Goal: Task Accomplishment & Management: Use online tool/utility

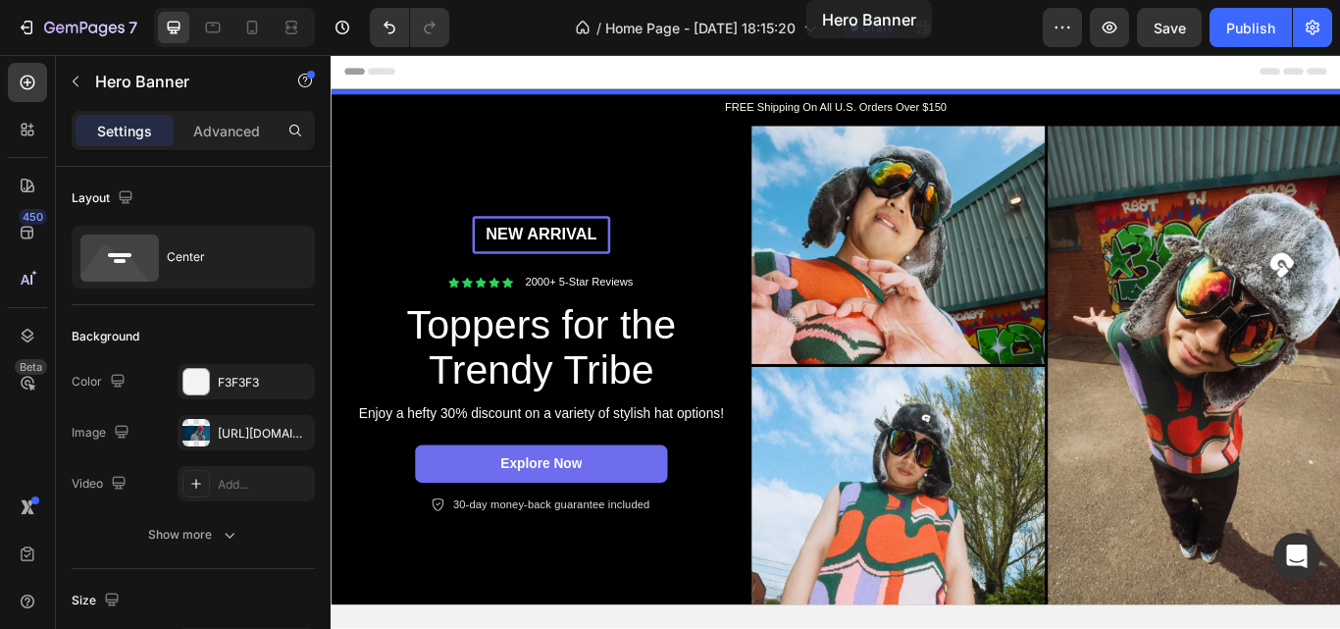
drag, startPoint x: 1120, startPoint y: 474, endPoint x: 886, endPoint y: -74, distance: 595.2
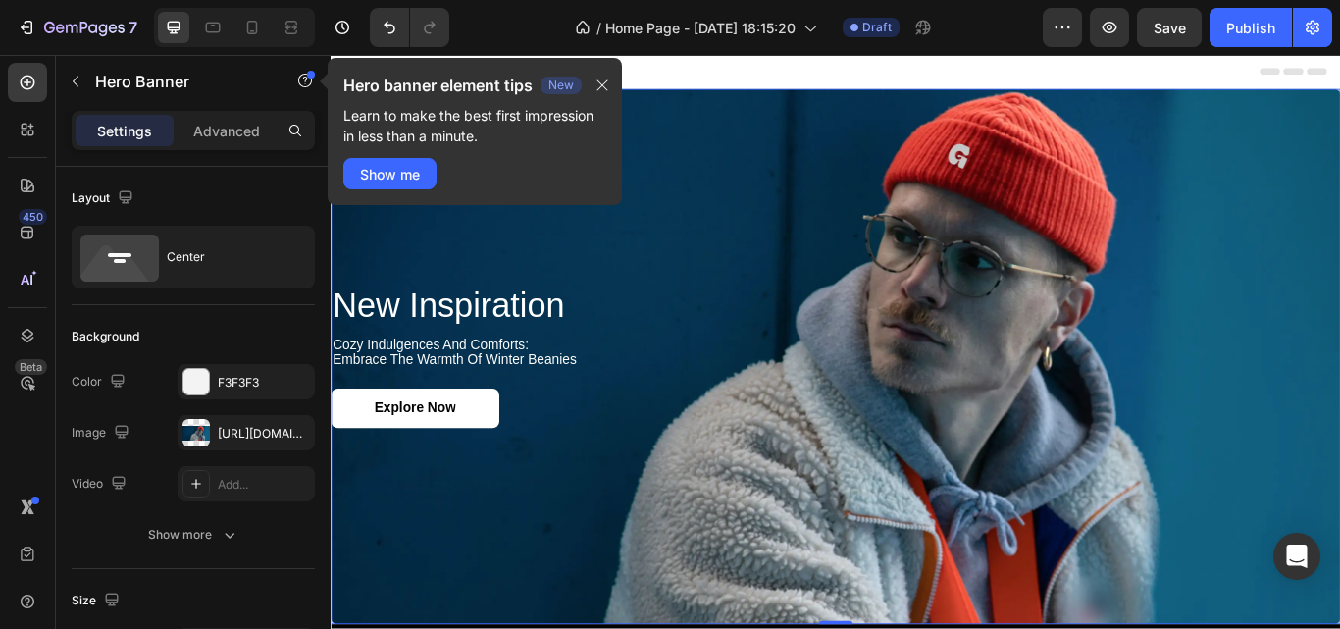
click at [926, 160] on div "Background Image" at bounding box center [919, 407] width 1177 height 624
click at [601, 84] on icon "button" at bounding box center [603, 86] width 16 height 16
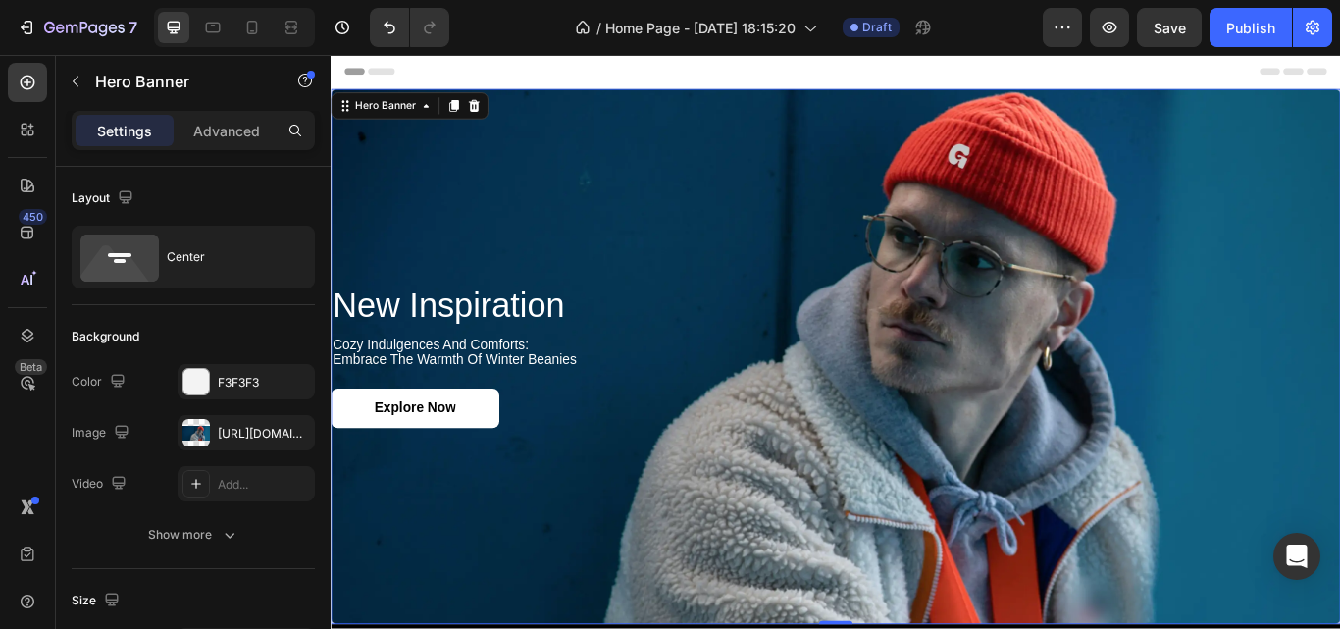
click at [672, 207] on div "Background Image" at bounding box center [919, 407] width 1177 height 624
click at [222, 443] on div "https://cdn.shopify.com/s/files/1/0972/2432/7493/files/gempages_581844586352083…" at bounding box center [246, 432] width 137 height 35
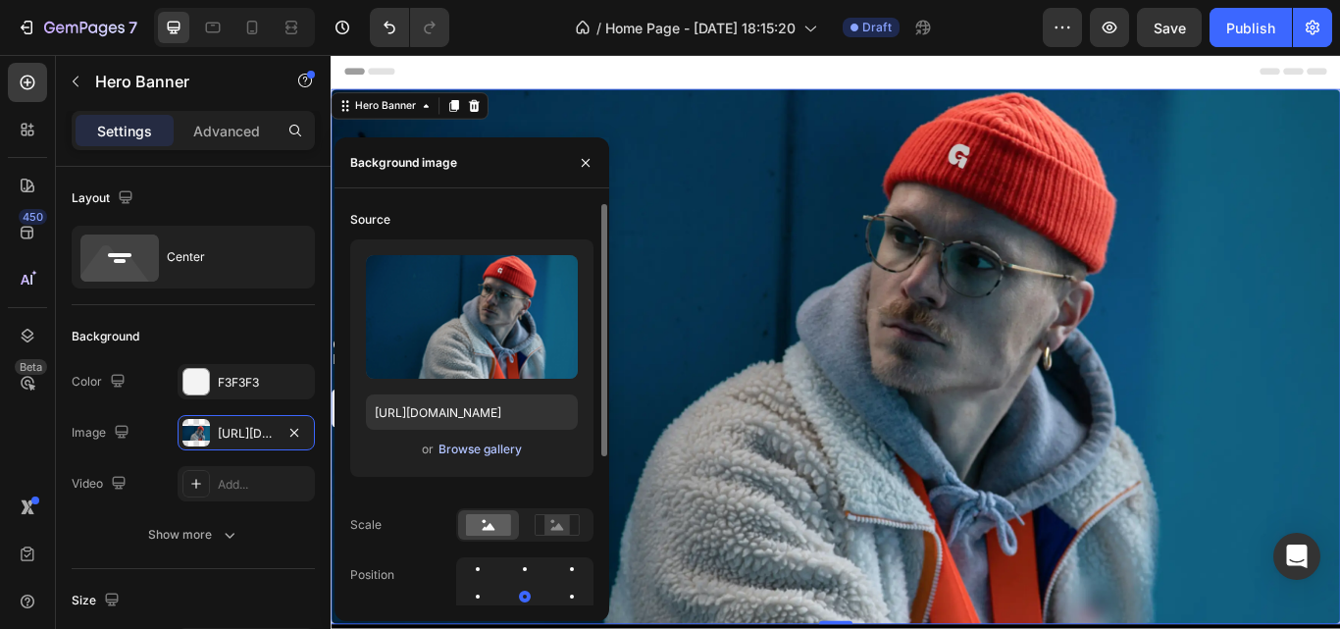
click at [478, 443] on div "Browse gallery" at bounding box center [480, 450] width 83 height 18
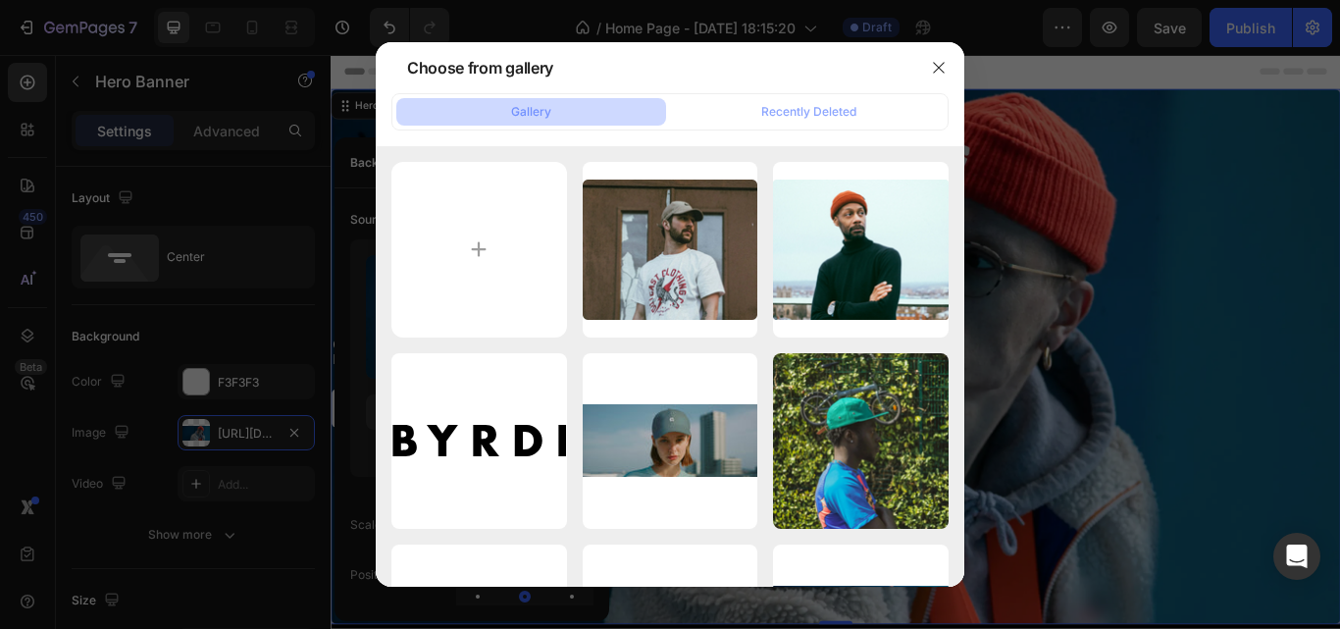
click at [548, 119] on div "Gallery" at bounding box center [531, 112] width 40 height 18
click at [487, 241] on input "file" at bounding box center [479, 250] width 176 height 176
type input "C:\fakepath\imgi_4_e24eb8_9169327ac99a4db3bd6b5f3f6baeeb7b~mv2.jpg"
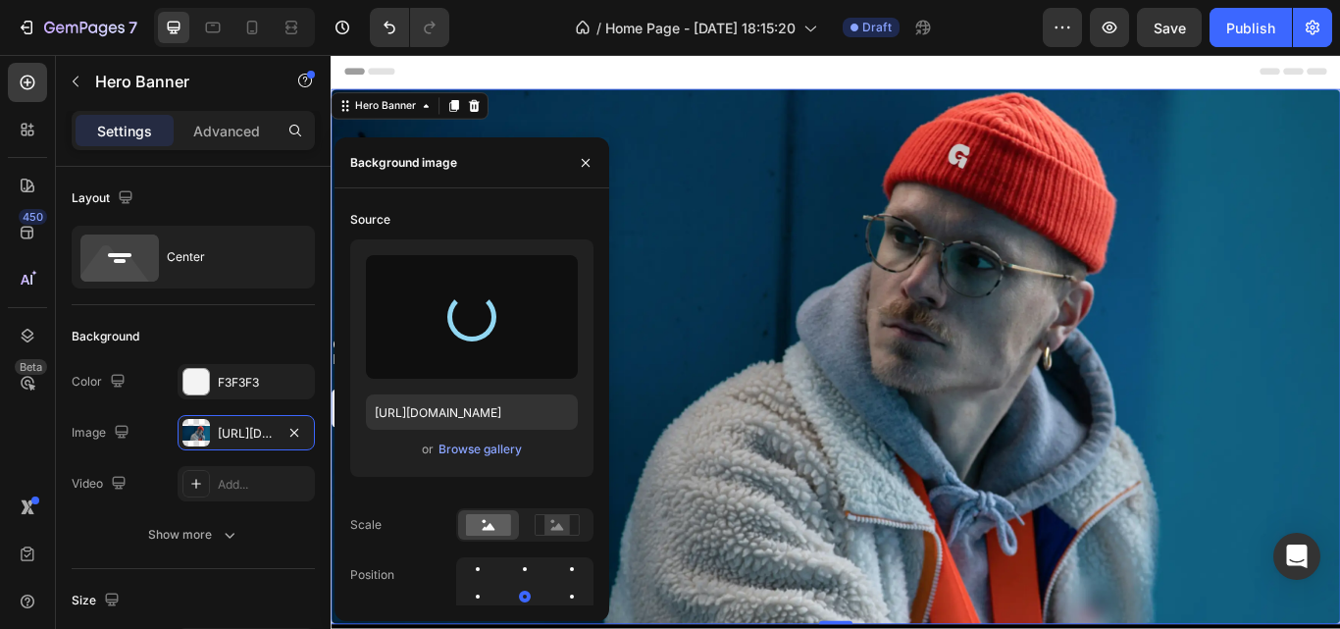
type input "[URL][DOMAIN_NAME]"
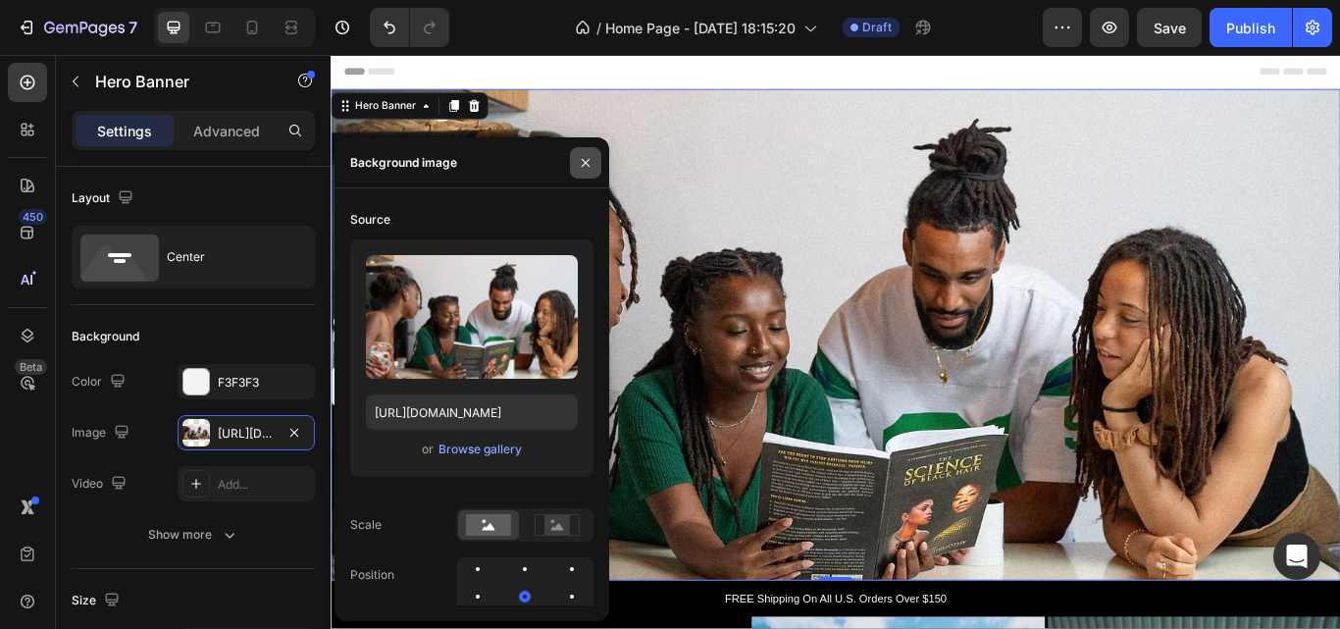
click at [586, 162] on icon "button" at bounding box center [586, 162] width 8 height 8
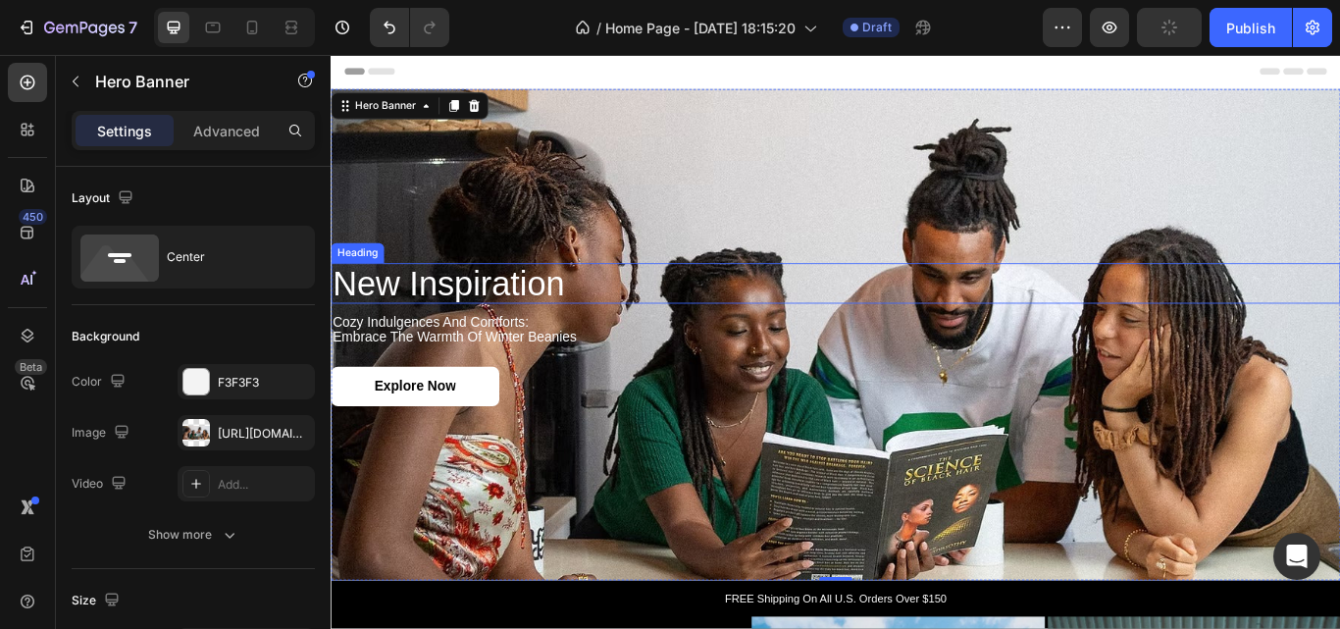
click at [526, 321] on h2 "new inspiration" at bounding box center [919, 321] width 1177 height 47
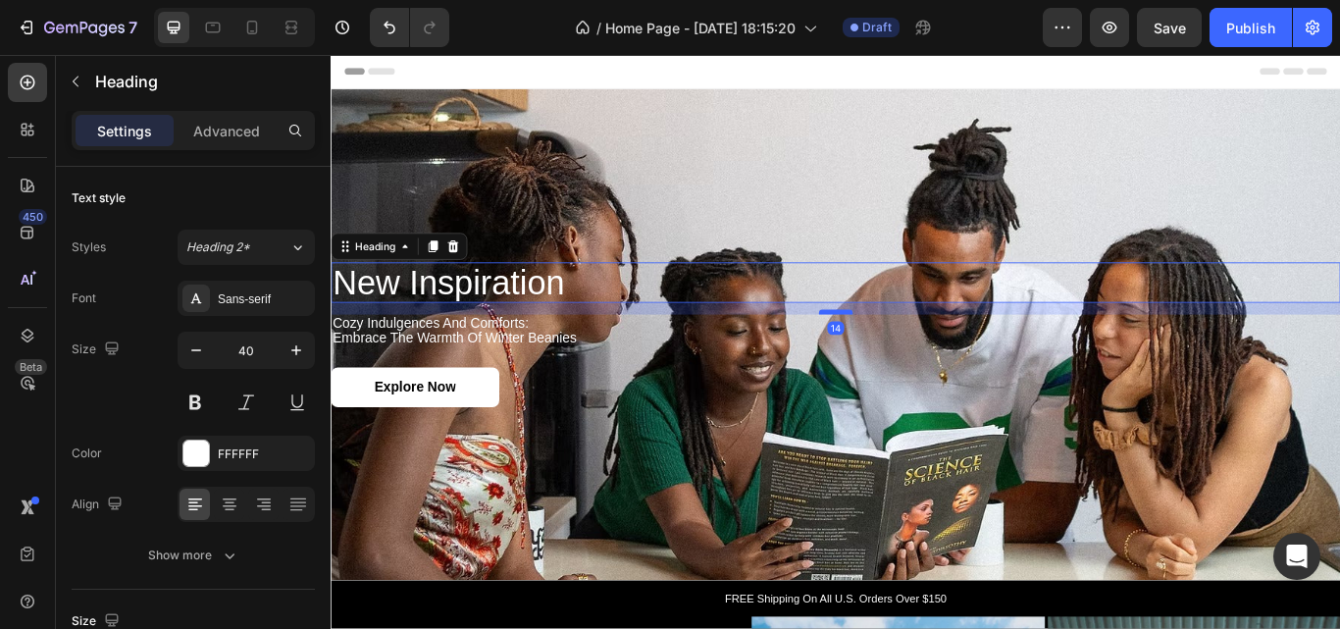
click at [914, 353] on div at bounding box center [919, 355] width 39 height 6
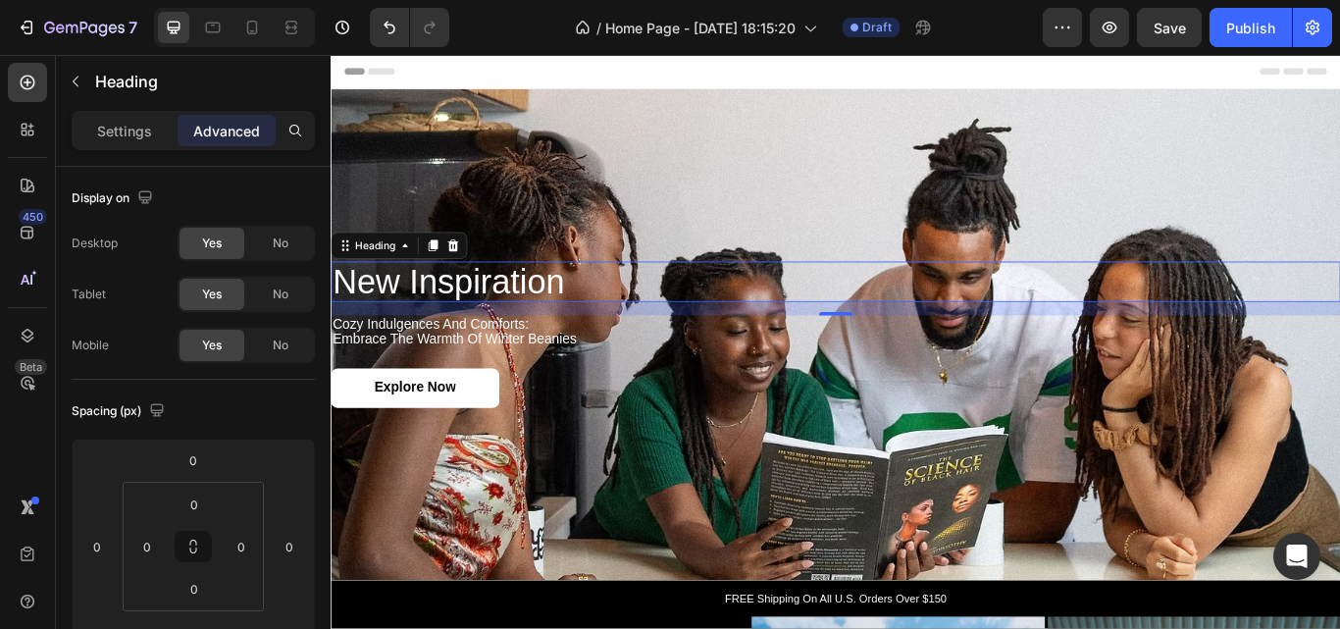
click at [762, 312] on h2 "new inspiration" at bounding box center [919, 319] width 1177 height 47
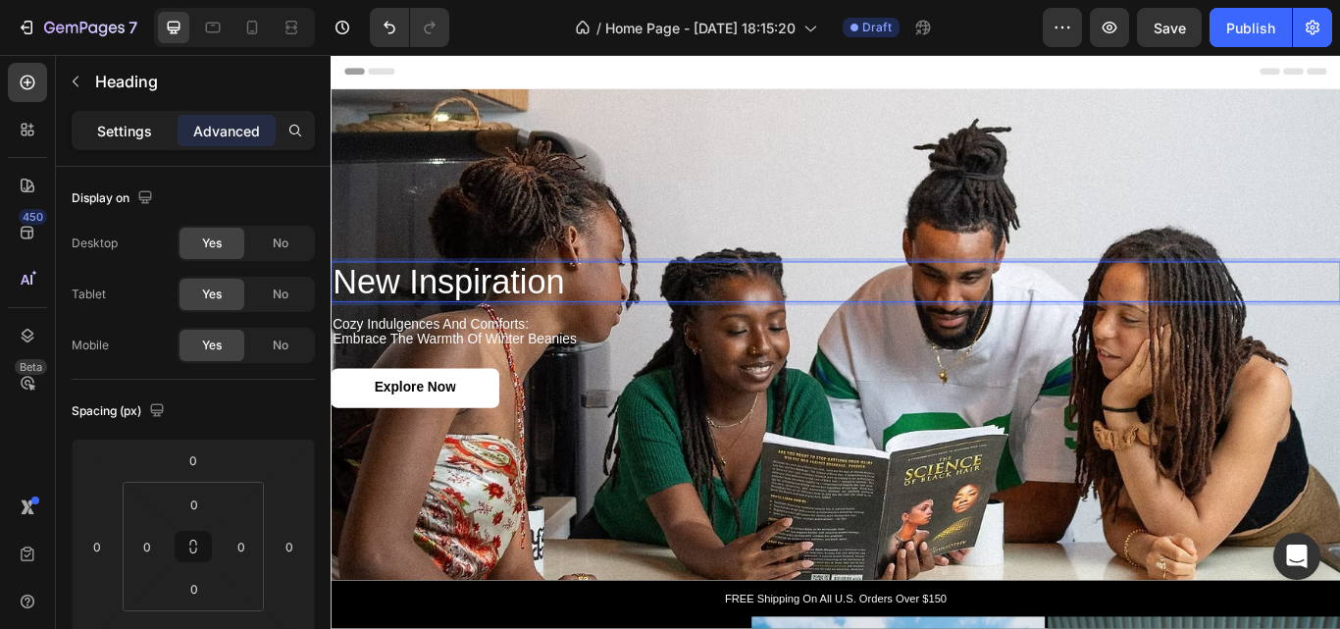
click at [133, 136] on p "Settings" at bounding box center [124, 131] width 55 height 21
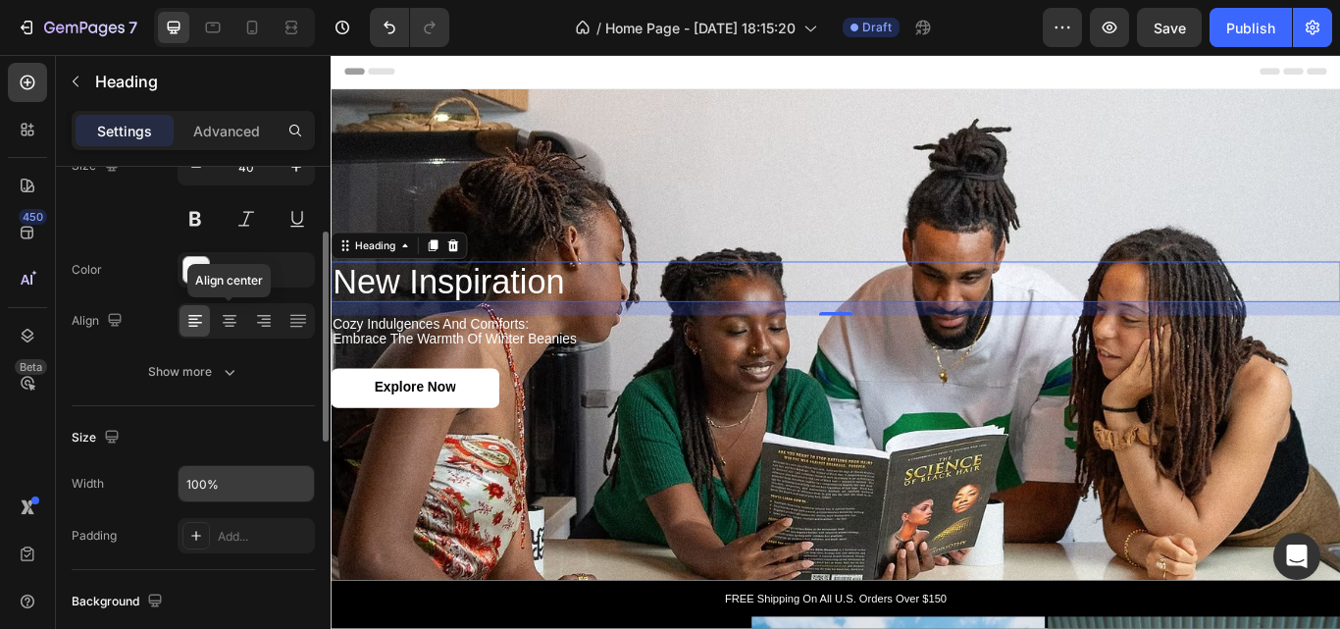
scroll to position [177, 0]
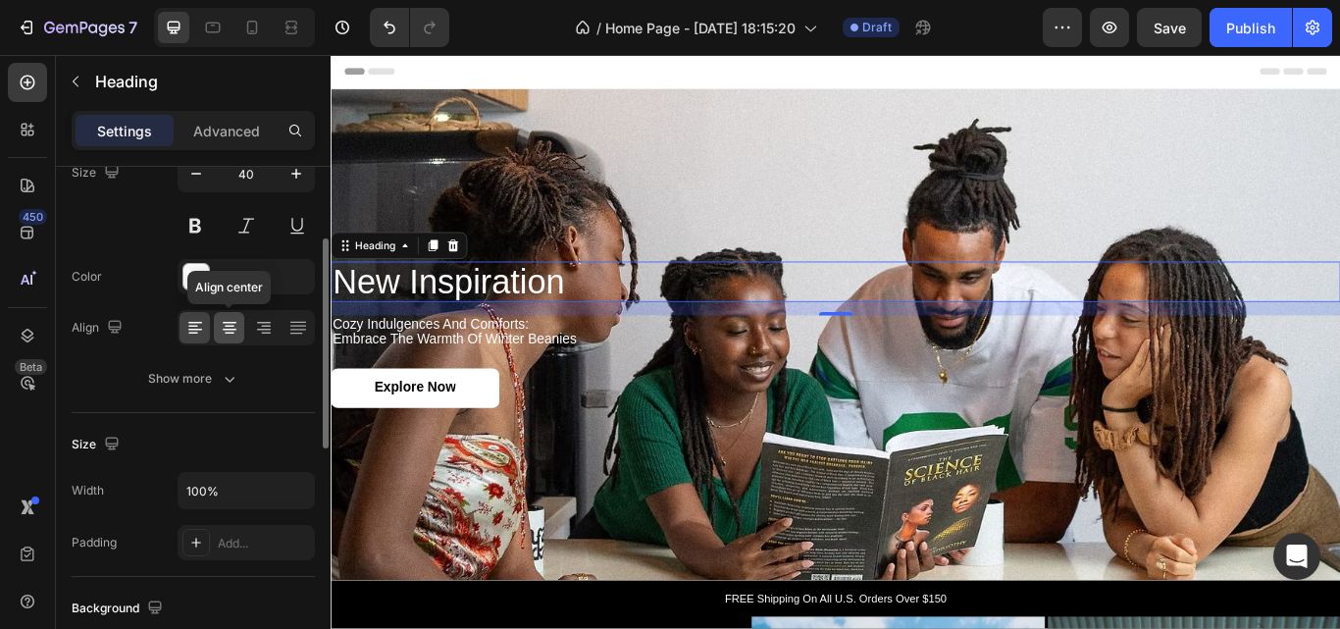
click at [232, 319] on icon at bounding box center [230, 328] width 20 height 20
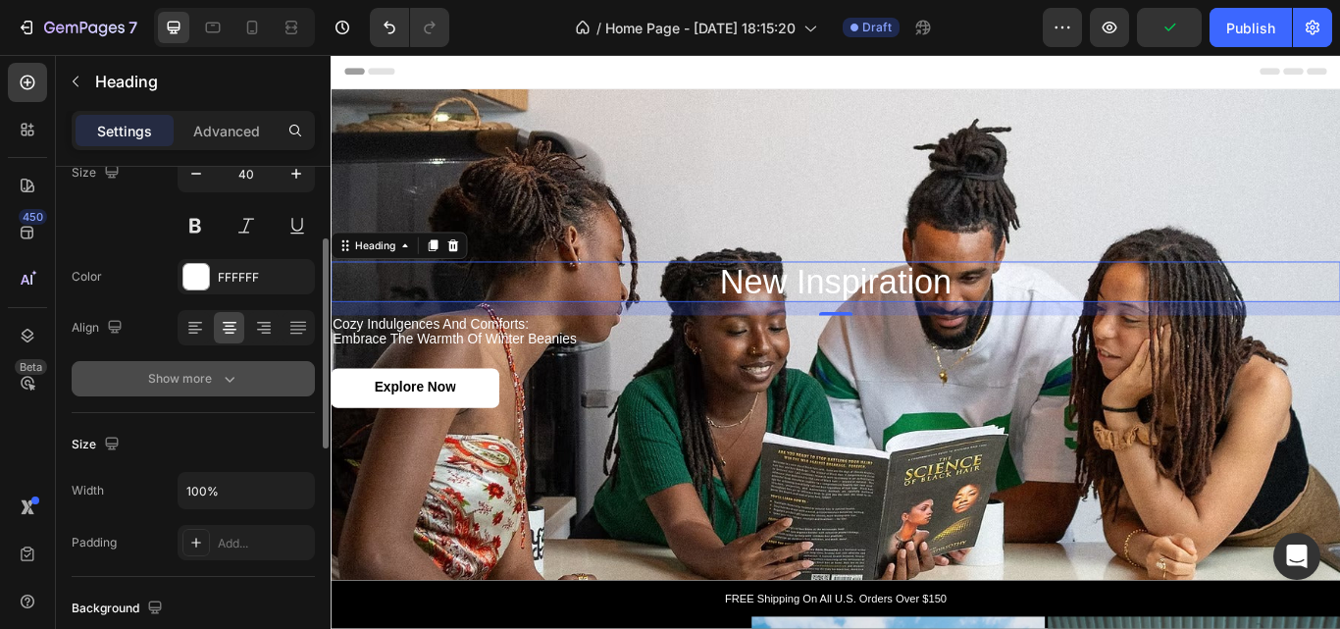
click at [227, 373] on icon "button" at bounding box center [230, 379] width 20 height 20
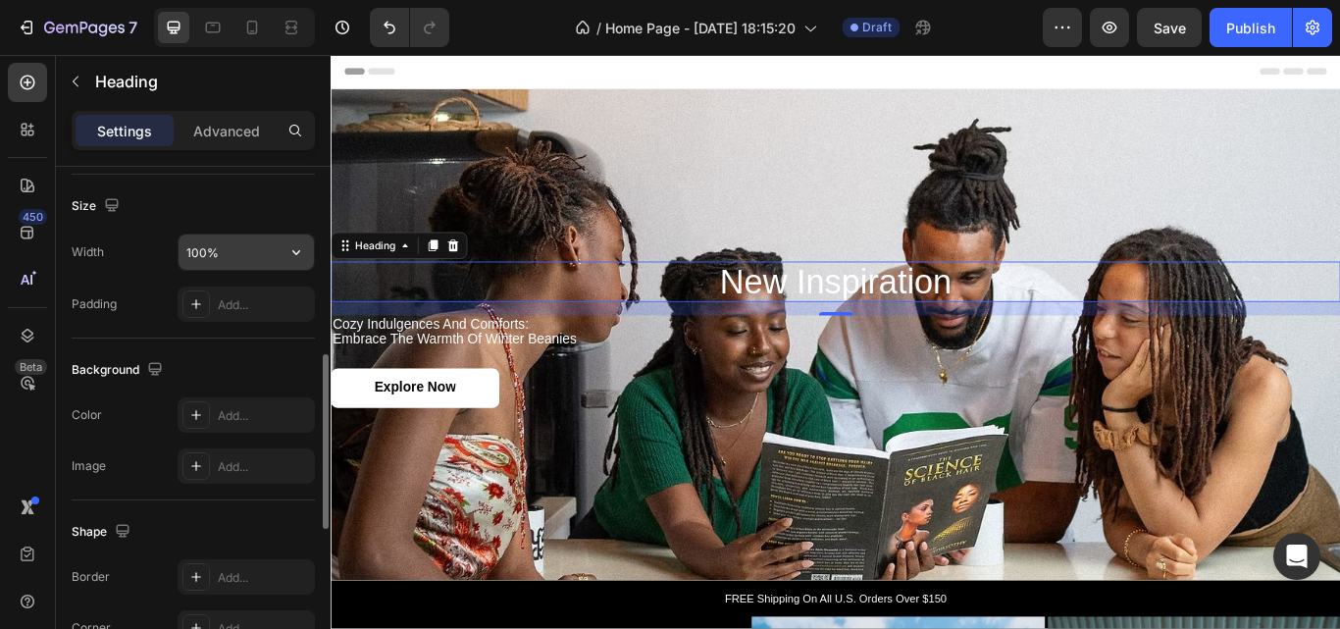
scroll to position [644, 0]
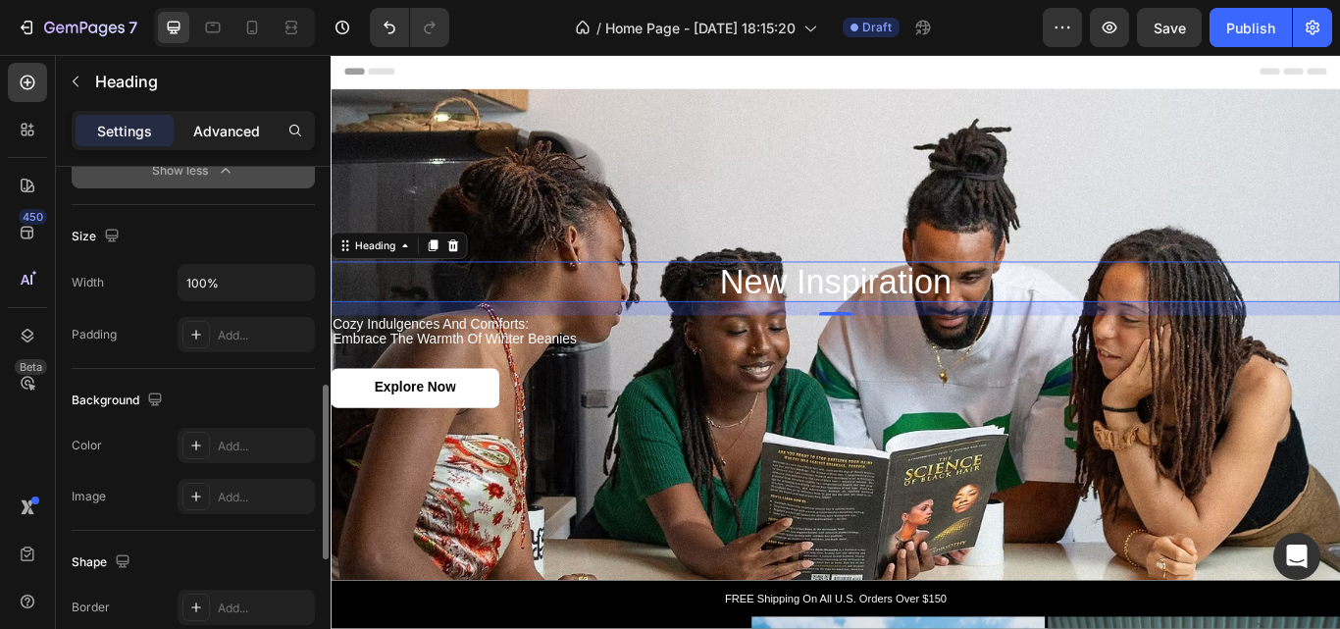
click at [230, 128] on p "Advanced" at bounding box center [226, 131] width 67 height 21
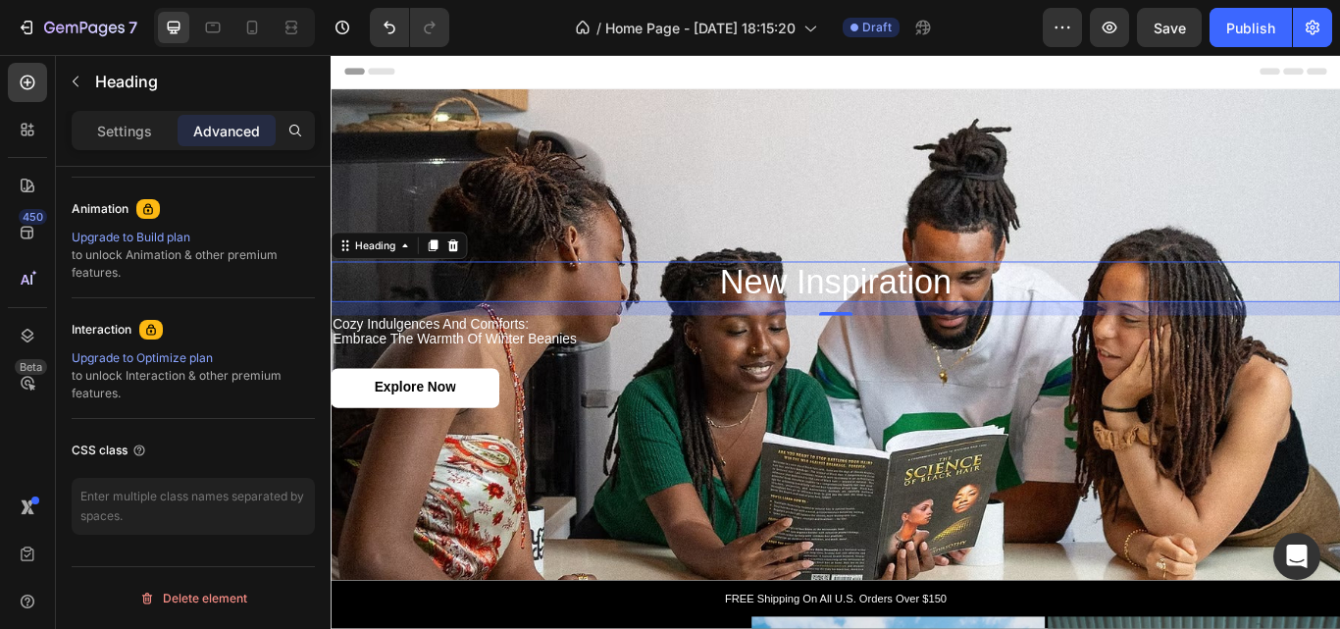
scroll to position [0, 0]
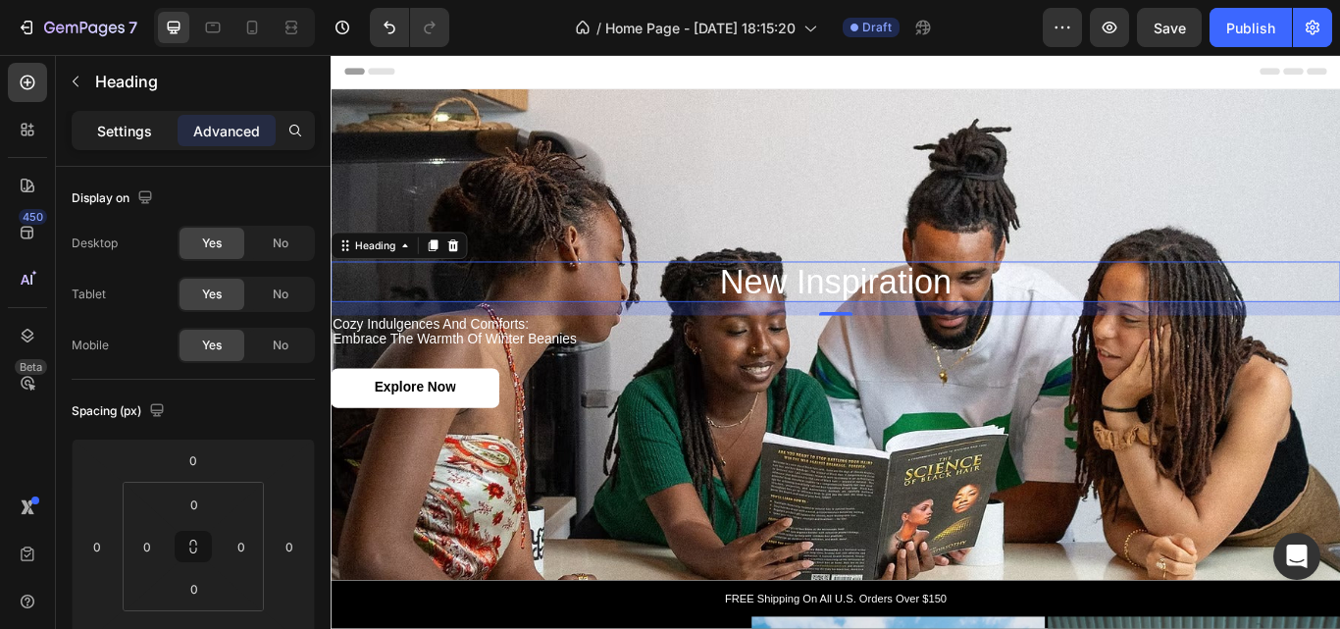
click at [124, 122] on p "Settings" at bounding box center [124, 131] width 55 height 21
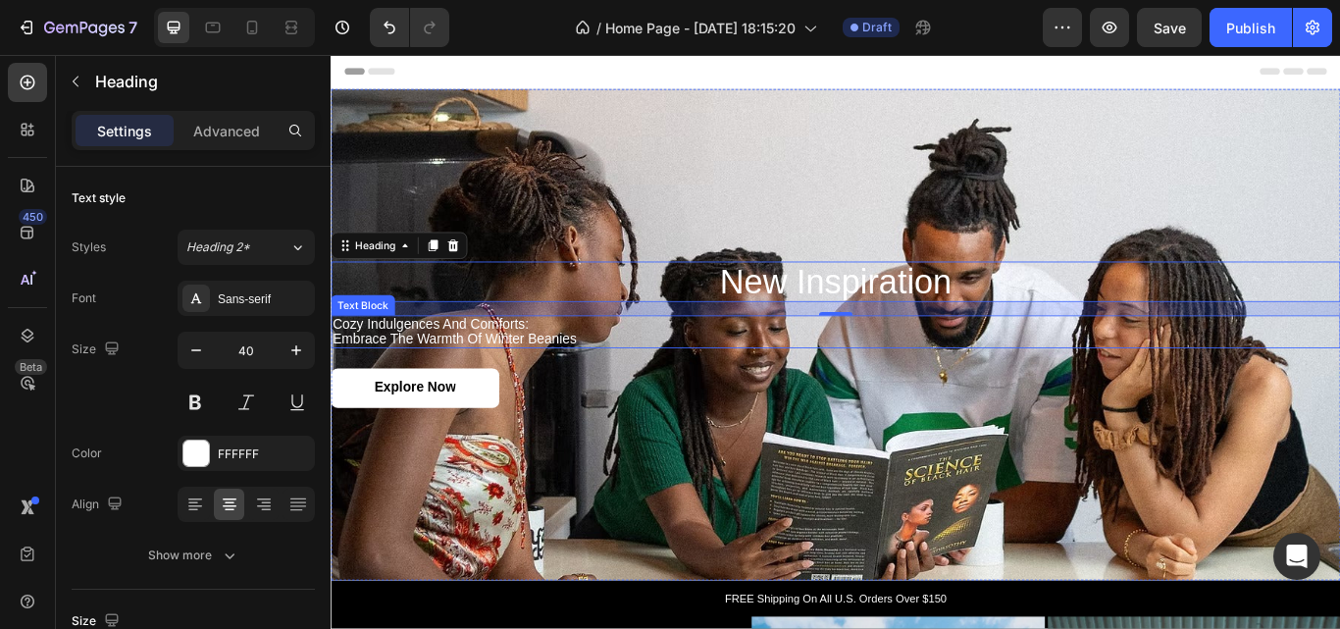
click at [631, 380] on p "cozy indulgences and comforts: embrace the warmth of winter beanies" at bounding box center [919, 378] width 1173 height 34
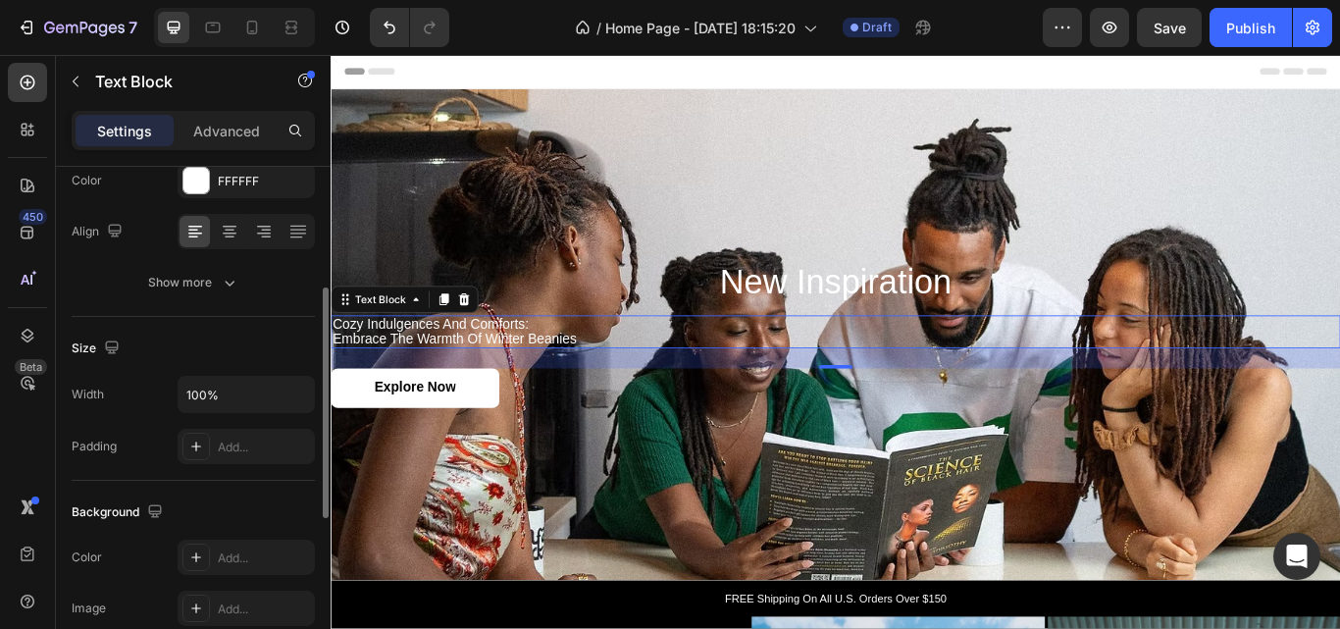
scroll to position [280, 0]
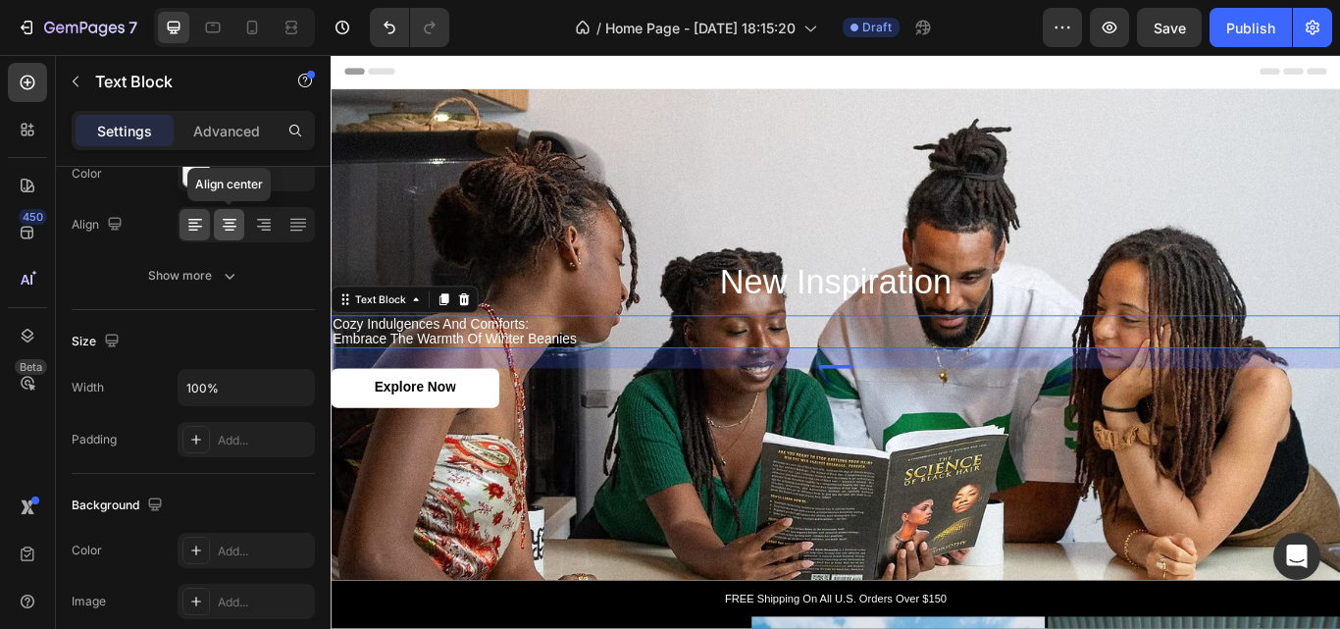
click at [226, 222] on icon at bounding box center [230, 225] width 20 height 20
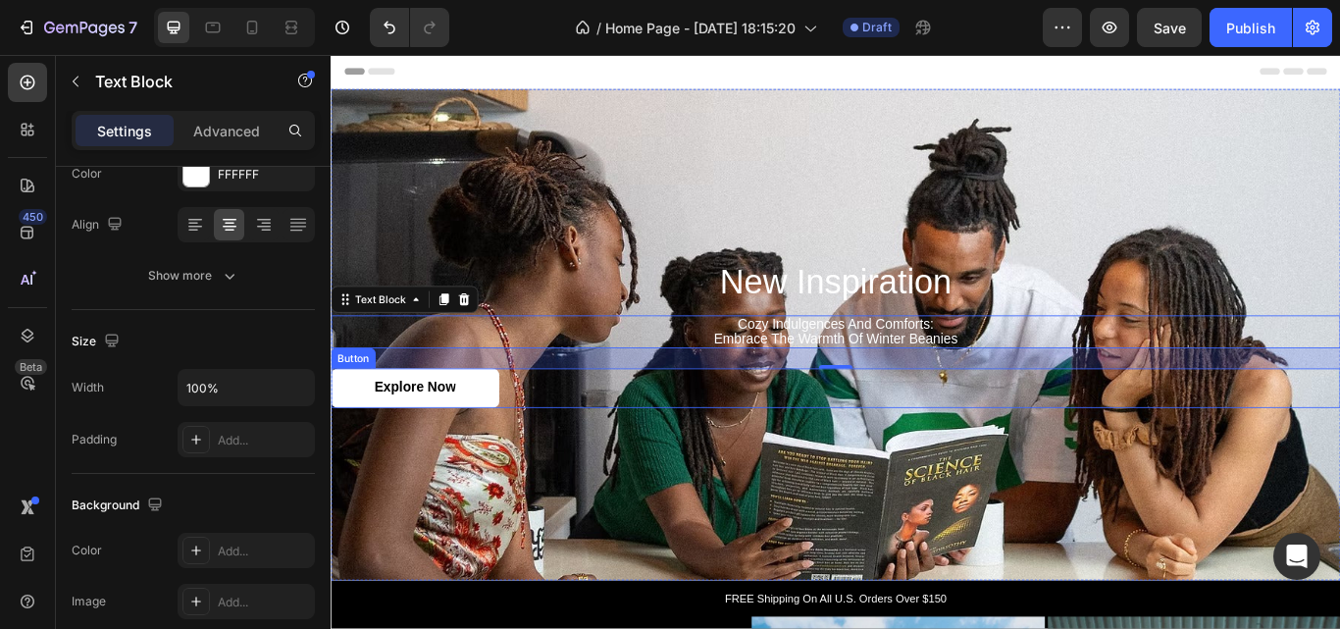
click at [543, 457] on div "Explore Now Button" at bounding box center [919, 444] width 1177 height 46
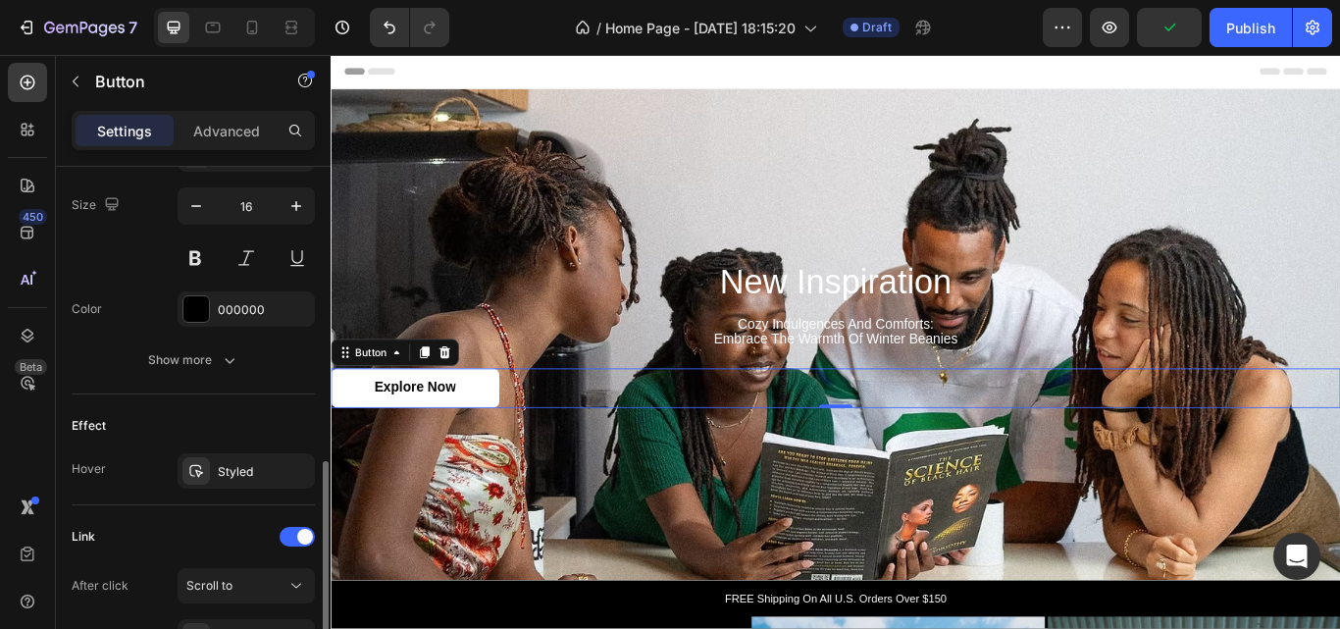
scroll to position [819, 0]
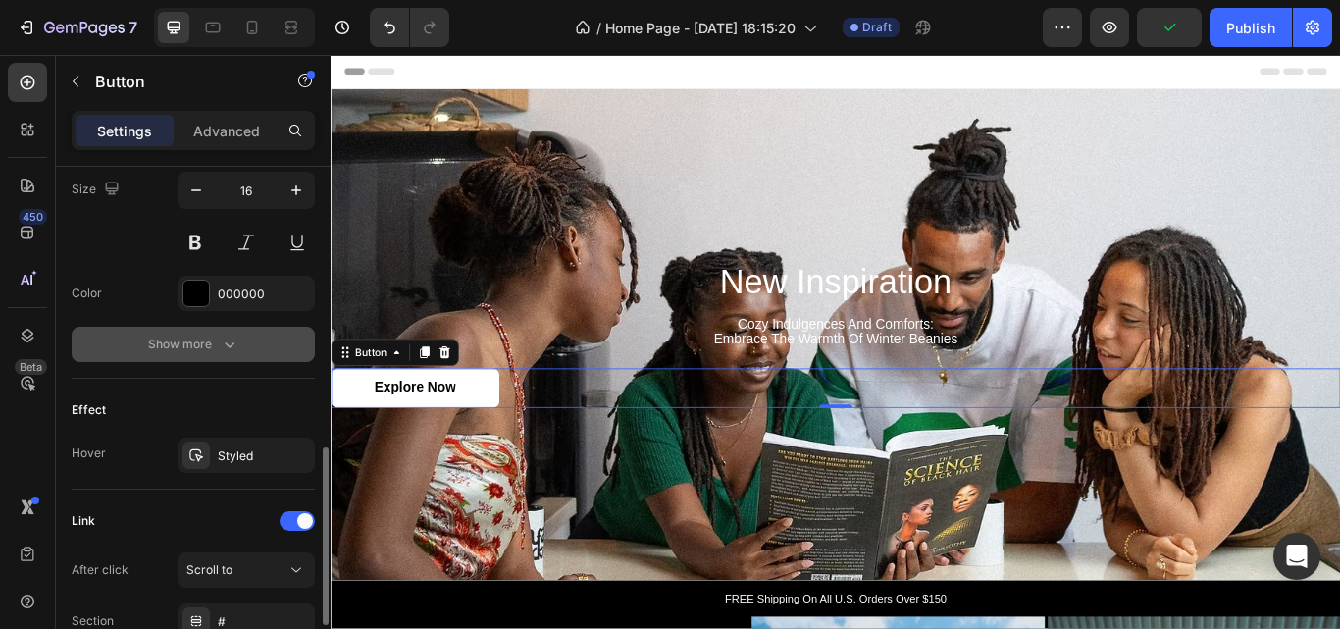
click at [229, 327] on button "Show more" at bounding box center [193, 344] width 243 height 35
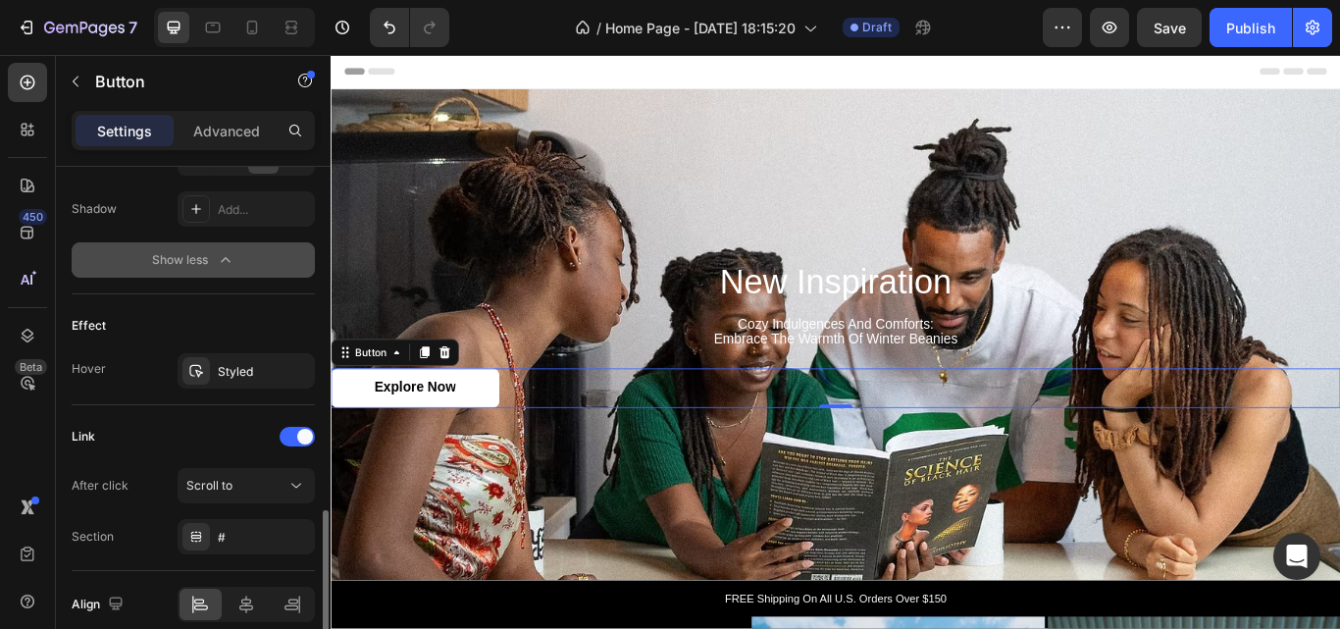
scroll to position [1165, 0]
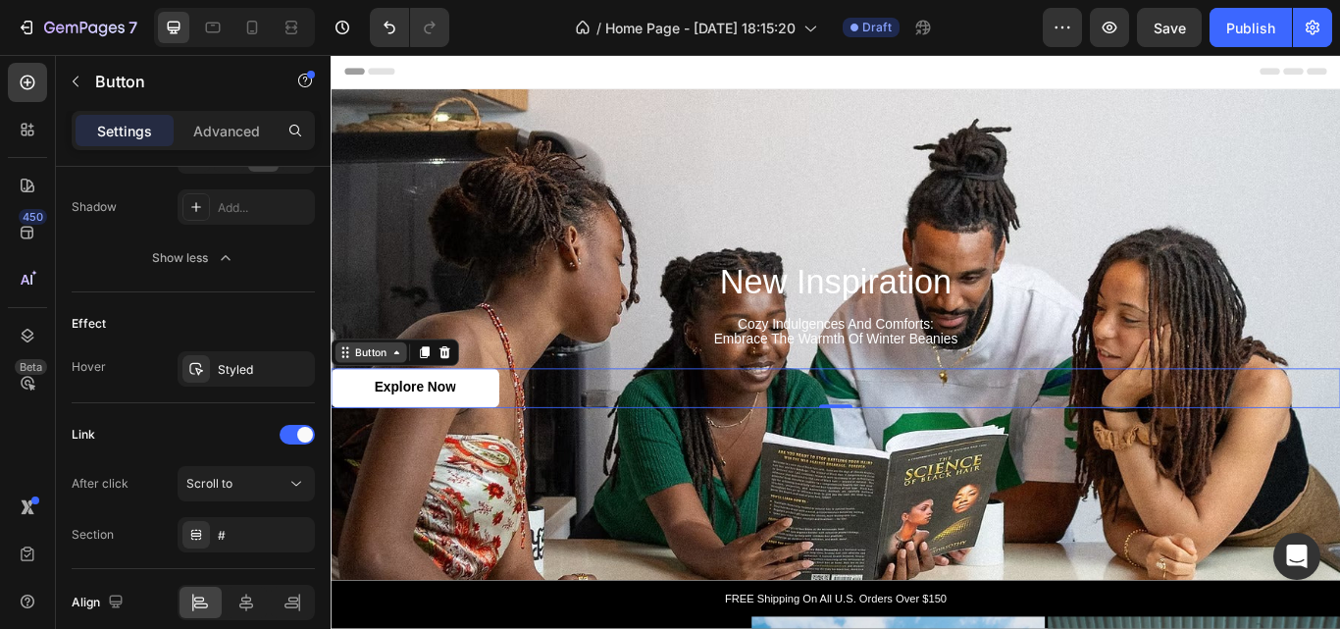
click at [412, 402] on icon at bounding box center [407, 402] width 16 height 16
click at [412, 403] on icon at bounding box center [407, 402] width 16 height 16
click at [346, 409] on div "Button" at bounding box center [377, 403] width 83 height 24
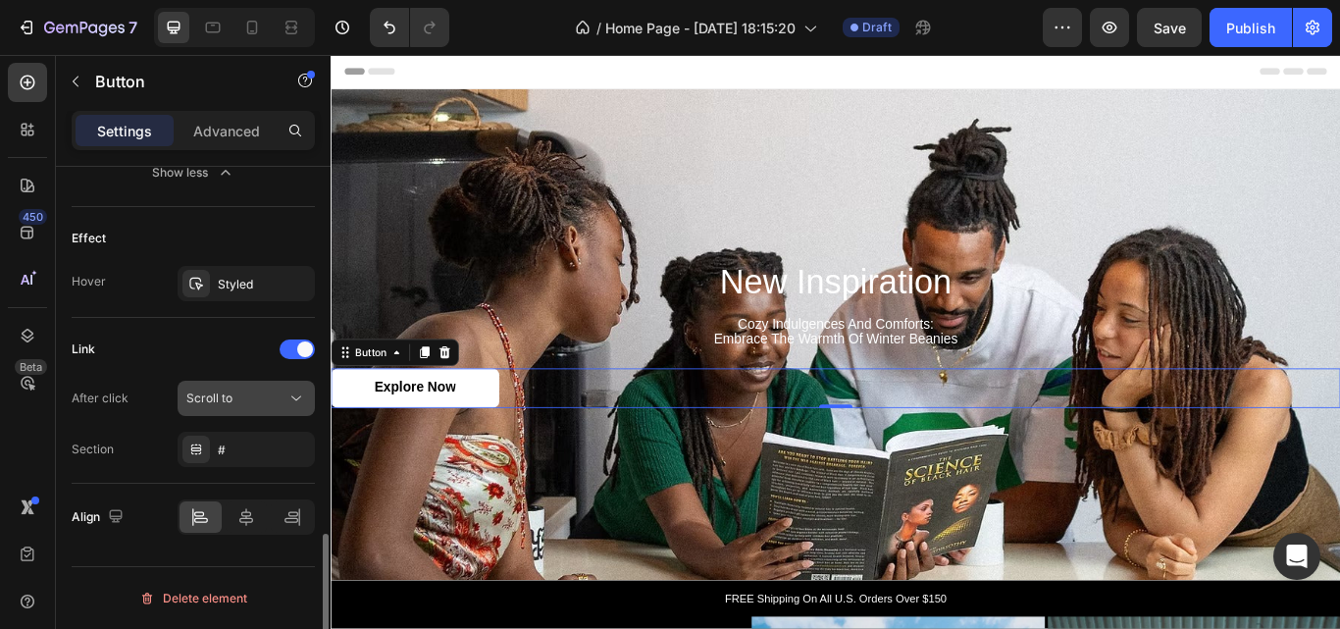
click at [262, 389] on div "Scroll to" at bounding box center [246, 399] width 120 height 20
click at [234, 324] on div "Link After click Scroll to Section #" at bounding box center [193, 401] width 243 height 166
click at [245, 452] on div "#" at bounding box center [246, 451] width 57 height 18
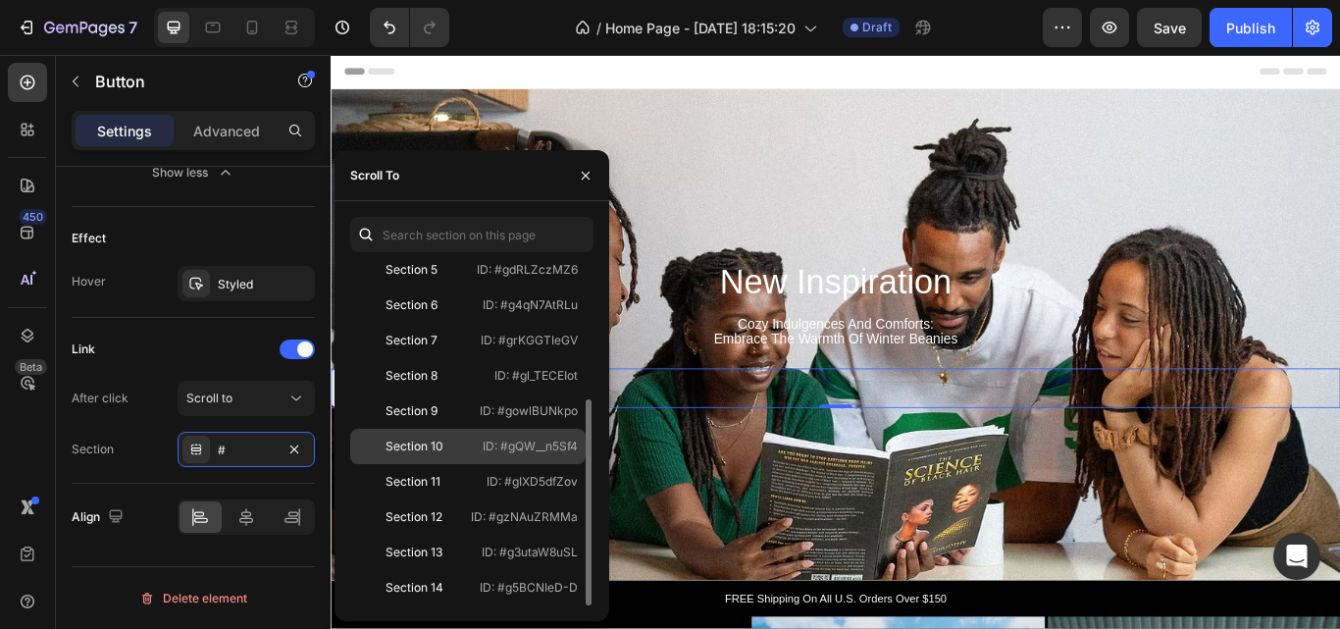
scroll to position [0, 0]
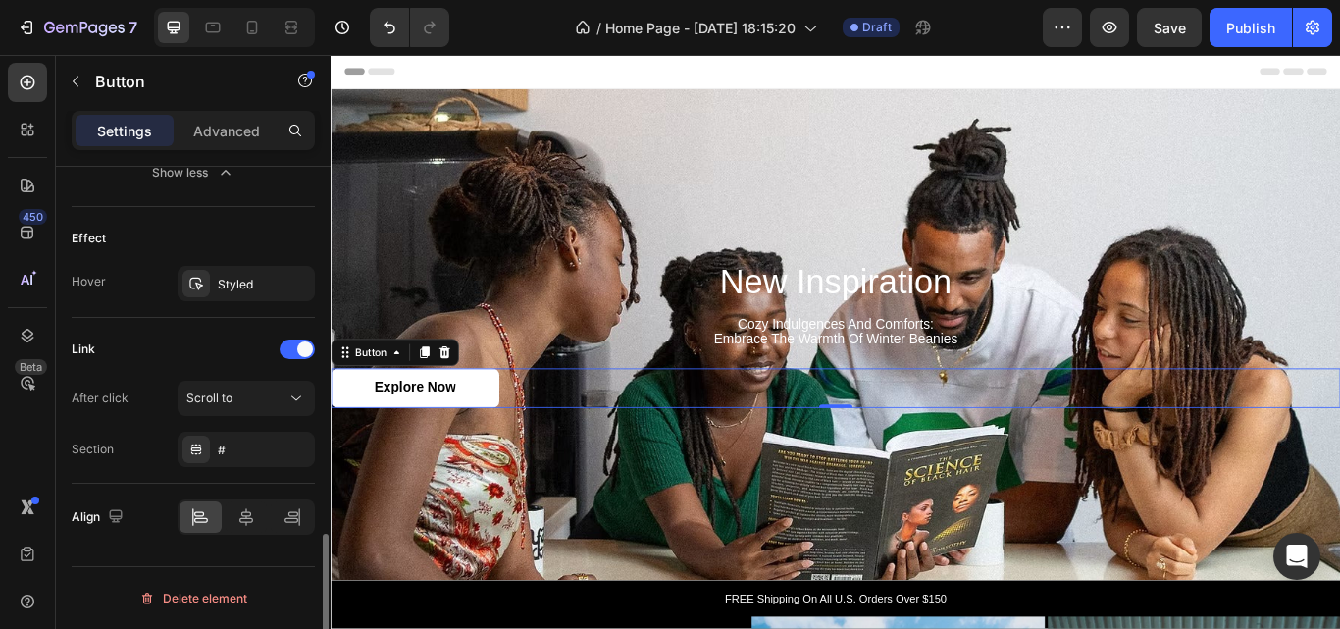
click at [201, 359] on div "Link" at bounding box center [193, 349] width 243 height 31
click at [237, 518] on icon at bounding box center [246, 517] width 20 height 20
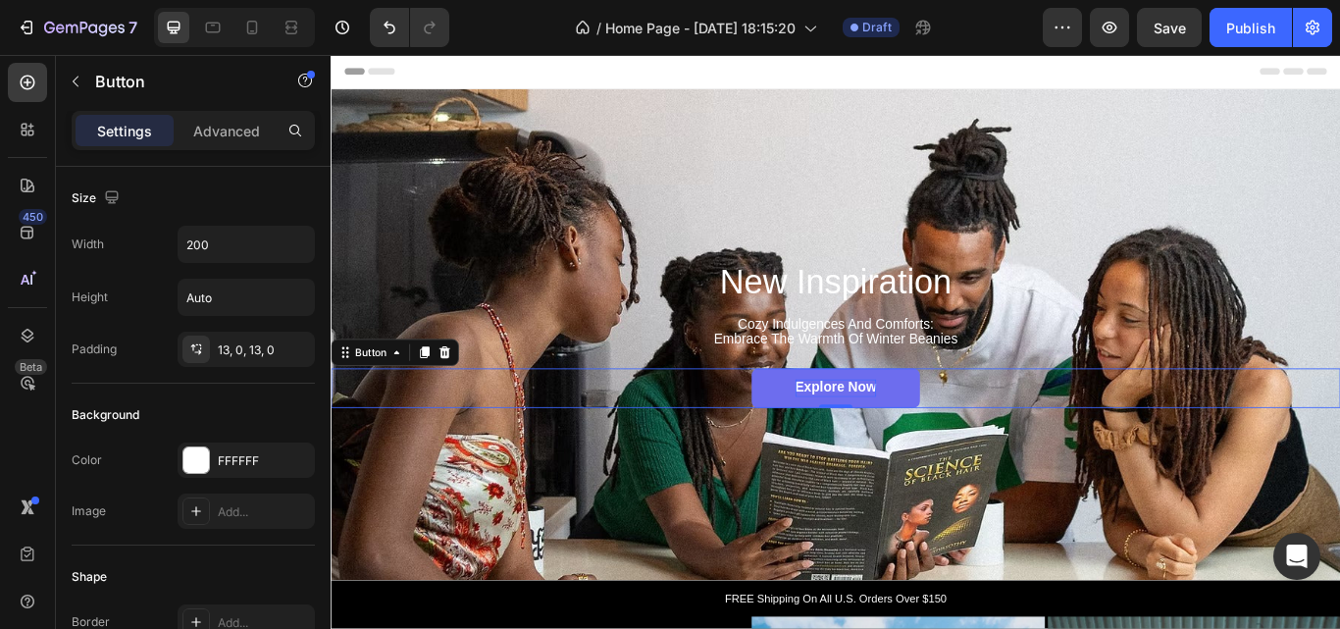
click at [890, 443] on p "Explore Now" at bounding box center [919, 444] width 95 height 21
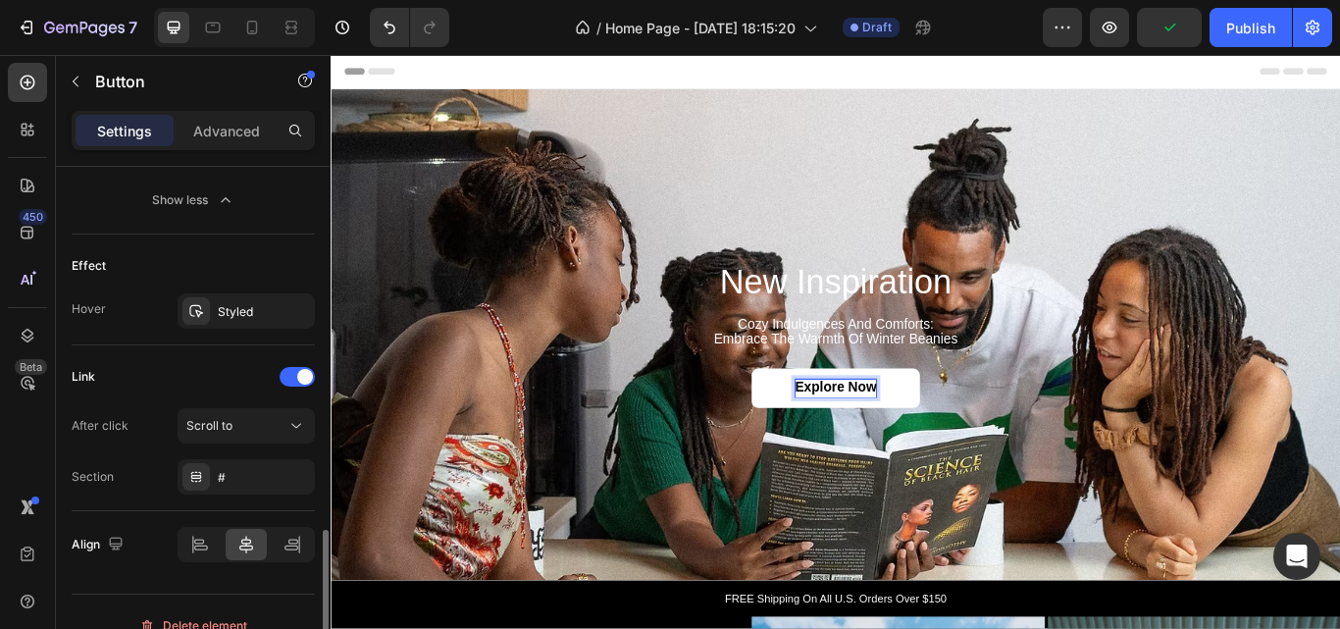
scroll to position [1236, 0]
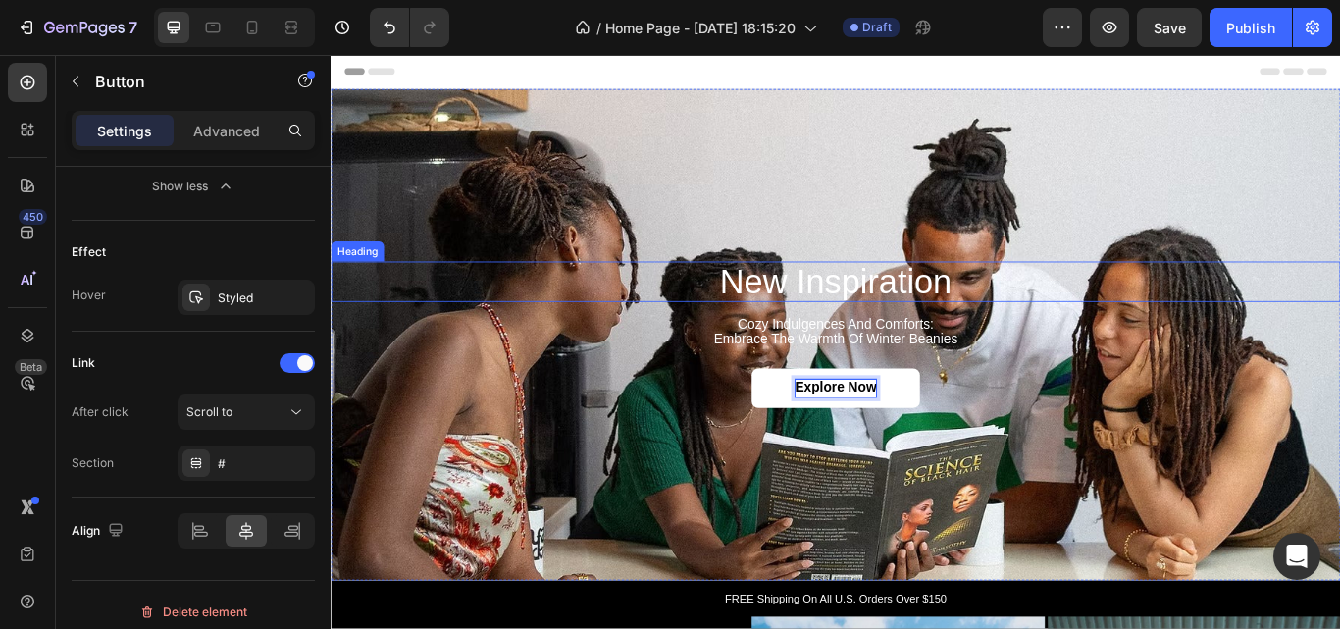
click at [927, 313] on p "new inspiration" at bounding box center [919, 319] width 1173 height 43
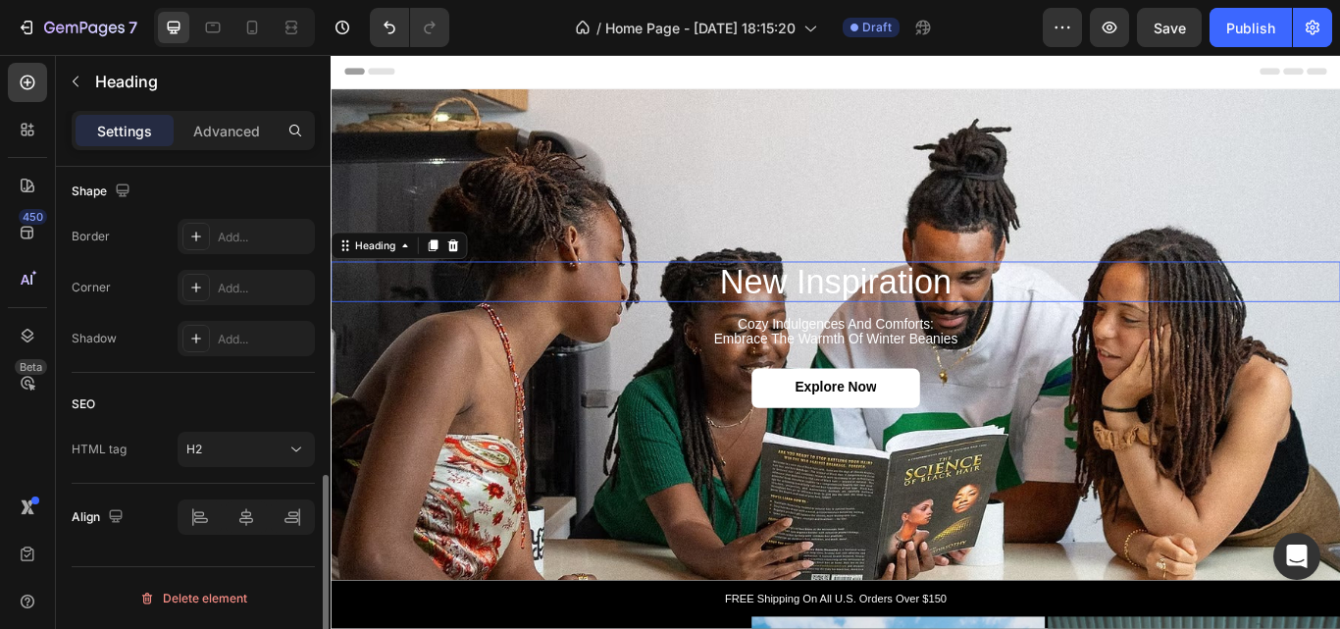
click at [927, 313] on p "new inspiration" at bounding box center [919, 319] width 1173 height 43
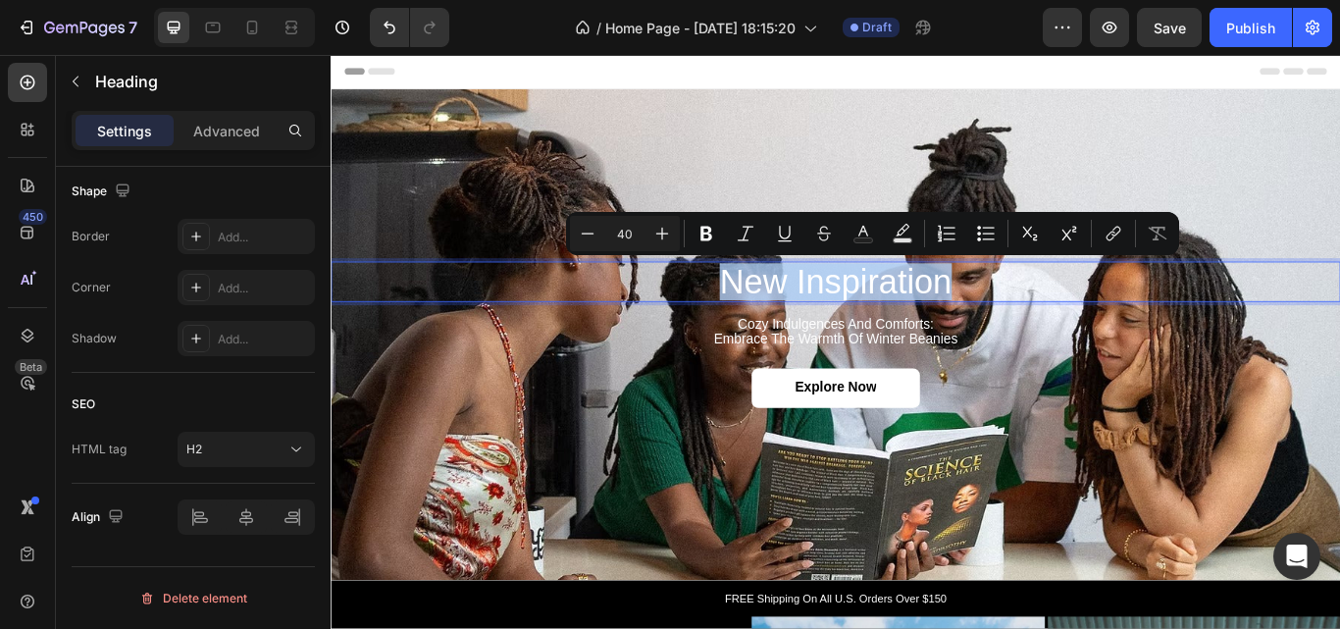
scroll to position [0, 0]
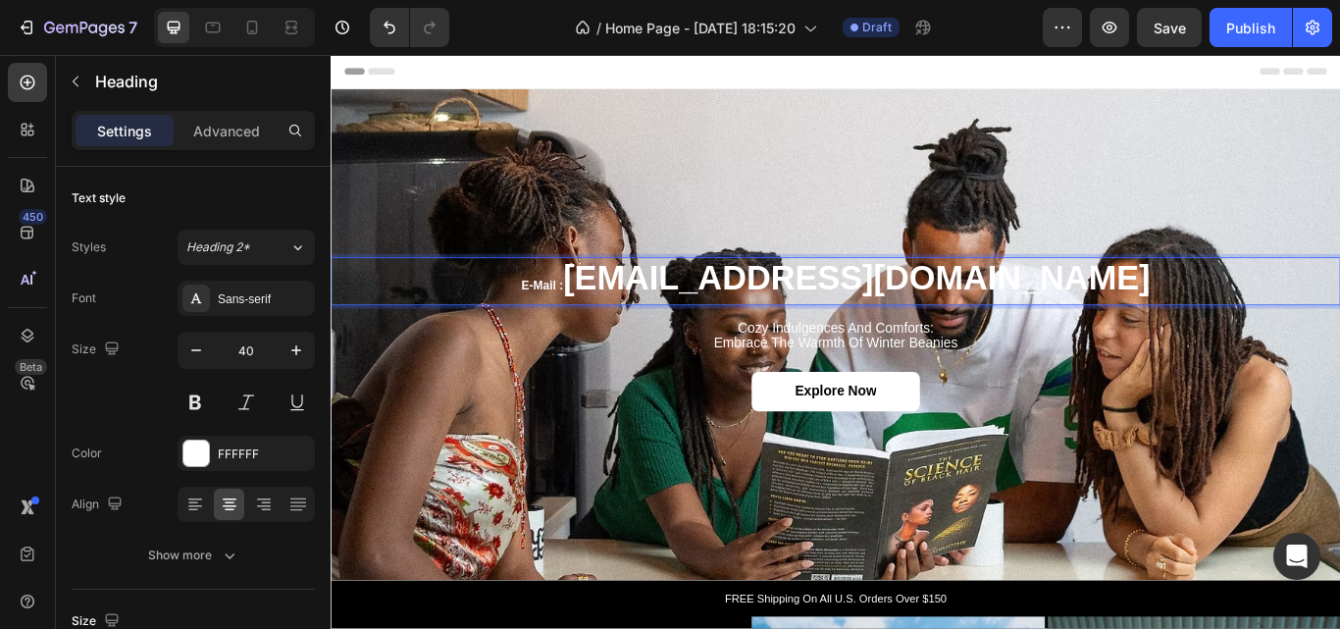
click at [709, 322] on strong "contact@fafalocks.com" at bounding box center [943, 314] width 685 height 43
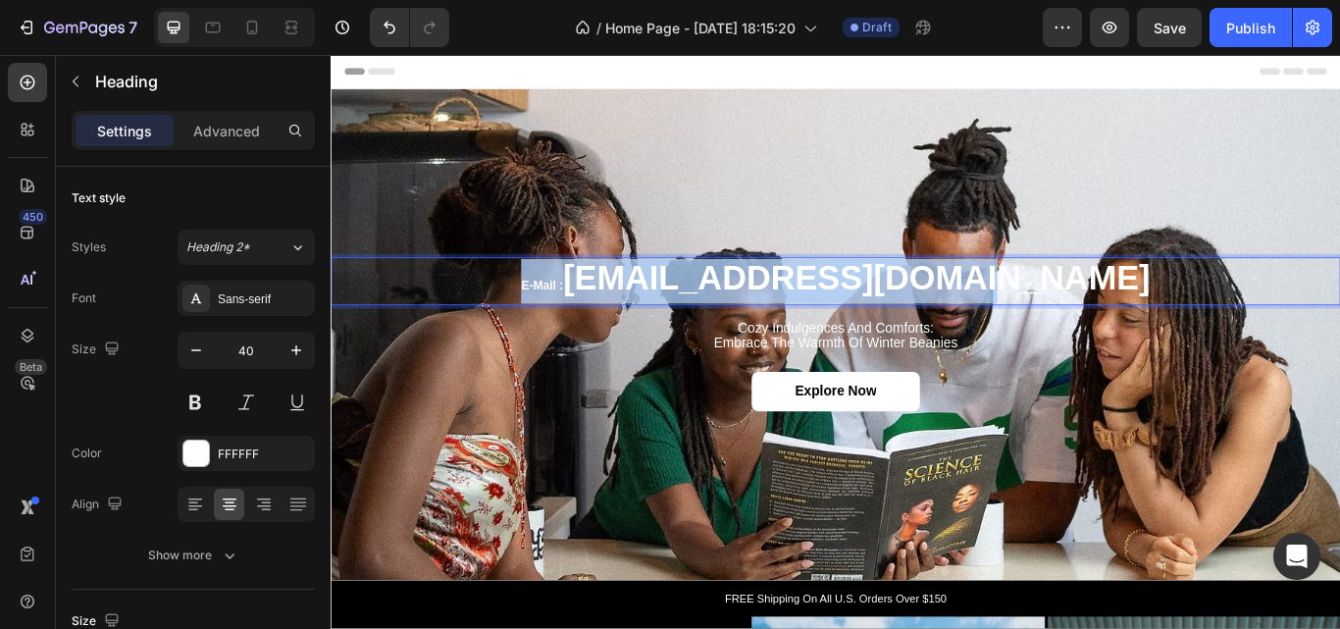
click at [709, 322] on strong "contact@fafalocks.com" at bounding box center [943, 314] width 685 height 43
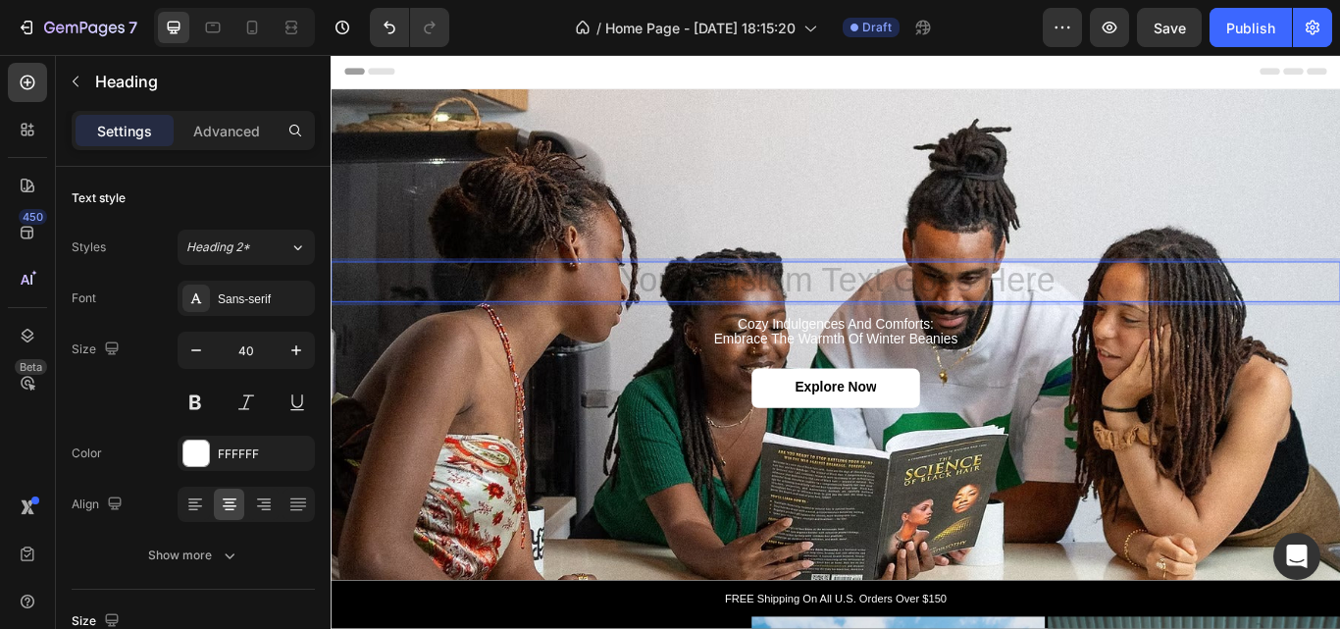
click at [868, 313] on h2 "Rich Text Editor. Editing area: main" at bounding box center [919, 319] width 1177 height 47
click at [825, 317] on h2 "Rich Text Editor. Editing area: main" at bounding box center [919, 319] width 1177 height 47
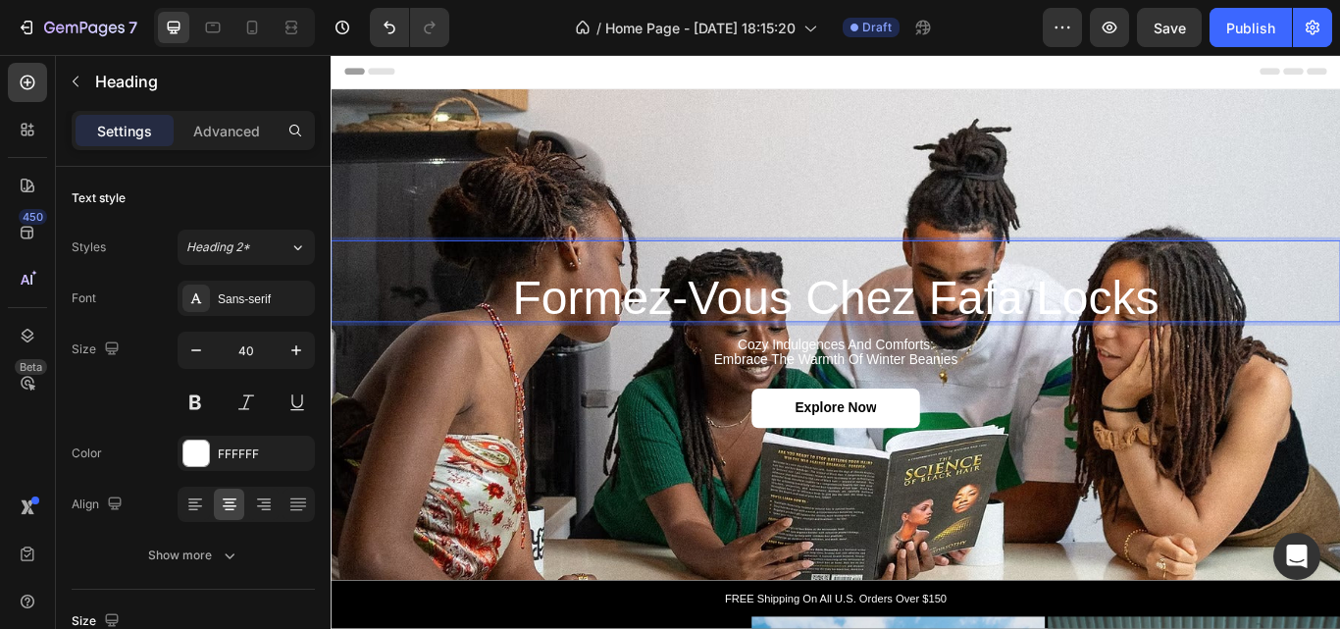
scroll to position [2, 0]
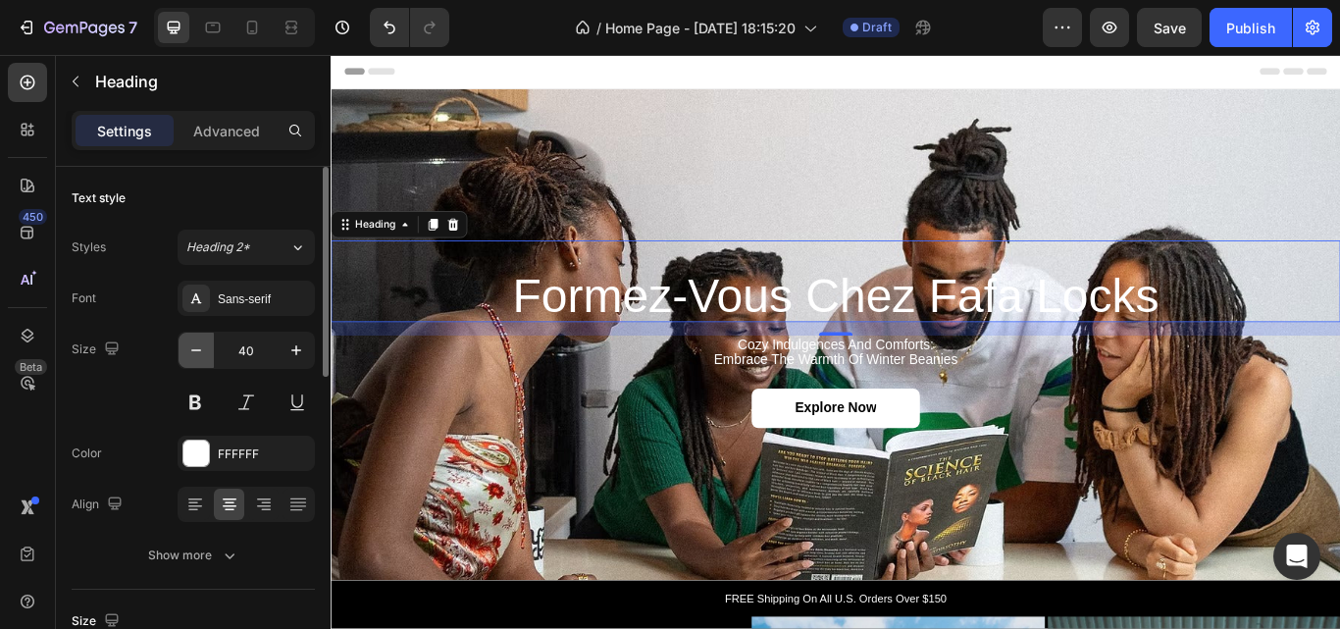
click at [185, 352] on button "button" at bounding box center [196, 350] width 35 height 35
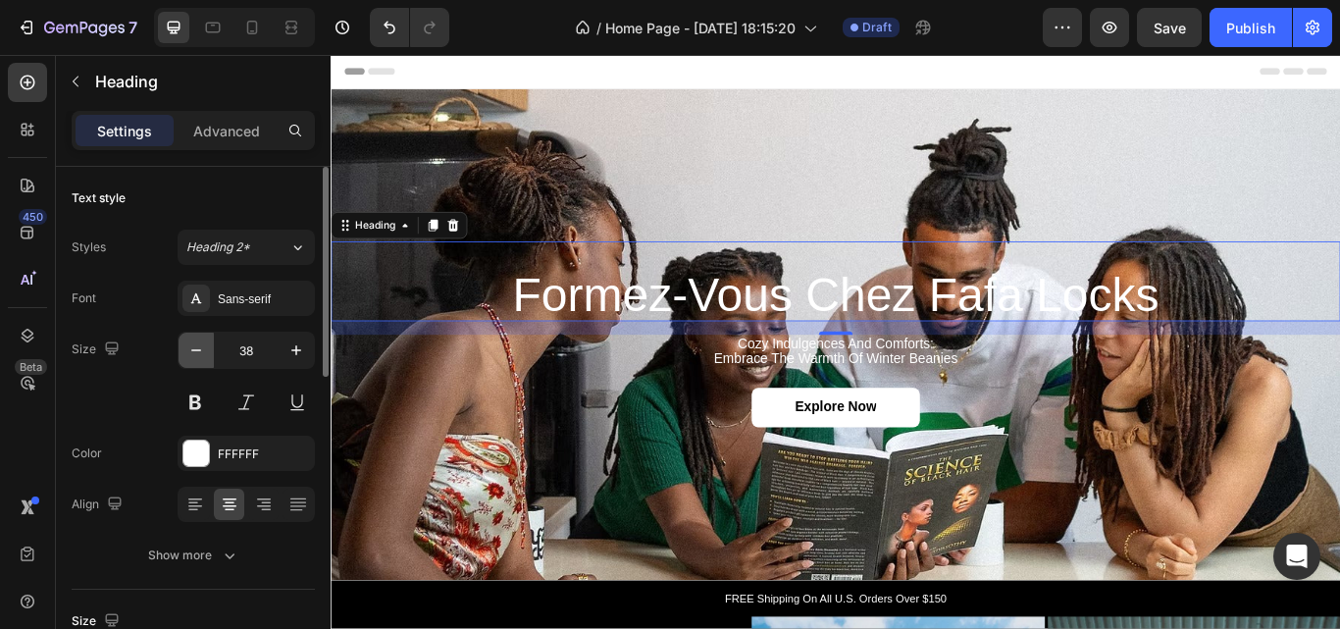
scroll to position [0, 0]
click at [185, 352] on button "button" at bounding box center [196, 350] width 35 height 35
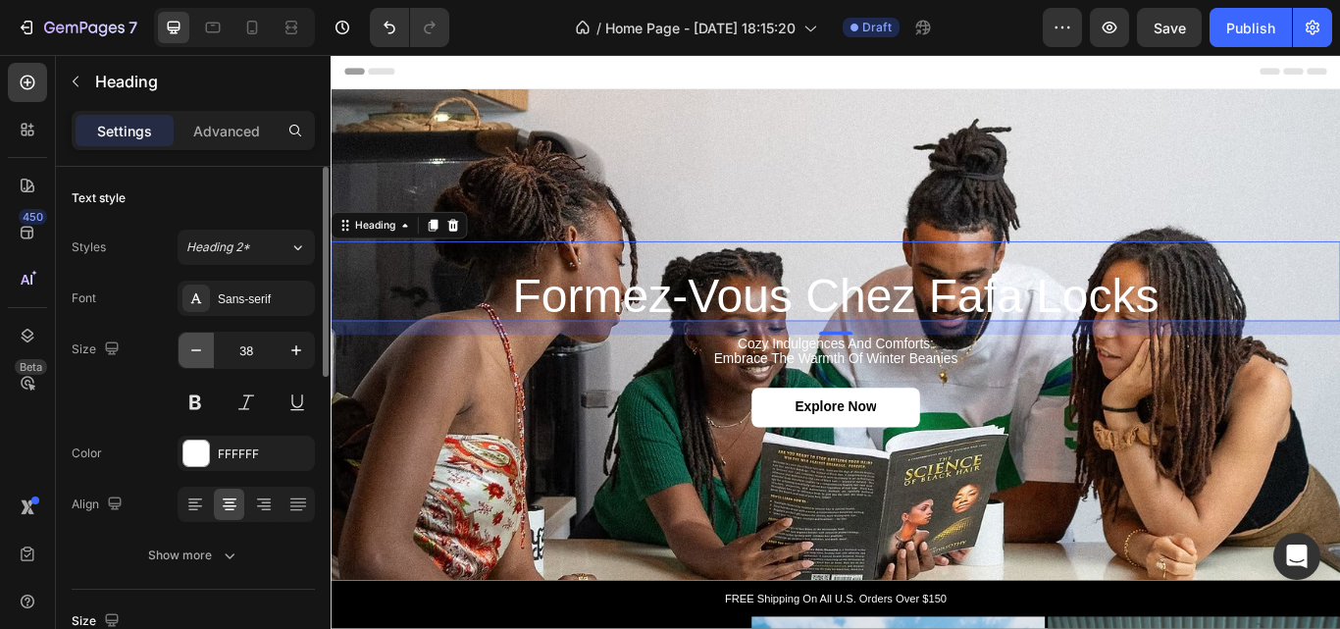
click at [185, 352] on button "button" at bounding box center [196, 350] width 35 height 35
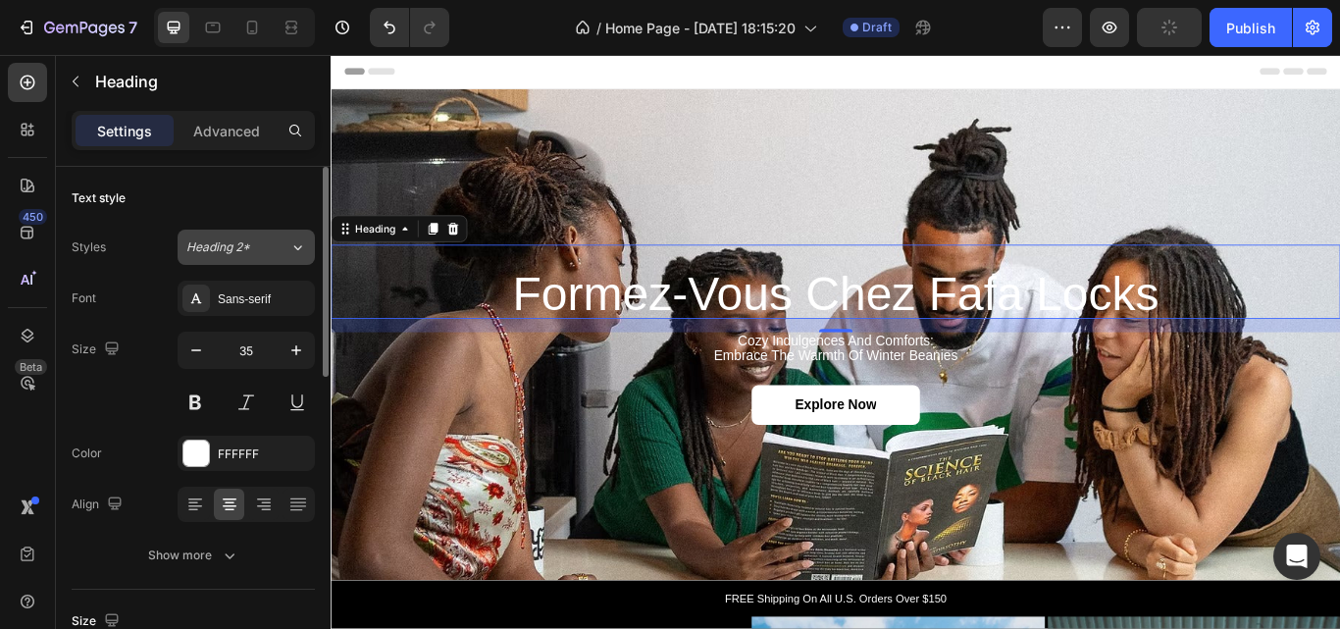
click at [257, 258] on button "Heading 2*" at bounding box center [246, 247] width 137 height 35
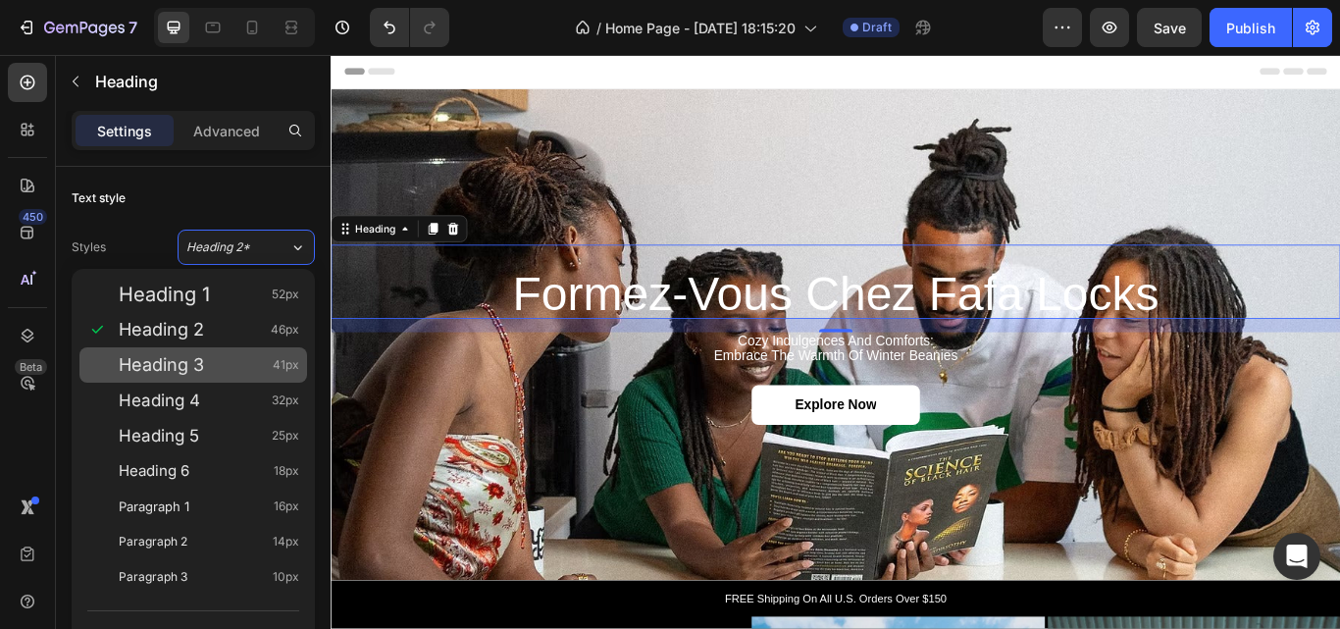
click at [218, 352] on div "Heading 3 41px" at bounding box center [193, 364] width 228 height 35
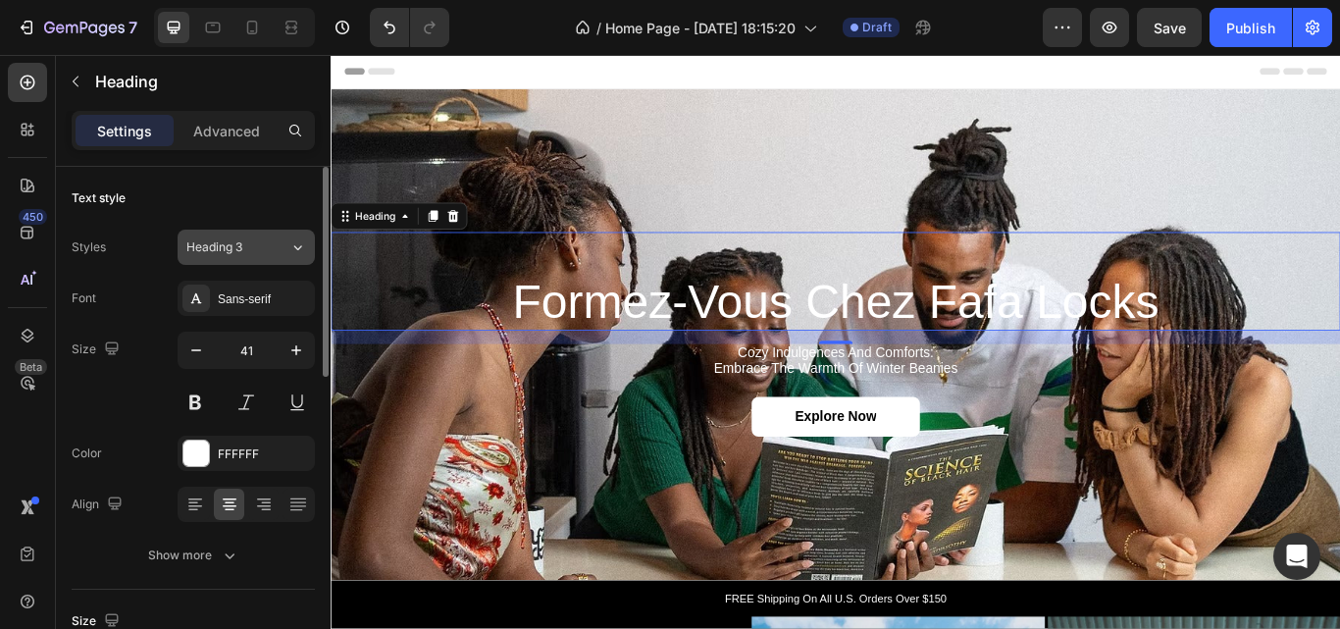
click at [238, 251] on span "Heading 3" at bounding box center [214, 247] width 56 height 18
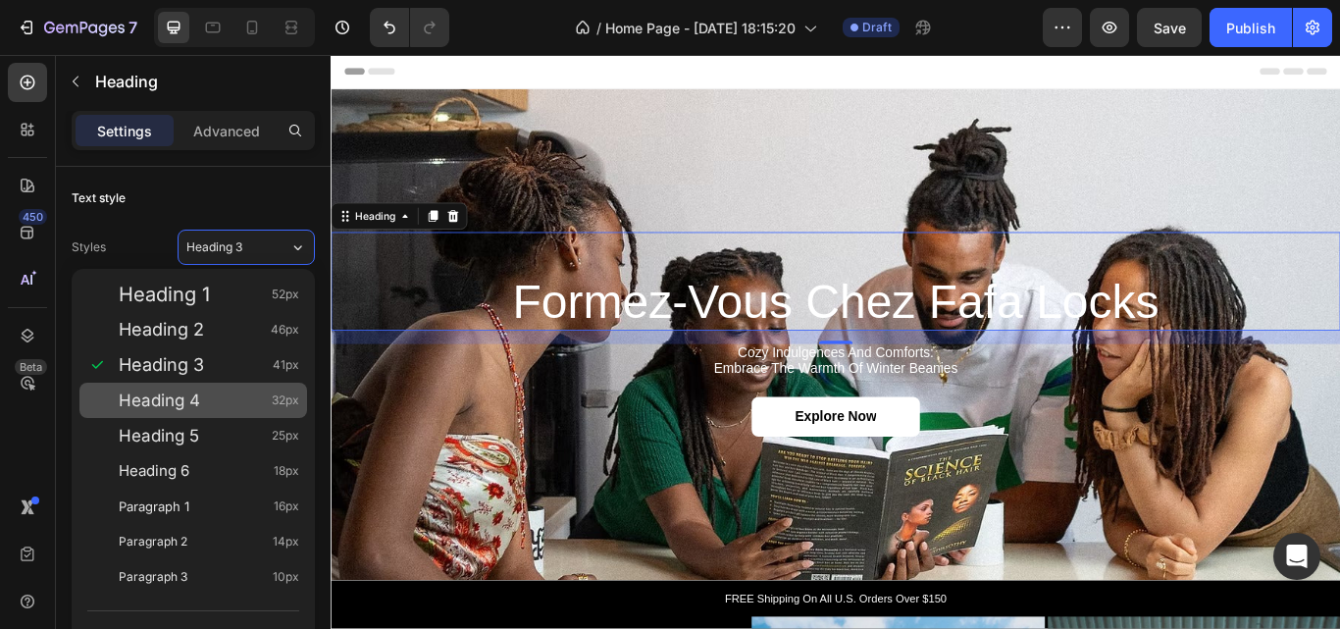
click at [196, 400] on span "Heading 4" at bounding box center [159, 401] width 81 height 20
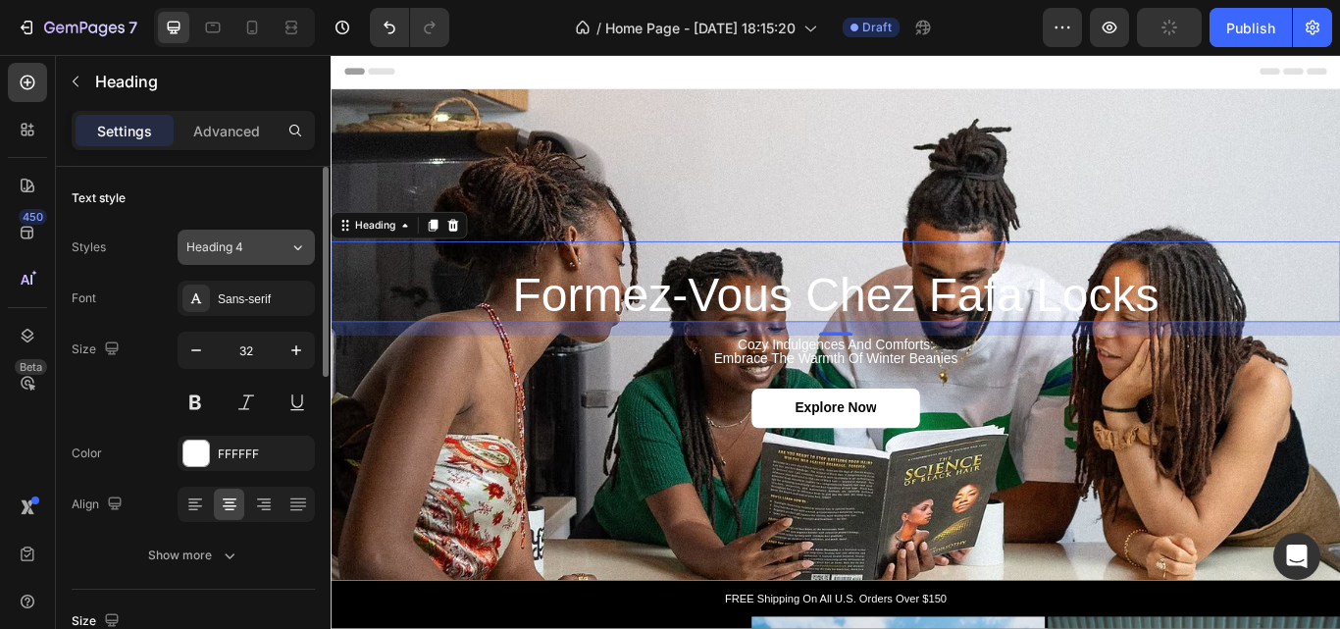
click at [268, 256] on button "Heading 4" at bounding box center [246, 247] width 137 height 35
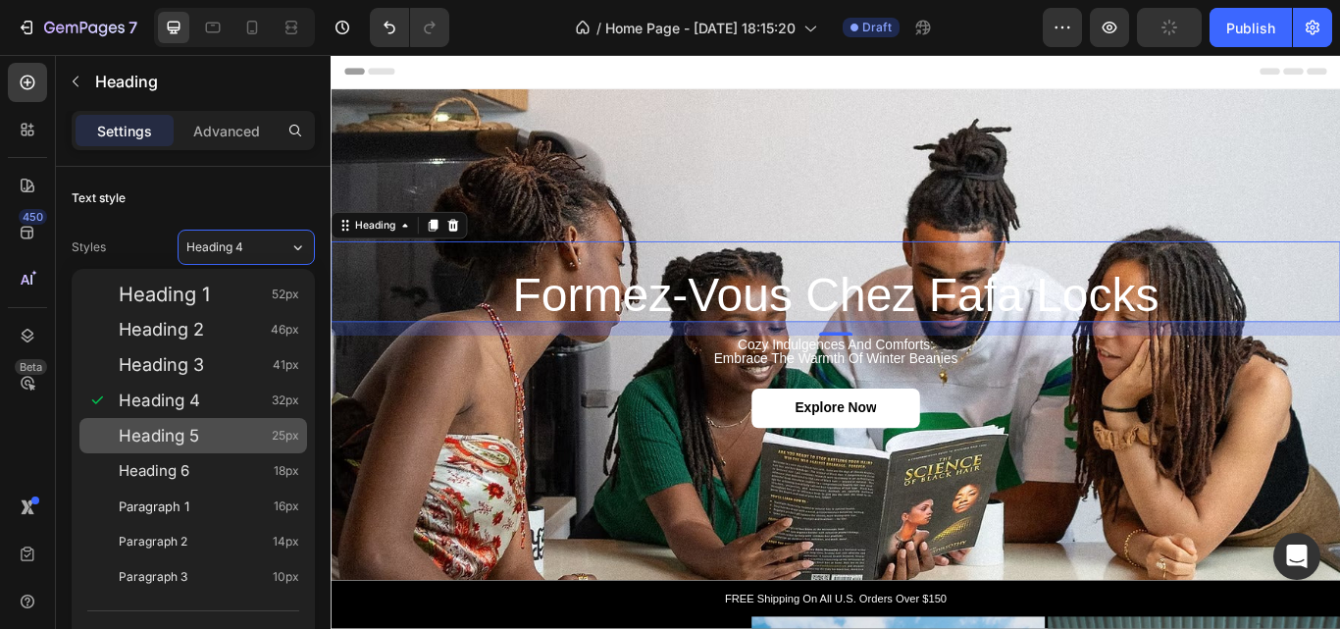
click at [222, 445] on div "Heading 5 25px" at bounding box center [193, 435] width 228 height 35
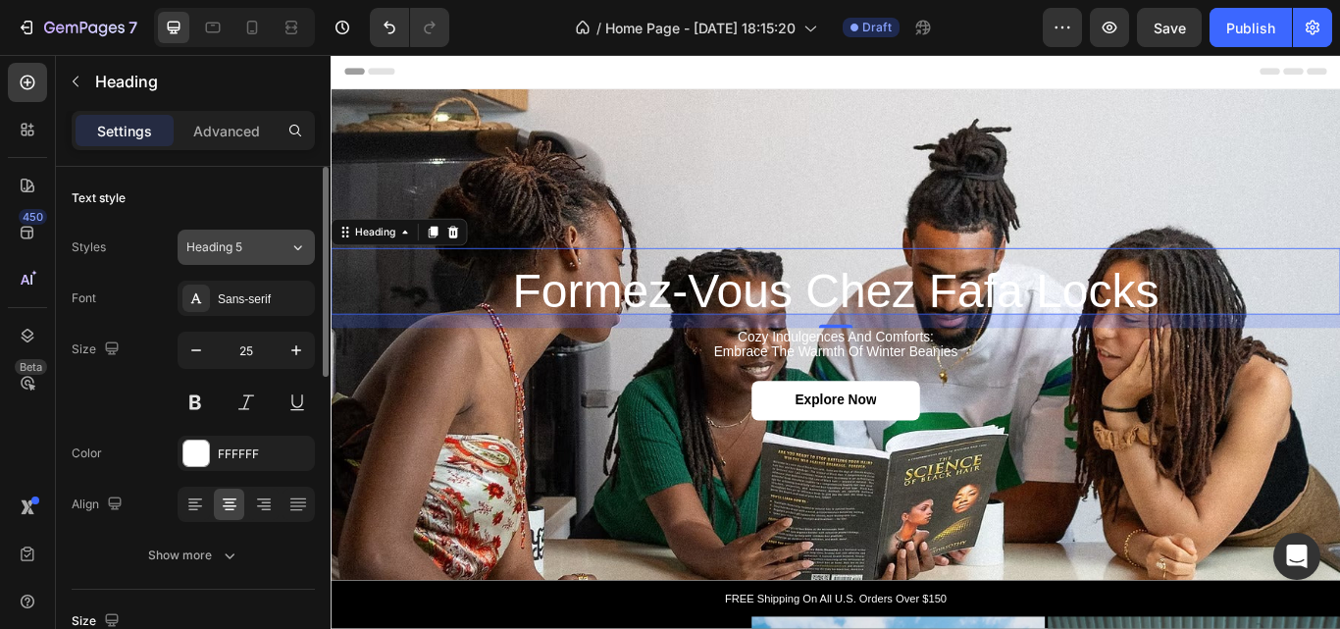
click at [263, 253] on div "Heading 5" at bounding box center [225, 247] width 79 height 18
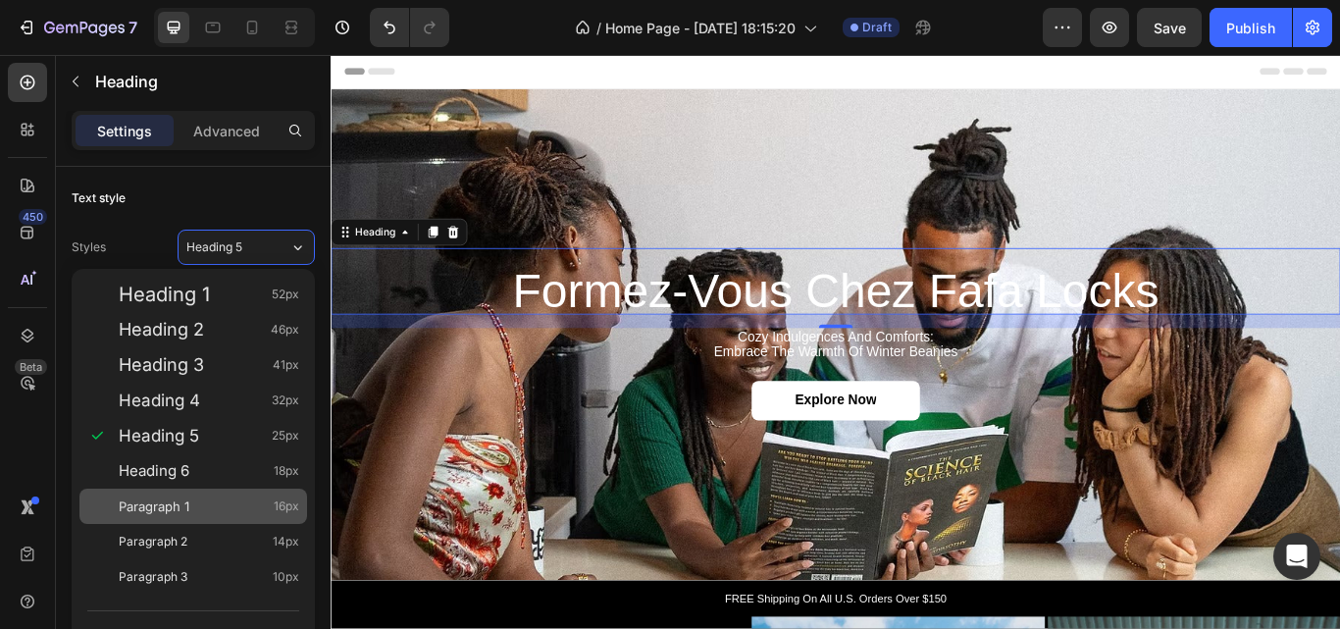
click at [209, 495] on div "Paragraph 1 16px" at bounding box center [193, 506] width 228 height 35
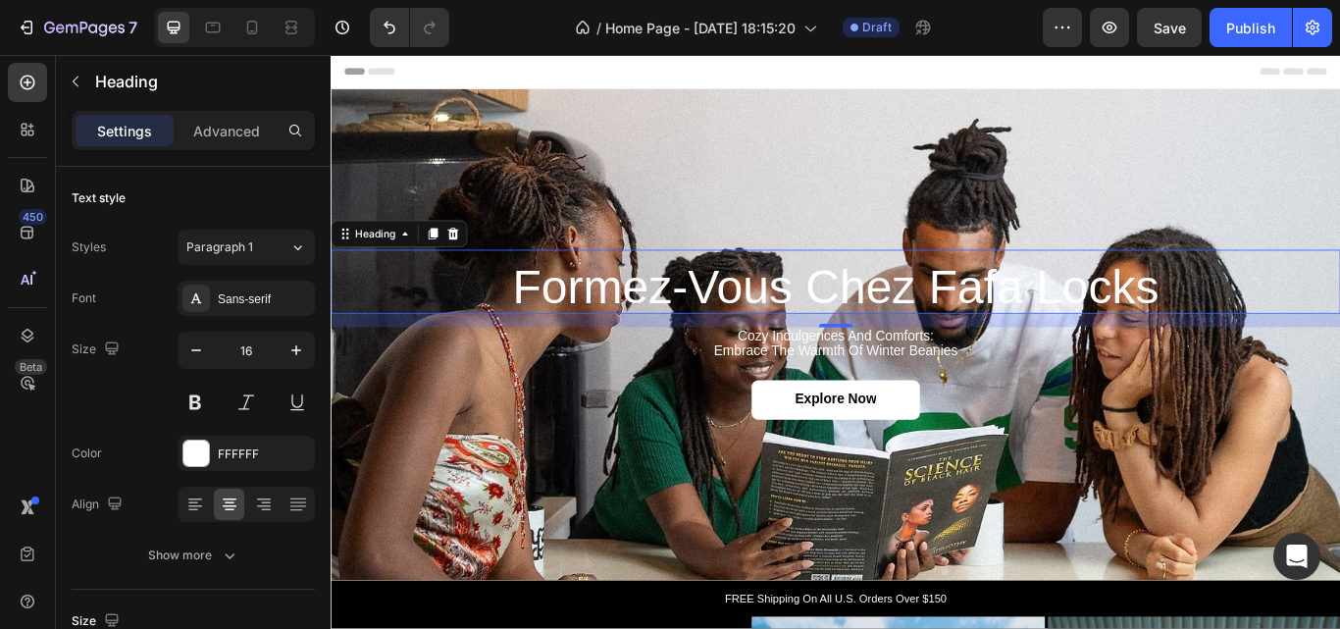
click at [629, 317] on span "Formez-vous chez Fafa Locks" at bounding box center [920, 326] width 755 height 62
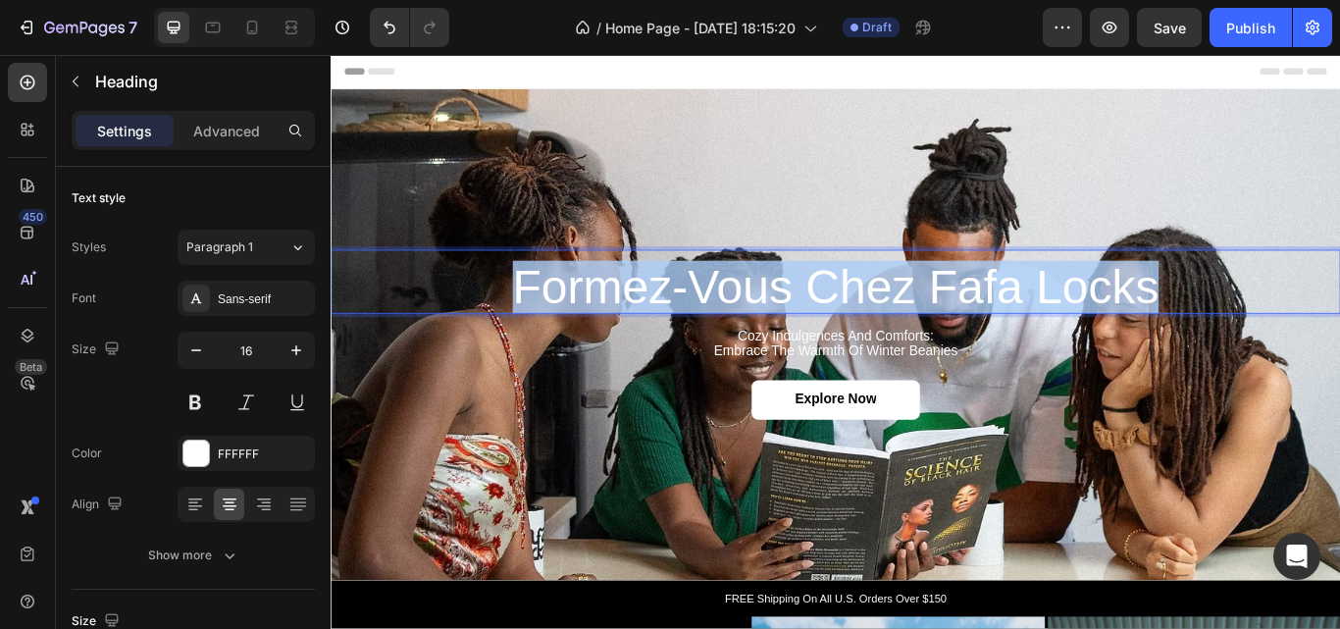
click at [629, 317] on span "Formez-vous chez Fafa Locks" at bounding box center [920, 326] width 755 height 62
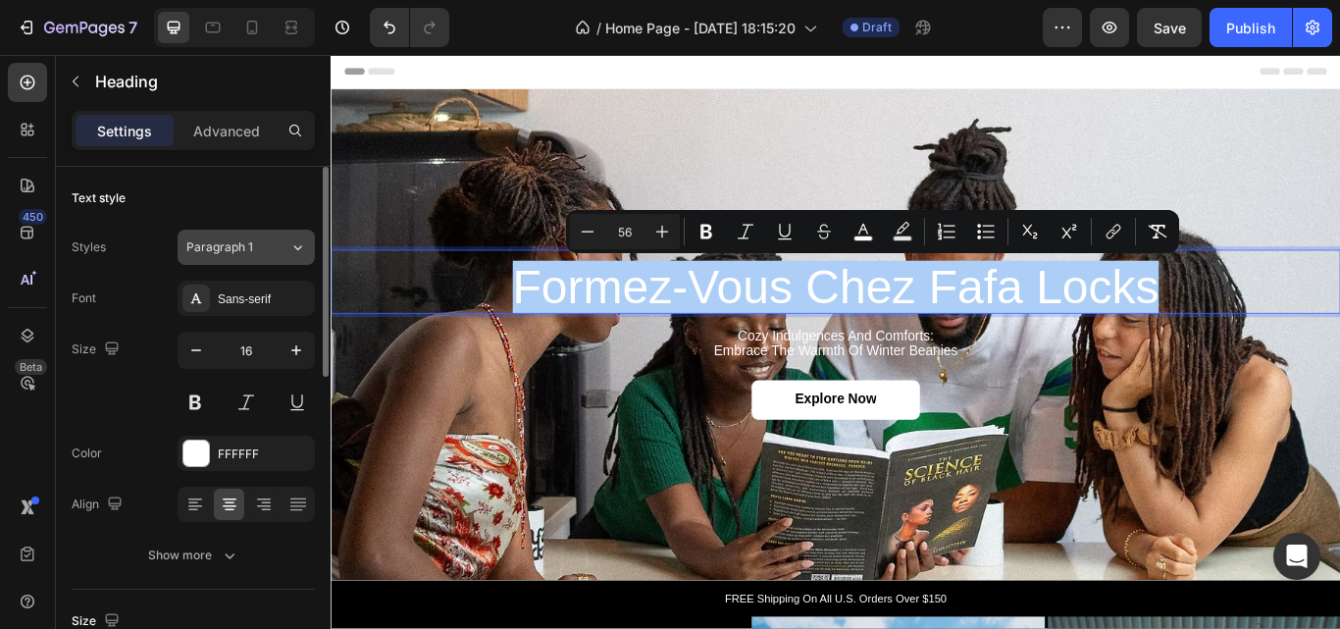
click at [256, 249] on div "Paragraph 1" at bounding box center [225, 247] width 79 height 18
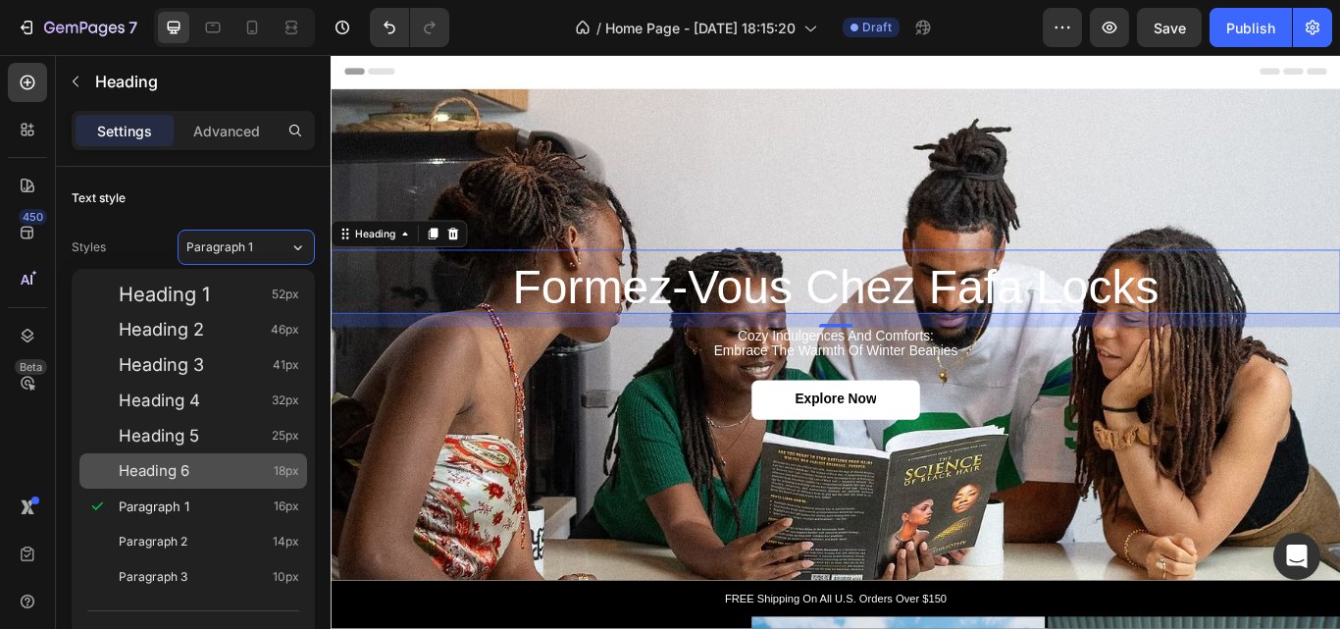
click at [201, 468] on div "Heading 6 18px" at bounding box center [209, 471] width 181 height 20
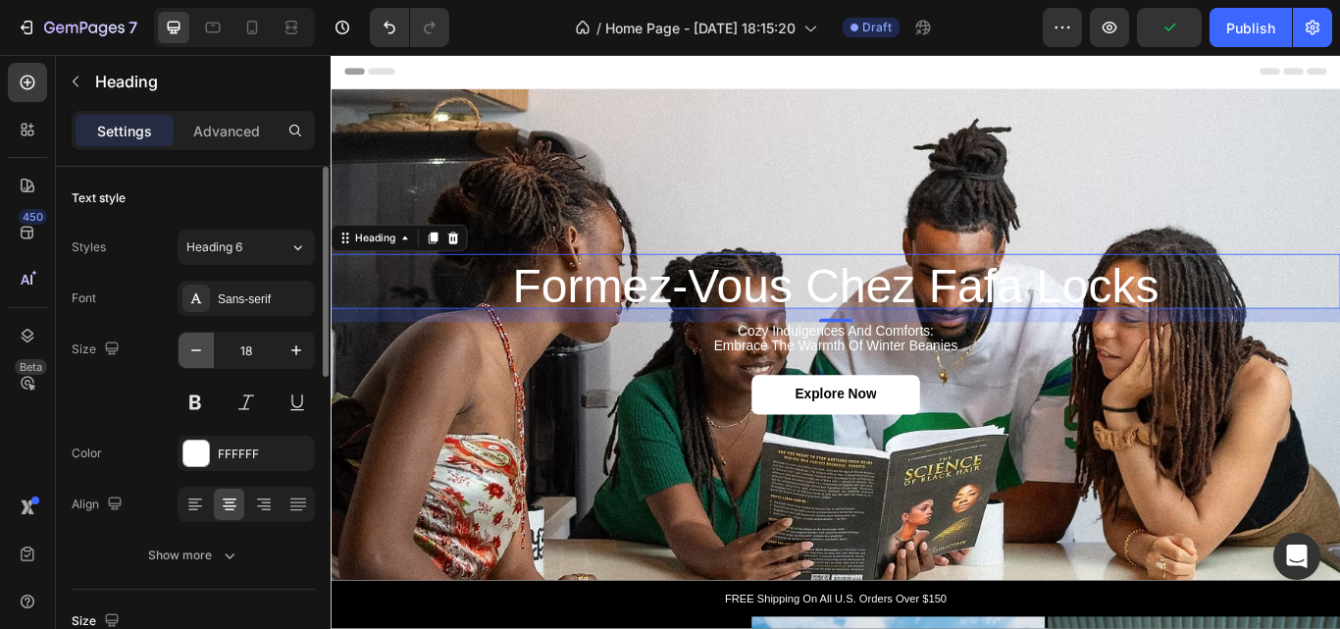
click at [200, 344] on icon "button" at bounding box center [196, 350] width 20 height 20
click at [199, 344] on icon "button" at bounding box center [196, 350] width 20 height 20
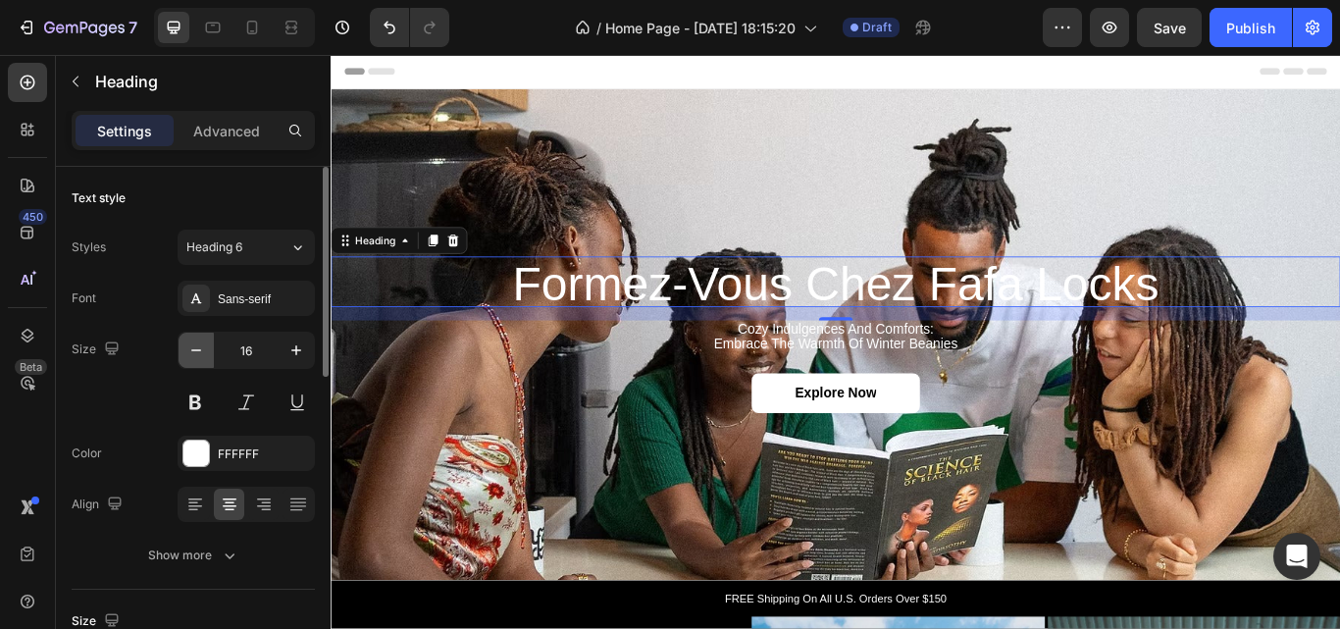
click at [199, 344] on icon "button" at bounding box center [196, 350] width 20 height 20
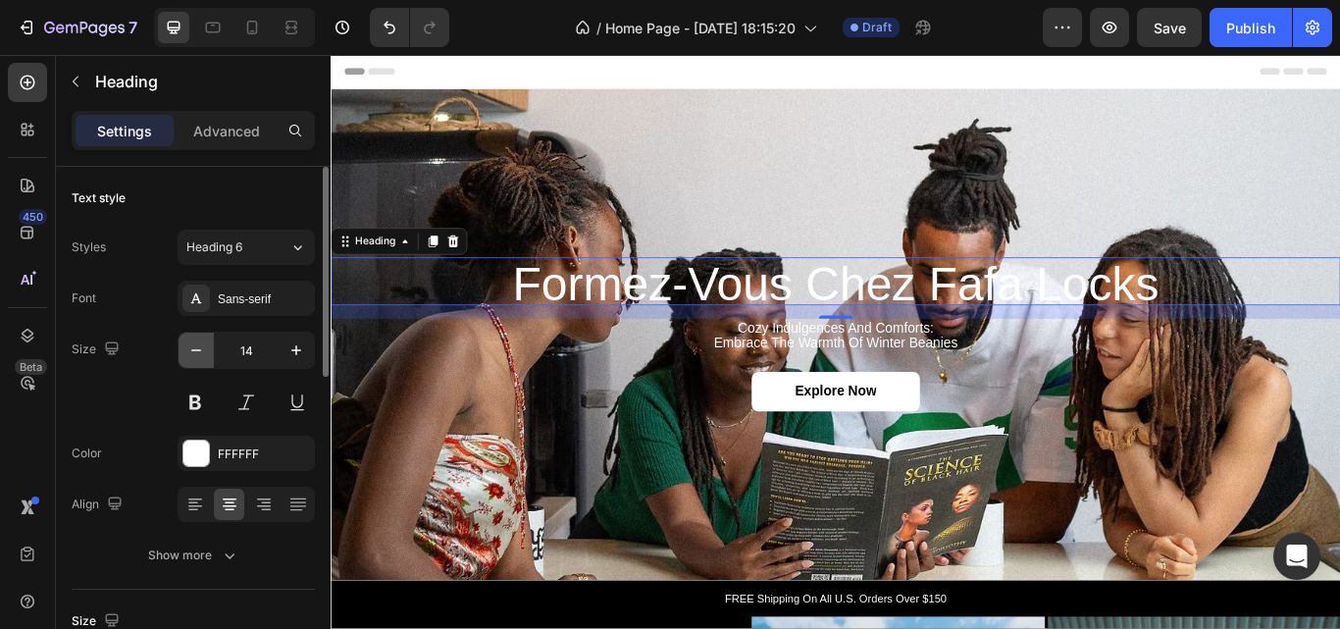
click at [199, 344] on icon "button" at bounding box center [196, 350] width 20 height 20
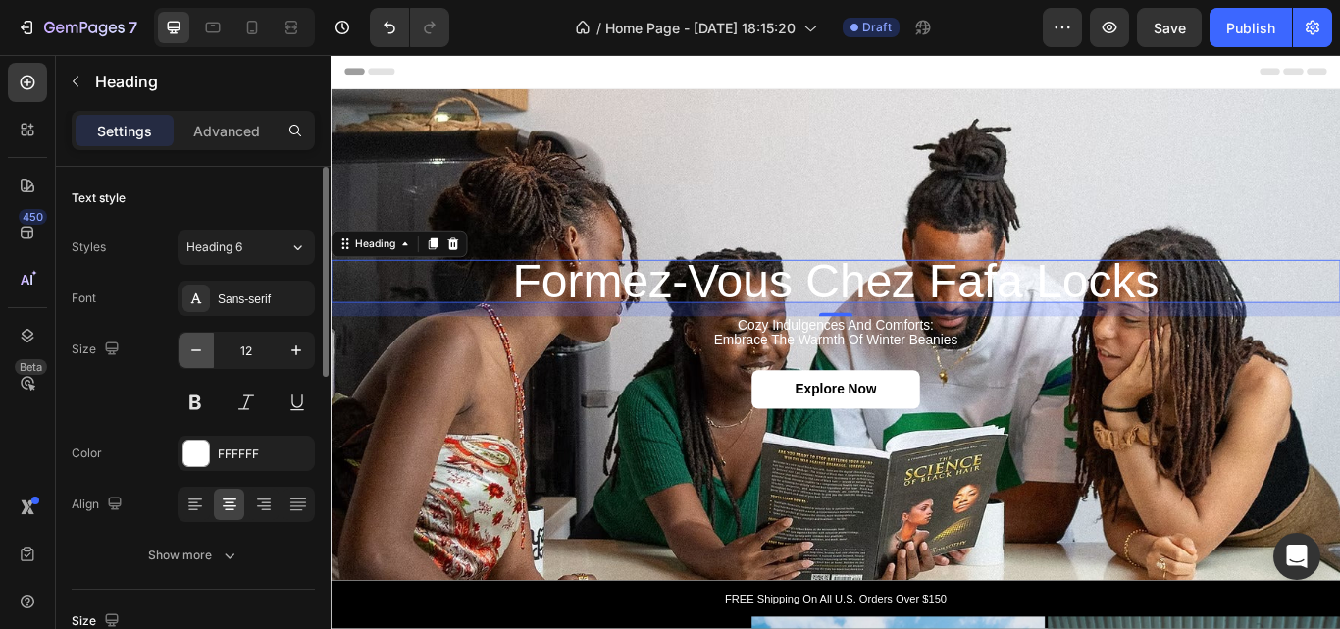
click at [199, 344] on icon "button" at bounding box center [196, 350] width 20 height 20
type input "10"
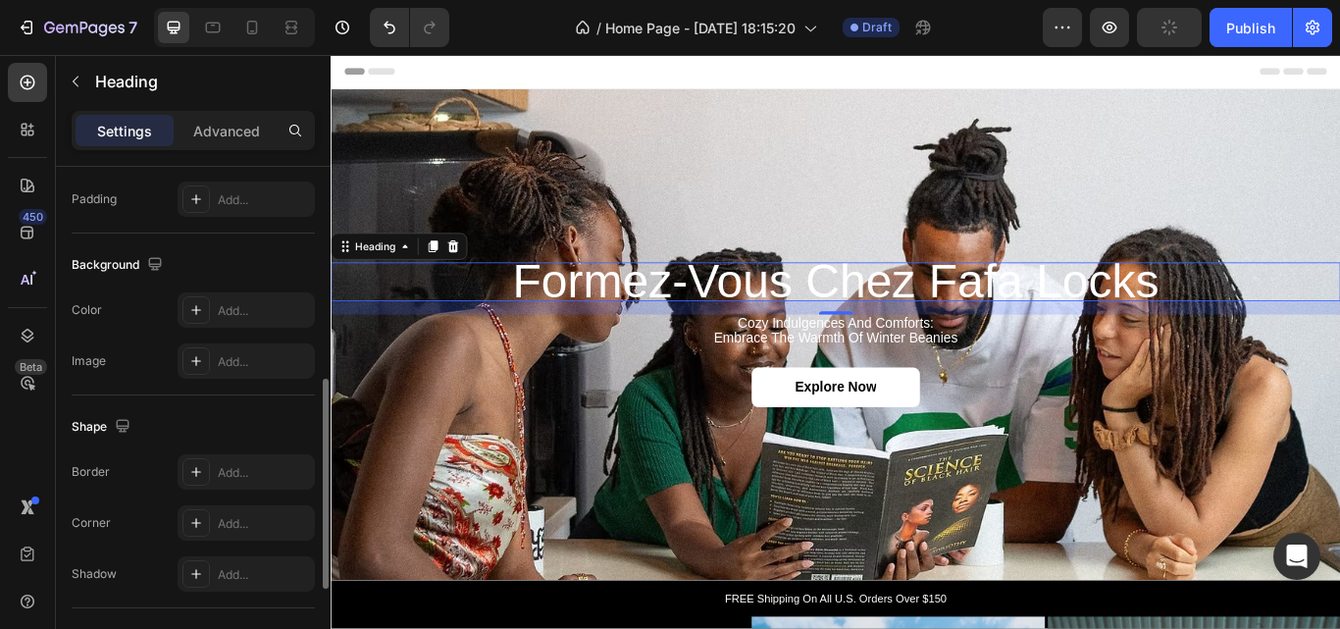
scroll to position [516, 0]
click at [234, 316] on div "Add..." at bounding box center [264, 315] width 92 height 18
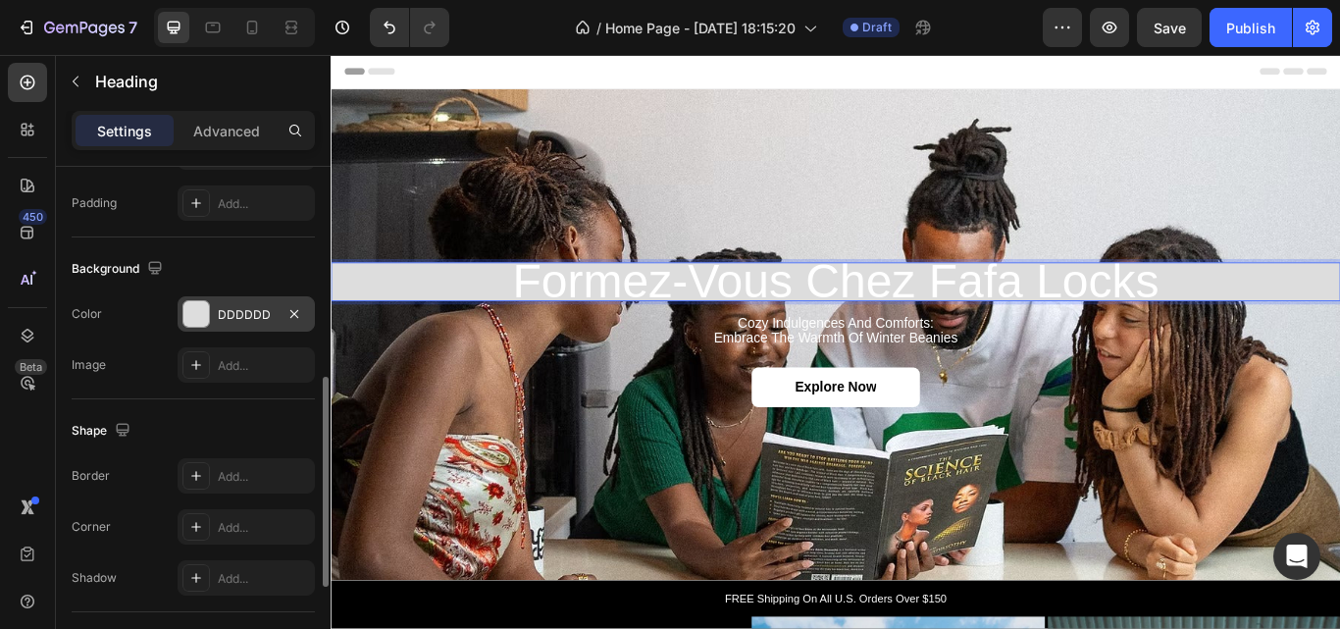
click at [1022, 315] on span "Formez-vous chez Fafa Locks" at bounding box center [920, 318] width 755 height 62
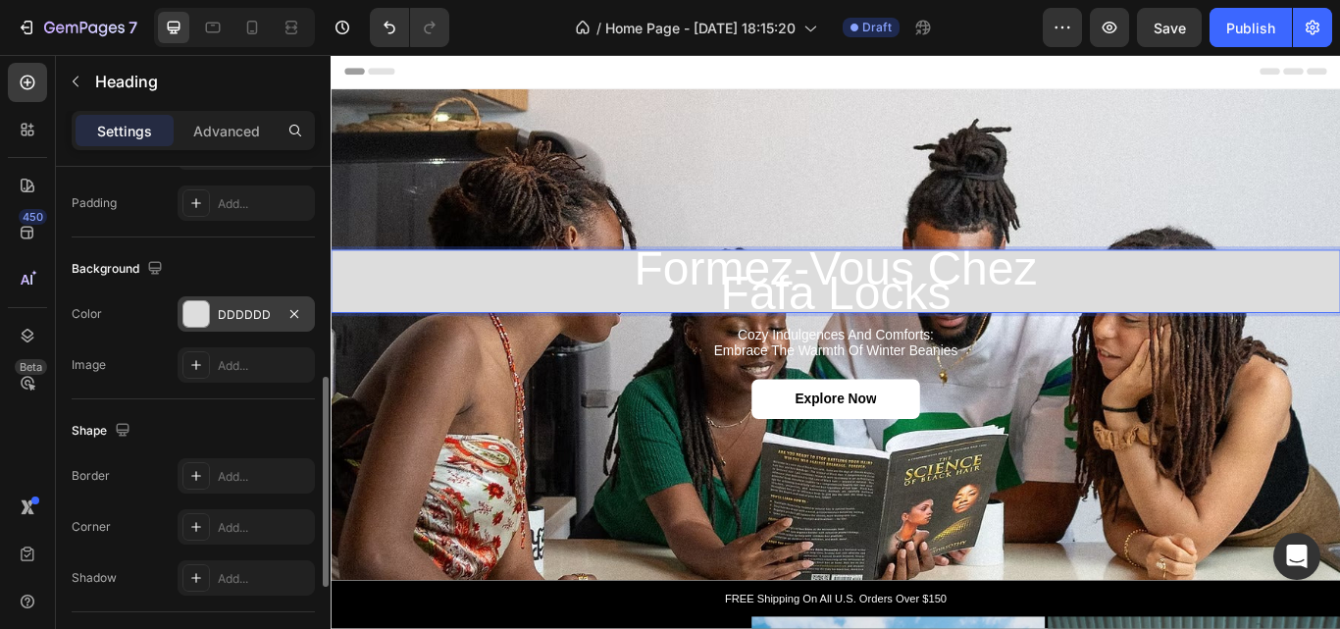
click at [254, 304] on div "DDDDDD" at bounding box center [246, 313] width 137 height 35
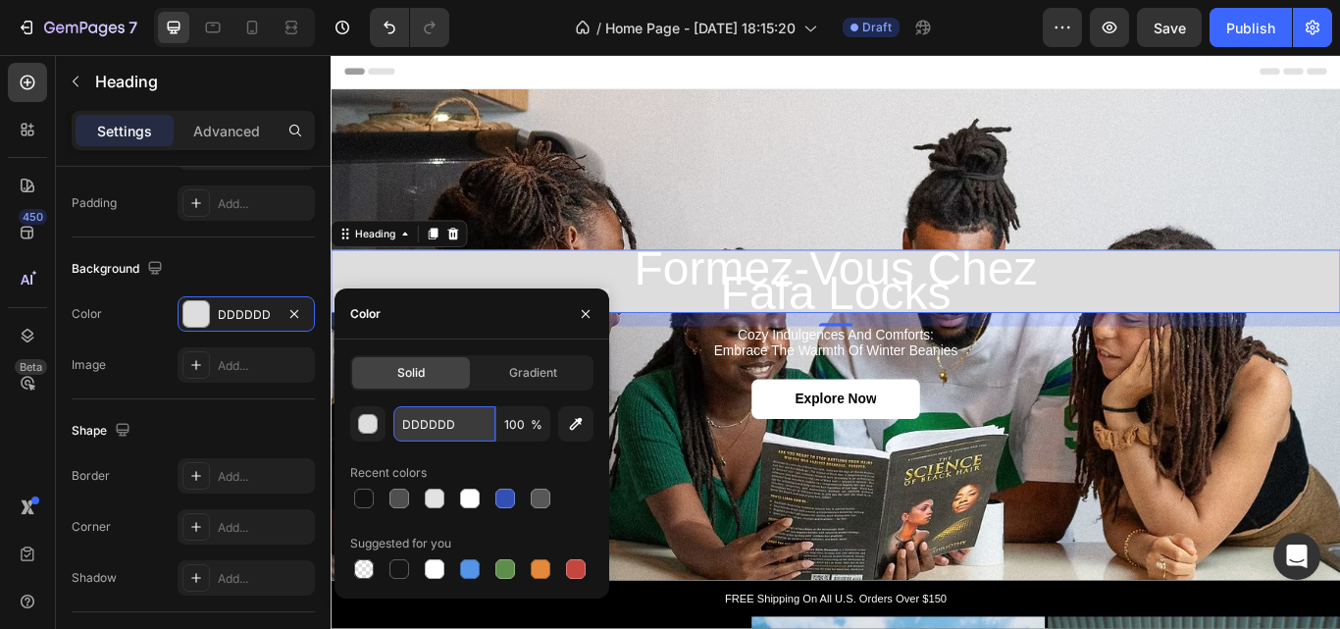
click at [439, 423] on input "DDDDDD" at bounding box center [444, 423] width 102 height 35
paste input "#384334"
type input "#384334"
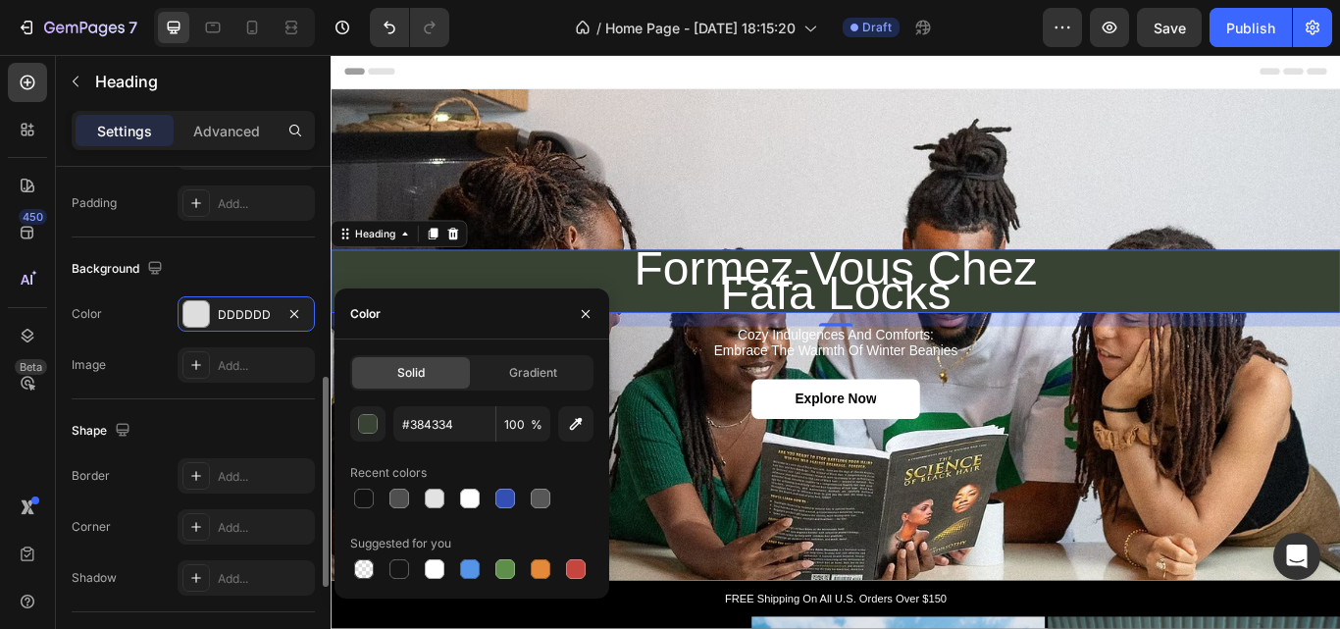
click at [234, 400] on div "Shape Border Add... Corner Add... Shadow Add..." at bounding box center [193, 505] width 243 height 213
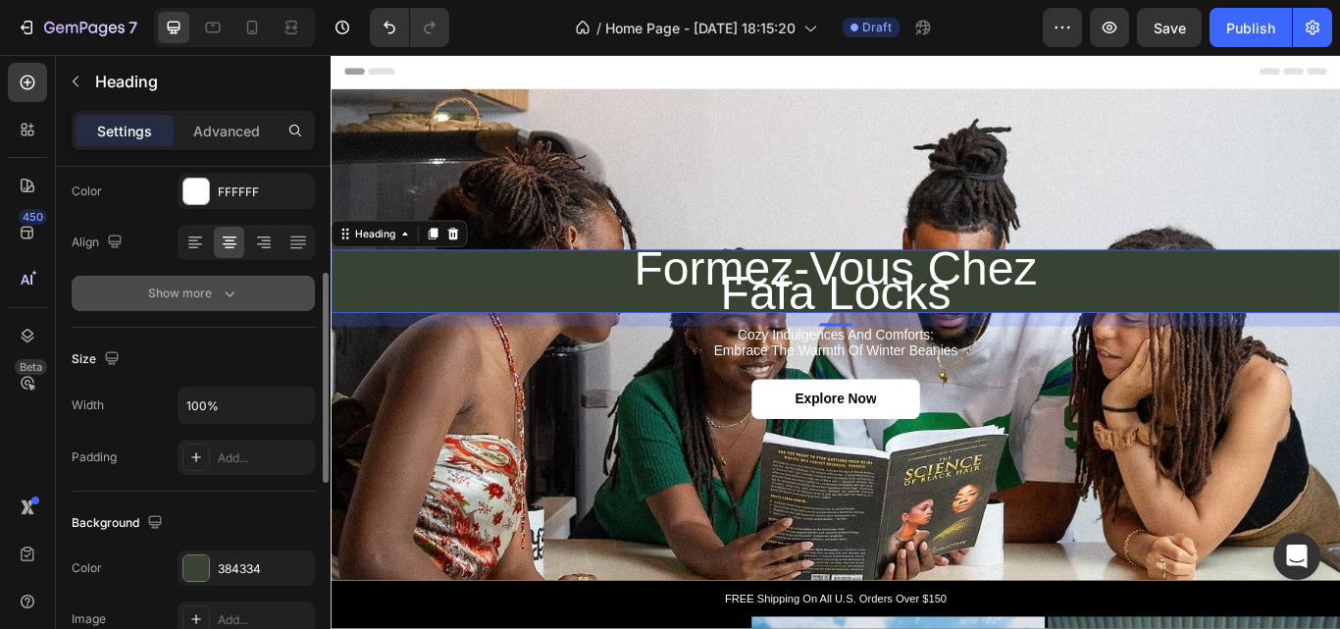
scroll to position [100, 0]
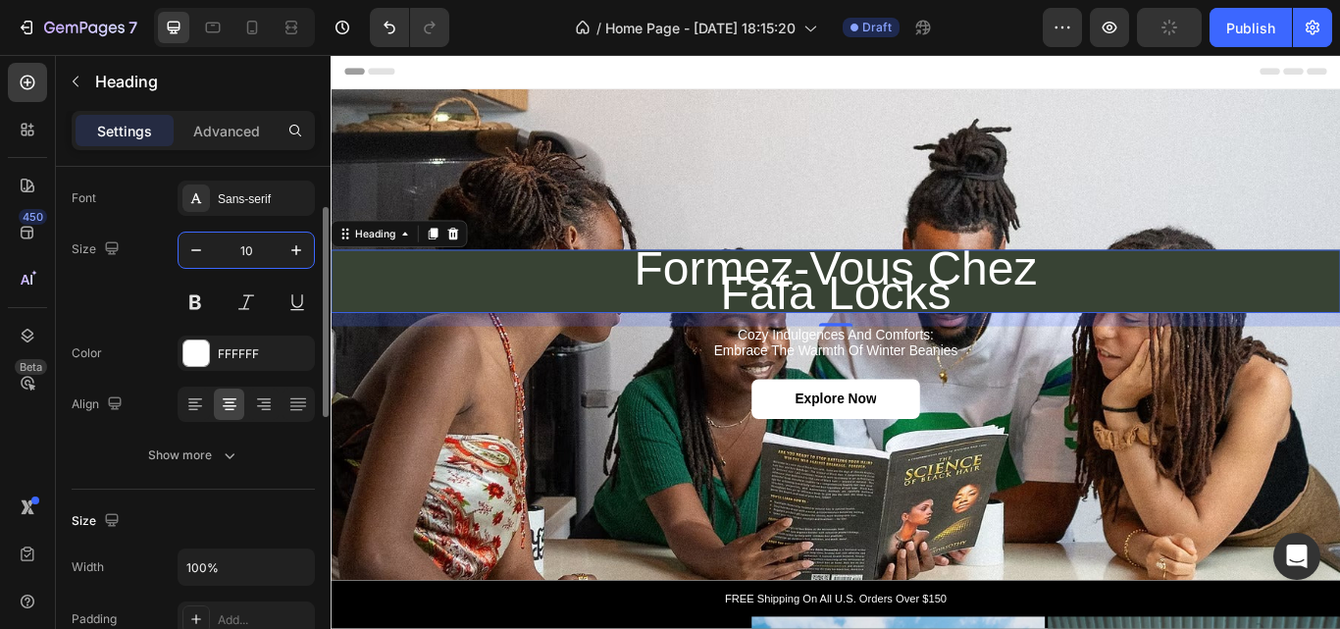
click at [216, 259] on input "10" at bounding box center [246, 250] width 65 height 35
click at [200, 246] on icon "button" at bounding box center [196, 250] width 20 height 20
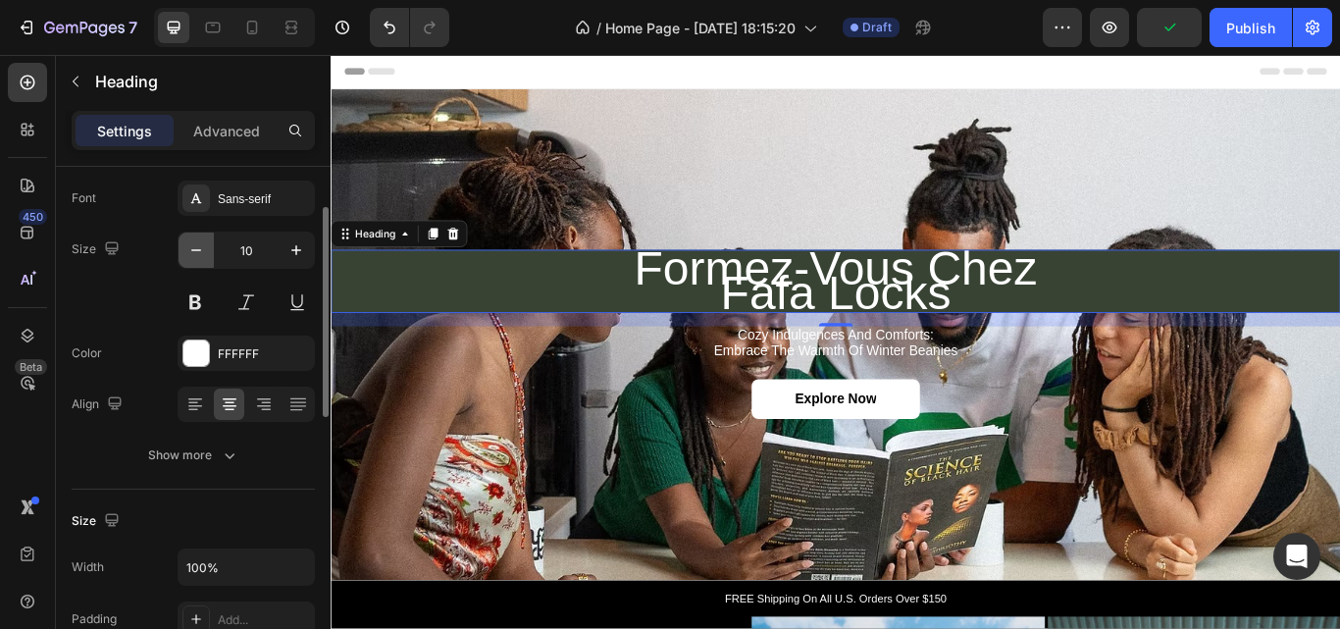
click at [200, 246] on icon "button" at bounding box center [196, 250] width 20 height 20
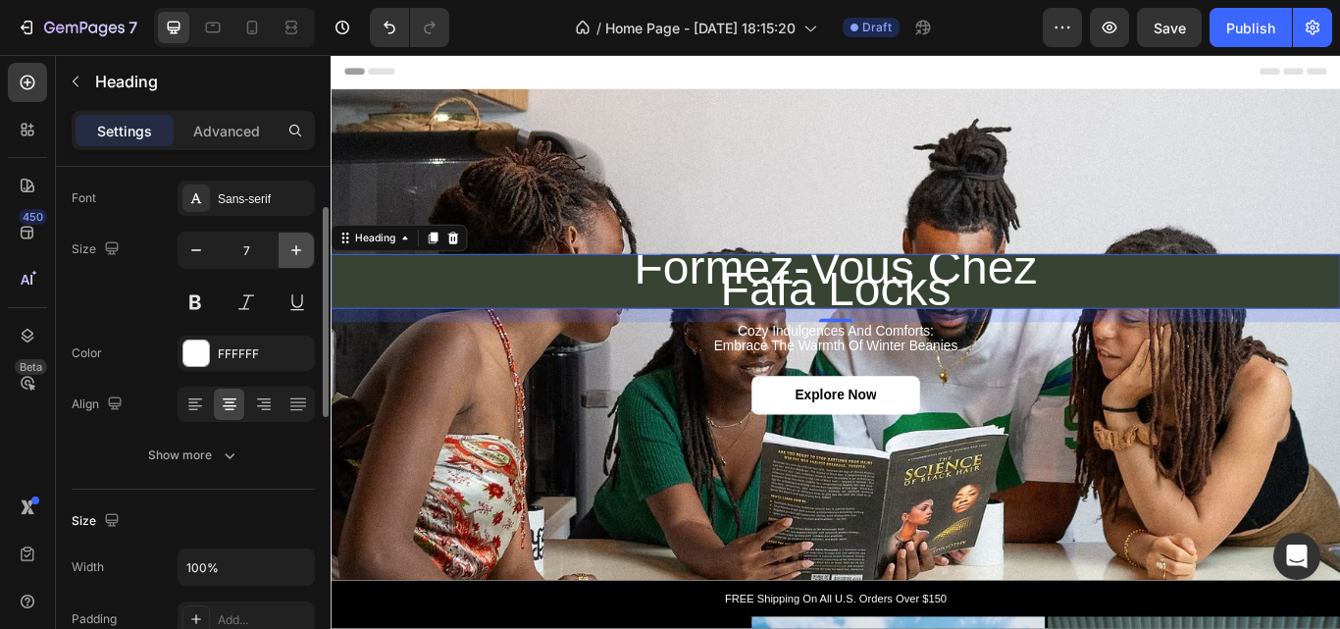
drag, startPoint x: 200, startPoint y: 246, endPoint x: 289, endPoint y: 252, distance: 89.5
click at [289, 252] on div "7" at bounding box center [246, 250] width 135 height 35
click at [289, 252] on icon "button" at bounding box center [297, 250] width 20 height 20
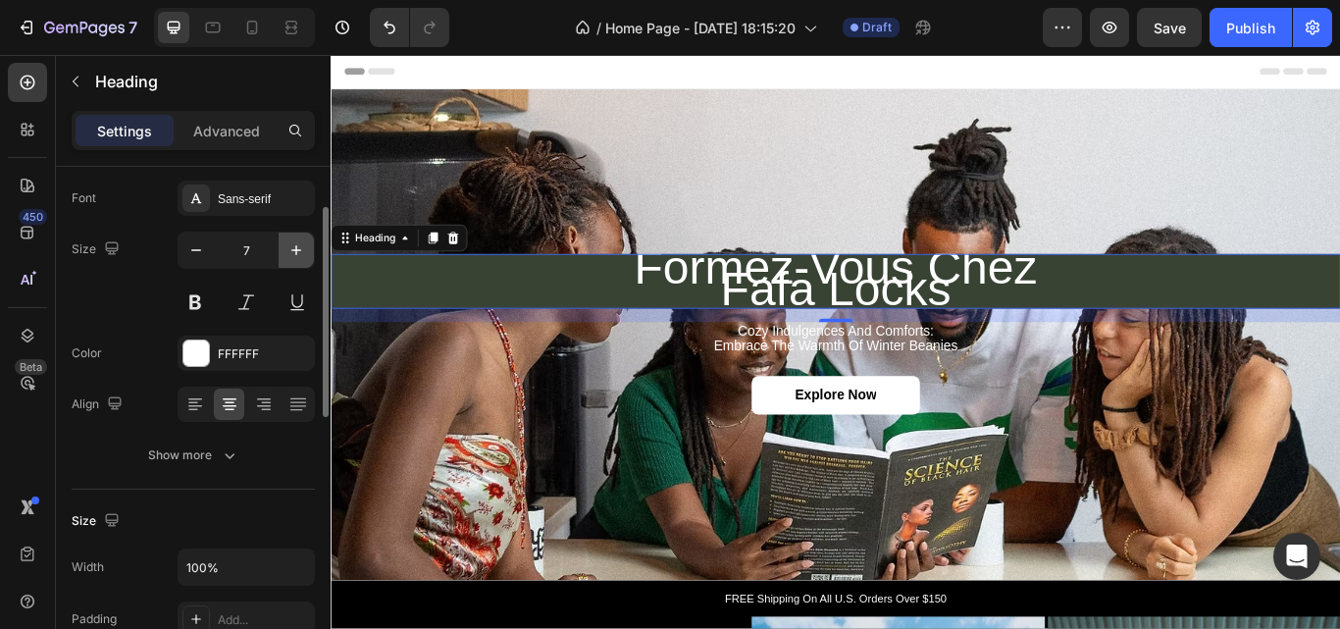
click at [289, 252] on icon "button" at bounding box center [297, 250] width 20 height 20
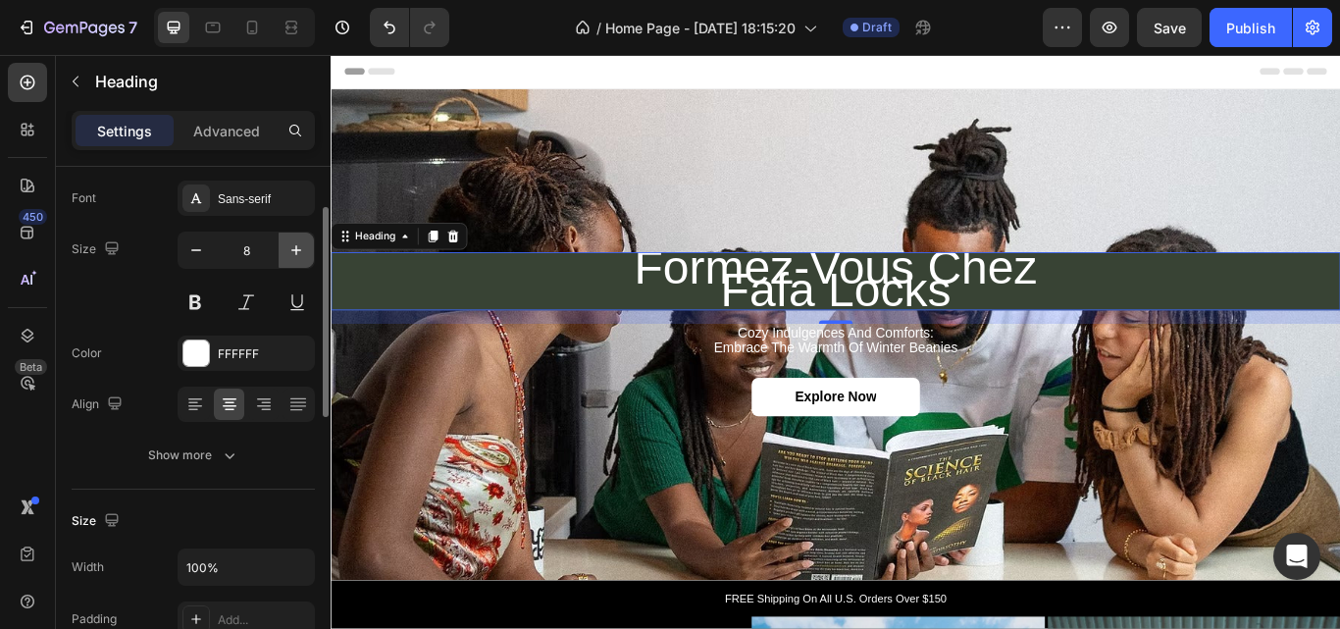
click at [289, 252] on icon "button" at bounding box center [297, 250] width 20 height 20
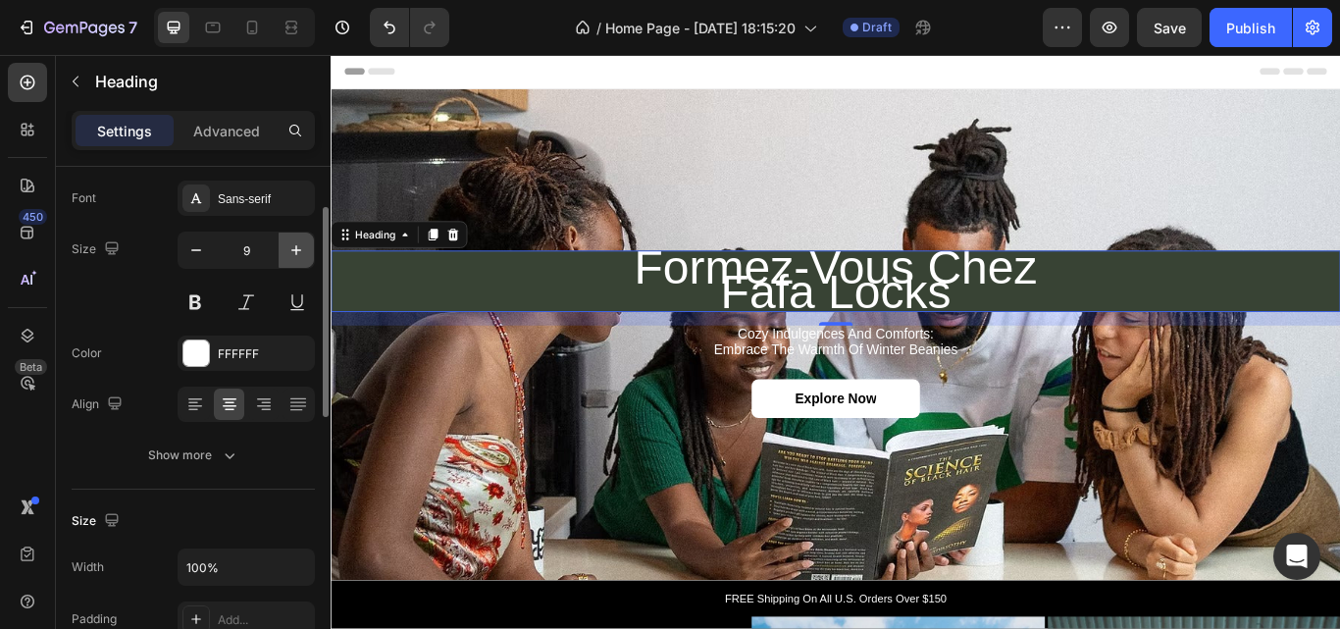
click at [289, 252] on icon "button" at bounding box center [297, 250] width 20 height 20
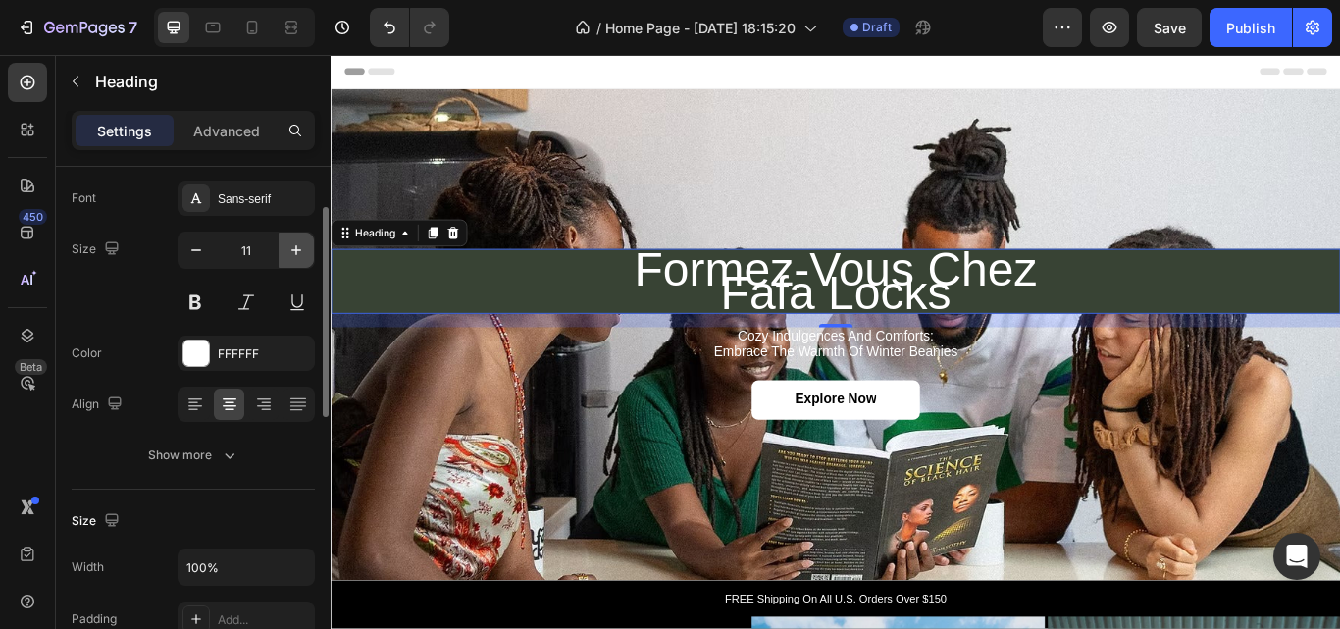
click at [289, 252] on icon "button" at bounding box center [297, 250] width 20 height 20
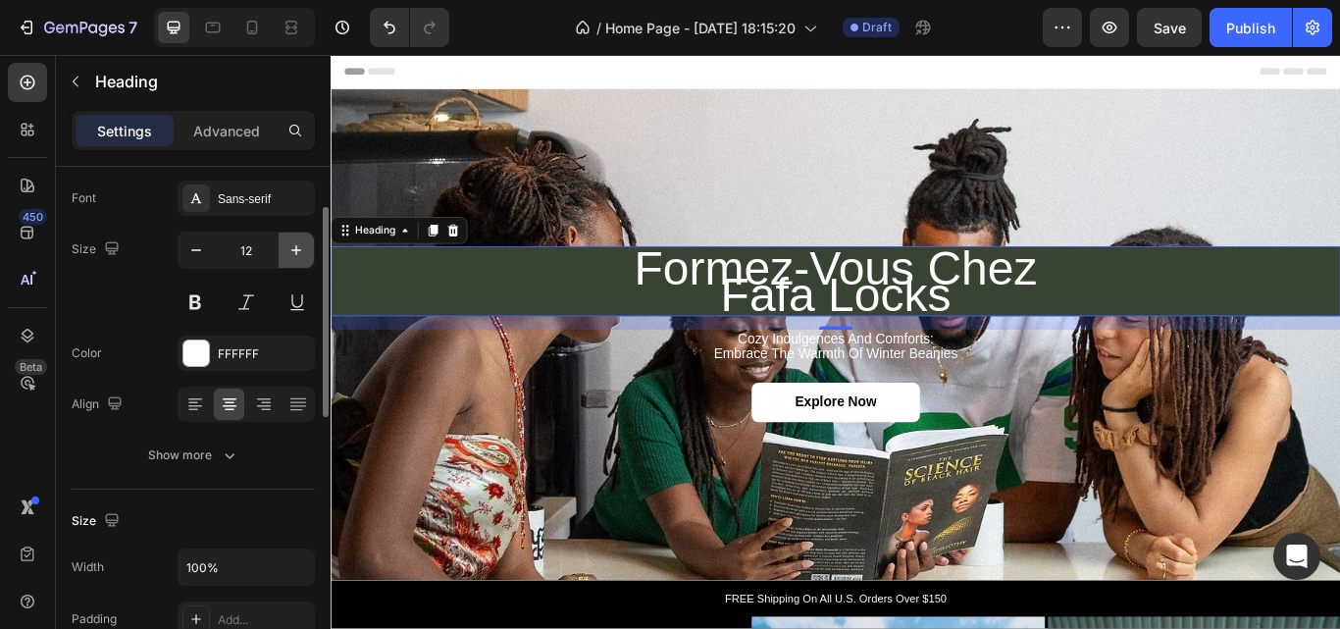
click at [289, 252] on icon "button" at bounding box center [297, 250] width 20 height 20
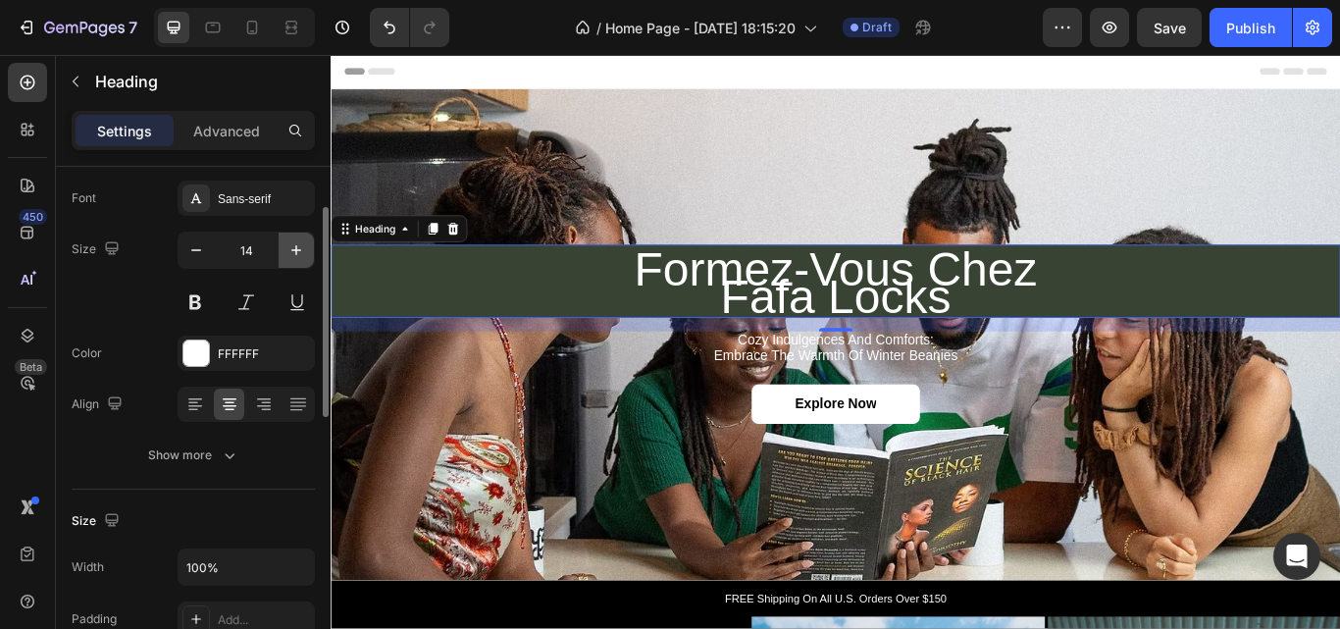
click at [289, 252] on icon "button" at bounding box center [297, 250] width 20 height 20
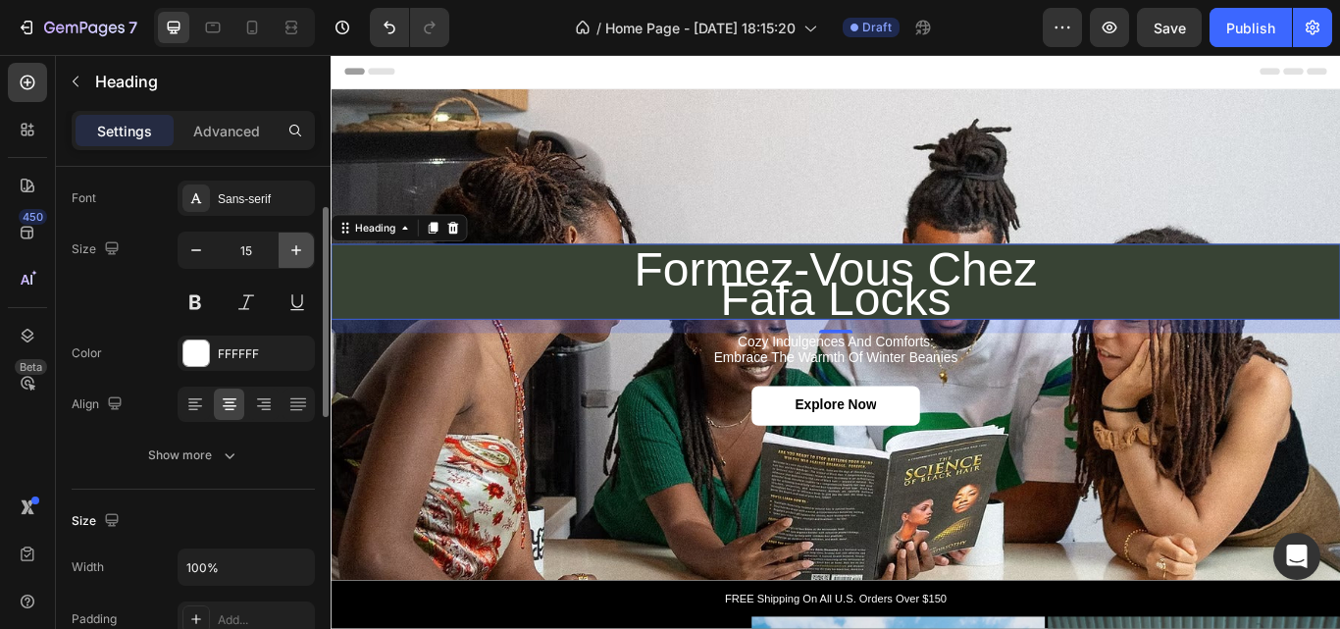
click at [289, 252] on icon "button" at bounding box center [297, 250] width 20 height 20
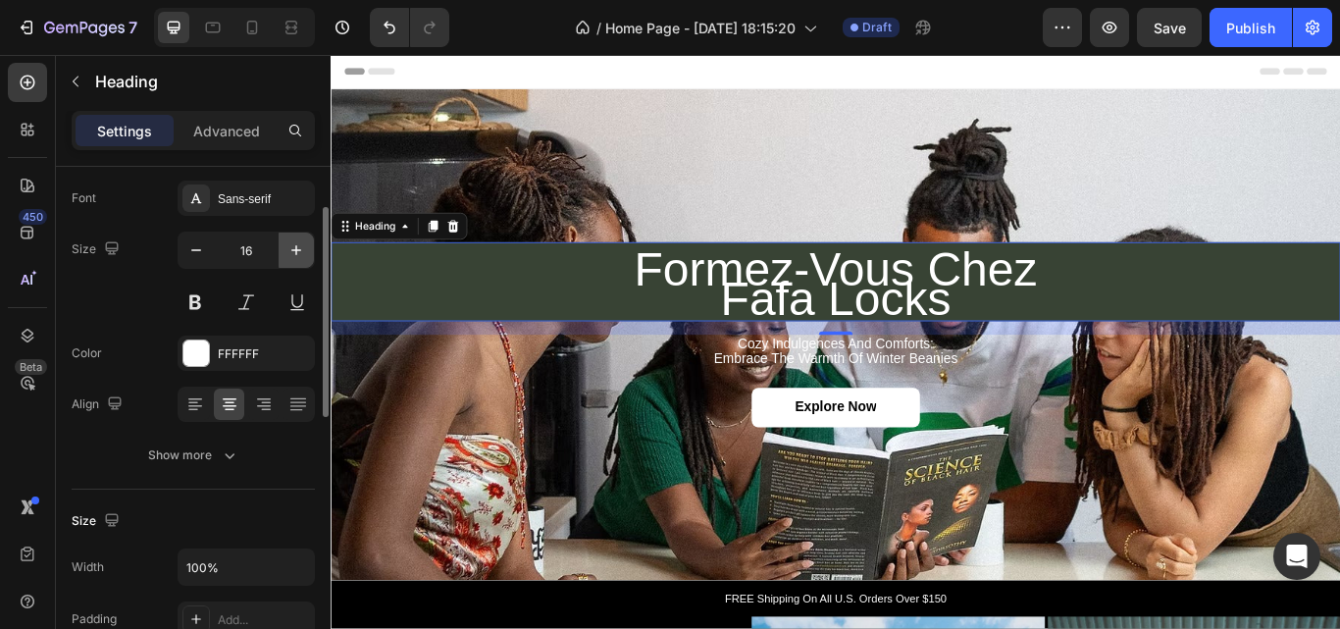
click at [289, 252] on icon "button" at bounding box center [297, 250] width 20 height 20
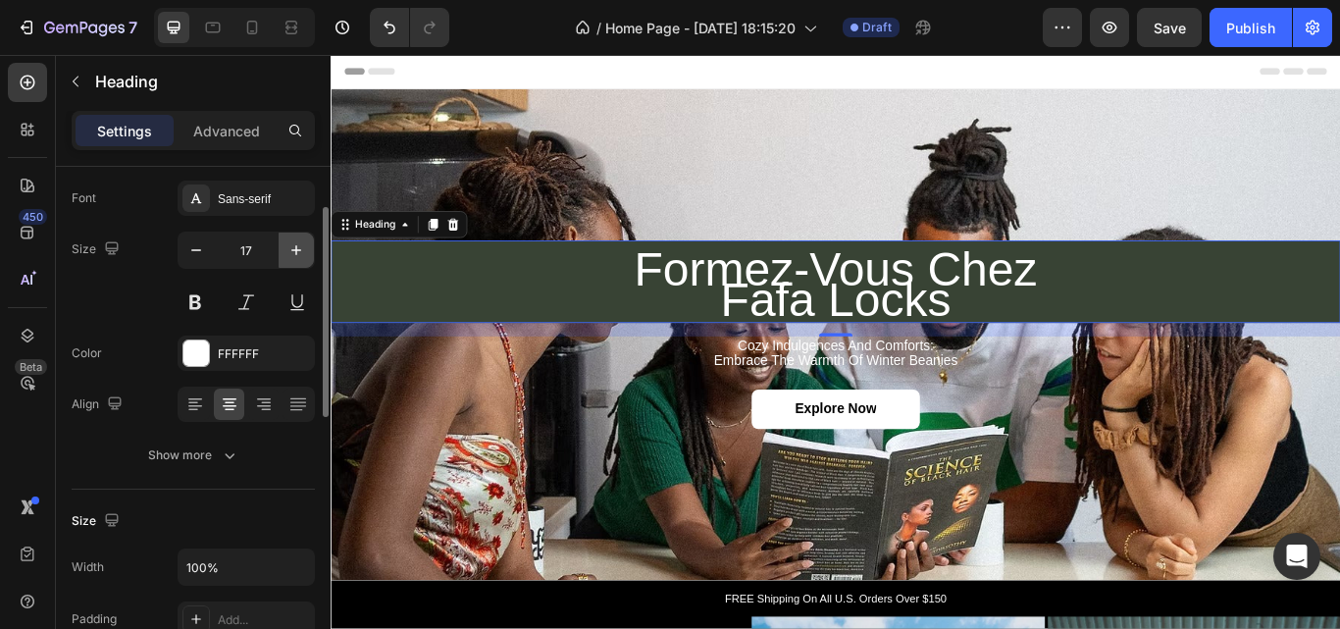
click at [289, 252] on icon "button" at bounding box center [297, 250] width 20 height 20
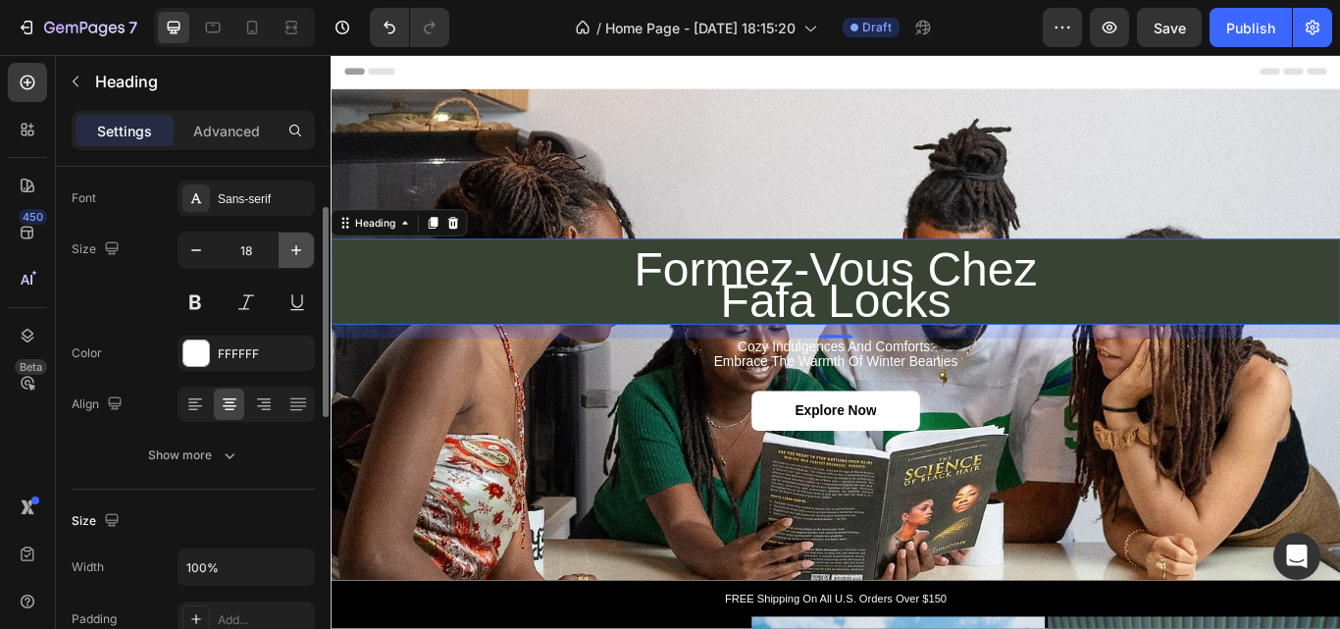
click at [289, 252] on icon "button" at bounding box center [297, 250] width 20 height 20
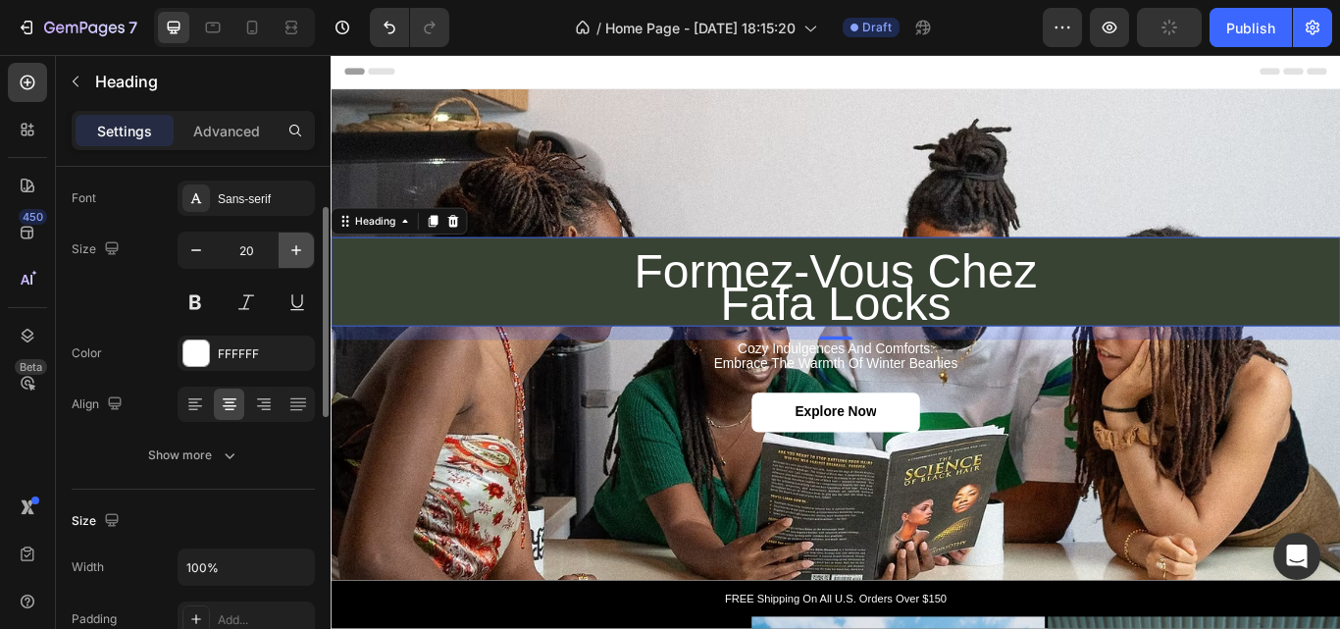
click at [289, 252] on icon "button" at bounding box center [297, 250] width 20 height 20
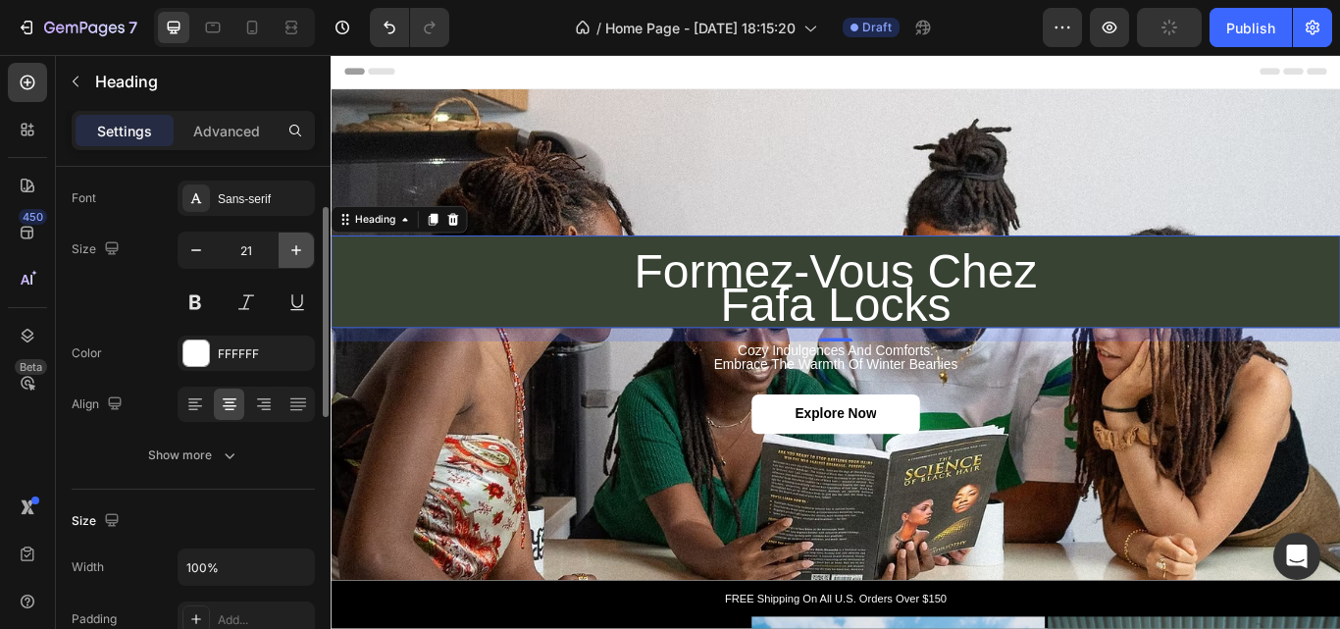
click at [289, 252] on icon "button" at bounding box center [297, 250] width 20 height 20
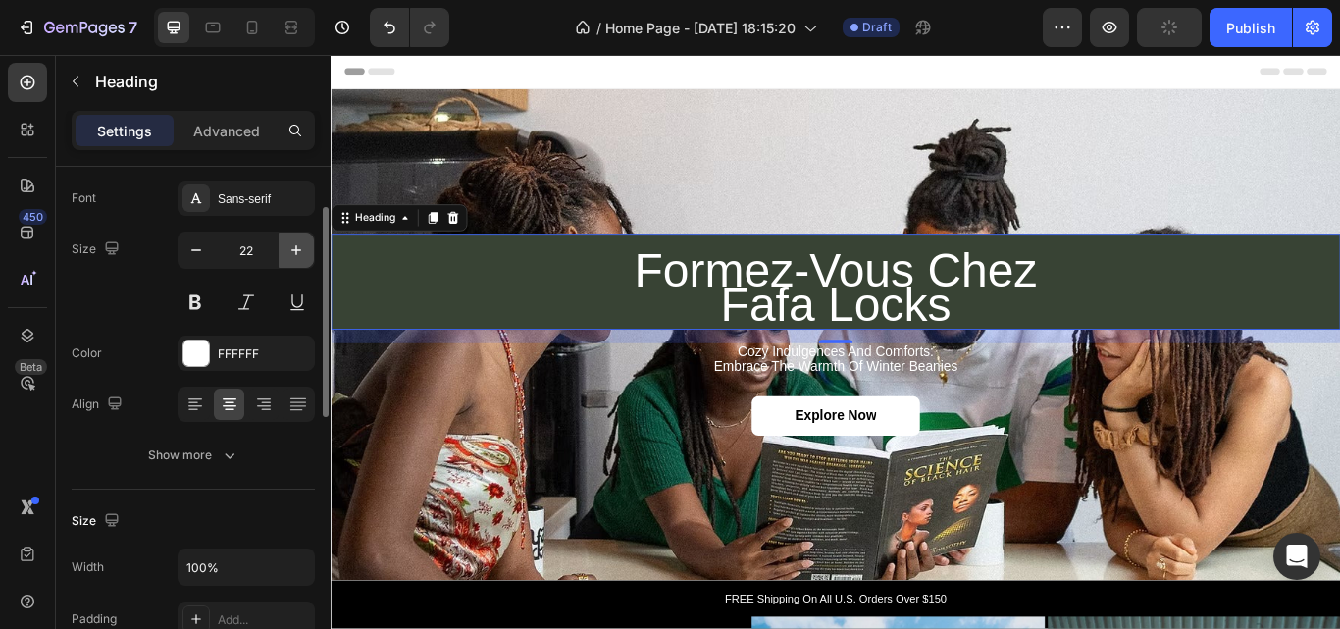
click at [289, 252] on icon "button" at bounding box center [297, 250] width 20 height 20
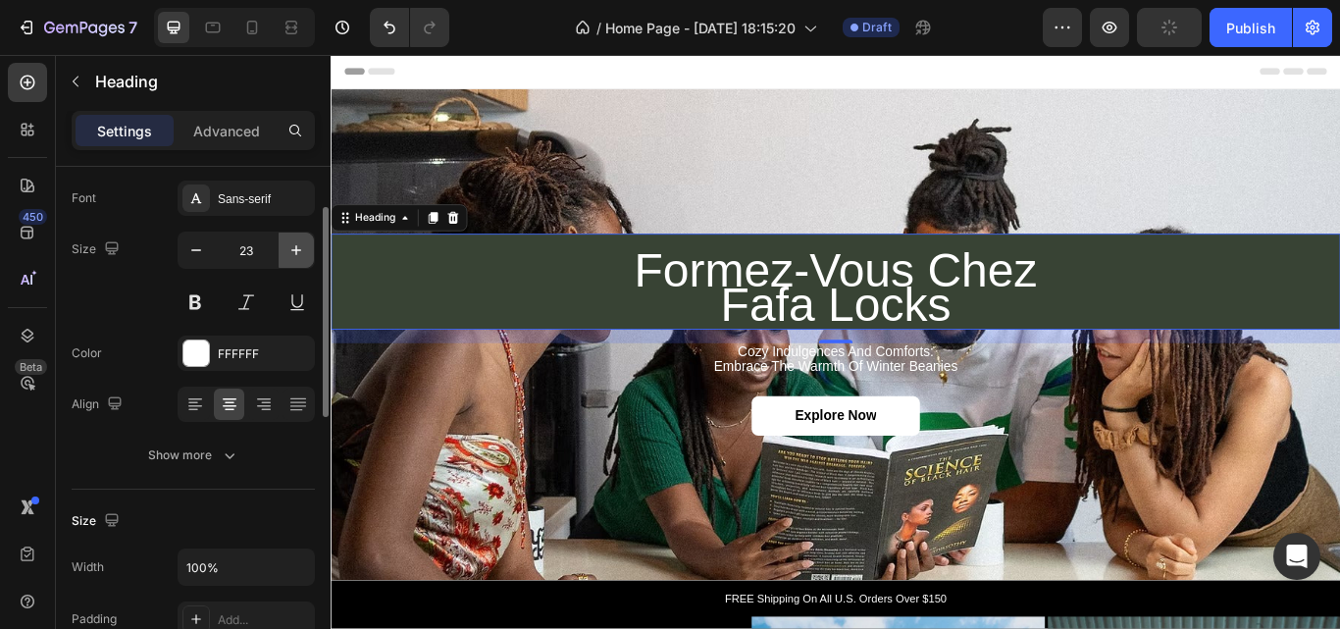
click at [289, 252] on icon "button" at bounding box center [297, 250] width 20 height 20
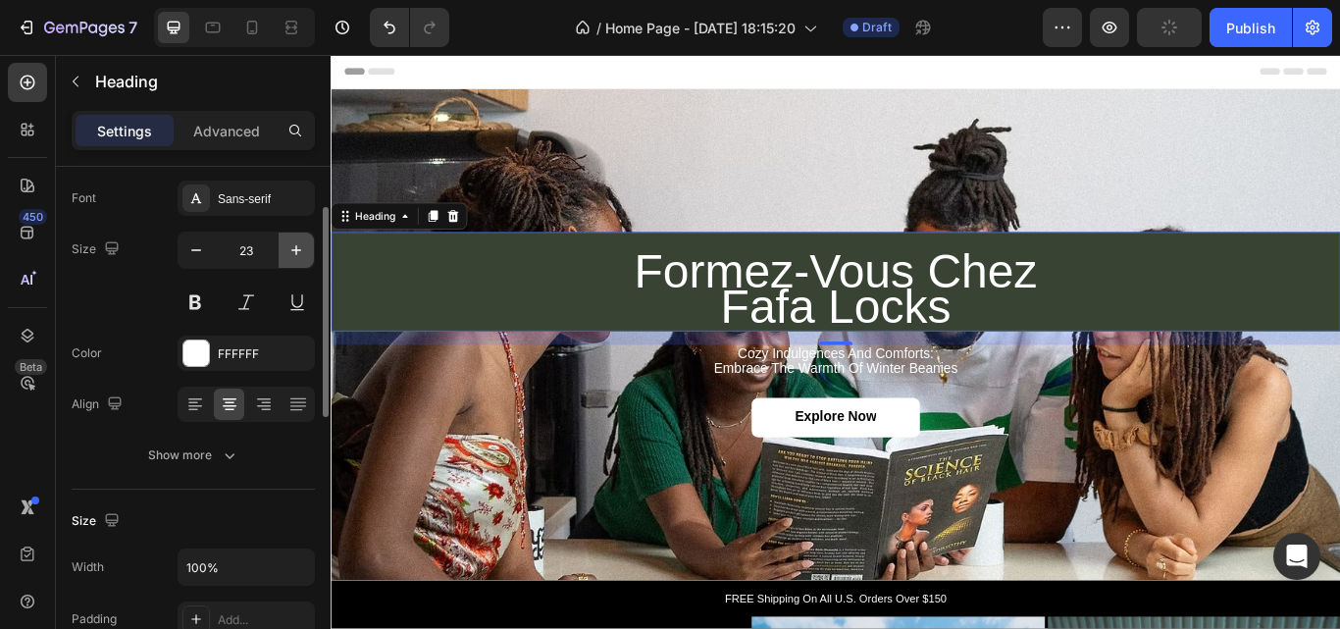
click at [289, 252] on icon "button" at bounding box center [297, 250] width 20 height 20
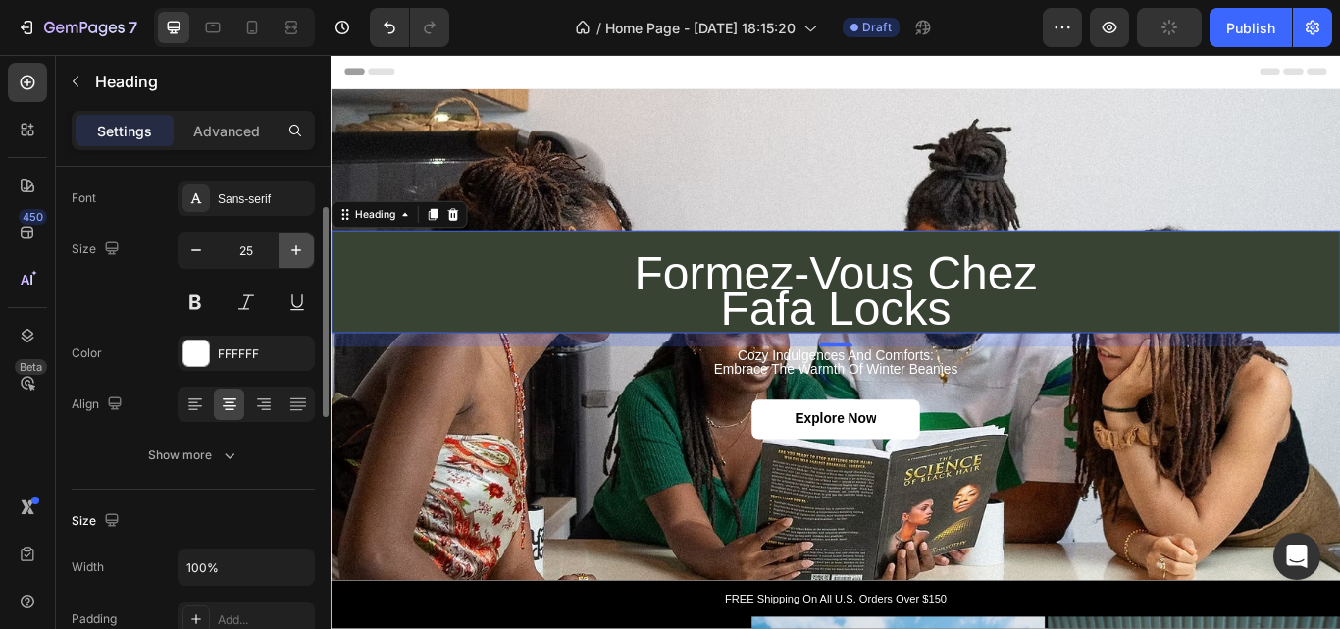
click at [289, 252] on icon "button" at bounding box center [297, 250] width 20 height 20
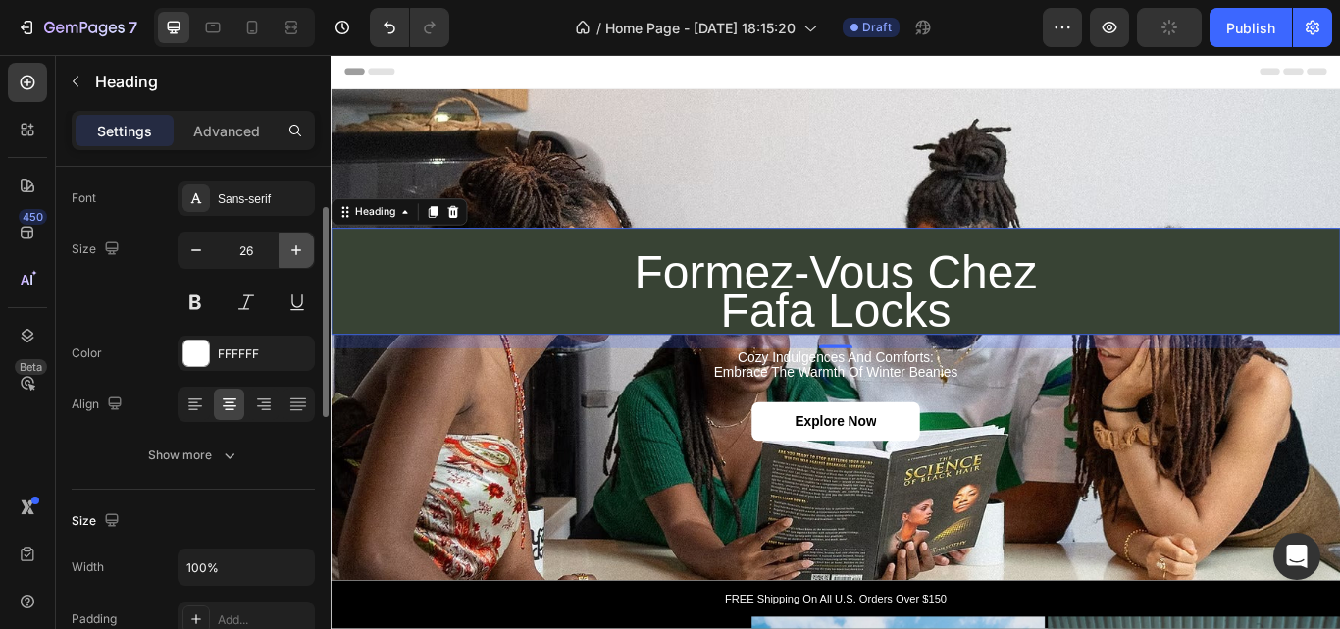
click at [289, 252] on icon "button" at bounding box center [297, 250] width 20 height 20
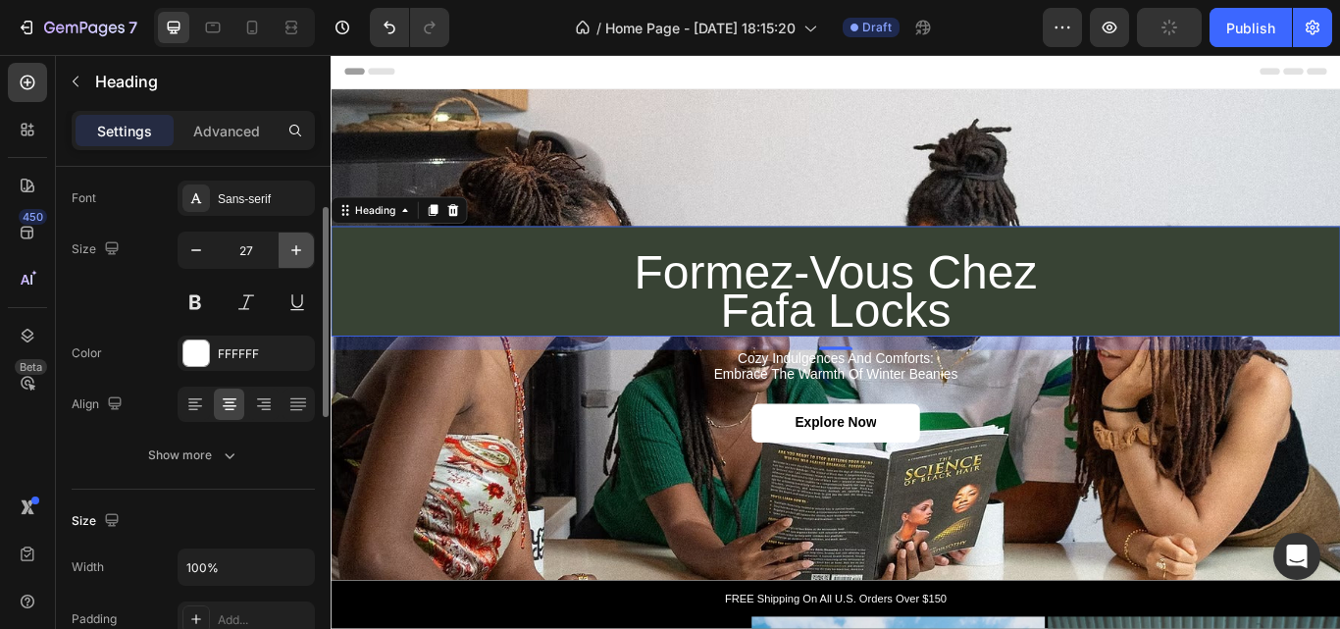
click at [289, 252] on icon "button" at bounding box center [297, 250] width 20 height 20
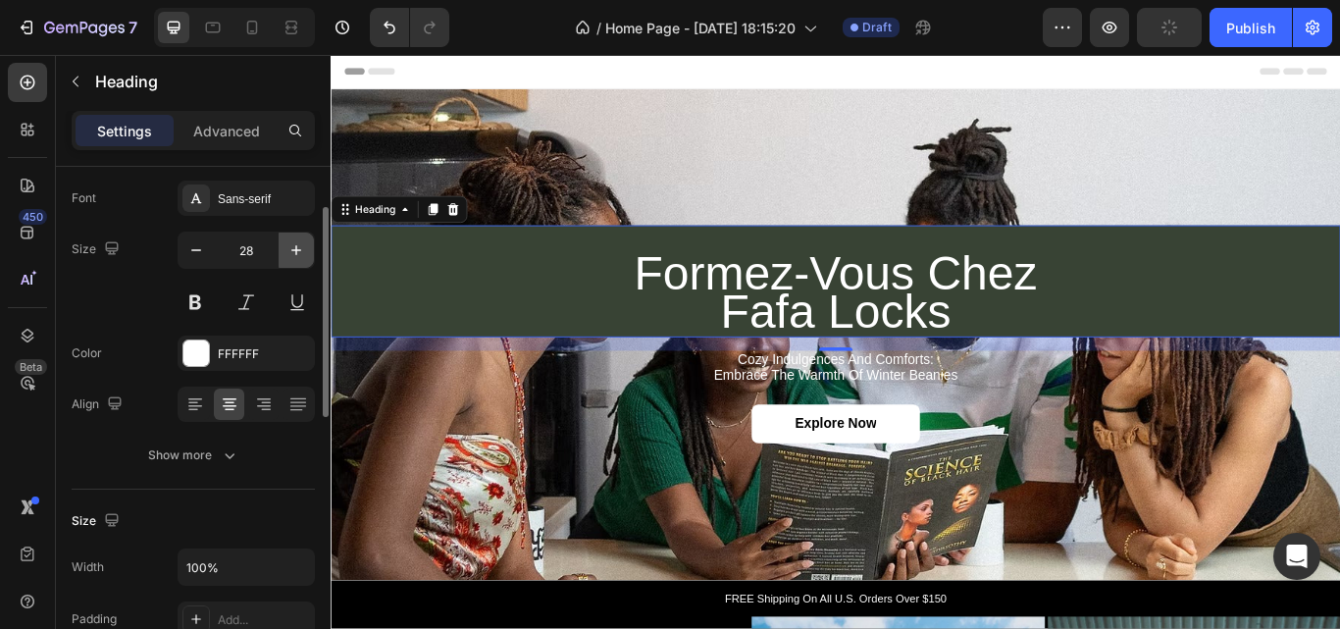
click at [289, 252] on icon "button" at bounding box center [297, 250] width 20 height 20
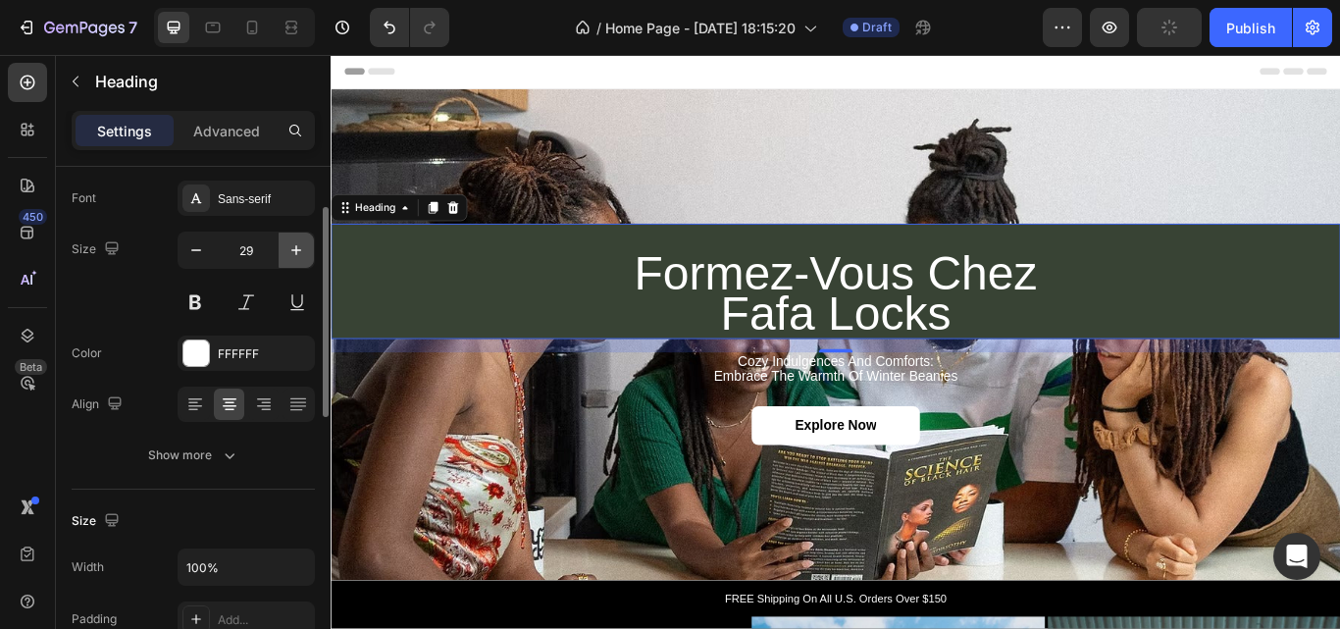
click at [289, 252] on icon "button" at bounding box center [297, 250] width 20 height 20
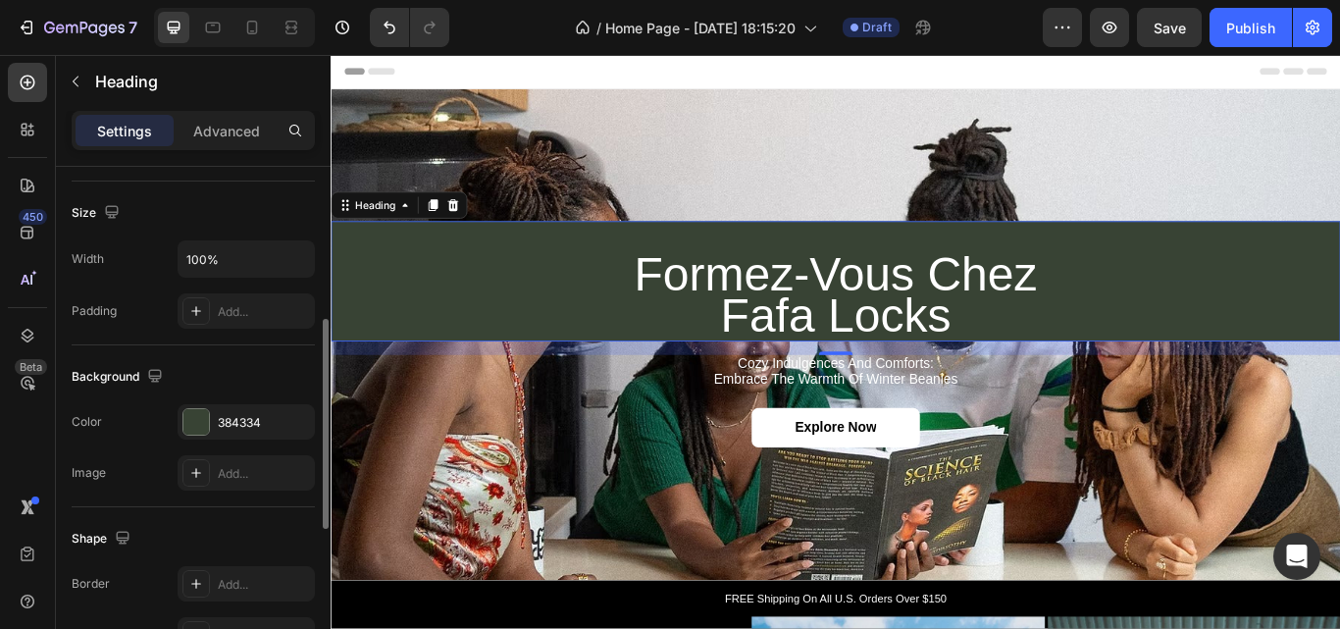
scroll to position [432, 0]
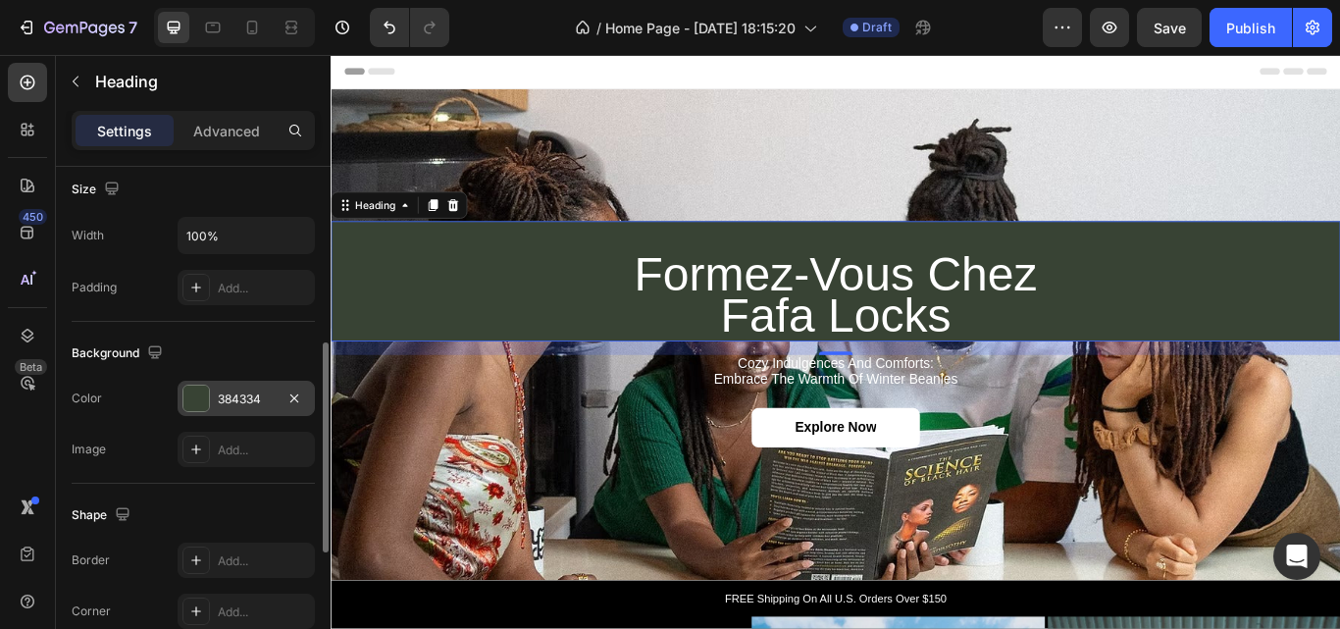
click at [232, 388] on div "384334" at bounding box center [246, 398] width 137 height 35
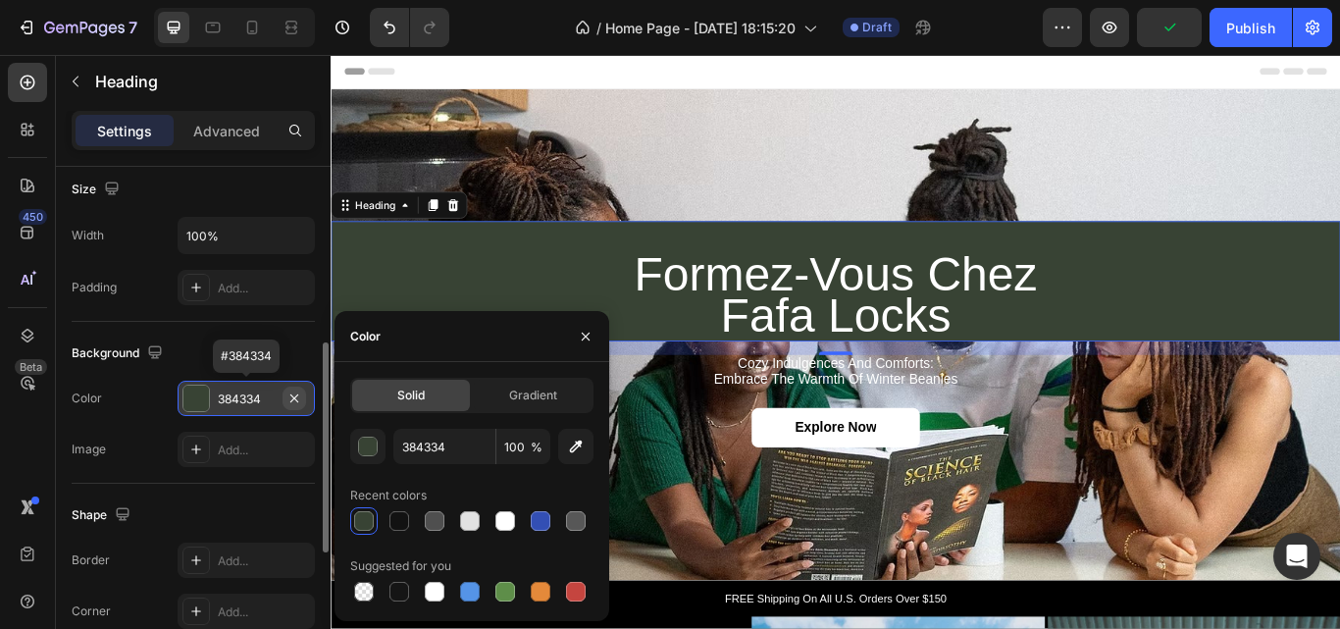
click at [295, 393] on icon "button" at bounding box center [295, 399] width 16 height 16
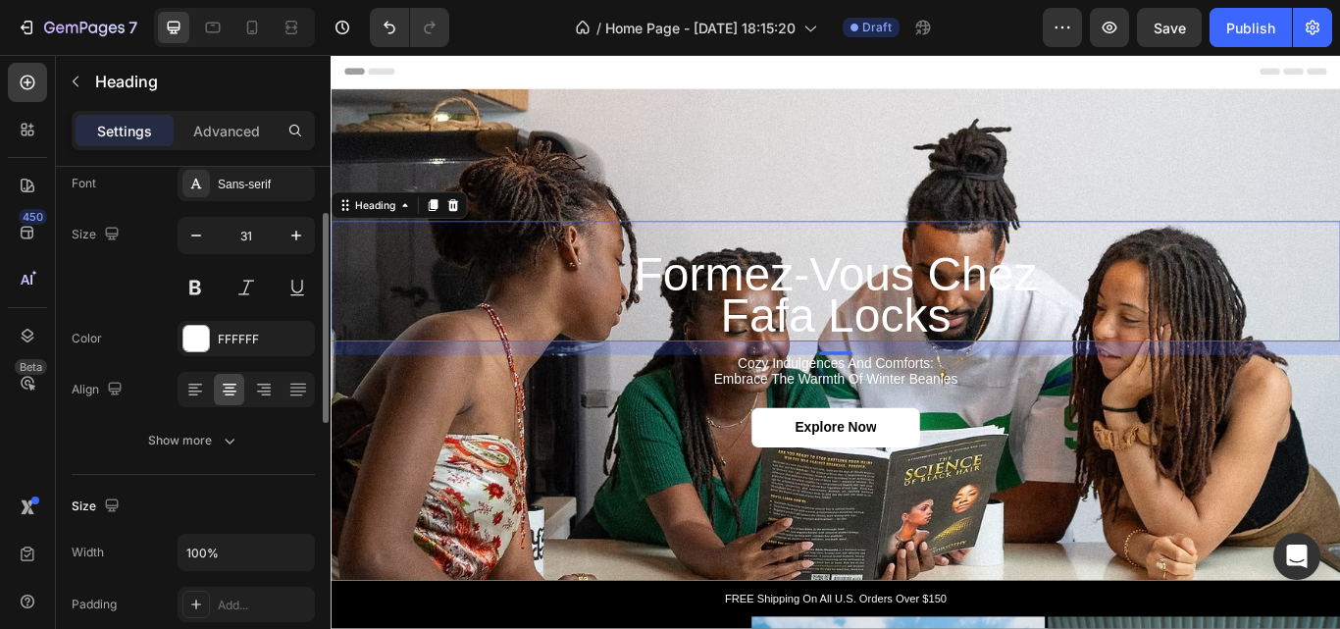
scroll to position [0, 0]
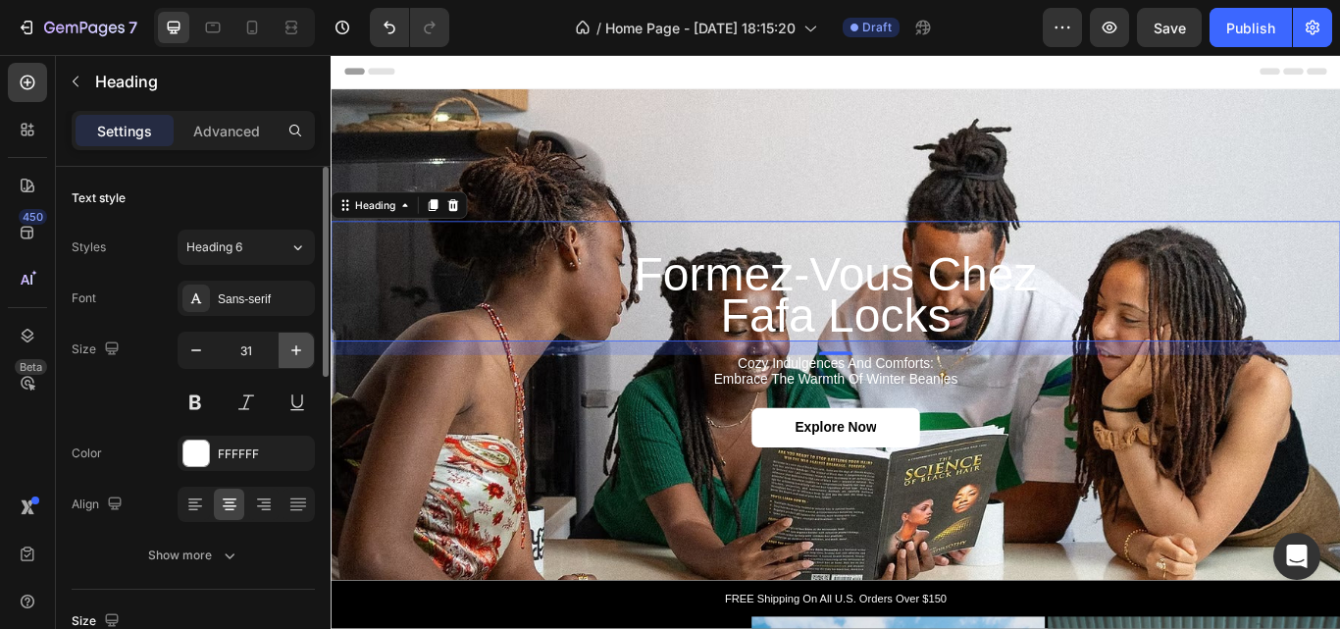
click at [283, 355] on button "button" at bounding box center [296, 350] width 35 height 35
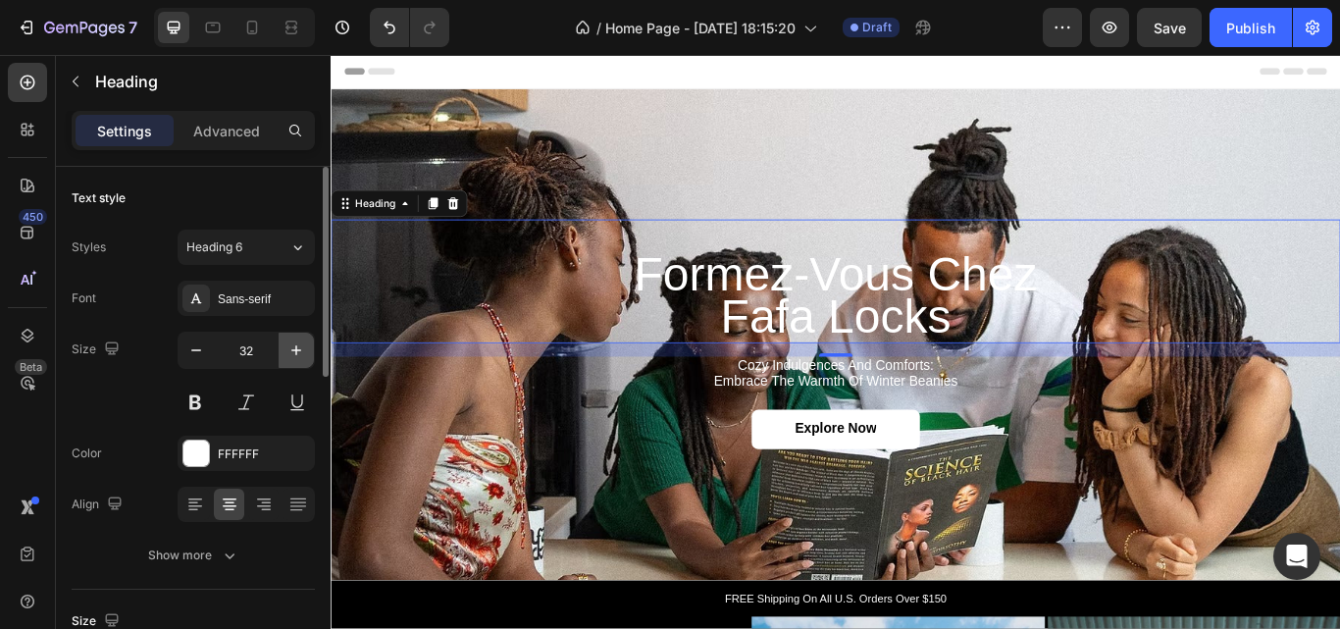
click at [283, 355] on button "button" at bounding box center [296, 350] width 35 height 35
type input "35"
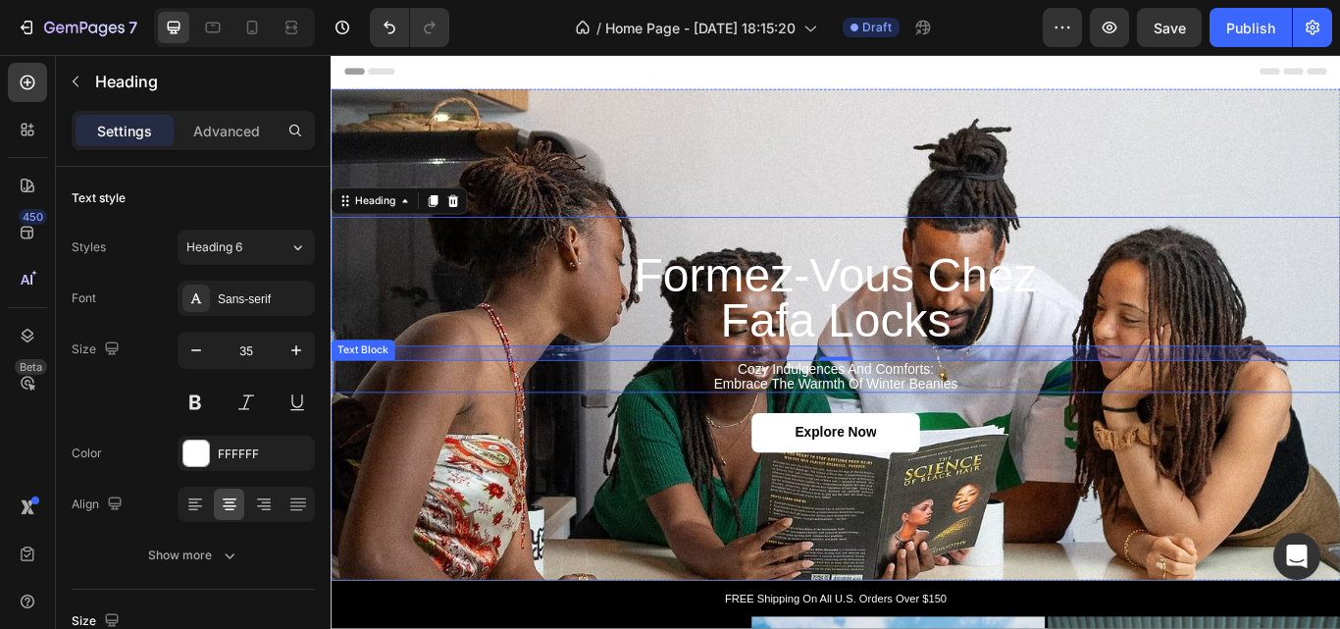
click at [878, 431] on p "cozy indulgences and comforts: embrace the warmth of winter beanies" at bounding box center [919, 430] width 1173 height 34
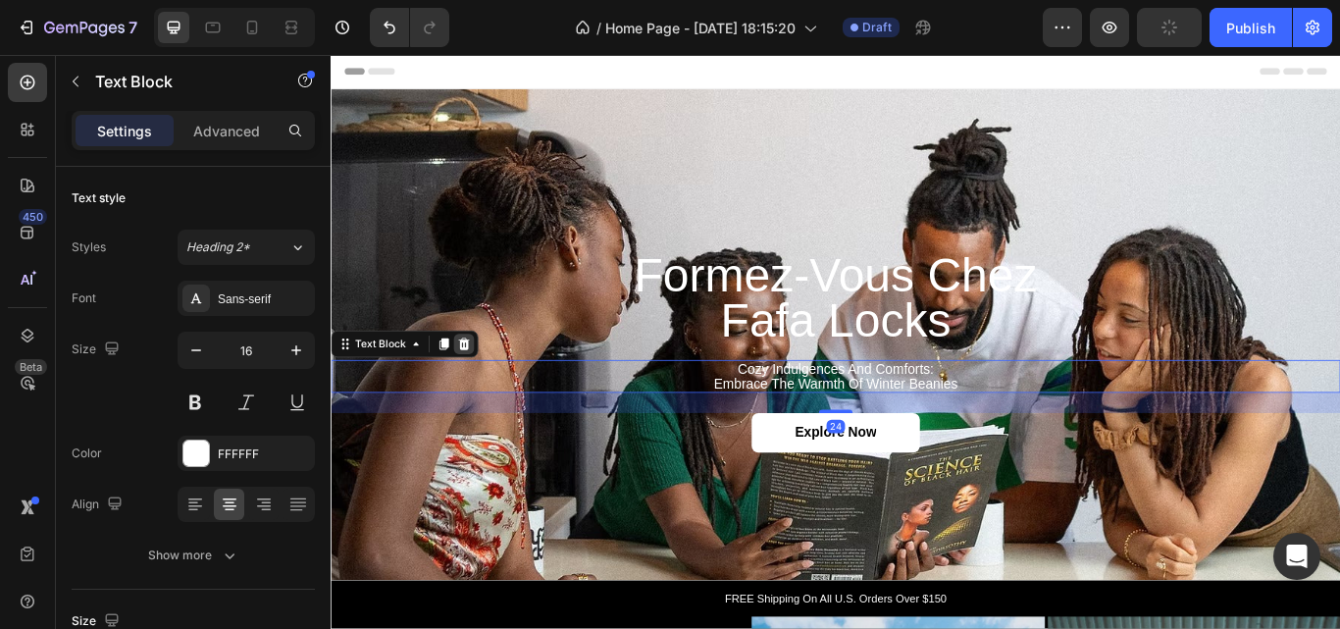
click at [494, 384] on div at bounding box center [486, 393] width 24 height 24
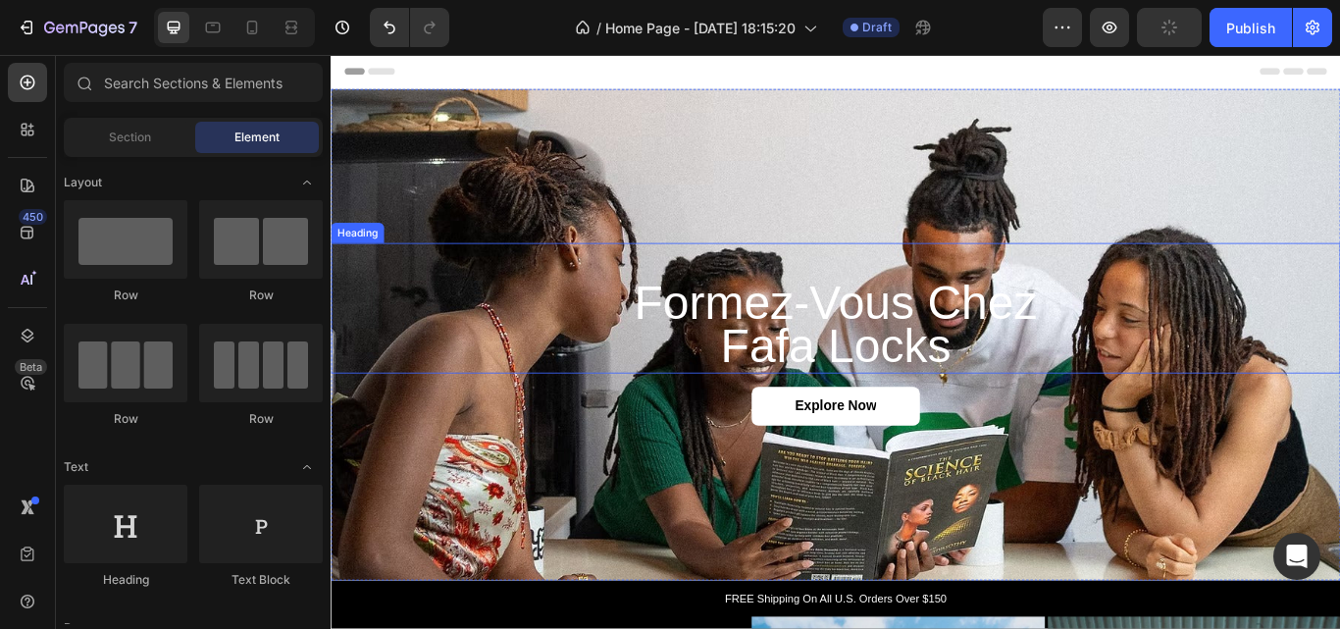
click at [642, 281] on p "⁠⁠⁠⁠⁠⁠⁠ Formez-vous chez Fafa Locks" at bounding box center [919, 351] width 1173 height 148
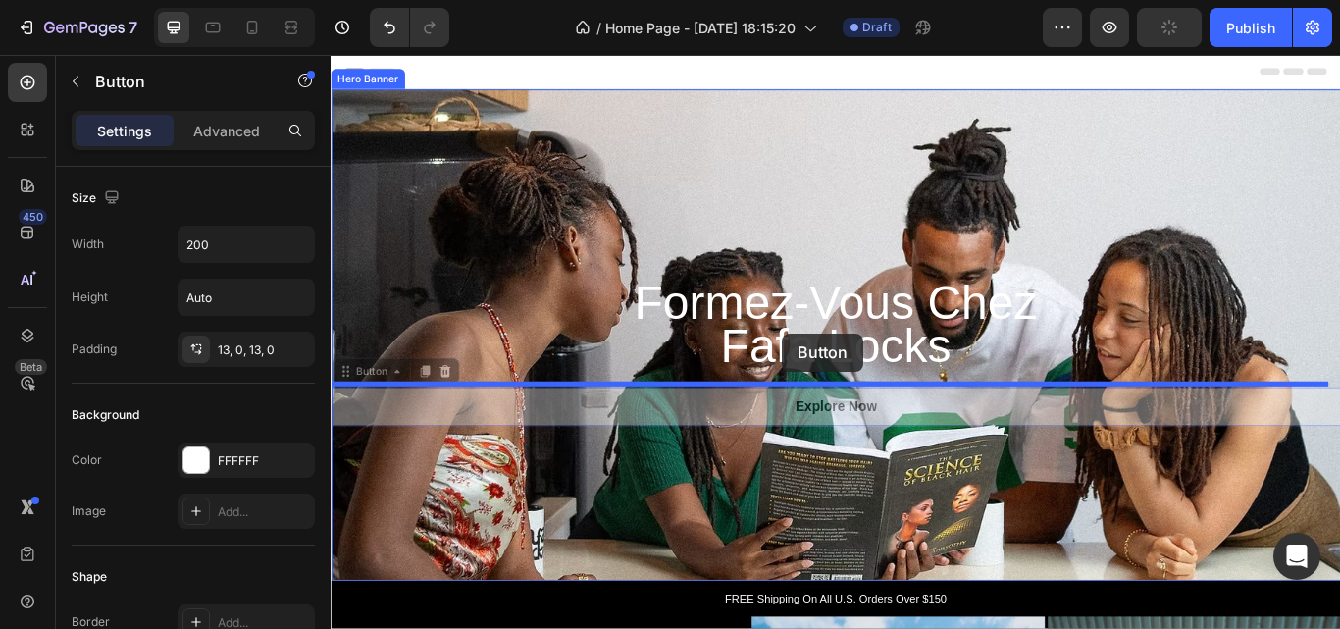
drag, startPoint x: 1072, startPoint y: 463, endPoint x: 858, endPoint y: 380, distance: 230.5
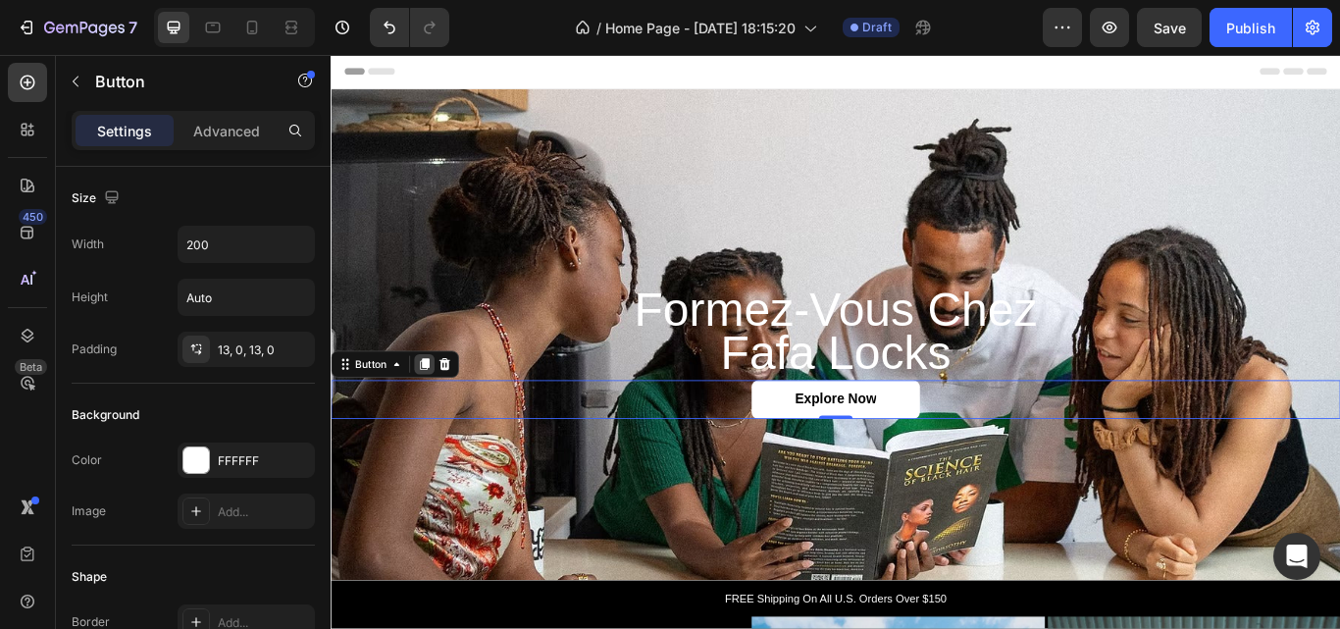
click at [438, 416] on icon at bounding box center [440, 416] width 16 height 16
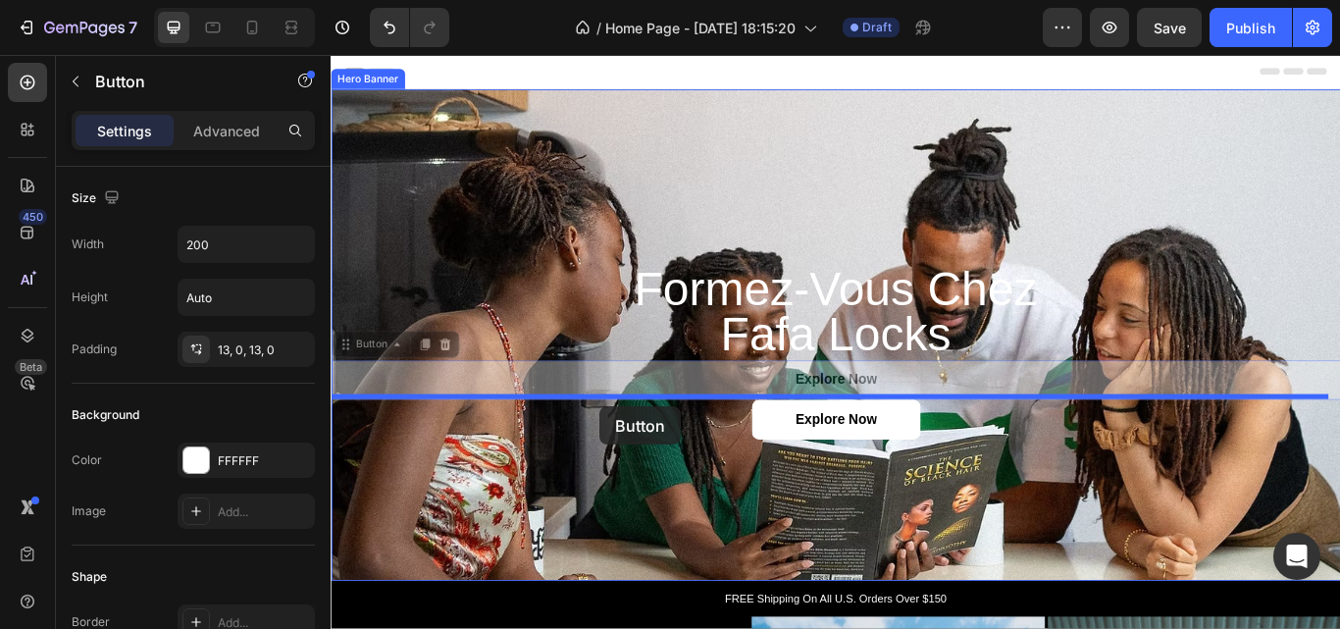
drag, startPoint x: 1086, startPoint y: 418, endPoint x: 645, endPoint y: 465, distance: 444.0
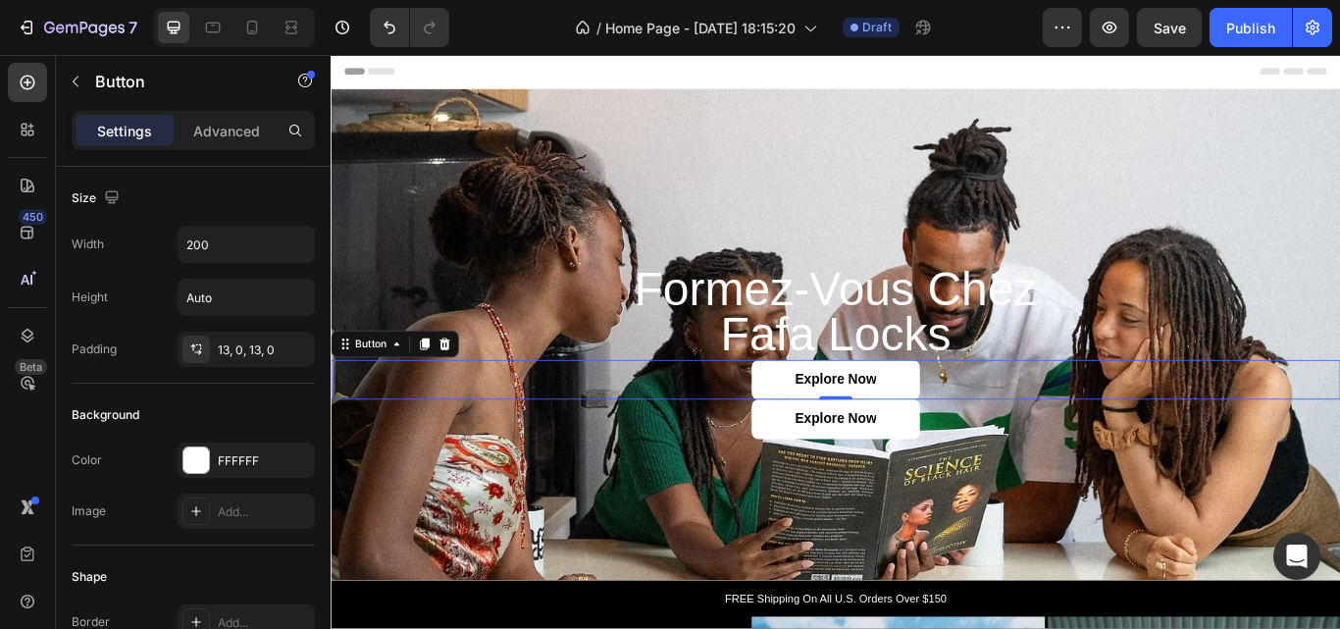
click at [1110, 418] on div "Explore Now Button 0" at bounding box center [919, 434] width 1177 height 46
click at [241, 130] on p "Advanced" at bounding box center [226, 131] width 67 height 21
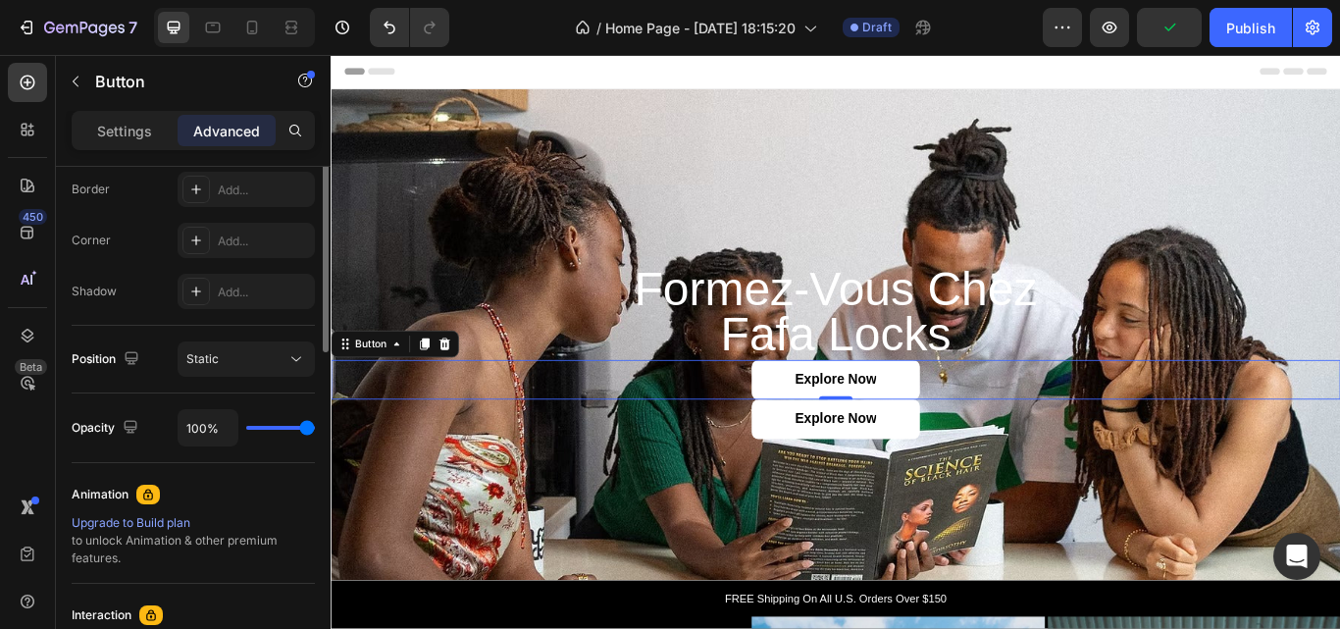
scroll to position [394, 0]
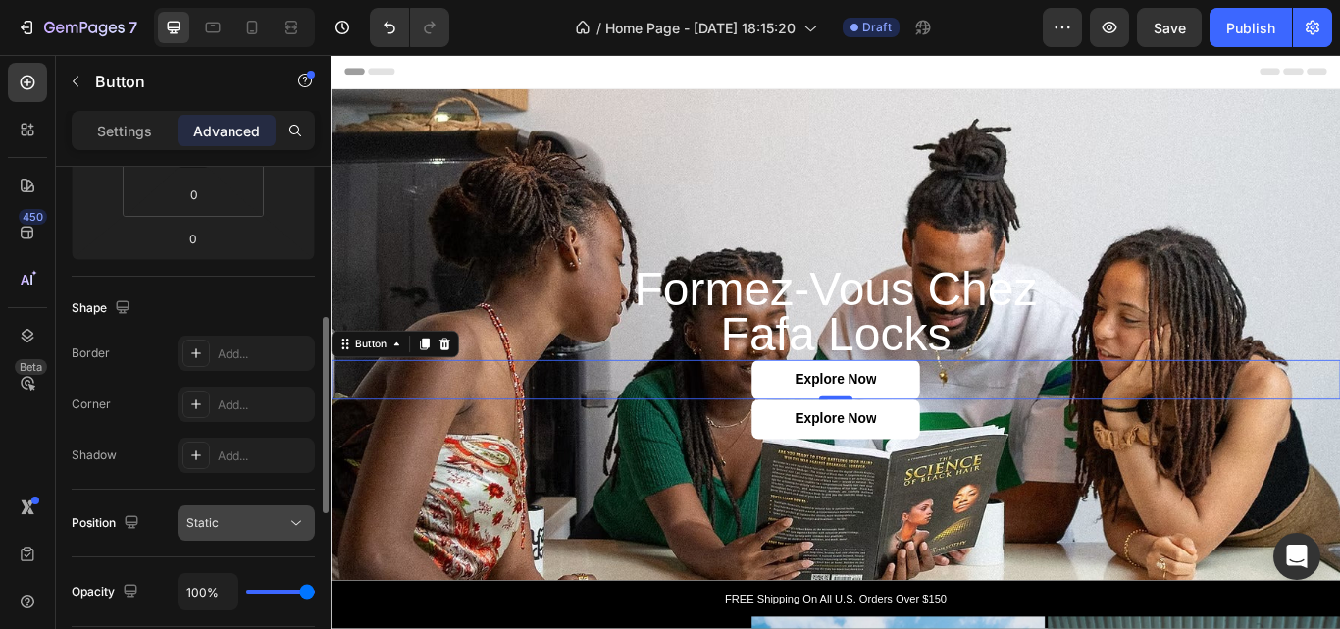
click at [235, 517] on div "Static" at bounding box center [236, 523] width 100 height 18
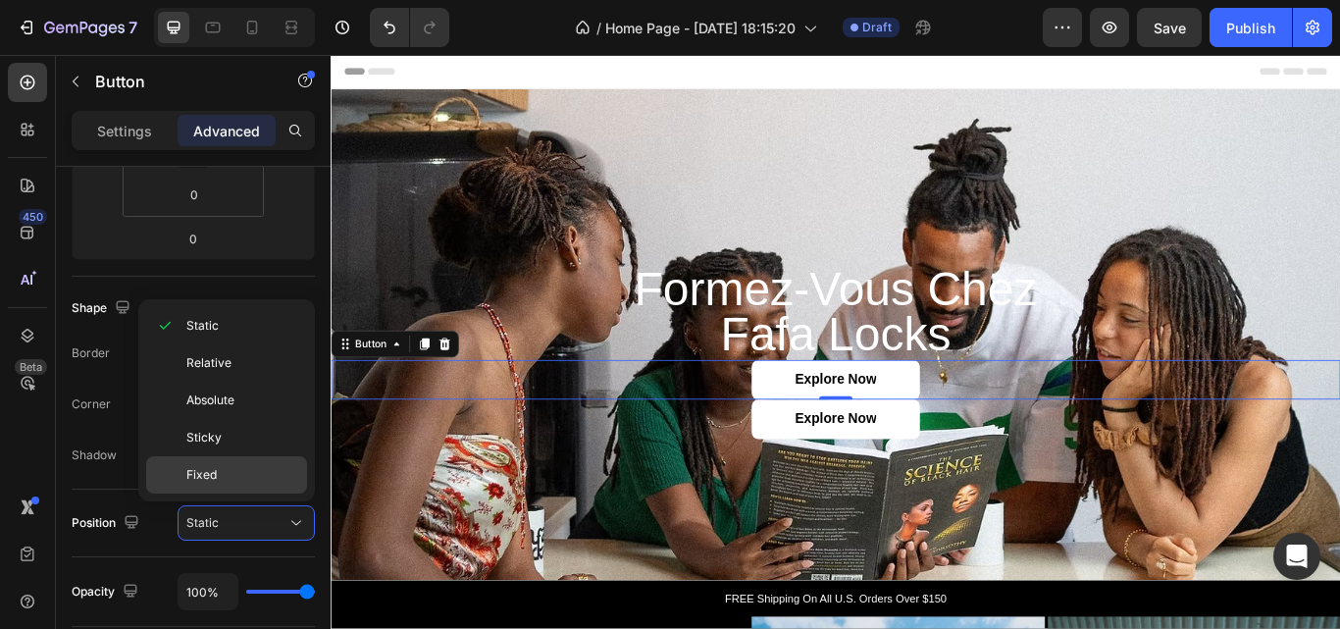
click at [219, 460] on div "Fixed" at bounding box center [226, 474] width 161 height 37
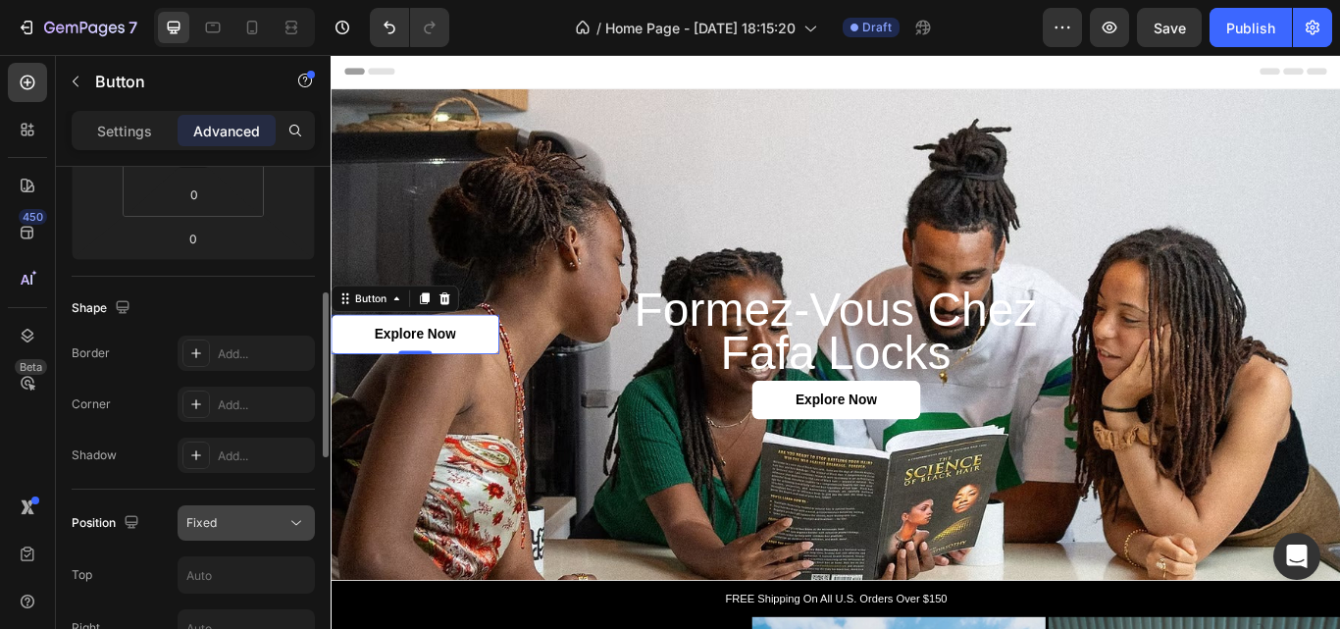
click at [243, 532] on div "Fixed" at bounding box center [246, 523] width 120 height 20
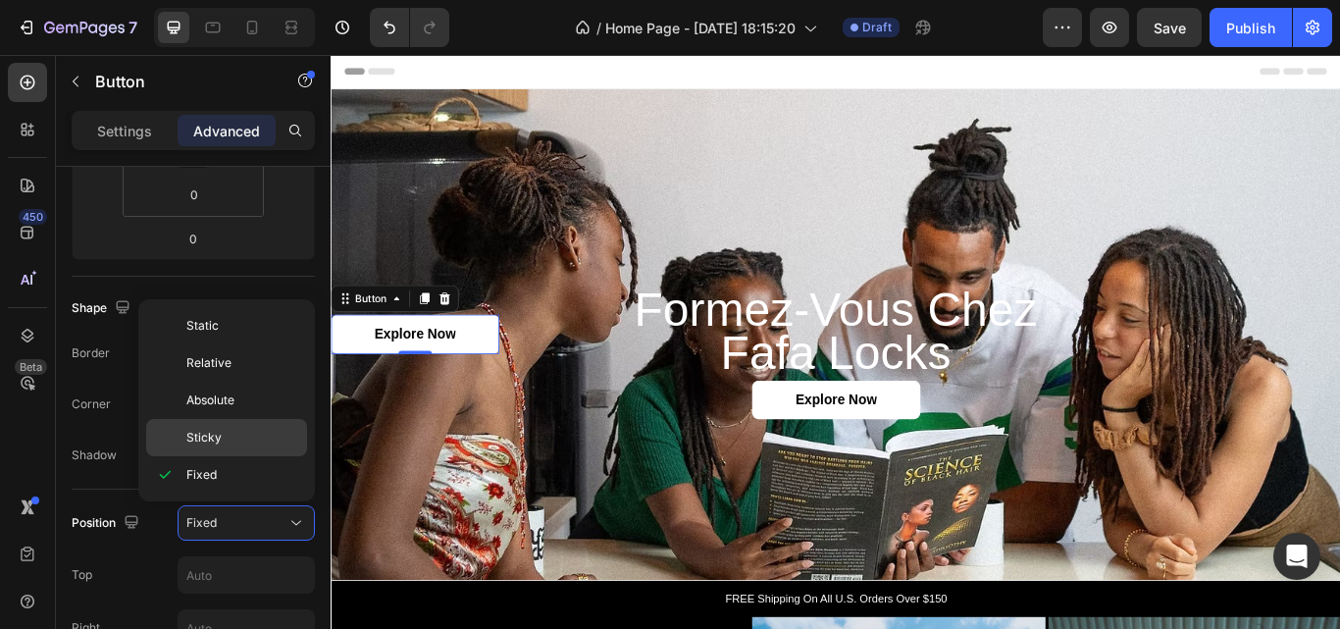
click at [247, 428] on div "Sticky" at bounding box center [226, 437] width 161 height 37
type input "0"
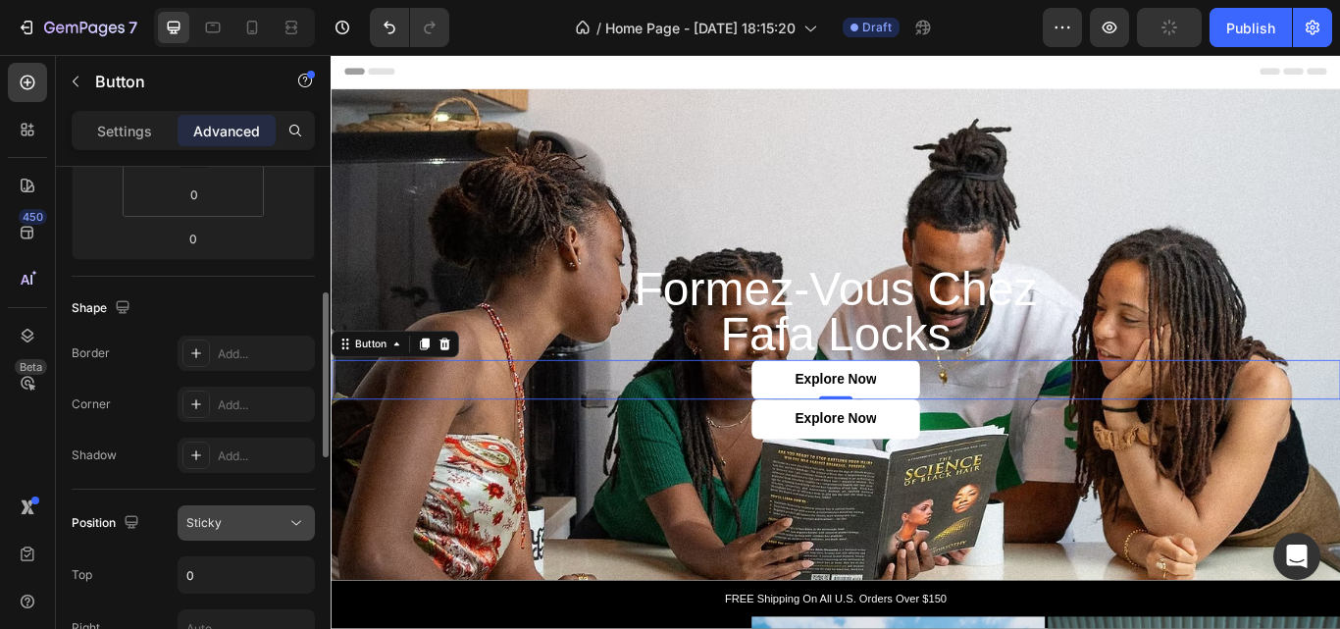
click at [244, 507] on button "Sticky" at bounding box center [246, 522] width 137 height 35
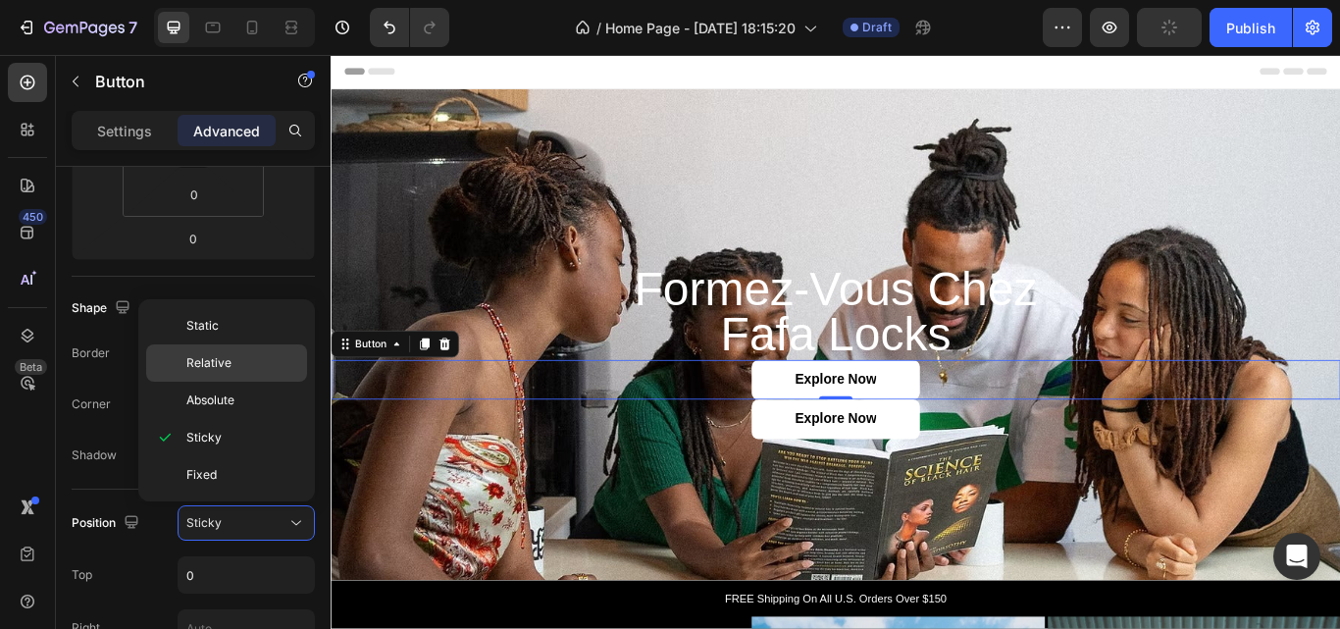
click at [210, 382] on div "Relative" at bounding box center [226, 400] width 161 height 37
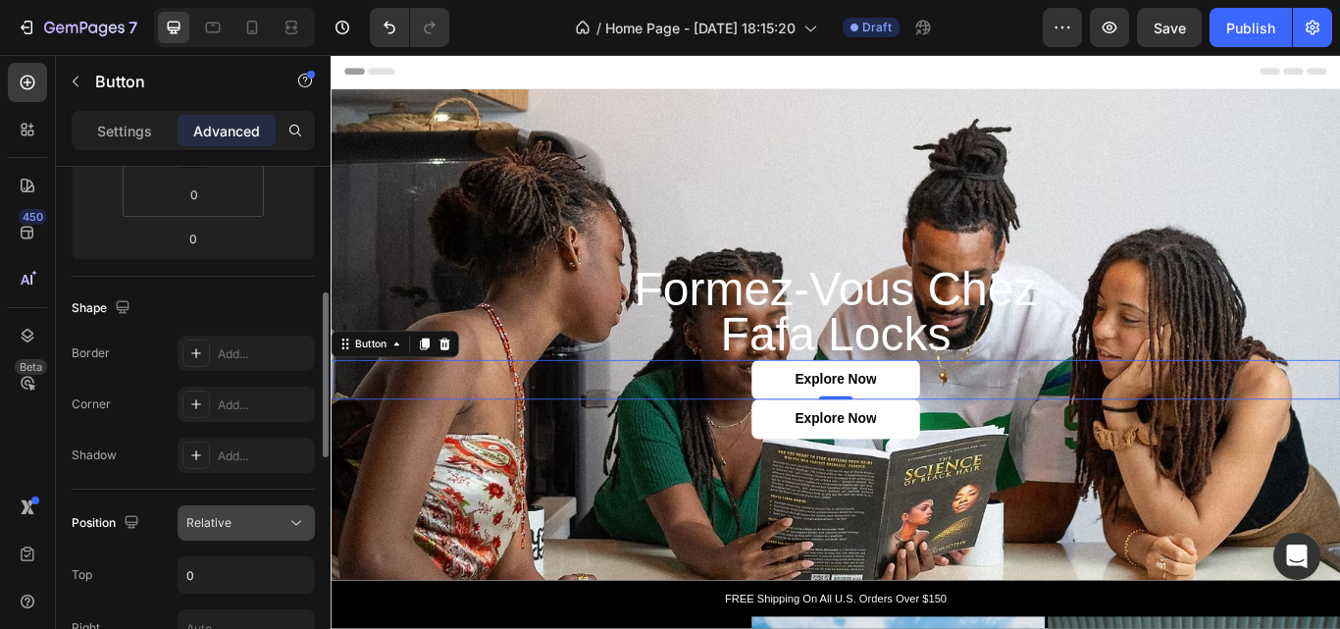
click at [248, 523] on div "Relative" at bounding box center [236, 523] width 100 height 18
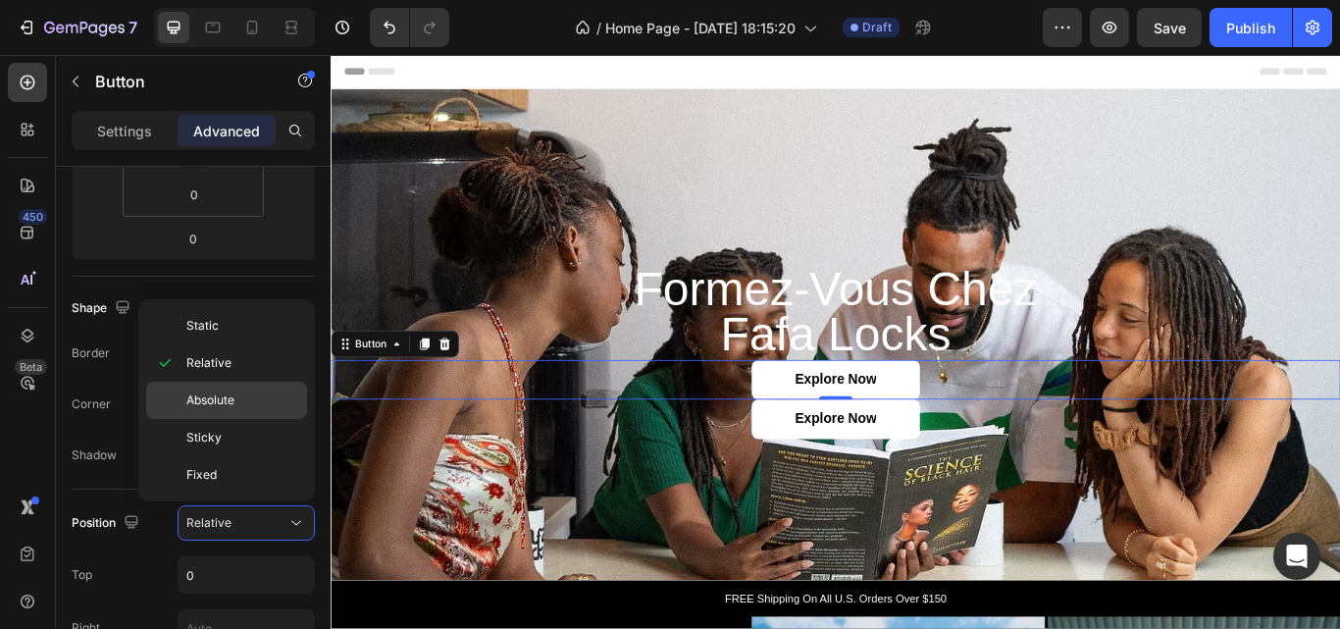
click at [237, 419] on div "Absolute" at bounding box center [226, 437] width 161 height 37
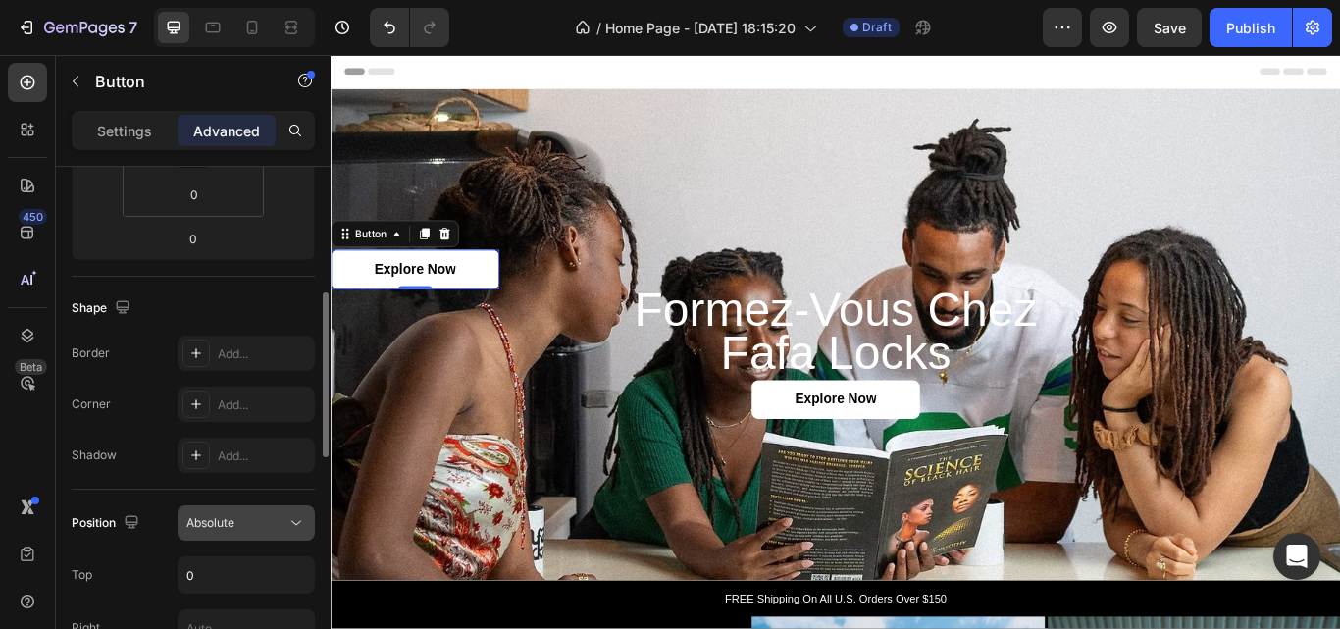
click at [272, 532] on div "Absolute" at bounding box center [246, 523] width 120 height 20
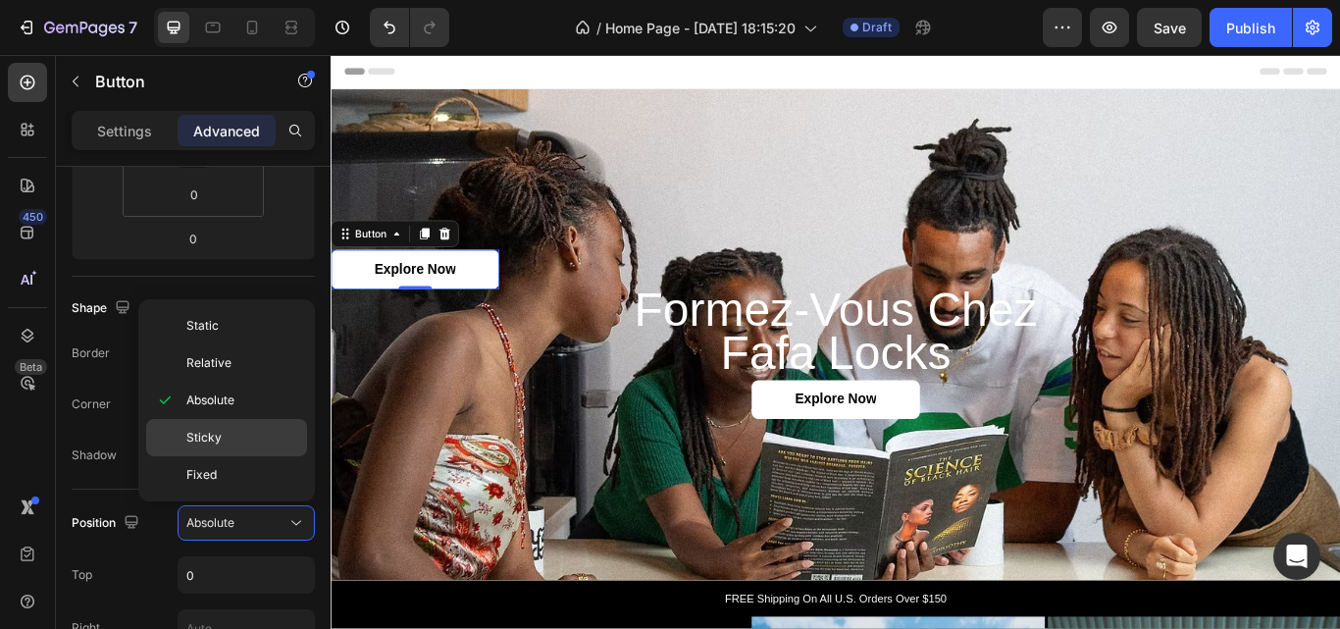
click at [245, 431] on p "Sticky" at bounding box center [242, 438] width 112 height 18
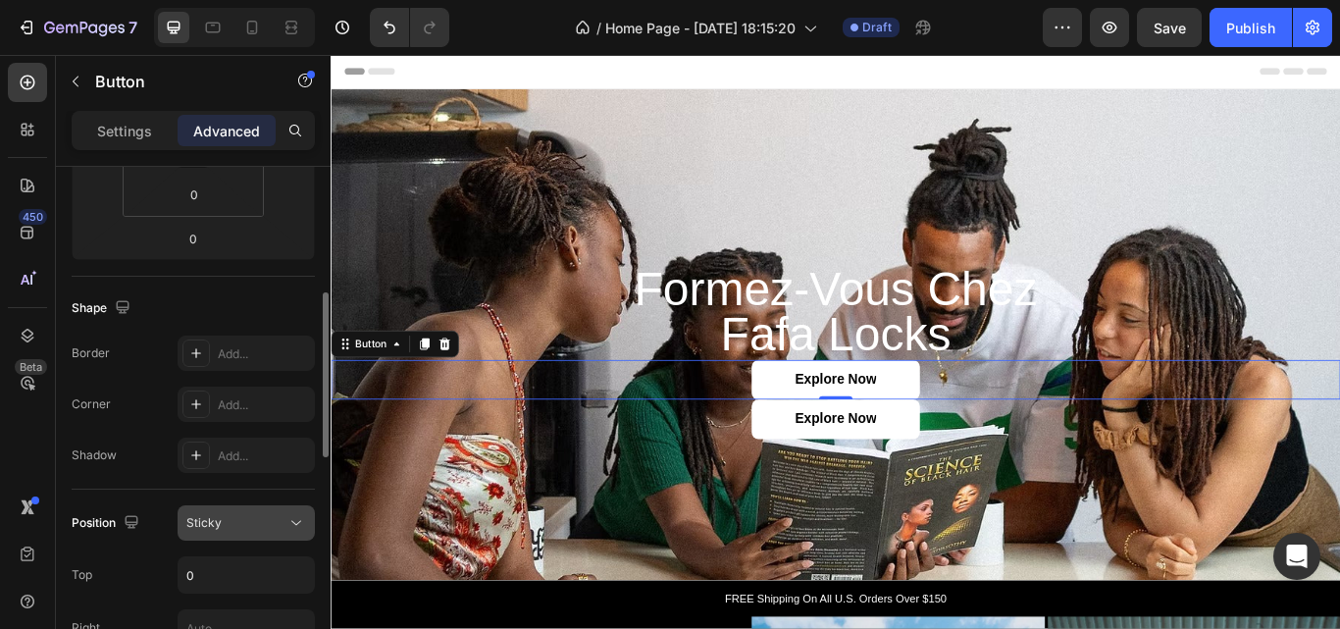
click at [235, 514] on div "Sticky" at bounding box center [236, 523] width 100 height 18
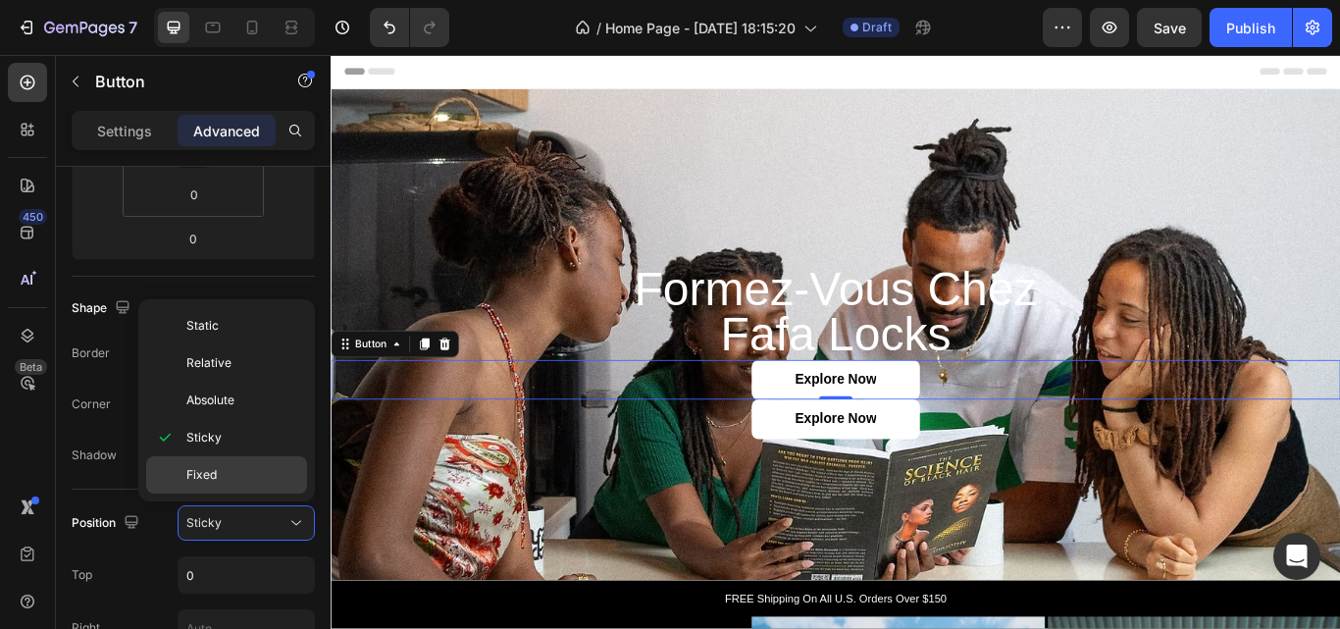
click at [237, 468] on p "Fixed" at bounding box center [242, 475] width 112 height 18
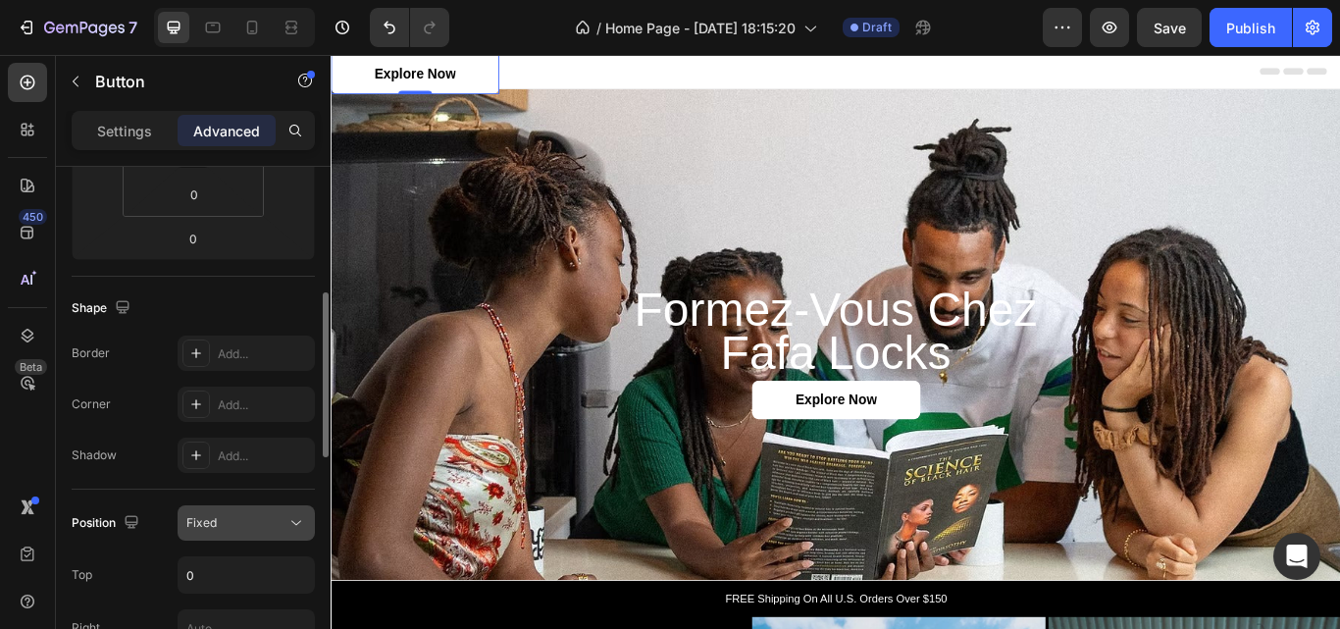
click at [240, 520] on div "Fixed" at bounding box center [236, 523] width 100 height 18
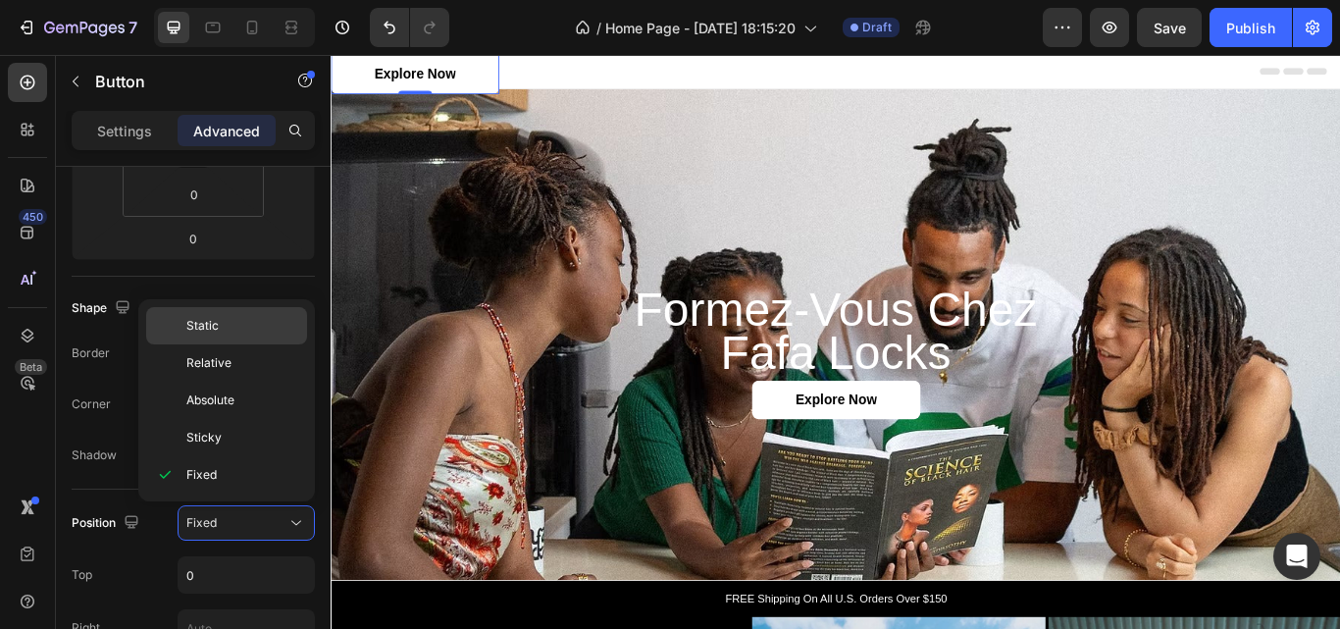
click at [234, 324] on p "Static" at bounding box center [242, 326] width 112 height 18
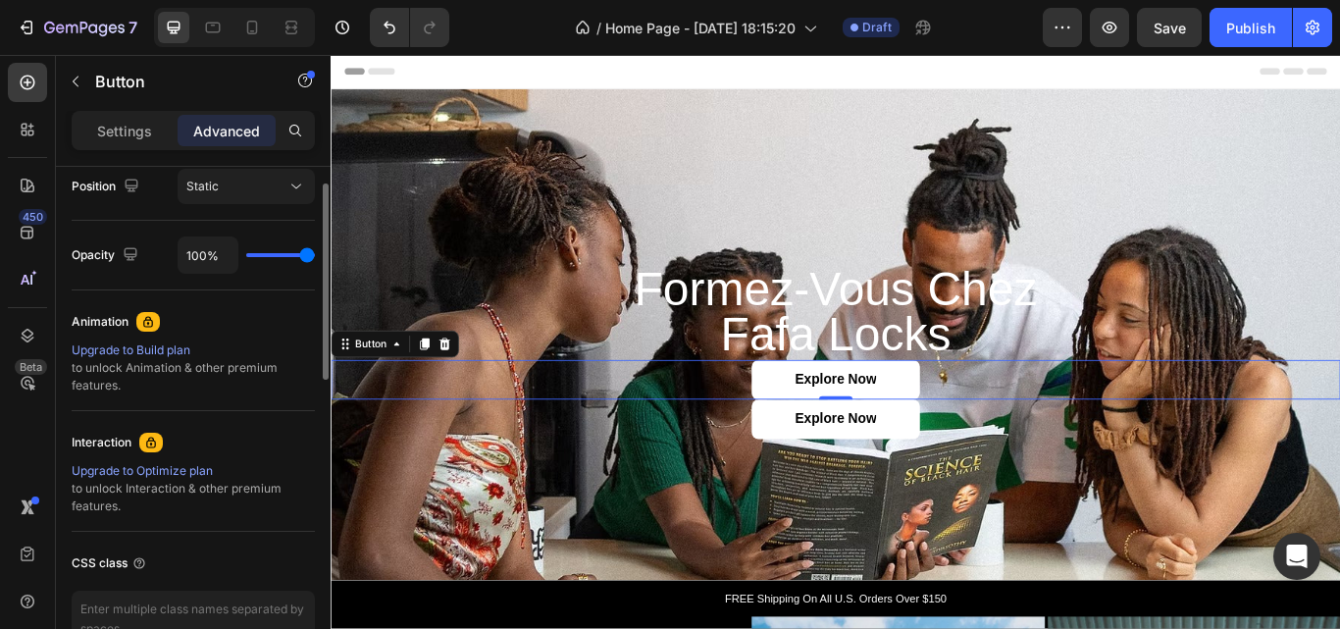
scroll to position [541, 0]
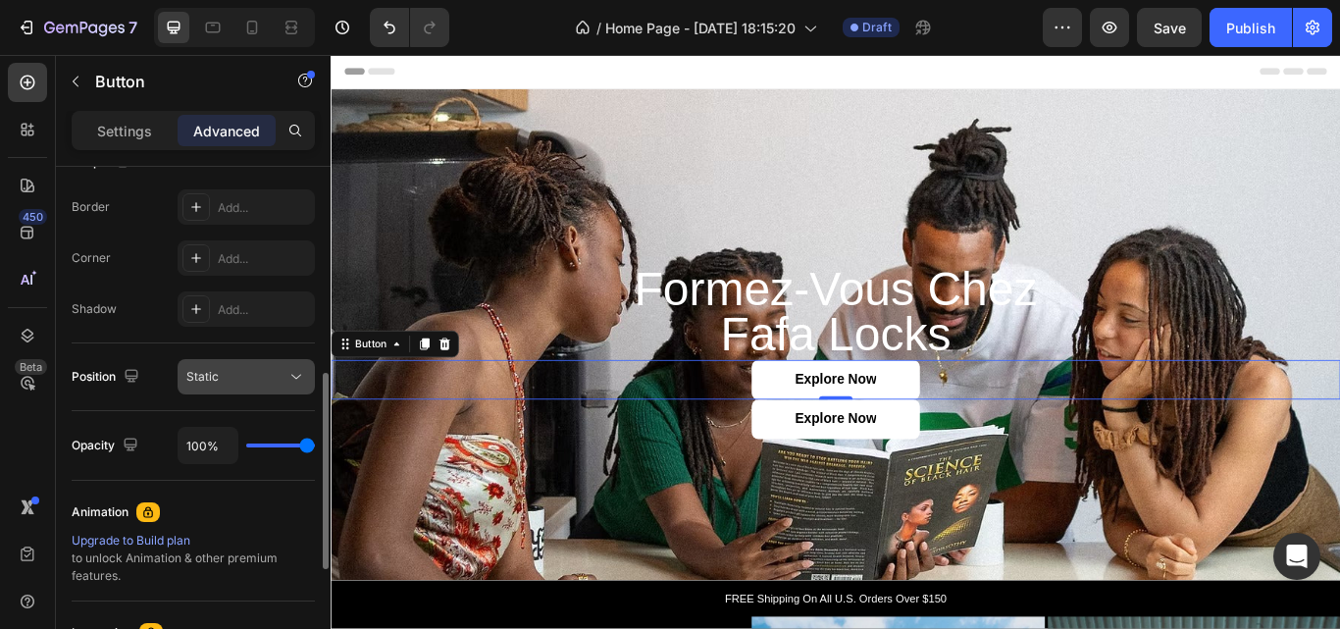
click at [238, 391] on button "Static" at bounding box center [246, 376] width 137 height 35
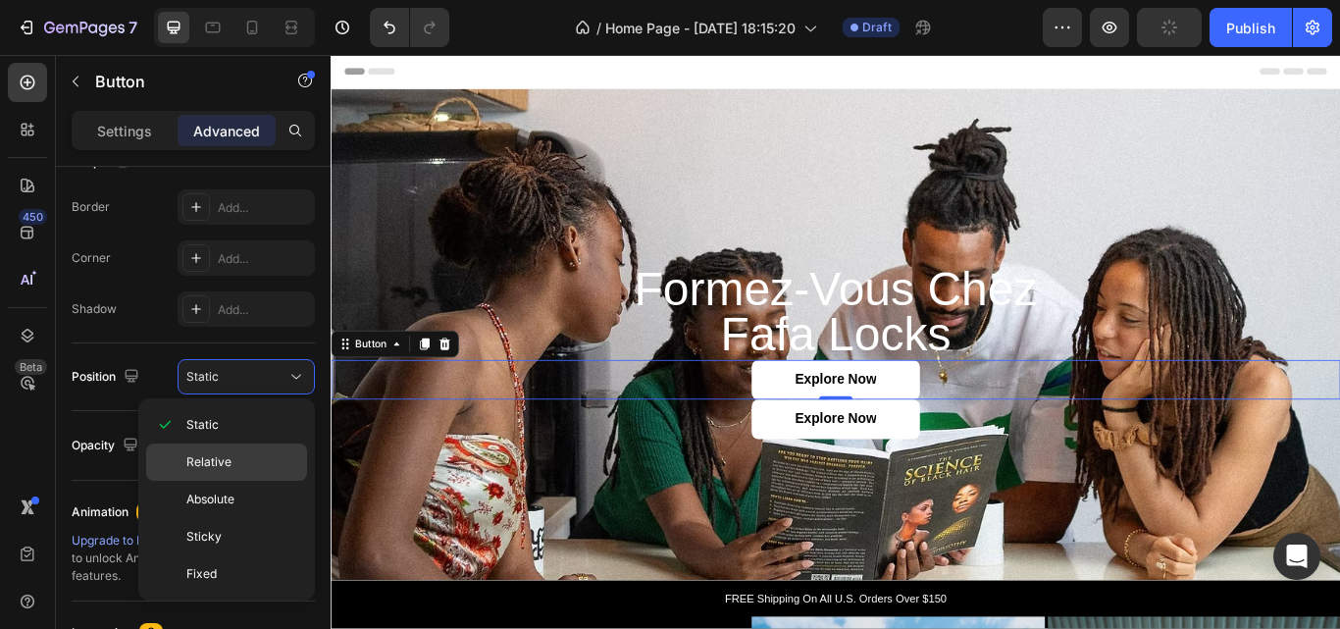
click at [222, 481] on div "Relative" at bounding box center [226, 499] width 161 height 37
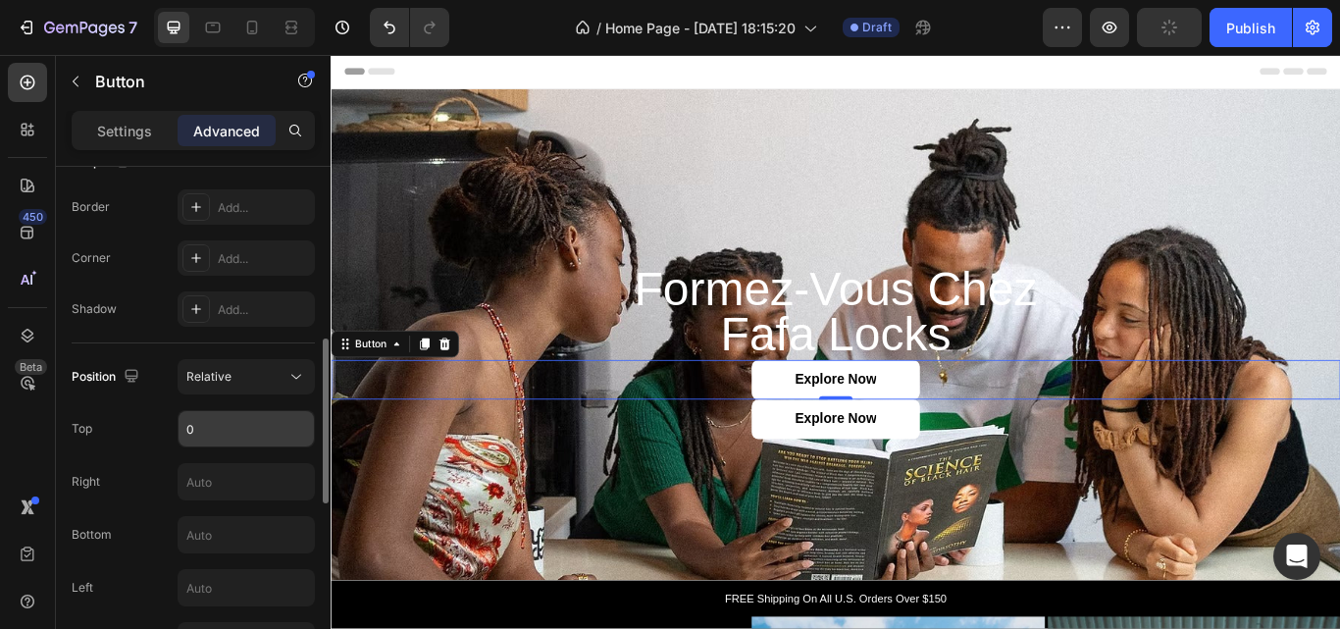
click at [216, 442] on input "0" at bounding box center [246, 428] width 135 height 35
click at [216, 479] on input "text" at bounding box center [246, 481] width 135 height 35
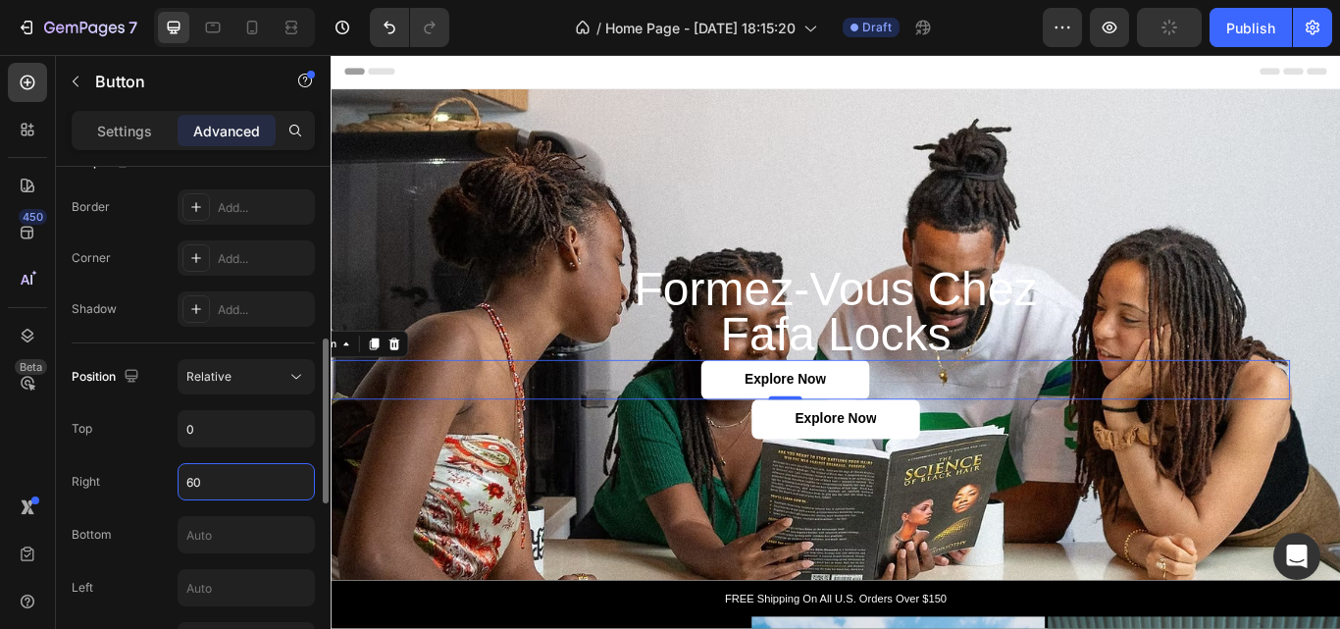
type input "6"
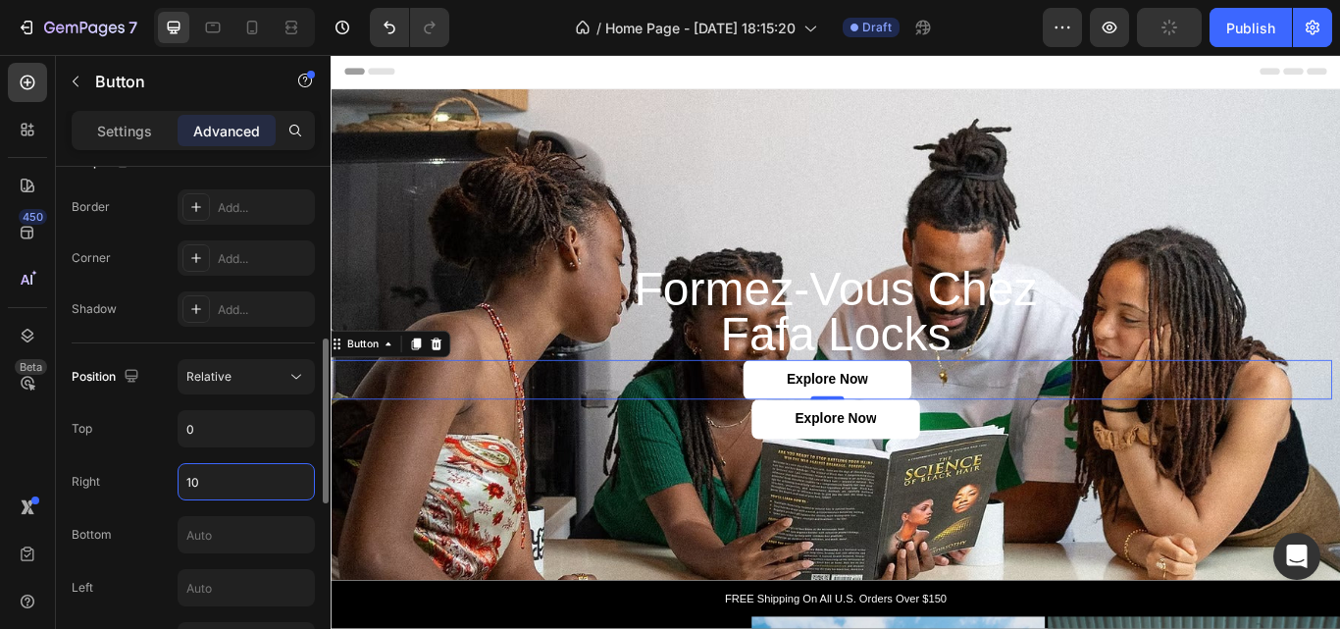
type input "1"
type input "3"
type input "203"
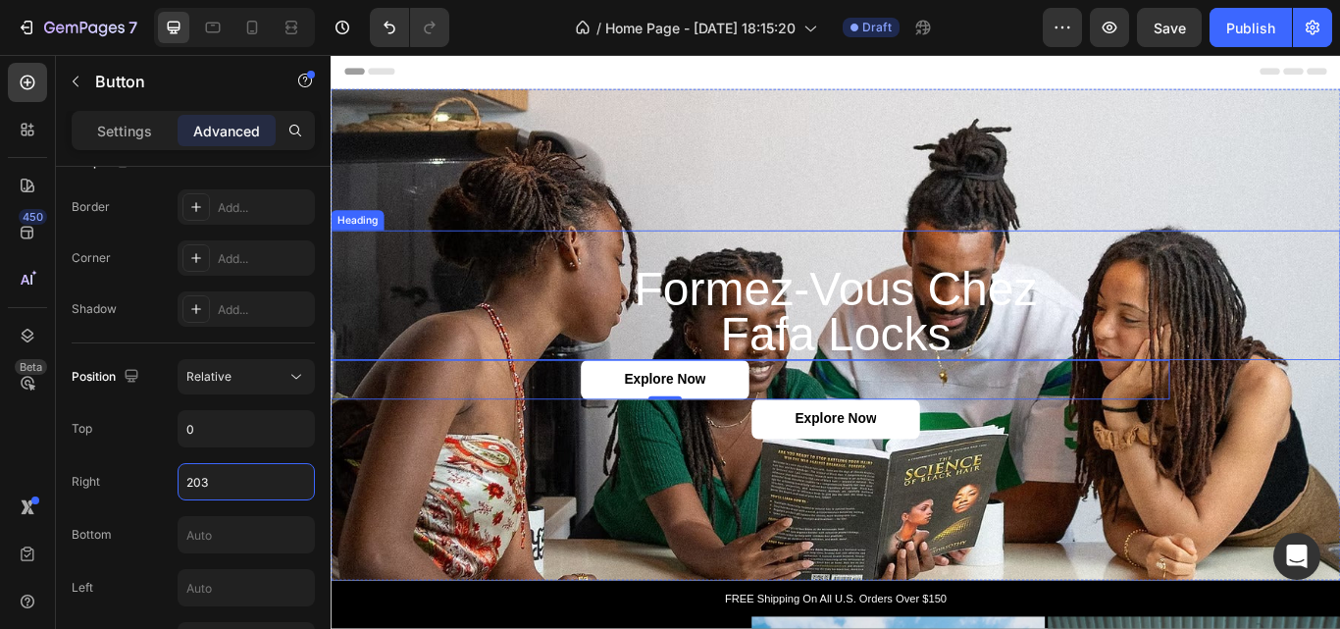
click at [547, 319] on p "⁠⁠⁠⁠⁠⁠⁠ Formez-vous chez Fafa Locks" at bounding box center [919, 336] width 1173 height 148
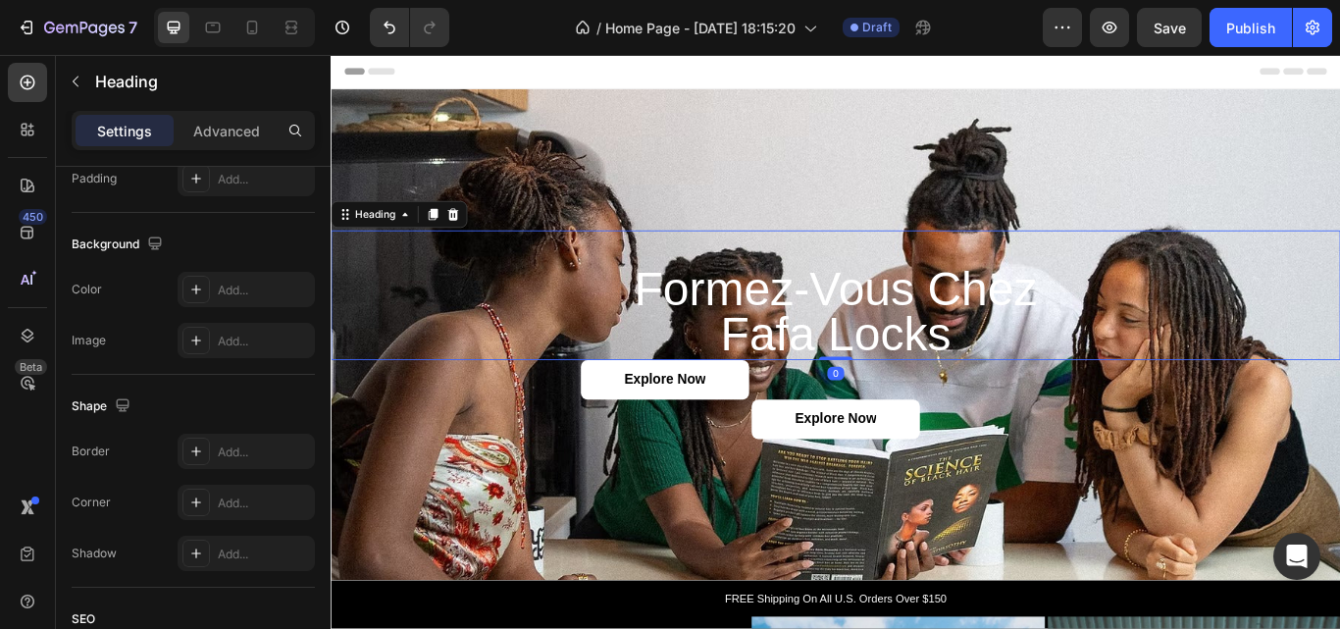
scroll to position [0, 0]
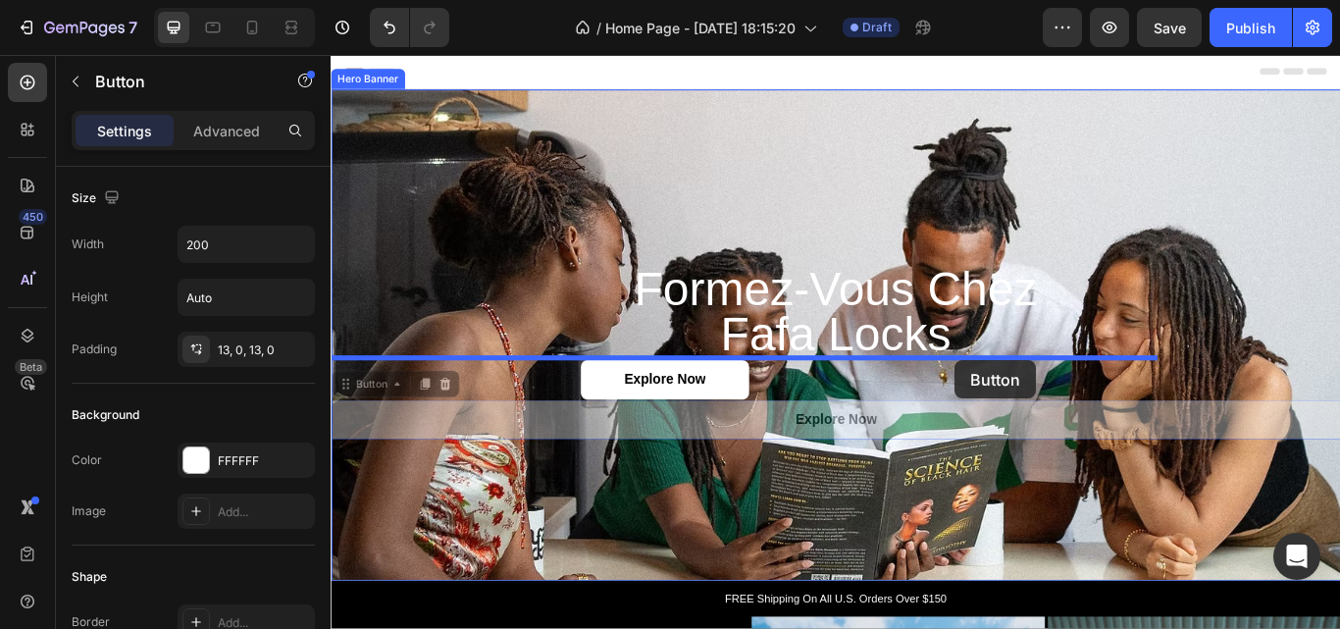
drag, startPoint x: 1071, startPoint y: 483, endPoint x: 1059, endPoint y: 411, distance: 72.8
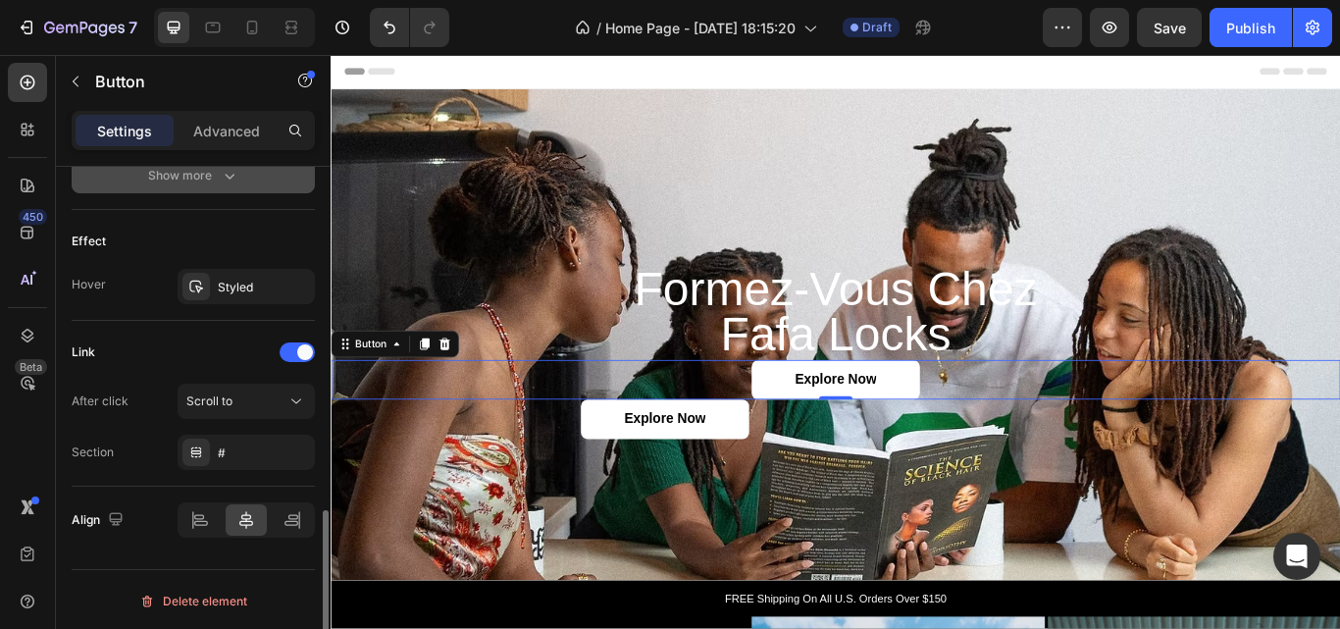
scroll to position [991, 0]
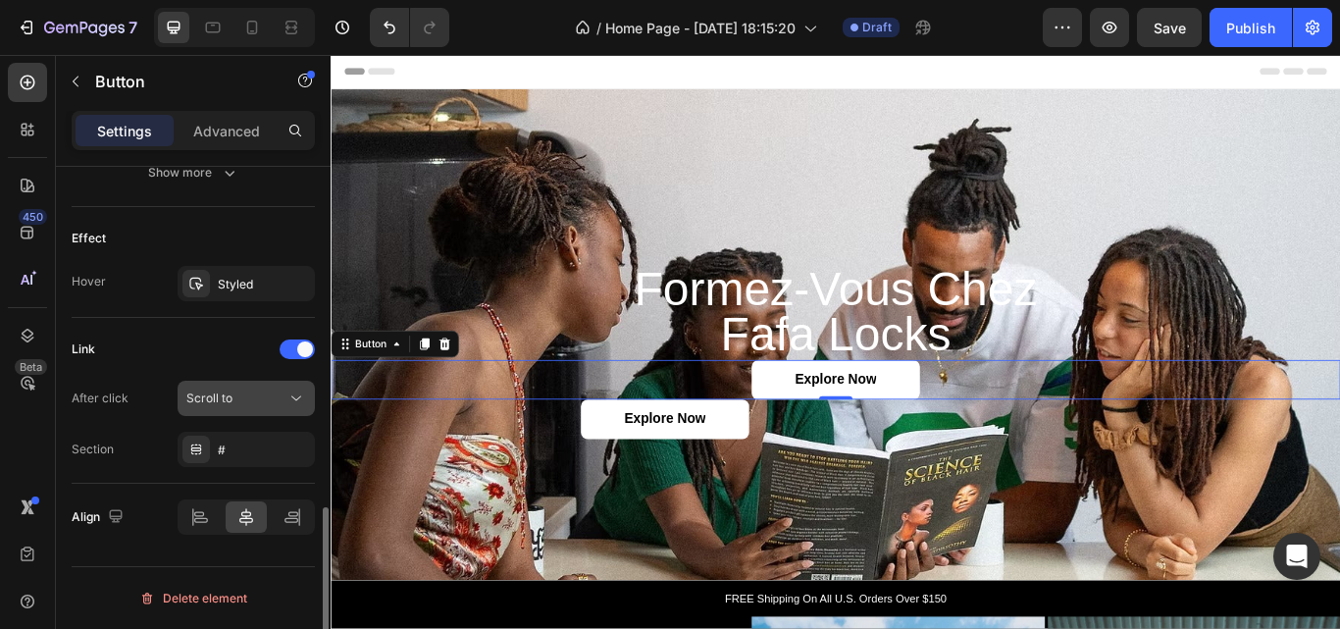
click at [229, 389] on div "Scroll to" at bounding box center [246, 399] width 120 height 20
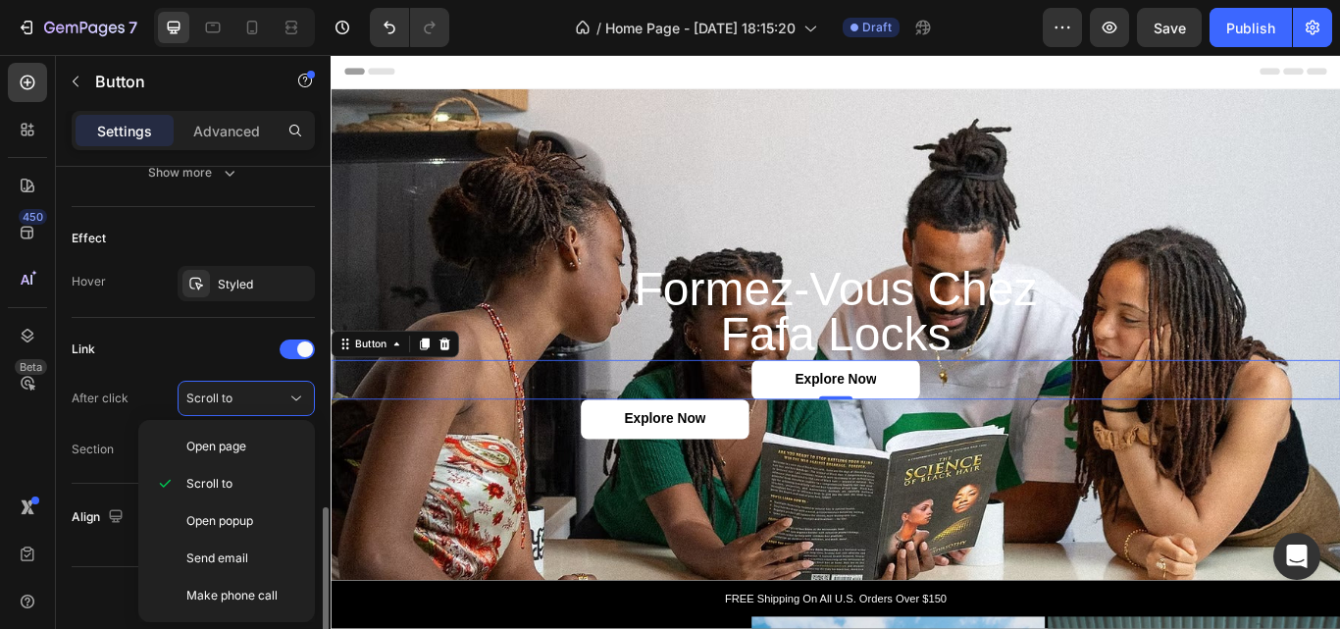
click at [183, 354] on div "Link" at bounding box center [193, 349] width 243 height 31
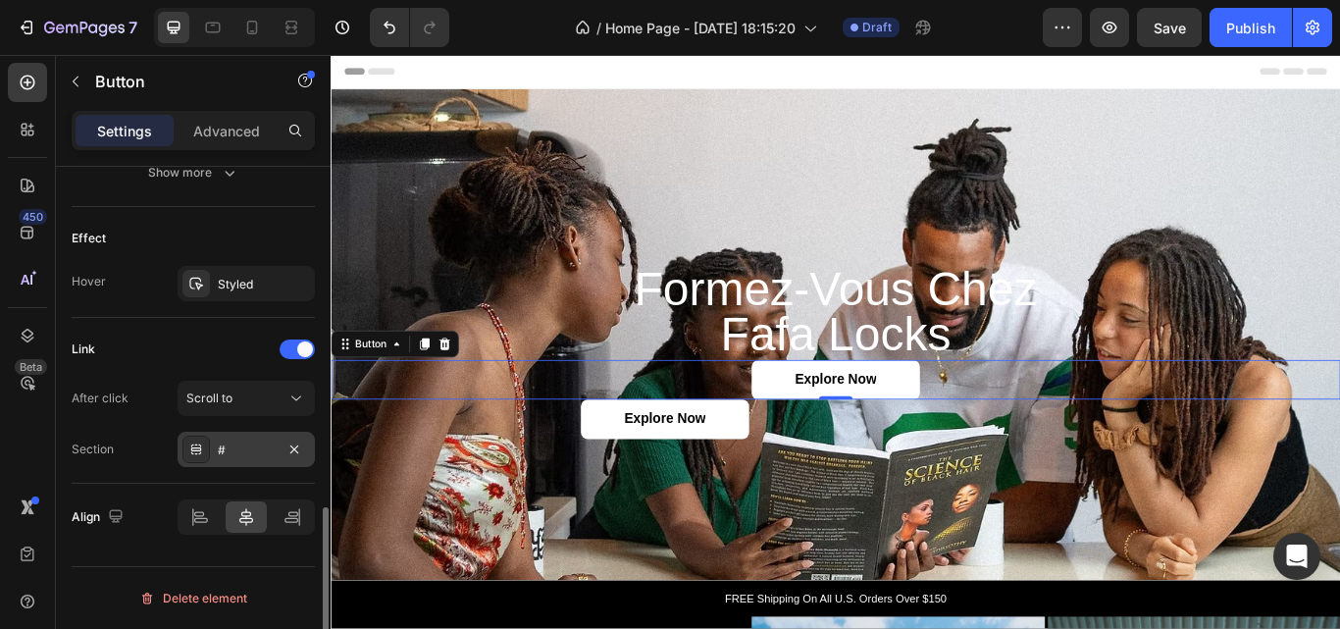
click at [233, 456] on div "#" at bounding box center [246, 451] width 57 height 18
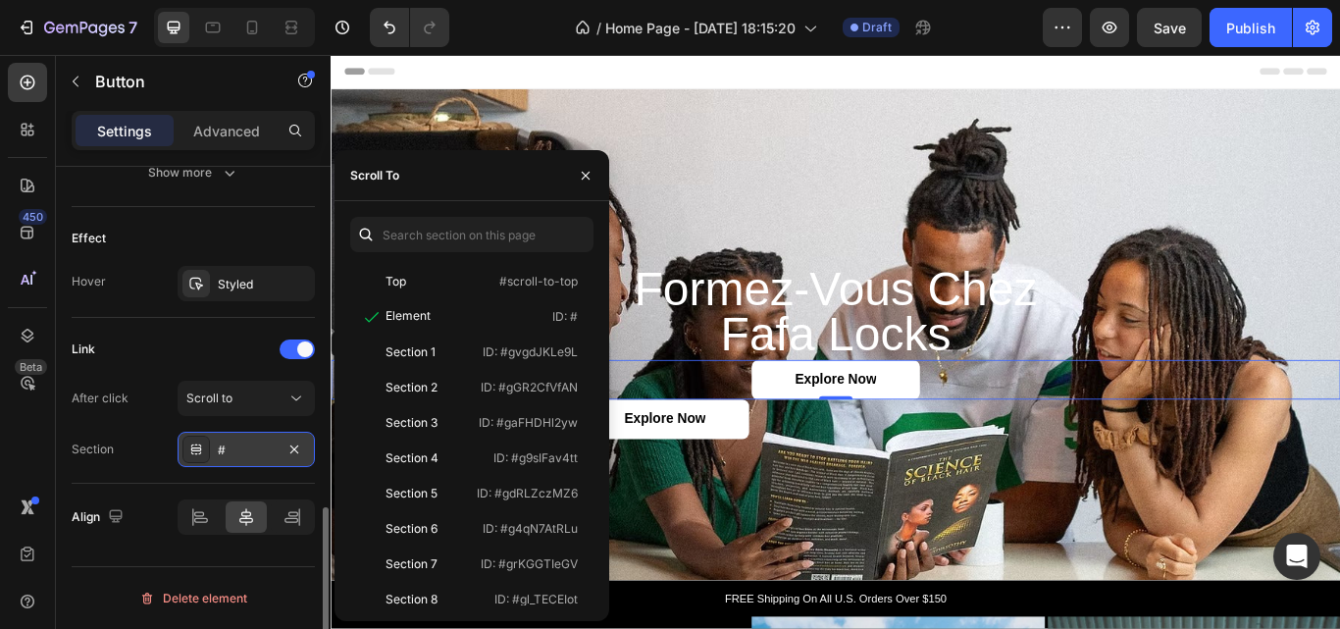
click at [233, 456] on div "#" at bounding box center [246, 451] width 57 height 18
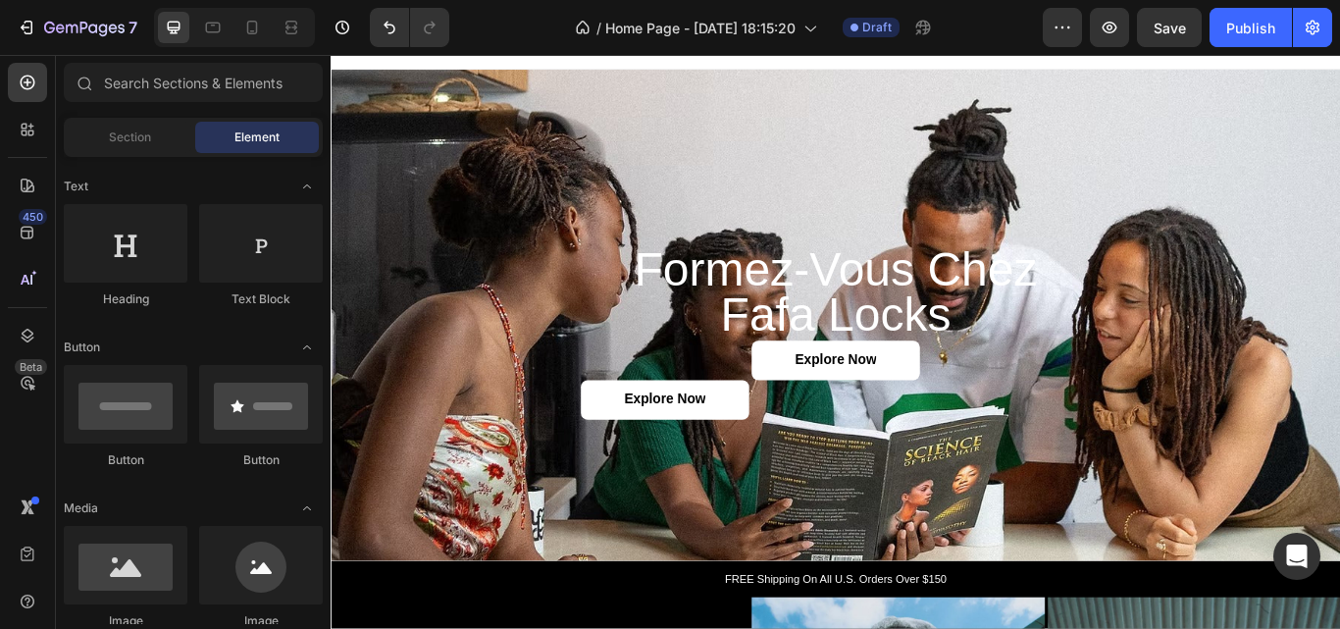
scroll to position [0, 0]
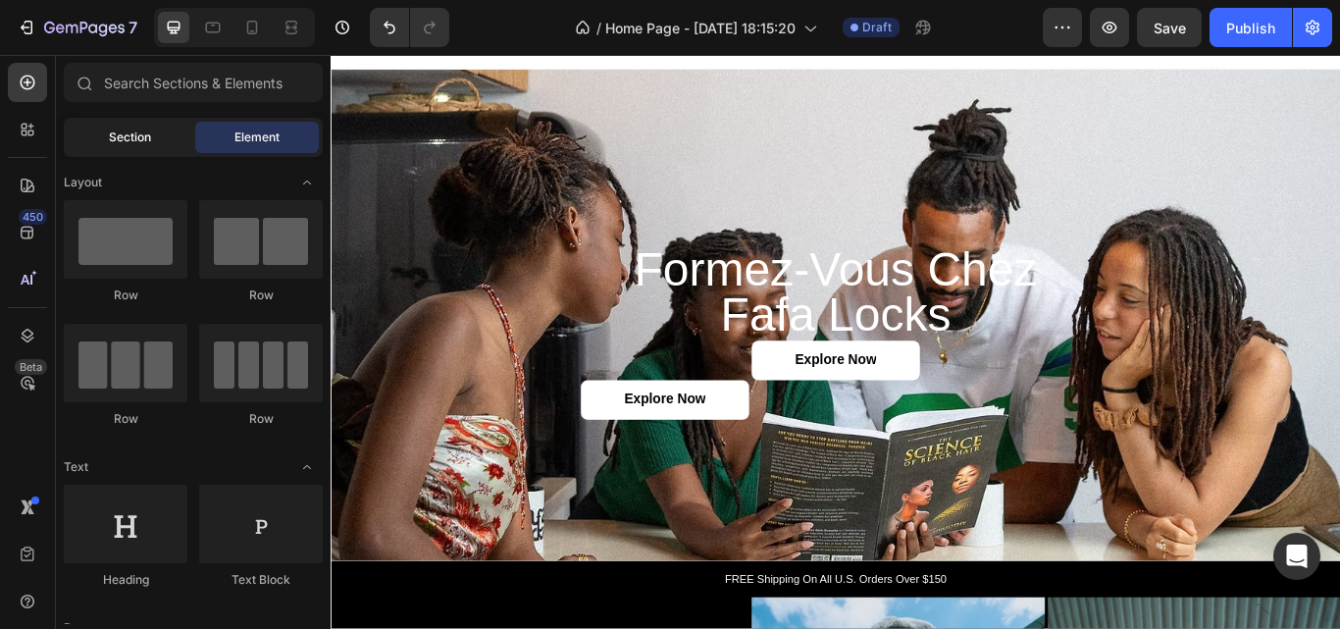
drag, startPoint x: 132, startPoint y: 112, endPoint x: 130, endPoint y: 125, distance: 12.9
click at [130, 125] on div "Sections(18) Elements(83) Section Element Hero Section Product Detail Brands Tr…" at bounding box center [193, 343] width 275 height 561
click at [130, 125] on div "Section" at bounding box center [130, 137] width 124 height 31
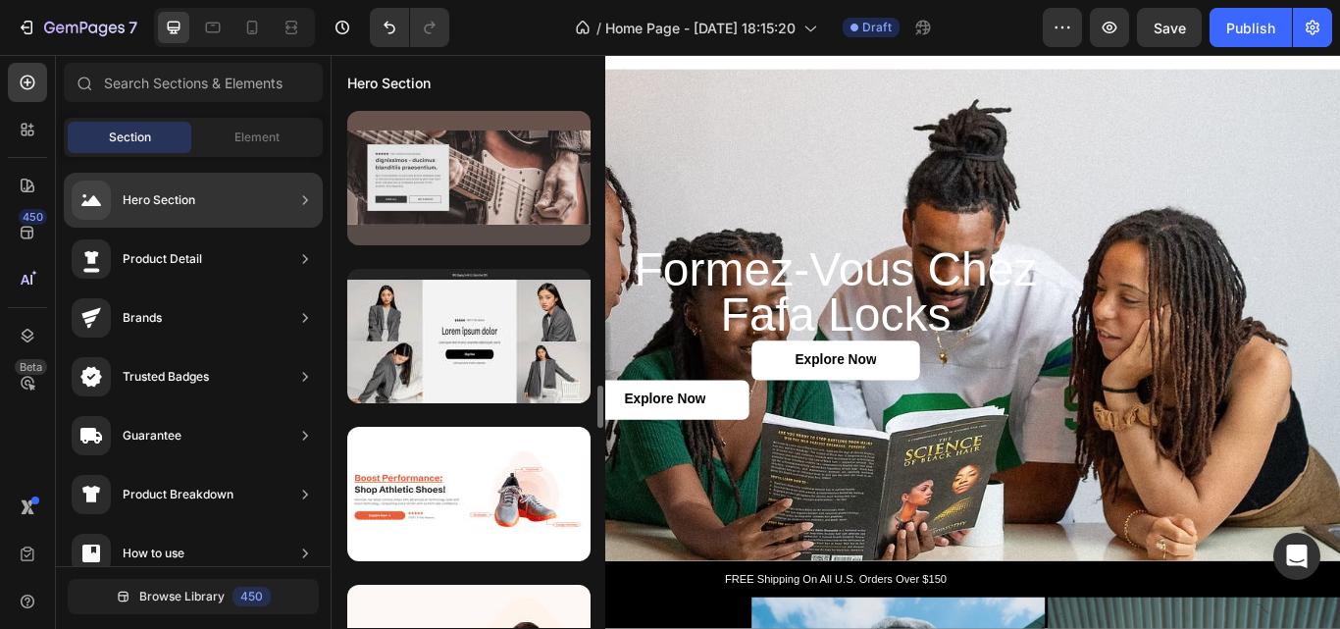
scroll to position [4478, 0]
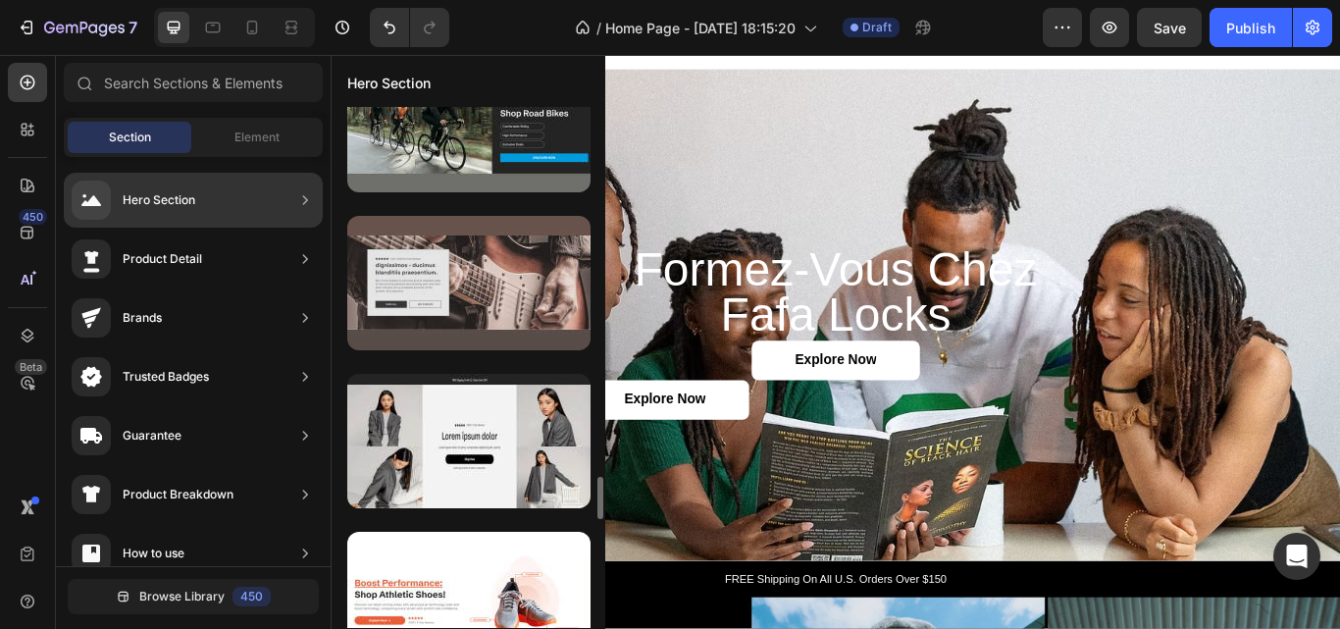
click at [492, 282] on div at bounding box center [468, 283] width 243 height 134
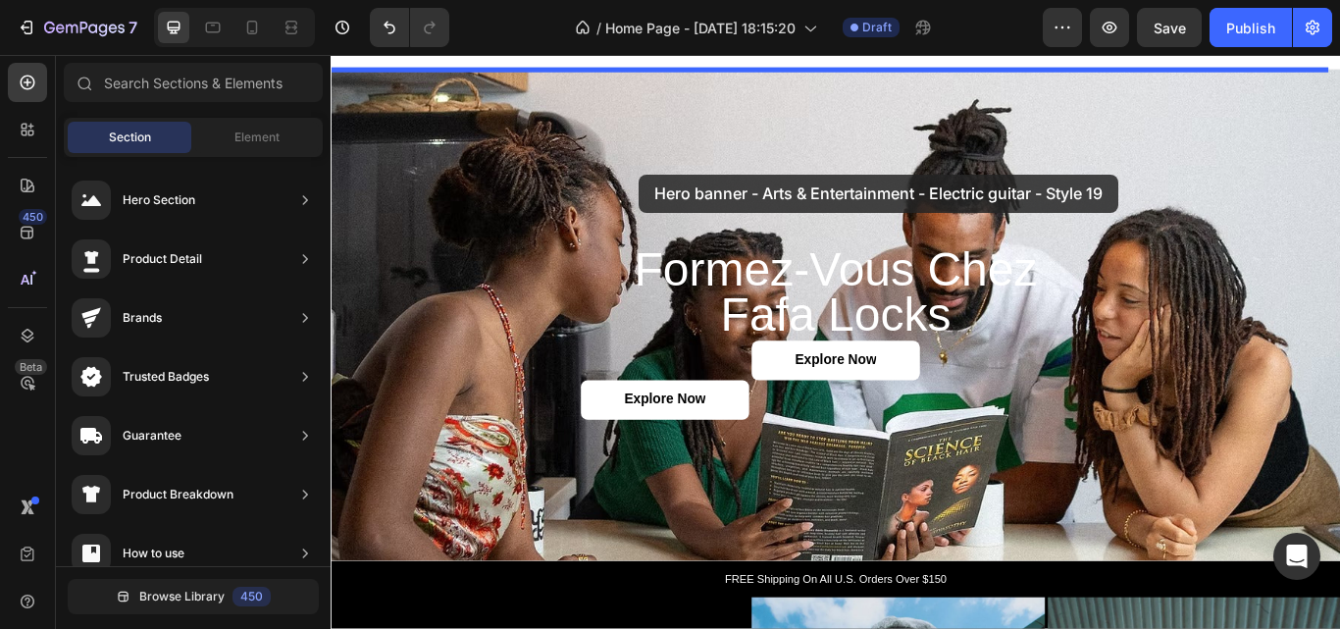
drag, startPoint x: 837, startPoint y: 333, endPoint x: 690, endPoint y: 194, distance: 202.0
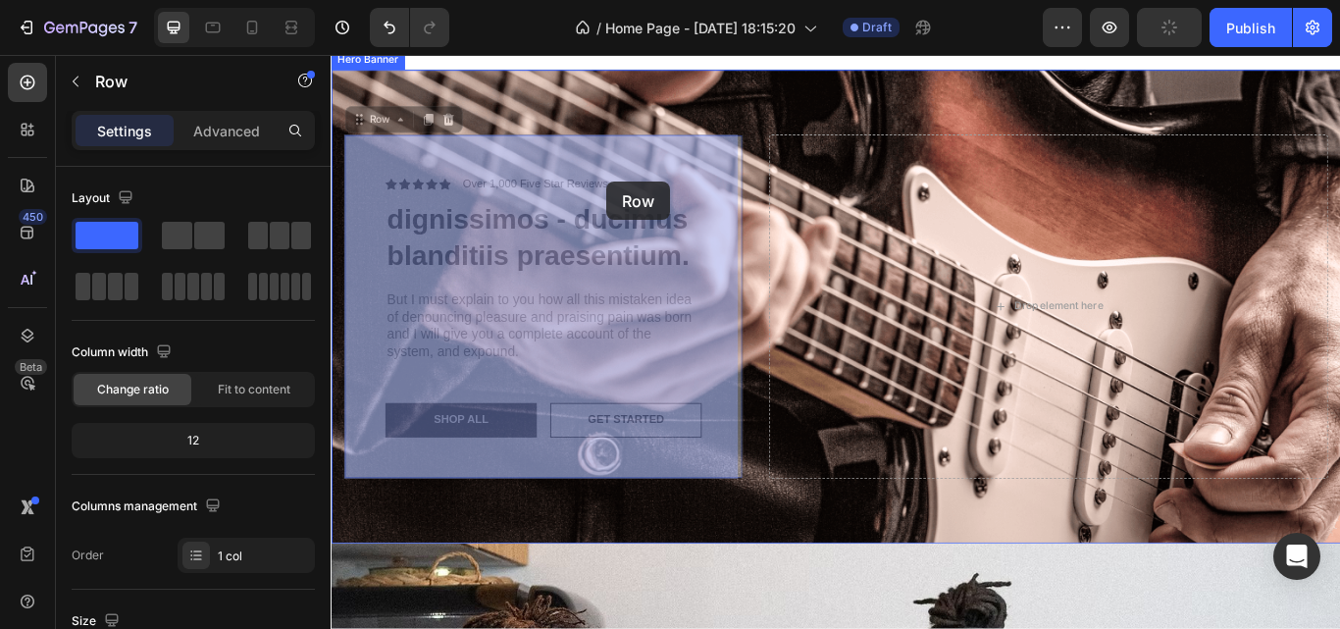
drag, startPoint x: 769, startPoint y: 178, endPoint x: 652, endPoint y: 203, distance: 119.5
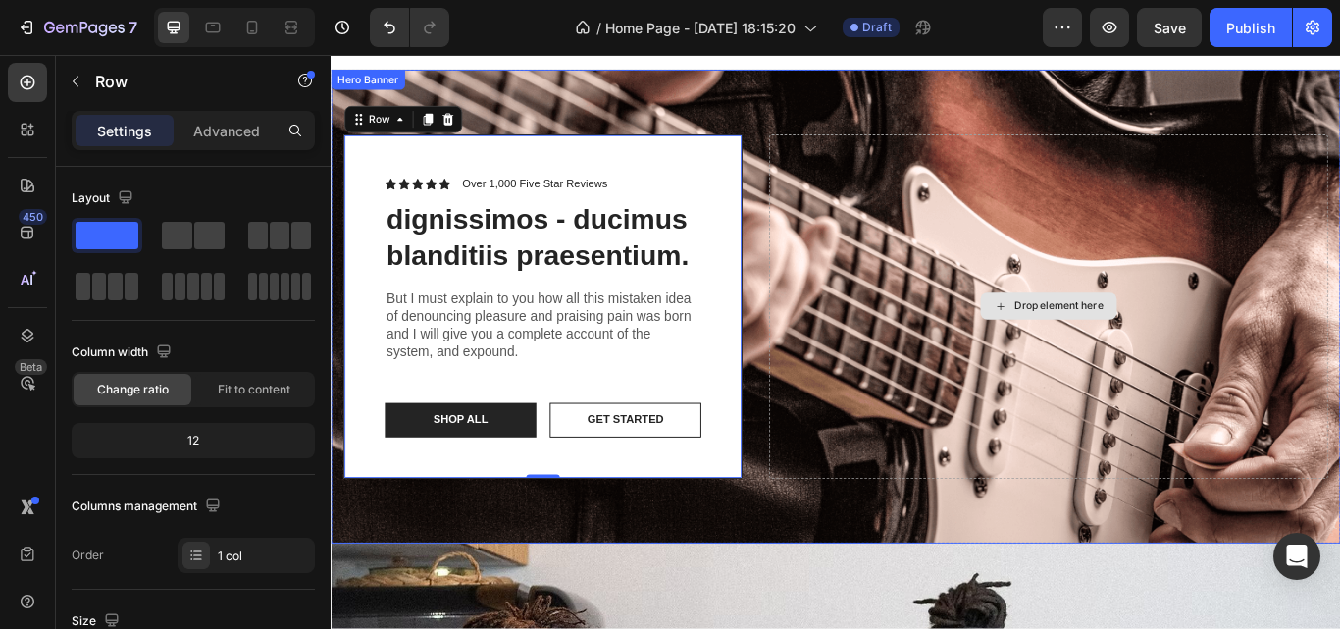
click at [1011, 259] on div "Drop element here" at bounding box center [1167, 348] width 651 height 401
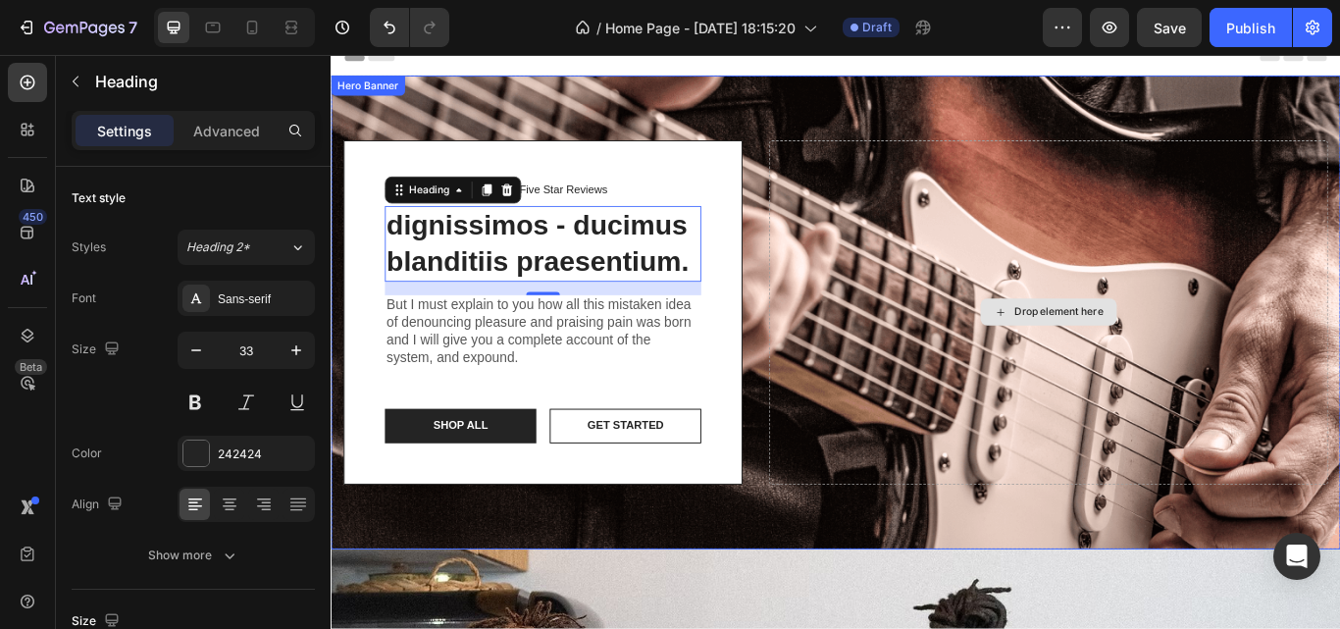
scroll to position [7, 0]
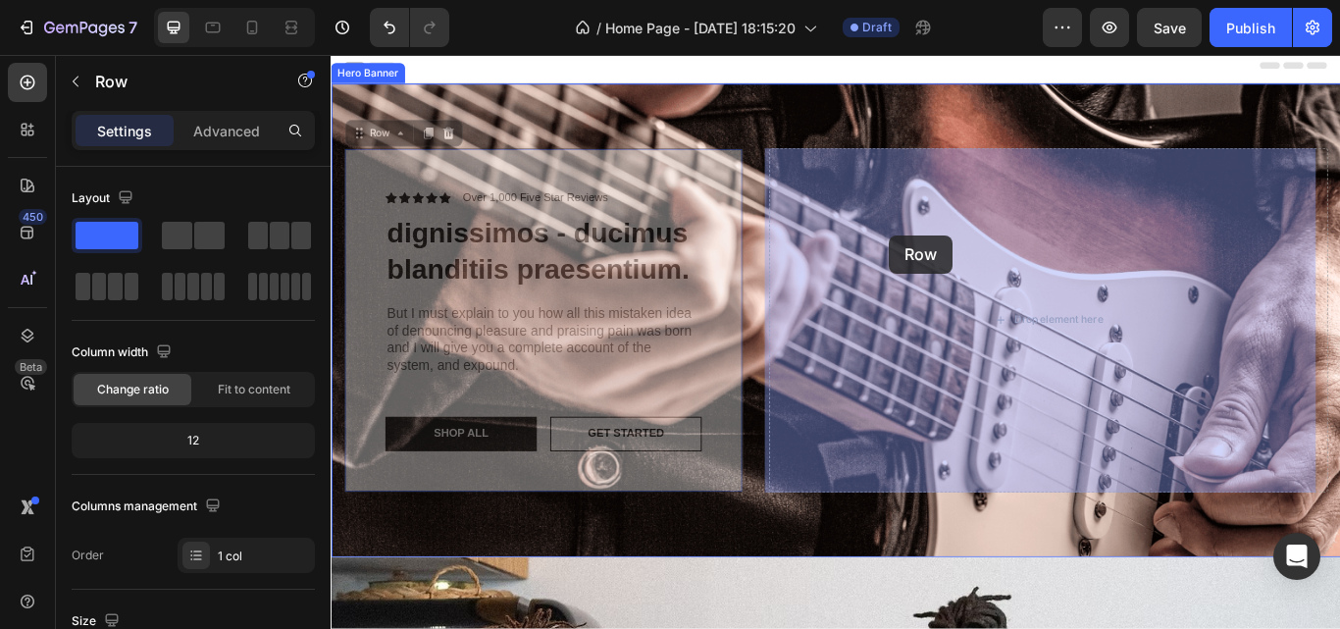
drag, startPoint x: 787, startPoint y: 236, endPoint x: 982, endPoint y: 265, distance: 197.3
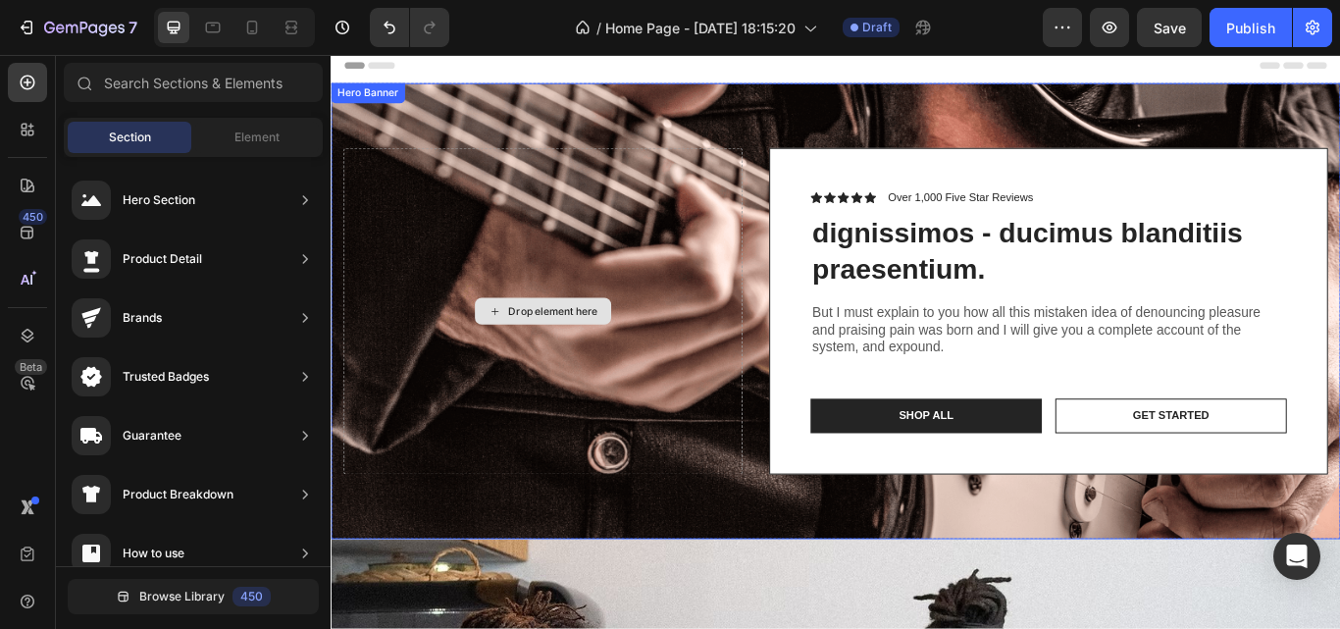
click at [651, 358] on div "Drop element here" at bounding box center [577, 354] width 159 height 31
click at [663, 176] on div "Drop element here" at bounding box center [577, 354] width 465 height 381
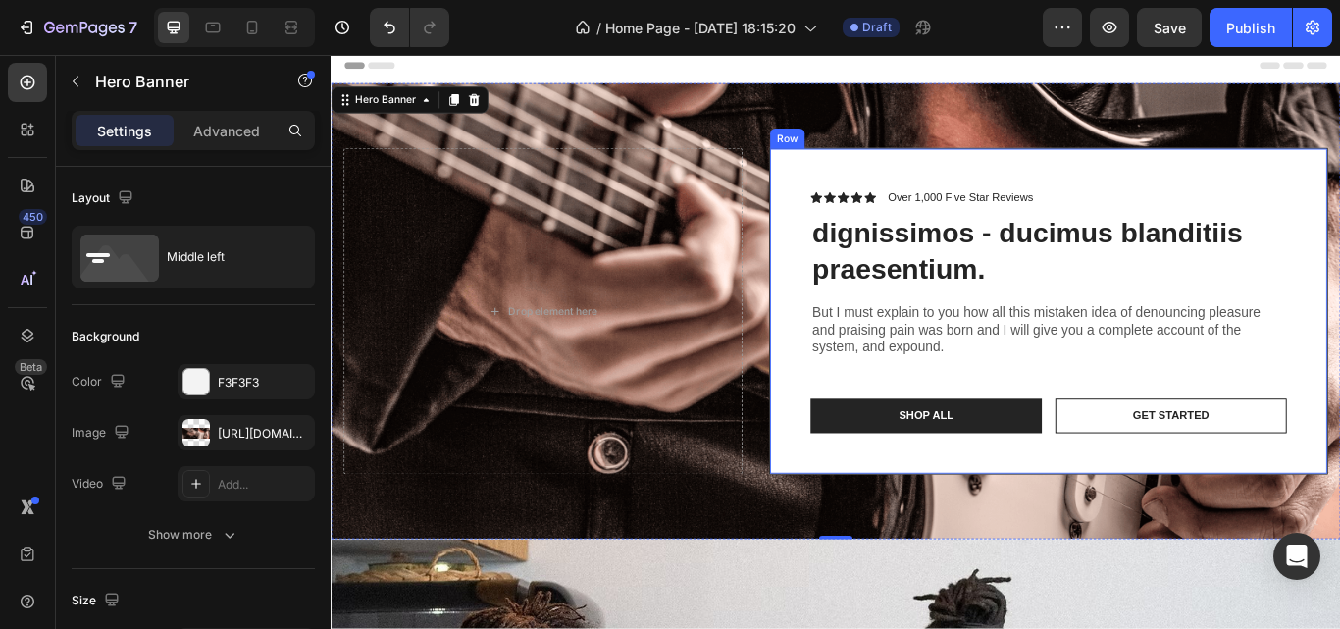
click at [926, 173] on div "Icon Icon Icon Icon Icon Icon List Over 1,000 Five Star Reviews Text Block Row …" at bounding box center [1167, 354] width 651 height 381
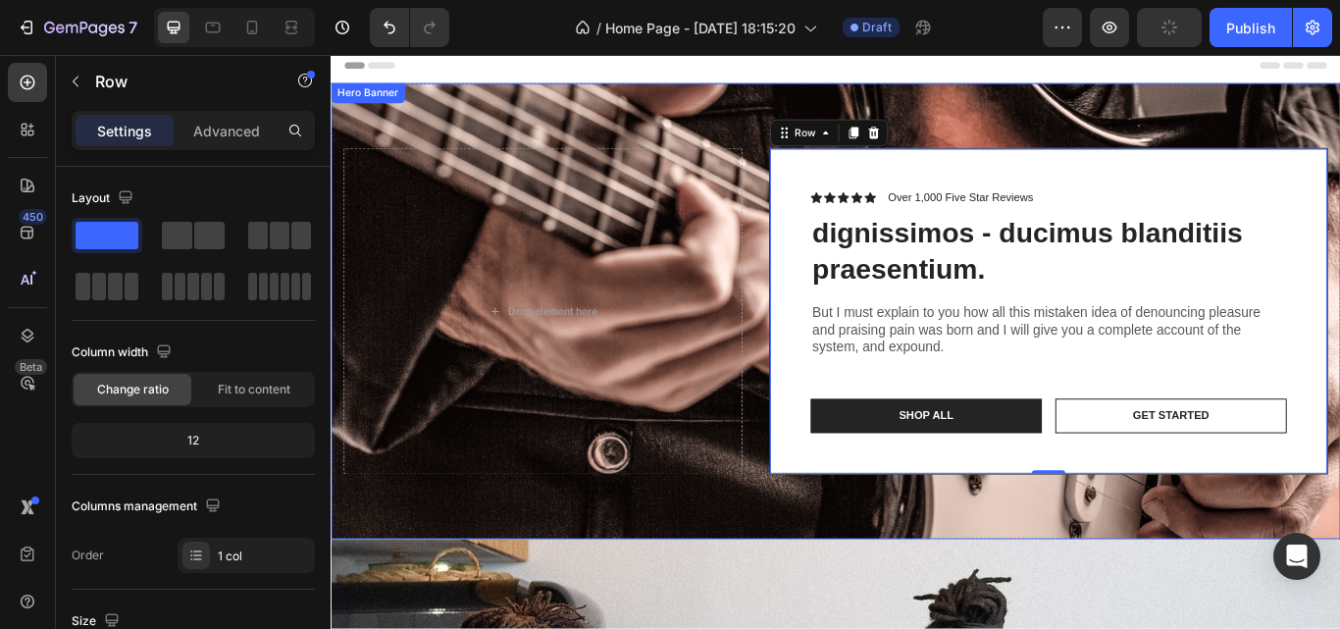
click at [787, 162] on div "Drop element here Icon Icon Icon Icon Icon Icon List Over 1,000 Five Star Revie…" at bounding box center [919, 354] width 1177 height 532
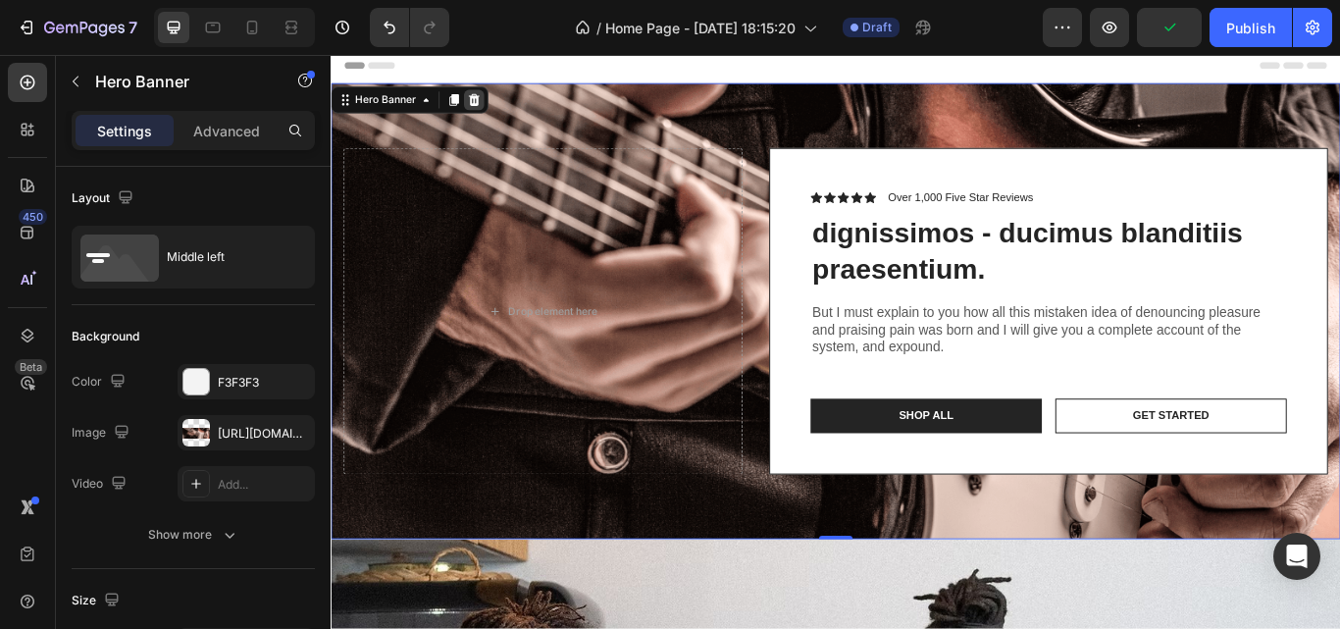
click at [499, 100] on icon at bounding box center [498, 108] width 16 height 16
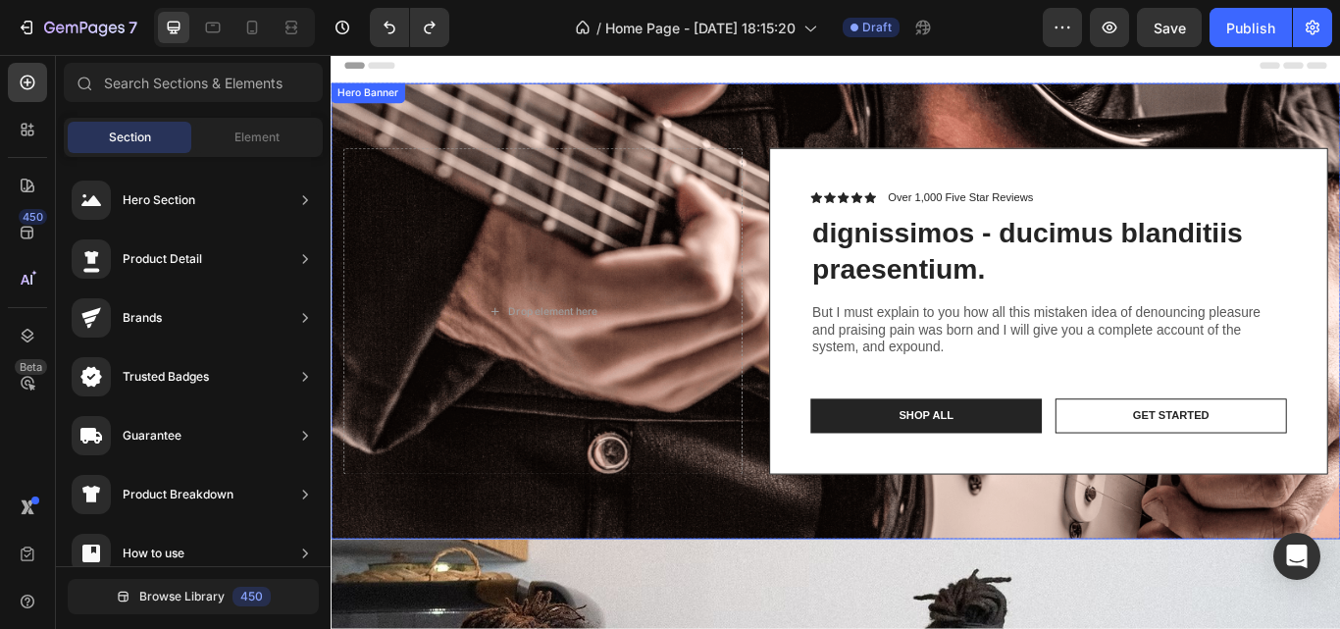
click at [877, 138] on div "Drop element here Icon Icon Icon Icon Icon Icon List Over 1,000 Five Star Revie…" at bounding box center [919, 354] width 1177 height 532
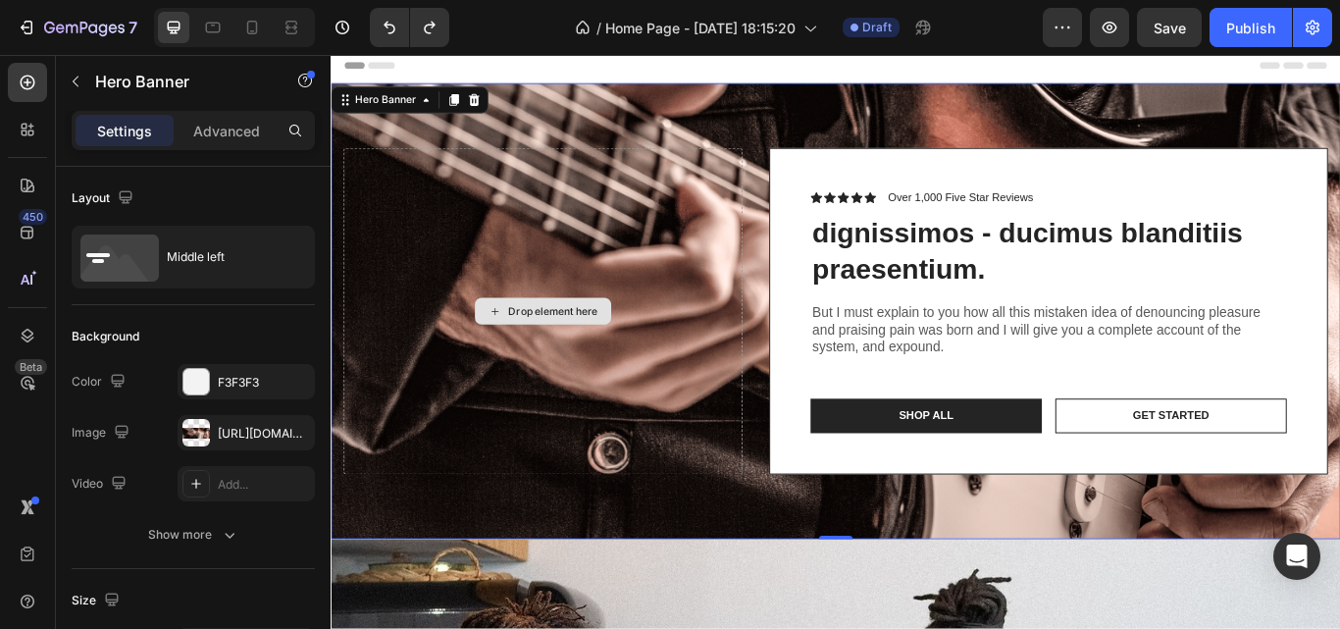
click at [791, 164] on div "Drop element here" at bounding box center [577, 354] width 465 height 381
click at [927, 182] on div "Icon Icon Icon Icon Icon Icon List Over 1,000 Five Star Reviews Text Block Row …" at bounding box center [1167, 354] width 651 height 381
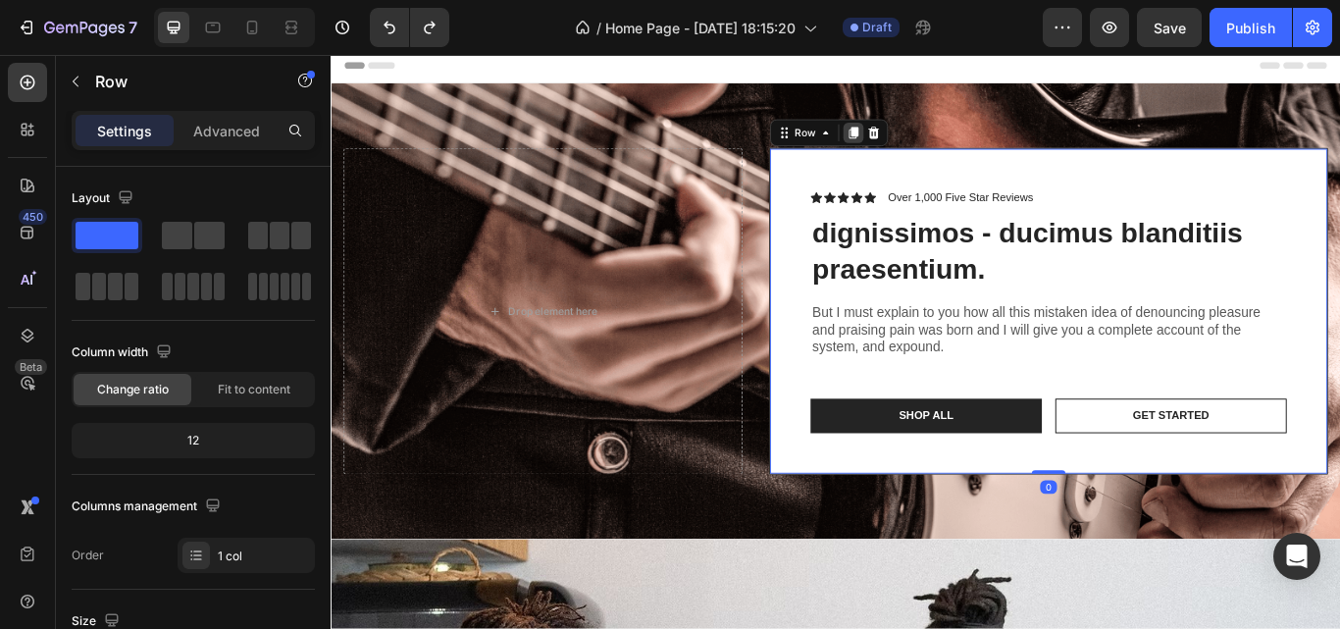
click at [932, 153] on icon at bounding box center [940, 146] width 16 height 16
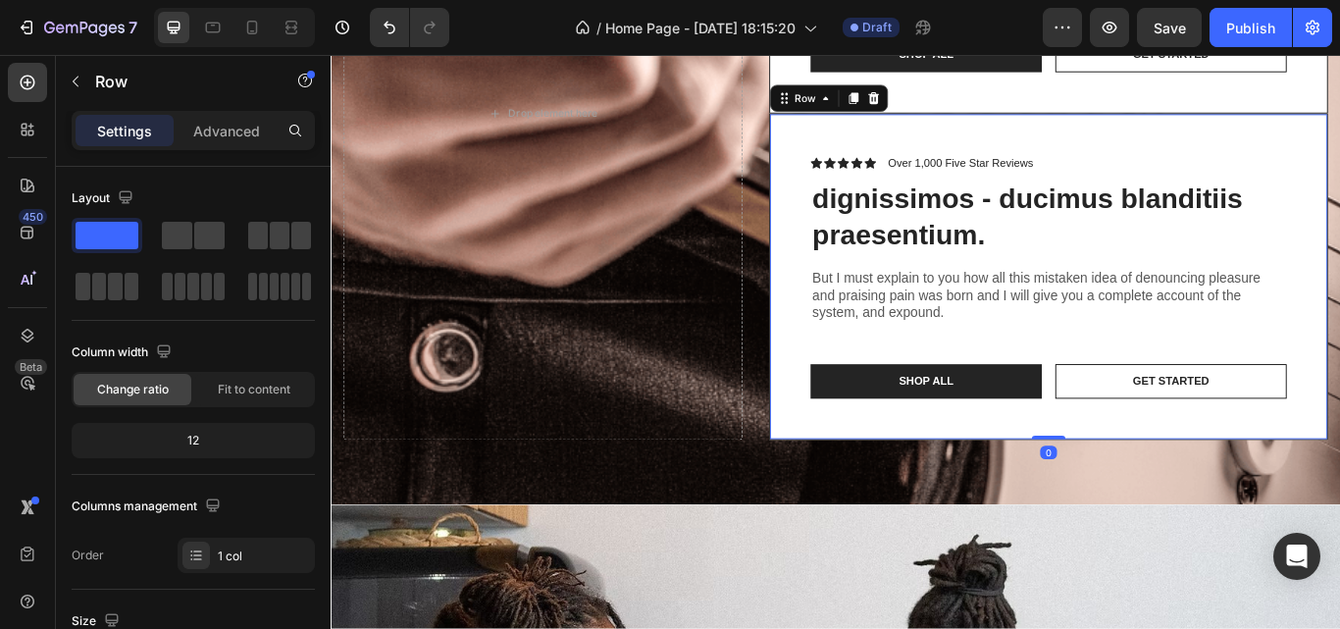
scroll to position [679, 0]
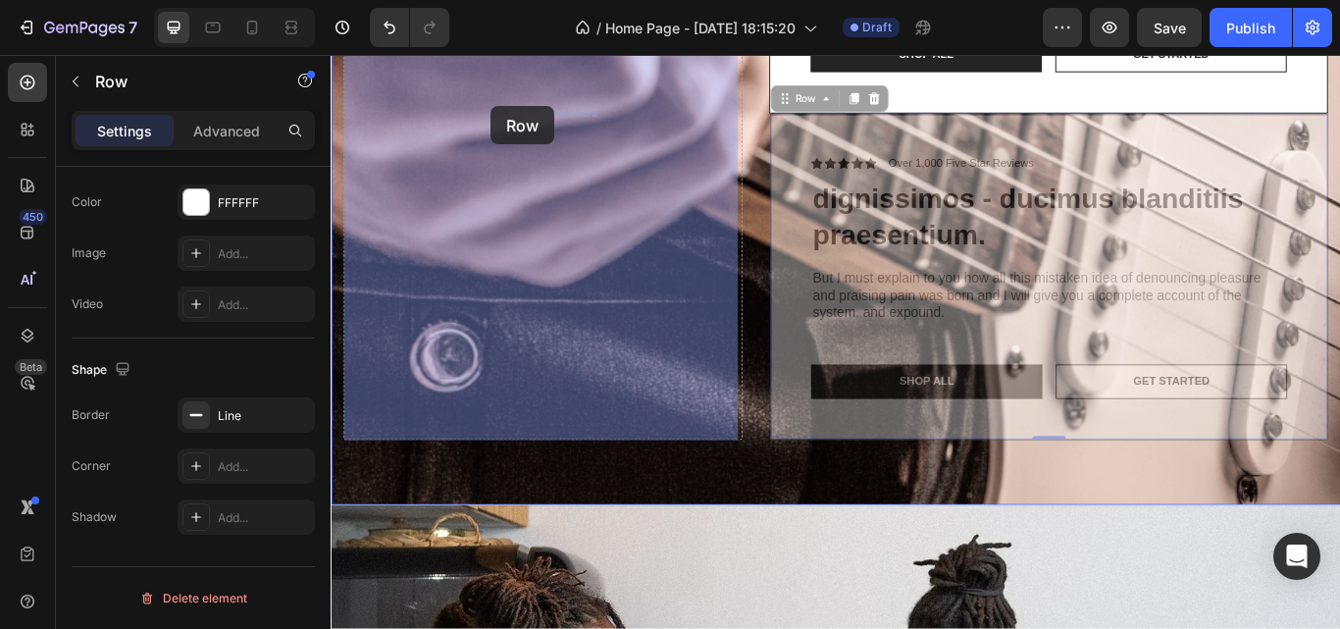
drag, startPoint x: 868, startPoint y: 148, endPoint x: 525, endPoint y: 116, distance: 344.9
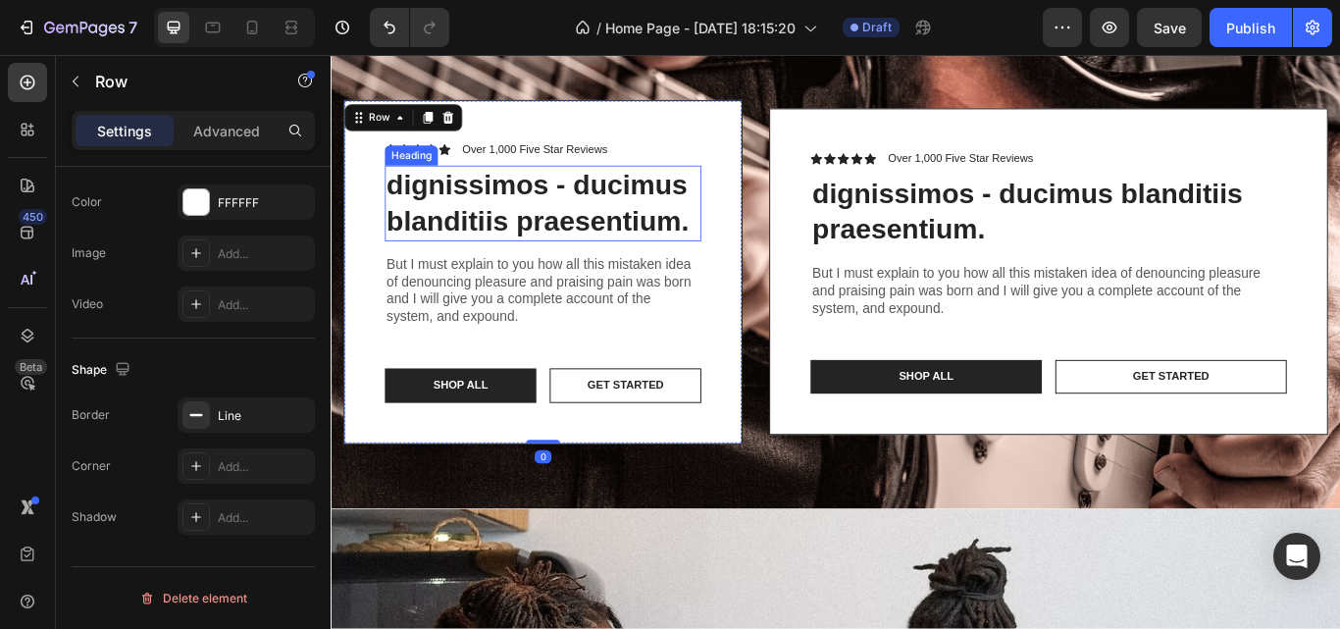
scroll to position [59, 0]
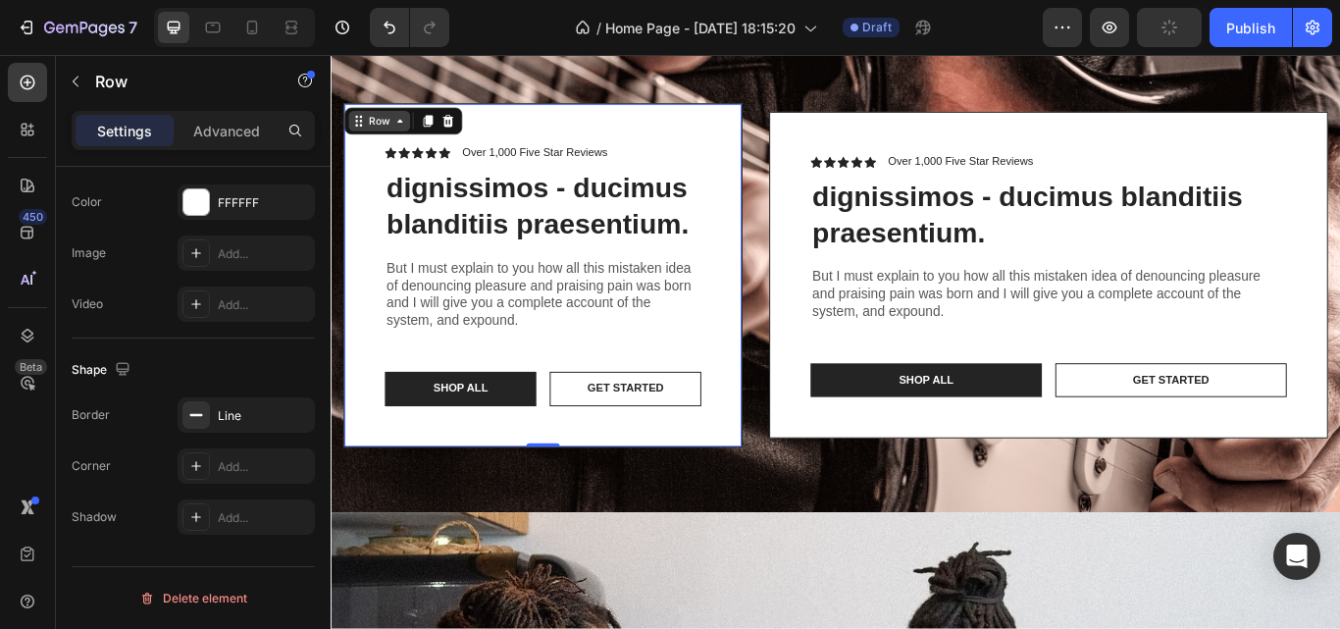
click at [390, 135] on div "Row" at bounding box center [387, 133] width 32 height 18
click at [460, 129] on icon at bounding box center [467, 133] width 16 height 16
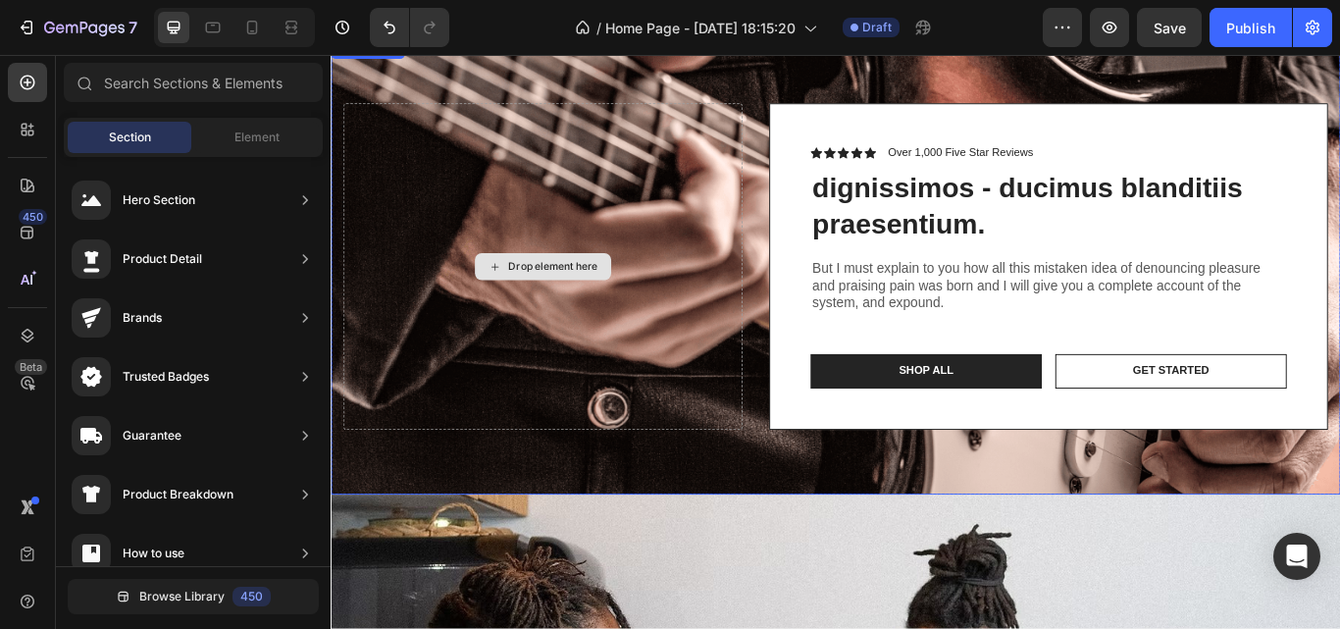
click at [608, 260] on div "Drop element here" at bounding box center [577, 302] width 465 height 381
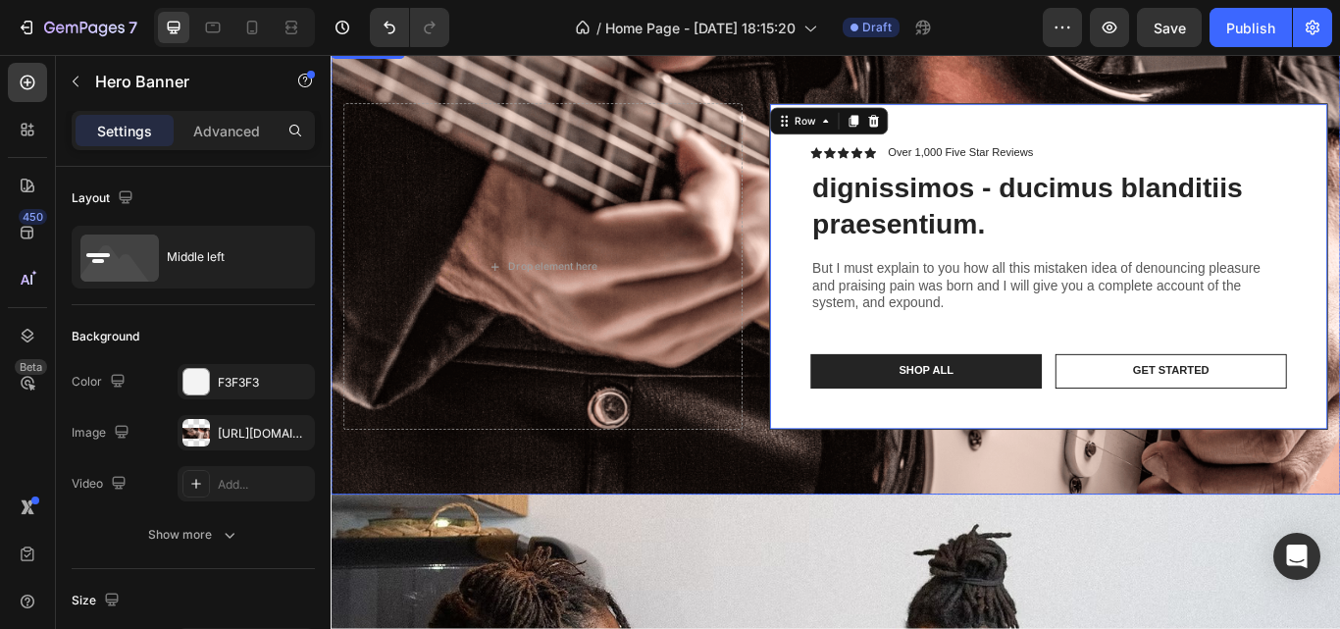
drag, startPoint x: 842, startPoint y: 163, endPoint x: 699, endPoint y: 152, distance: 143.7
click at [733, 168] on div "Drop element here Icon Icon Icon Icon Icon Icon List Over 1,000 Five Star Revie…" at bounding box center [919, 302] width 1177 height 532
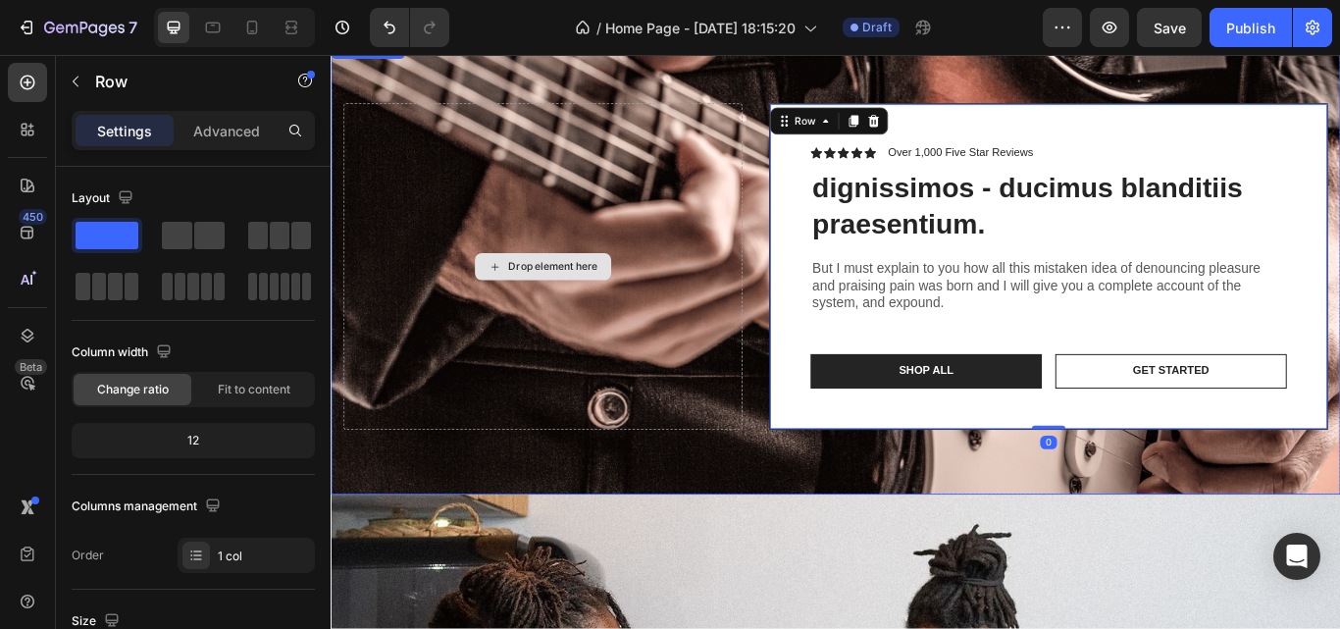
click at [740, 142] on div "Drop element here" at bounding box center [577, 302] width 465 height 381
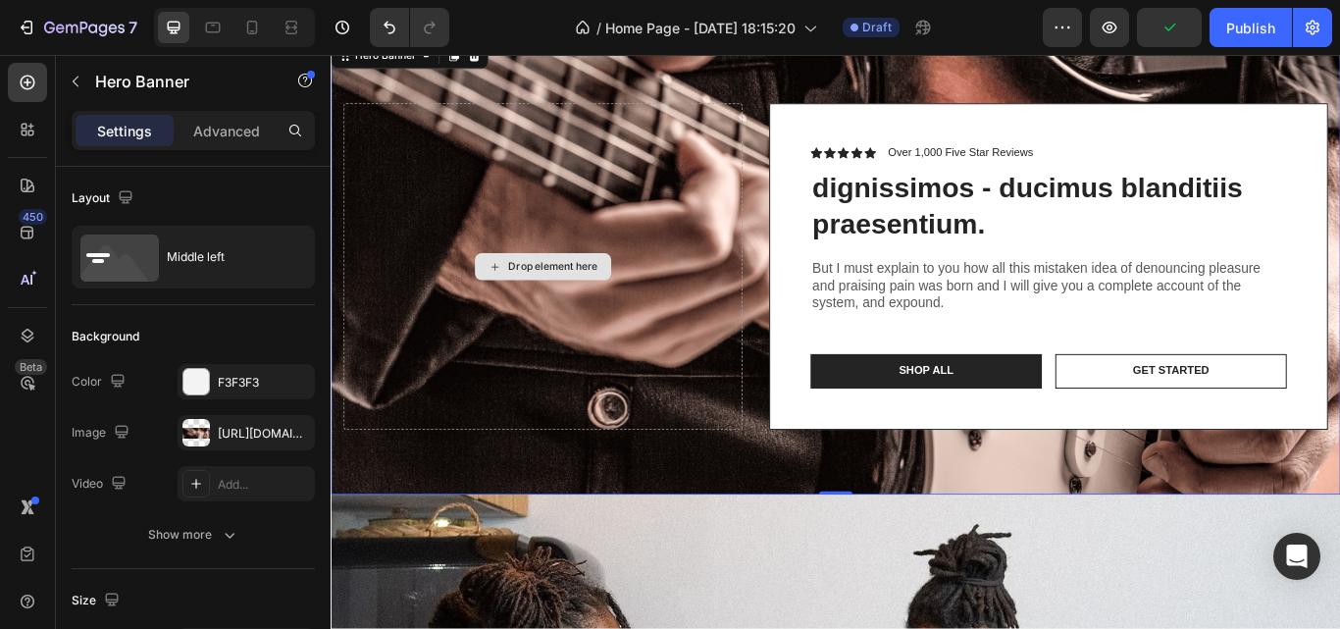
scroll to position [0, 0]
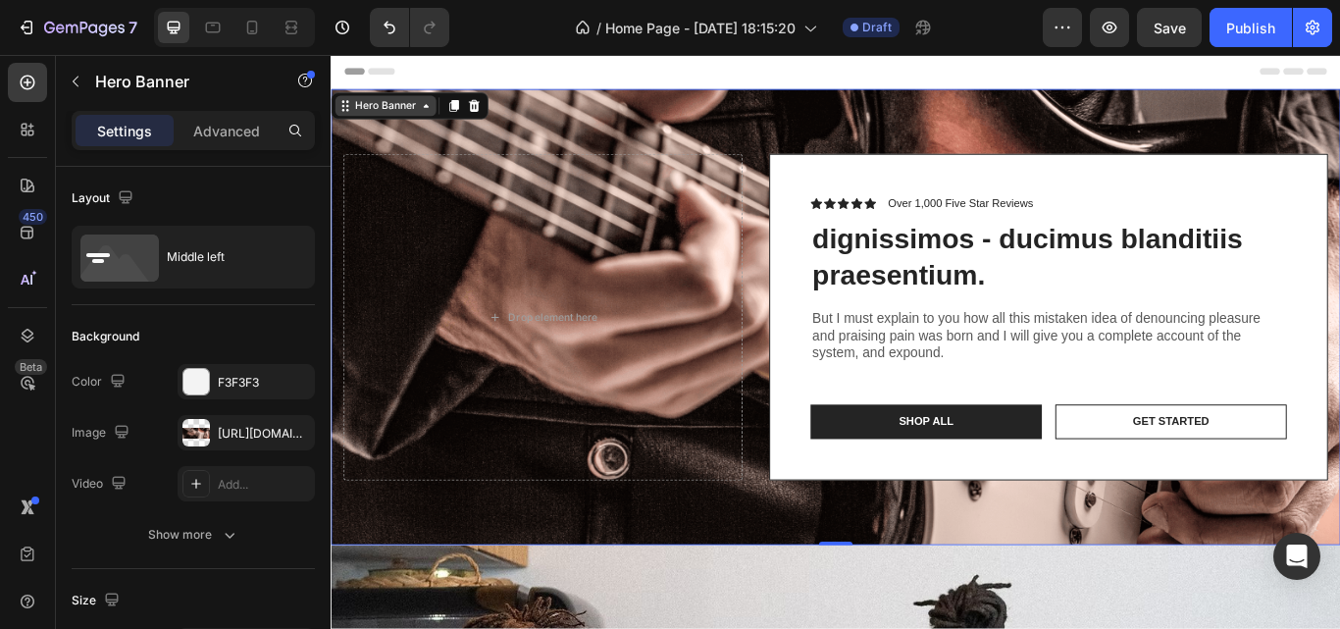
click at [374, 118] on div "Hero Banner" at bounding box center [394, 115] width 78 height 18
click at [412, 115] on div "Hero Banner" at bounding box center [394, 115] width 78 height 18
click at [459, 193] on div "Drop element here" at bounding box center [577, 361] width 465 height 381
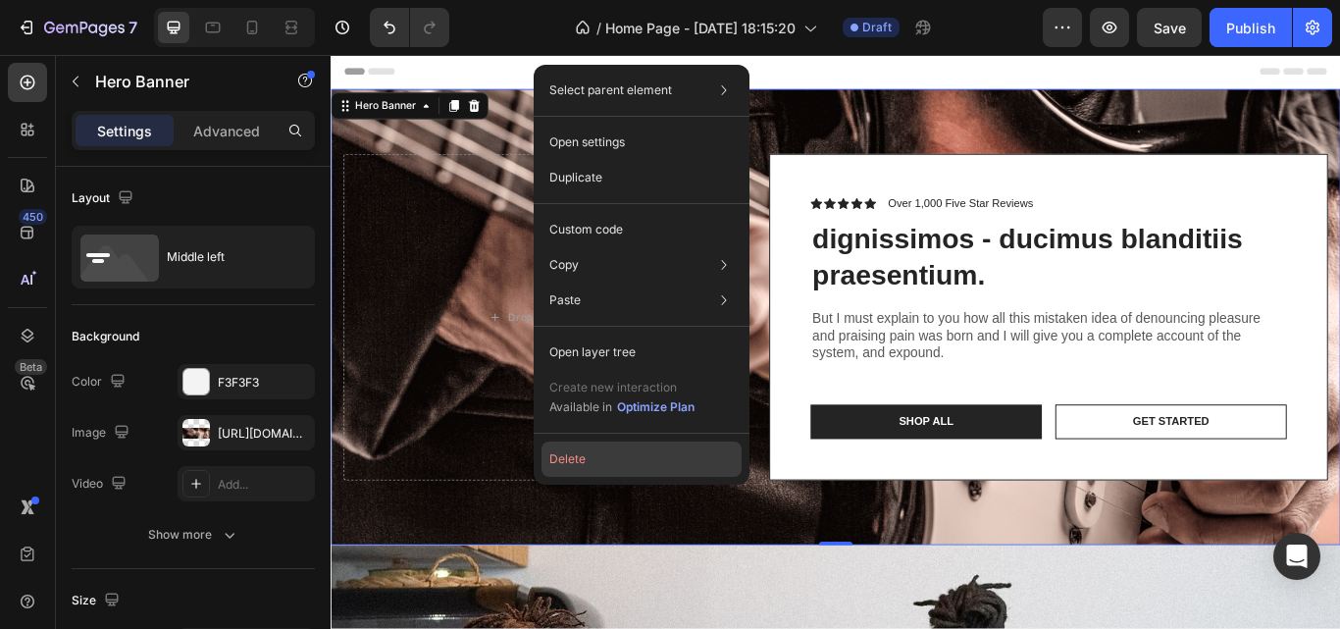
click at [633, 445] on button "Delete" at bounding box center [642, 459] width 200 height 35
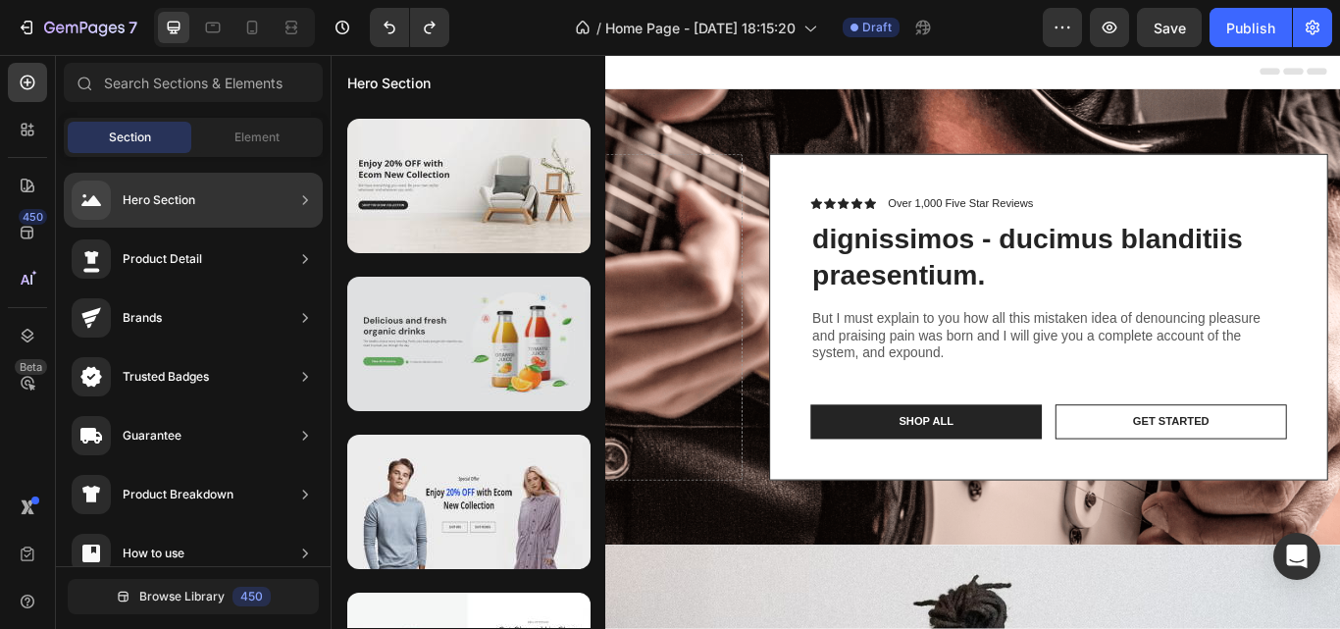
scroll to position [7891, 0]
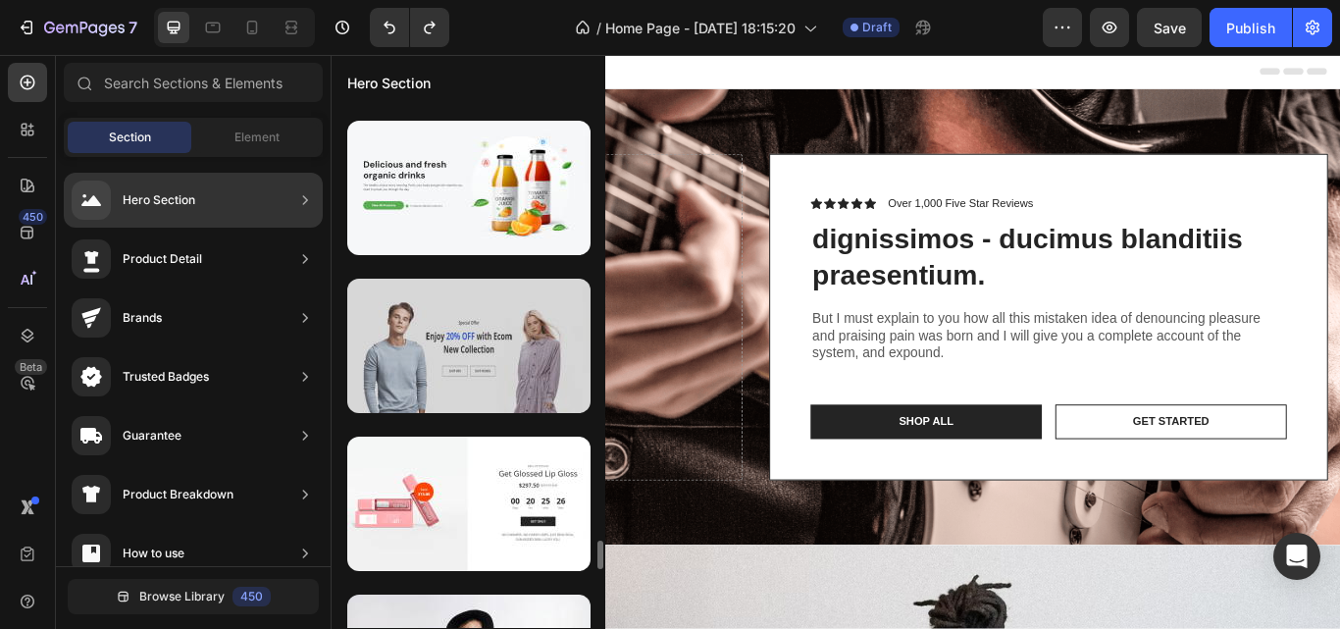
click at [479, 364] on div at bounding box center [468, 346] width 243 height 134
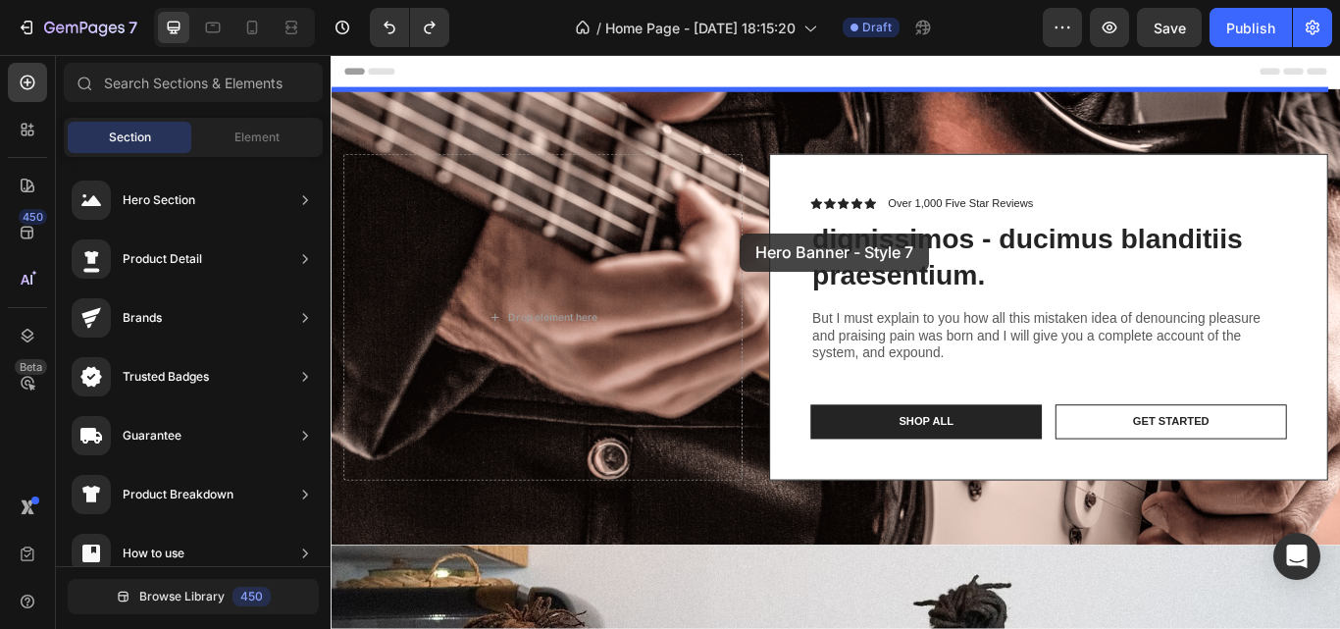
drag, startPoint x: 809, startPoint y: 419, endPoint x: 808, endPoint y: 263, distance: 156.0
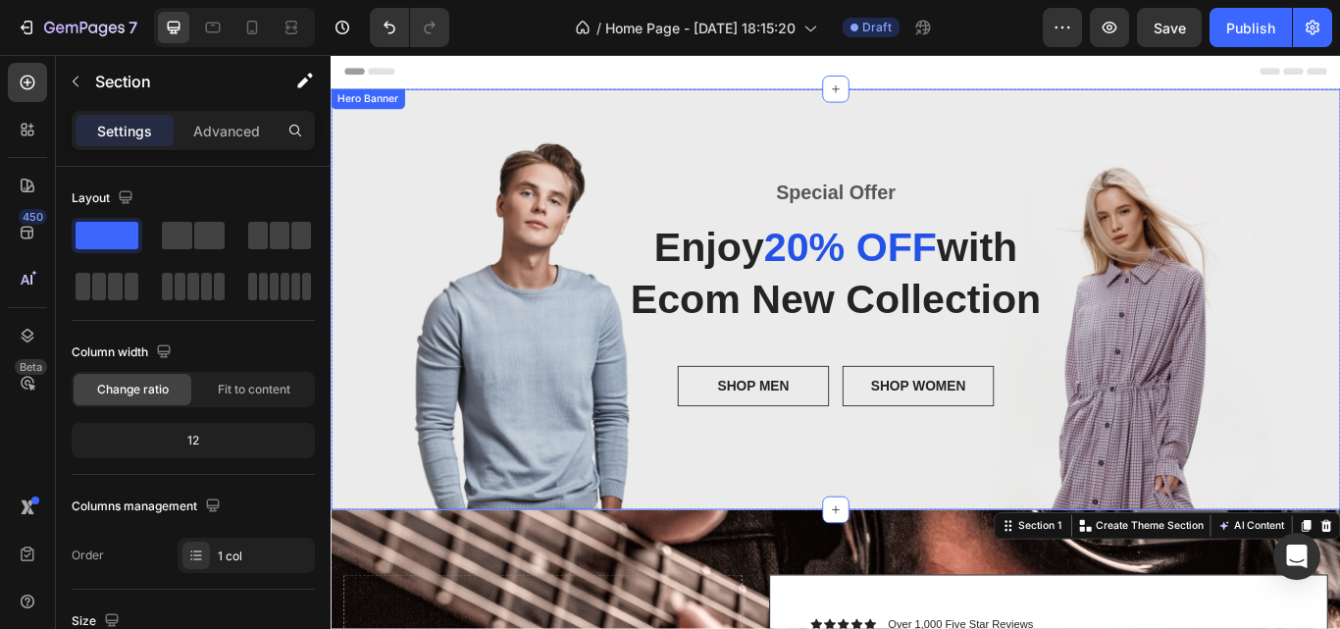
click at [622, 142] on div "Overlay" at bounding box center [919, 340] width 1177 height 491
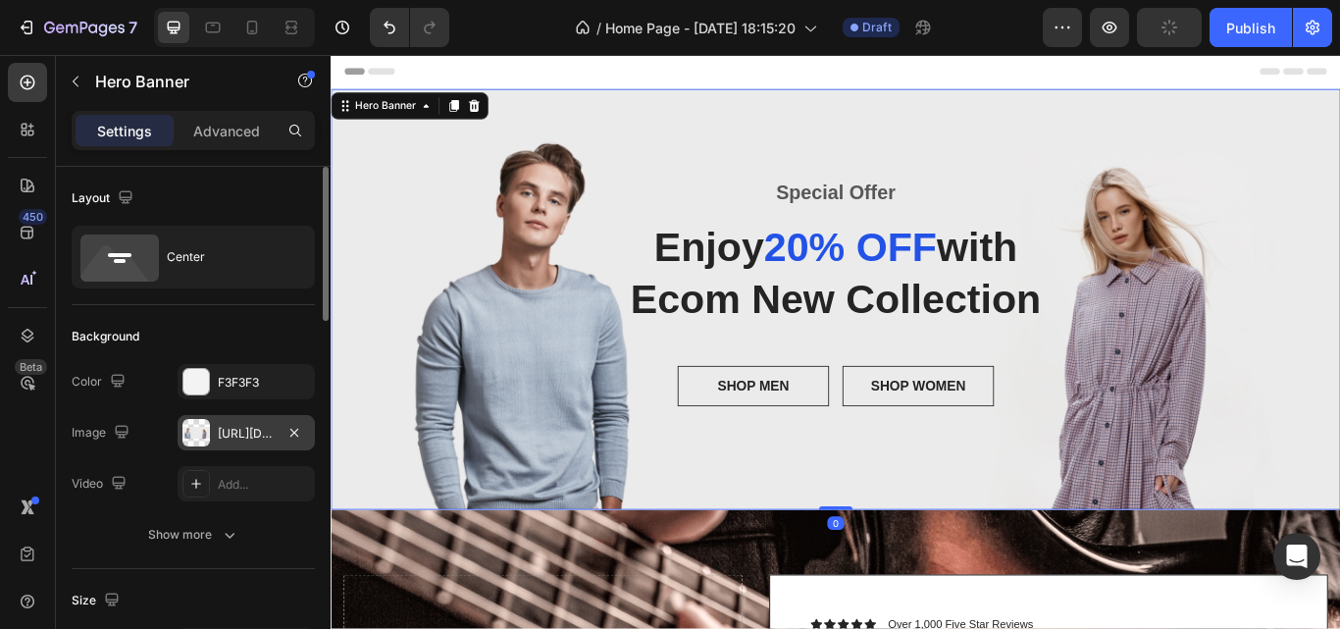
click at [239, 421] on div "https://ucarecdn.com/2fcb703d-6969-415d-bf6d-98967146c85b/-/format/auto/" at bounding box center [246, 432] width 137 height 35
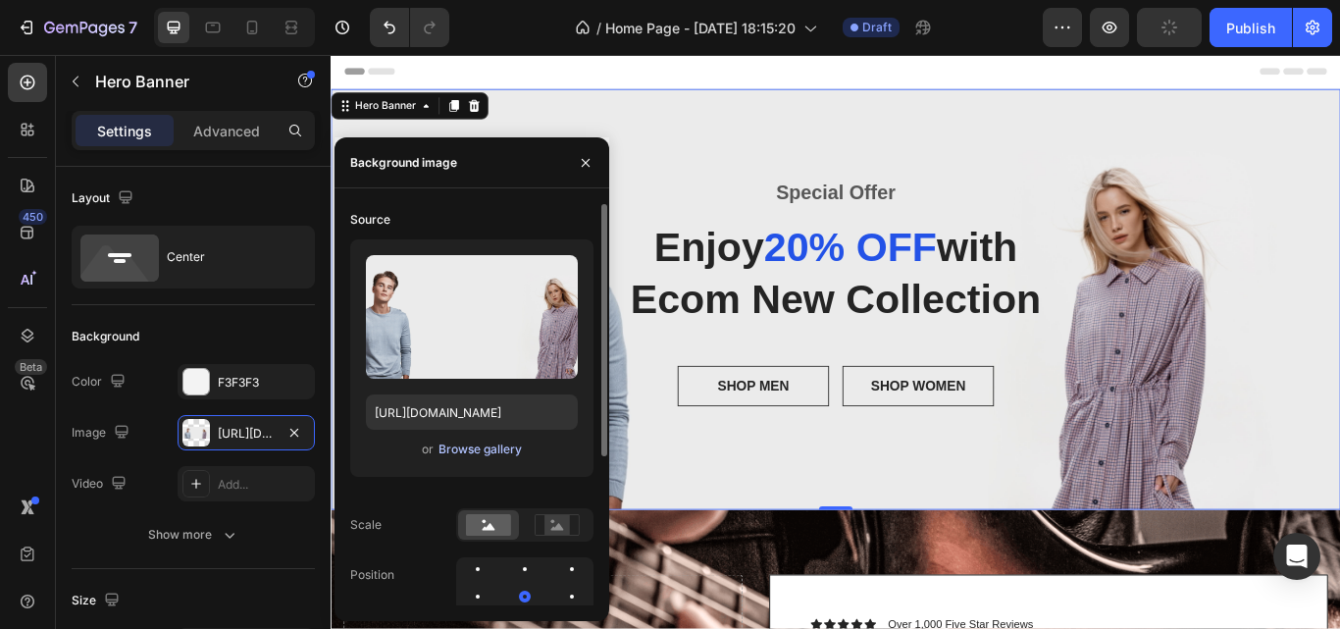
click at [475, 454] on div "Browse gallery" at bounding box center [480, 450] width 83 height 18
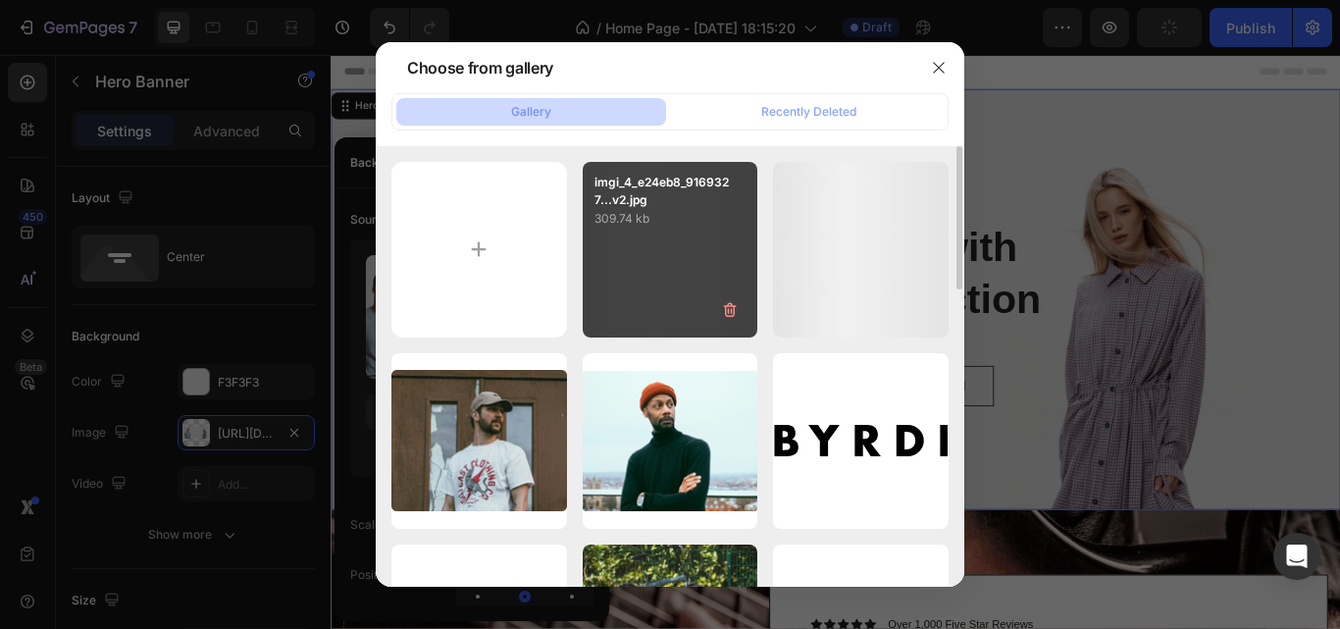
click at [667, 264] on div "imgi_4_e24eb8_9169327...v2.jpg 309.74 kb" at bounding box center [671, 250] width 176 height 176
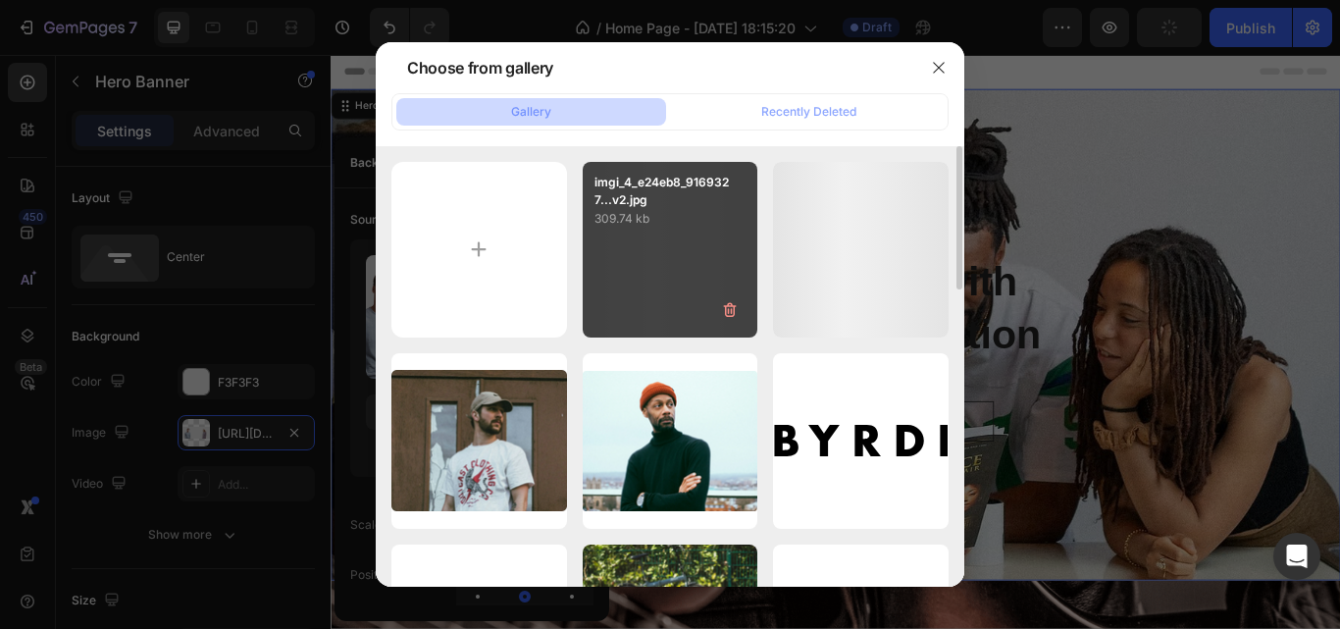
type input "[URL][DOMAIN_NAME]"
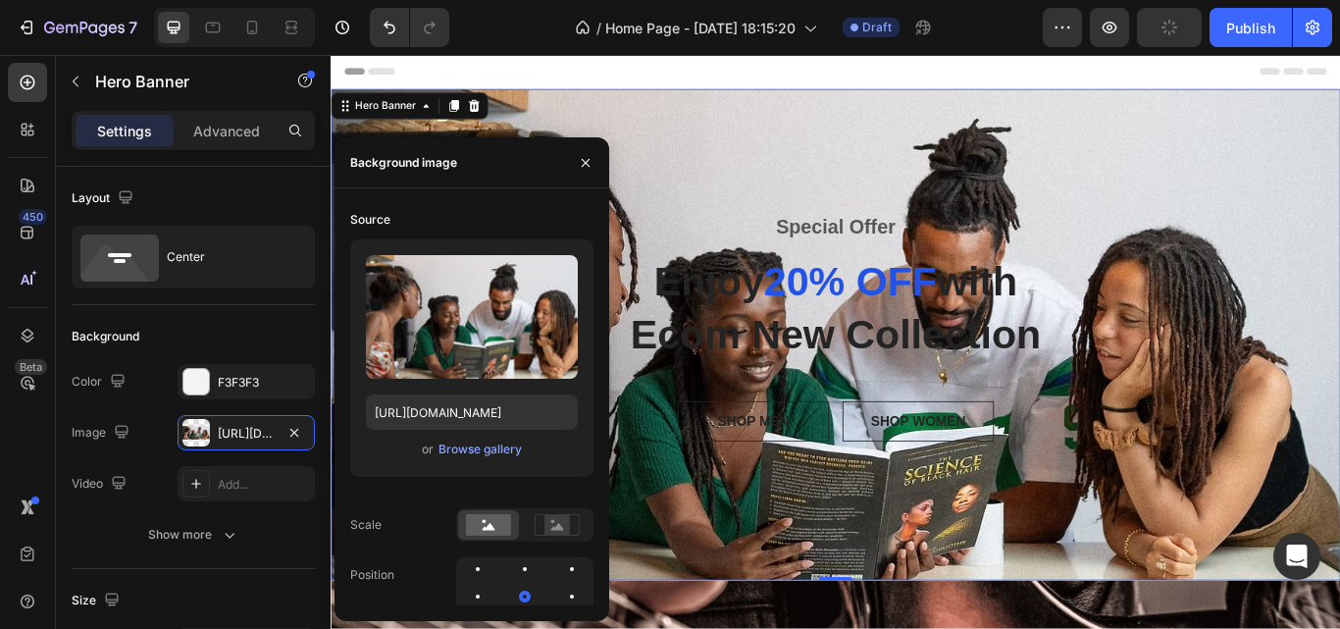
click at [783, 126] on div "Overlay" at bounding box center [919, 381] width 1177 height 573
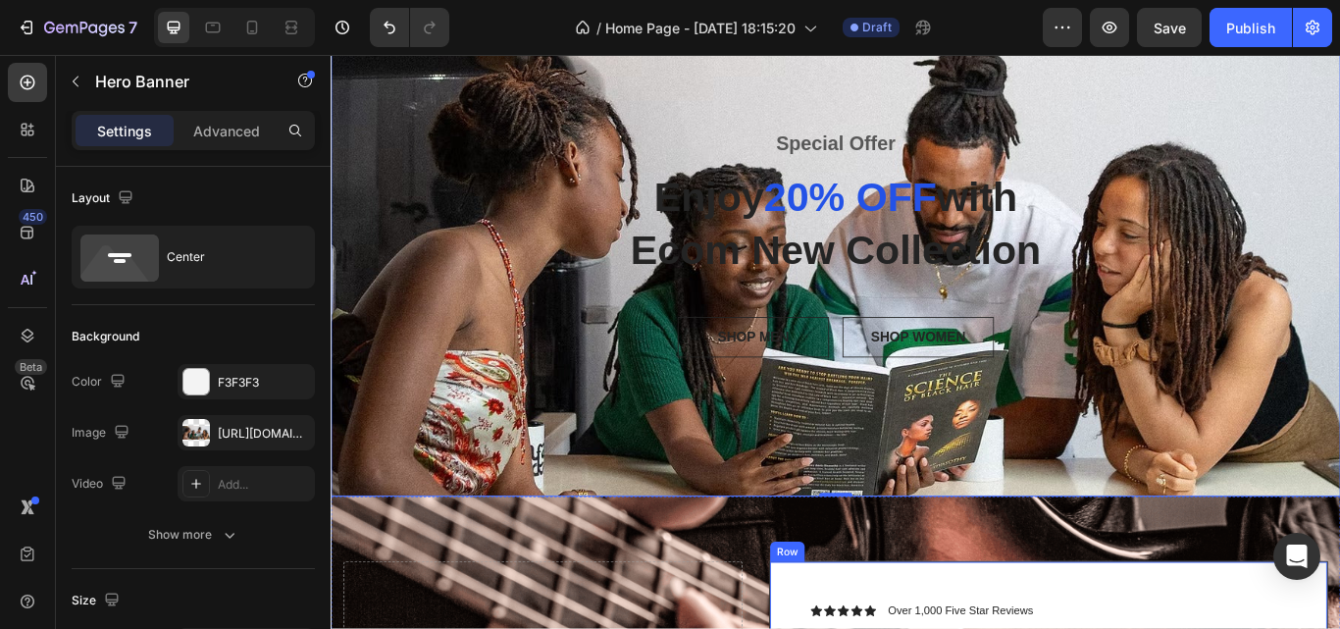
scroll to position [348, 0]
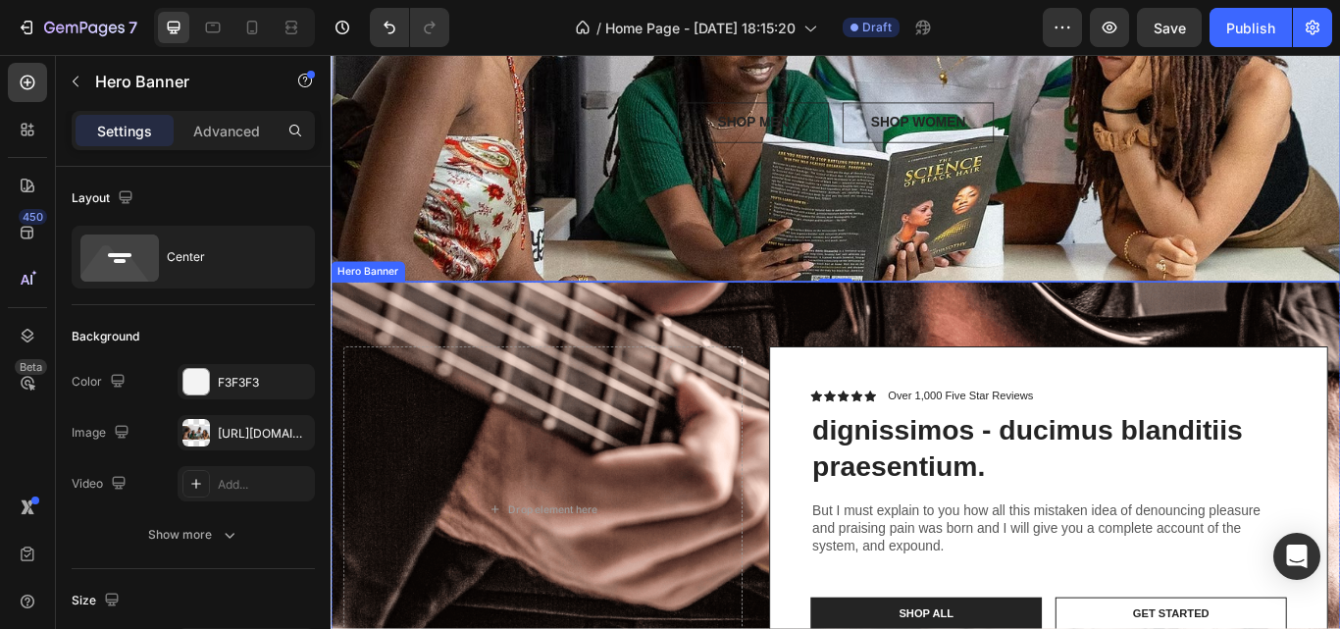
click at [1100, 356] on div "Drop element here Icon Icon Icon Icon Icon Icon List Over 1,000 Five Star Revie…" at bounding box center [919, 586] width 1177 height 532
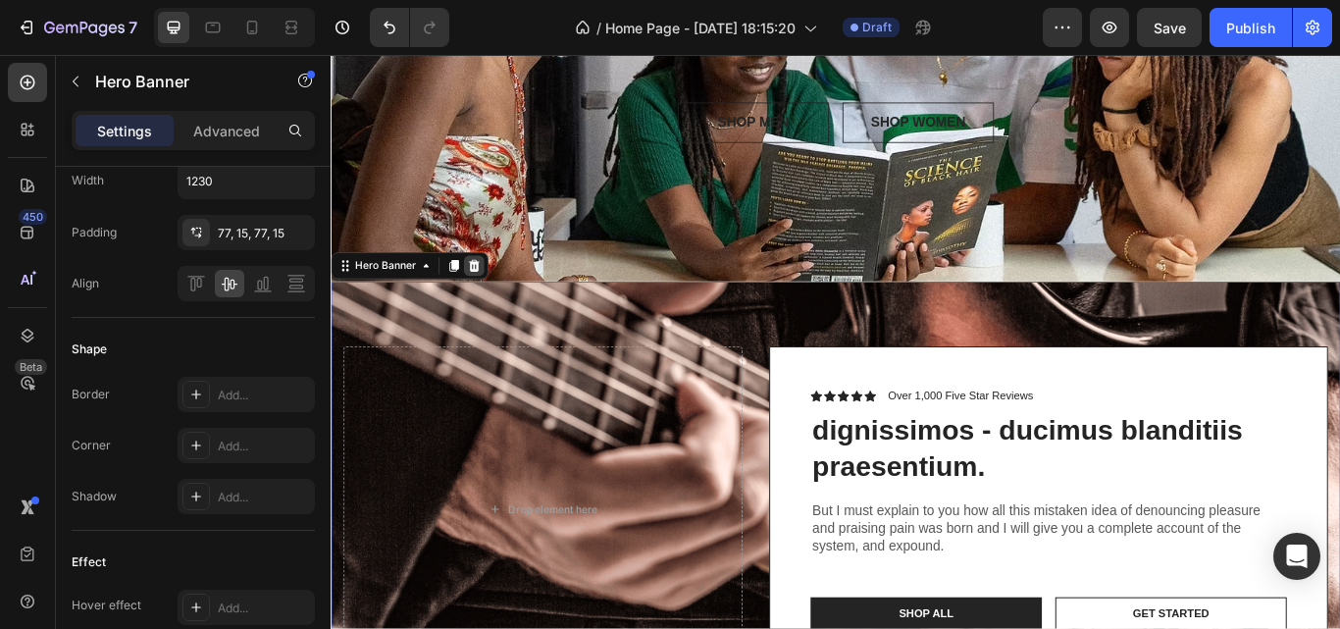
click at [505, 292] on div at bounding box center [498, 301] width 24 height 24
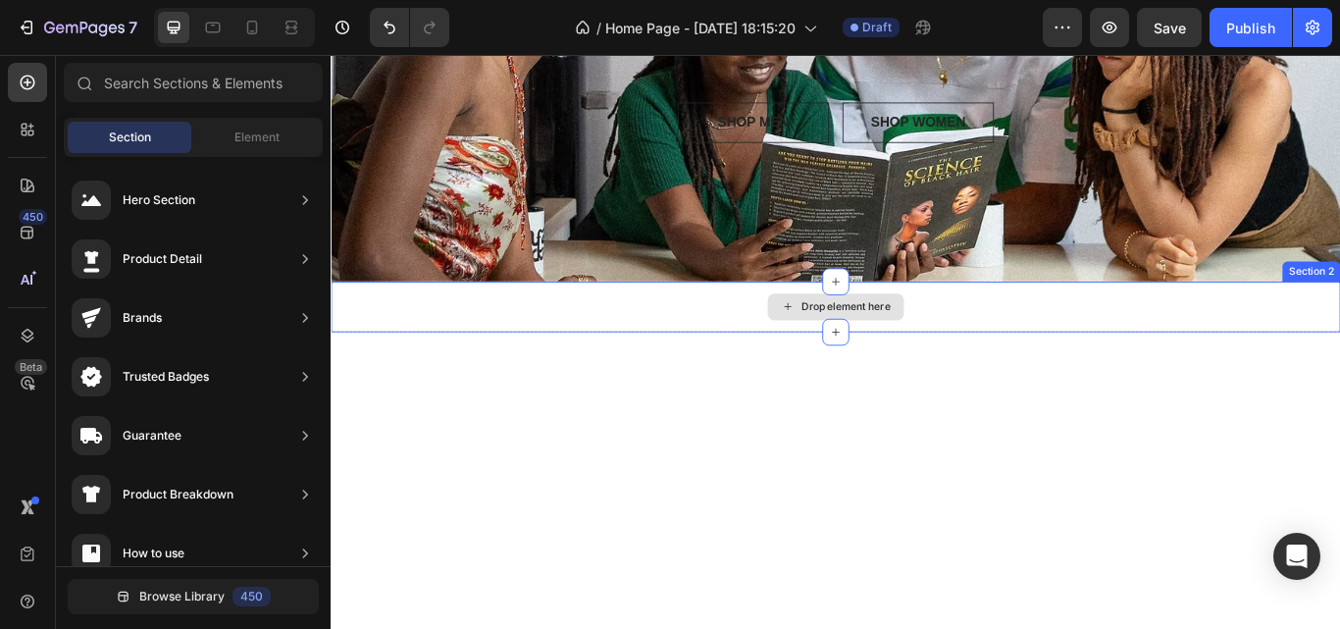
click at [1041, 347] on div "Drop element here" at bounding box center [919, 349] width 1177 height 59
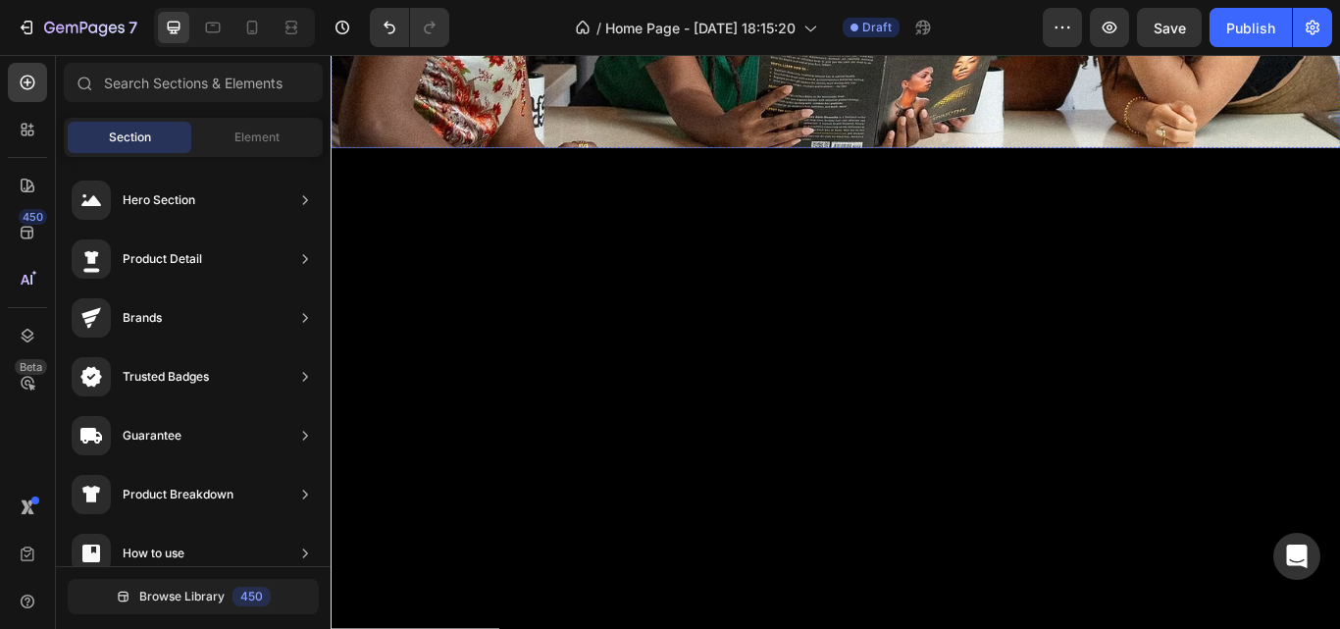
scroll to position [350, 0]
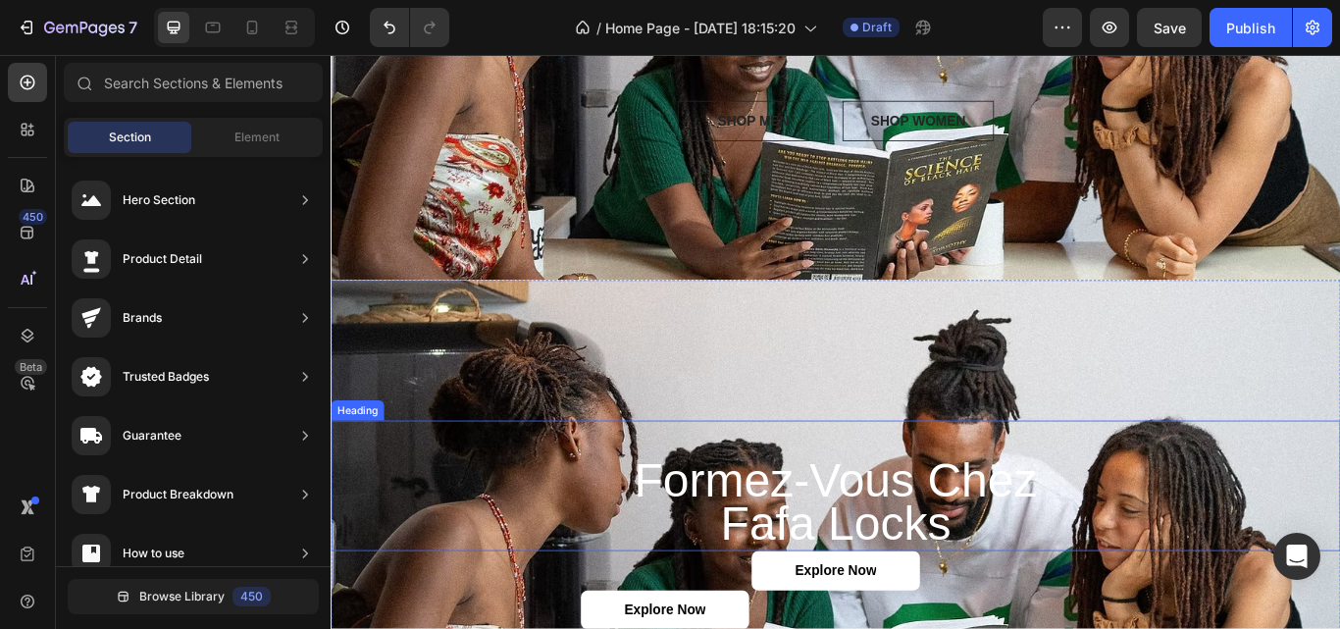
click at [684, 520] on span "formez-vous chez" at bounding box center [919, 551] width 470 height 62
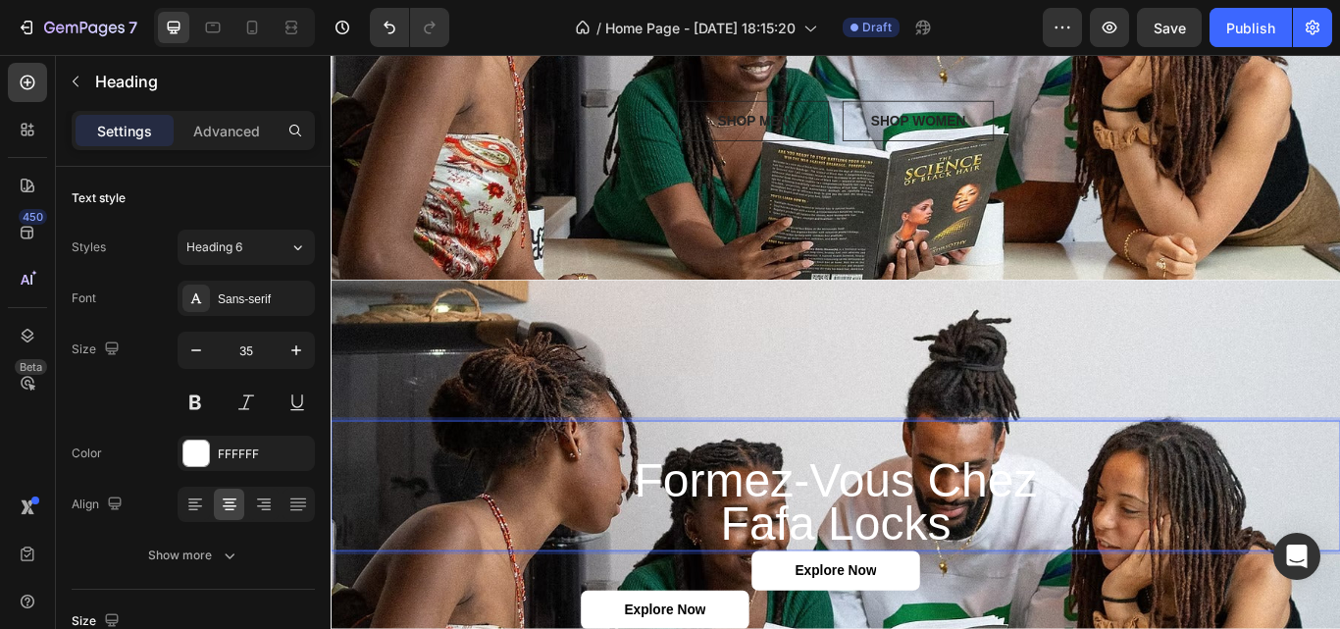
click at [1052, 599] on p "formez-vous chez fafa locks" at bounding box center [919, 558] width 1173 height 148
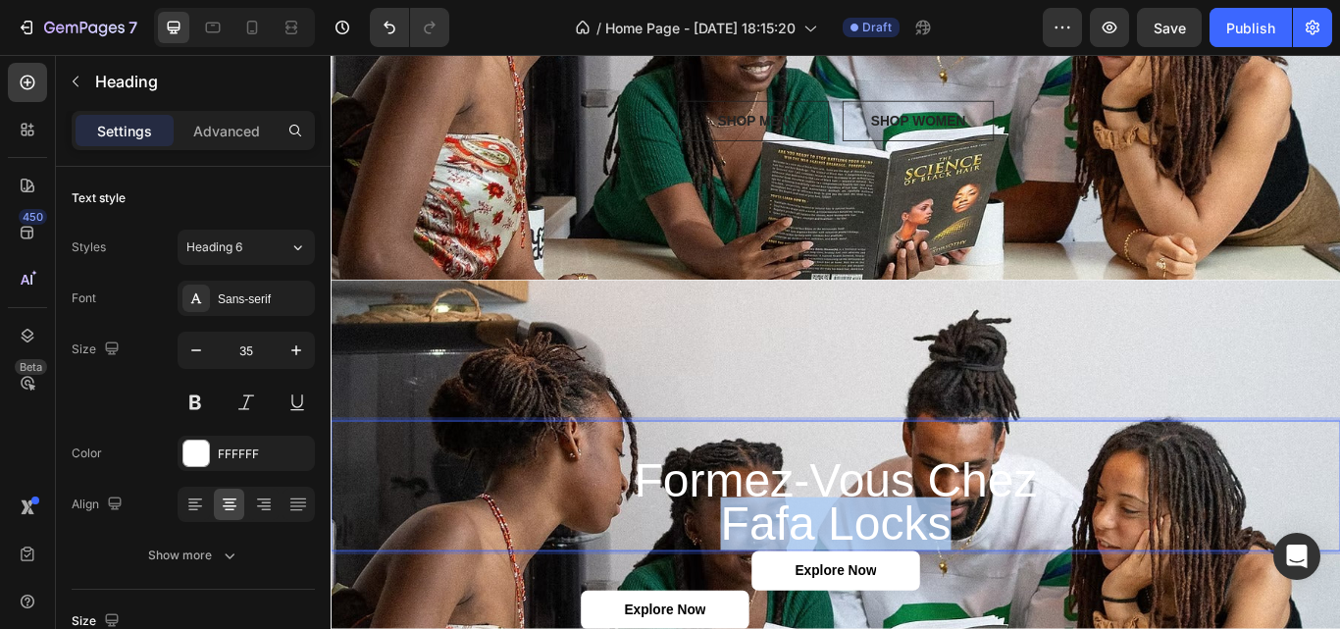
click at [1052, 599] on p "formez-vous chez fafa locks" at bounding box center [919, 558] width 1173 height 148
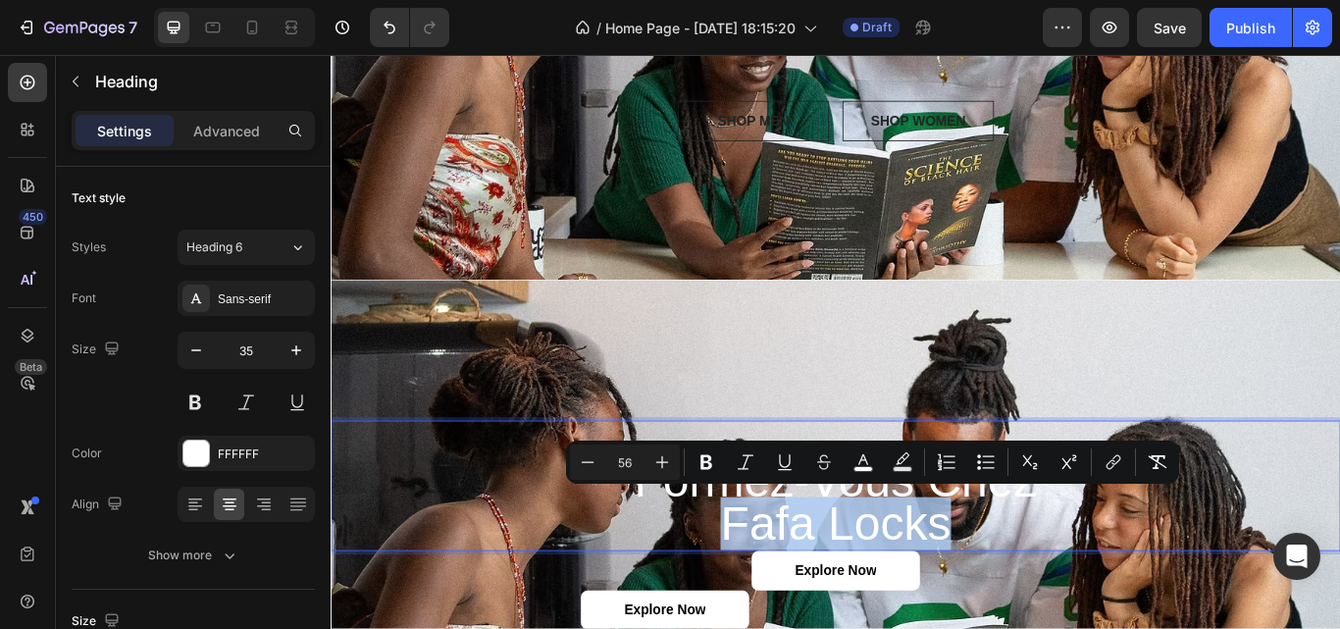
click at [903, 571] on span "fafa locks" at bounding box center [919, 602] width 269 height 62
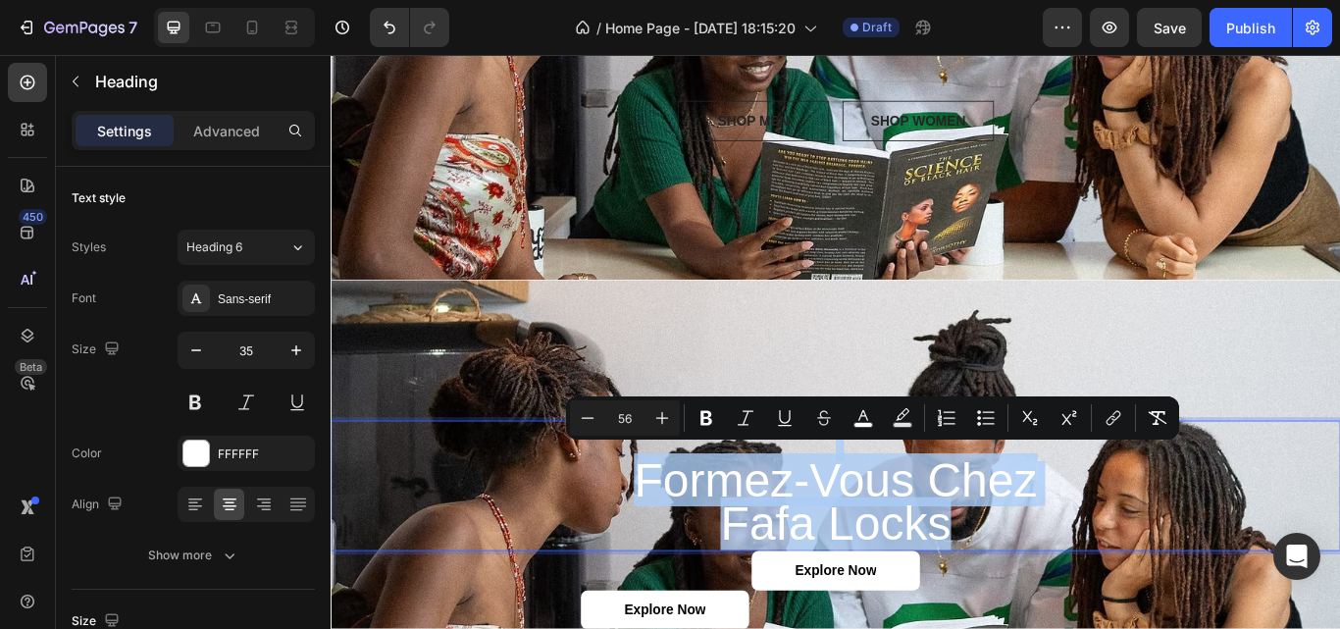
drag, startPoint x: 652, startPoint y: 504, endPoint x: 1079, endPoint y: 584, distance: 434.1
click at [1079, 584] on p "formez-vous chez fafa locks" at bounding box center [919, 558] width 1173 height 148
copy p "formez-vous chez fafa locks"
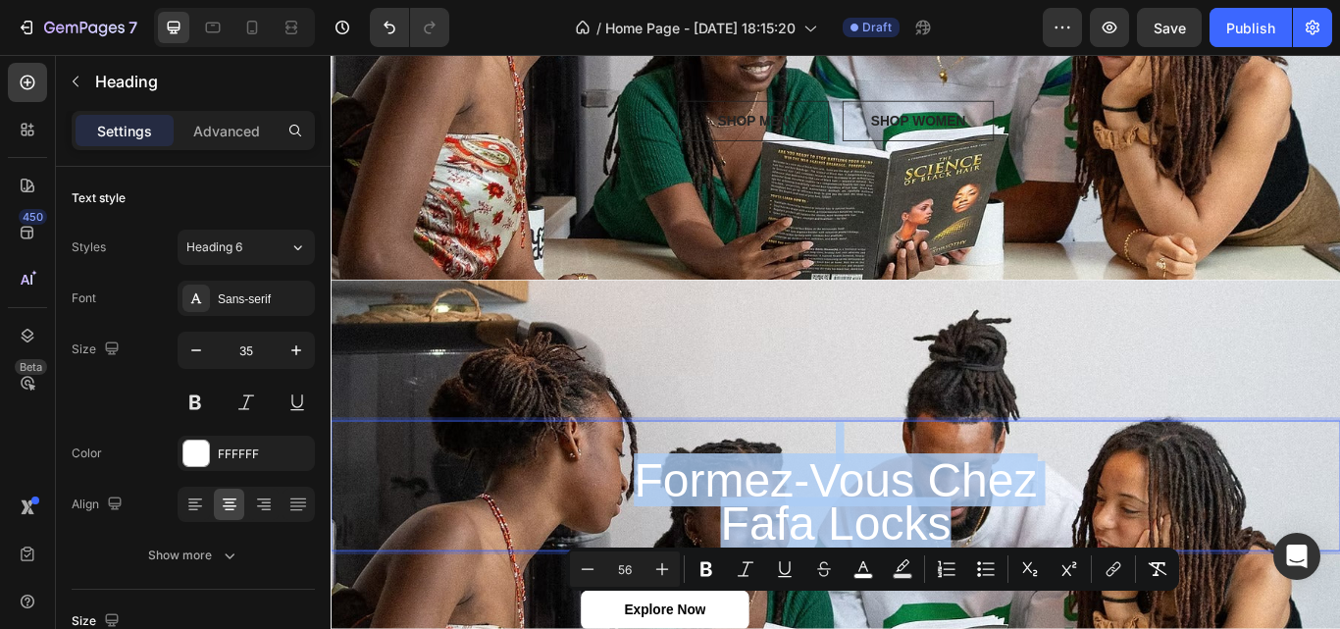
scroll to position [0, 0]
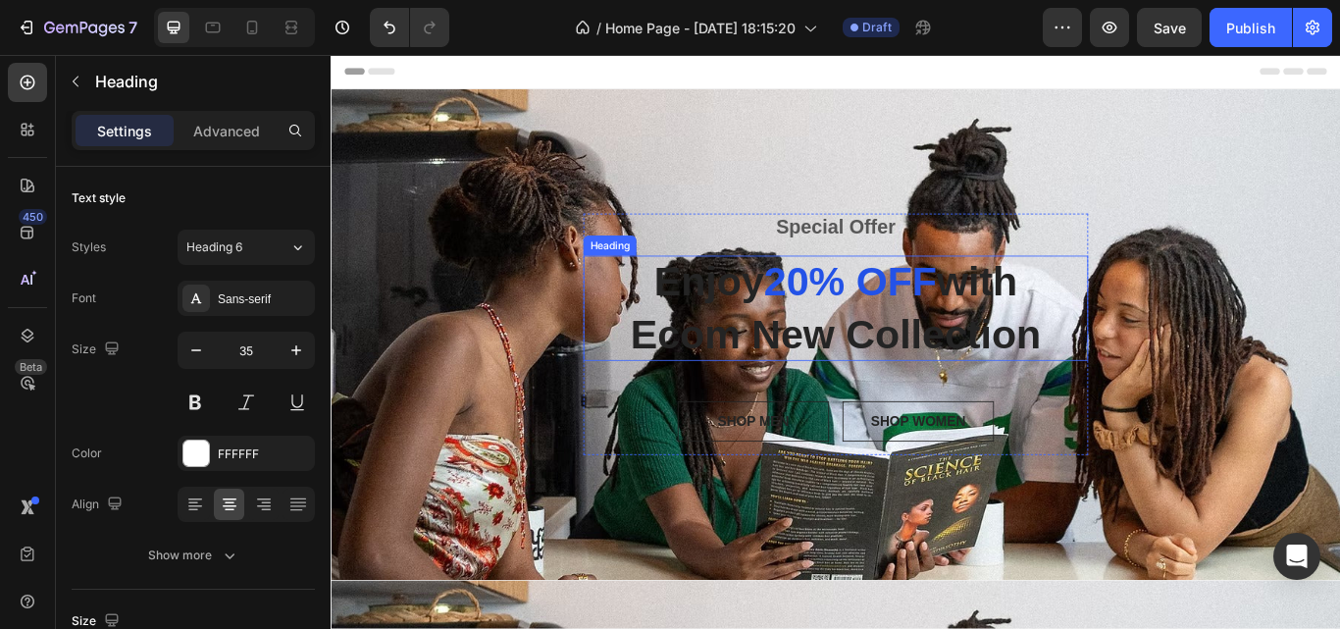
click at [900, 336] on span "20% OFF" at bounding box center [936, 319] width 201 height 52
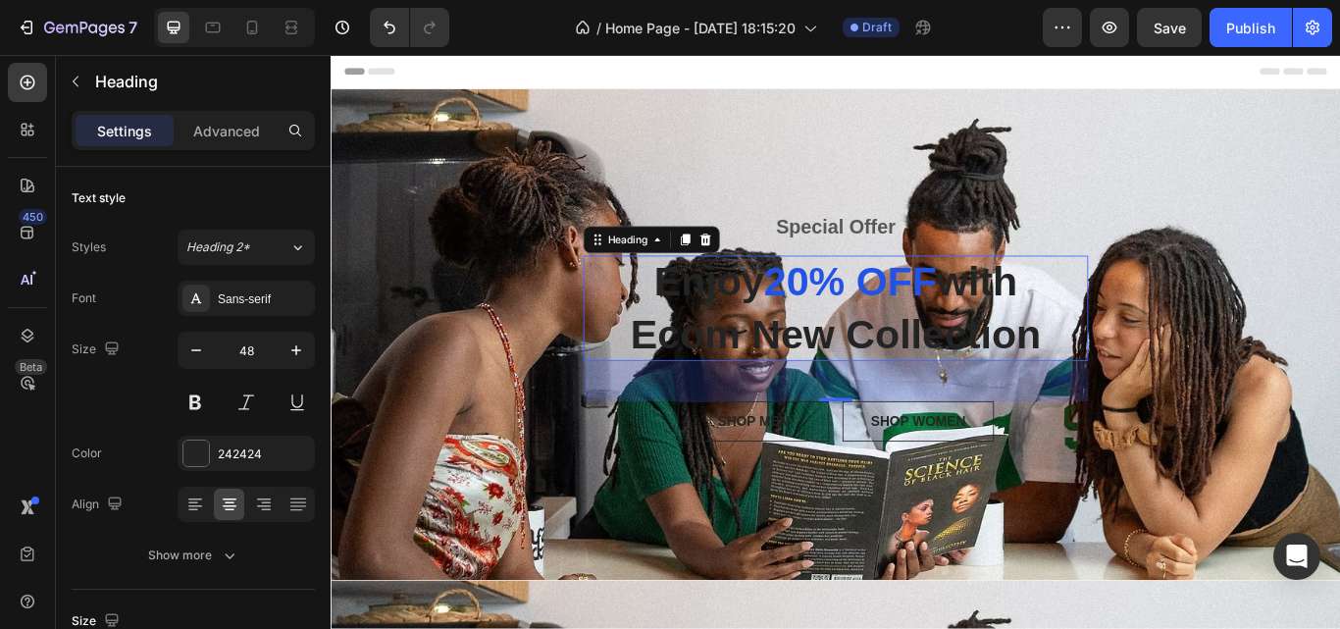
click at [900, 336] on span "20% OFF" at bounding box center [936, 319] width 201 height 52
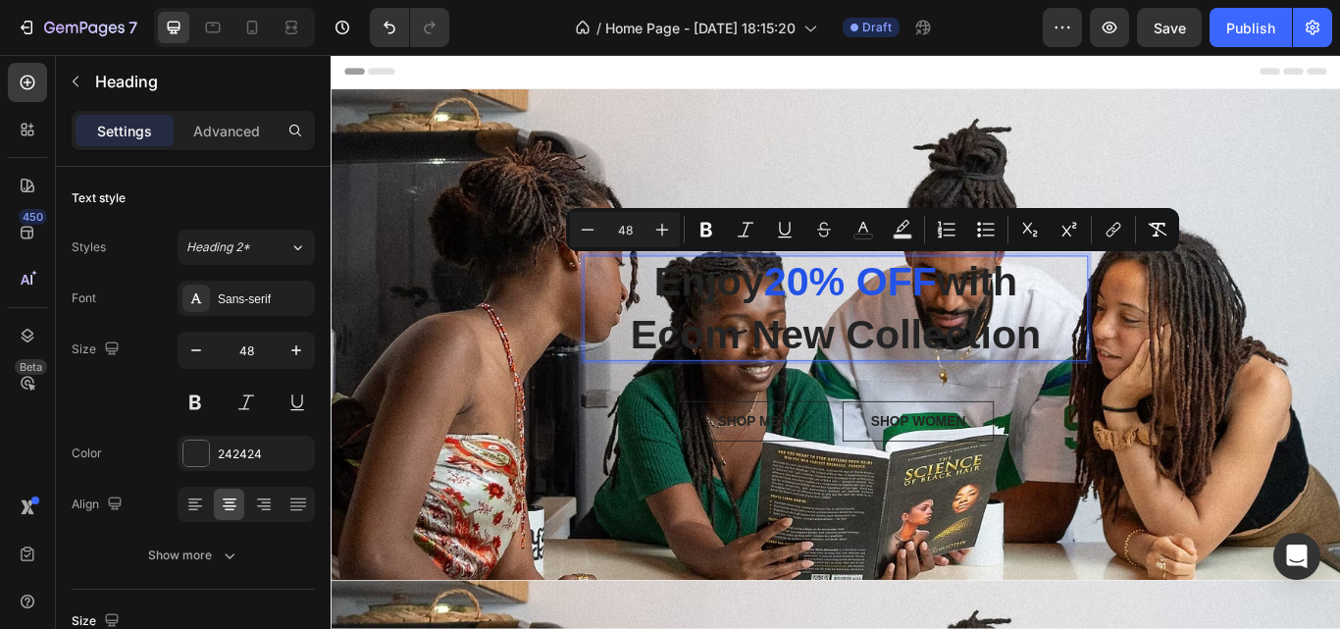
scroll to position [679, 0]
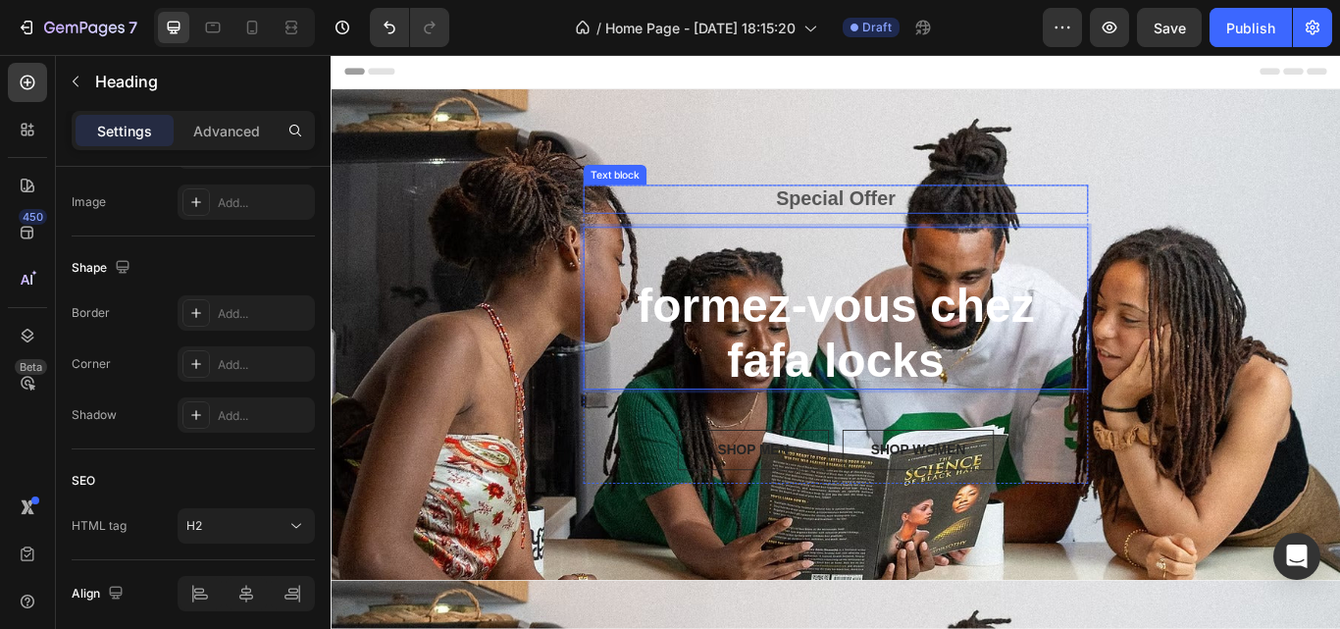
click at [953, 221] on p "Special Offer" at bounding box center [919, 223] width 585 height 29
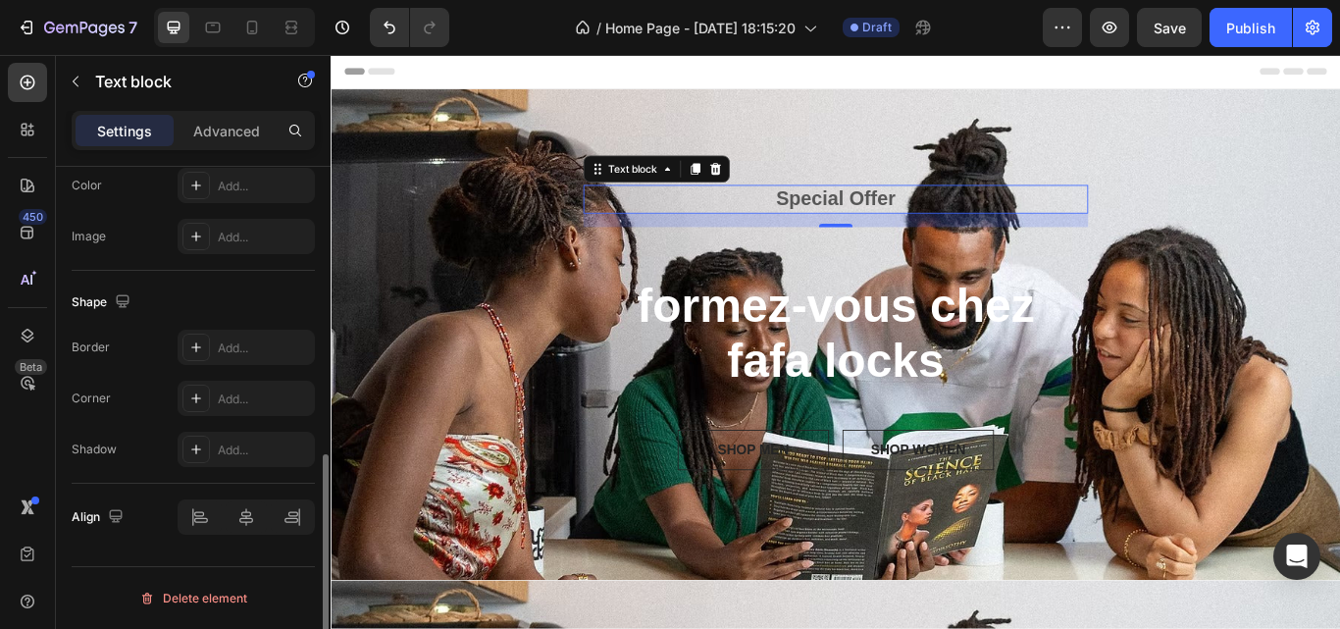
click at [953, 221] on p "Special Offer" at bounding box center [919, 223] width 585 height 29
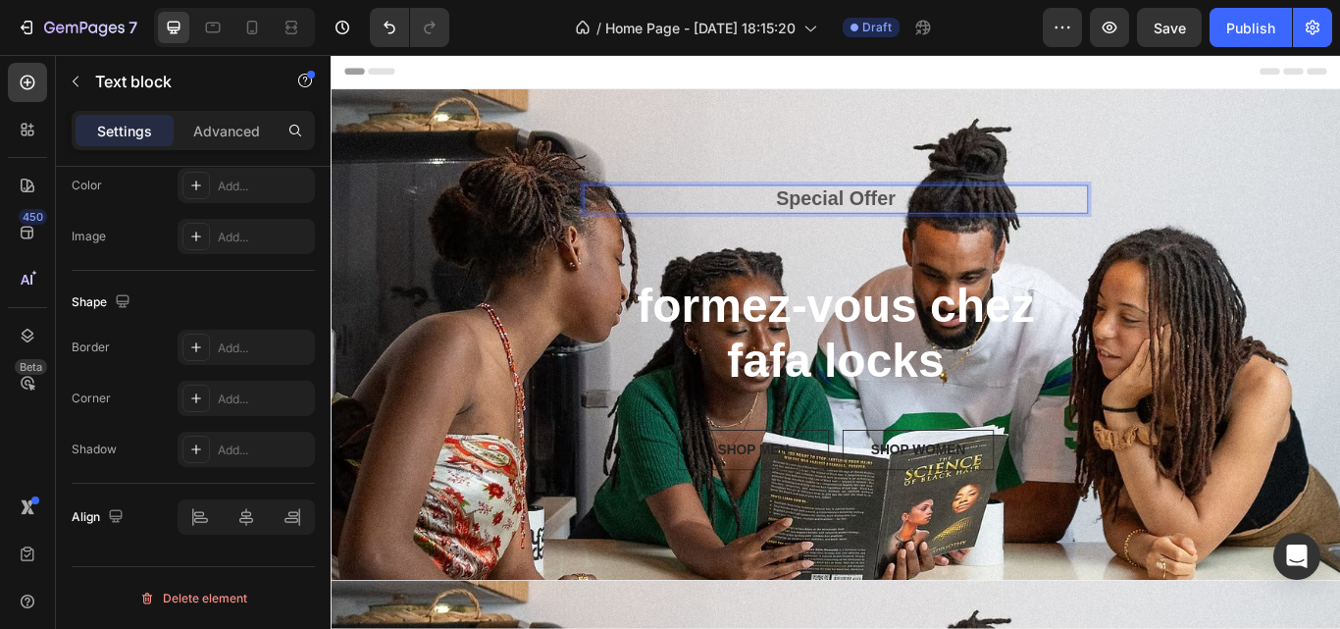
scroll to position [0, 0]
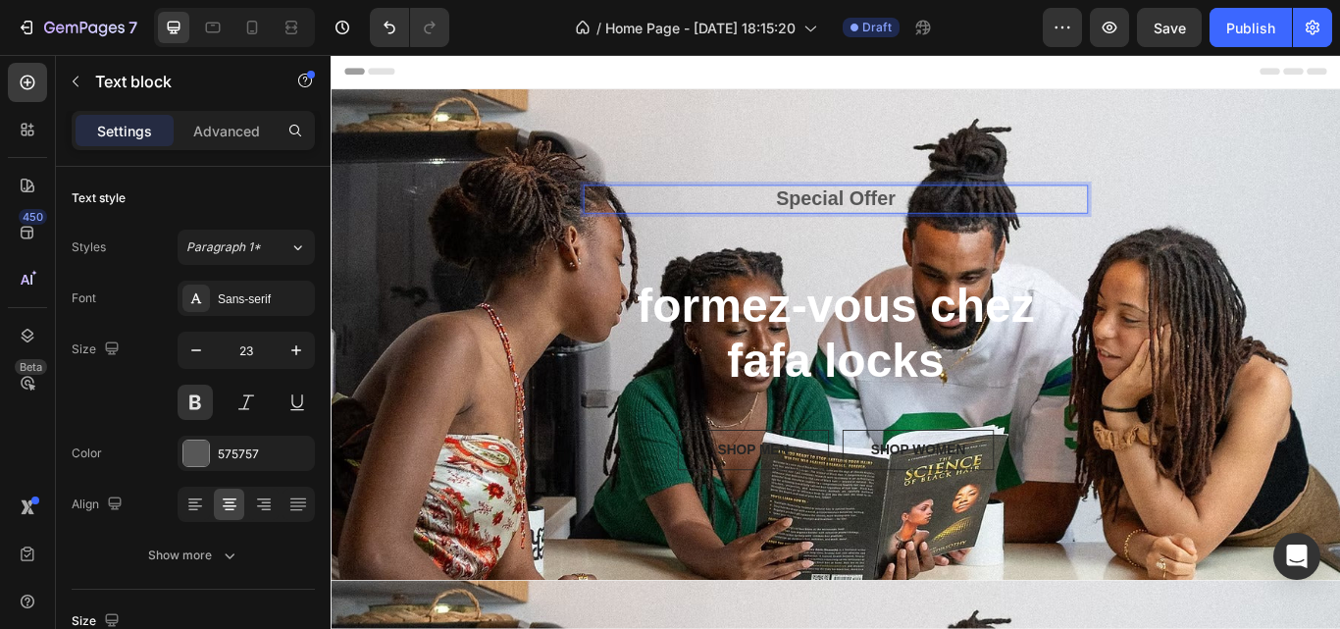
click at [1197, 211] on p "Special Offer" at bounding box center [919, 223] width 585 height 29
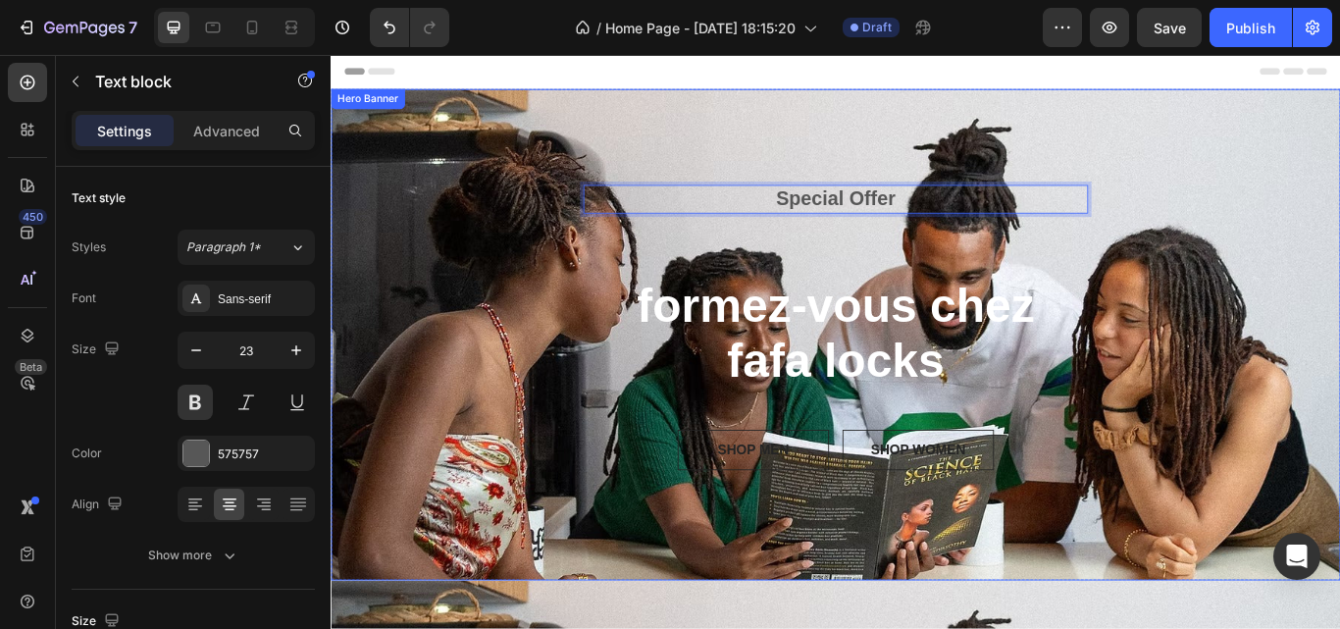
click at [1257, 221] on div "Special Offer Text block 16 ⁠⁠⁠⁠⁠⁠⁠ formez-vous chez fafa locks Heading SHOP ME…" at bounding box center [919, 381] width 1177 height 348
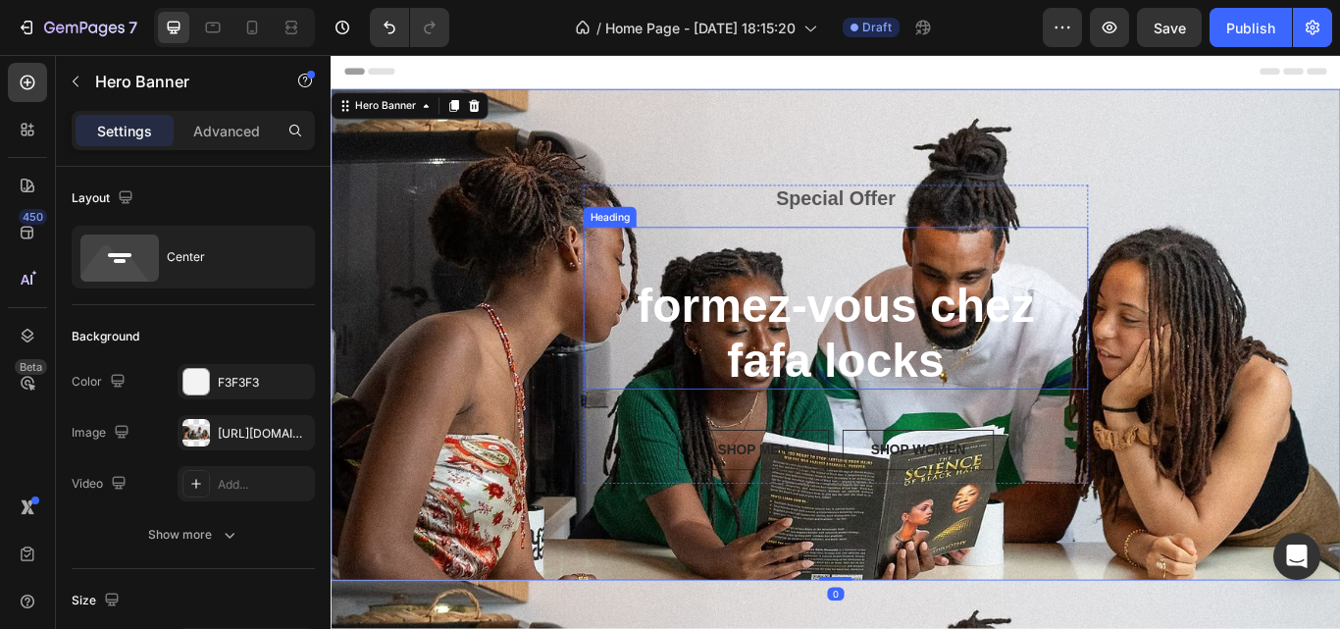
click at [1089, 344] on span "formez-vous chez" at bounding box center [920, 348] width 464 height 62
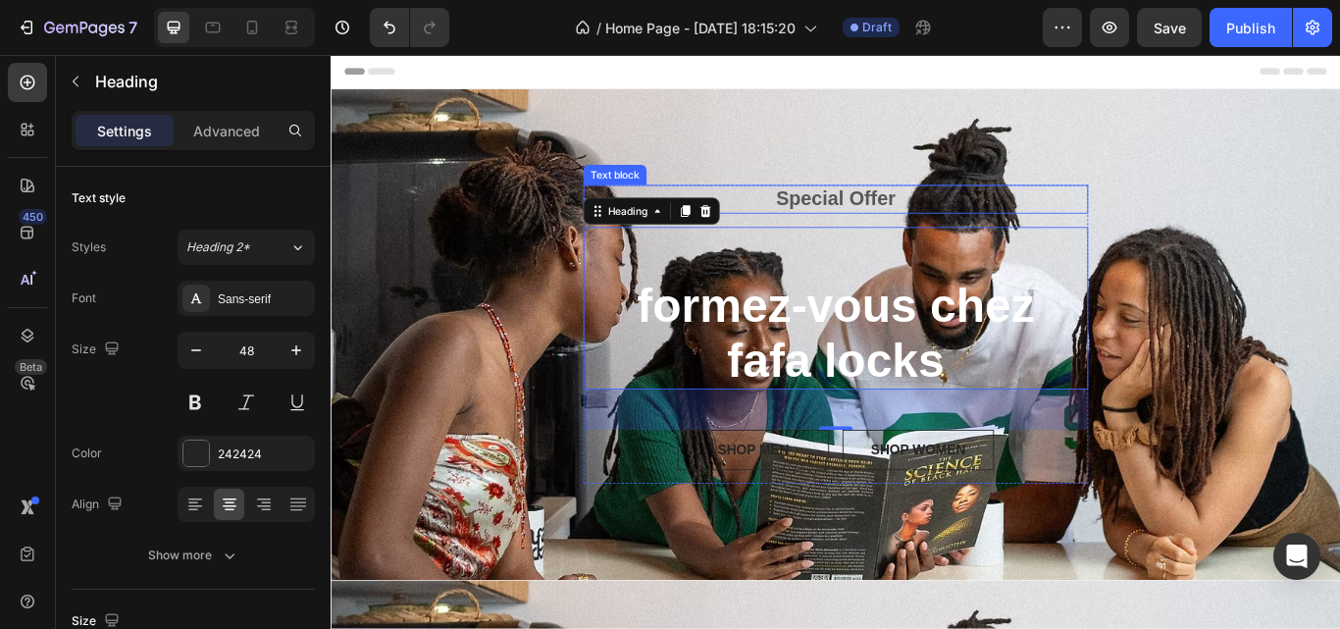
click at [815, 228] on p "Special Offer" at bounding box center [919, 223] width 585 height 29
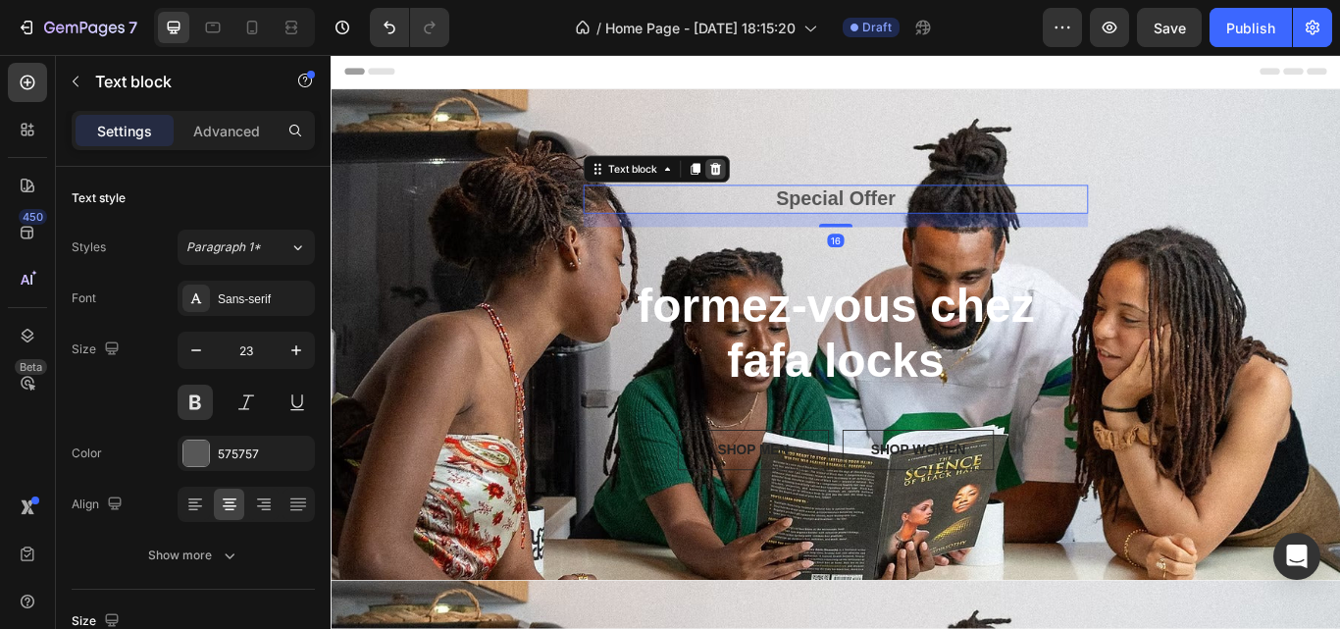
click at [776, 191] on icon at bounding box center [779, 189] width 16 height 16
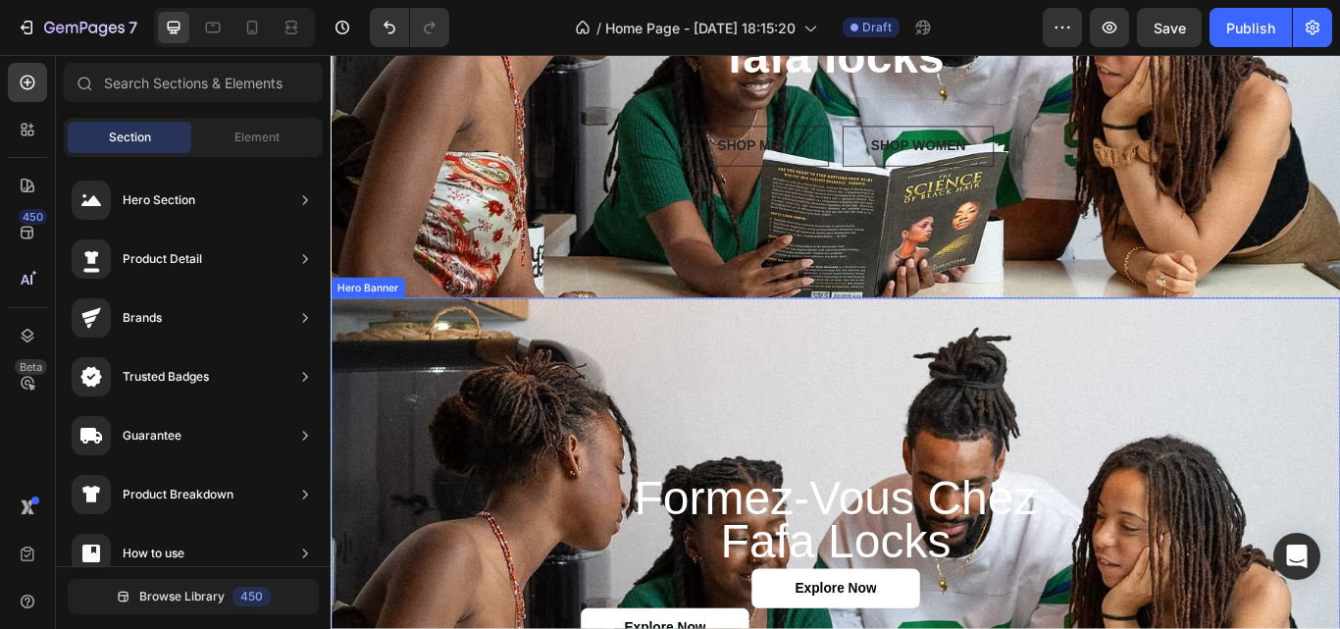
scroll to position [117, 0]
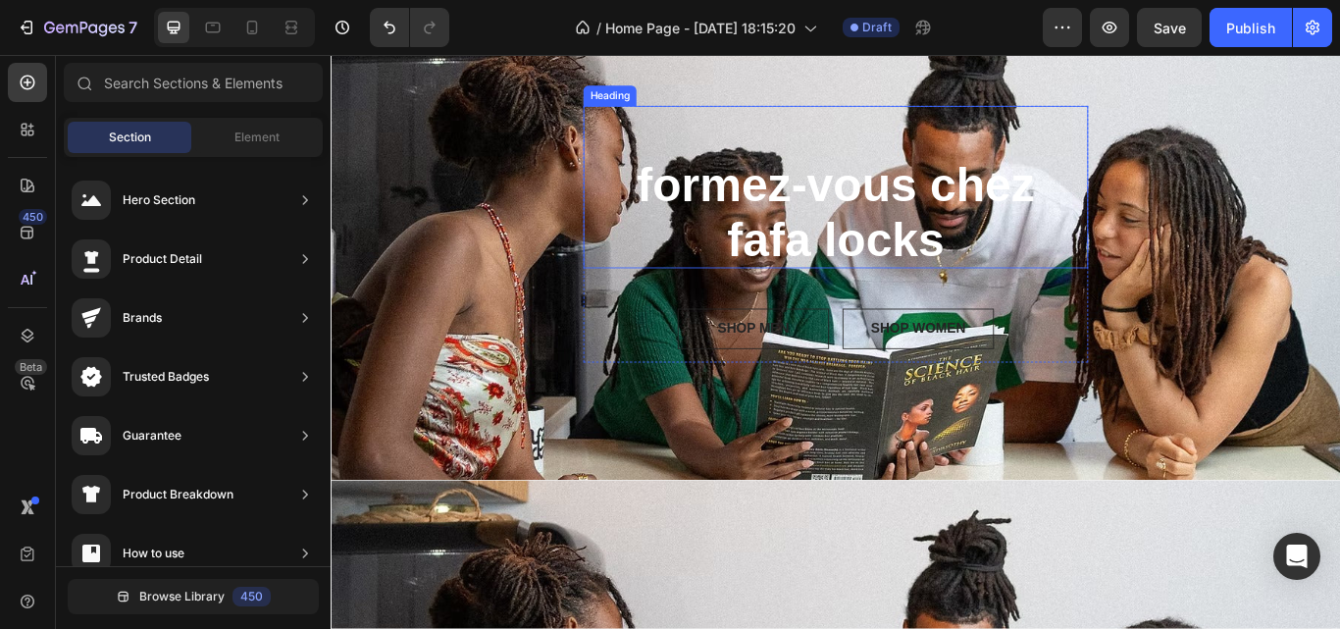
click at [669, 241] on p "⁠⁠⁠⁠⁠⁠⁠ formez-vous chez fafa locks" at bounding box center [919, 209] width 557 height 189
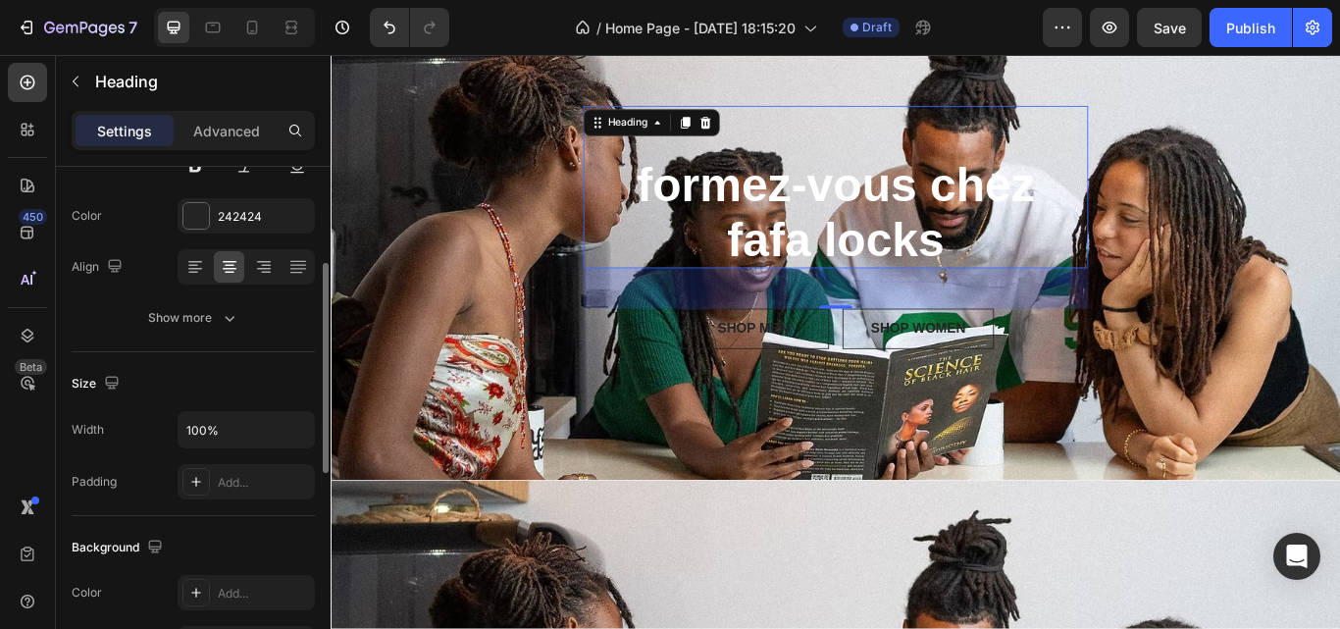
scroll to position [239, 0]
click at [231, 324] on icon "button" at bounding box center [230, 316] width 20 height 20
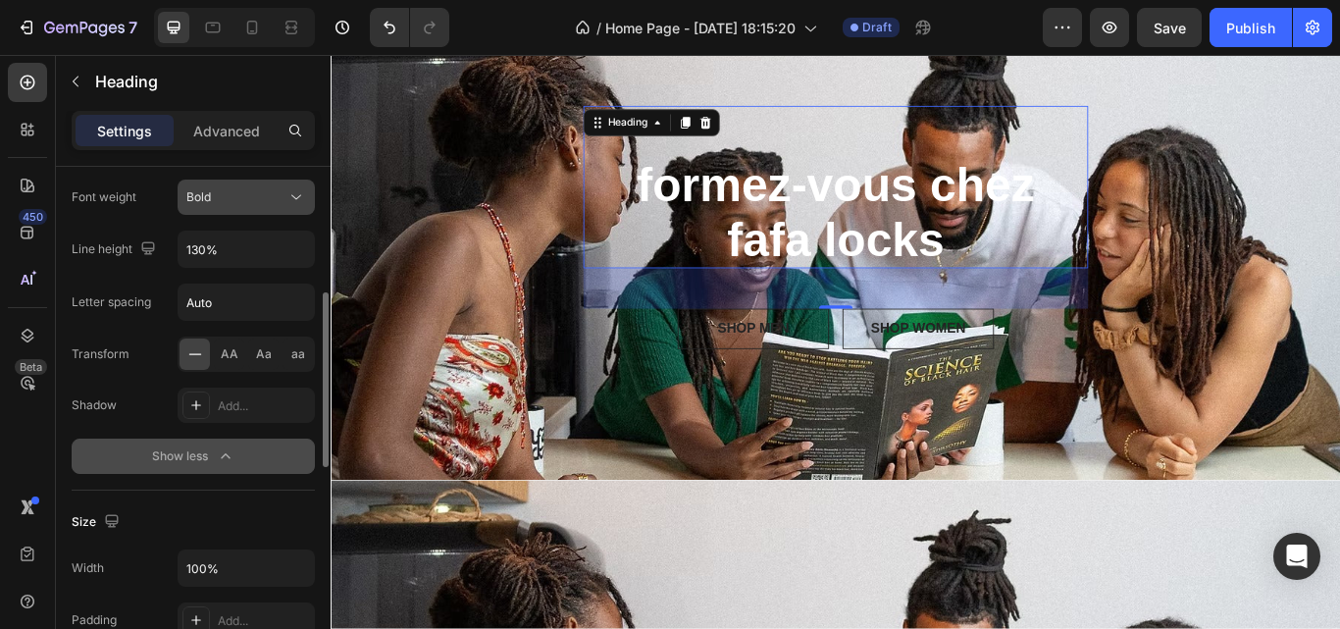
scroll to position [362, 0]
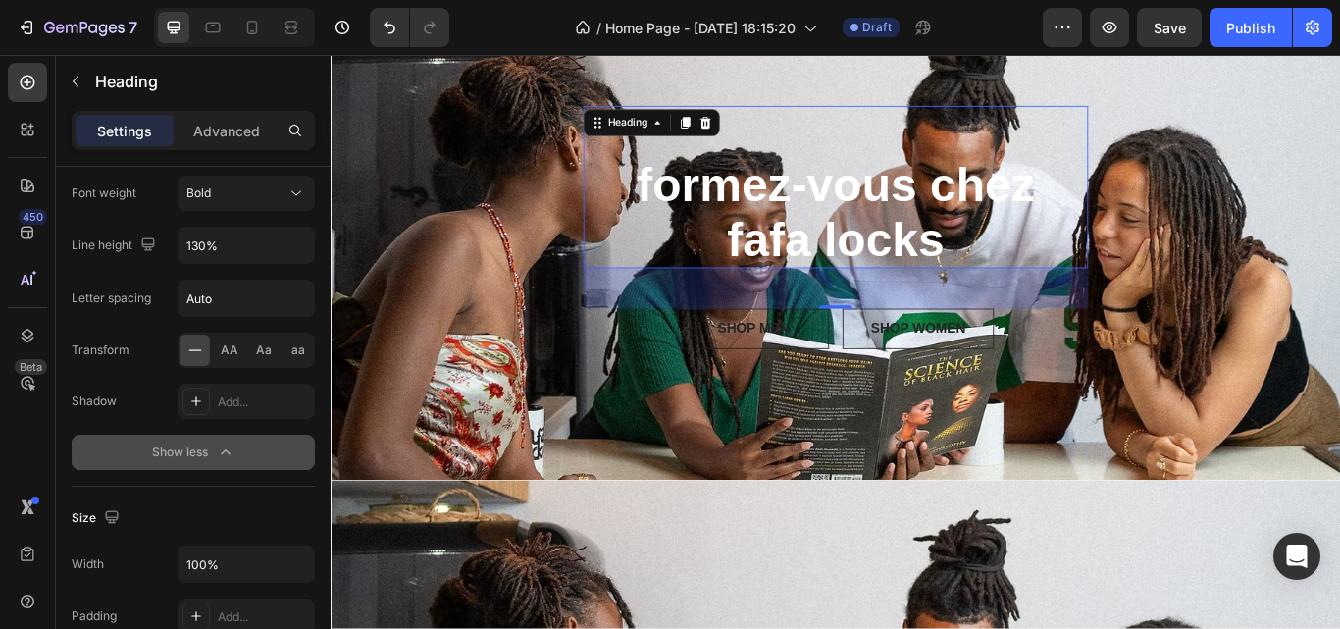
click at [219, 446] on icon "button" at bounding box center [226, 453] width 20 height 20
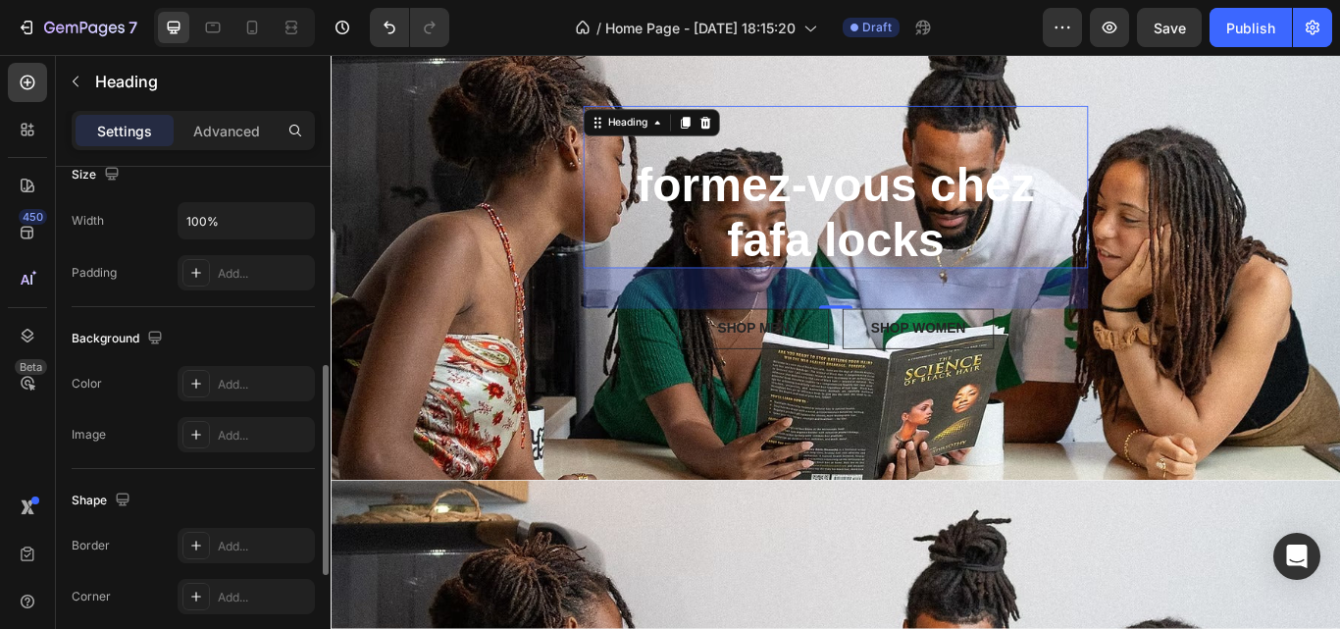
scroll to position [462, 0]
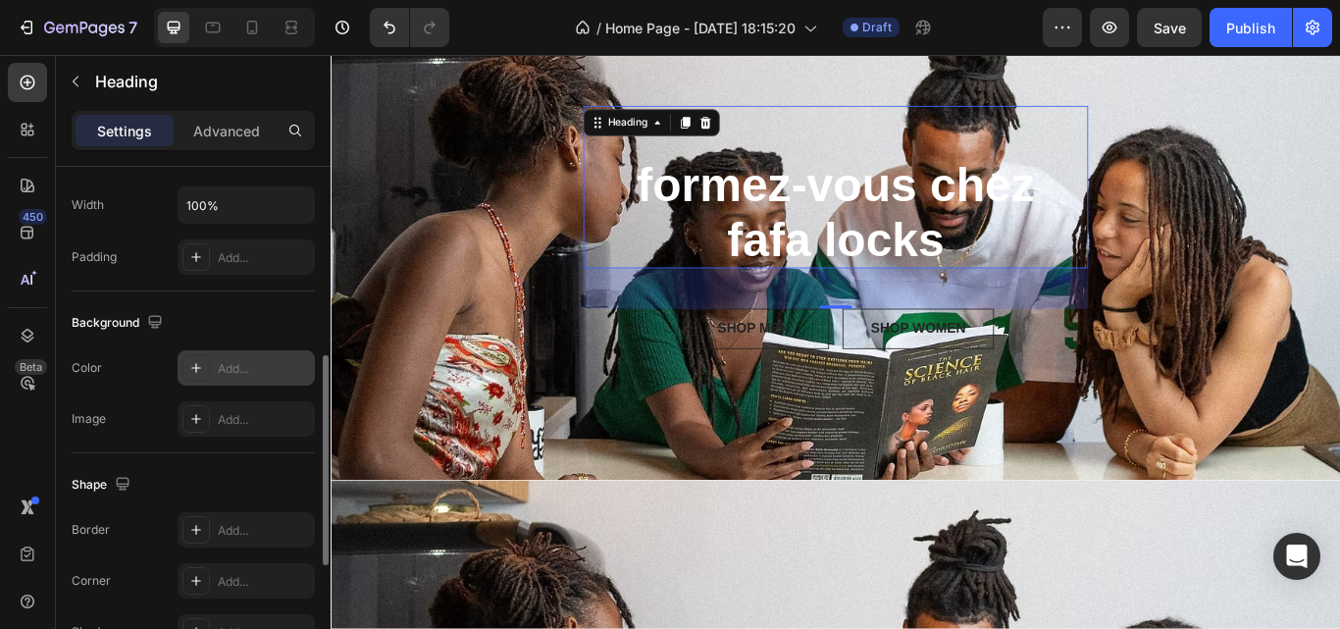
click at [233, 376] on div "Add..." at bounding box center [264, 369] width 92 height 18
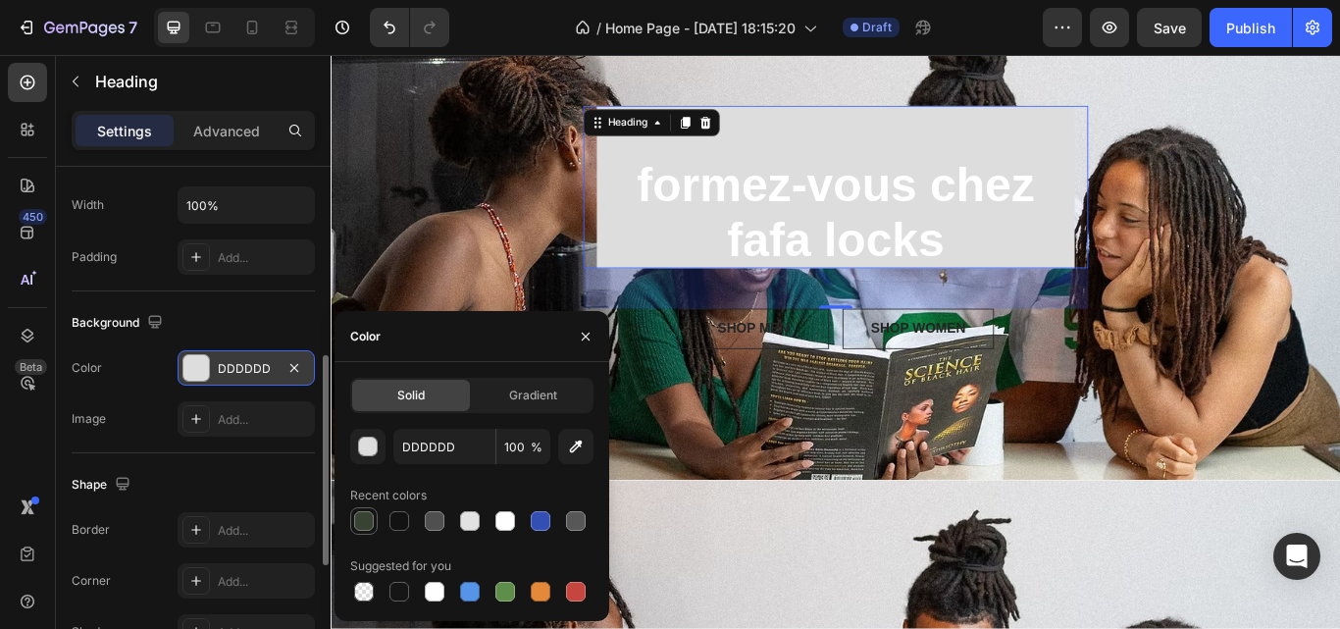
click at [365, 522] on div at bounding box center [364, 521] width 20 height 20
type input "384334"
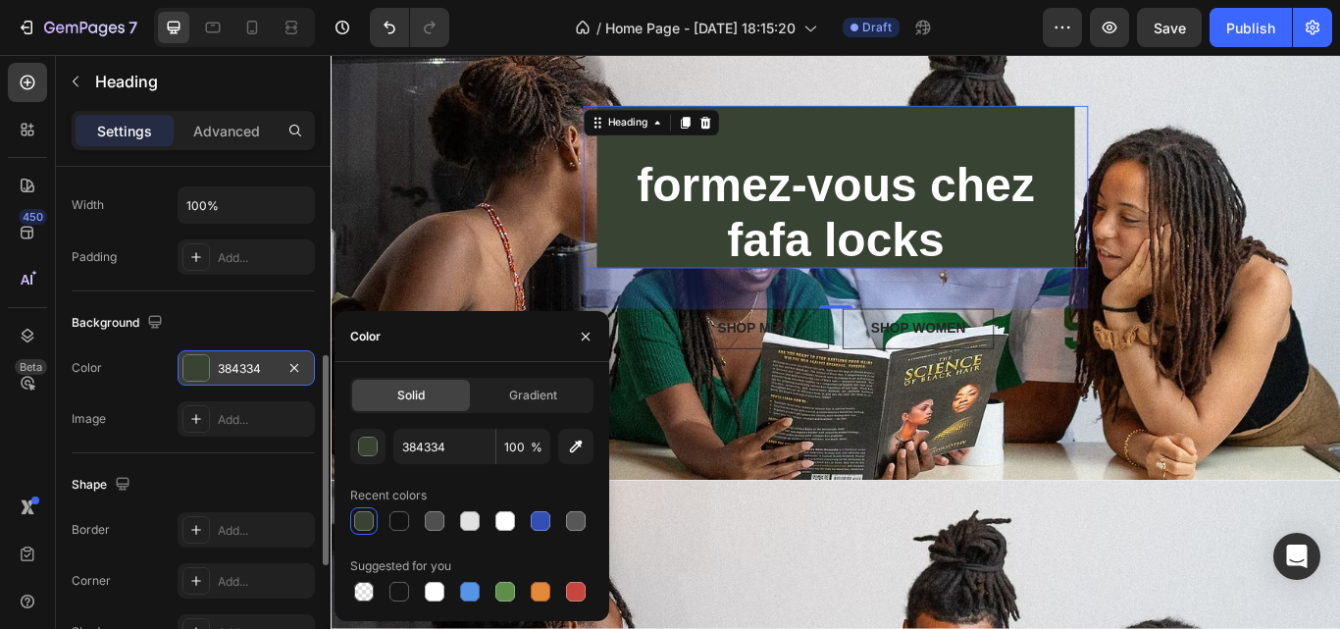
click at [365, 522] on div at bounding box center [364, 521] width 20 height 20
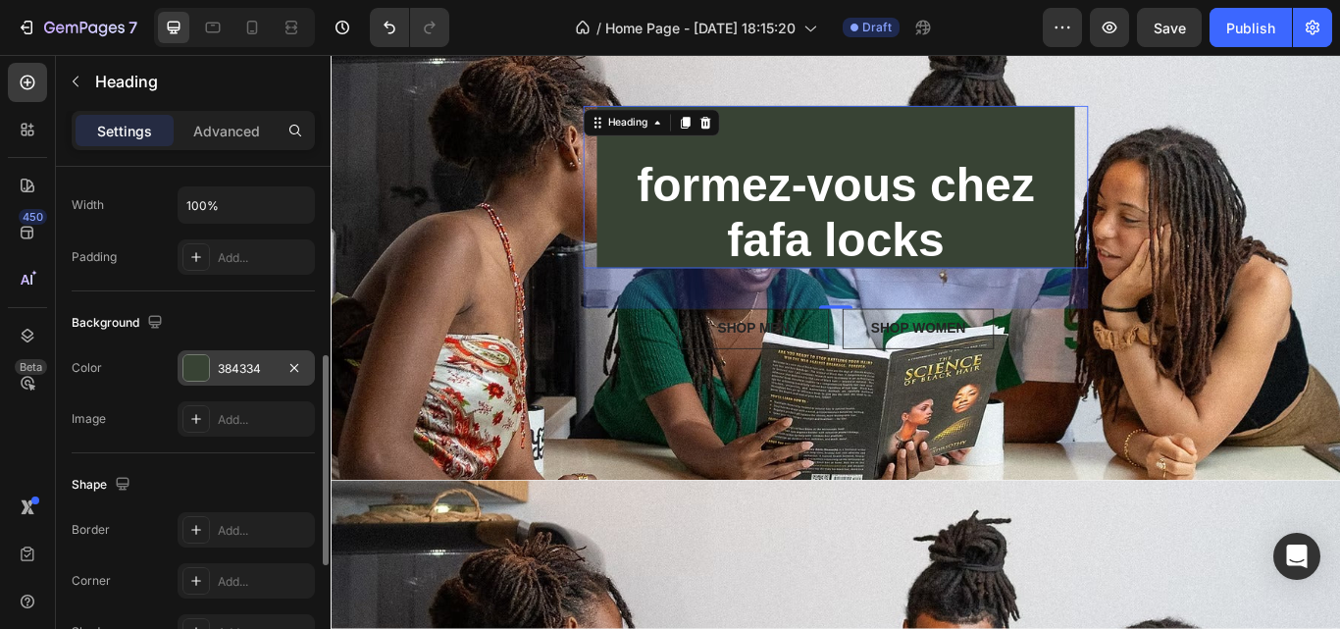
click at [699, 329] on div "48" at bounding box center [919, 327] width 589 height 47
click at [694, 377] on div "SHOP MEN Button SHOP WOMEN Button Row" at bounding box center [919, 374] width 589 height 47
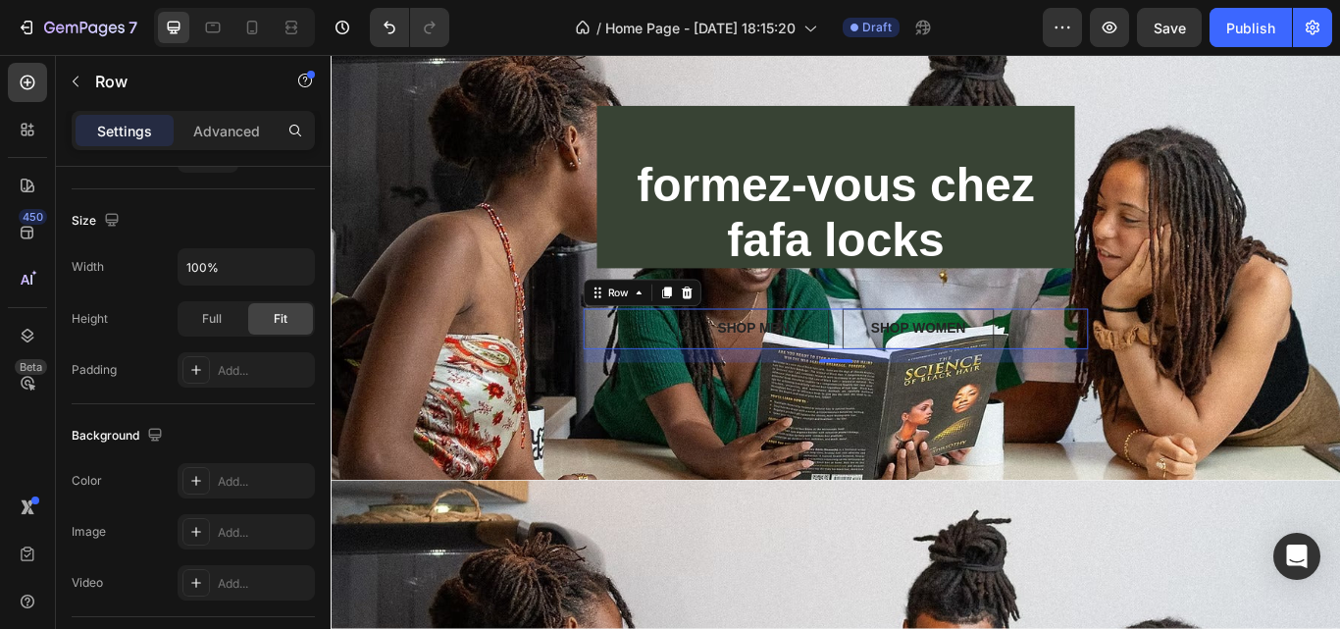
scroll to position [0, 0]
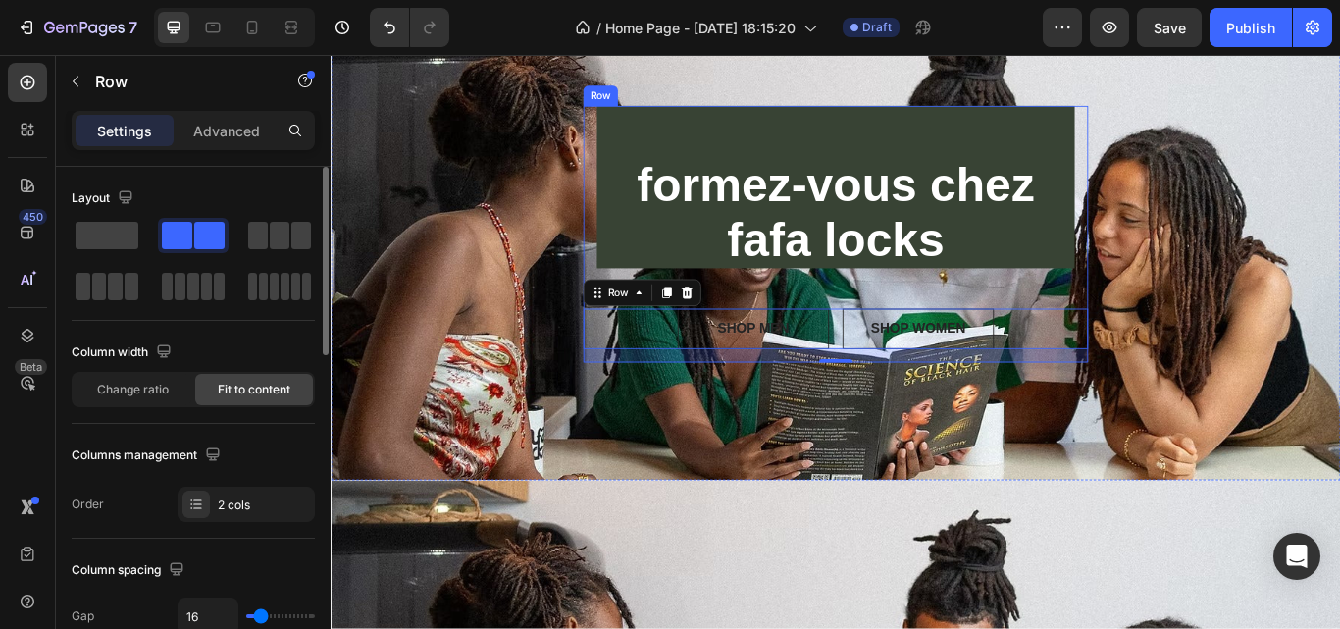
click at [838, 319] on div "⁠⁠⁠⁠⁠⁠⁠ formez-vous chez fafa locks Heading SHOP MEN Button SHOP WOMEN Button R…" at bounding box center [919, 264] width 589 height 299
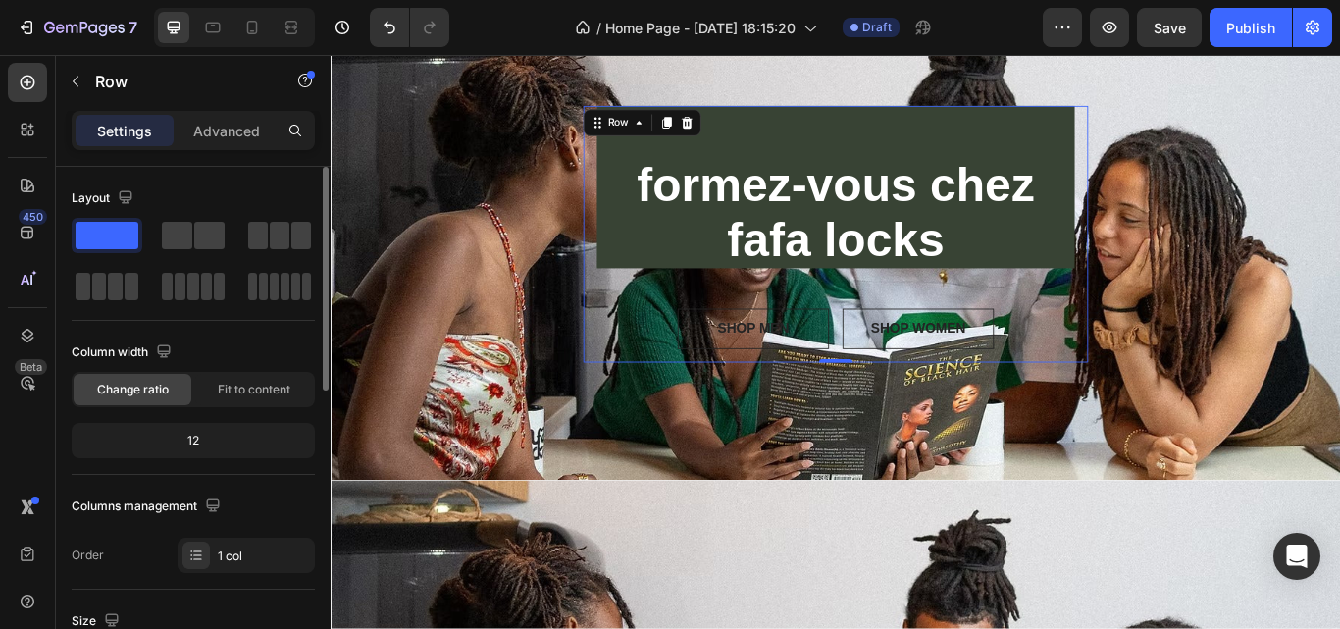
click at [798, 317] on div "⁠⁠⁠⁠⁠⁠⁠ formez-vous chez fafa locks Heading SHOP MEN Button SHOP WOMEN Button R…" at bounding box center [919, 264] width 589 height 299
click at [687, 314] on div "⁠⁠⁠⁠⁠⁠⁠ formez-vous chez fafa locks Heading SHOP MEN Button SHOP WOMEN Button R…" at bounding box center [919, 264] width 589 height 299
click at [645, 303] on div "⁠⁠⁠⁠⁠⁠⁠ formez-vous chez fafa locks Heading SHOP MEN Button SHOP WOMEN Button R…" at bounding box center [919, 264] width 589 height 299
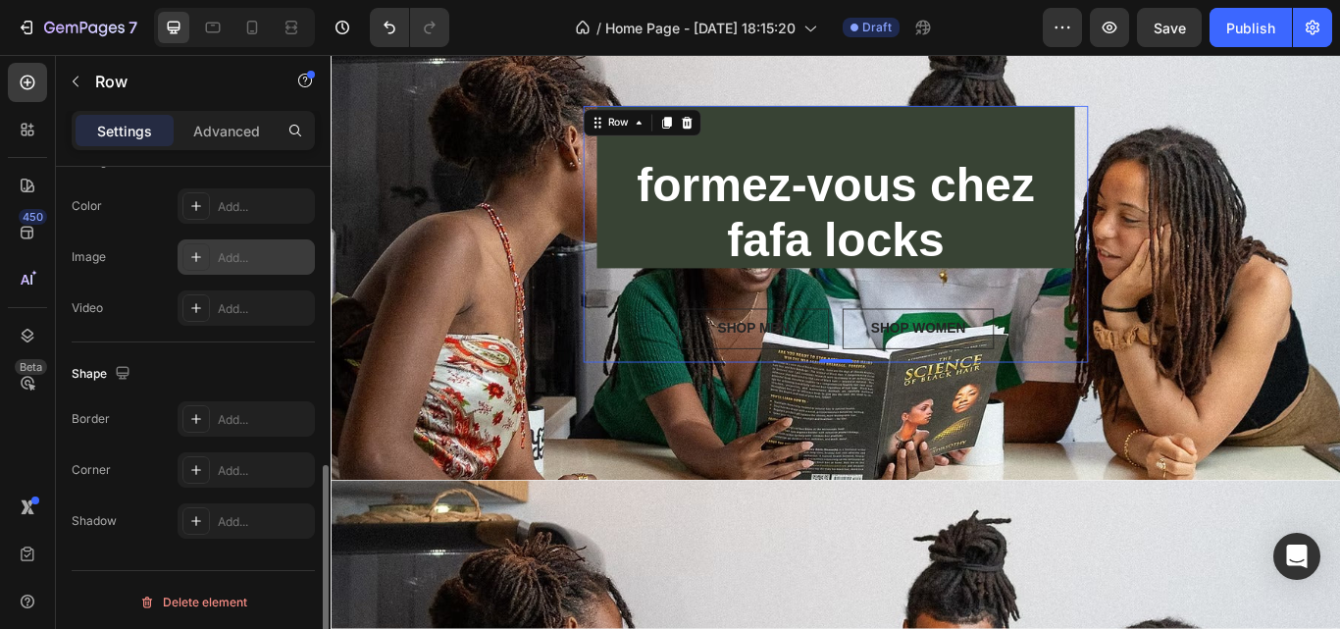
scroll to position [679, 0]
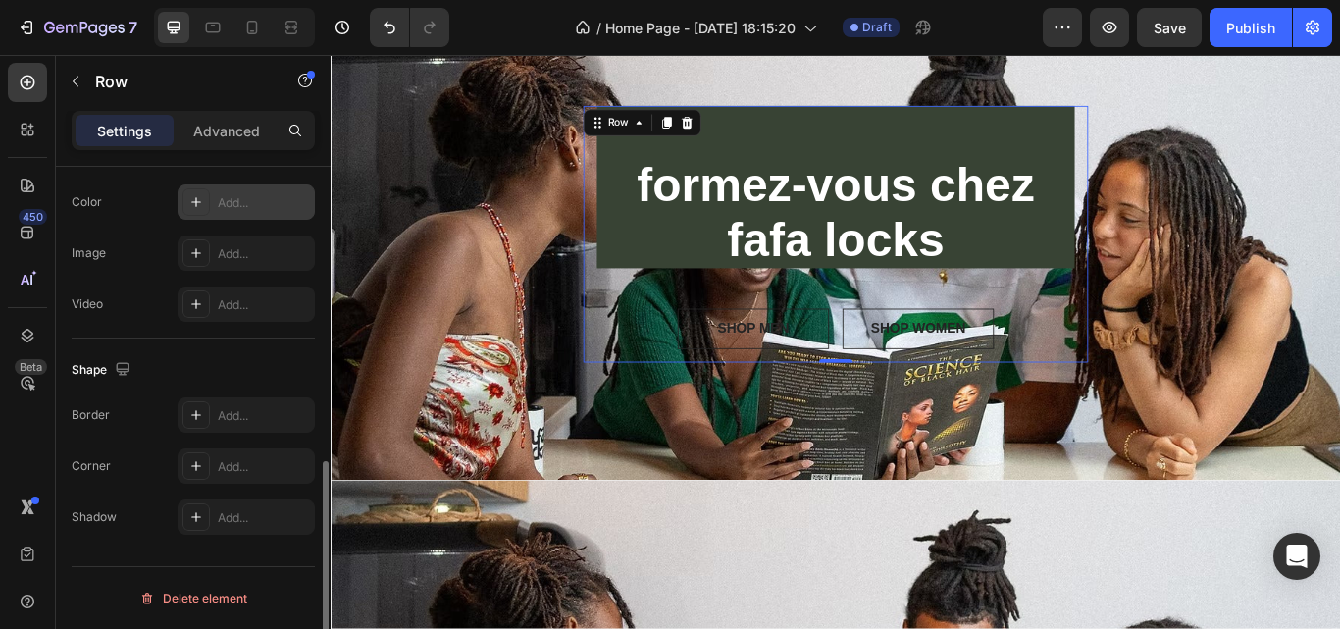
click at [242, 189] on div "Add..." at bounding box center [246, 201] width 137 height 35
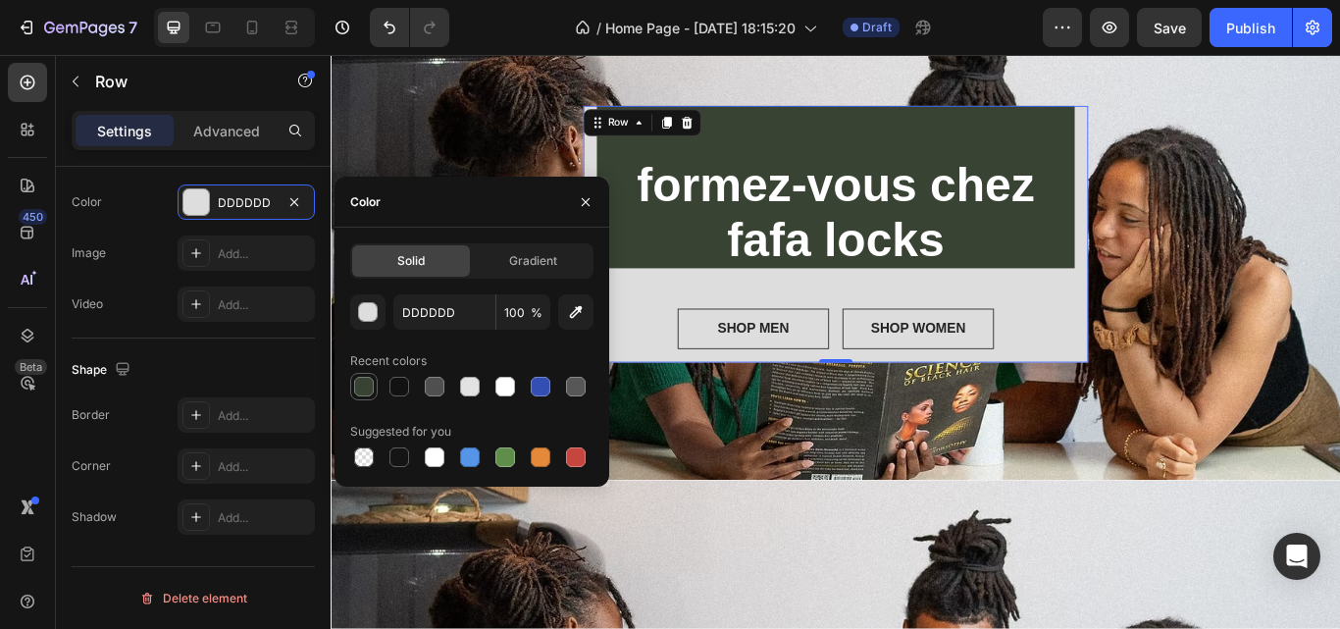
click at [372, 385] on div at bounding box center [364, 387] width 20 height 20
type input "384334"
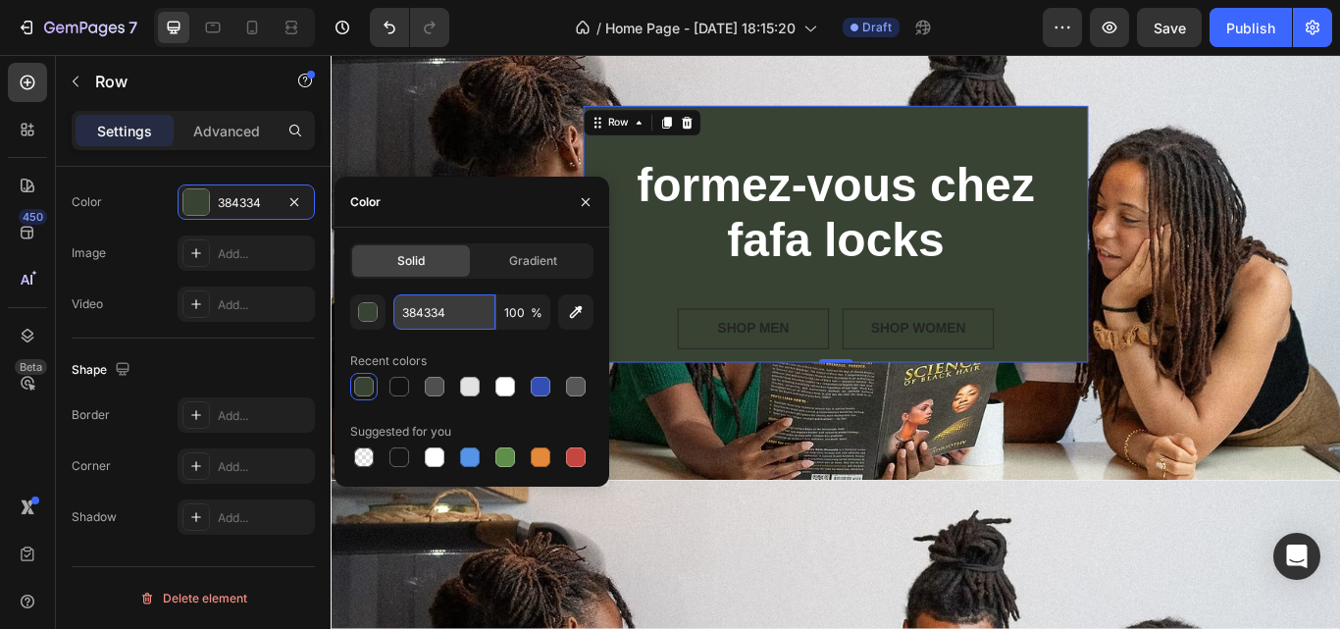
click at [398, 315] on input "384334" at bounding box center [444, 311] width 102 height 35
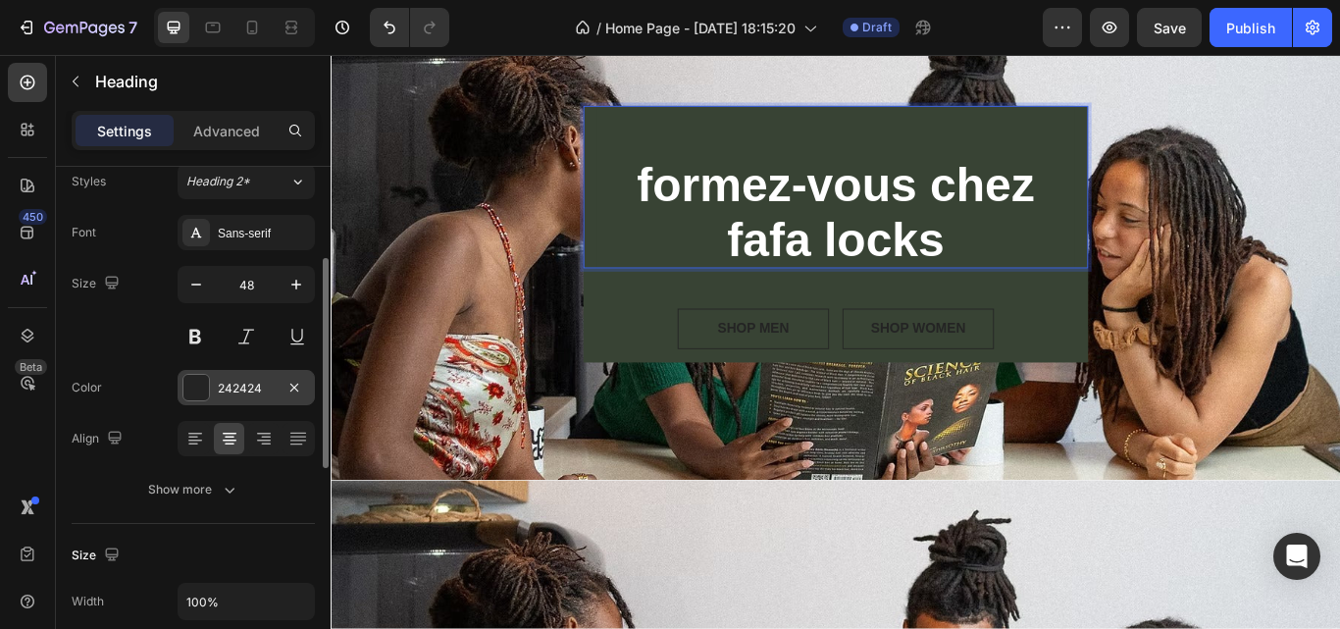
scroll to position [132, 0]
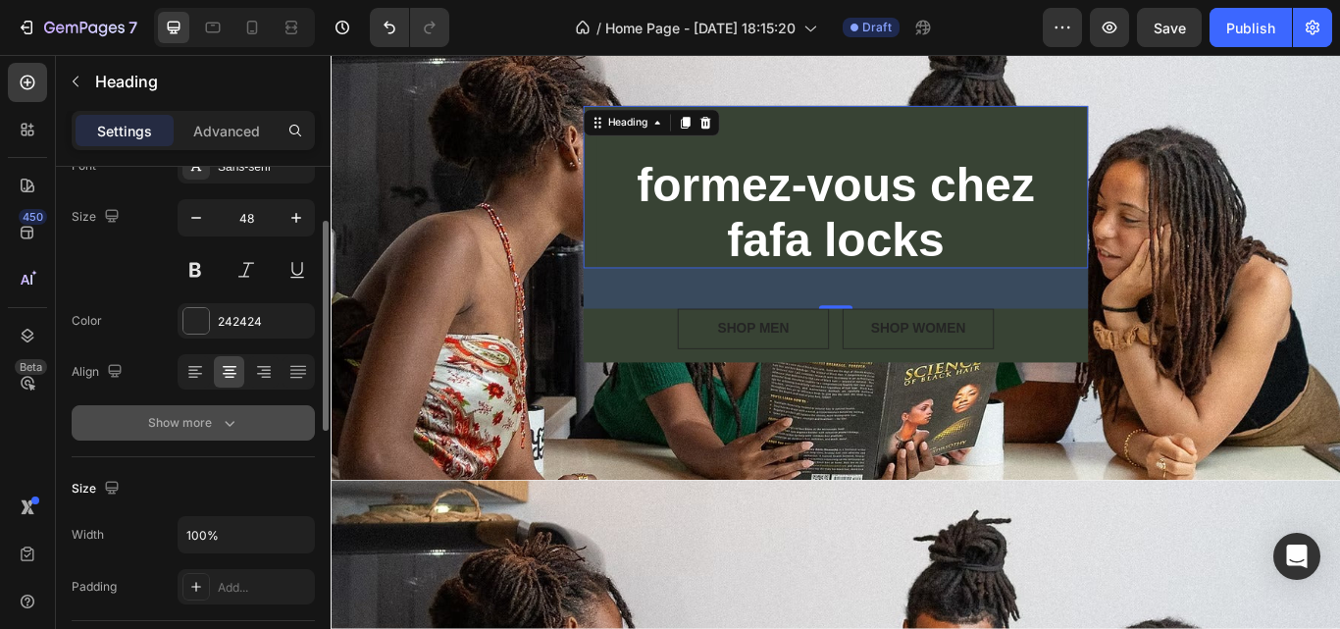
click at [232, 430] on icon "button" at bounding box center [230, 423] width 20 height 20
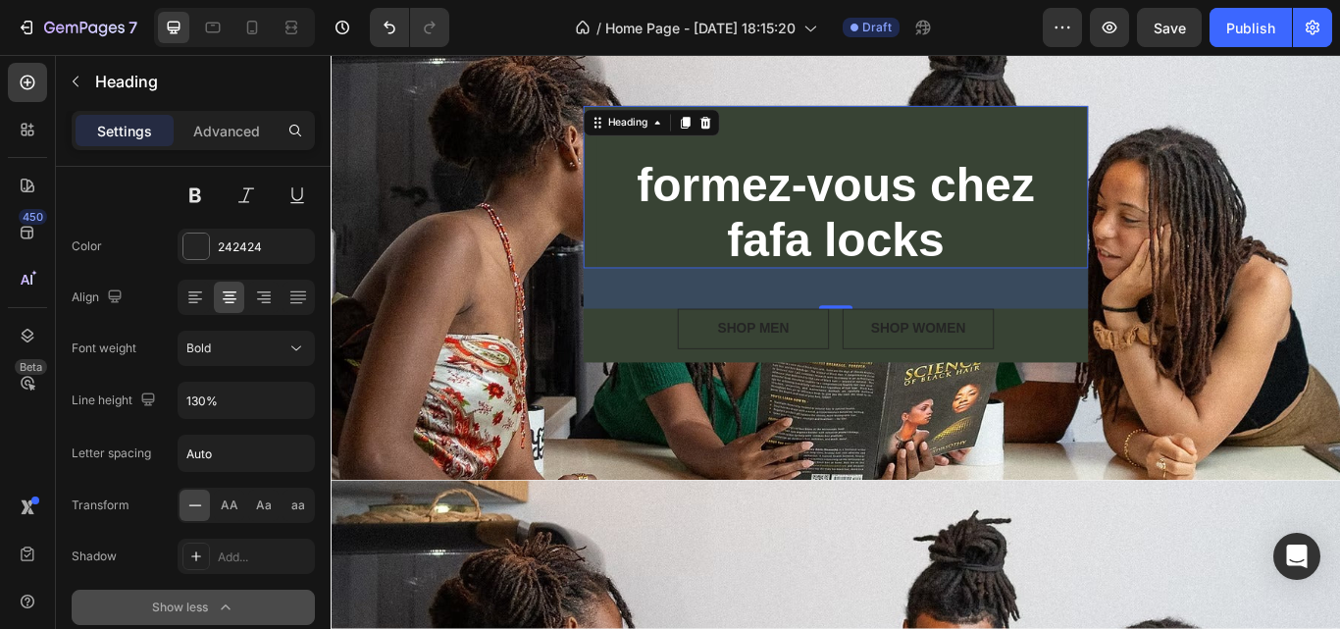
scroll to position [0, 0]
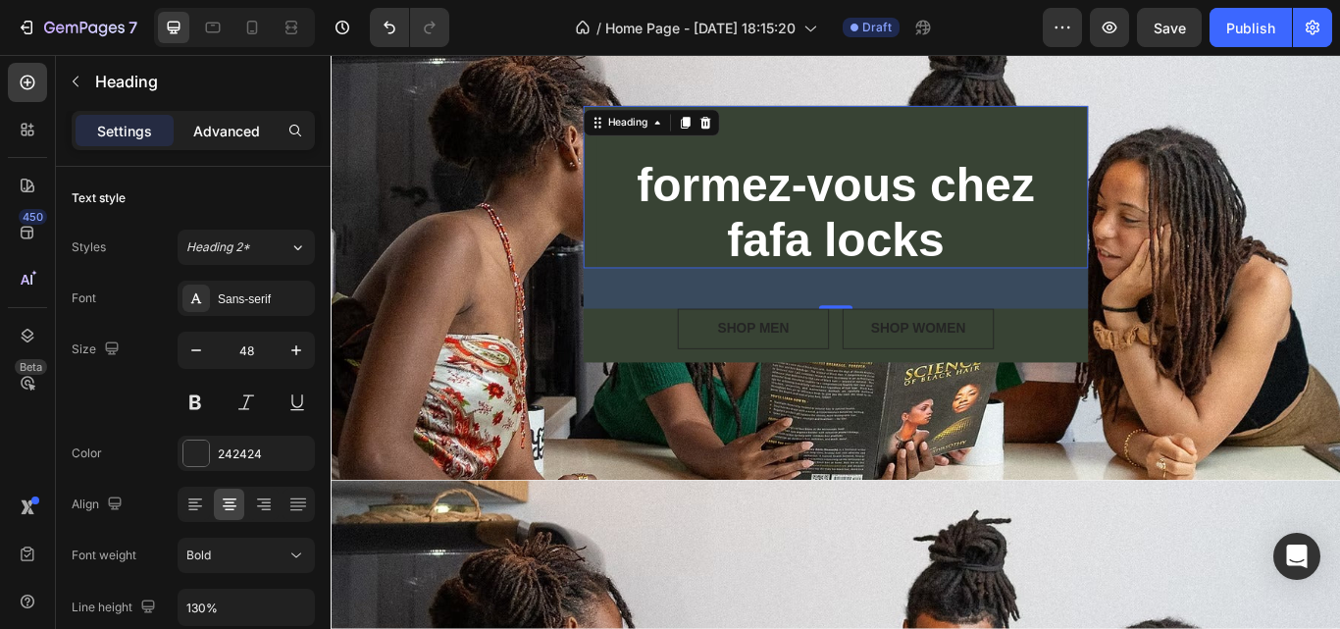
click at [224, 135] on p "Advanced" at bounding box center [226, 131] width 67 height 21
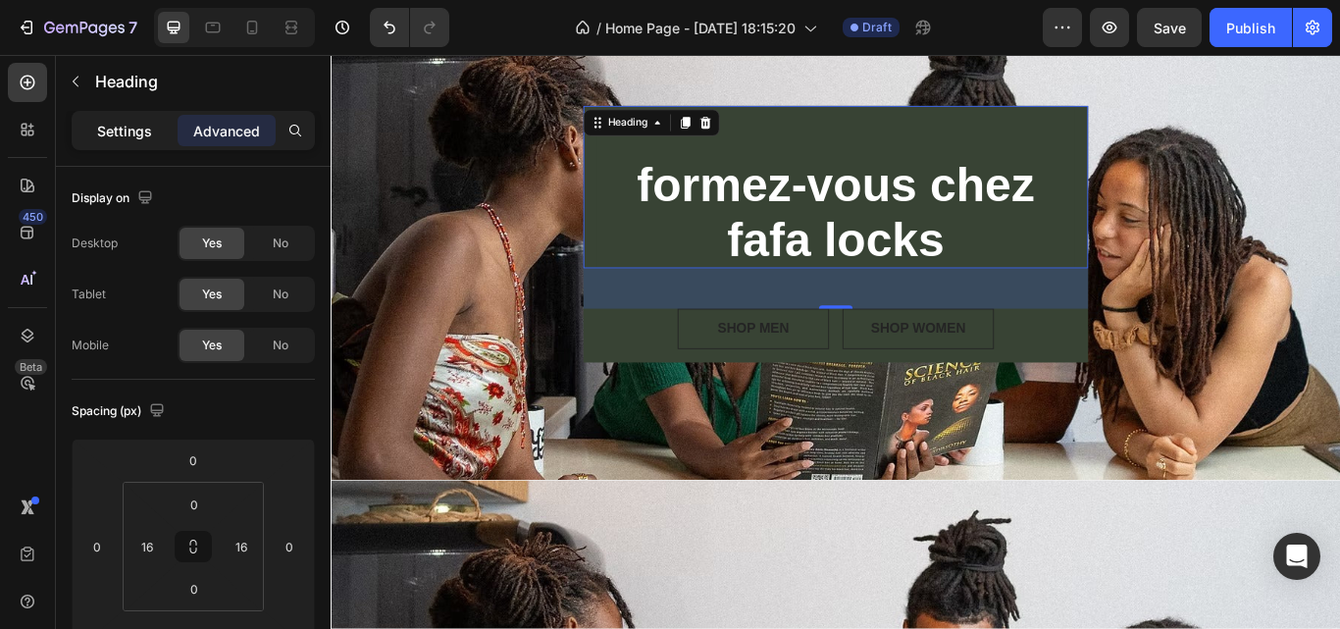
click at [130, 119] on div "Settings" at bounding box center [125, 130] width 98 height 31
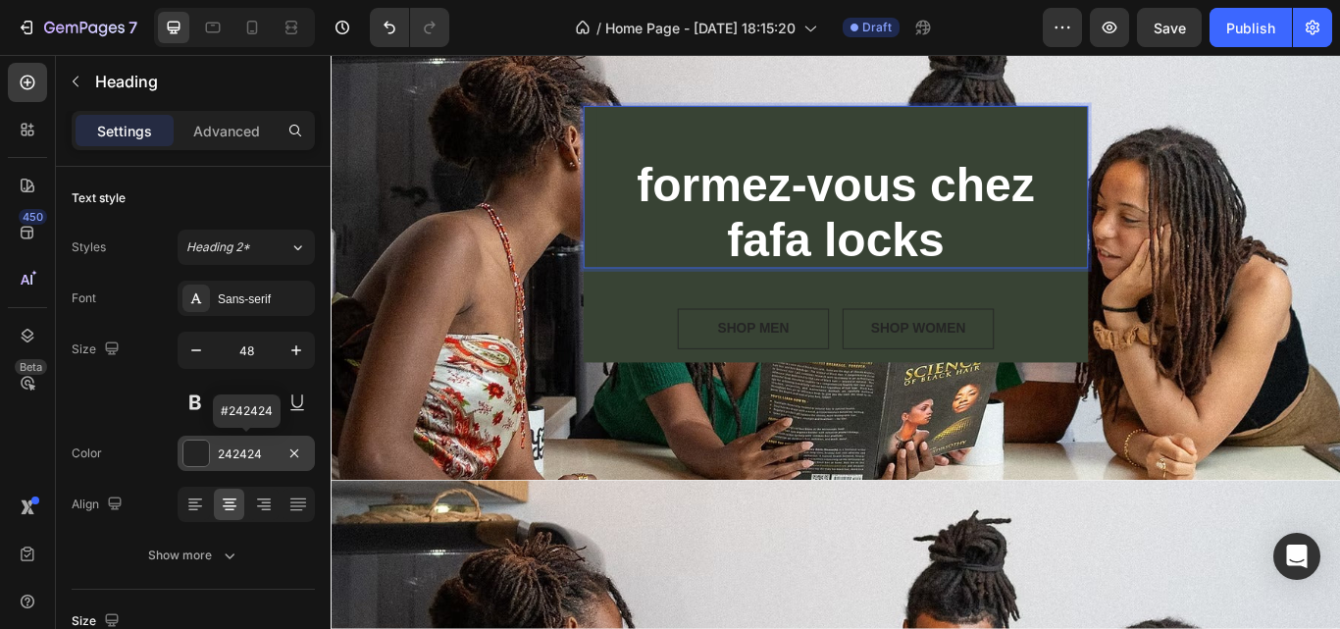
click at [243, 451] on div "242424" at bounding box center [246, 454] width 57 height 18
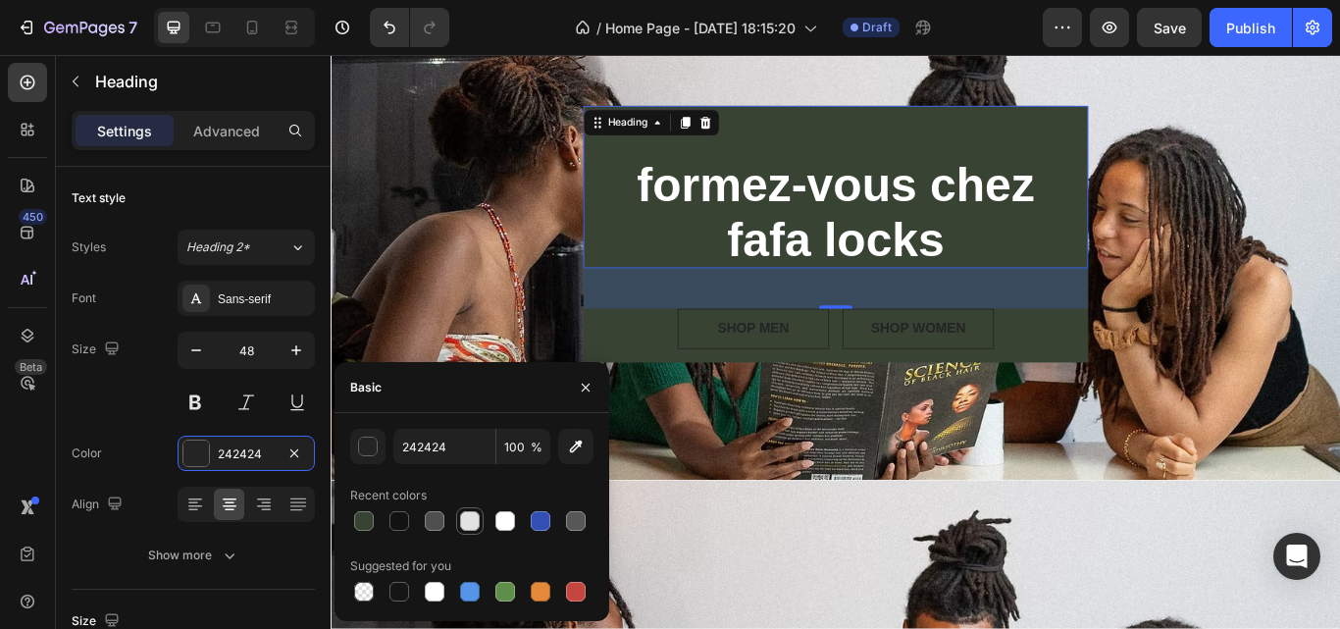
click at [464, 515] on div at bounding box center [470, 521] width 20 height 20
click at [399, 526] on div at bounding box center [400, 521] width 20 height 20
click at [438, 516] on div at bounding box center [435, 521] width 20 height 20
type input "121212"
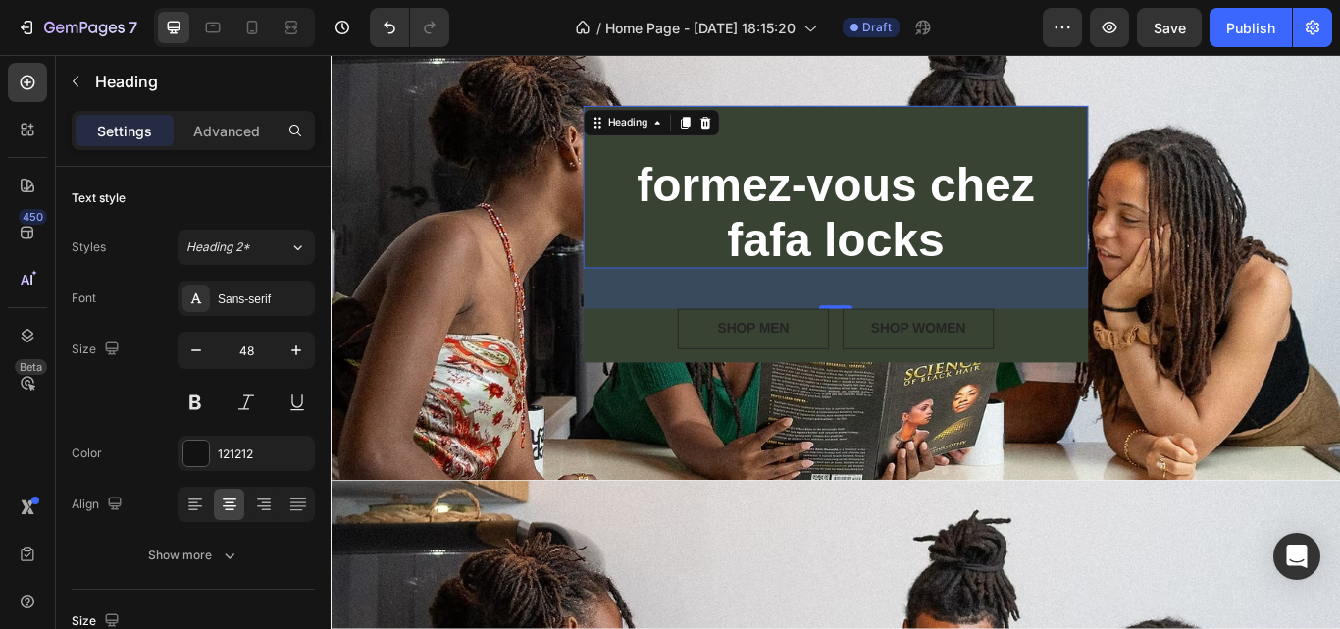
click at [679, 322] on div "48" at bounding box center [919, 327] width 589 height 47
click at [636, 331] on div "48" at bounding box center [919, 327] width 589 height 47
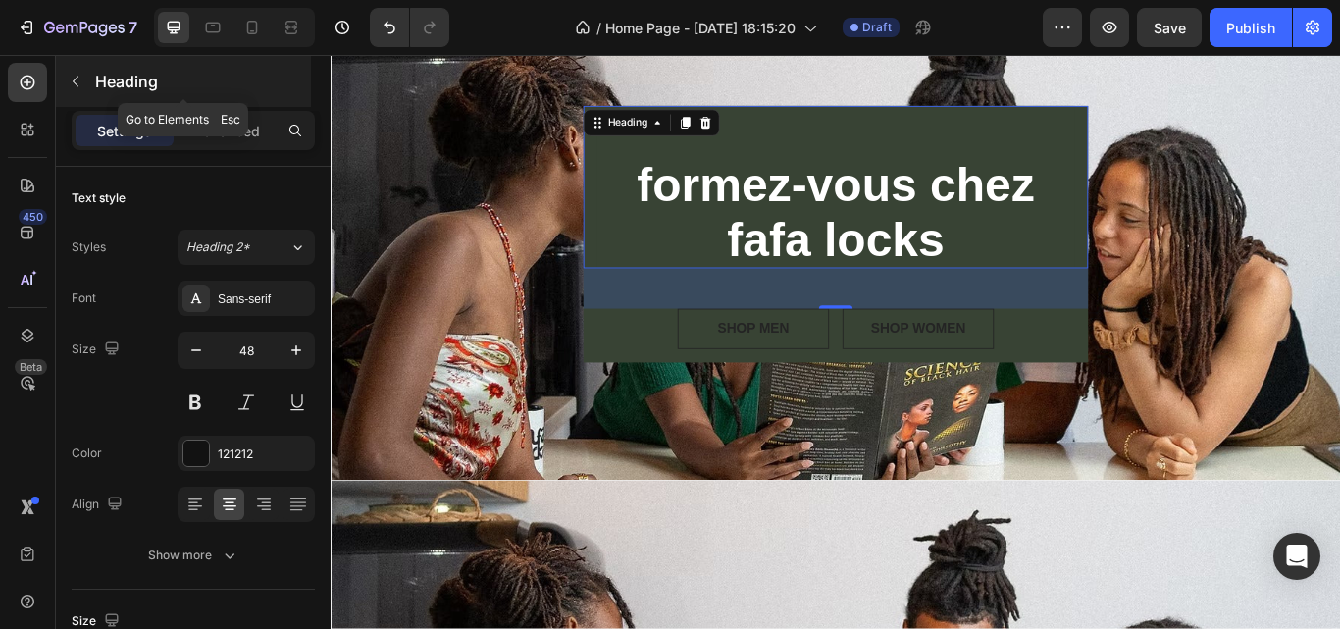
click at [68, 81] on icon "button" at bounding box center [76, 82] width 16 height 16
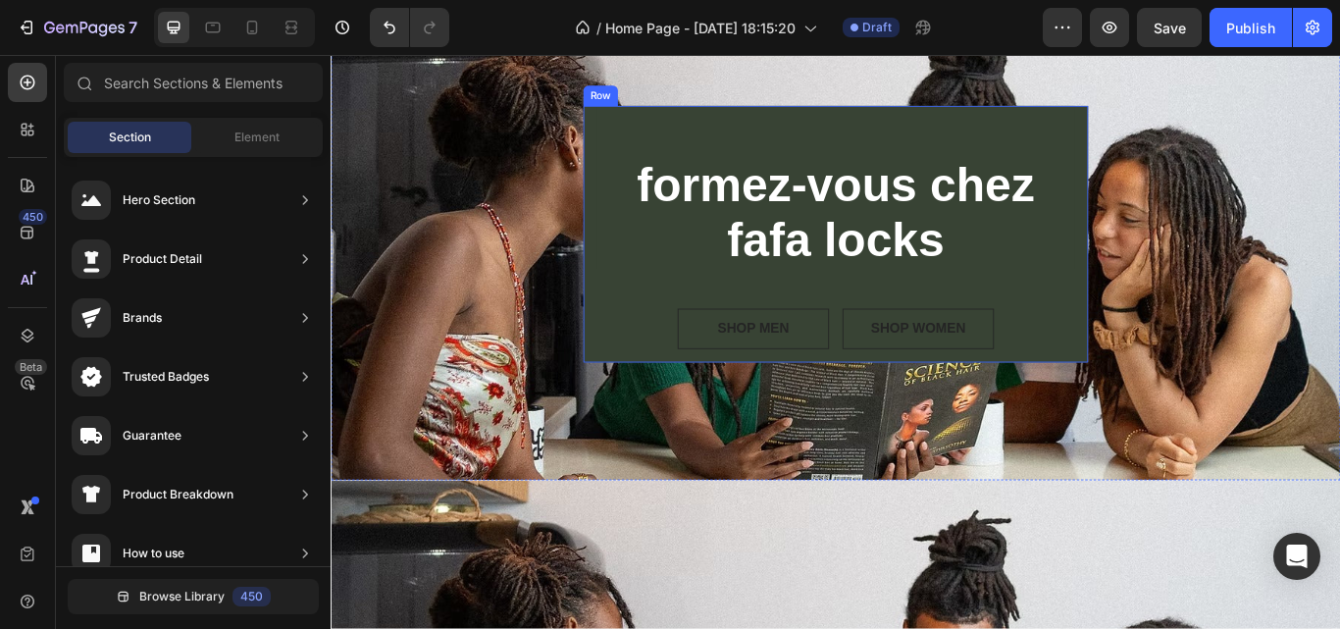
click at [649, 317] on div "⁠⁠⁠⁠⁠⁠⁠ formez-vous chez fafa locks Heading SHOP MEN Button SHOP WOMEN Button R…" at bounding box center [919, 264] width 589 height 299
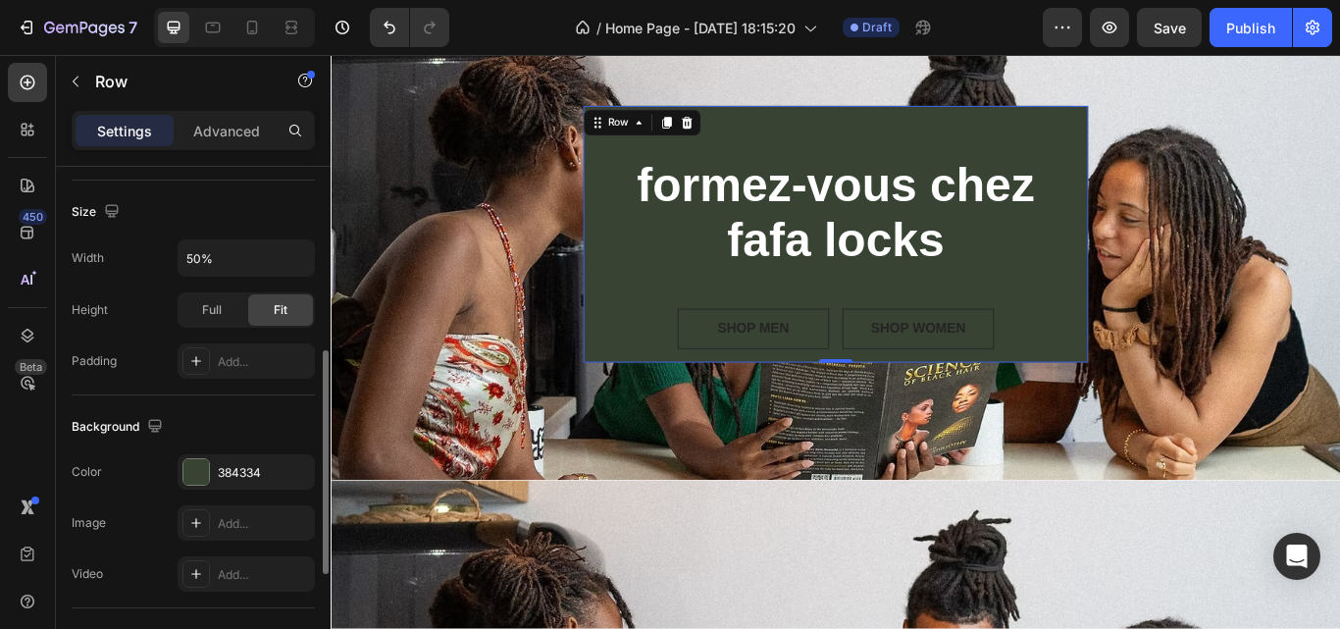
scroll to position [451, 0]
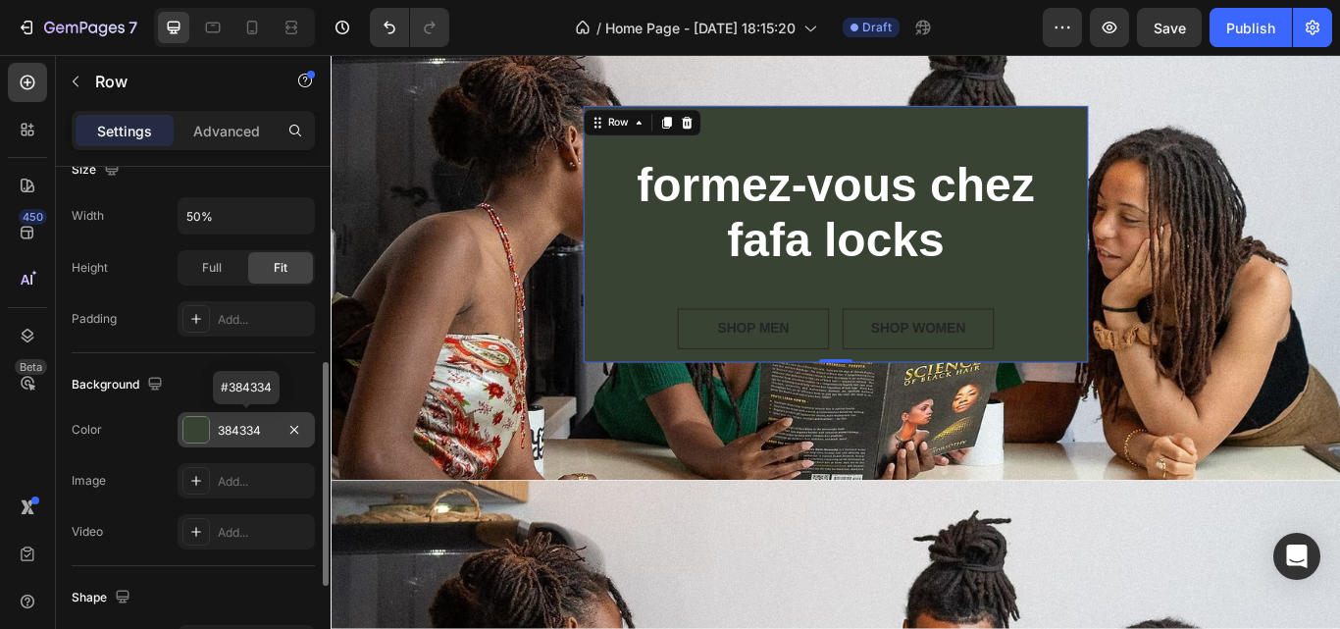
click at [232, 423] on div "384334" at bounding box center [246, 431] width 57 height 18
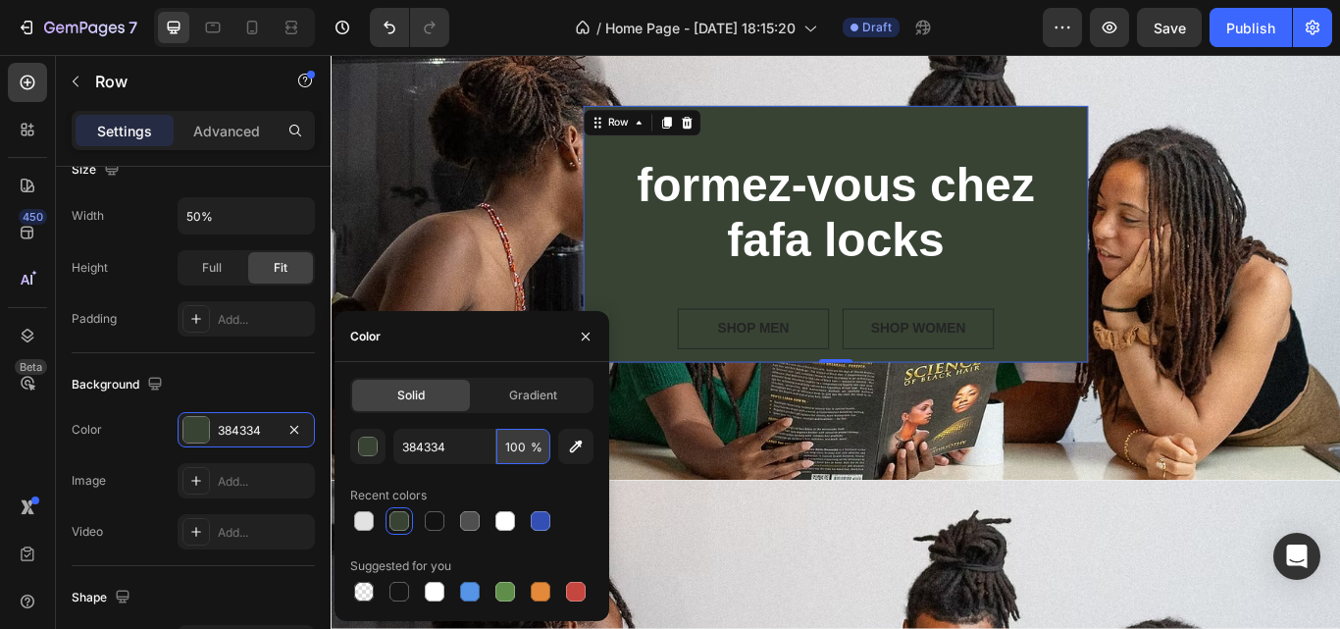
click at [522, 449] on input "100" at bounding box center [523, 446] width 54 height 35
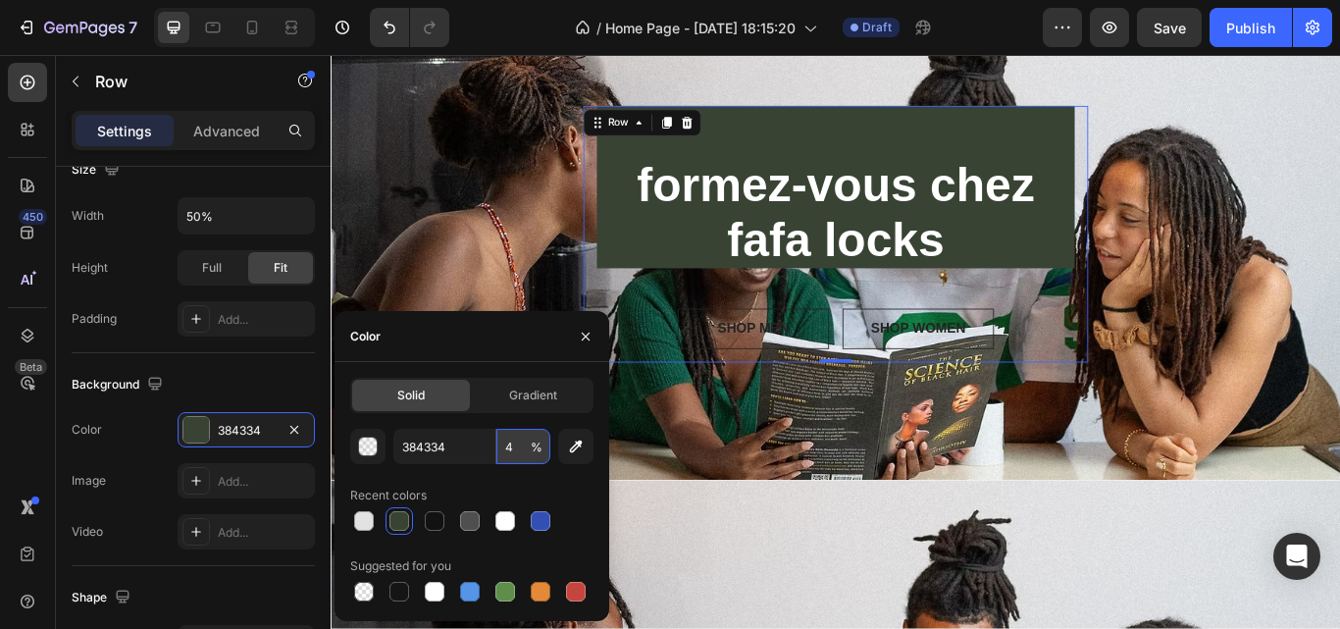
type input "40"
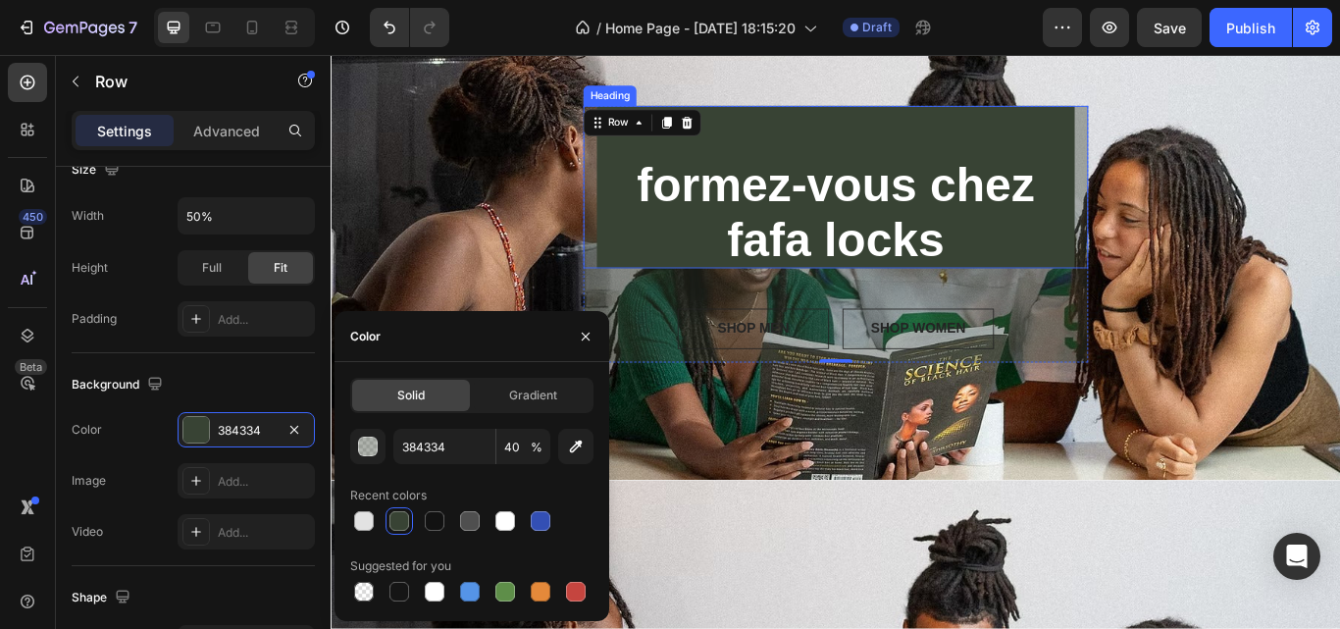
click at [748, 215] on span "formez-vous chez" at bounding box center [920, 207] width 464 height 62
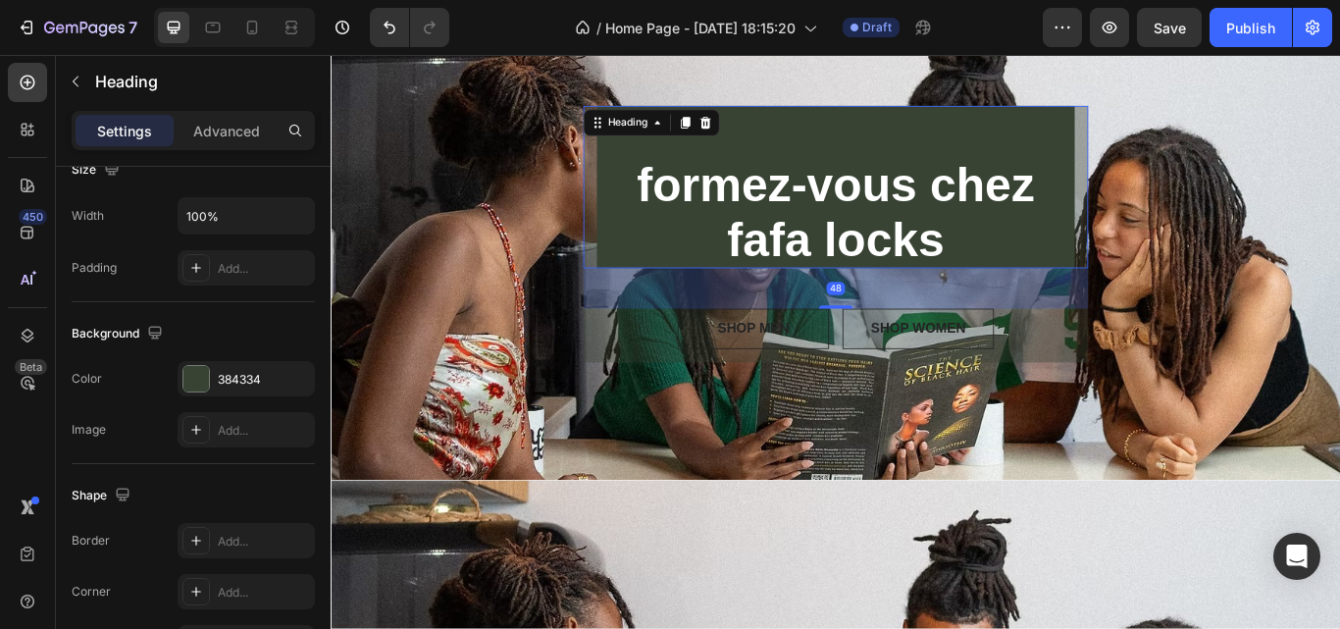
scroll to position [0, 0]
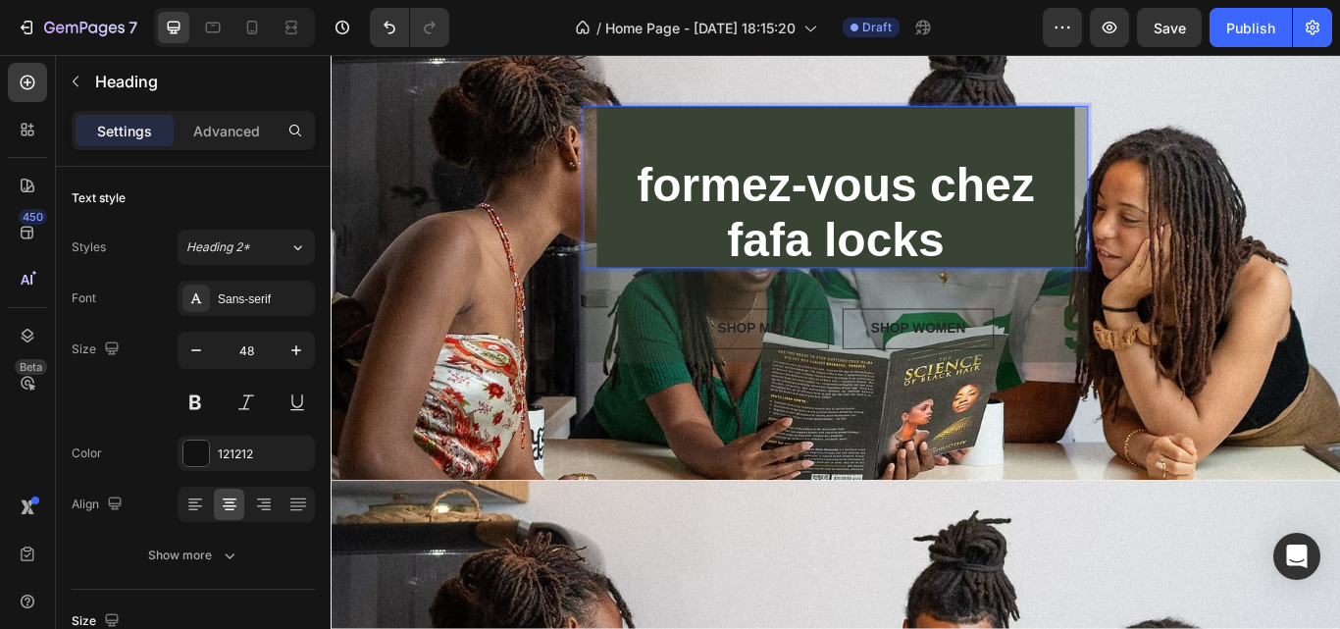
click at [675, 278] on p "⁠⁠⁠⁠⁠⁠⁠ formez-vous chez fafa locks" at bounding box center [919, 209] width 557 height 189
click at [675, 278] on p "formez-vous chez fafa locks" at bounding box center [919, 209] width 557 height 189
click at [205, 447] on div at bounding box center [196, 454] width 26 height 26
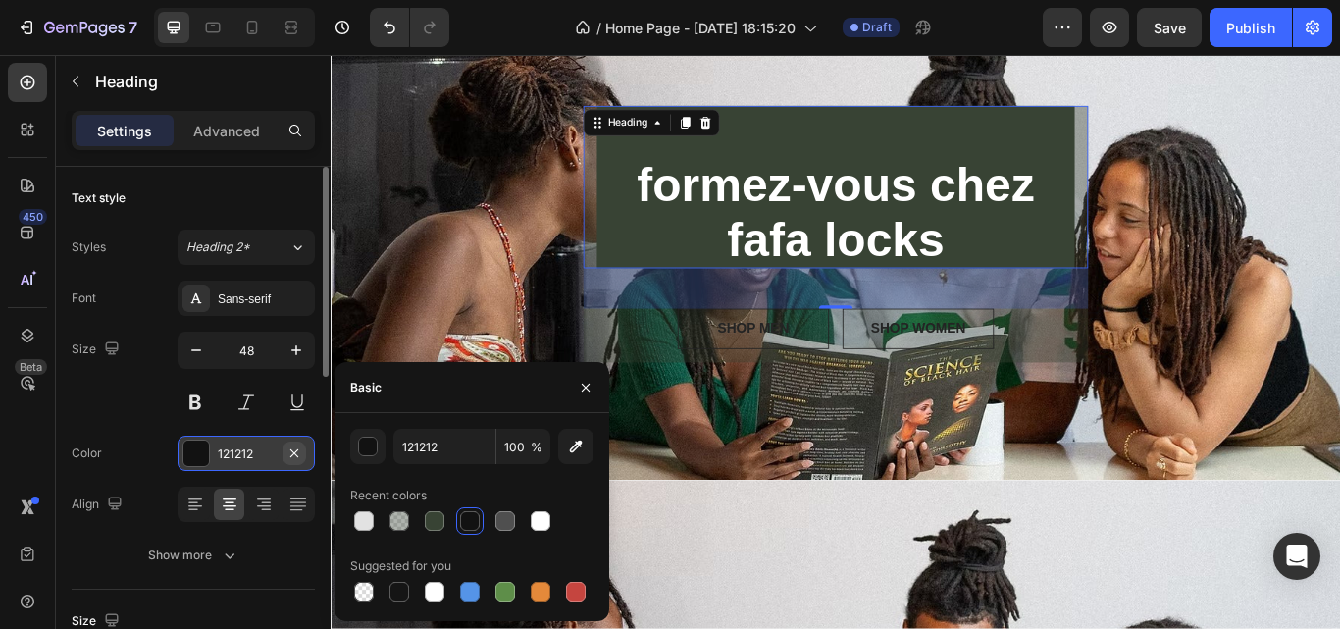
click at [291, 452] on icon "button" at bounding box center [295, 453] width 16 height 16
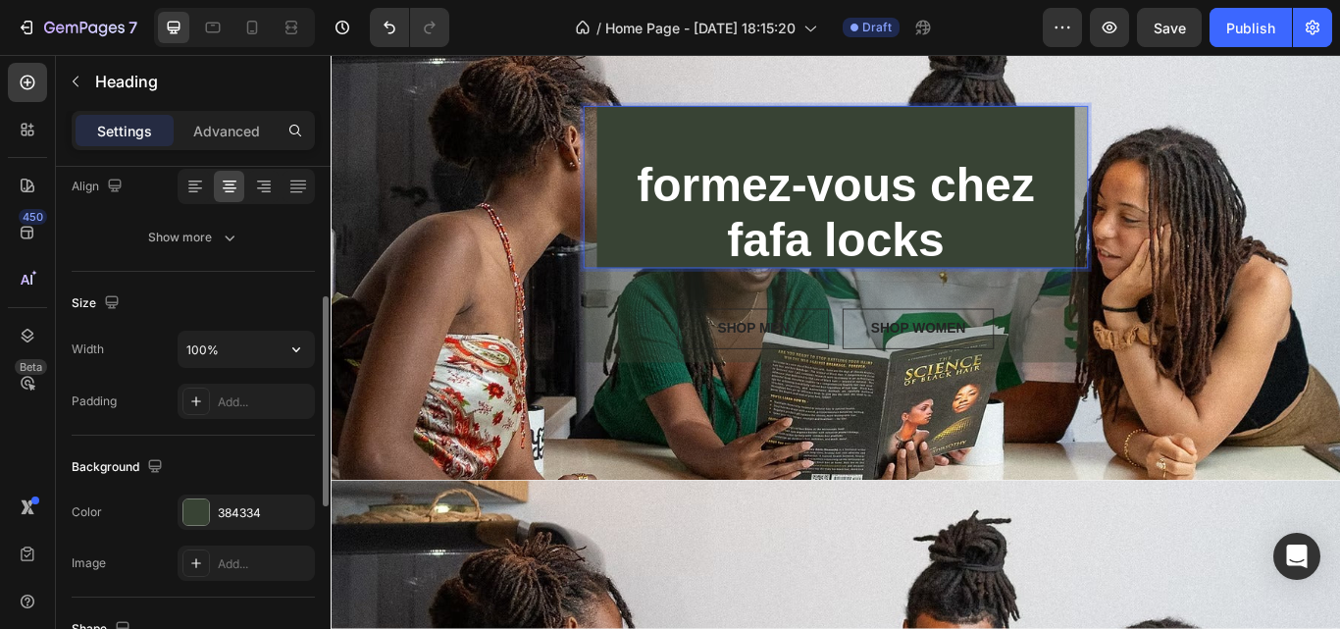
scroll to position [339, 0]
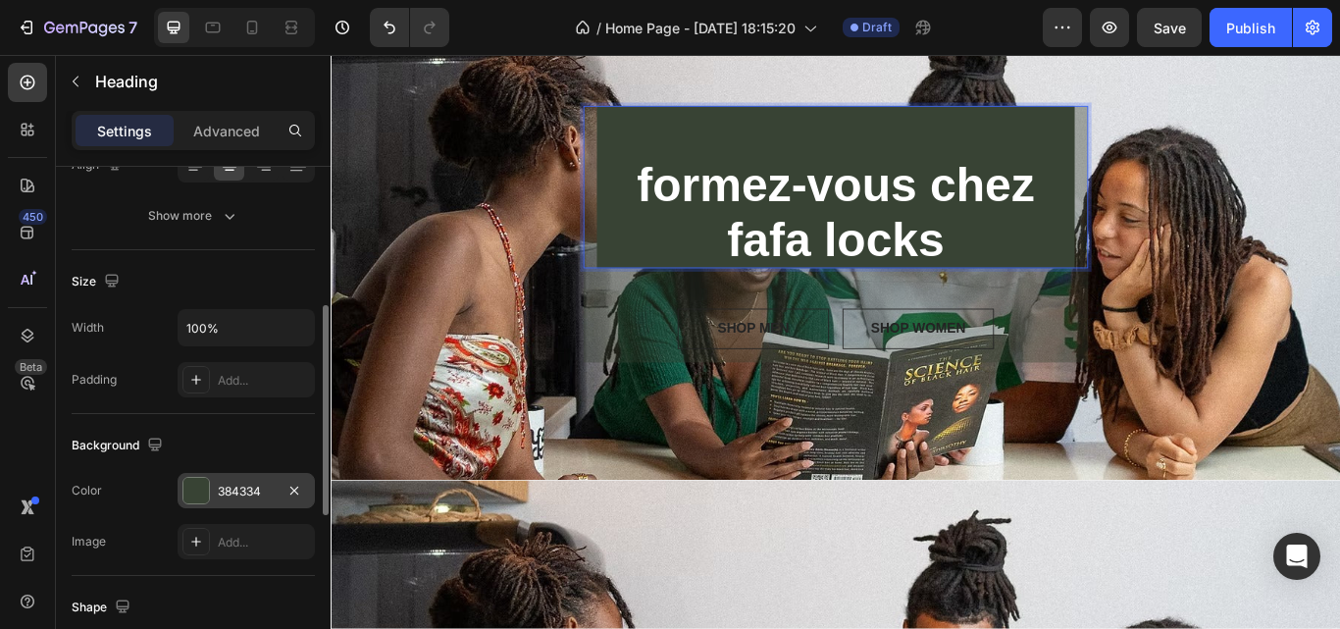
click at [231, 480] on div "384334" at bounding box center [246, 490] width 137 height 35
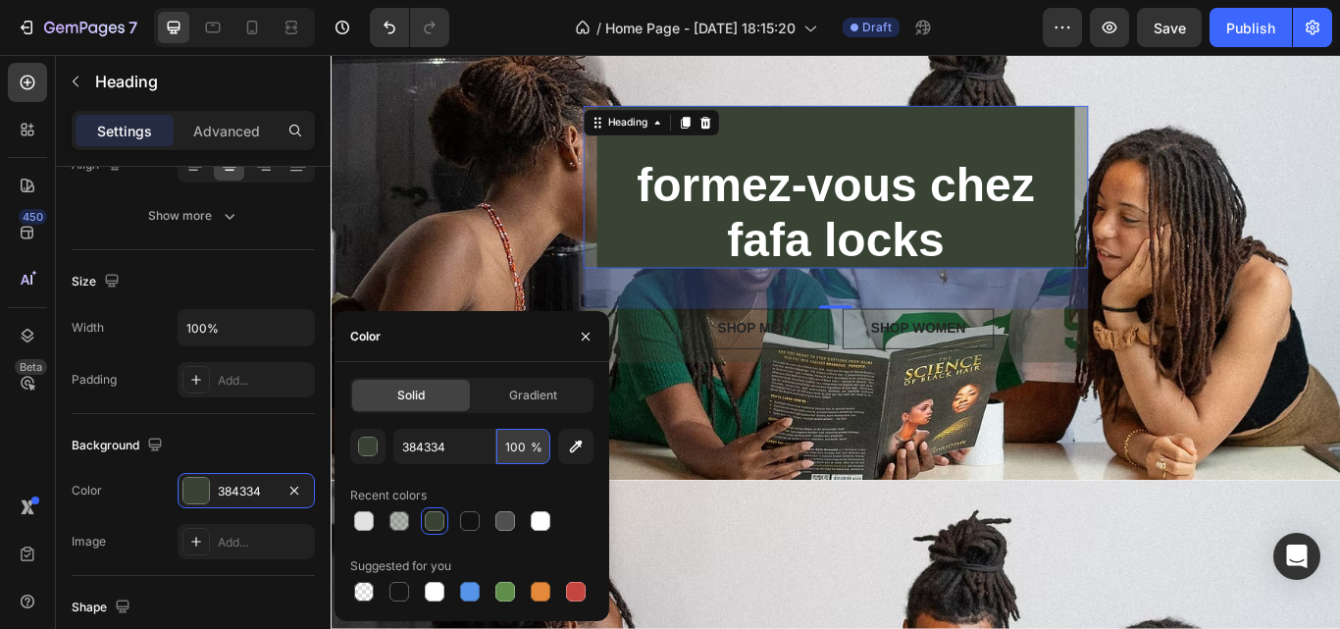
click at [0, 0] on input "100" at bounding box center [0, 0] width 0 height 0
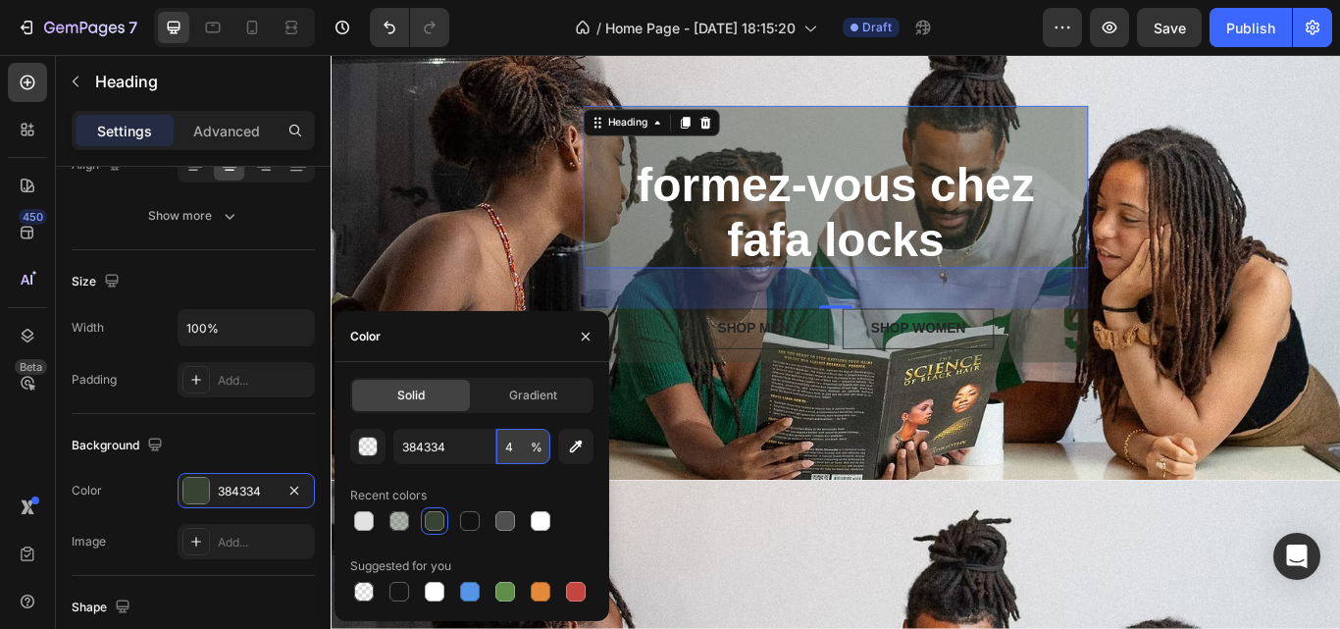
type input "40"
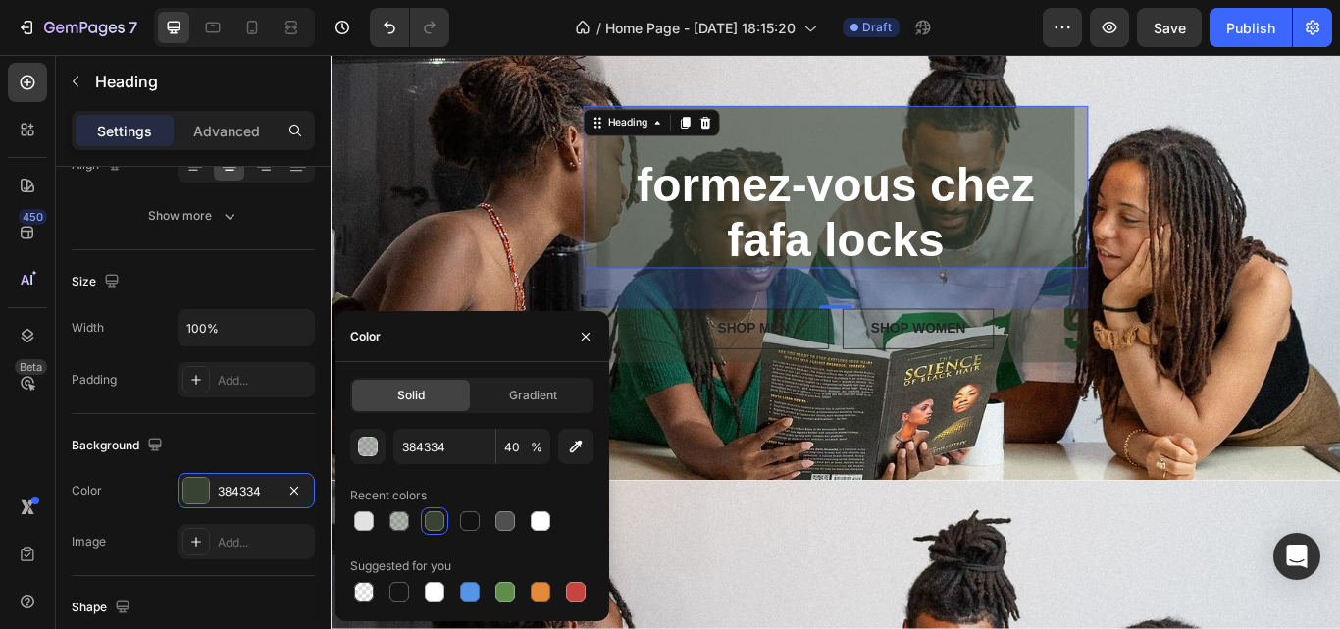
click at [661, 333] on div "48" at bounding box center [919, 327] width 589 height 47
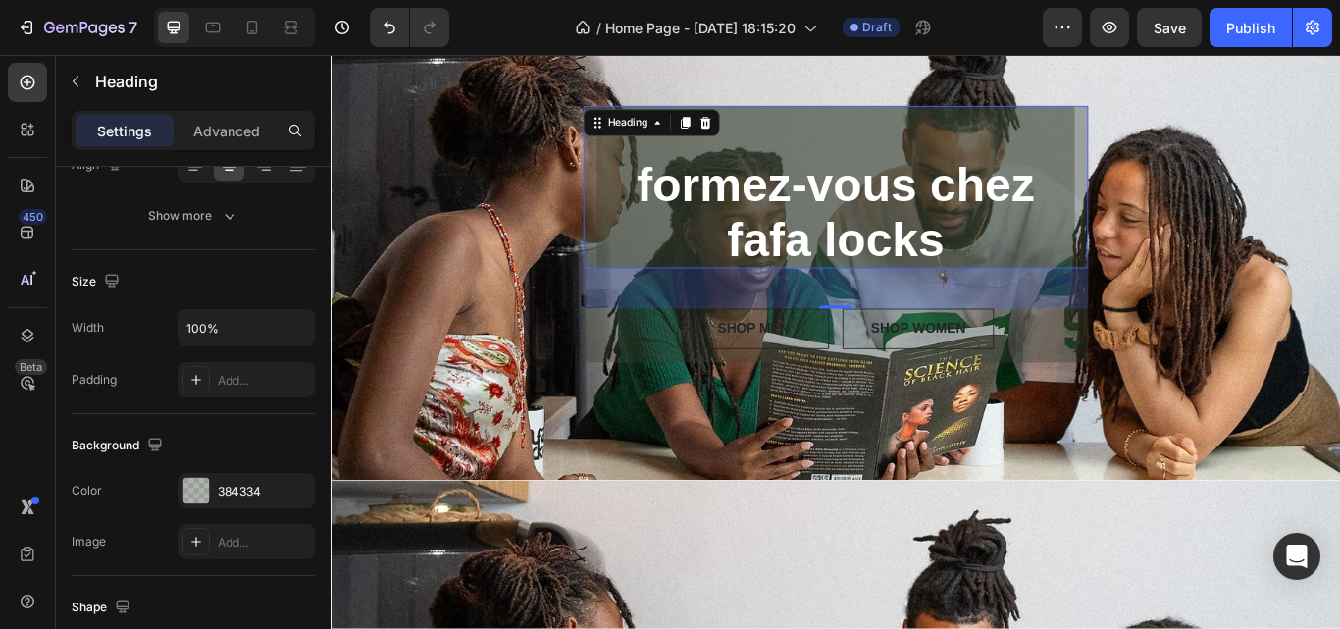
click at [639, 315] on div "48" at bounding box center [919, 327] width 589 height 47
click at [1172, 307] on div "48" at bounding box center [919, 327] width 589 height 47
click at [1130, 344] on div "48" at bounding box center [919, 327] width 589 height 47
click at [676, 311] on div "48" at bounding box center [919, 327] width 589 height 47
click at [646, 377] on div "SHOP MEN Button SHOP WOMEN Button Row" at bounding box center [919, 374] width 589 height 47
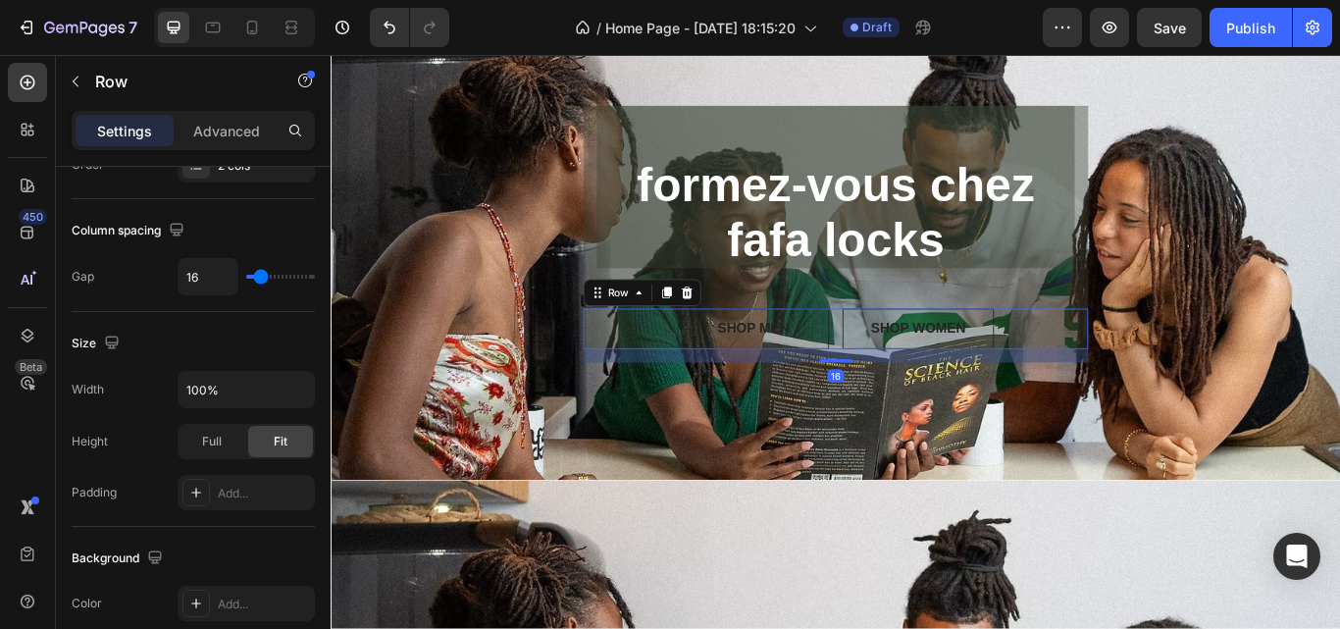
scroll to position [0, 0]
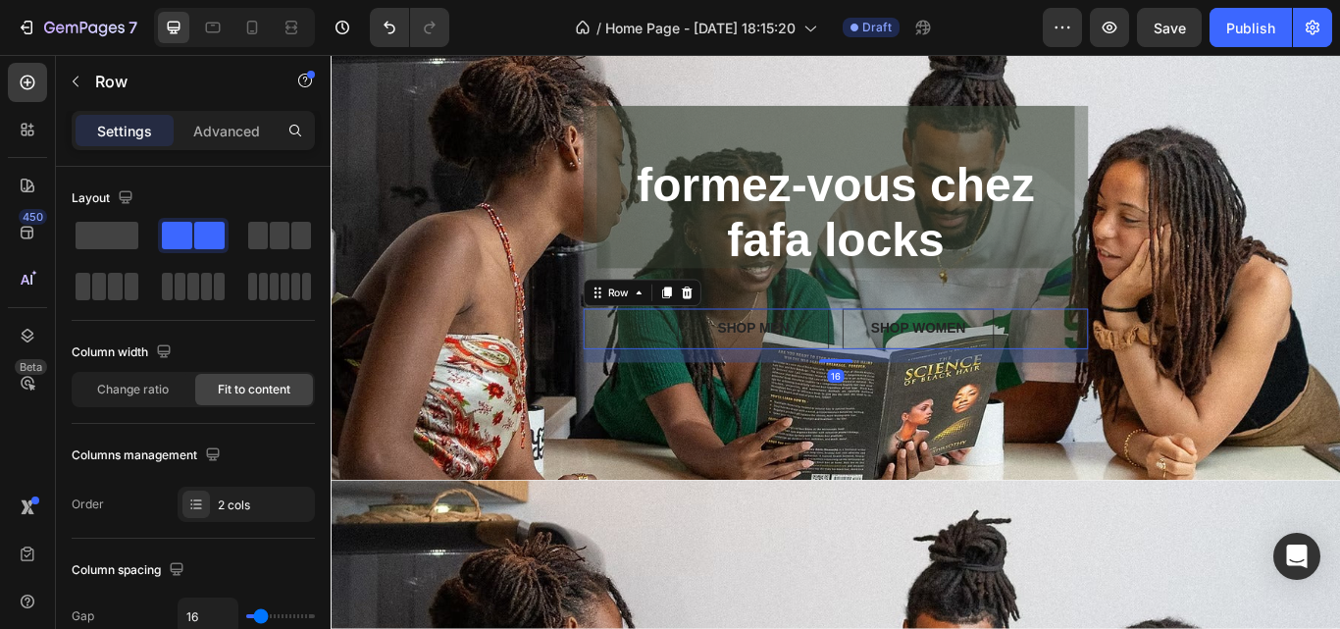
click at [658, 403] on div "16" at bounding box center [919, 406] width 589 height 16
click at [635, 311] on div "⁠⁠⁠⁠⁠⁠⁠ formez-vous chez fafa locks Heading SHOP MEN Button SHOP WOMEN Button R…" at bounding box center [919, 264] width 589 height 299
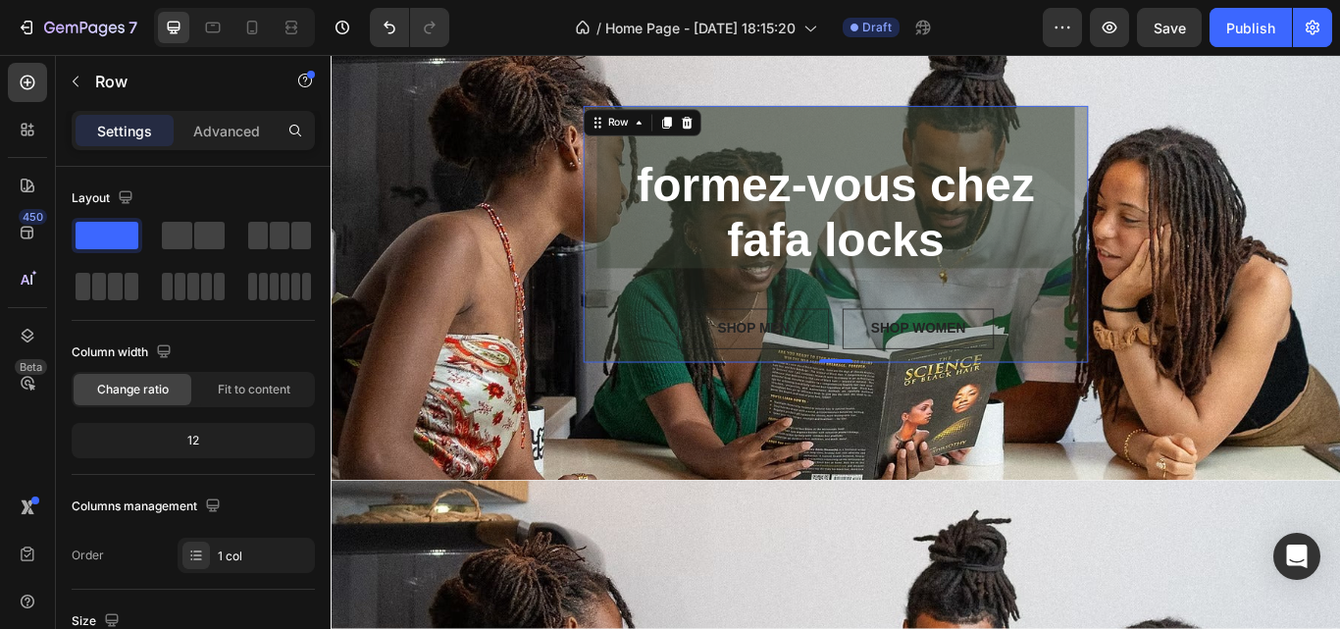
click at [628, 304] on div "⁠⁠⁠⁠⁠⁠⁠ formez-vous chez fafa locks Heading SHOP MEN Button SHOP WOMEN Button R…" at bounding box center [919, 264] width 589 height 299
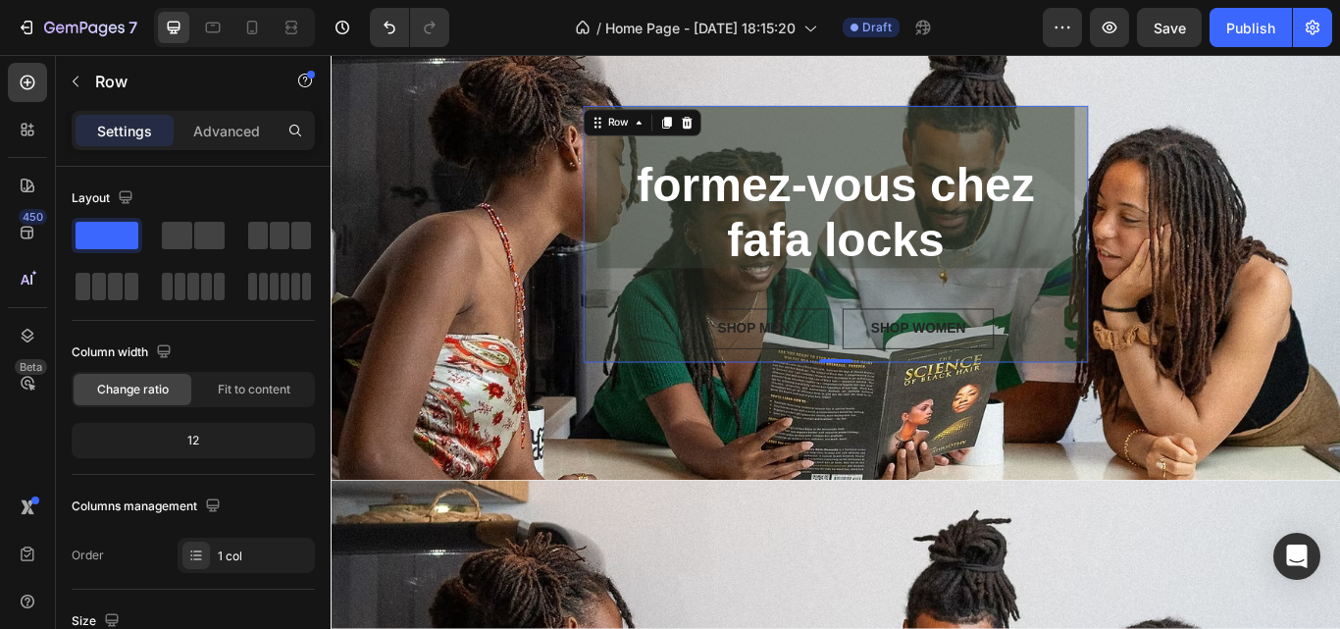
click at [628, 304] on div "⁠⁠⁠⁠⁠⁠⁠ formez-vous chez fafa locks Heading SHOP MEN Button SHOP WOMEN Button R…" at bounding box center [919, 264] width 589 height 299
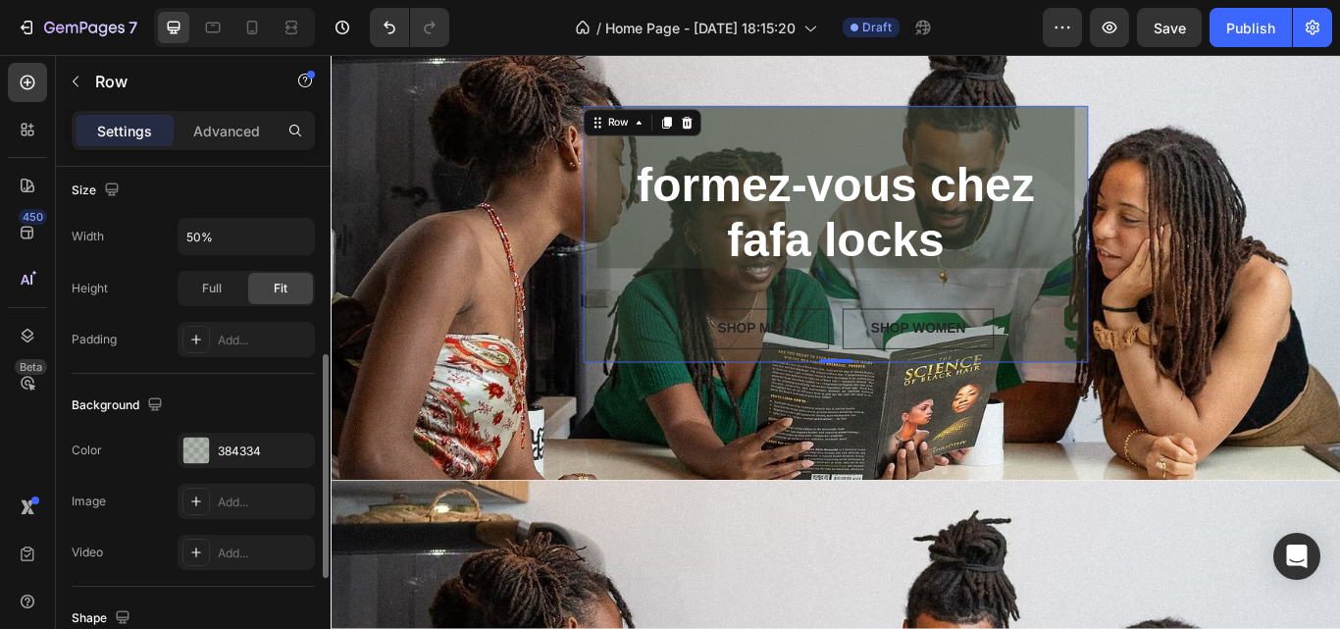
scroll to position [432, 0]
click at [252, 455] on div "384334" at bounding box center [246, 451] width 57 height 18
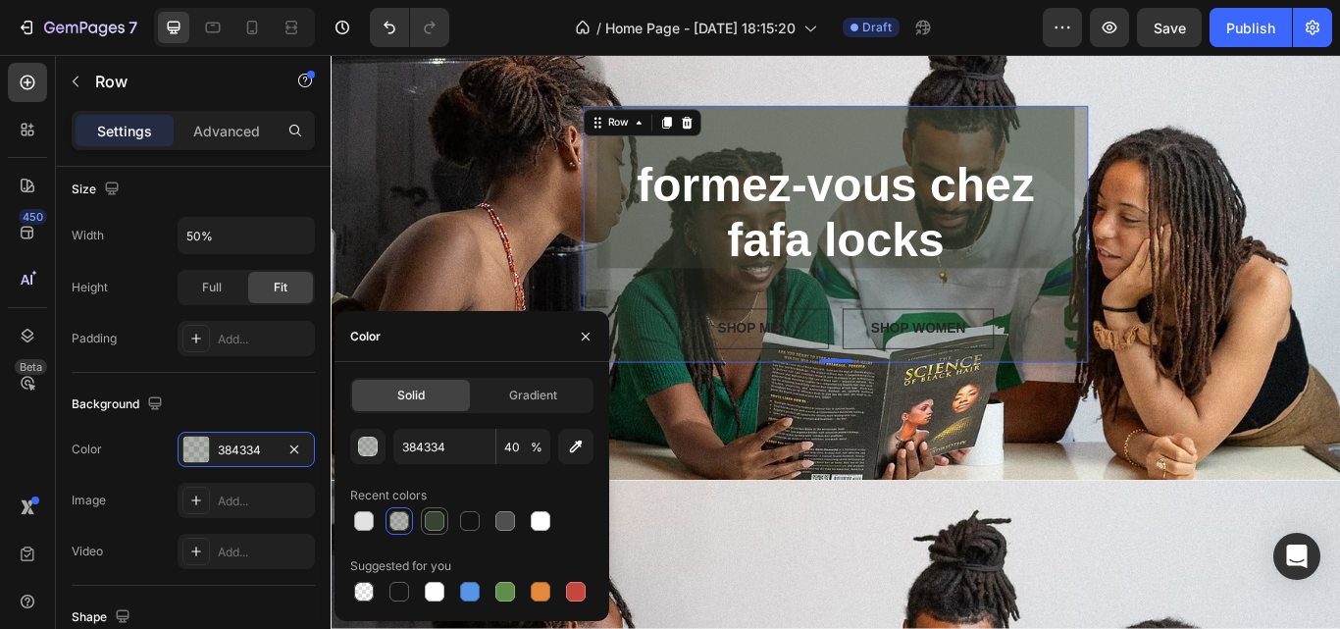
click at [440, 524] on div at bounding box center [435, 521] width 20 height 20
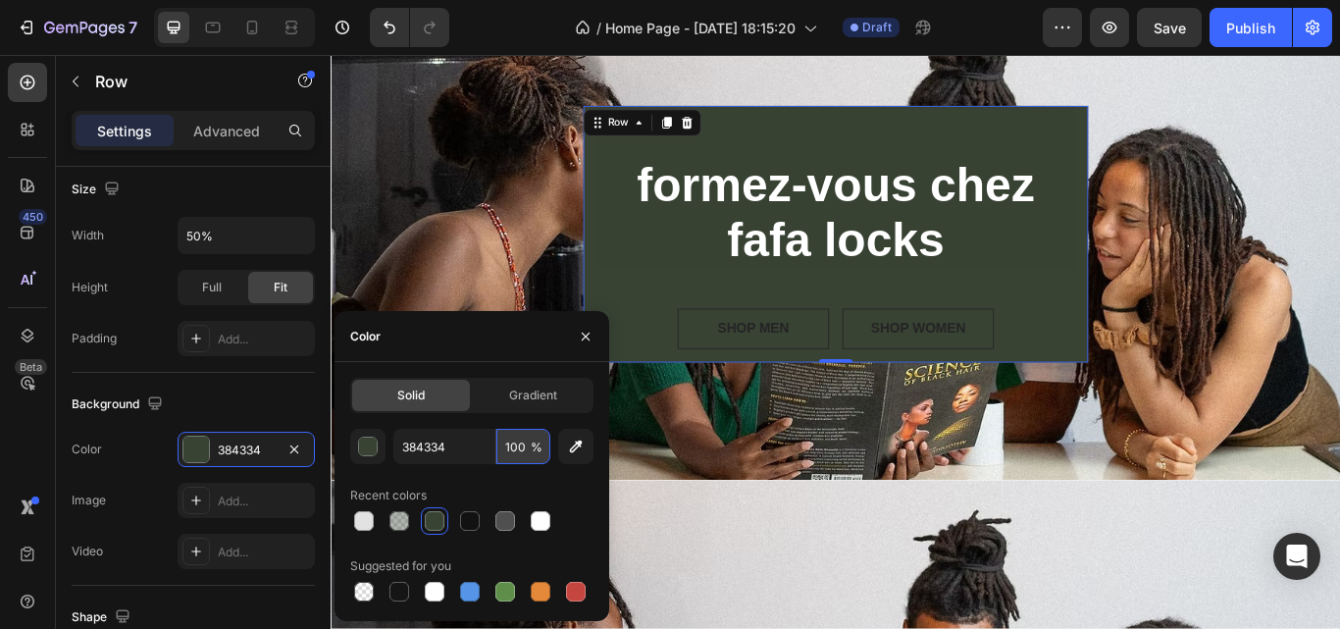
click at [522, 443] on input "100" at bounding box center [523, 446] width 54 height 35
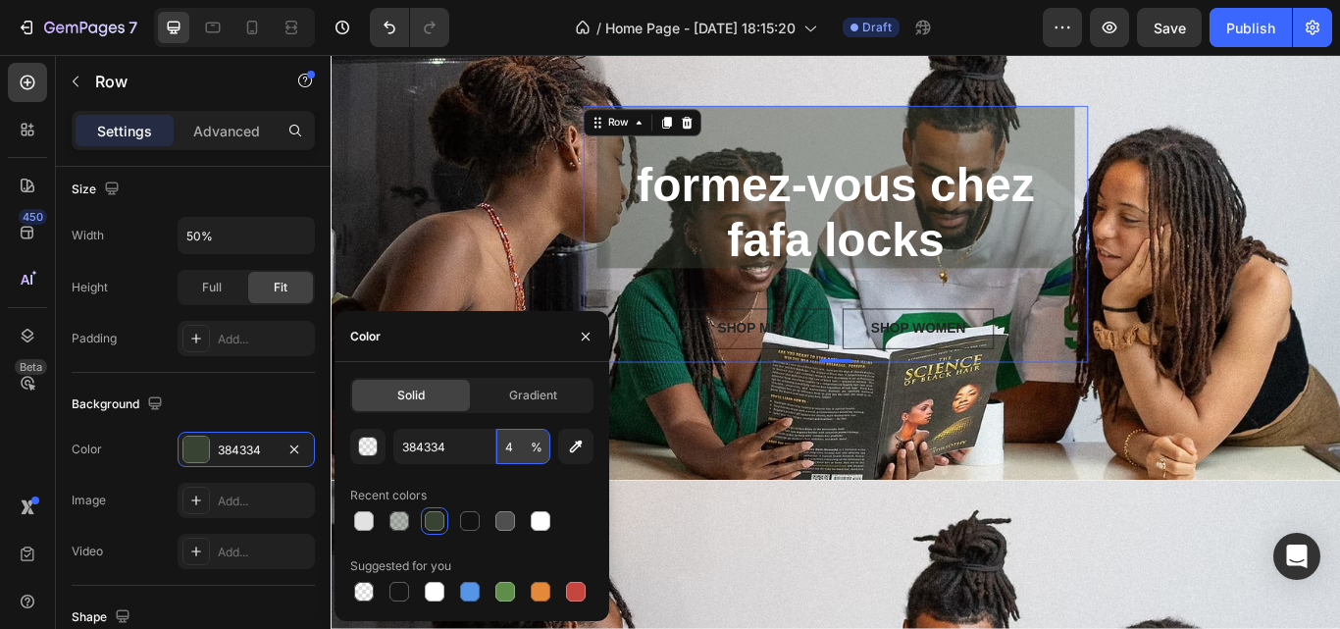
type input "40"
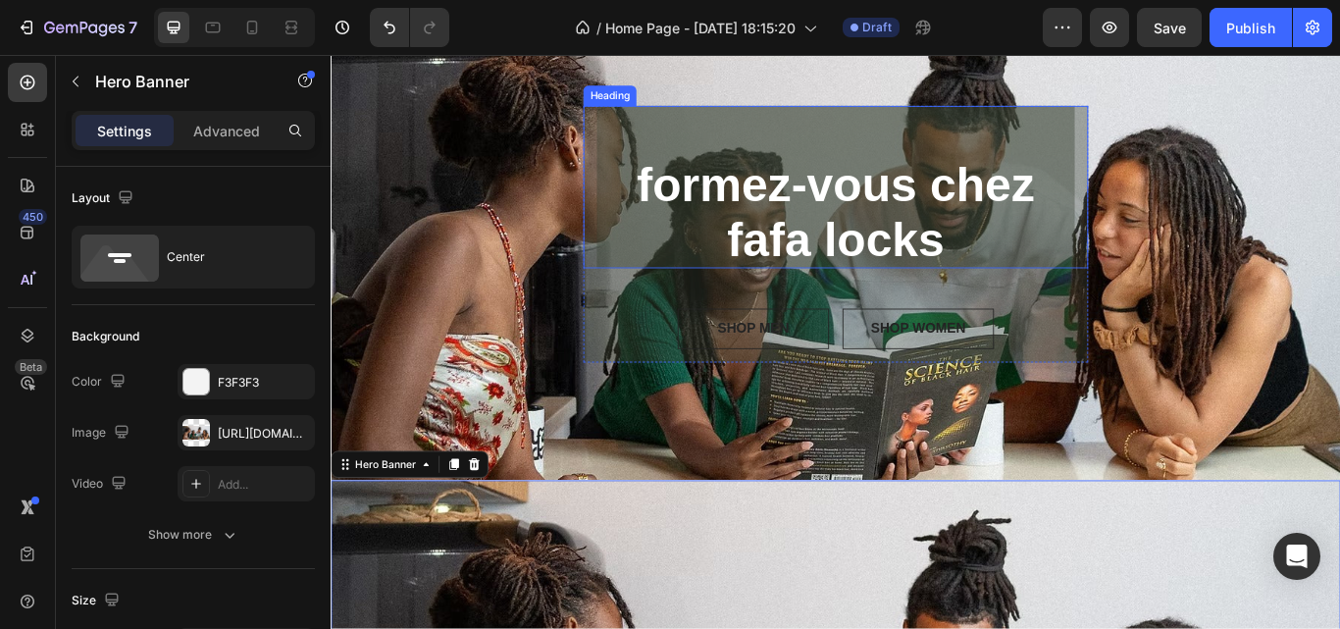
click at [863, 147] on p "⁠⁠⁠⁠⁠⁠⁠ formez-vous chez fafa locks" at bounding box center [919, 209] width 557 height 189
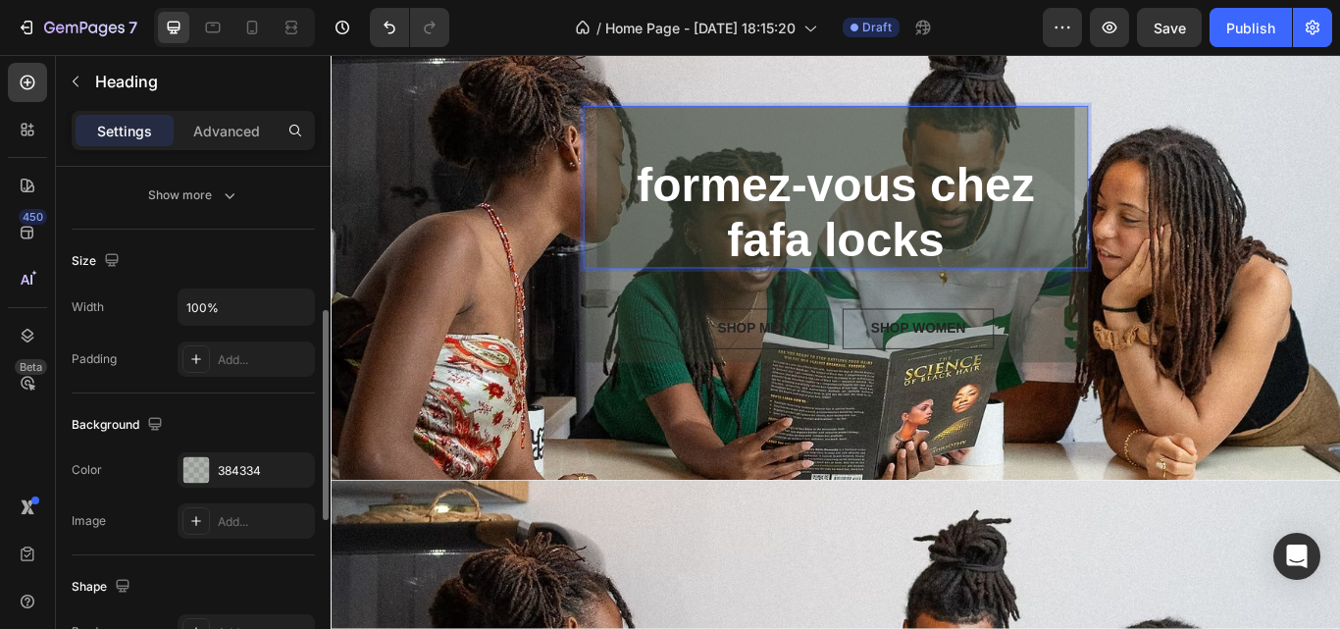
scroll to position [362, 0]
click at [257, 456] on div "384334" at bounding box center [246, 467] width 137 height 35
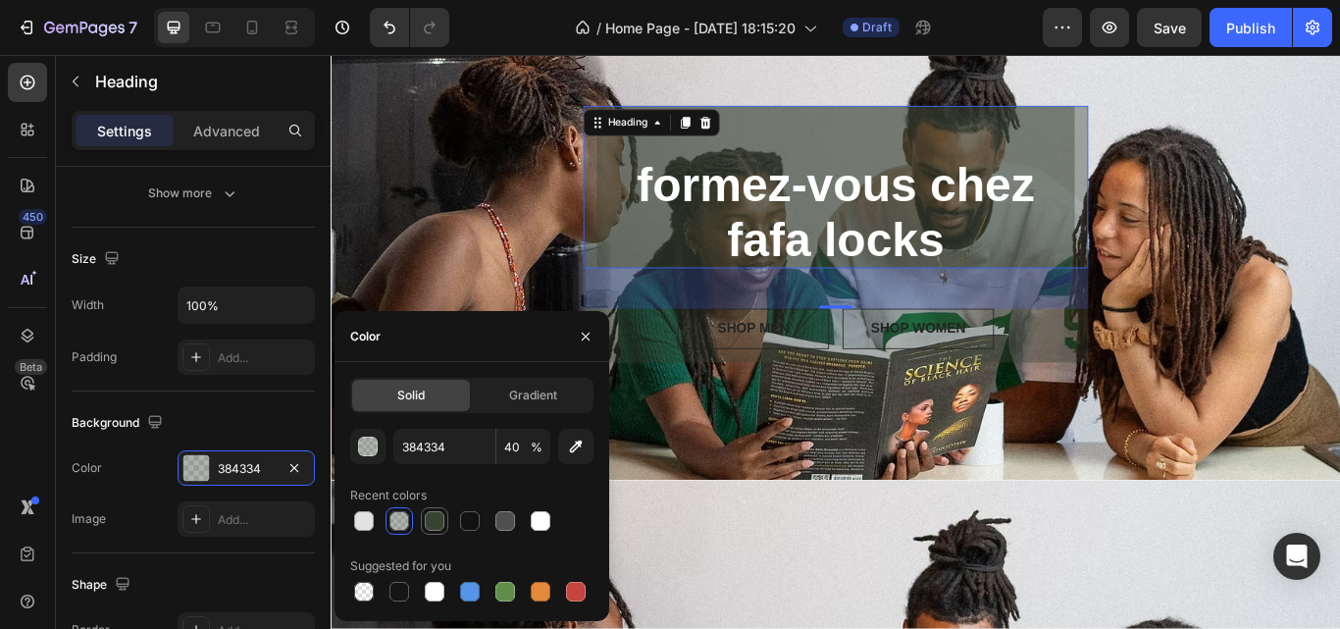
click at [439, 520] on div at bounding box center [435, 521] width 20 height 20
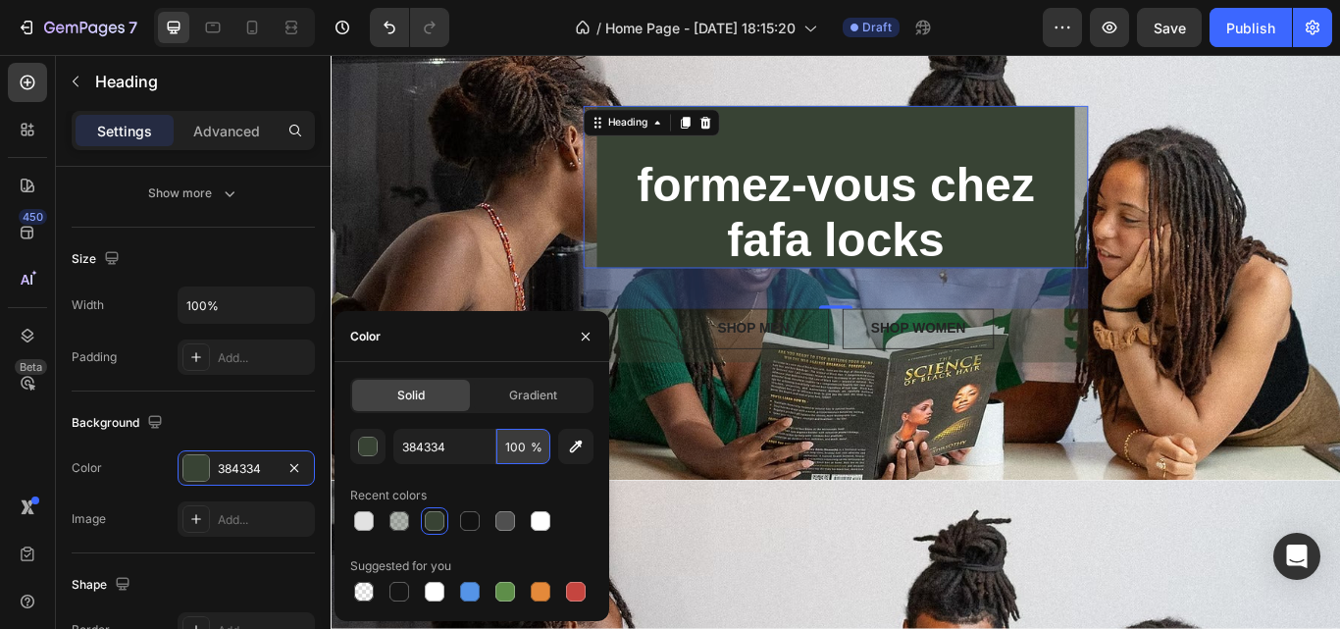
click at [517, 450] on input "100" at bounding box center [523, 446] width 54 height 35
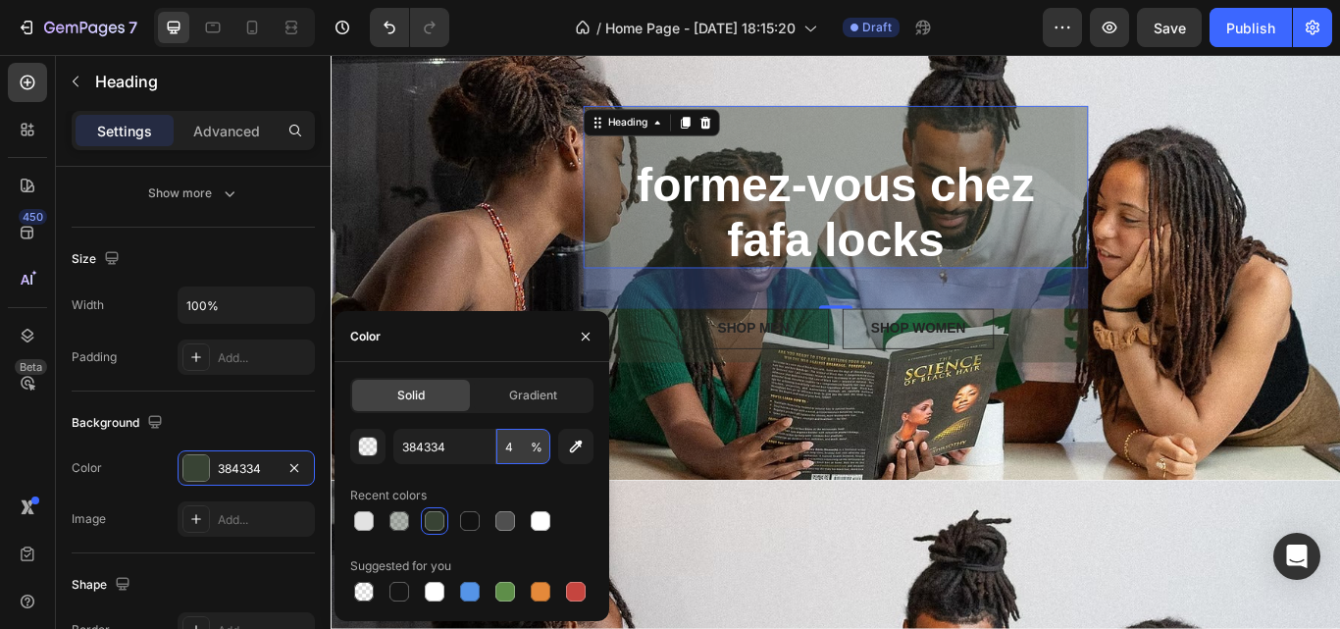
type input "40"
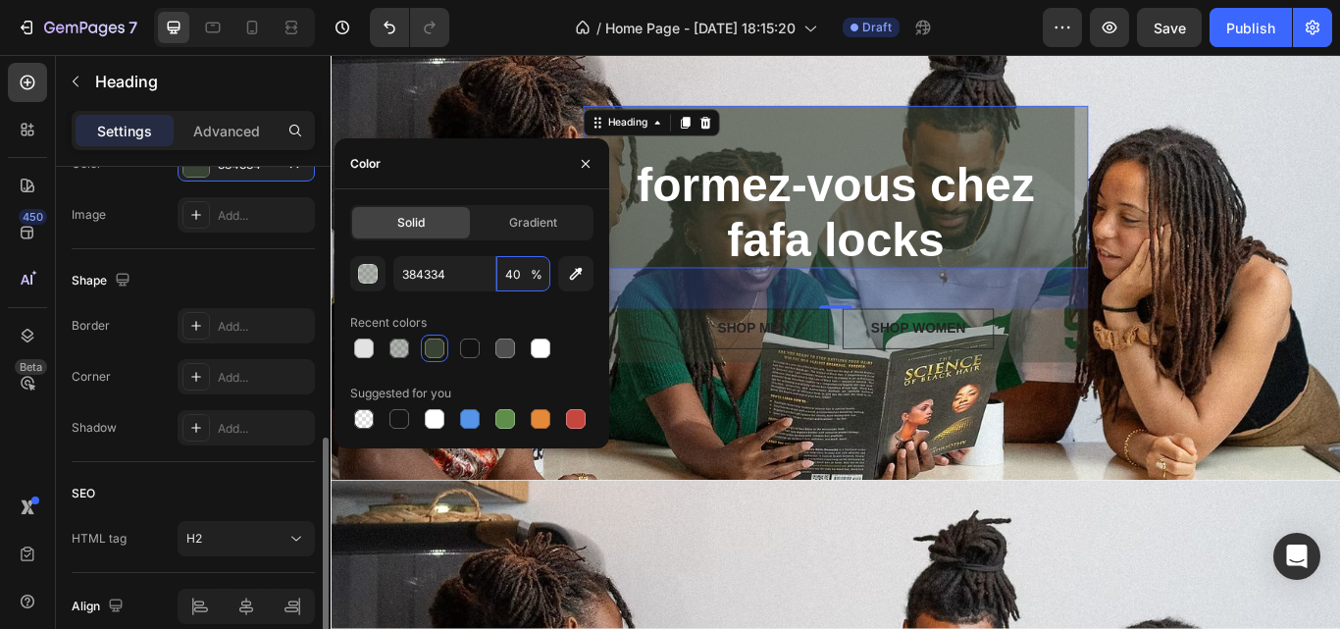
scroll to position [693, 0]
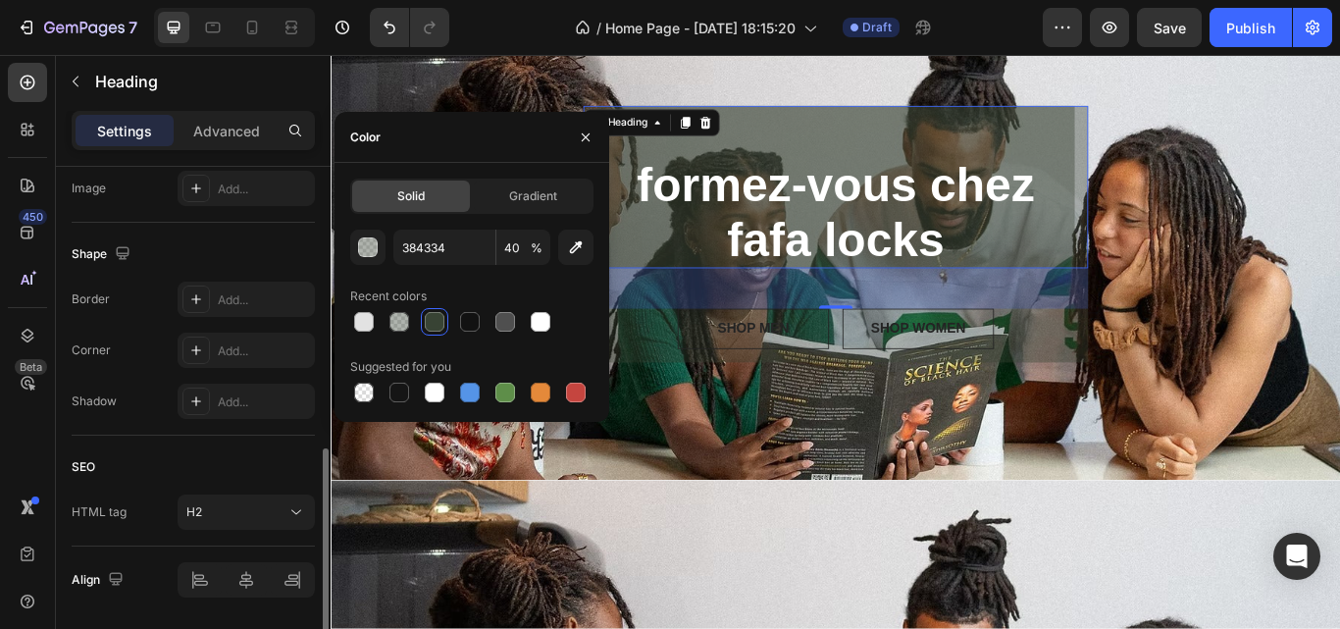
click at [259, 481] on div "SEO" at bounding box center [193, 466] width 243 height 31
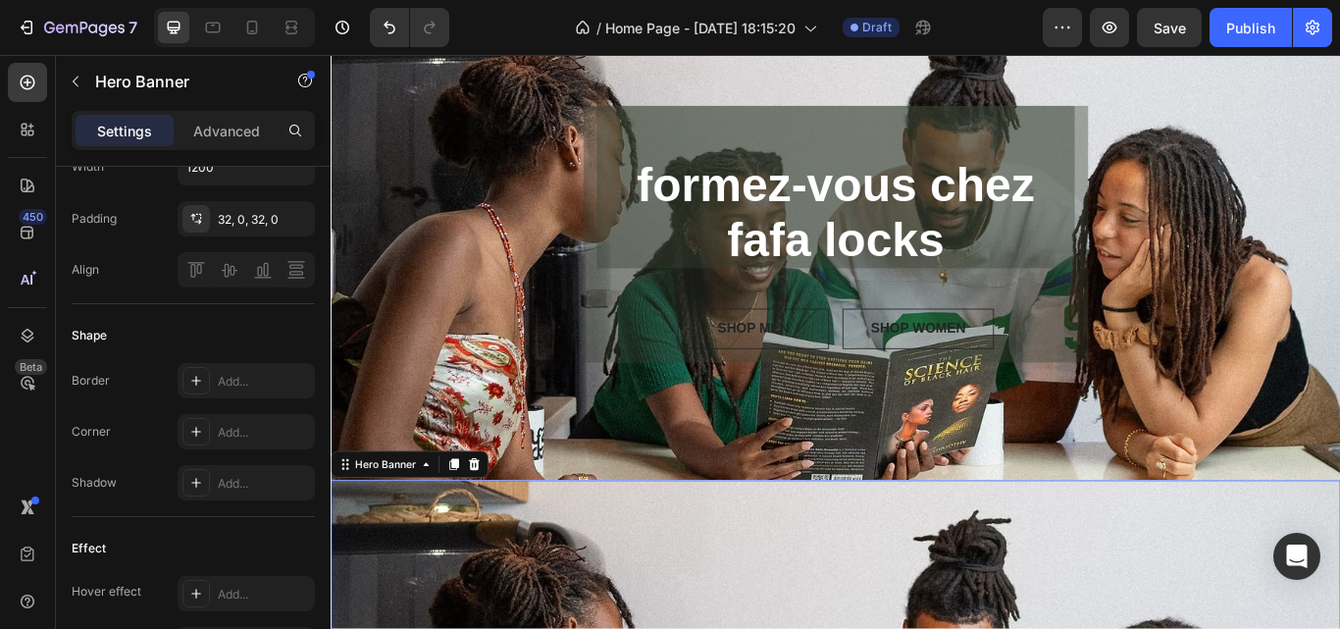
scroll to position [0, 0]
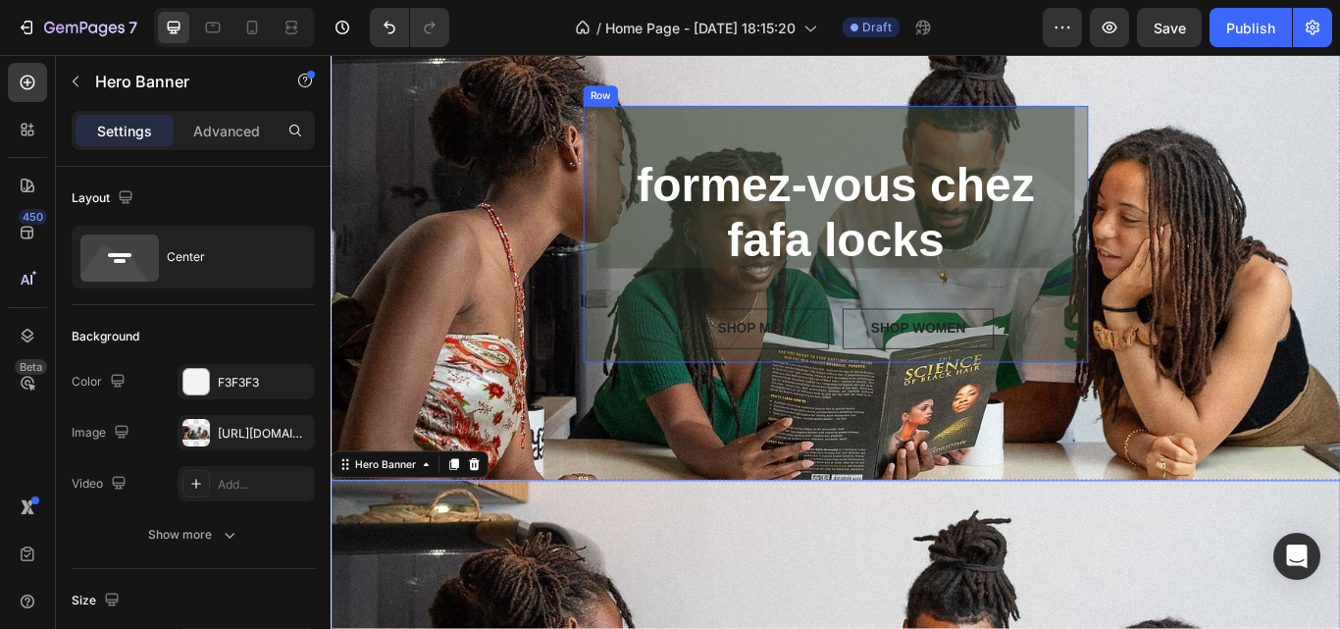
click at [650, 313] on div "⁠⁠⁠⁠⁠⁠⁠ formez-vous chez fafa locks Heading SHOP MEN Button SHOP WOMEN Button R…" at bounding box center [919, 264] width 589 height 299
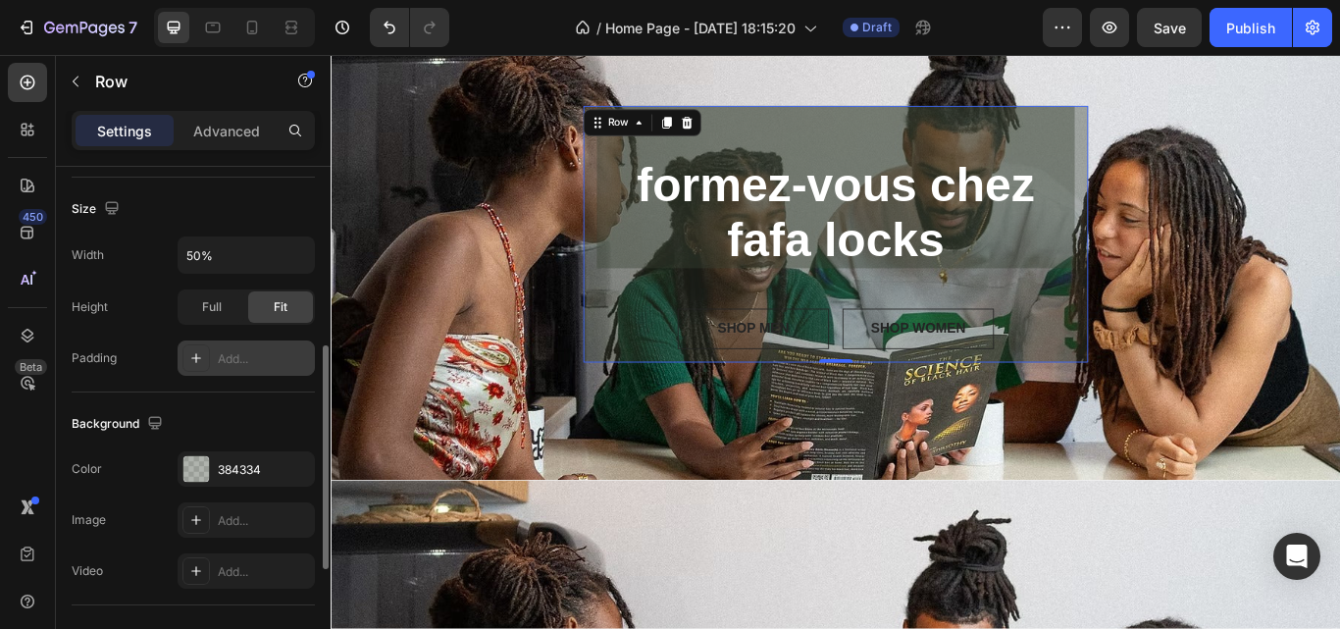
scroll to position [436, 0]
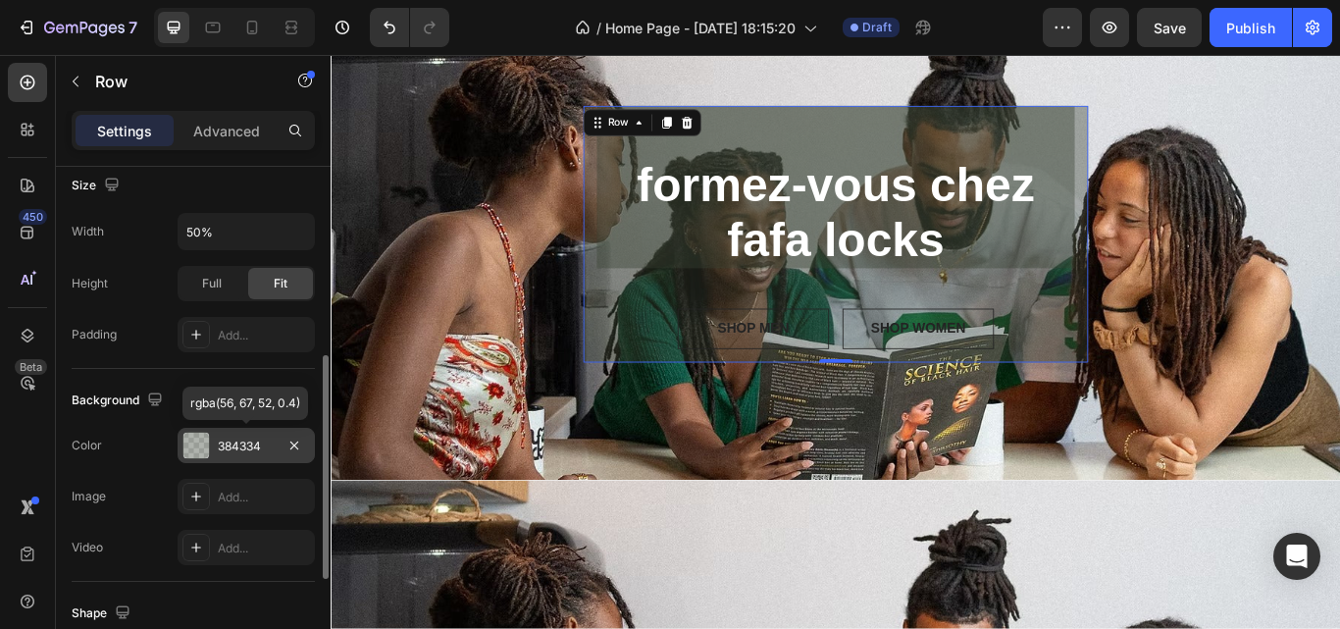
click at [227, 444] on div "384334" at bounding box center [246, 447] width 57 height 18
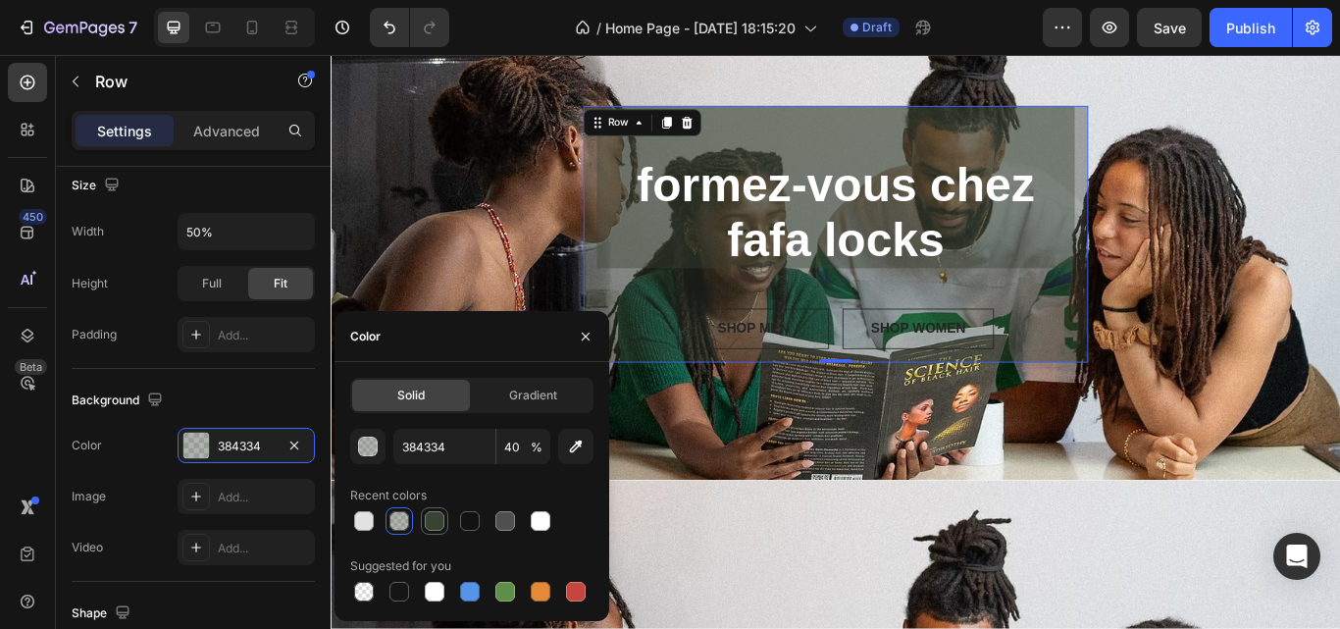
click at [424, 521] on div at bounding box center [435, 521] width 24 height 24
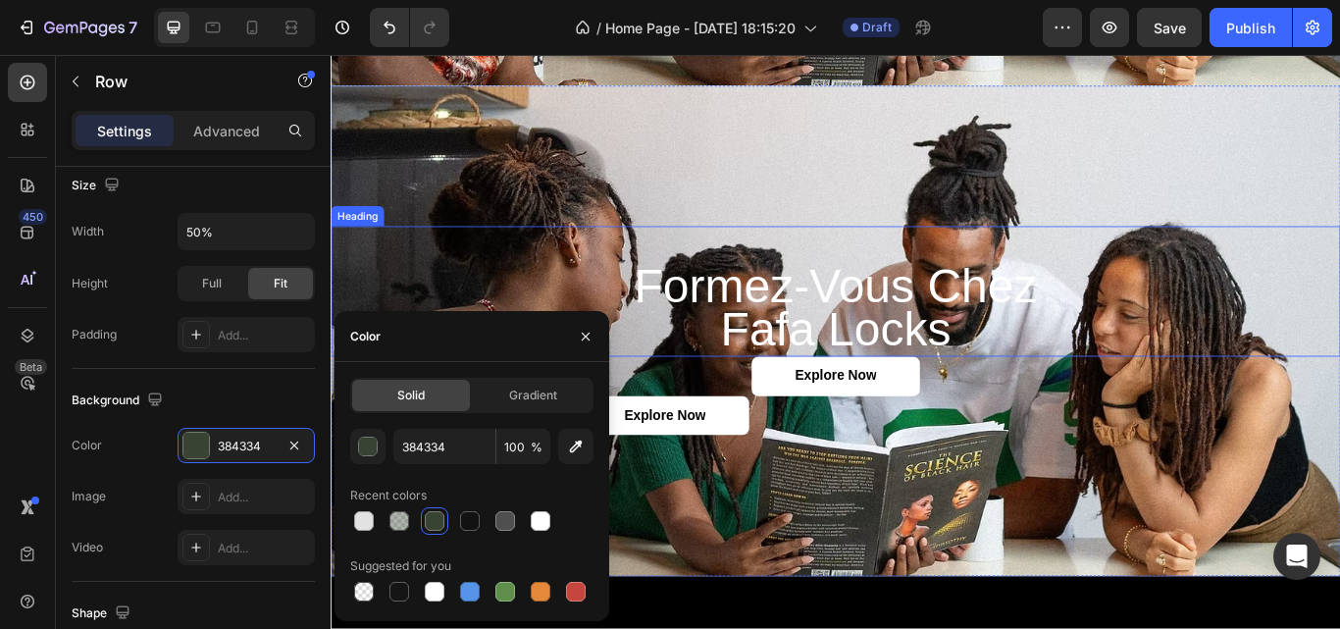
scroll to position [0, 0]
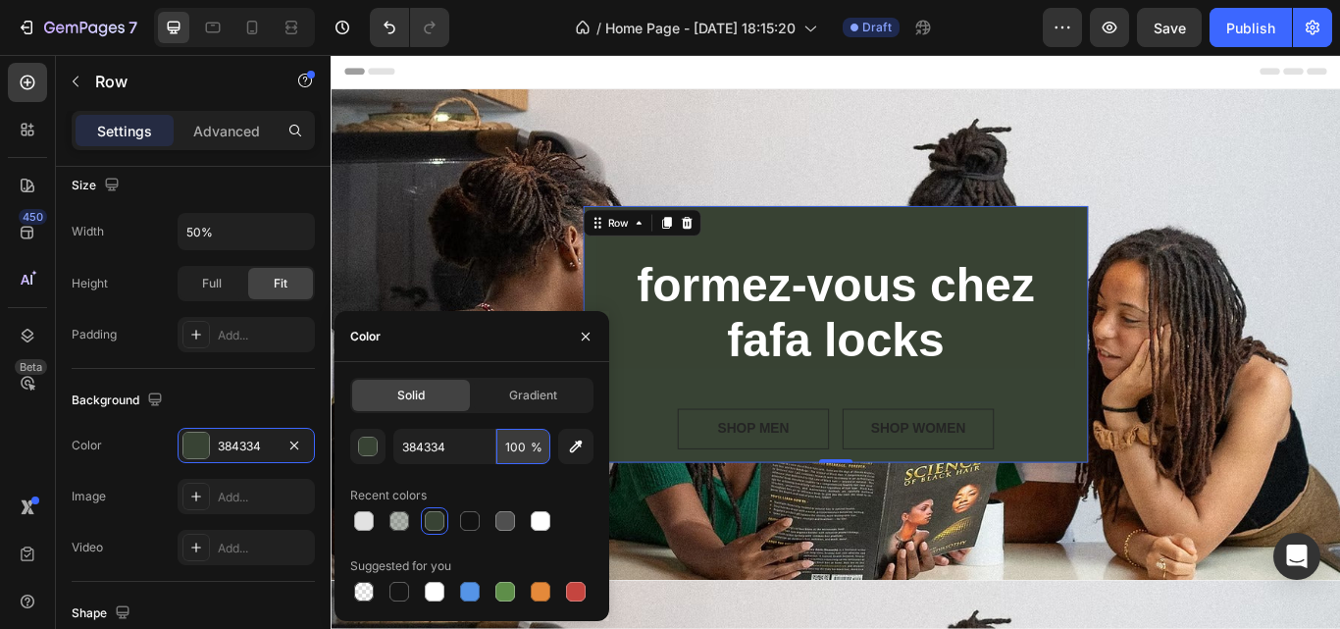
click at [521, 442] on input "100" at bounding box center [523, 446] width 54 height 35
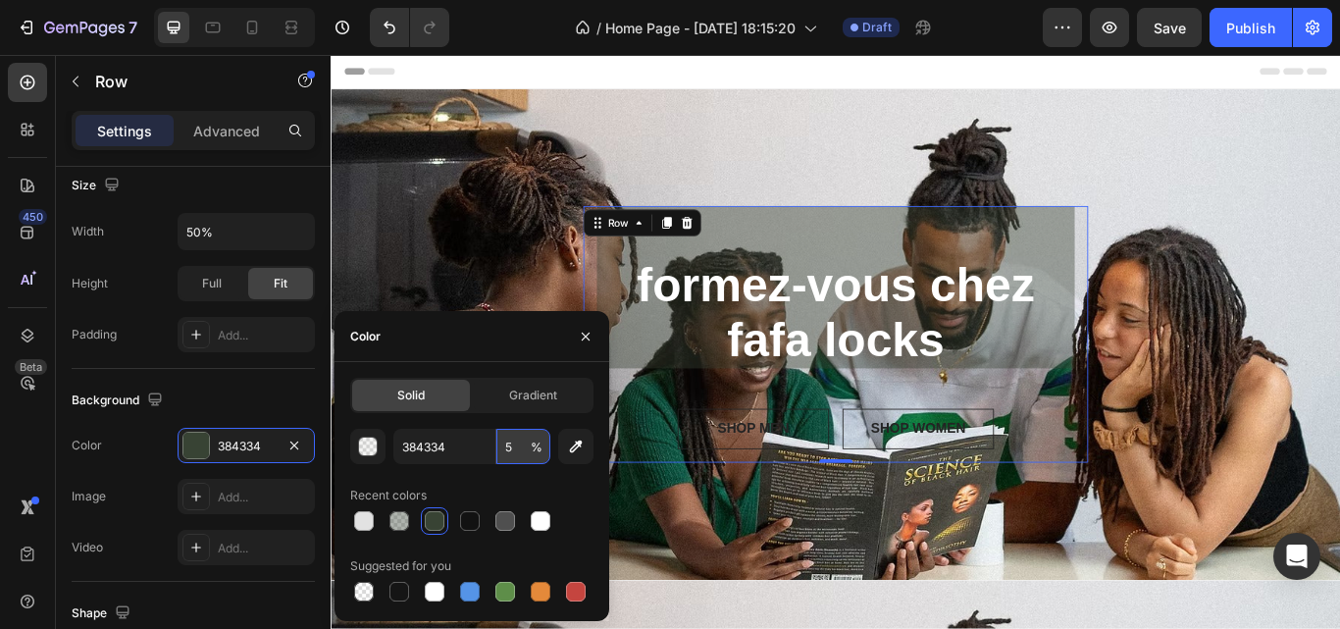
type input "50"
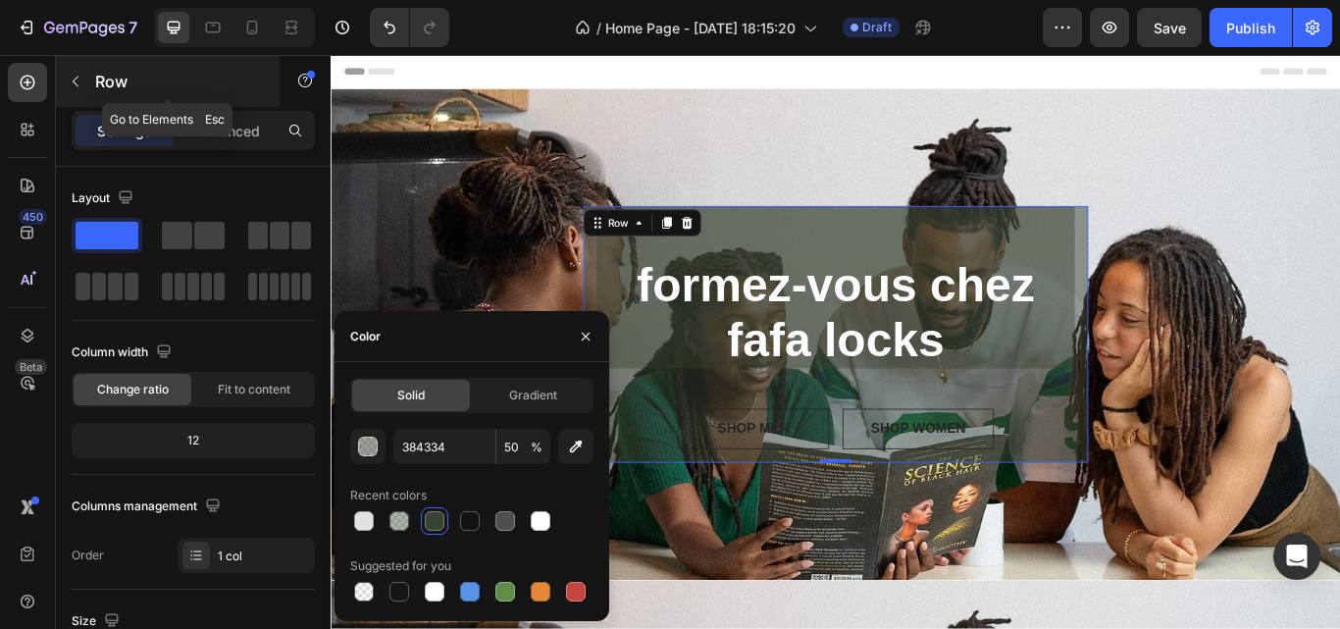
click at [74, 90] on button "button" at bounding box center [75, 81] width 31 height 31
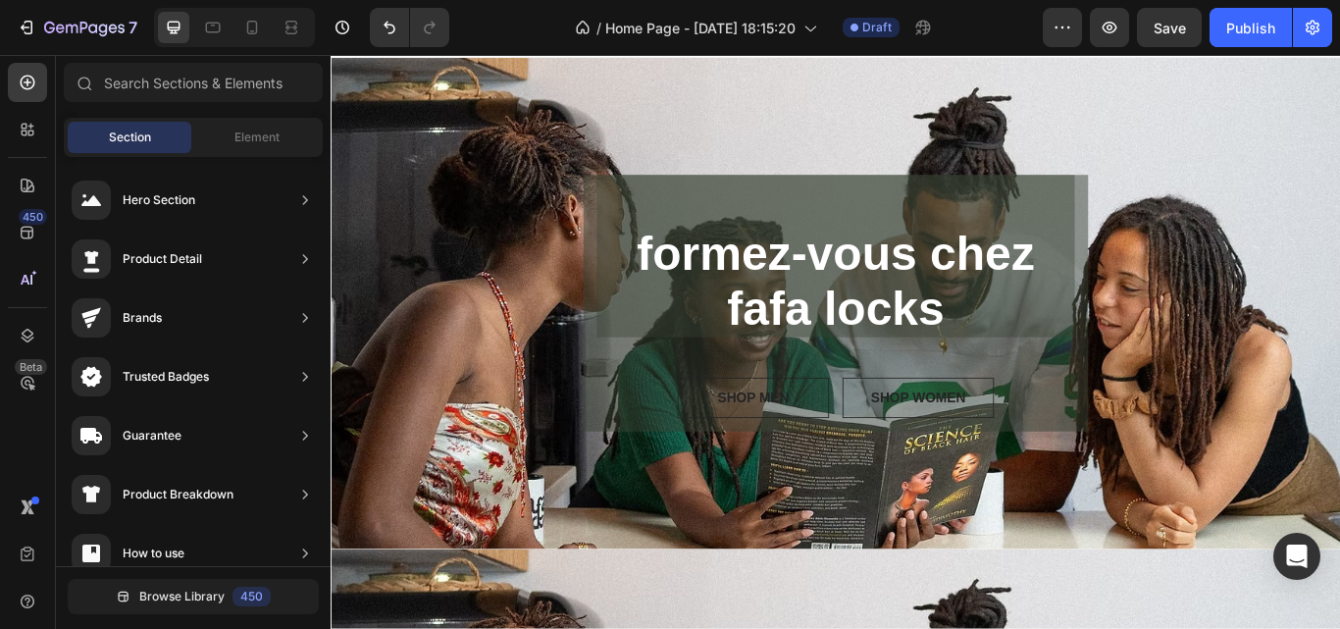
scroll to position [49, 0]
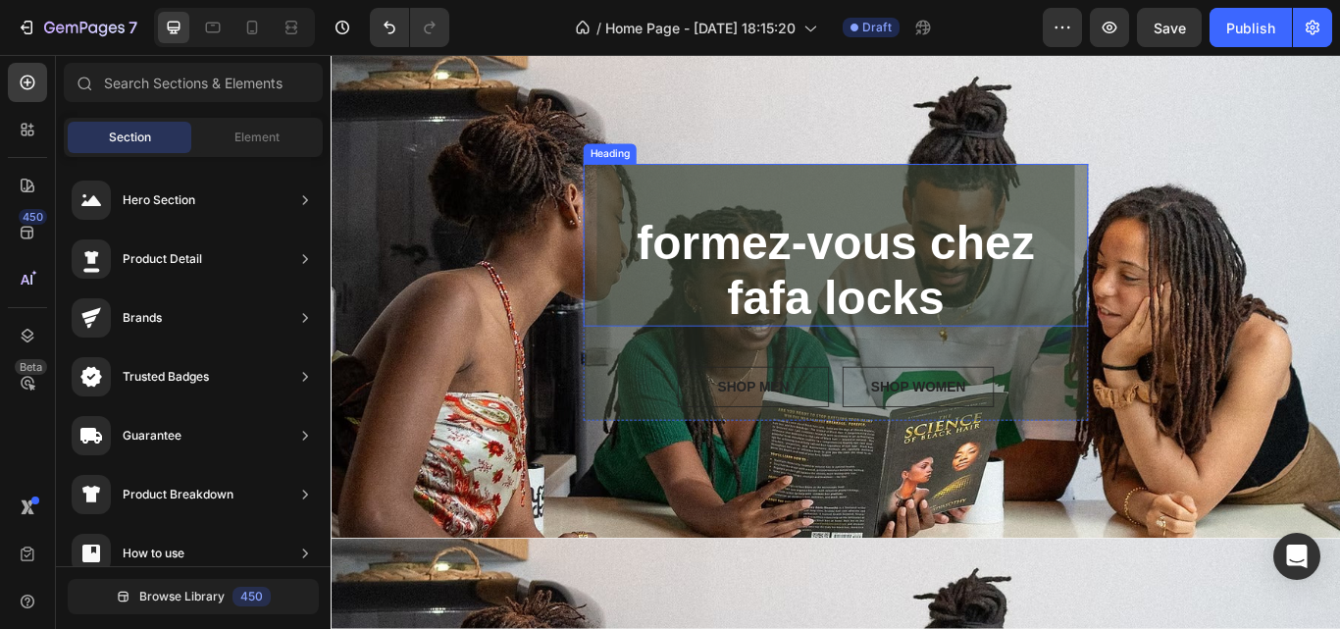
click at [972, 352] on span "fafa locks" at bounding box center [919, 338] width 253 height 62
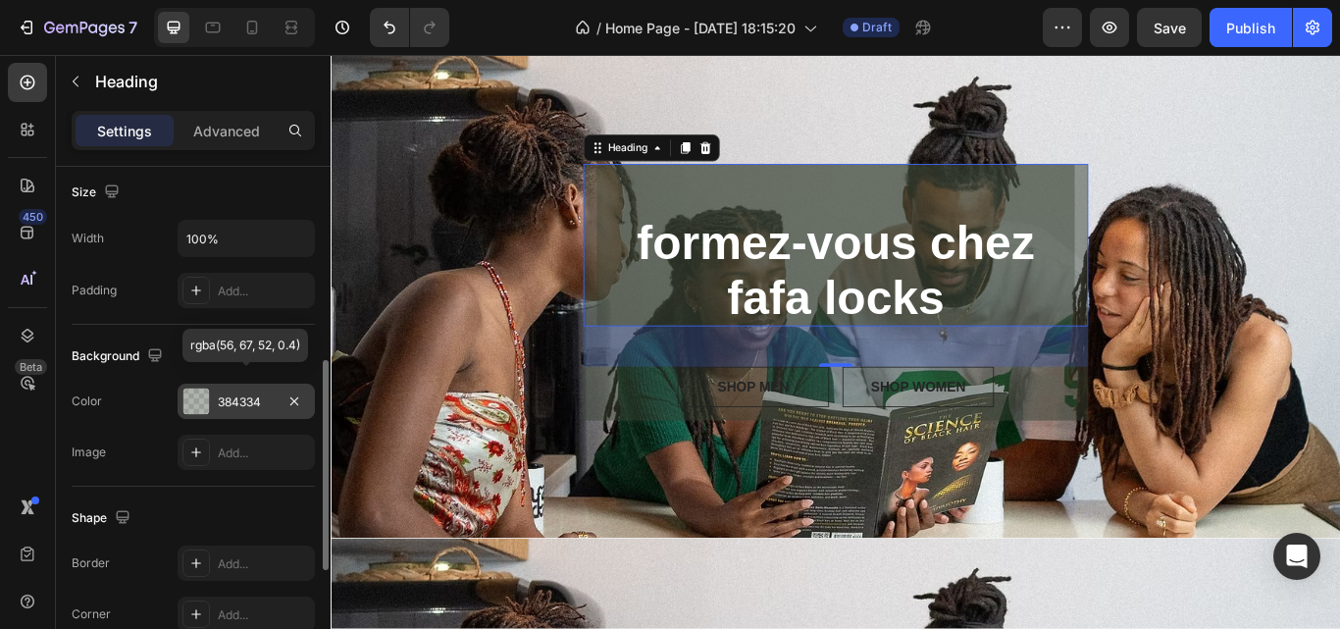
scroll to position [446, 0]
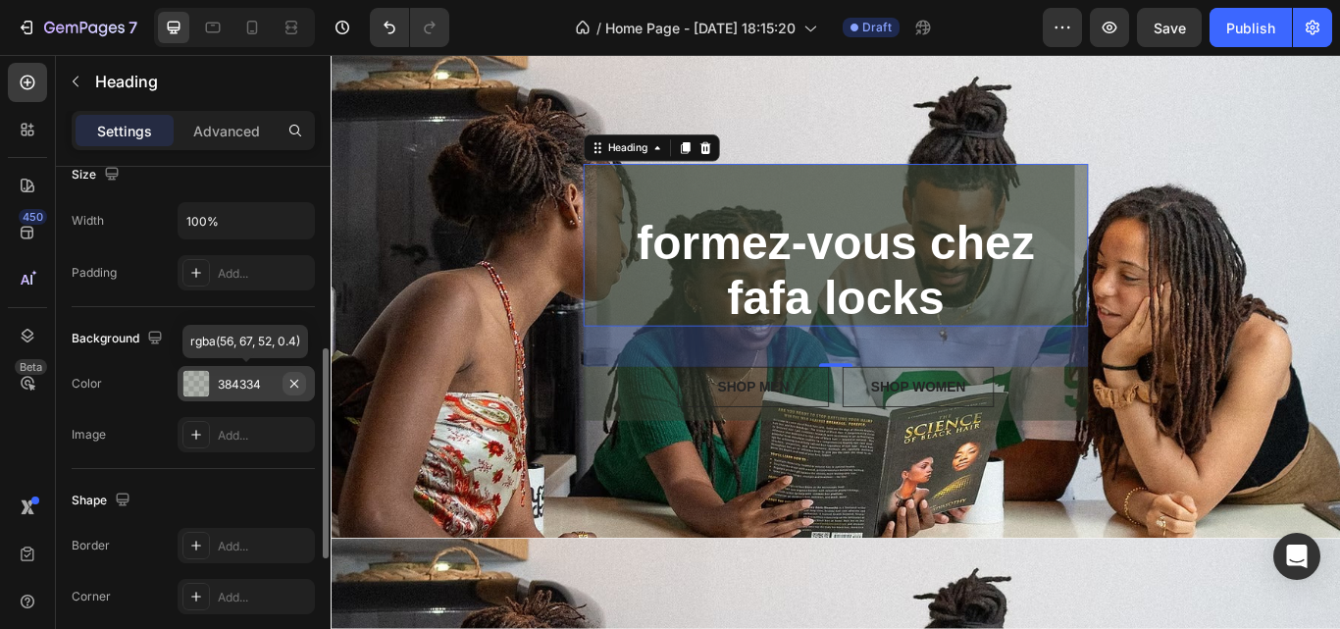
click at [285, 381] on button "button" at bounding box center [295, 384] width 24 height 24
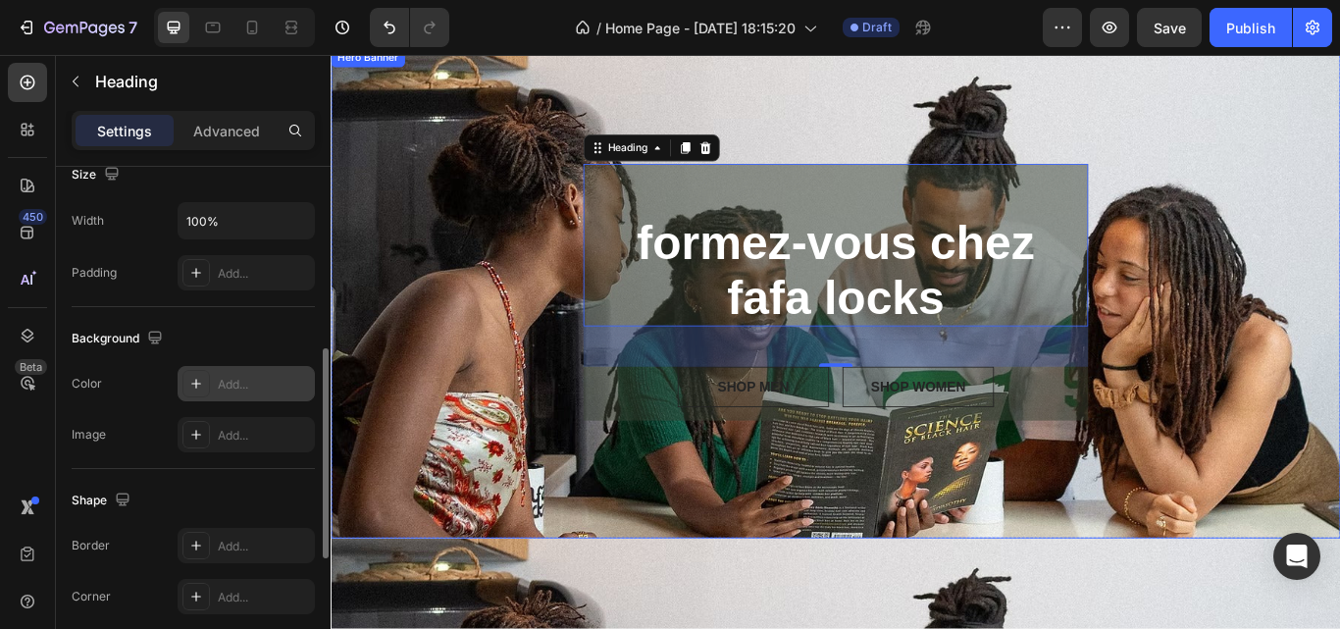
click at [1339, 249] on div "⁠⁠⁠⁠⁠⁠⁠ formez-vous chez fafa locks Heading 48 SHOP MEN Button SHOP WOMEN Butto…" at bounding box center [919, 331] width 1177 height 299
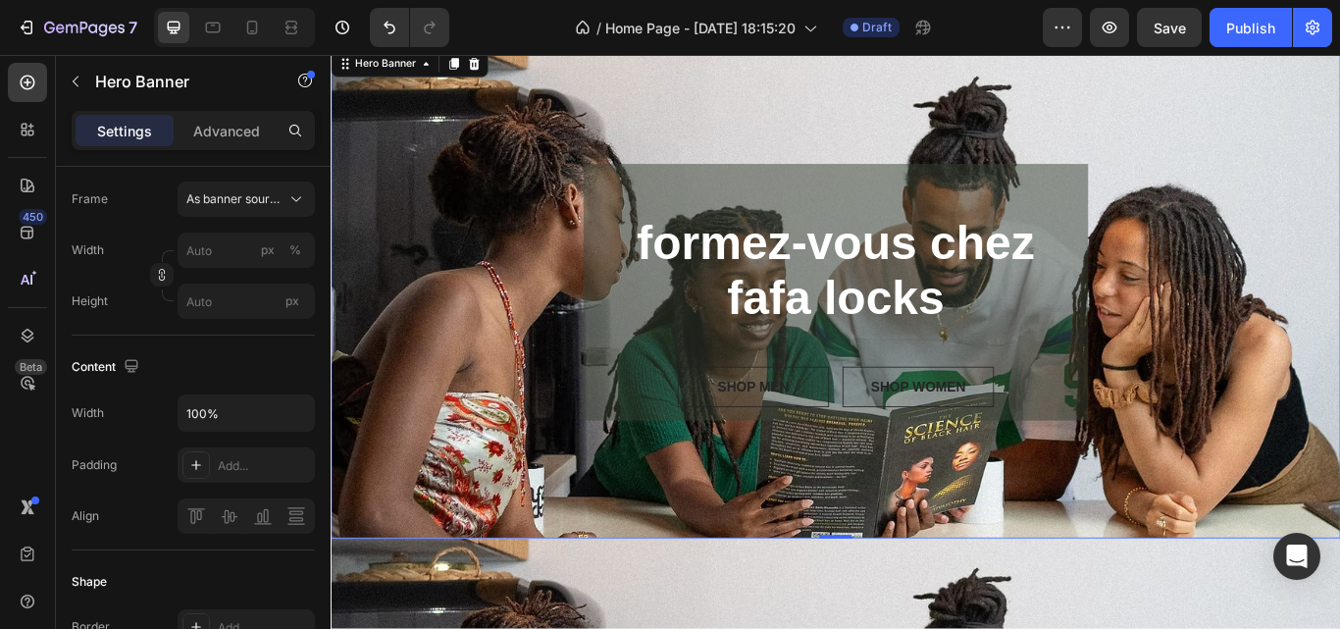
scroll to position [0, 0]
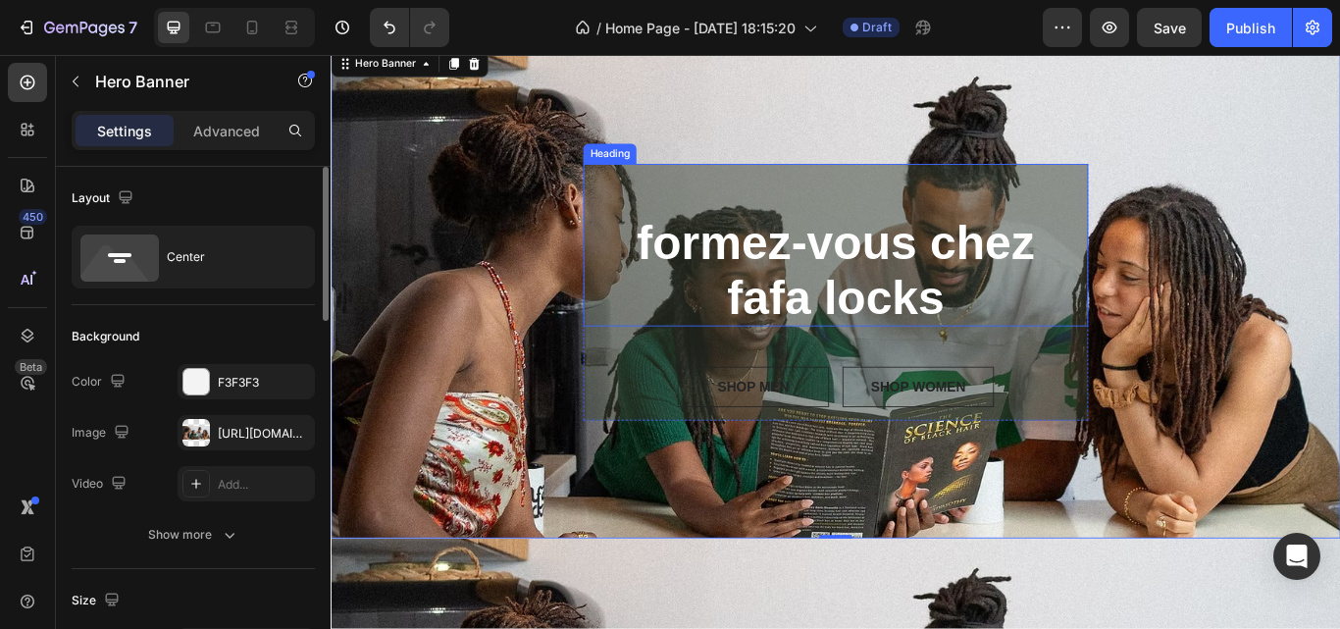
click at [940, 325] on span "fafa locks" at bounding box center [919, 338] width 253 height 62
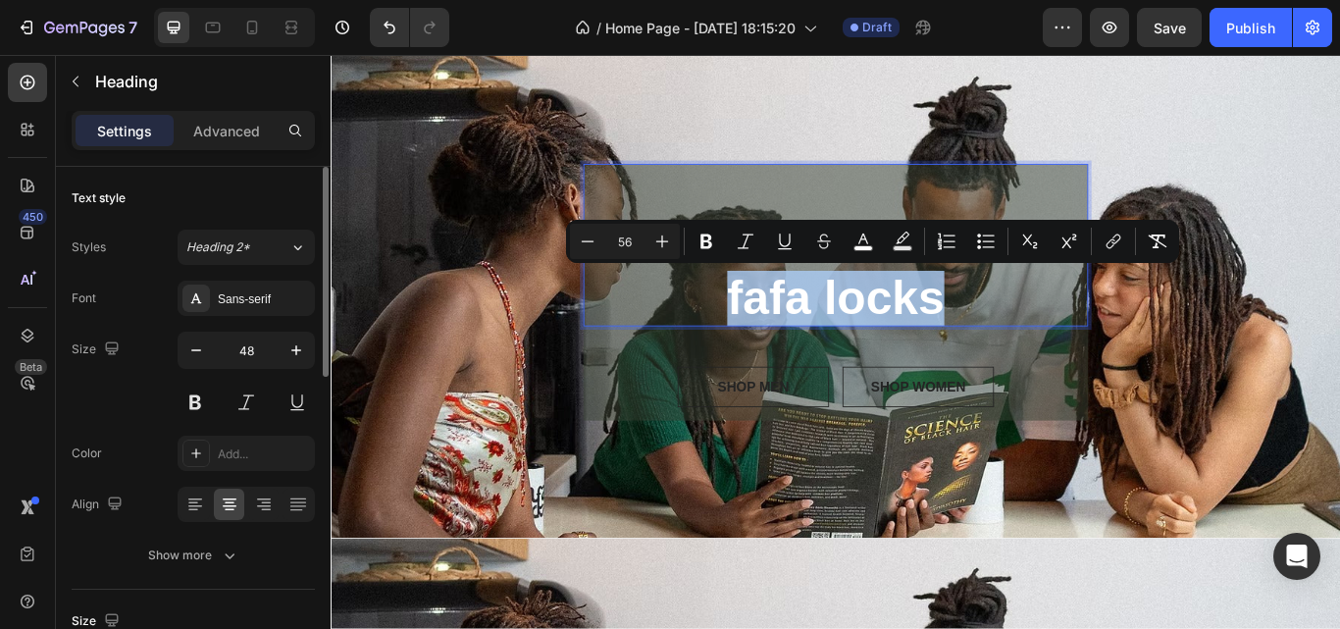
type input "48"
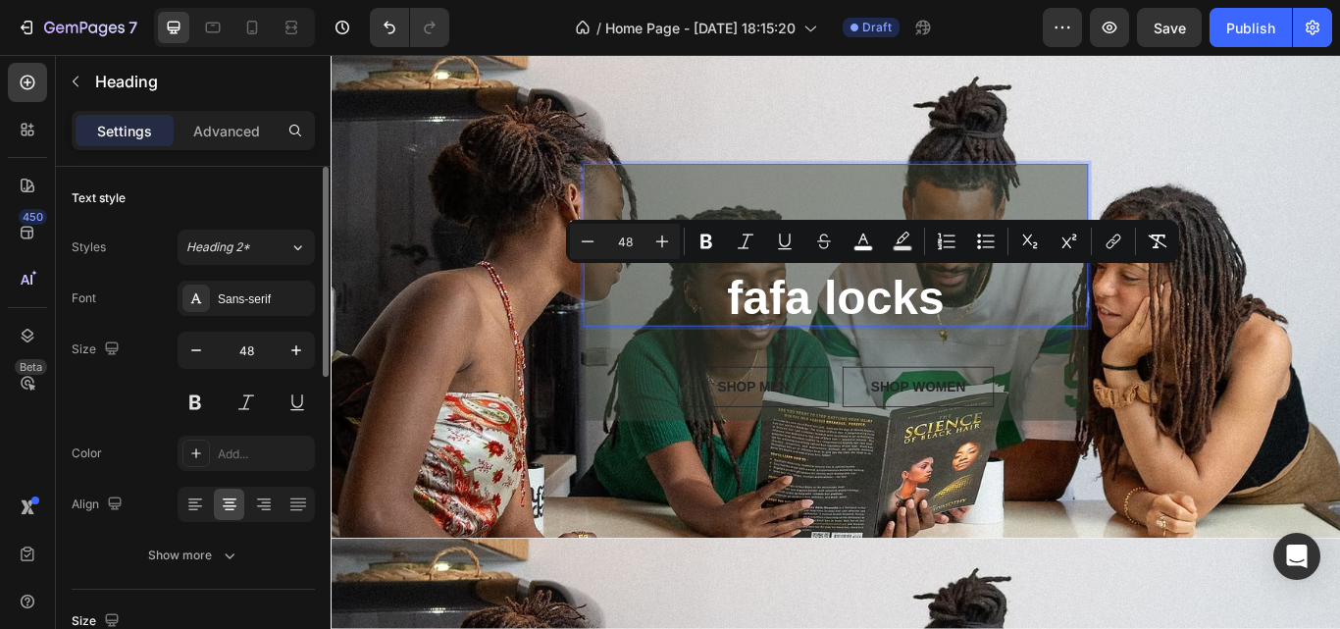
click at [873, 217] on p "formez-vous chez fafa locks" at bounding box center [919, 276] width 557 height 189
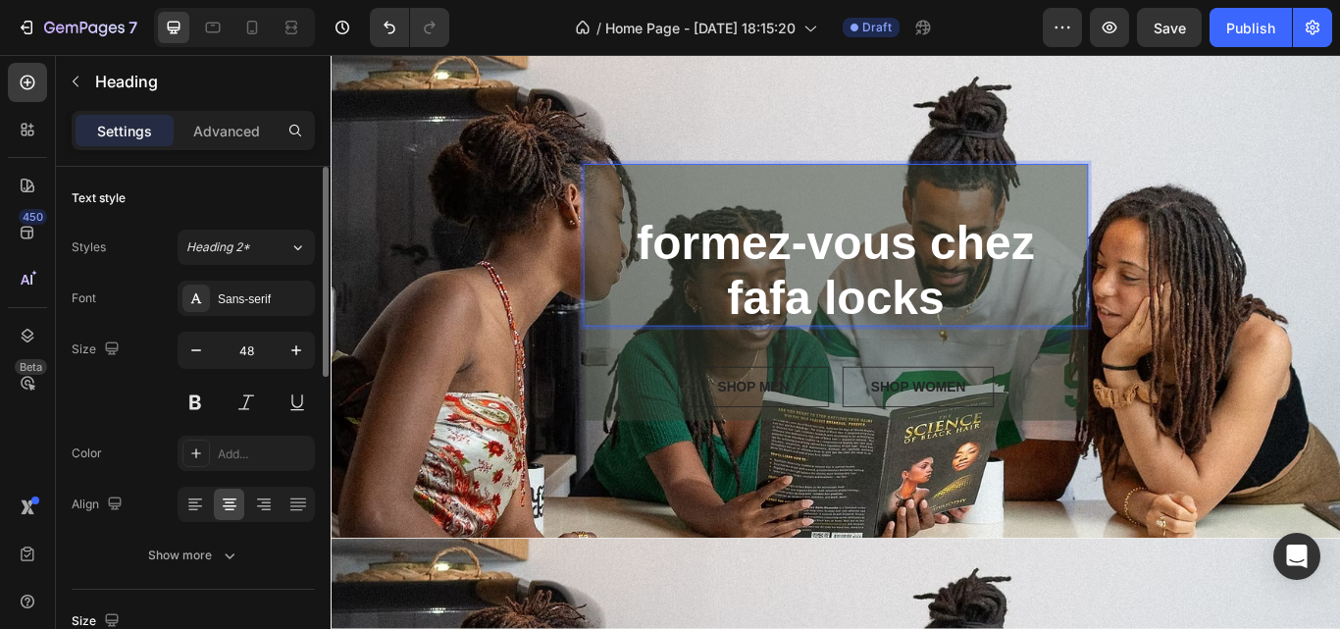
click at [788, 253] on span "formez-vous chez" at bounding box center [920, 274] width 464 height 62
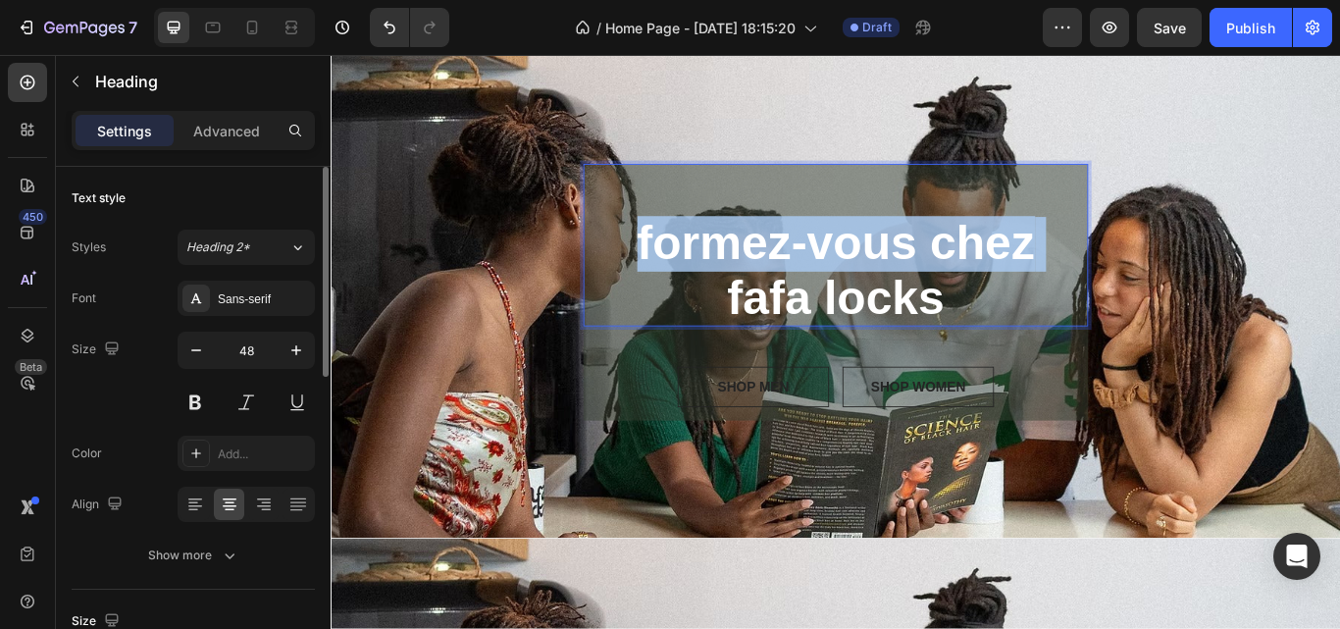
click at [788, 253] on span "formez-vous chez" at bounding box center [920, 274] width 464 height 62
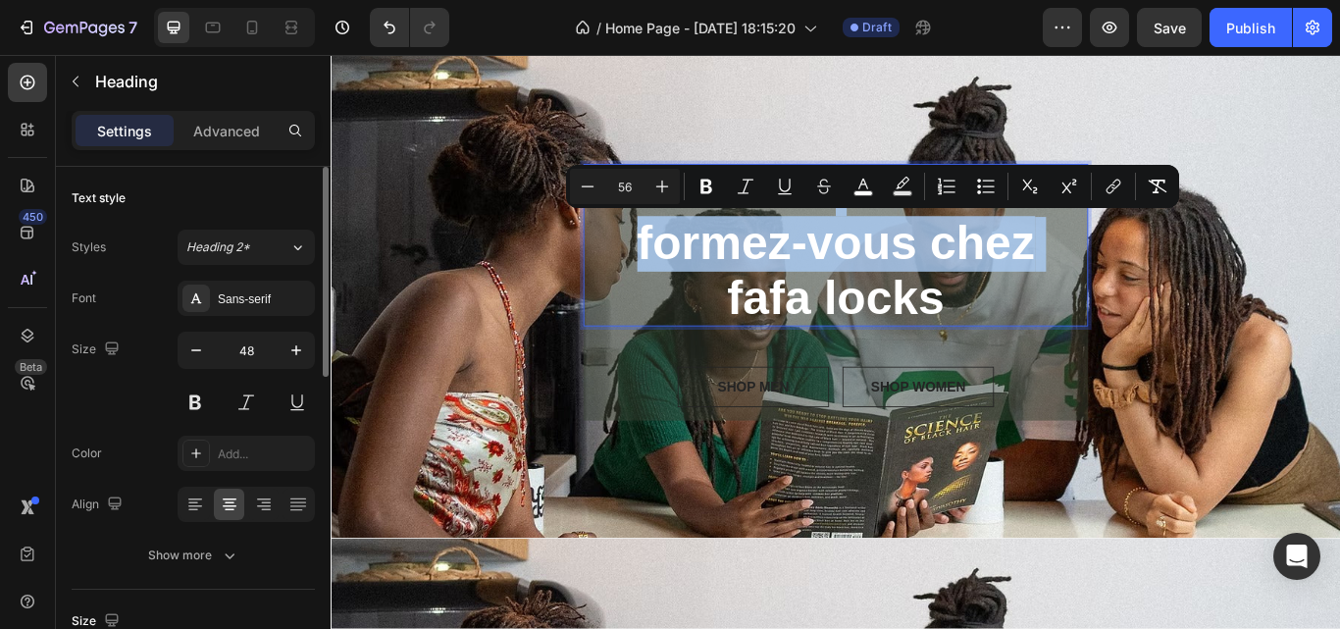
click at [756, 276] on span "formez-vous chez" at bounding box center [920, 274] width 464 height 62
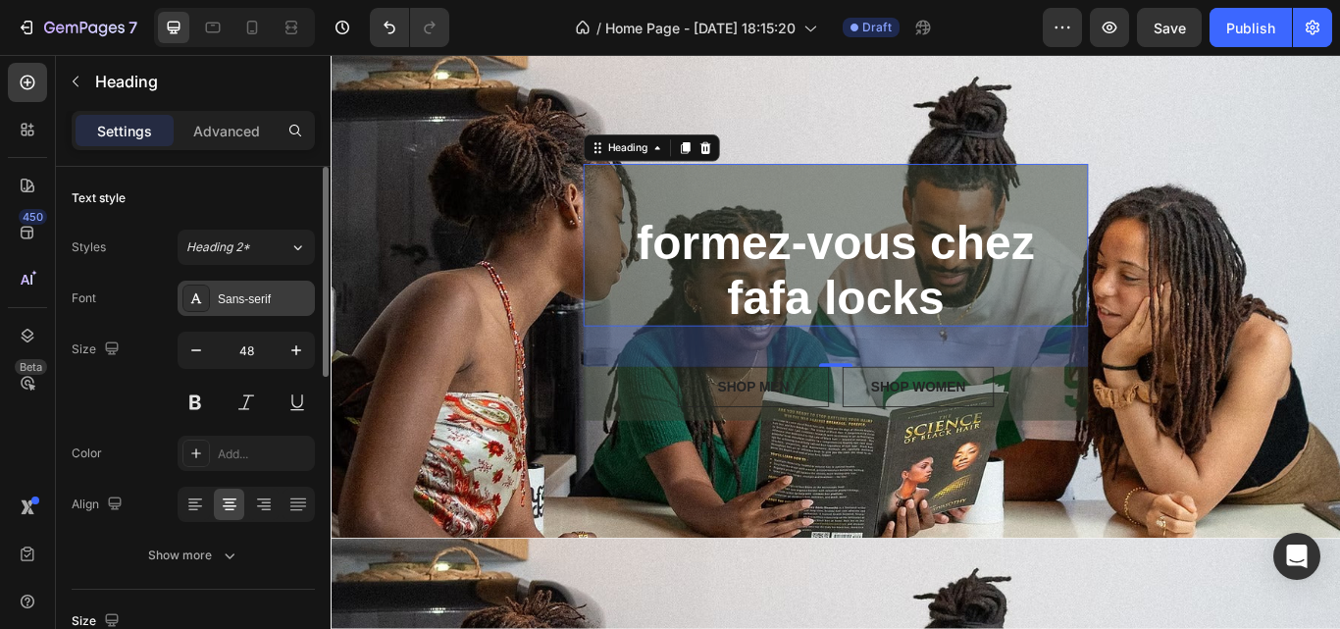
click at [233, 303] on div "Sans-serif" at bounding box center [264, 299] width 92 height 18
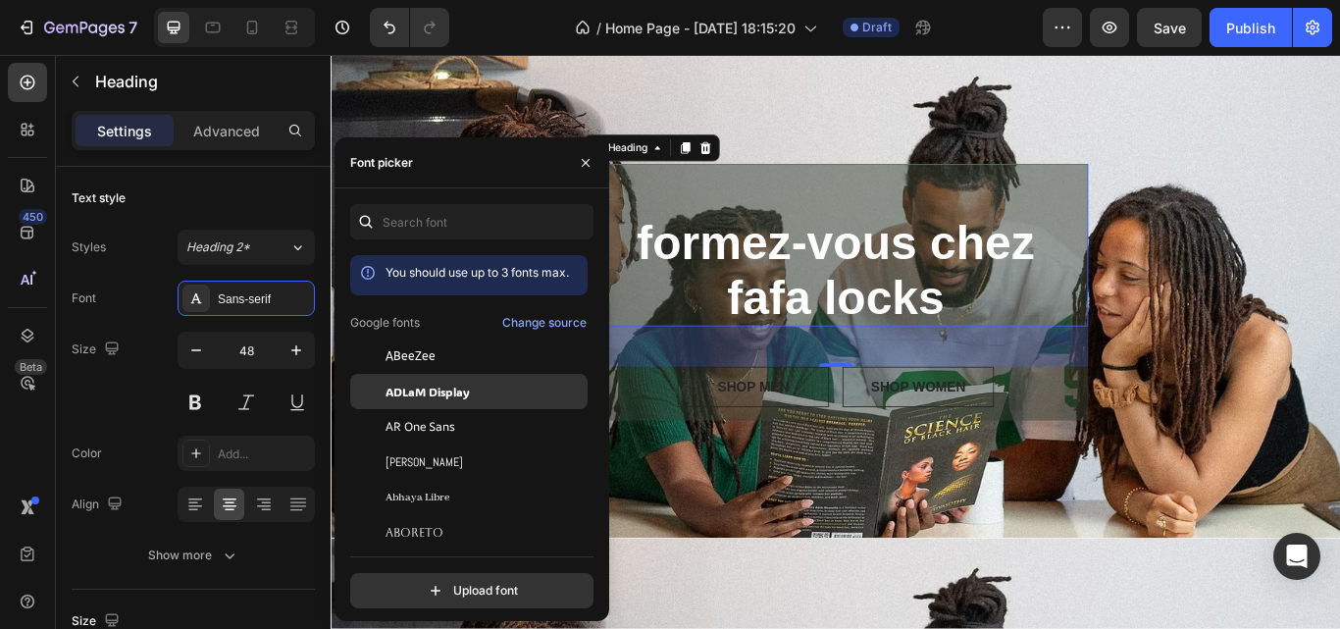
click at [422, 398] on span "ADLaM Display" at bounding box center [428, 392] width 84 height 18
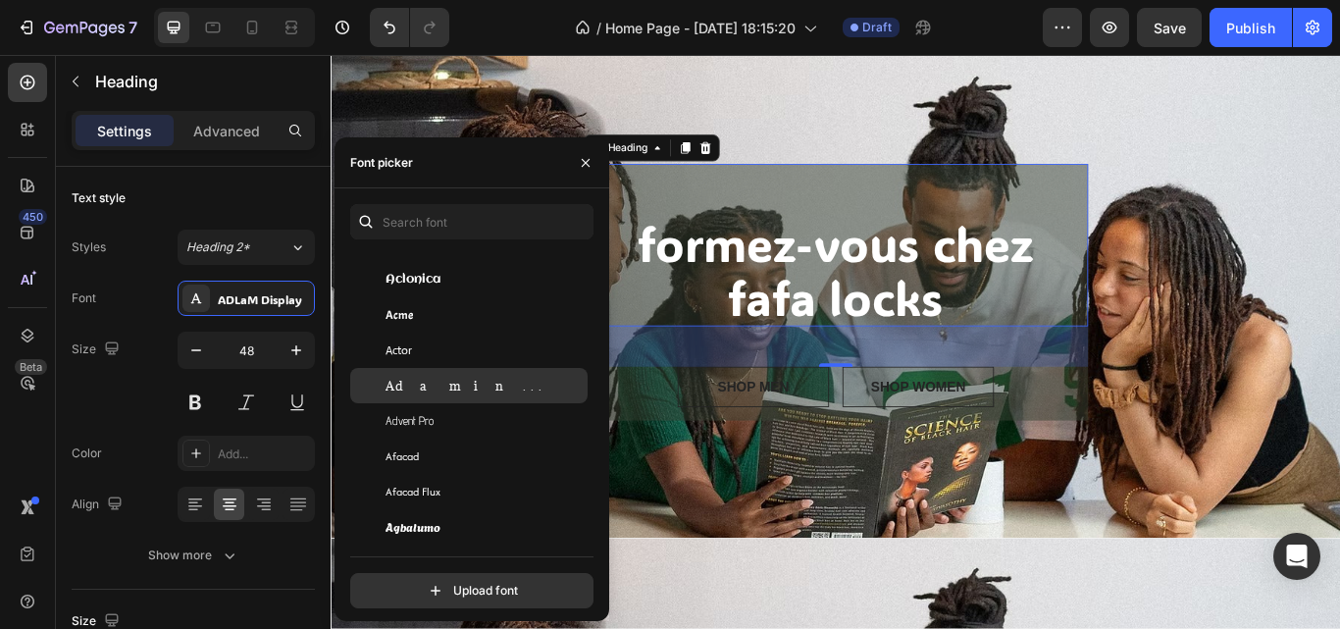
scroll to position [314, 0]
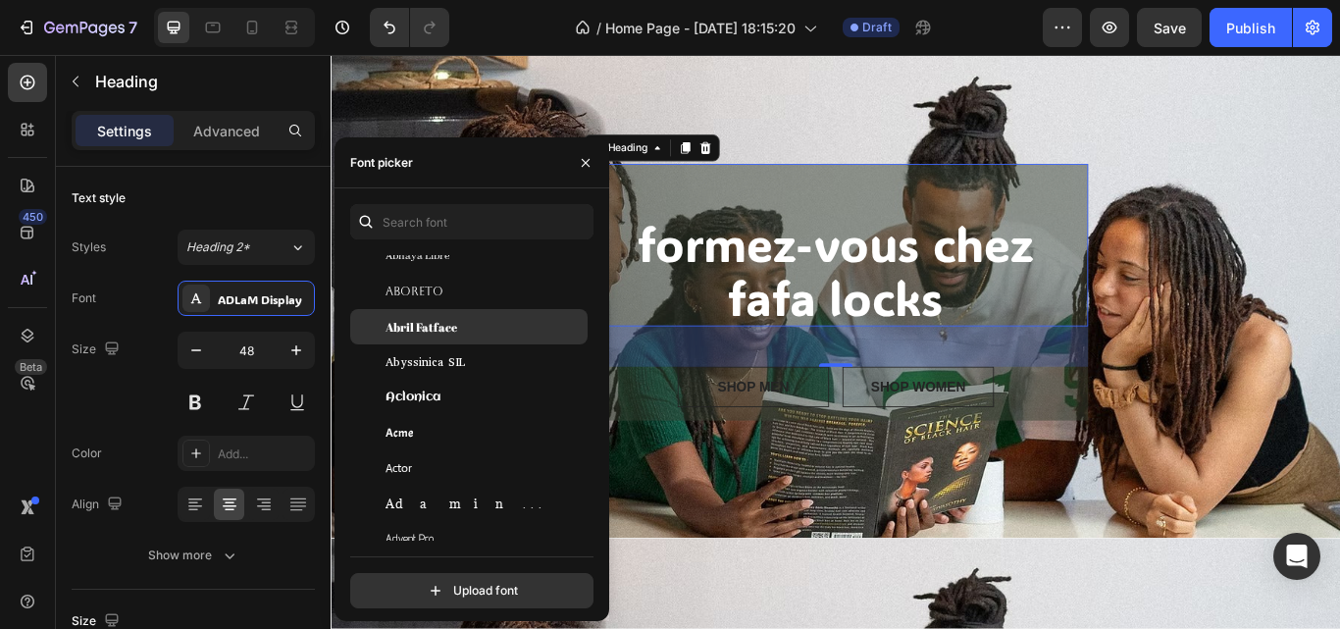
click at [442, 332] on span "Abril Fatface" at bounding box center [422, 327] width 72 height 18
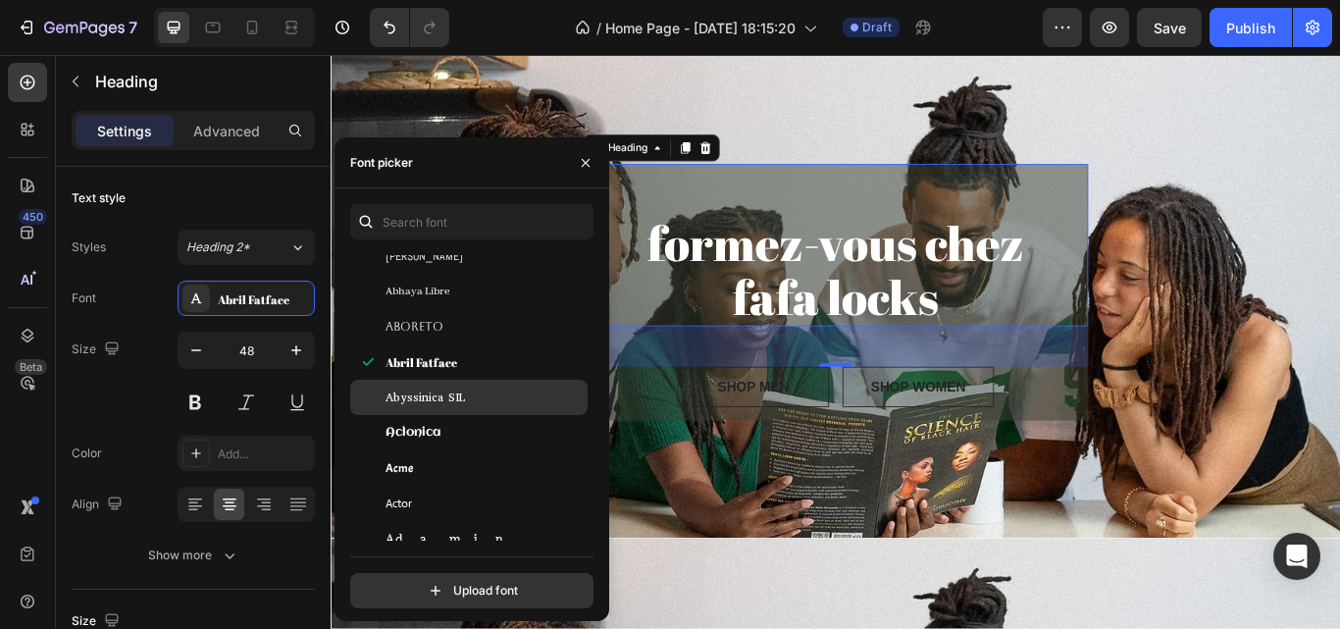
click at [516, 405] on div "Abyssinica SIL" at bounding box center [485, 398] width 198 height 18
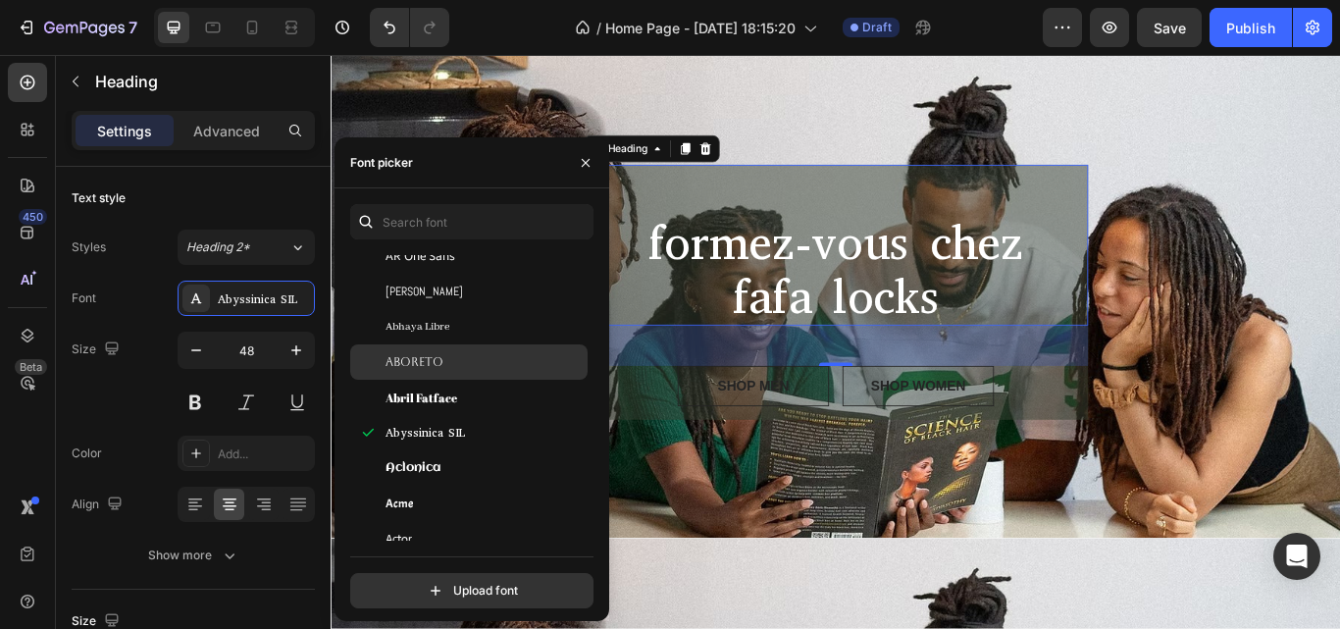
click at [481, 373] on div "Aboreto" at bounding box center [468, 361] width 237 height 35
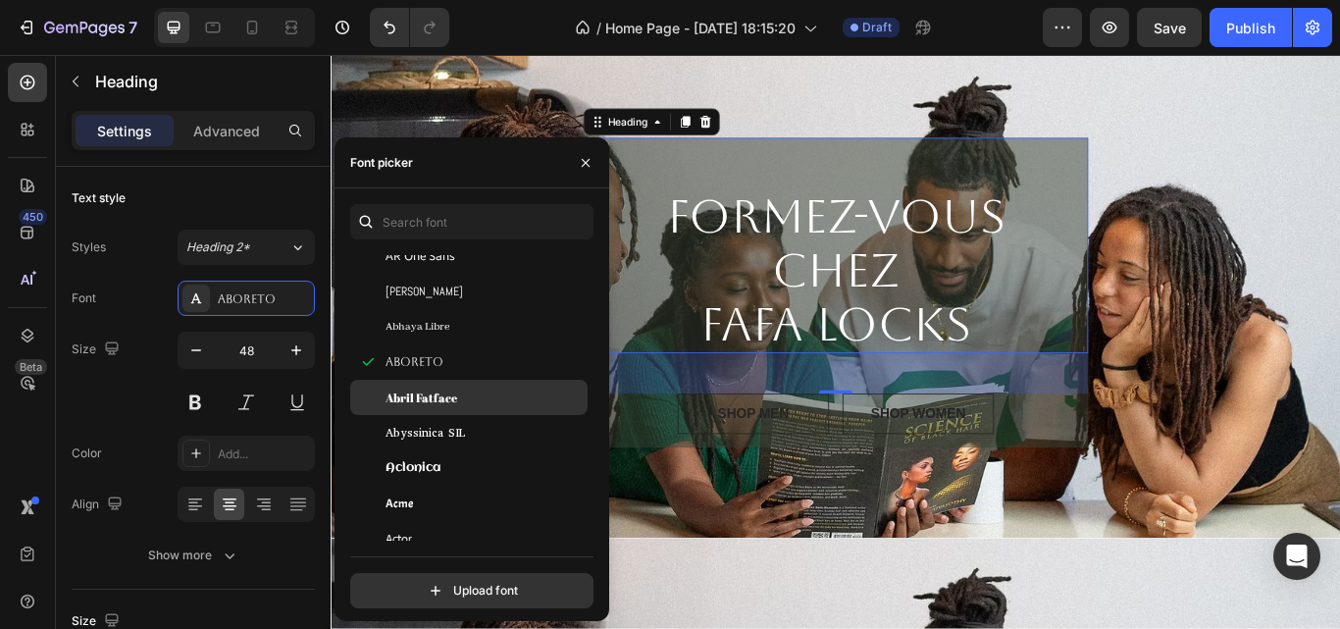
click at [475, 391] on div "Abril Fatface" at bounding box center [485, 398] width 198 height 18
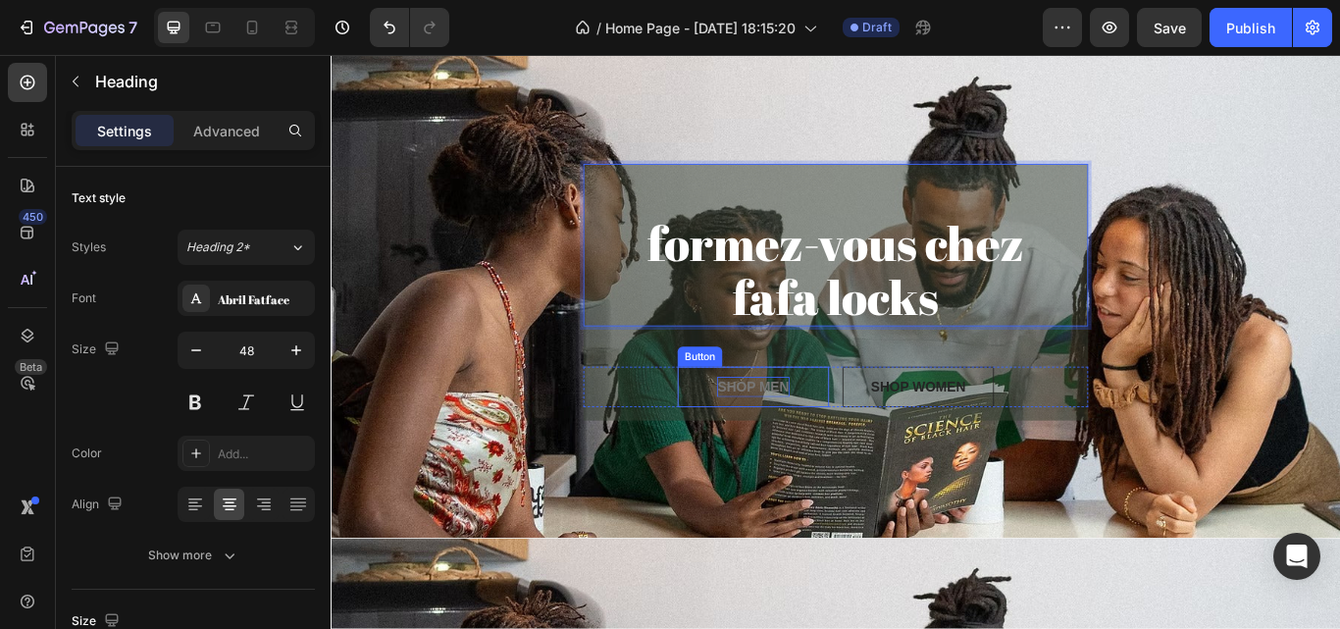
click at [815, 449] on div "SHOP MEN" at bounding box center [822, 443] width 83 height 24
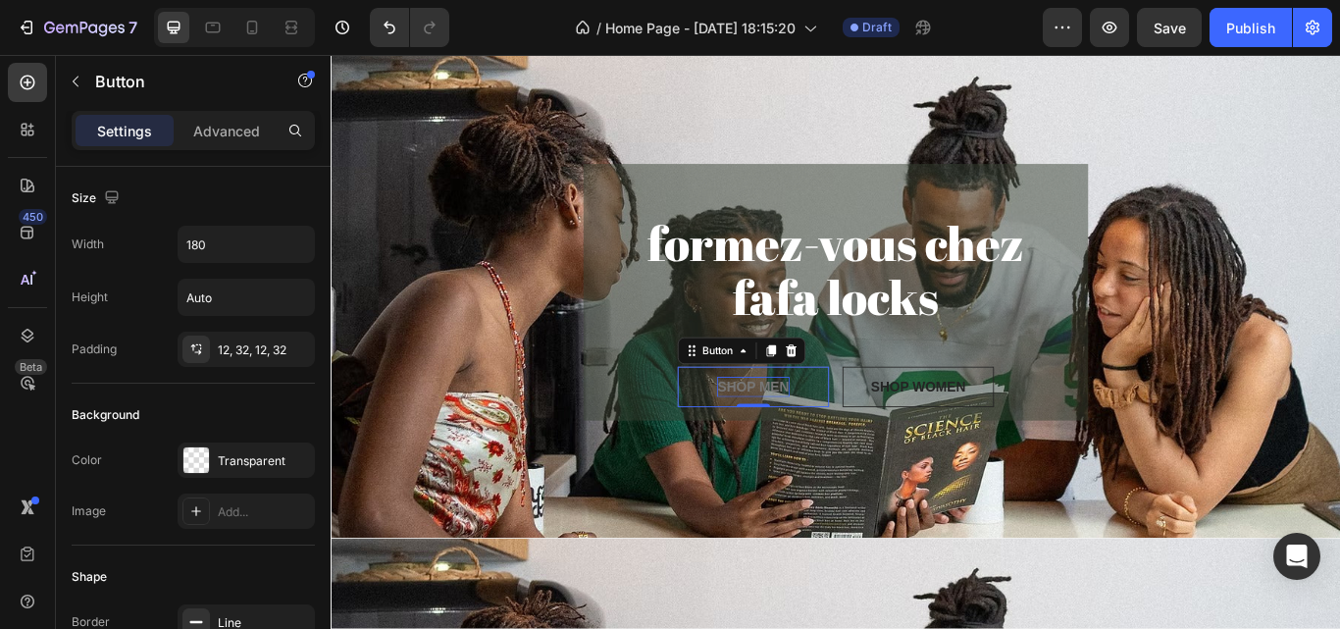
click at [815, 449] on div "SHOP MEN" at bounding box center [822, 443] width 83 height 24
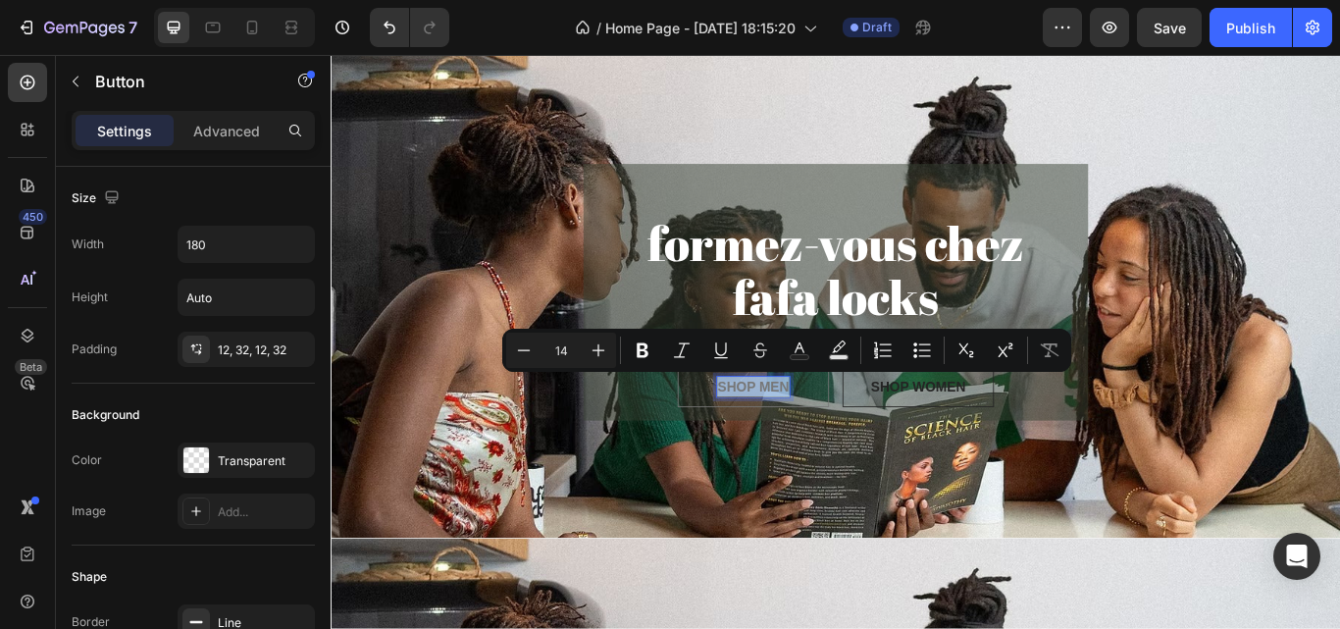
scroll to position [0, 0]
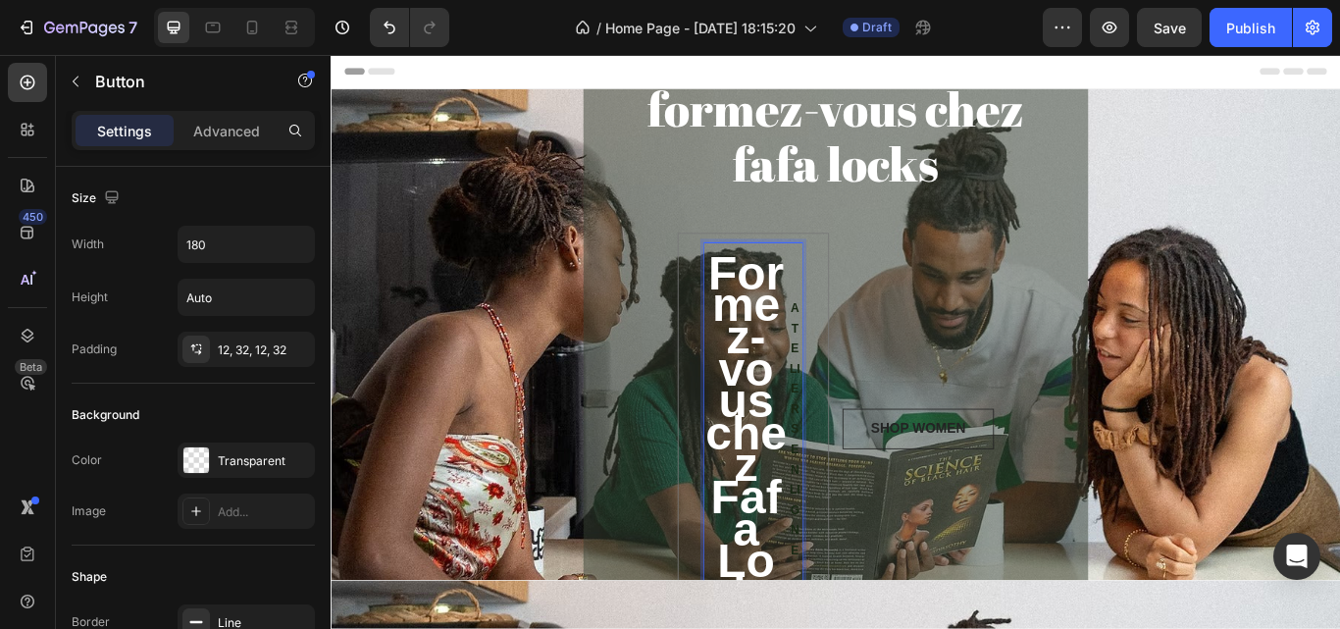
click at [808, 524] on span "Formez-vous chez Fafa Locks" at bounding box center [814, 496] width 95 height 435
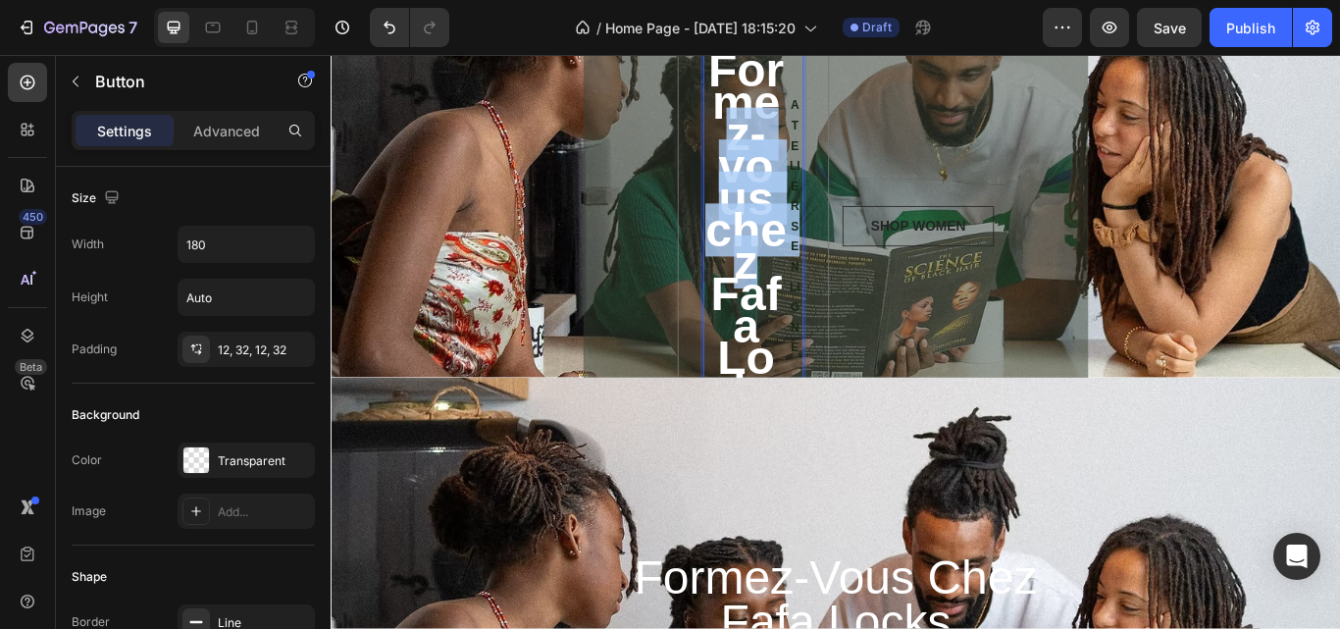
drag, startPoint x: 821, startPoint y: 290, endPoint x: 774, endPoint y: 145, distance: 152.7
click at [774, 145] on p "Formez-vous chez Fafa Locks" at bounding box center [814, 255] width 97 height 434
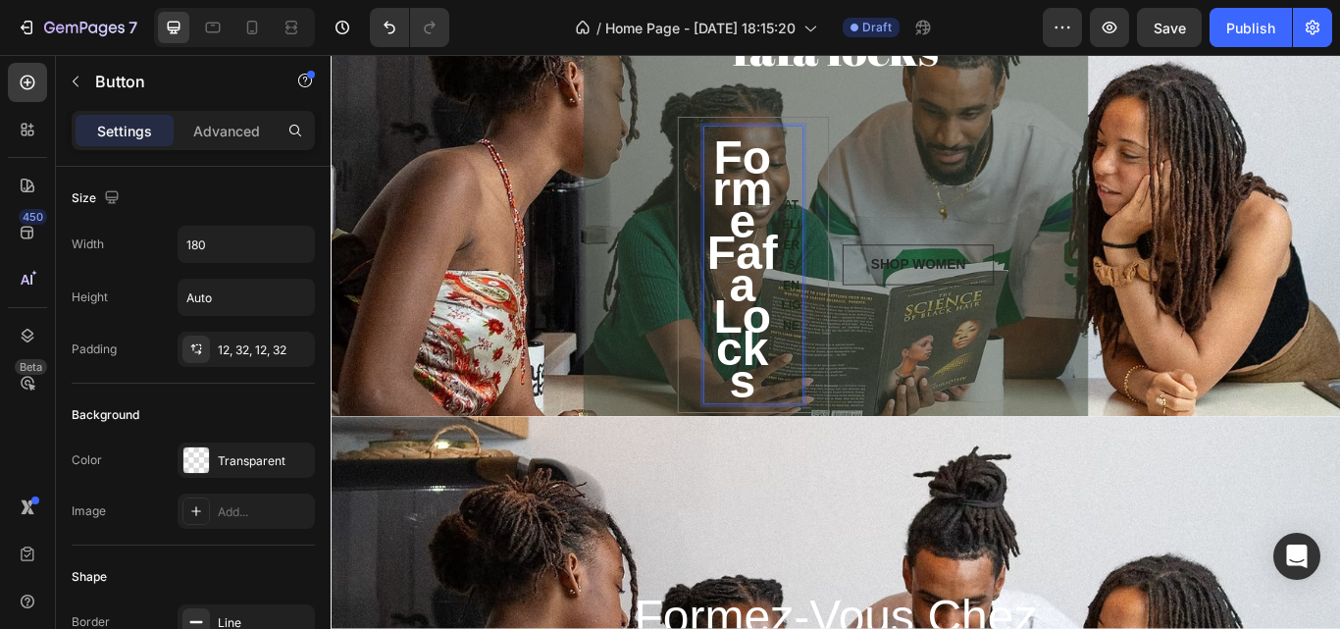
scroll to position [120, 0]
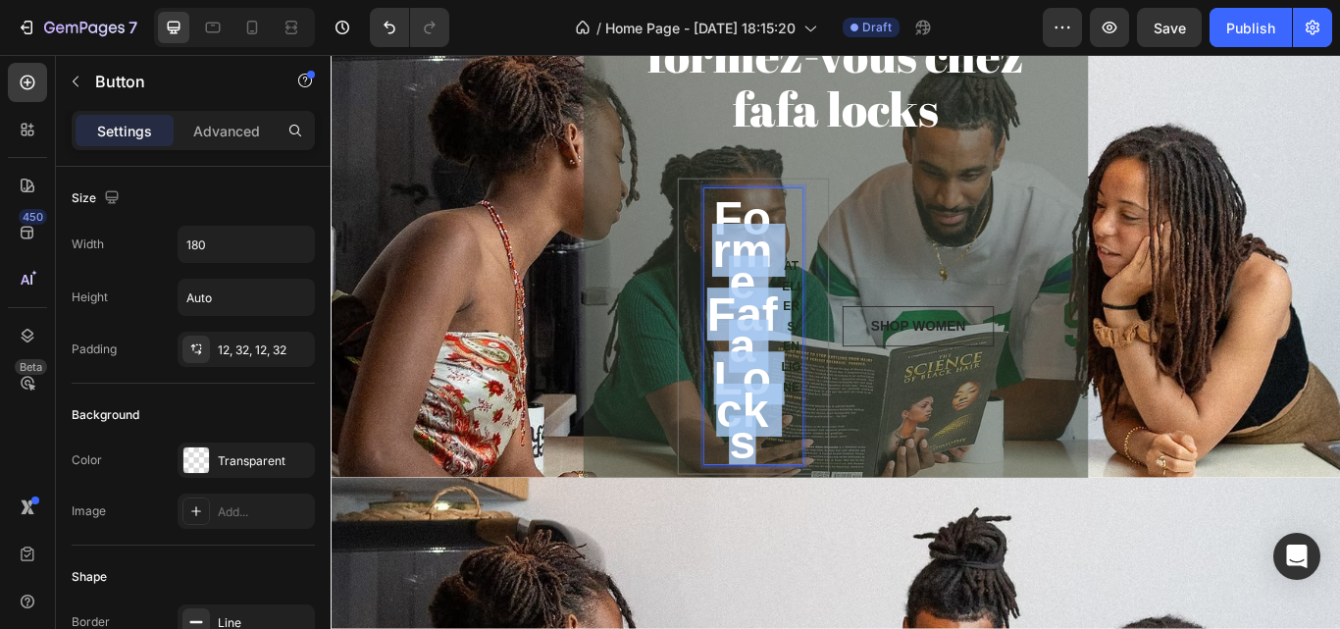
drag, startPoint x: 834, startPoint y: 500, endPoint x: 781, endPoint y: 303, distance: 204.2
click at [781, 303] on p "Forme Fafa Locks" at bounding box center [810, 372] width 88 height 322
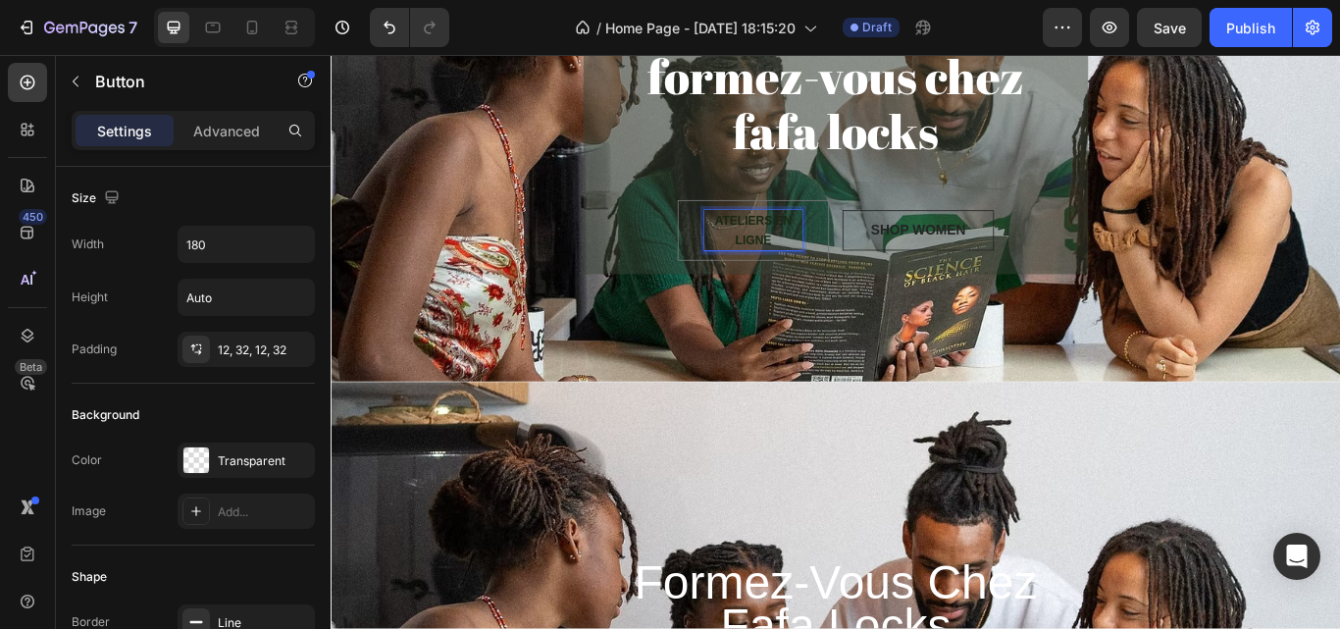
scroll to position [0, 0]
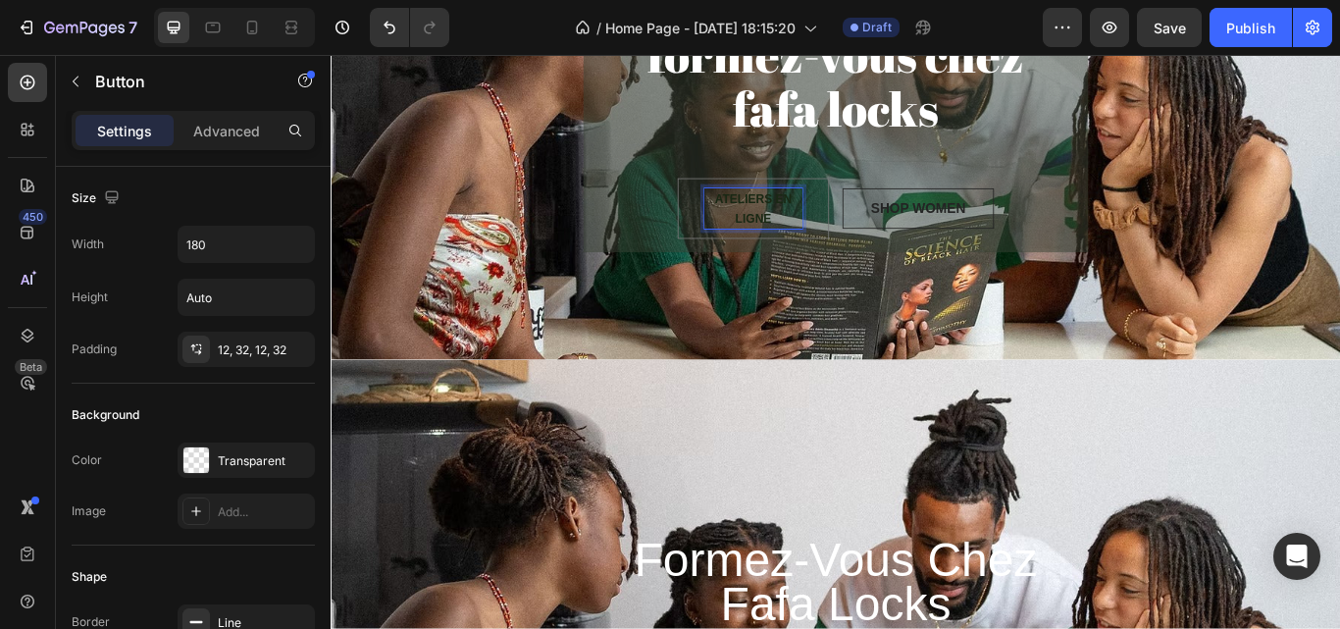
click at [837, 233] on p "ATELIERS EN LIGNE" at bounding box center [823, 234] width 114 height 47
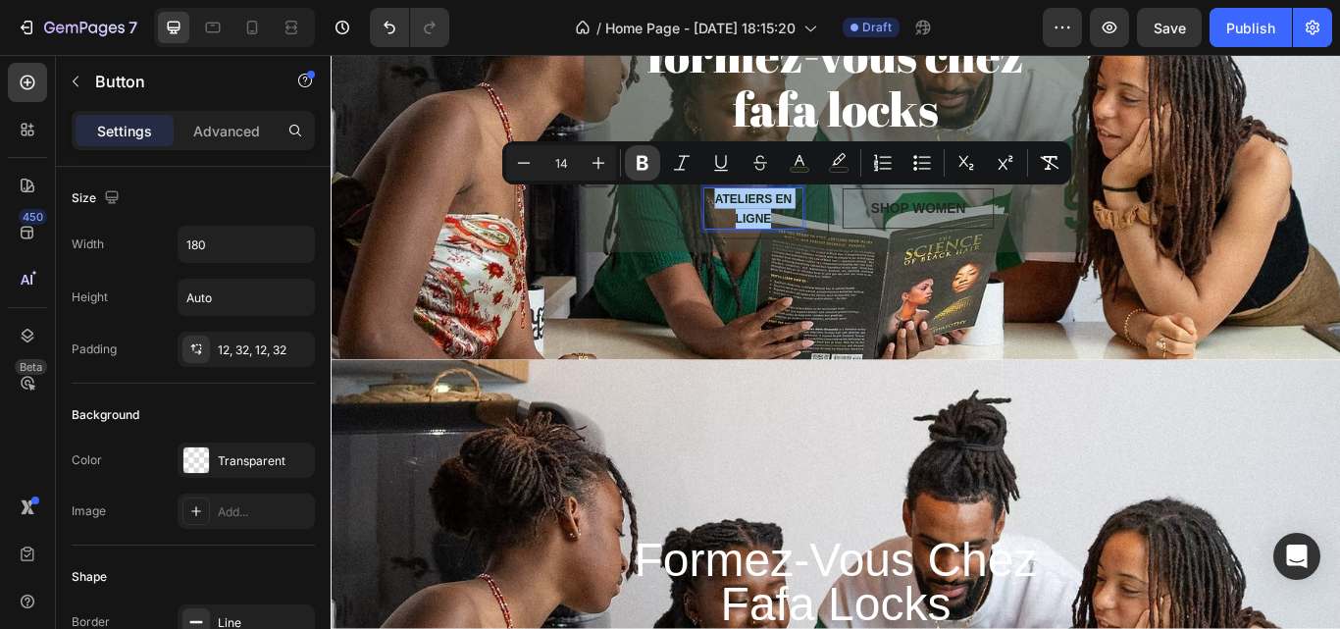
click at [639, 169] on icon "Editor contextual toolbar" at bounding box center [643, 163] width 12 height 15
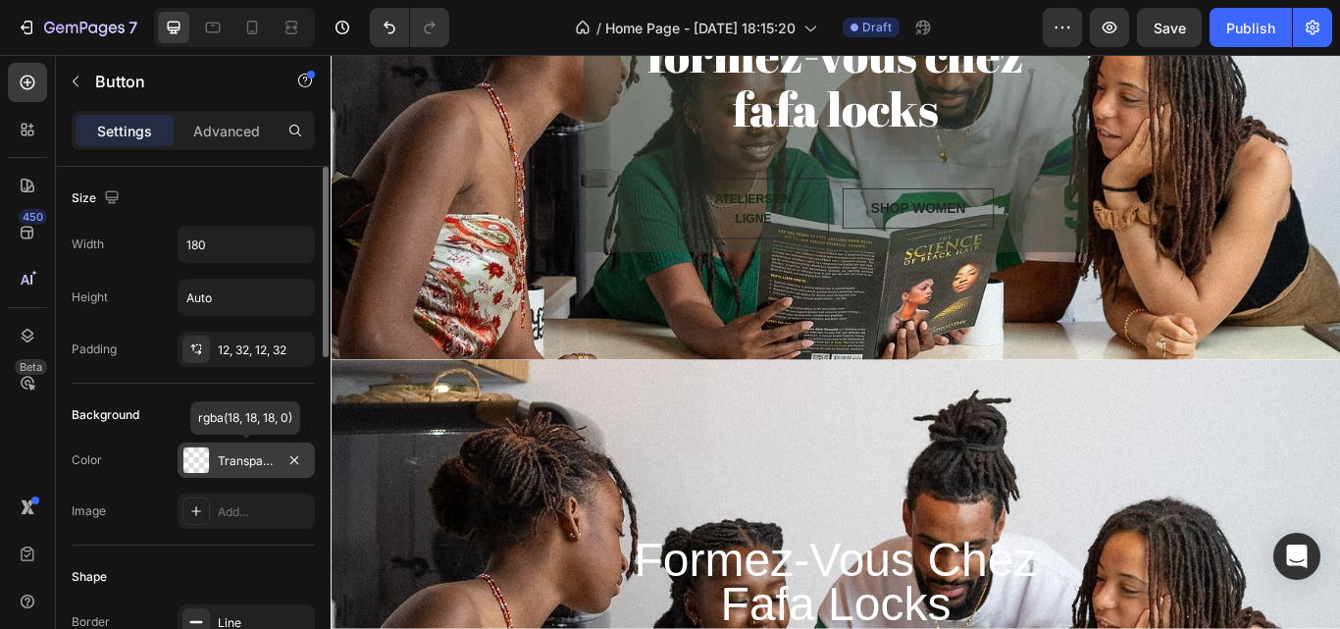
click at [223, 474] on div "Transparent" at bounding box center [246, 460] width 137 height 35
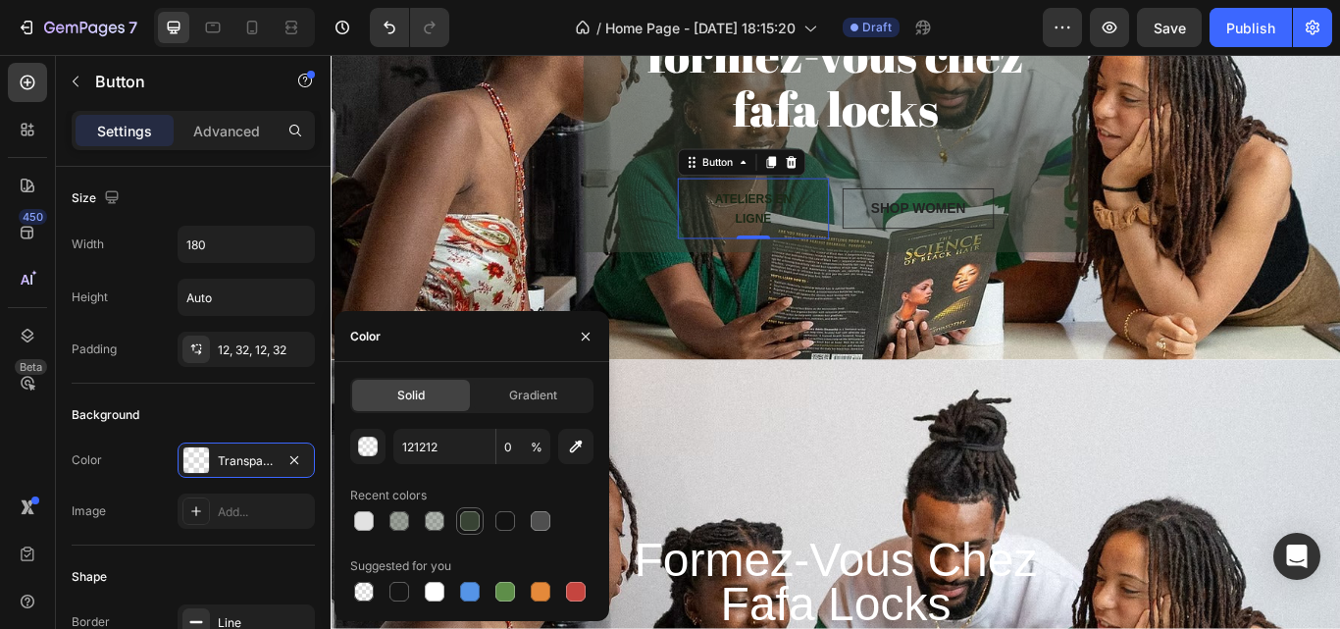
click at [461, 512] on div at bounding box center [470, 521] width 20 height 20
type input "384334"
type input "100"
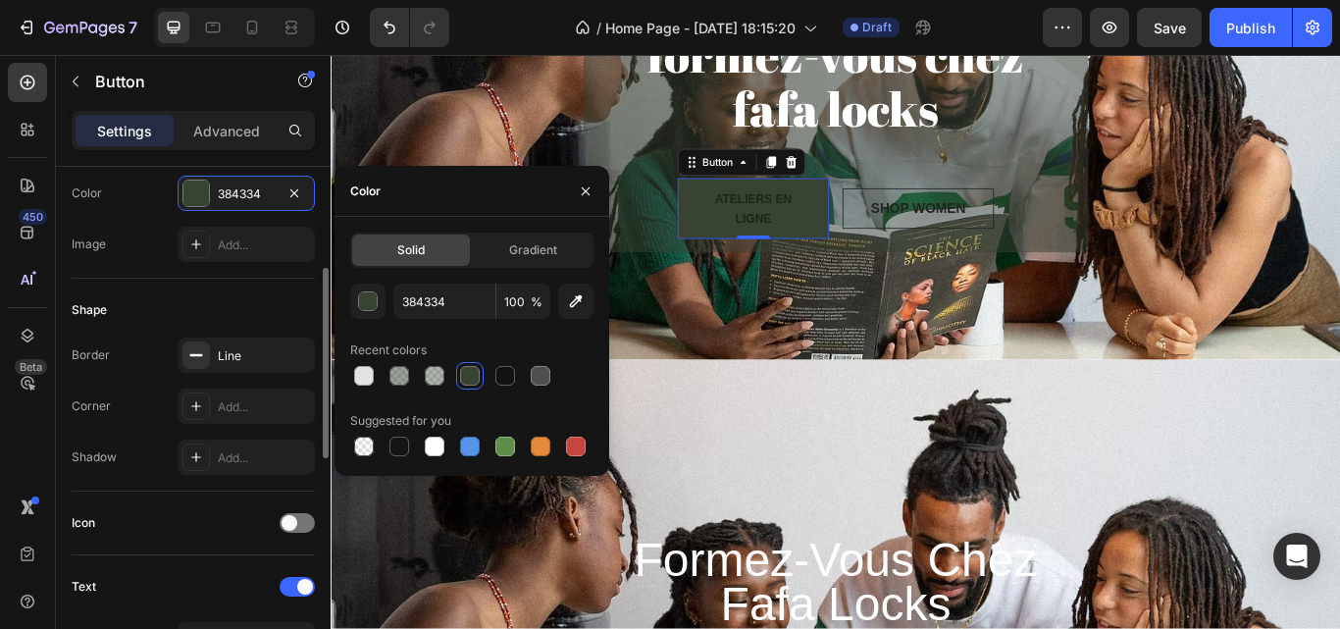
scroll to position [269, 0]
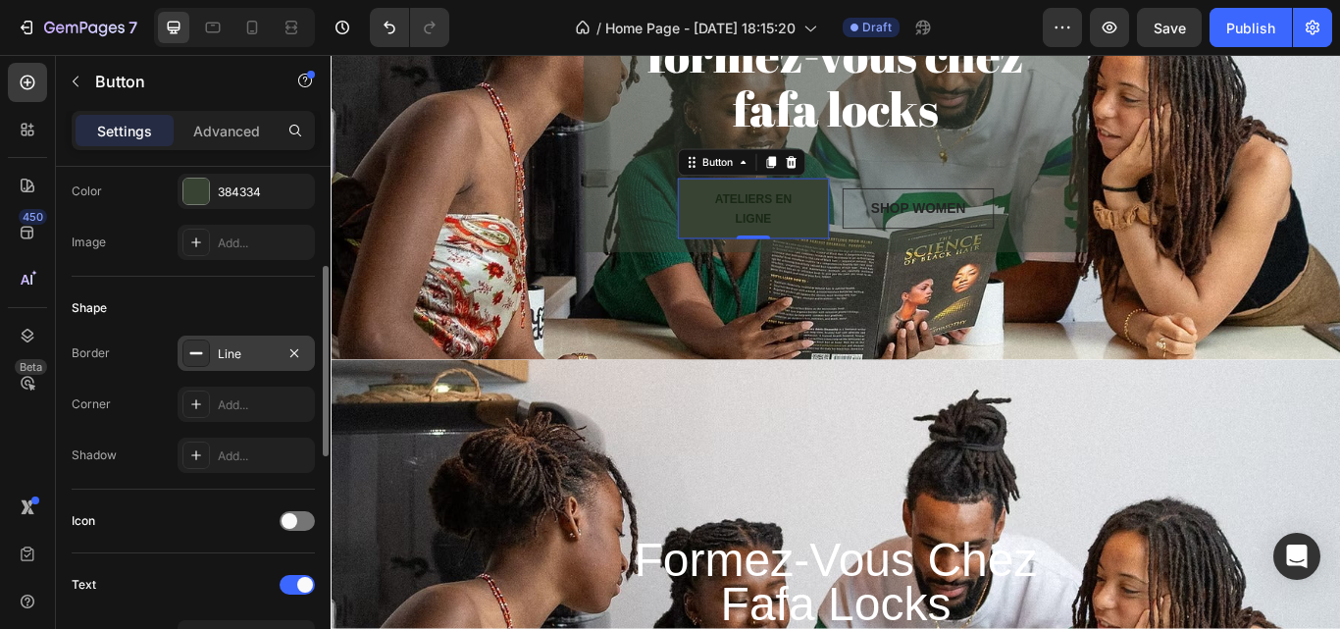
click at [261, 363] on div "Line" at bounding box center [246, 353] width 137 height 35
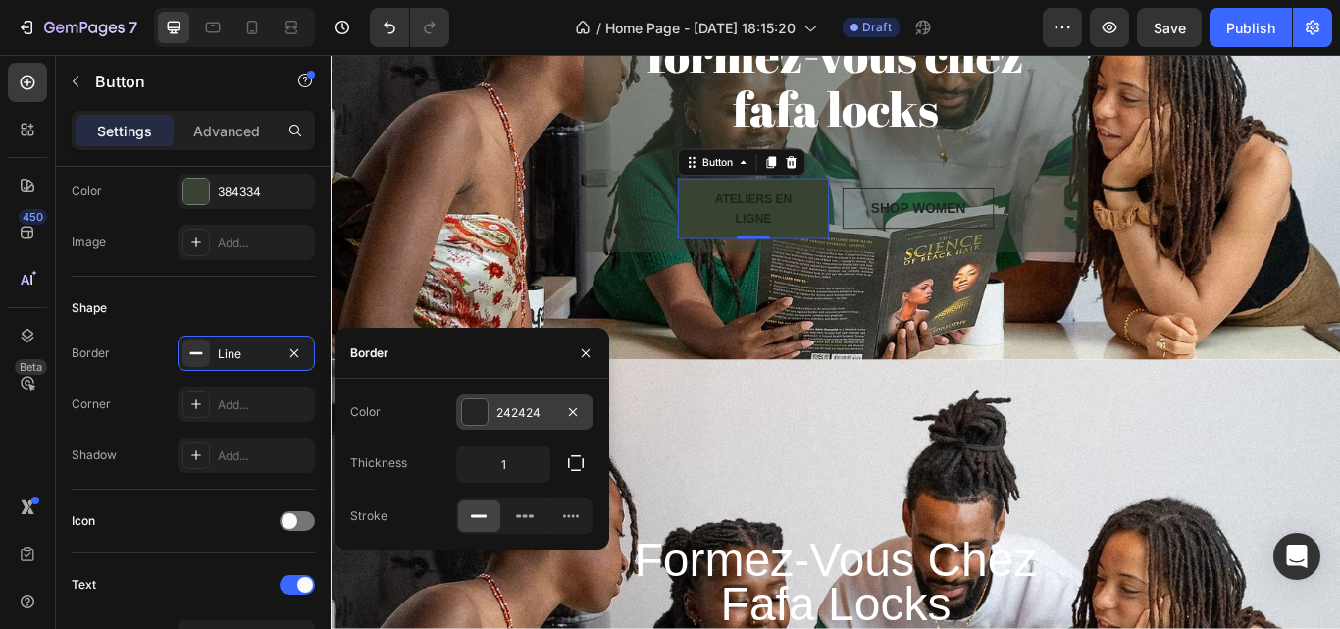
click at [486, 421] on div at bounding box center [475, 412] width 26 height 26
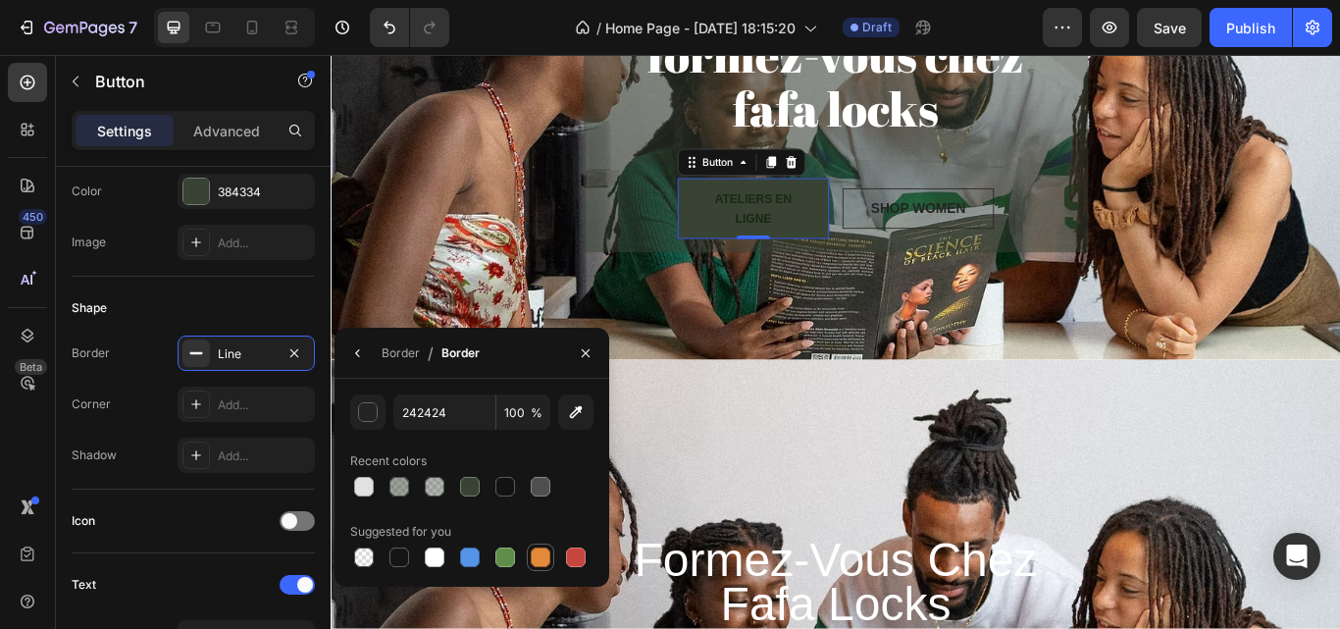
click at [540, 546] on div at bounding box center [541, 558] width 24 height 24
type input "E4893A"
click at [356, 346] on icon "button" at bounding box center [358, 353] width 16 height 16
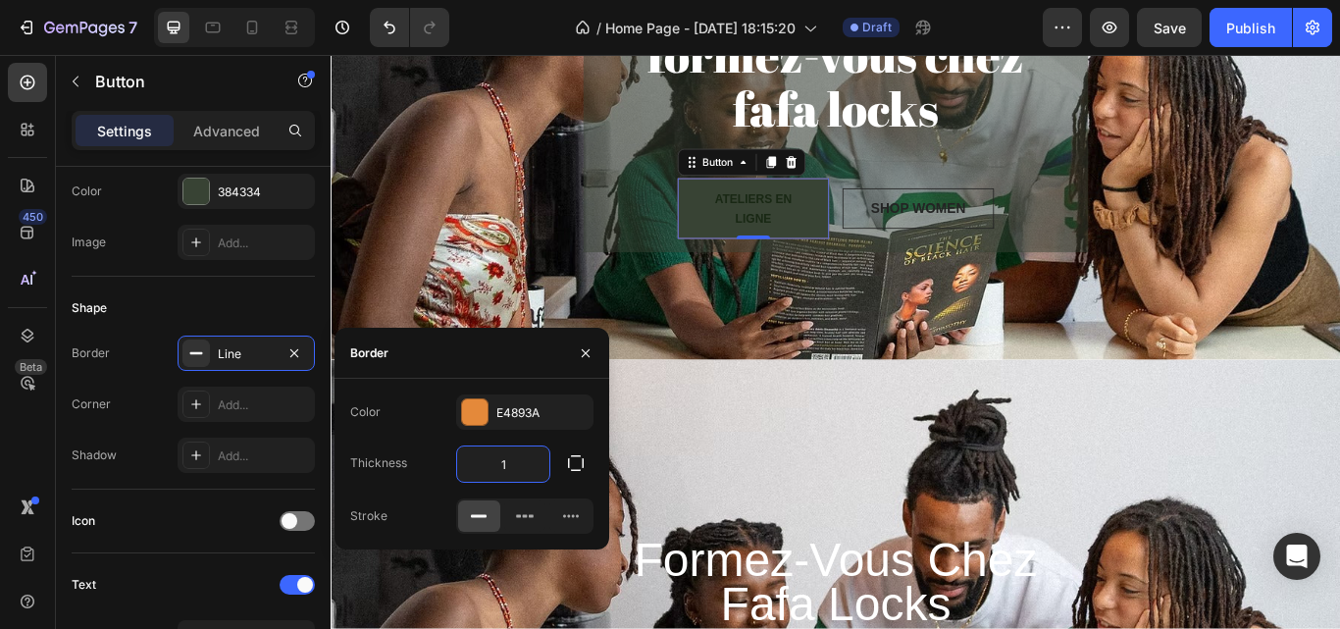
click at [525, 465] on input "1" at bounding box center [503, 463] width 92 height 35
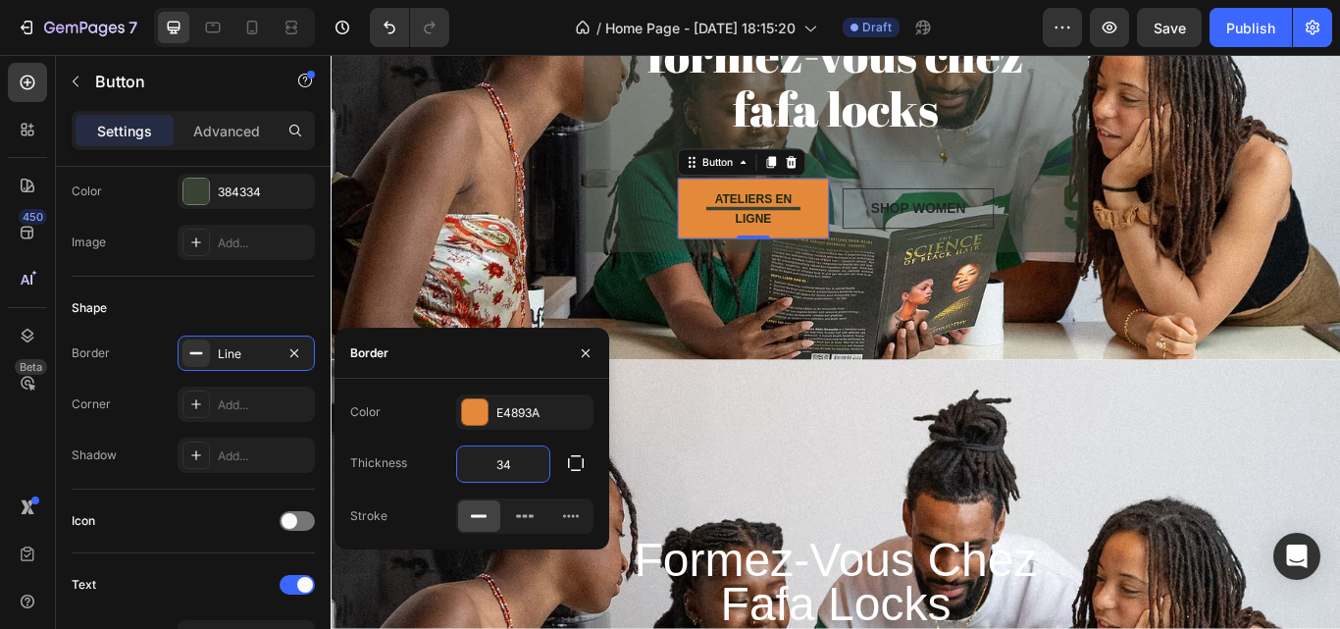
type input "3"
type input "6"
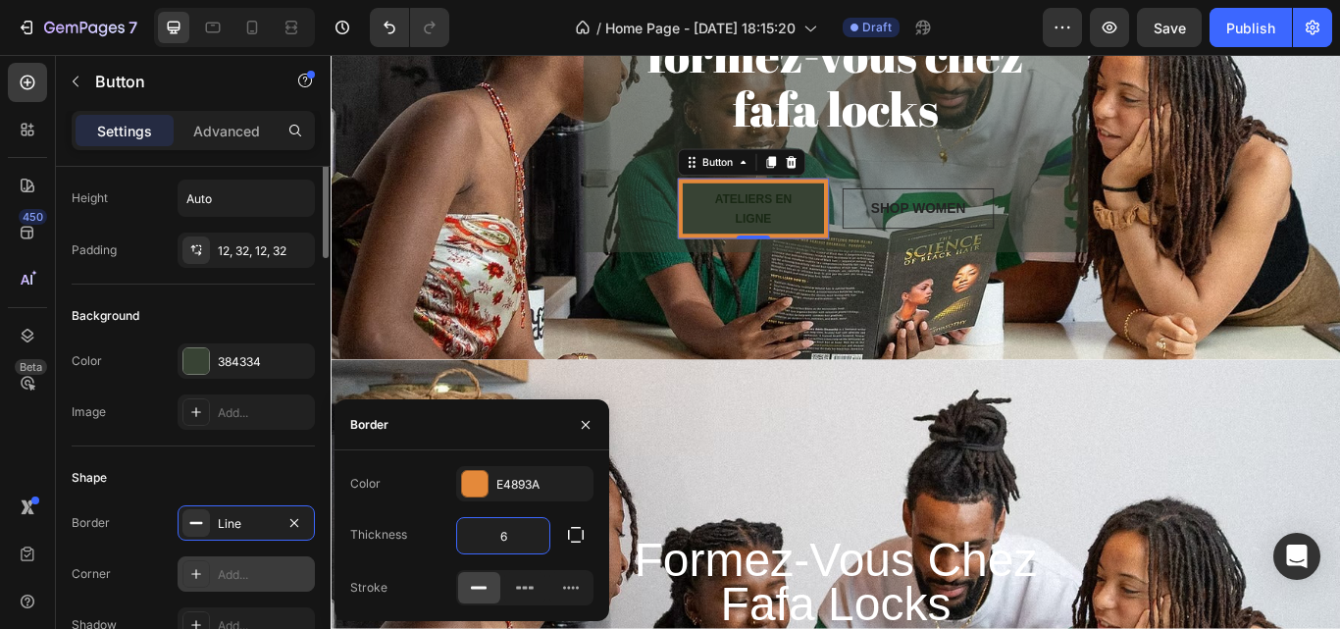
scroll to position [0, 0]
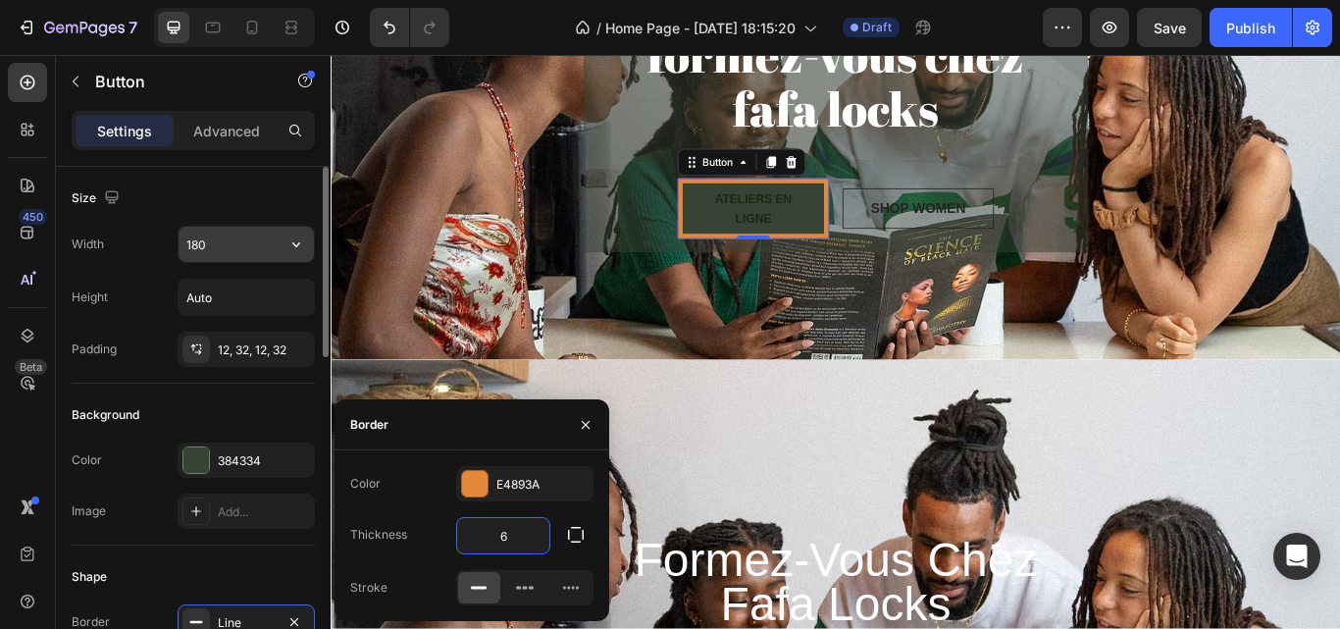
click at [246, 244] on input "180" at bounding box center [246, 244] width 135 height 35
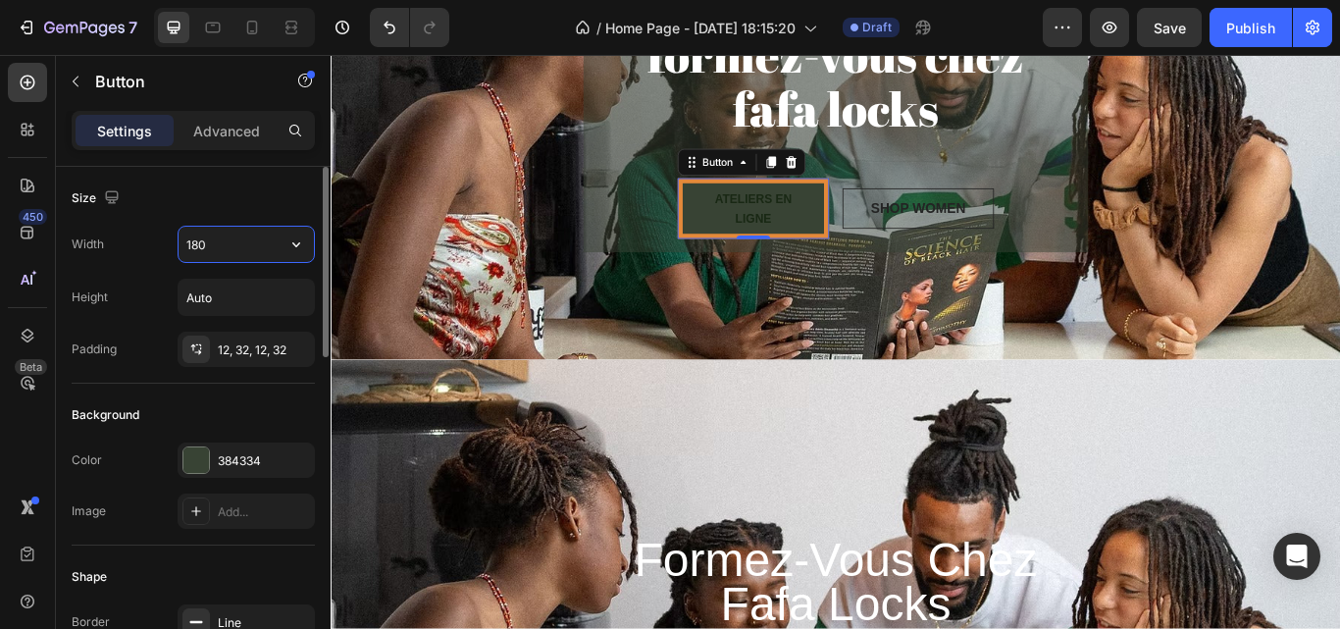
click at [253, 243] on input "180" at bounding box center [246, 244] width 135 height 35
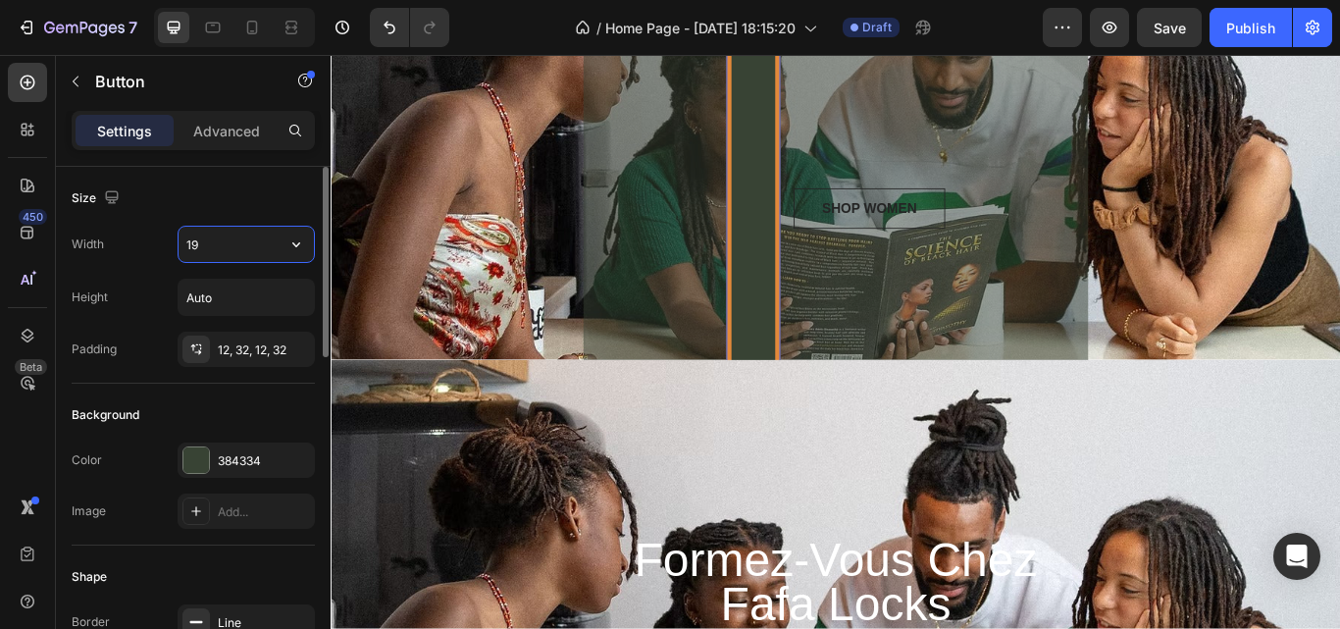
type input "1"
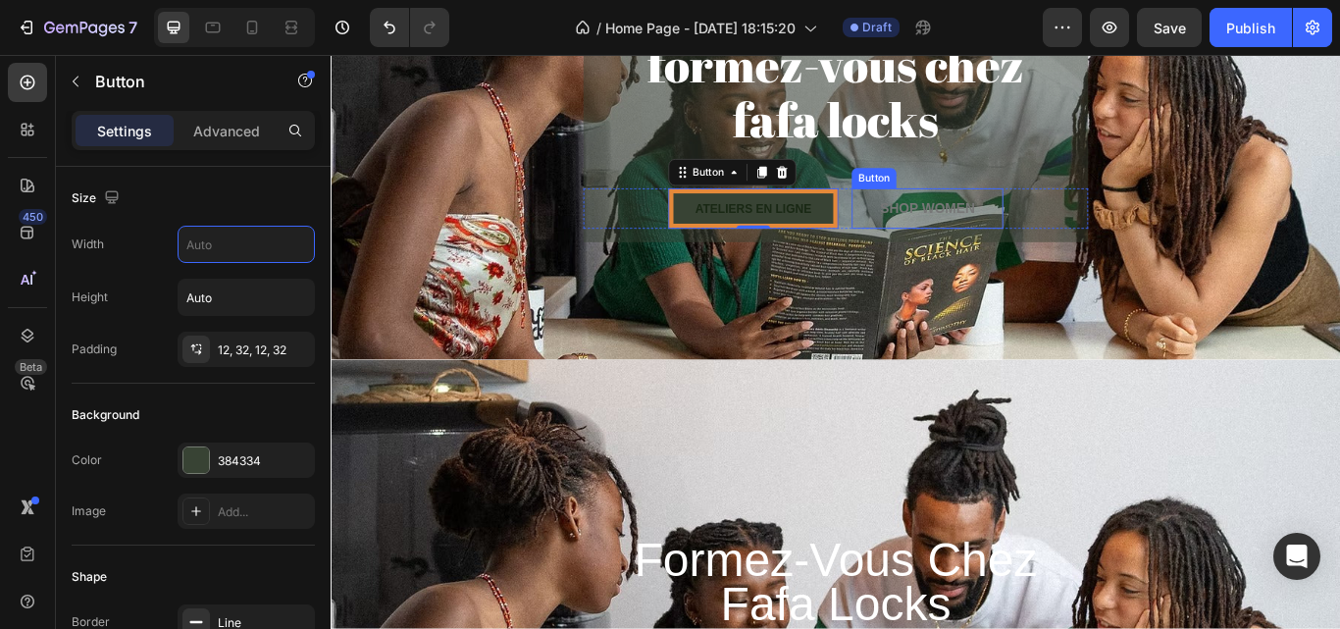
click at [1062, 216] on button "SHOP WOMEN" at bounding box center [1026, 234] width 177 height 47
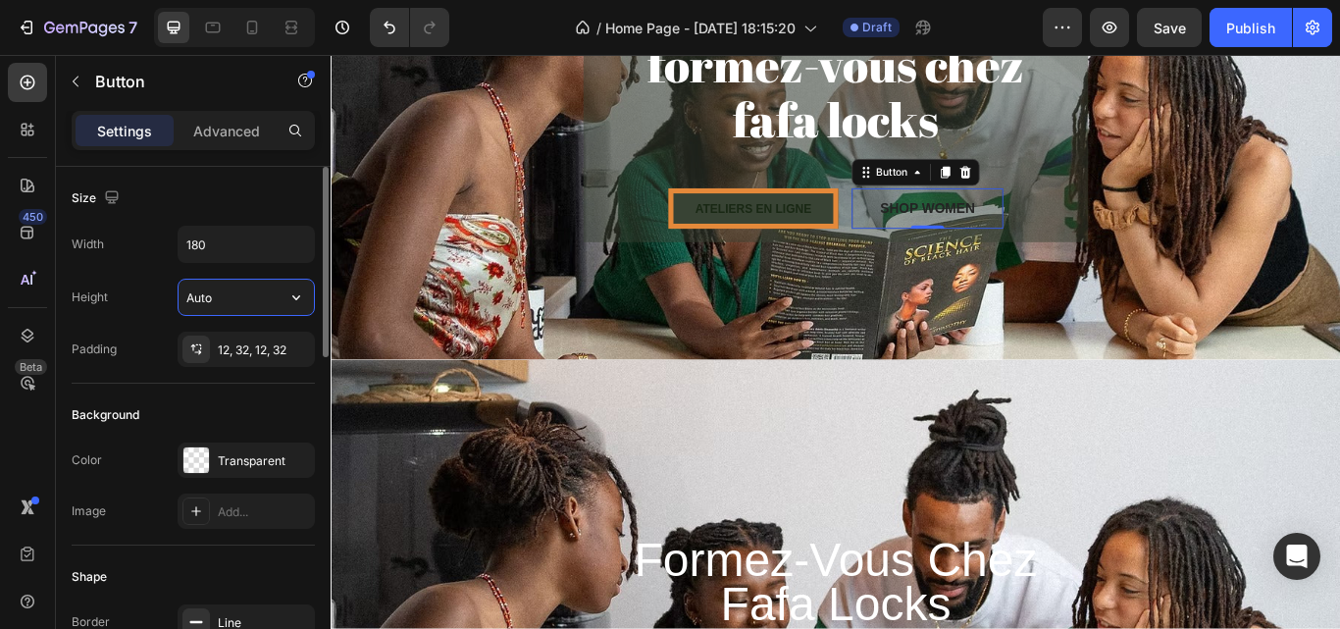
click at [239, 306] on input "Auto" at bounding box center [246, 297] width 135 height 35
click at [307, 295] on button "button" at bounding box center [296, 297] width 35 height 35
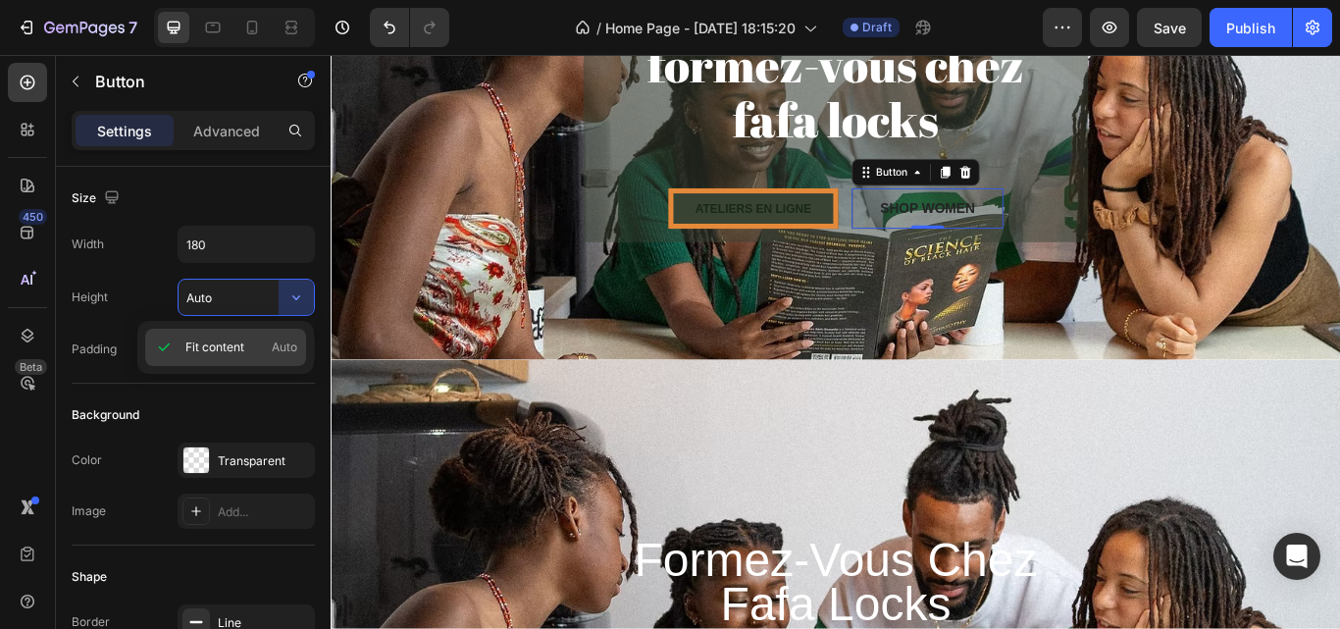
click at [248, 344] on p "Fit content Auto" at bounding box center [241, 348] width 112 height 18
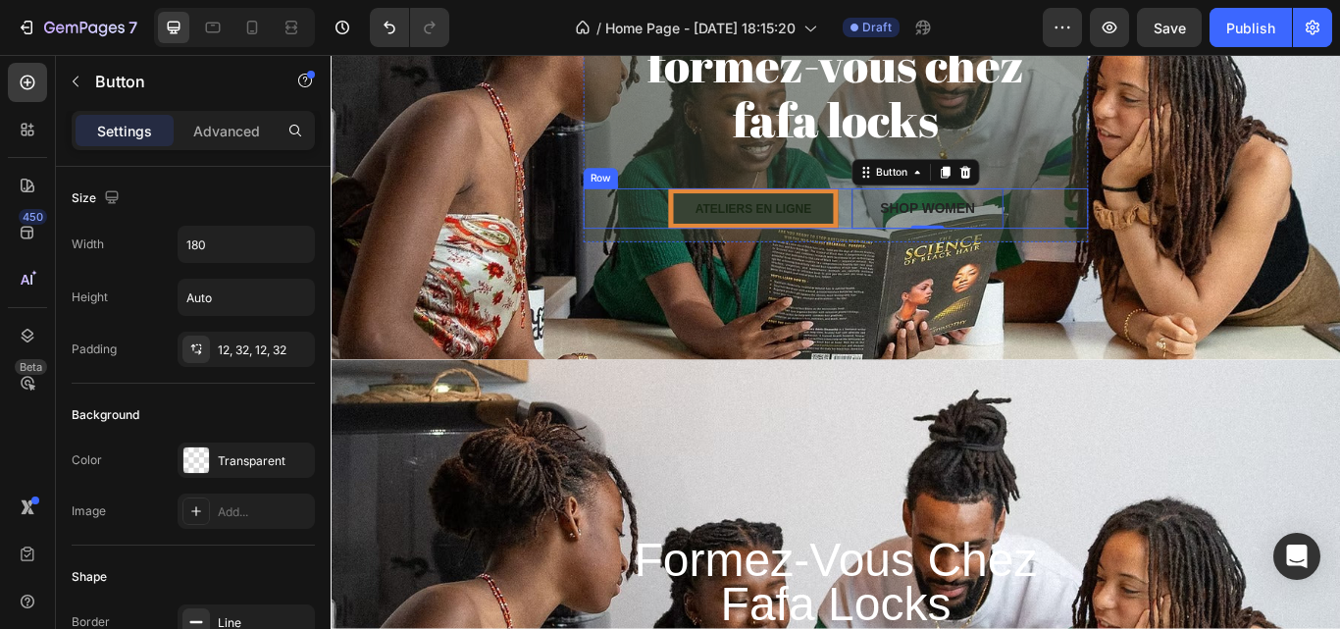
scroll to position [31, 0]
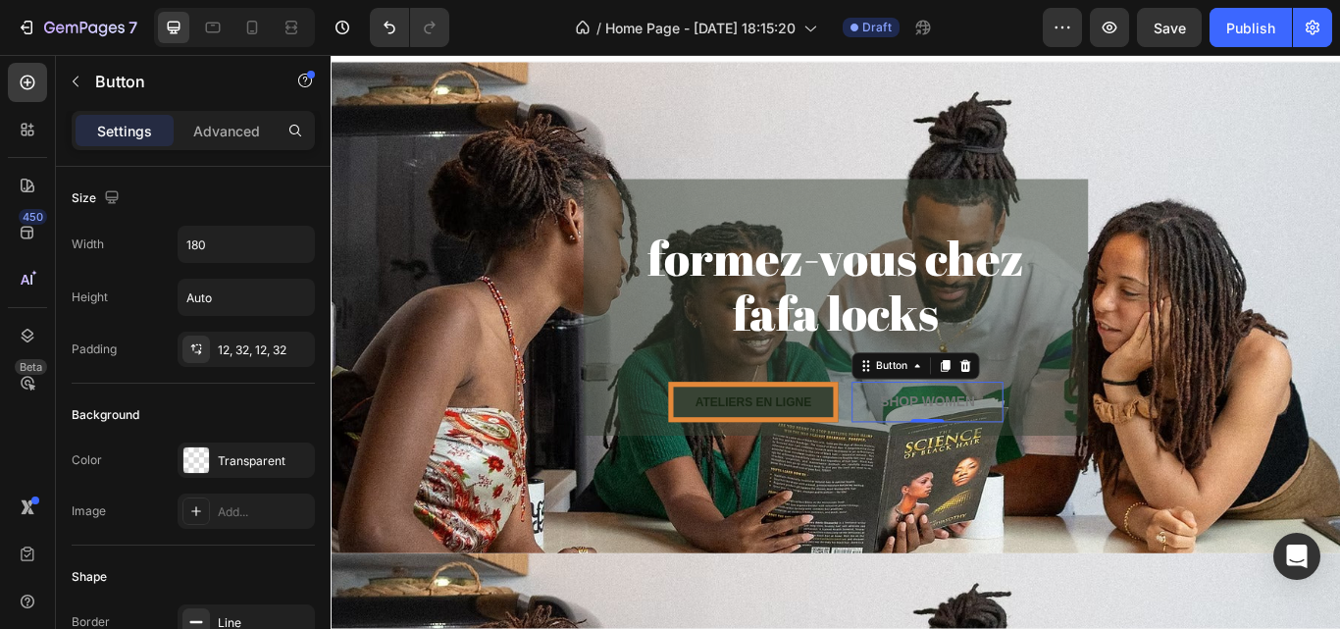
click at [1083, 467] on button "SHOP WOMEN" at bounding box center [1026, 460] width 177 height 47
click at [1014, 448] on div "SHOP WOMEN" at bounding box center [1026, 460] width 111 height 24
click at [1014, 448] on p "SHOP WOMEN" at bounding box center [1026, 460] width 111 height 24
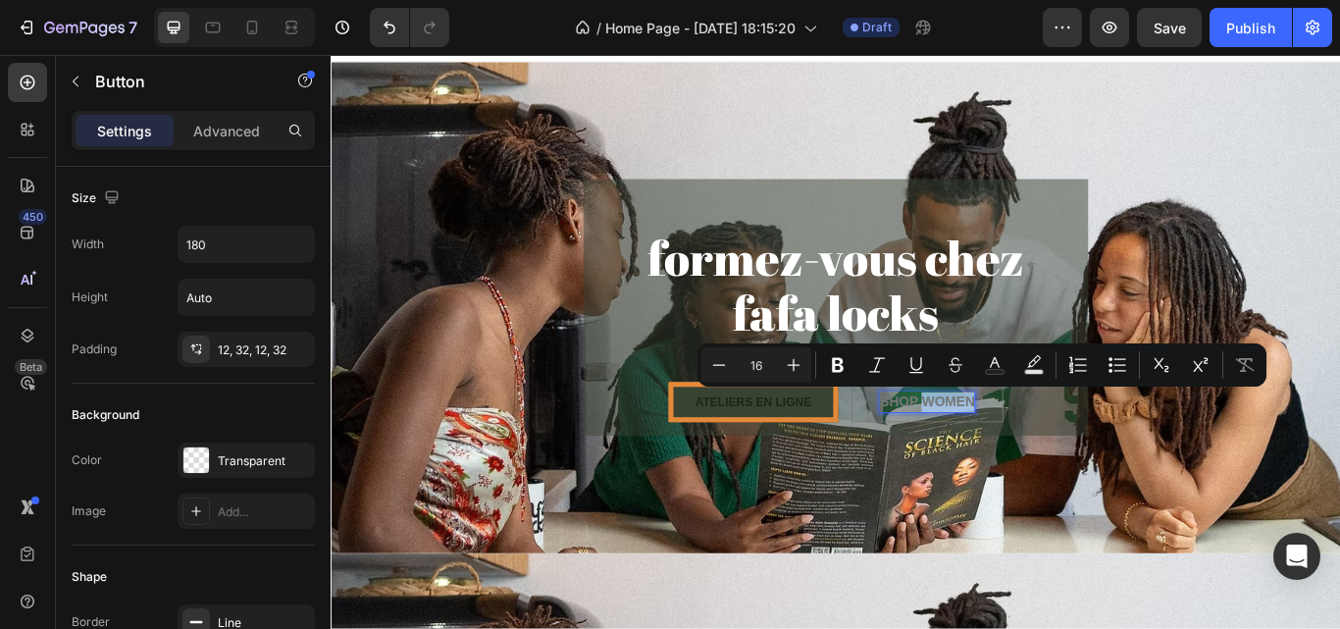
click at [1038, 458] on p "SHOP WOMEN" at bounding box center [1026, 460] width 111 height 24
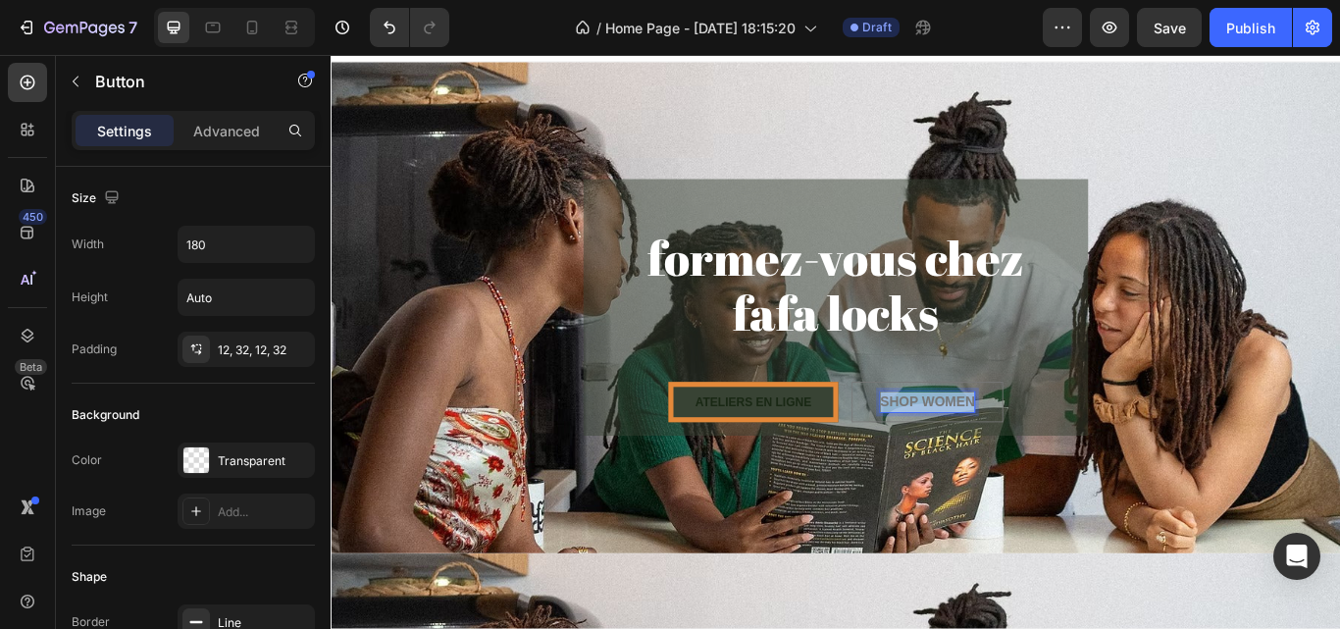
click at [1038, 458] on p "SHOP WOMEN" at bounding box center [1026, 460] width 111 height 24
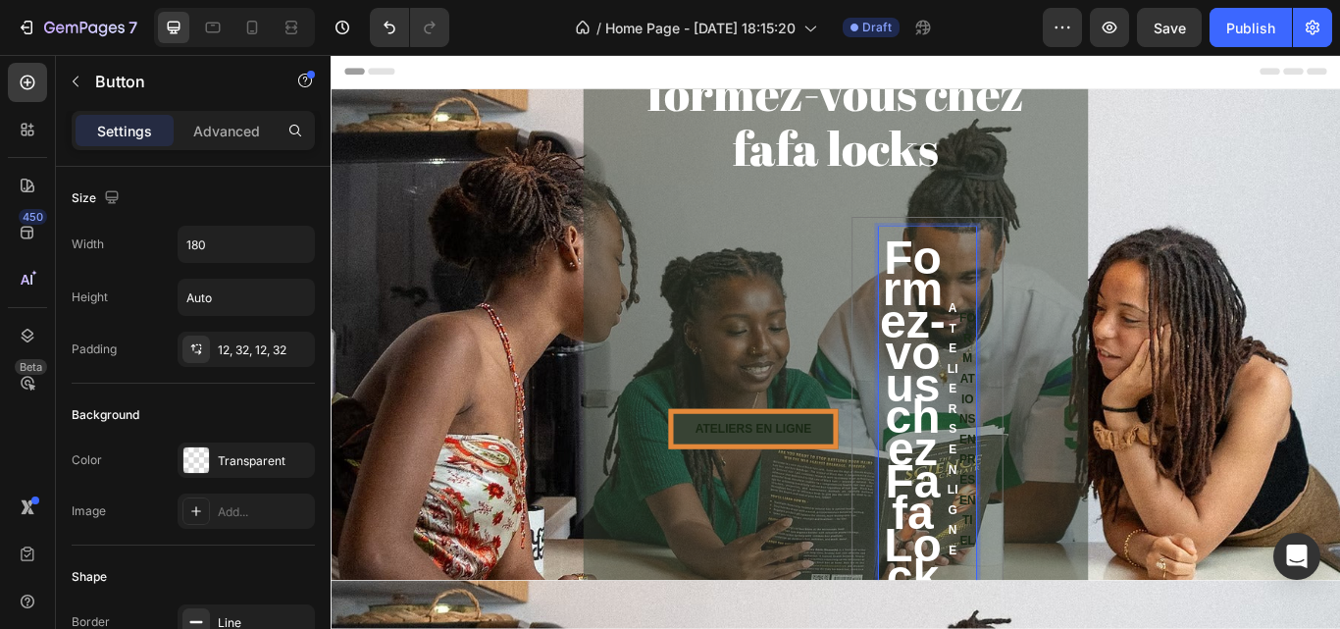
click at [1030, 613] on span "Formez-vous chez Fafa Locks" at bounding box center [1009, 496] width 77 height 472
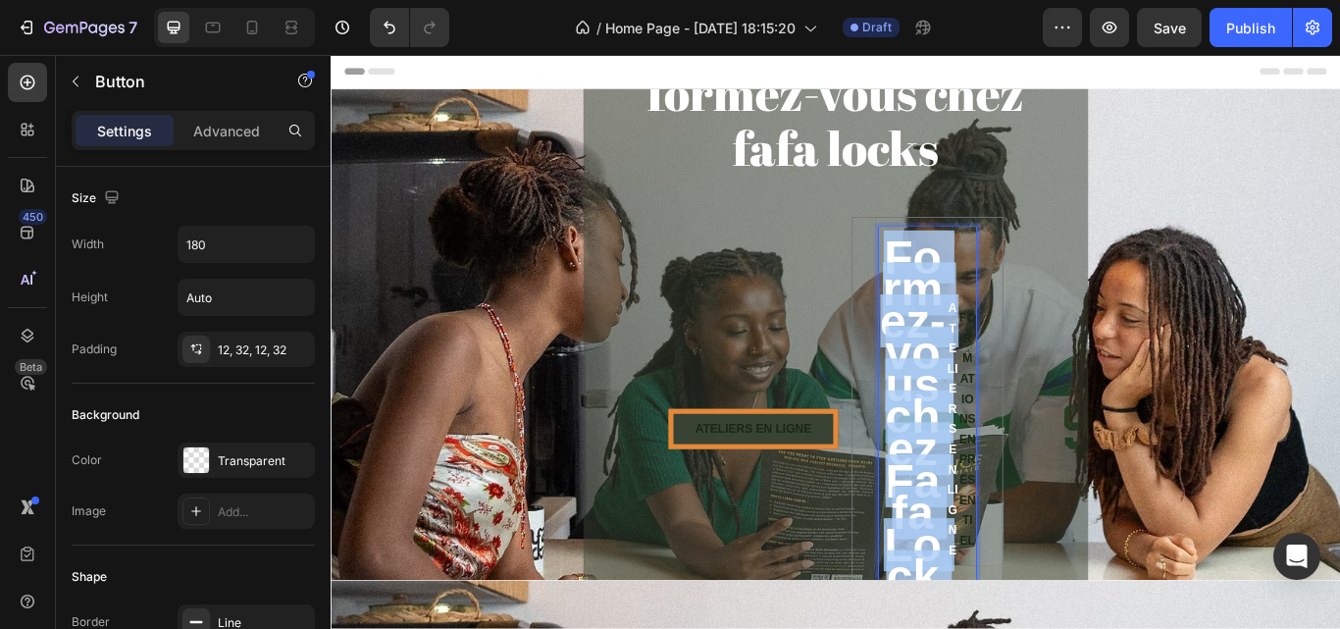
click at [1030, 613] on span "Formez-vous chez Fafa Locks" at bounding box center [1009, 496] width 77 height 472
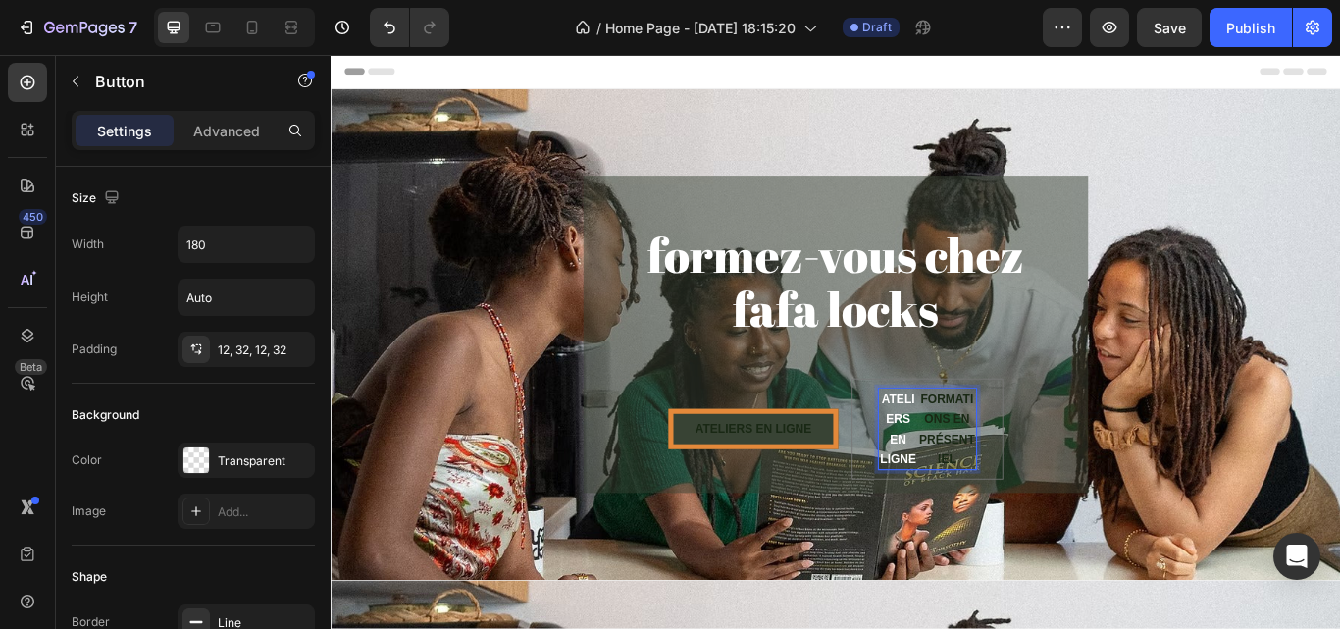
click at [1015, 505] on p "FORMATIONS EN PRÉSENTIEL" at bounding box center [1049, 491] width 69 height 94
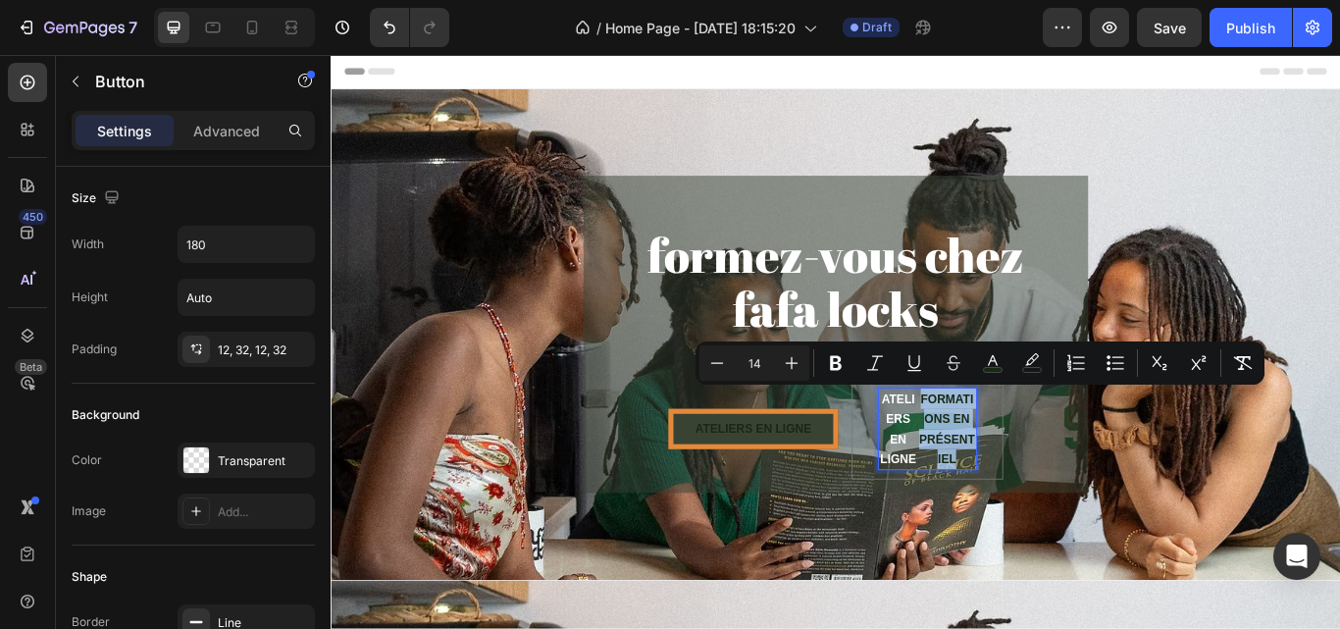
click at [989, 500] on span "ATELIERS EN LIGNE" at bounding box center [992, 491] width 42 height 86
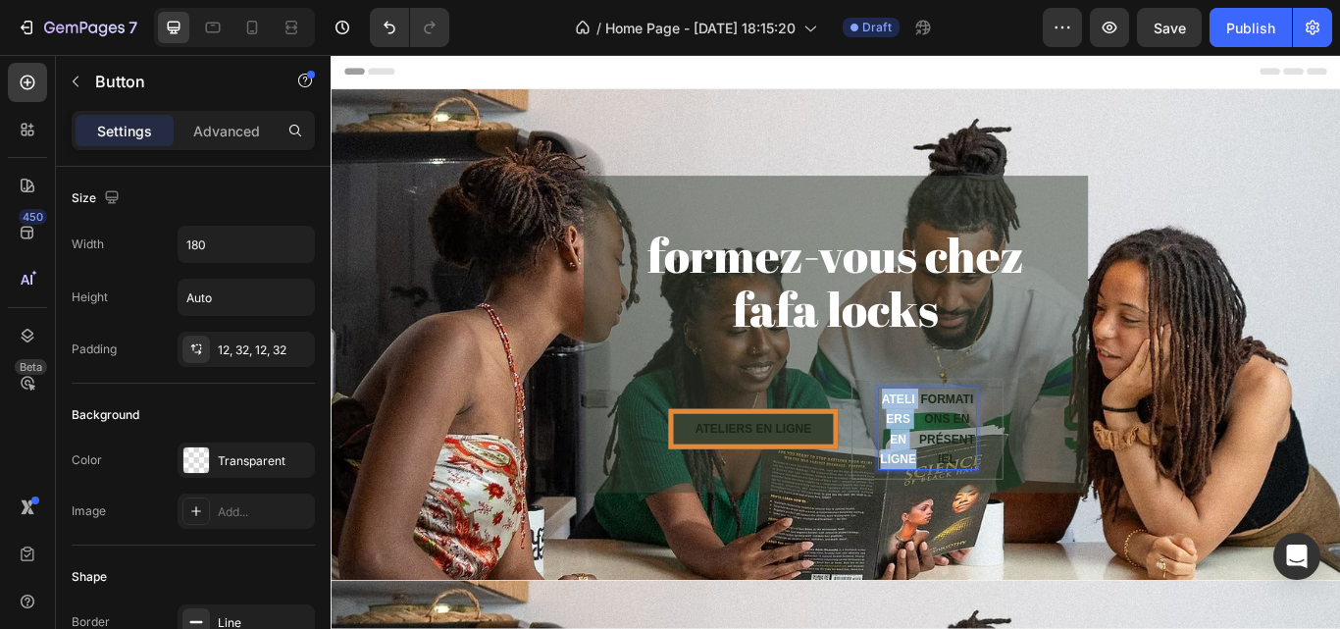
click at [989, 500] on span "ATELIERS EN LIGNE" at bounding box center [992, 491] width 42 height 86
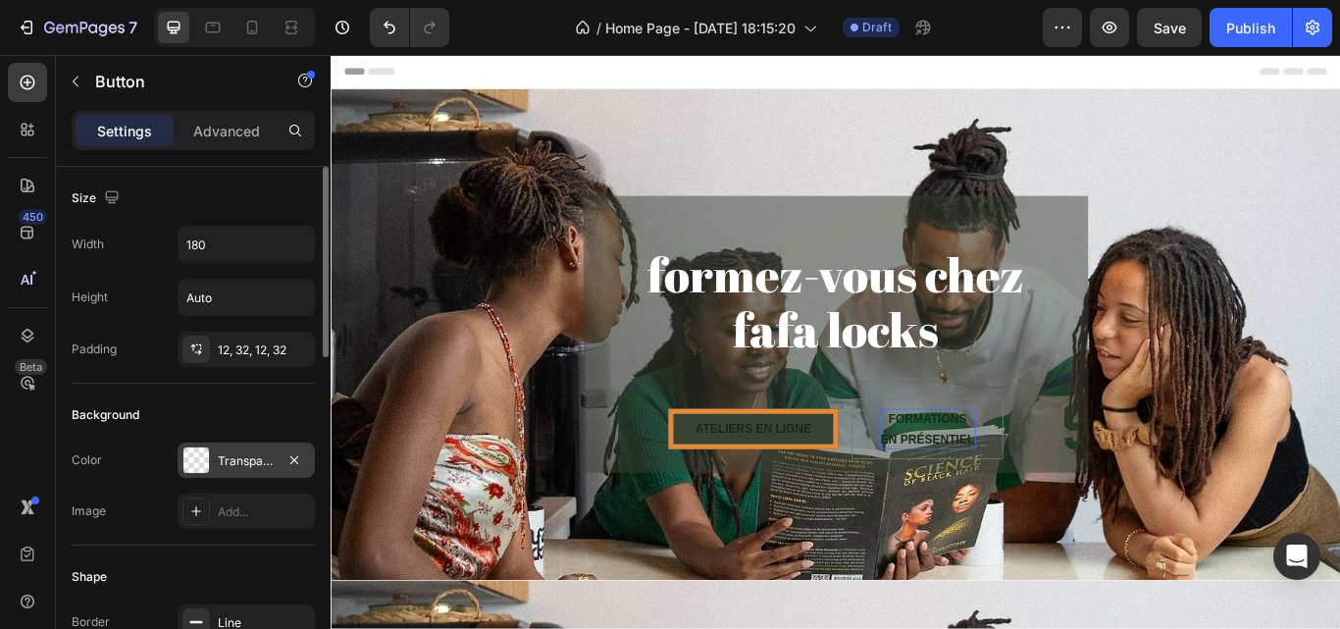
click at [260, 463] on div "Transparent" at bounding box center [246, 461] width 57 height 18
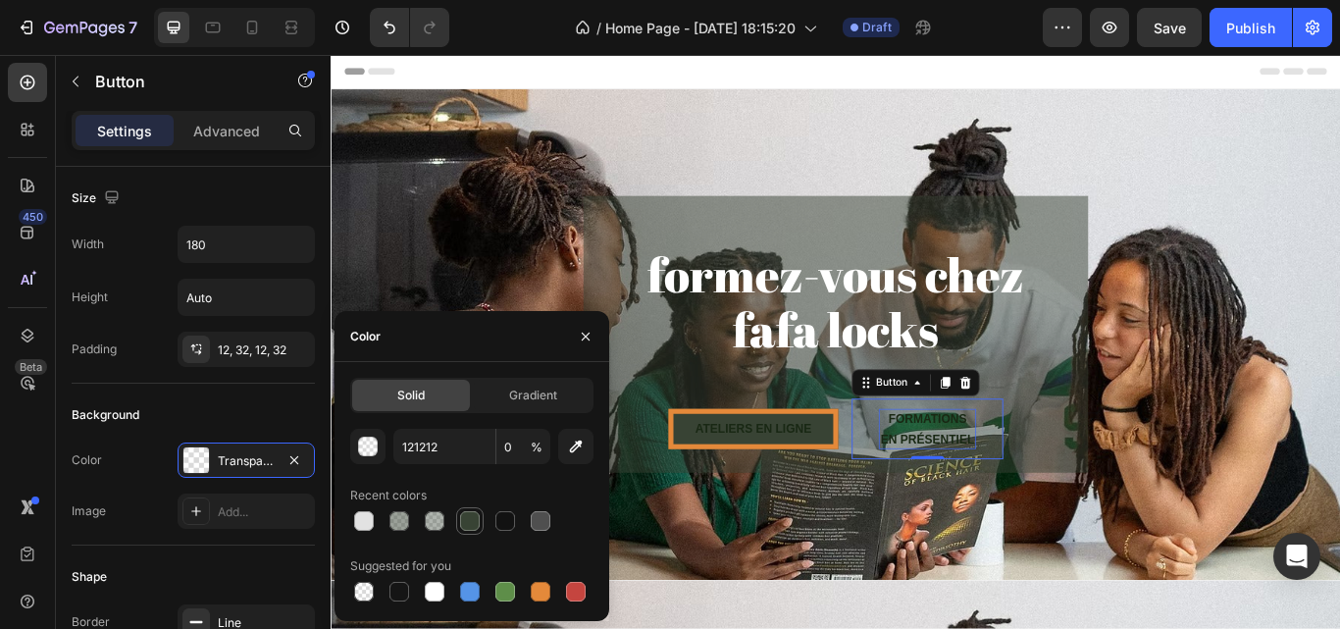
click at [468, 530] on div at bounding box center [470, 521] width 20 height 20
type input "384334"
type input "100"
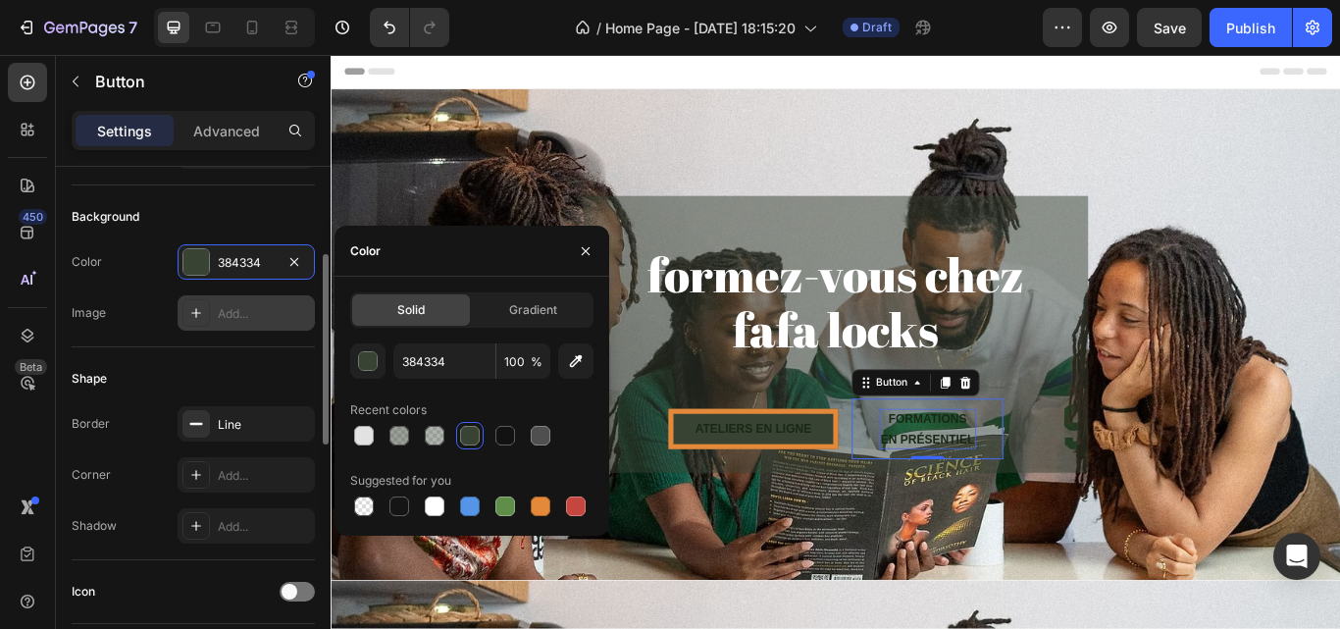
scroll to position [209, 0]
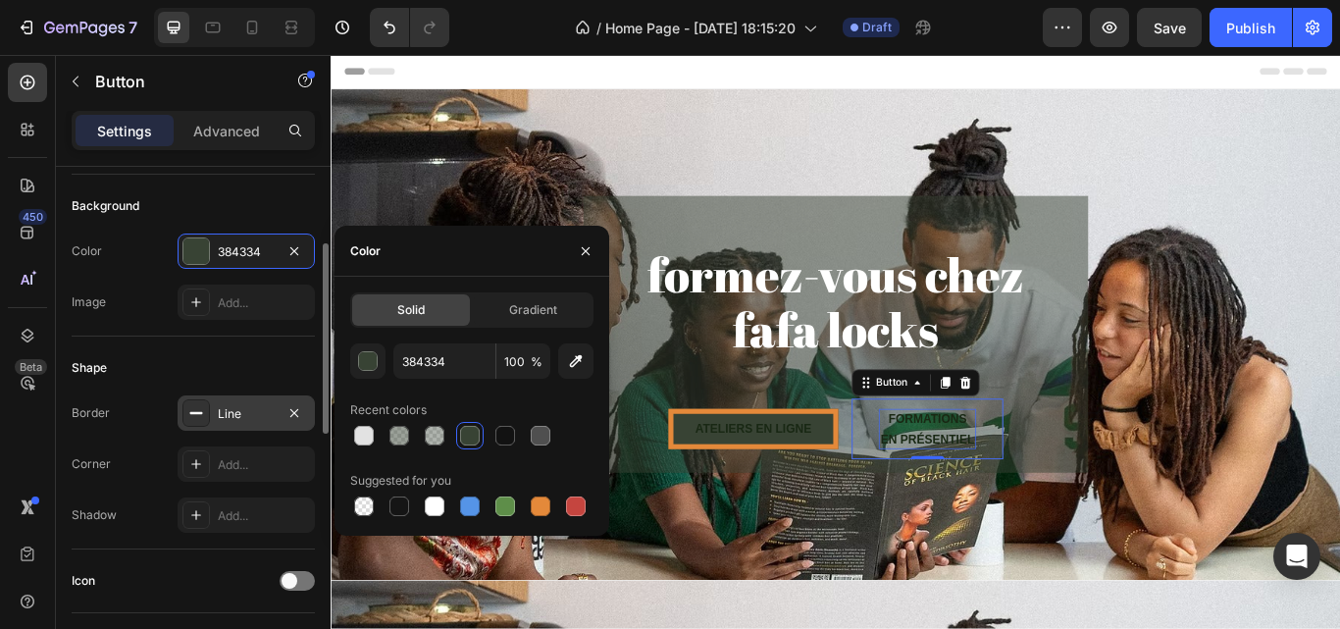
click at [238, 406] on div "Line" at bounding box center [246, 414] width 57 height 18
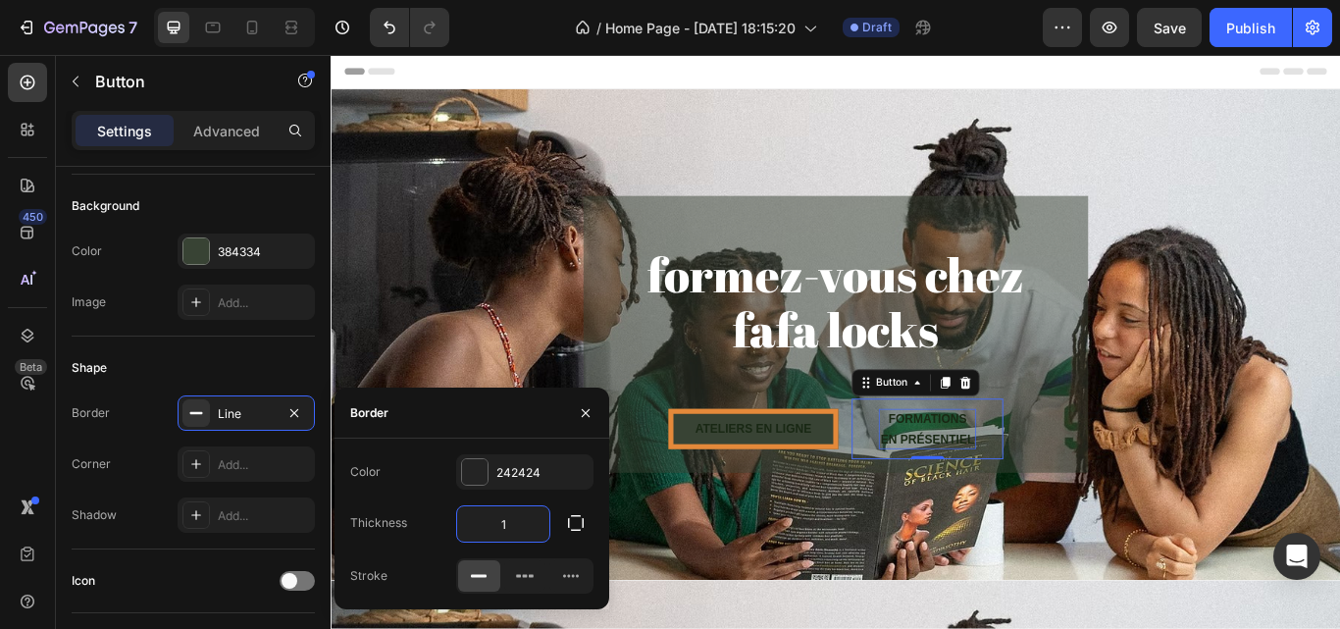
click at [511, 515] on input "1" at bounding box center [503, 523] width 92 height 35
type input "4"
click at [505, 473] on div "242424" at bounding box center [524, 473] width 57 height 18
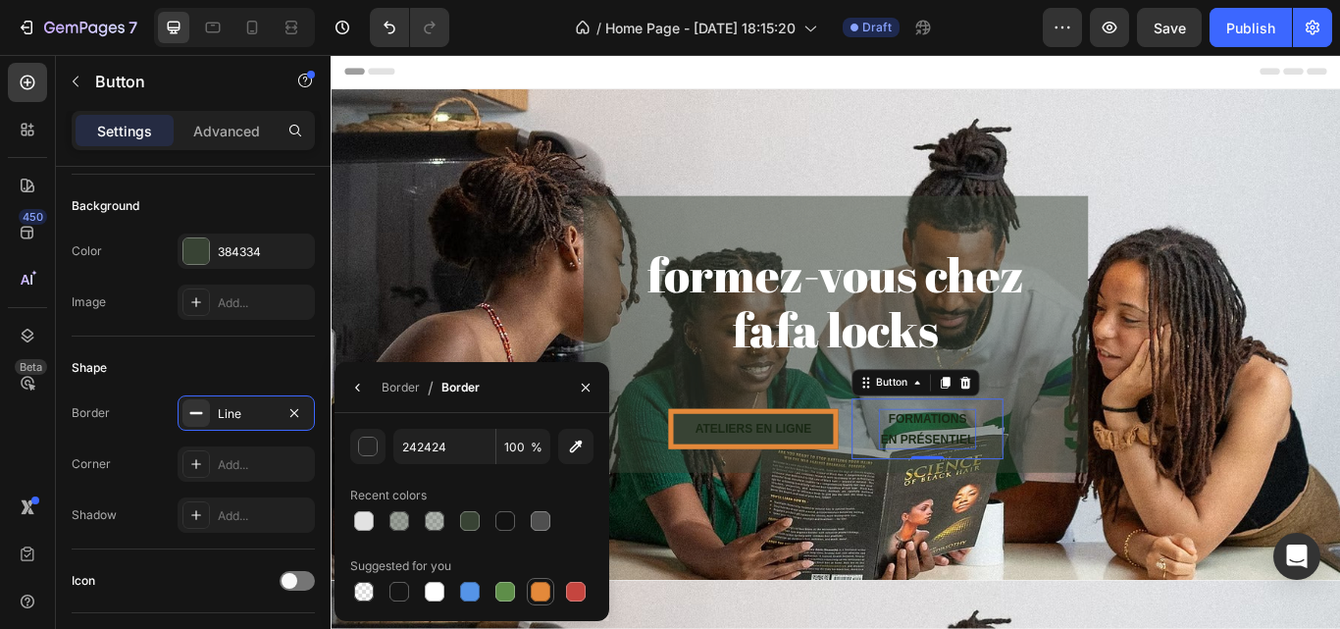
click at [534, 579] on div at bounding box center [540, 591] width 27 height 27
type input "E4893A"
click at [356, 382] on icon "button" at bounding box center [358, 388] width 16 height 16
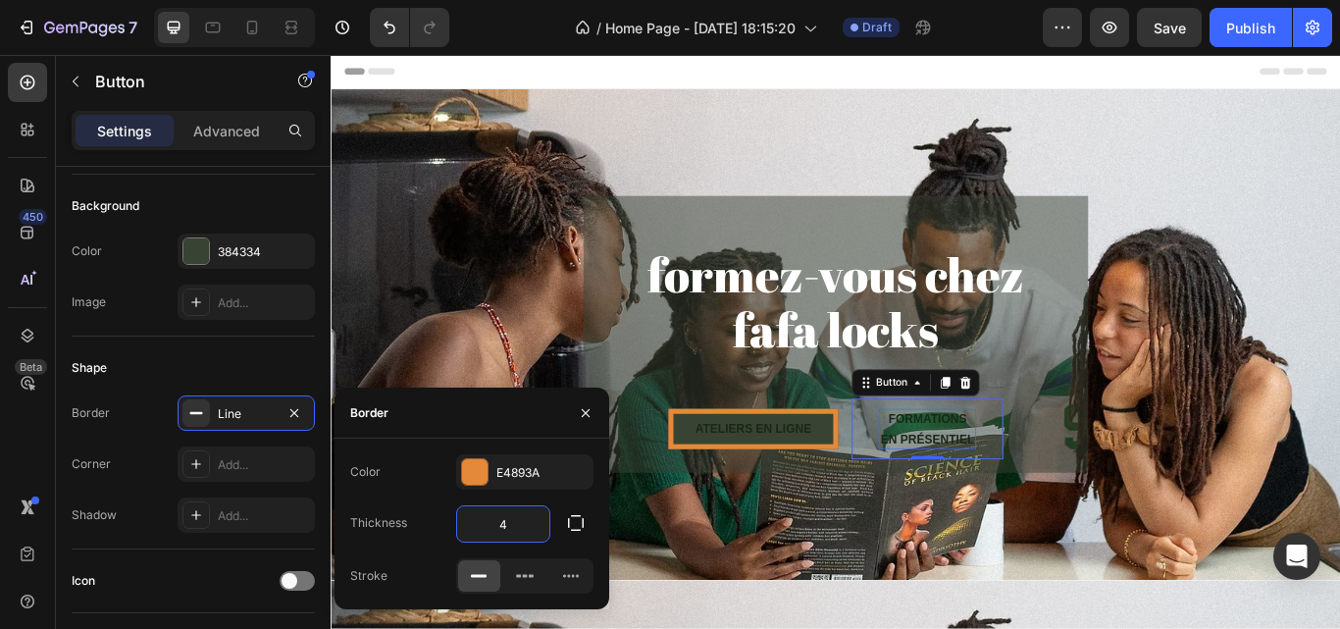
click at [514, 533] on input "4" at bounding box center [503, 523] width 92 height 35
type input "1"
type input "7"
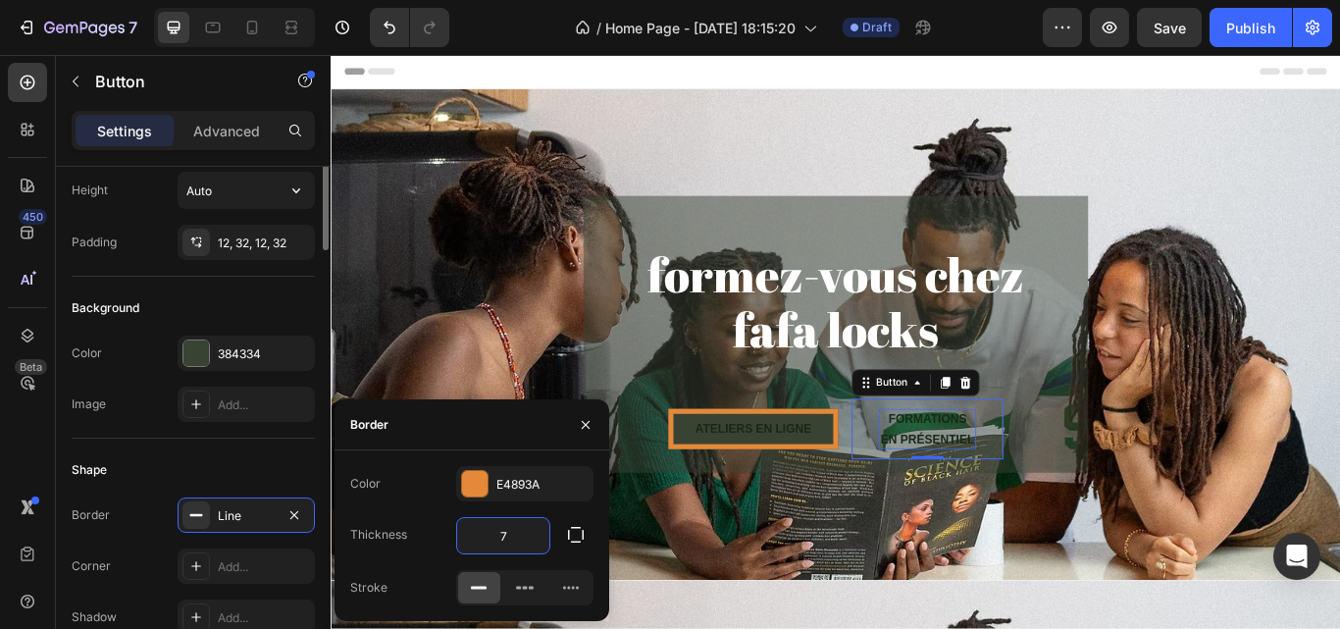
scroll to position [0, 0]
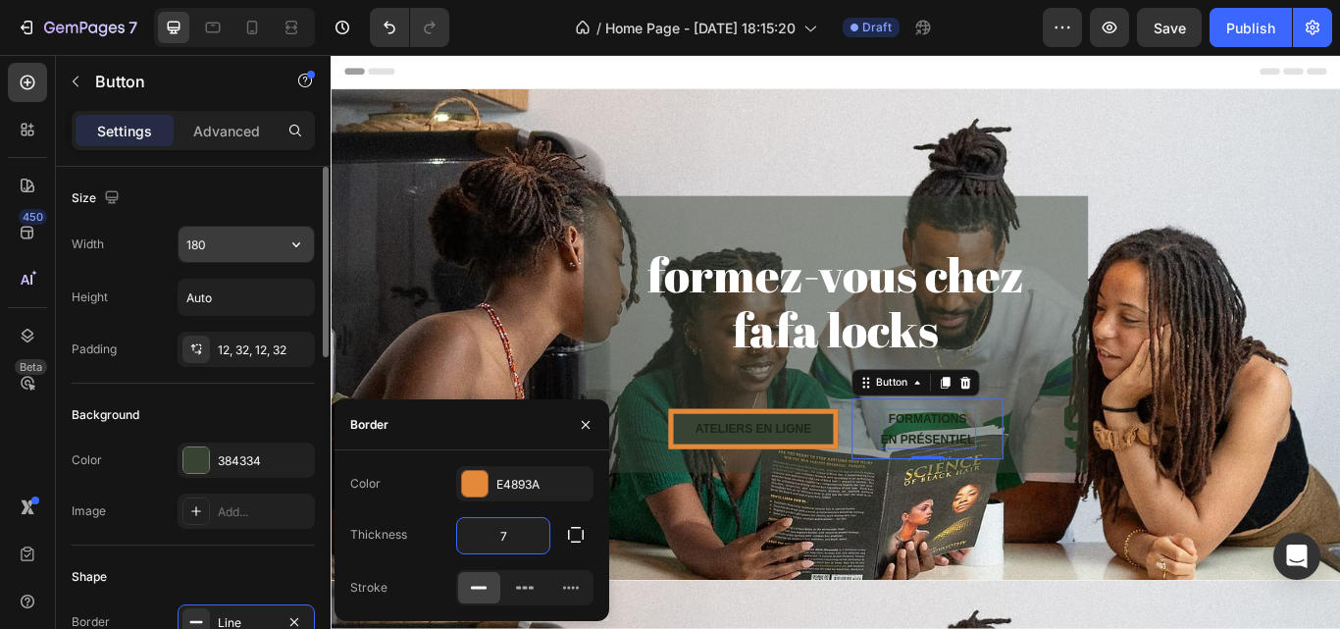
click at [223, 255] on input "180" at bounding box center [246, 244] width 135 height 35
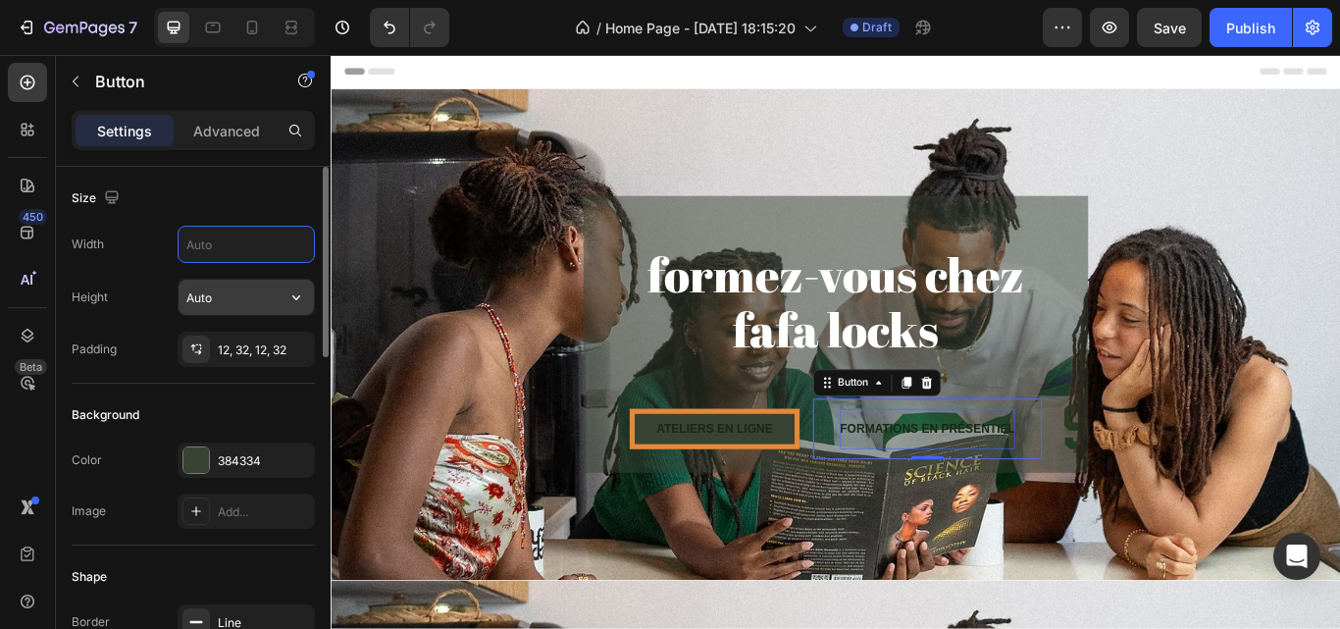
click at [225, 305] on input "Auto" at bounding box center [246, 297] width 135 height 35
click at [234, 399] on div "Background" at bounding box center [193, 414] width 243 height 31
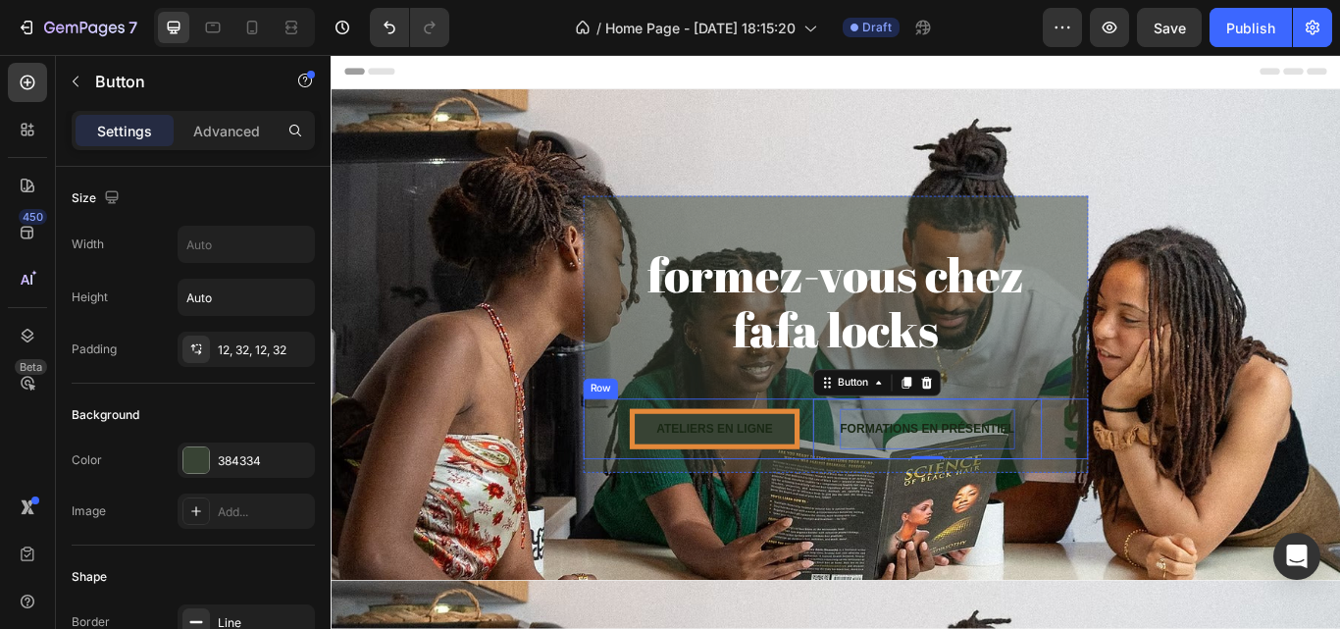
click at [664, 490] on div "ATELIERS EN LIGNE Button FORMATIONS EN PRÉSENTIEL Button 0 Row" at bounding box center [919, 491] width 589 height 71
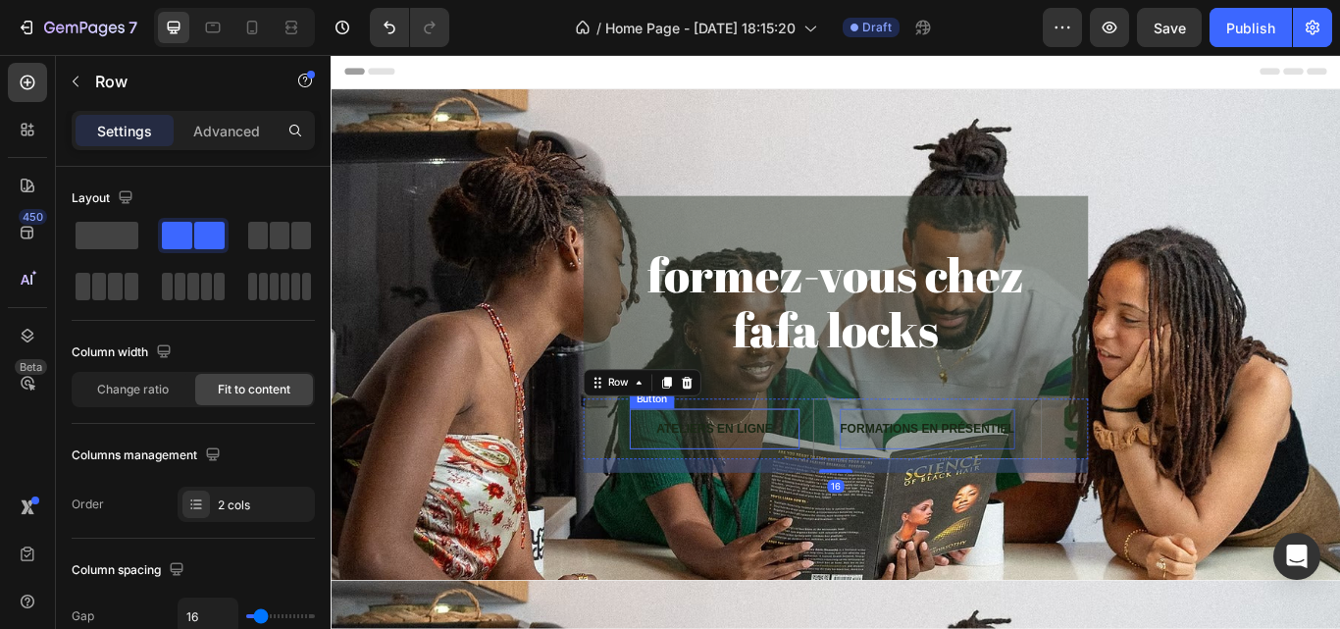
click at [679, 490] on button "ATELIERS EN LIGNE" at bounding box center [778, 491] width 198 height 47
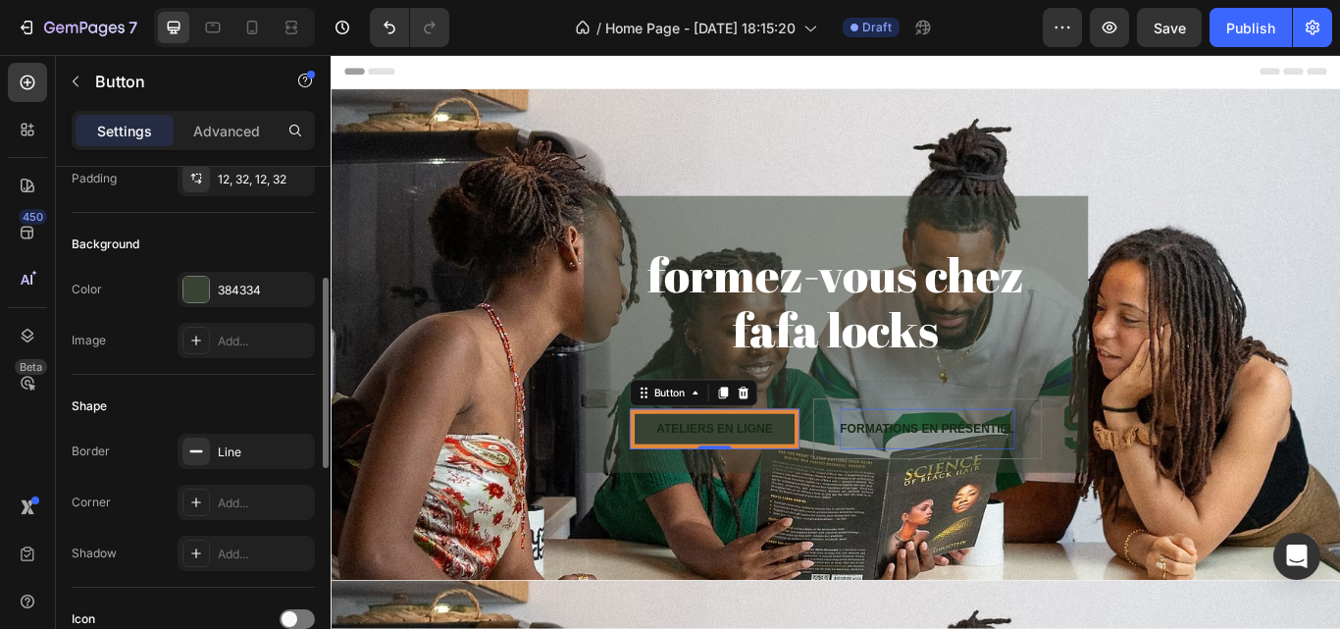
scroll to position [139, 0]
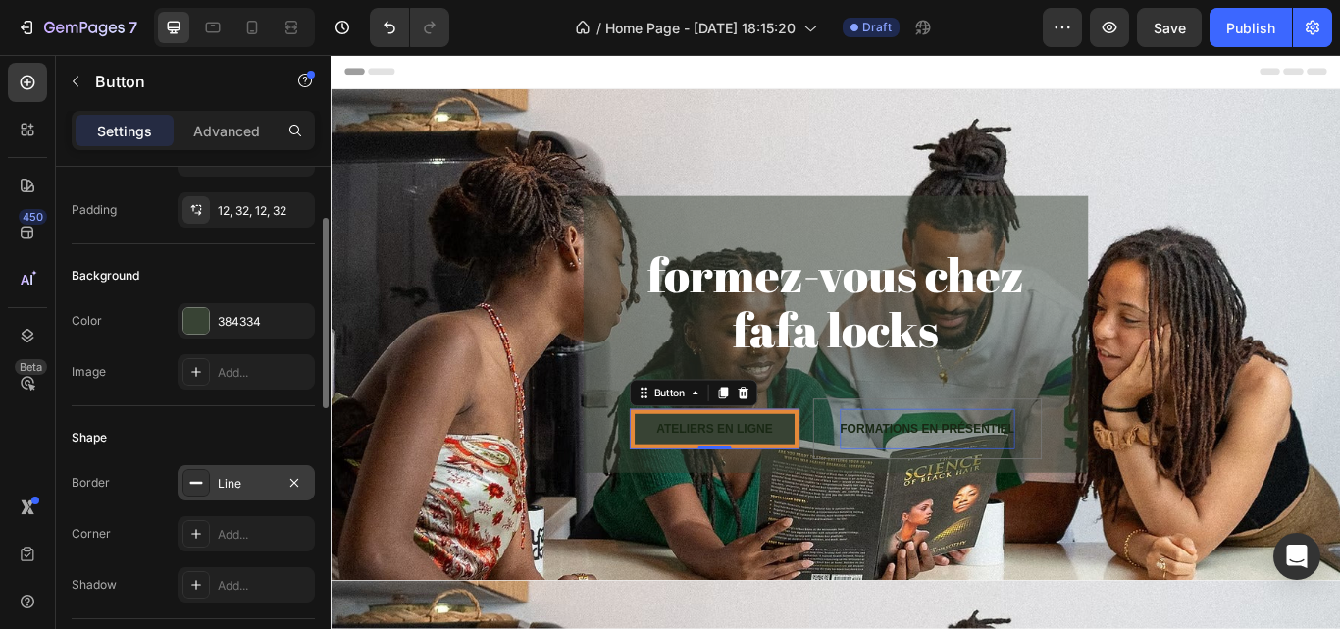
click at [240, 475] on div "Line" at bounding box center [246, 484] width 57 height 18
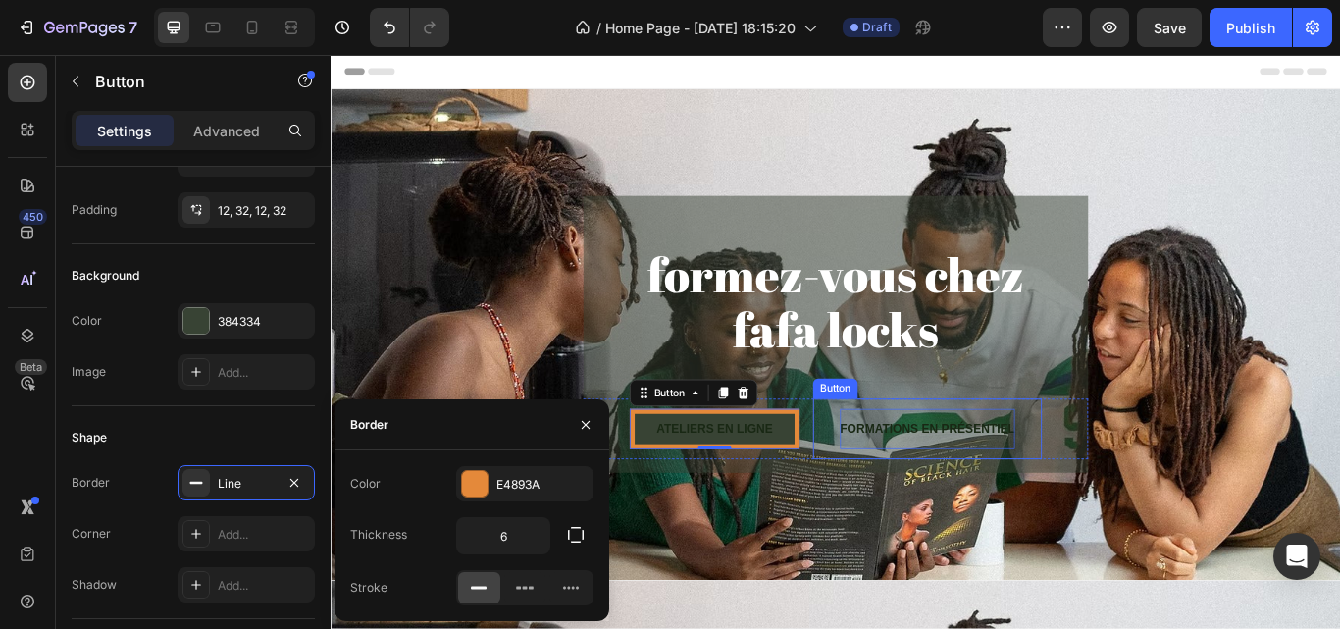
click at [1017, 473] on div "FORMATIONS EN PRÉSENTIEL" at bounding box center [1026, 491] width 204 height 47
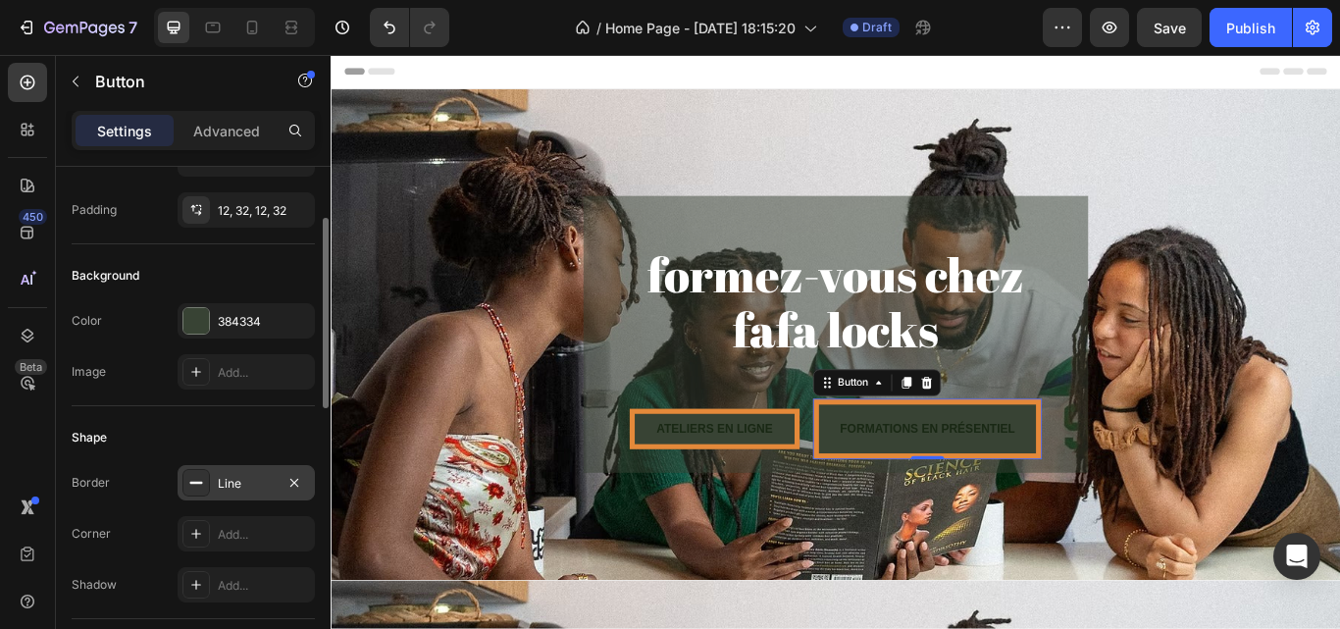
click at [224, 488] on div "Line" at bounding box center [246, 484] width 57 height 18
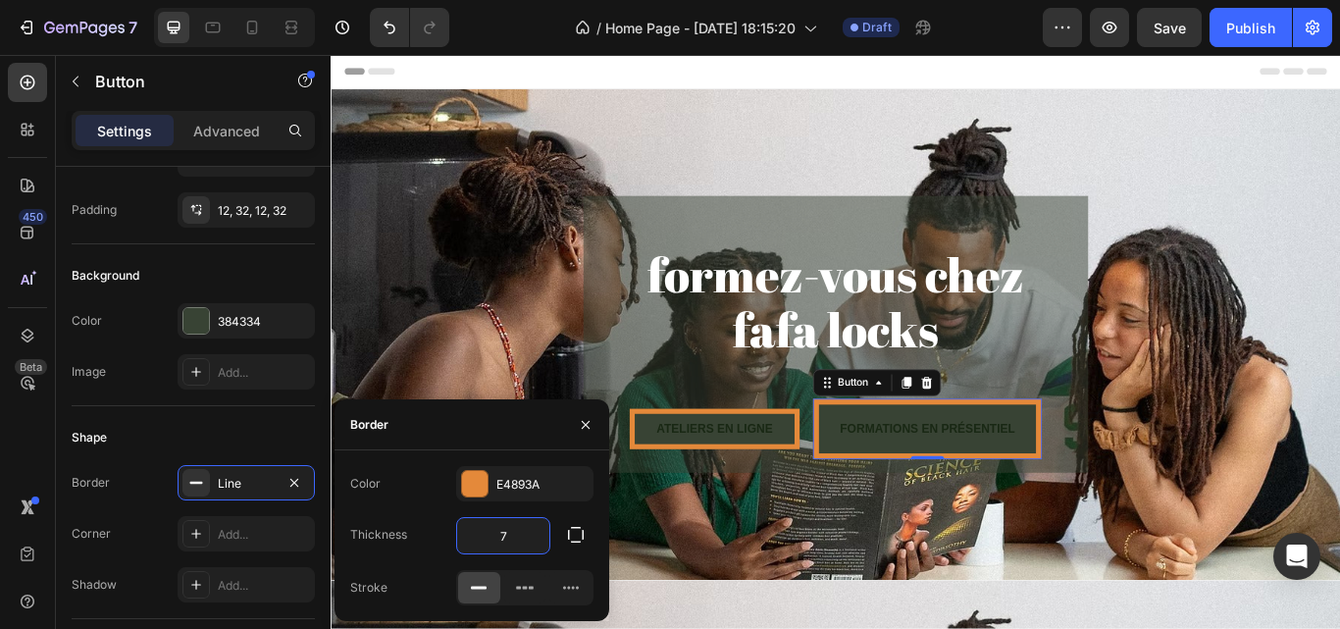
click at [517, 535] on input "7" at bounding box center [503, 535] width 92 height 35
type input "6"
click at [259, 448] on div "Shape" at bounding box center [193, 437] width 243 height 31
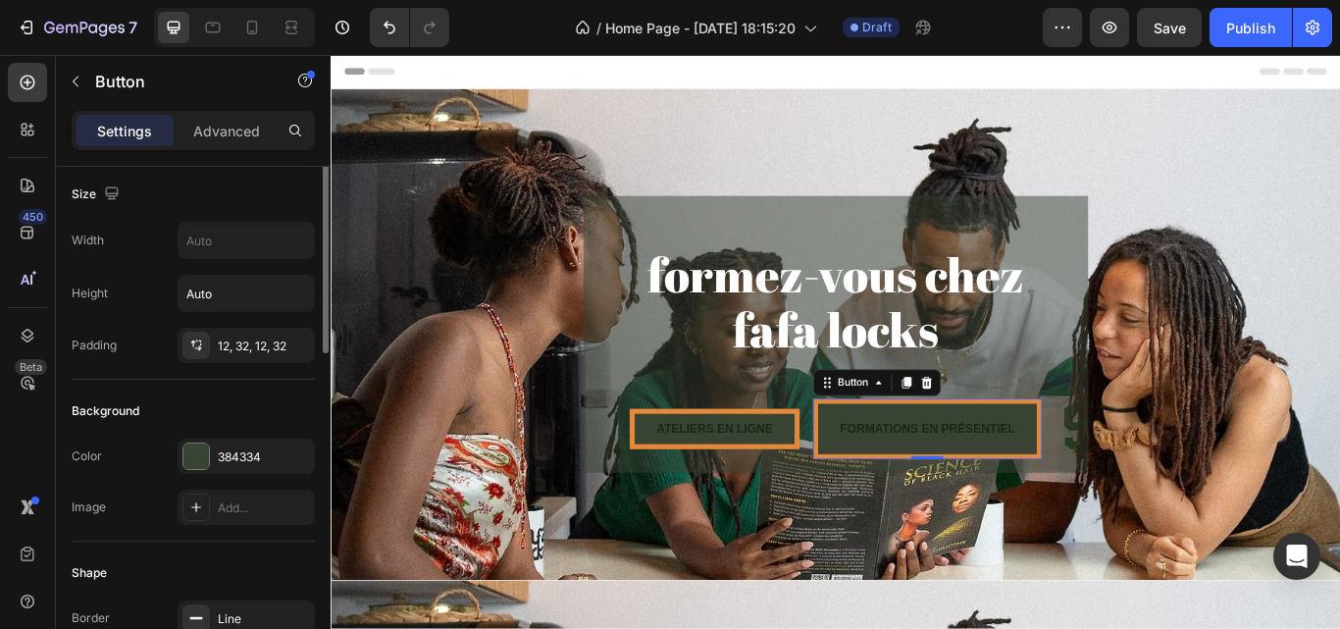
scroll to position [0, 0]
click at [192, 350] on icon at bounding box center [196, 349] width 16 height 16
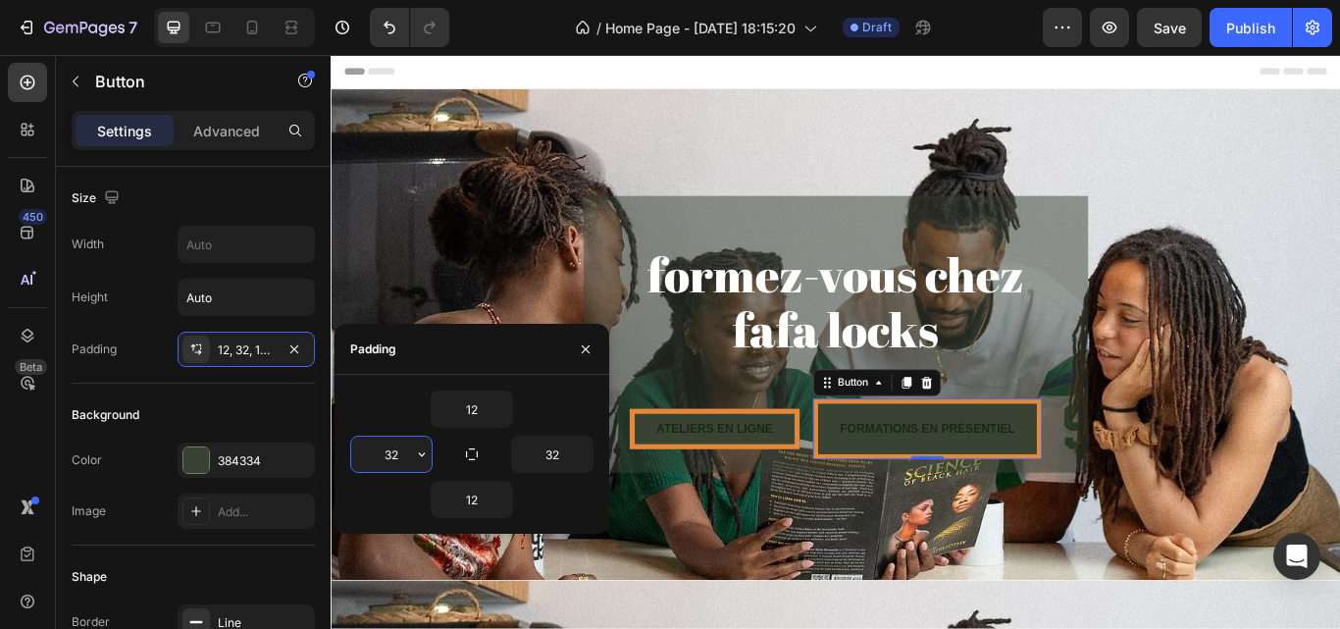
click at [398, 452] on input "32" at bounding box center [391, 454] width 80 height 35
type input "32"
click at [479, 420] on input "12" at bounding box center [472, 408] width 80 height 35
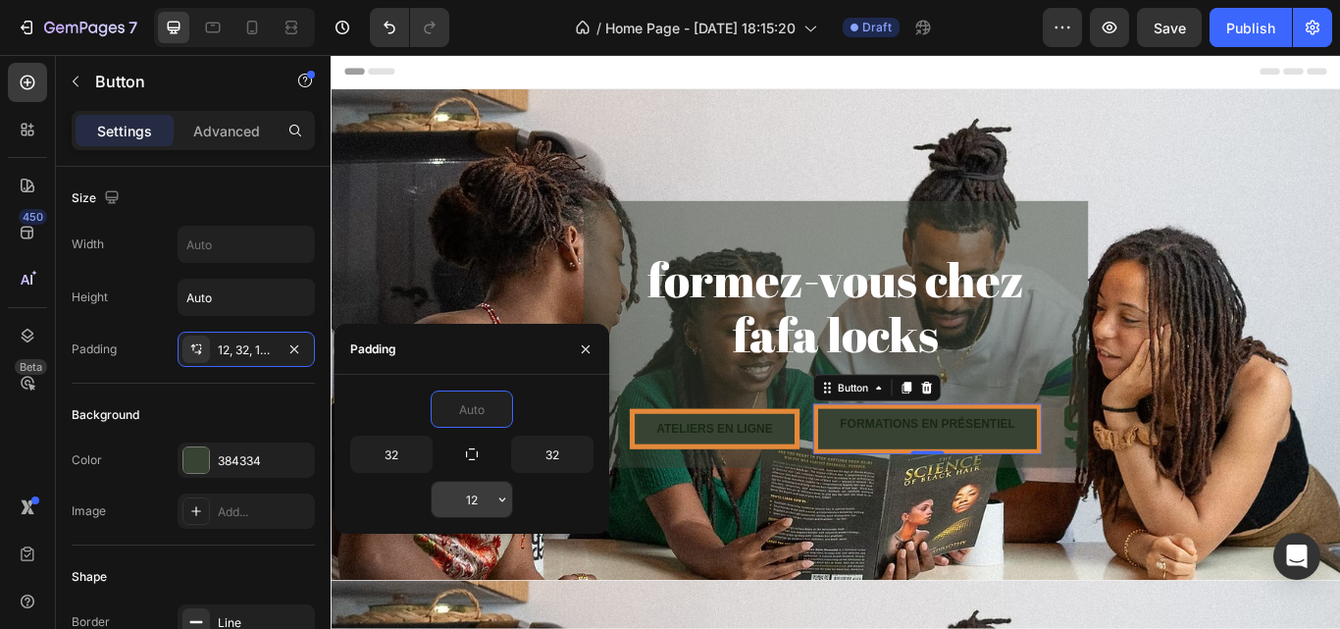
click at [489, 491] on input "12" at bounding box center [472, 499] width 80 height 35
type input "0"
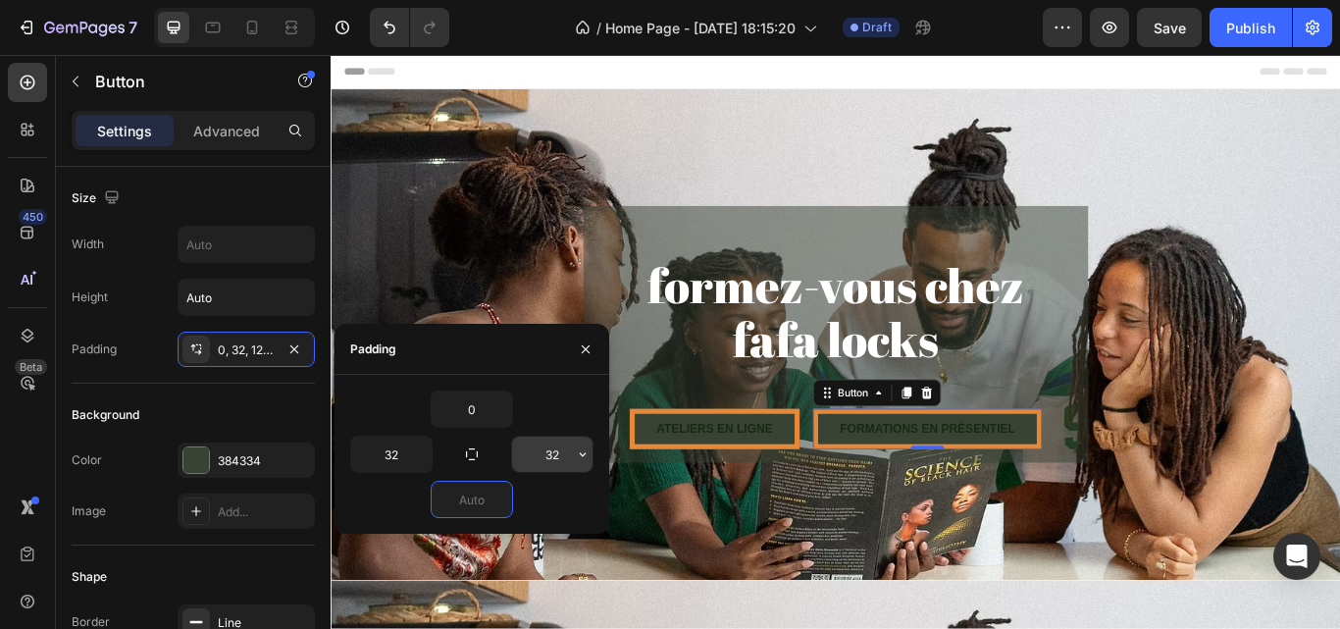
click at [550, 457] on input "32" at bounding box center [552, 454] width 80 height 35
type input "0"
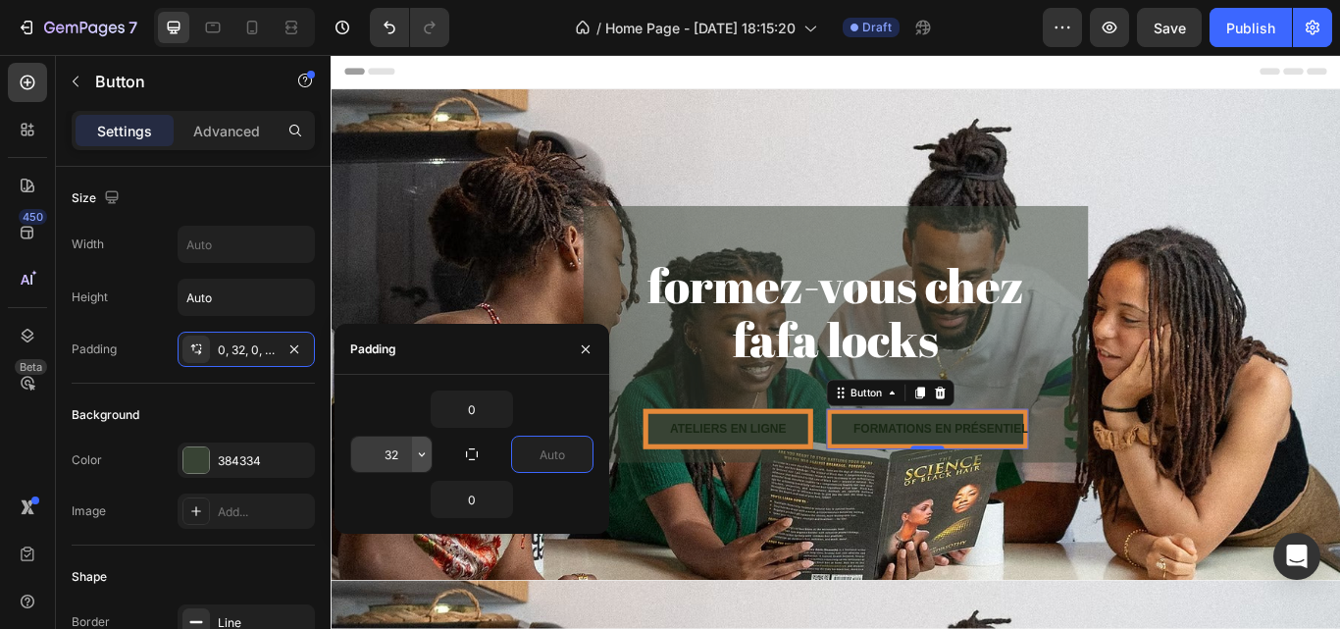
click at [422, 448] on icon "button" at bounding box center [422, 454] width 16 height 16
type input "0"
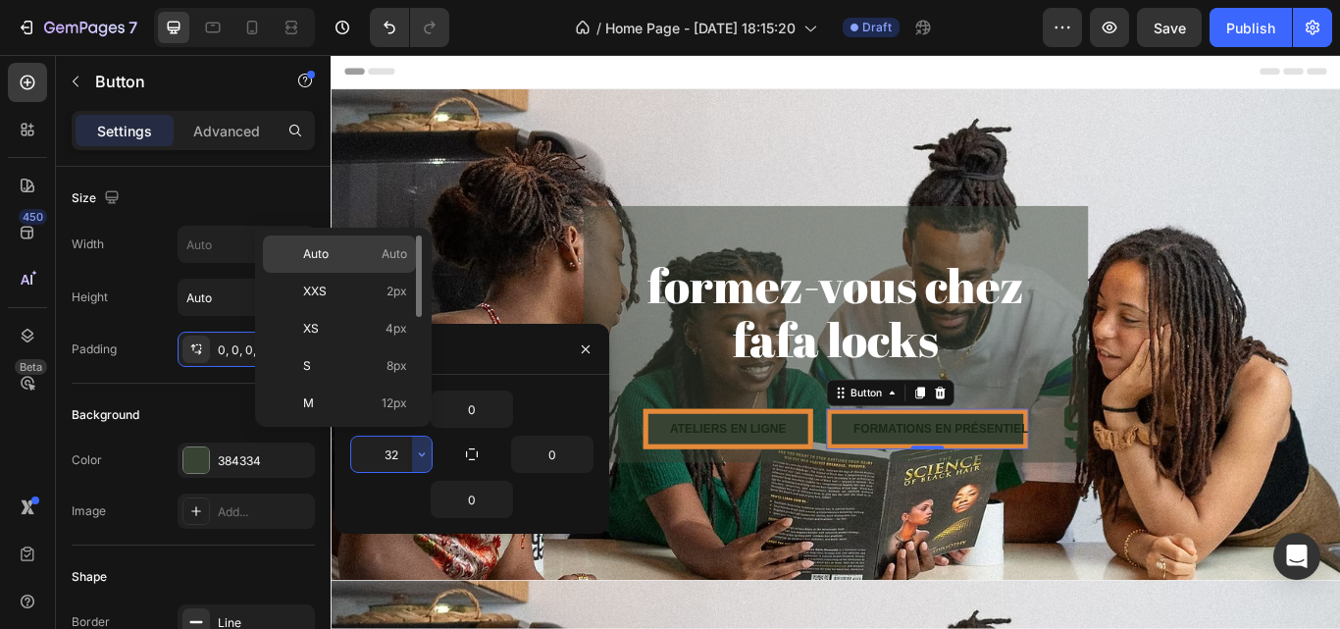
click at [382, 251] on span "Auto" at bounding box center [395, 254] width 26 height 18
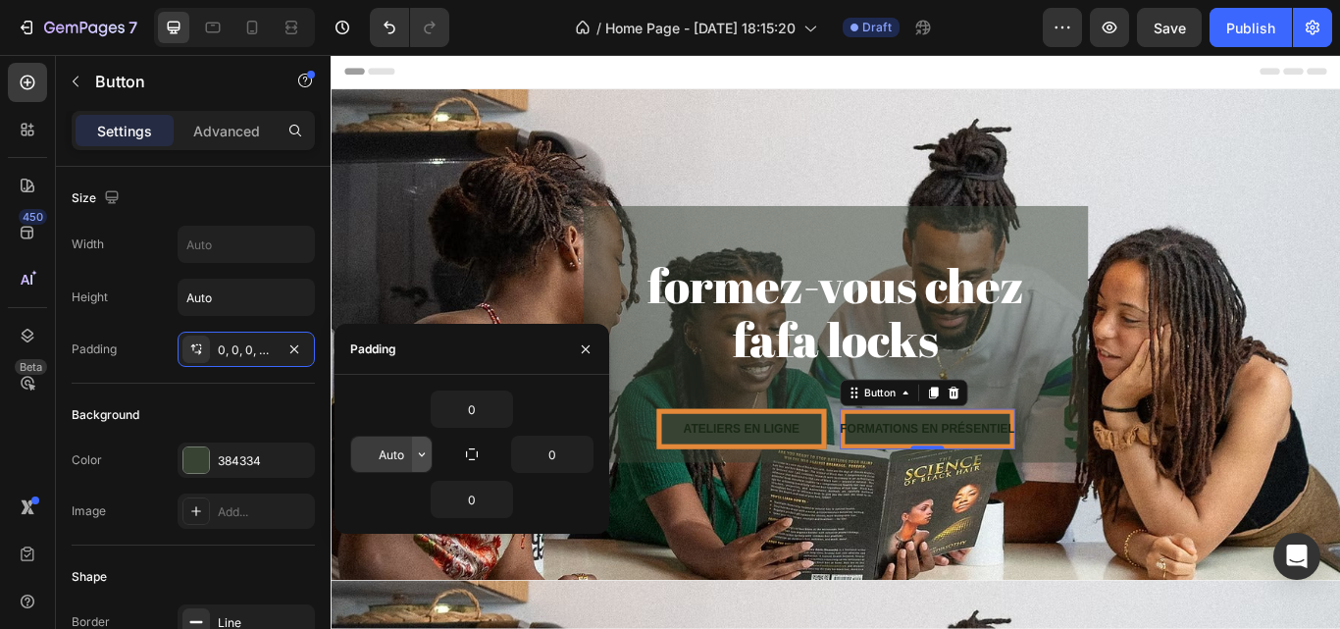
click at [419, 446] on icon "button" at bounding box center [422, 454] width 16 height 16
click at [384, 466] on input "Auto" at bounding box center [391, 454] width 80 height 35
type input "15"
click at [551, 456] on input "0" at bounding box center [552, 454] width 80 height 35
type input "15"
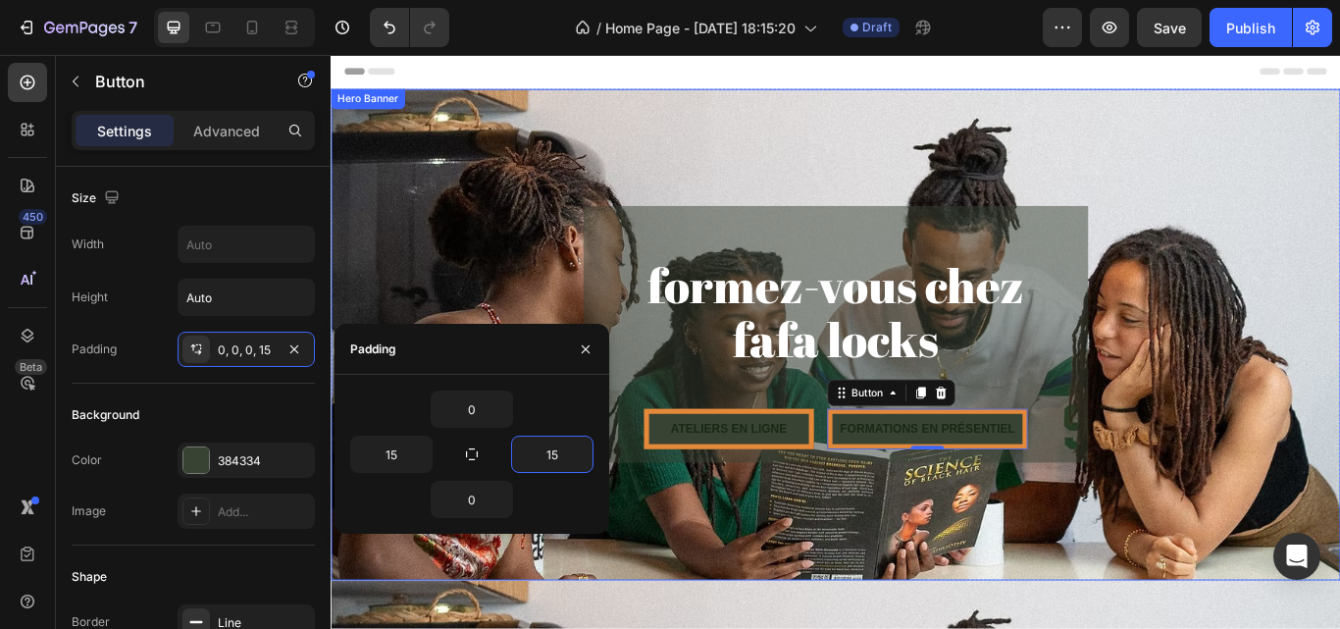
click at [1339, 303] on div "⁠⁠⁠⁠⁠⁠⁠ formez-vous chez fafa locks Heading ATELIERS EN LIGNE Button FORMATIONS…" at bounding box center [919, 381] width 1177 height 299
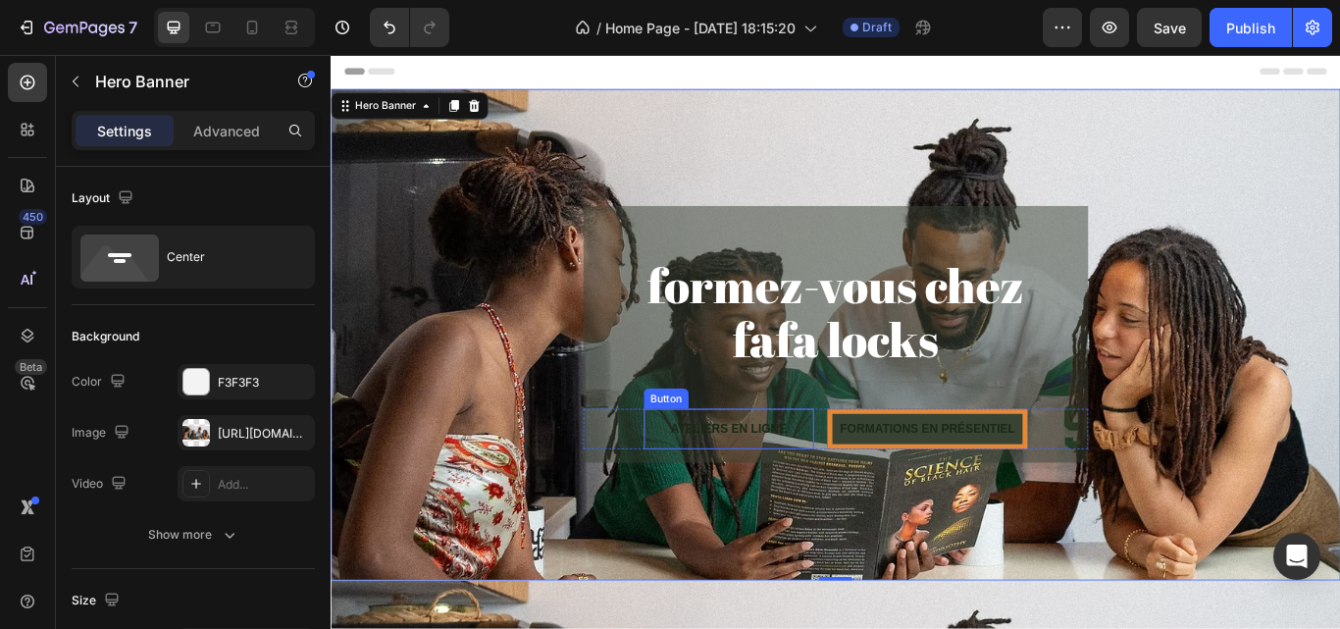
click at [699, 487] on button "ATELIERS EN LIGNE" at bounding box center [795, 491] width 198 height 47
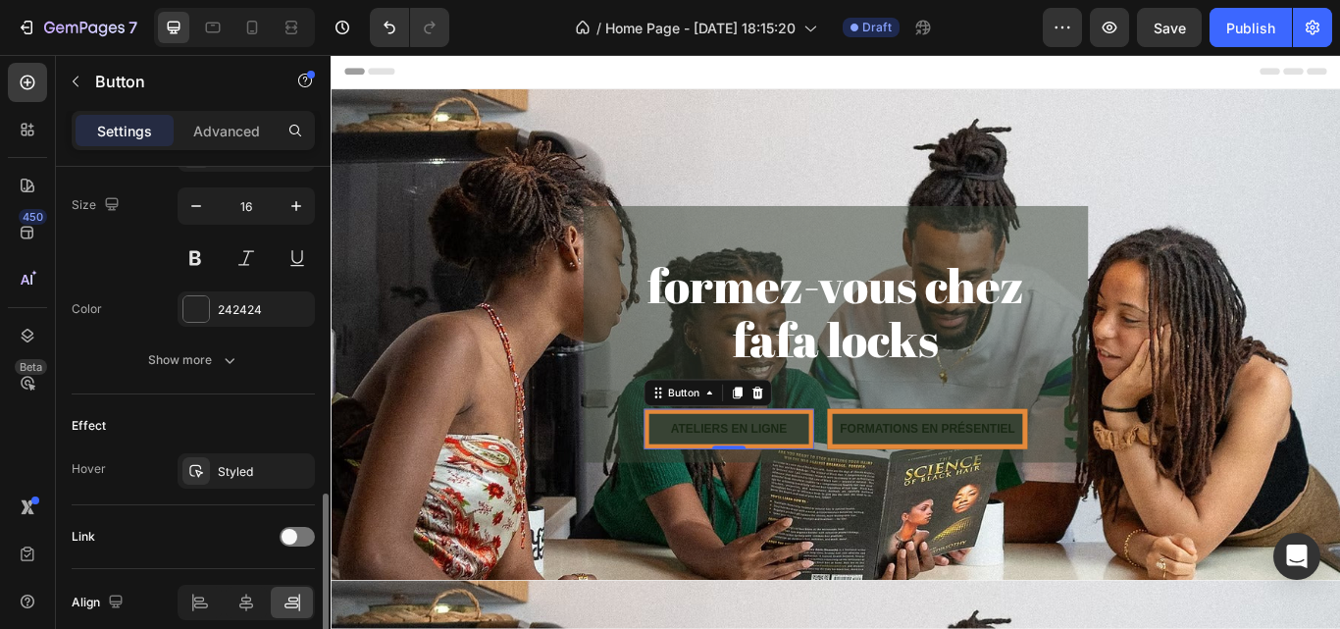
scroll to position [889, 0]
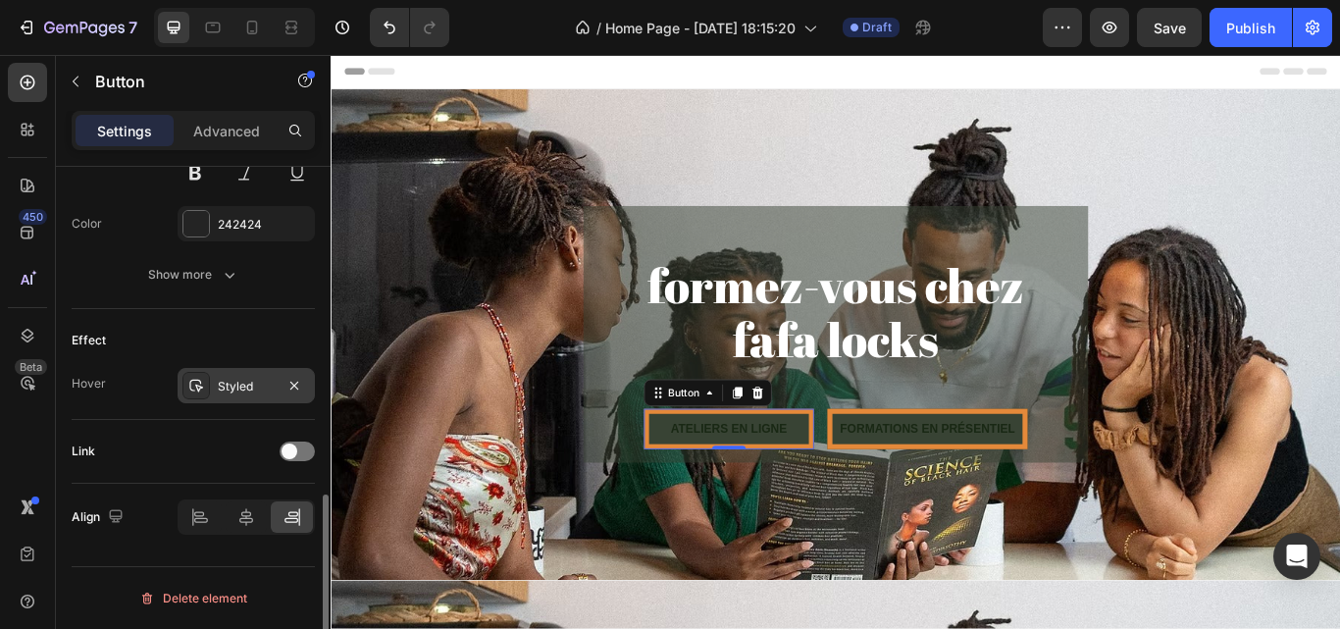
click at [255, 374] on div "Styled" at bounding box center [246, 385] width 137 height 35
click at [253, 337] on div "Effect" at bounding box center [193, 340] width 243 height 31
click at [299, 452] on div at bounding box center [297, 452] width 35 height 20
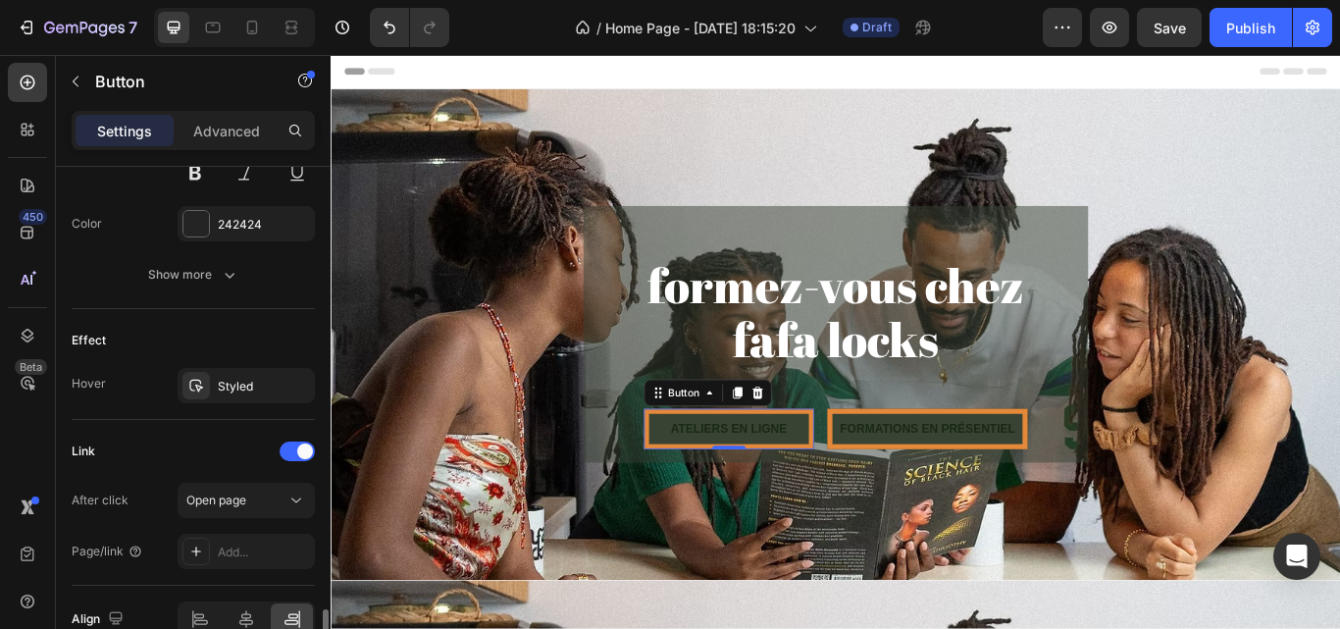
scroll to position [991, 0]
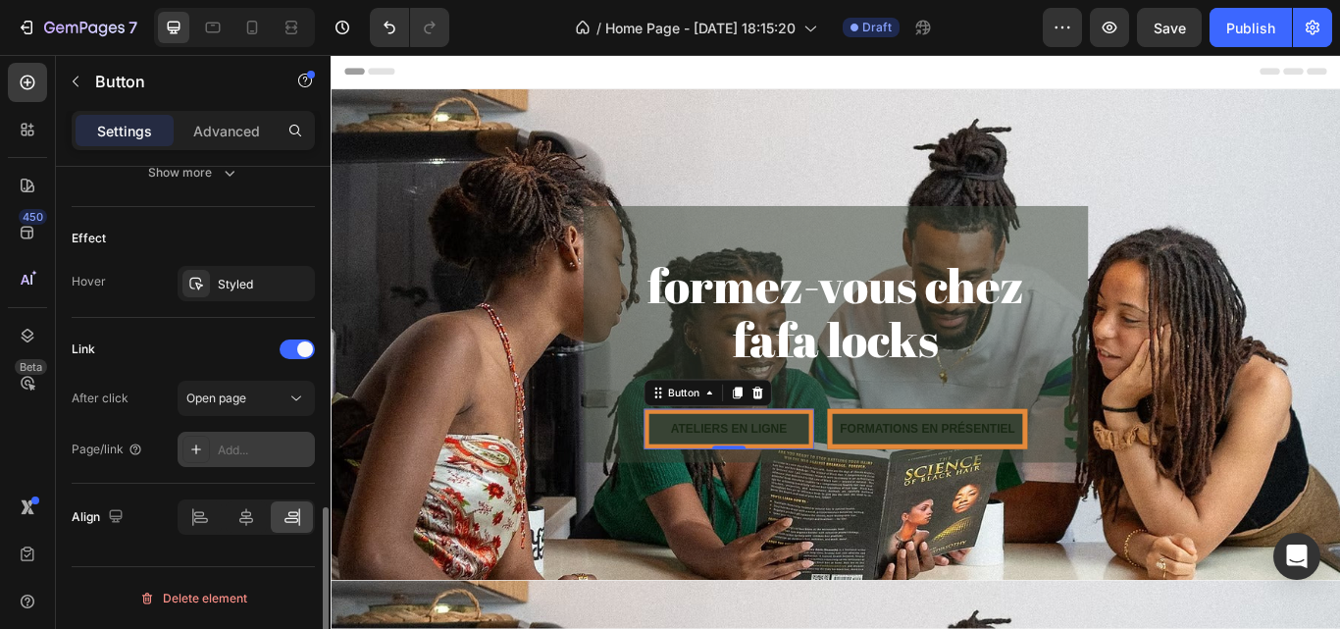
click at [224, 440] on div "Add..." at bounding box center [246, 449] width 137 height 35
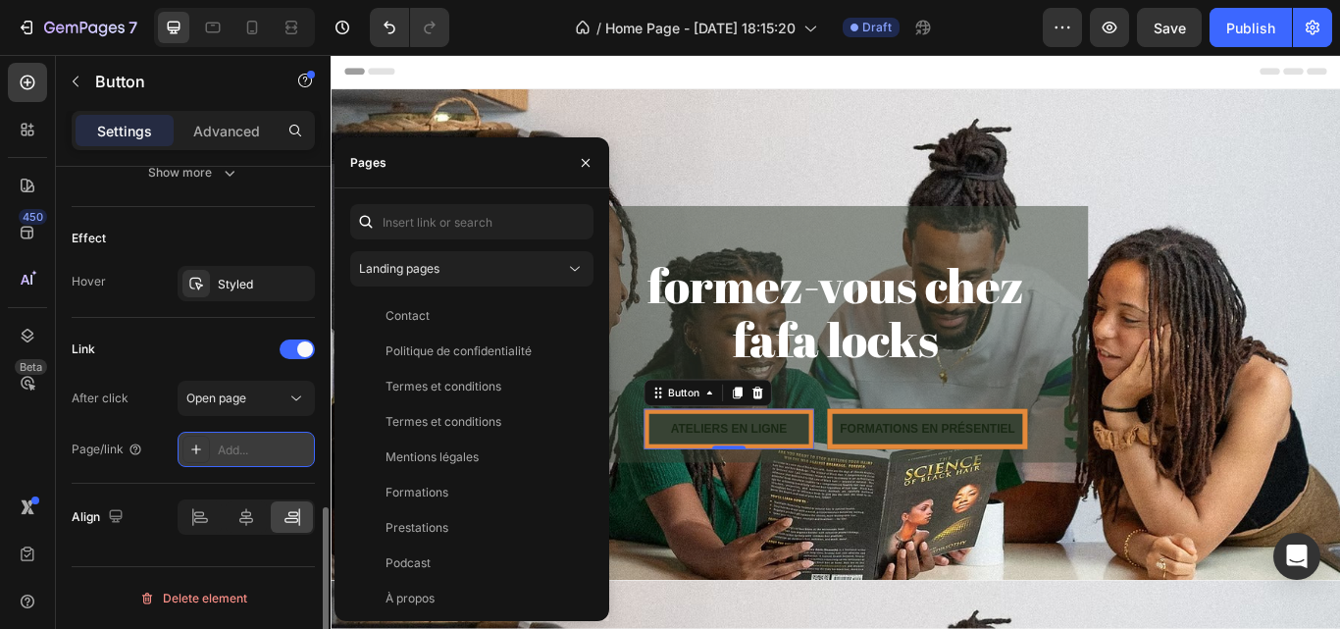
click at [200, 447] on icon at bounding box center [196, 450] width 16 height 16
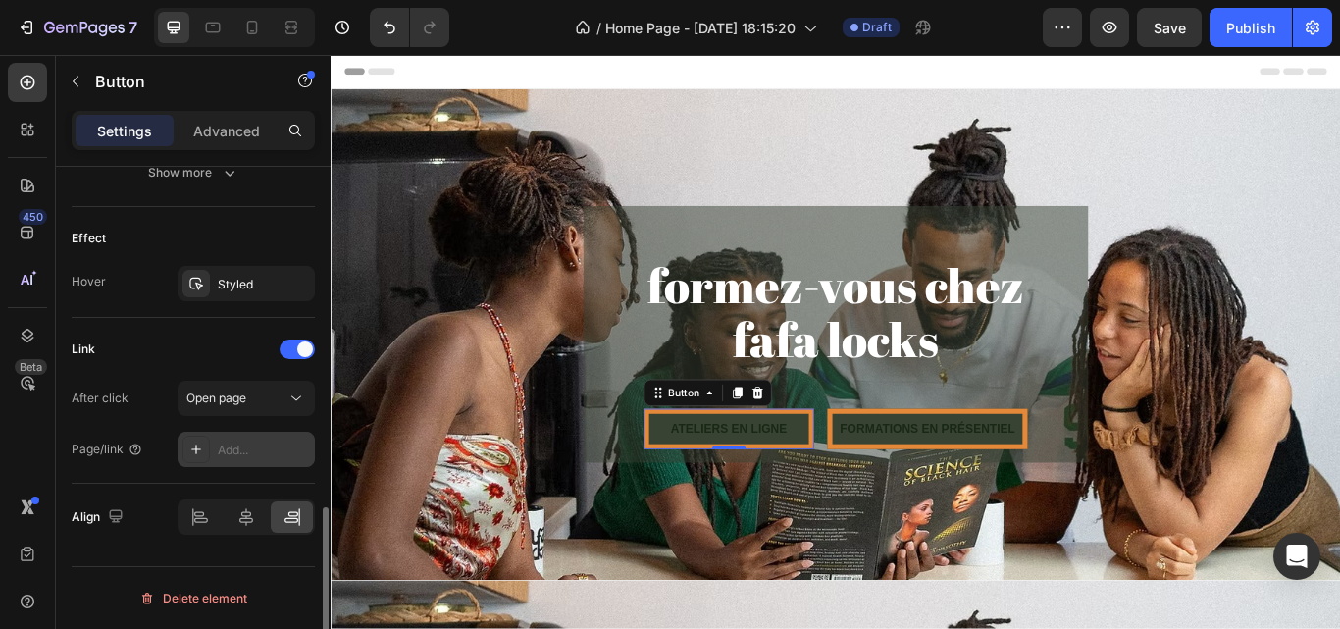
click at [190, 446] on icon at bounding box center [196, 450] width 16 height 16
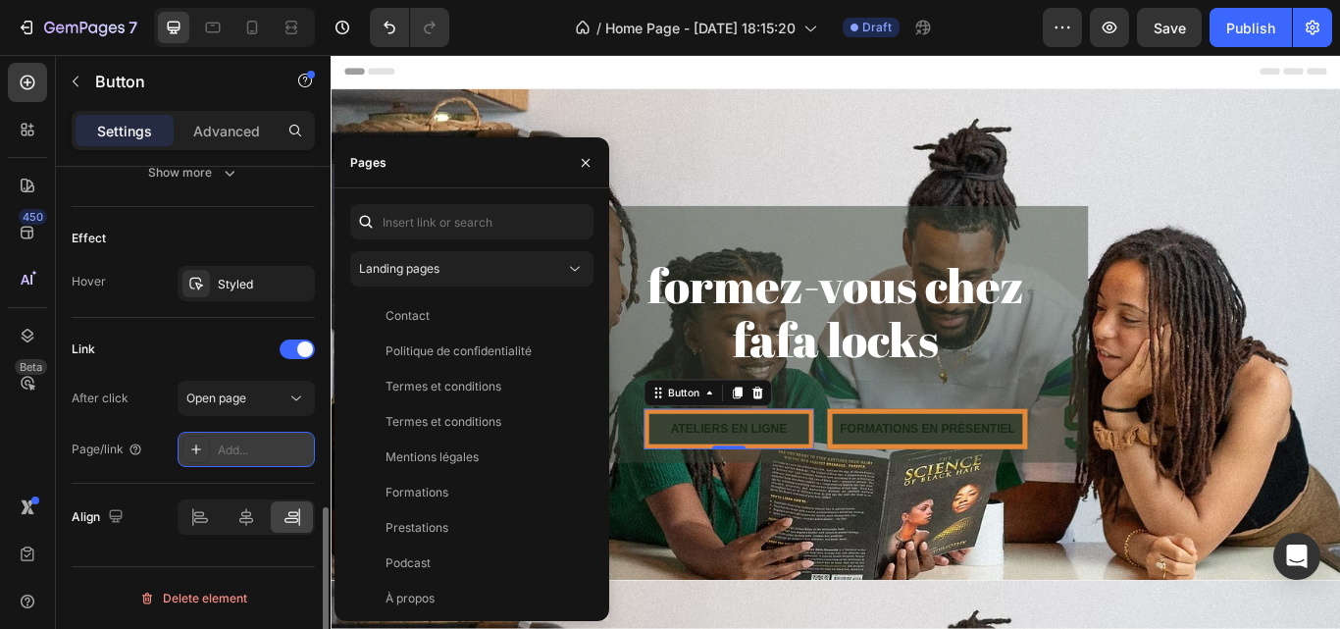
click at [190, 446] on icon at bounding box center [196, 450] width 16 height 16
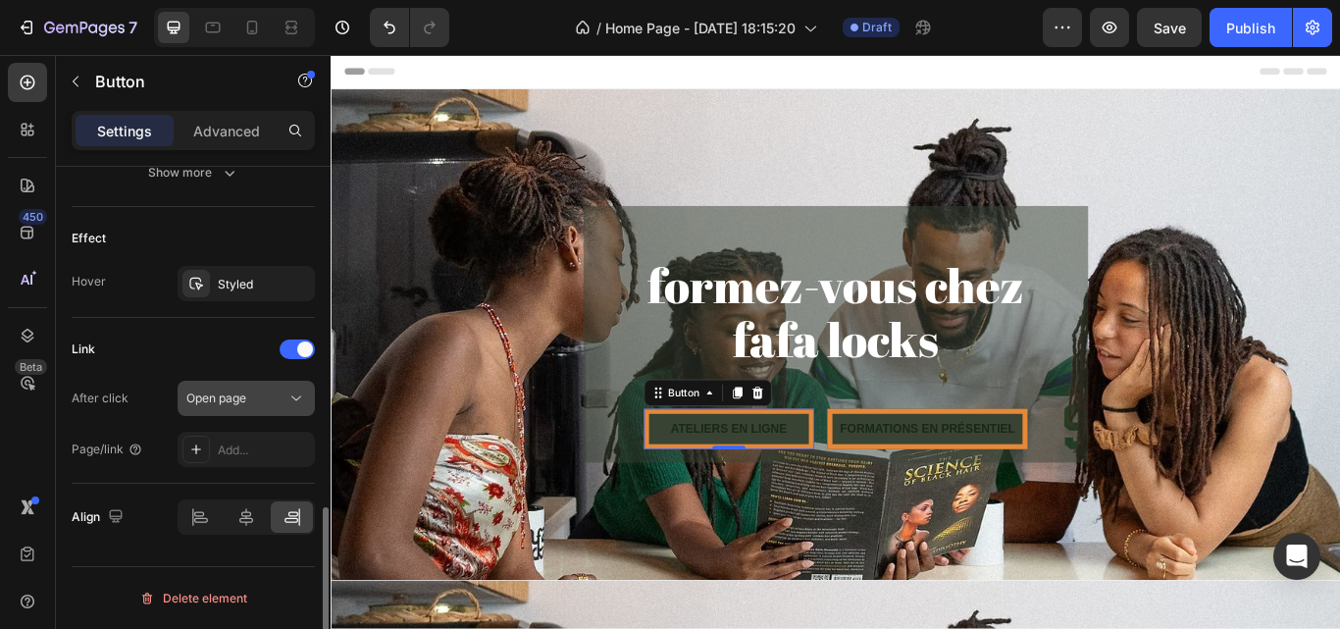
click at [216, 402] on span "Open page" at bounding box center [216, 398] width 60 height 15
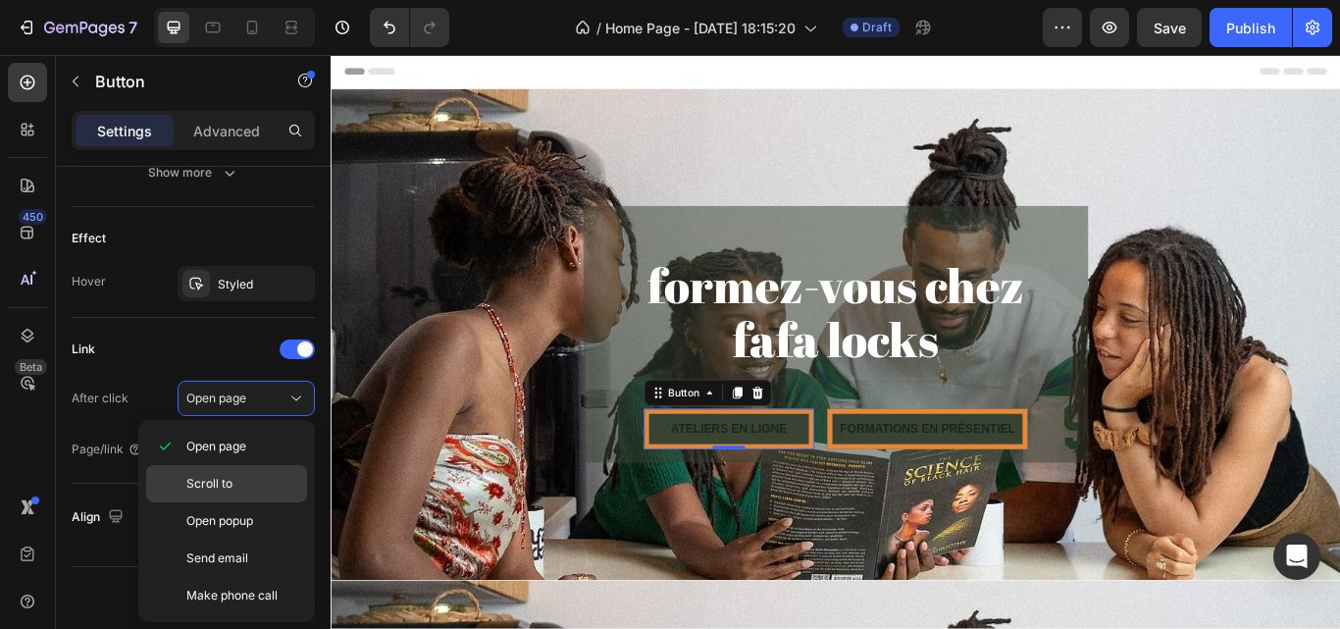
click at [228, 502] on div "Scroll to" at bounding box center [226, 520] width 161 height 37
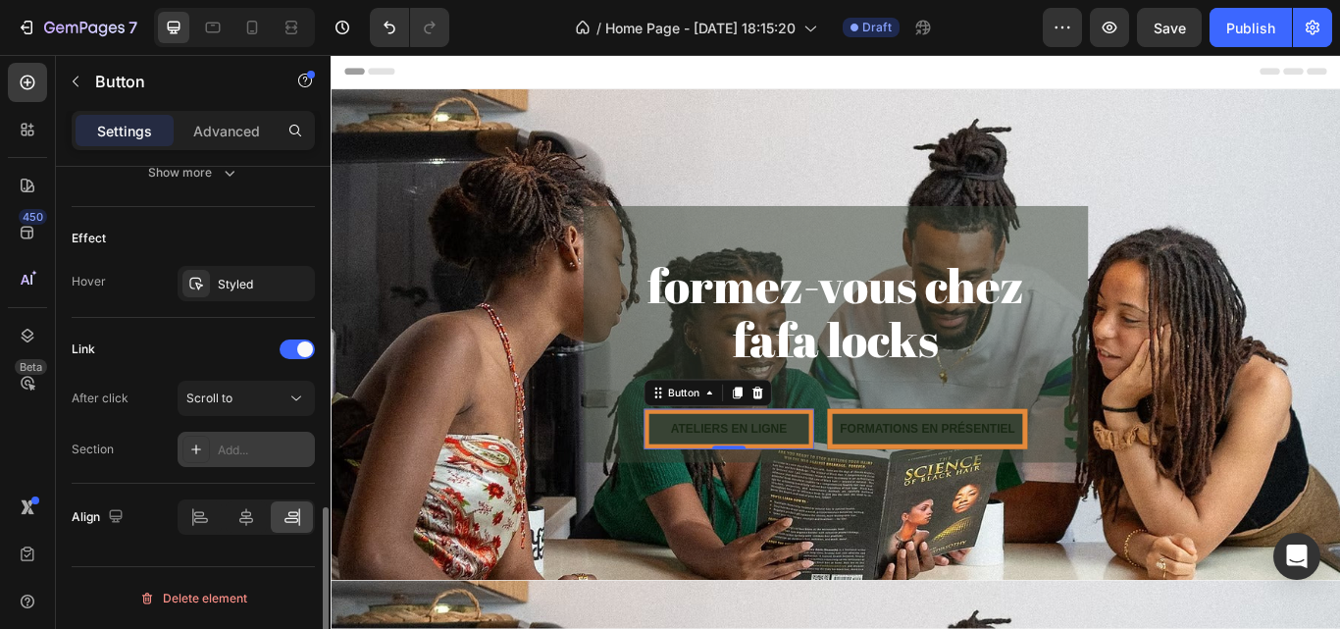
click at [236, 447] on div "Add..." at bounding box center [264, 451] width 92 height 18
click at [211, 339] on div "Link" at bounding box center [193, 349] width 243 height 31
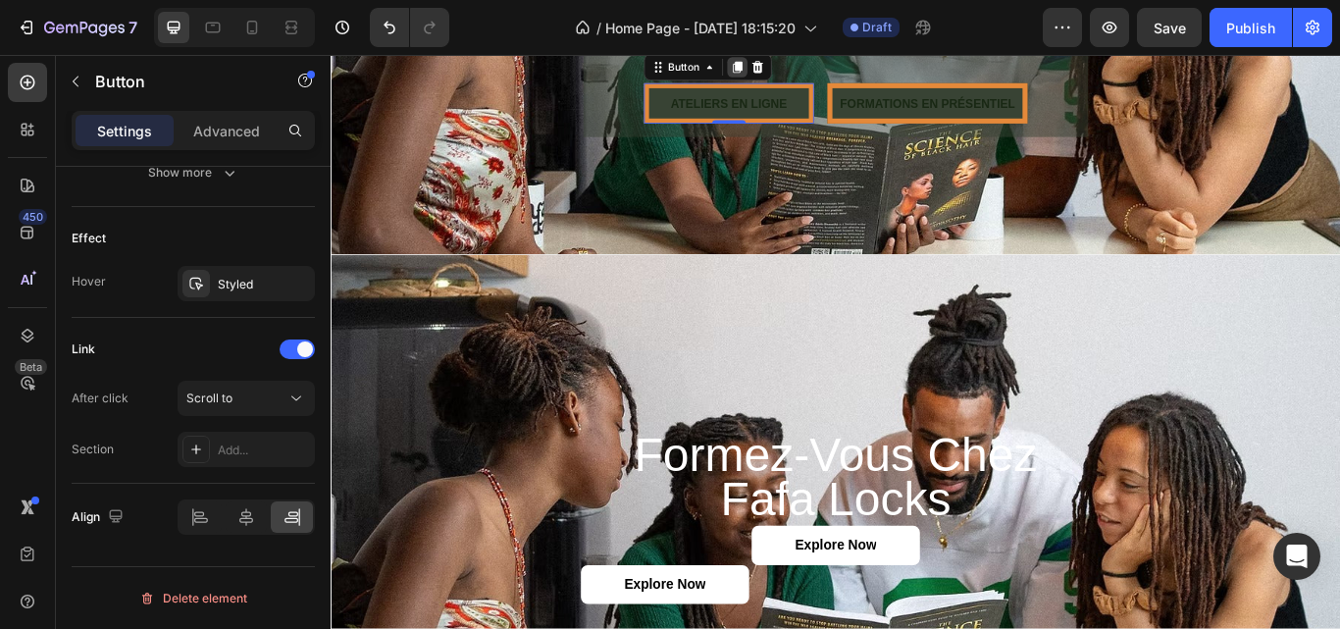
scroll to position [440, 0]
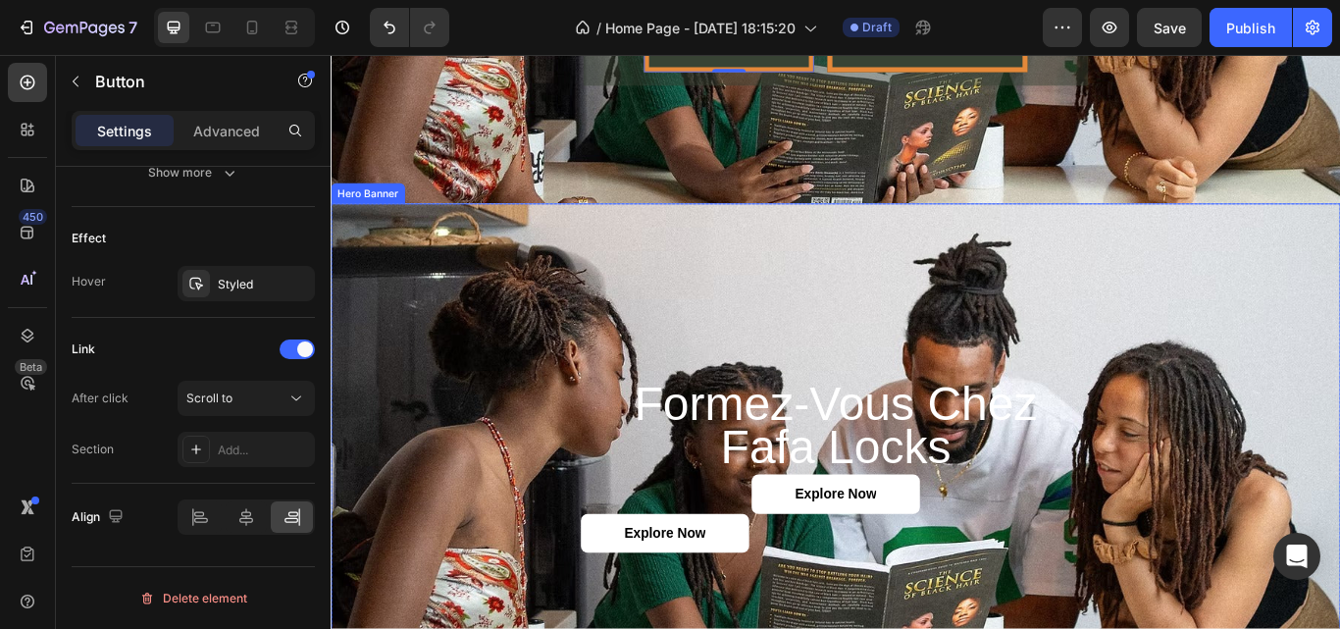
click at [1214, 269] on div "Background Image" at bounding box center [919, 515] width 1177 height 573
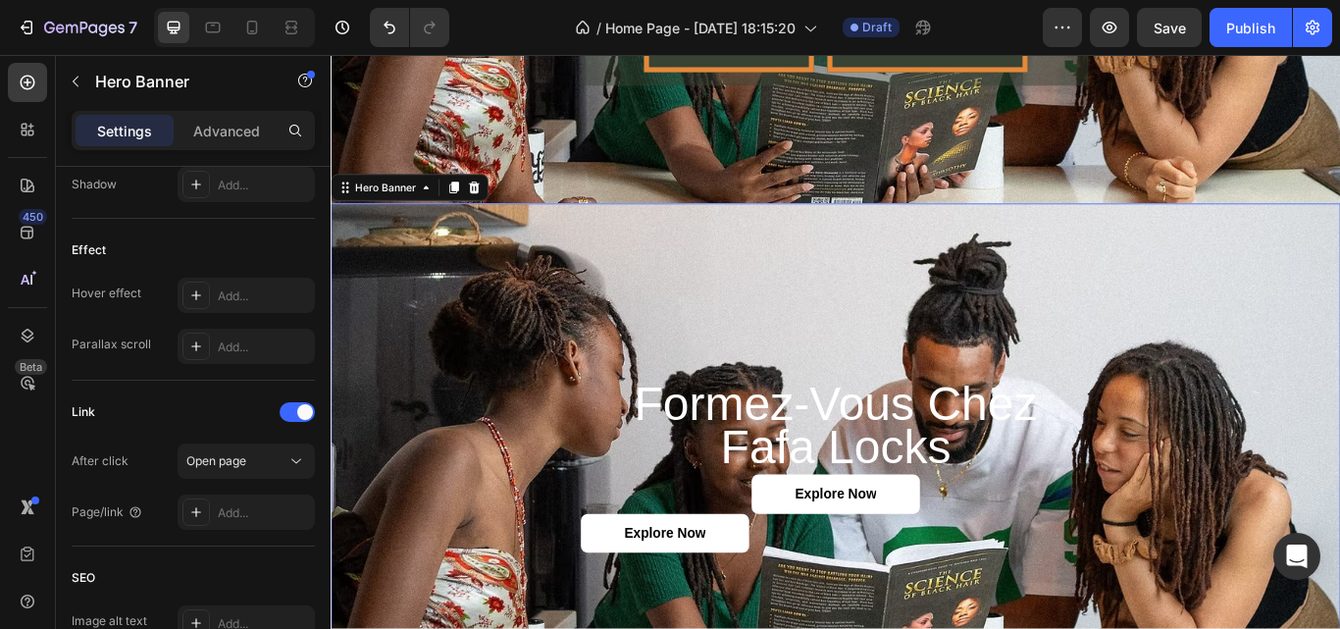
scroll to position [0, 0]
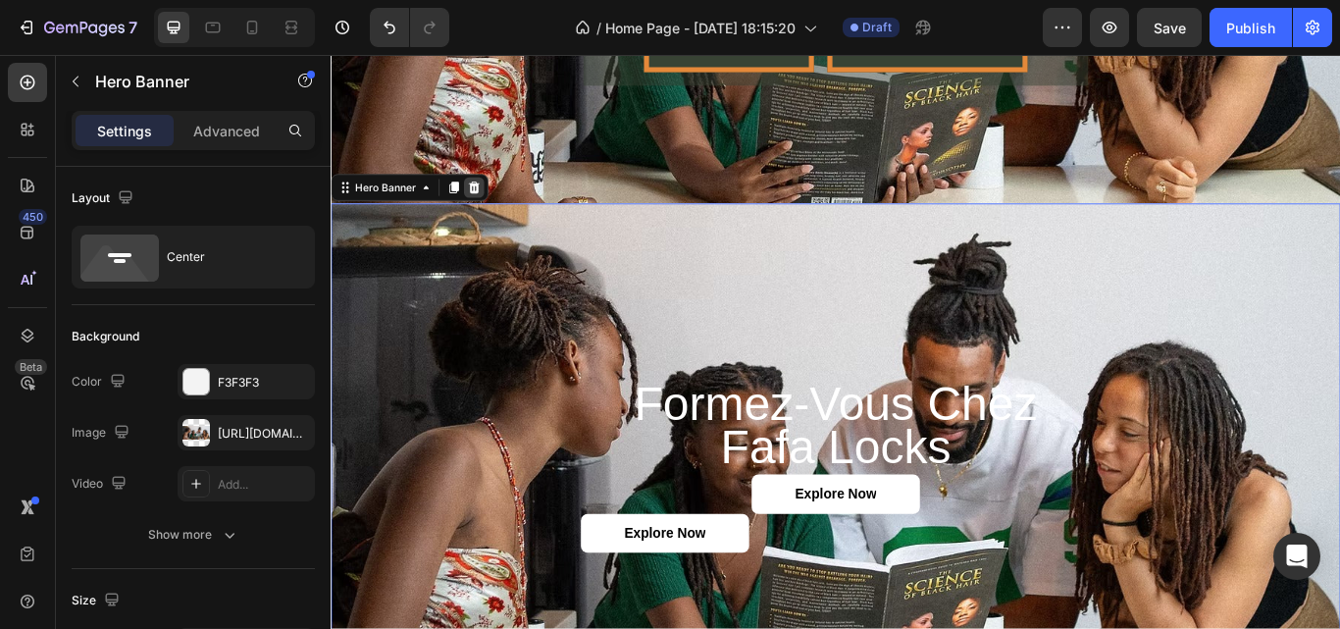
click at [501, 202] on icon at bounding box center [498, 210] width 16 height 16
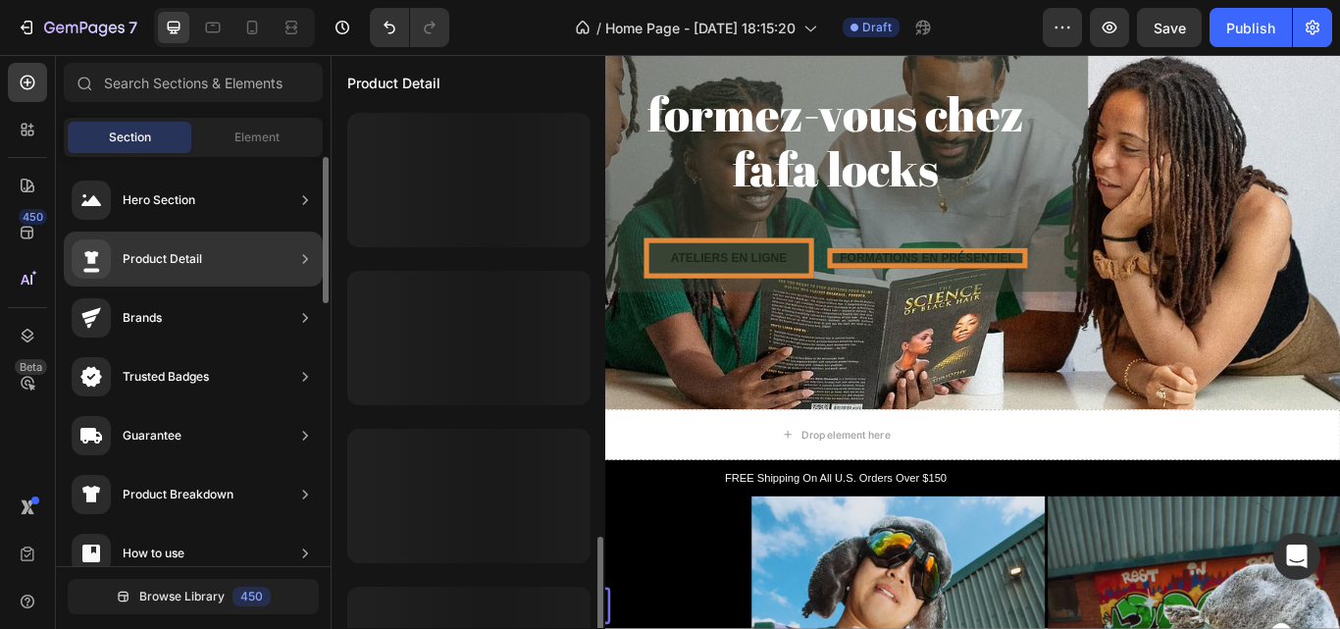
scroll to position [257, 0]
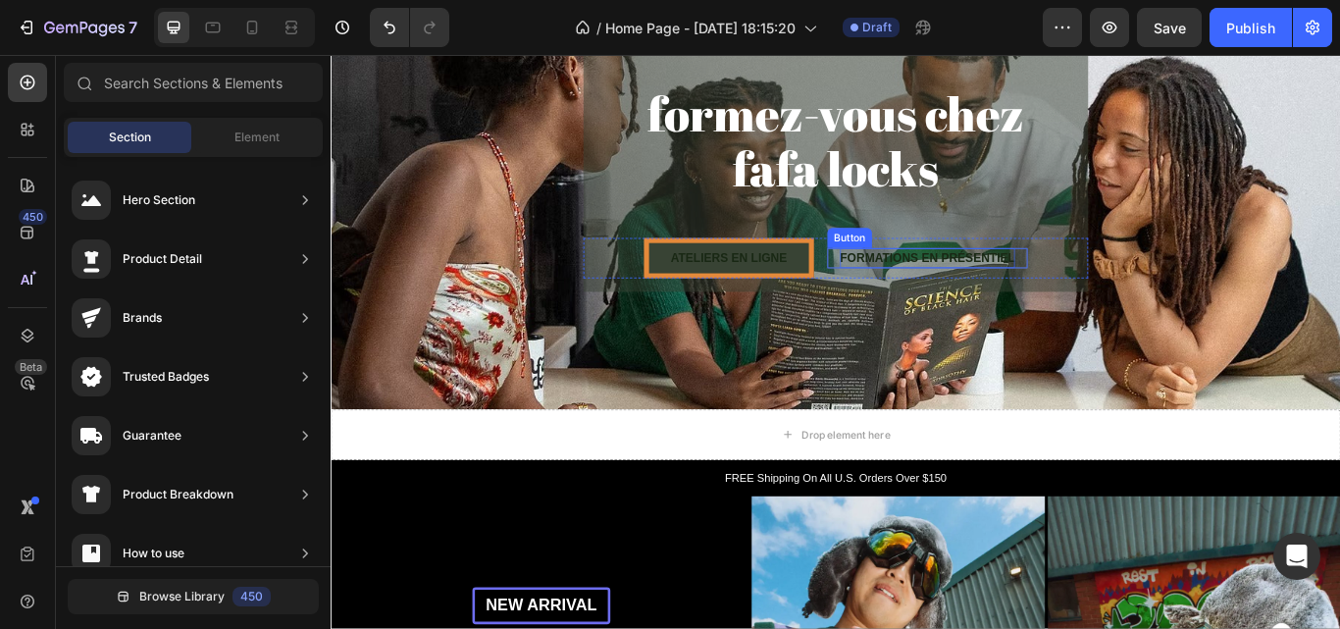
click at [1007, 281] on p "FORMATIONS EN PRÉSENTIEL" at bounding box center [1026, 293] width 204 height 24
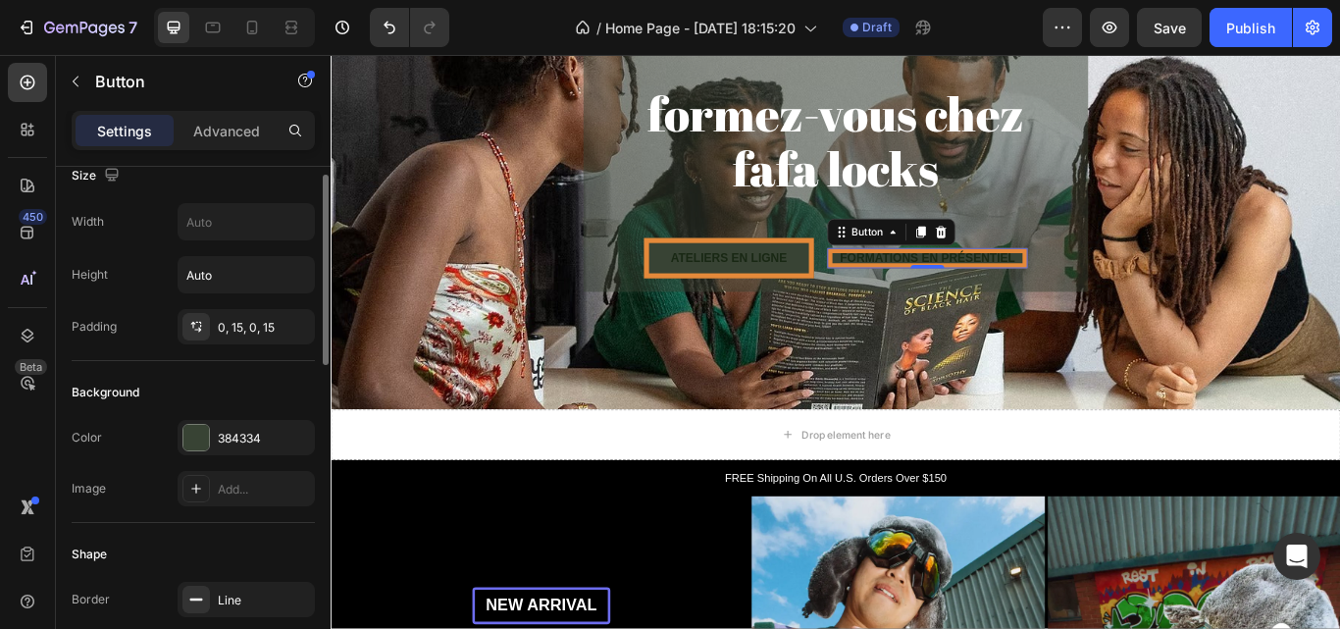
scroll to position [0, 0]
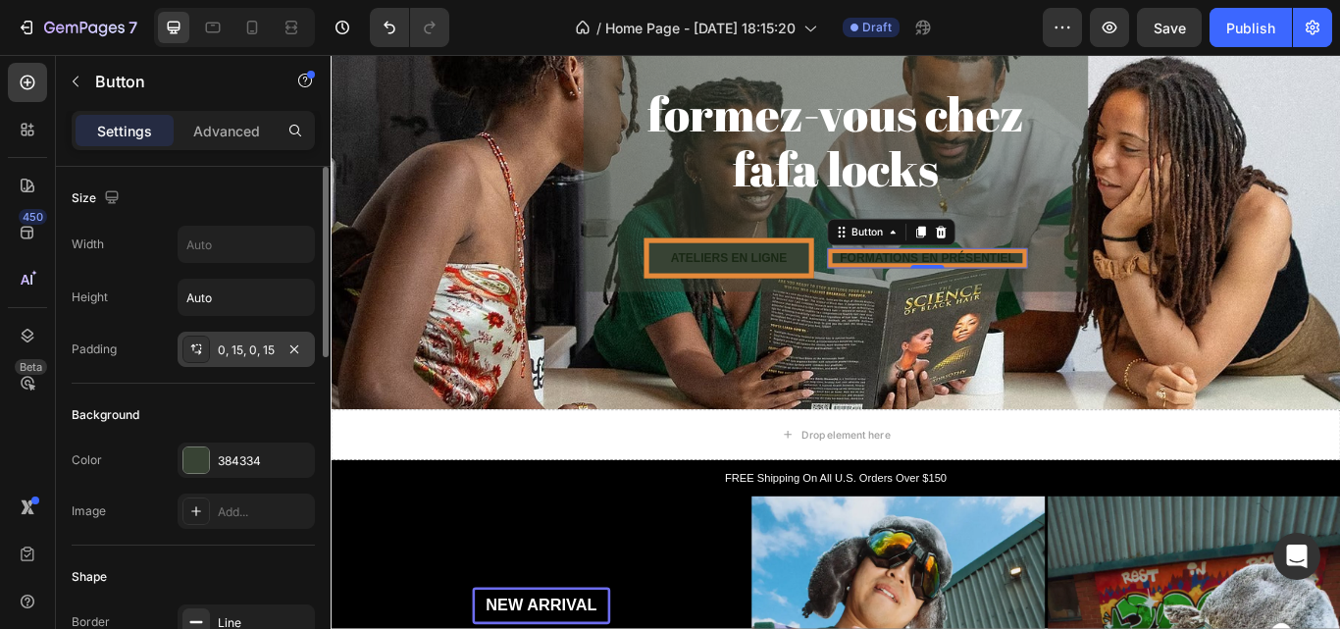
click at [200, 342] on icon at bounding box center [196, 349] width 16 height 16
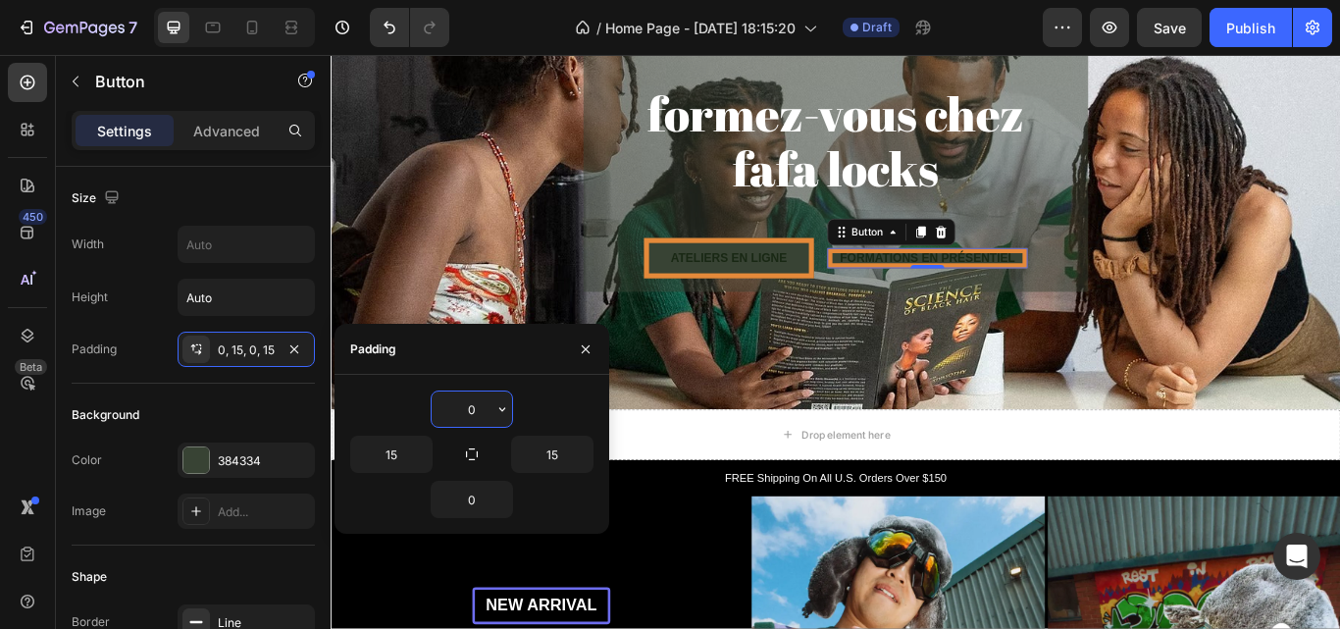
click at [474, 407] on input "0" at bounding box center [472, 408] width 80 height 35
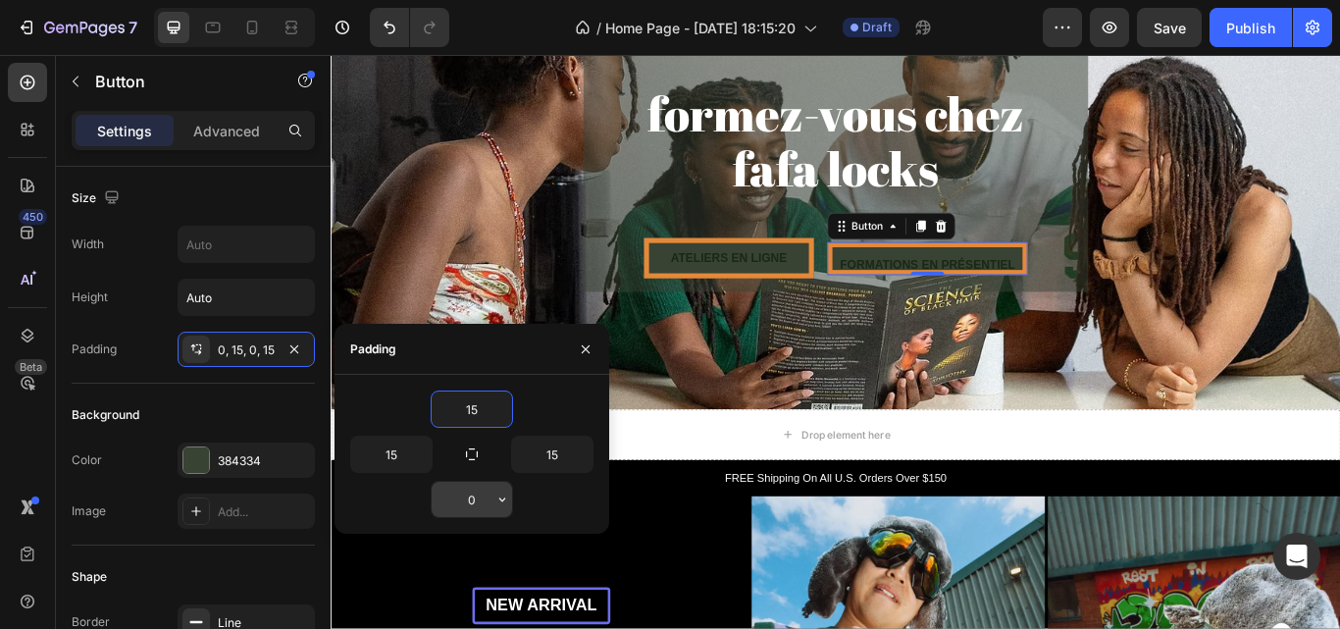
type input "15"
click at [485, 504] on input "0" at bounding box center [472, 499] width 80 height 35
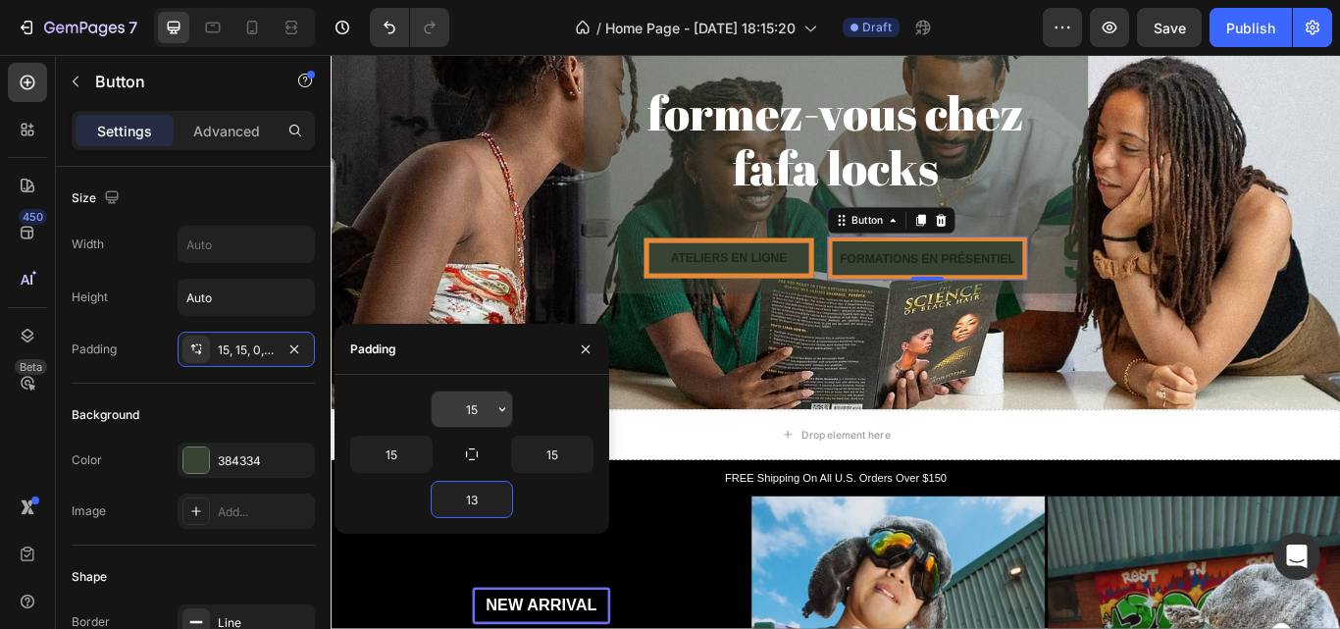
type input "13"
click at [487, 407] on input "15" at bounding box center [472, 408] width 80 height 35
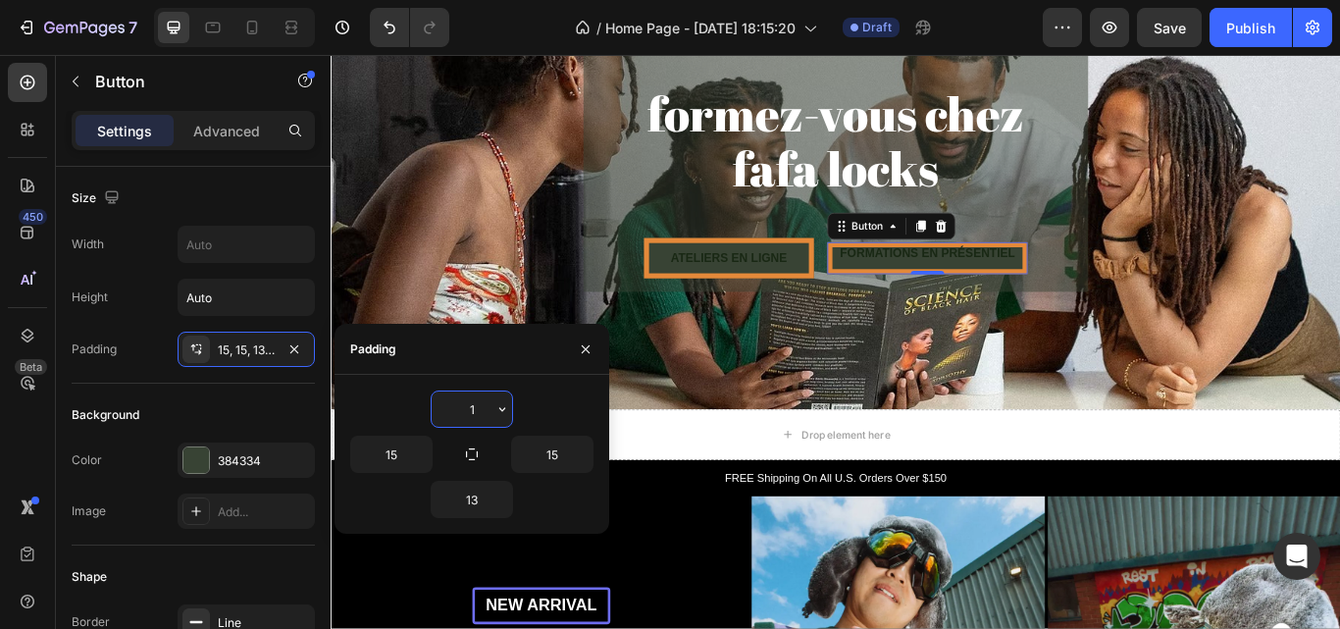
type input "13"
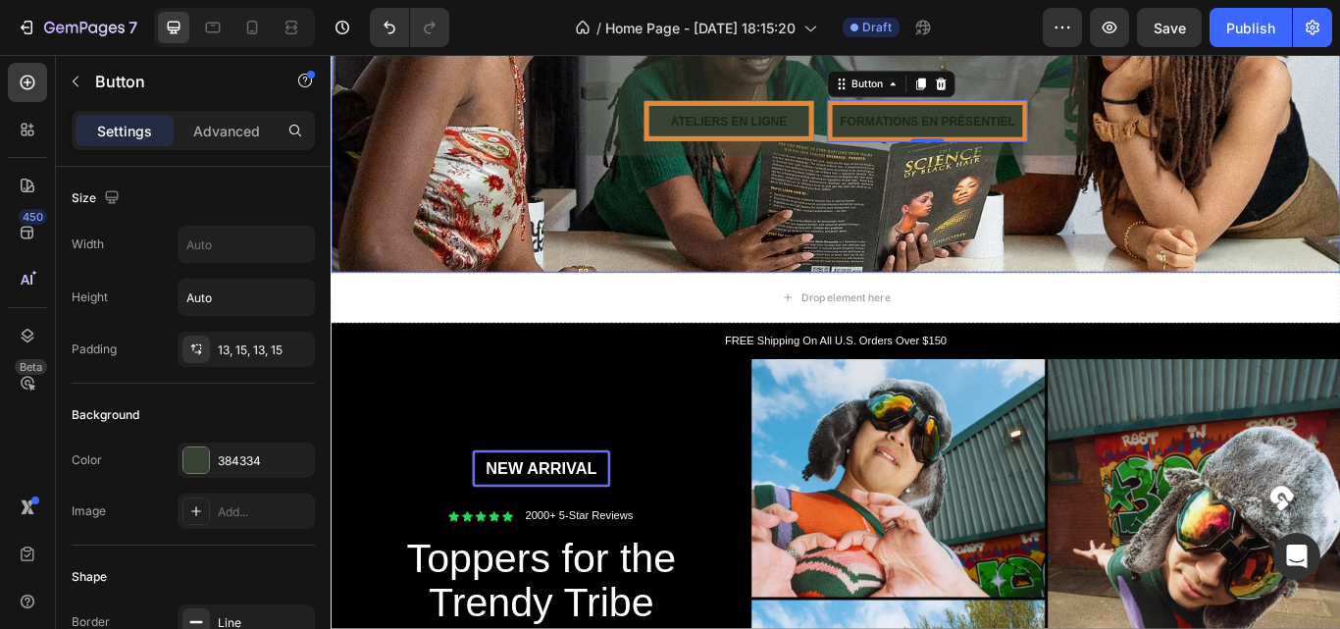
scroll to position [395, 0]
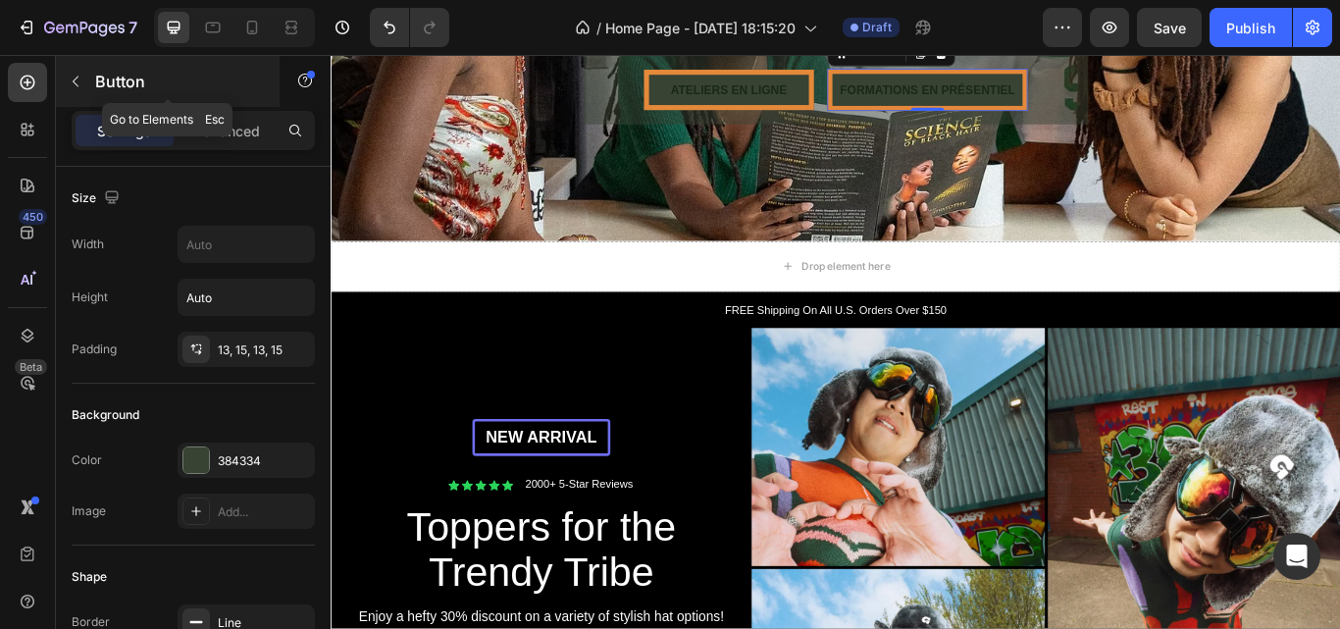
click at [81, 82] on icon "button" at bounding box center [76, 82] width 16 height 16
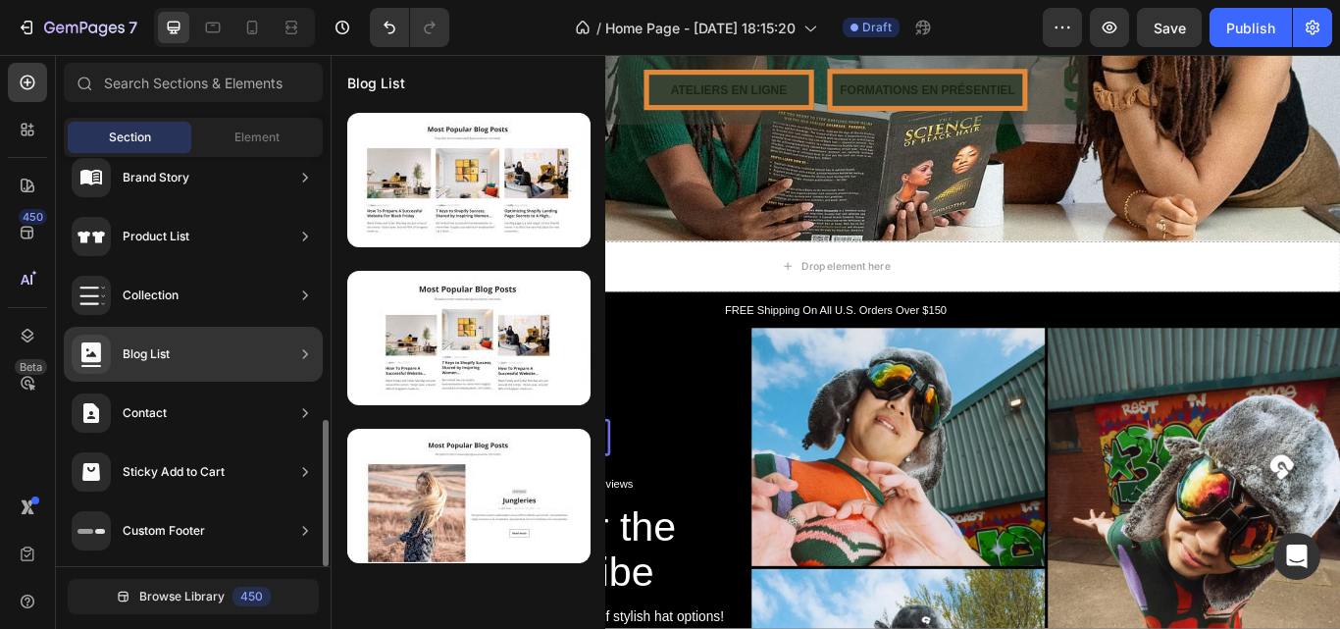
scroll to position [0, 0]
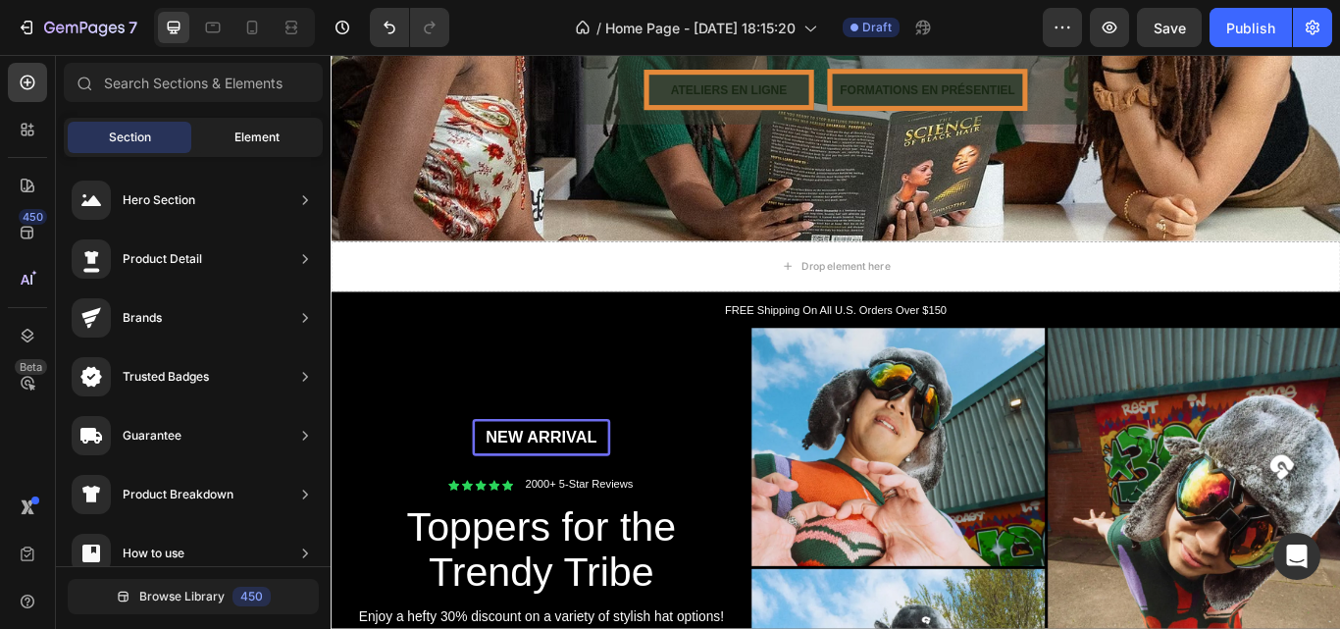
click at [229, 129] on div "Element" at bounding box center [257, 137] width 124 height 31
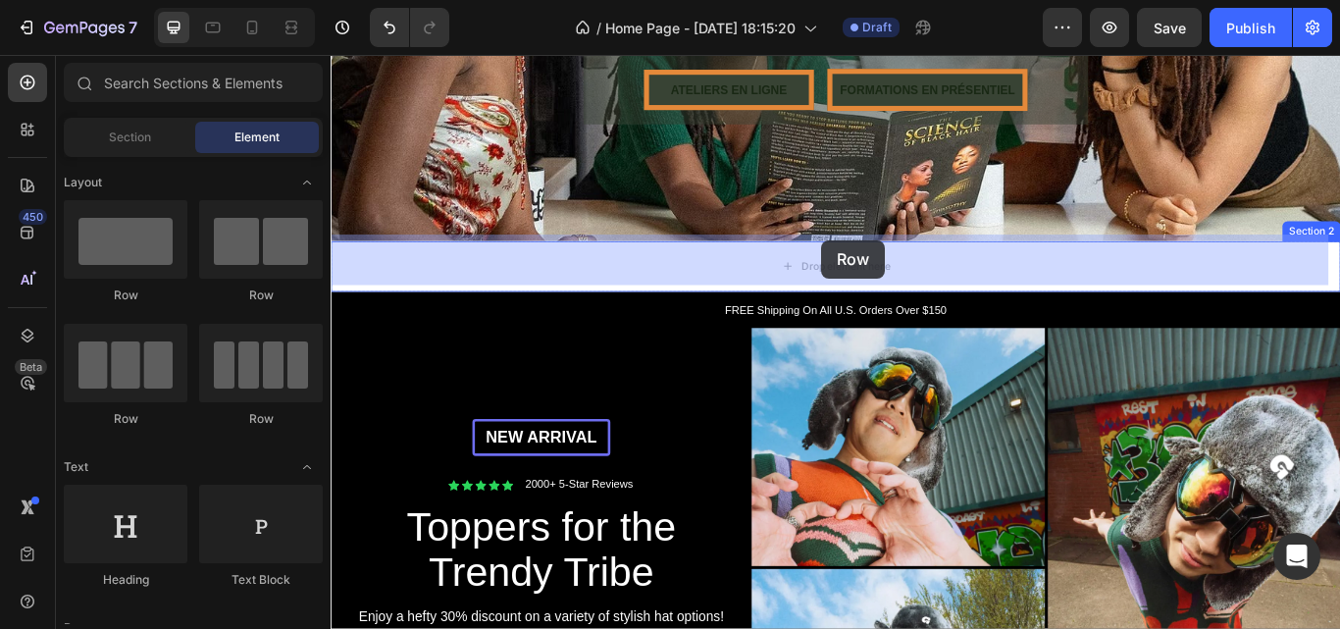
drag, startPoint x: 723, startPoint y: 376, endPoint x: 903, endPoint y: 271, distance: 208.0
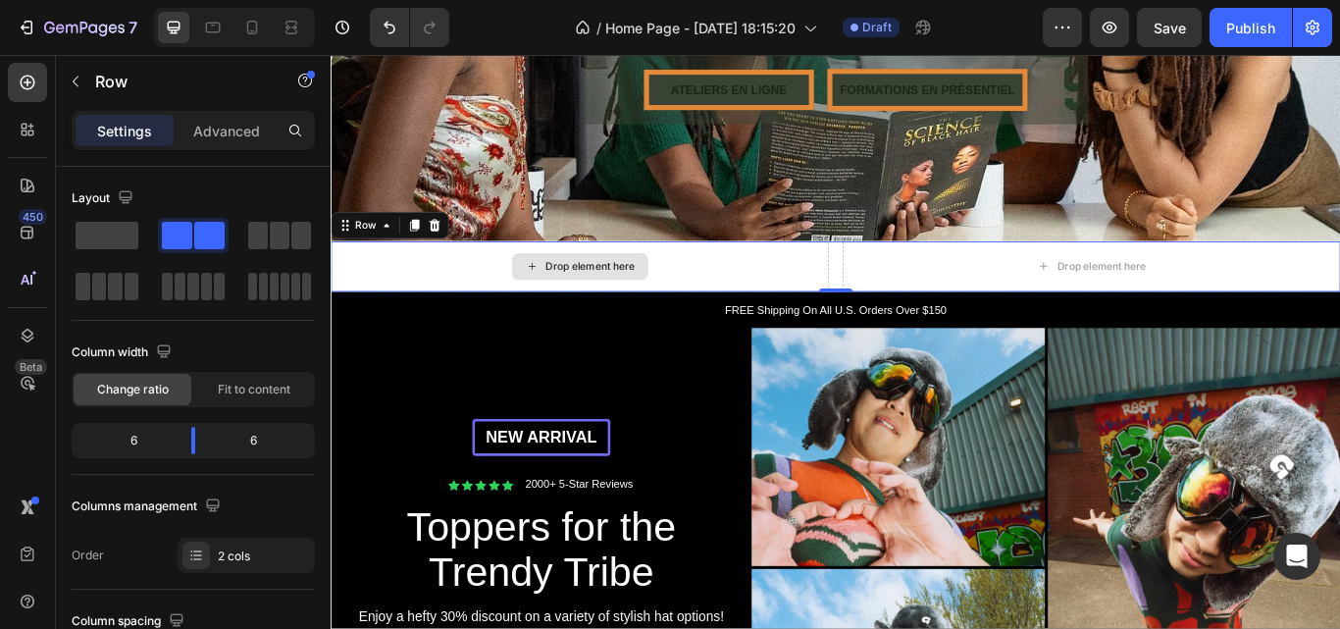
click at [634, 294] on div "Drop element here" at bounding box center [633, 302] width 104 height 16
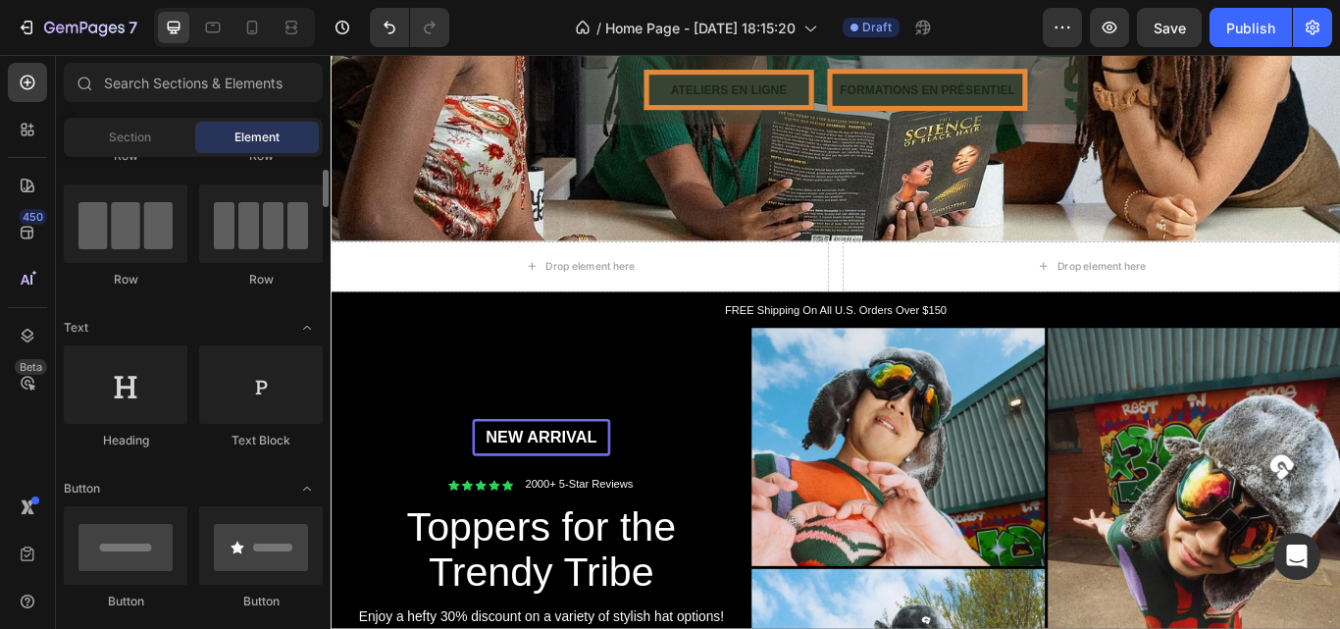
scroll to position [141, 0]
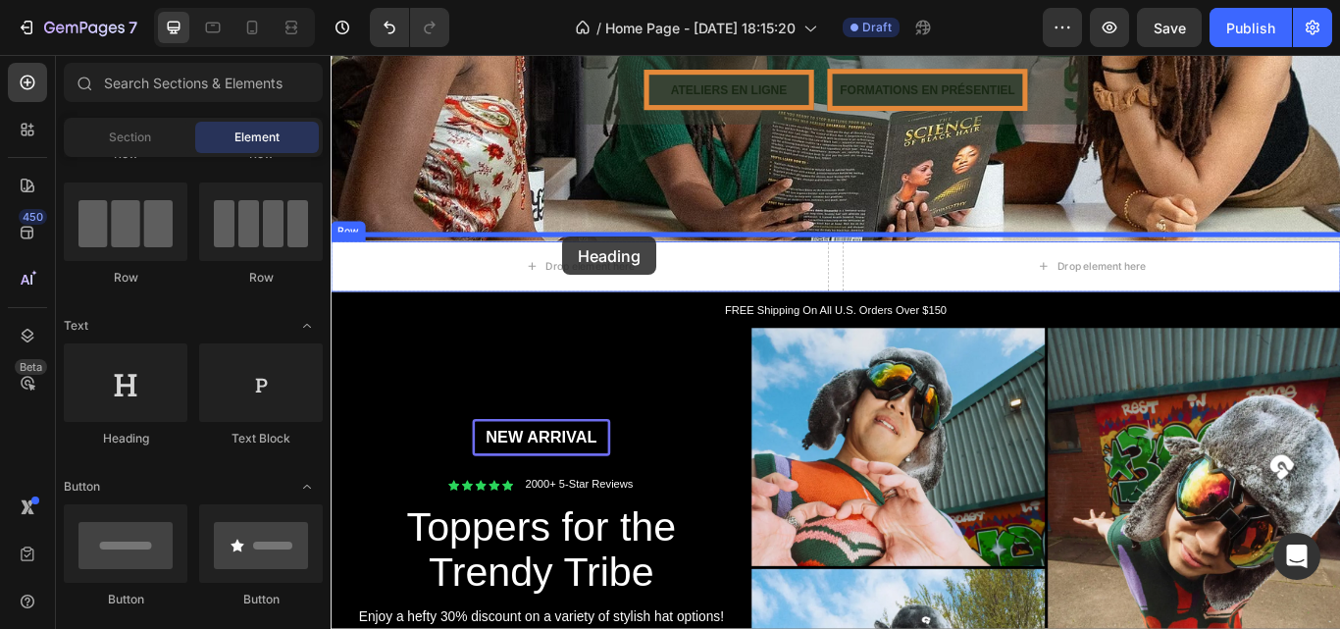
drag, startPoint x: 551, startPoint y: 342, endPoint x: 600, endPoint y: 267, distance: 90.1
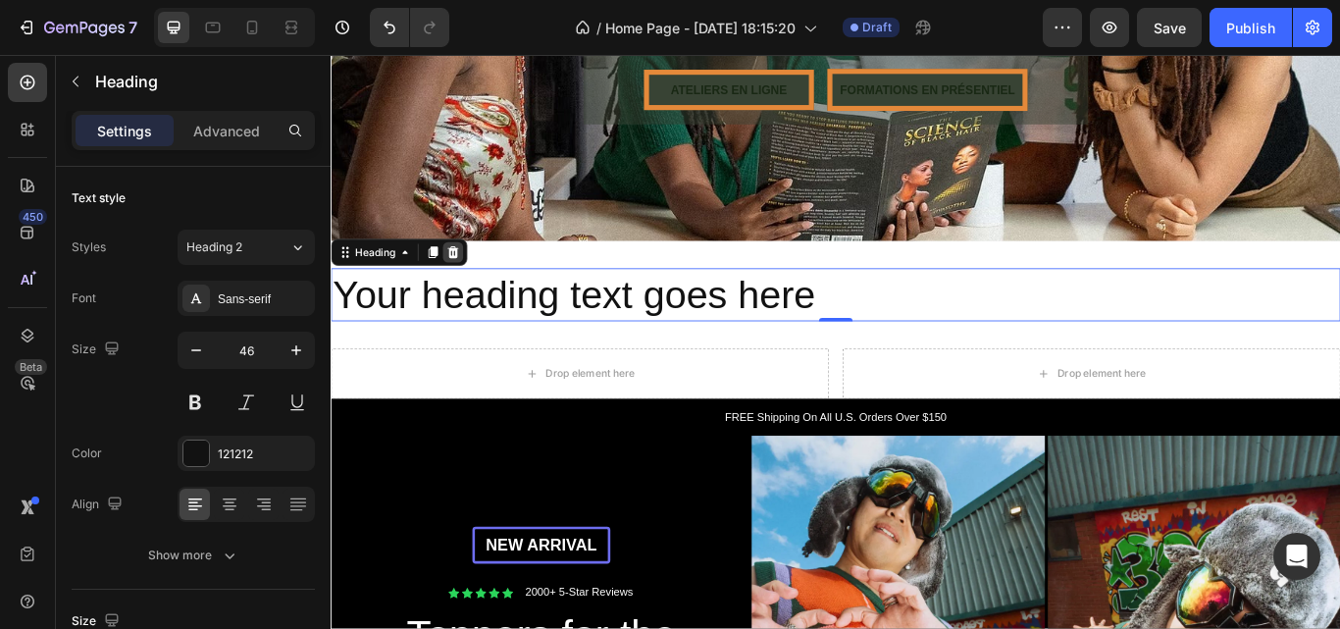
click at [471, 278] on icon at bounding box center [473, 285] width 13 height 14
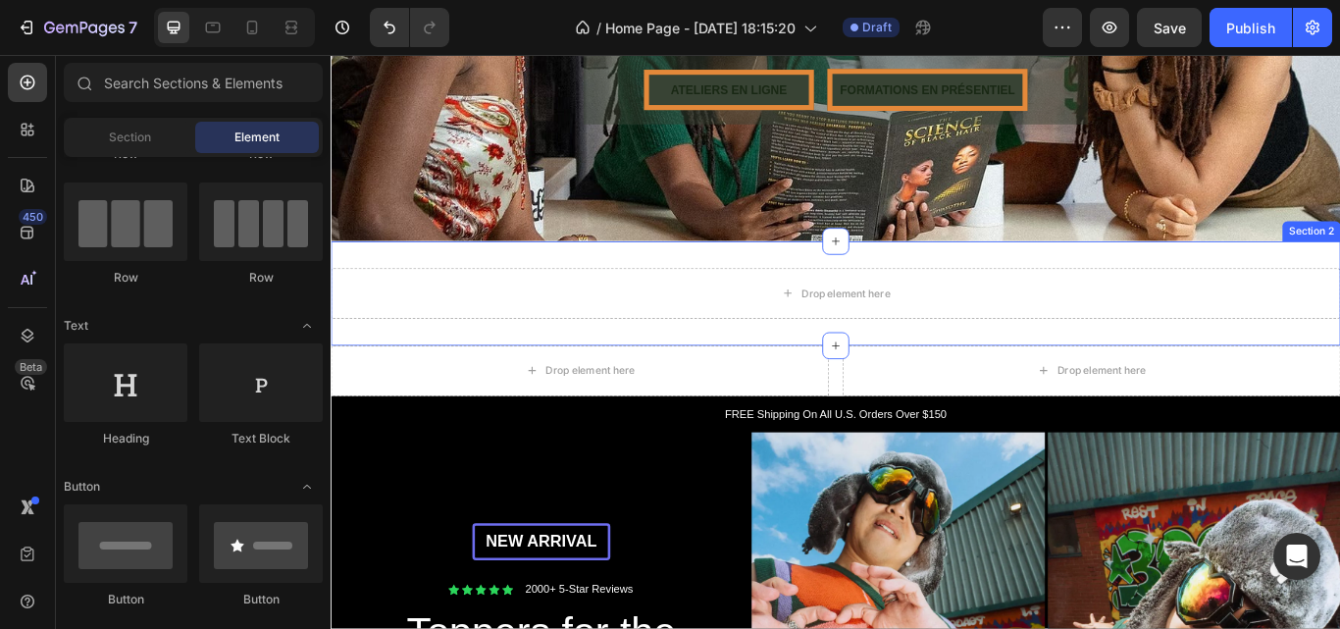
click at [651, 273] on div "Drop element here Section 2" at bounding box center [919, 334] width 1177 height 122
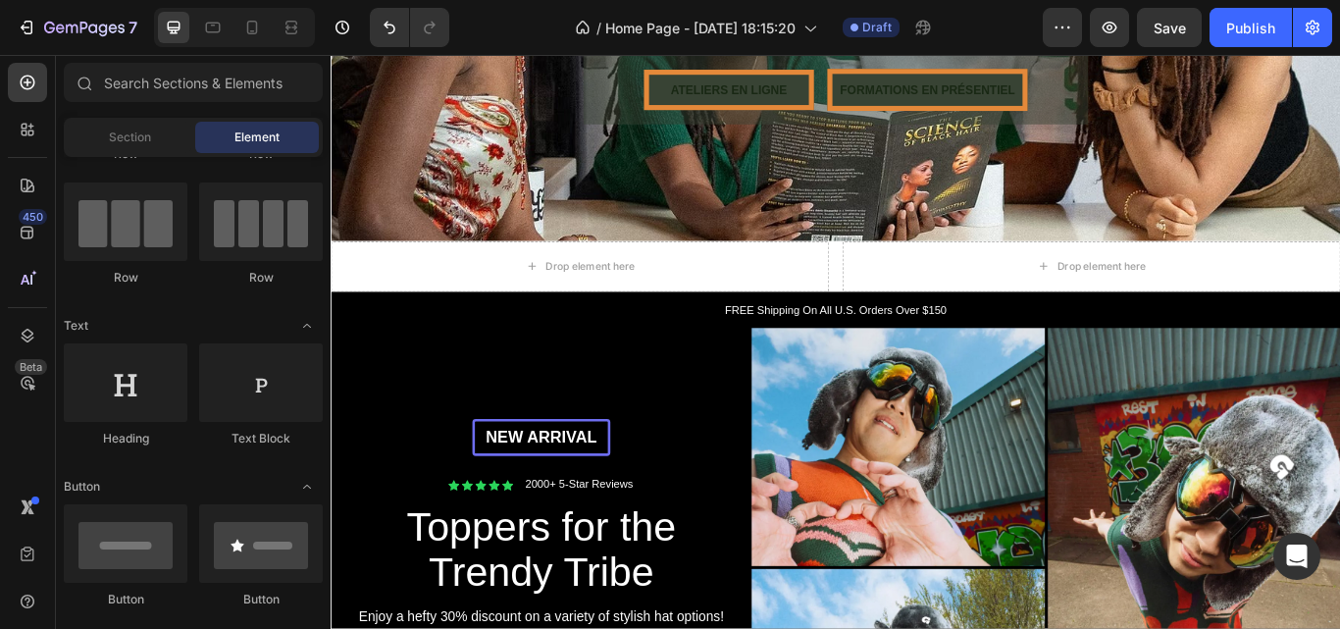
scroll to position [0, 0]
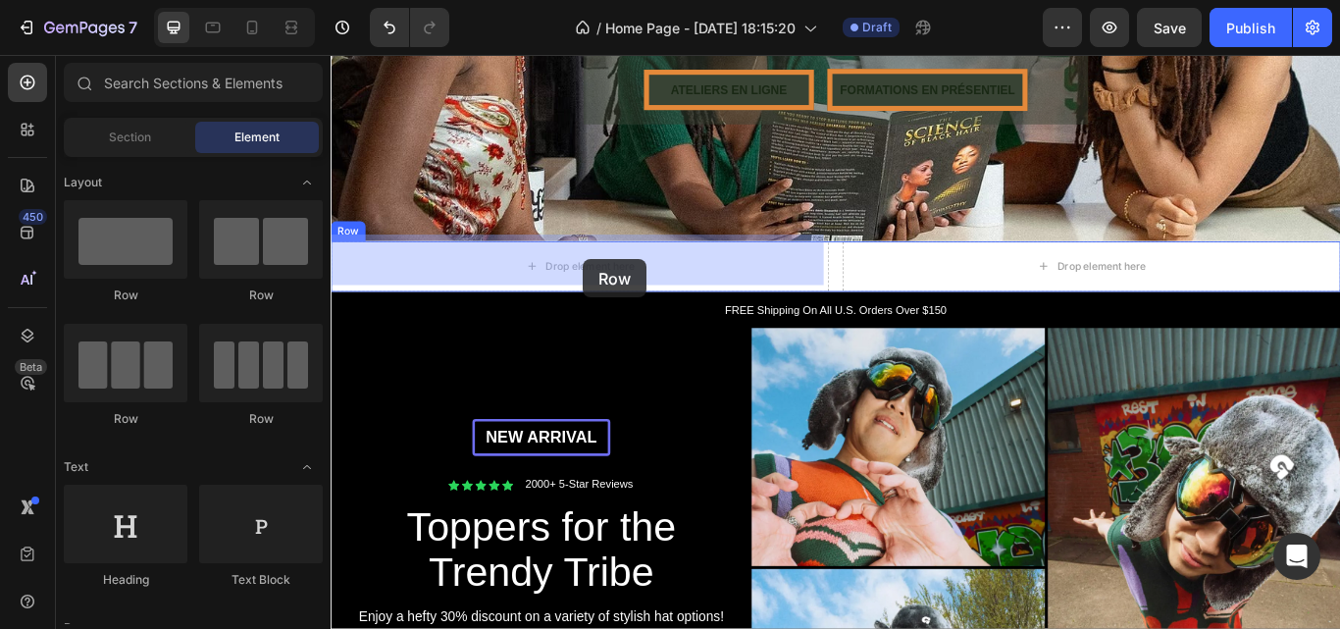
drag, startPoint x: 452, startPoint y: 299, endPoint x: 625, endPoint y: 293, distance: 172.8
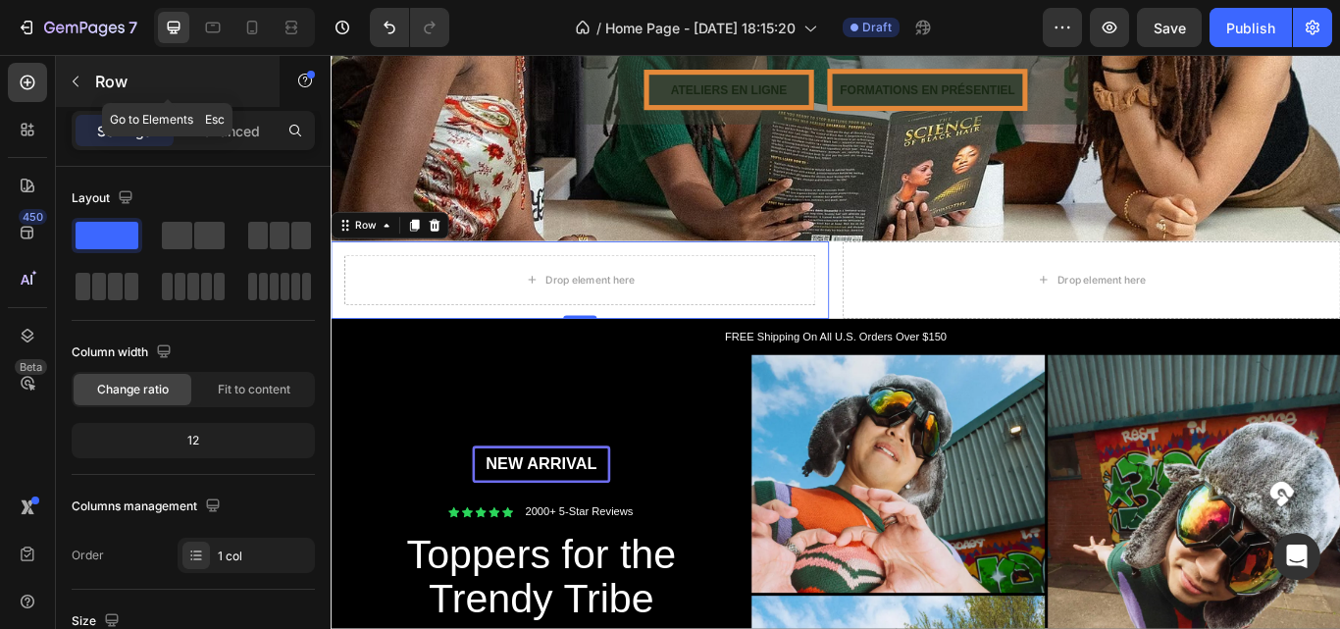
click at [76, 80] on icon "button" at bounding box center [76, 82] width 16 height 16
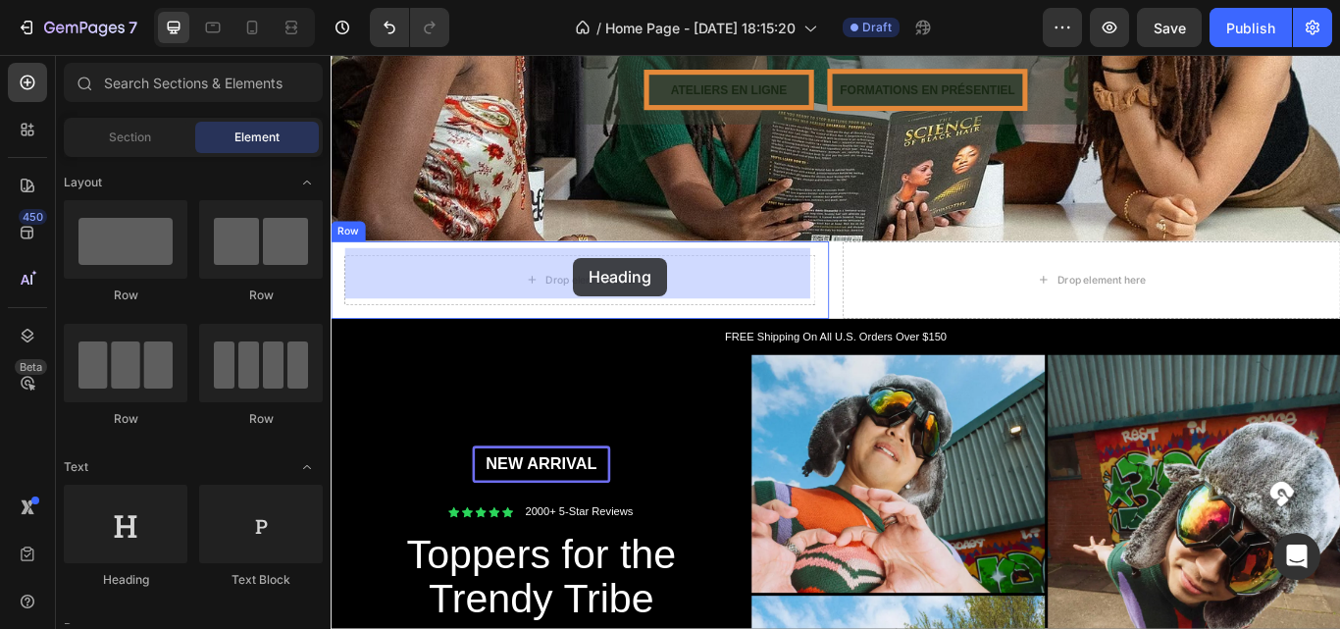
drag, startPoint x: 489, startPoint y: 570, endPoint x: 613, endPoint y: 291, distance: 305.2
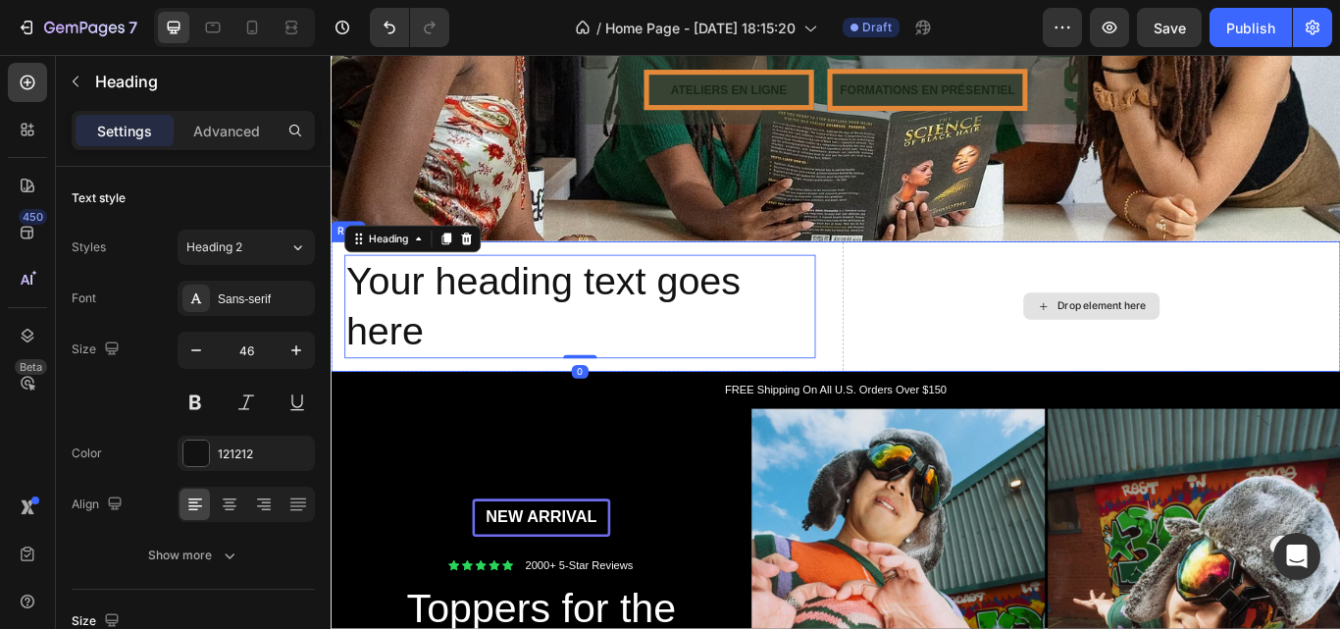
click at [1209, 340] on div "Drop element here" at bounding box center [1229, 348] width 104 height 16
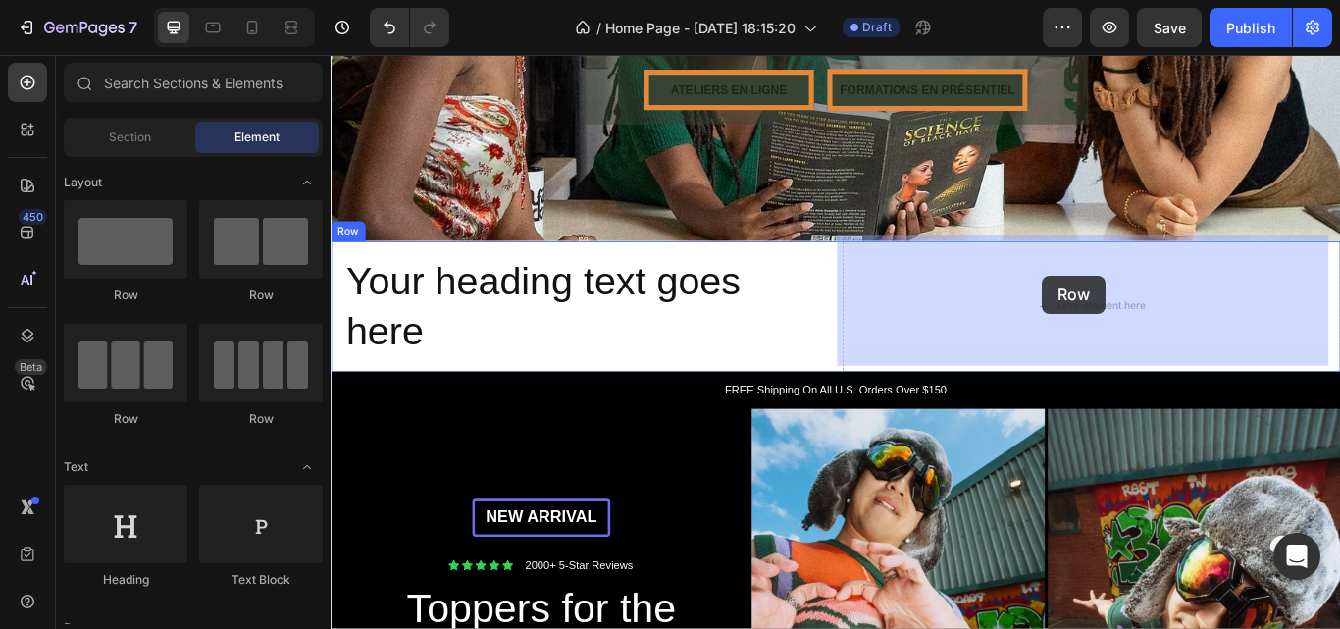
drag, startPoint x: 460, startPoint y: 299, endPoint x: 1160, endPoint y: 311, distance: 699.7
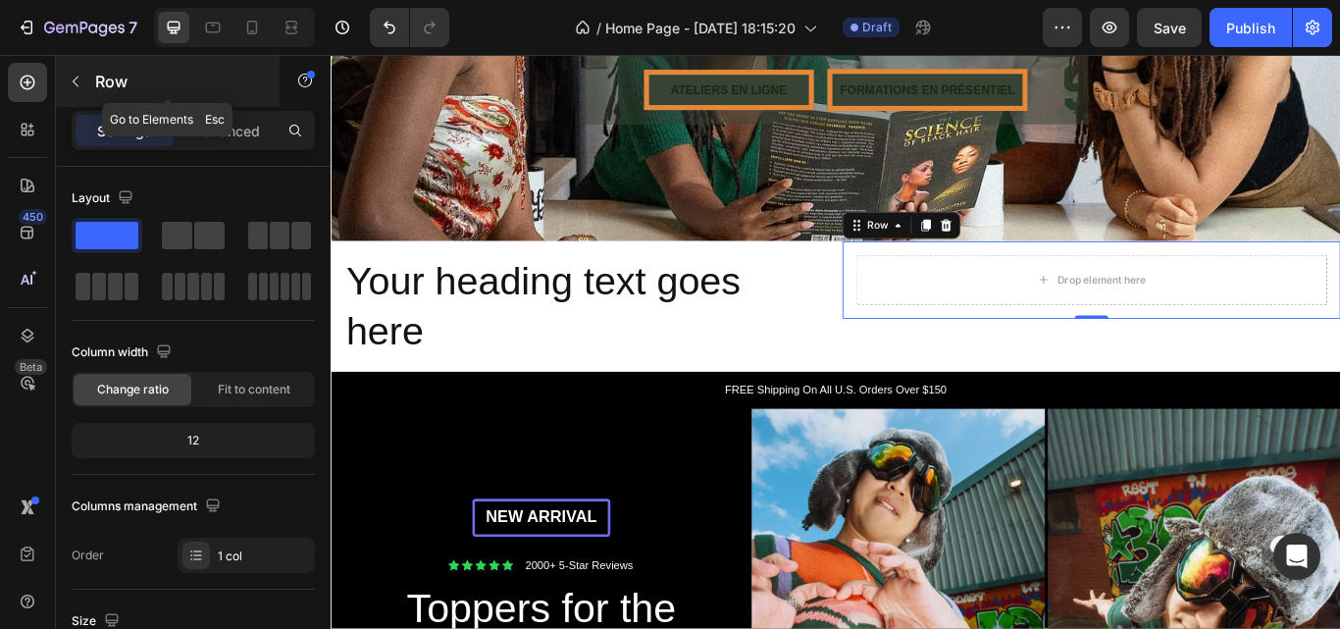
click at [81, 73] on button "button" at bounding box center [75, 81] width 31 height 31
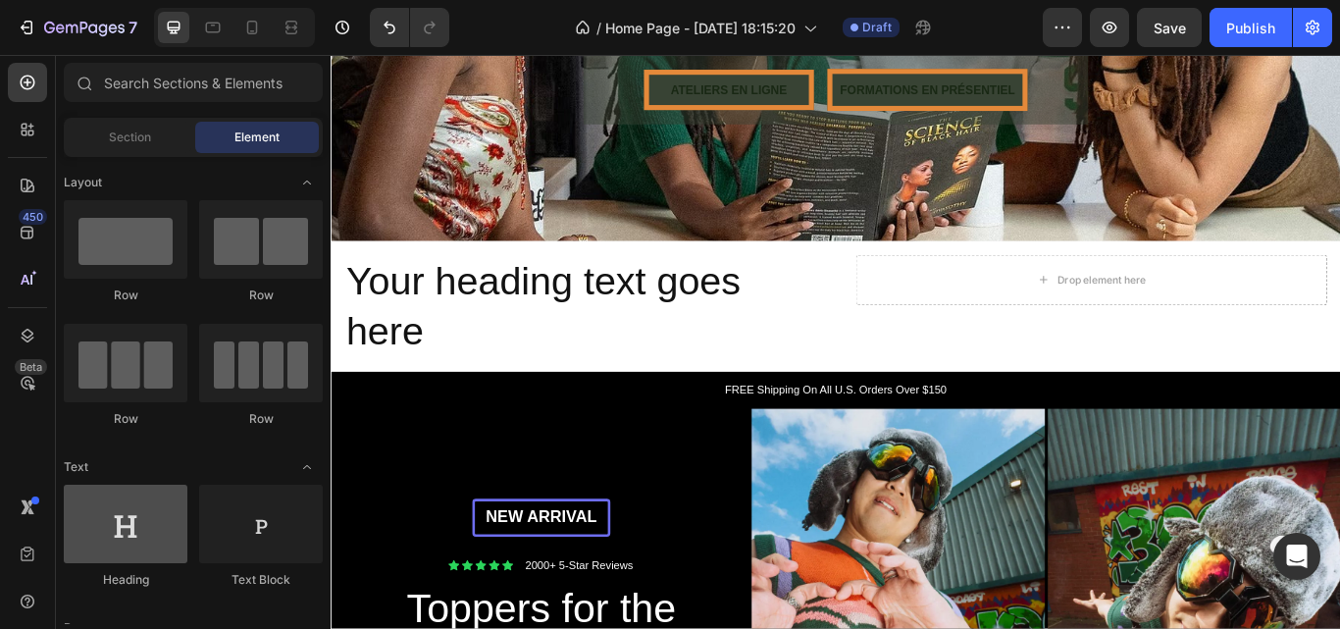
click at [155, 544] on div at bounding box center [126, 524] width 124 height 78
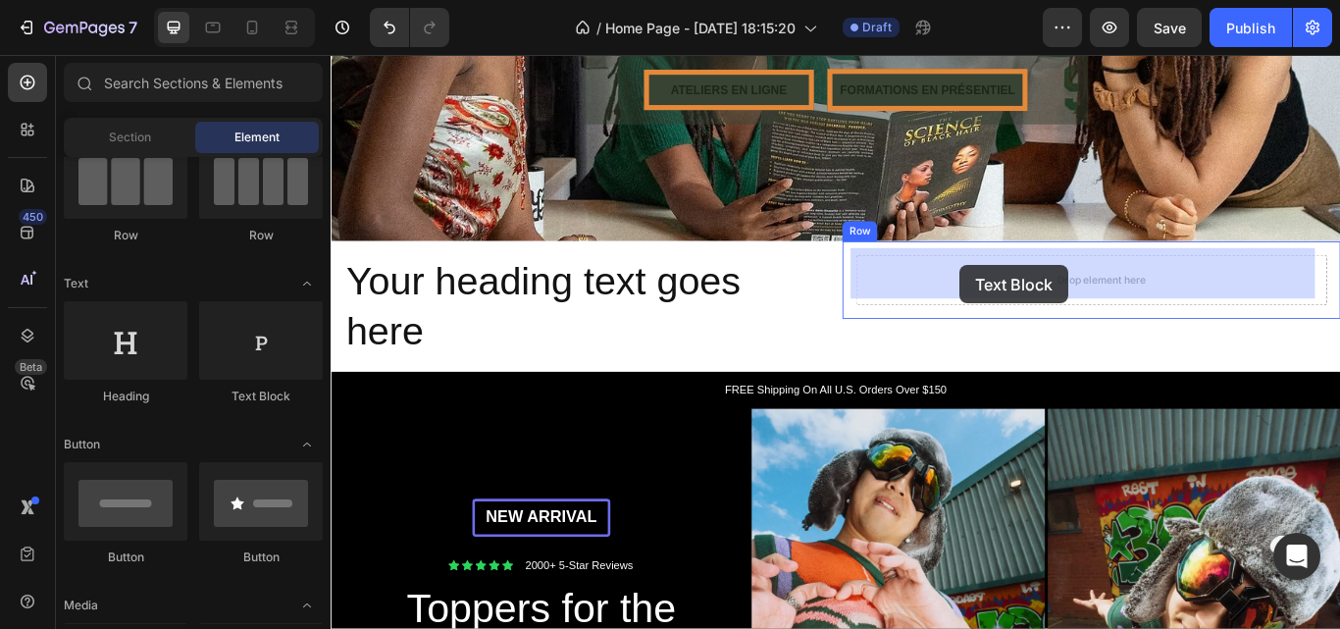
drag, startPoint x: 583, startPoint y: 402, endPoint x: 1066, endPoint y: 300, distance: 493.4
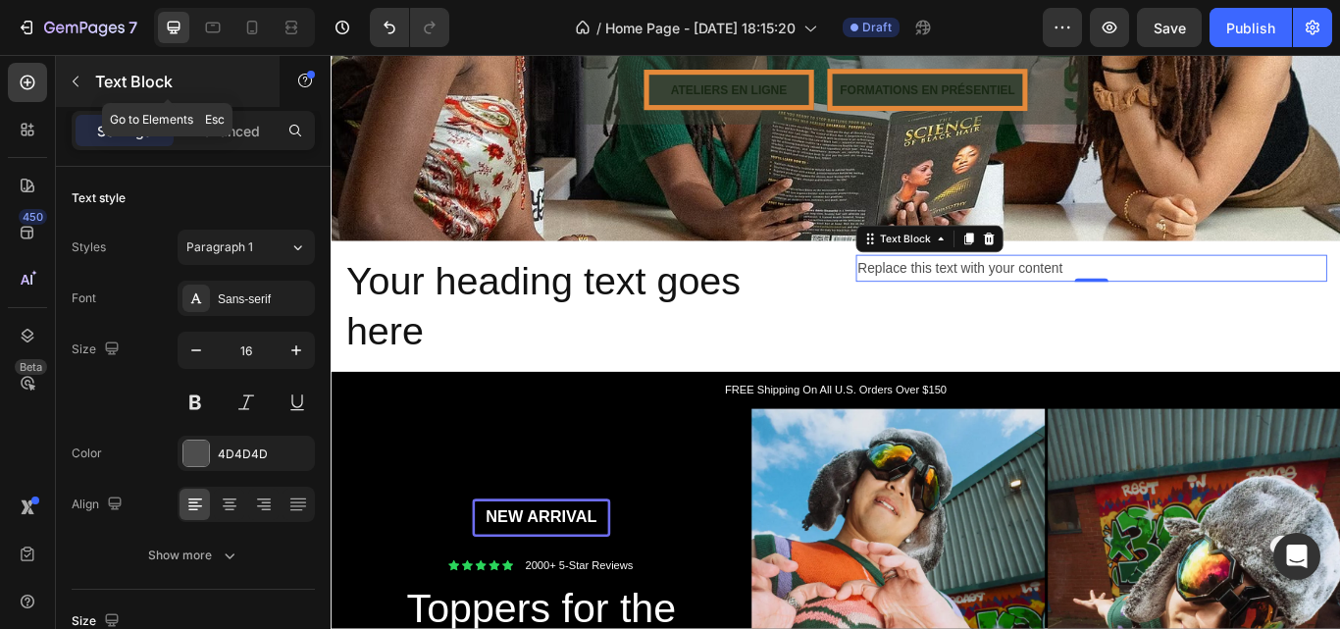
click at [77, 78] on icon "button" at bounding box center [76, 82] width 6 height 11
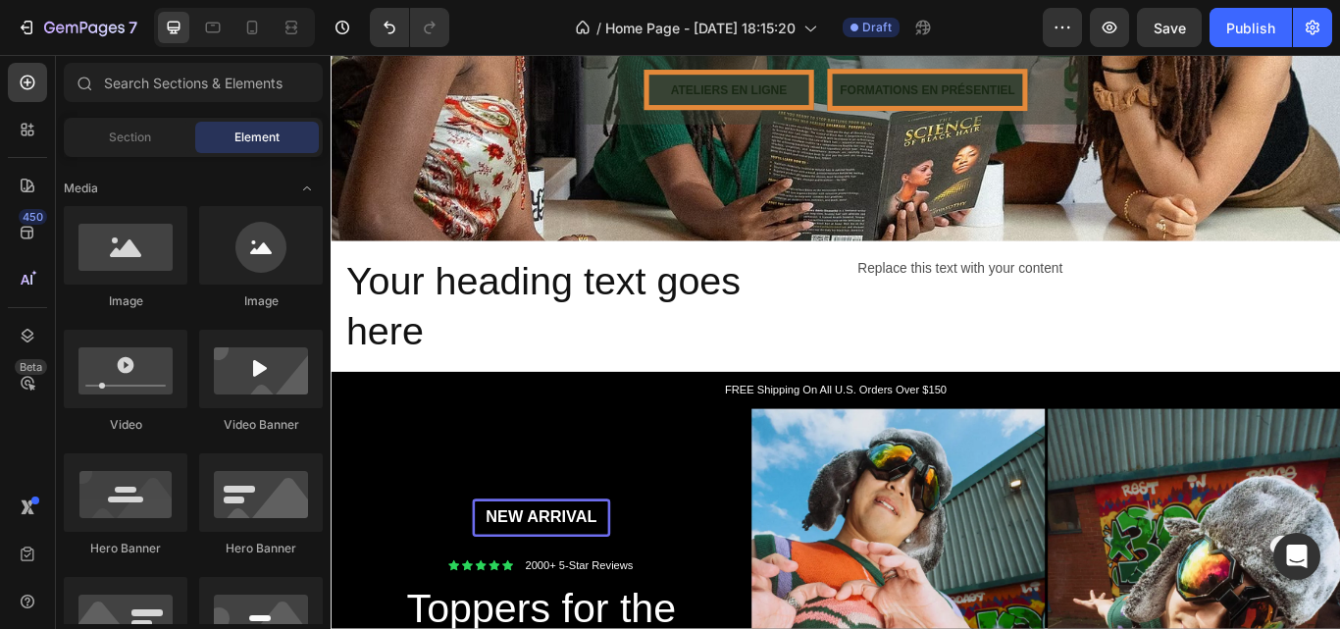
scroll to position [0, 0]
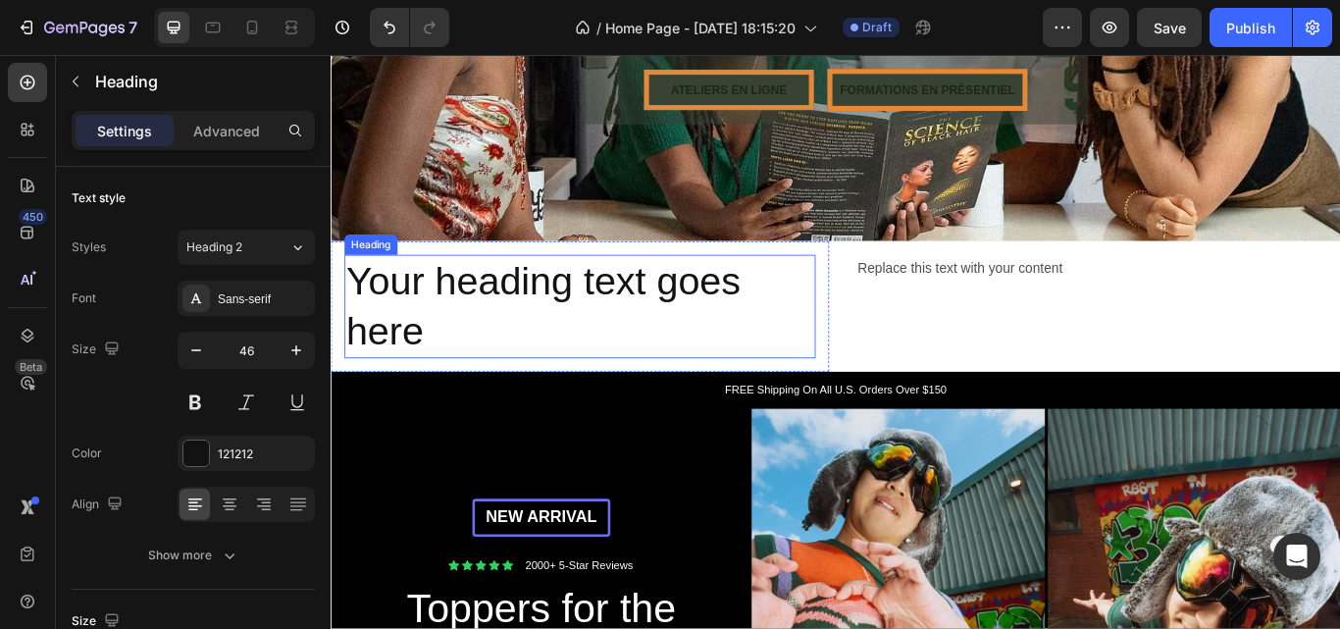
click at [583, 396] on h2 "Your heading text goes here" at bounding box center [620, 349] width 549 height 122
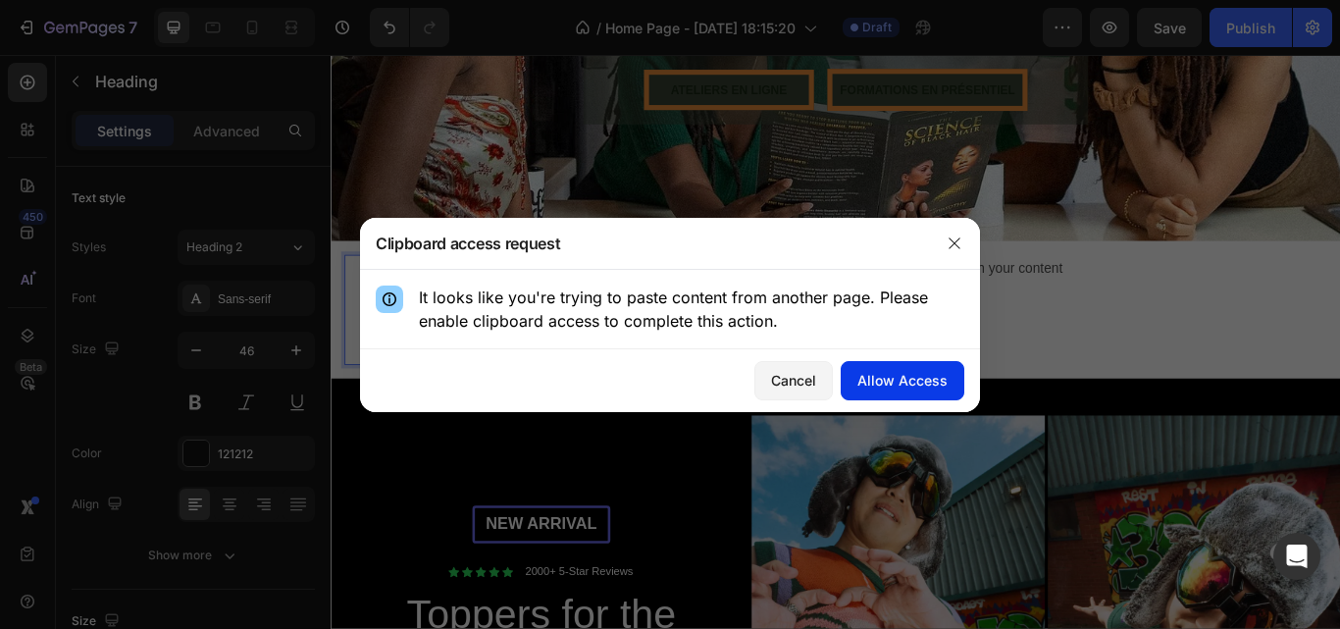
click at [864, 383] on div "Allow Access" at bounding box center [903, 380] width 90 height 21
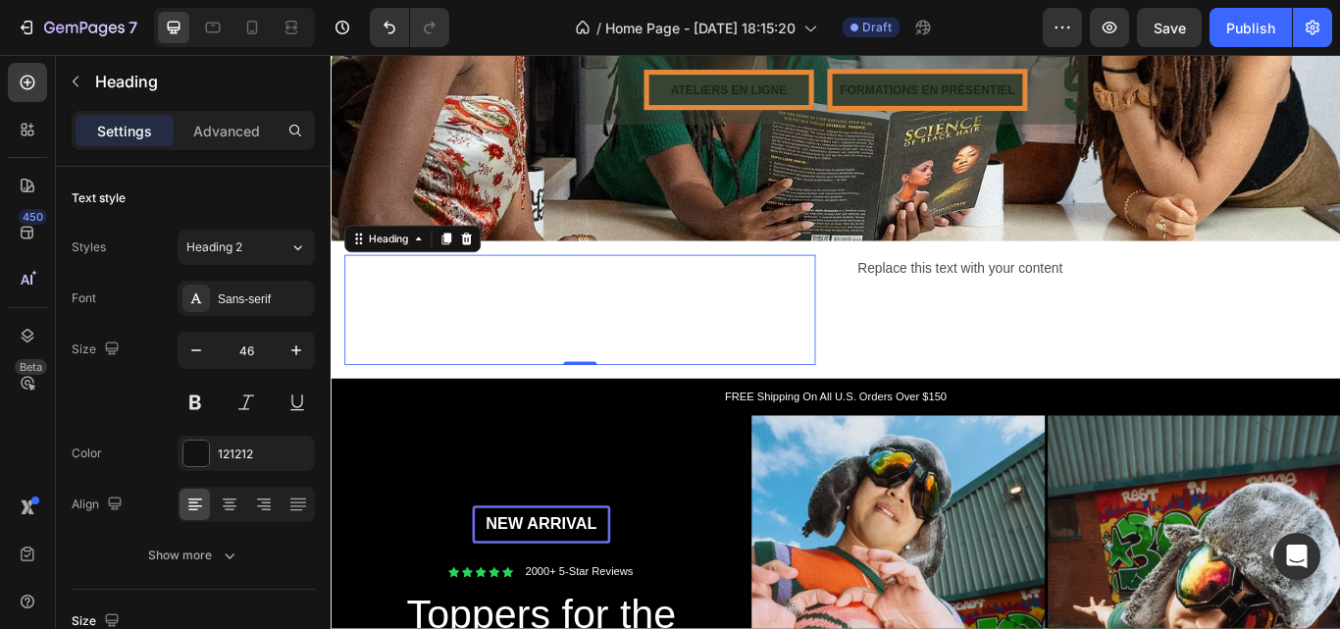
click at [621, 338] on p "Nos" at bounding box center [621, 321] width 546 height 63
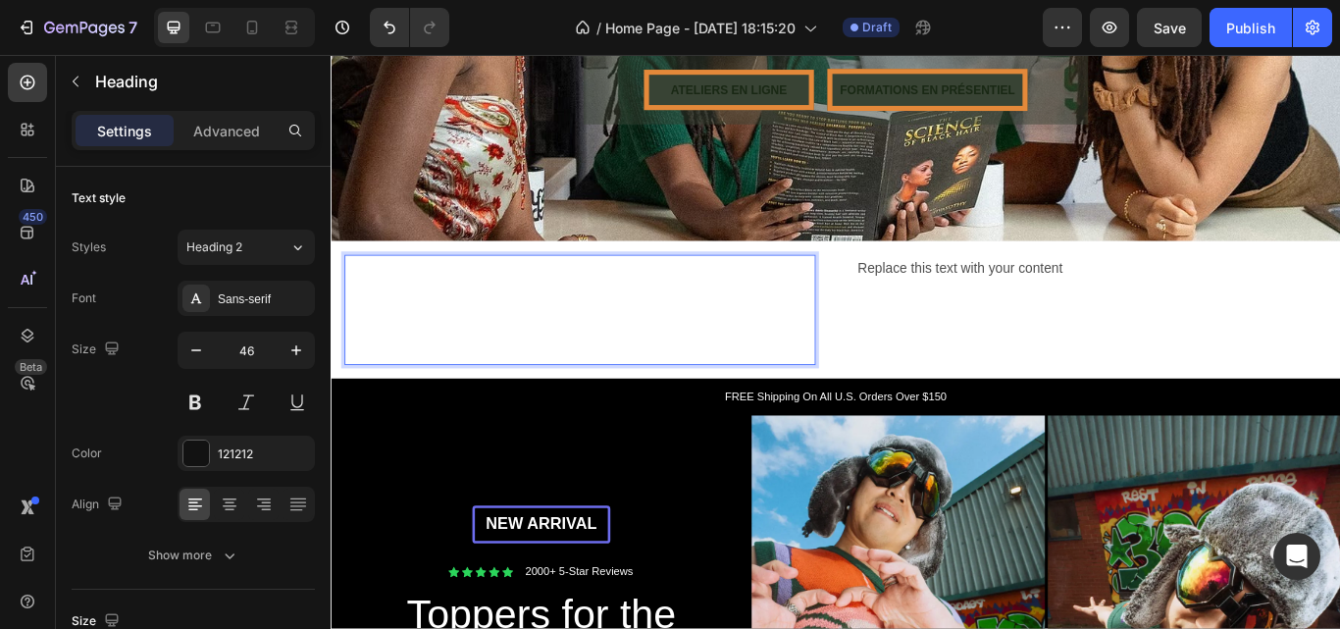
click at [511, 340] on p "Nos" at bounding box center [621, 321] width 546 height 63
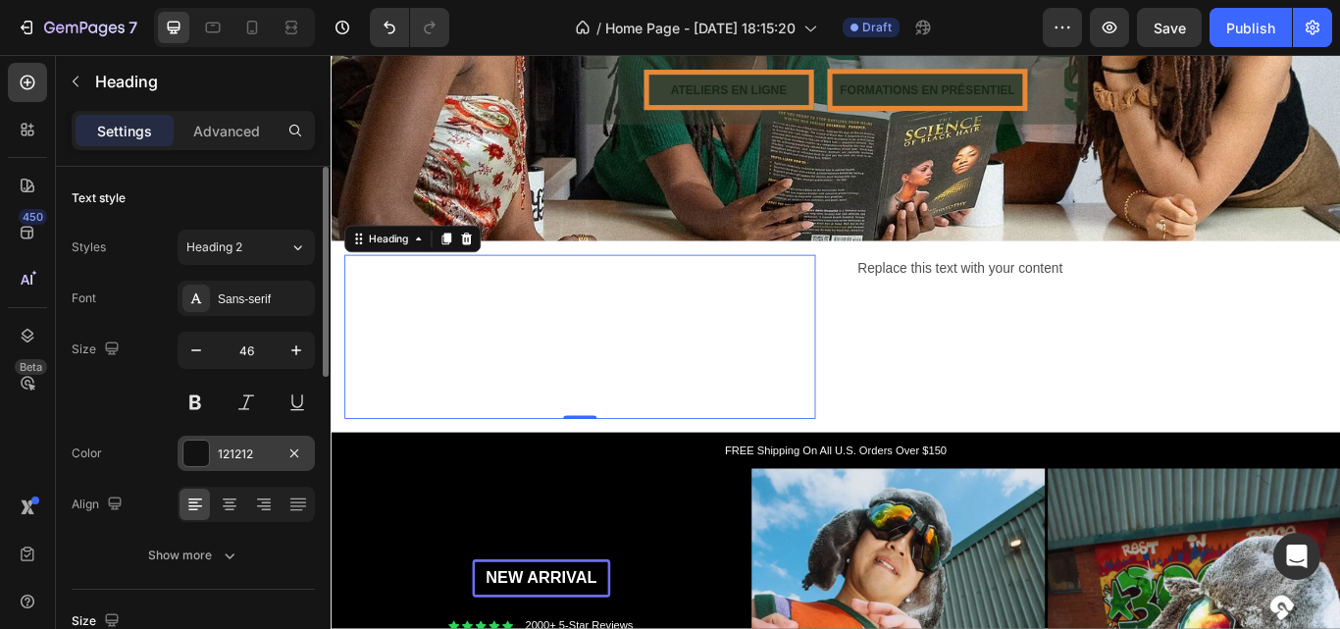
click at [238, 441] on div "121212" at bounding box center [246, 453] width 137 height 35
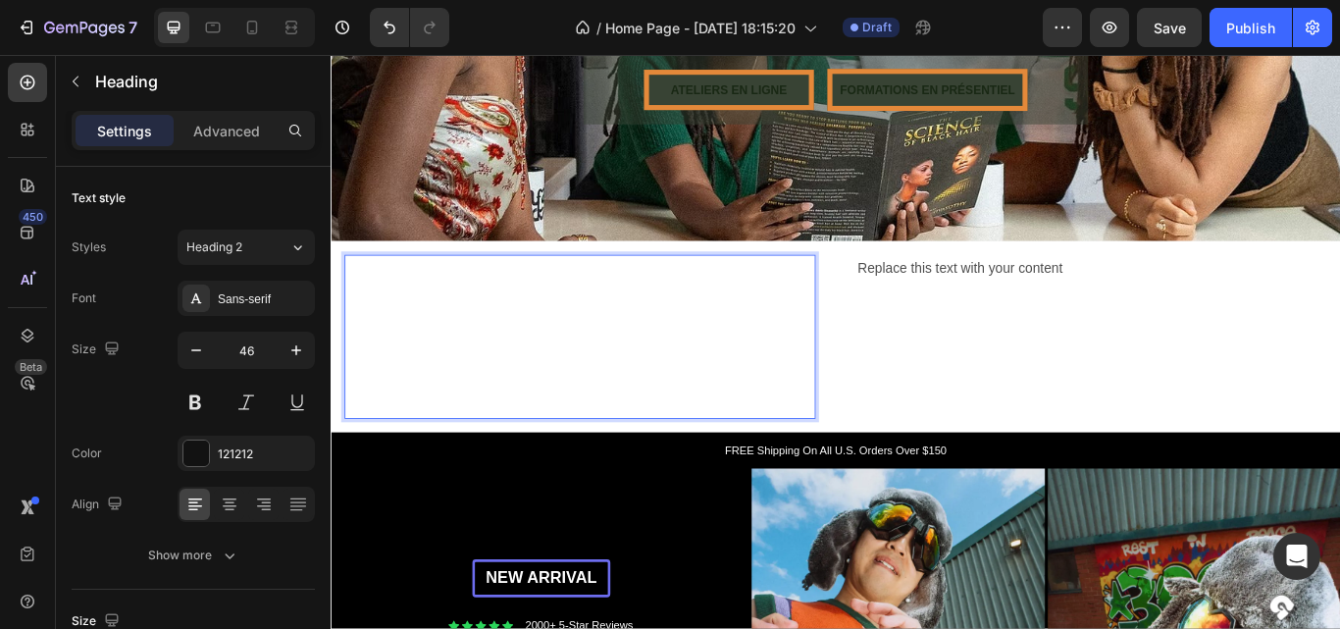
click at [510, 380] on span "Formatio" at bounding box center [456, 381] width 217 height 62
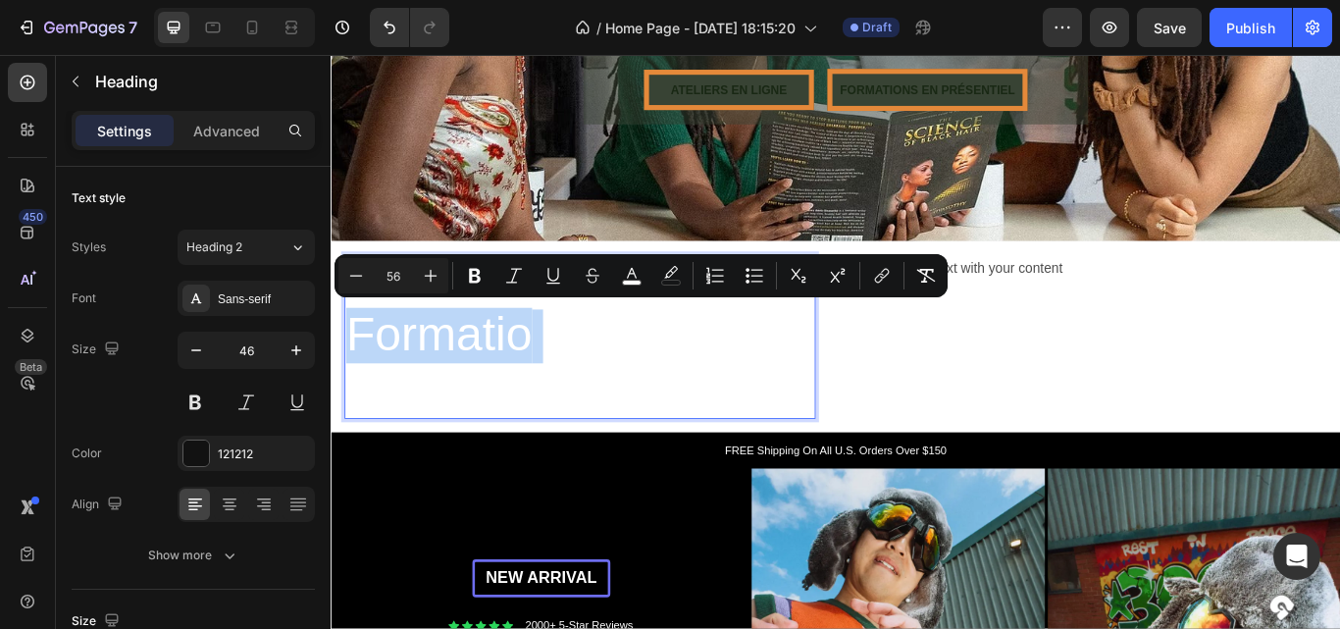
click at [632, 363] on p "NosNos Formatio Formations" at bounding box center [621, 383] width 546 height 187
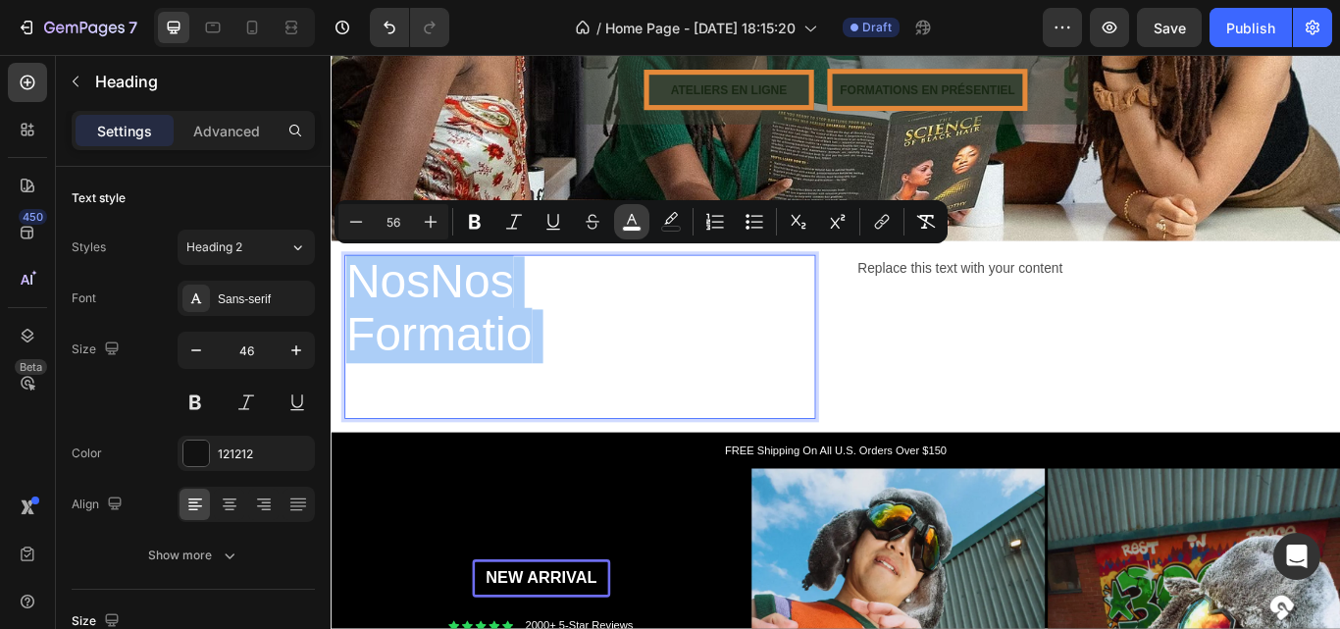
click at [639, 218] on icon "Editor contextual toolbar" at bounding box center [632, 222] width 20 height 20
type input "FFFFFF"
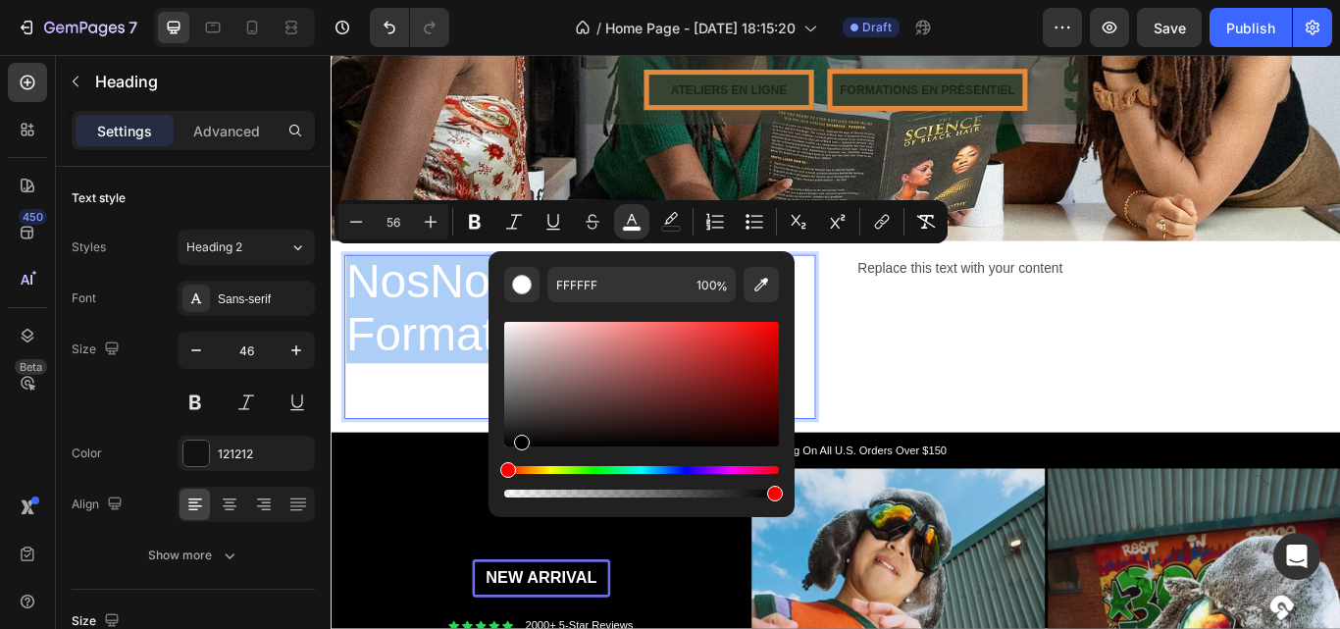
click at [520, 445] on div "Editor contextual toolbar" at bounding box center [641, 384] width 275 height 125
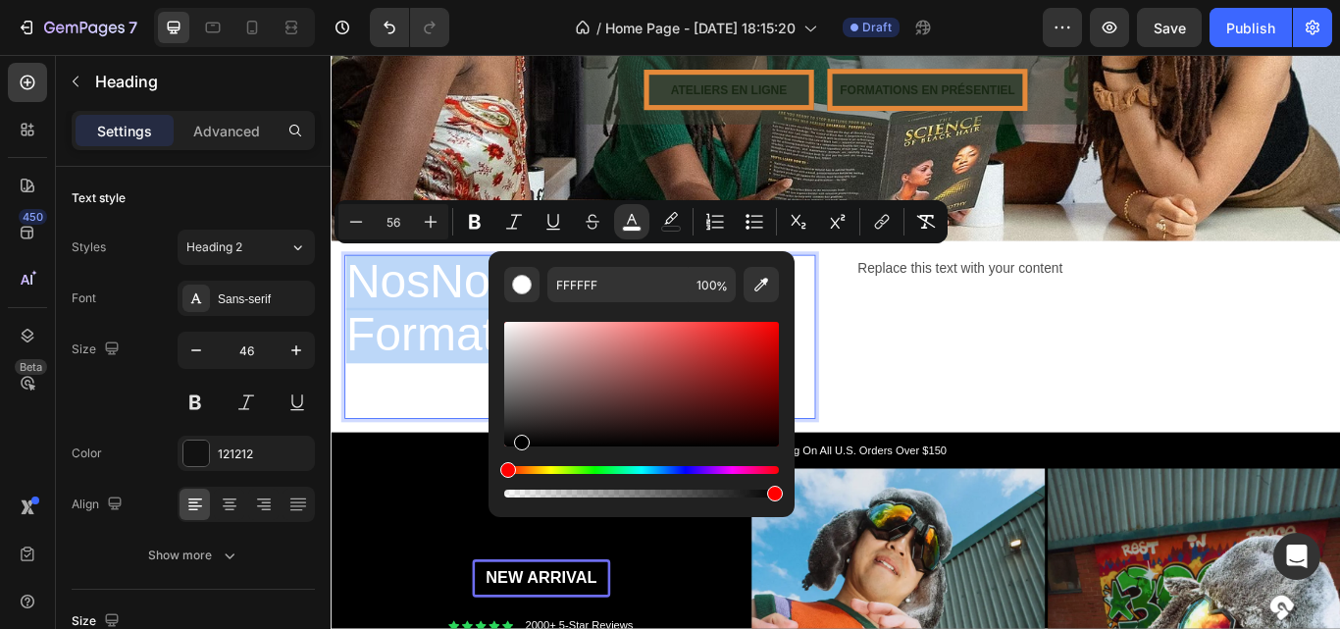
type input "000000"
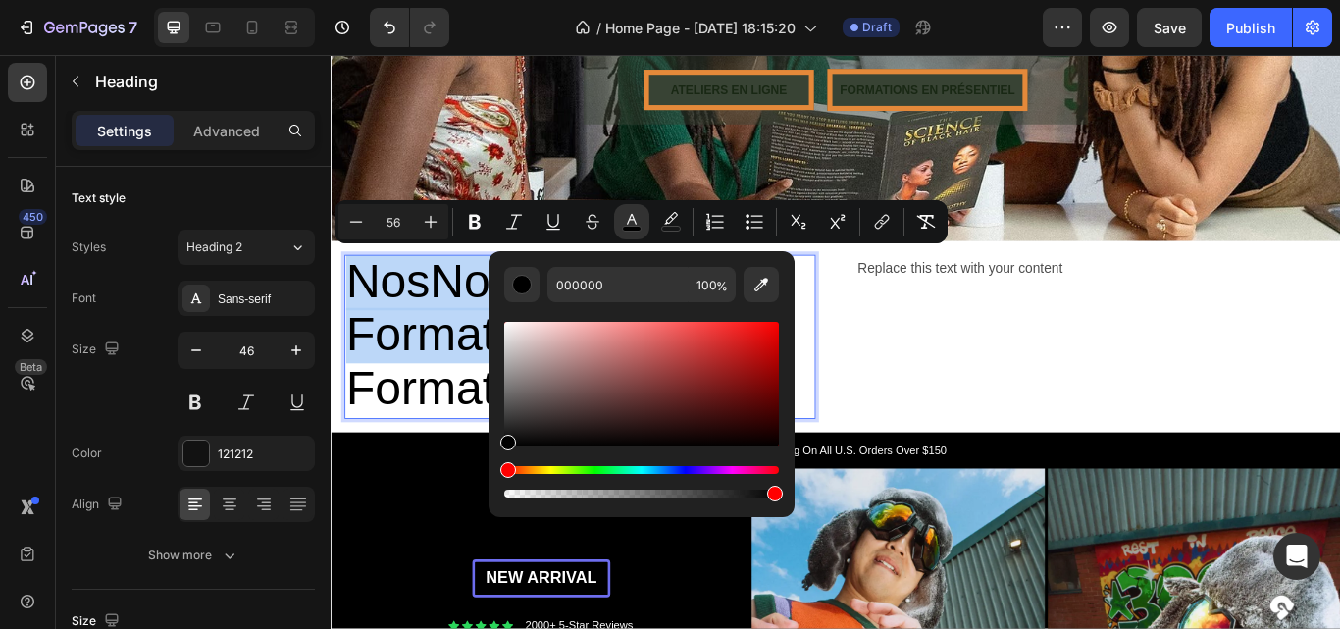
drag, startPoint x: 520, startPoint y: 445, endPoint x: 502, endPoint y: 445, distance: 17.7
click at [504, 445] on div "Editor contextual toolbar" at bounding box center [641, 384] width 275 height 125
click at [1065, 395] on div "Replace this text with your content Text Block Row" at bounding box center [1217, 384] width 581 height 223
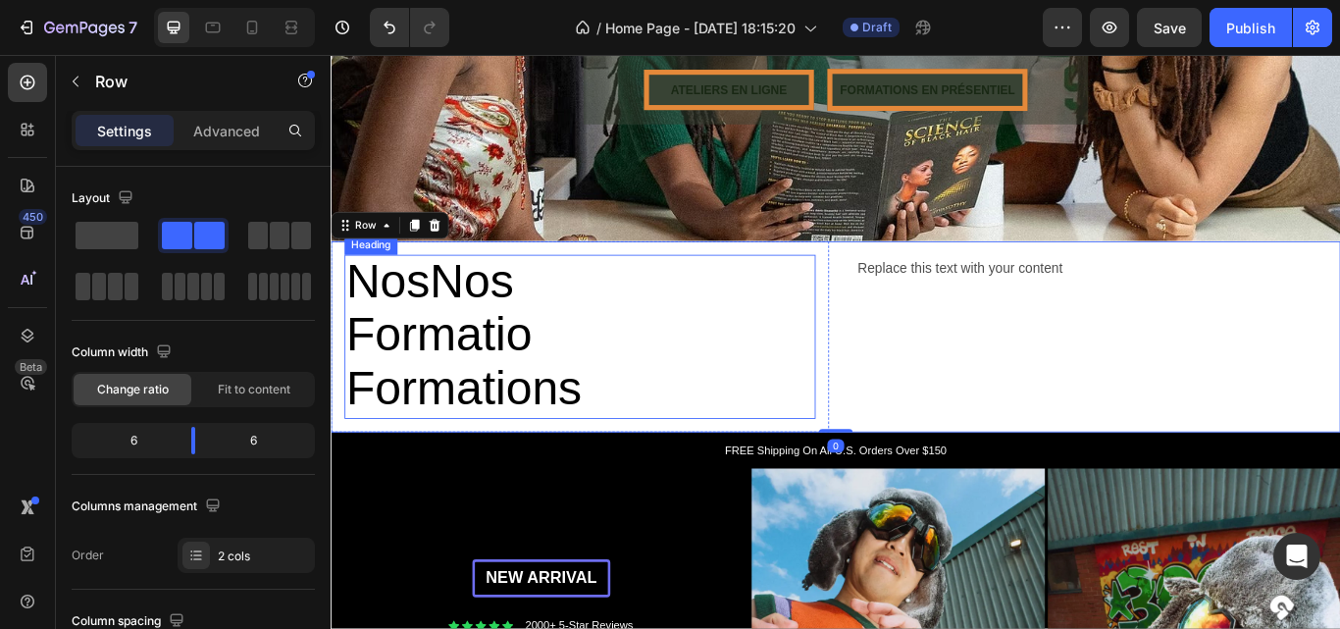
click at [515, 361] on span "Formatio" at bounding box center [456, 381] width 217 height 62
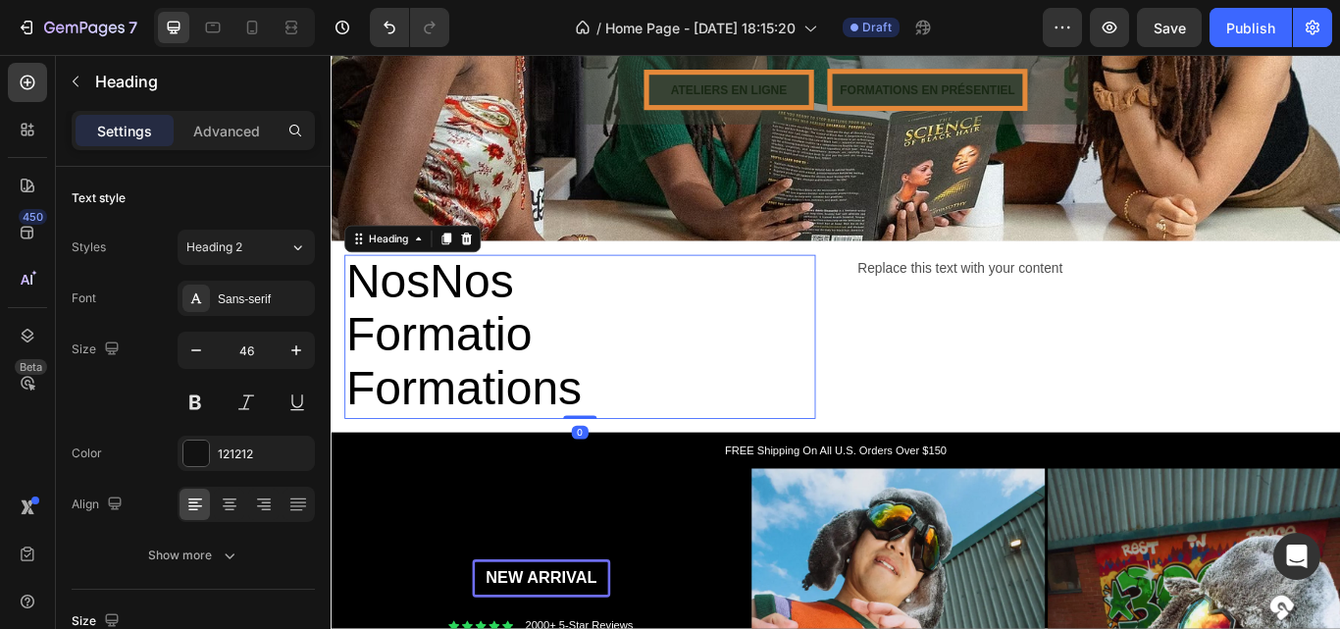
click at [485, 370] on span "Formatio" at bounding box center [456, 381] width 217 height 62
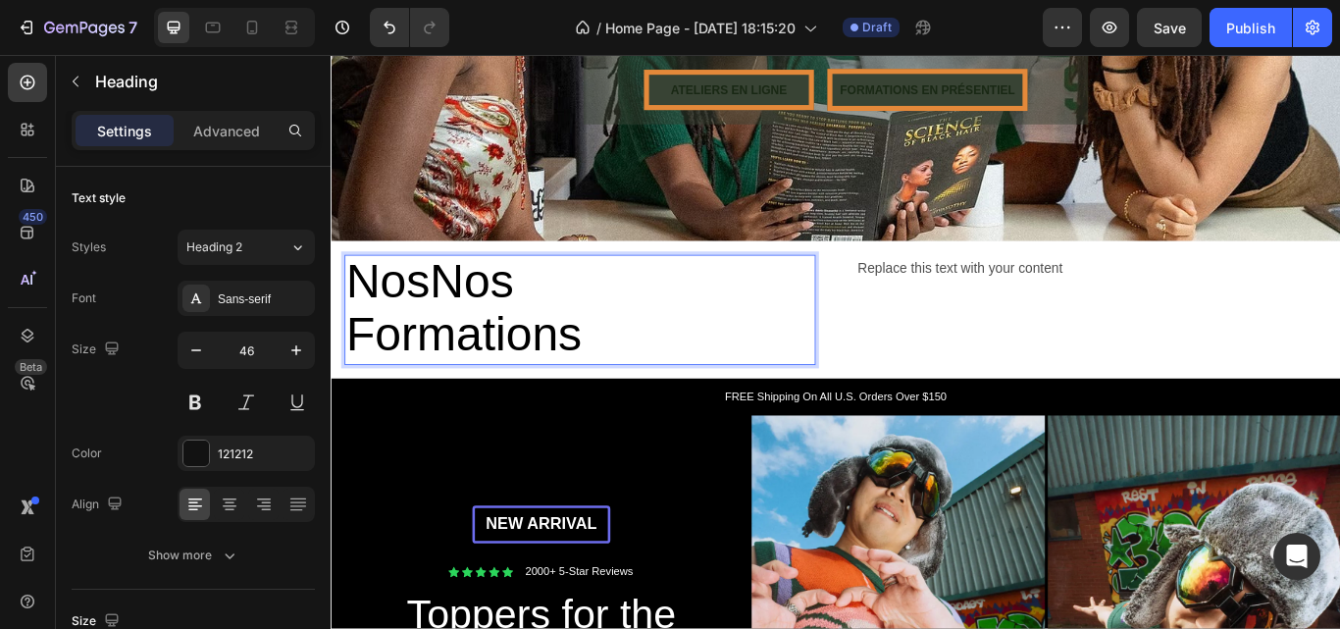
click at [472, 297] on span "NosNos" at bounding box center [445, 319] width 195 height 62
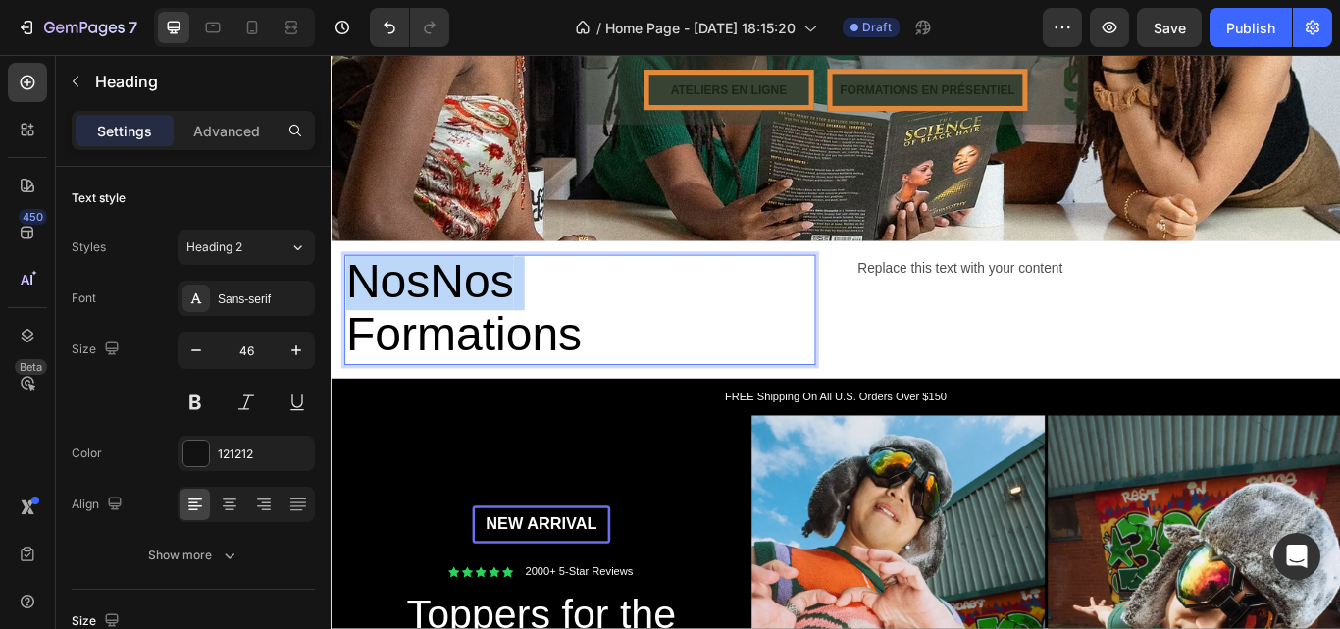
click at [472, 297] on span "NosNos" at bounding box center [445, 319] width 195 height 62
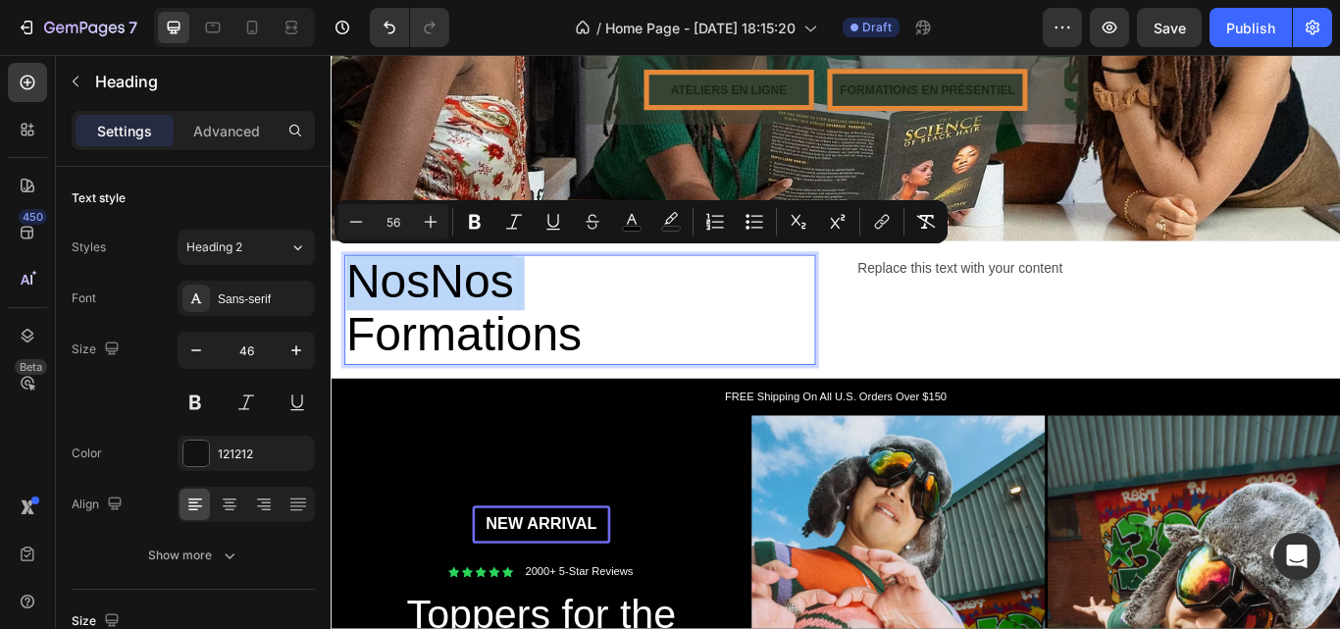
click at [459, 297] on span "NosNos" at bounding box center [445, 319] width 195 height 62
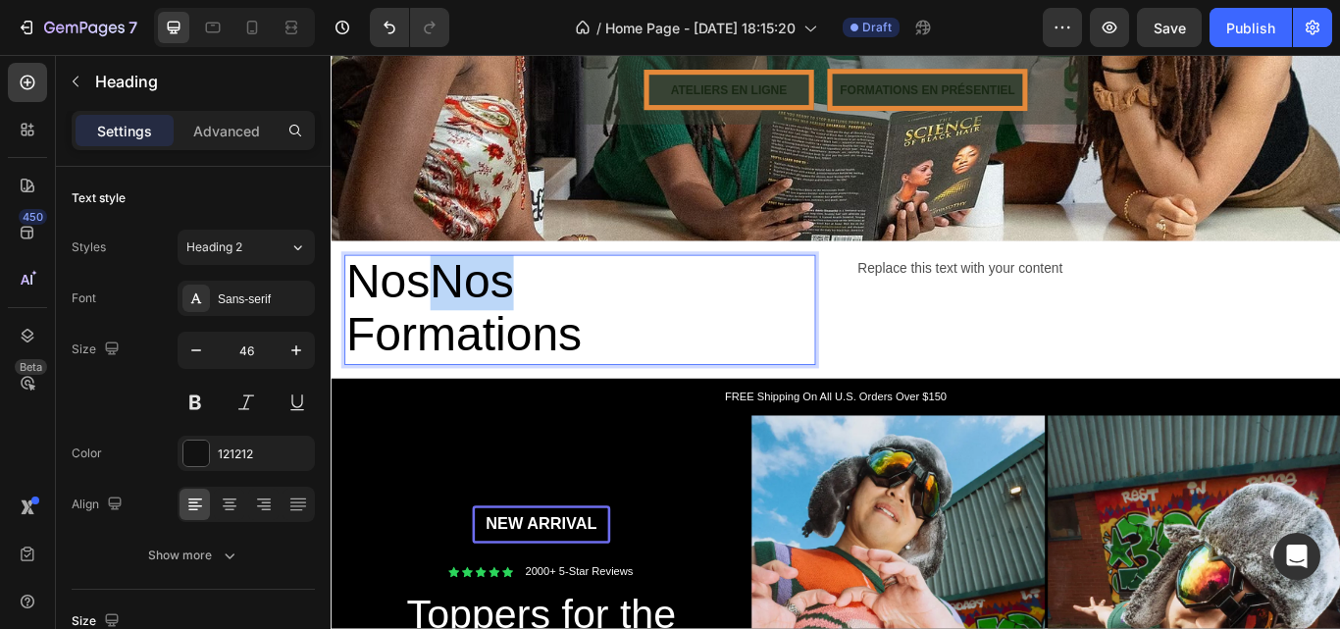
drag, startPoint x: 457, startPoint y: 298, endPoint x: 561, endPoint y: 291, distance: 104.2
click at [561, 291] on p "NosNos Formations" at bounding box center [621, 353] width 546 height 126
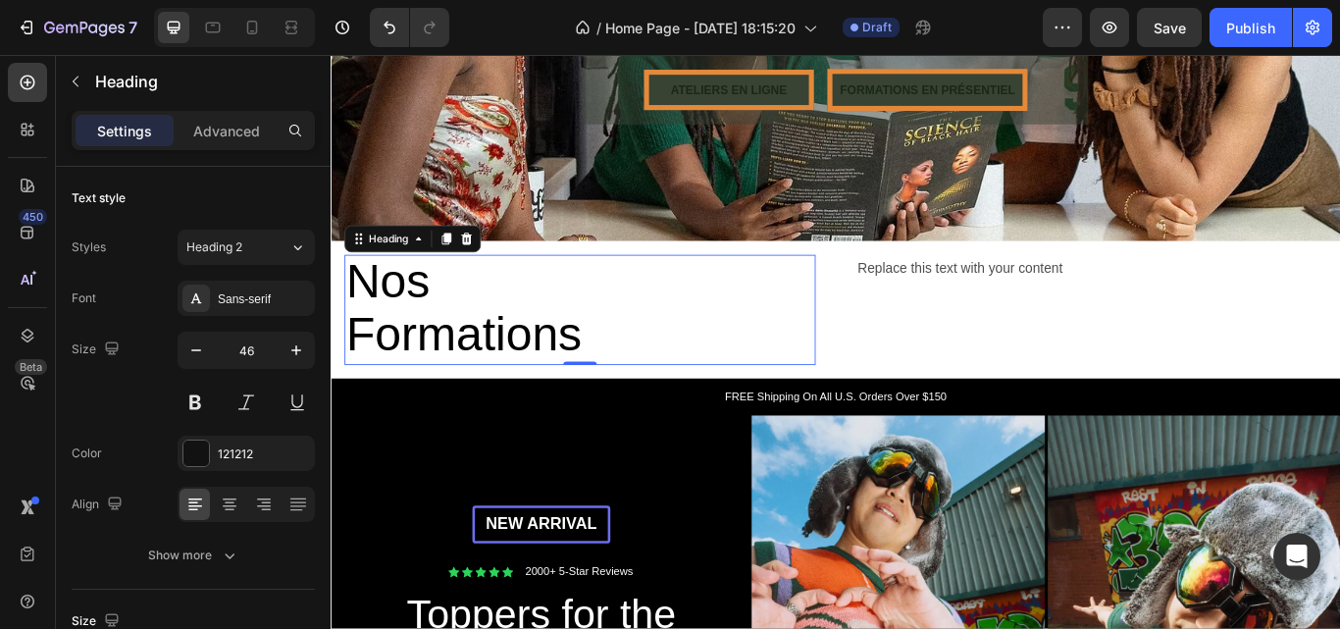
click at [1016, 306] on div "Replace this text with your content" at bounding box center [1217, 304] width 549 height 32
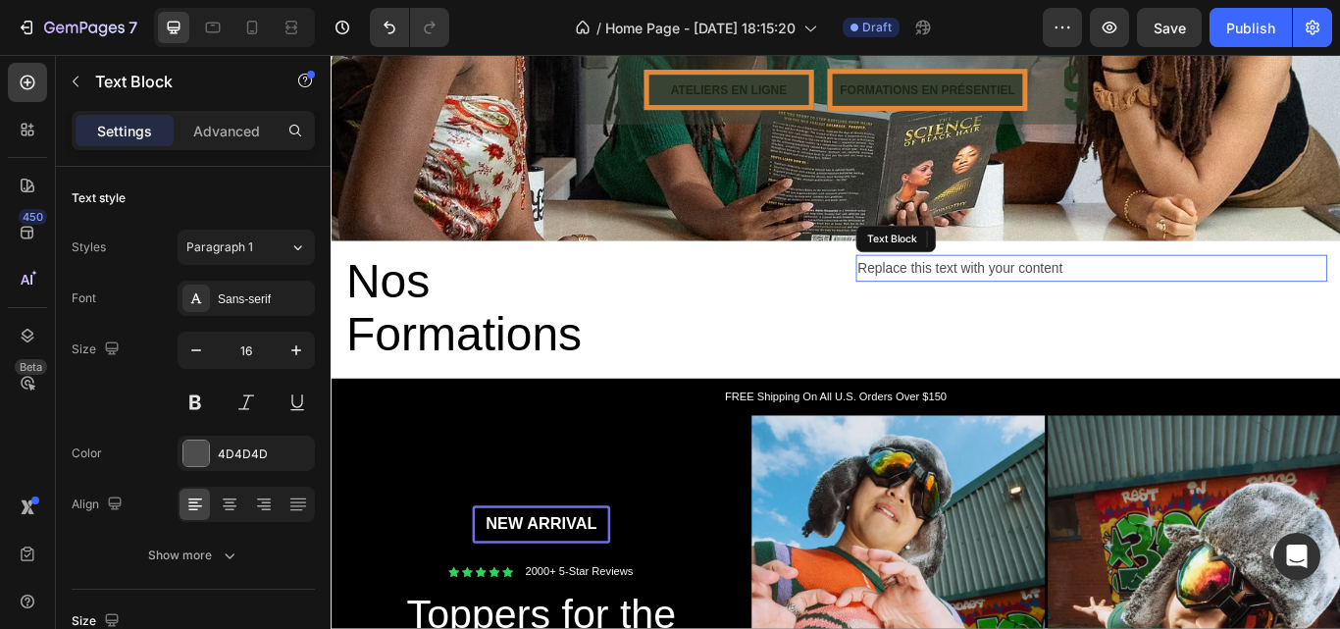
click at [1016, 299] on div "Replace this text with your content" at bounding box center [1217, 304] width 549 height 32
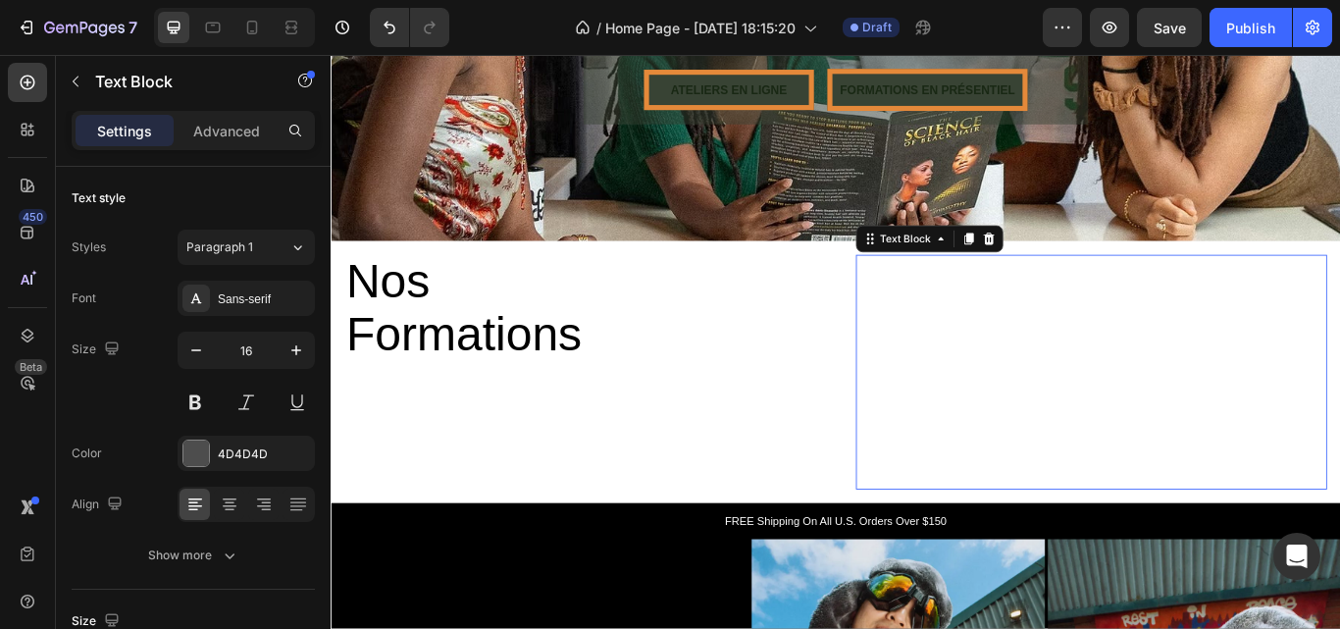
click at [1116, 299] on span "Avec plus de 10 ans d’expérience dans l’univers de la coiffure afro, Fafa Locks…" at bounding box center [1213, 349] width 536 height 112
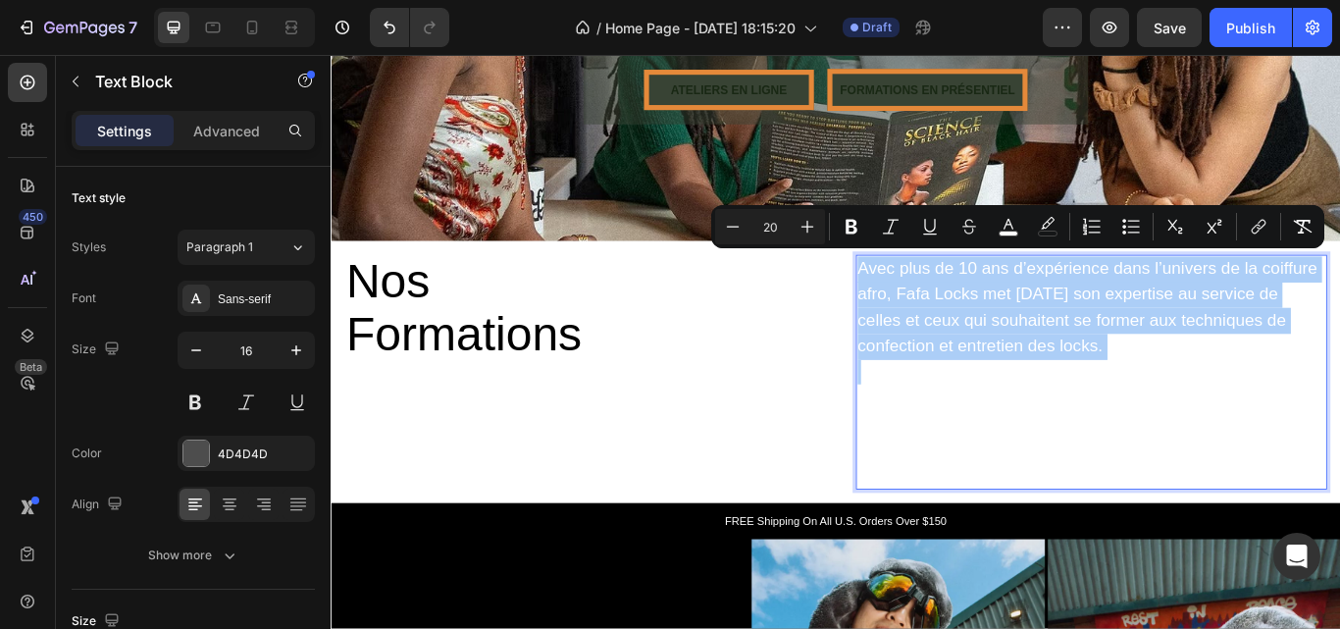
click at [1016, 234] on rect "Editor contextual toolbar" at bounding box center [1009, 234] width 19 height 5
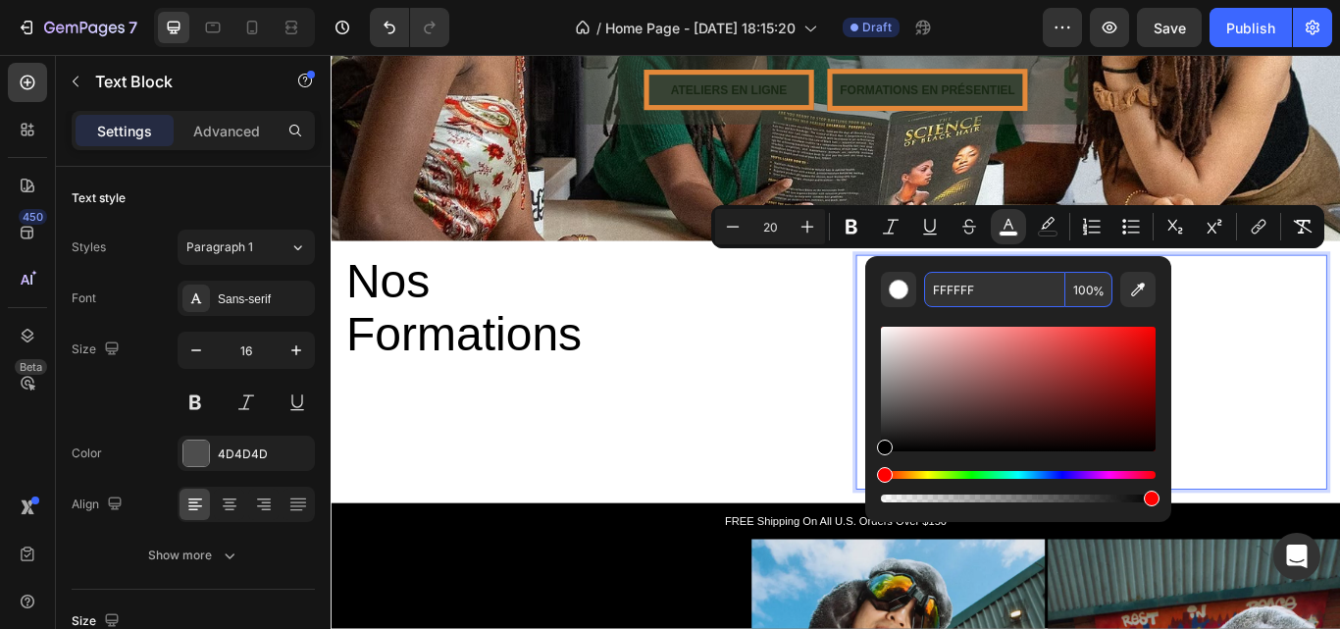
click at [972, 275] on input "FFFFFF" at bounding box center [994, 289] width 141 height 35
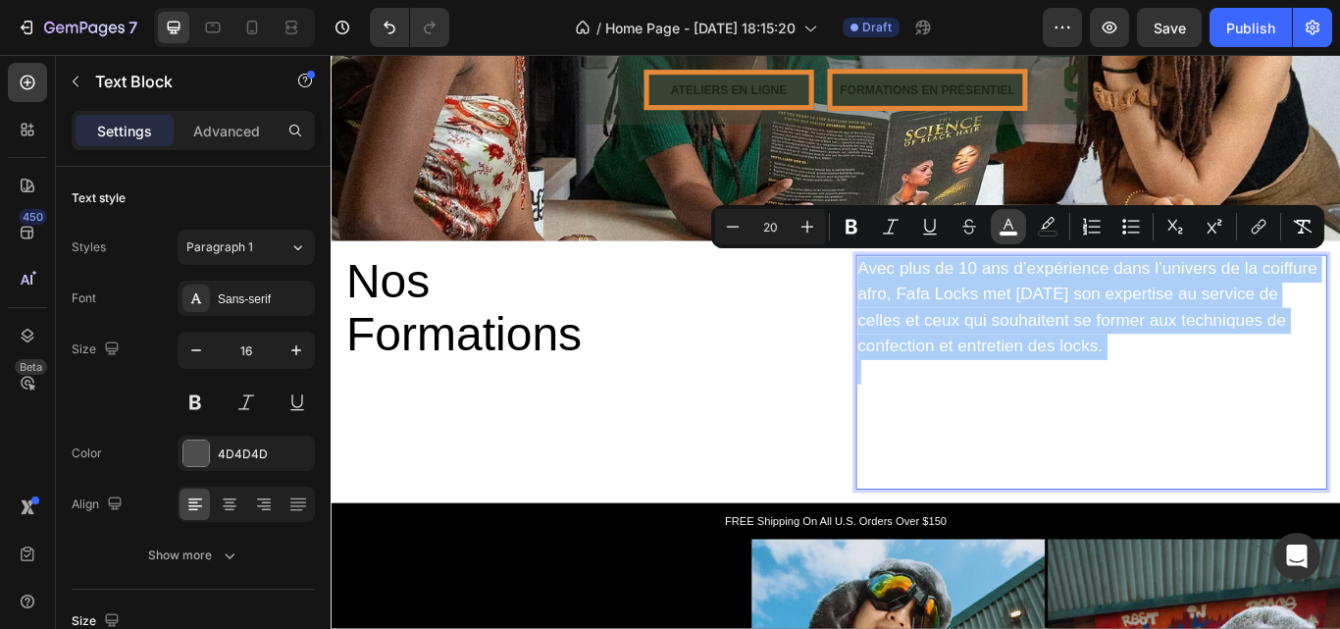
click at [1021, 234] on button "color" at bounding box center [1008, 226] width 35 height 35
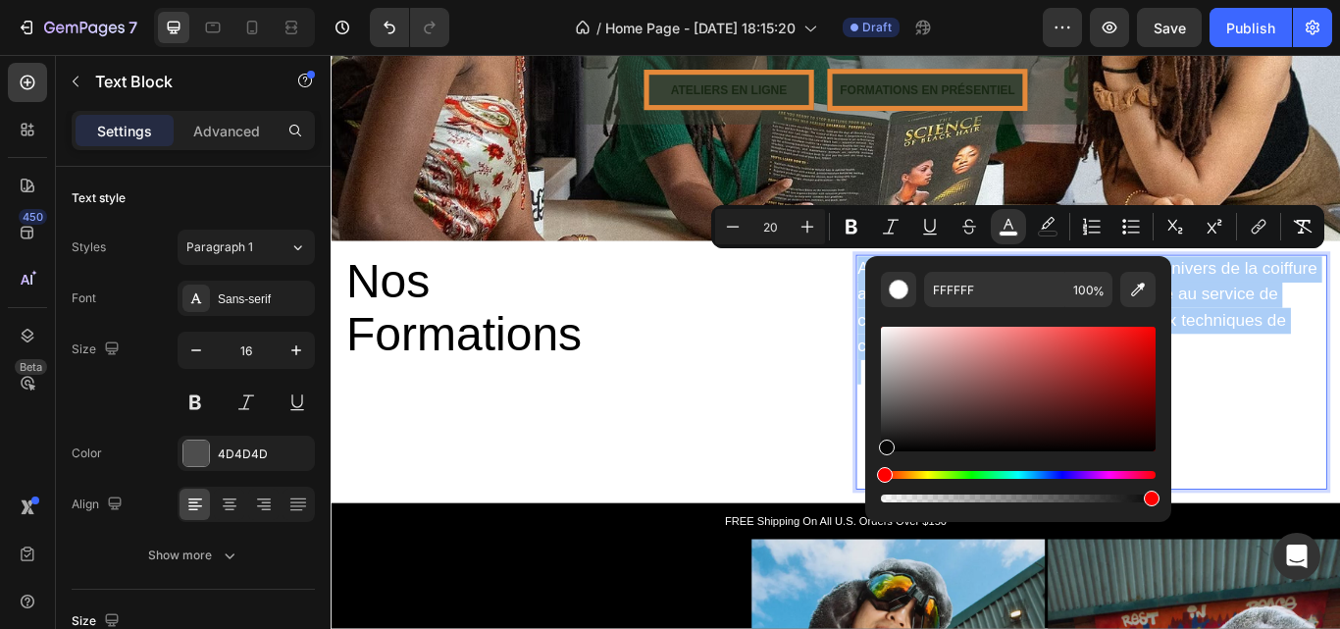
click at [886, 446] on div "Editor contextual toolbar" at bounding box center [1018, 389] width 275 height 125
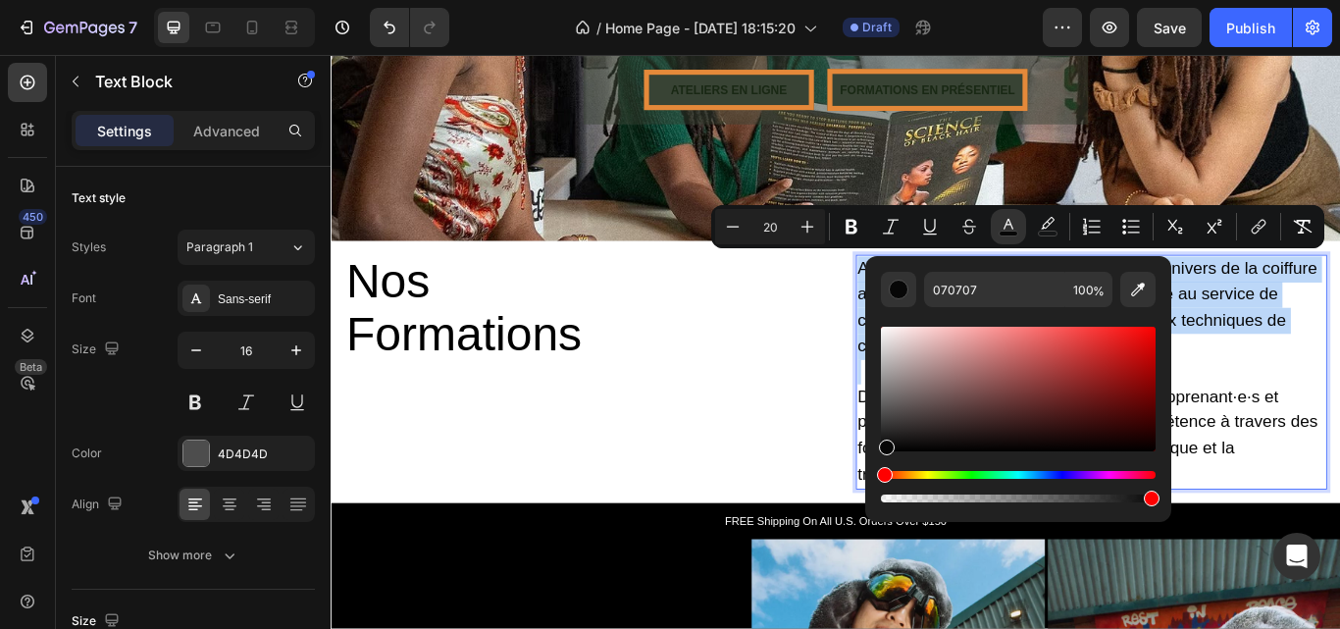
click at [886, 446] on div "Editor contextual toolbar" at bounding box center [887, 448] width 16 height 16
type input "000000"
drag, startPoint x: 886, startPoint y: 446, endPoint x: 896, endPoint y: 454, distance: 12.6
click at [896, 454] on div "Editor contextual toolbar" at bounding box center [899, 448] width 16 height 16
click at [846, 477] on div "⁠⁠⁠⁠⁠⁠⁠ Nos Formations Heading Row" at bounding box center [621, 425] width 581 height 305
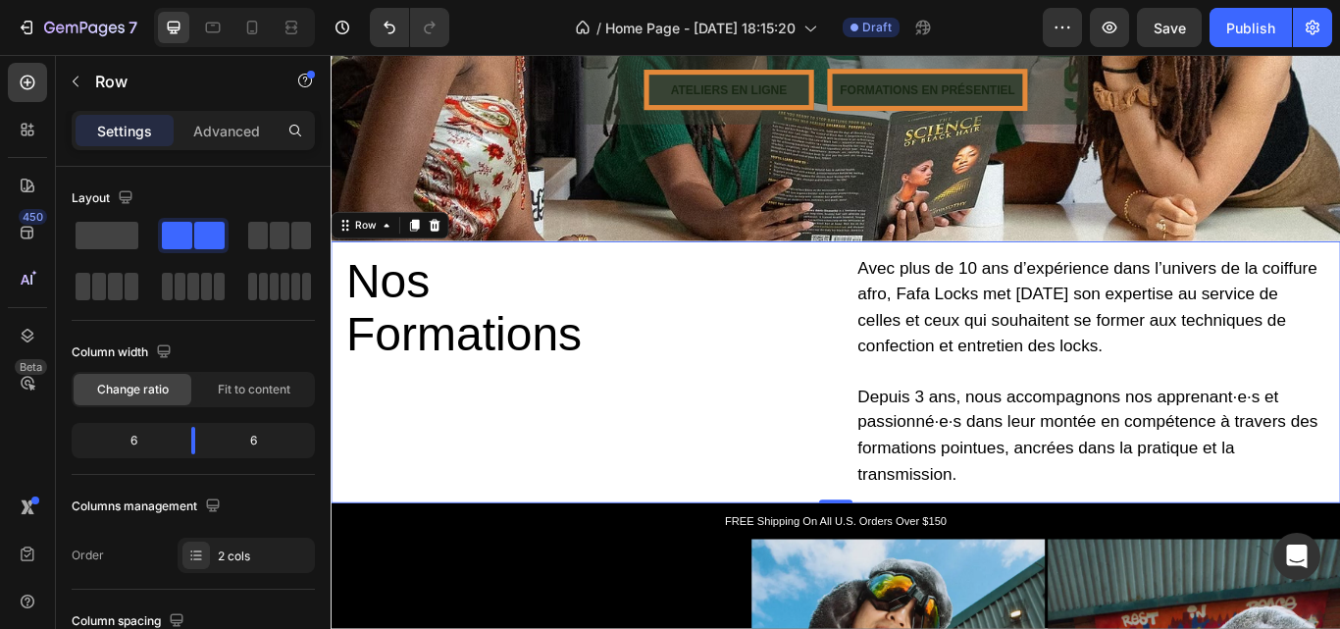
click at [813, 494] on div "⁠⁠⁠⁠⁠⁠⁠ Nos Formations Heading Row" at bounding box center [621, 425] width 581 height 305
click at [911, 278] on div "⁠⁠⁠⁠⁠⁠⁠ Nos Formations Heading Row Avec plus de 10 ans d’expérience dans l’univ…" at bounding box center [919, 425] width 1177 height 305
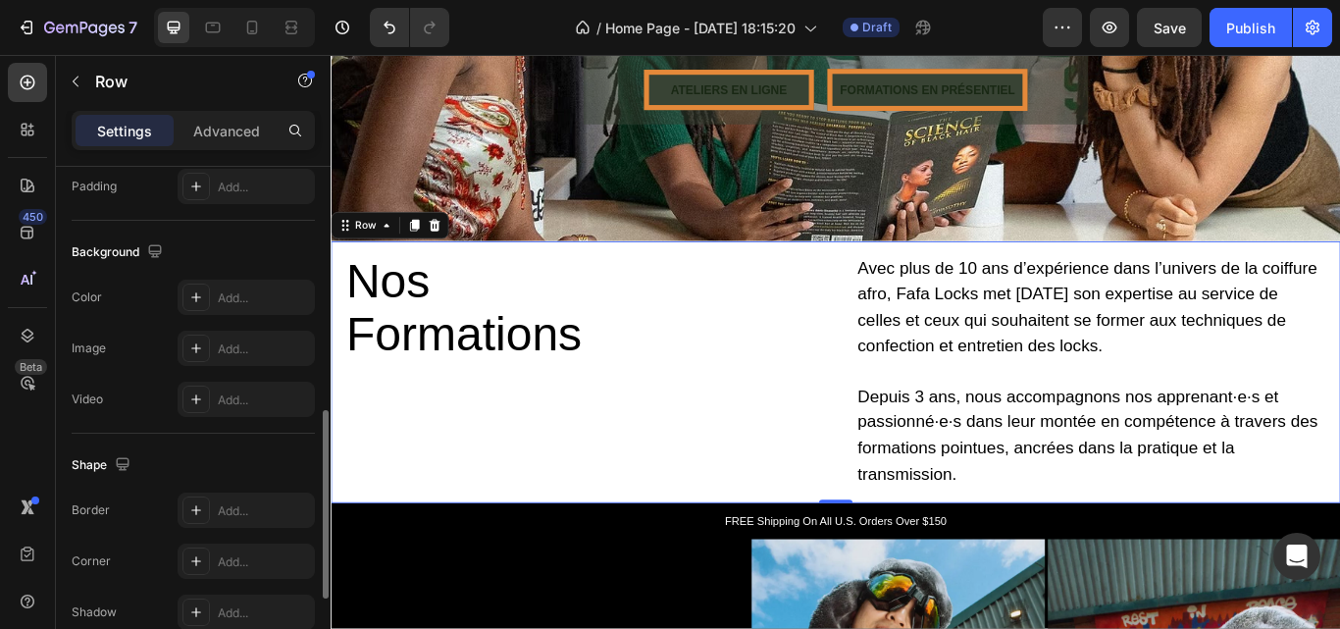
scroll to position [708, 0]
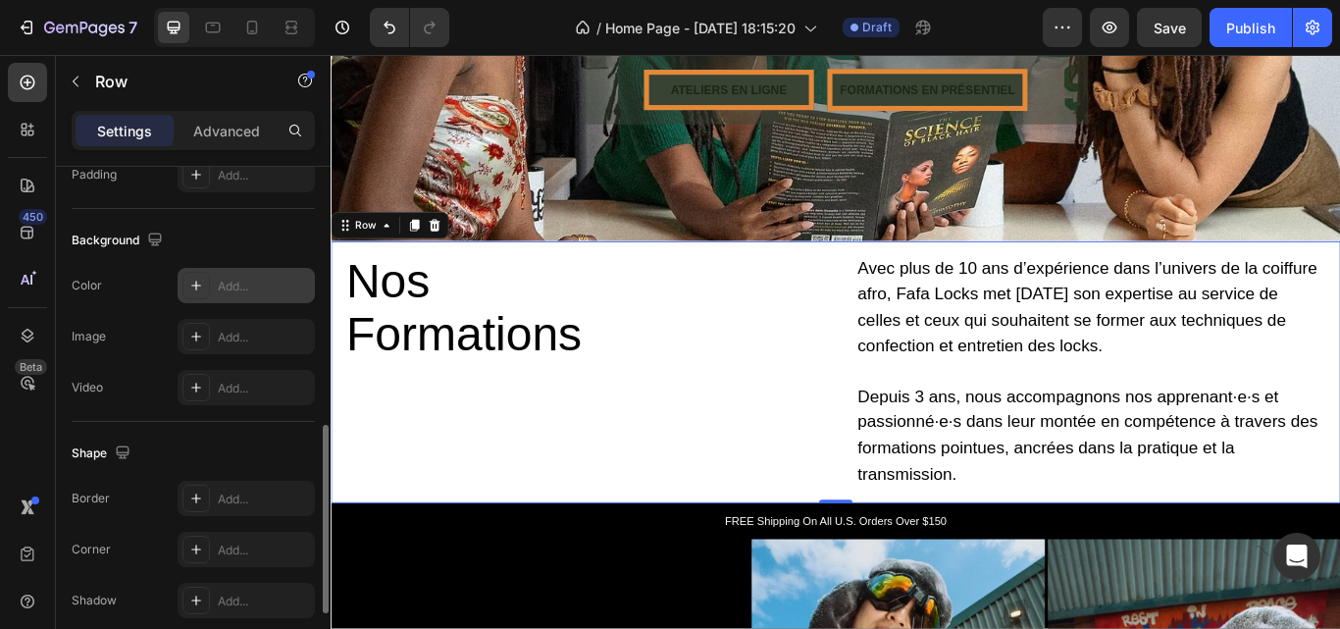
click at [249, 280] on div "Add..." at bounding box center [264, 287] width 92 height 18
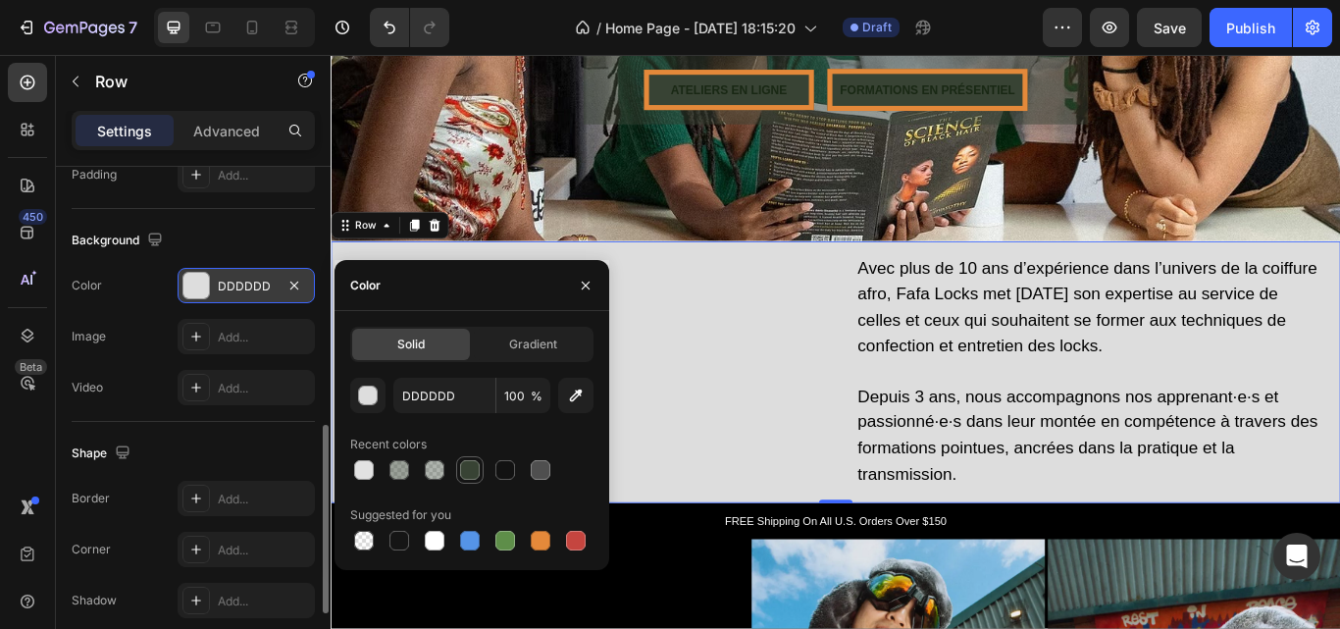
click at [473, 466] on div at bounding box center [470, 470] width 20 height 20
type input "384334"
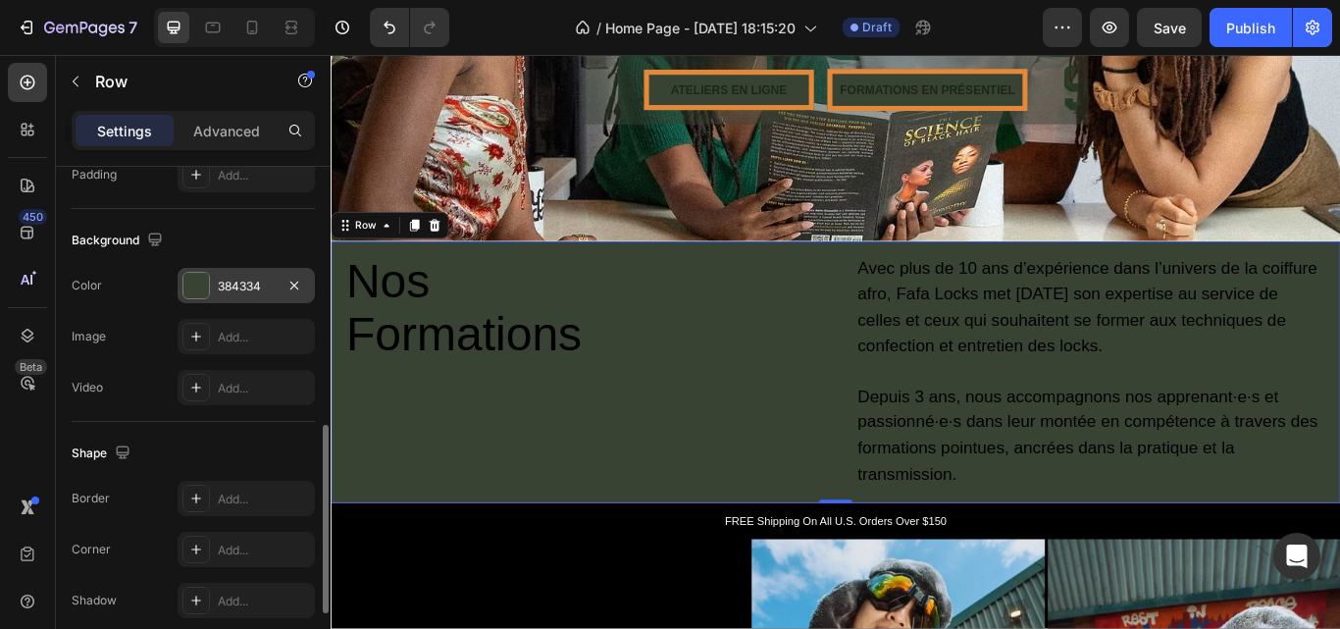
click at [245, 457] on div "Shape" at bounding box center [193, 453] width 243 height 31
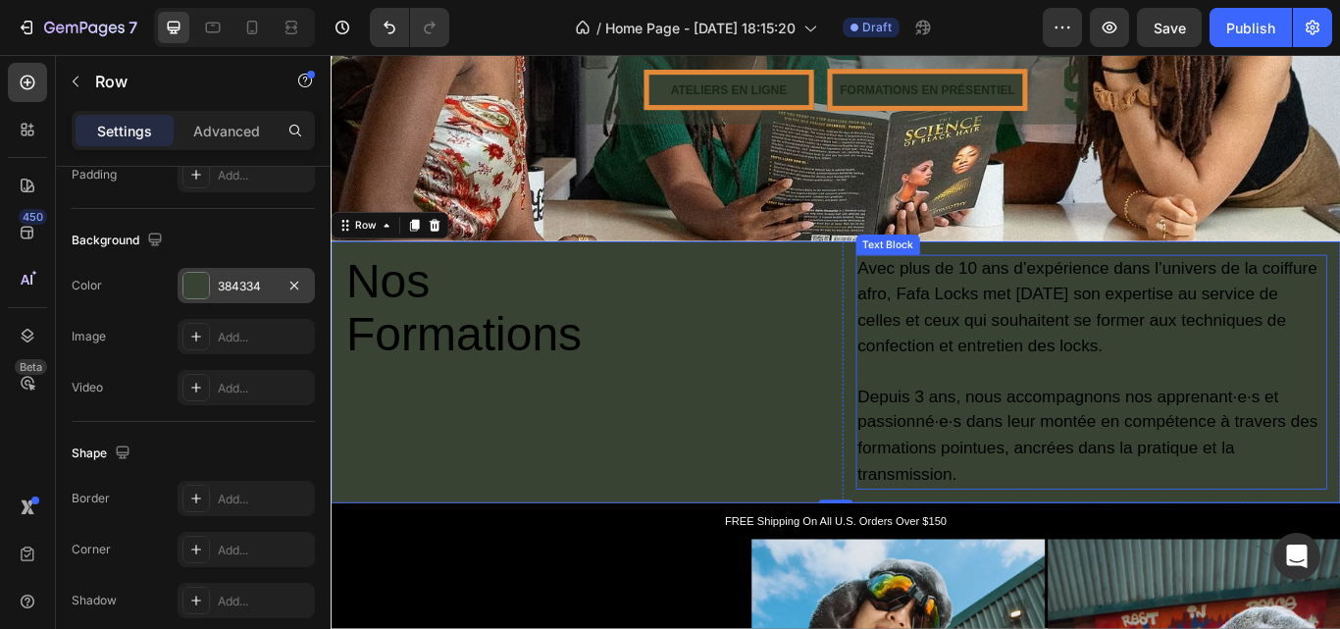
click at [1068, 418] on p "Rich Text Editor. Editing area: main" at bounding box center [1218, 425] width 546 height 28
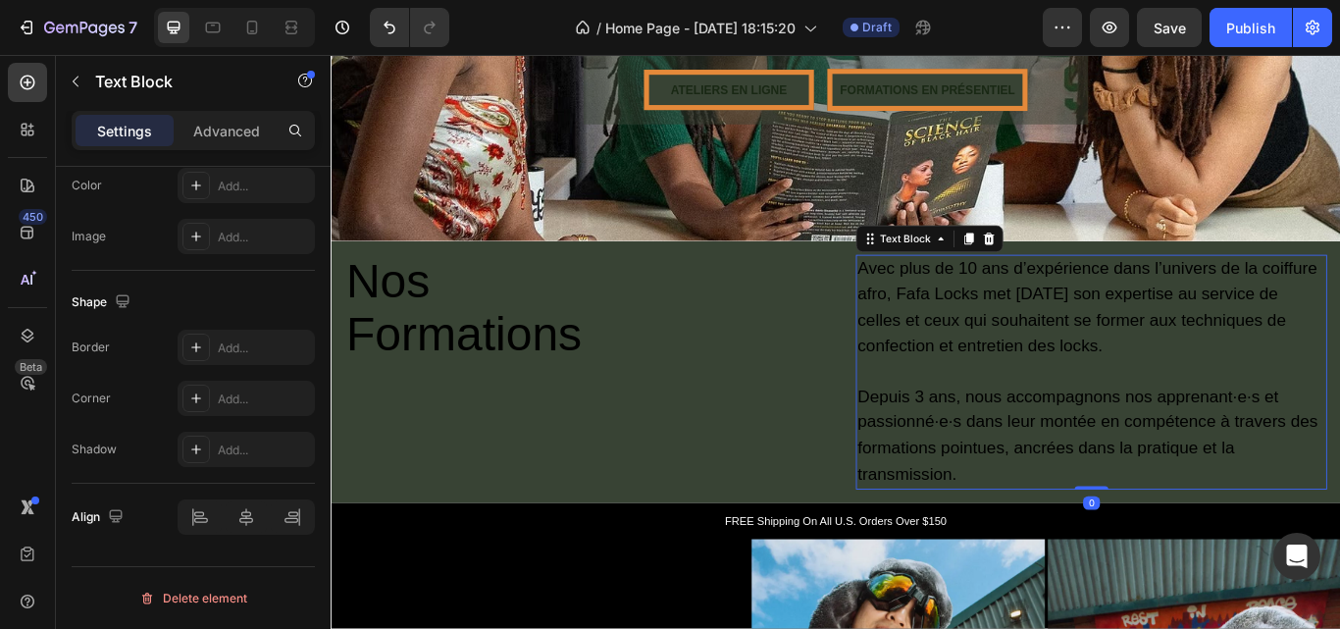
scroll to position [0, 0]
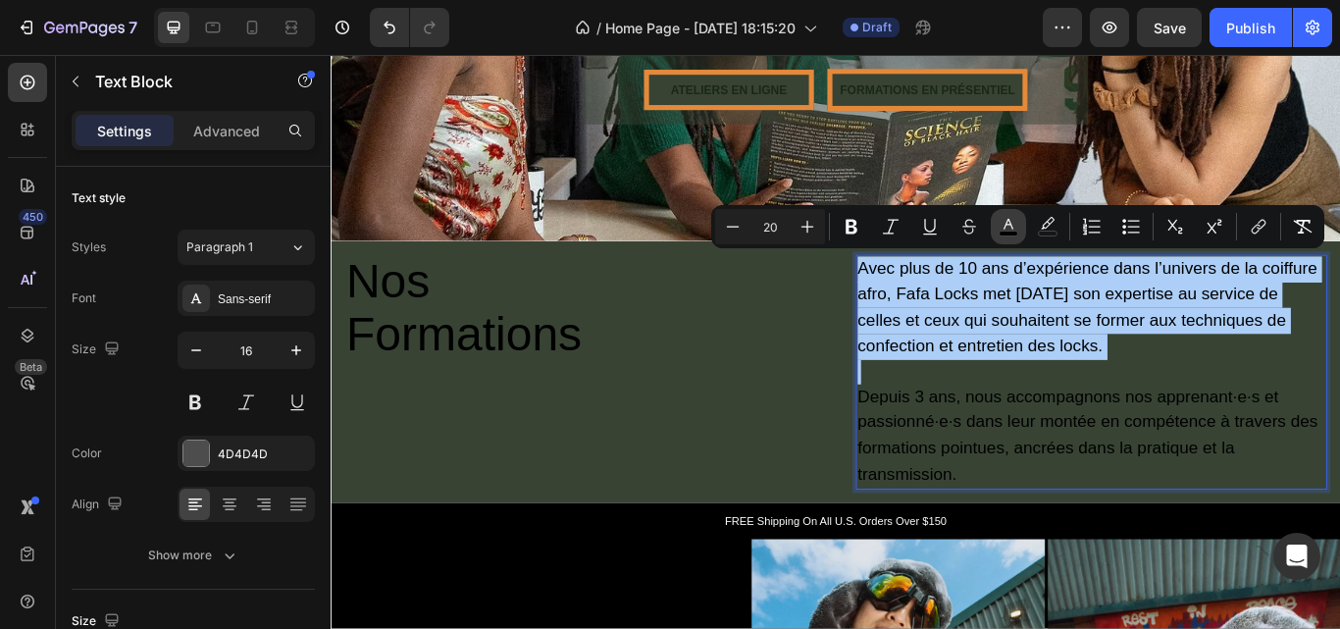
click at [1019, 232] on button "color" at bounding box center [1008, 226] width 35 height 35
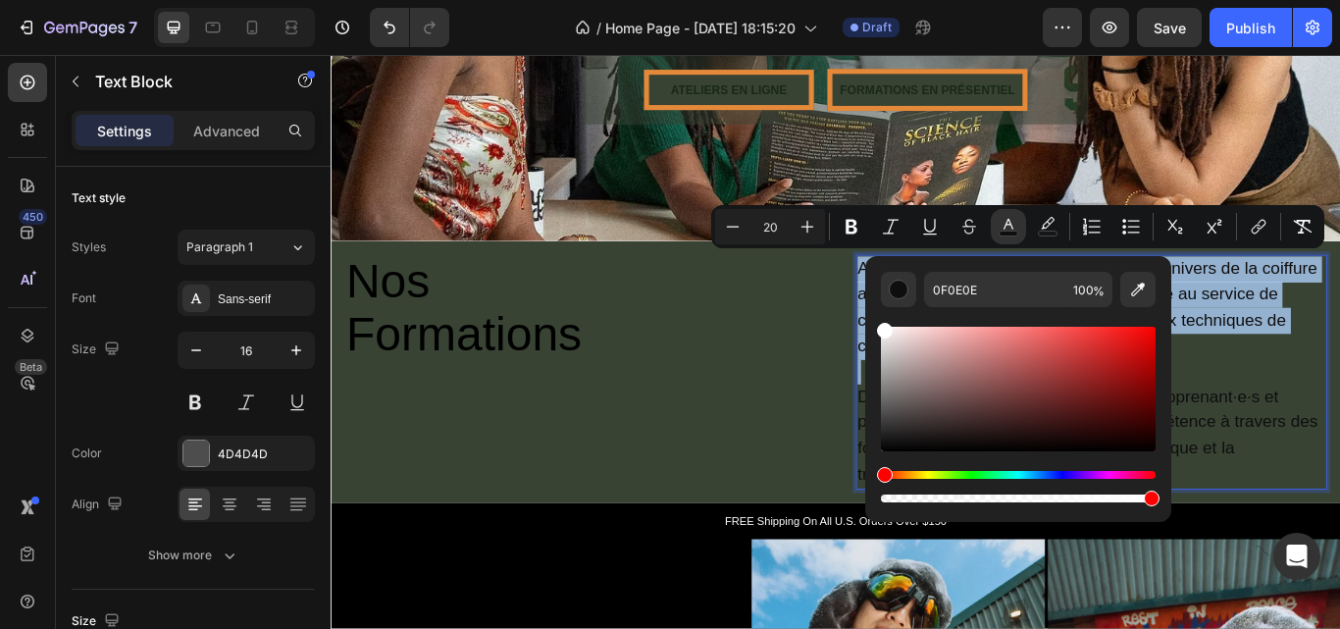
drag, startPoint x: 898, startPoint y: 443, endPoint x: 868, endPoint y: 319, distance: 128.0
click at [868, 319] on div "0F0E0E 100 %" at bounding box center [1018, 381] width 306 height 250
type input "FFFFFF"
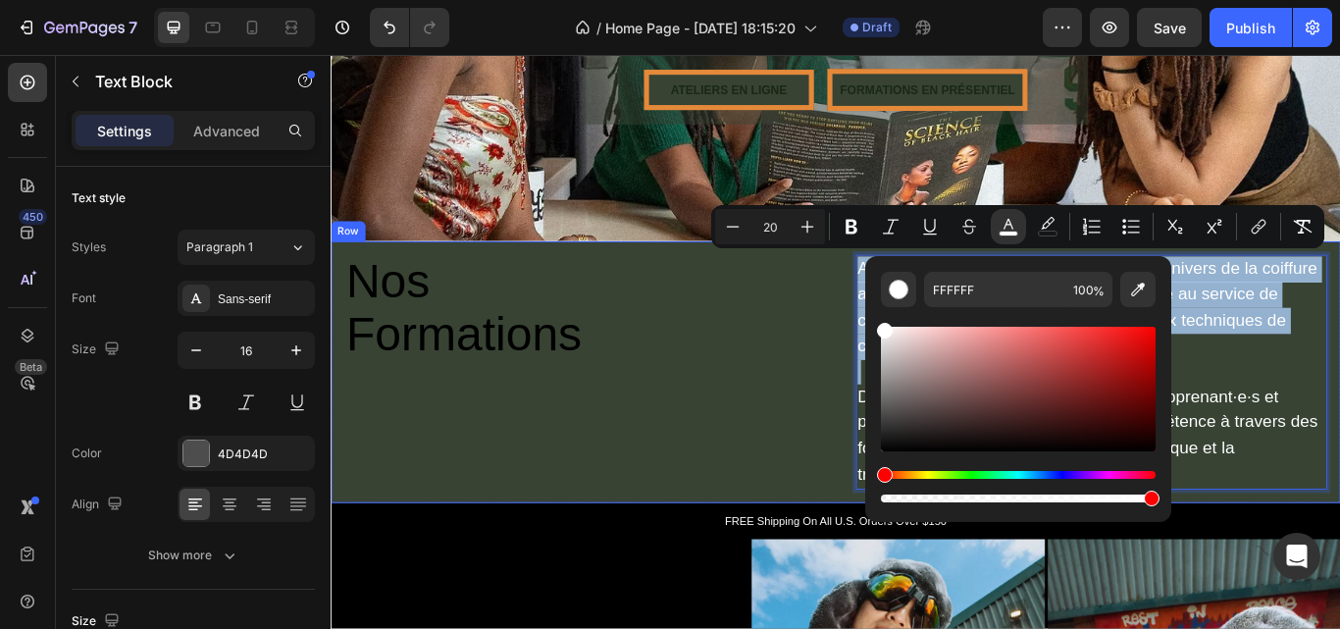
click at [880, 513] on div "⁠⁠⁠⁠⁠⁠⁠ Nos Formations Heading Row" at bounding box center [621, 425] width 581 height 305
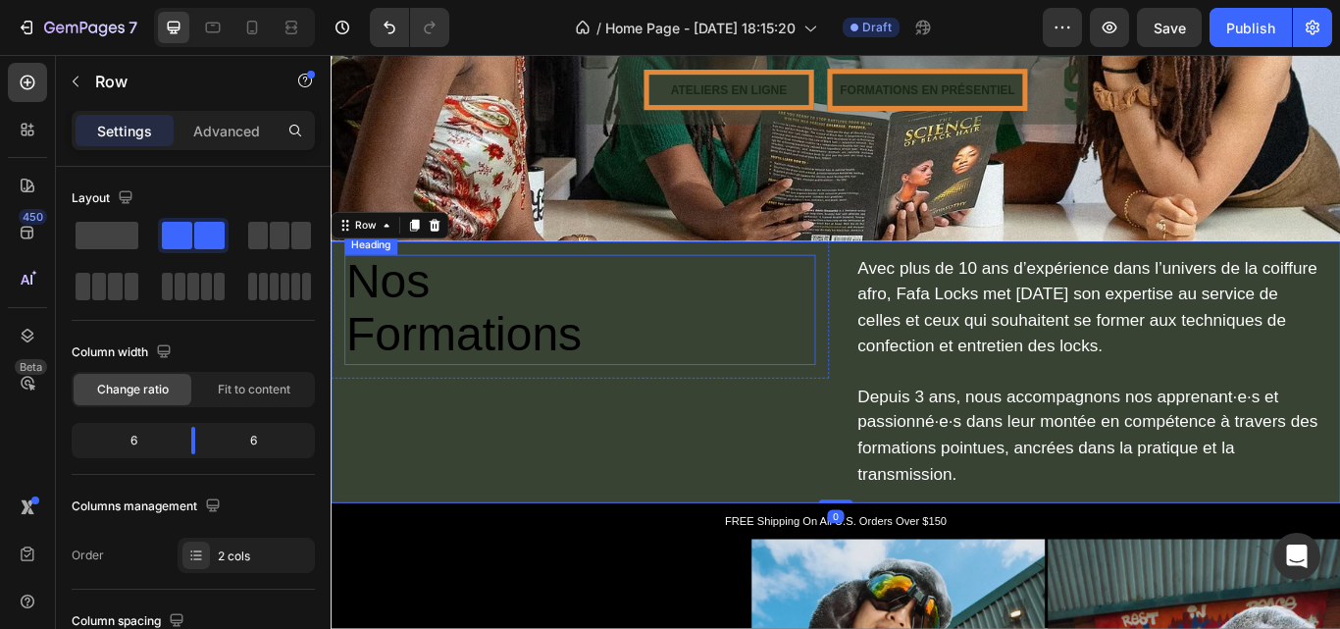
click at [459, 350] on span "Formations" at bounding box center [485, 381] width 275 height 62
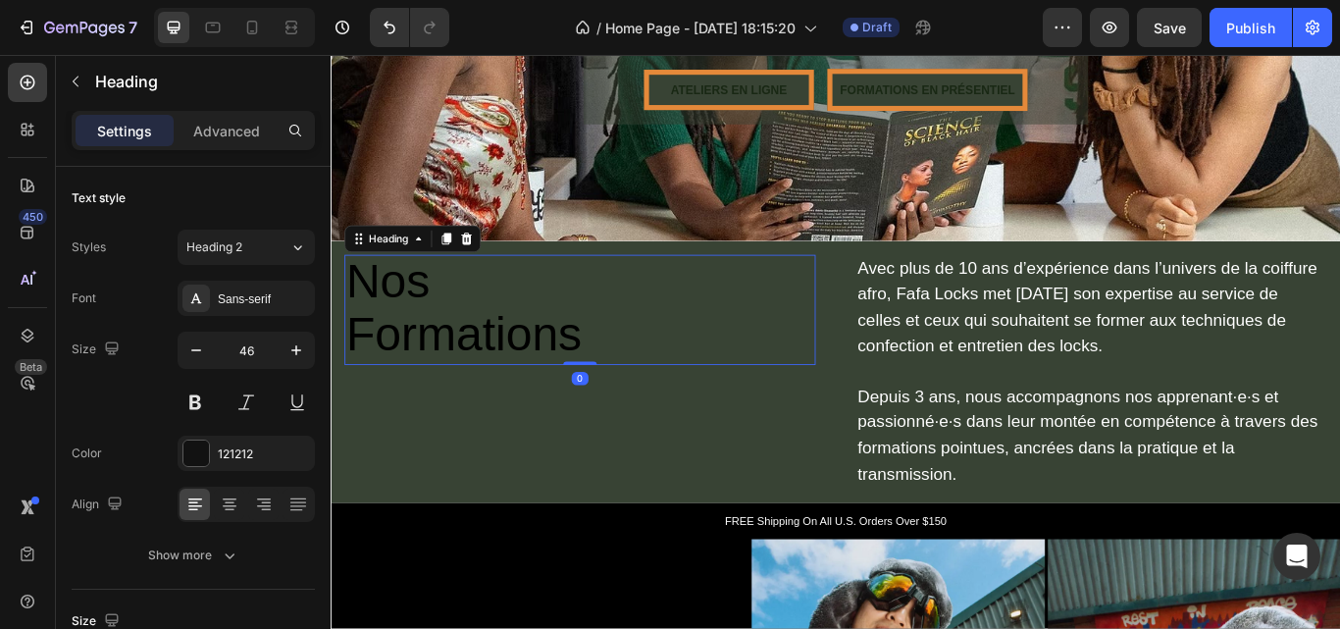
click at [459, 350] on span "Formations" at bounding box center [485, 381] width 275 height 62
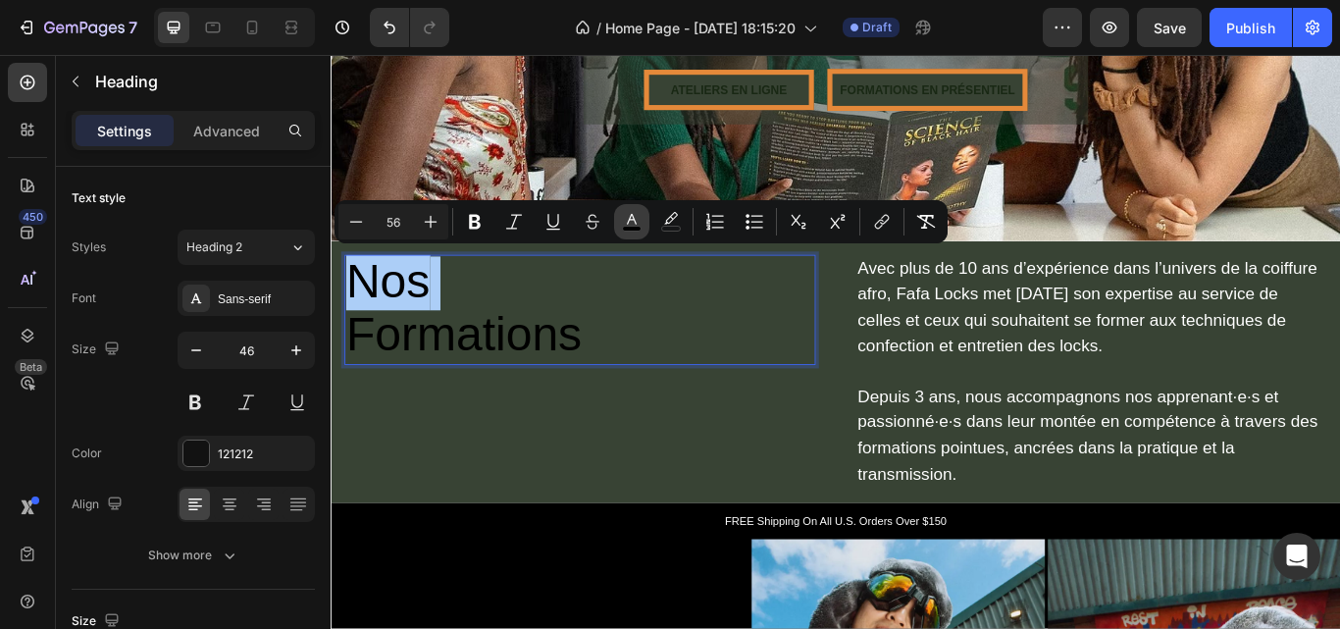
click at [618, 225] on button "color" at bounding box center [631, 221] width 35 height 35
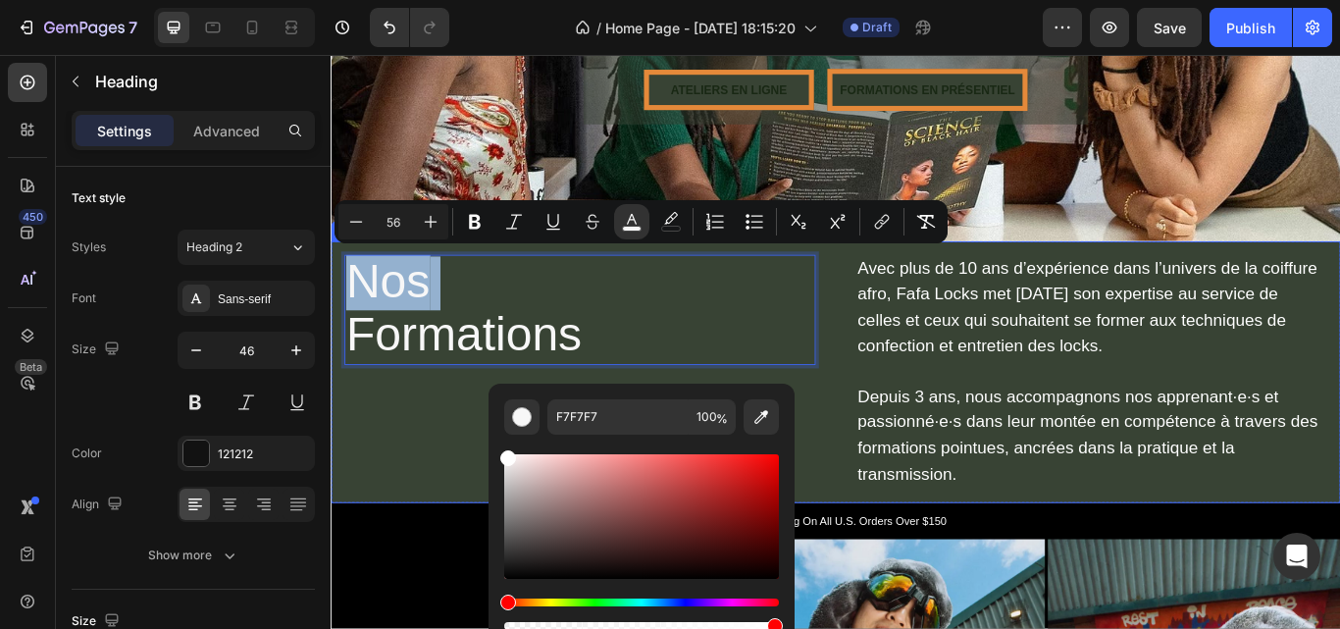
drag, startPoint x: 837, startPoint y: 512, endPoint x: 506, endPoint y: 500, distance: 330.9
type input "FFFFFF"
click at [443, 484] on div "Nos Formations Heading 0 Row" at bounding box center [621, 425] width 581 height 305
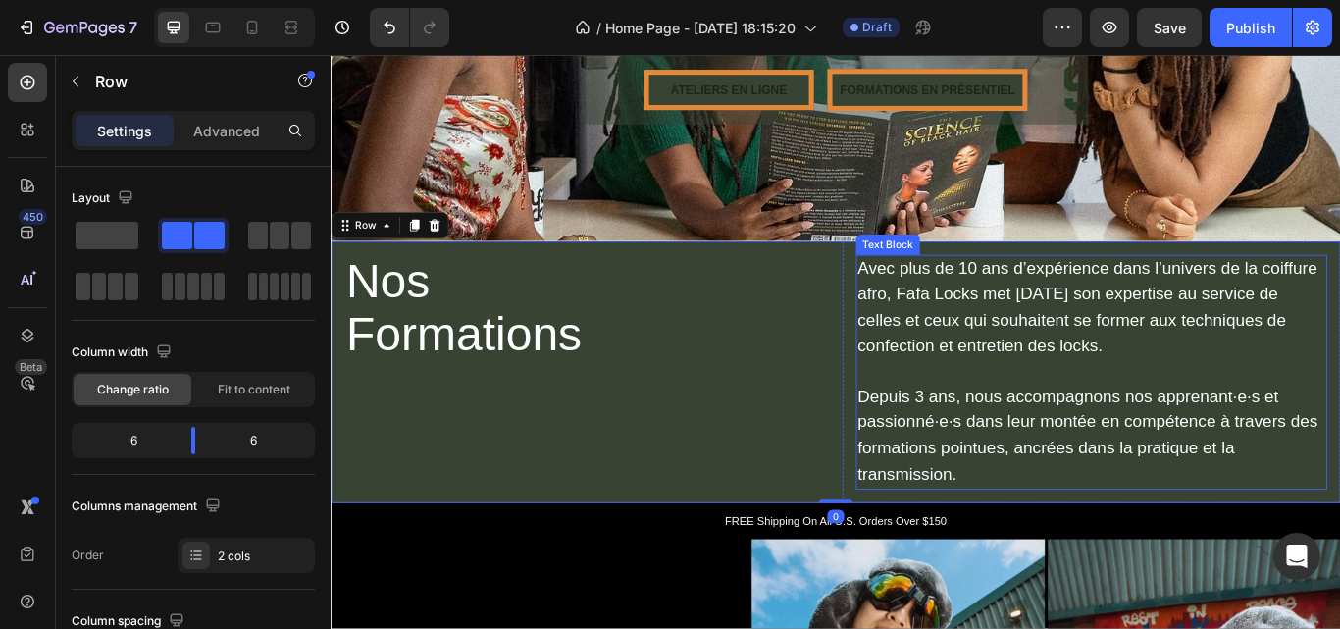
click at [1001, 376] on span "Avec plus de 10 ans d’expérience dans l’univers de la coiffure afro, Fafa Locks…" at bounding box center [1213, 349] width 536 height 112
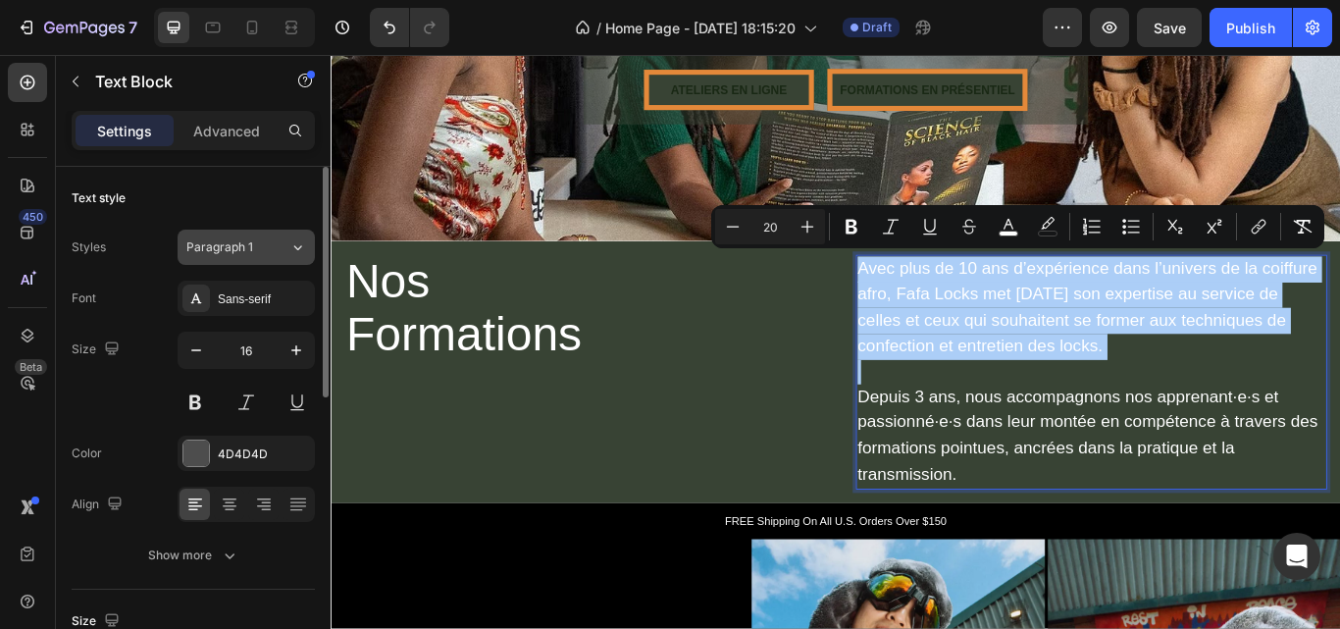
click at [246, 252] on span "Paragraph 1" at bounding box center [219, 247] width 67 height 18
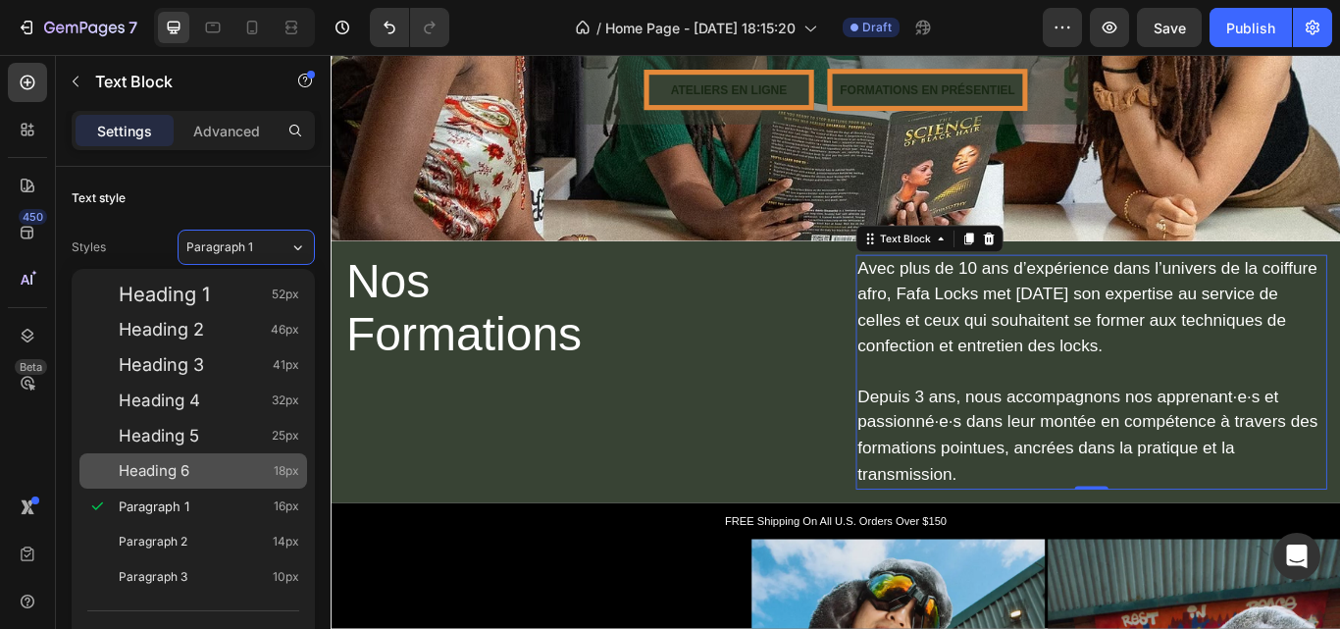
click at [212, 471] on div "Heading 6 18px" at bounding box center [209, 471] width 181 height 20
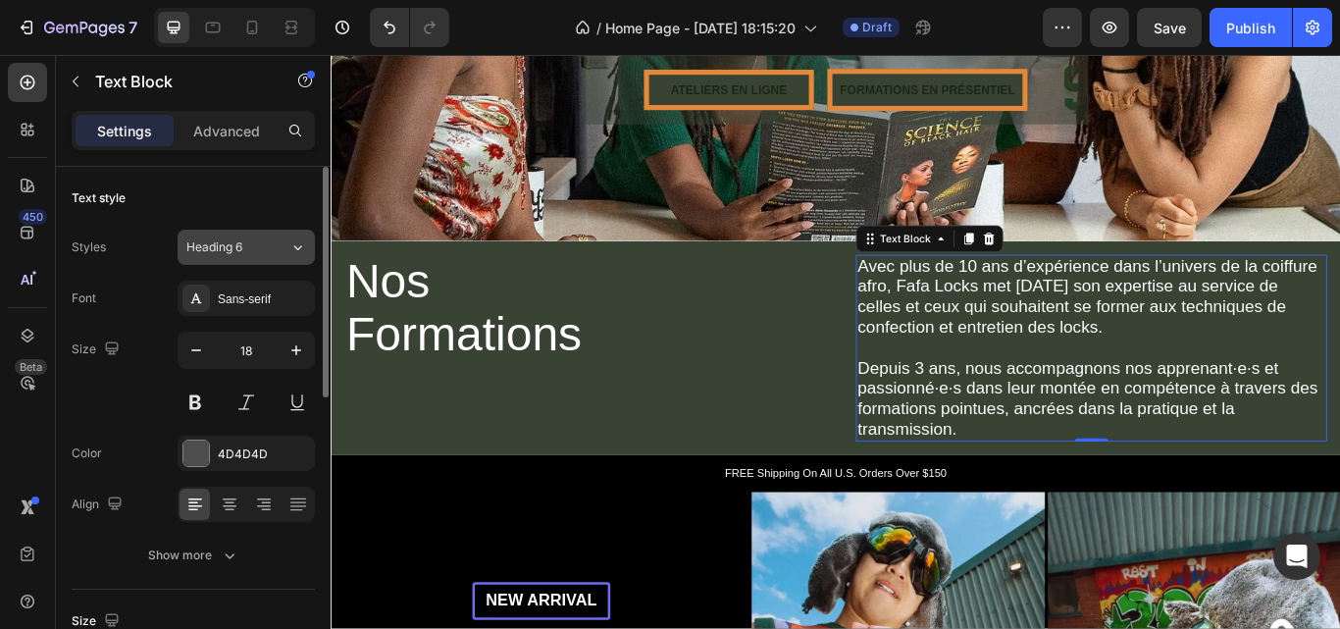
click at [258, 261] on button "Heading 6" at bounding box center [246, 247] width 137 height 35
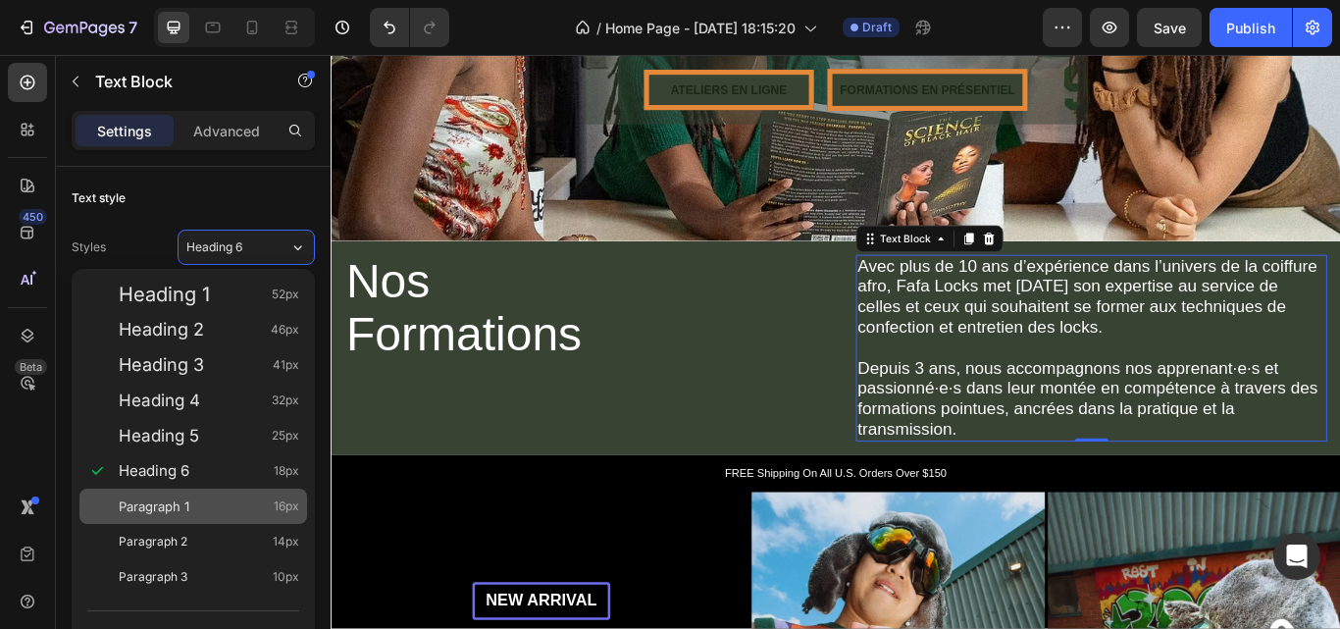
click at [186, 504] on span "Paragraph 1" at bounding box center [154, 506] width 71 height 20
type input "16"
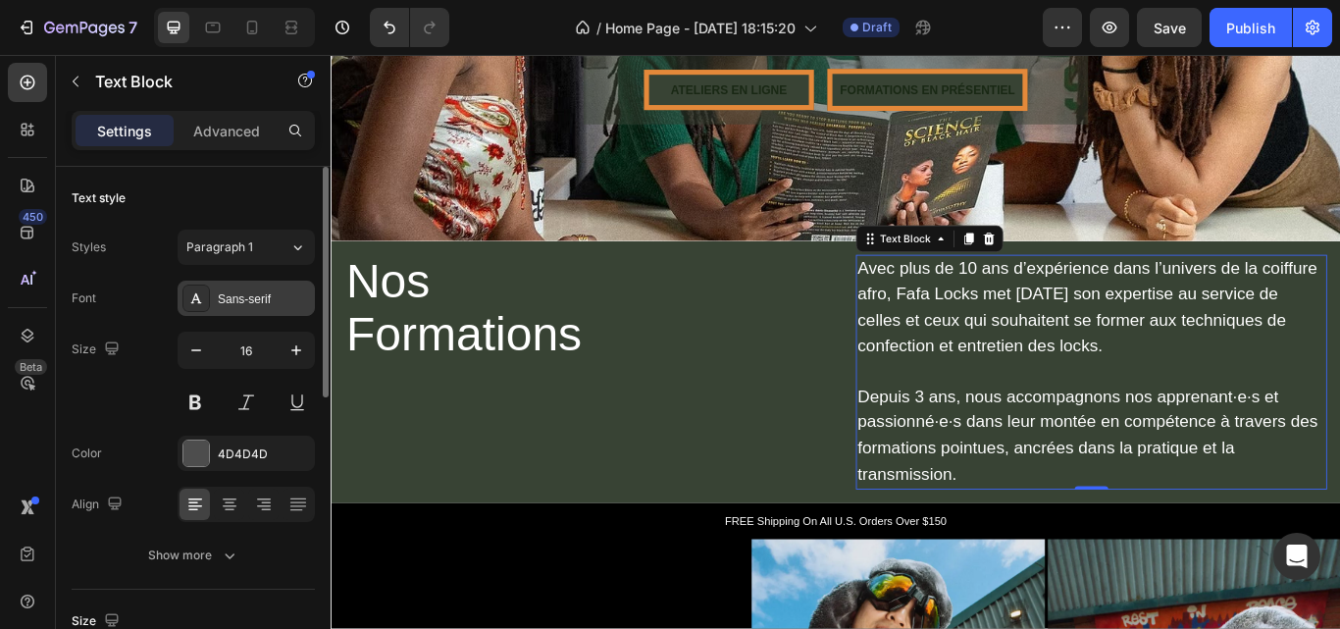
click at [250, 301] on div "Sans-serif" at bounding box center [264, 299] width 92 height 18
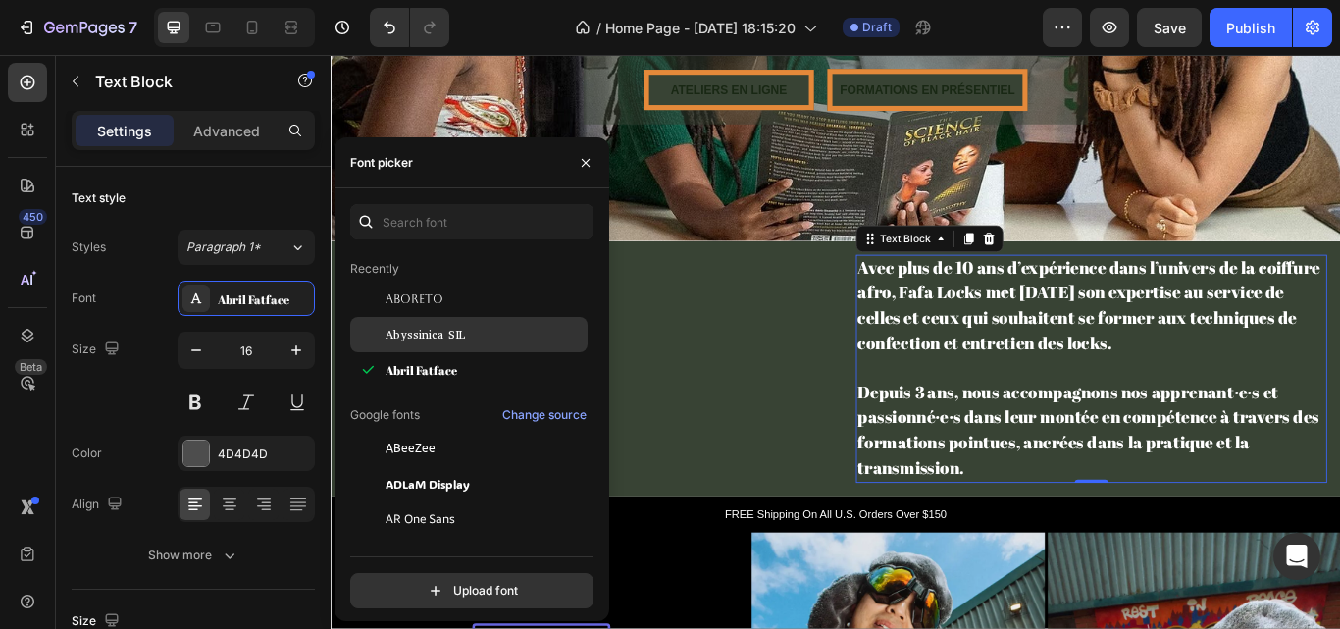
scroll to position [54, 0]
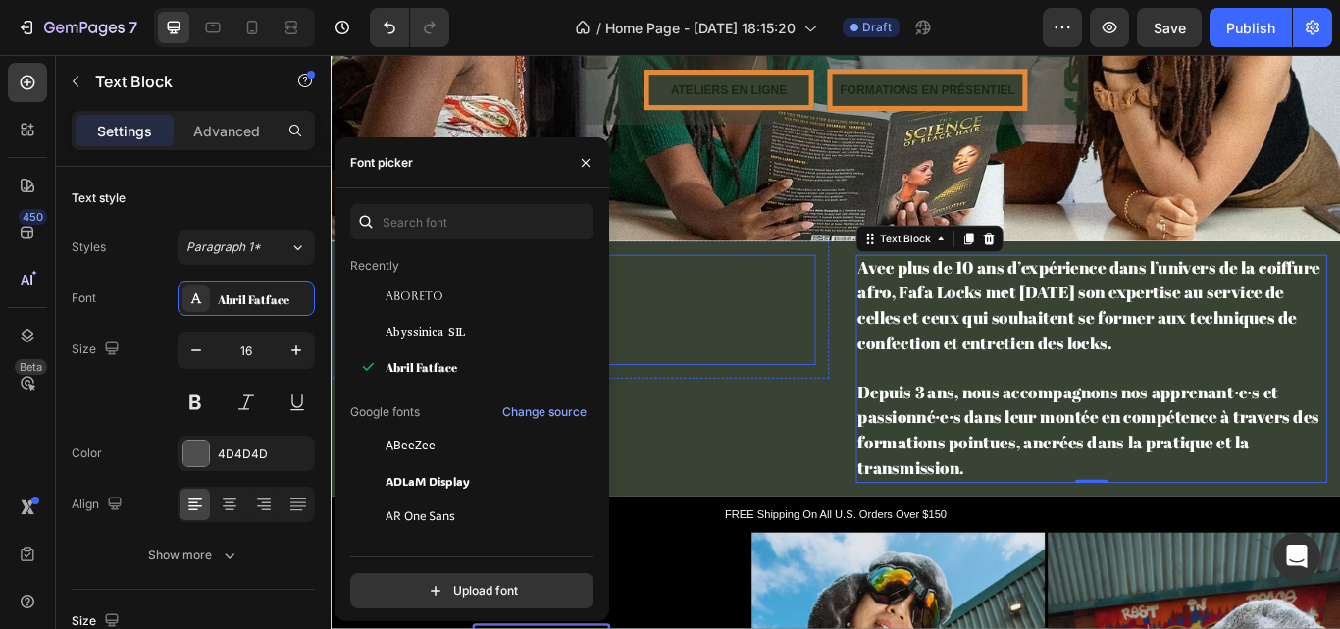
click at [705, 386] on p "⁠⁠⁠⁠⁠⁠⁠ Nos Formations" at bounding box center [621, 353] width 546 height 126
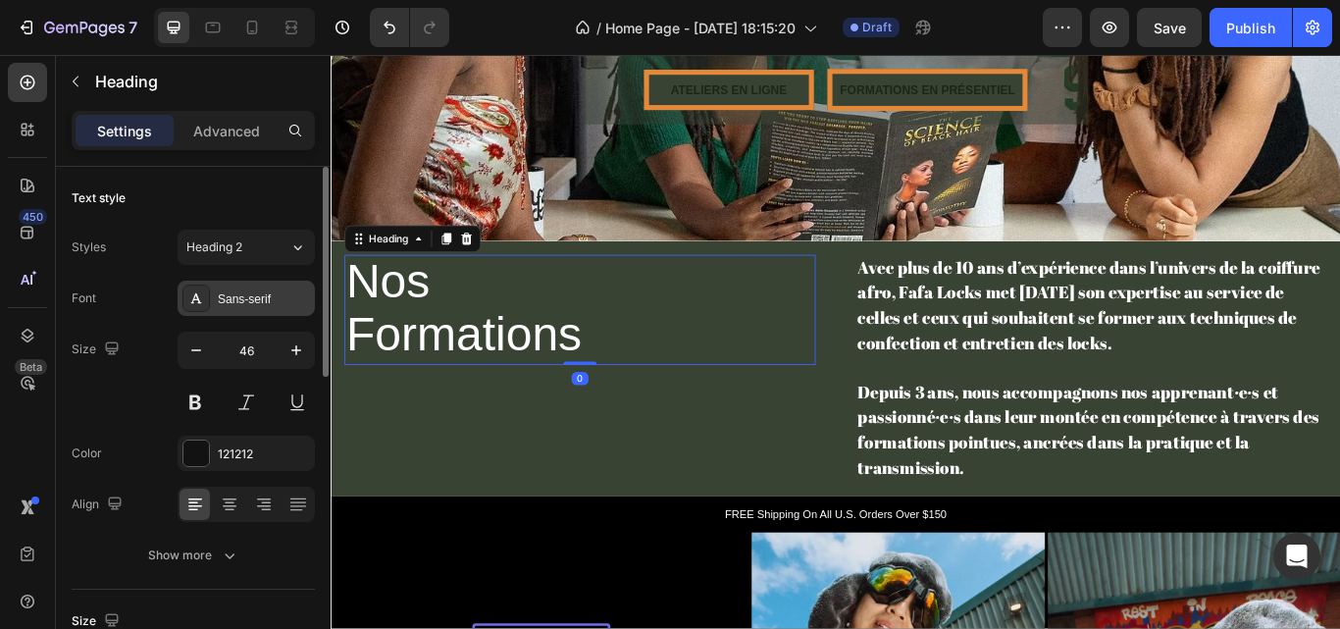
click at [285, 292] on div "Sans-serif" at bounding box center [264, 299] width 92 height 18
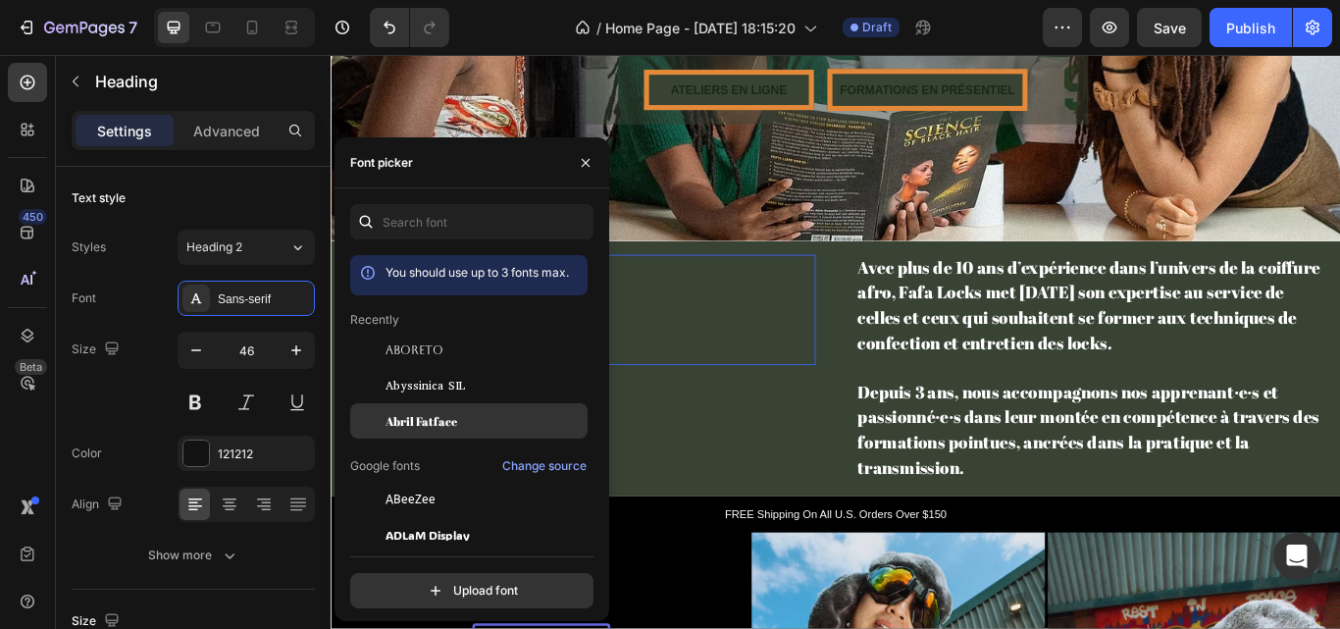
click at [408, 421] on span "Abril Fatface" at bounding box center [422, 421] width 72 height 18
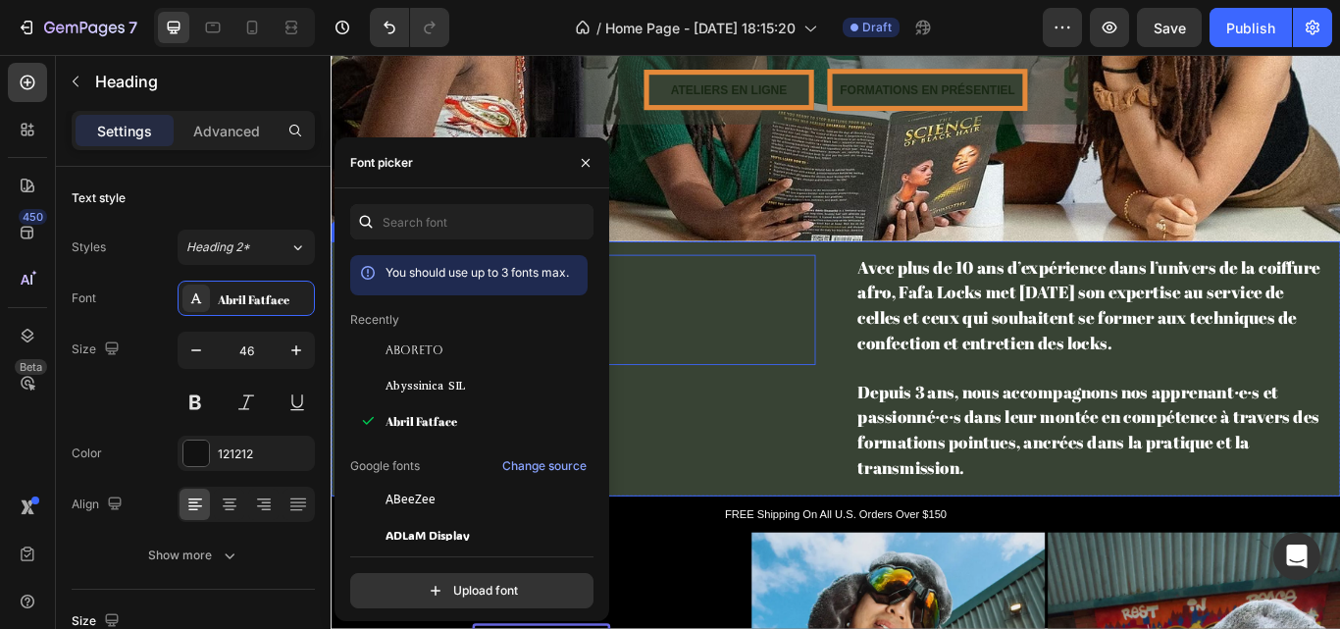
click at [855, 479] on div "⁠⁠⁠⁠⁠⁠⁠ Nos Formations Heading 0 Row" at bounding box center [621, 421] width 581 height 297
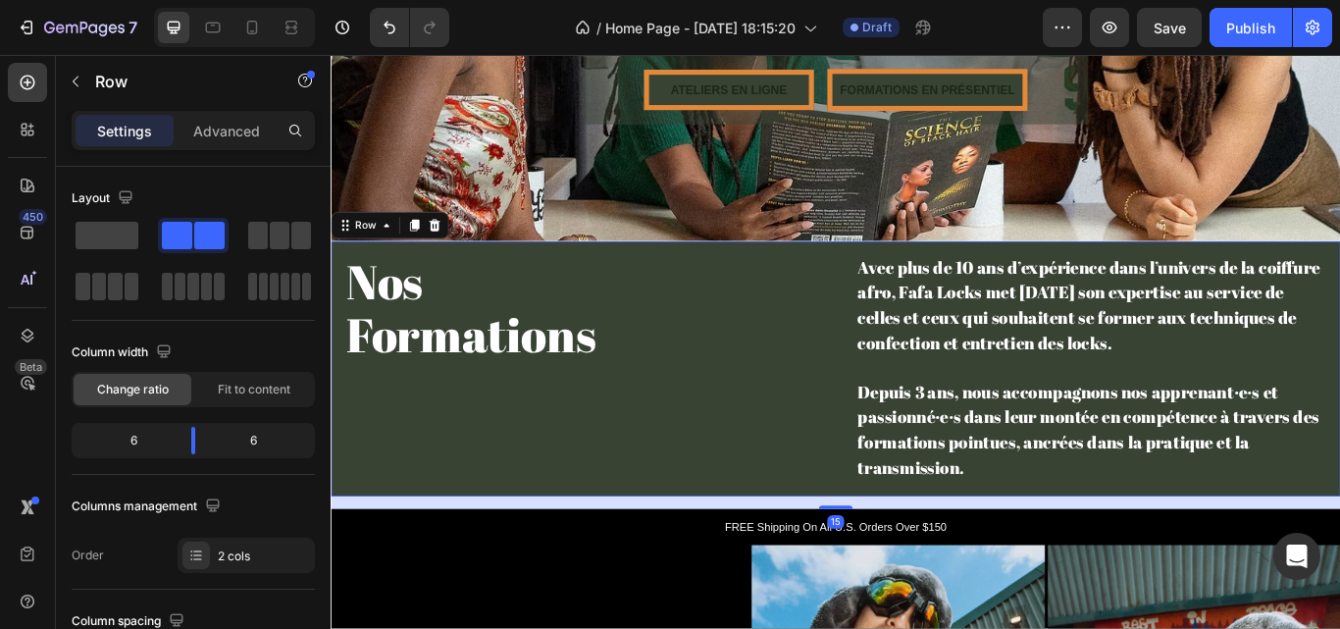
drag, startPoint x: 921, startPoint y: 559, endPoint x: 921, endPoint y: 591, distance: 31.4
click at [920, 585] on div at bounding box center [919, 583] width 39 height 4
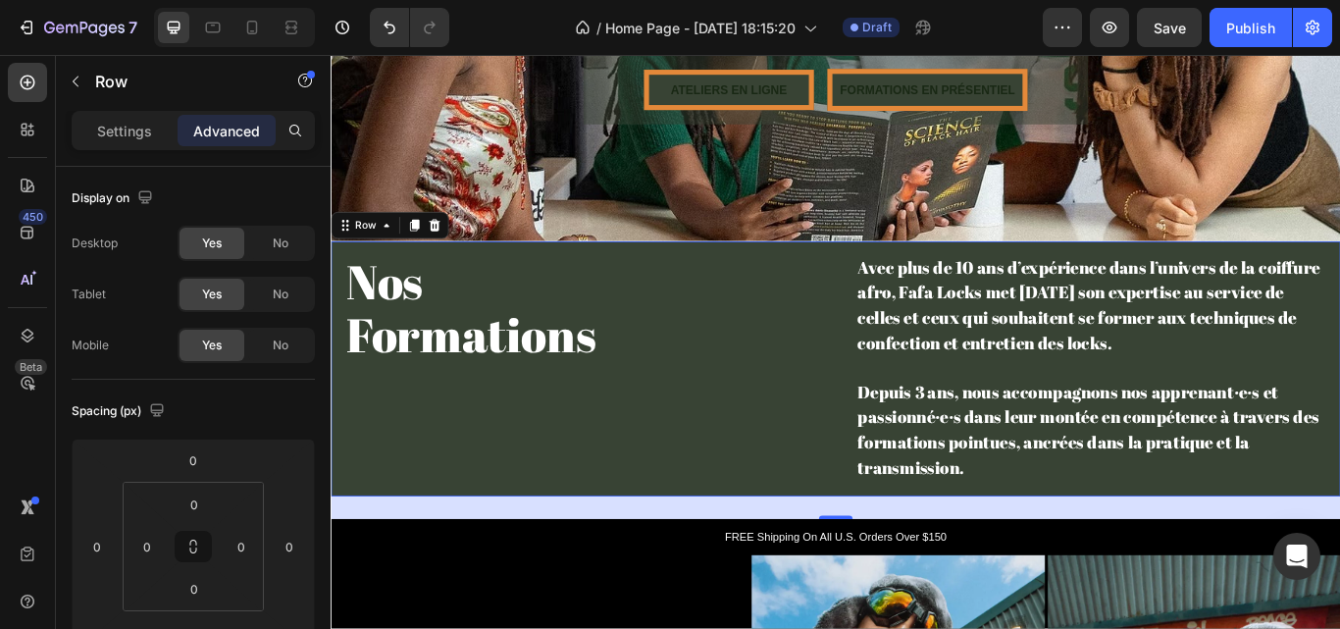
click at [1003, 570] on div "27" at bounding box center [919, 583] width 1177 height 26
click at [130, 133] on p "Settings" at bounding box center [124, 131] width 55 height 21
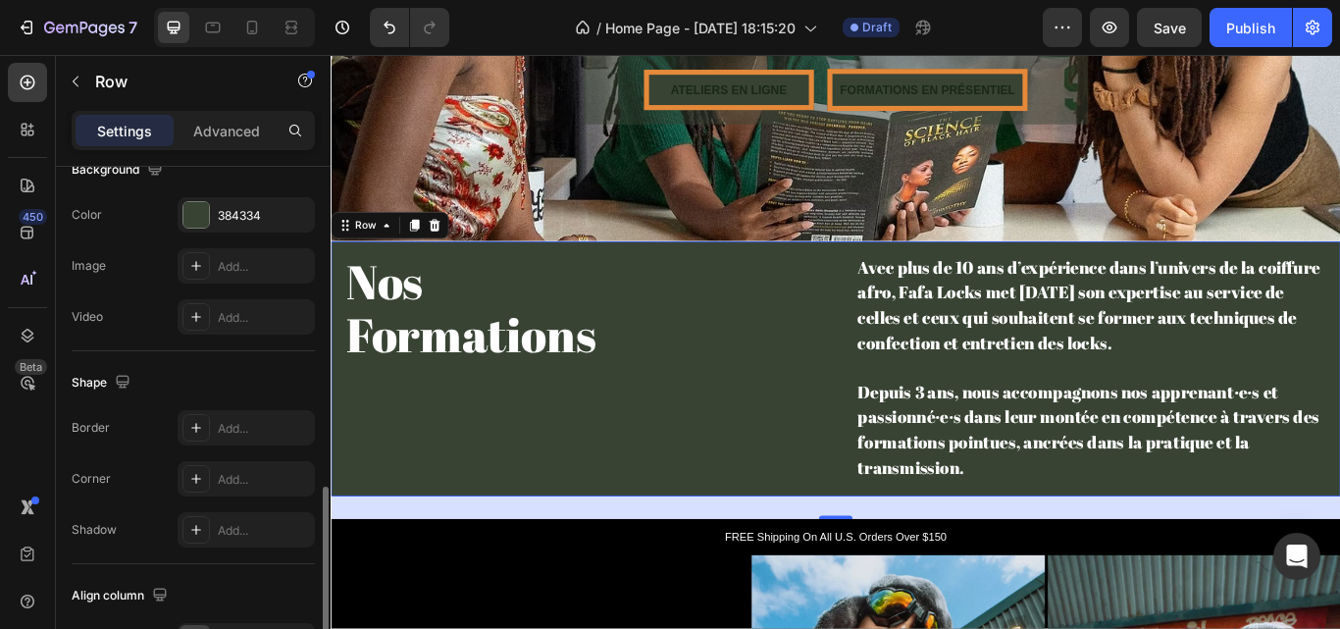
scroll to position [903, 0]
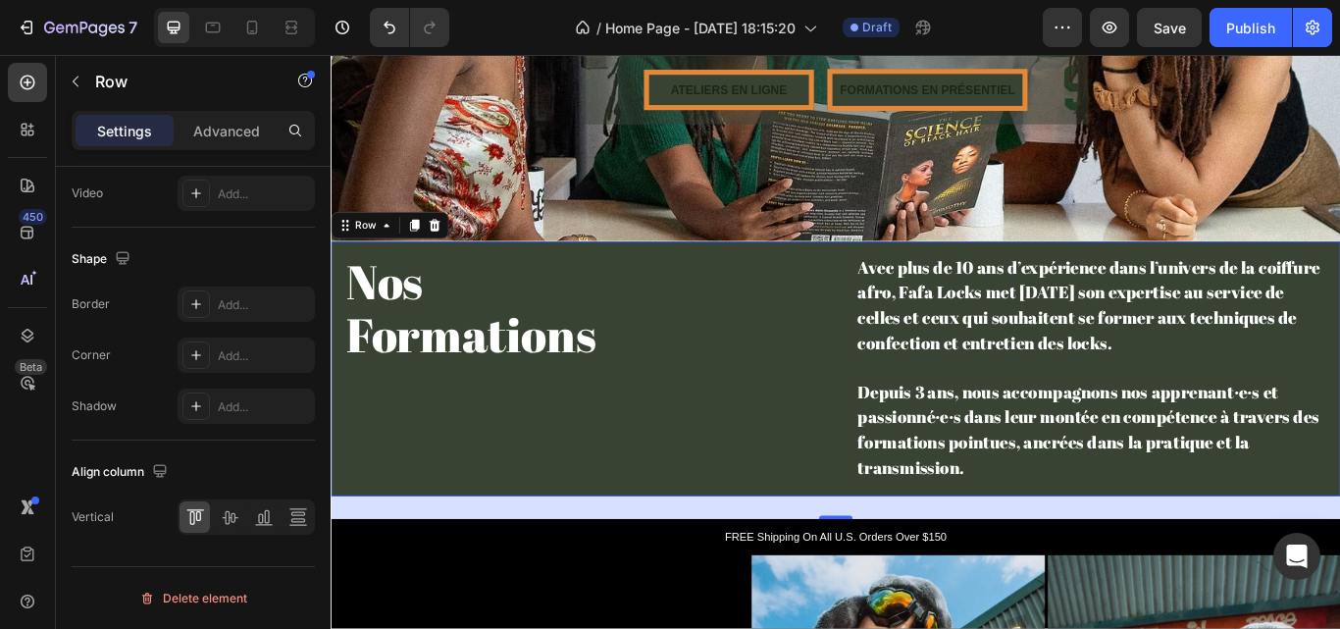
click at [429, 572] on div "27" at bounding box center [919, 583] width 1177 height 26
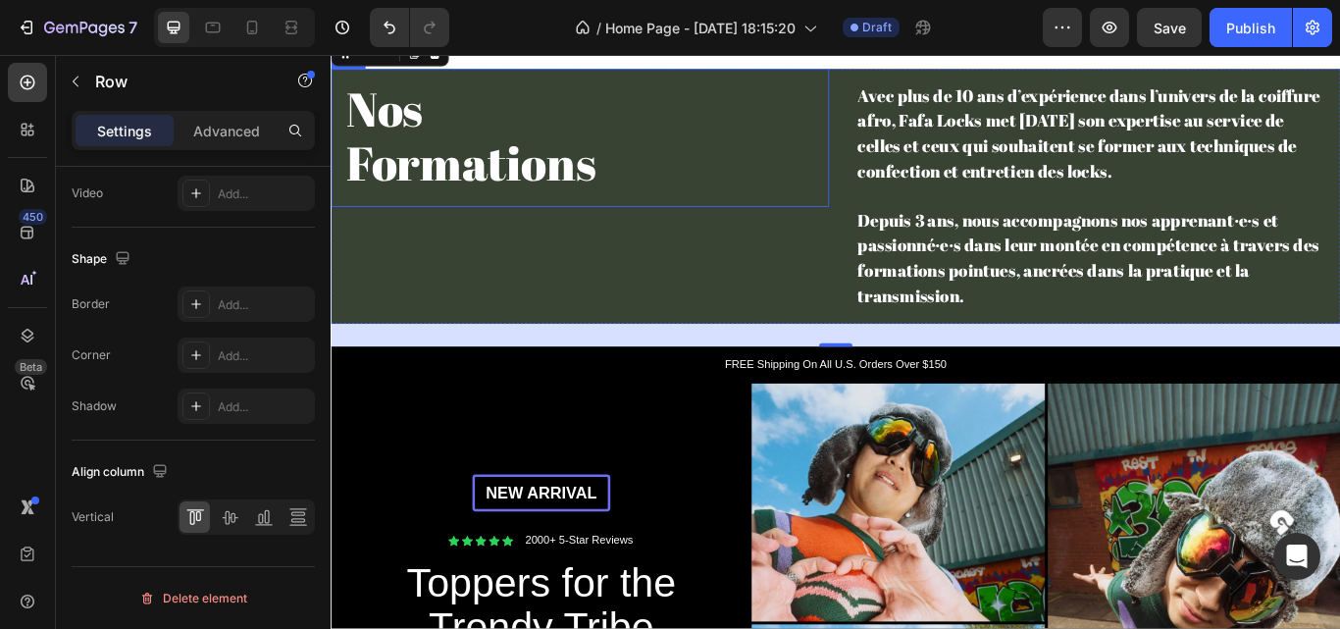
scroll to position [606, 0]
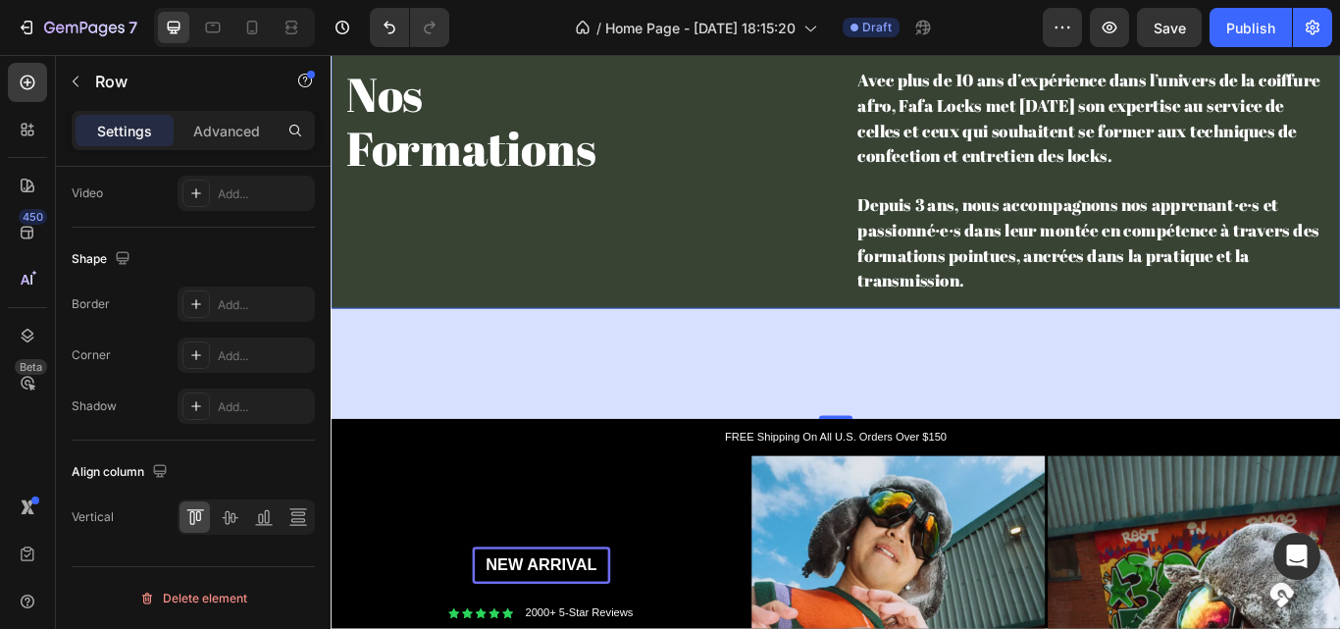
drag, startPoint x: 907, startPoint y: 375, endPoint x: 884, endPoint y: 387, distance: 25.5
click at [930, 480] on div at bounding box center [919, 478] width 39 height 4
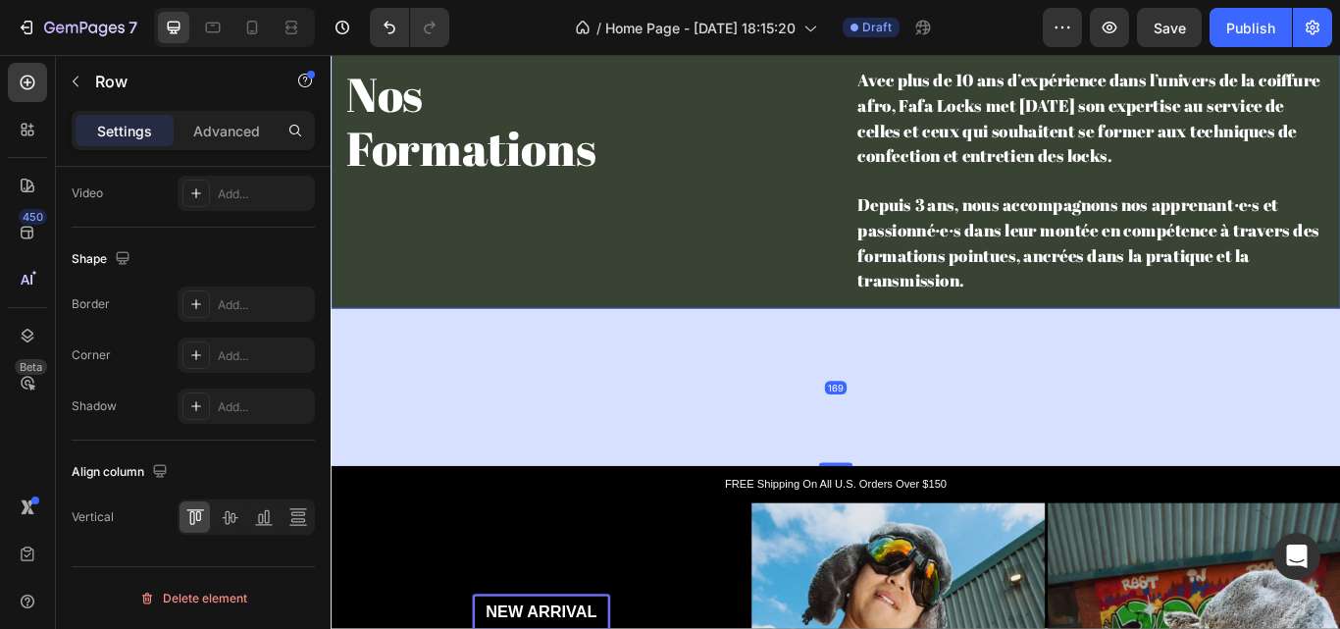
click at [884, 387] on div "169" at bounding box center [919, 442] width 1177 height 183
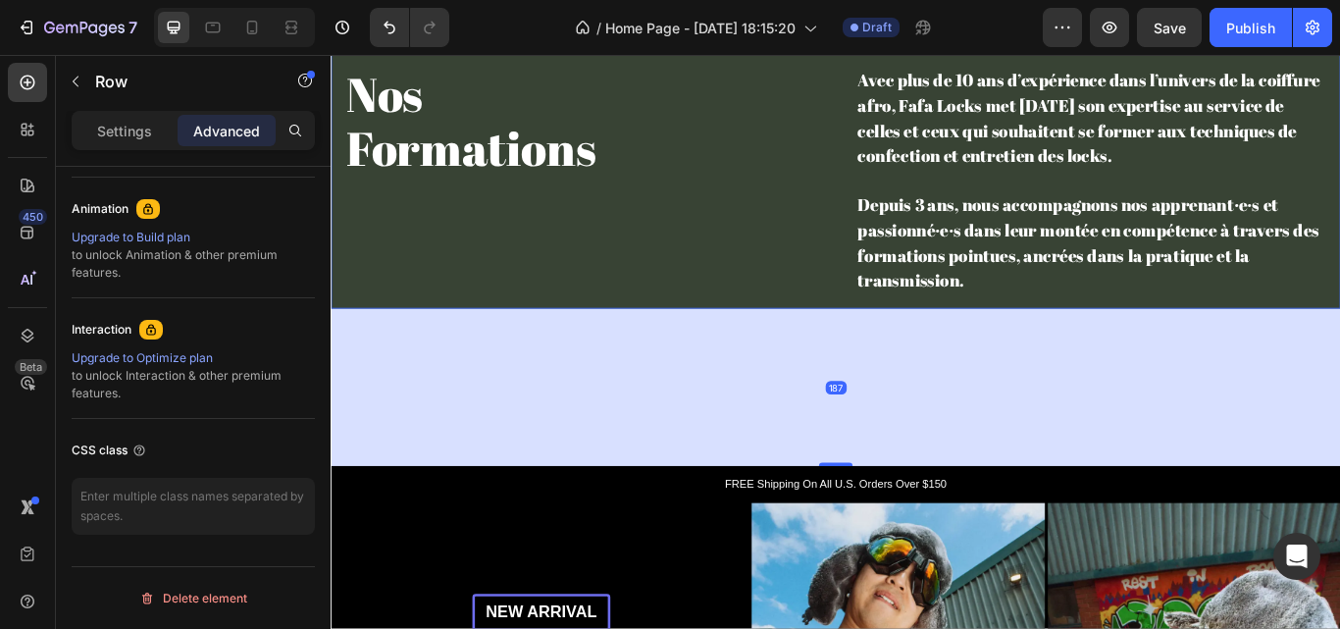
scroll to position [844, 0]
click at [884, 387] on div "187" at bounding box center [919, 442] width 1177 height 183
click at [775, 428] on div "187" at bounding box center [919, 442] width 1177 height 183
click at [121, 127] on p "Settings" at bounding box center [124, 131] width 55 height 21
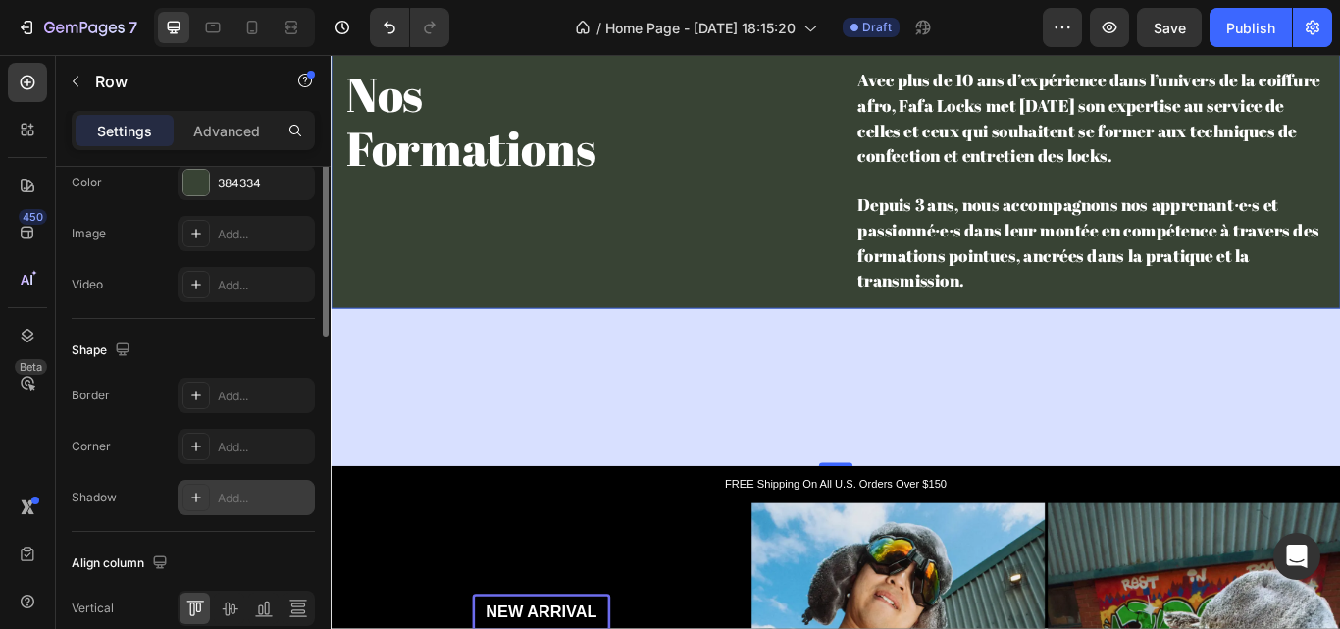
scroll to position [556, 0]
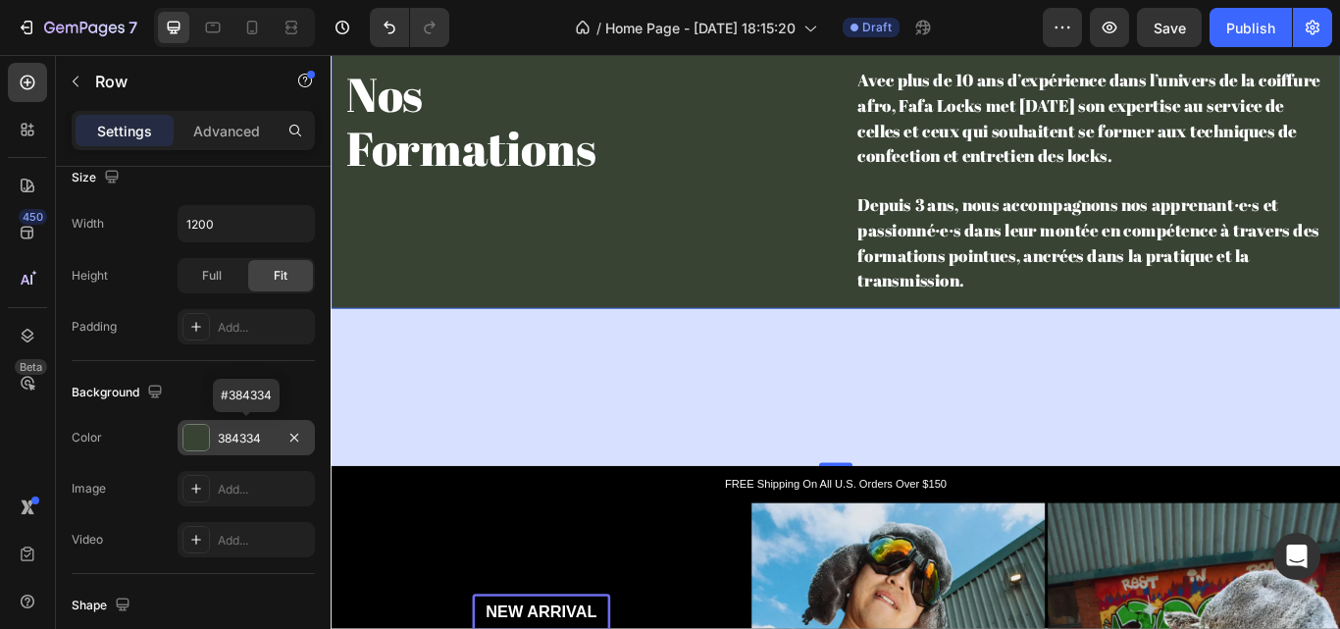
click at [230, 433] on div "384334" at bounding box center [246, 439] width 57 height 18
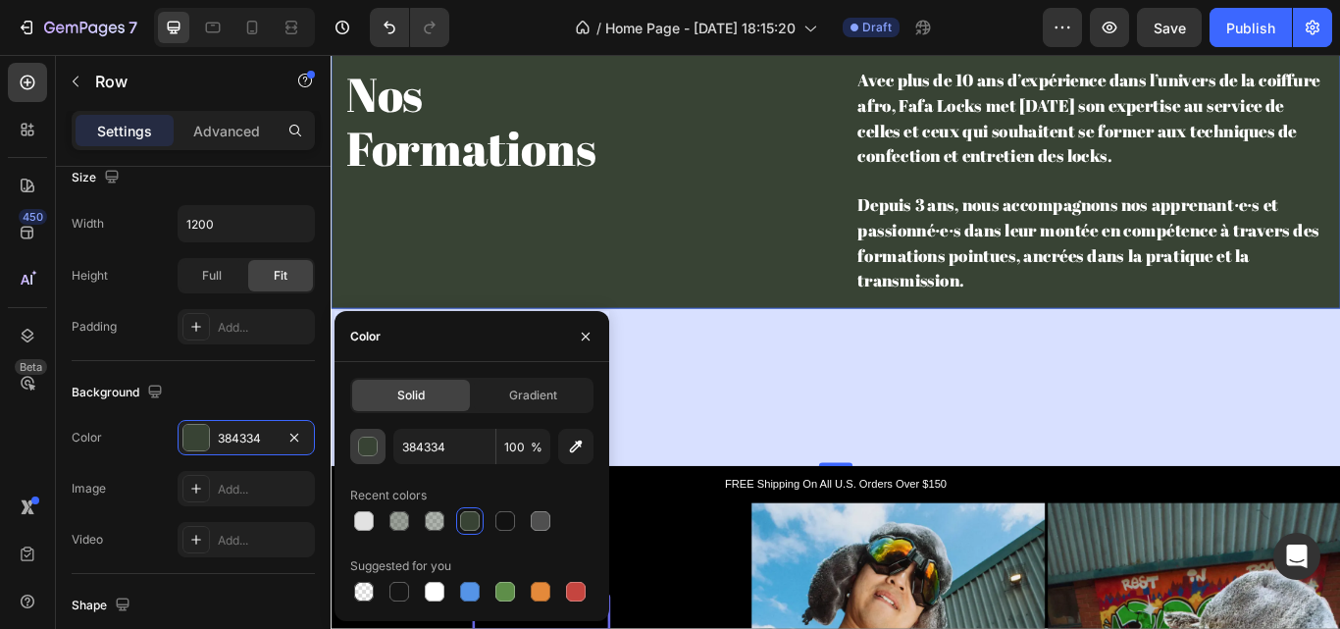
click at [371, 447] on div "button" at bounding box center [369, 448] width 20 height 20
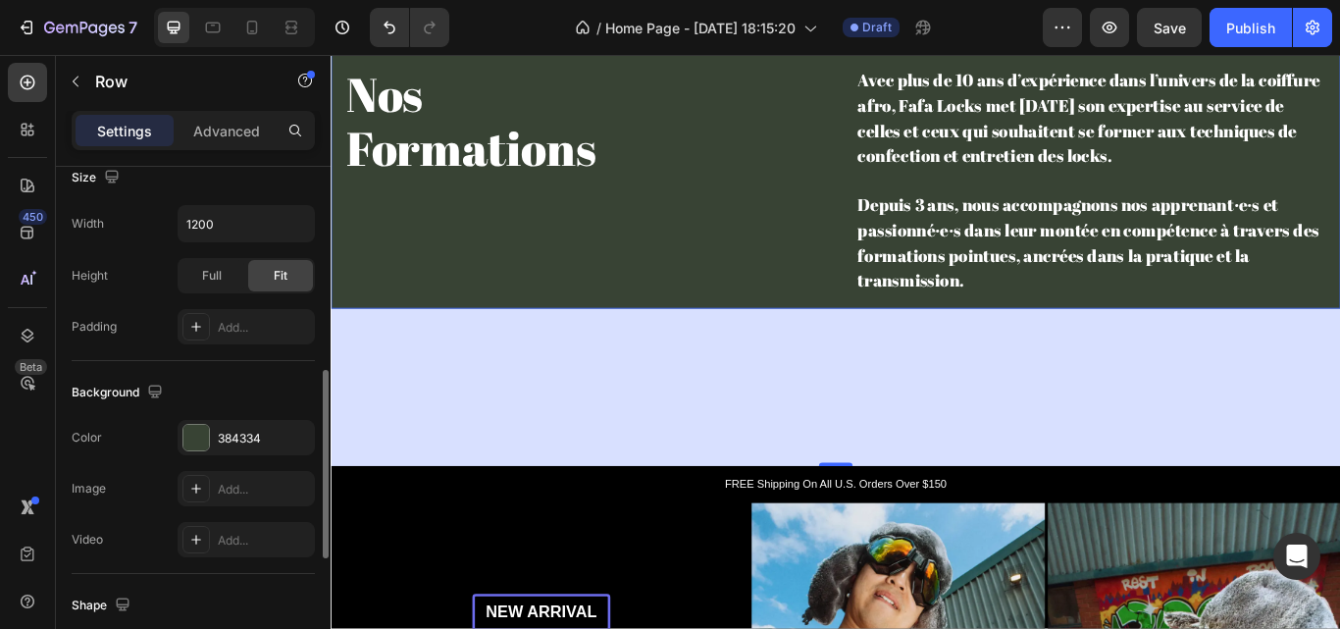
click at [257, 386] on div "Background" at bounding box center [193, 392] width 243 height 31
click at [233, 435] on div "384334" at bounding box center [246, 439] width 57 height 18
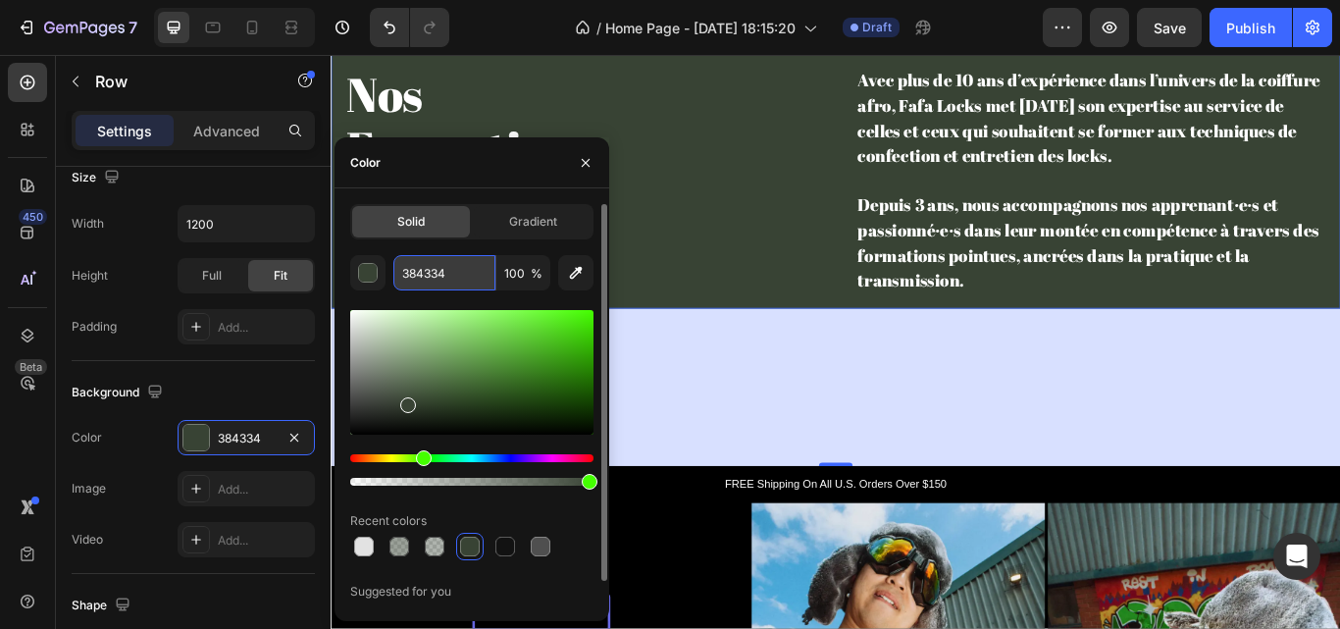
click at [437, 271] on input "384334" at bounding box center [444, 272] width 102 height 35
paste input "#19281"
type input "#192814"
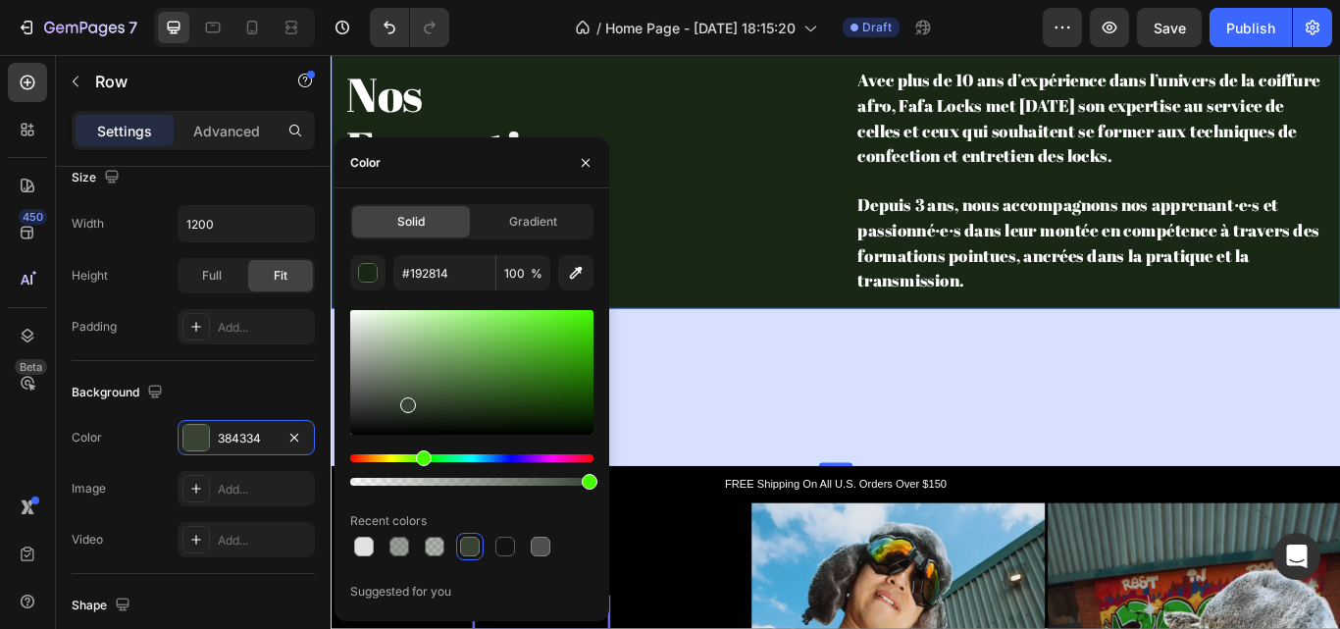
click at [817, 518] on div "187" at bounding box center [919, 442] width 1177 height 183
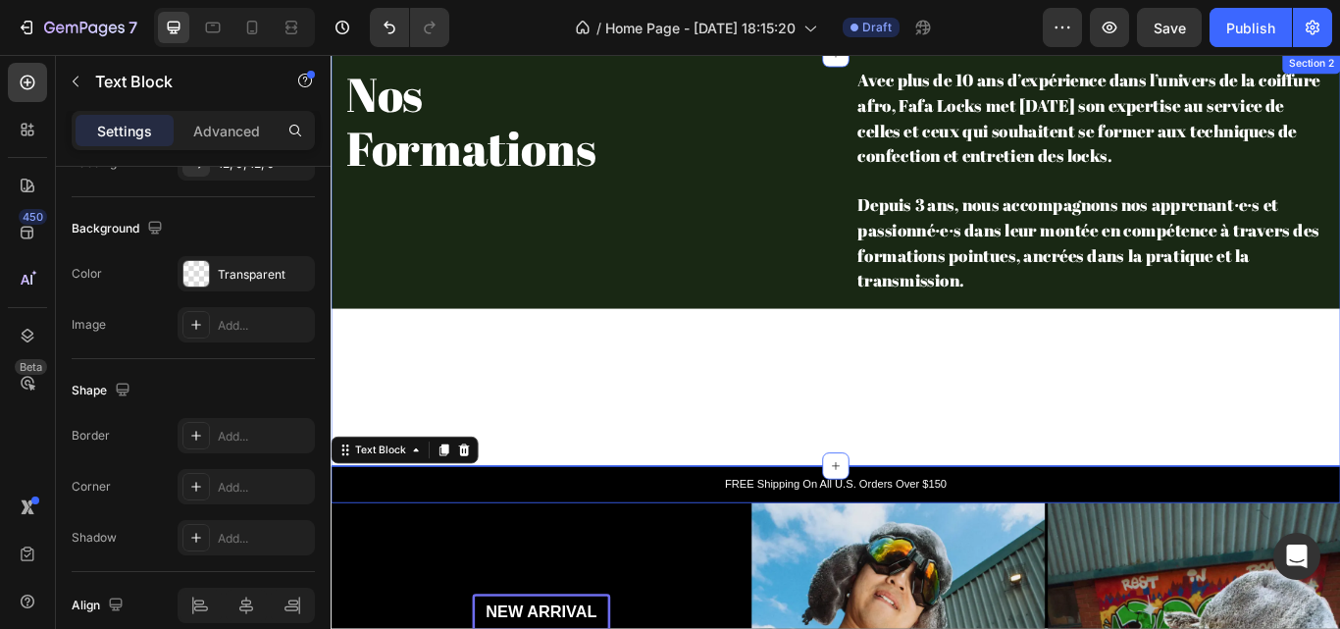
drag, startPoint x: 914, startPoint y: 535, endPoint x: 1023, endPoint y: 453, distance: 136.0
click at [1023, 453] on div "⁠⁠⁠⁠⁠⁠⁠ Nos Formations Heading Row Avec plus de 10 ans d’expérience dans l’univ…" at bounding box center [919, 294] width 1177 height 481
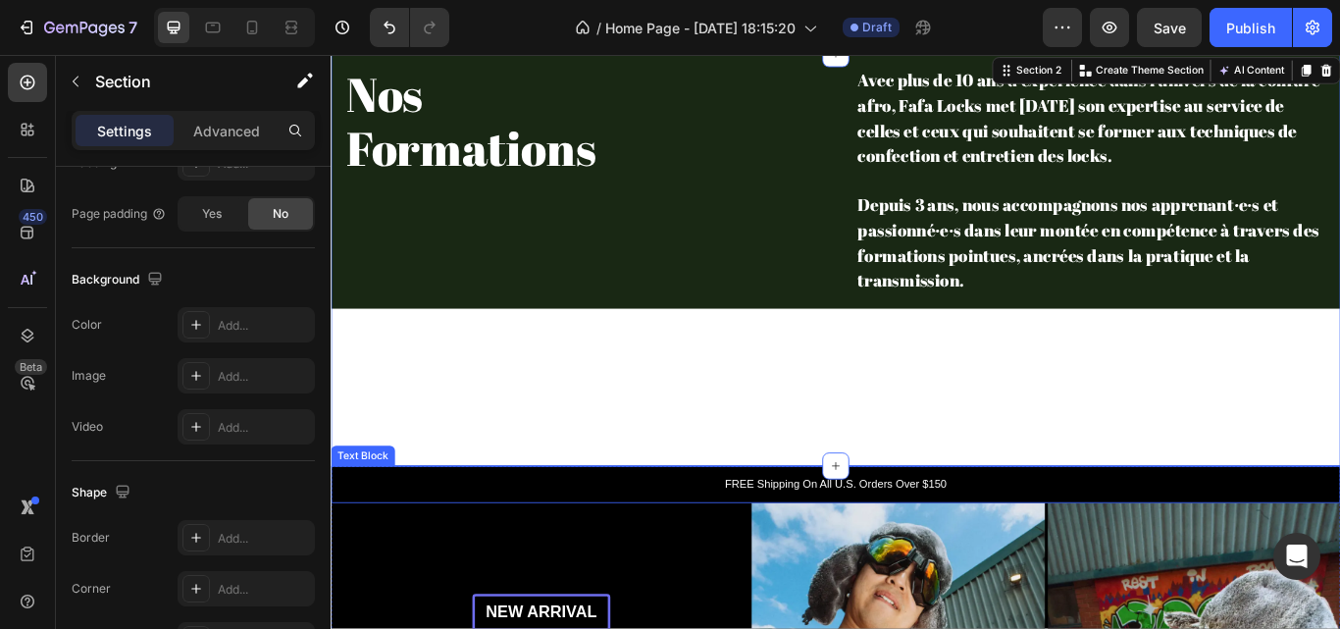
scroll to position [0, 0]
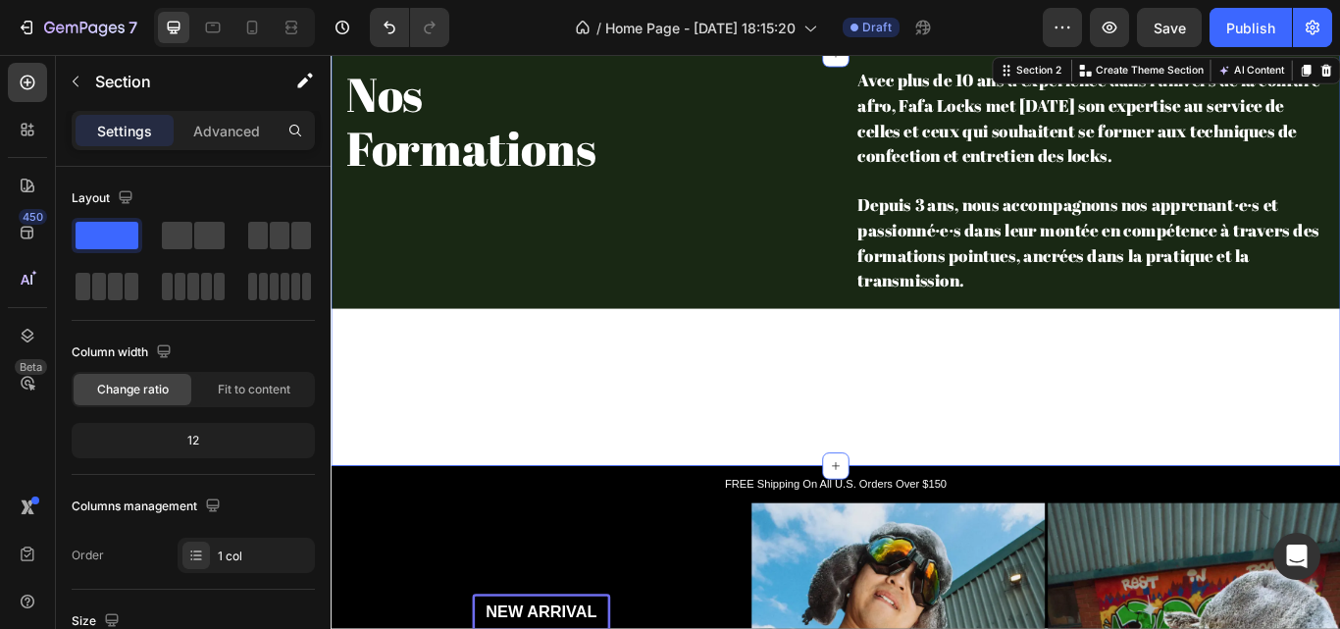
drag, startPoint x: 918, startPoint y: 527, endPoint x: 911, endPoint y: 451, distance: 76.0
click at [911, 451] on div "⁠⁠⁠⁠⁠⁠⁠ Nos Formations Heading Row Avec plus de 10 ans d’expérience dans l’univ…" at bounding box center [919, 294] width 1177 height 481
click at [823, 384] on div "⁠⁠⁠⁠⁠⁠⁠ Nos Formations Heading Row Avec plus de 10 ans d’expérience dans l’univ…" at bounding box center [919, 294] width 1177 height 481
click at [743, 258] on div "⁠⁠⁠⁠⁠⁠⁠ Nos Formations Heading Row" at bounding box center [621, 202] width 581 height 297
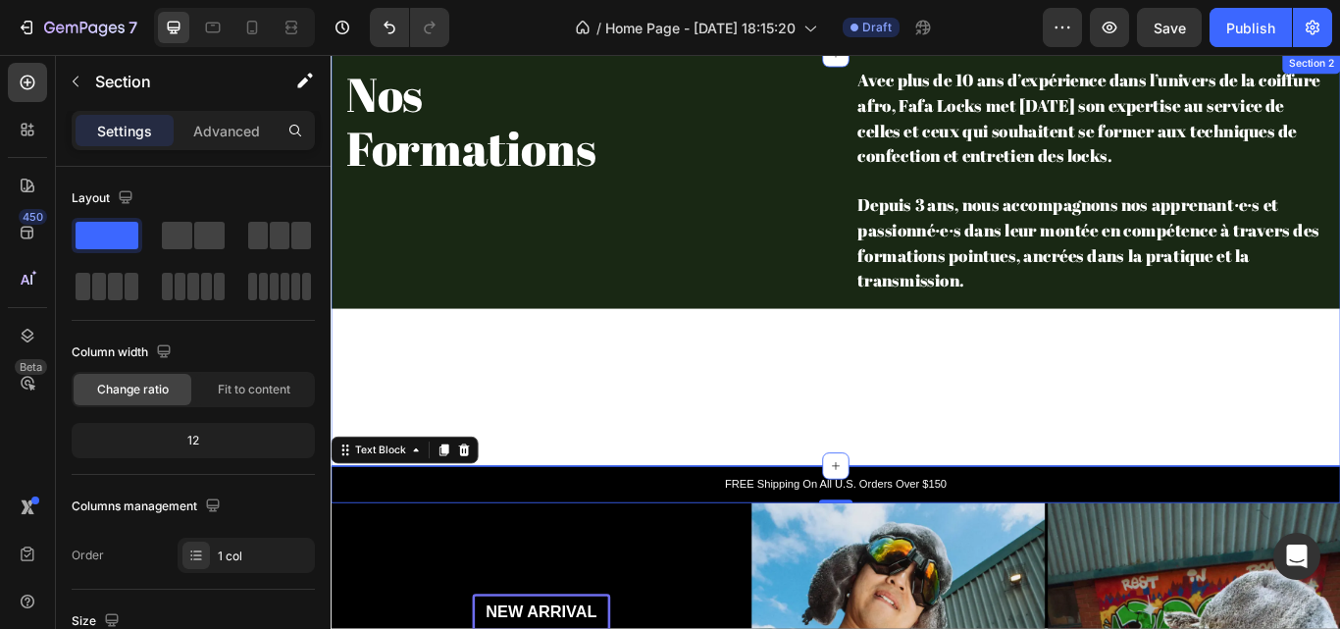
click at [978, 400] on div "⁠⁠⁠⁠⁠⁠⁠ Nos Formations Heading Row Avec plus de 10 ans d’expérience dans l’univ…" at bounding box center [919, 294] width 1177 height 481
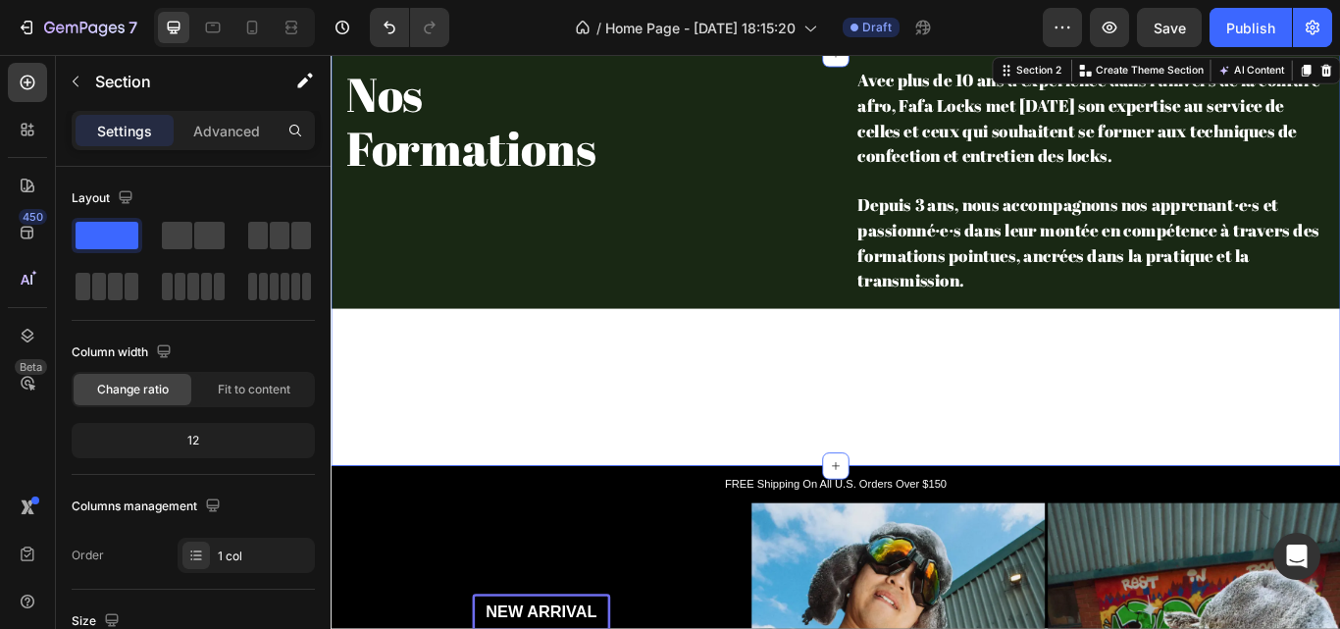
click at [978, 400] on div "⁠⁠⁠⁠⁠⁠⁠ Nos Formations Heading Row Avec plus de 10 ans d’expérience dans l’univ…" at bounding box center [919, 294] width 1177 height 481
click at [721, 217] on div "⁠⁠⁠⁠⁠⁠⁠ Nos Formations Heading Row" at bounding box center [621, 202] width 581 height 297
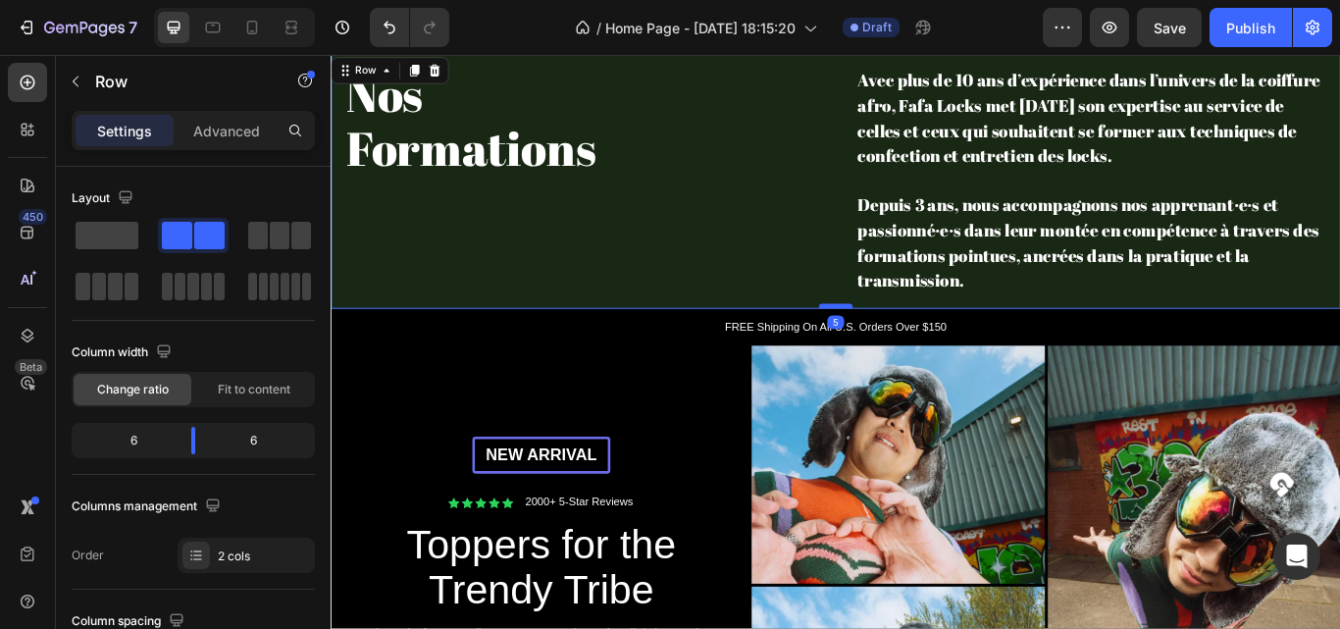
drag, startPoint x: 914, startPoint y: 534, endPoint x: 904, endPoint y: 345, distance: 188.7
click at [904, 345] on div at bounding box center [919, 348] width 39 height 6
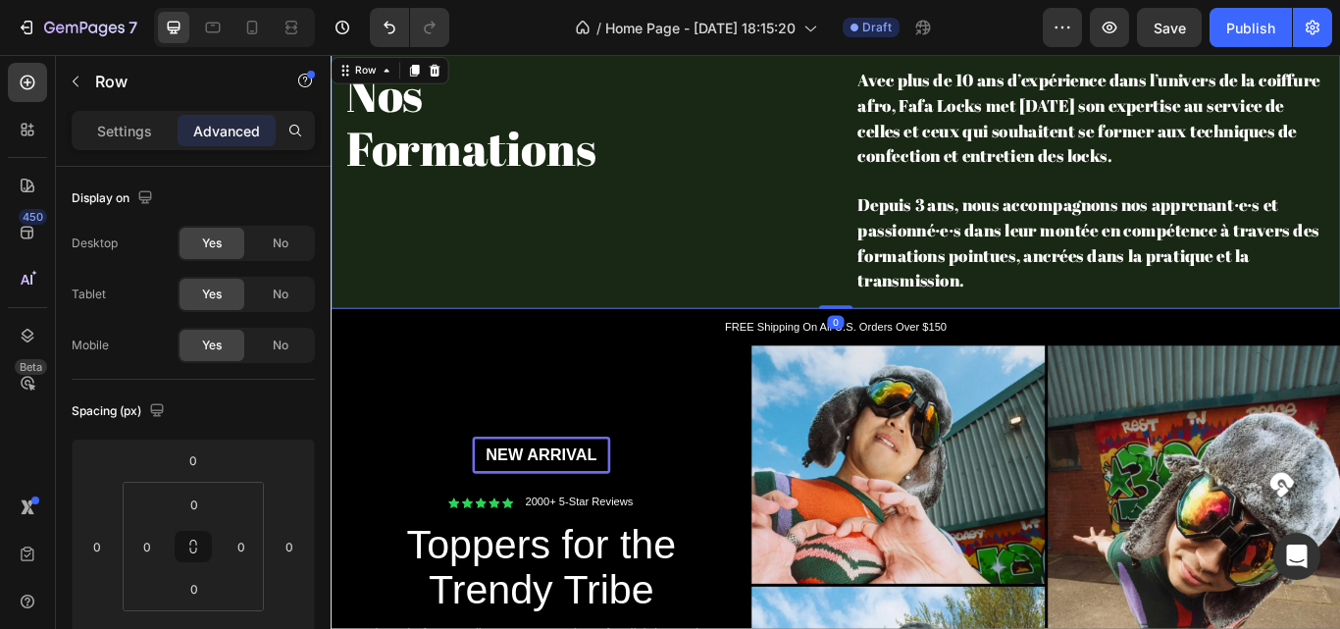
click at [880, 244] on div "⁠⁠⁠⁠⁠⁠⁠ Nos Formations Heading Row" at bounding box center [621, 202] width 581 height 297
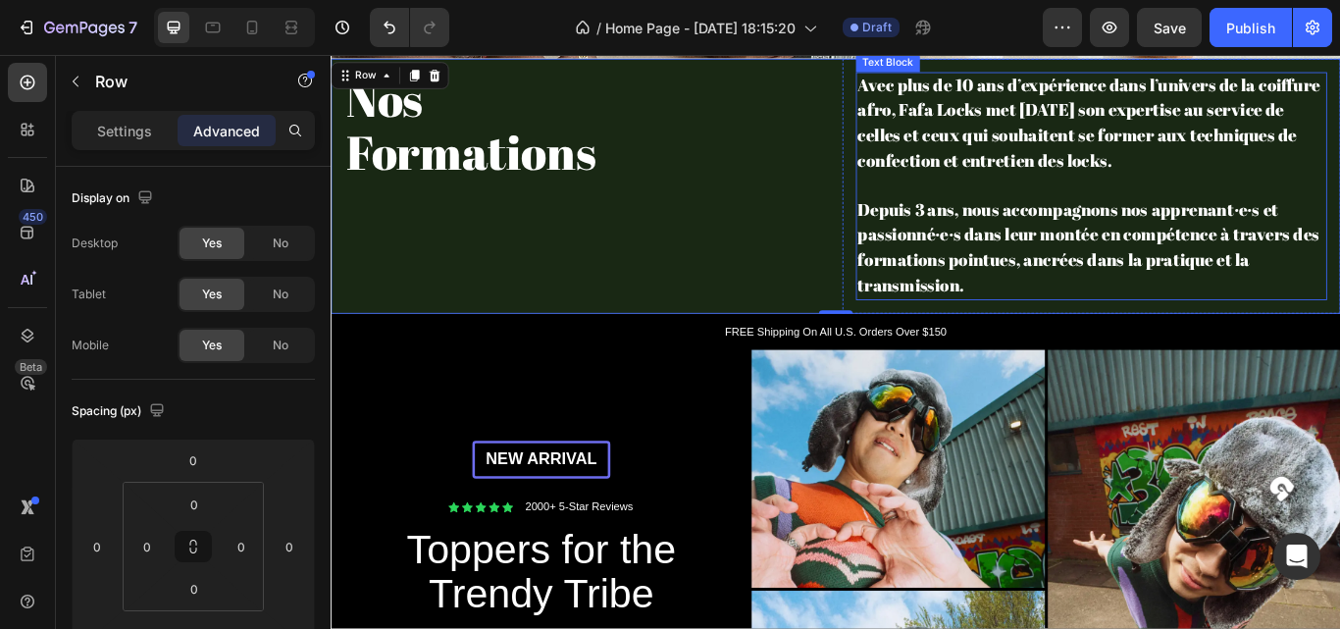
scroll to position [532, 0]
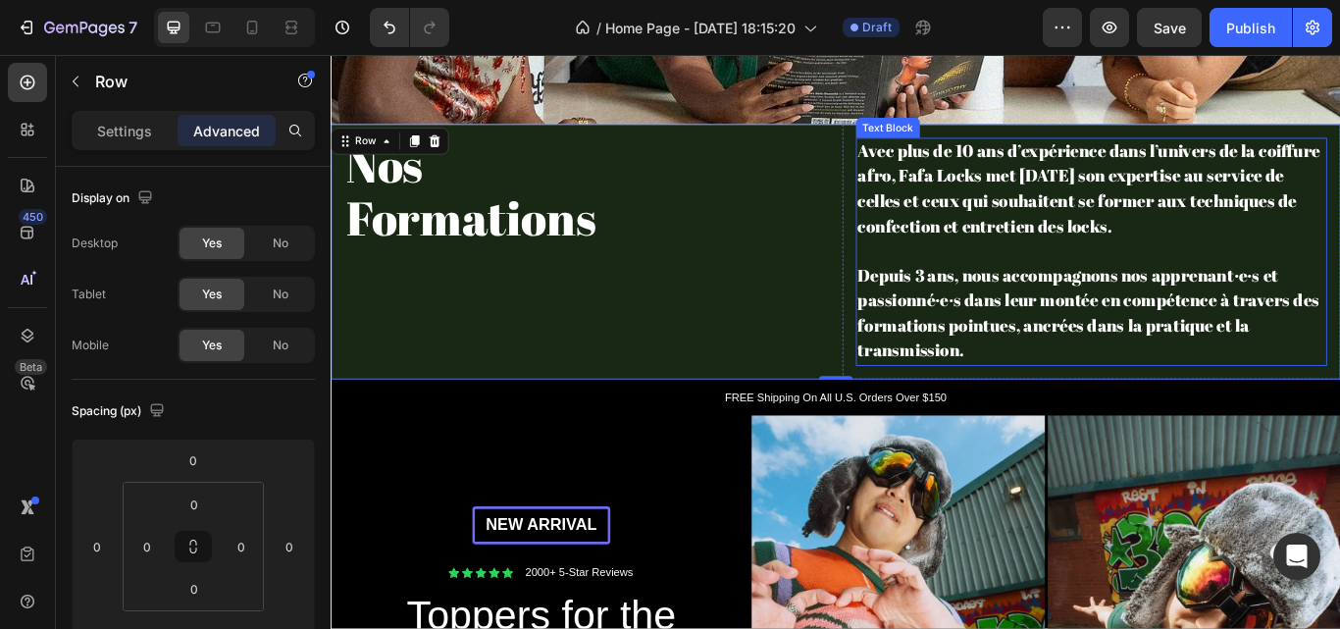
click at [1035, 244] on span "Avec plus de 10 ans d’expérience dans l’univers de la coiffure afro, Fafa Locks…" at bounding box center [1215, 211] width 540 height 114
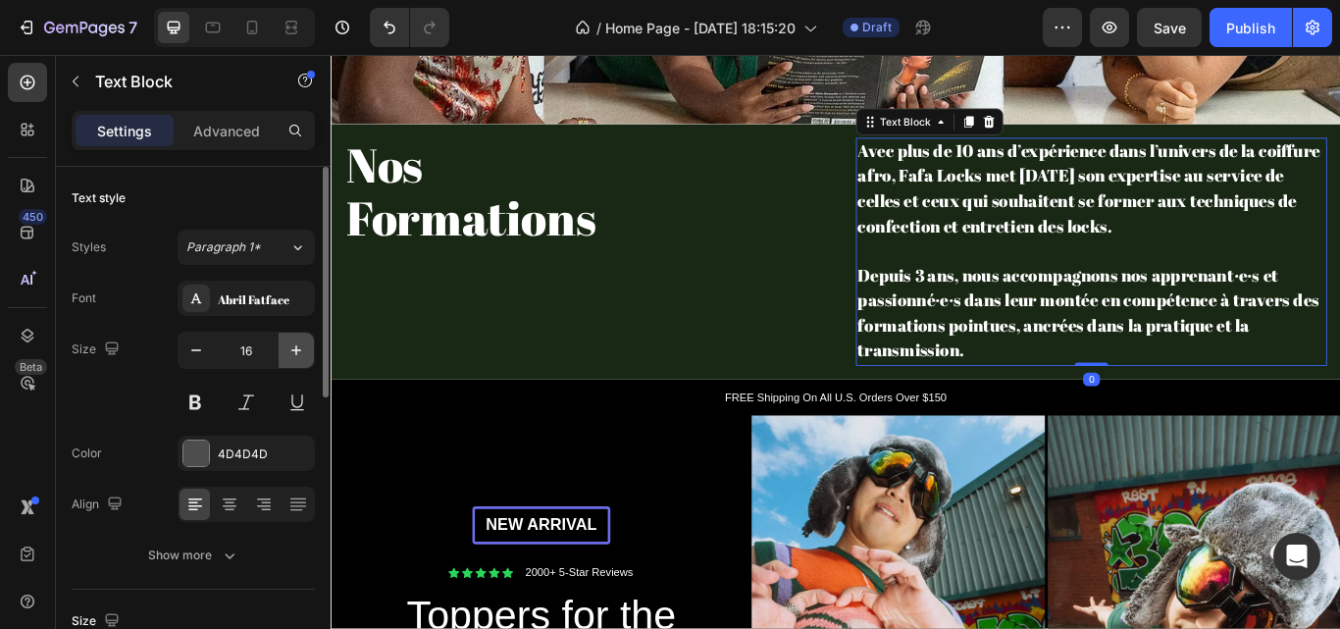
click at [295, 345] on icon "button" at bounding box center [297, 350] width 20 height 20
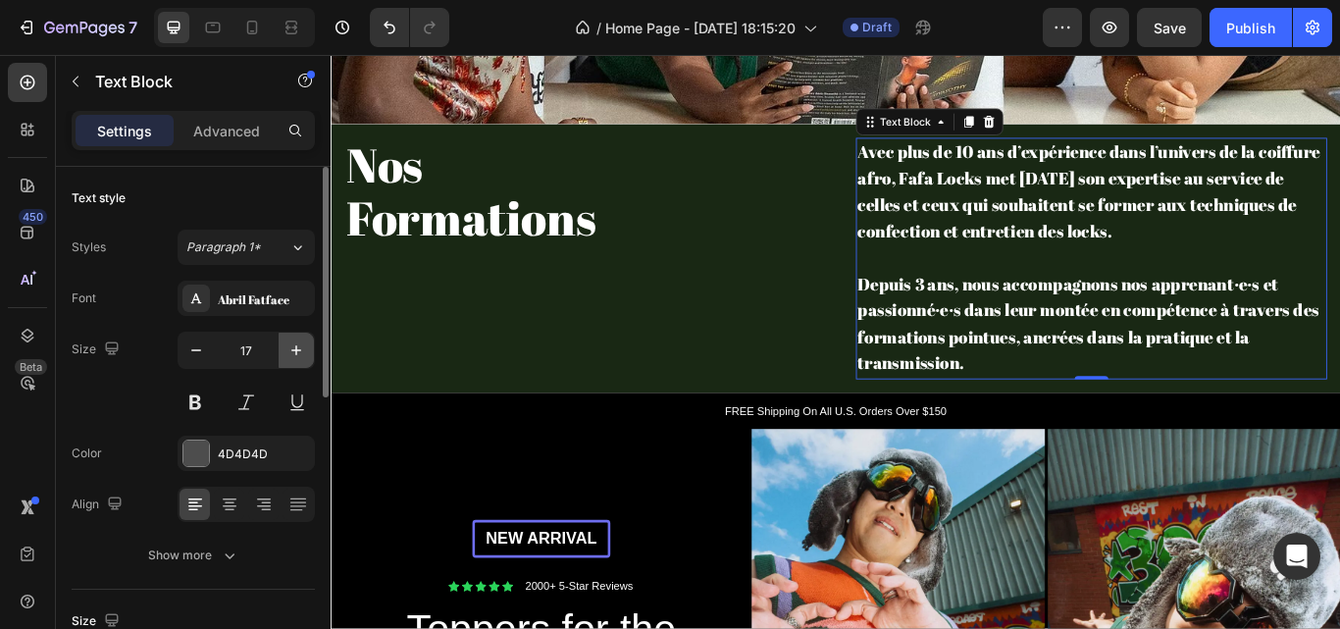
click at [295, 345] on icon "button" at bounding box center [297, 350] width 20 height 20
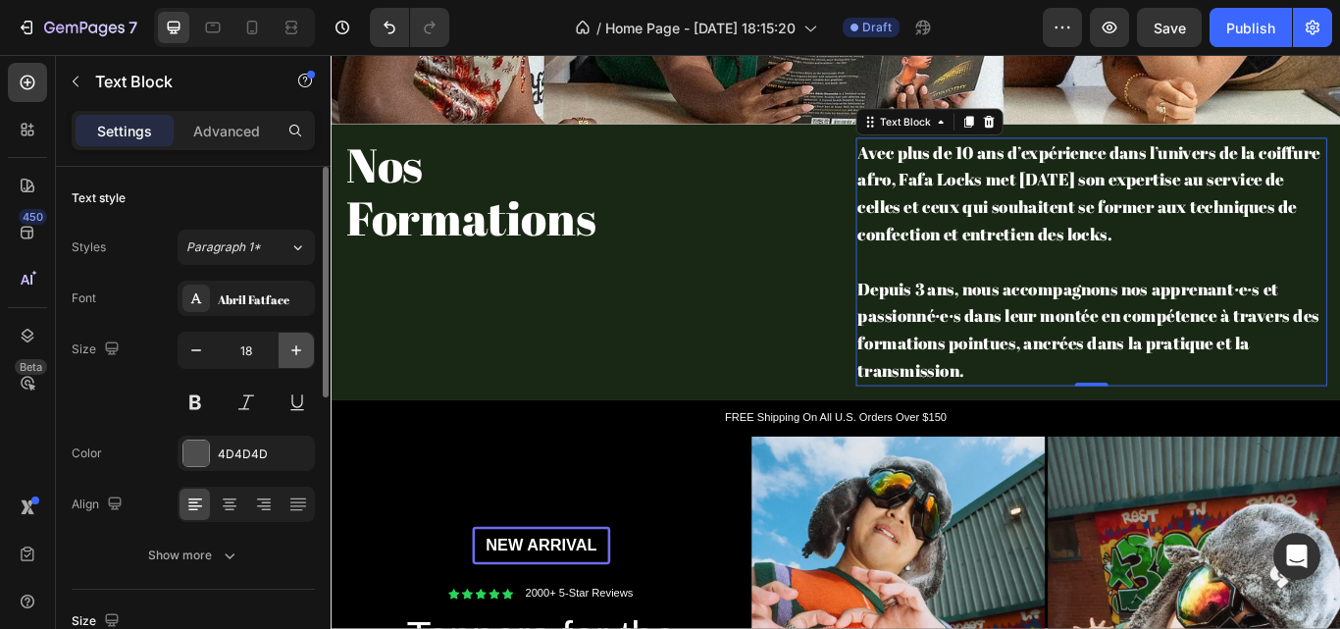
click at [295, 345] on icon "button" at bounding box center [297, 350] width 20 height 20
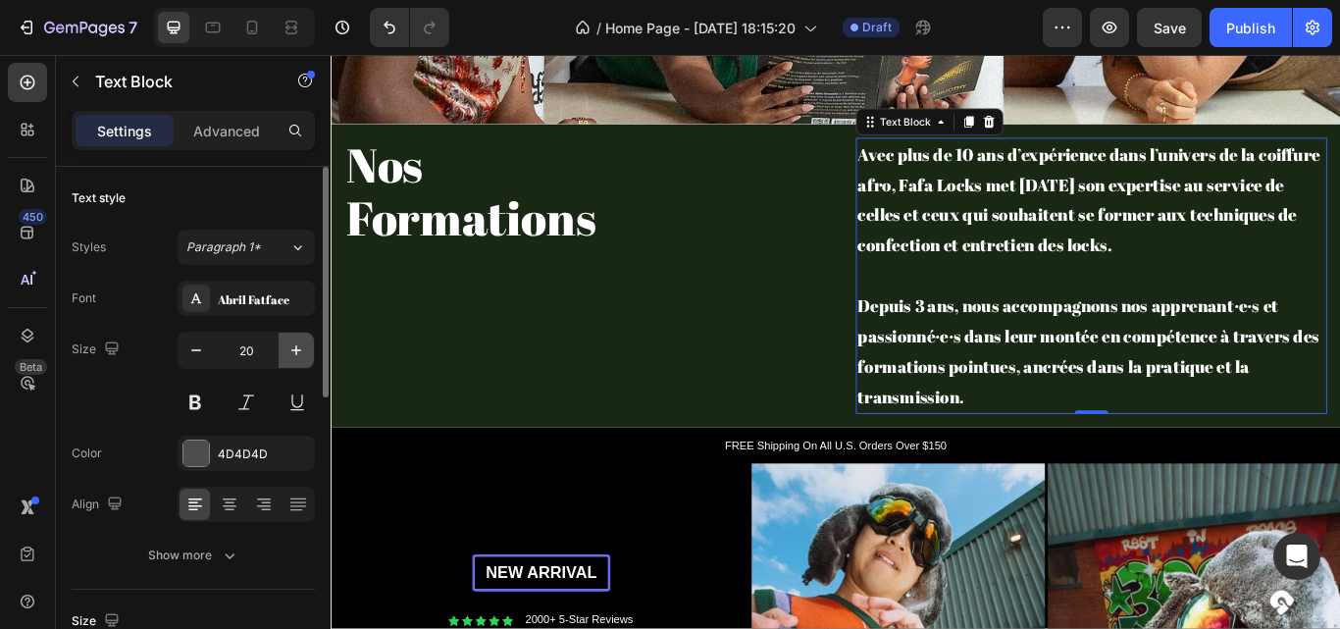
click at [295, 345] on icon "button" at bounding box center [297, 350] width 20 height 20
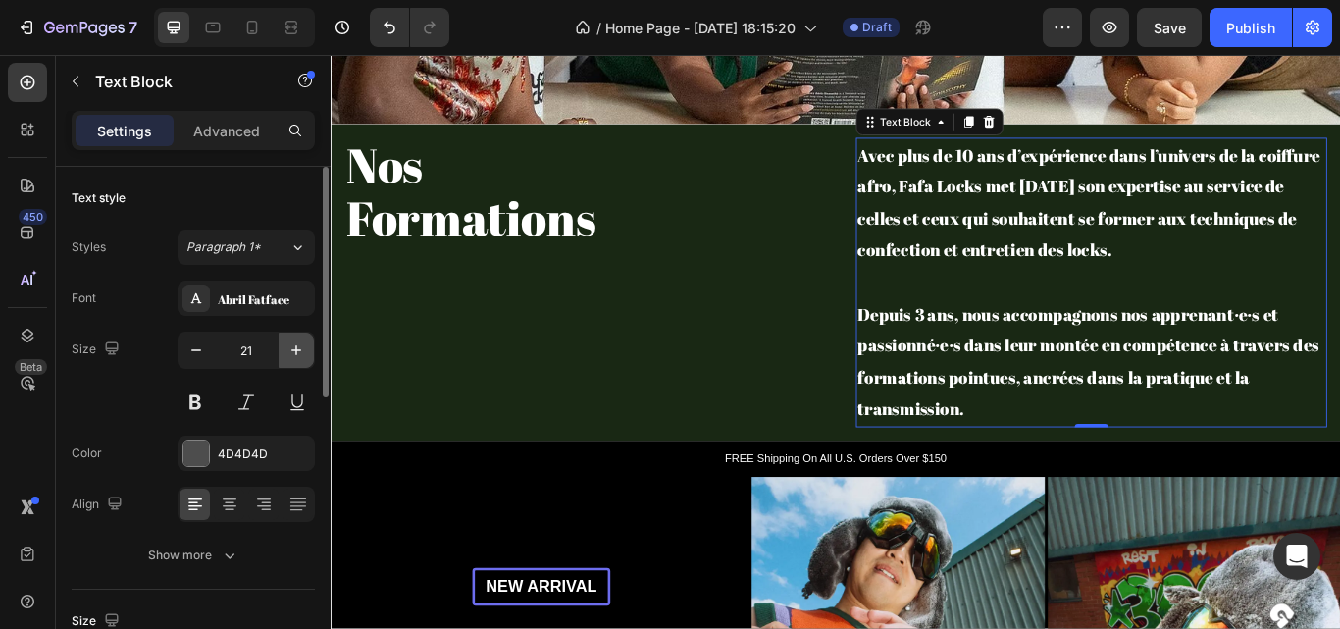
click at [295, 345] on icon "button" at bounding box center [297, 350] width 20 height 20
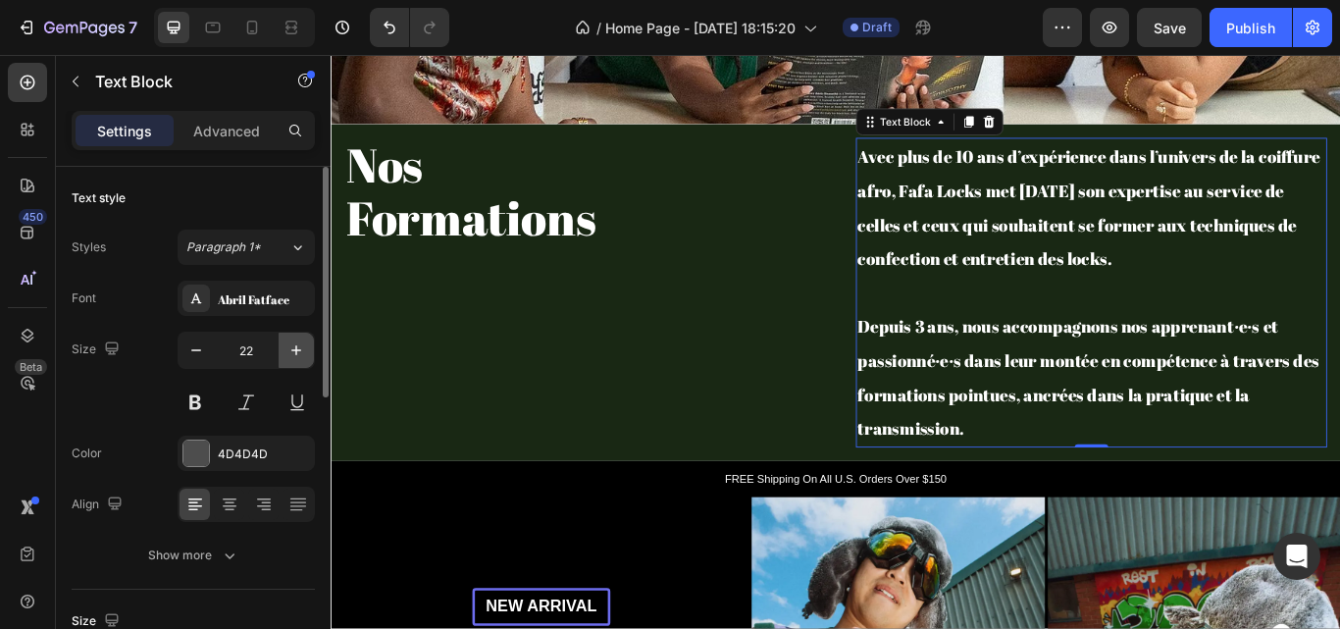
click at [295, 345] on icon "button" at bounding box center [297, 350] width 20 height 20
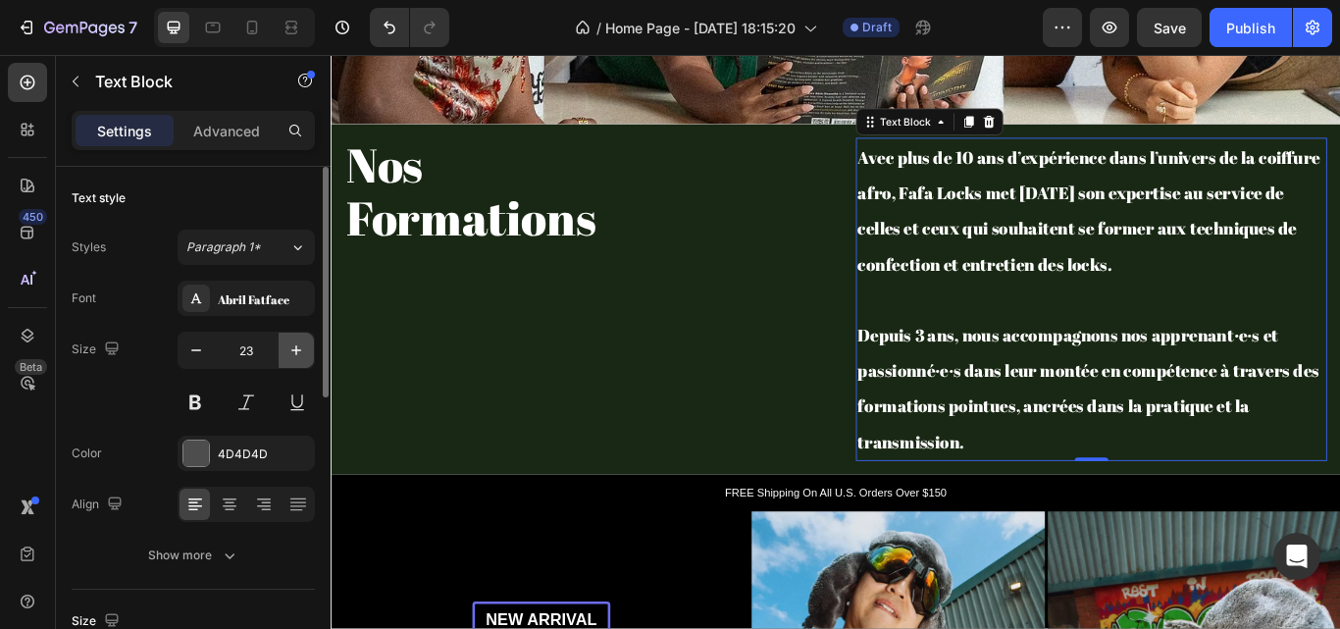
click at [295, 345] on icon "button" at bounding box center [297, 350] width 20 height 20
type input "24"
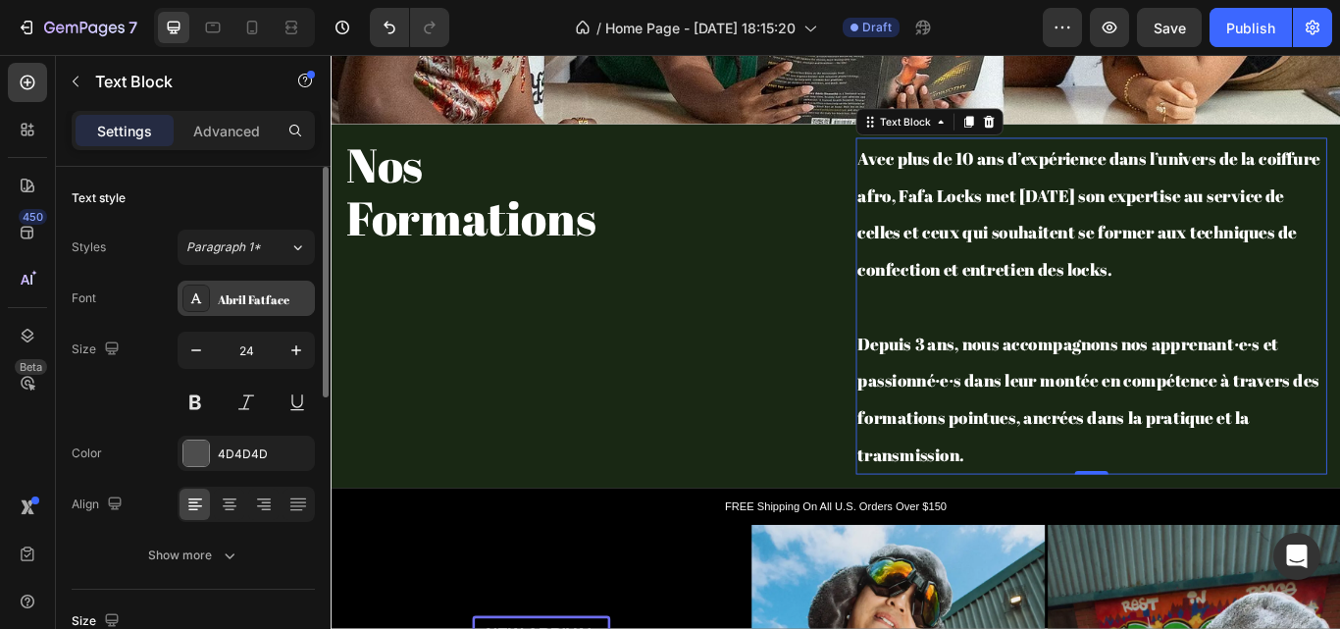
click at [253, 297] on div "Abril Fatface" at bounding box center [264, 299] width 92 height 18
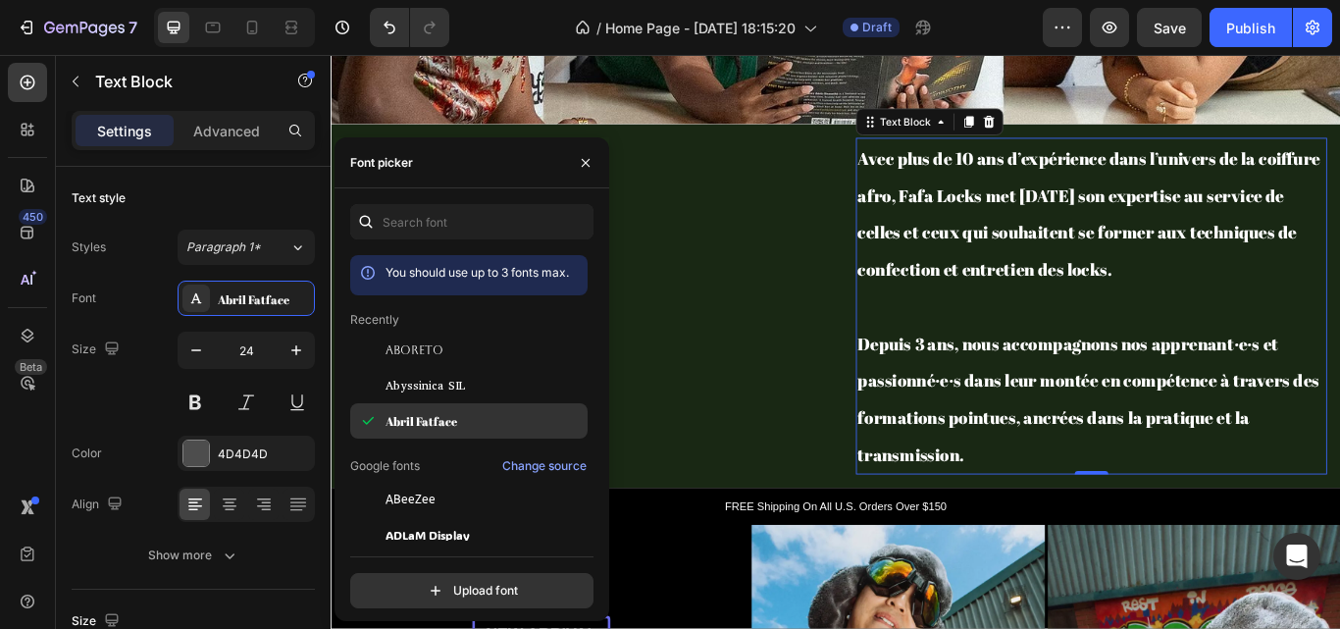
scroll to position [118, 0]
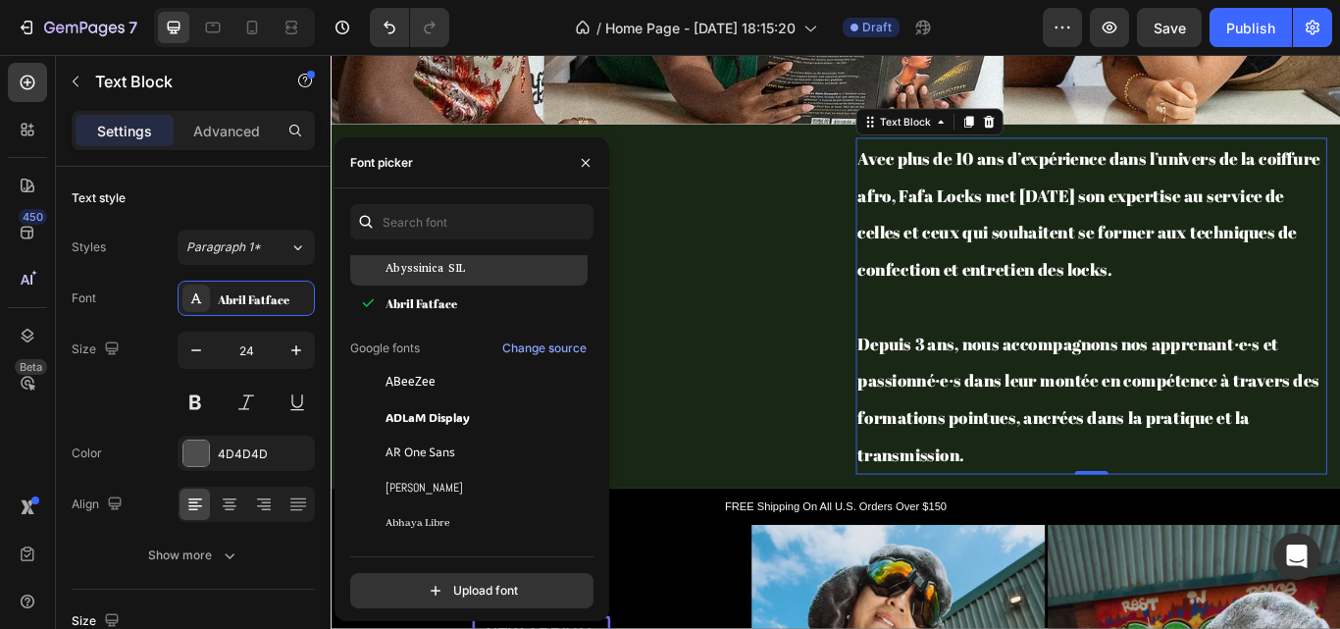
click at [432, 269] on span "Abyssinica SIL" at bounding box center [425, 268] width 79 height 18
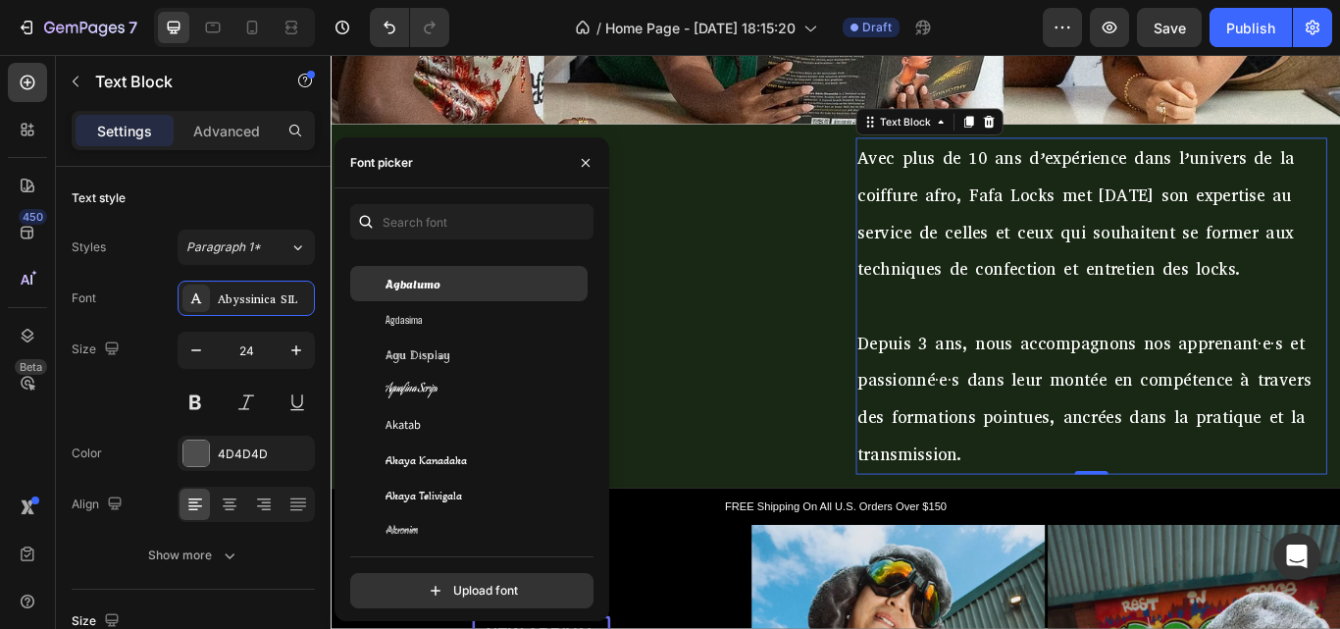
scroll to position [740, 0]
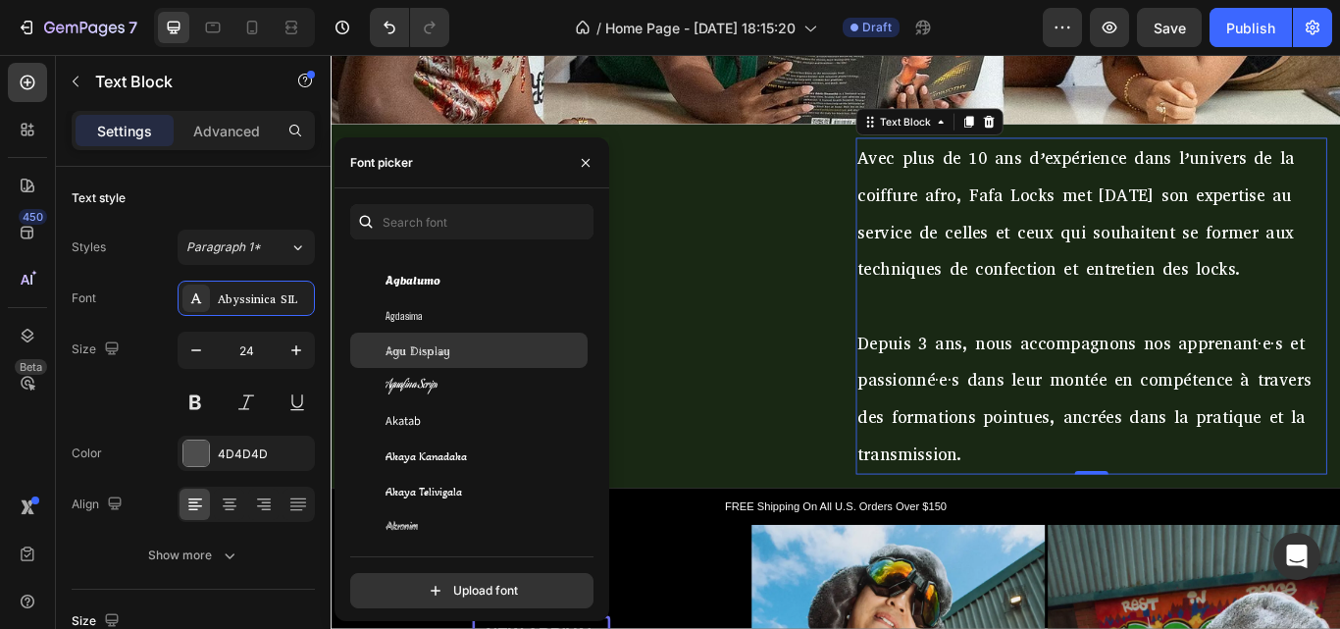
click at [453, 358] on div "Agu Display" at bounding box center [485, 350] width 198 height 18
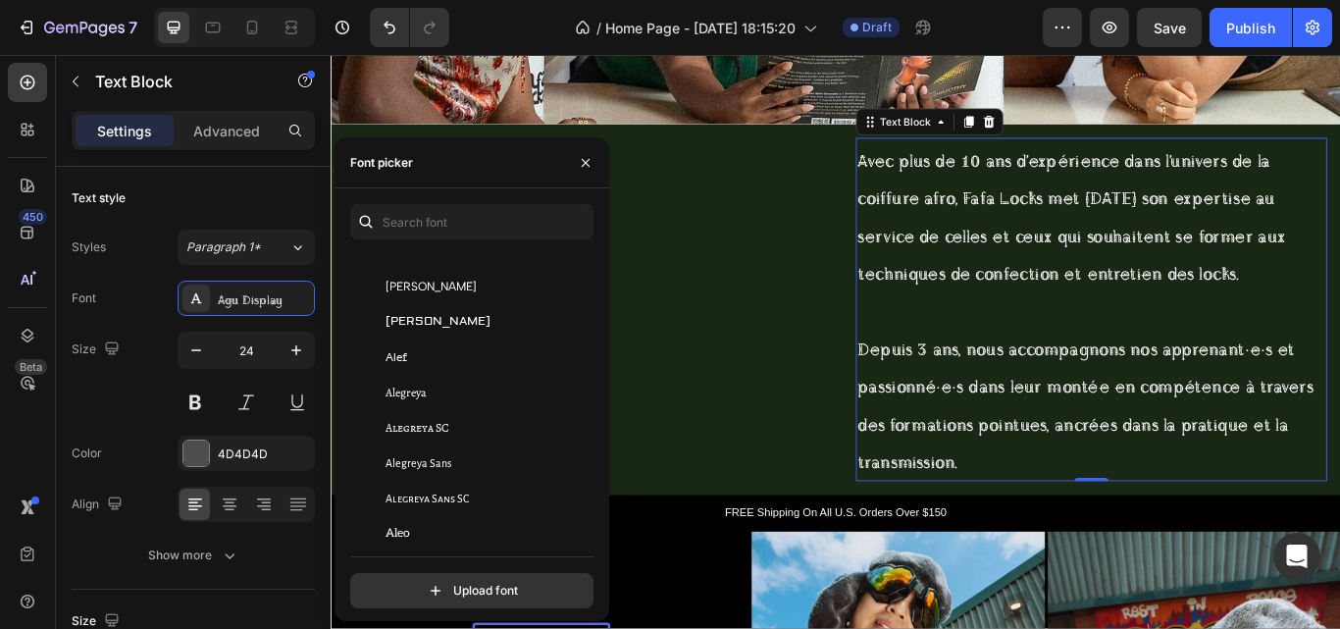
scroll to position [1159, 0]
click at [465, 421] on div "Alegreya SC" at bounding box center [485, 426] width 198 height 18
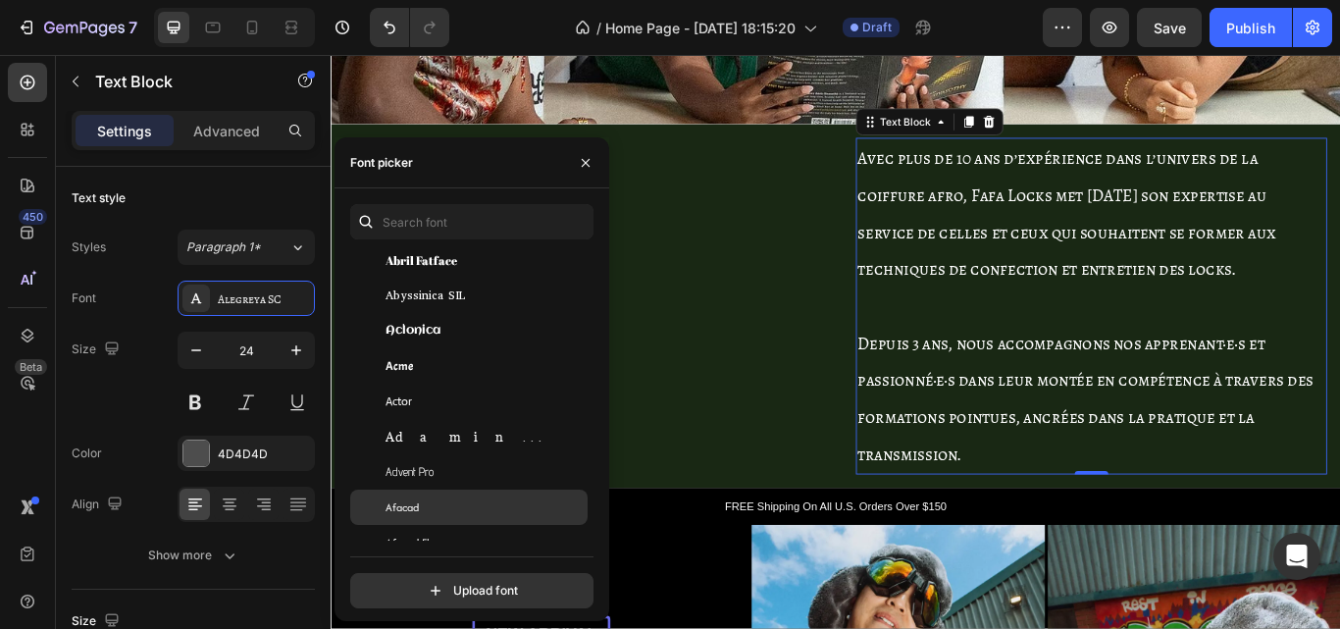
scroll to position [448, 0]
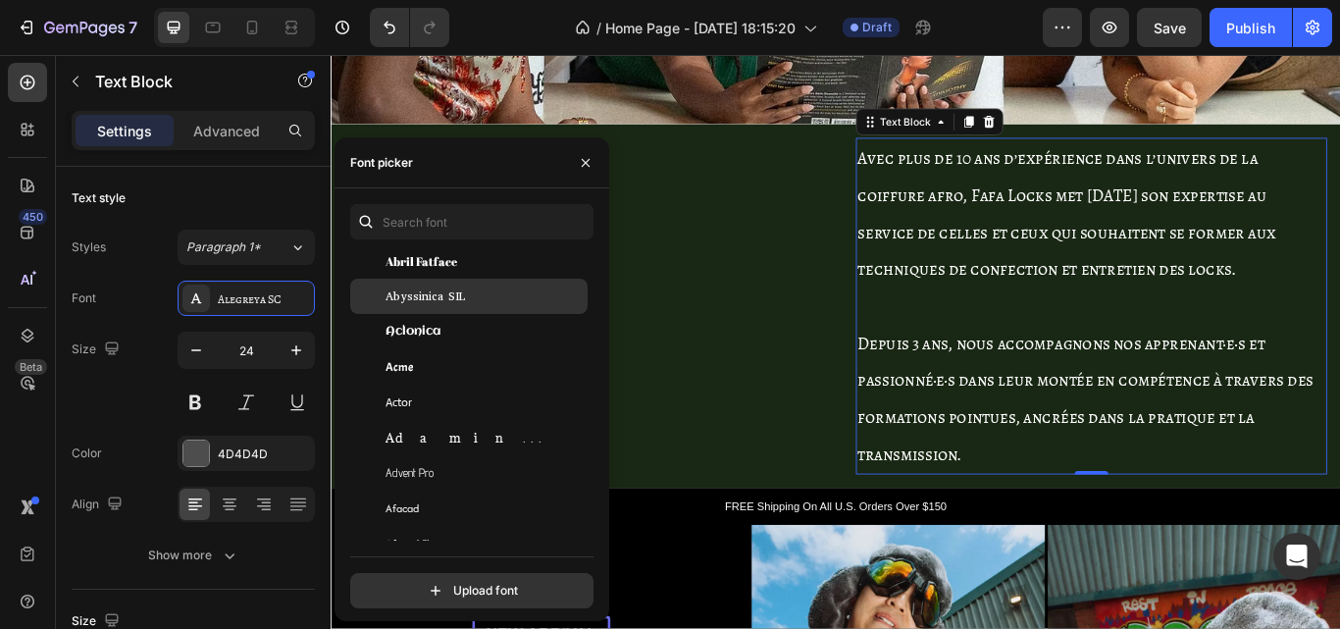
click at [436, 312] on div "Abyssinica SIL" at bounding box center [468, 296] width 237 height 35
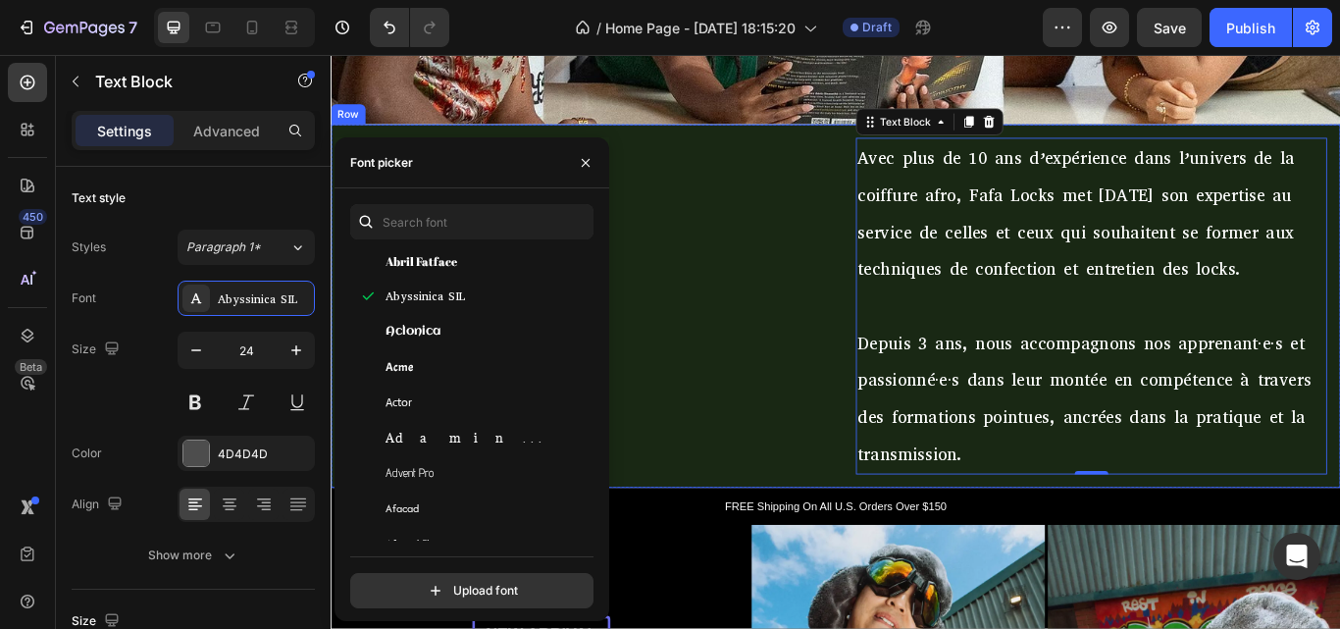
click at [739, 352] on div "⁠⁠⁠⁠⁠⁠⁠ Nos Formations Heading Row" at bounding box center [621, 348] width 581 height 425
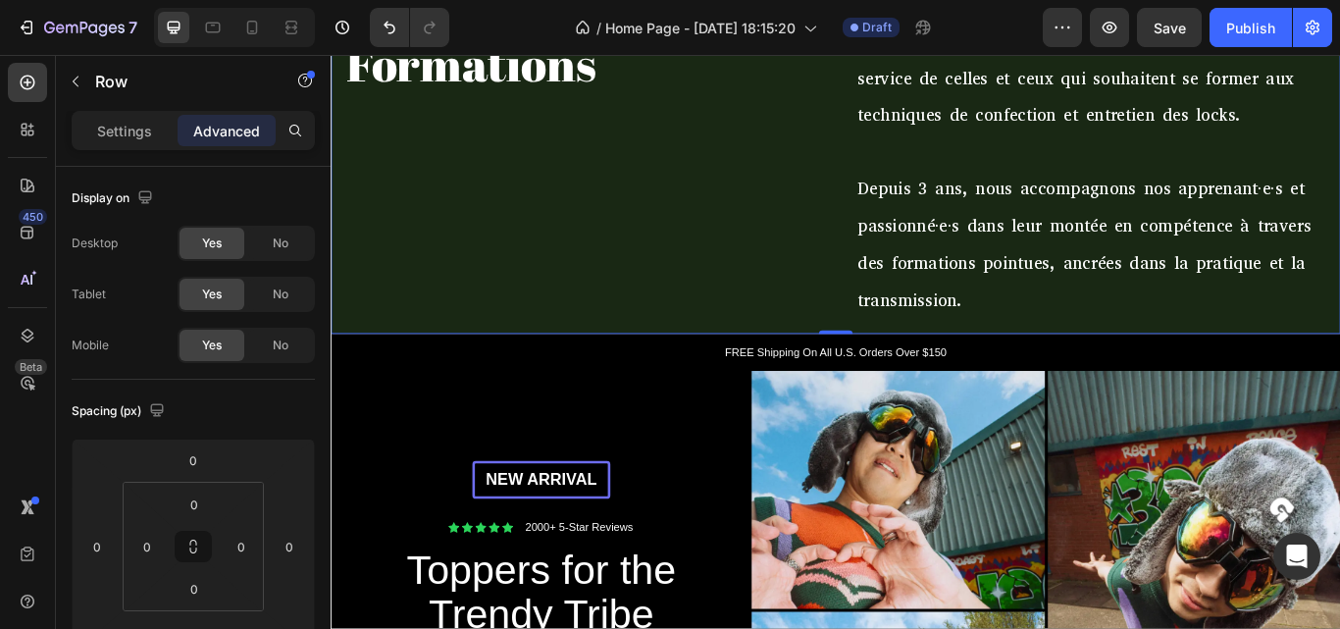
scroll to position [764, 0]
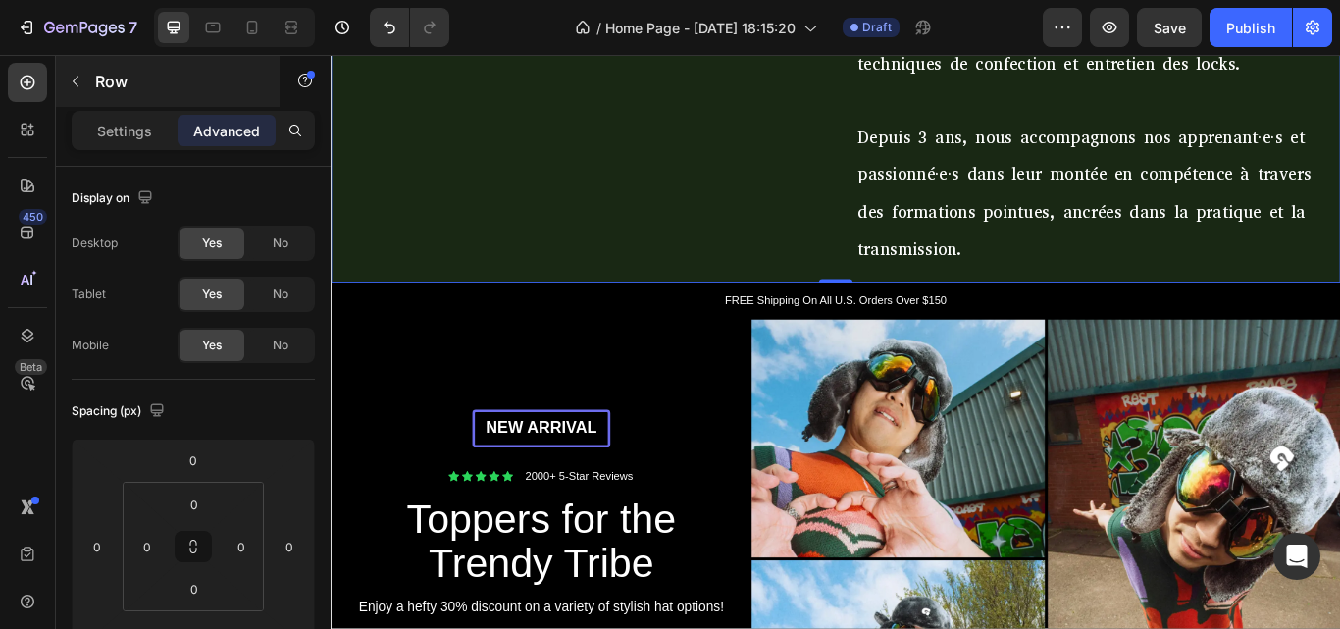
click at [76, 94] on button "button" at bounding box center [75, 81] width 31 height 31
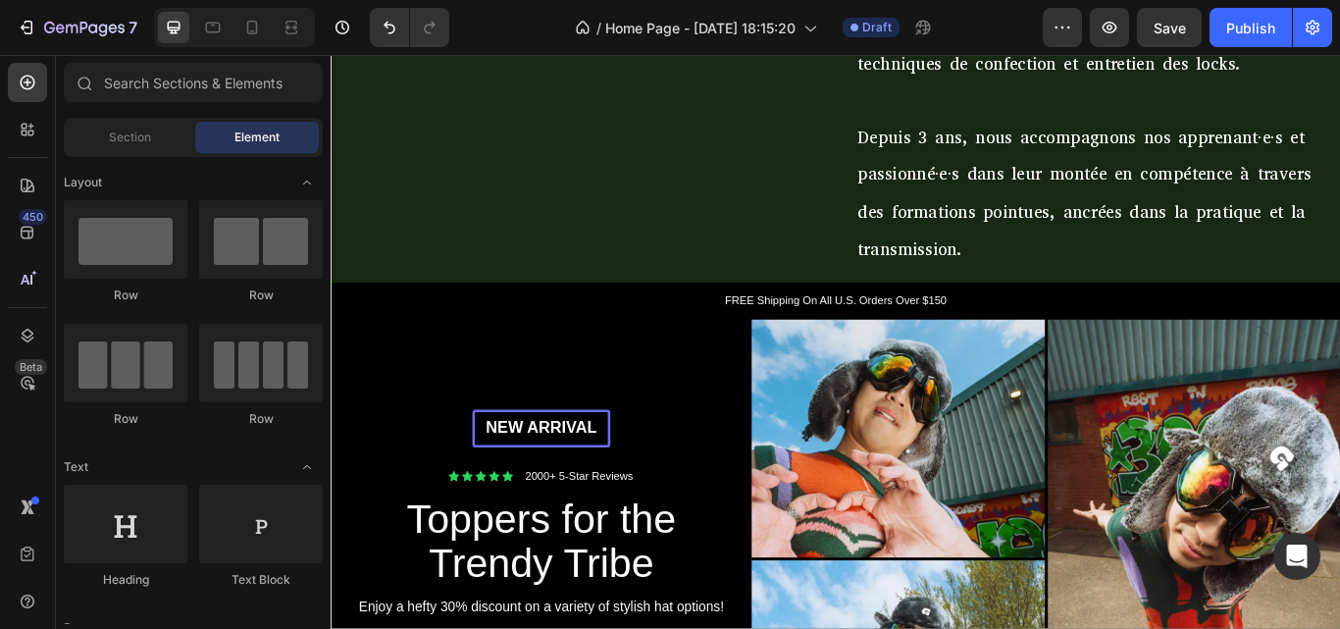
click at [110, 121] on div "Section Element" at bounding box center [193, 137] width 259 height 39
click at [130, 133] on span "Section" at bounding box center [130, 138] width 42 height 18
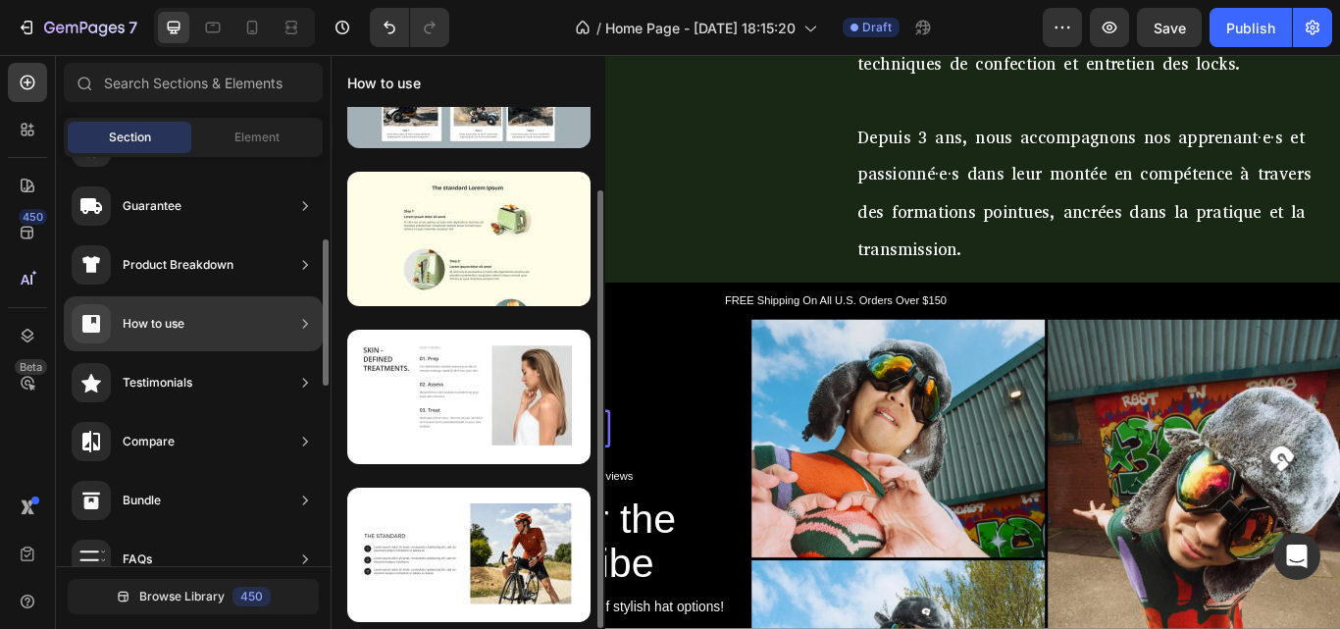
scroll to position [99, 0]
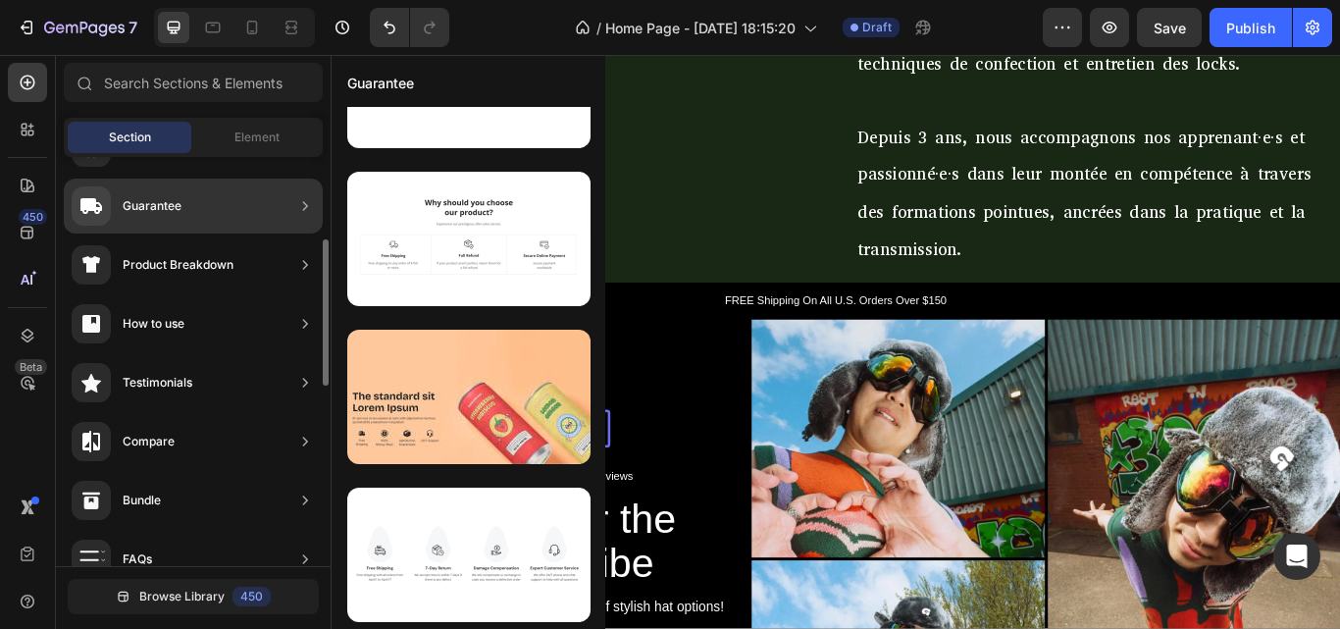
click at [171, 217] on div "Guarantee" at bounding box center [127, 205] width 110 height 39
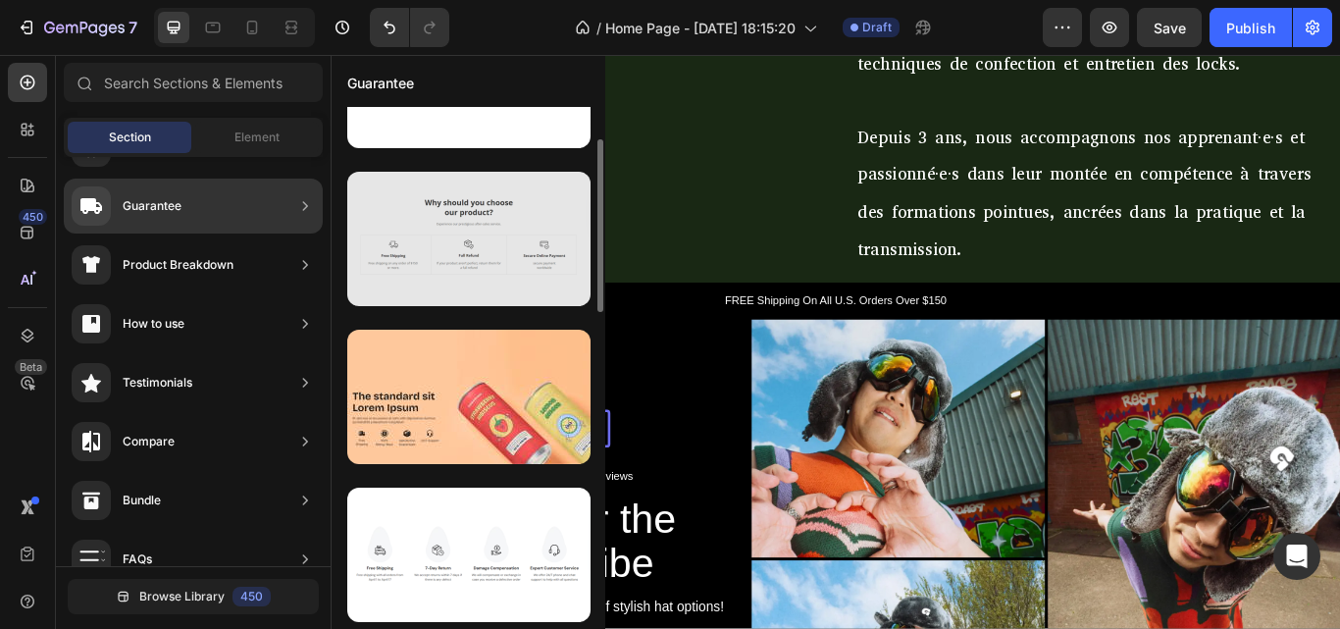
scroll to position [0, 0]
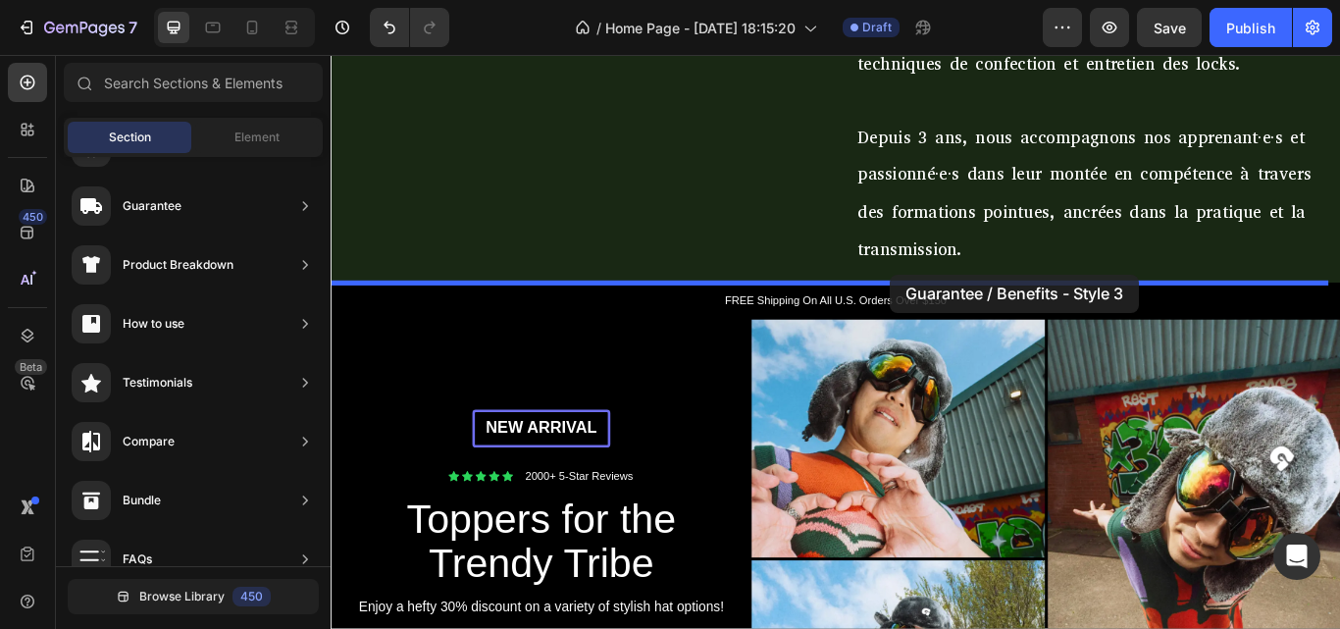
drag, startPoint x: 804, startPoint y: 380, endPoint x: 983, endPoint y: 311, distance: 192.2
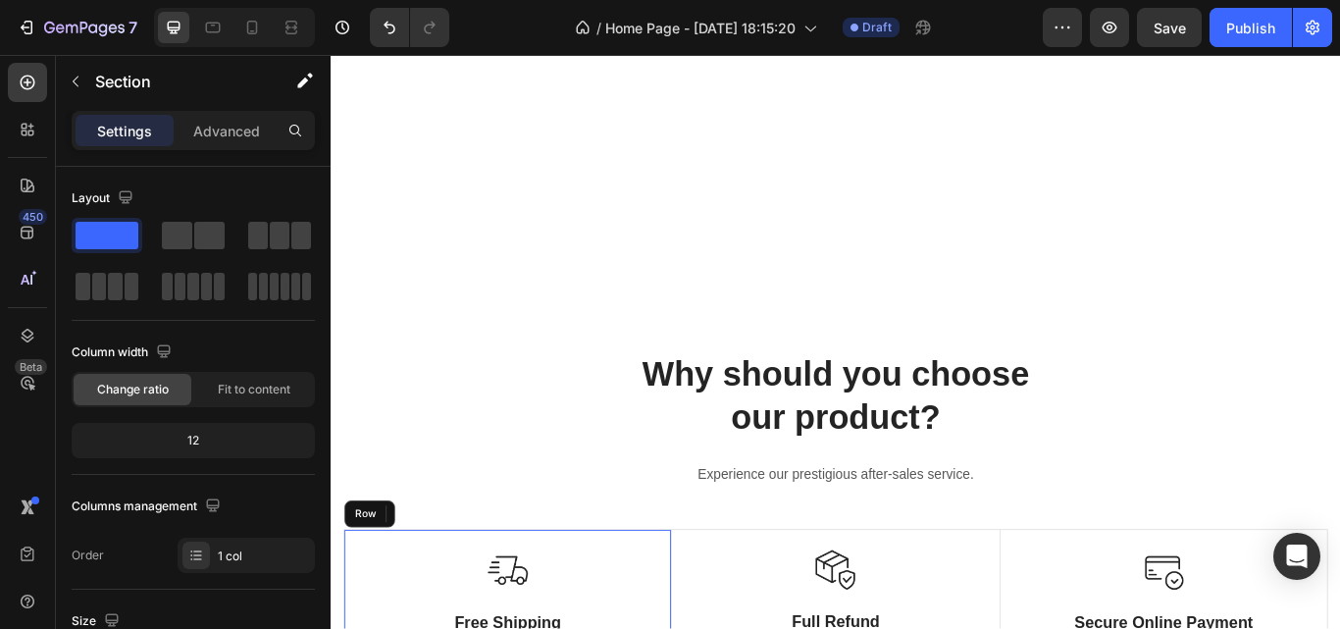
scroll to position [1044, 0]
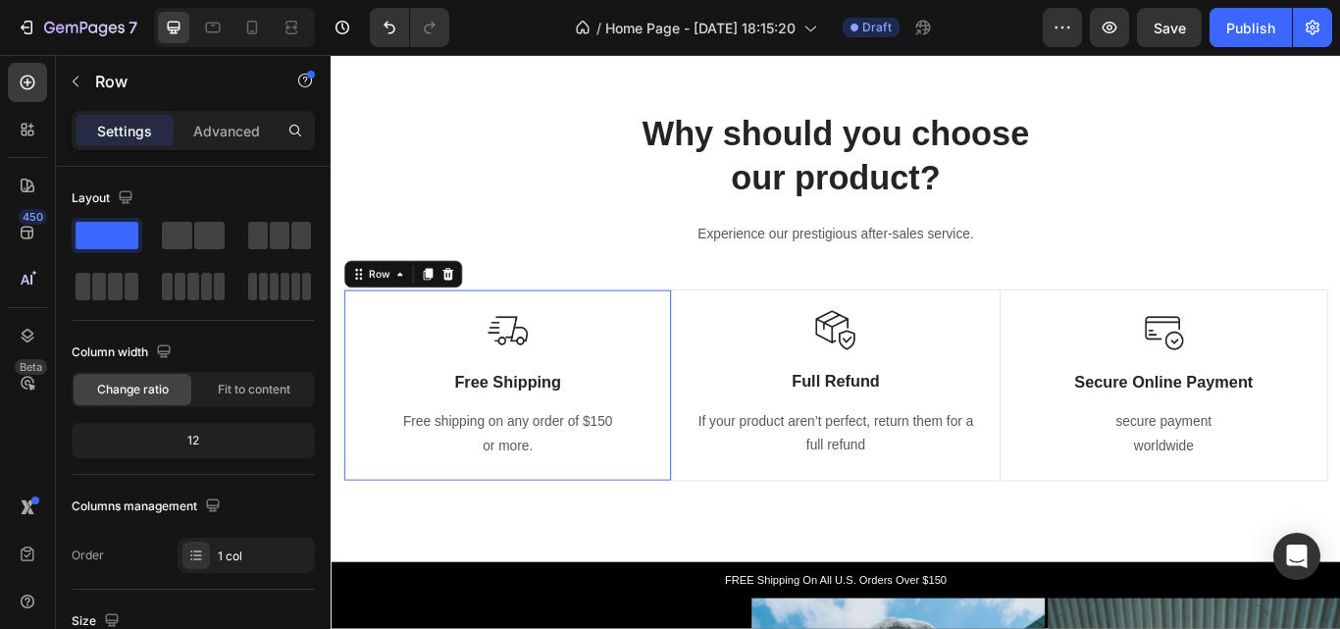
click at [642, 452] on div "Image Free Shipping Text Block Free shipping on any order of $150 or more. Text…" at bounding box center [537, 440] width 334 height 175
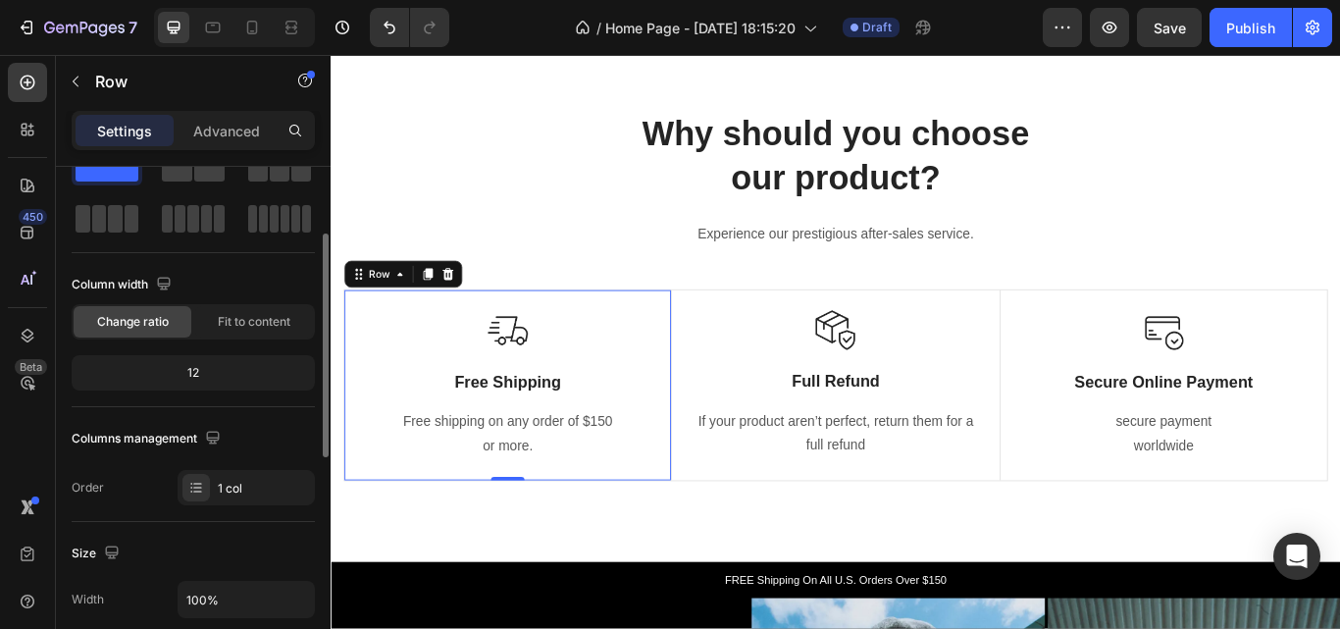
scroll to position [55, 0]
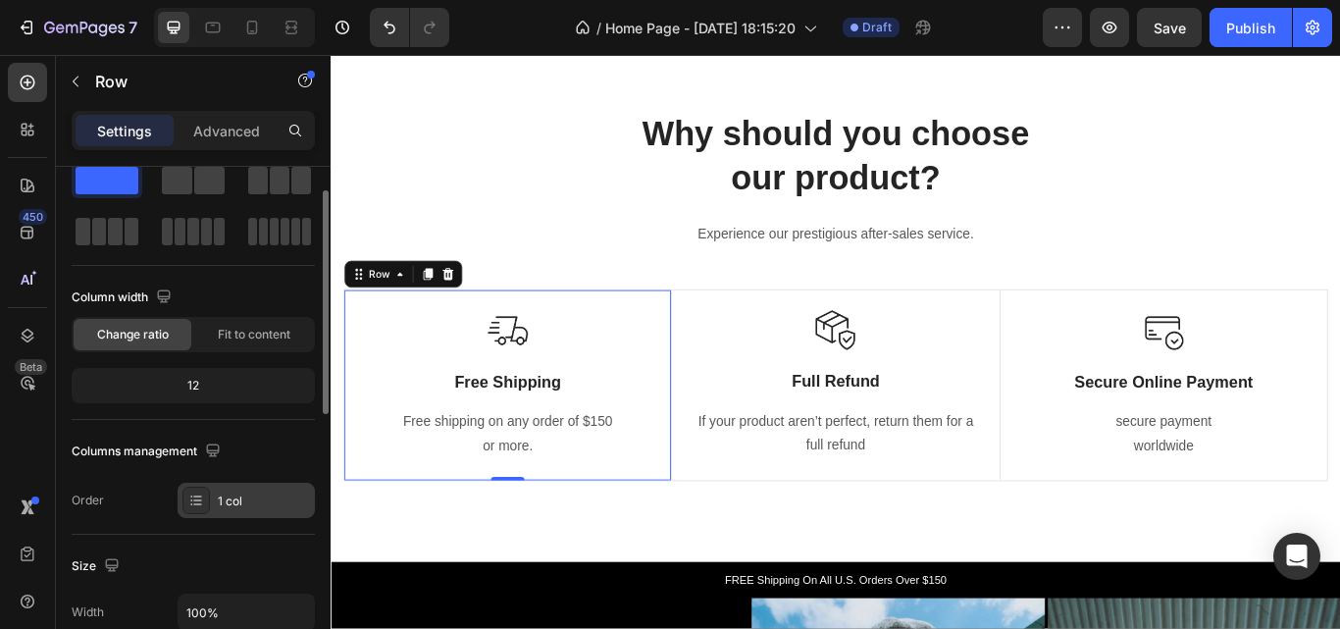
click at [236, 510] on div "1 col" at bounding box center [246, 500] width 137 height 35
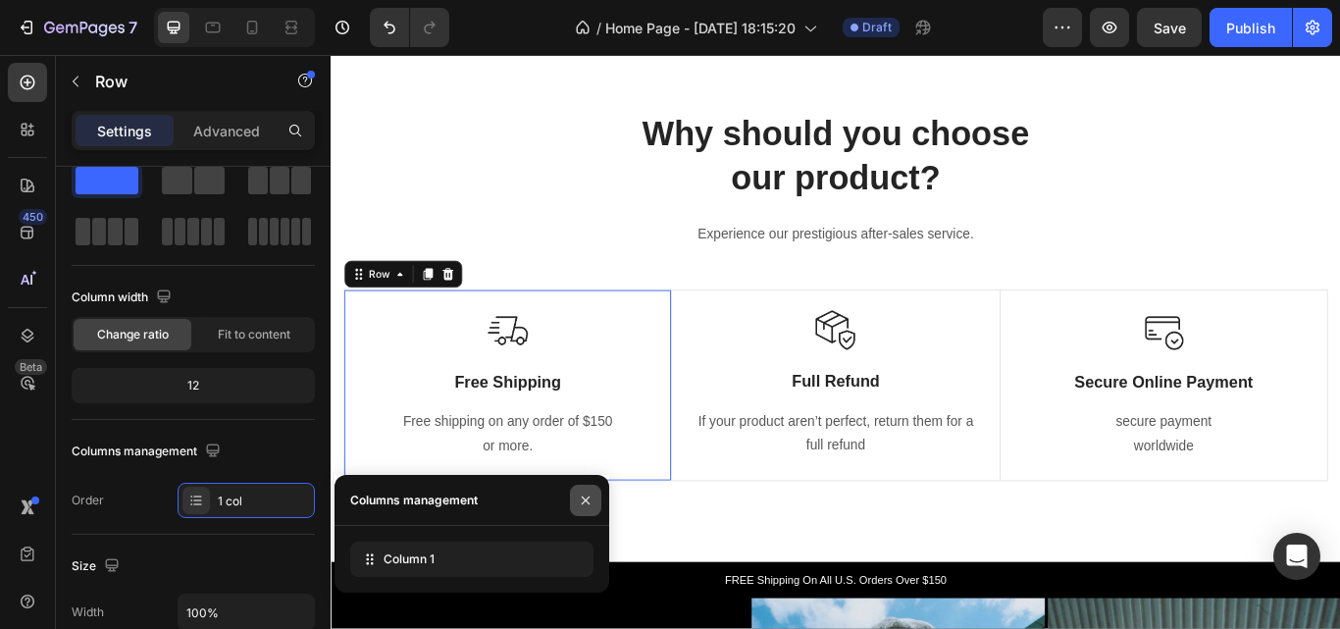
click at [586, 494] on icon "button" at bounding box center [586, 501] width 16 height 16
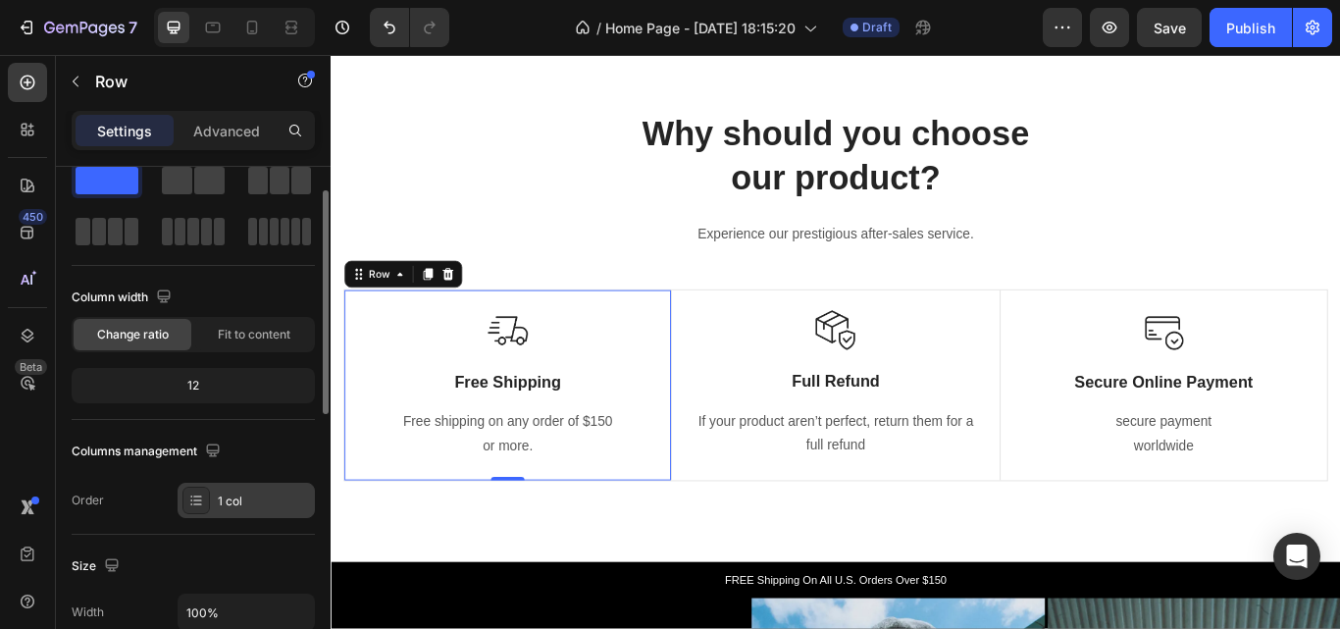
click at [253, 501] on div "1 col" at bounding box center [264, 502] width 92 height 18
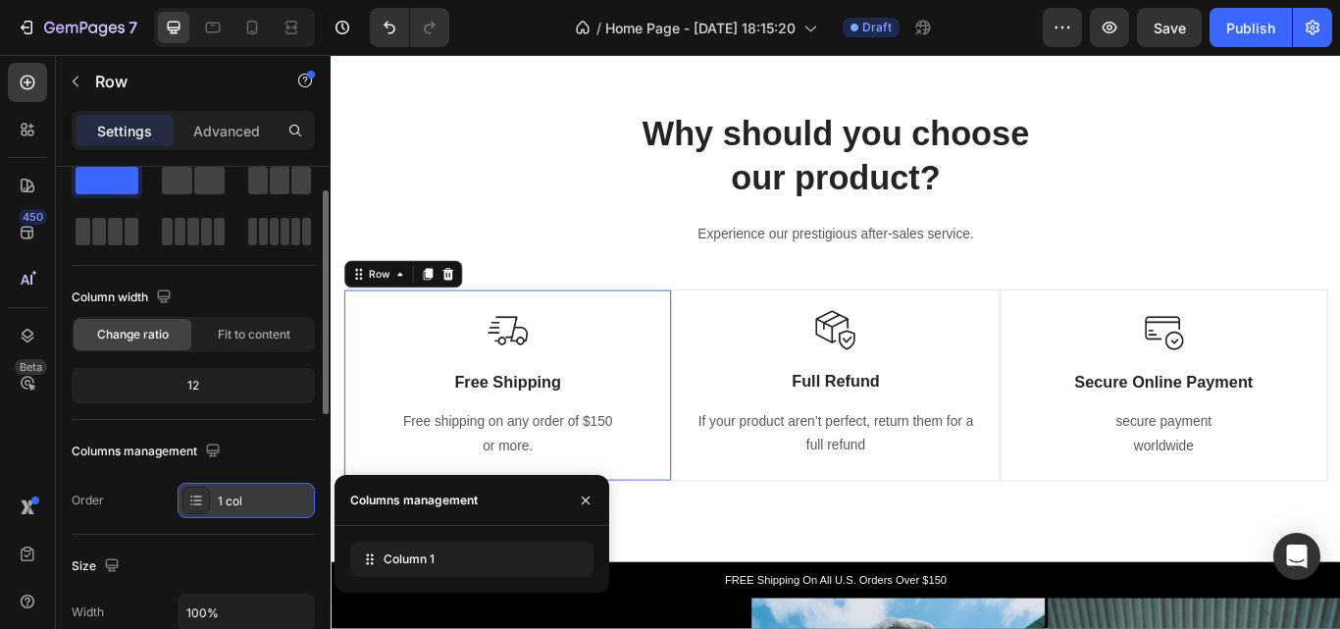
click at [189, 504] on icon at bounding box center [196, 501] width 16 height 16
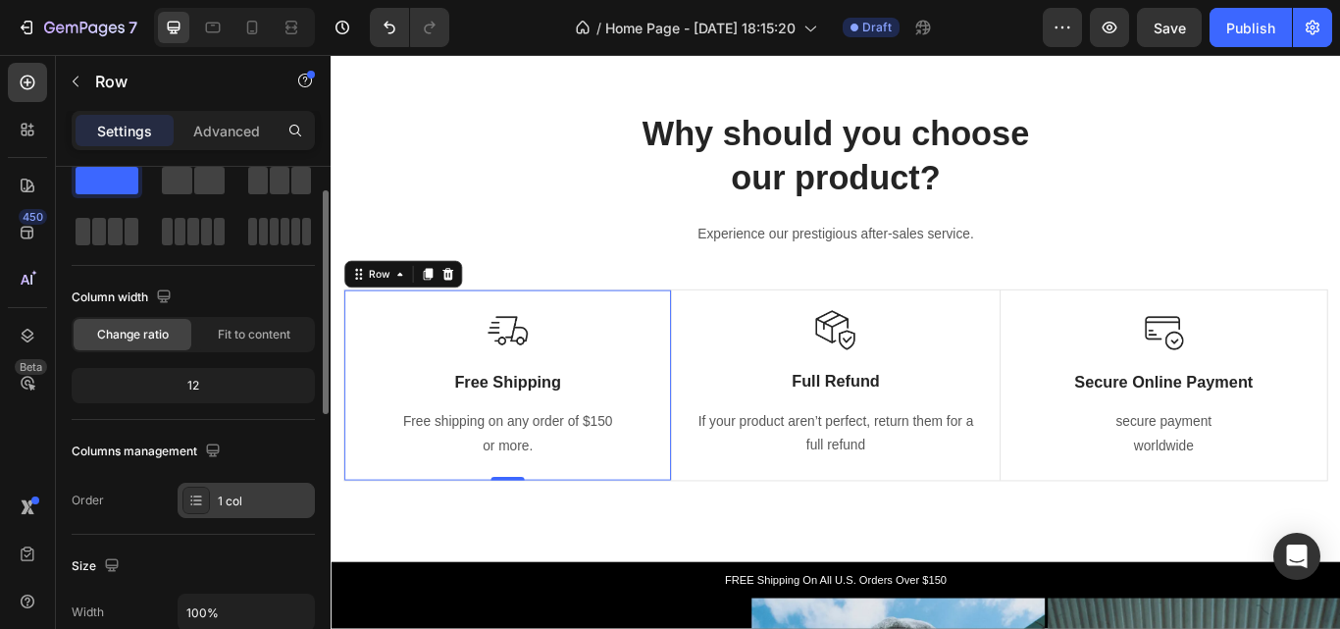
click at [193, 491] on div at bounding box center [195, 500] width 27 height 27
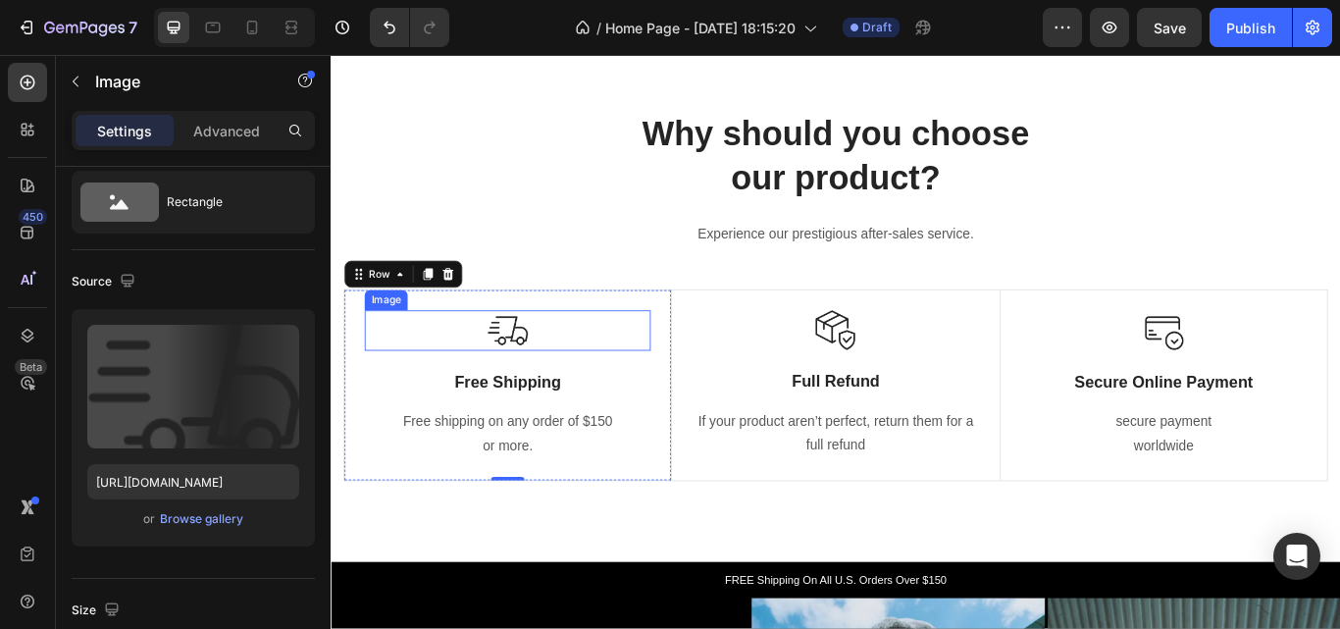
click at [574, 383] on div at bounding box center [537, 376] width 334 height 47
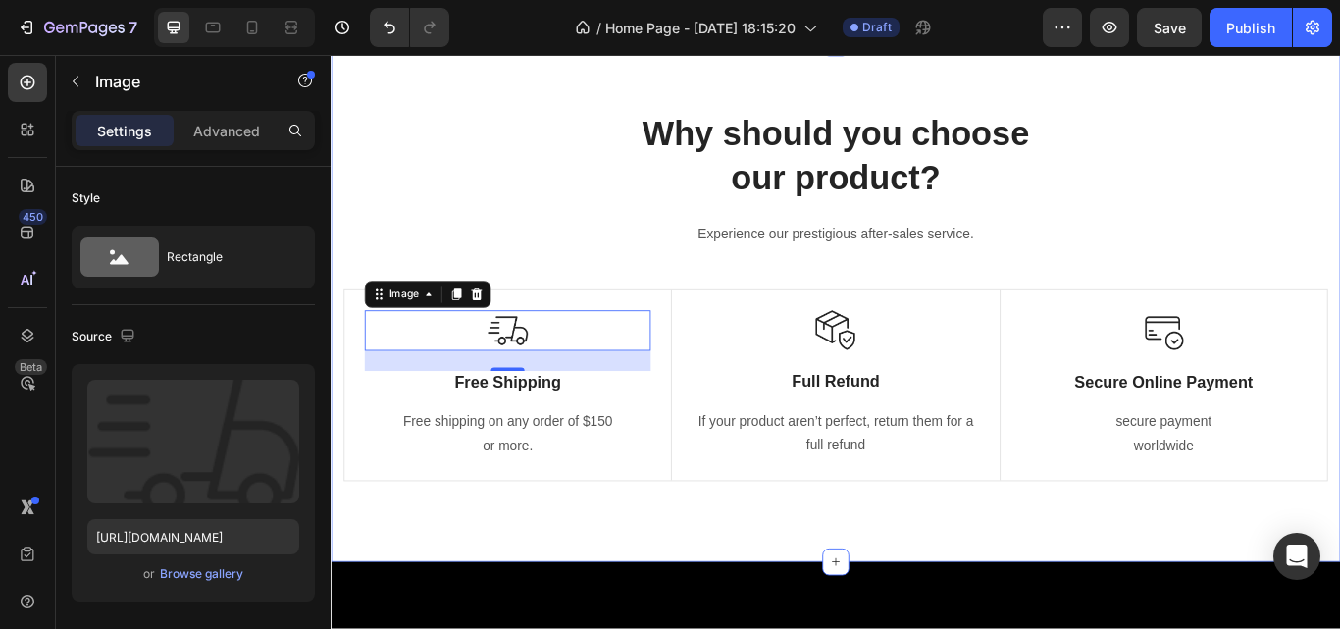
scroll to position [905, 0]
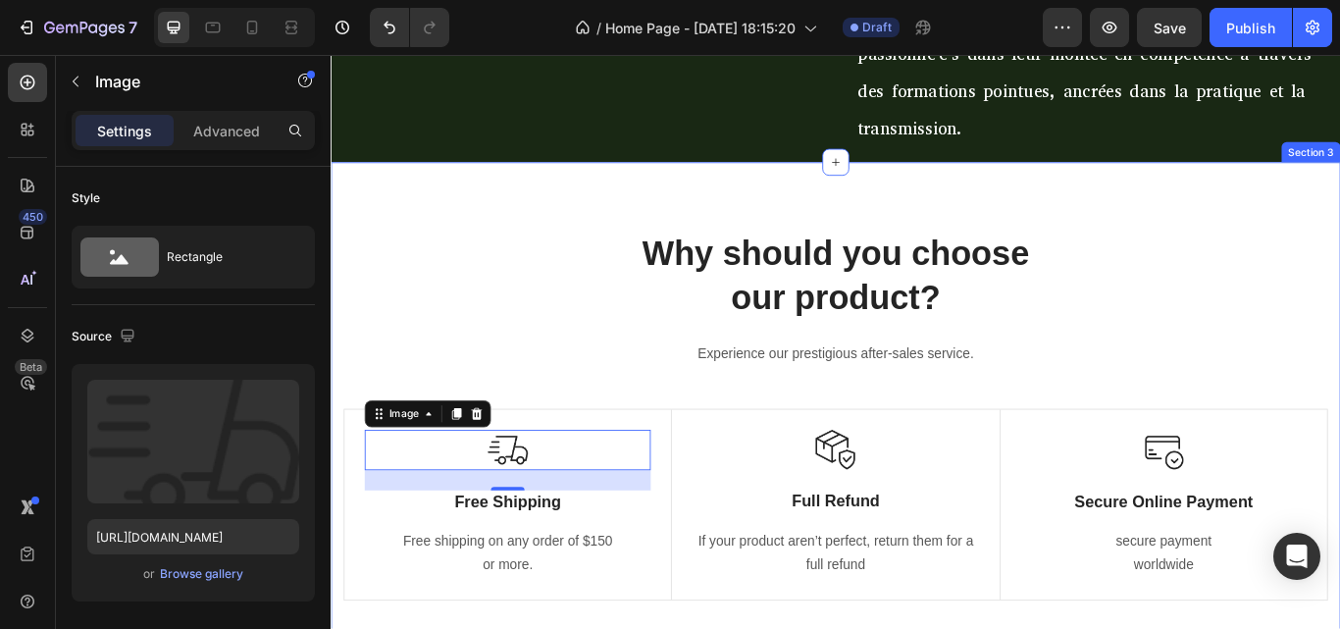
click at [1197, 244] on div "Why should you choose our product? Heading Experience our prestigious after-sal…" at bounding box center [919, 483] width 1177 height 605
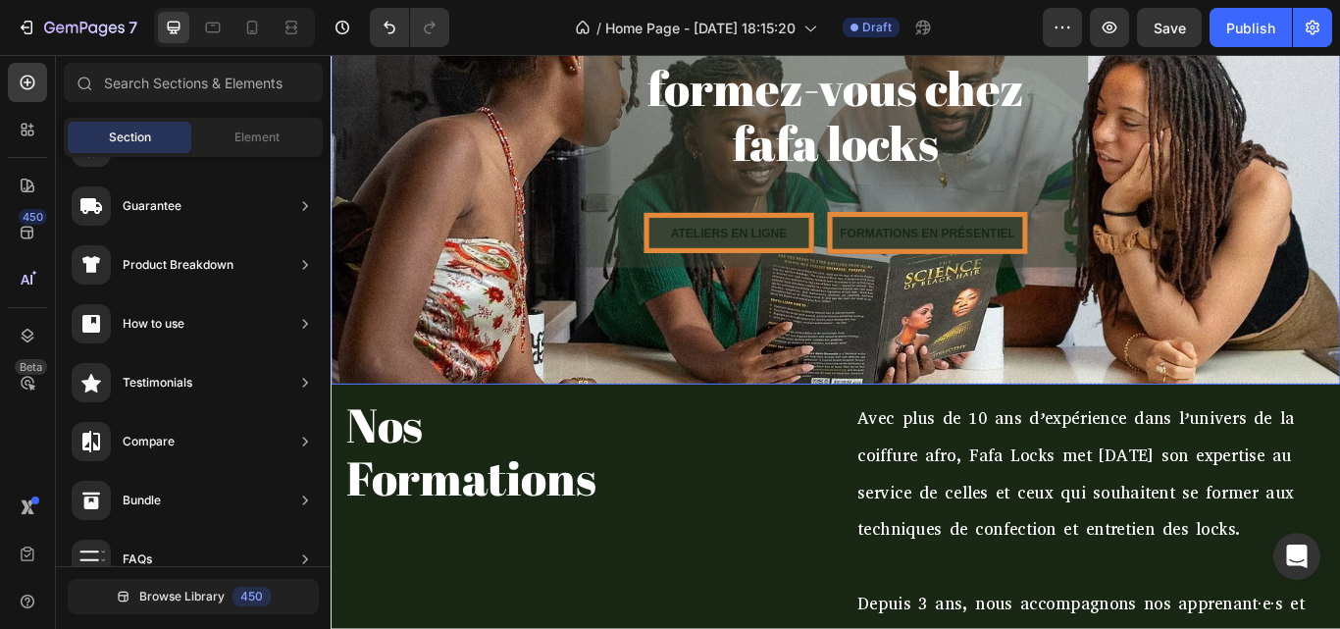
scroll to position [235, 0]
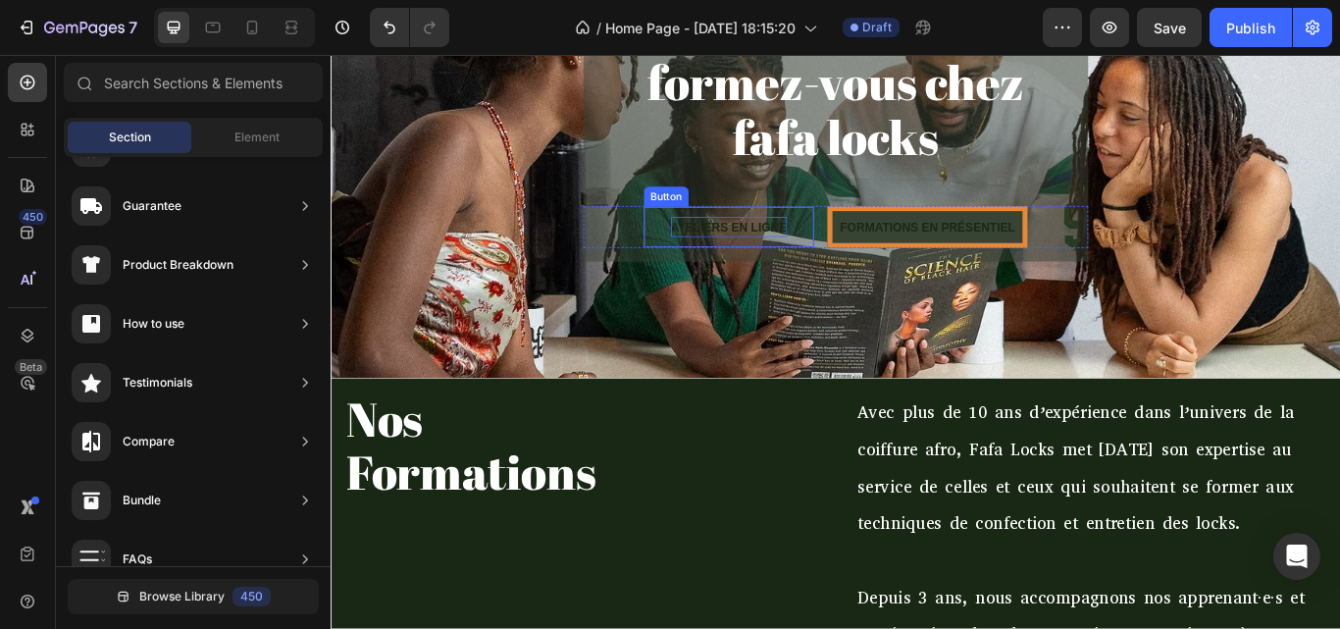
click at [793, 248] on strong "ATELIERS EN LIGNE" at bounding box center [794, 256] width 135 height 16
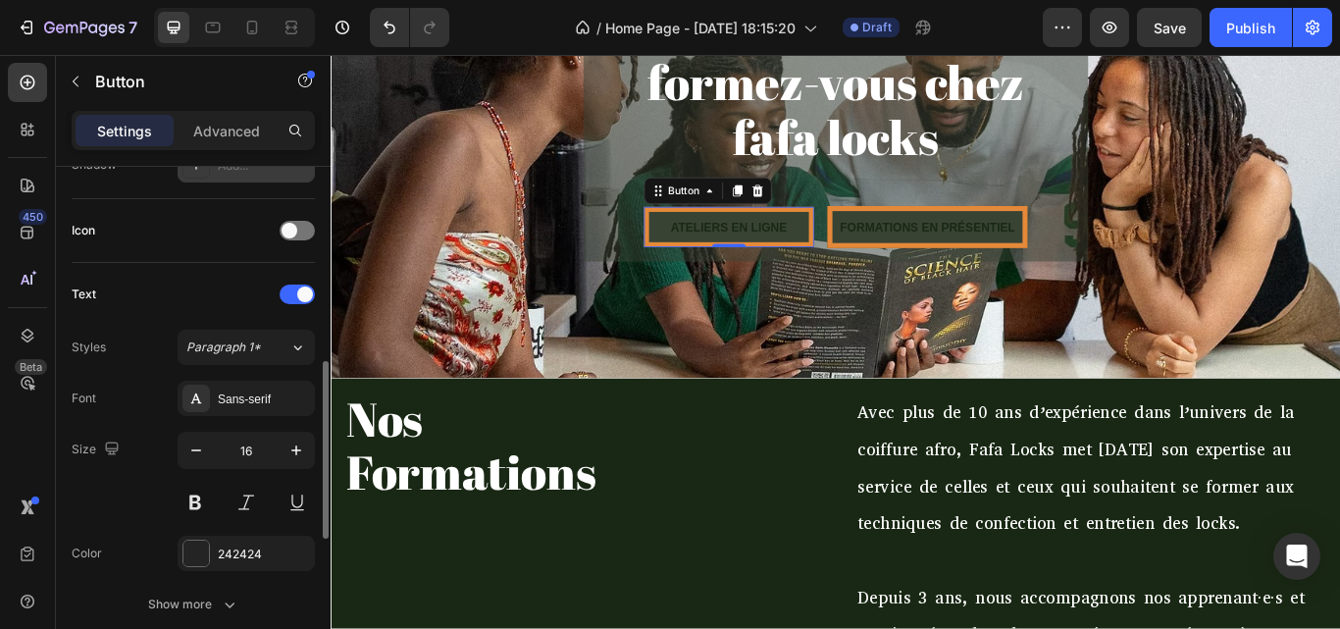
scroll to position [561, 0]
click at [226, 550] on div "242424" at bounding box center [246, 553] width 57 height 18
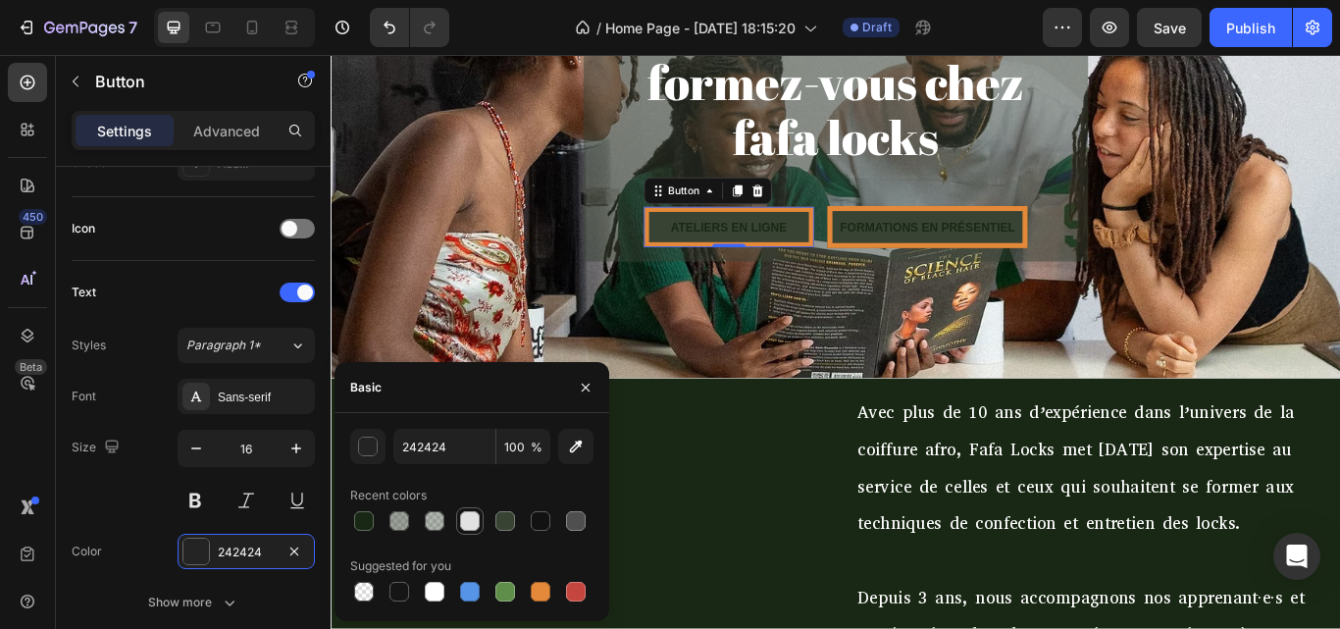
click at [463, 509] on div at bounding box center [470, 521] width 24 height 24
type input "E2E2E2"
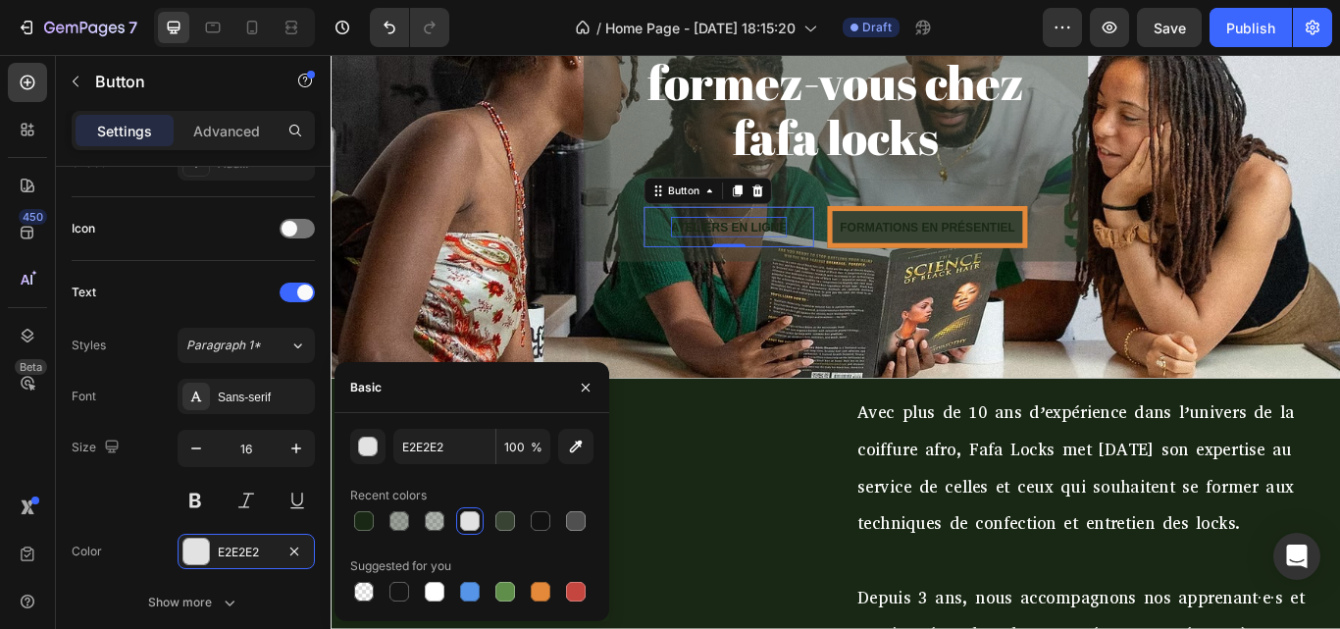
click at [803, 253] on strong "ATELIERS EN LIGNE" at bounding box center [794, 256] width 135 height 16
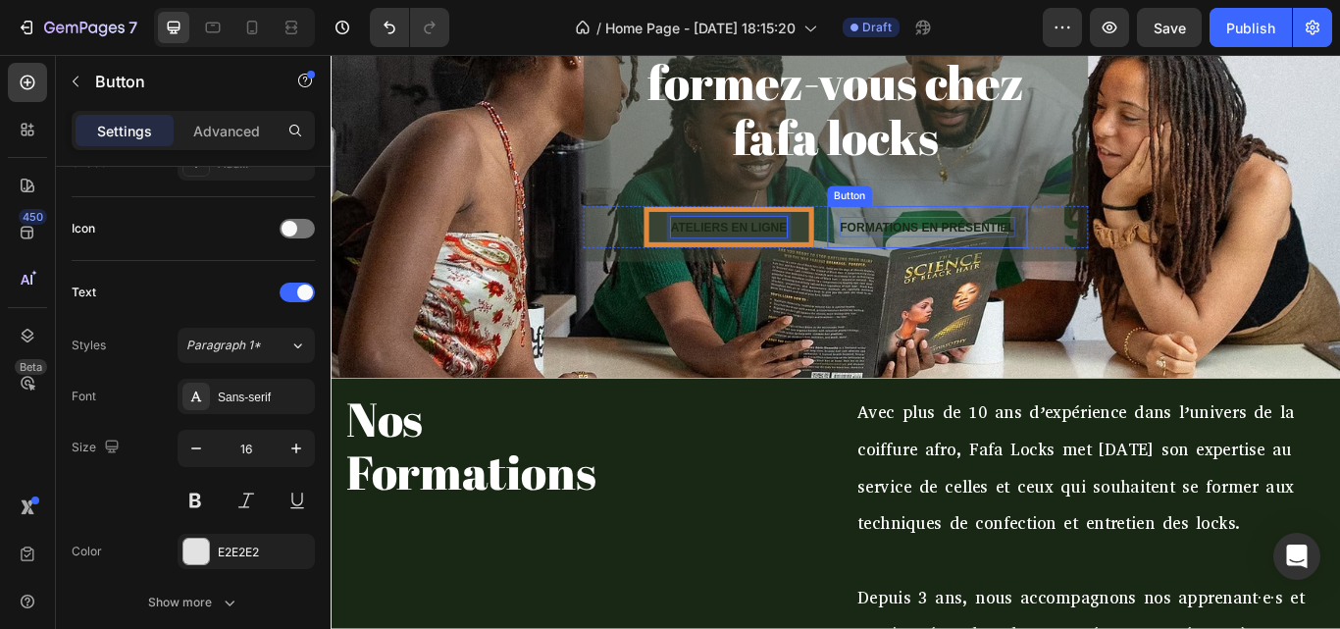
click at [1011, 244] on p "FORMATIONS EN PRÉSENTIEL" at bounding box center [1026, 256] width 204 height 24
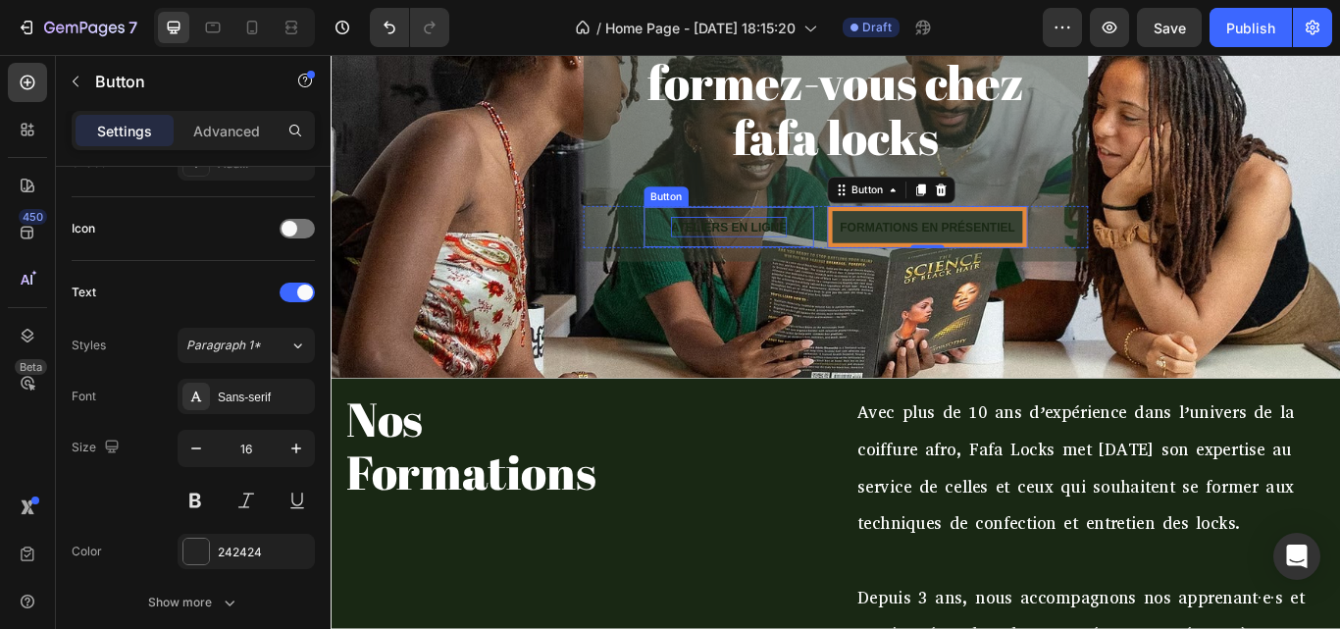
click at [788, 248] on strong "ATELIERS EN LIGNE" at bounding box center [794, 256] width 135 height 16
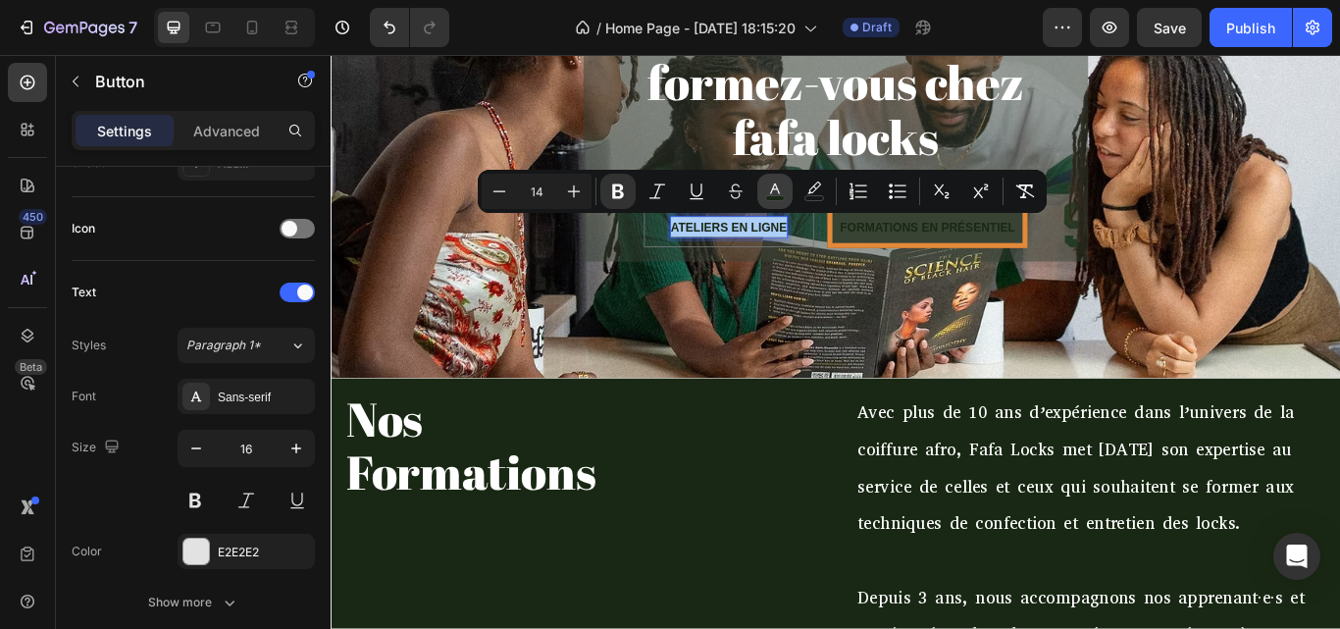
click at [786, 193] on button "color" at bounding box center [774, 191] width 35 height 35
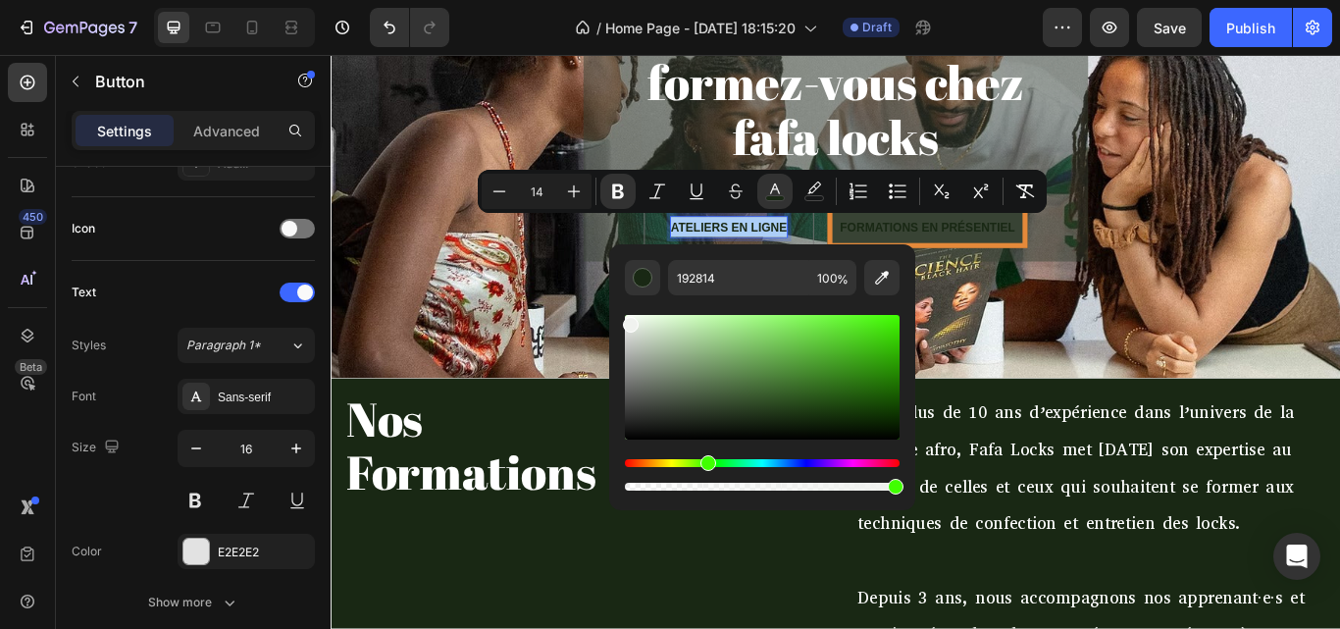
click at [629, 321] on div "Editor contextual toolbar" at bounding box center [762, 377] width 275 height 125
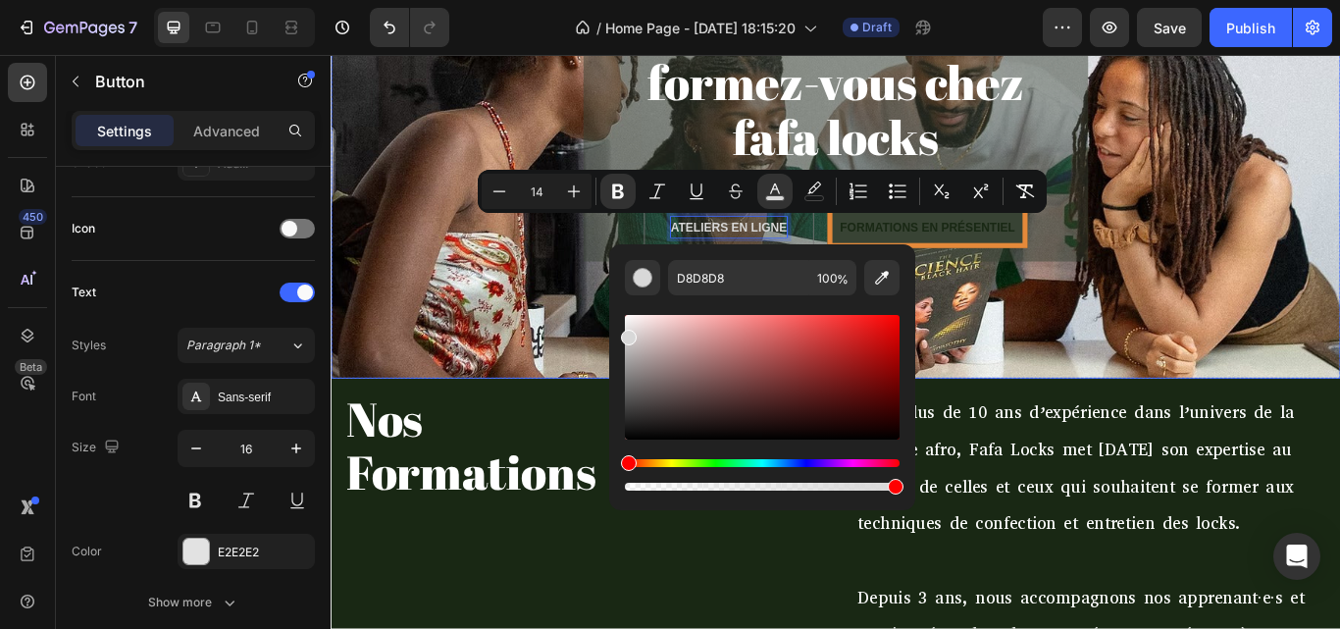
drag, startPoint x: 960, startPoint y: 376, endPoint x: 636, endPoint y: 312, distance: 330.0
drag, startPoint x: 629, startPoint y: 335, endPoint x: 610, endPoint y: 291, distance: 47.0
click at [610, 291] on div "D8D8D8 100 %" at bounding box center [762, 369] width 306 height 250
type input "FFFFFF"
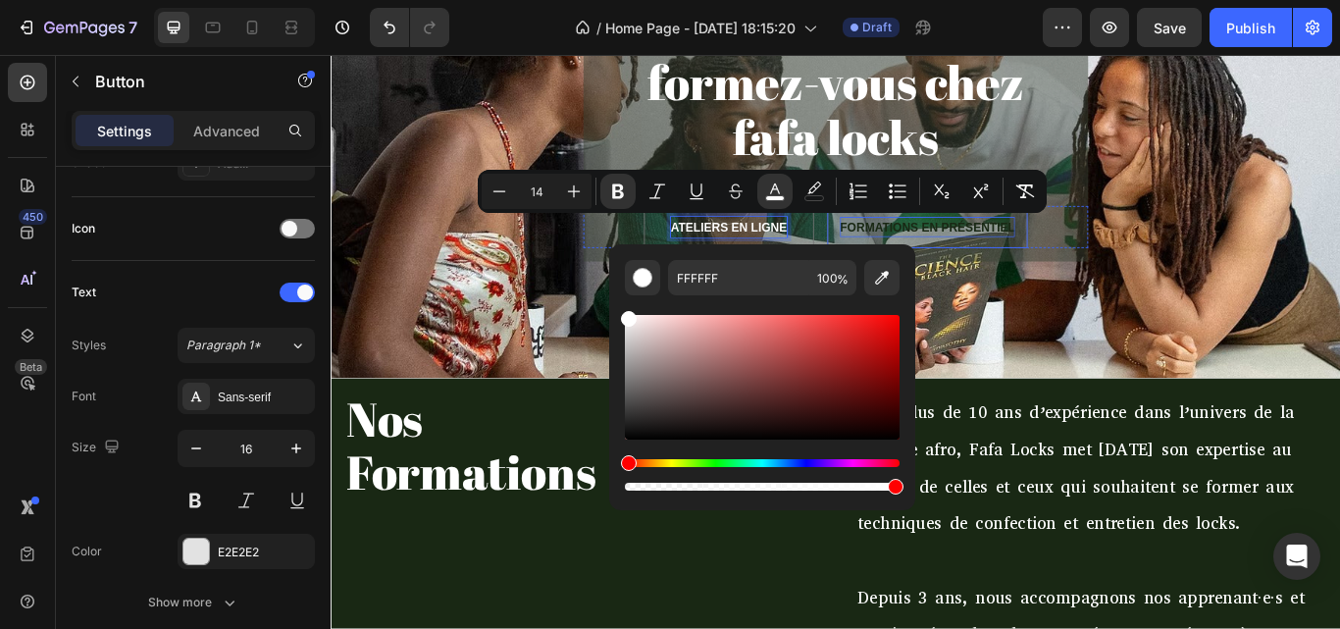
click at [1014, 248] on span "FORMATIONS EN PRÉSENTIEL" at bounding box center [1026, 256] width 204 height 16
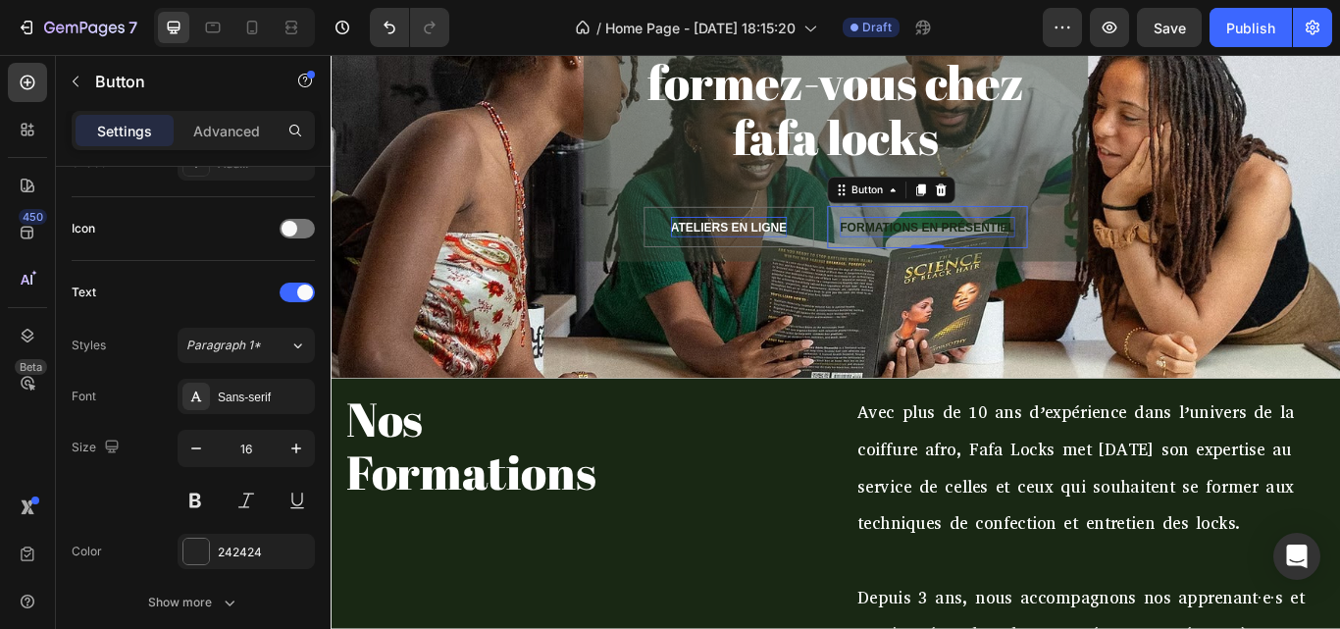
click at [1014, 248] on span "FORMATIONS EN PRÉSENTIEL" at bounding box center [1026, 256] width 204 height 16
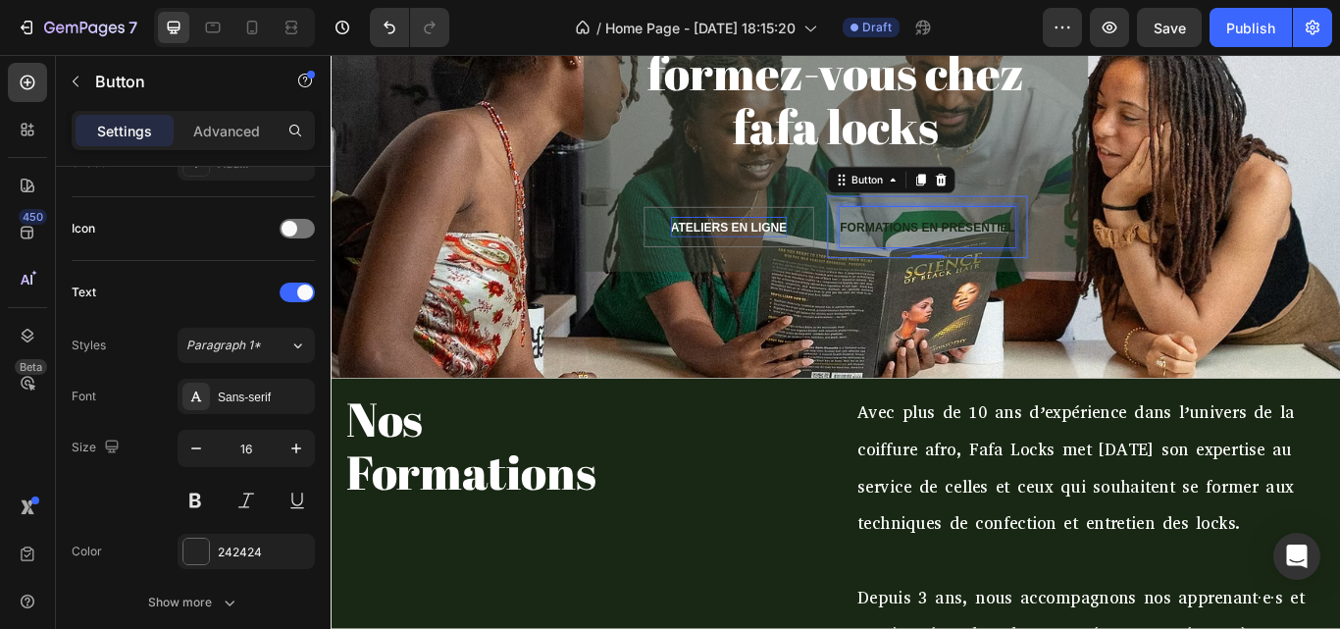
click at [1014, 248] on span "FORMATIONS EN PRÉSENTIEL" at bounding box center [1026, 256] width 204 height 16
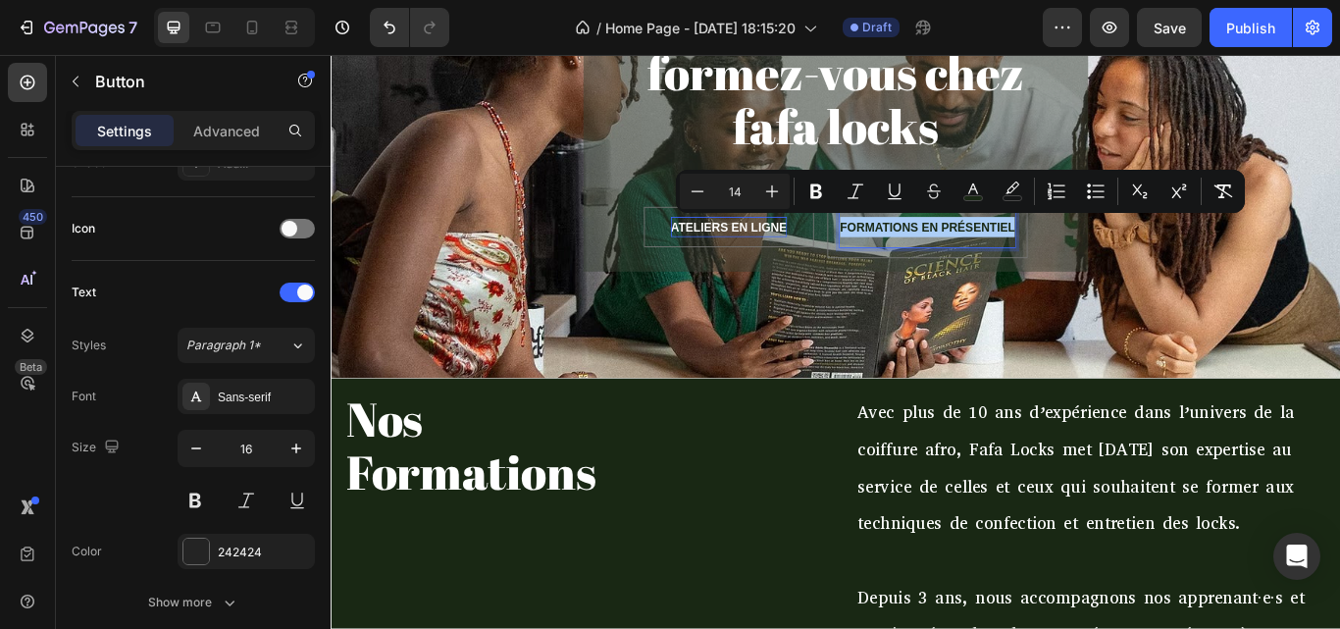
click at [975, 186] on icon "Editor contextual toolbar" at bounding box center [974, 192] width 20 height 20
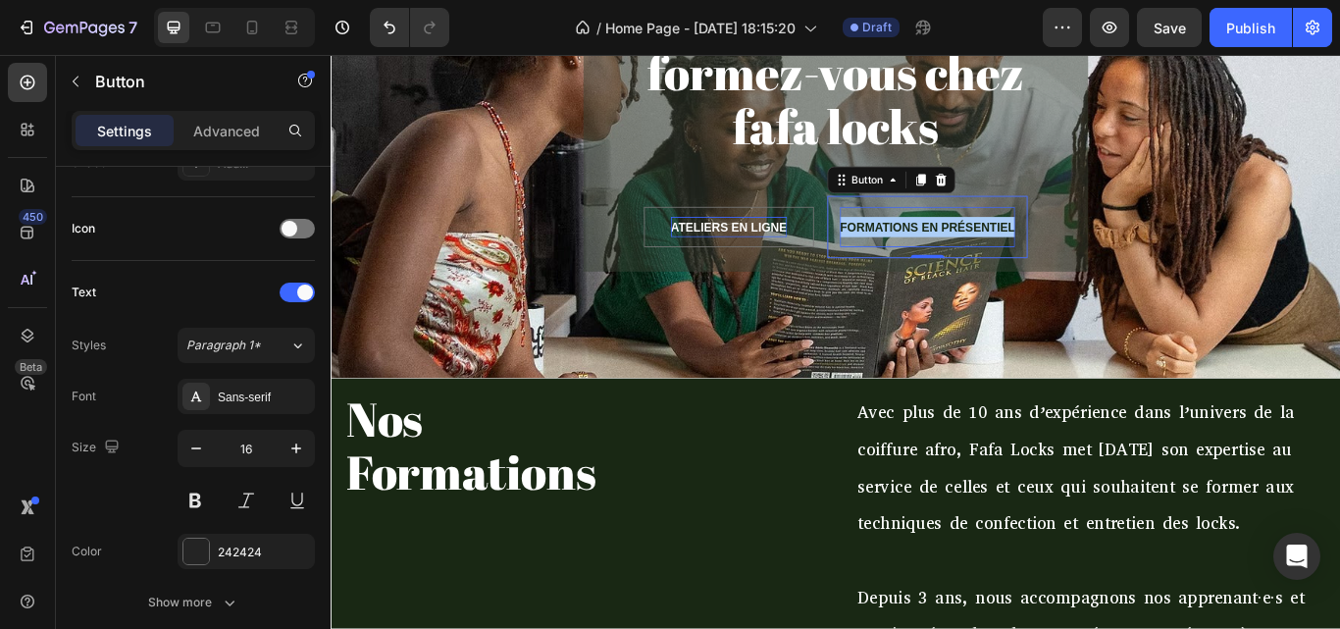
drag, startPoint x: 1151, startPoint y: 375, endPoint x: 1004, endPoint y: 251, distance: 192.2
click at [1004, 251] on span "FORMATIONS EN PRÉSENTIEL" at bounding box center [1026, 256] width 204 height 16
click at [1076, 236] on div "FORMATIONS EN PRÉSENTIEL" at bounding box center [1026, 256] width 204 height 47
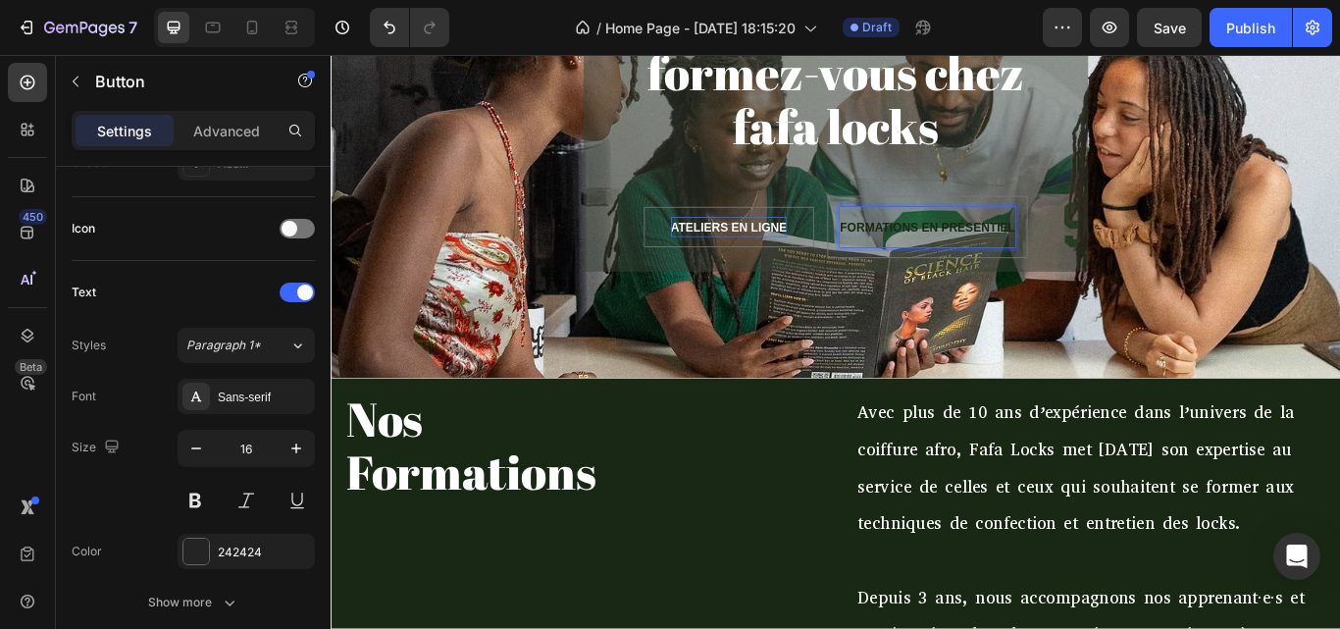
click at [1077, 249] on span "FORMATIONS EN PRÉSENTIEL" at bounding box center [1026, 256] width 204 height 16
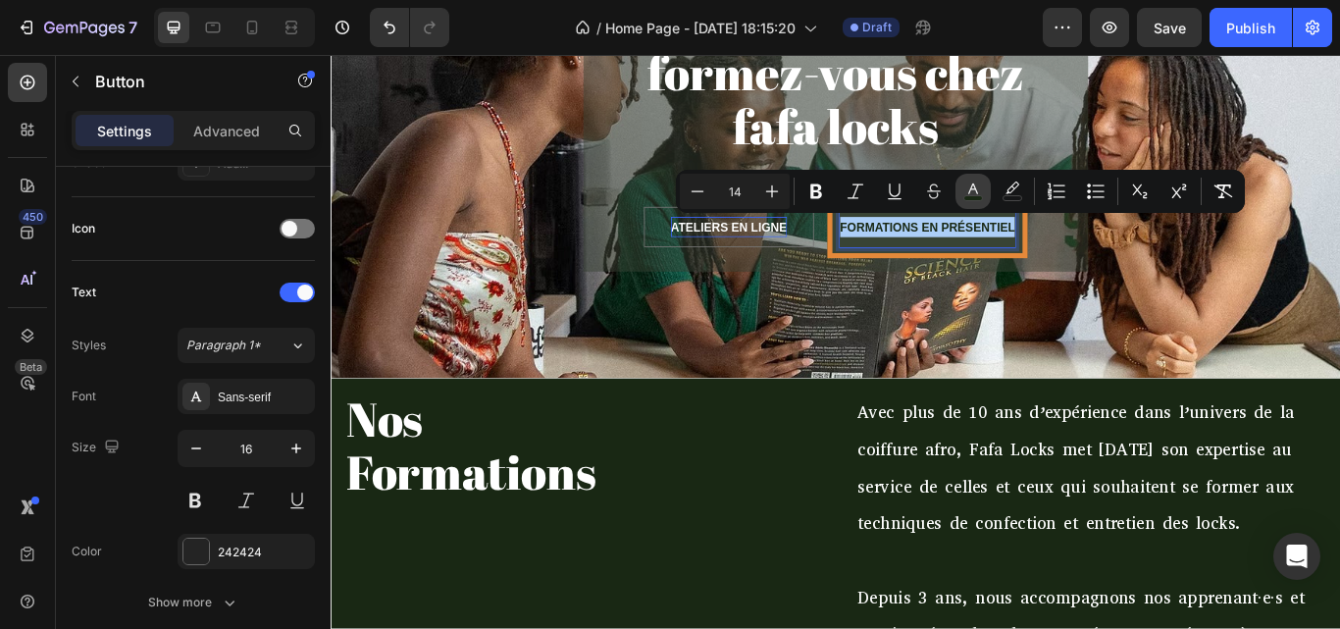
click at [979, 196] on rect "Editor contextual toolbar" at bounding box center [973, 198] width 19 height 5
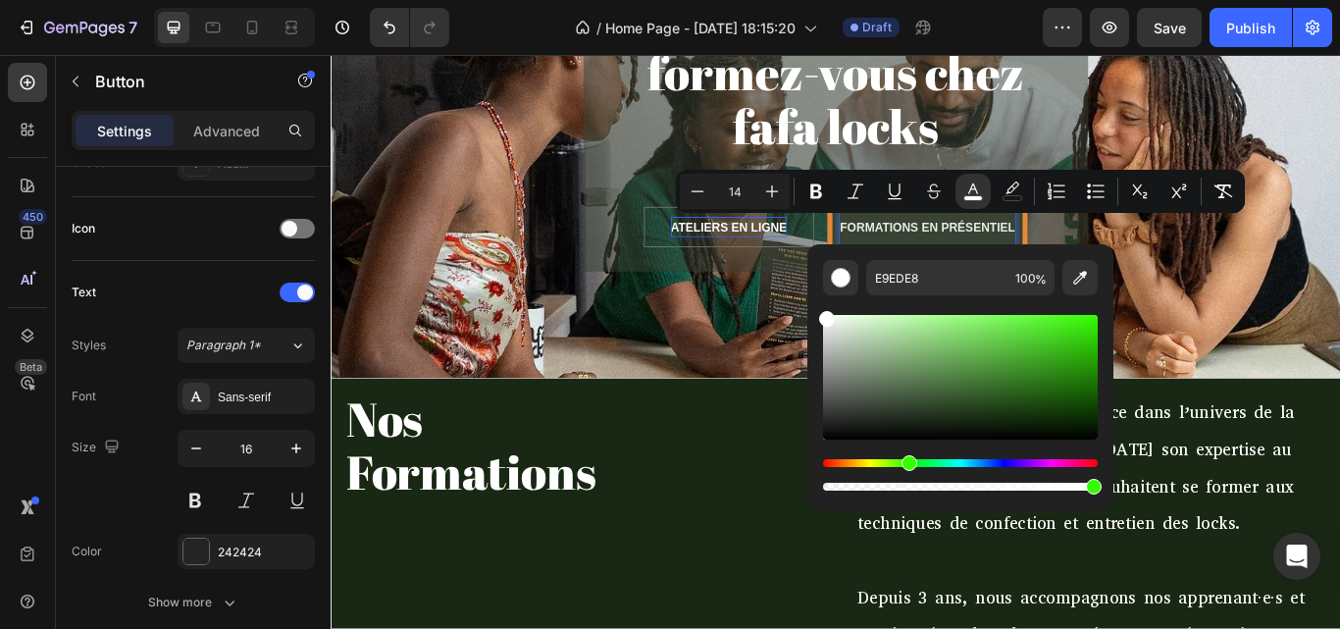
drag, startPoint x: 830, startPoint y: 323, endPoint x: 816, endPoint y: 306, distance: 21.6
click at [816, 306] on div "E9EDE8 100 %" at bounding box center [961, 369] width 306 height 250
type input "FFFFFF"
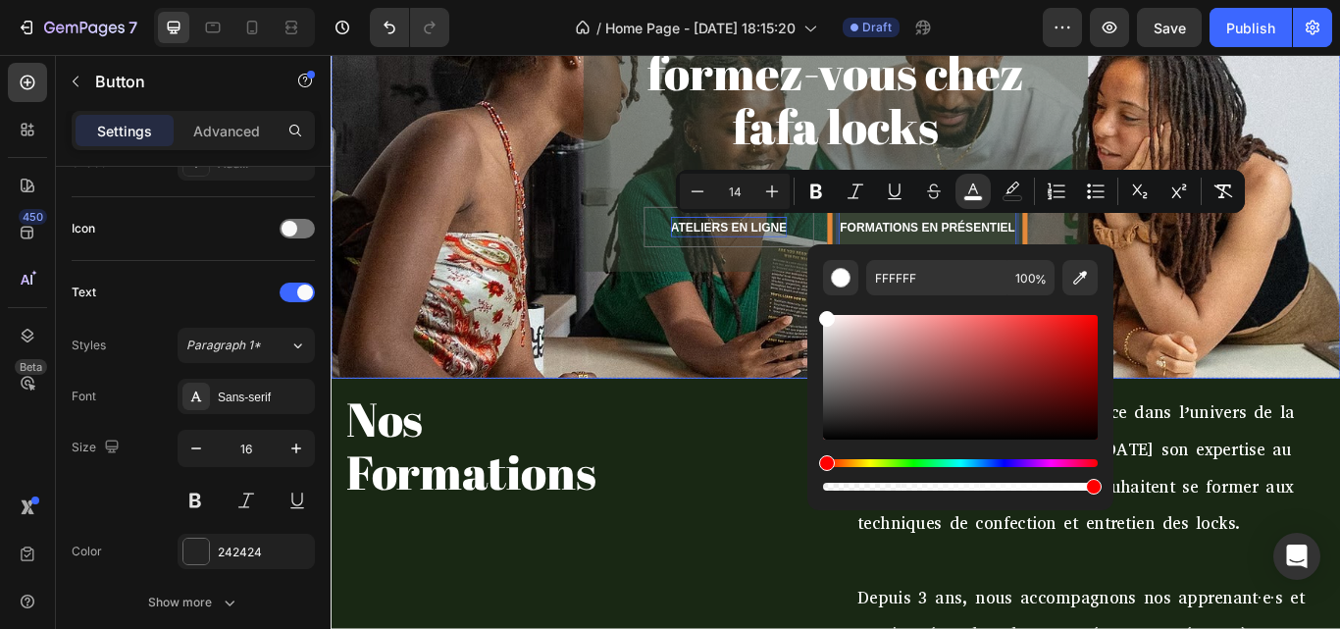
click at [818, 329] on div "Overlay" at bounding box center [919, 146] width 1177 height 573
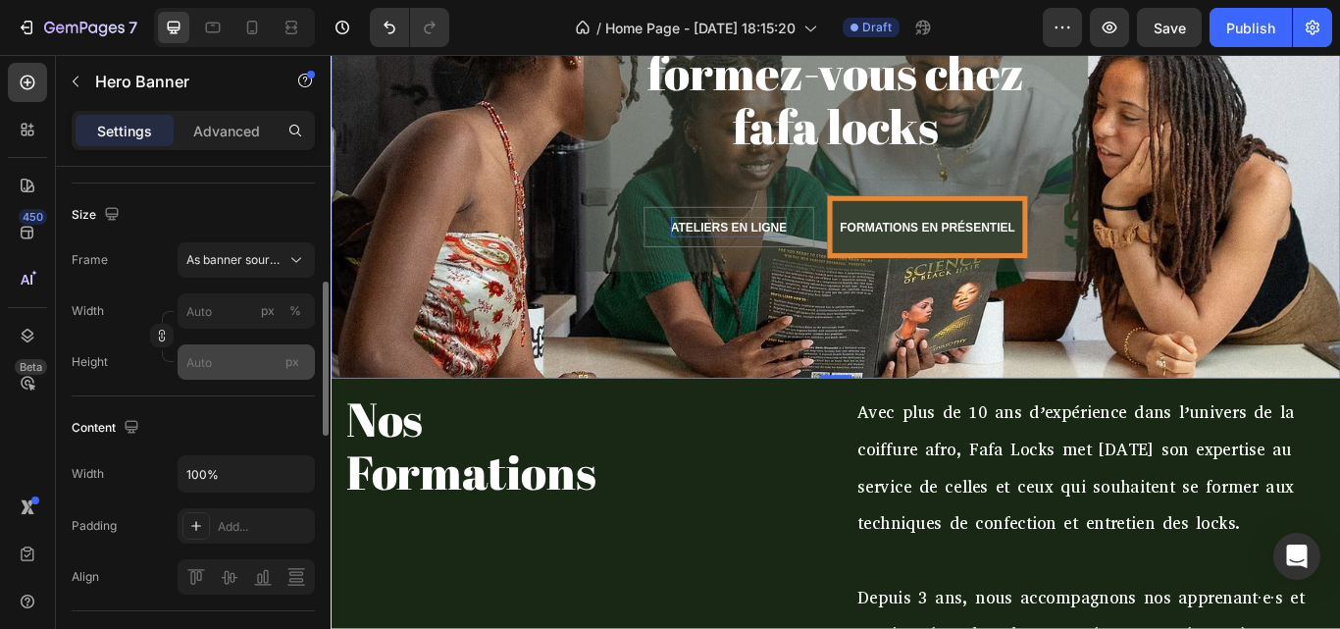
scroll to position [391, 0]
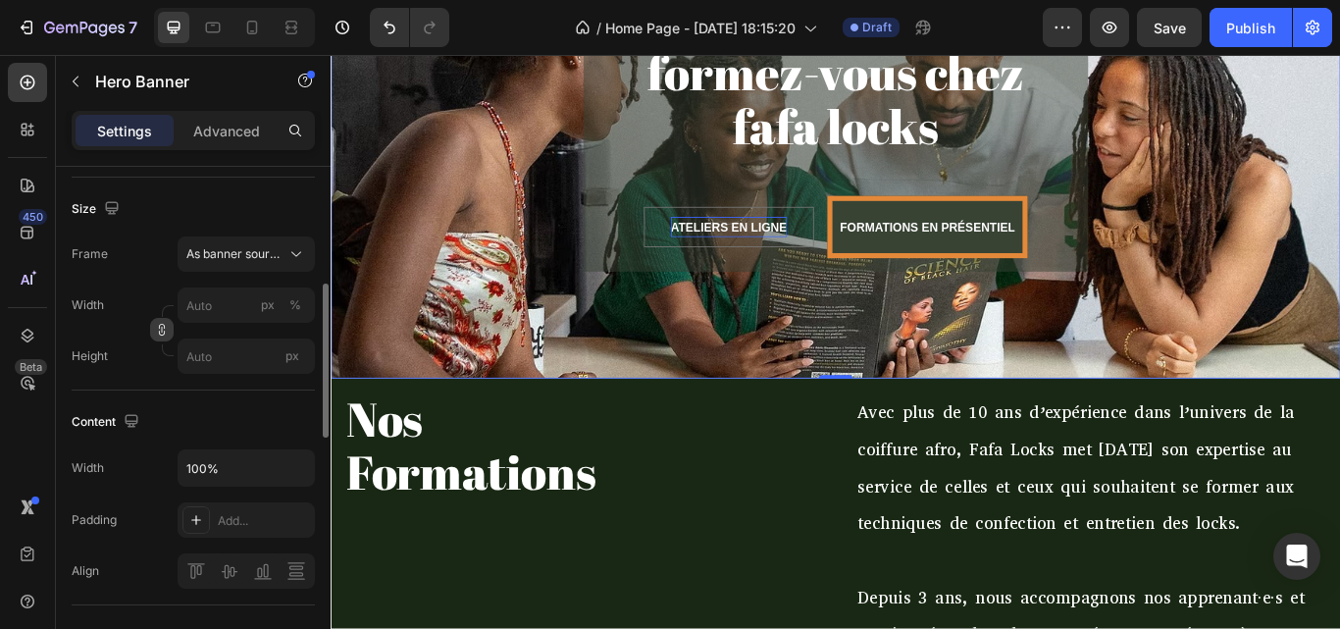
click at [155, 326] on icon "button" at bounding box center [162, 330] width 14 height 14
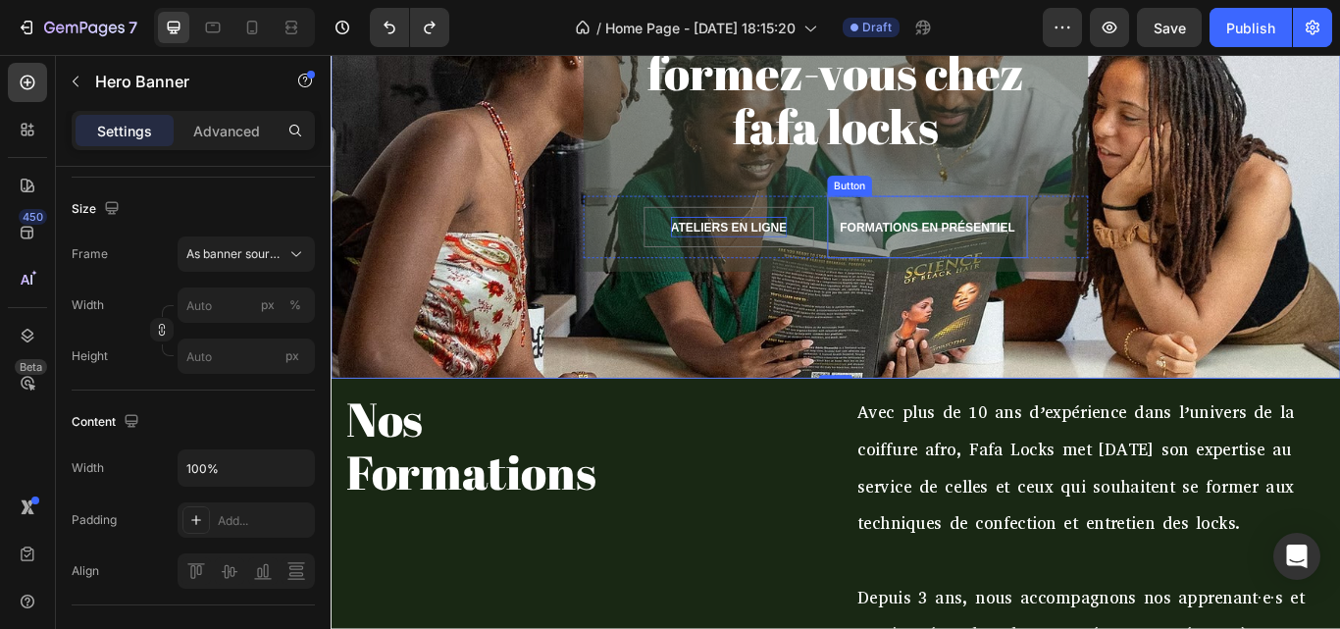
click at [994, 228] on button "FORMATIONS EN PRÉSENTIEL" at bounding box center [1027, 256] width 234 height 73
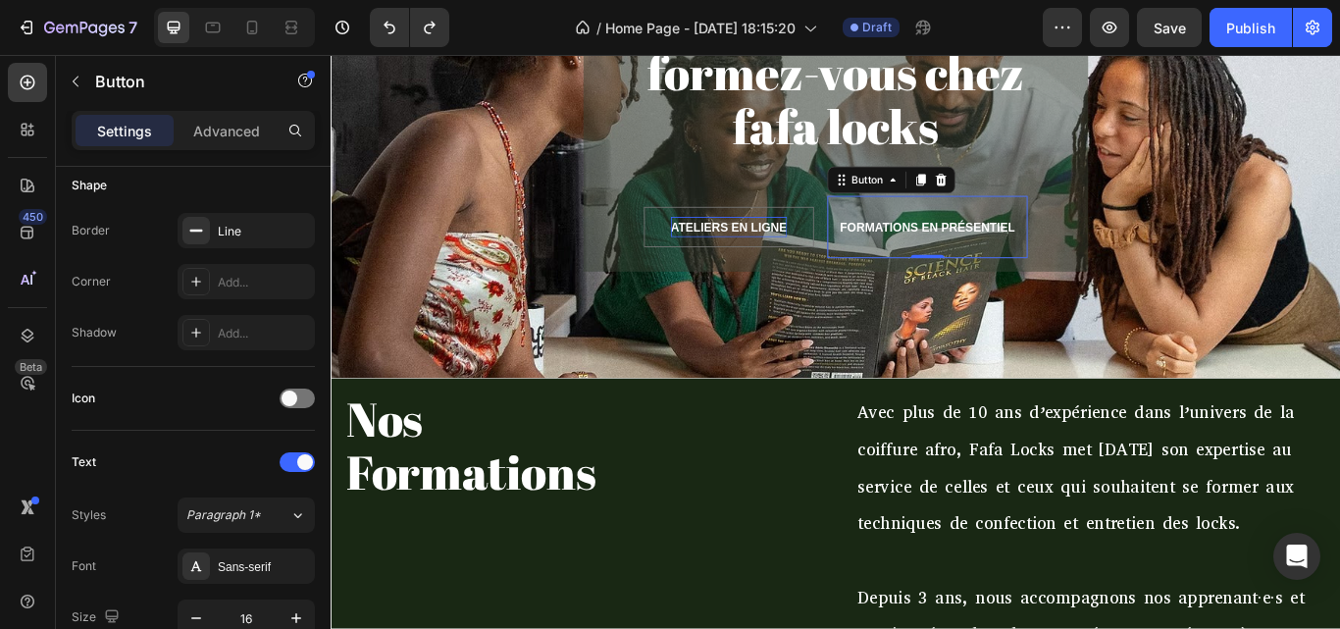
scroll to position [0, 0]
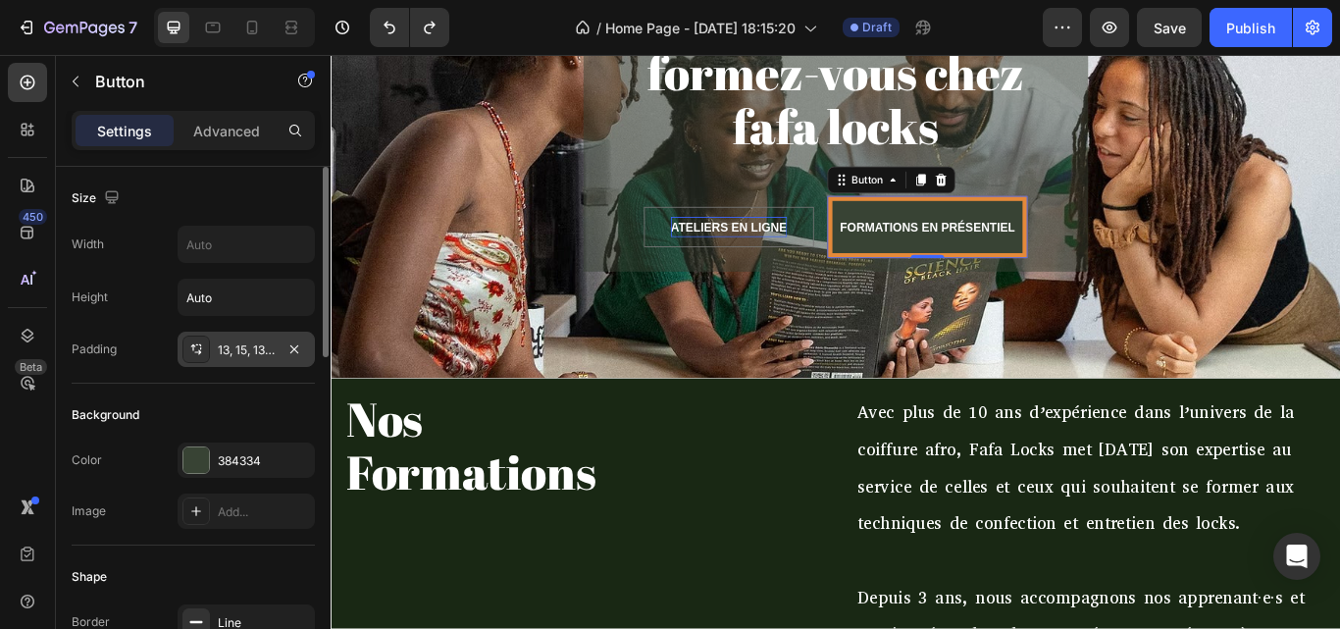
click at [191, 352] on icon at bounding box center [196, 349] width 16 height 16
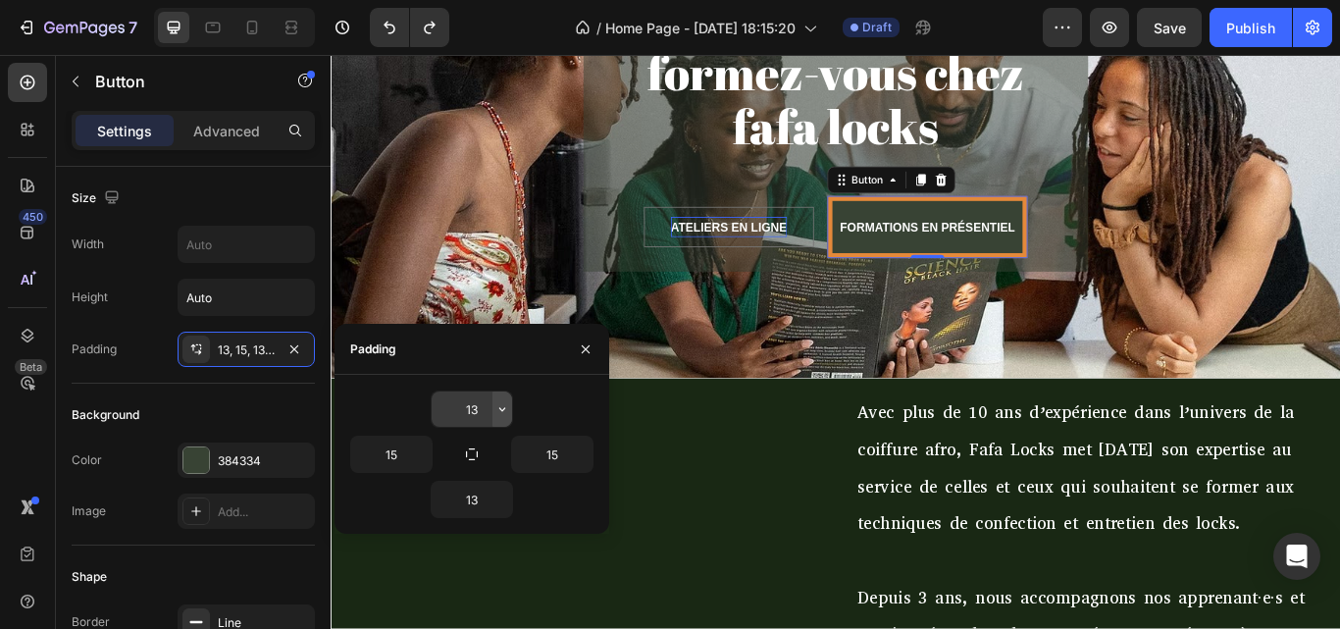
click at [494, 414] on button "button" at bounding box center [503, 408] width 20 height 35
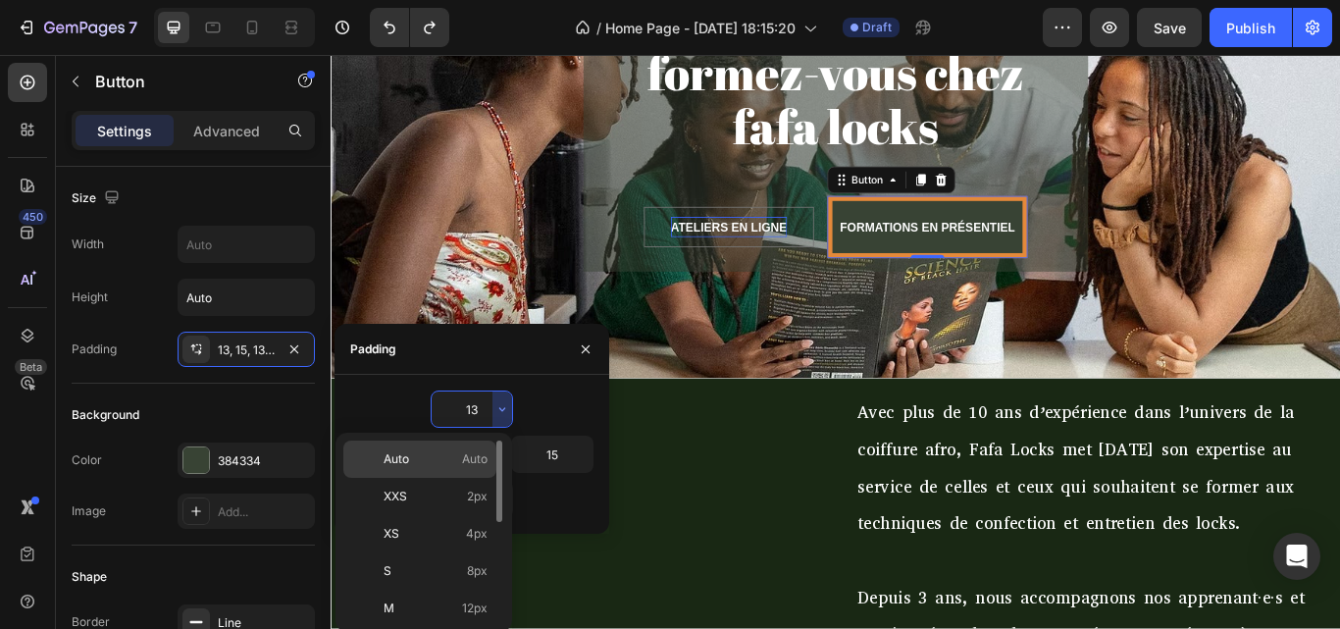
click at [466, 478] on div "Auto Auto" at bounding box center [419, 496] width 153 height 37
type input "Auto"
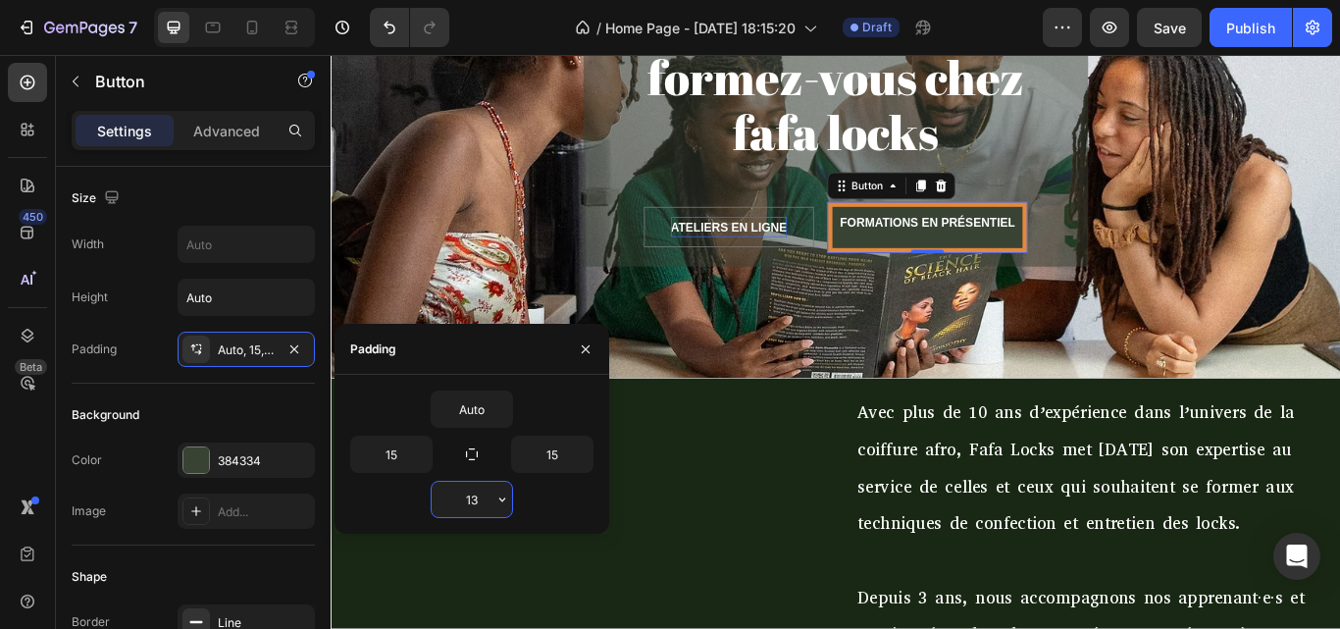
click at [487, 499] on input "13" at bounding box center [472, 499] width 80 height 35
click at [503, 500] on icon "button" at bounding box center [502, 499] width 6 height 4
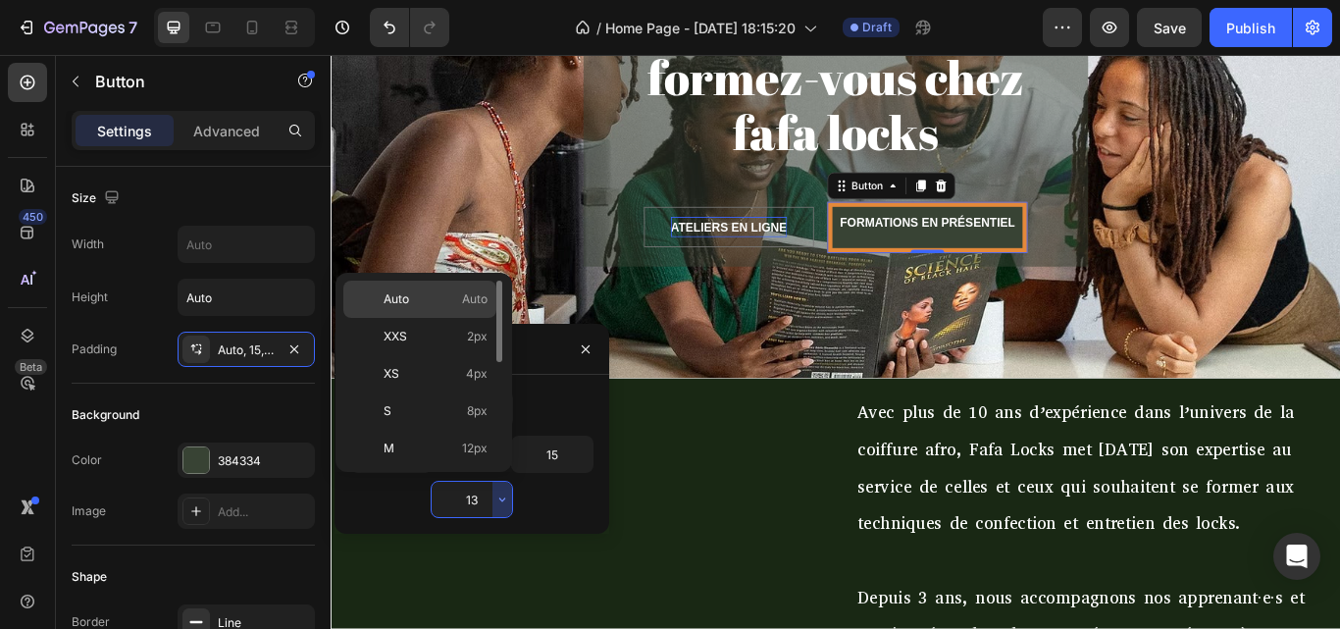
click at [450, 298] on p "Auto Auto" at bounding box center [436, 299] width 104 height 18
type input "Auto"
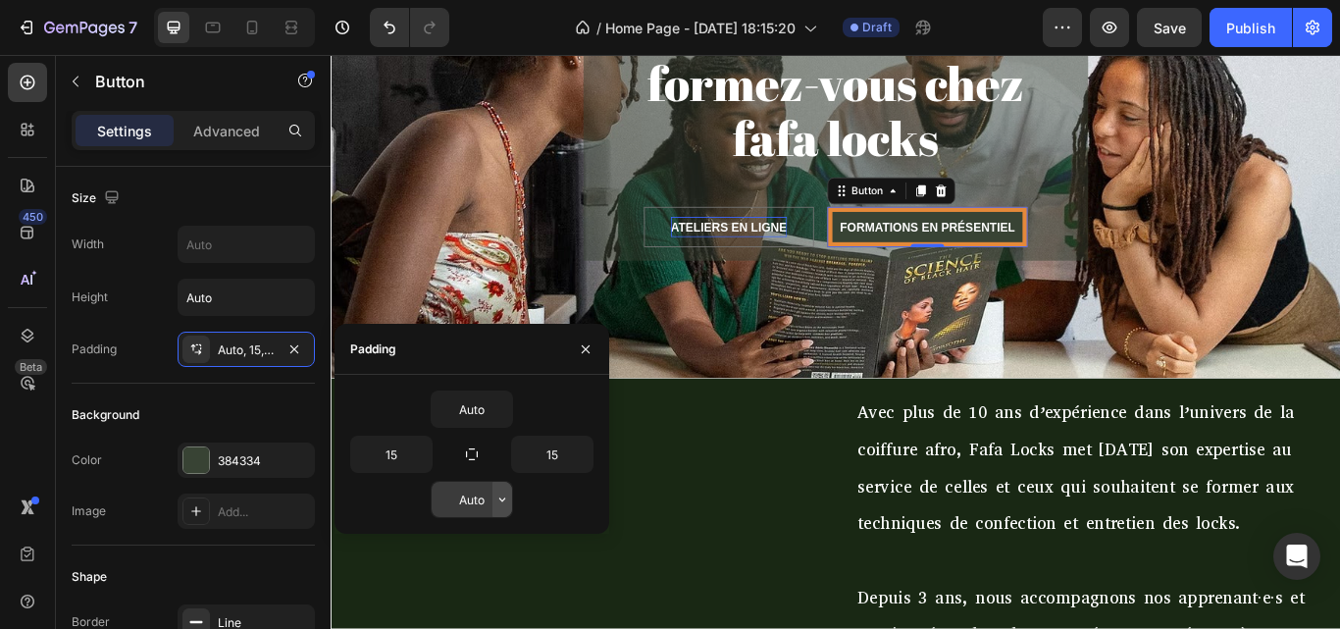
click at [509, 507] on button "button" at bounding box center [503, 499] width 20 height 35
click at [526, 495] on div "Auto" at bounding box center [471, 499] width 243 height 37
click at [465, 408] on input "Auto" at bounding box center [472, 408] width 80 height 35
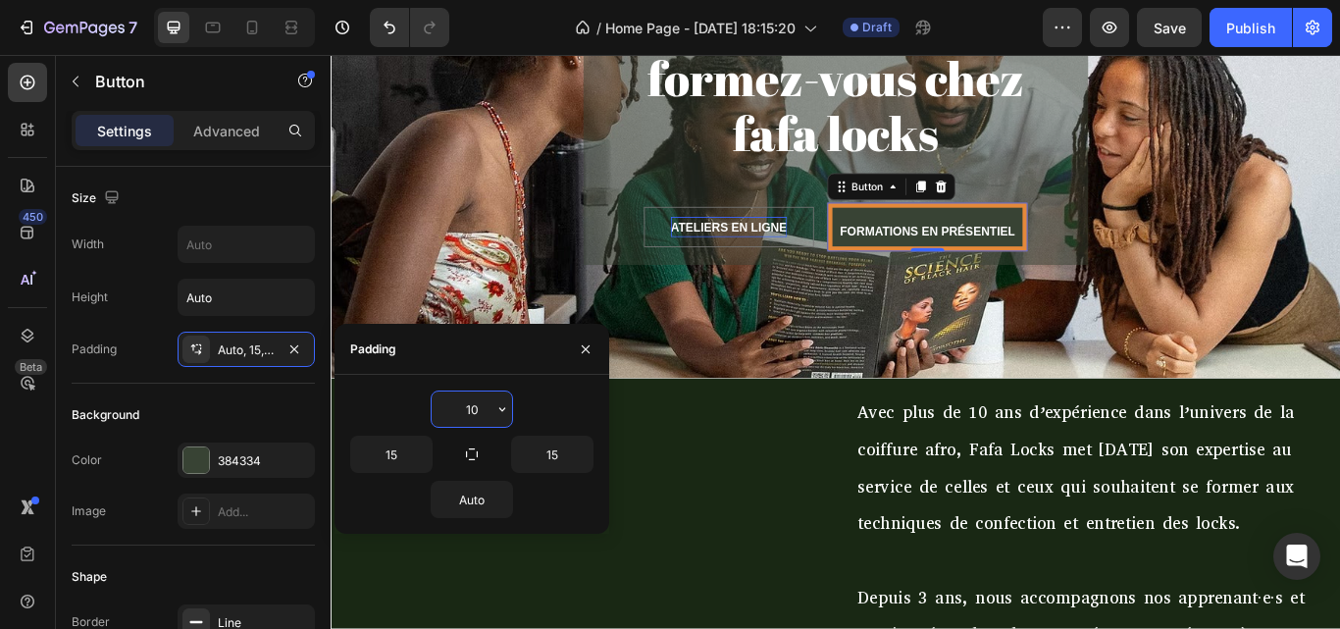
type input "1"
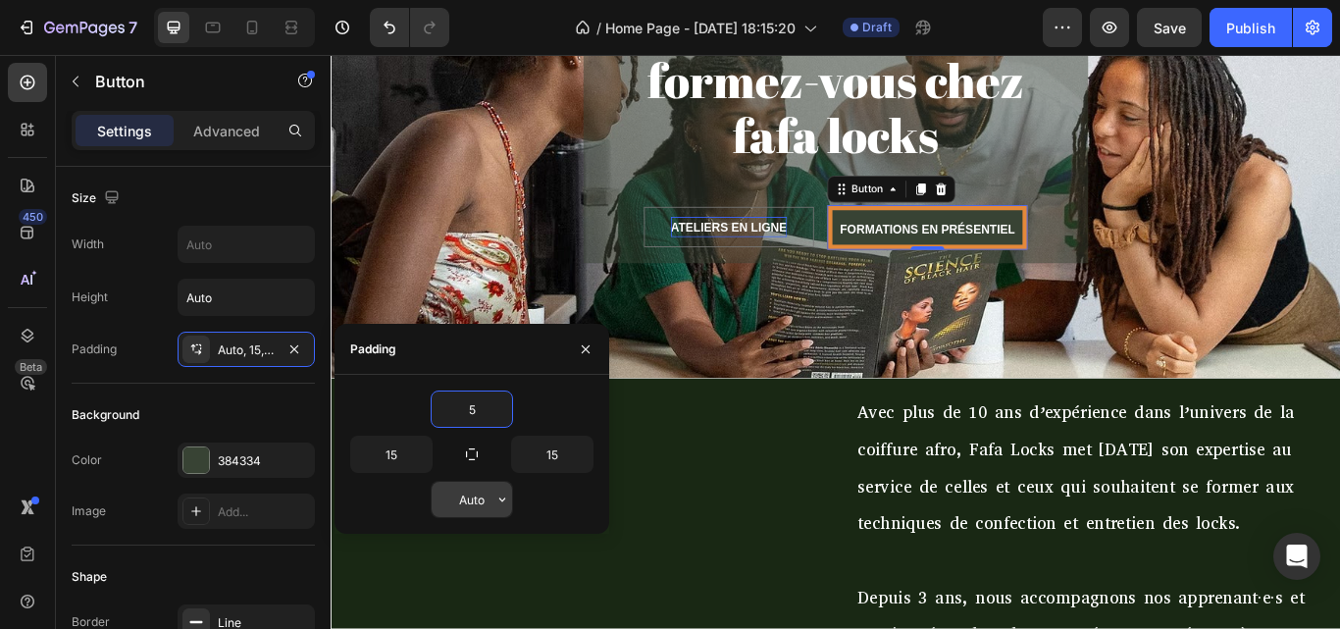
type input "5"
click at [480, 490] on input "Auto" at bounding box center [472, 499] width 80 height 35
type input "5"
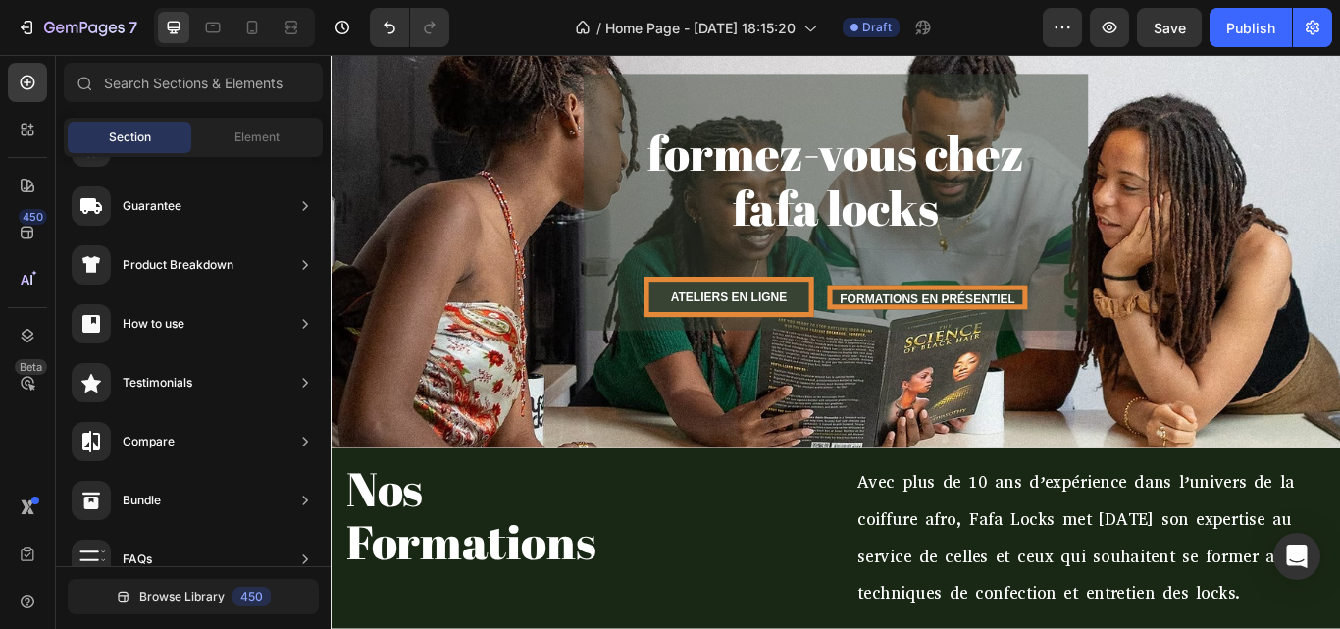
scroll to position [142, 0]
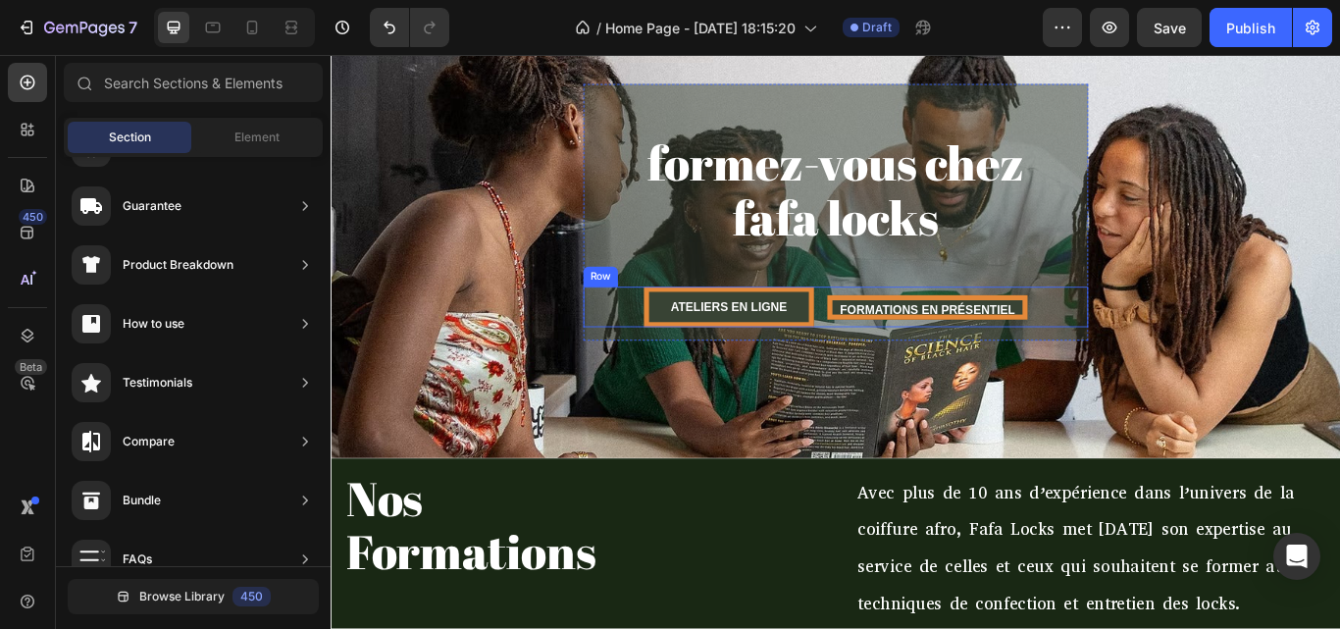
click at [1130, 329] on div "FORMATIONS EN PRÉSENTIEL Button" at bounding box center [1027, 349] width 234 height 47
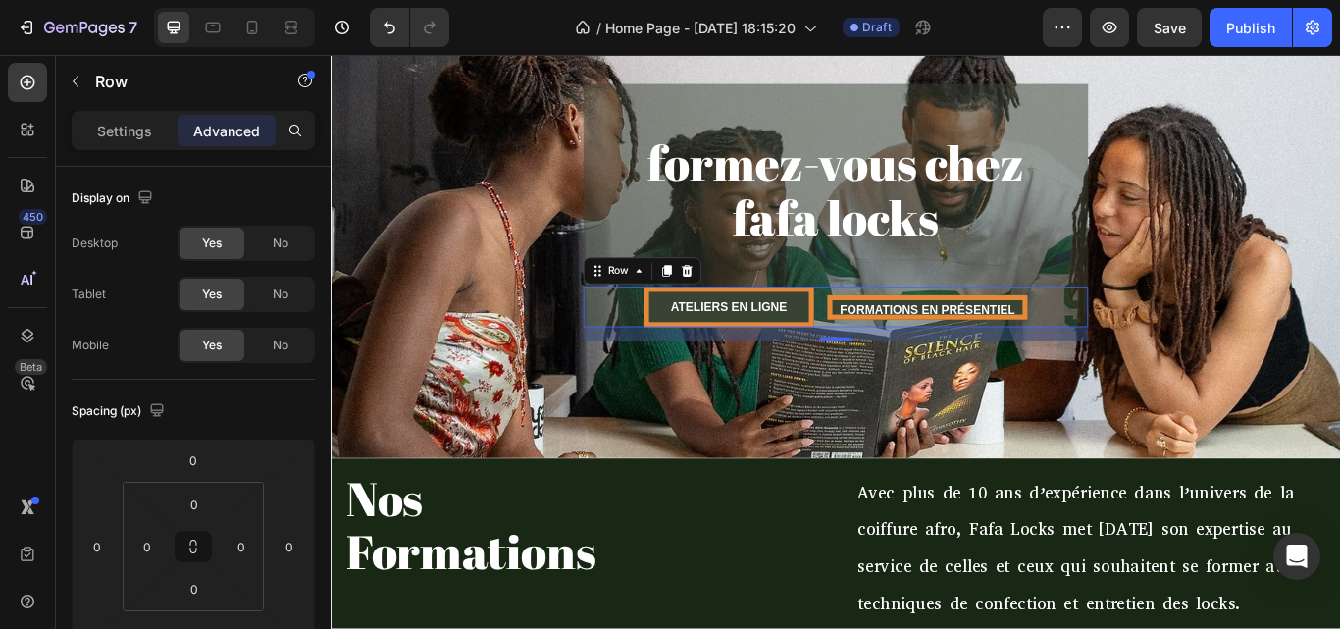
click at [1135, 339] on div "ATELIERS EN LIGNE Button FORMATIONS EN PRÉSENTIEL Button Row 16" at bounding box center [919, 349] width 589 height 47
click at [121, 129] on p "Settings" at bounding box center [124, 131] width 55 height 21
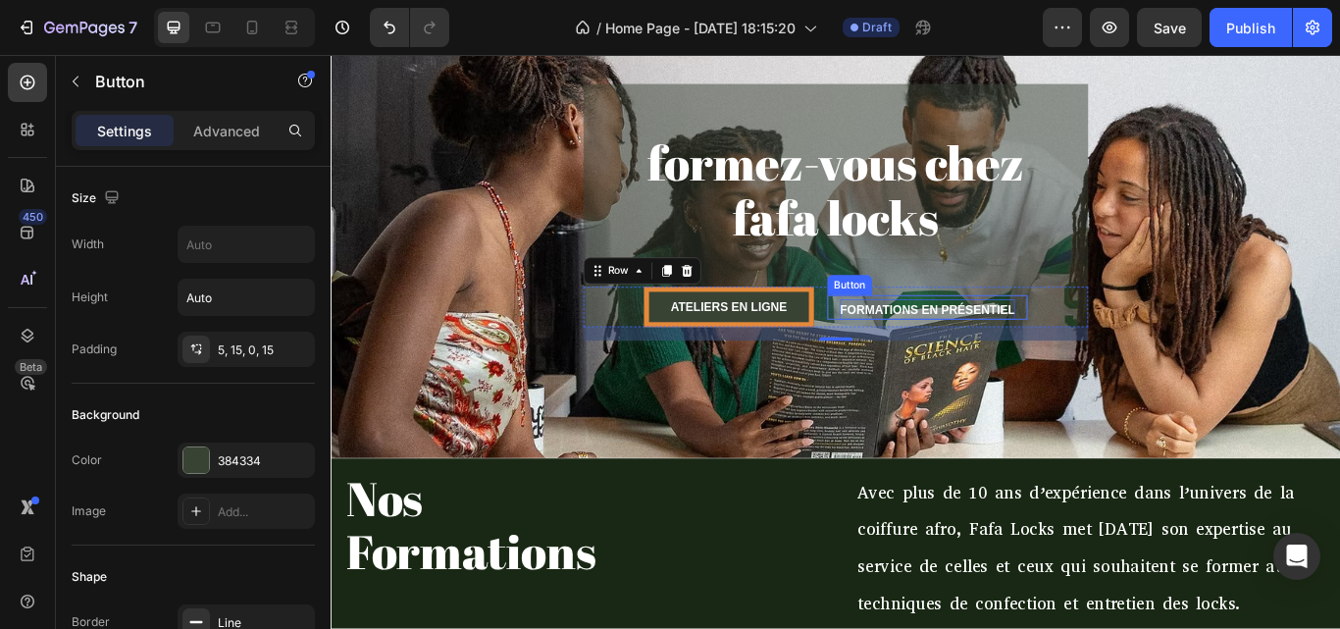
click at [1013, 348] on span "FORMATIONS EN PRÉSENTIEL" at bounding box center [1026, 352] width 204 height 16
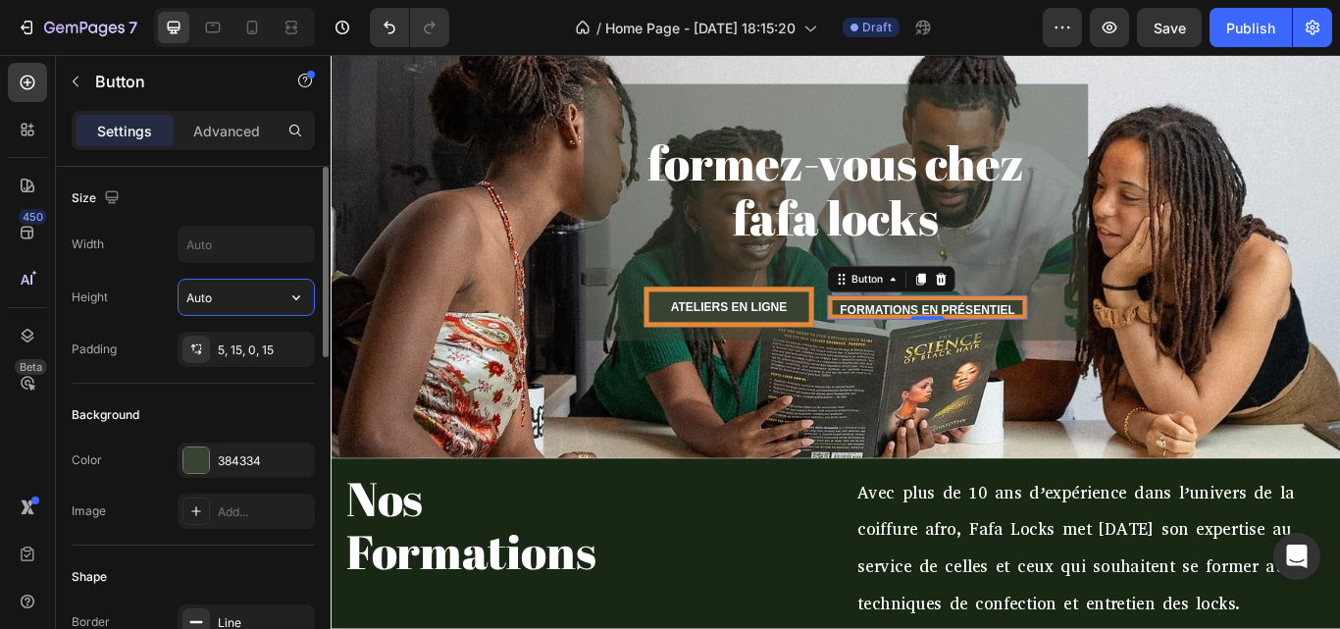
click at [252, 292] on input "Auto" at bounding box center [246, 297] width 135 height 35
click at [293, 299] on icon "button" at bounding box center [297, 297] width 20 height 20
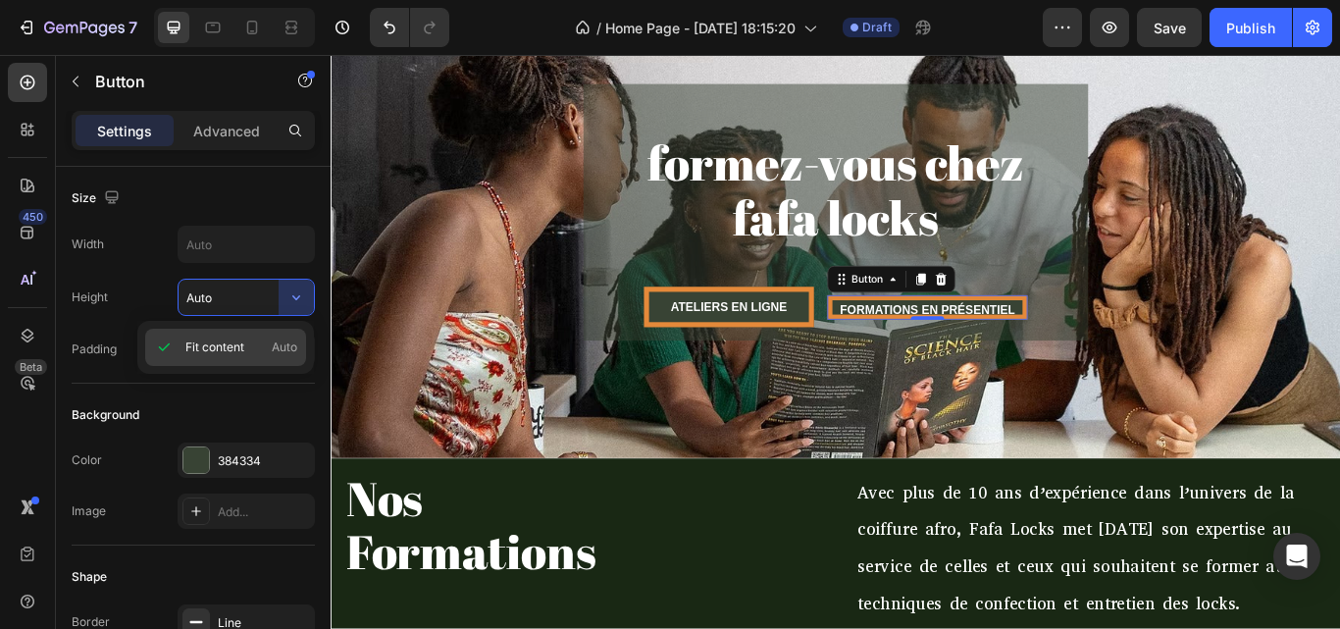
click at [230, 343] on span "Fit content" at bounding box center [214, 348] width 59 height 18
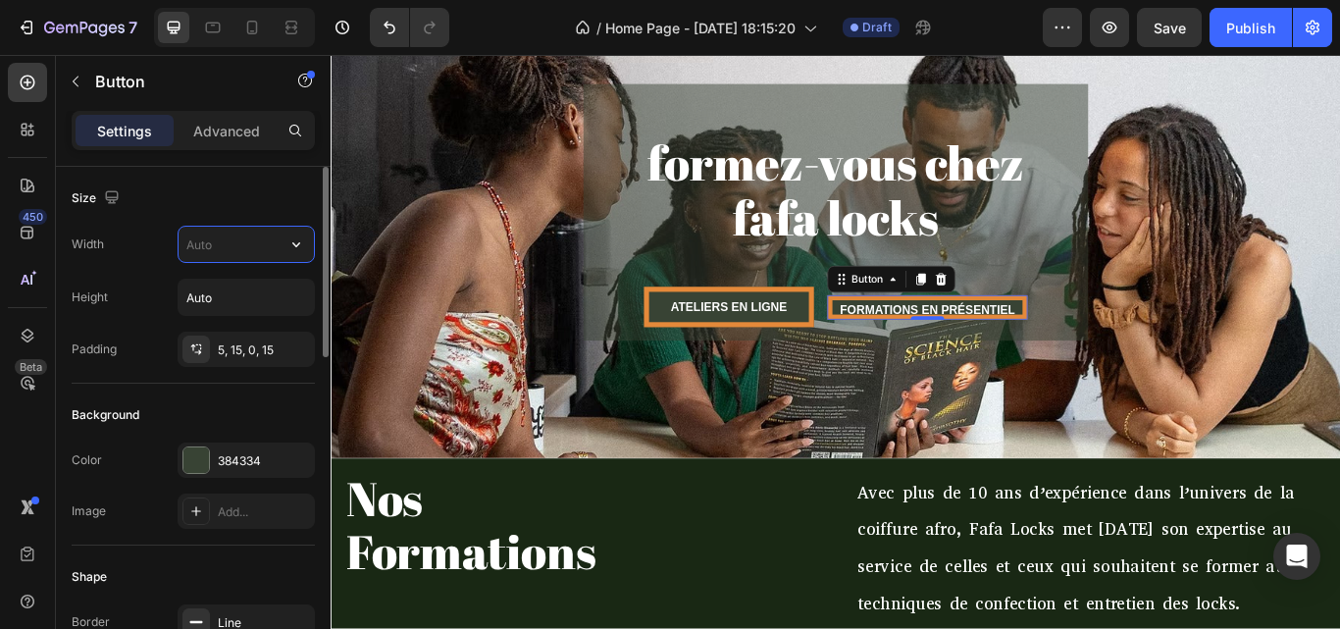
click at [228, 245] on input "text" at bounding box center [246, 244] width 135 height 35
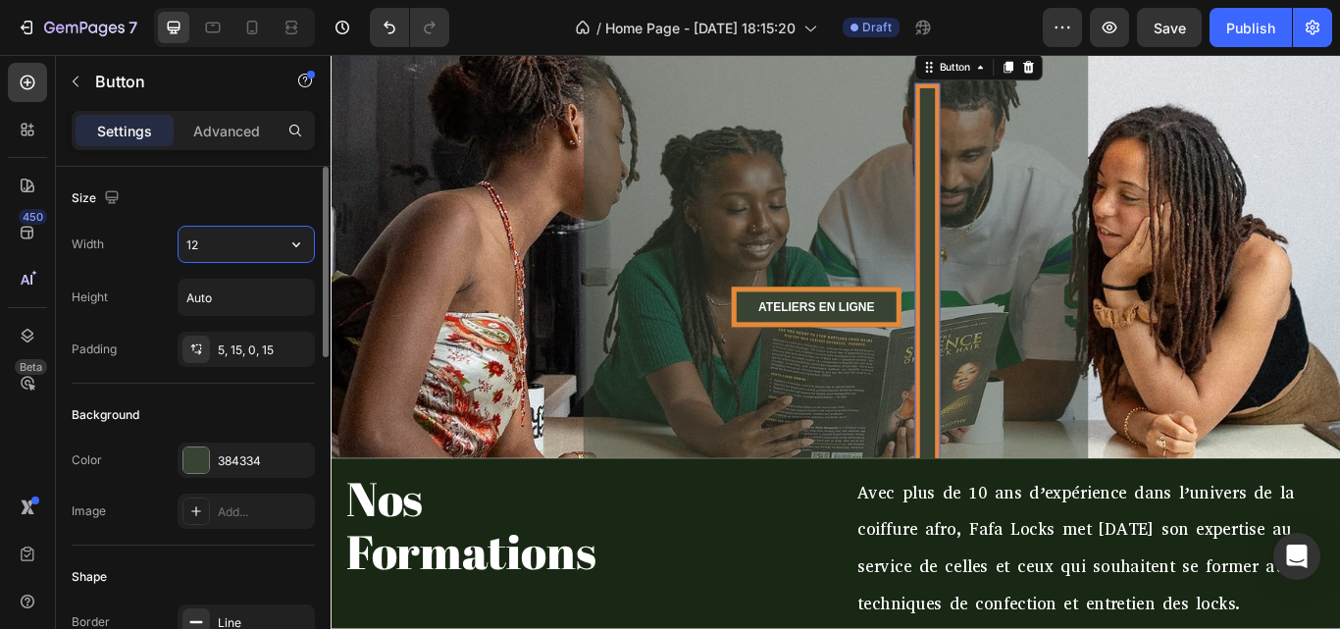
type input "1"
type input "2"
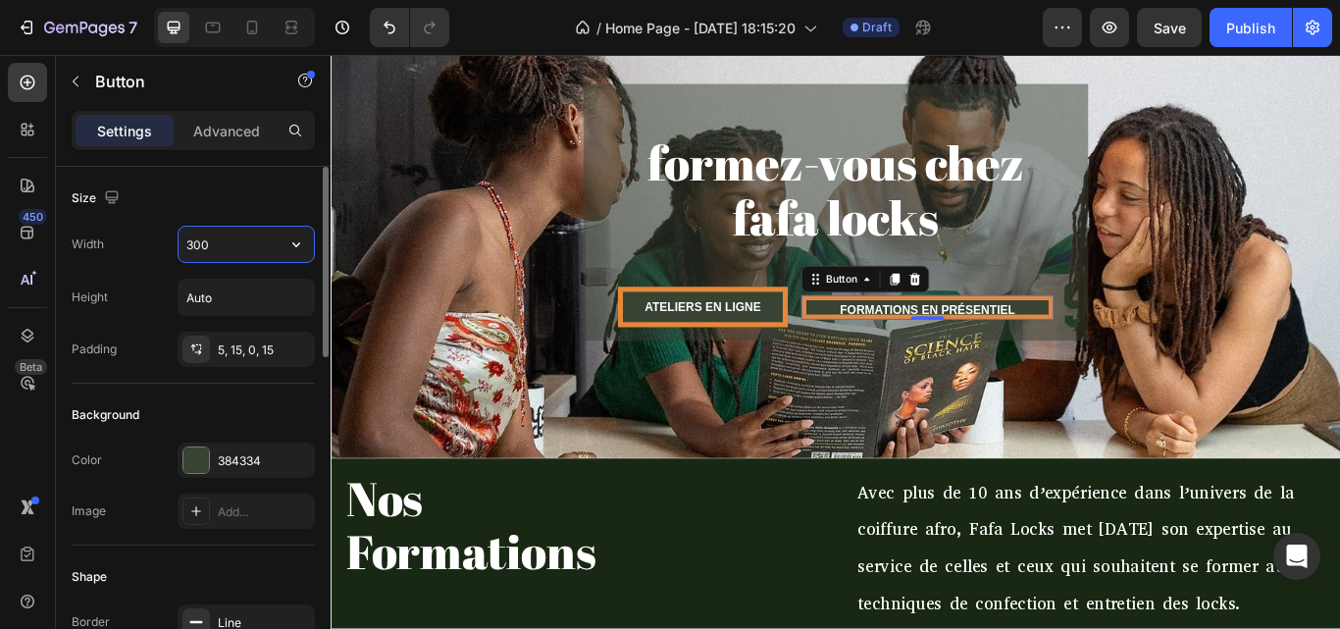
click at [234, 255] on input "300" at bounding box center [246, 244] width 135 height 35
click at [291, 246] on icon "button" at bounding box center [297, 244] width 20 height 20
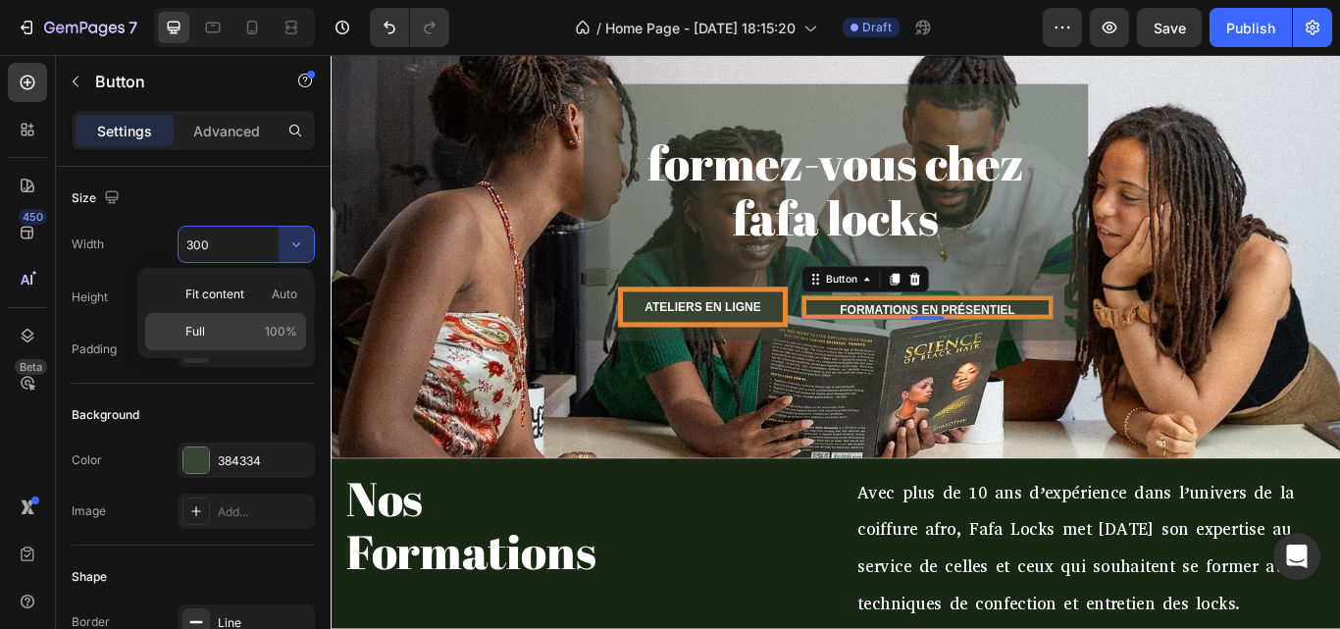
click at [246, 329] on p "Full 100%" at bounding box center [241, 332] width 112 height 18
type input "100%"
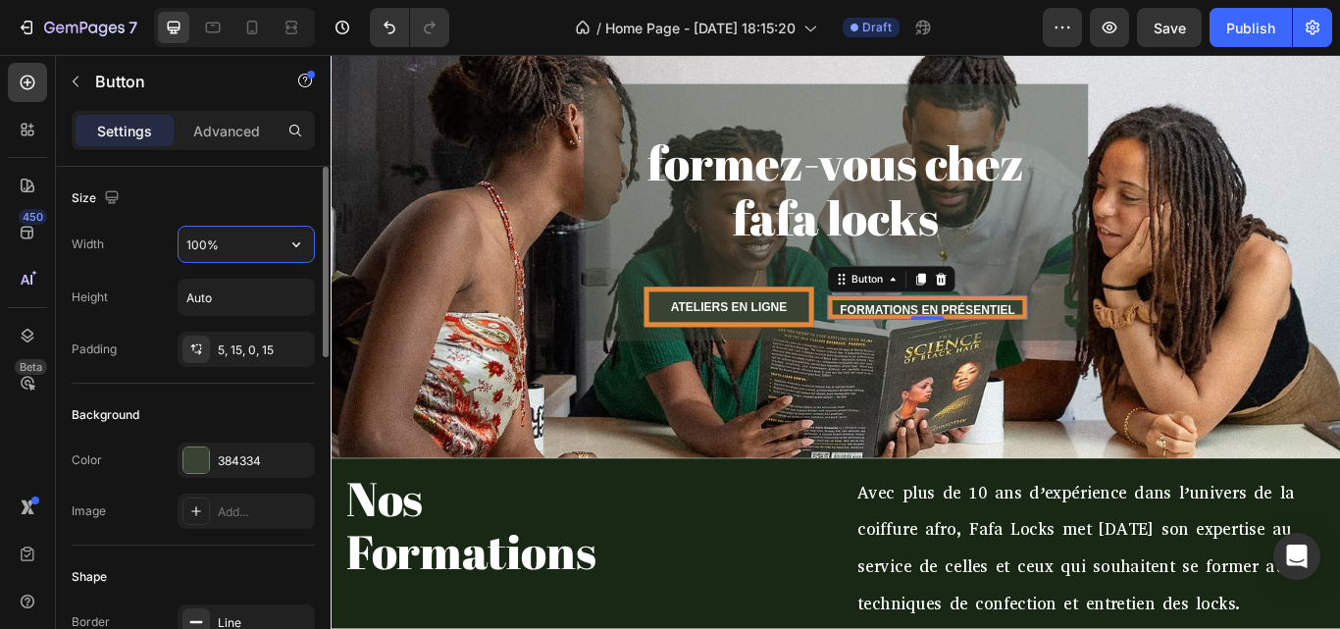
click at [259, 256] on input "100%" at bounding box center [246, 244] width 135 height 35
click at [263, 306] on input "Auto" at bounding box center [246, 297] width 135 height 35
click at [233, 341] on div "5, 15, 0, 15" at bounding box center [246, 350] width 57 height 18
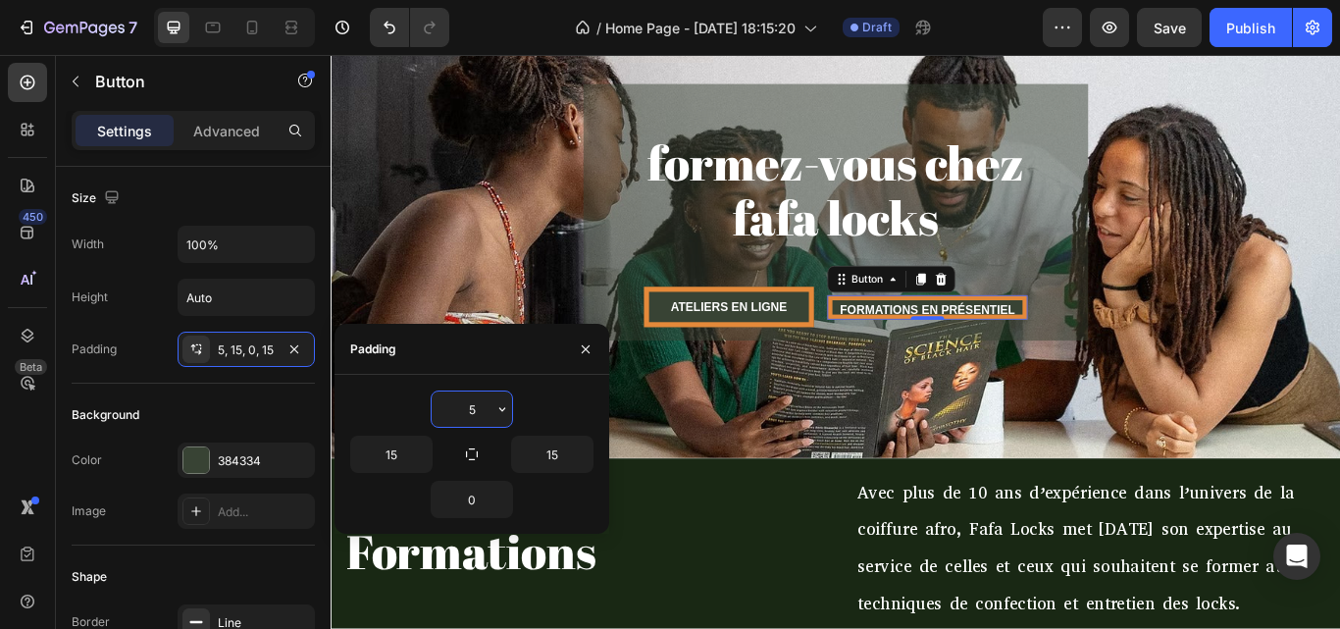
click at [482, 415] on input "5" at bounding box center [472, 408] width 80 height 35
click at [497, 409] on icon "button" at bounding box center [503, 409] width 16 height 16
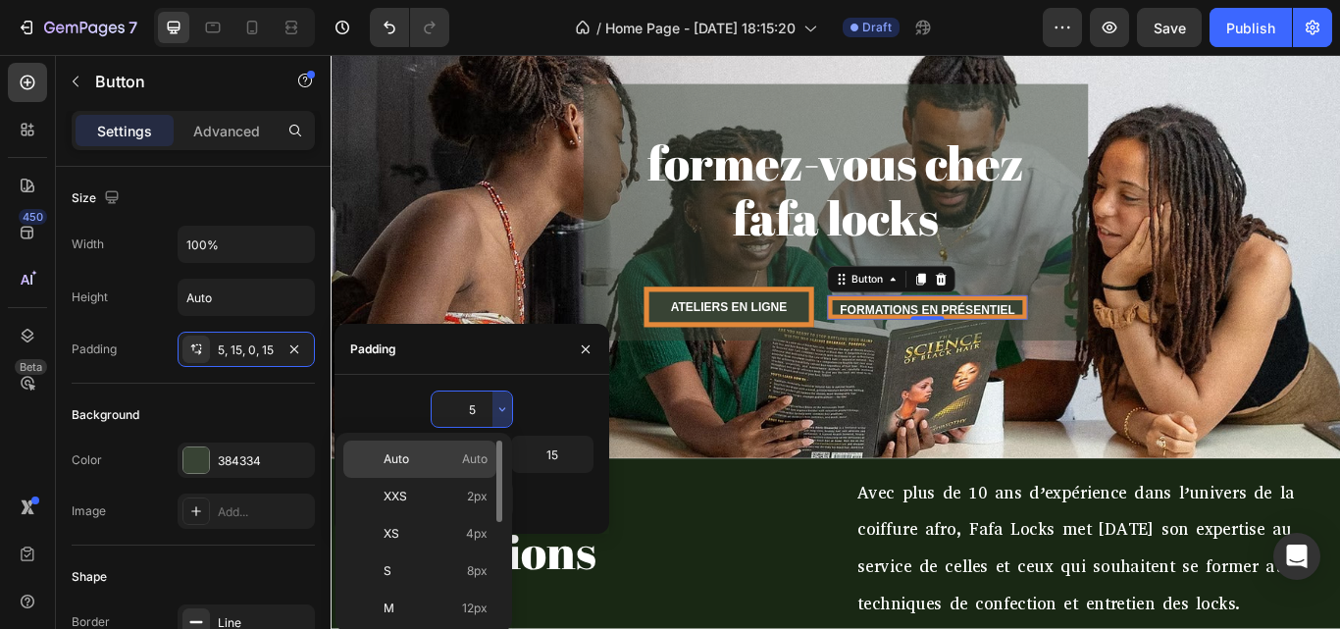
click at [457, 478] on div "Auto Auto" at bounding box center [419, 496] width 153 height 37
type input "Auto"
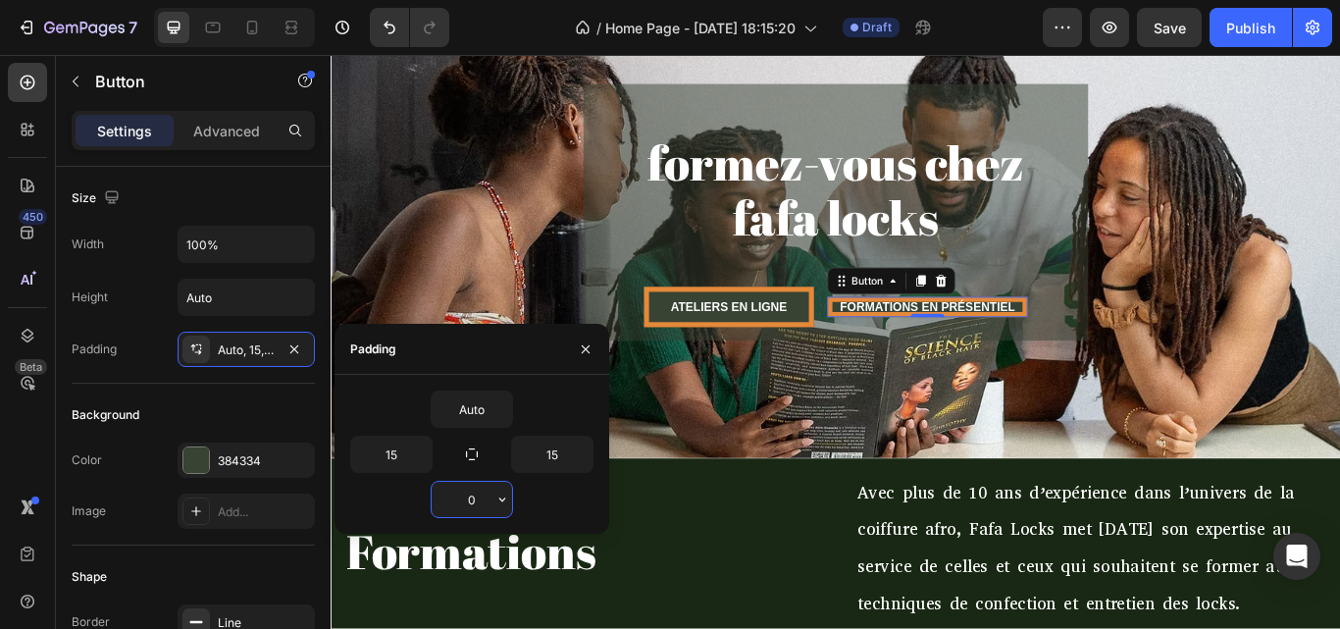
click at [484, 507] on input "0" at bounding box center [472, 499] width 80 height 35
click at [499, 502] on icon "button" at bounding box center [503, 500] width 16 height 16
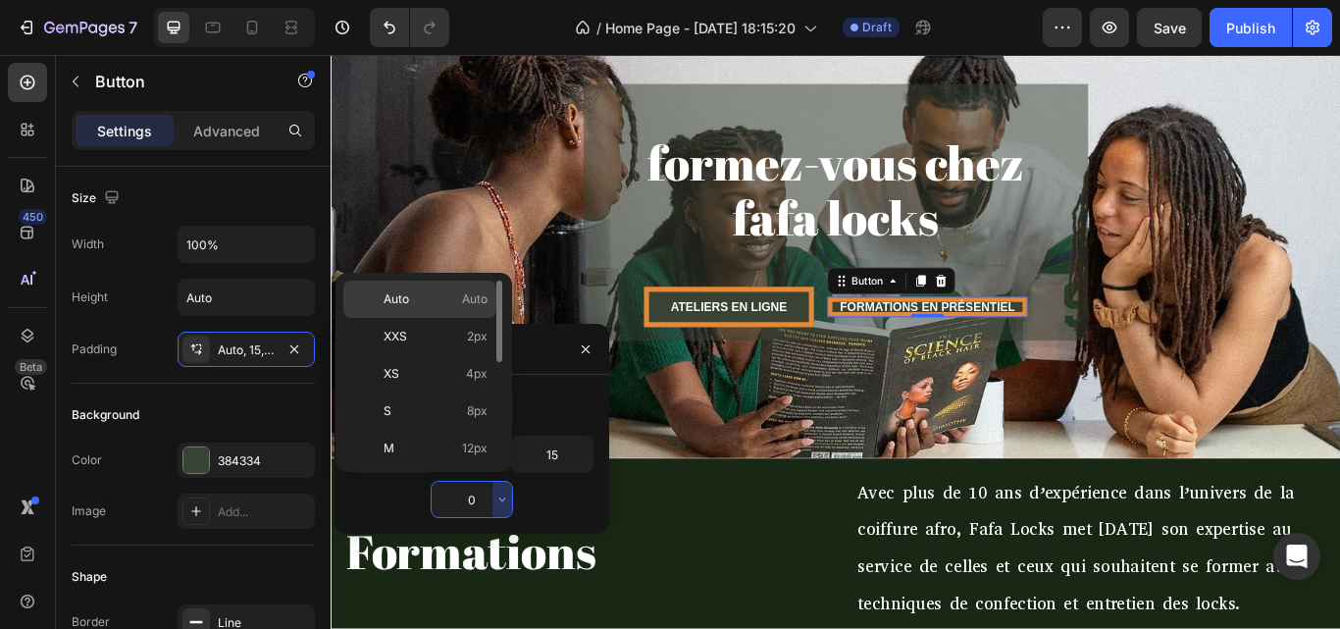
click at [455, 301] on p "Auto Auto" at bounding box center [436, 299] width 104 height 18
type input "Auto"
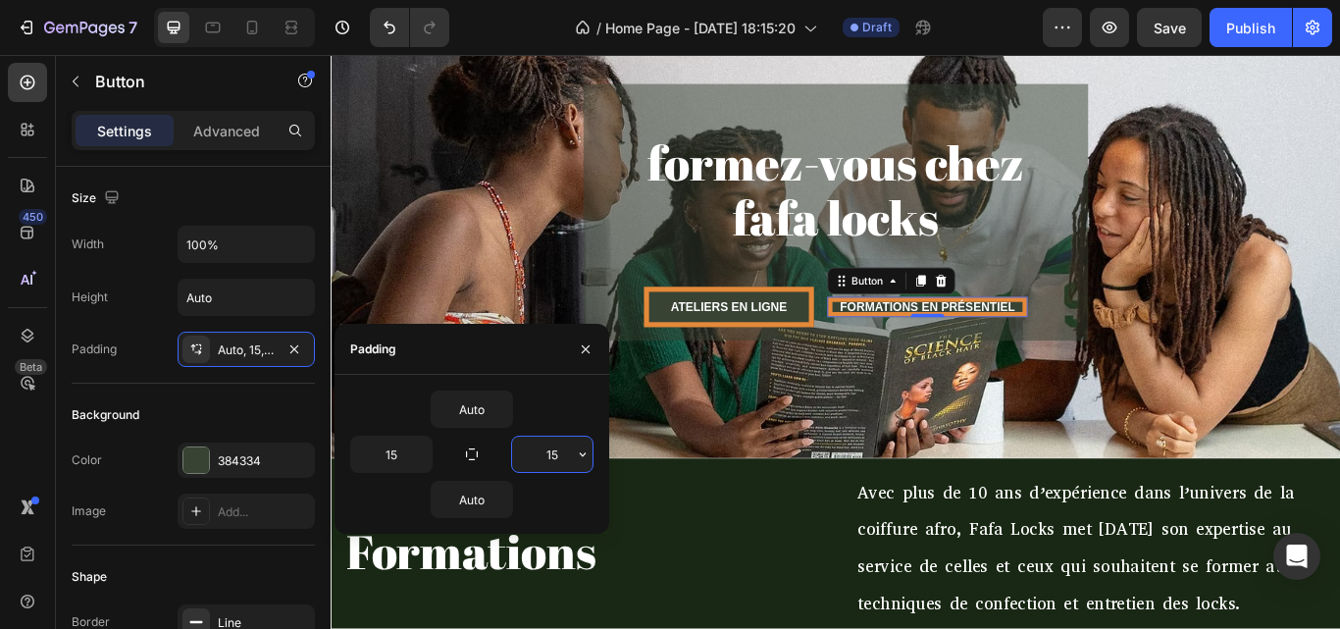
click at [544, 453] on input "15" at bounding box center [552, 454] width 80 height 35
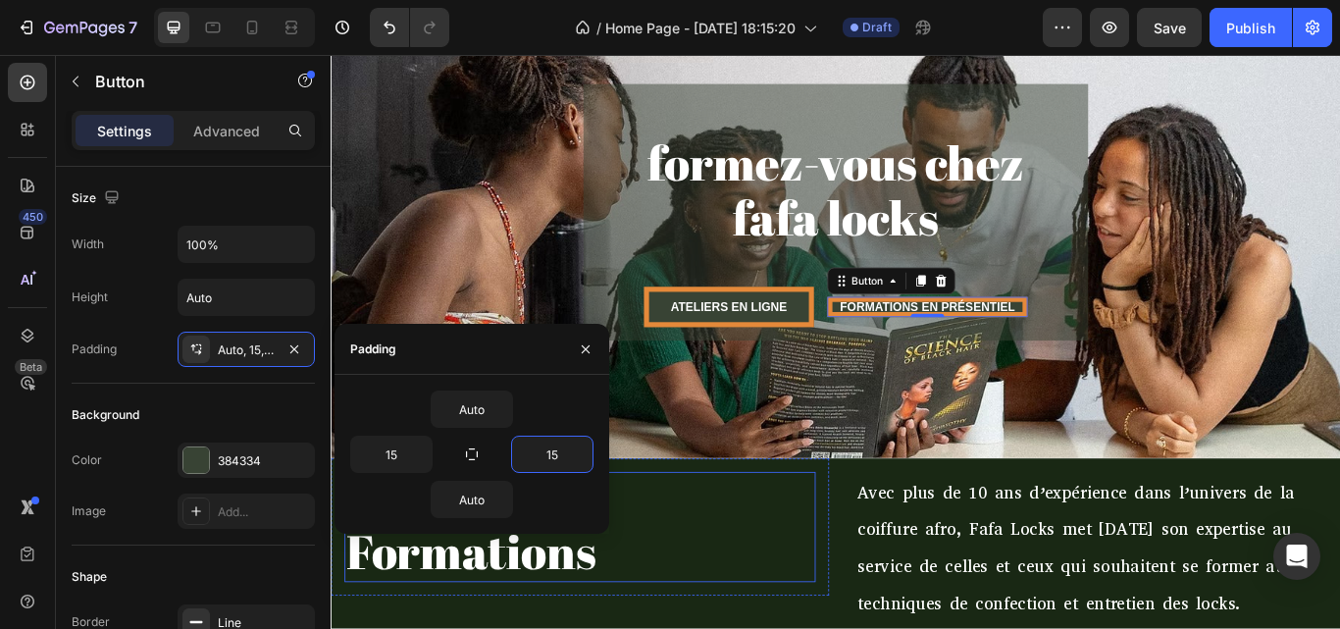
click at [693, 610] on h2 "Nos Formations" at bounding box center [620, 607] width 549 height 130
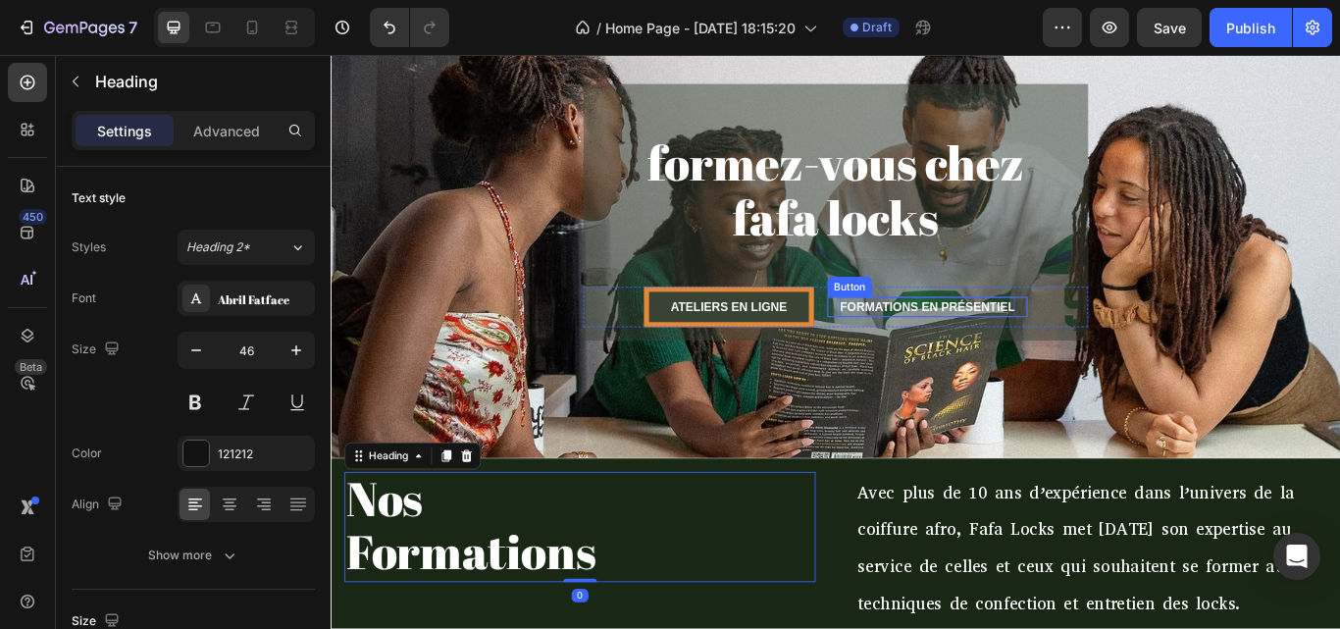
click at [1016, 341] on span "FORMATIONS EN PRÉSENTIEL" at bounding box center [1026, 349] width 204 height 16
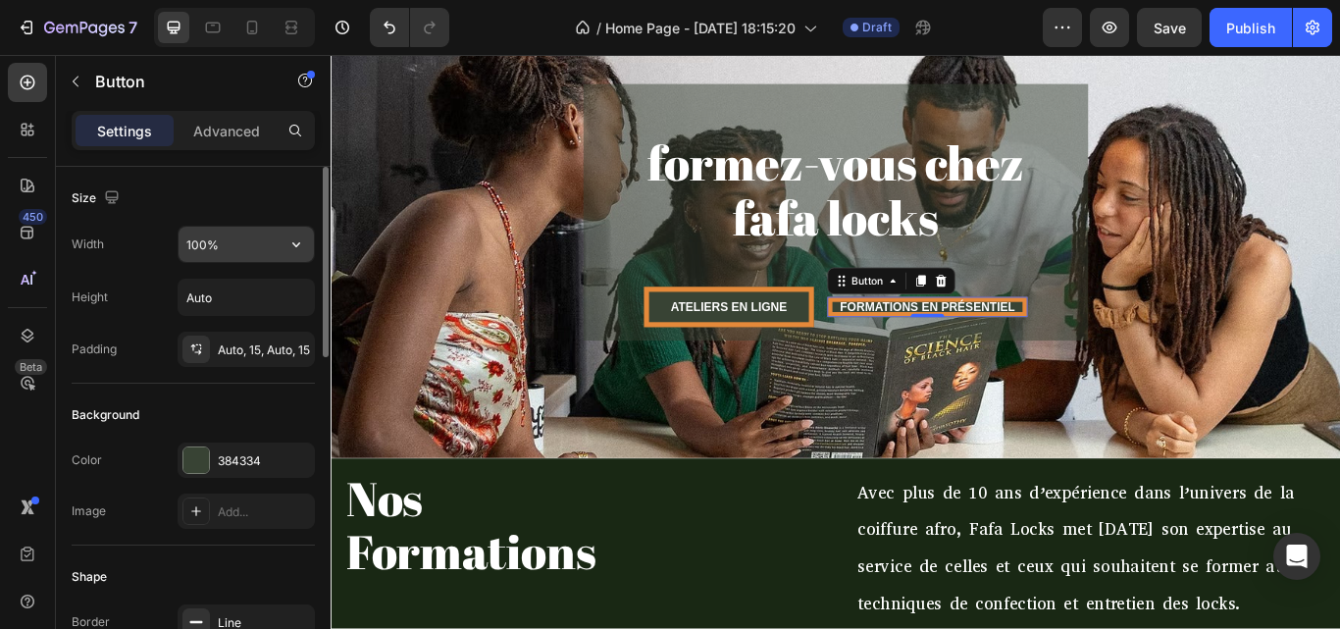
click at [196, 236] on input "100%" at bounding box center [246, 244] width 135 height 35
click at [288, 236] on icon "button" at bounding box center [297, 244] width 20 height 20
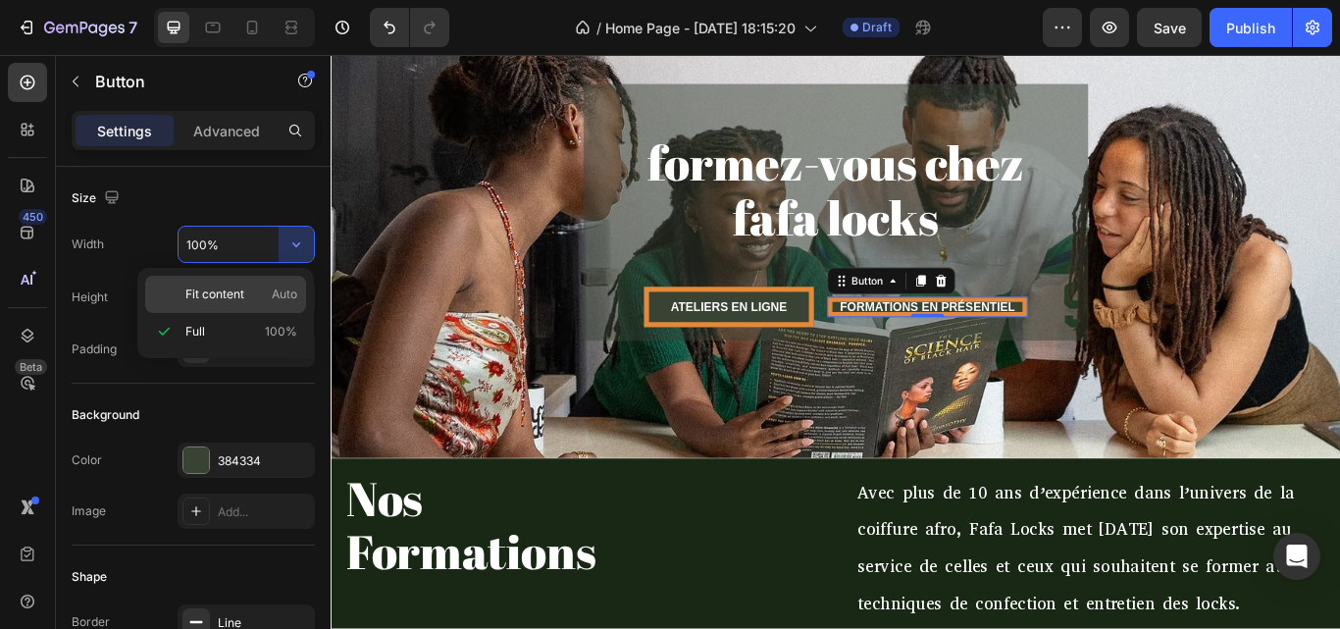
click at [251, 295] on p "Fit content Auto" at bounding box center [241, 295] width 112 height 18
type input "Auto"
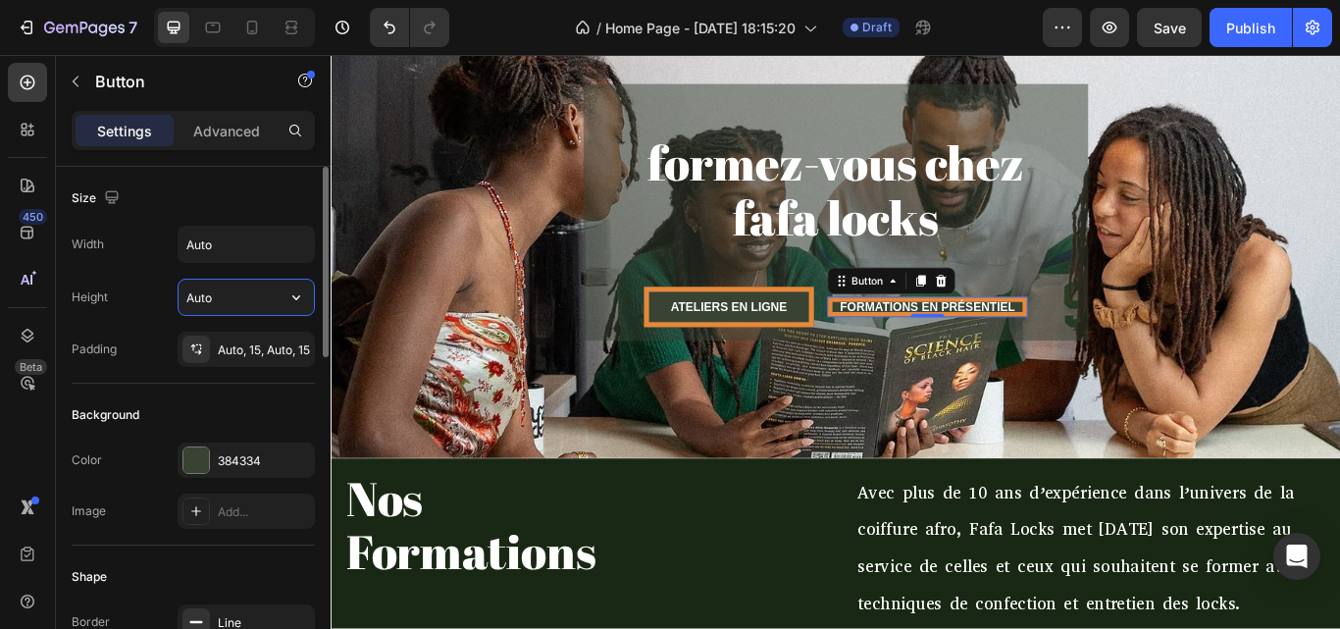
click at [229, 298] on input "Auto" at bounding box center [246, 297] width 135 height 35
click at [202, 347] on icon at bounding box center [196, 349] width 16 height 16
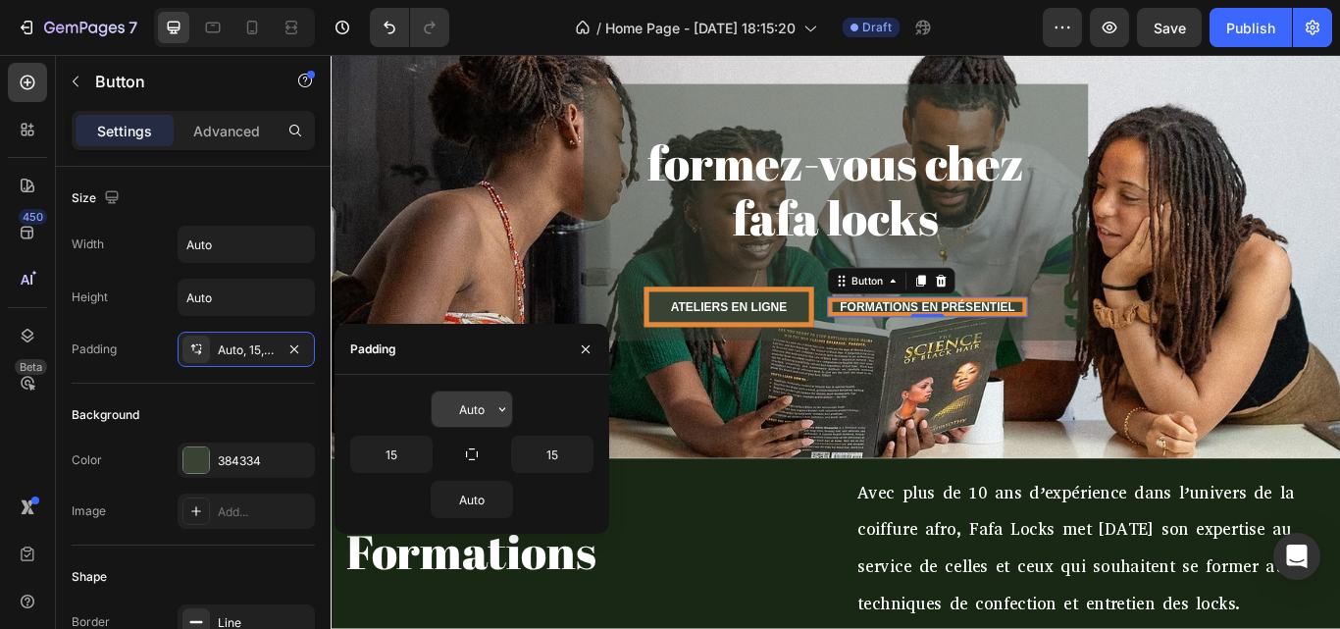
click at [483, 409] on input "Auto" at bounding box center [472, 408] width 80 height 35
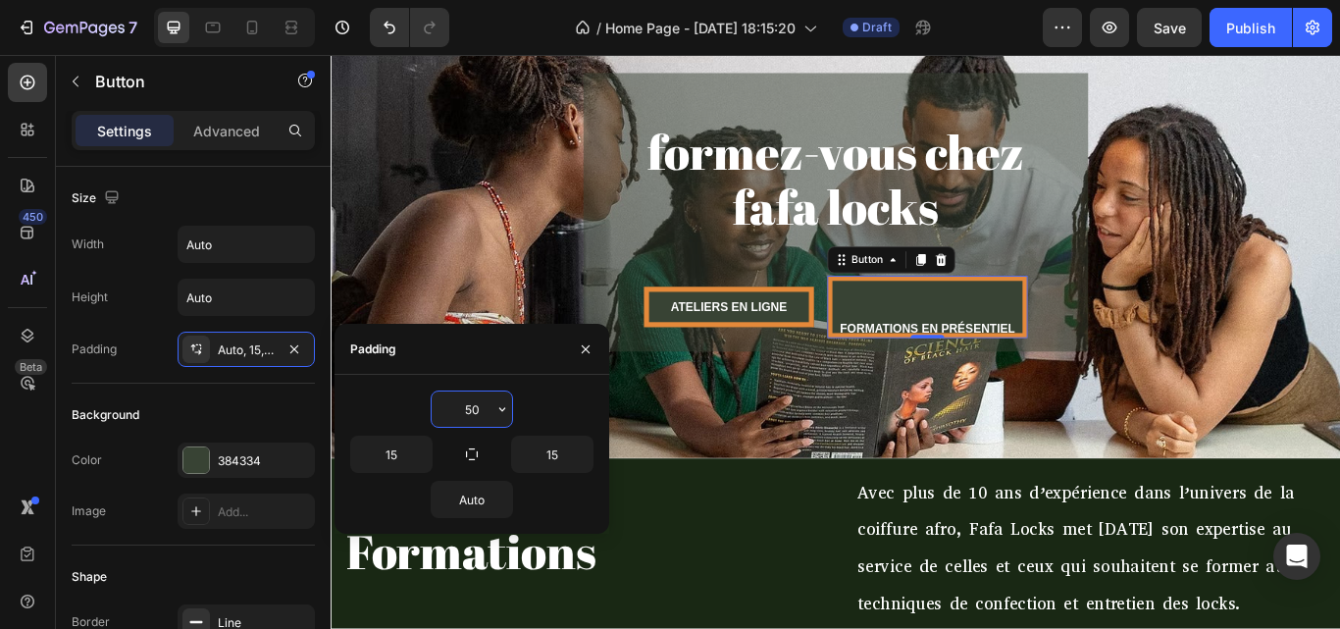
type input "5"
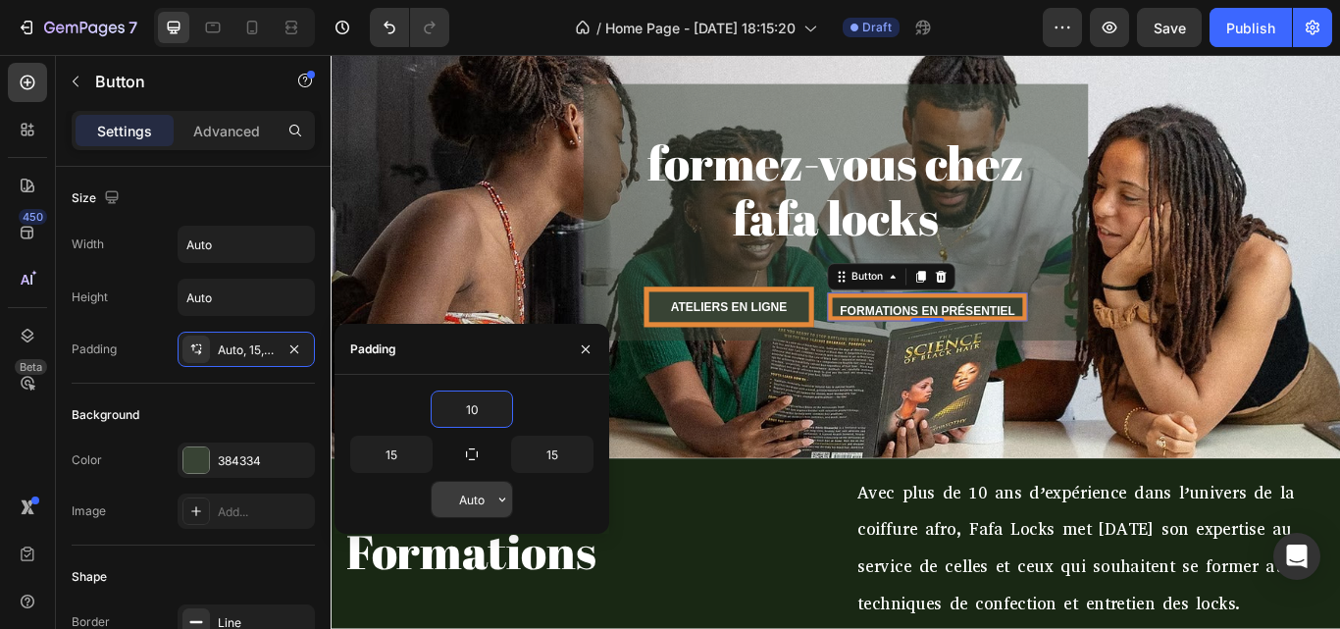
type input "10"
click at [489, 509] on input "Auto" at bounding box center [472, 499] width 80 height 35
type input "15"
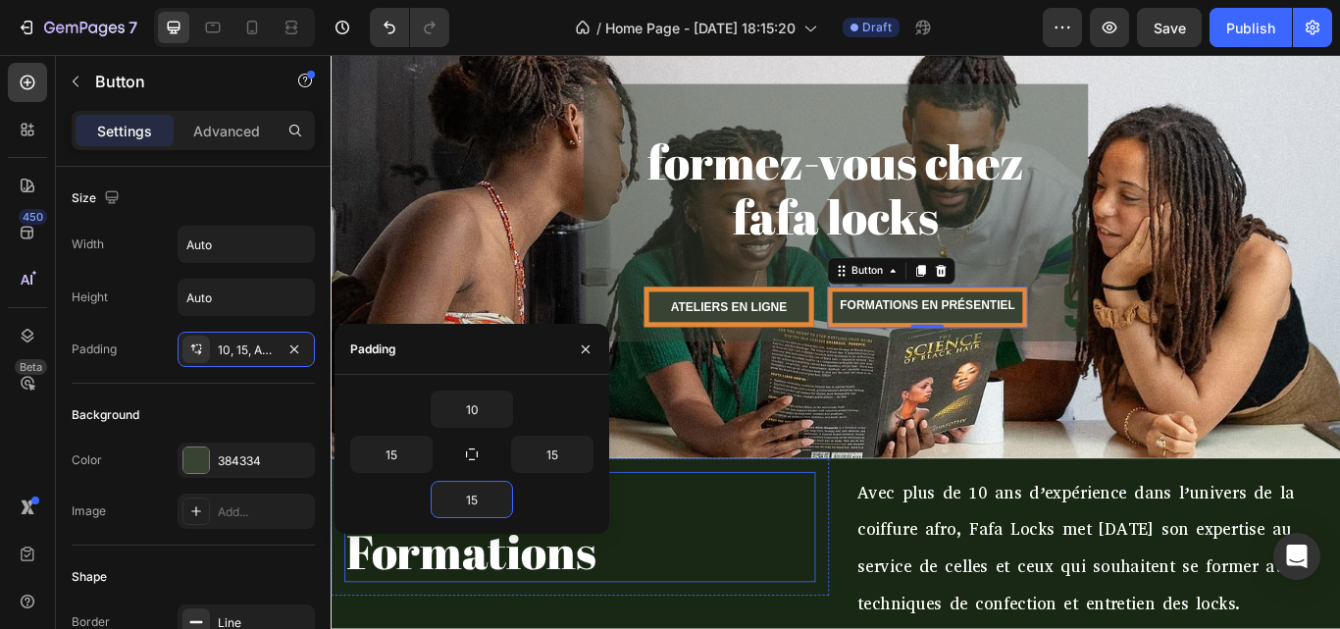
click at [841, 598] on h2 "Nos Formations" at bounding box center [620, 607] width 549 height 130
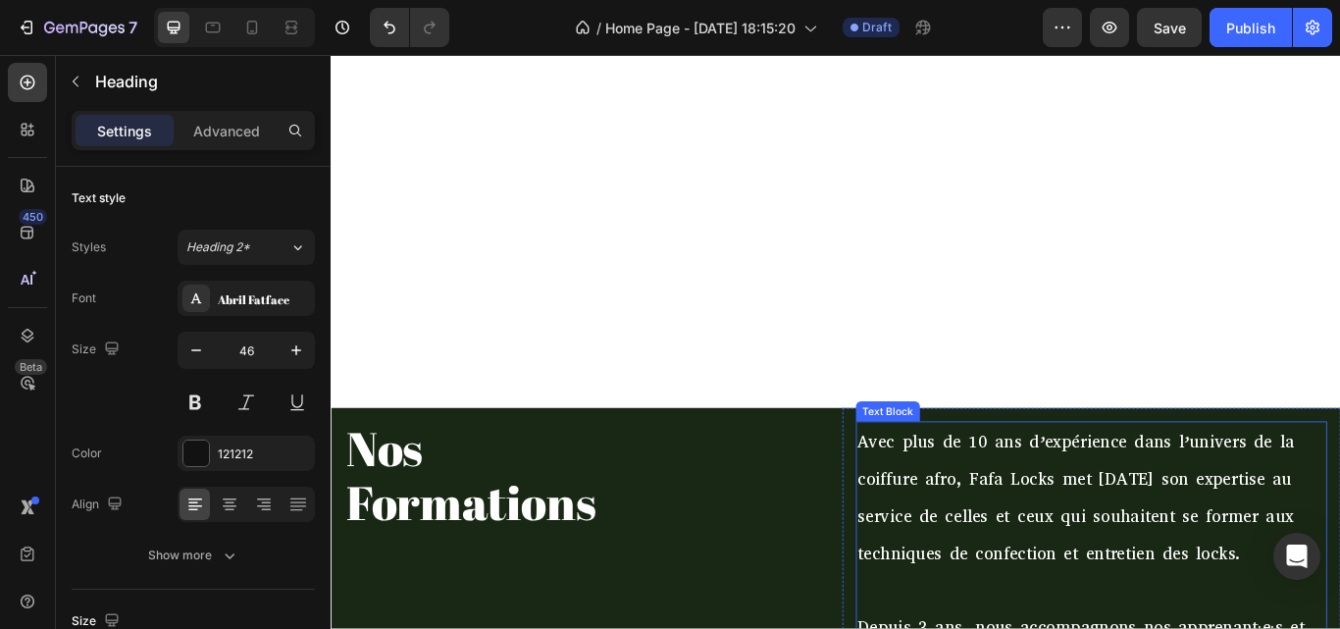
scroll to position [784, 0]
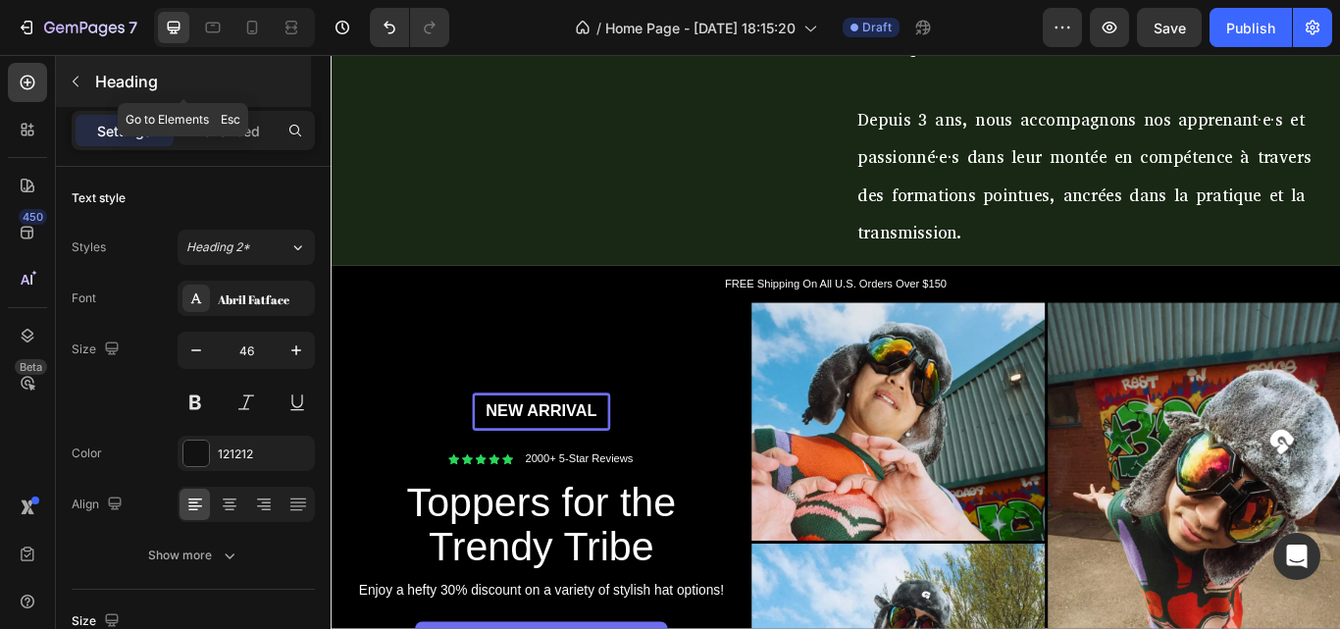
click at [82, 88] on icon "button" at bounding box center [76, 82] width 16 height 16
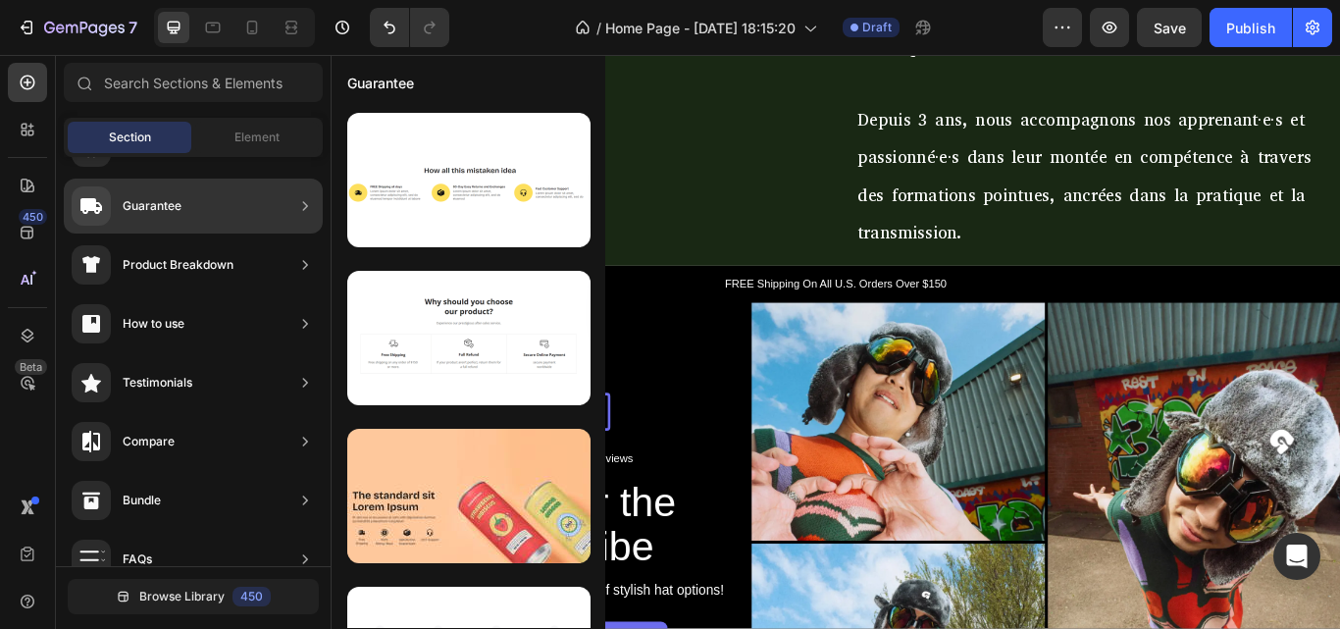
scroll to position [0, 0]
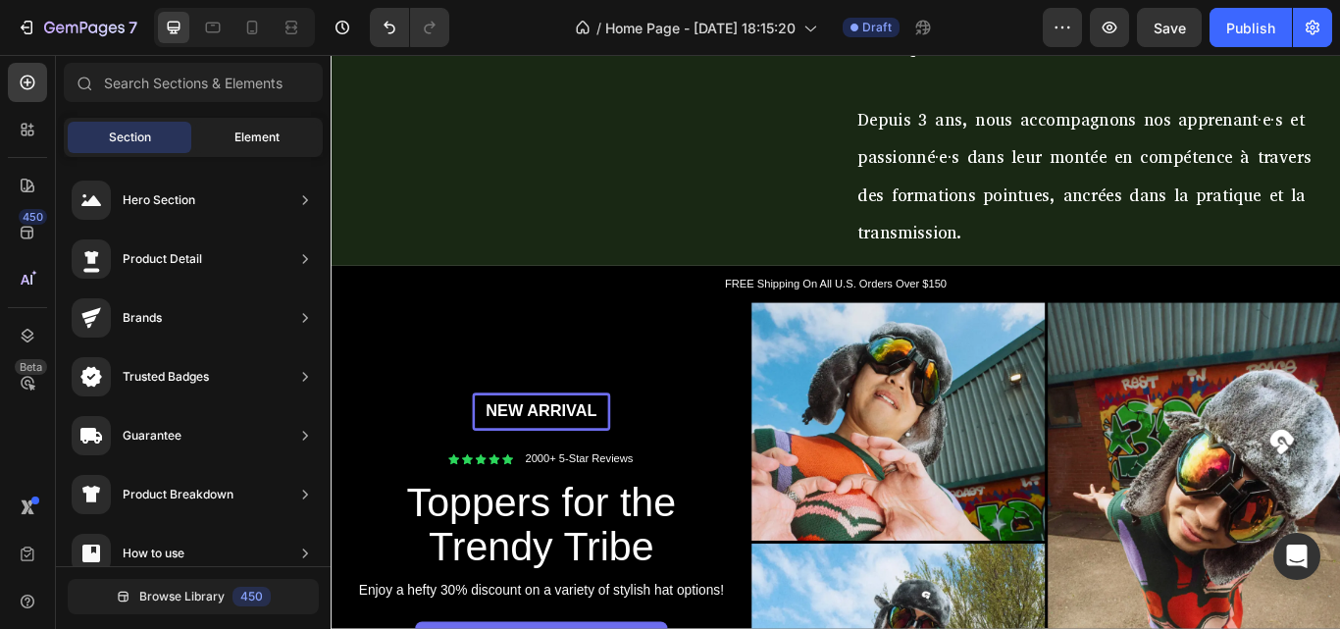
click at [254, 124] on div "Element" at bounding box center [257, 137] width 124 height 31
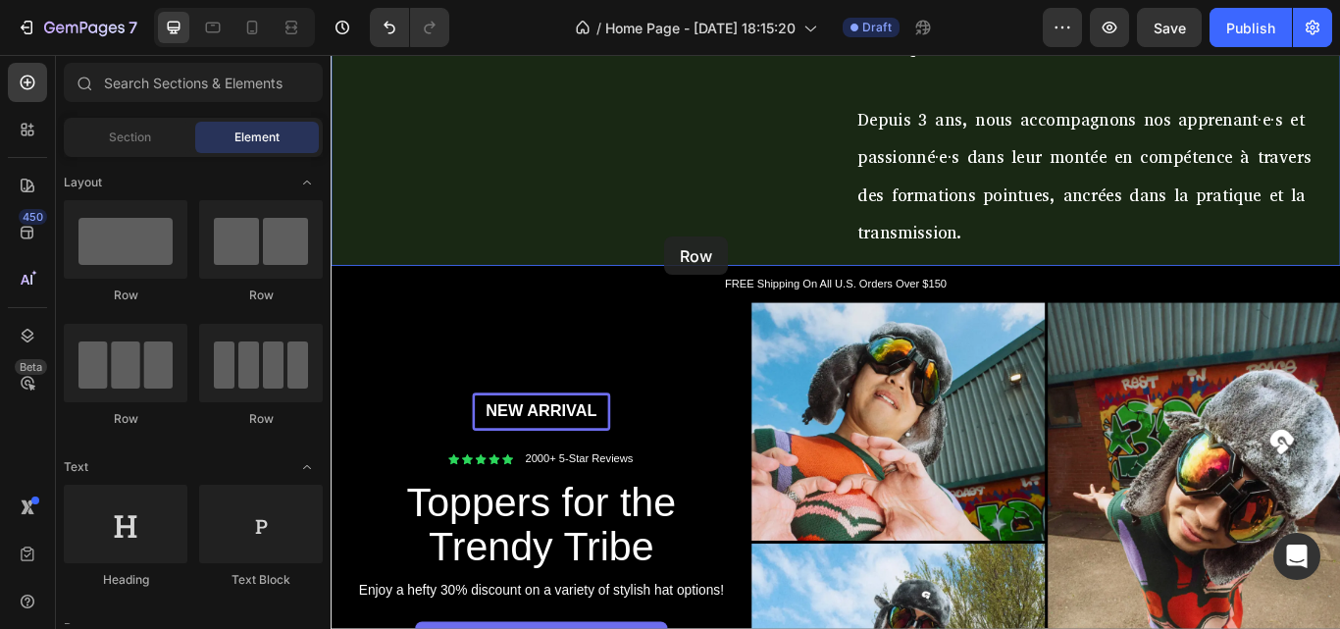
drag, startPoint x: 488, startPoint y: 296, endPoint x: 719, endPoint y: 267, distance: 233.4
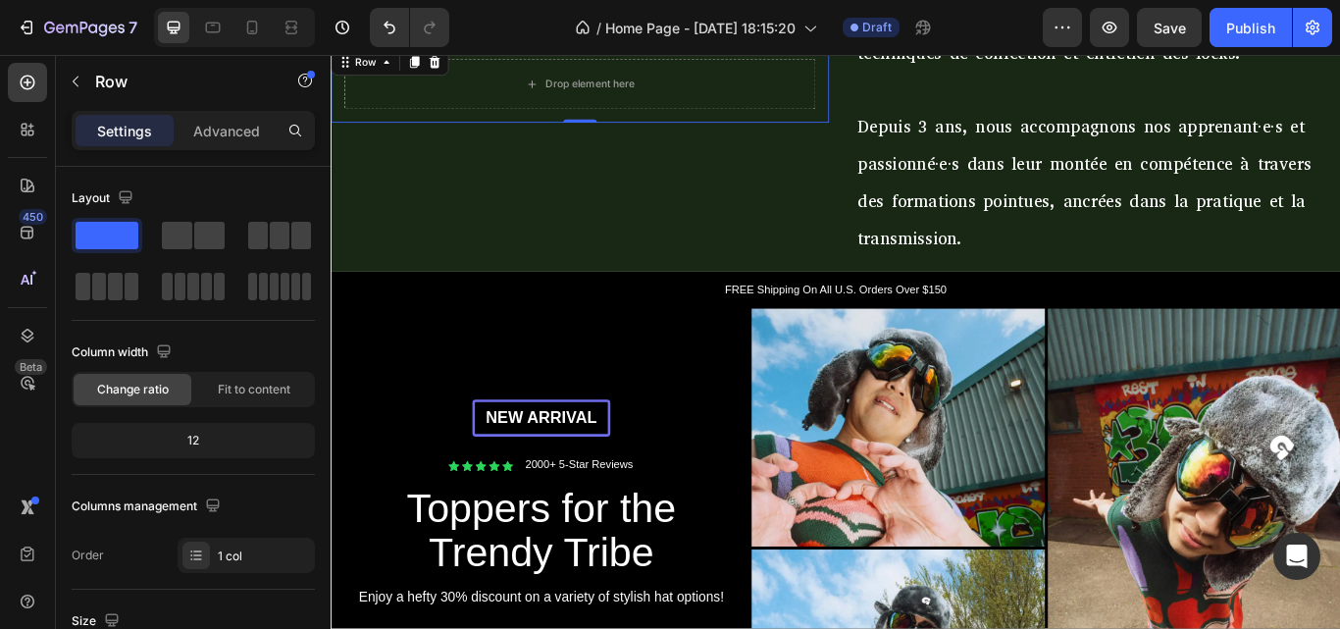
scroll to position [577, 0]
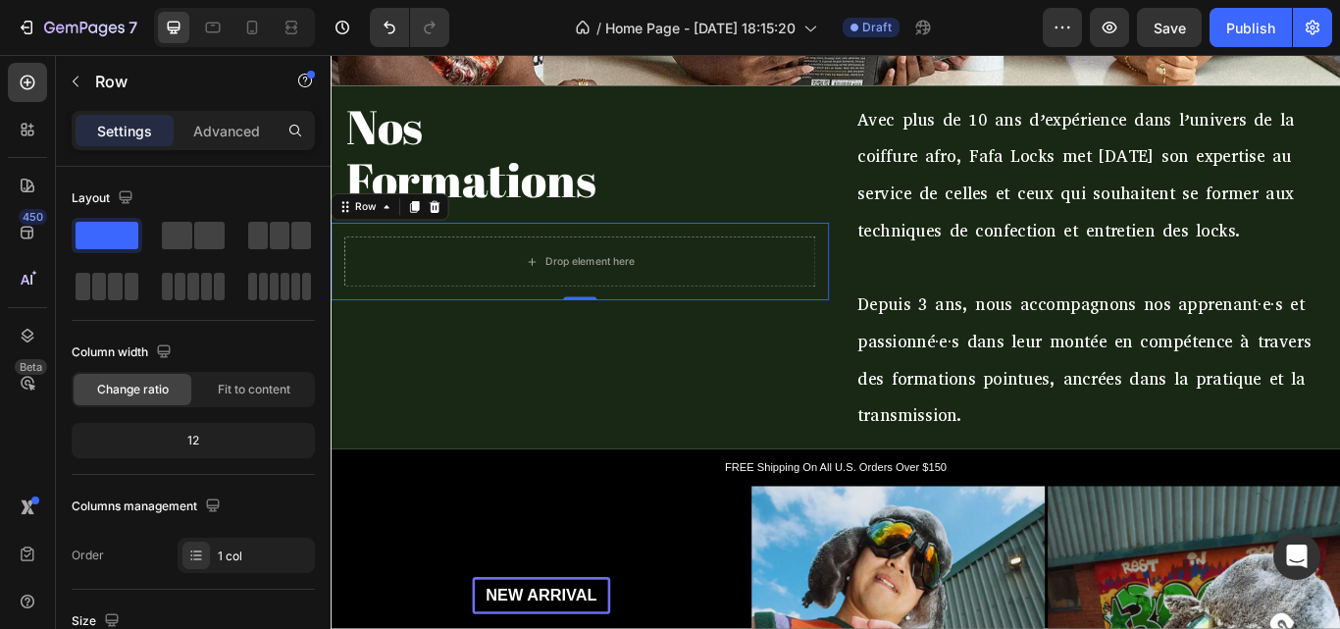
click at [449, 251] on div "Drop element here Row 0" at bounding box center [621, 296] width 581 height 90
click at [457, 228] on icon at bounding box center [451, 233] width 16 height 16
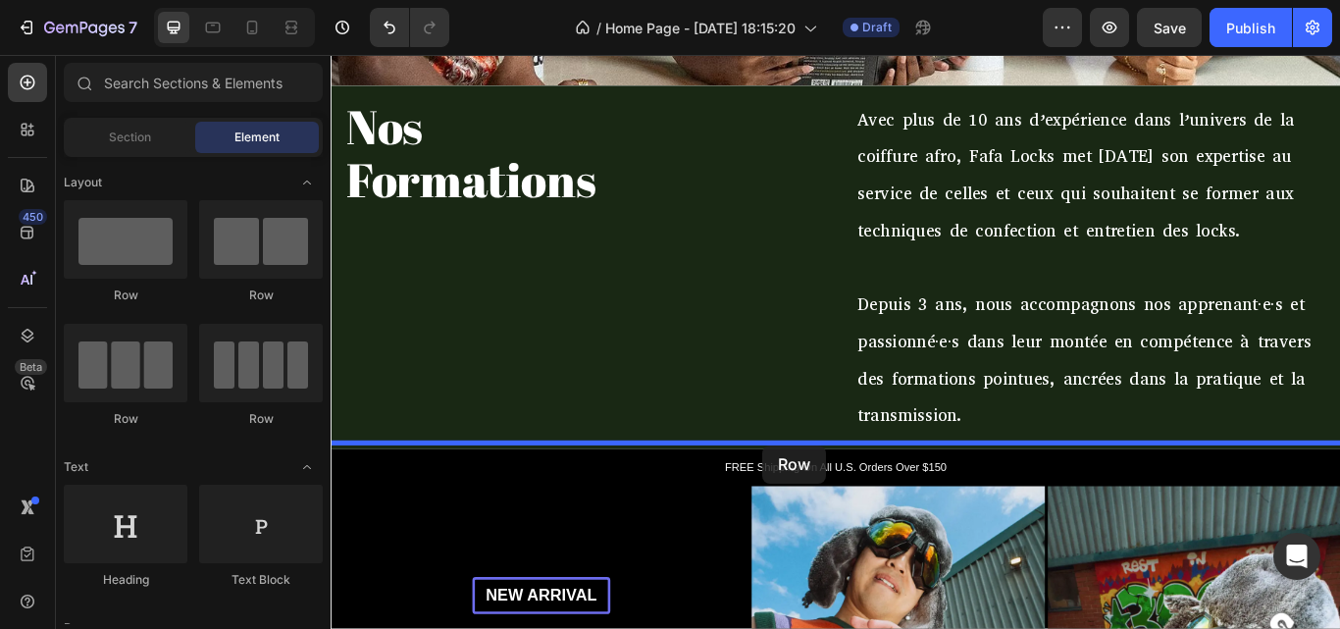
drag, startPoint x: 454, startPoint y: 300, endPoint x: 834, endPoint y: 510, distance: 433.9
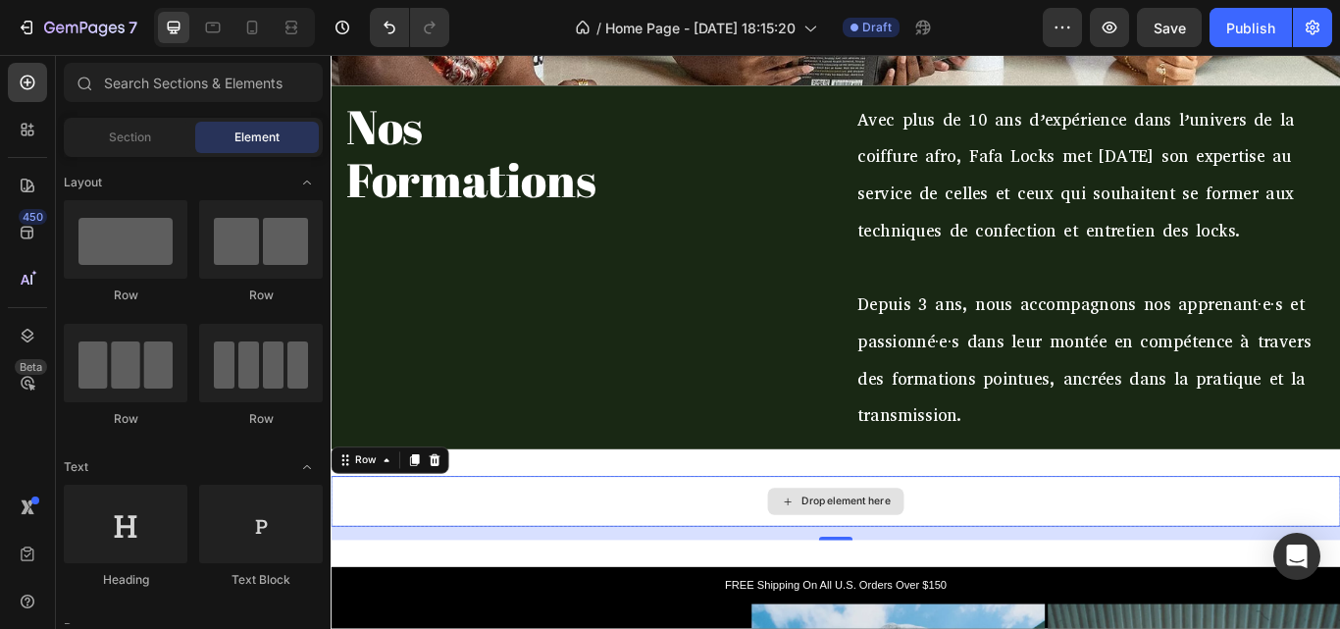
click at [940, 568] on div "Drop element here" at bounding box center [931, 576] width 104 height 16
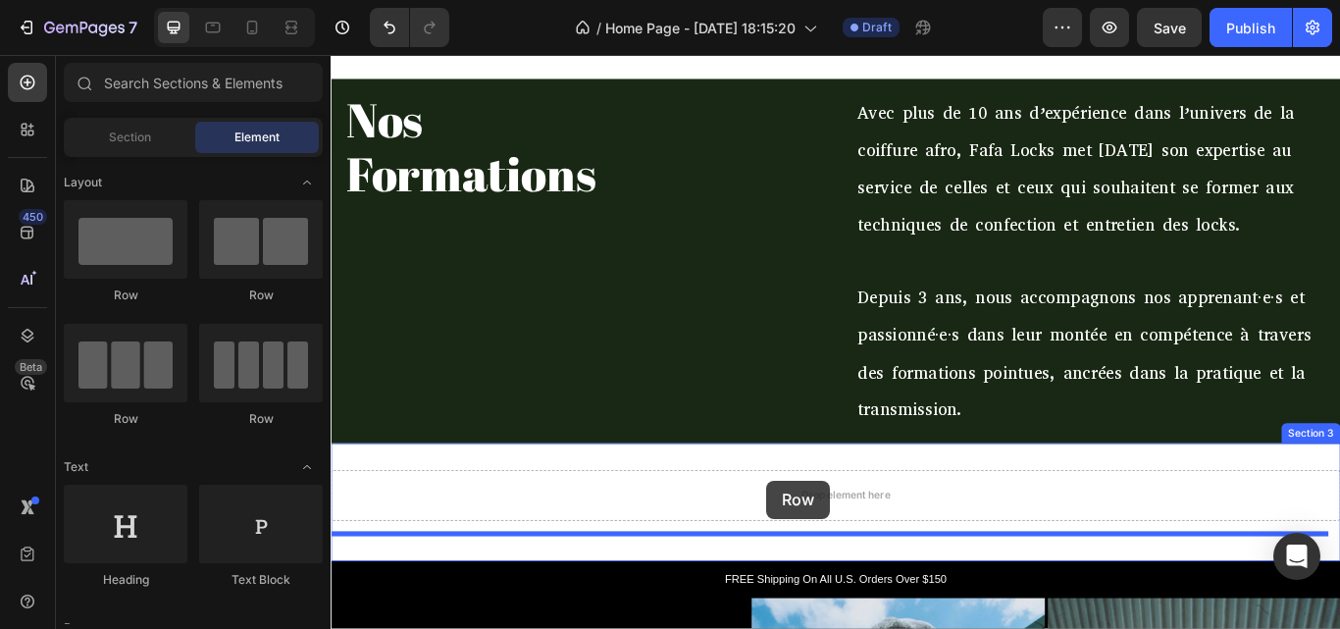
scroll to position [648, 0]
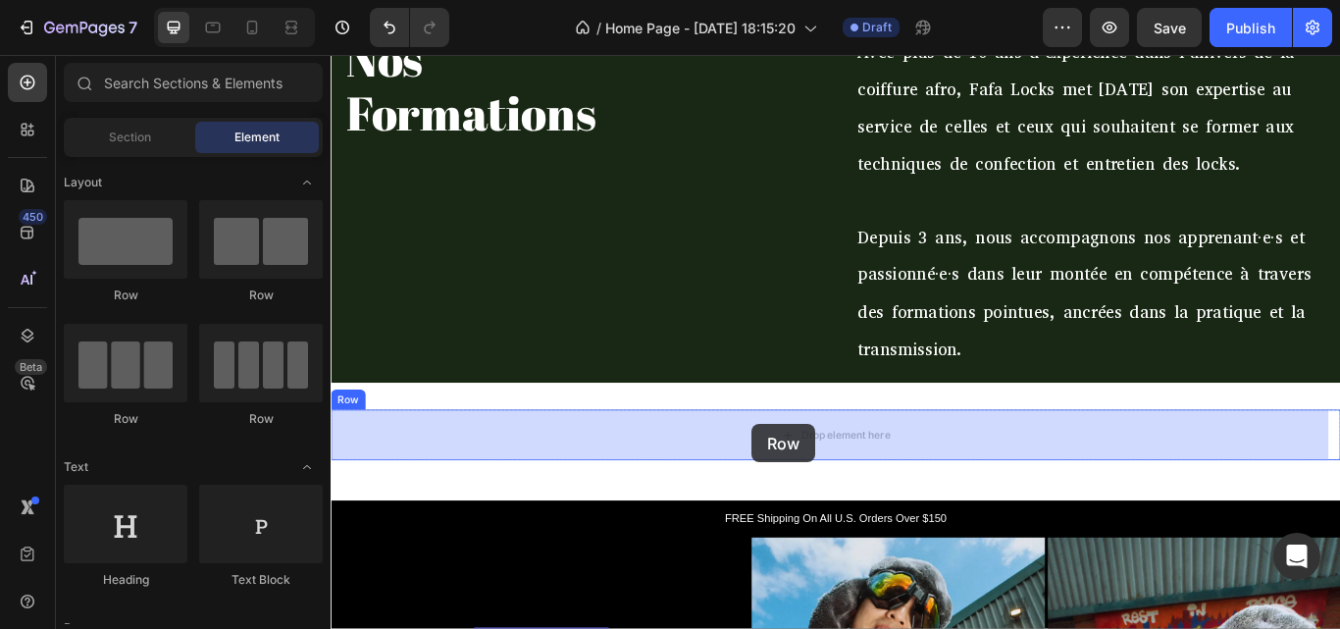
drag, startPoint x: 446, startPoint y: 290, endPoint x: 821, endPoint y: 486, distance: 422.6
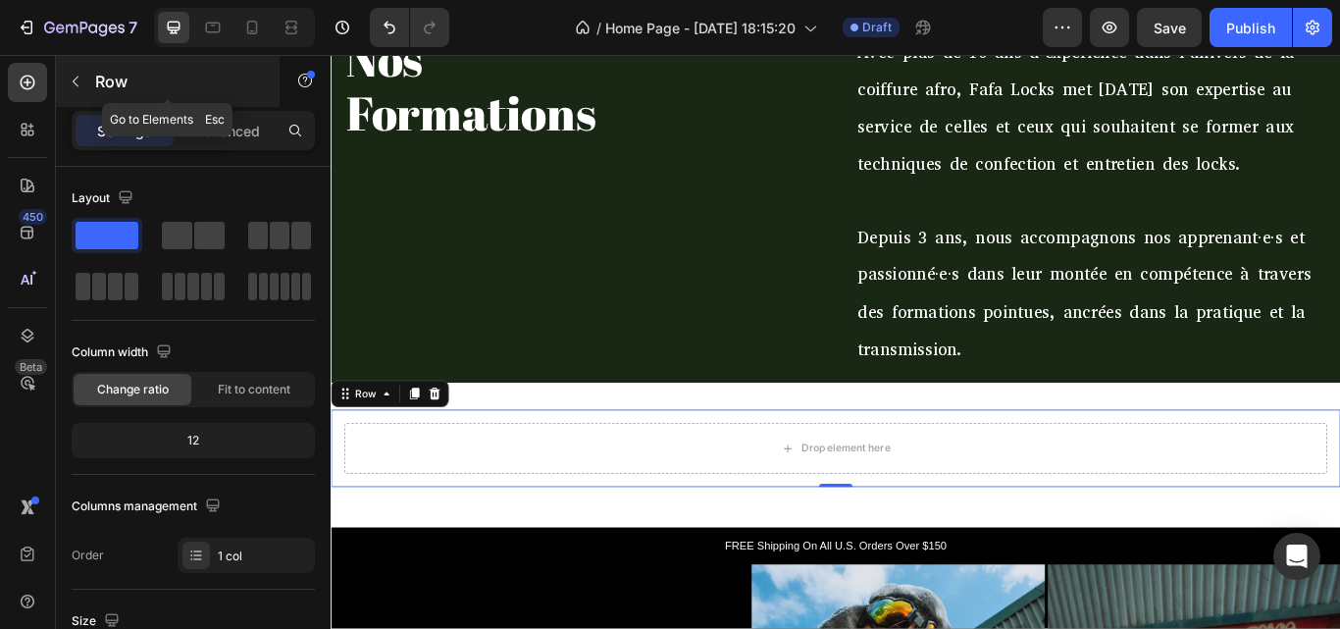
click at [90, 78] on button "button" at bounding box center [75, 81] width 31 height 31
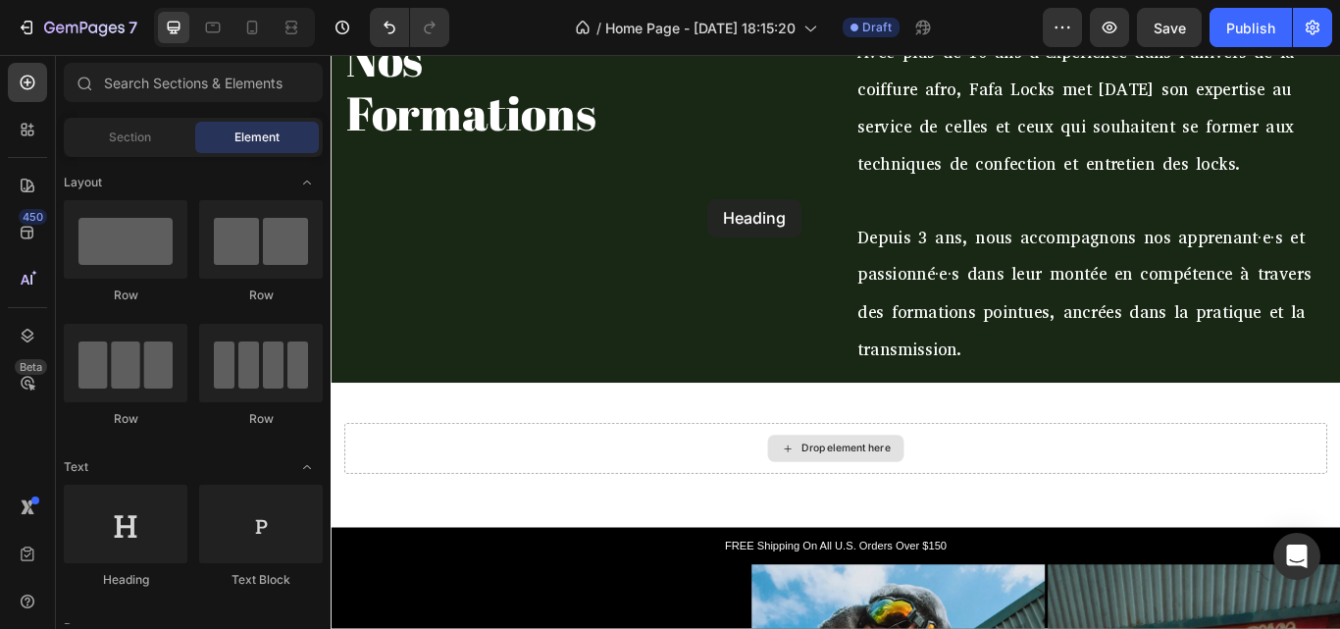
drag, startPoint x: 465, startPoint y: 581, endPoint x: 827, endPoint y: 251, distance: 489.7
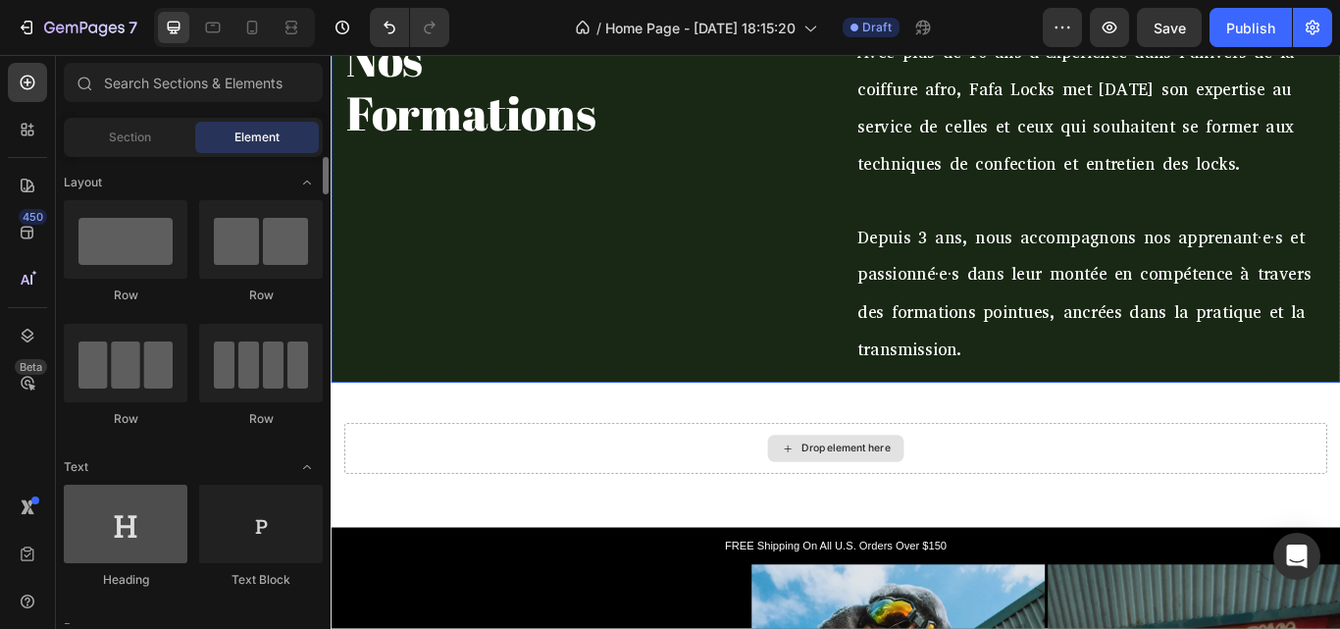
scroll to position [612, 0]
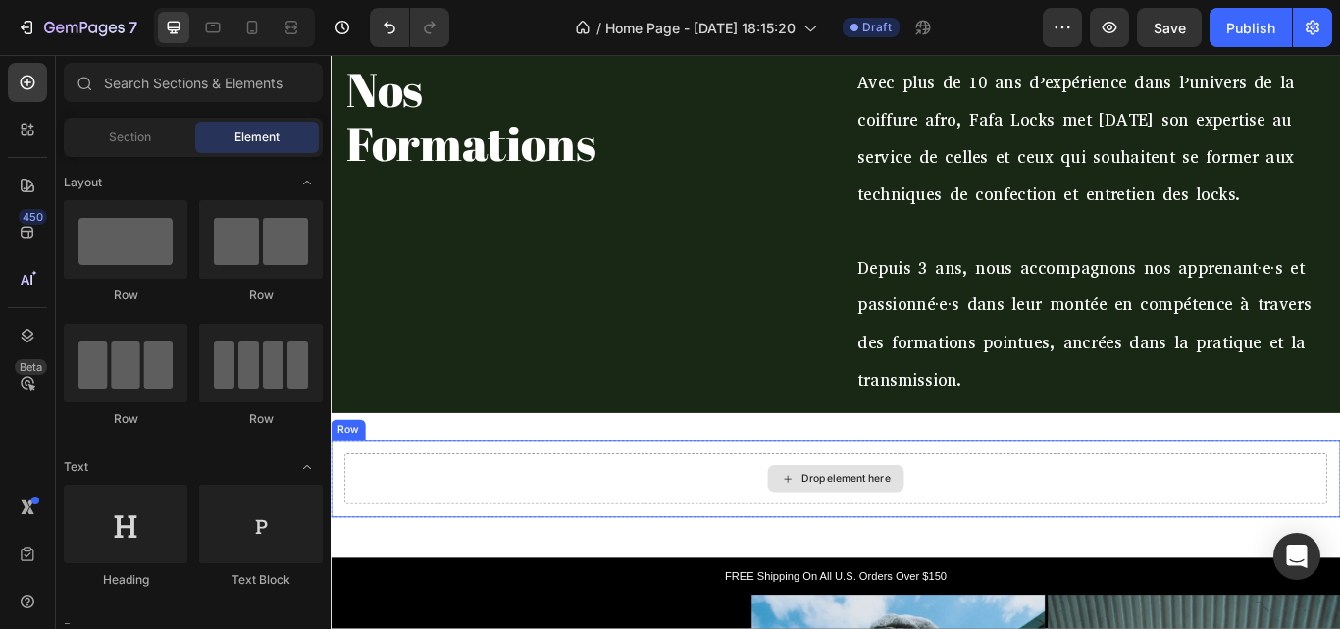
drag, startPoint x: 457, startPoint y: 457, endPoint x: 807, endPoint y: 532, distance: 357.2
drag, startPoint x: 476, startPoint y: 589, endPoint x: 357, endPoint y: 561, distance: 121.9
drag, startPoint x: 462, startPoint y: 575, endPoint x: 878, endPoint y: 546, distance: 417.1
click at [879, 546] on div "Drop element here" at bounding box center [931, 550] width 104 height 16
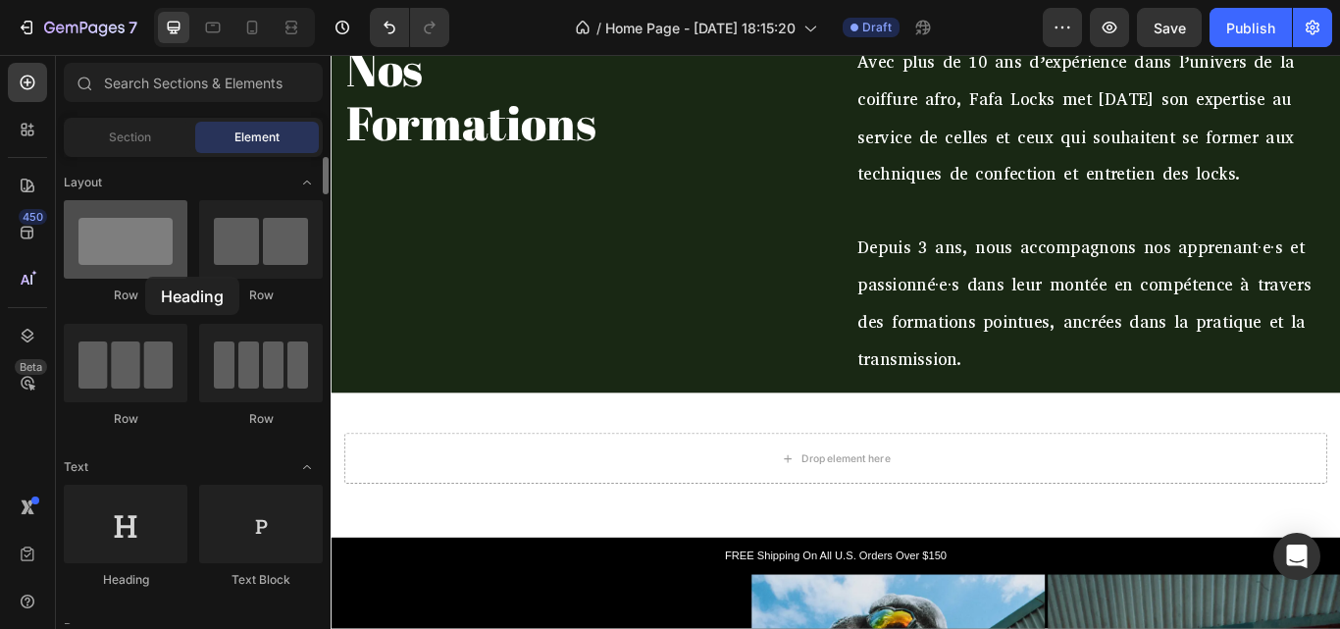
scroll to position [644, 0]
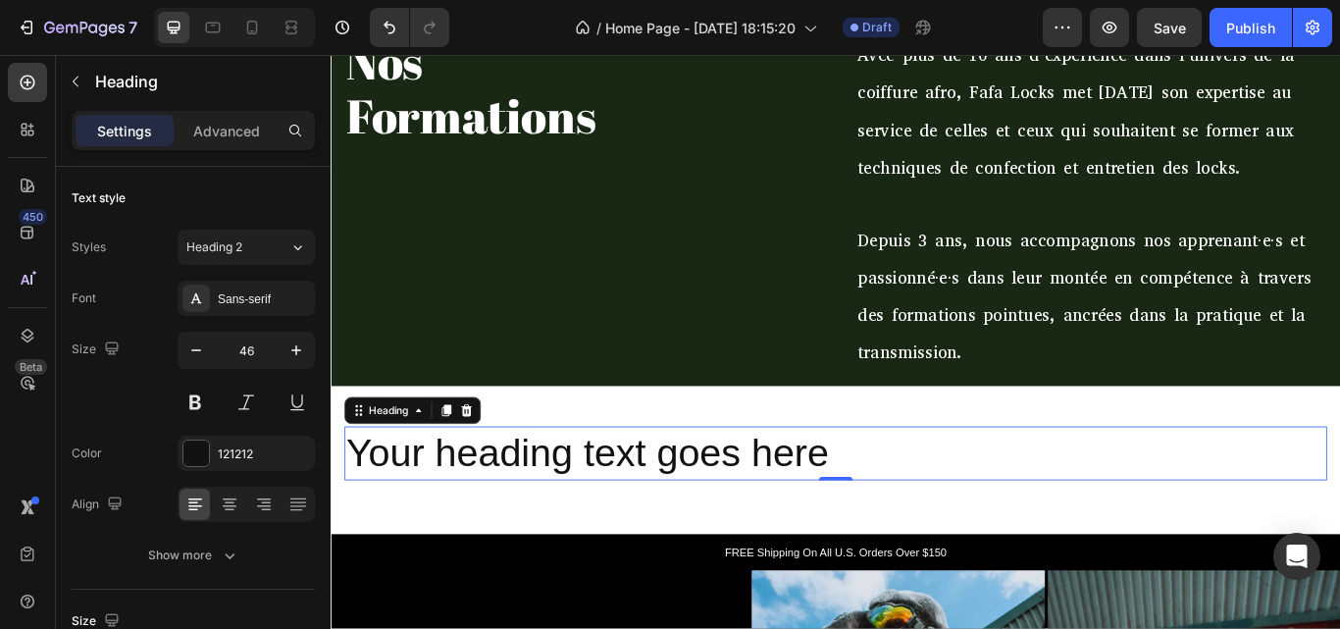
click at [548, 518] on h2 "Your heading text goes here" at bounding box center [919, 520] width 1146 height 63
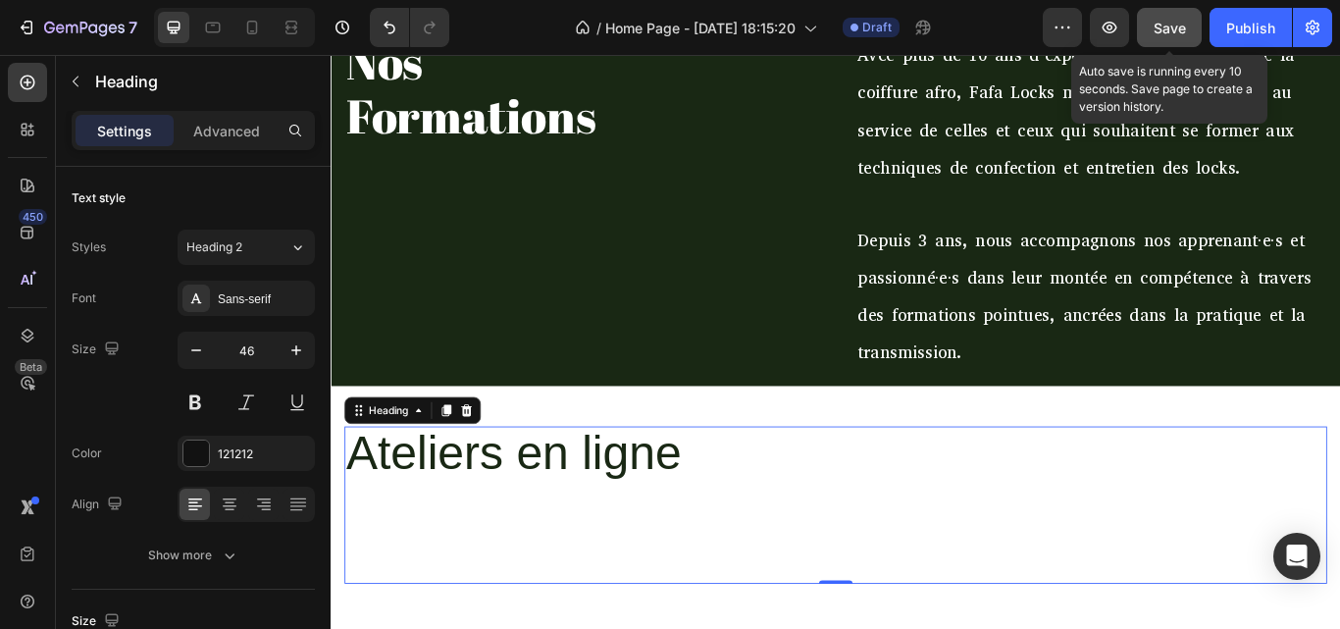
click at [1172, 29] on span "Save" at bounding box center [1170, 28] width 32 height 17
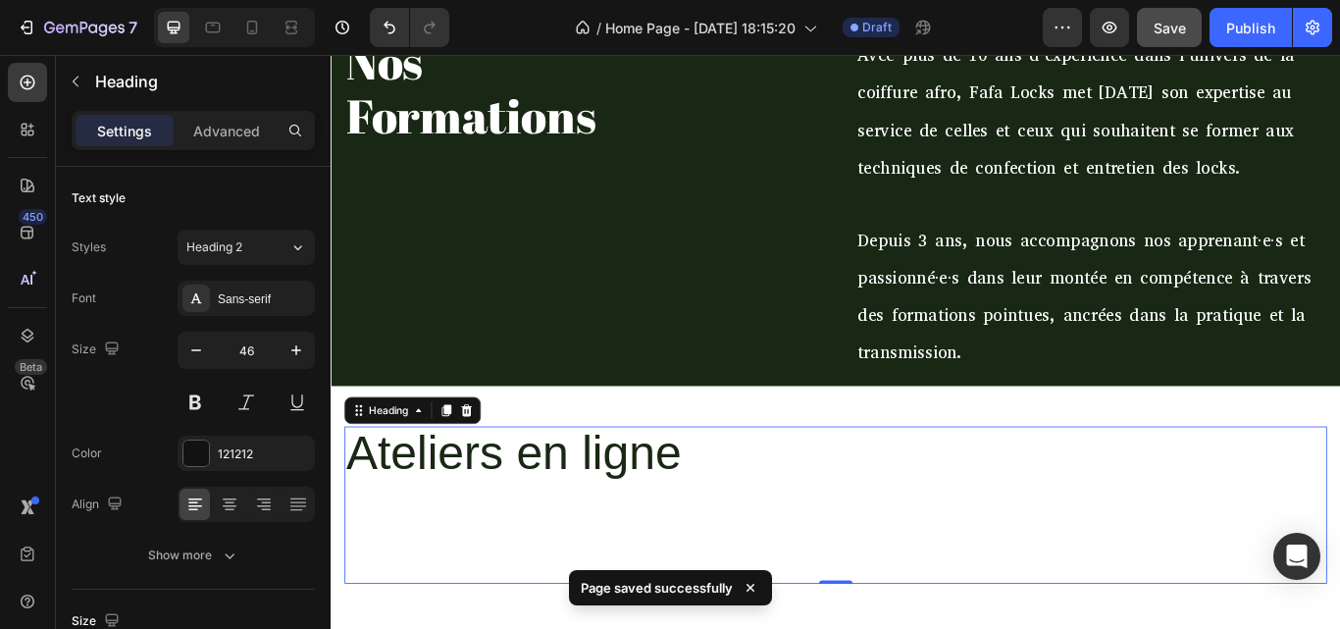
click at [409, 590] on p "Rich Text Editor. Editing area: main" at bounding box center [919, 612] width 1142 height 118
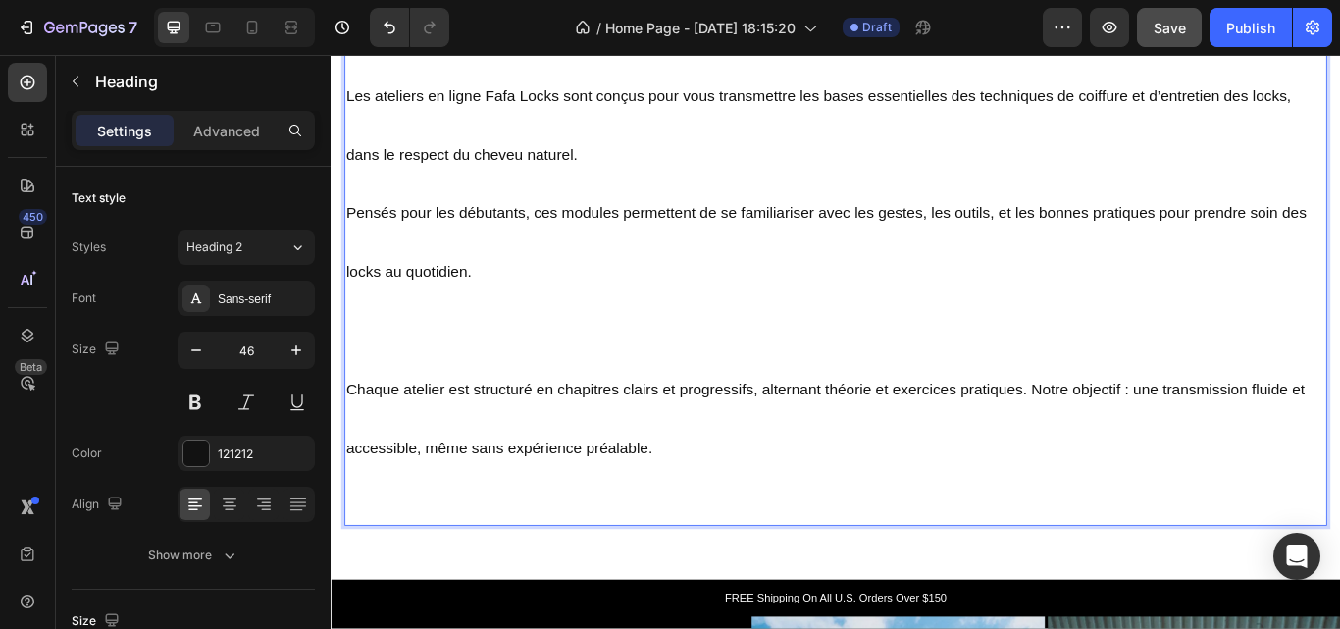
scroll to position [1474, 0]
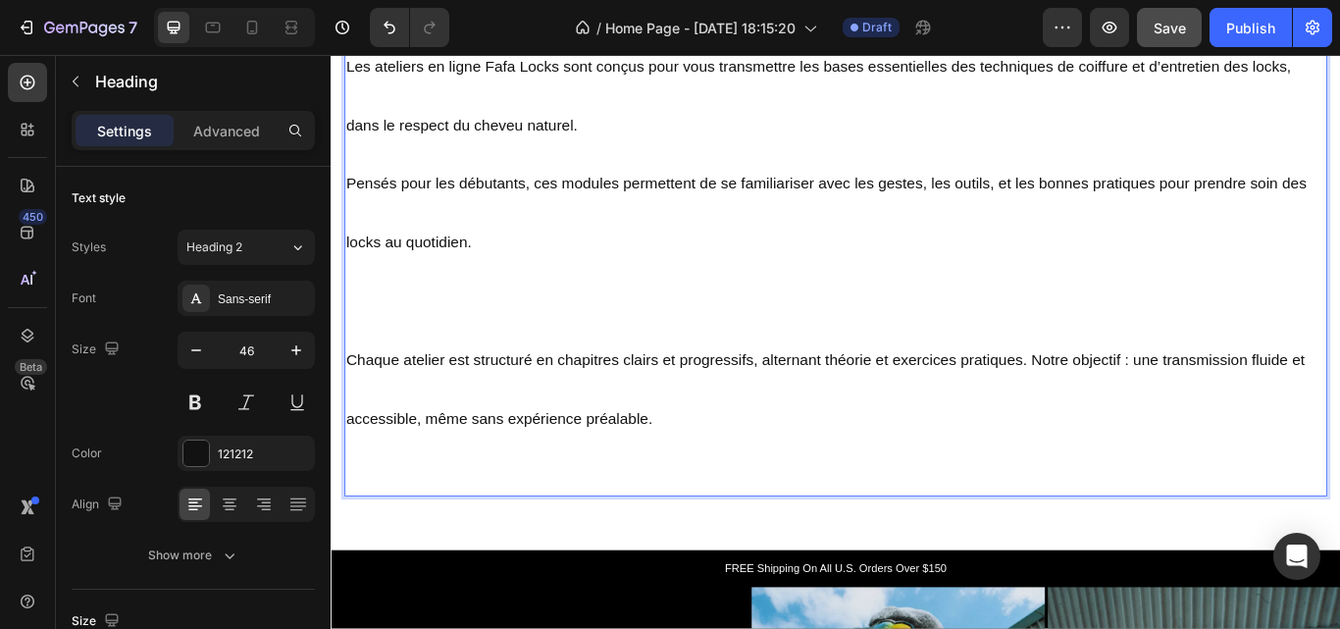
click at [398, 450] on p "Chaque atelier est structuré en chapitres clairs et progressifs, alternant théo…" at bounding box center [919, 470] width 1142 height 195
click at [378, 448] on p "Chaque atelier est structuré en chapitres clairs et progressifs, alternant théo…" at bounding box center [919, 470] width 1142 height 195
click at [373, 442] on p "Chaque atelier est structuré en chapitres clairs et progressifs, alternant théo…" at bounding box center [919, 470] width 1142 height 195
click at [421, 339] on p "​​" at bounding box center [919, 338] width 1142 height 69
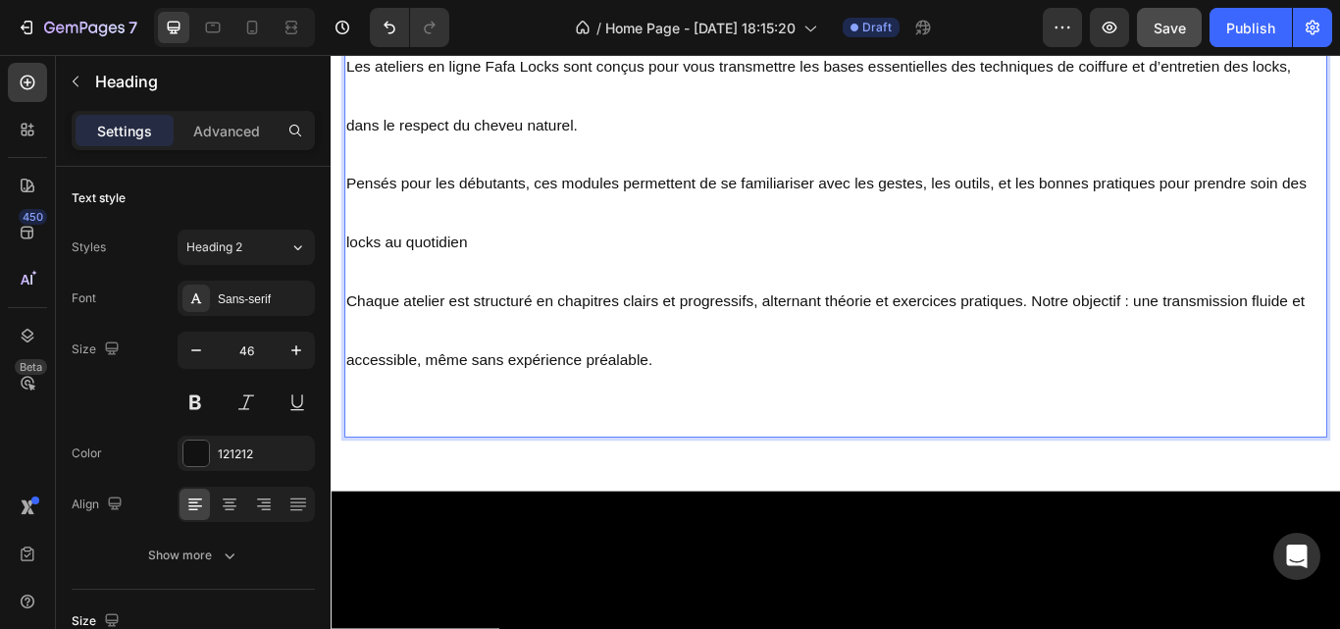
scroll to position [1148, 0]
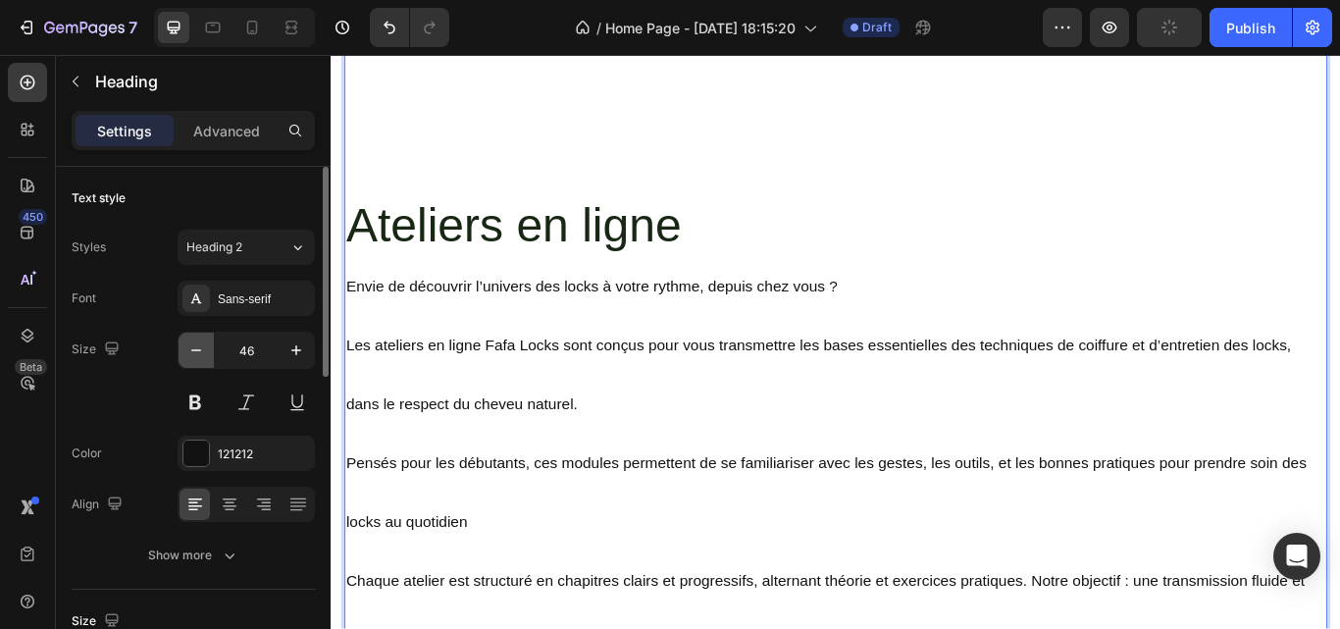
click at [193, 347] on icon "button" at bounding box center [196, 350] width 20 height 20
type input "45"
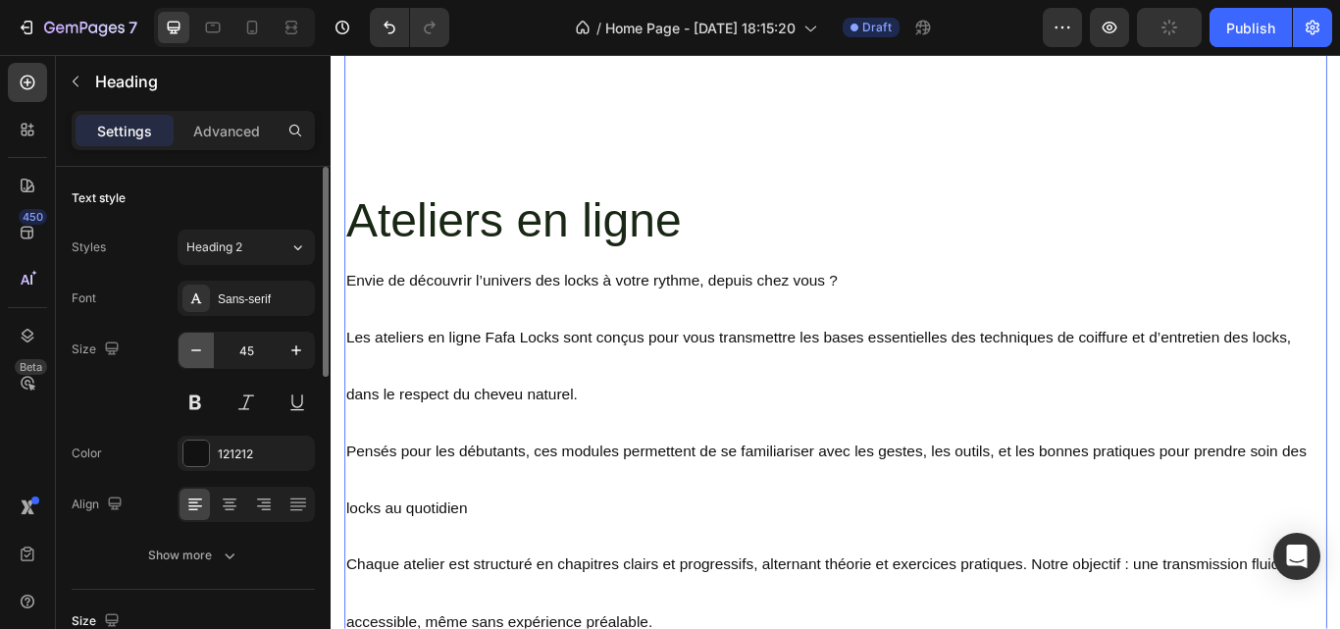
click at [193, 347] on icon "button" at bounding box center [196, 350] width 20 height 20
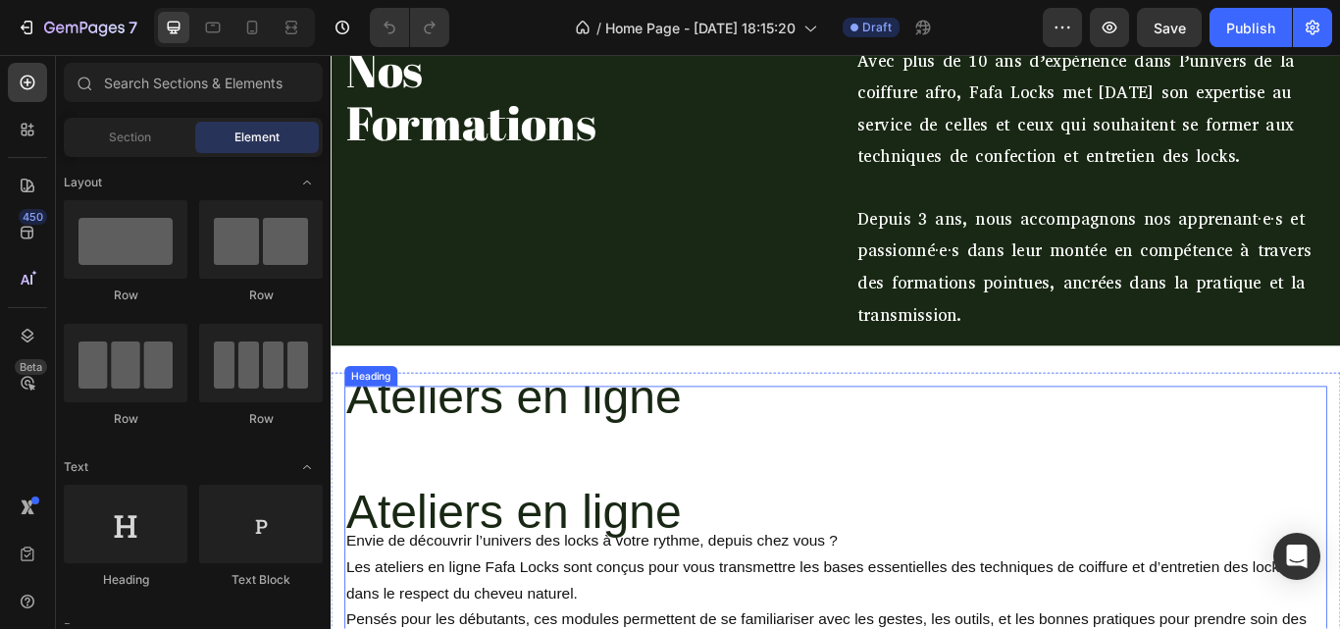
scroll to position [546, 0]
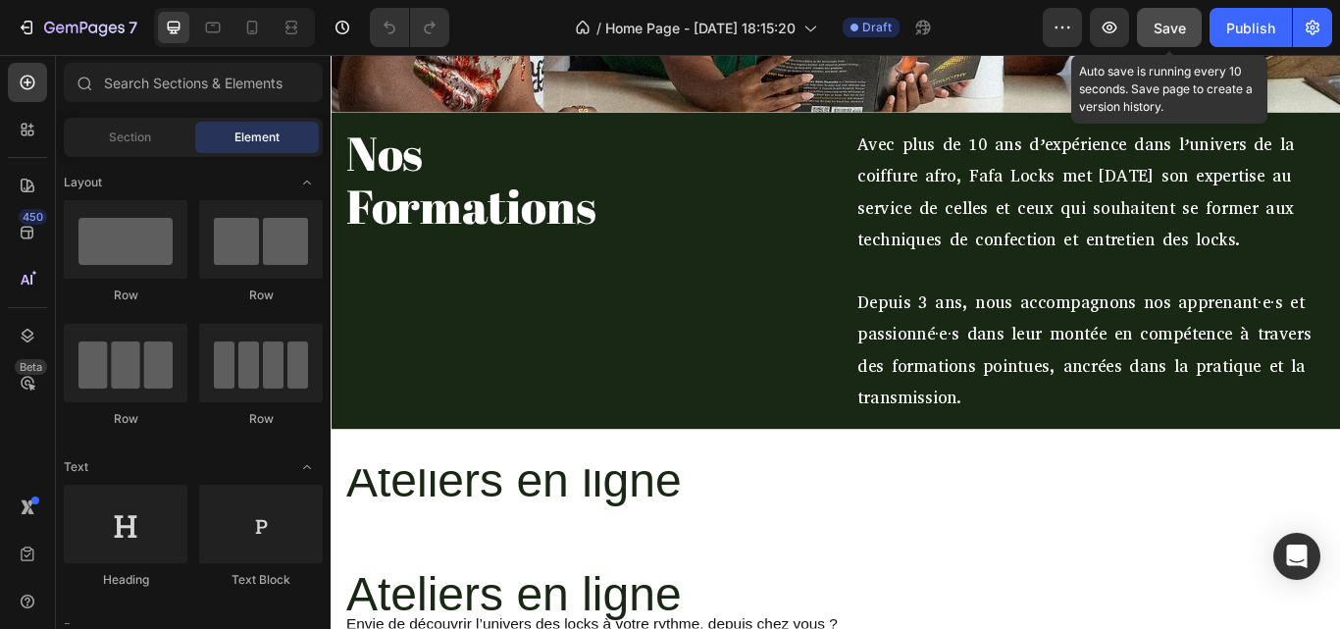
click at [1162, 35] on span "Save" at bounding box center [1170, 28] width 32 height 17
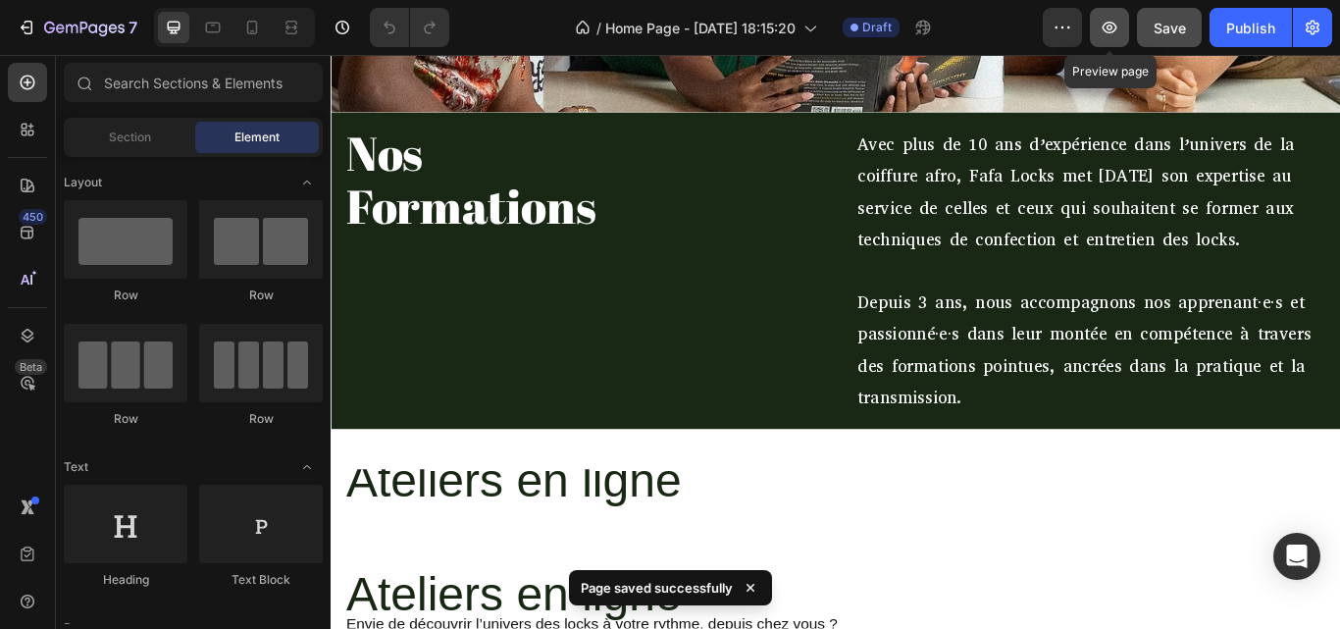
click at [1115, 22] on icon "button" at bounding box center [1110, 28] width 20 height 20
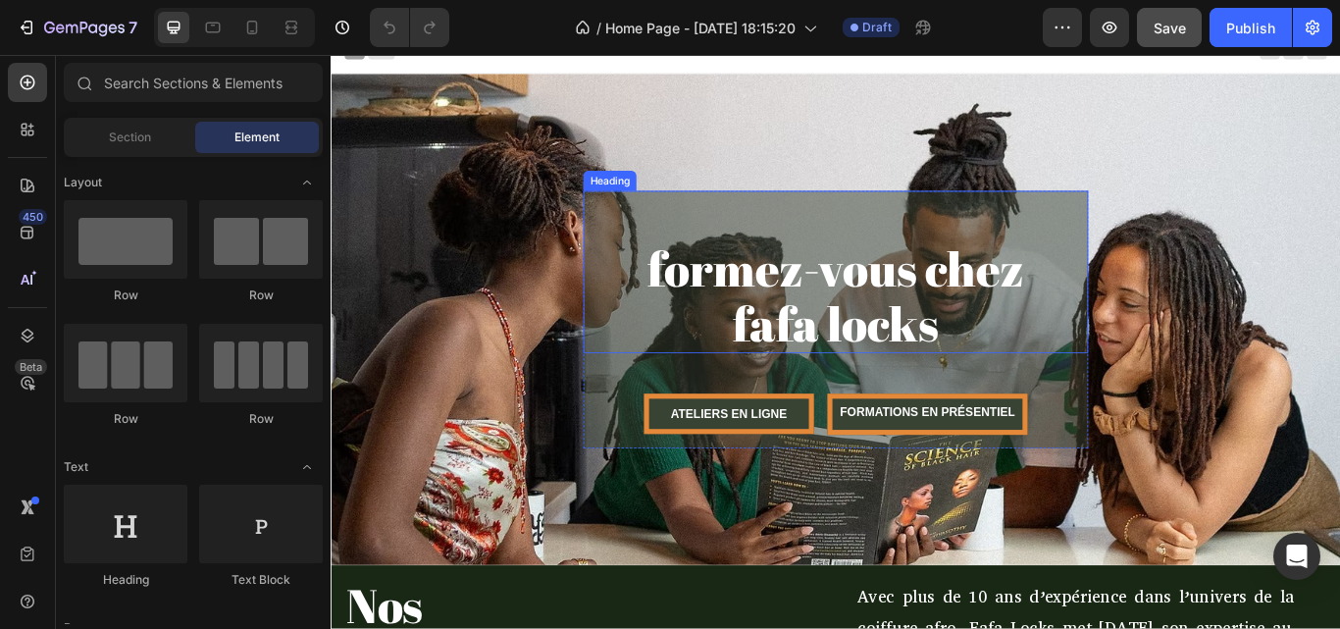
scroll to position [0, 0]
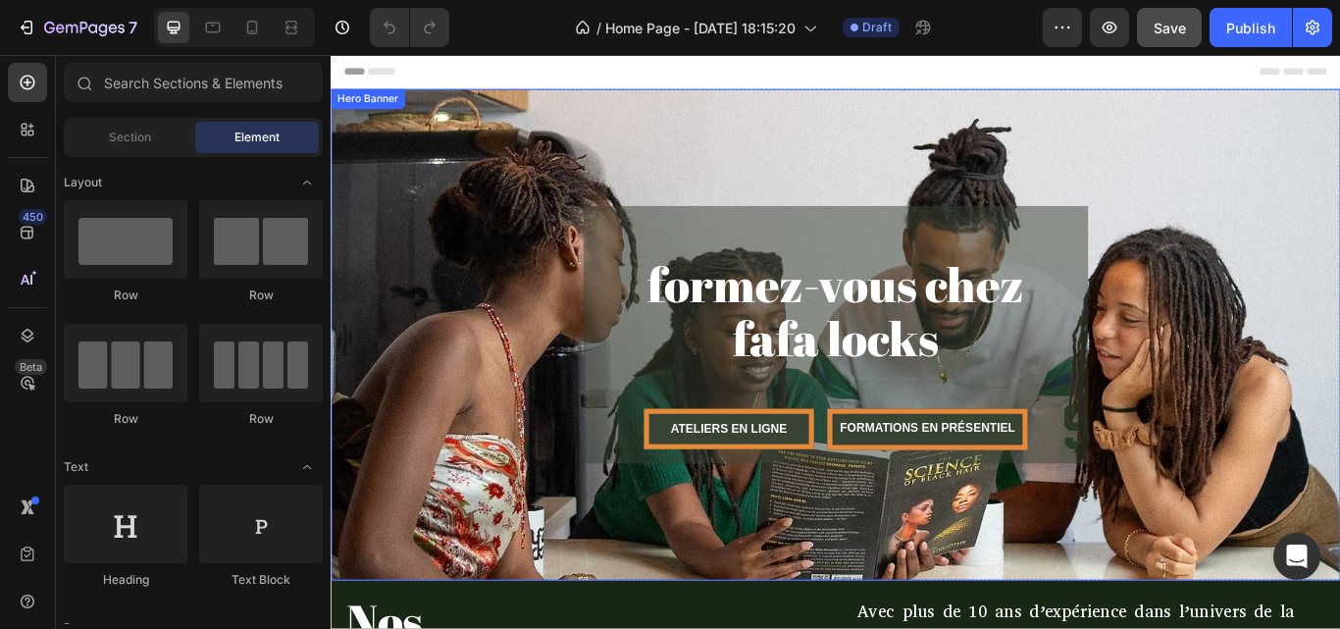
click at [662, 107] on div "Overlay" at bounding box center [919, 381] width 1177 height 573
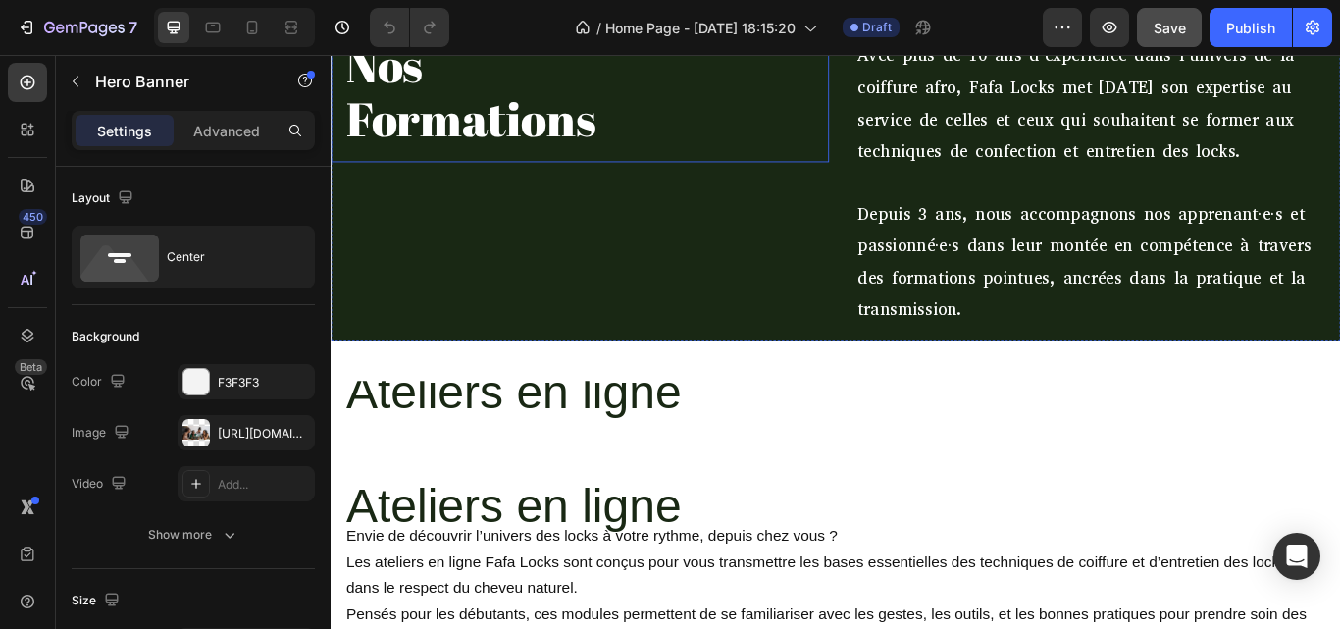
scroll to position [782, 0]
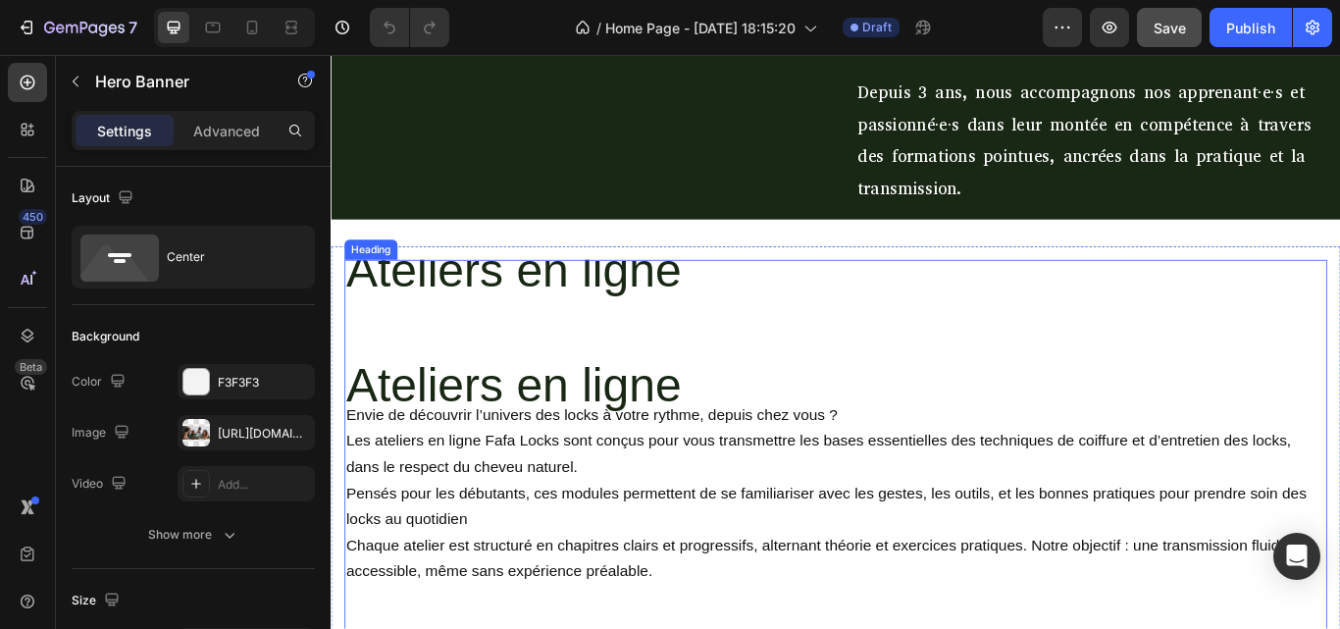
click at [770, 344] on h2 "Ateliers en ligne Ateliers en ligne Envie de découvrir l’univers des locks à vo…" at bounding box center [919, 514] width 1146 height 441
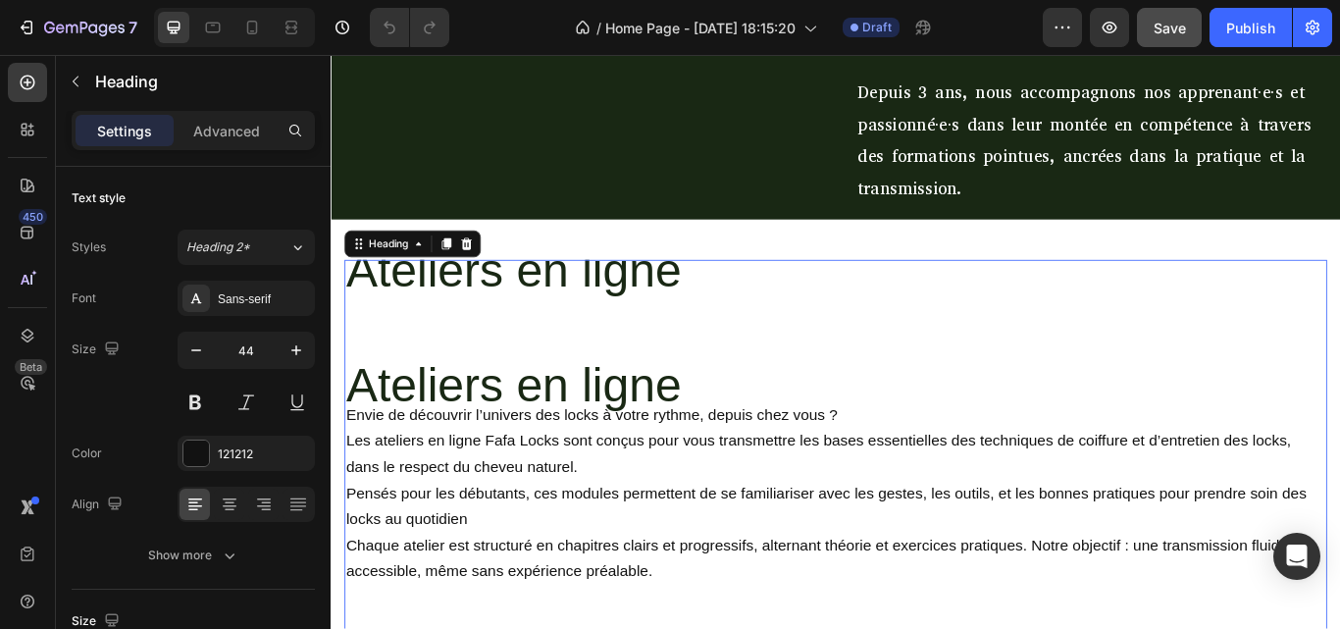
click at [446, 386] on h2 "Ateliers en ligne Ateliers en ligne Envie de découvrir l’univers des locks à vo…" at bounding box center [919, 514] width 1146 height 441
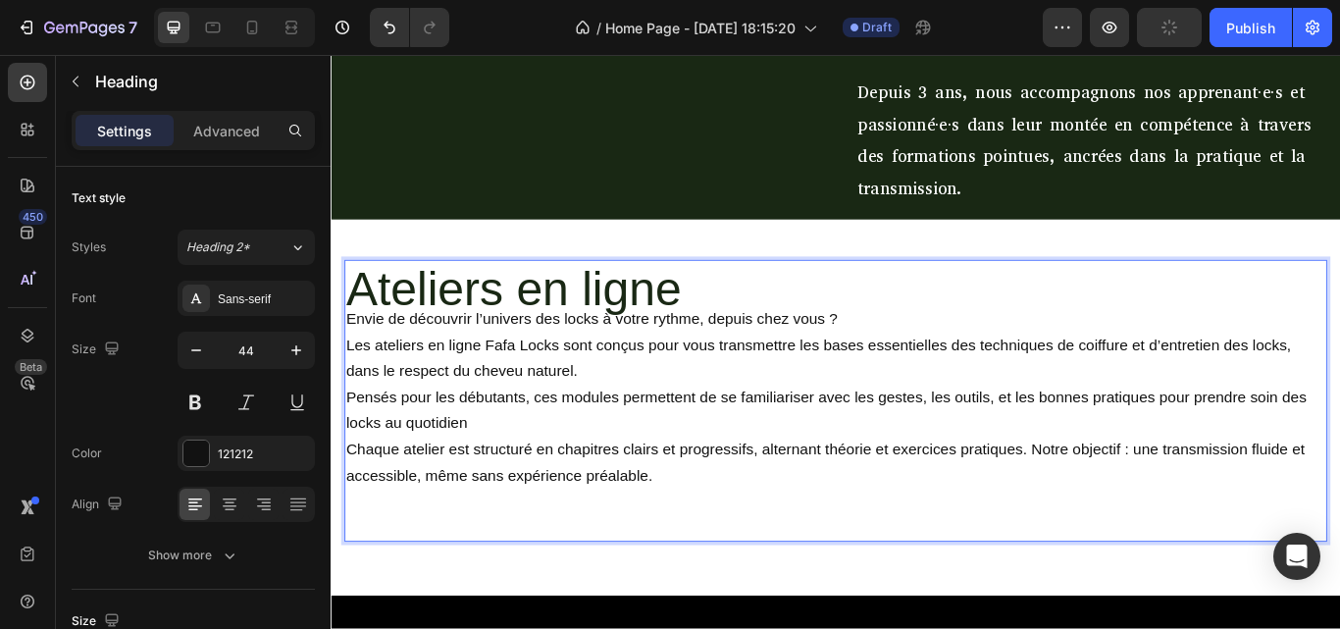
click at [788, 310] on p "Ateliers en ligne Envie de découvrir l’univers des locks à votre rythme, depuis…" at bounding box center [919, 458] width 1142 height 325
click at [760, 329] on p "⁠⁠⁠⁠⁠⁠⁠ Ateliers en ligne Envie de découvrir l’univers des locks à votre rythme…" at bounding box center [919, 458] width 1142 height 325
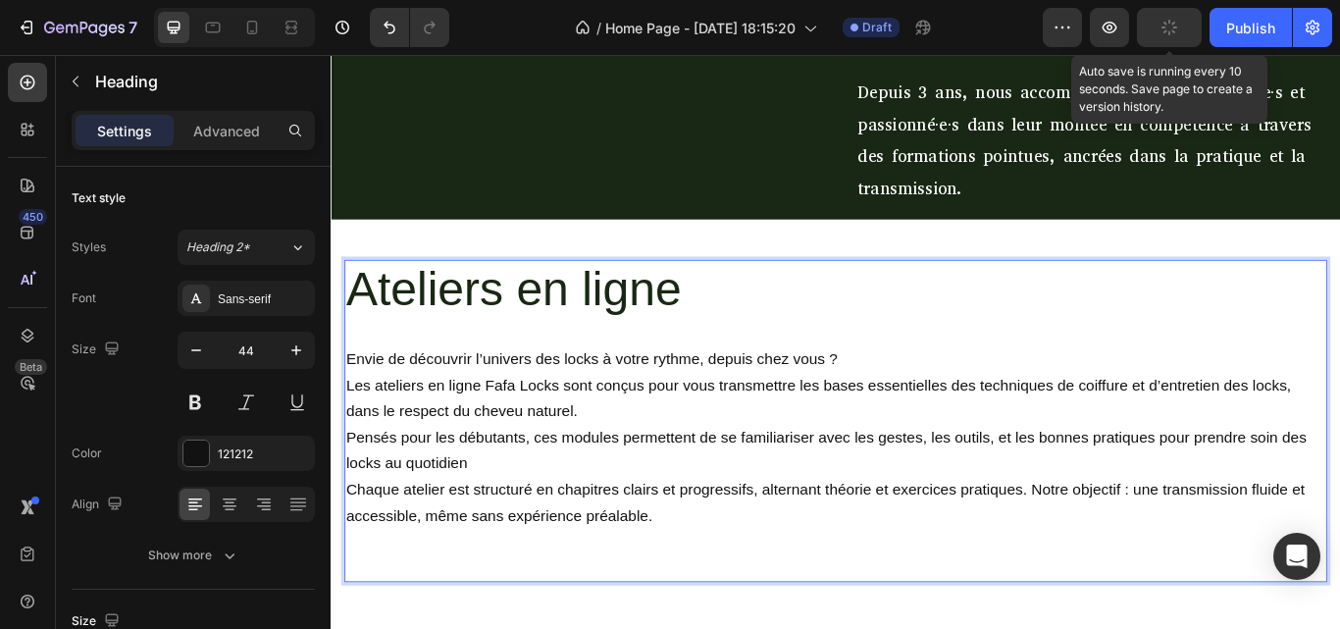
click at [1154, 32] on button "button" at bounding box center [1169, 27] width 65 height 39
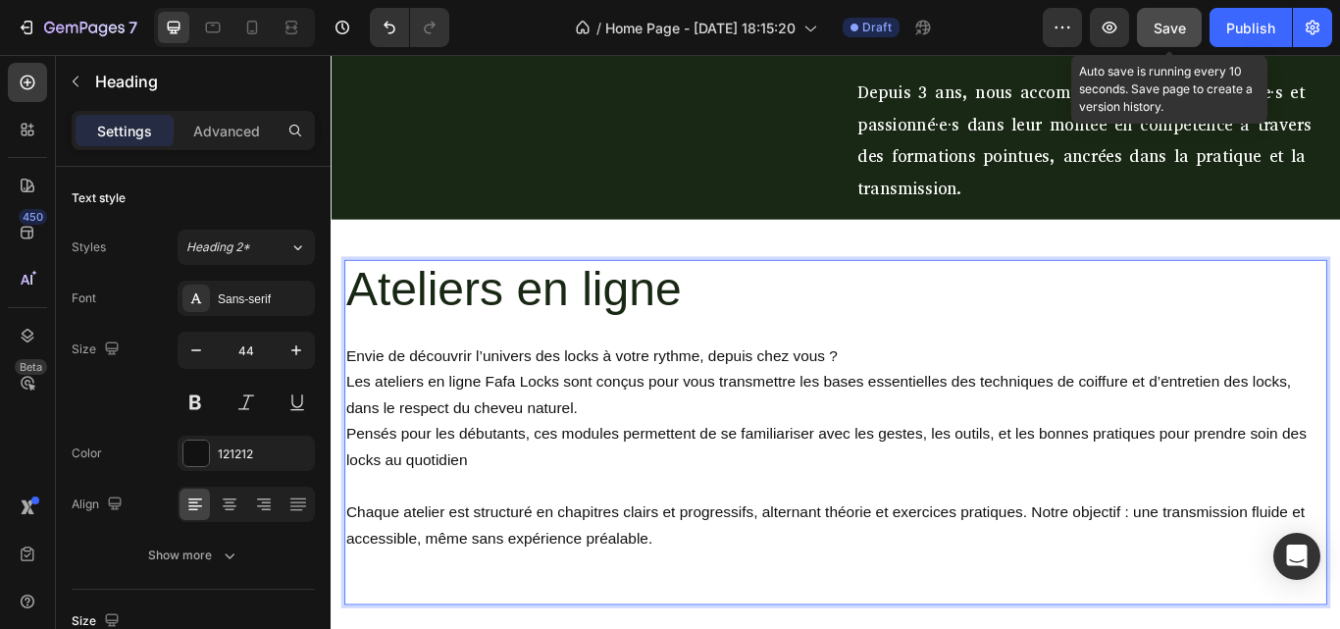
click at [1175, 14] on button "Save" at bounding box center [1169, 27] width 65 height 39
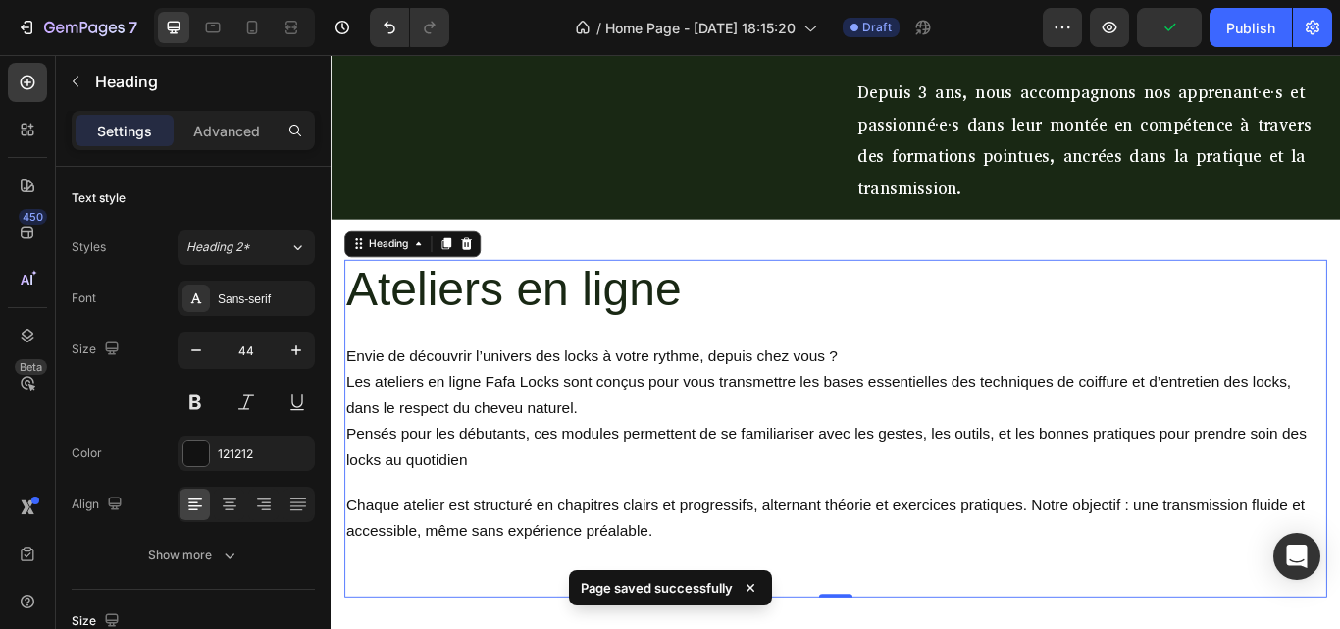
scroll to position [948, 0]
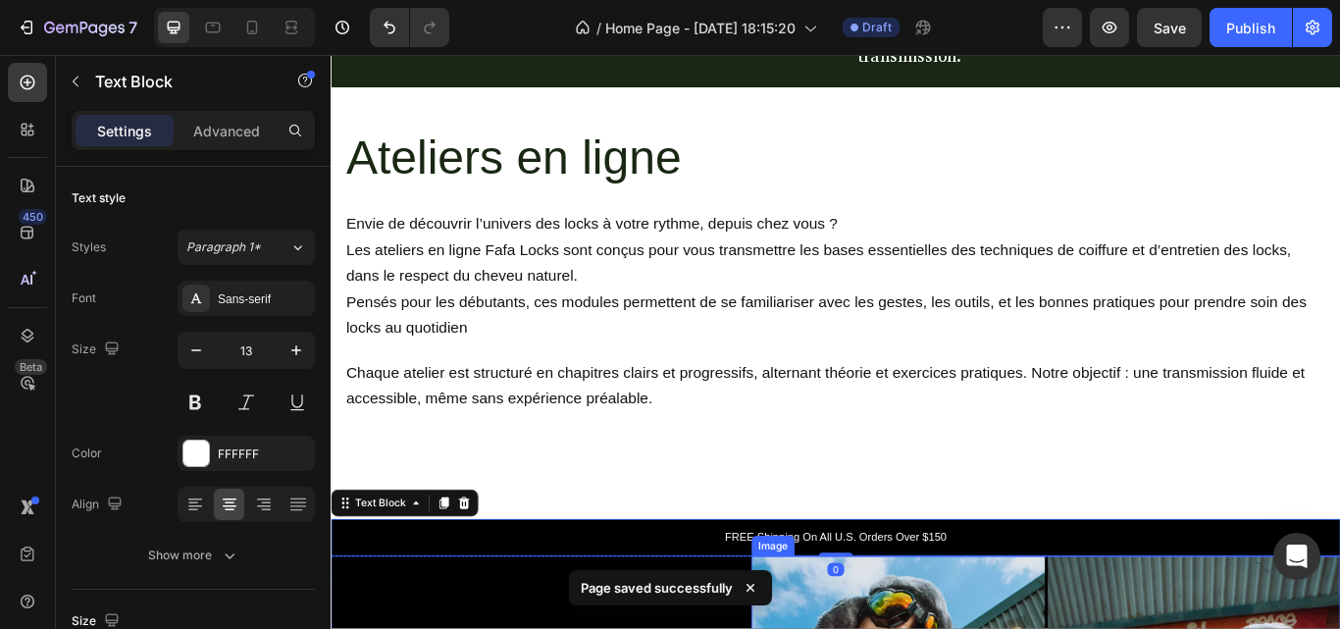
scroll to position [897, 0]
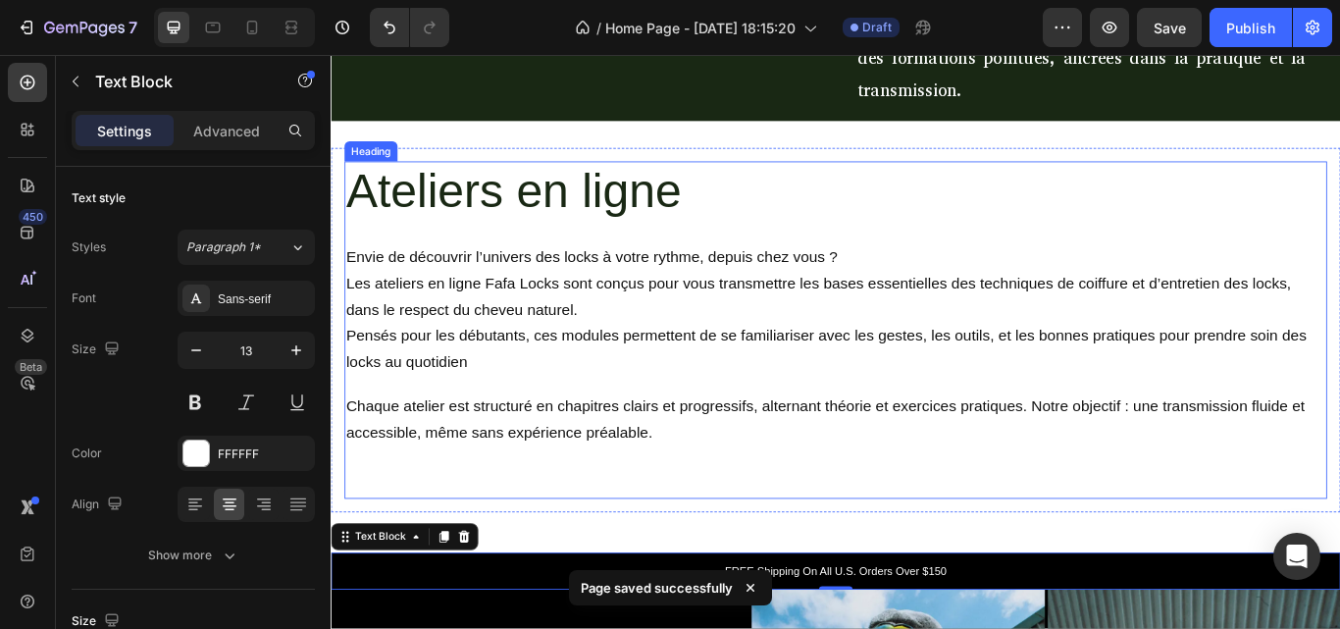
click at [974, 217] on p "⁠⁠⁠⁠⁠⁠⁠ Ateliers en ligne Envie de découvrir l’univers des locks à votre rythme…" at bounding box center [919, 377] width 1142 height 390
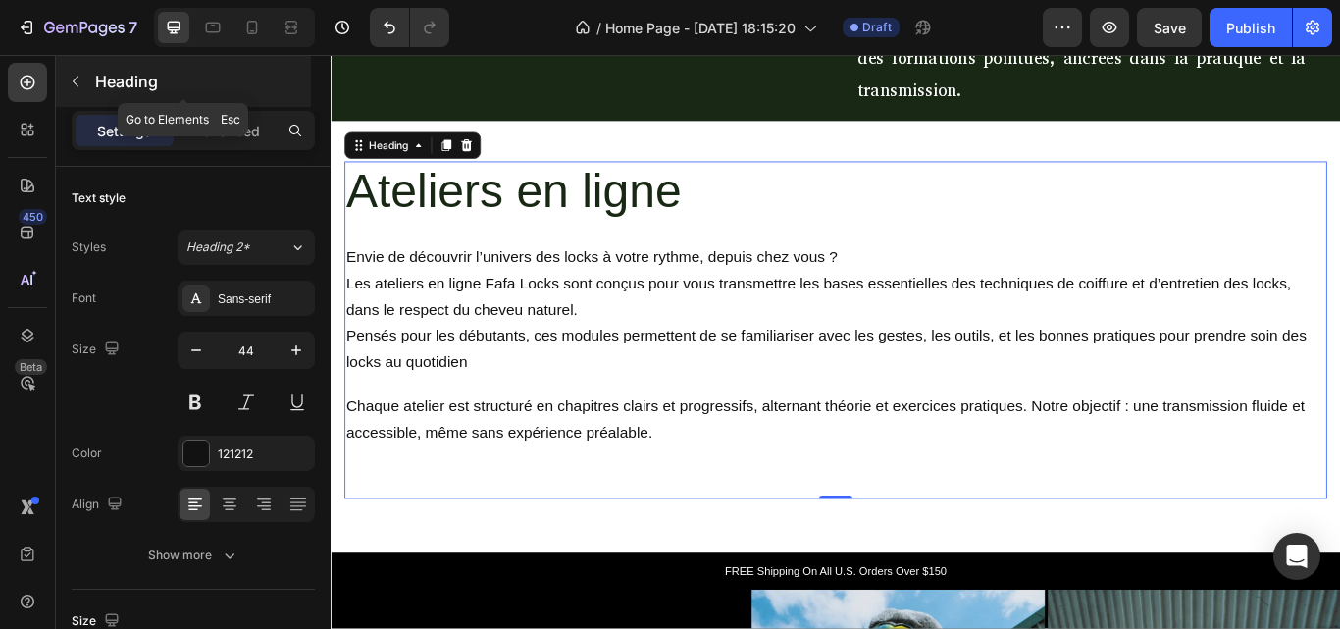
click at [76, 78] on icon "button" at bounding box center [76, 82] width 6 height 11
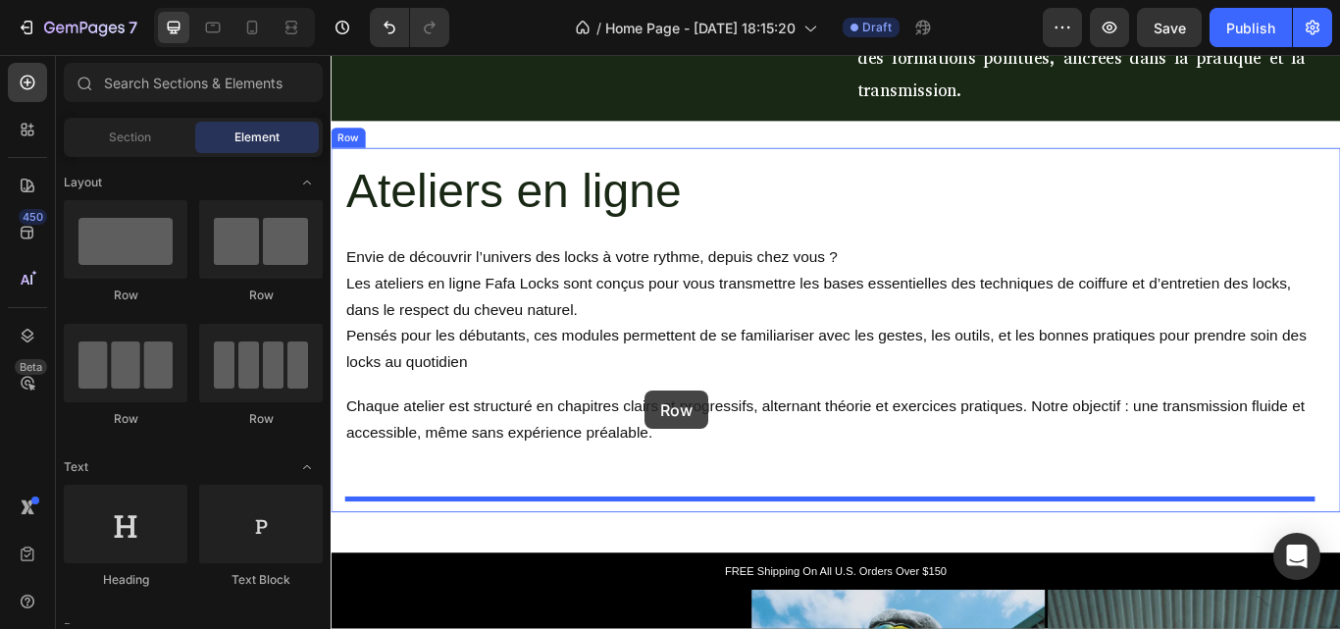
drag, startPoint x: 468, startPoint y: 309, endPoint x: 697, endPoint y: 446, distance: 266.7
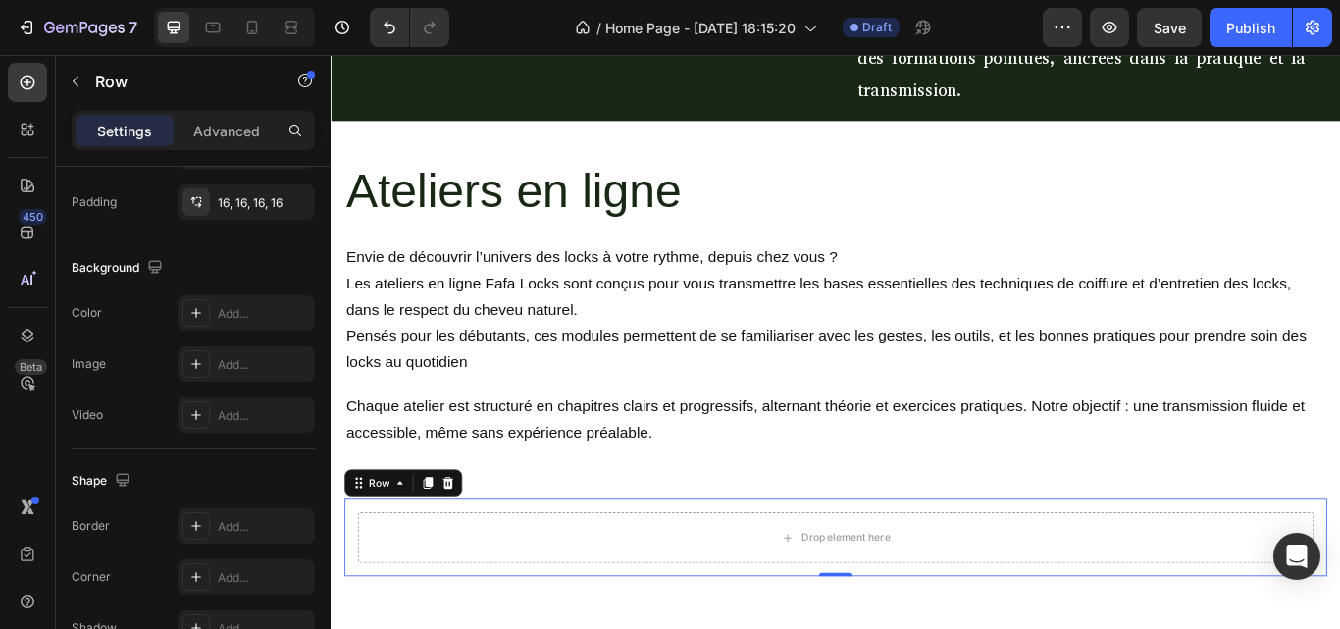
scroll to position [0, 0]
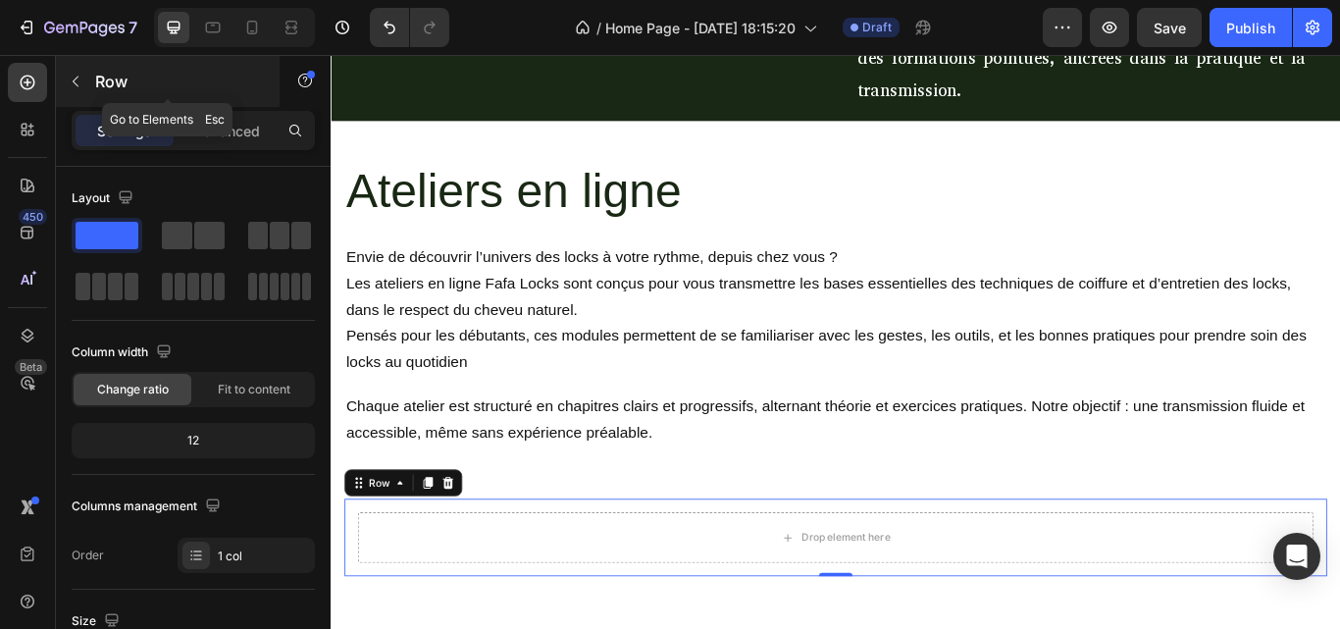
click at [72, 64] on div "Row" at bounding box center [168, 81] width 224 height 51
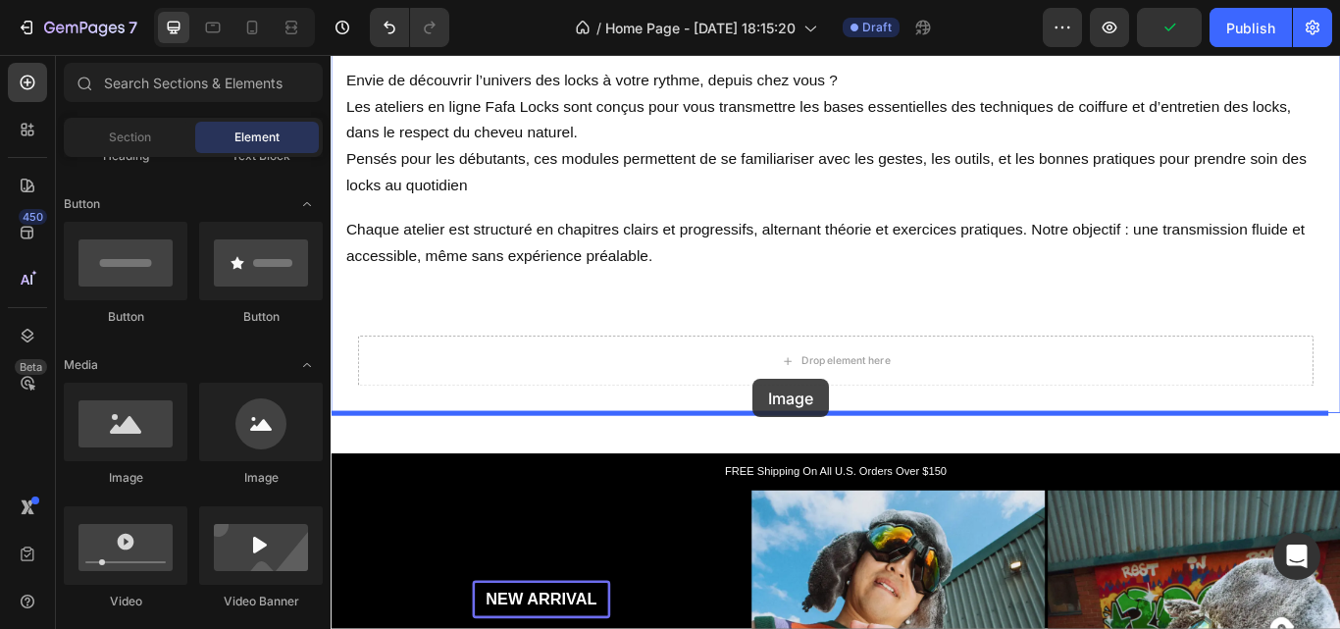
scroll to position [1130, 0]
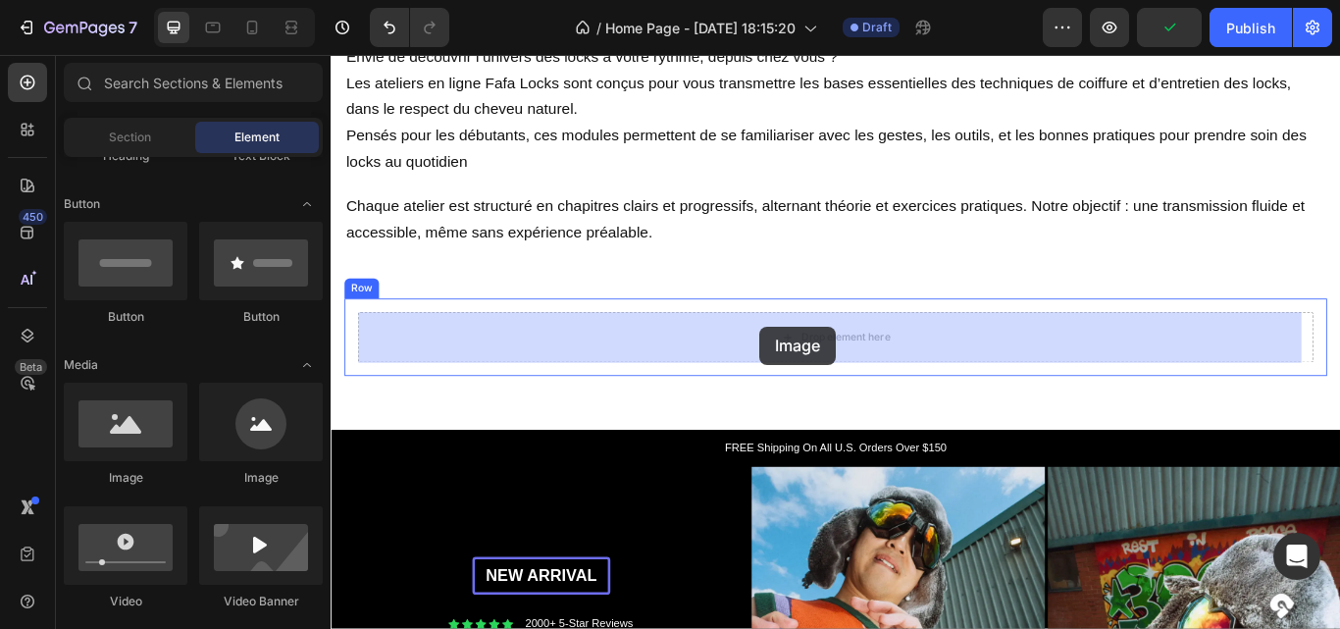
drag, startPoint x: 452, startPoint y: 476, endPoint x: 831, endPoint y: 372, distance: 392.8
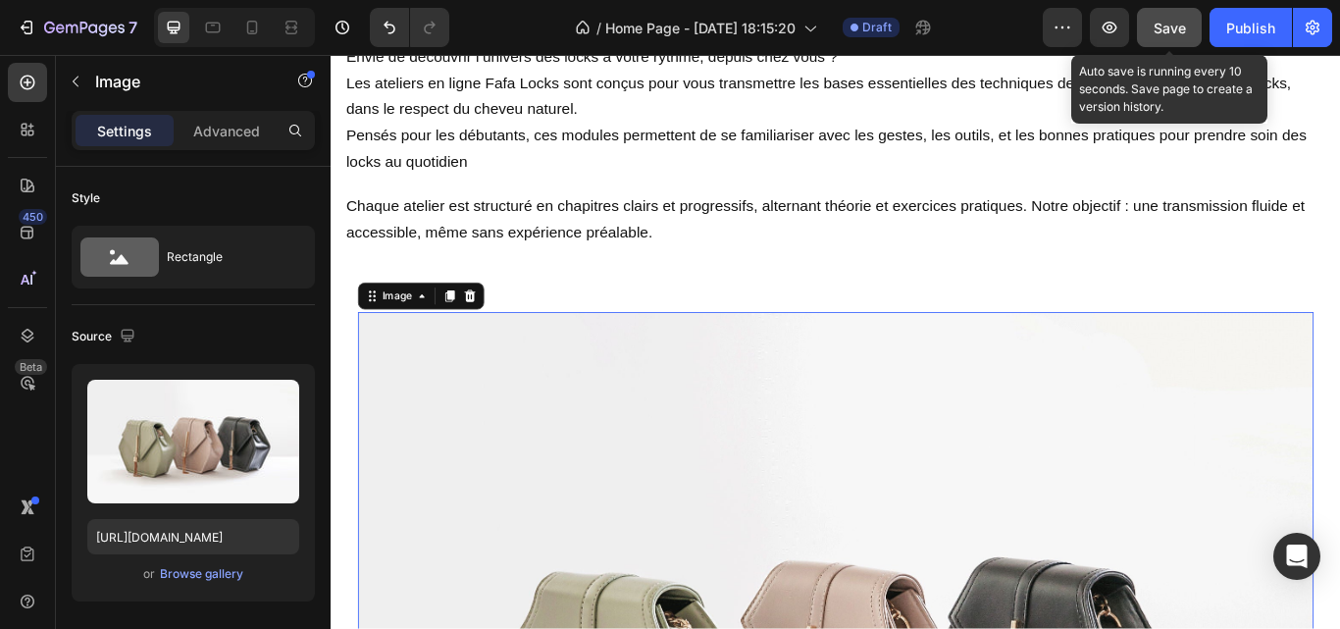
click at [1173, 15] on button "Save" at bounding box center [1169, 27] width 65 height 39
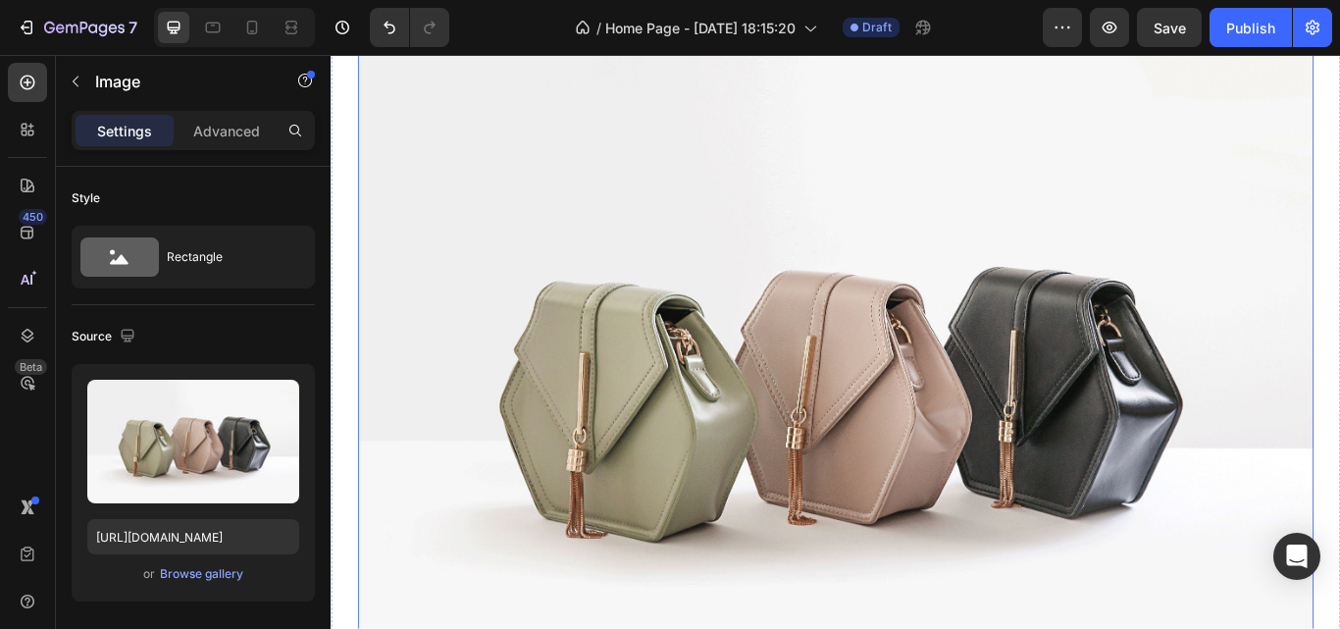
scroll to position [1481, 0]
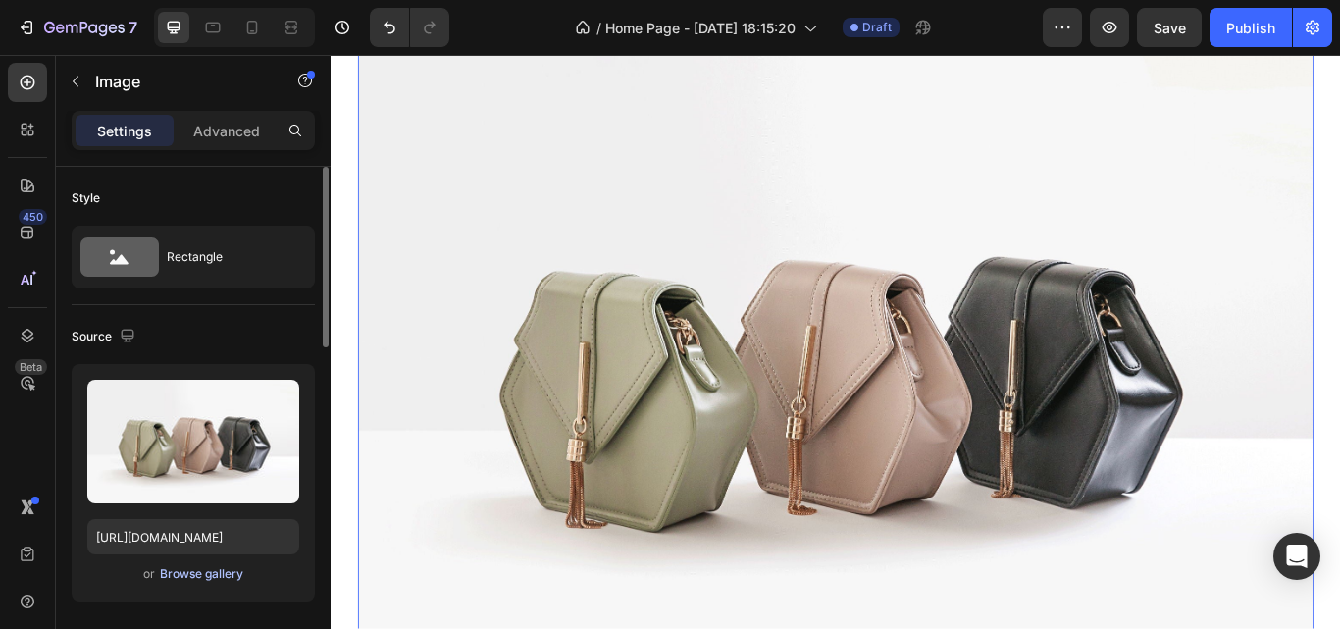
click at [209, 576] on div "Browse gallery" at bounding box center [201, 574] width 83 height 18
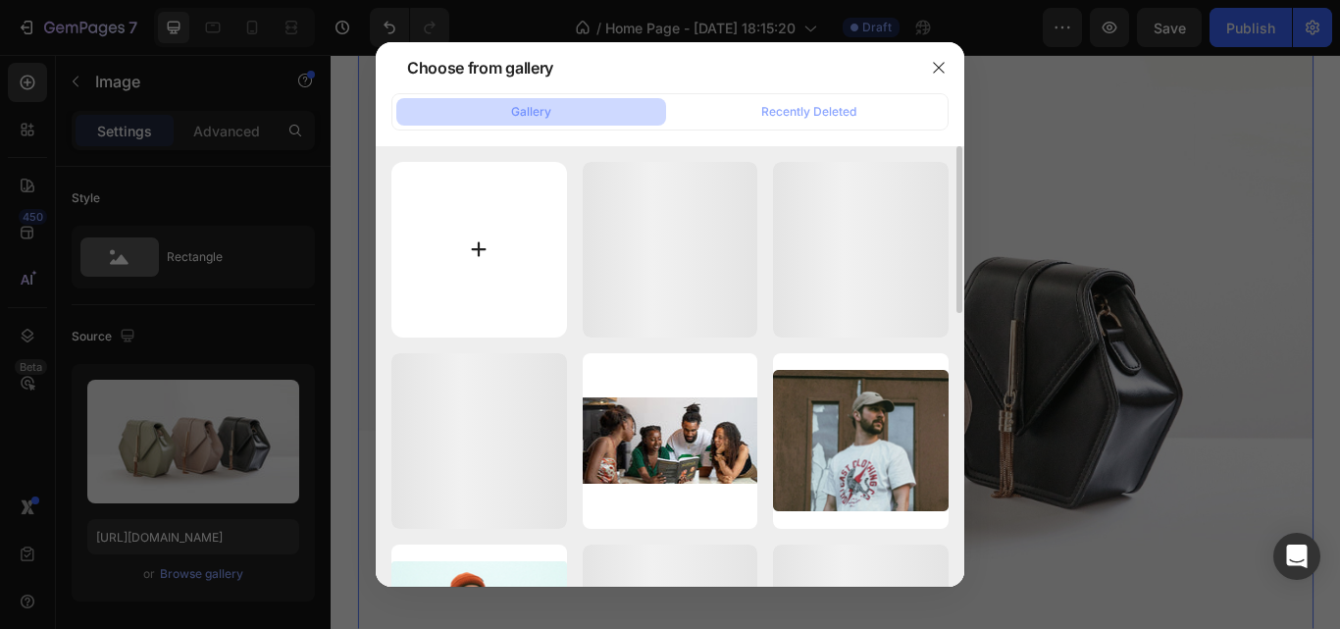
click at [474, 238] on input "file" at bounding box center [479, 250] width 176 height 176
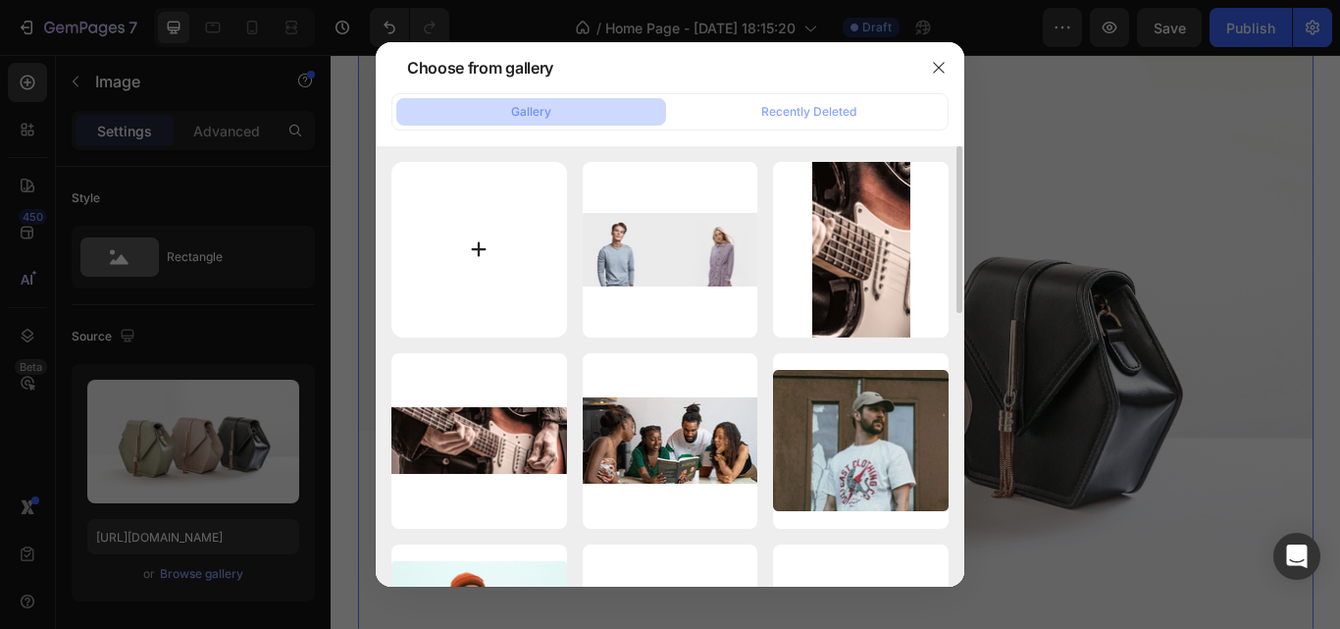
type input "C:\fakepath\imgi_5_frise chiffres fafa locks (2).png"
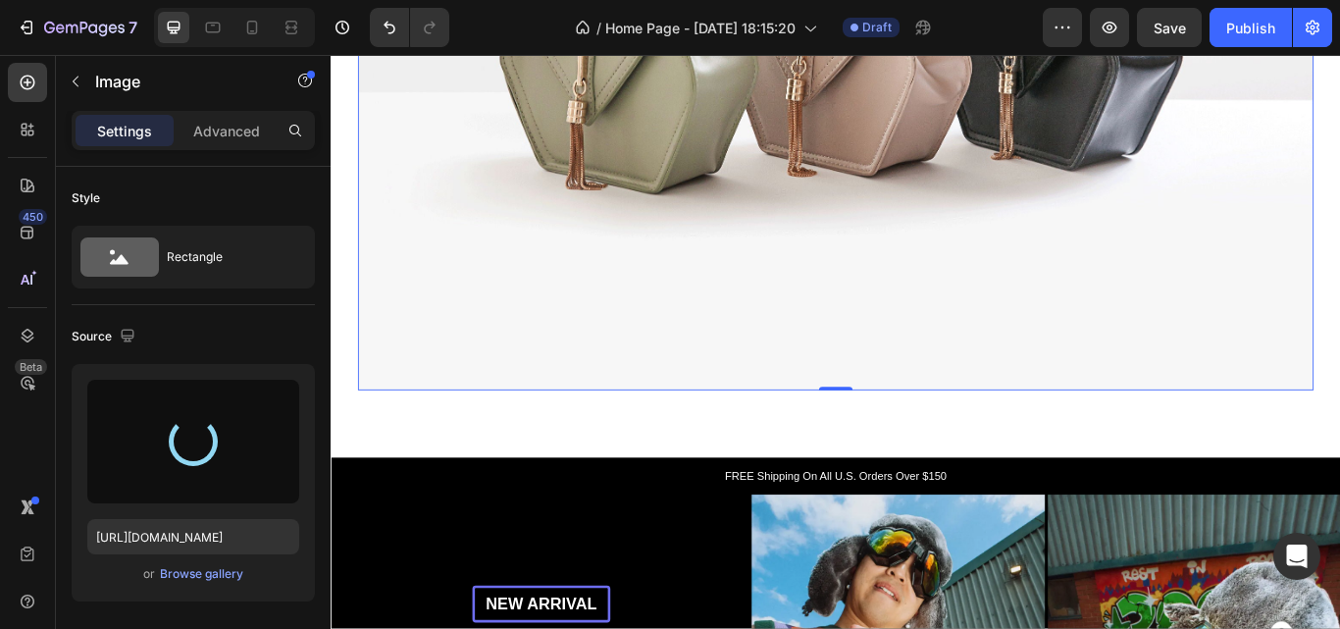
scroll to position [1959, 0]
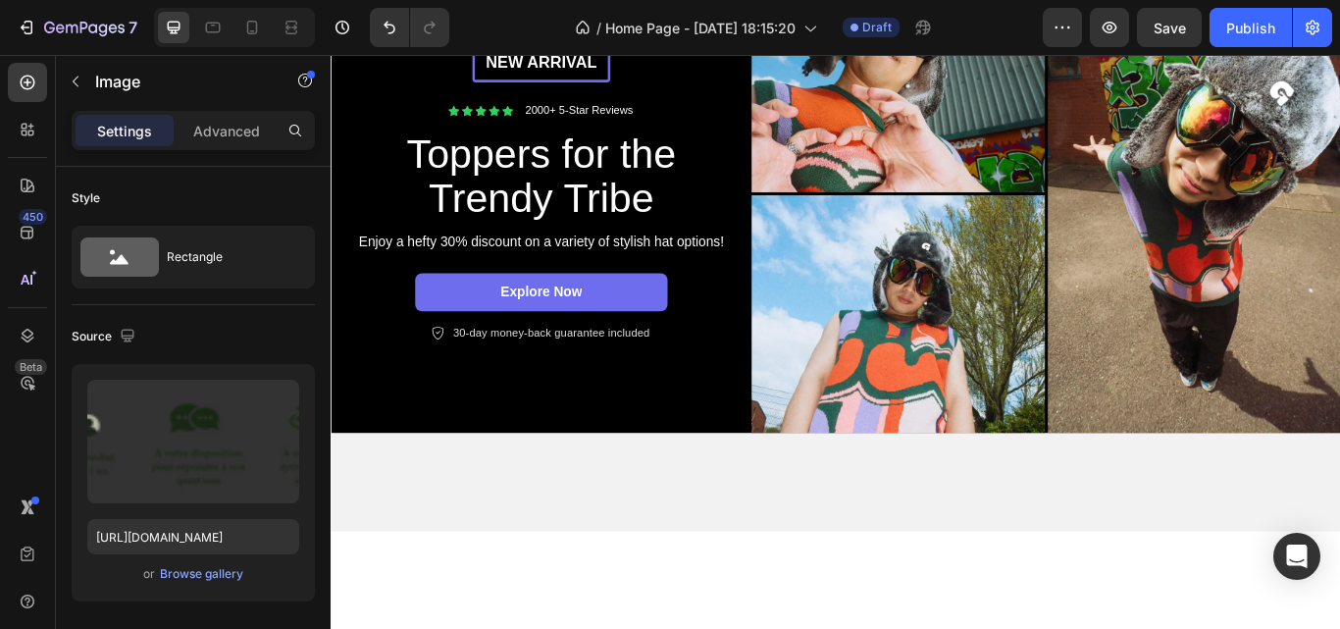
type input "https://cdn.shopify.com/s/files/1/0972/2432/7493/files/gempages_581844586352083…"
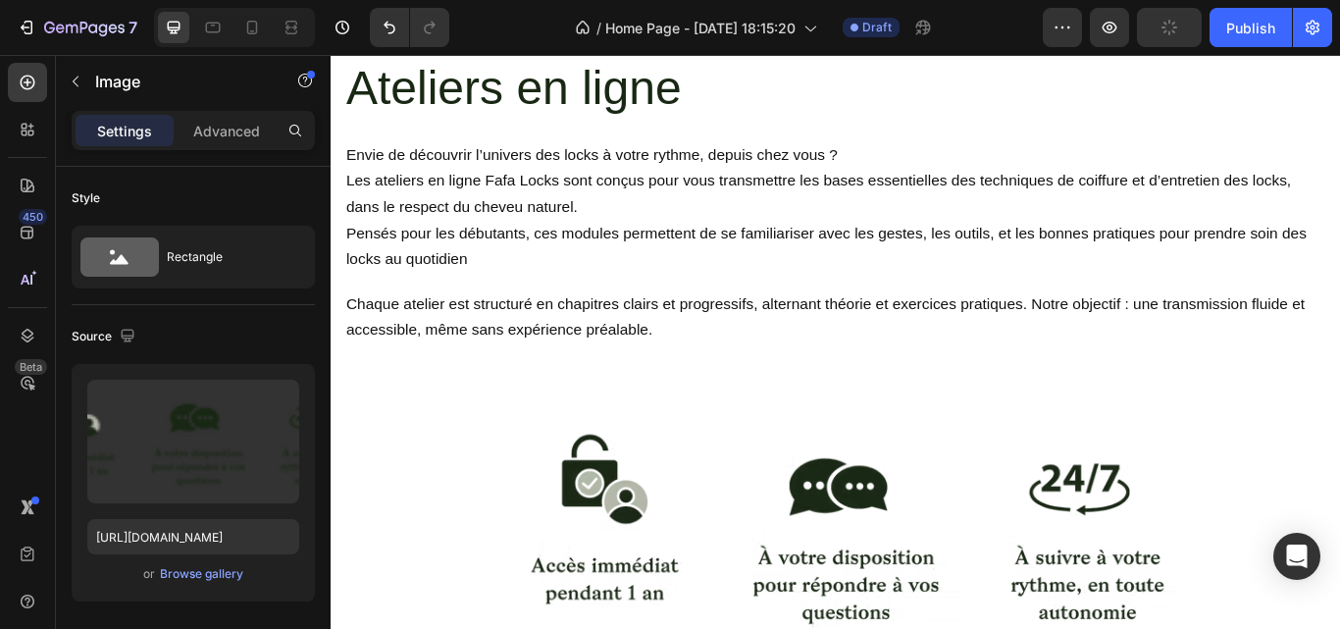
scroll to position [1453, 0]
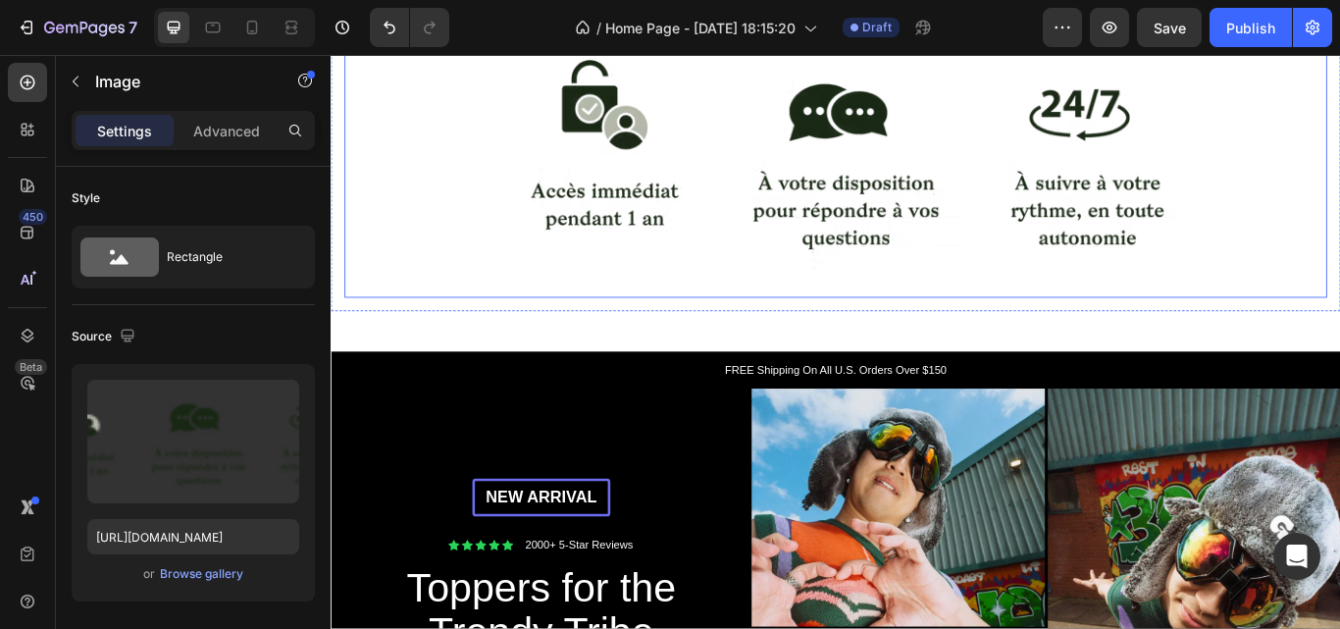
click at [954, 327] on div "Image Row" at bounding box center [919, 178] width 1146 height 322
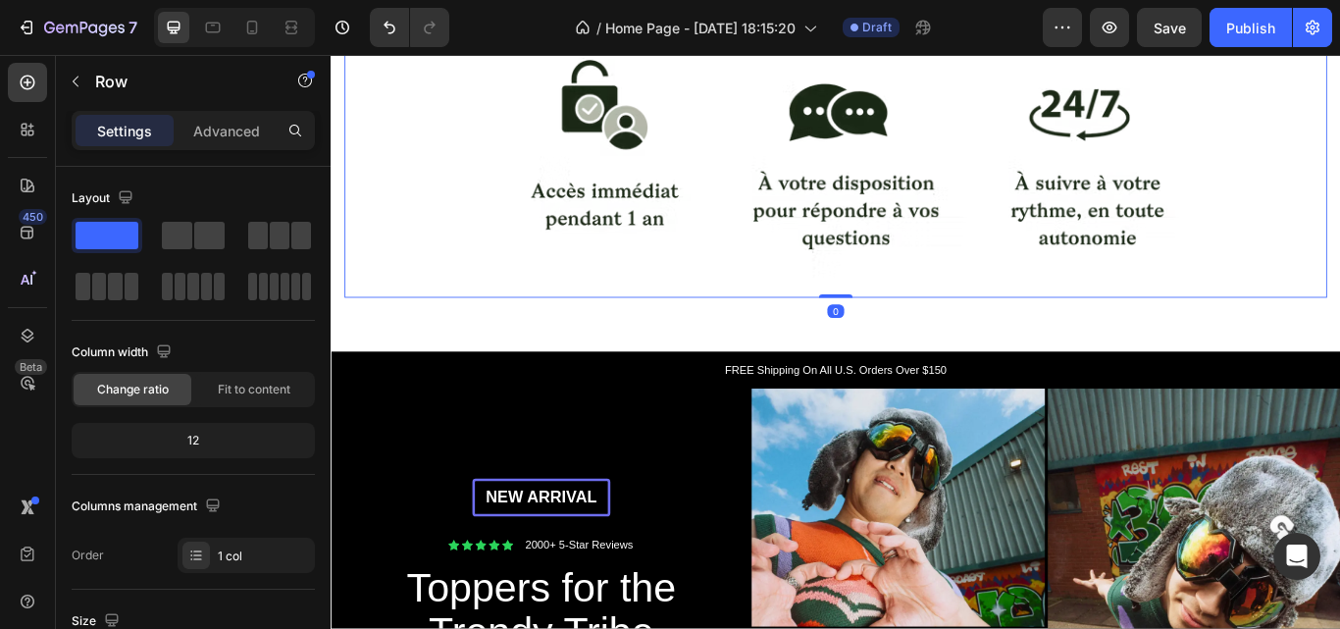
drag, startPoint x: 903, startPoint y: 331, endPoint x: 905, endPoint y: 296, distance: 34.4
click at [905, 296] on div "Image Row 0" at bounding box center [919, 178] width 1146 height 322
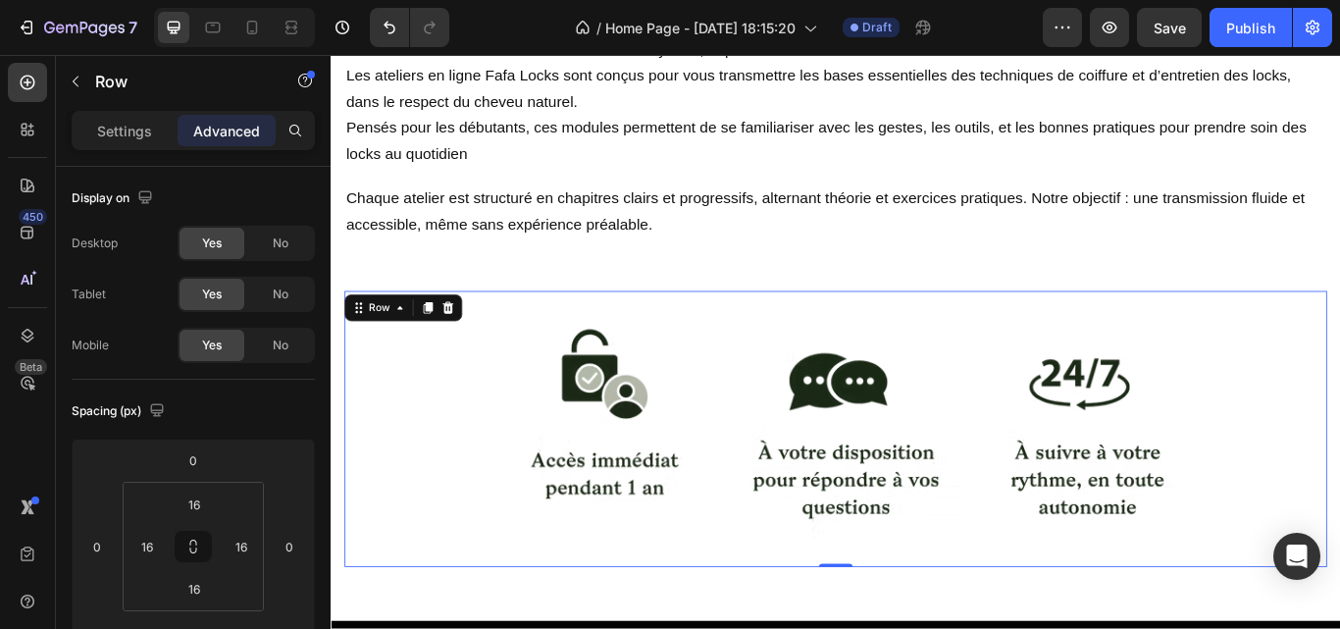
scroll to position [1258, 0]
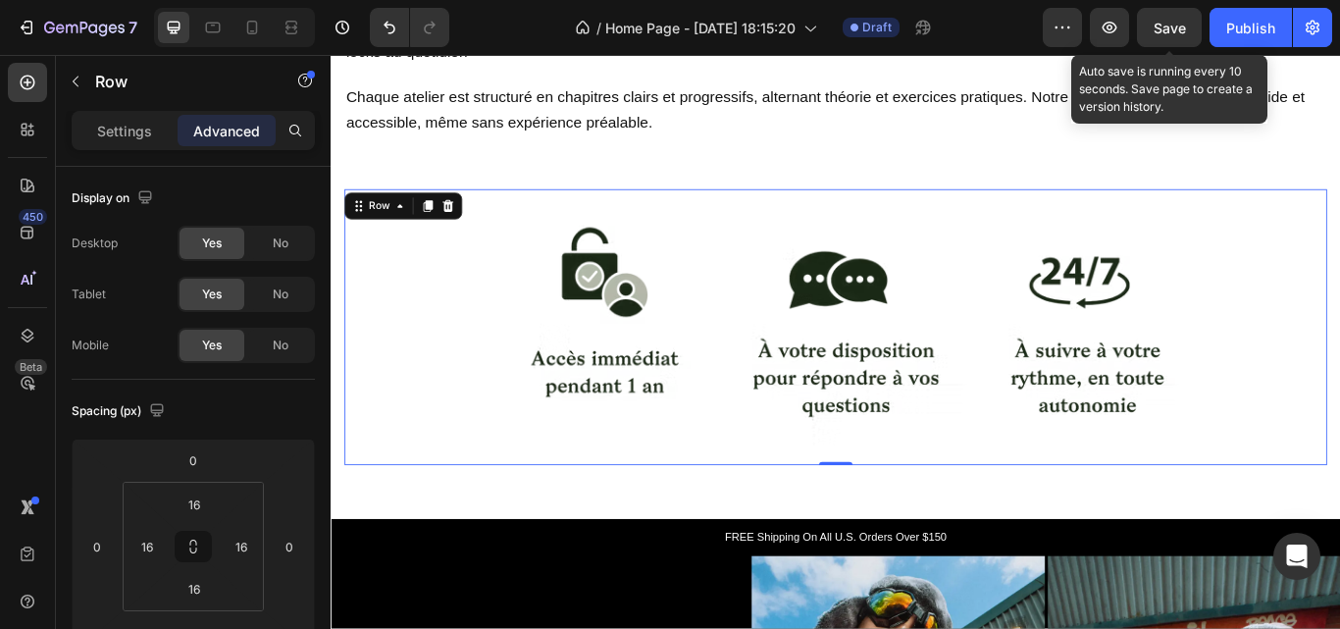
click at [1161, 33] on span "Save" at bounding box center [1170, 28] width 32 height 17
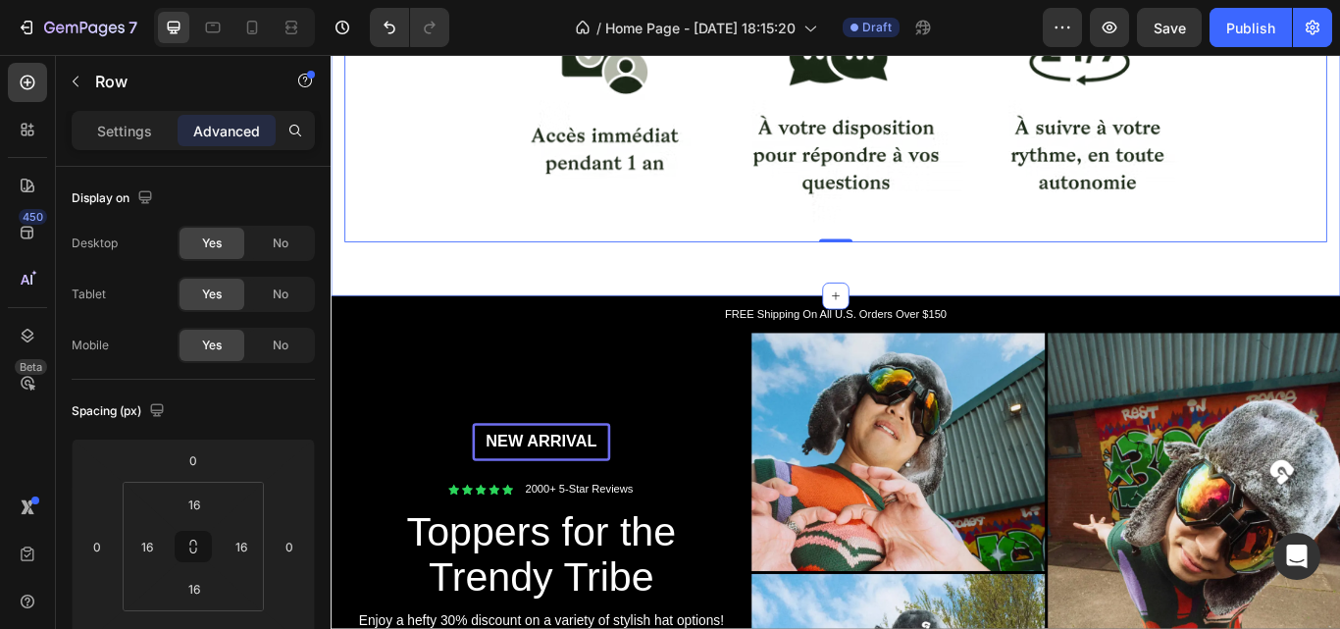
scroll to position [1525, 0]
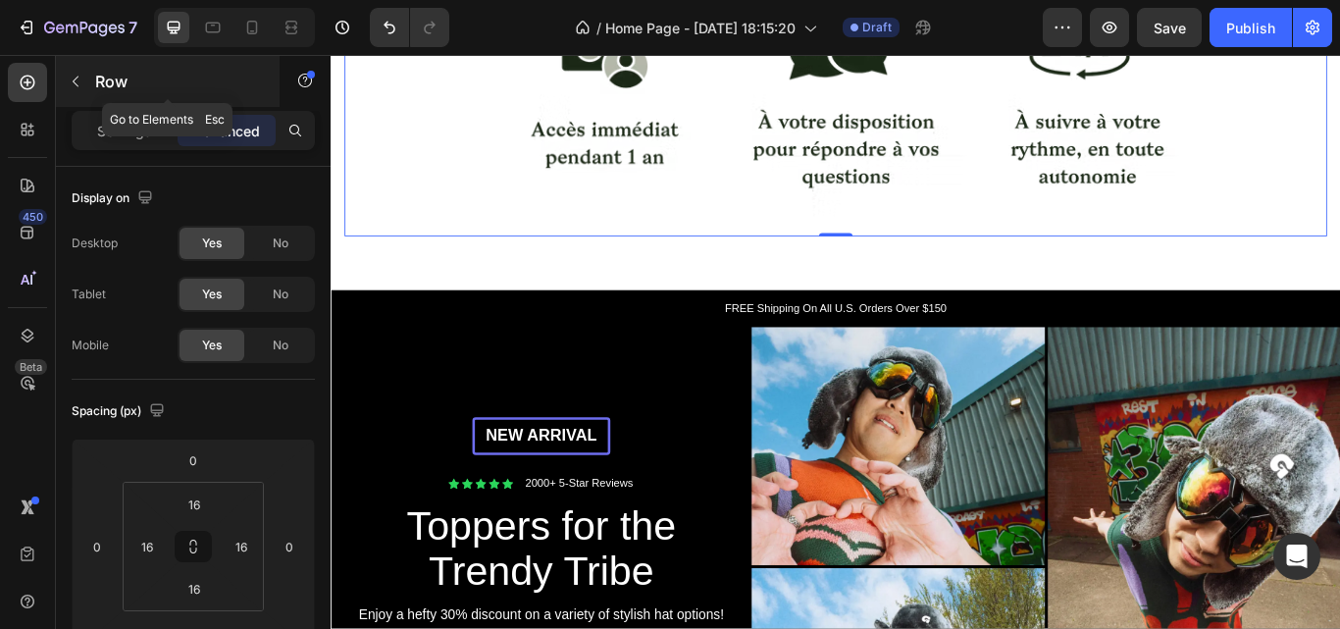
click at [72, 72] on button "button" at bounding box center [75, 81] width 31 height 31
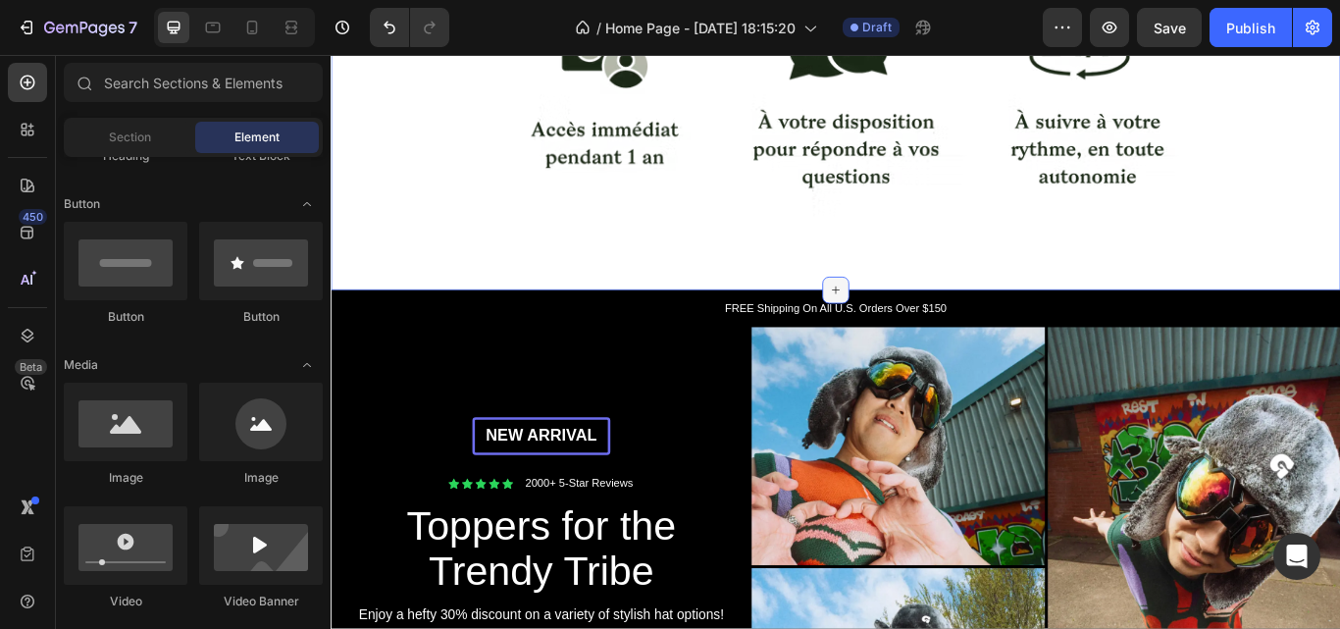
click at [924, 314] on div at bounding box center [919, 329] width 31 height 31
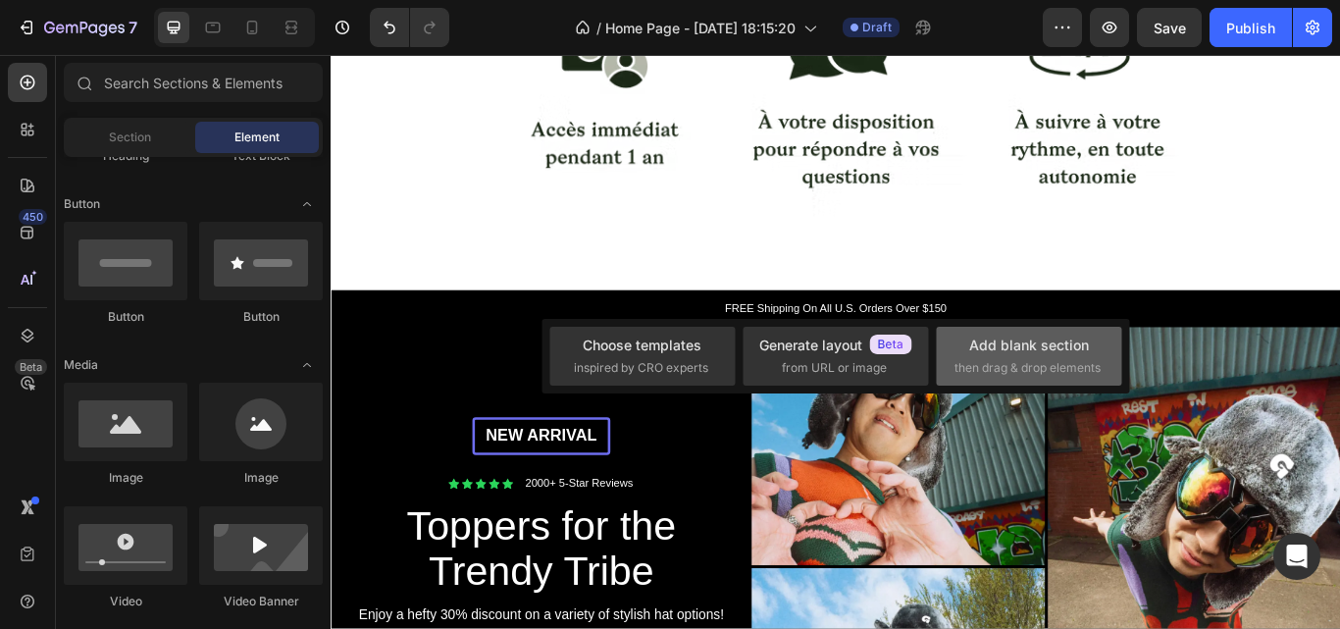
click at [1037, 365] on span "then drag & drop elements" at bounding box center [1028, 368] width 146 height 18
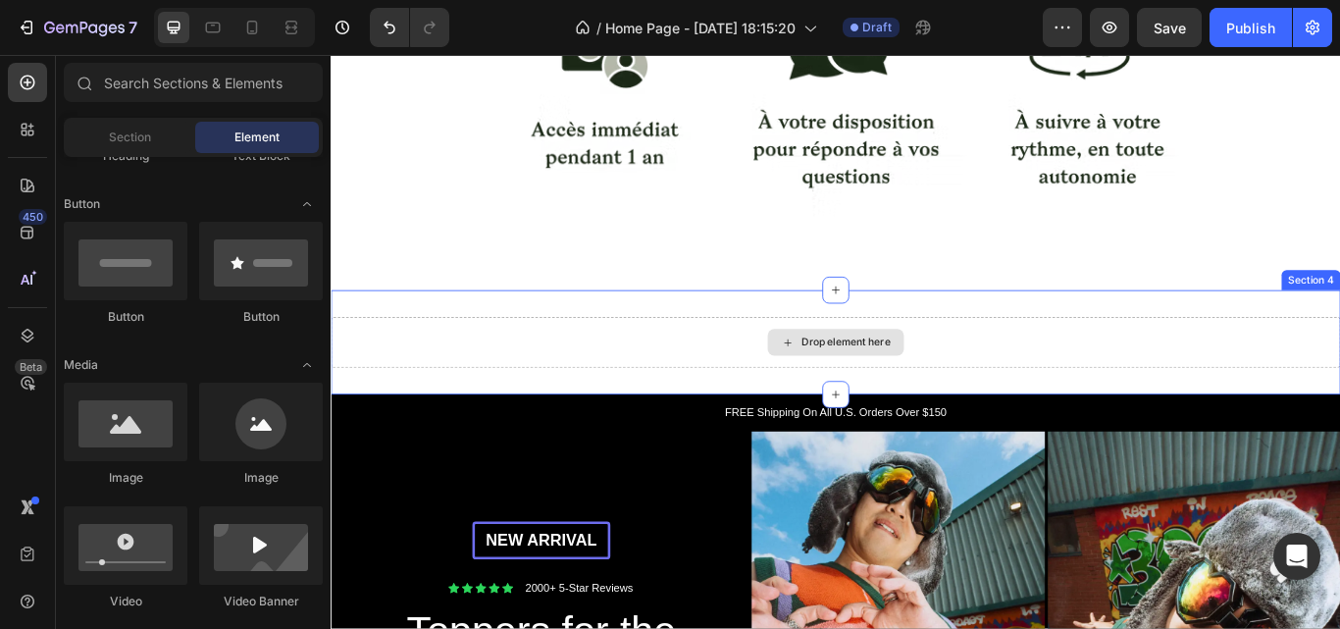
click at [934, 375] on div "Drop element here" at bounding box center [919, 390] width 159 height 31
click at [918, 383] on div "Drop element here" at bounding box center [931, 391] width 104 height 16
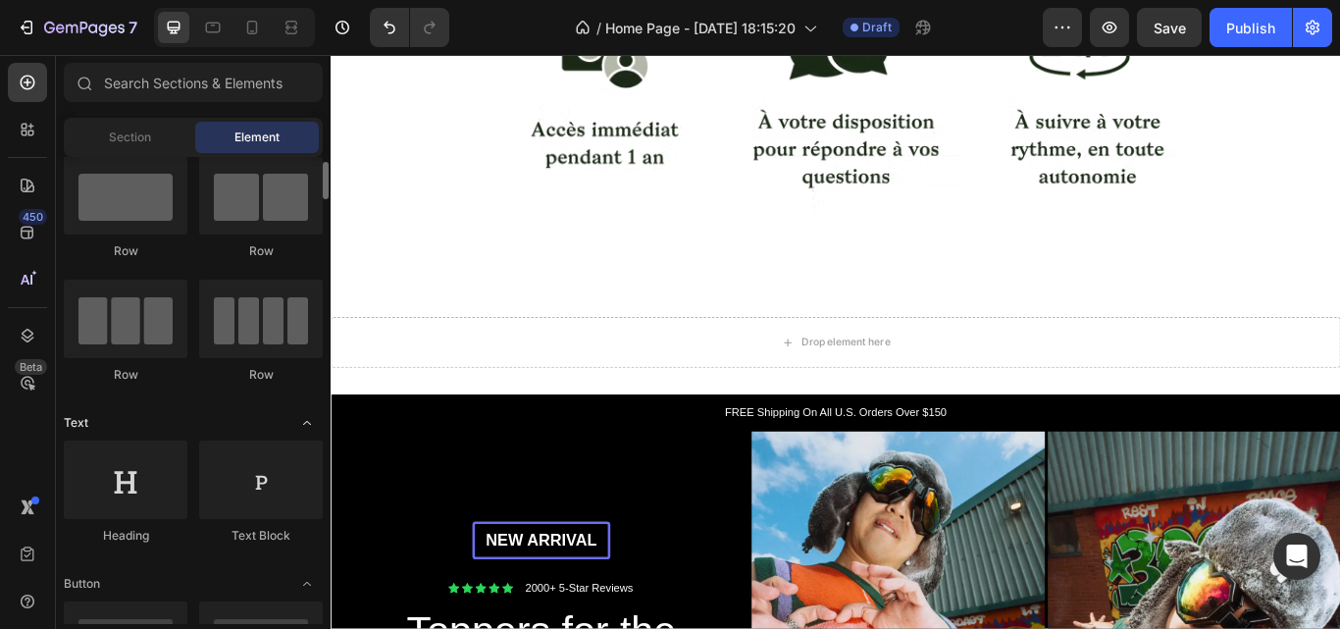
scroll to position [0, 0]
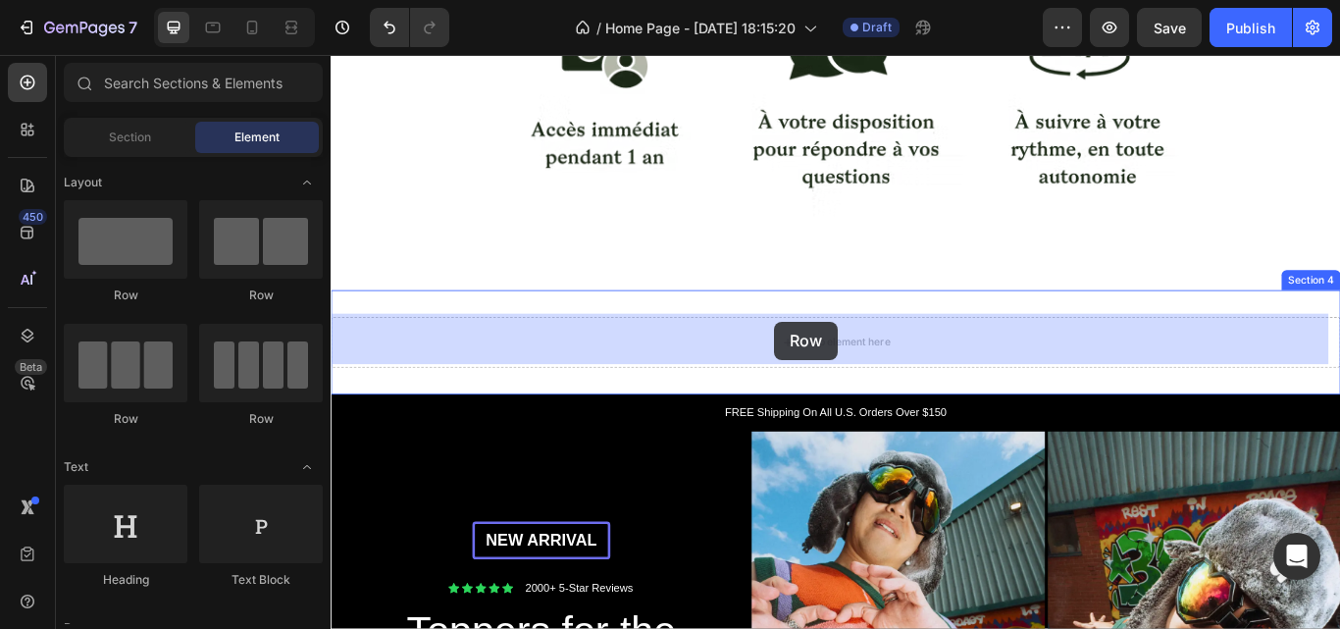
drag, startPoint x: 734, startPoint y: 388, endPoint x: 848, endPoint y: 366, distance: 115.8
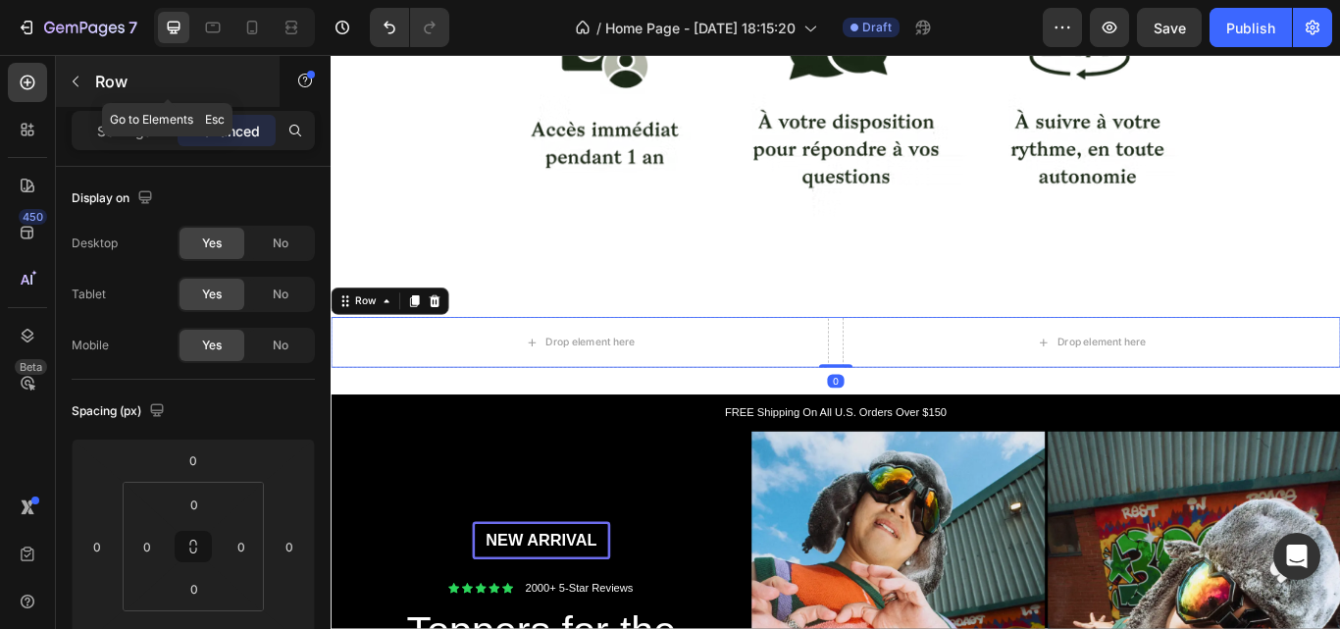
click at [99, 78] on p "Row" at bounding box center [178, 82] width 167 height 24
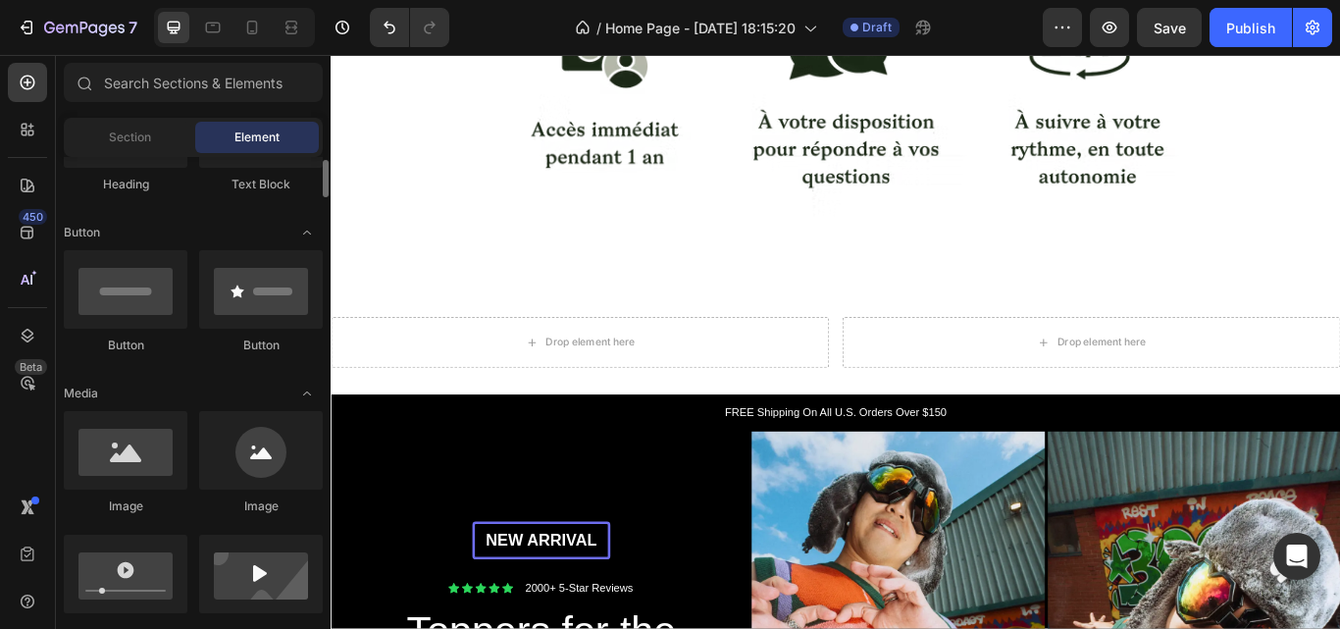
scroll to position [490, 0]
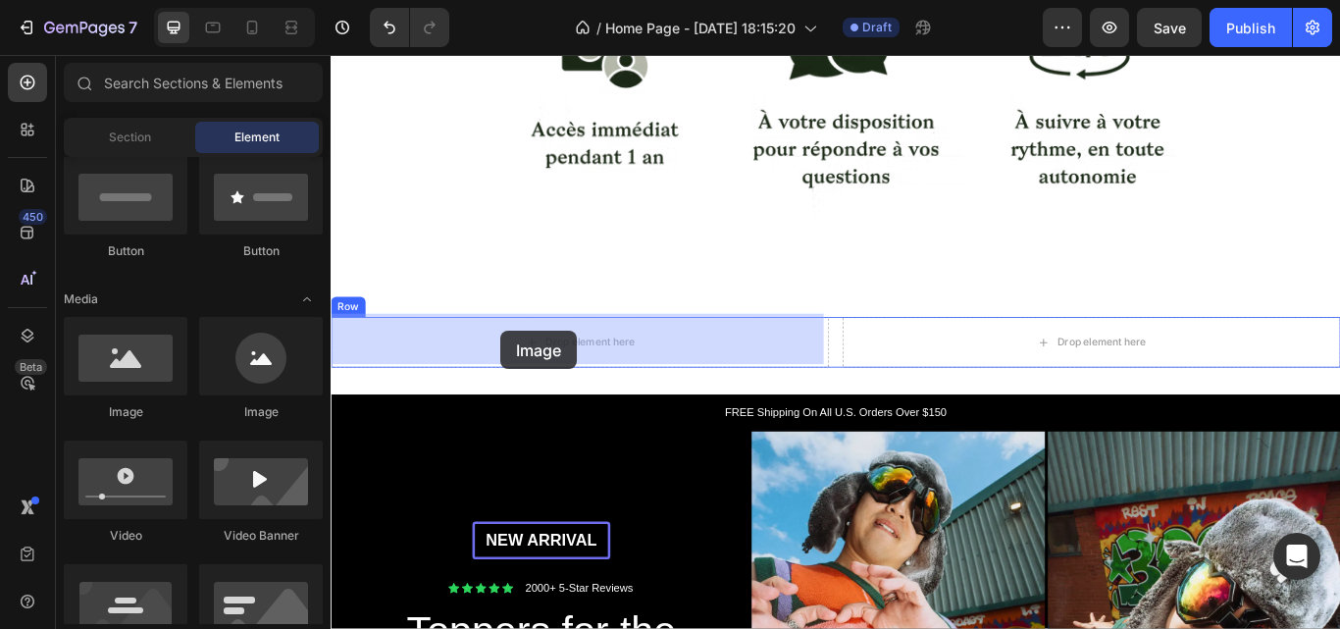
drag, startPoint x: 478, startPoint y: 406, endPoint x: 529, endPoint y: 377, distance: 58.9
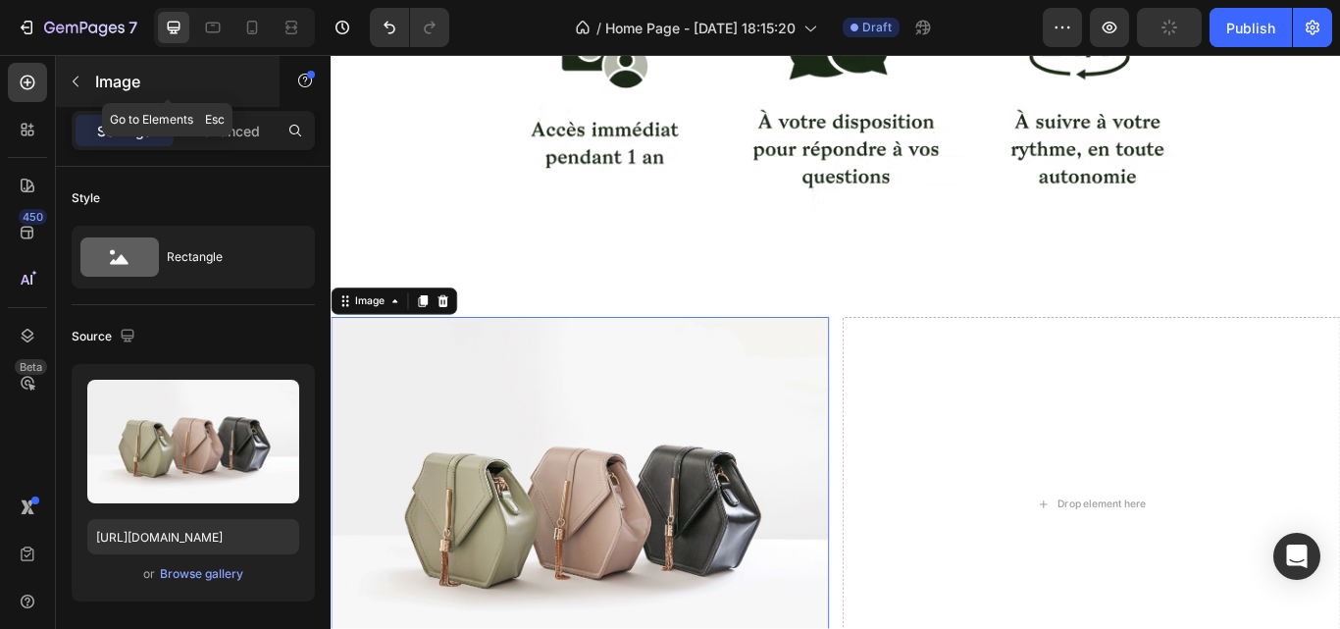
click at [82, 79] on icon "button" at bounding box center [76, 82] width 16 height 16
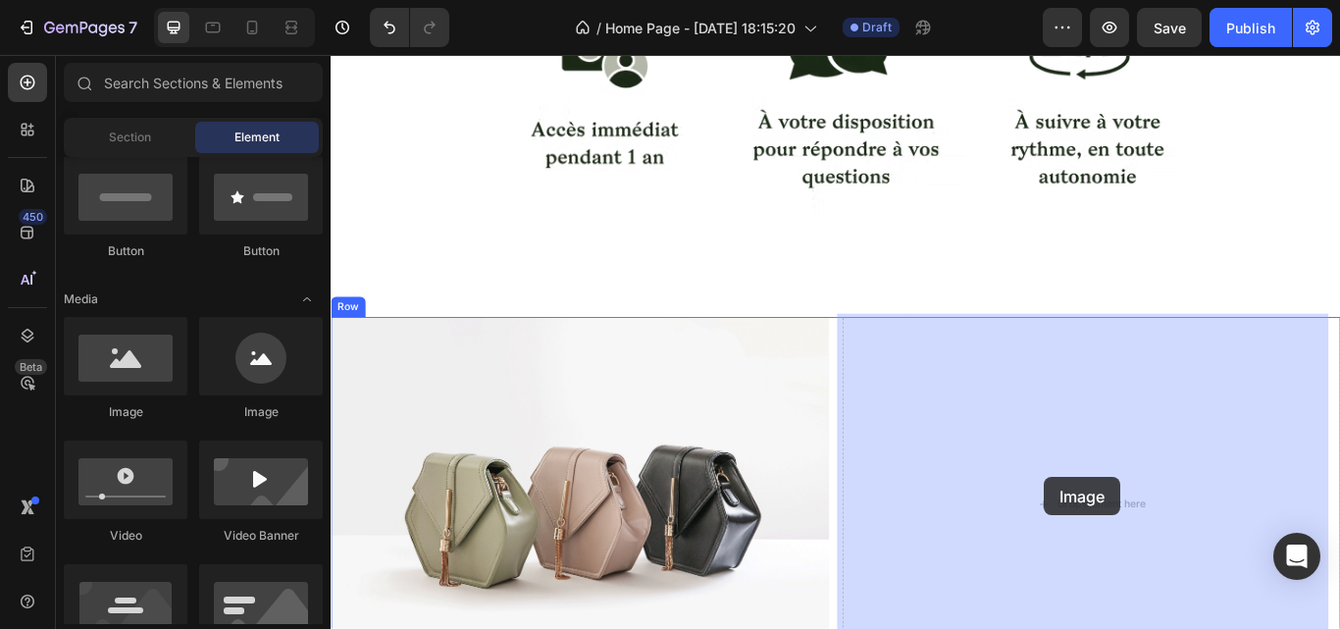
drag, startPoint x: 617, startPoint y: 484, endPoint x: 1163, endPoint y: 547, distance: 549.2
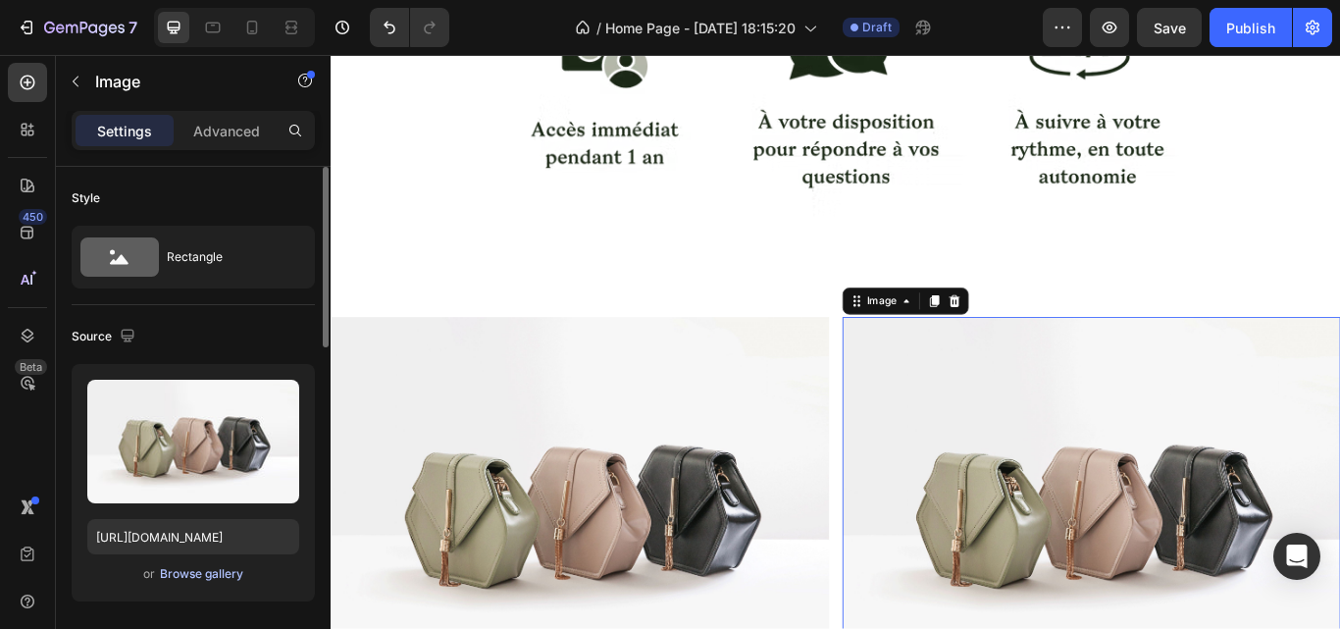
click at [205, 567] on div "Browse gallery" at bounding box center [201, 574] width 83 height 18
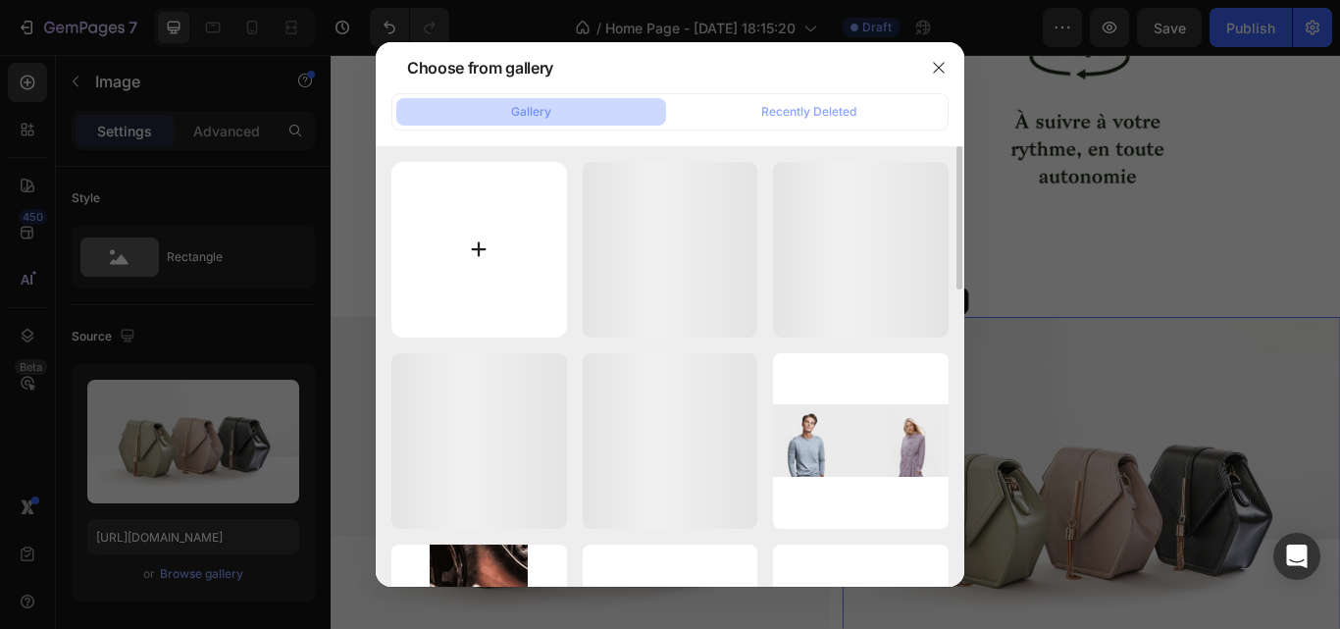
click at [456, 236] on input "file" at bounding box center [479, 250] width 176 height 176
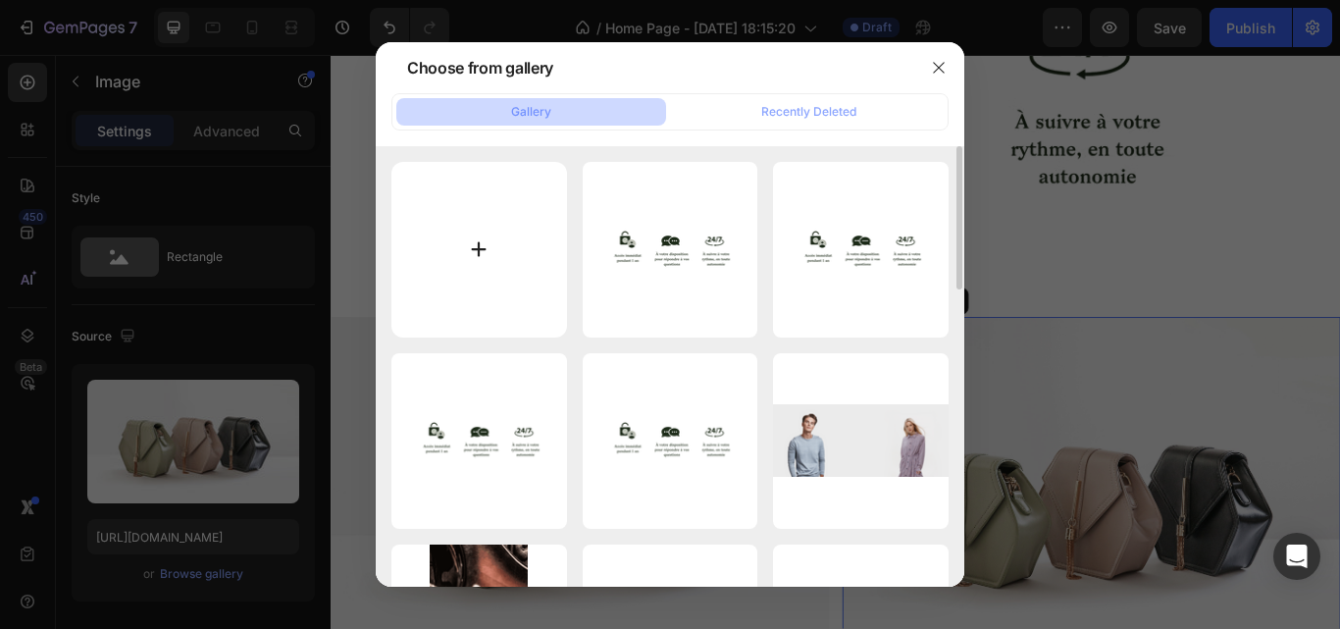
type input "C:\fakepath\imgi_6_3.png"
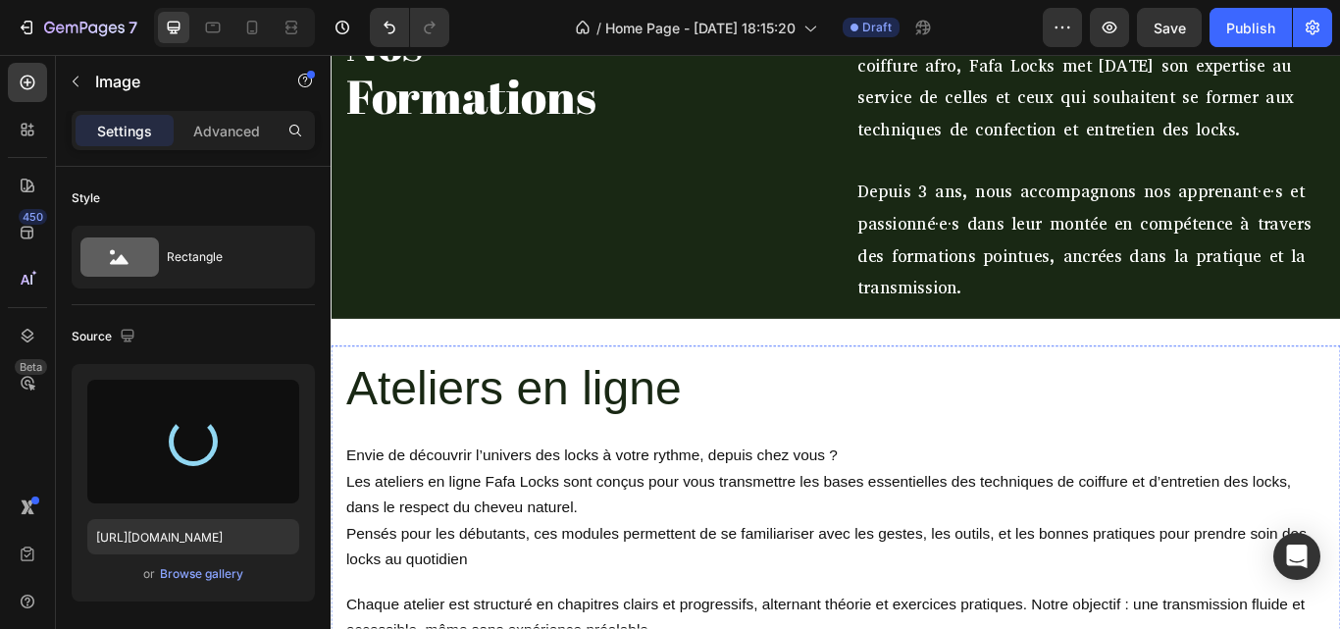
scroll to position [94, 0]
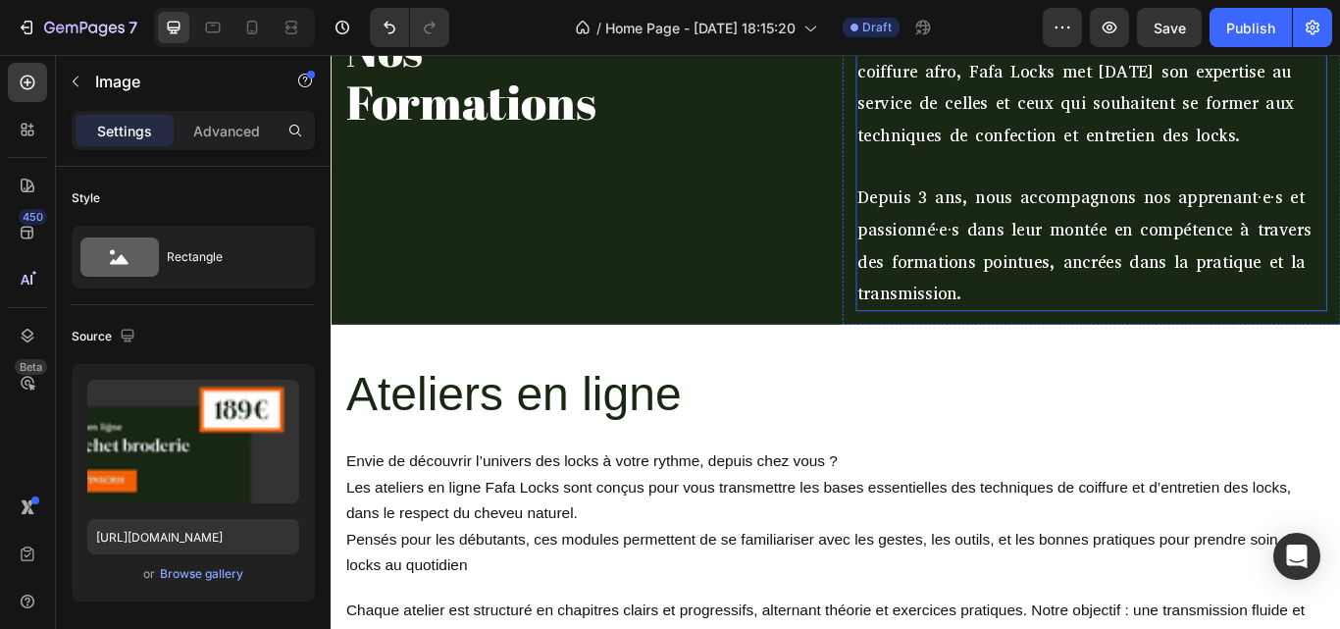
type input "https://cdn.shopify.com/s/files/1/0972/2432/7493/files/gempages_581844586352083…"
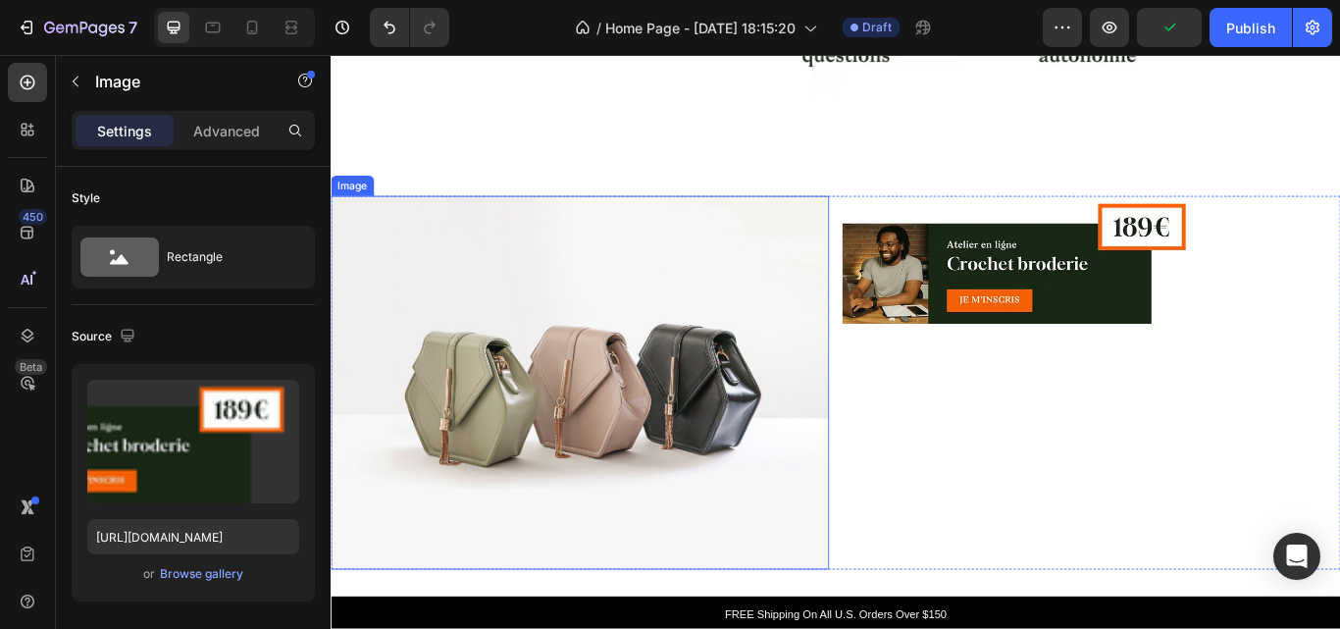
scroll to position [1197, 0]
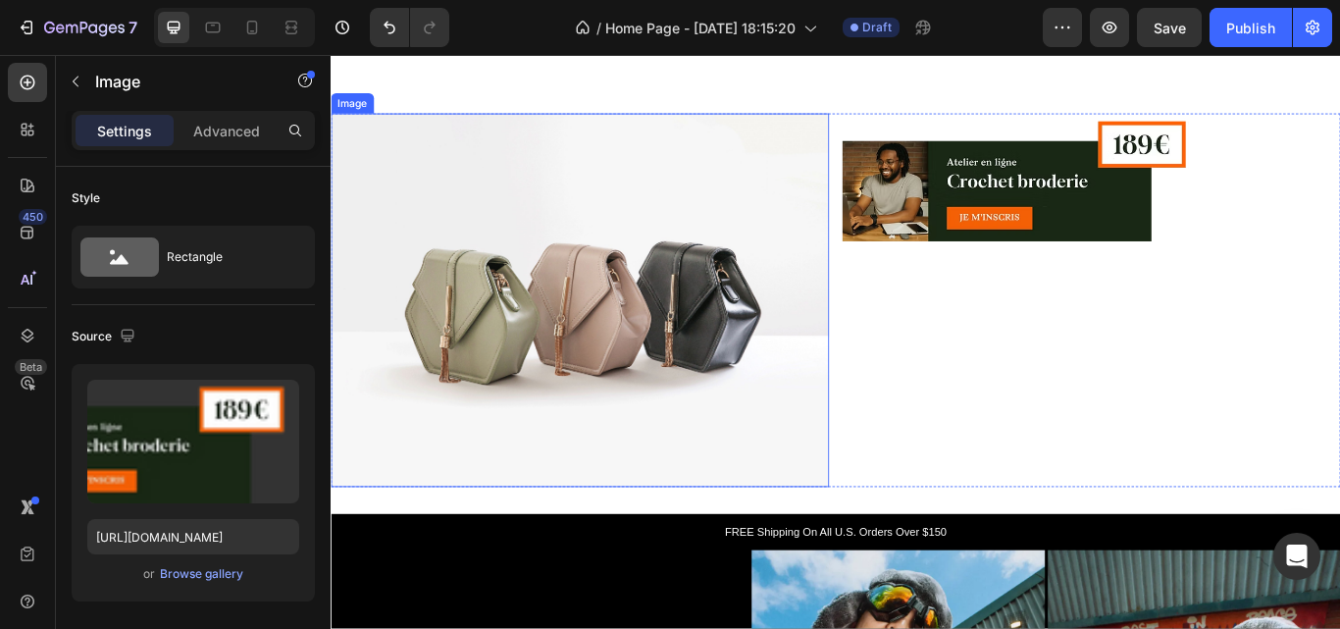
click at [655, 418] on img at bounding box center [621, 342] width 581 height 436
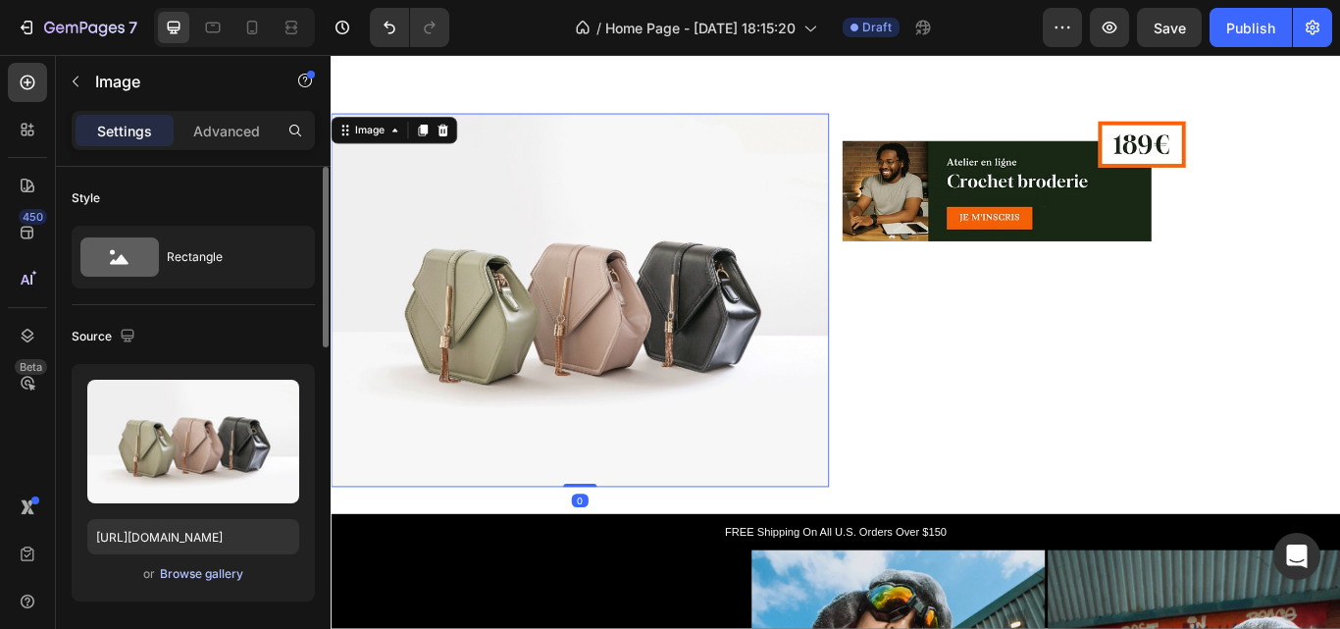
click at [210, 571] on div "Browse gallery" at bounding box center [201, 574] width 83 height 18
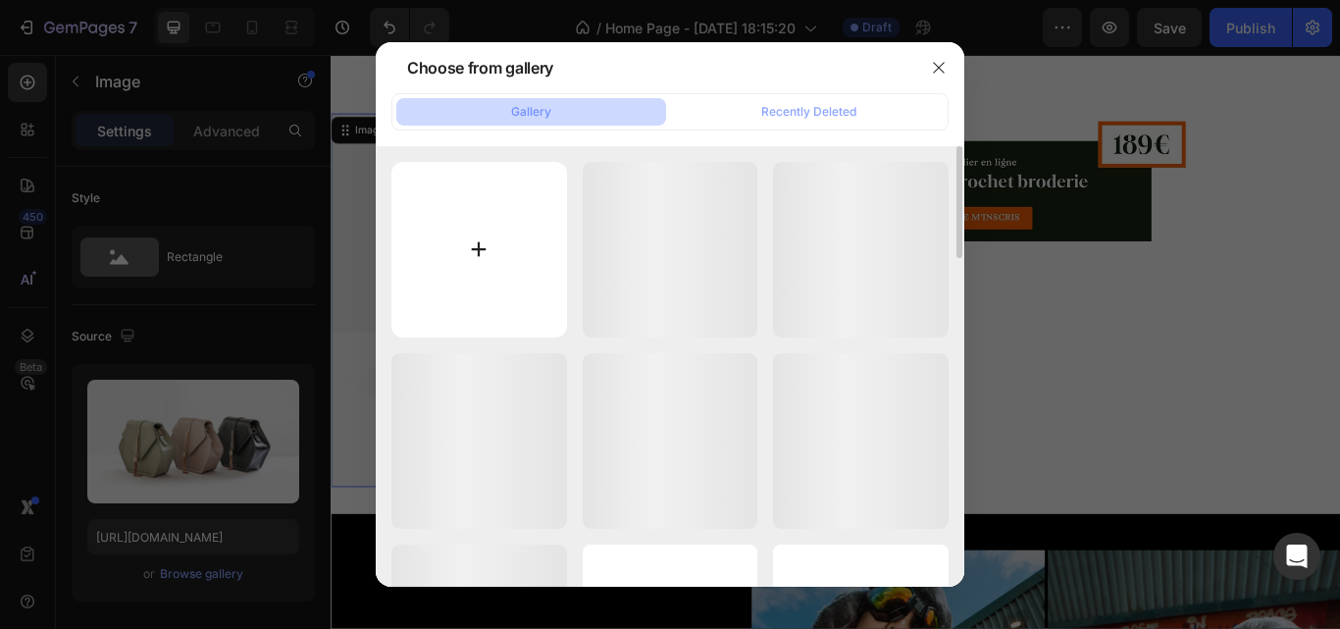
click at [480, 282] on input "file" at bounding box center [479, 250] width 176 height 176
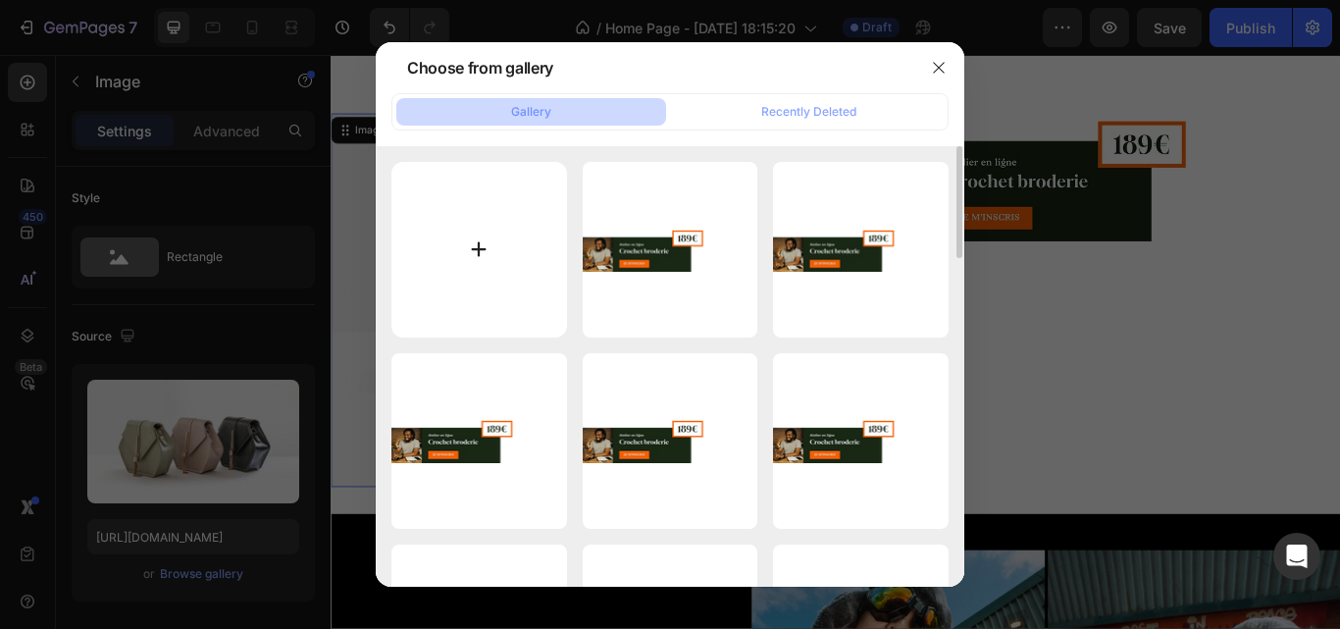
type input "C:\fakepath\imgi_7_4.png"
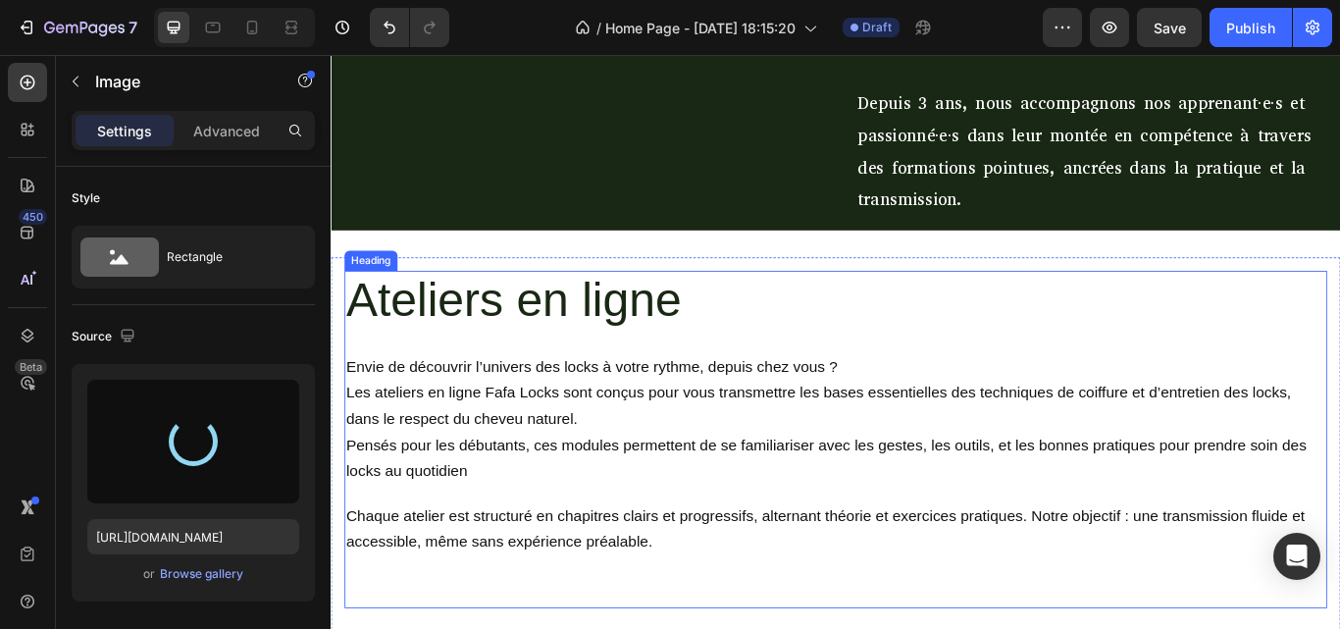
scroll to position [184, 0]
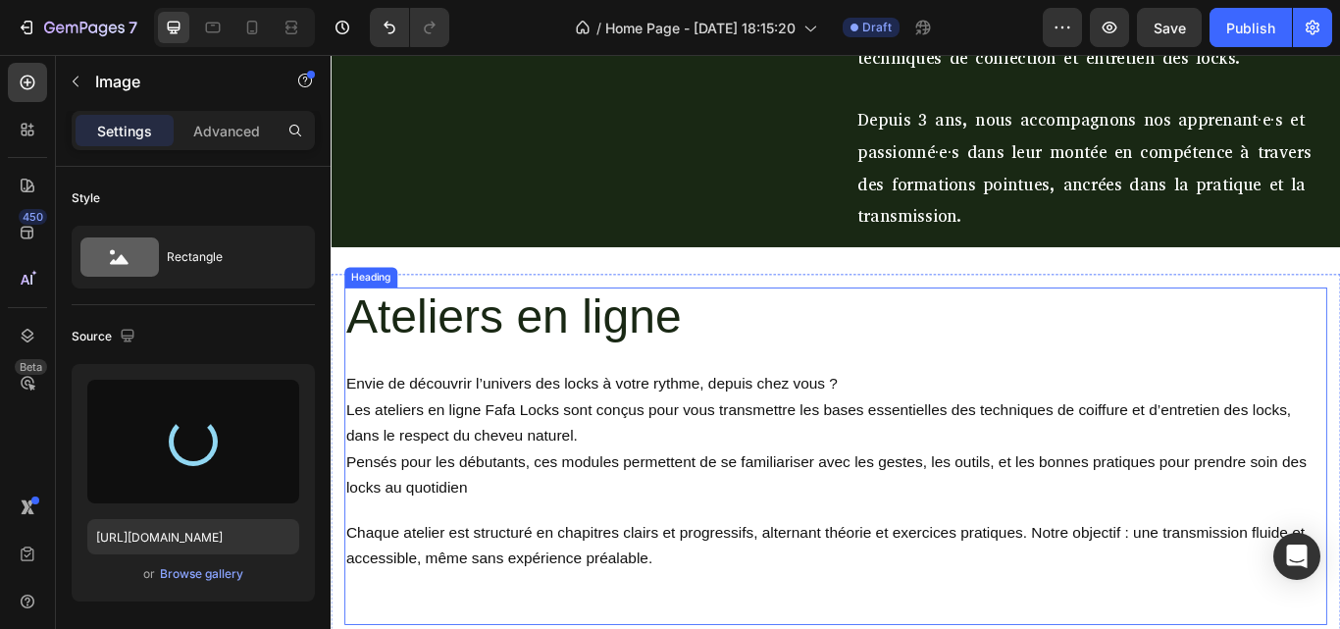
click at [501, 374] on span "Ateliers en ligne" at bounding box center [543, 361] width 391 height 62
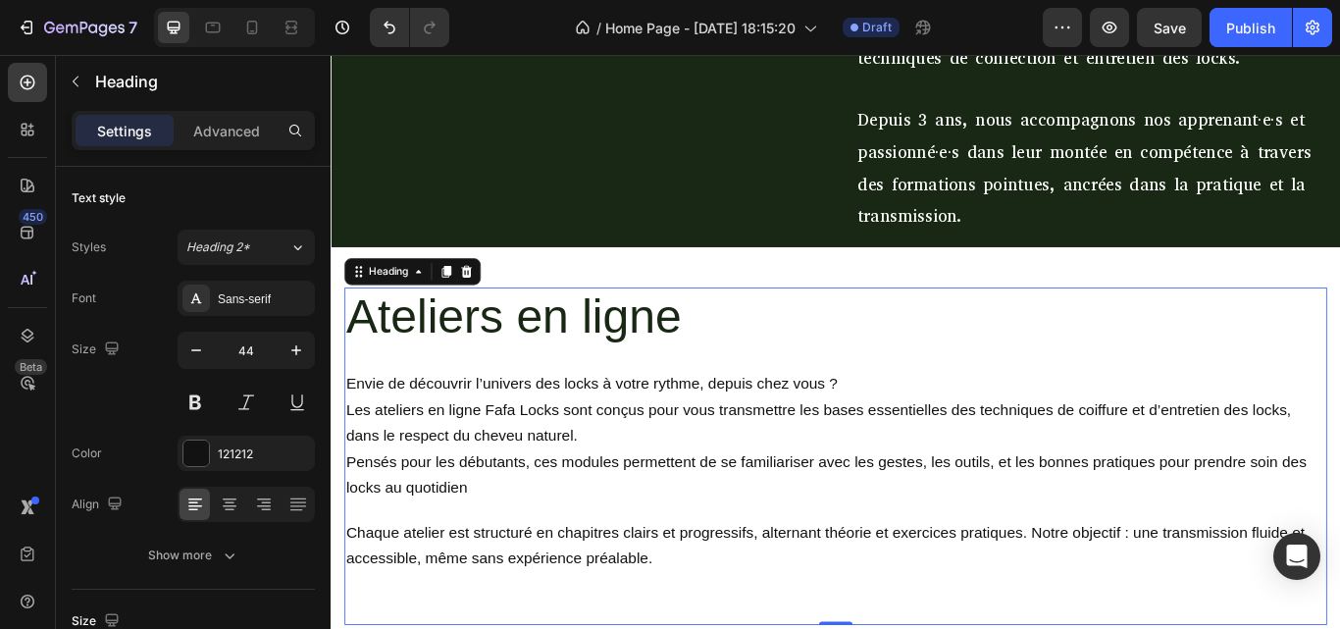
click at [356, 351] on span "Ateliers en ligne" at bounding box center [543, 361] width 391 height 62
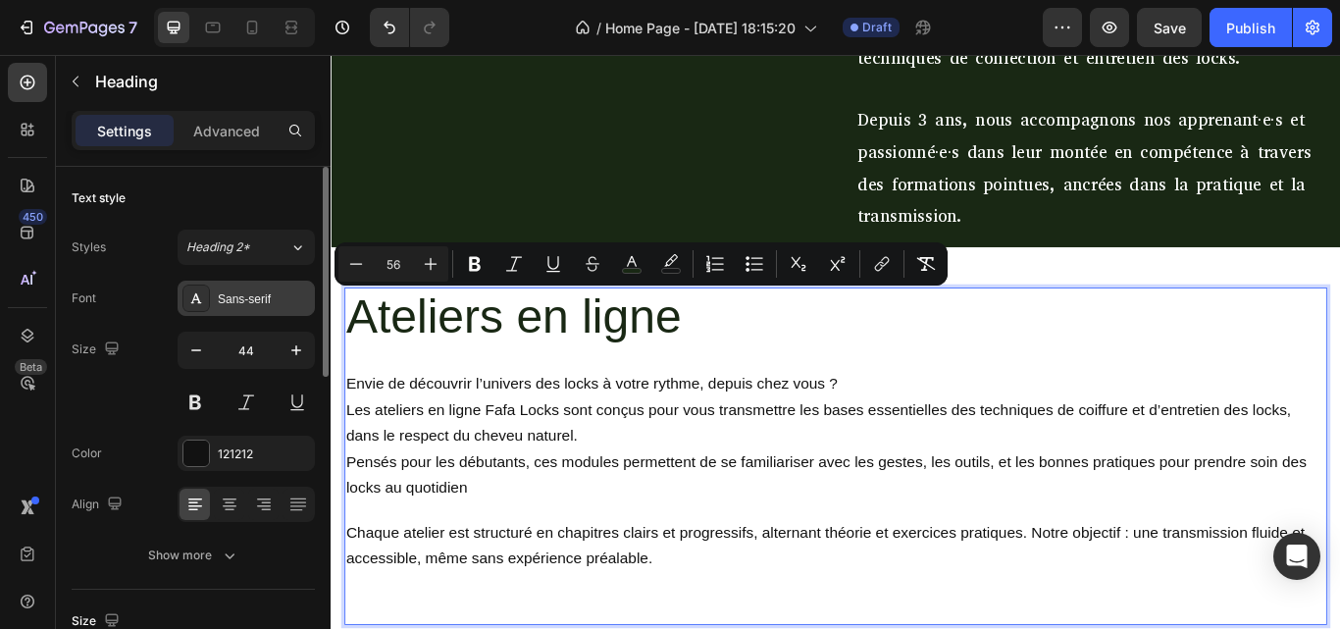
click at [244, 293] on div "Sans-serif" at bounding box center [264, 299] width 92 height 18
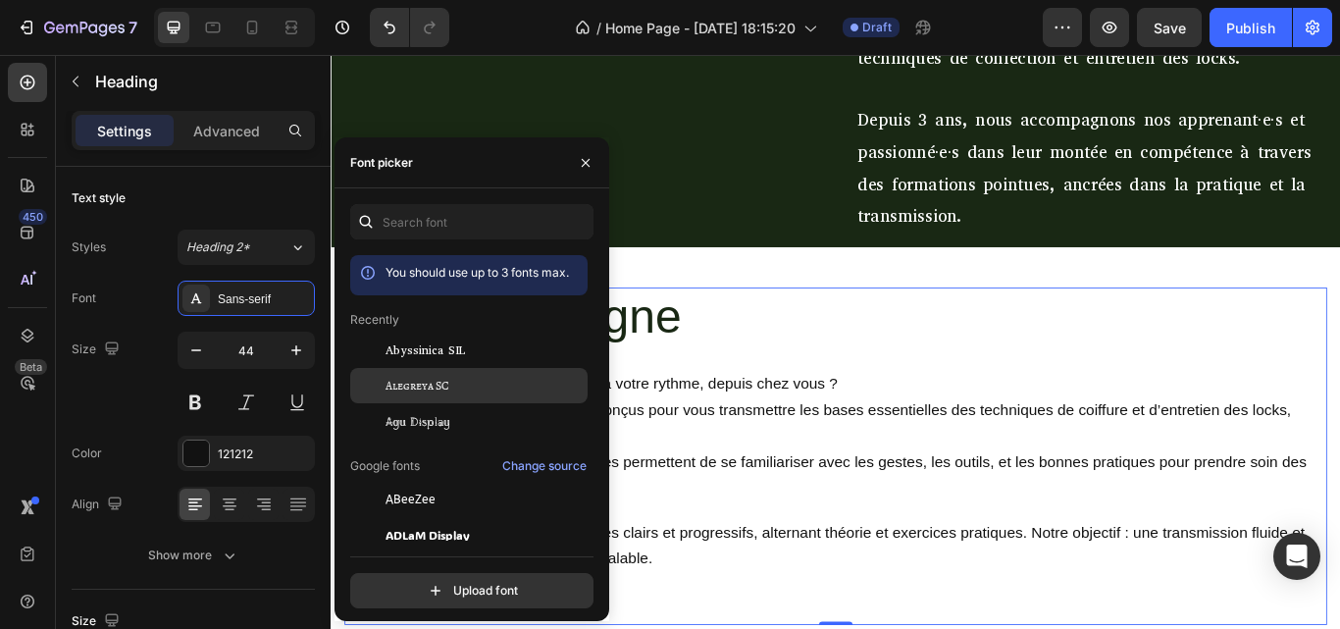
click at [416, 388] on span "Alegreya SC" at bounding box center [418, 386] width 64 height 18
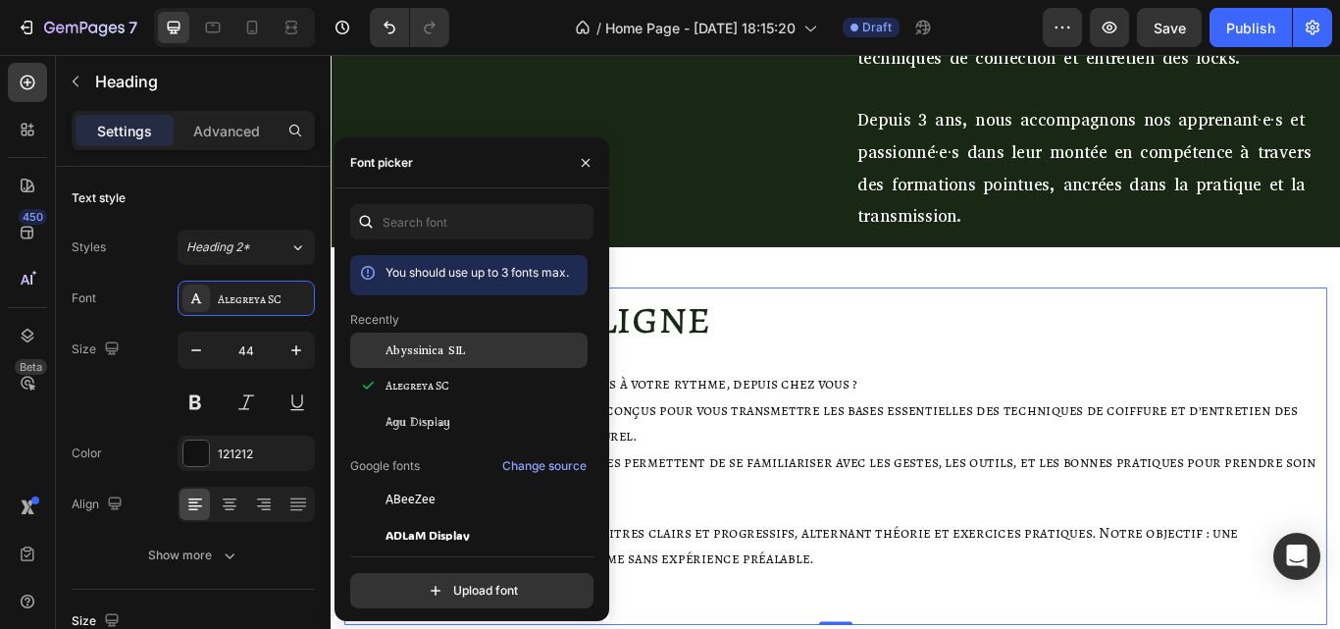
click at [430, 355] on span "Abyssinica SIL" at bounding box center [425, 350] width 79 height 18
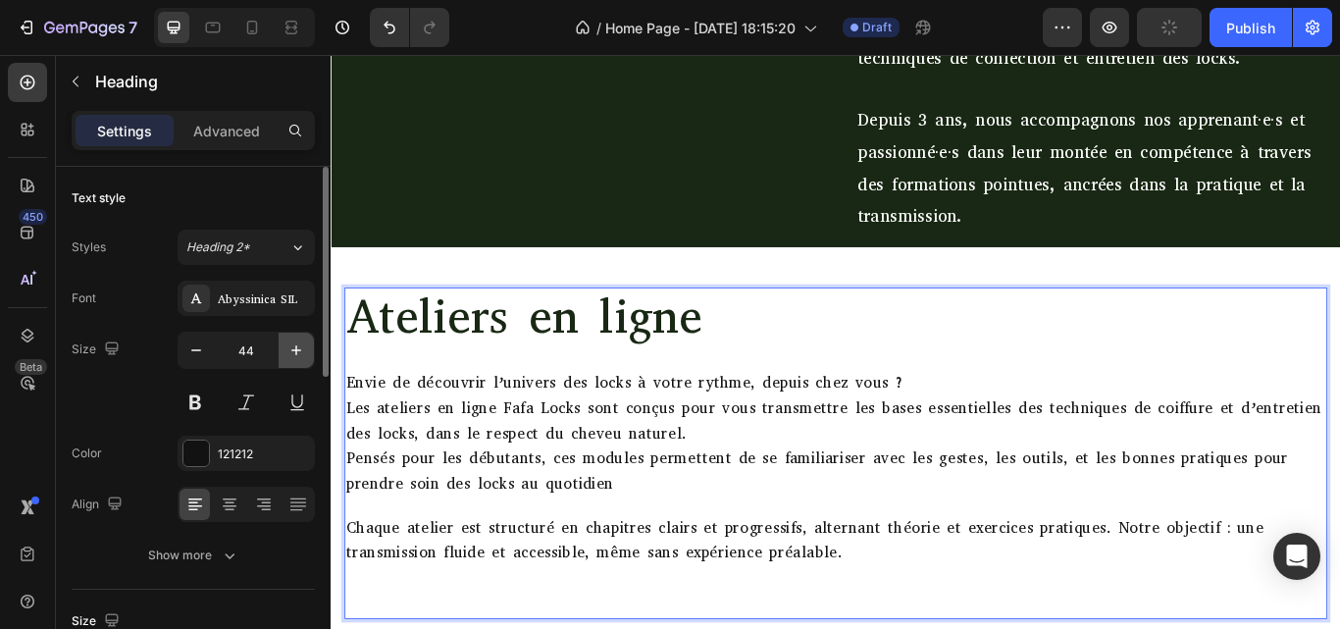
click at [304, 352] on icon "button" at bounding box center [297, 350] width 20 height 20
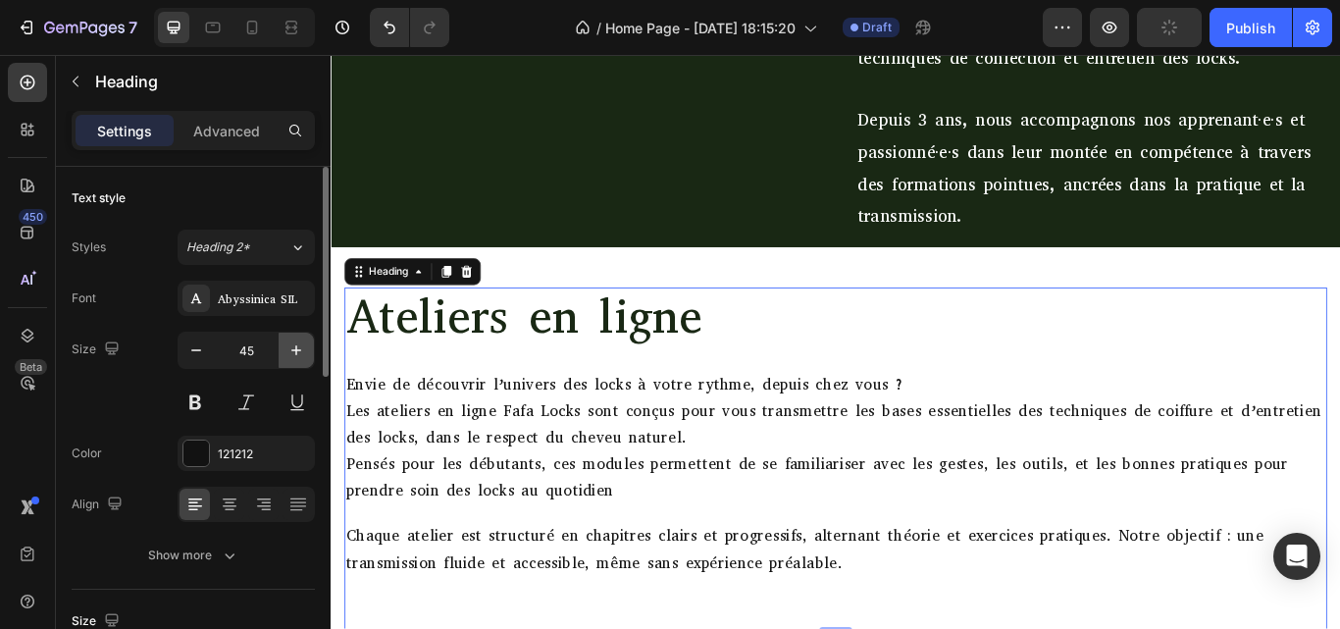
click at [304, 352] on icon "button" at bounding box center [297, 350] width 20 height 20
type input "46"
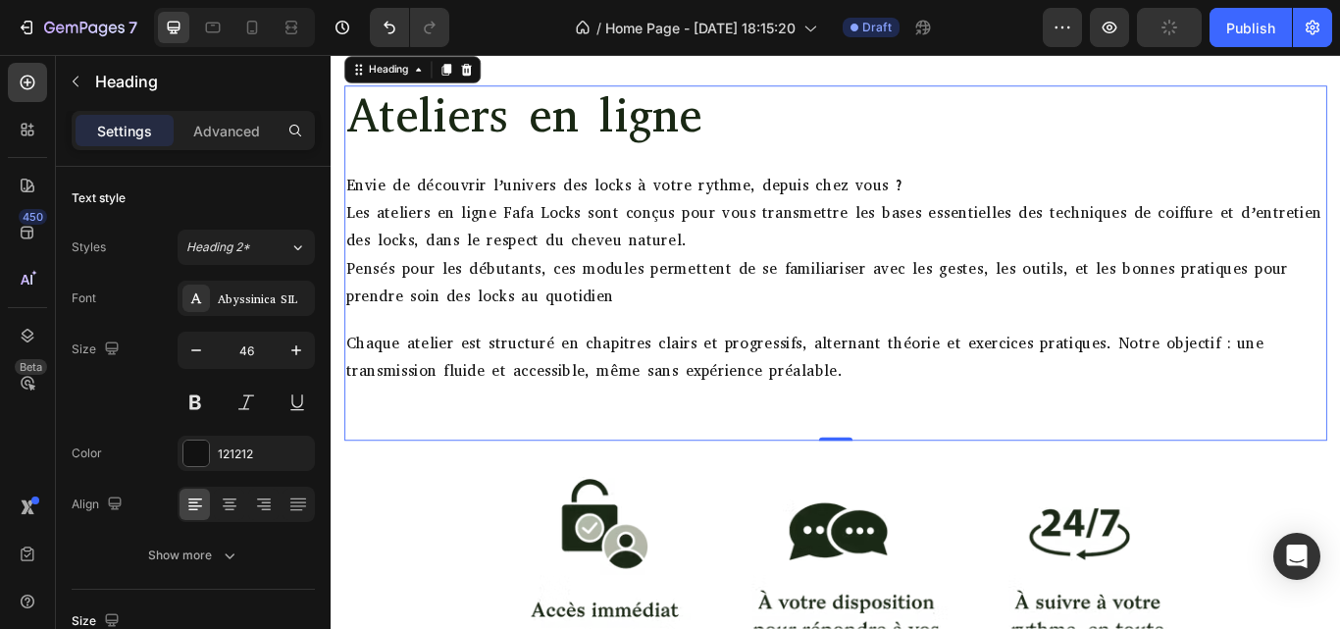
scroll to position [469, 0]
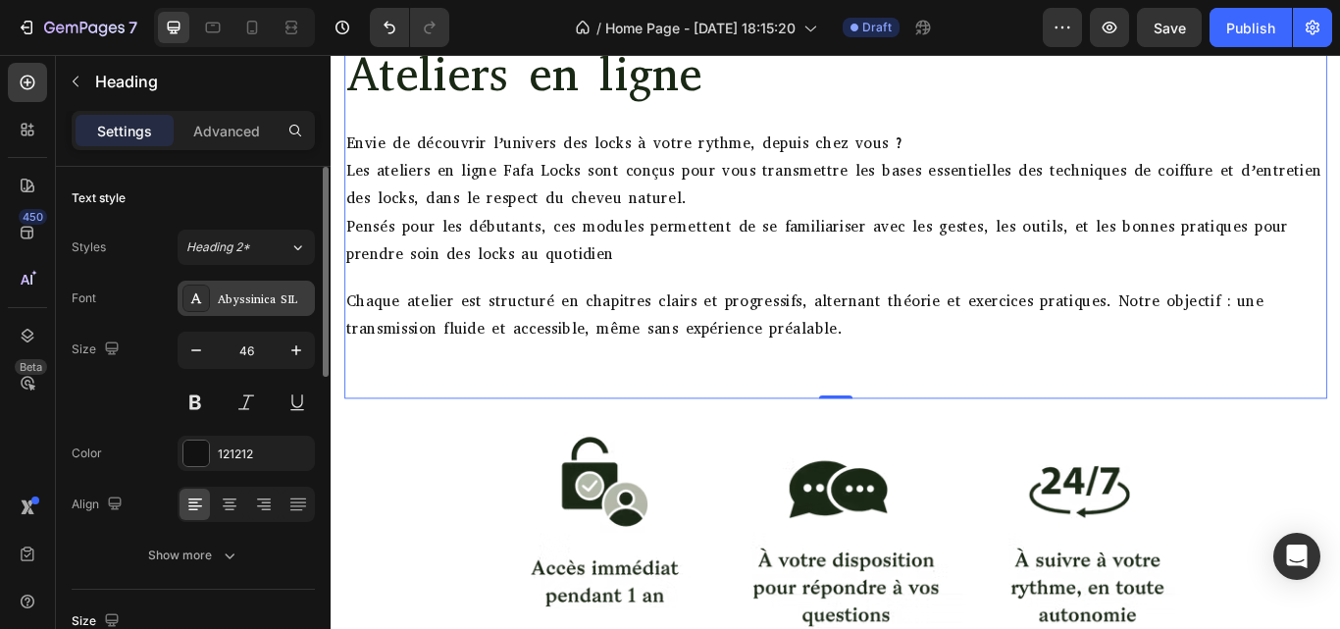
click at [274, 295] on div "Abyssinica SIL" at bounding box center [264, 299] width 92 height 18
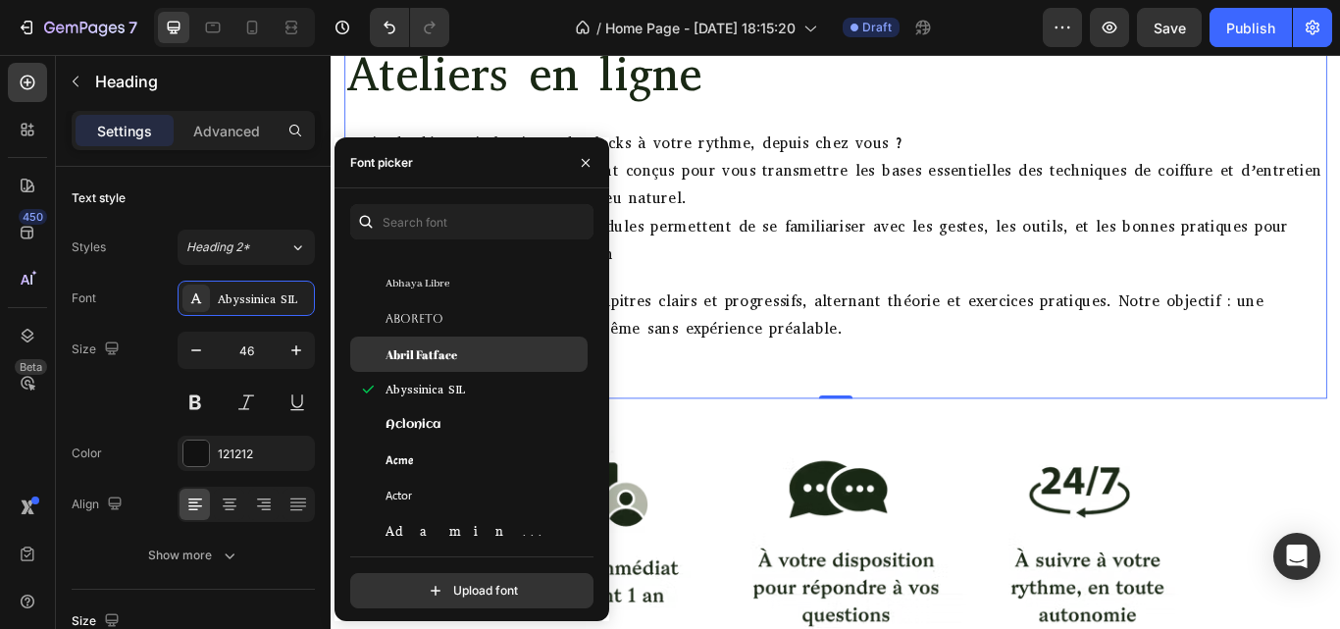
scroll to position [358, 0]
click at [443, 345] on span "Abril Fatface" at bounding box center [422, 351] width 72 height 18
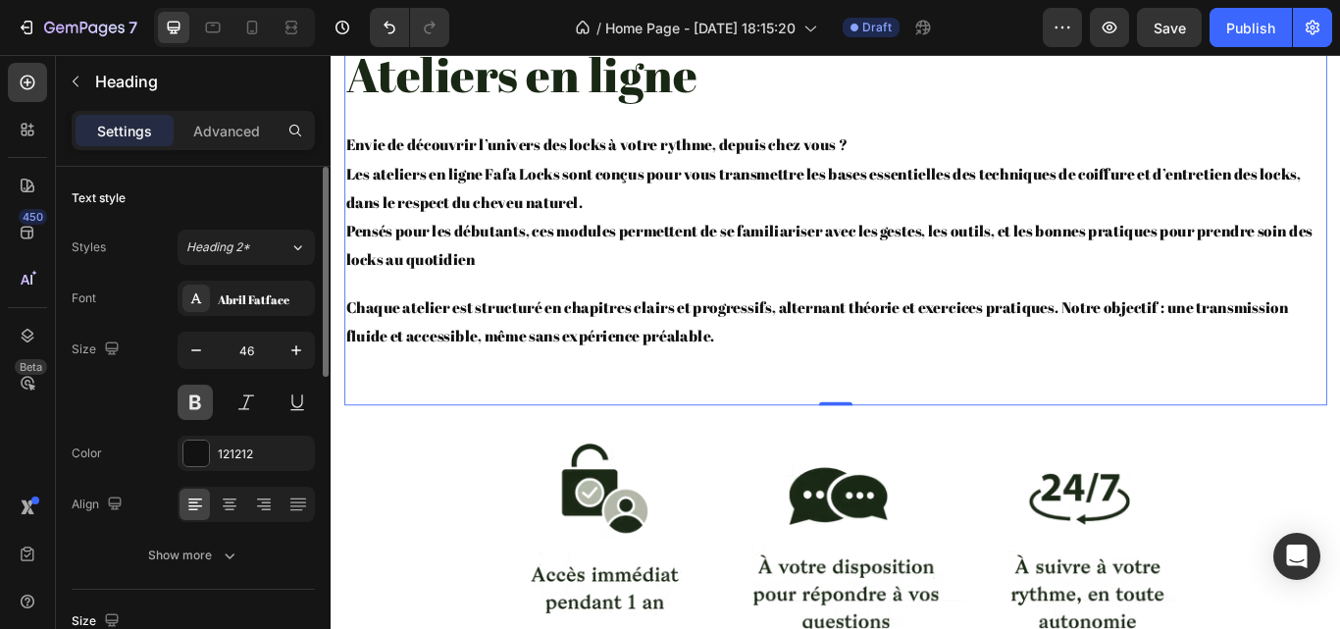
click at [201, 389] on button at bounding box center [195, 402] width 35 height 35
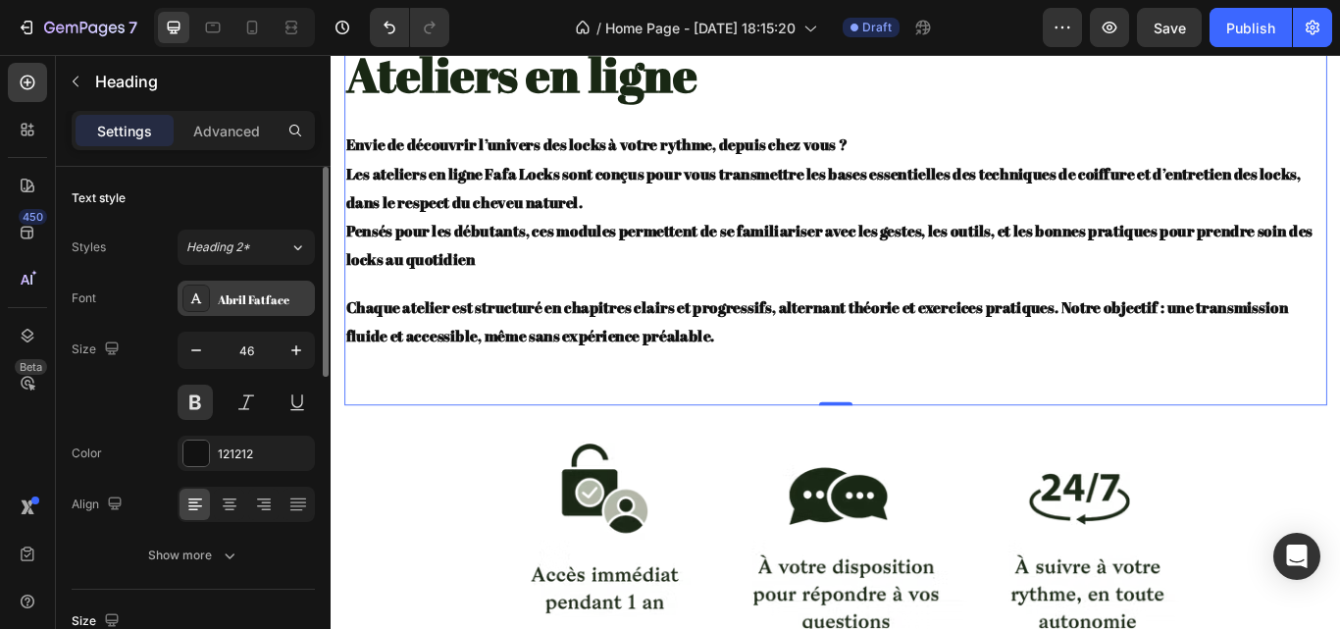
click at [238, 294] on div "Abril Fatface" at bounding box center [264, 299] width 92 height 18
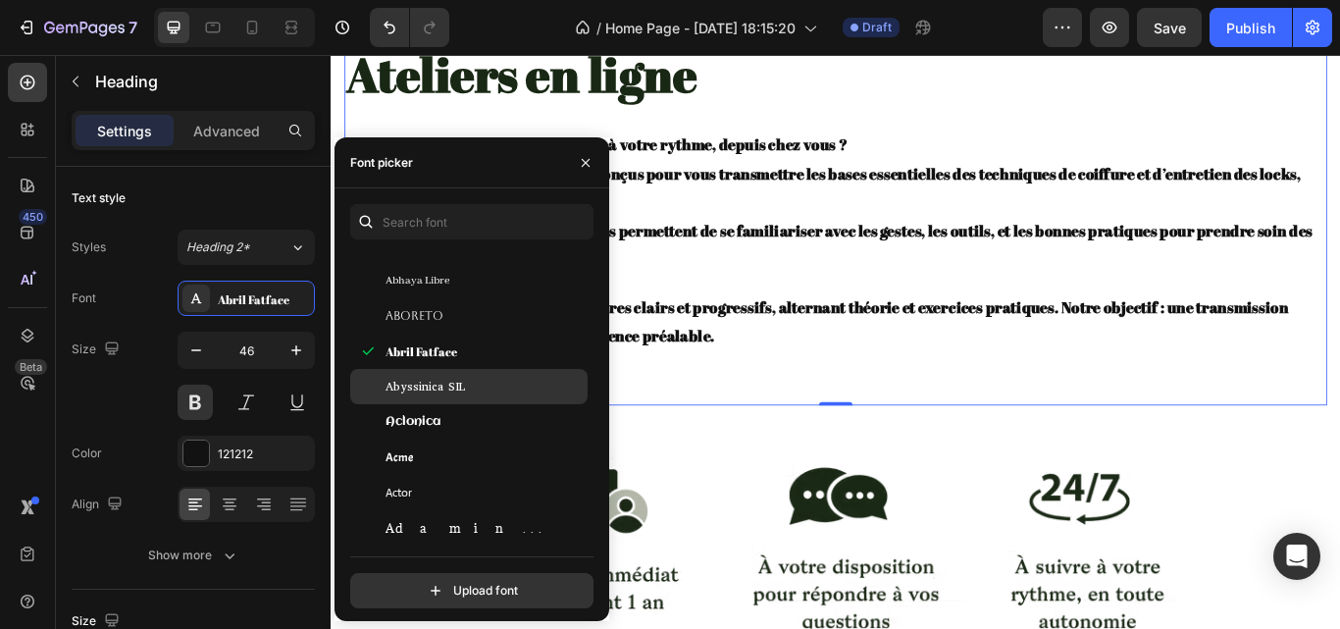
click at [421, 393] on span "Abyssinica SIL" at bounding box center [425, 387] width 79 height 18
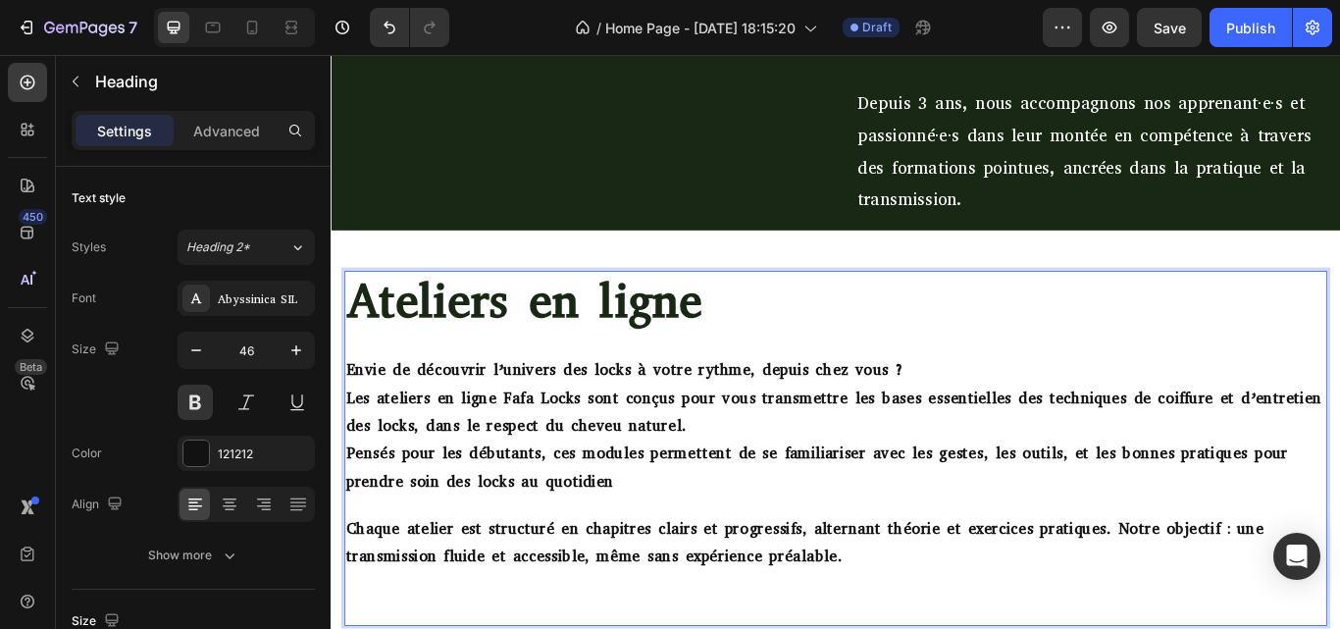
scroll to position [199, 0]
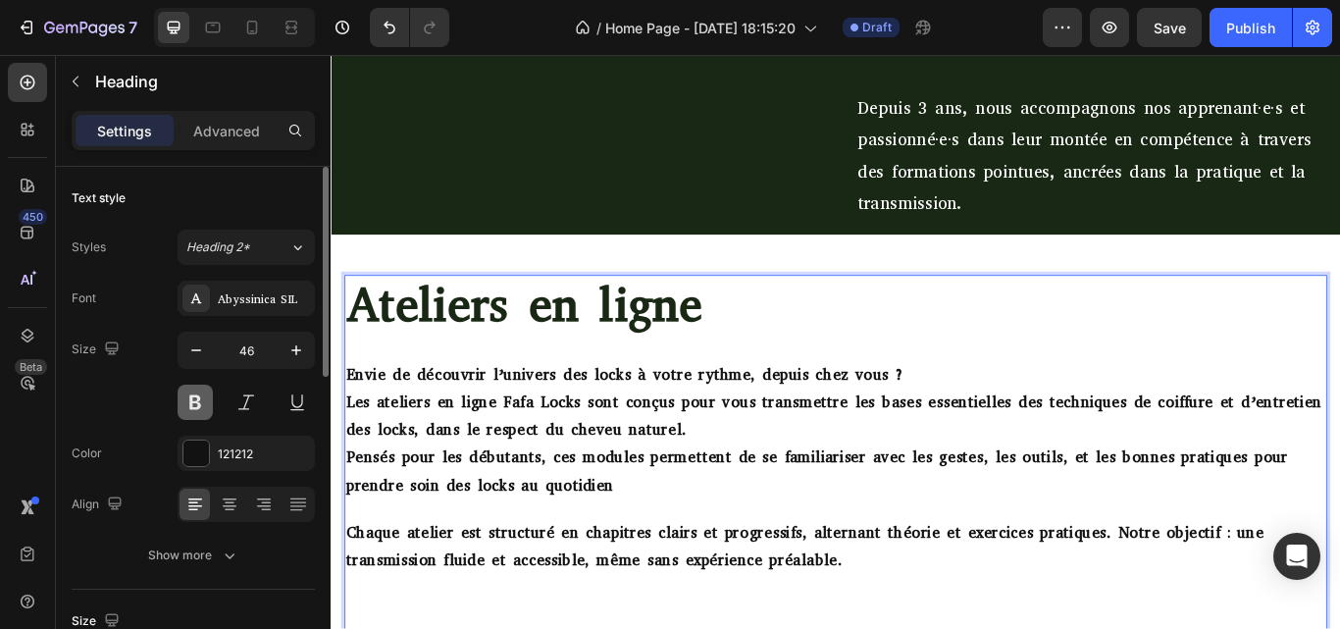
click at [200, 405] on button at bounding box center [195, 402] width 35 height 35
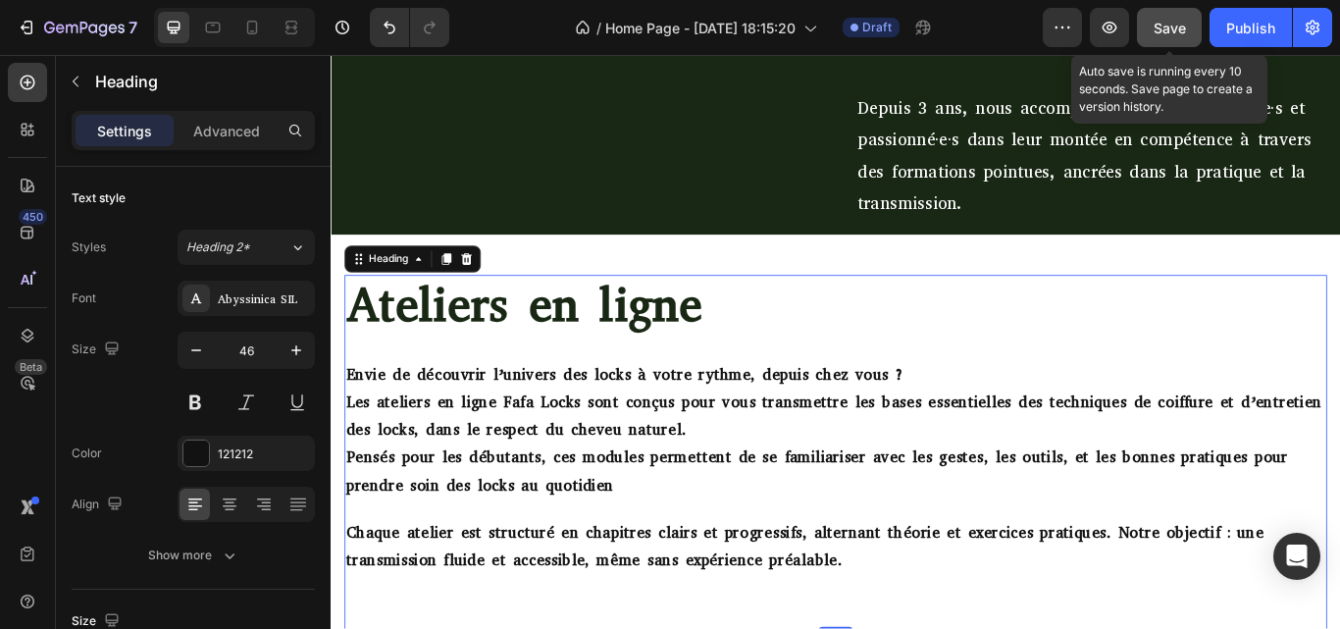
click at [1161, 38] on button "Save" at bounding box center [1169, 27] width 65 height 39
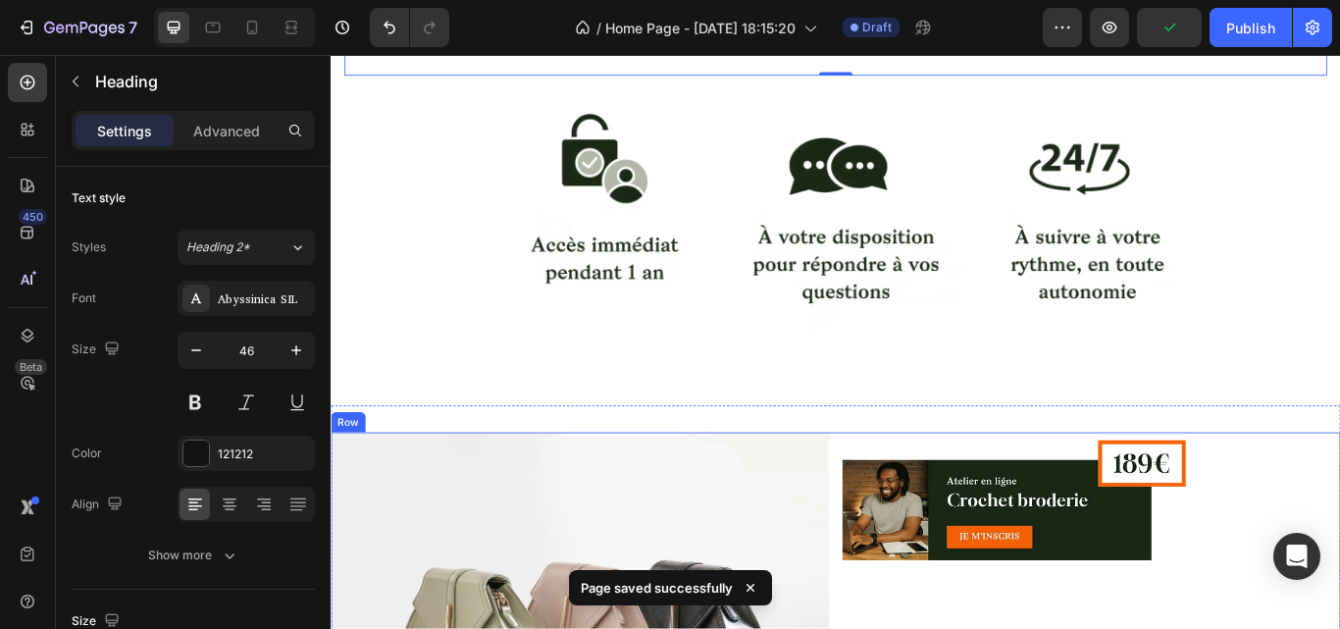
scroll to position [1131, 0]
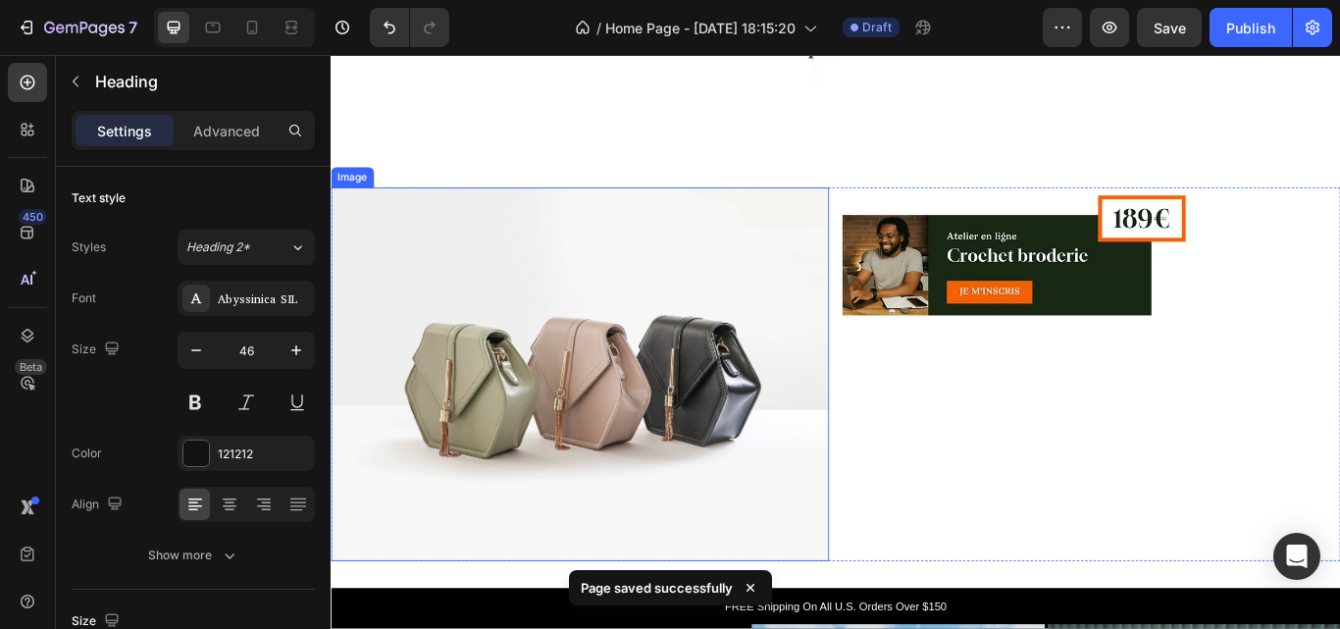
click at [654, 493] on img at bounding box center [621, 428] width 581 height 436
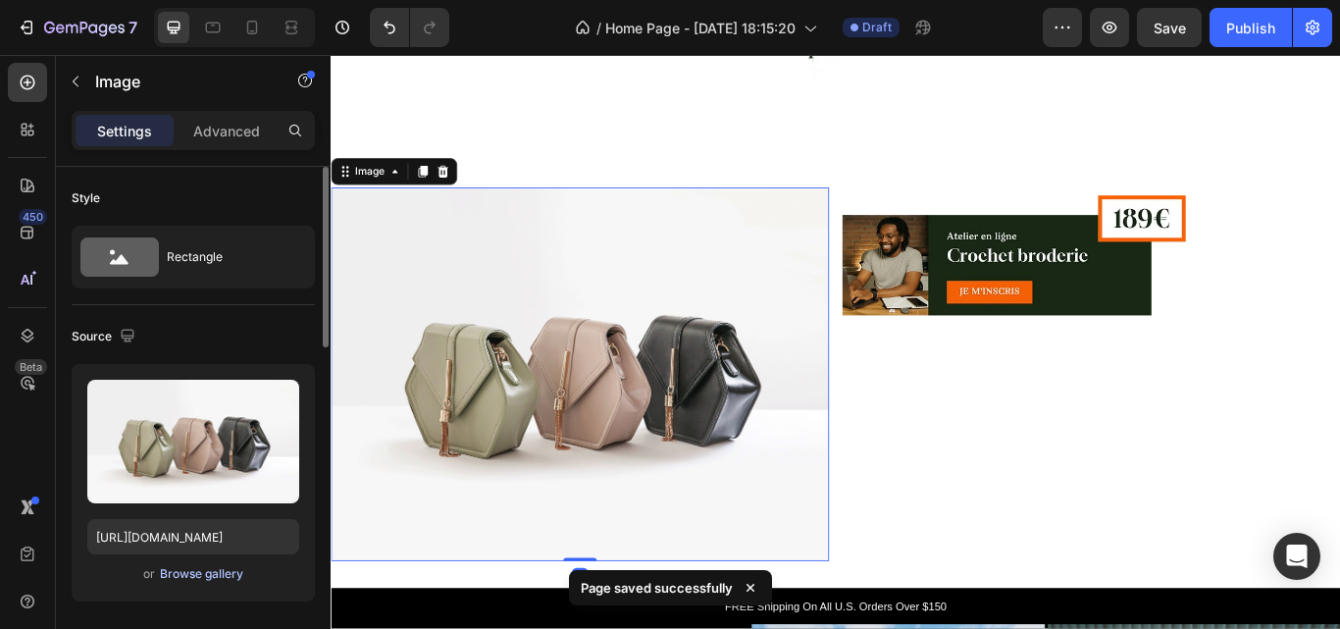
click at [211, 569] on div "Browse gallery" at bounding box center [201, 574] width 83 height 18
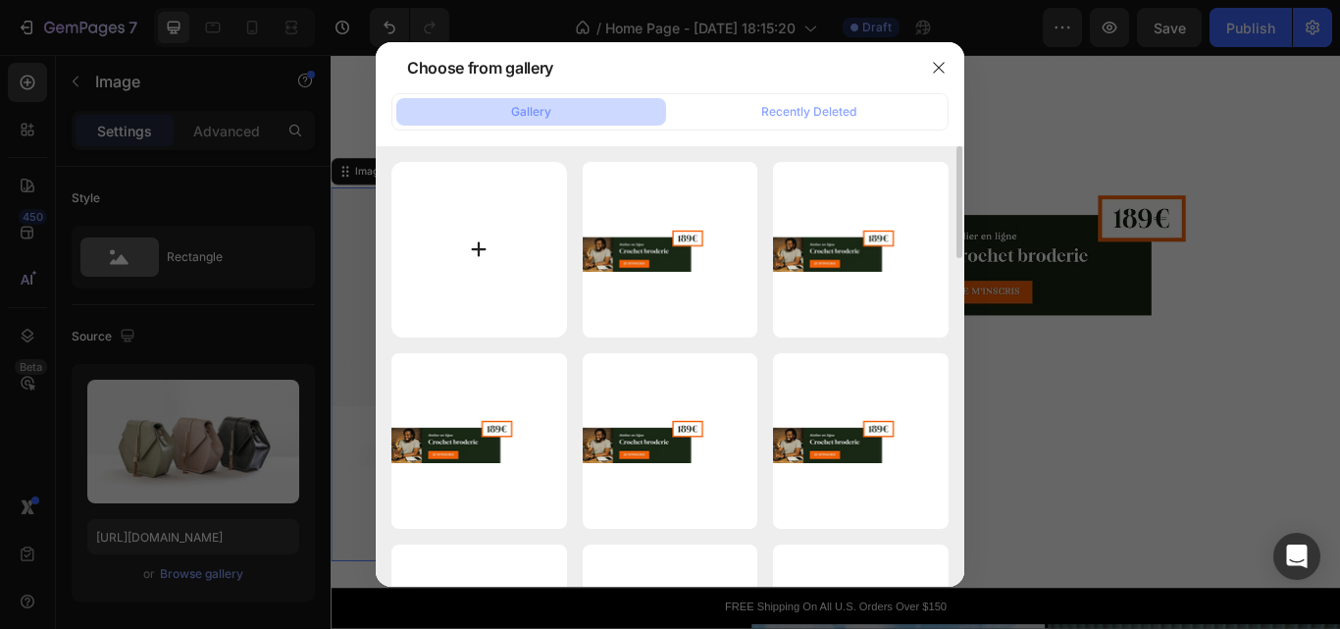
click at [504, 268] on input "file" at bounding box center [479, 250] width 176 height 176
type input "C:\fakepath\imgi_7_4.png"
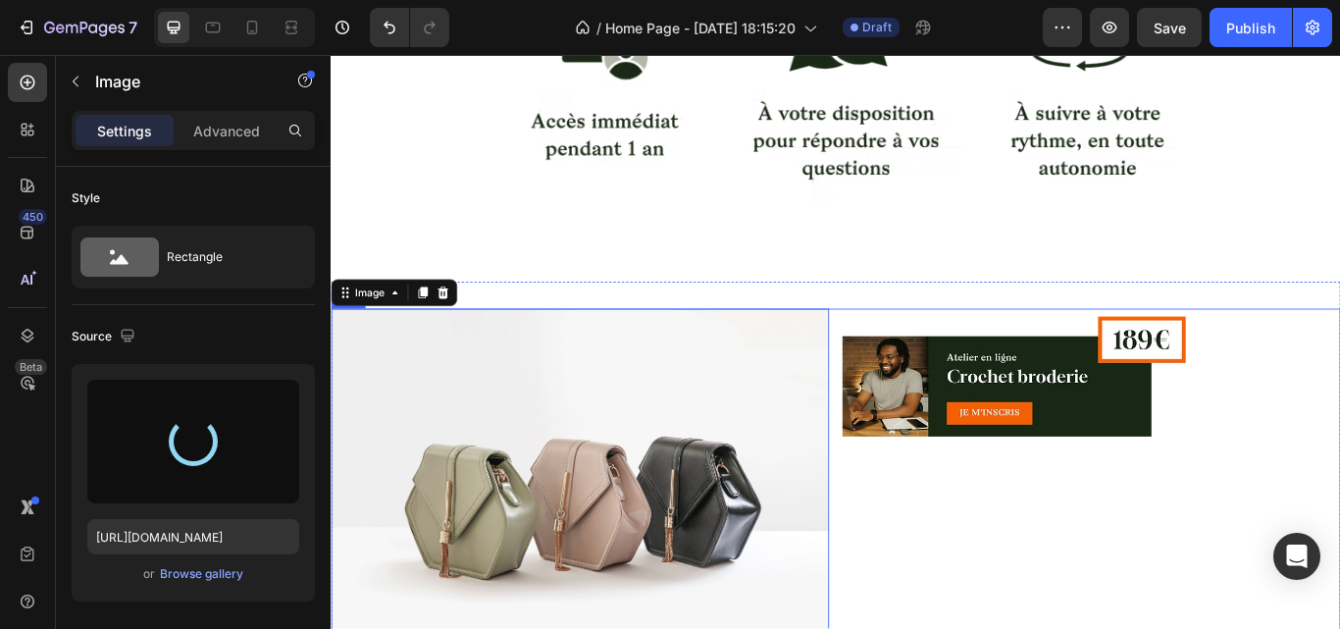
scroll to position [979, 0]
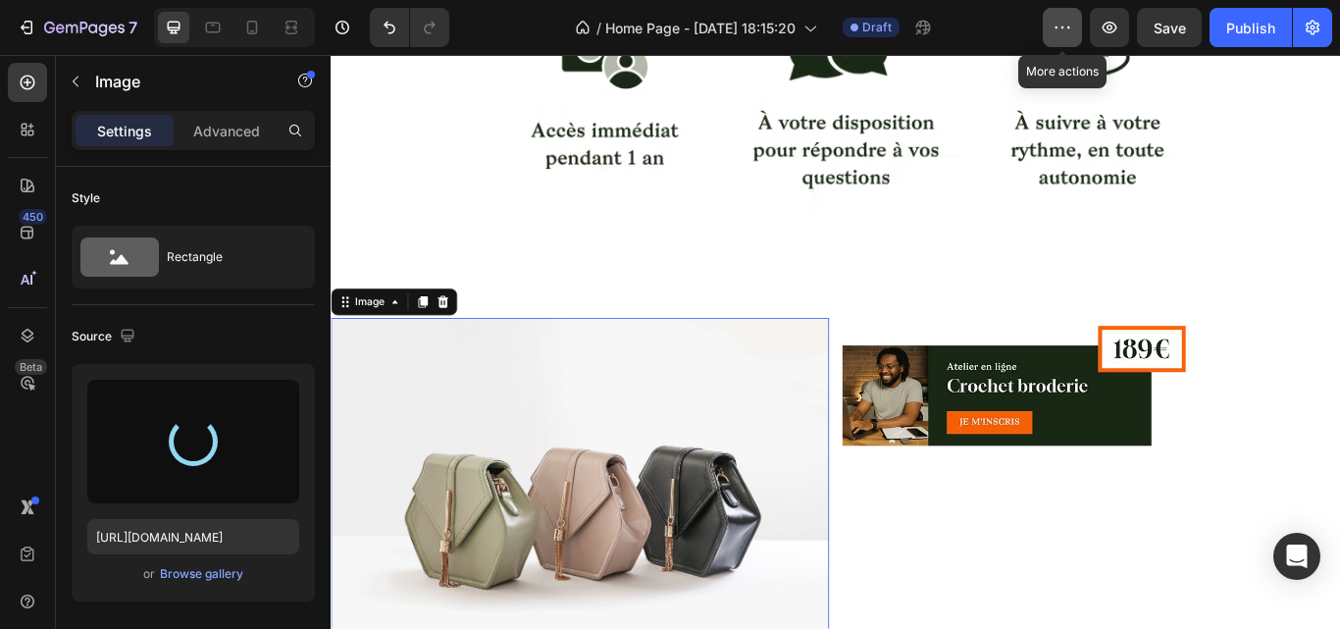
click at [1068, 36] on icon "button" at bounding box center [1063, 28] width 20 height 20
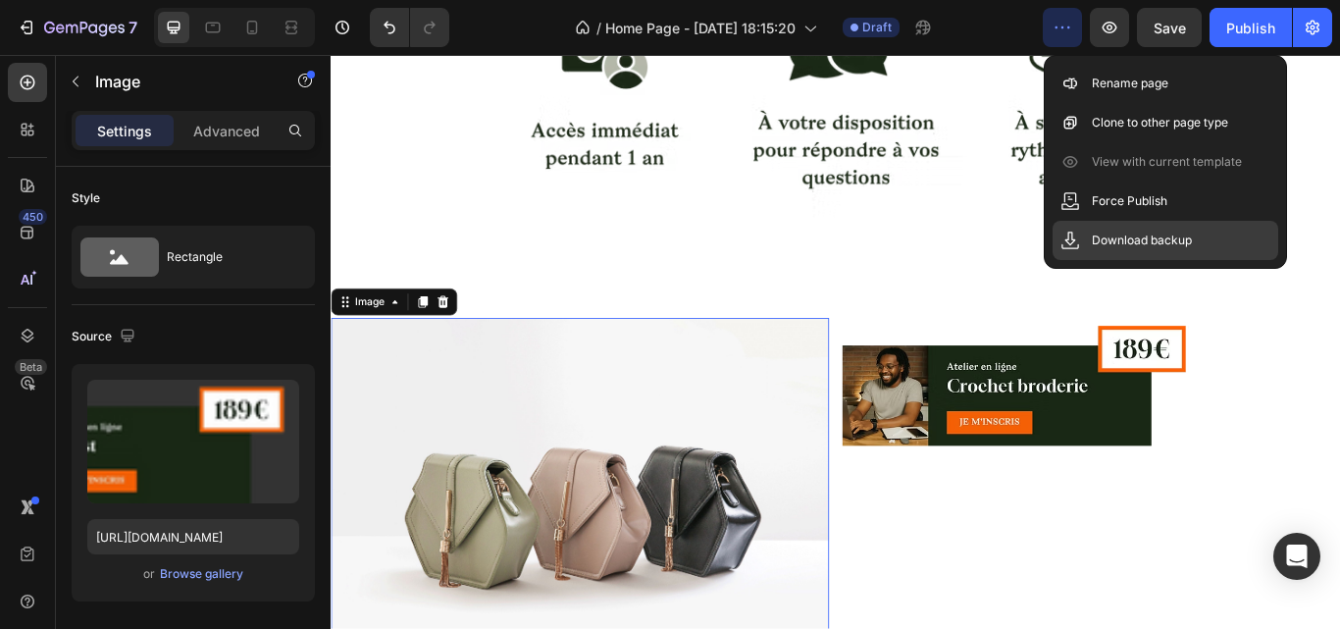
type input "https://cdn.shopify.com/s/files/1/0972/2432/7493/files/gempages_581844586352083…"
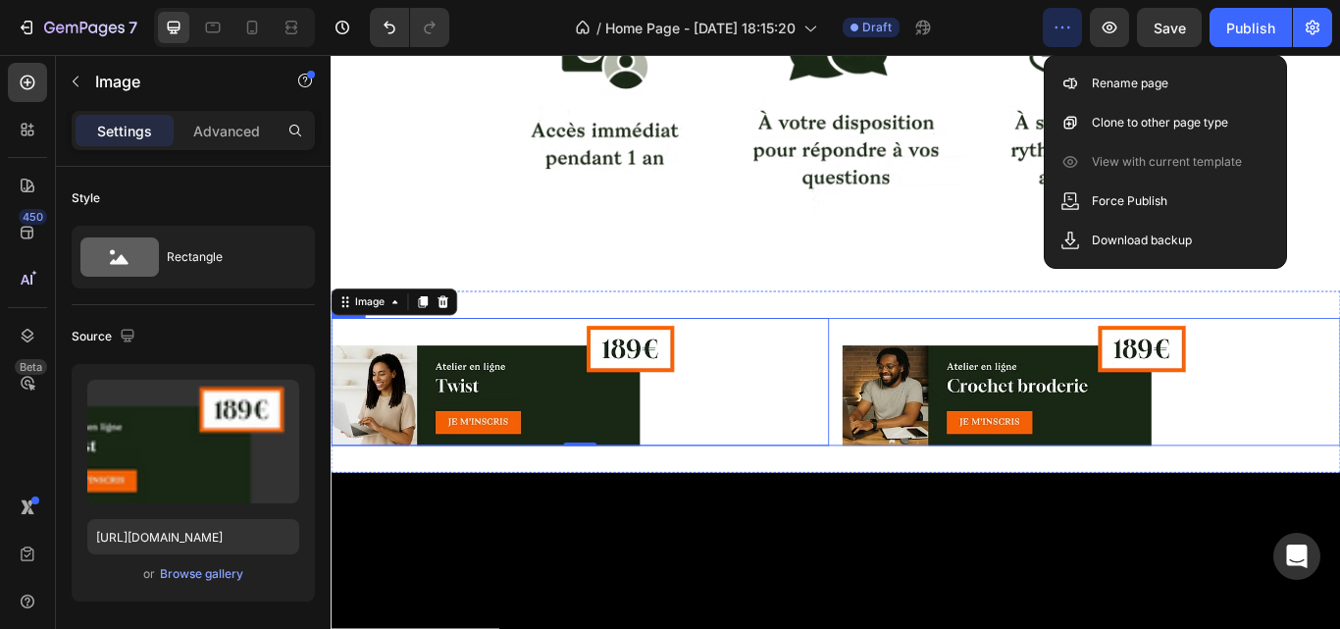
click at [1259, 512] on div "Image" at bounding box center [1217, 437] width 581 height 150
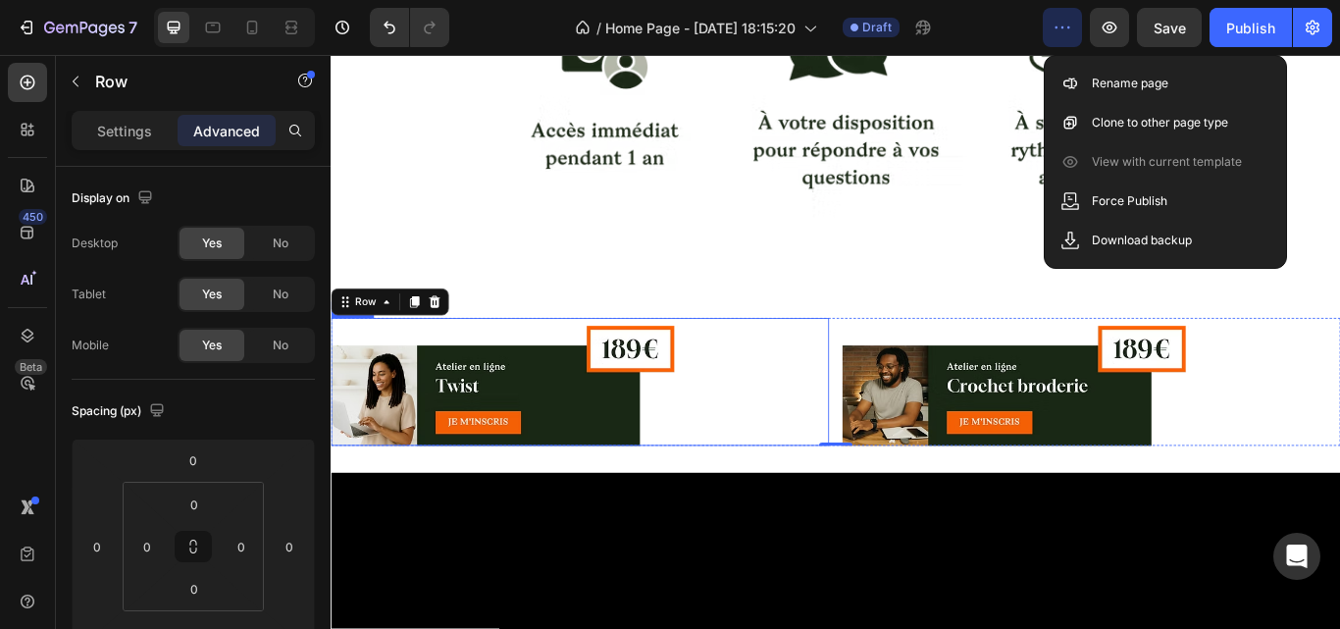
click at [743, 449] on img at bounding box center [621, 437] width 581 height 150
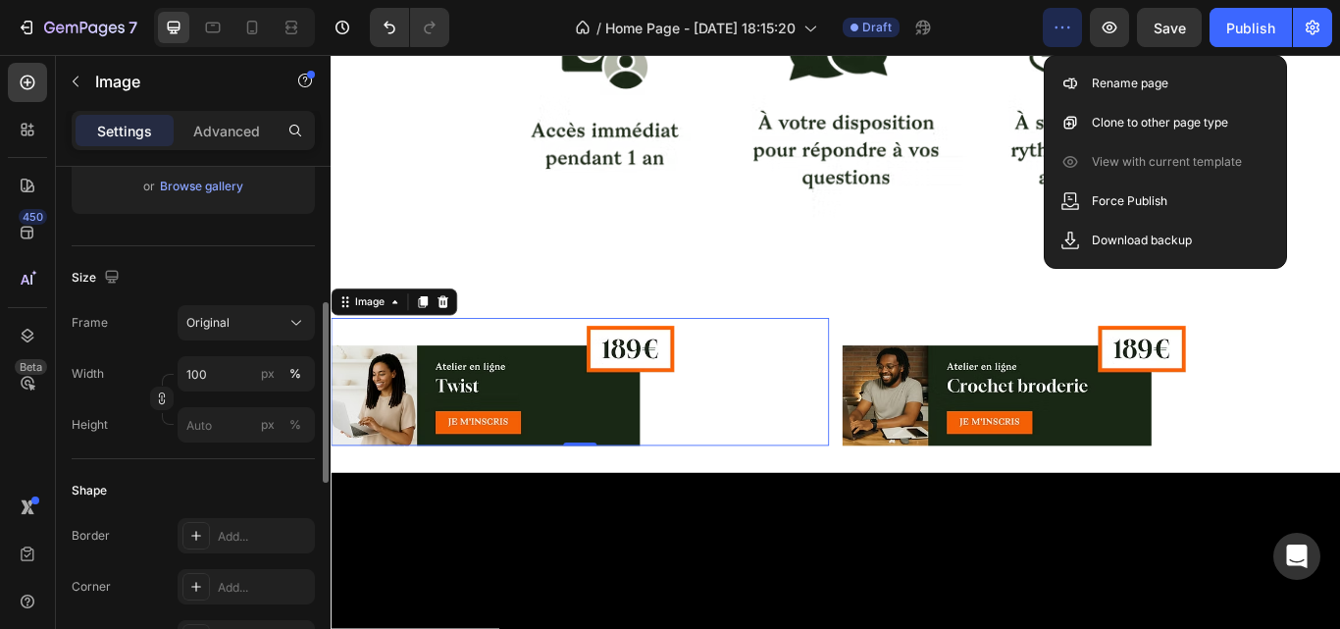
scroll to position [390, 0]
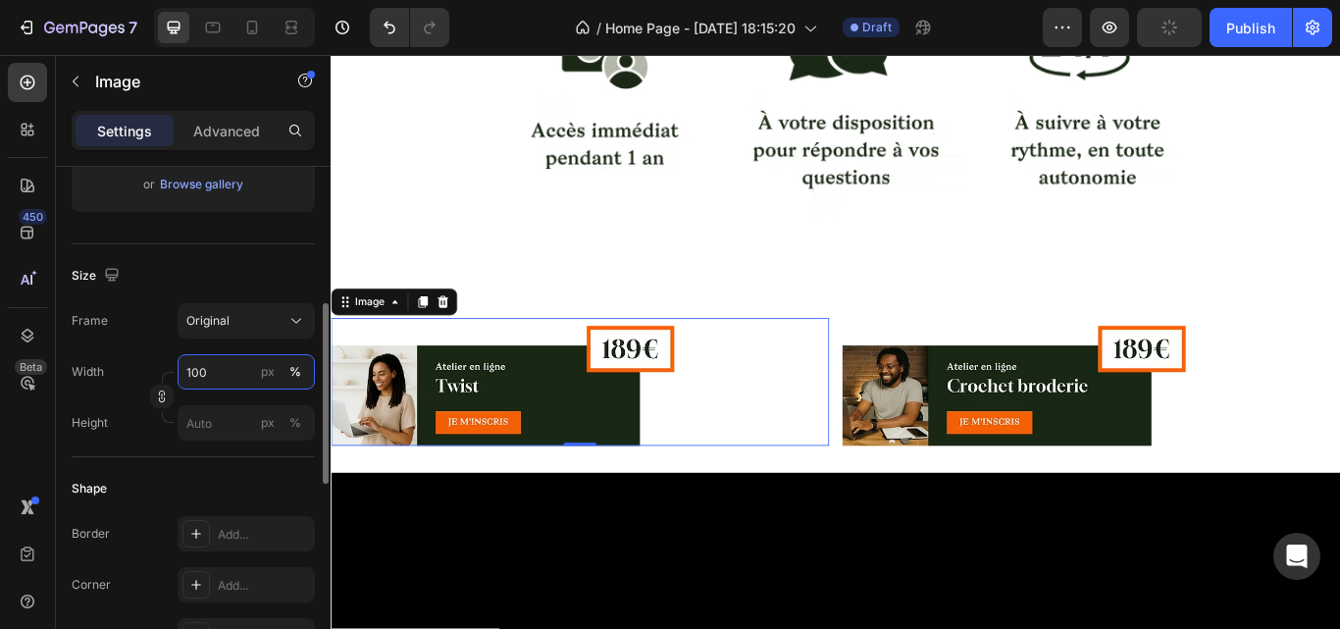
click at [204, 379] on input "100" at bounding box center [246, 371] width 137 height 35
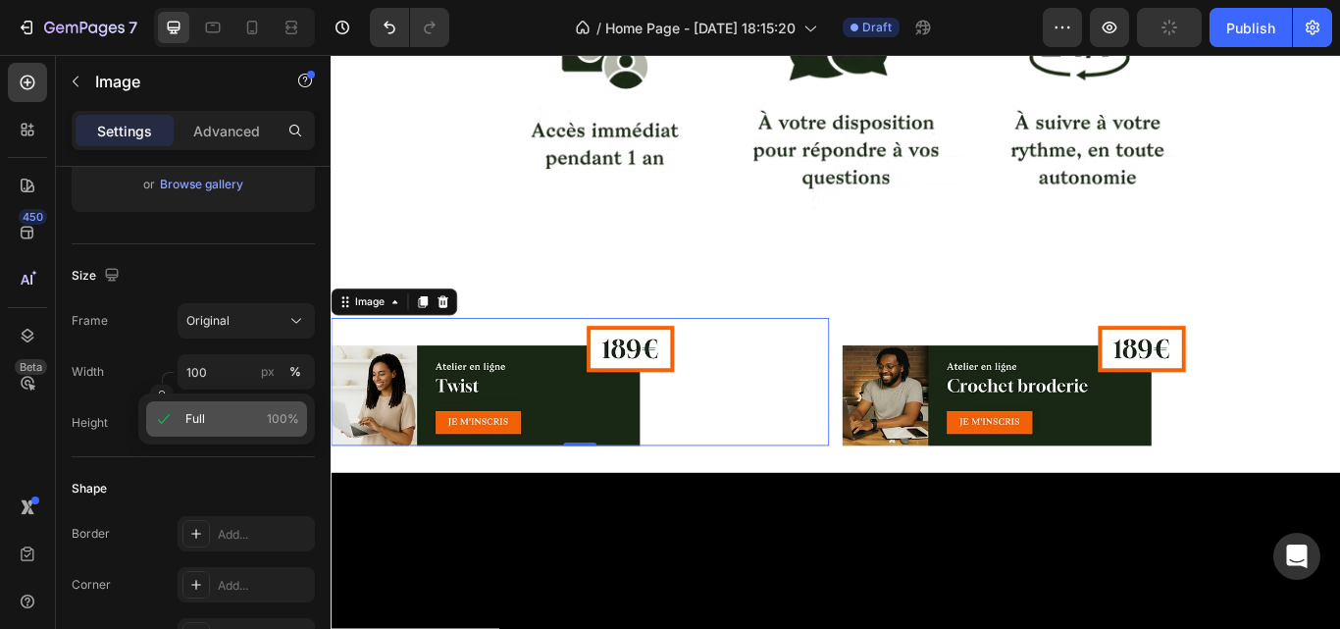
click at [198, 417] on span "Full" at bounding box center [195, 419] width 20 height 18
click at [129, 344] on div "Frame Original Width 100 px % Height px %" at bounding box center [193, 371] width 243 height 137
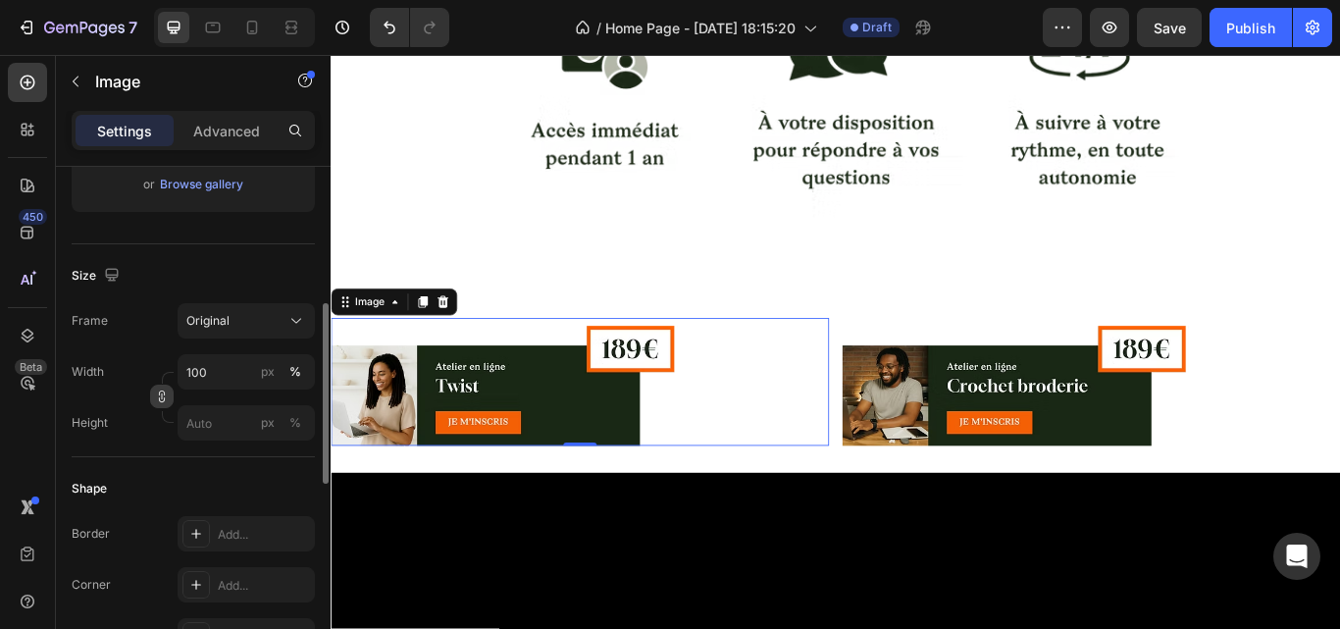
click at [160, 390] on icon "button" at bounding box center [162, 397] width 14 height 14
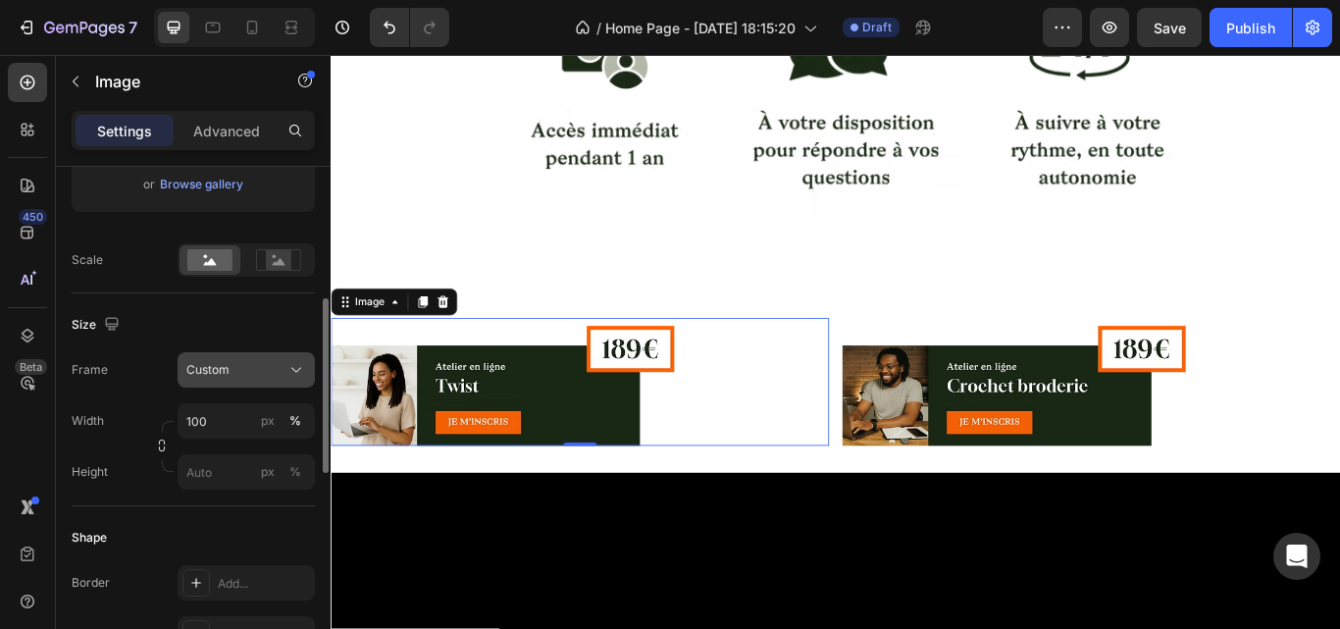
click at [199, 381] on button "Custom" at bounding box center [246, 369] width 137 height 35
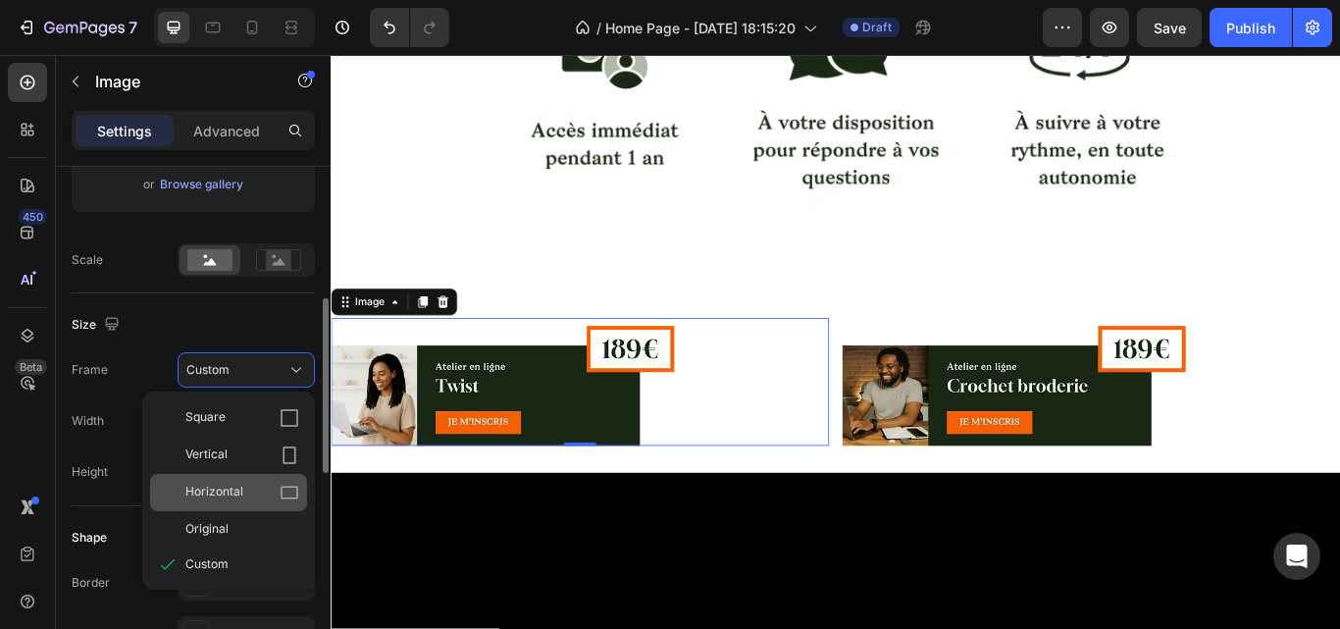
click at [258, 498] on div "Horizontal" at bounding box center [242, 493] width 114 height 20
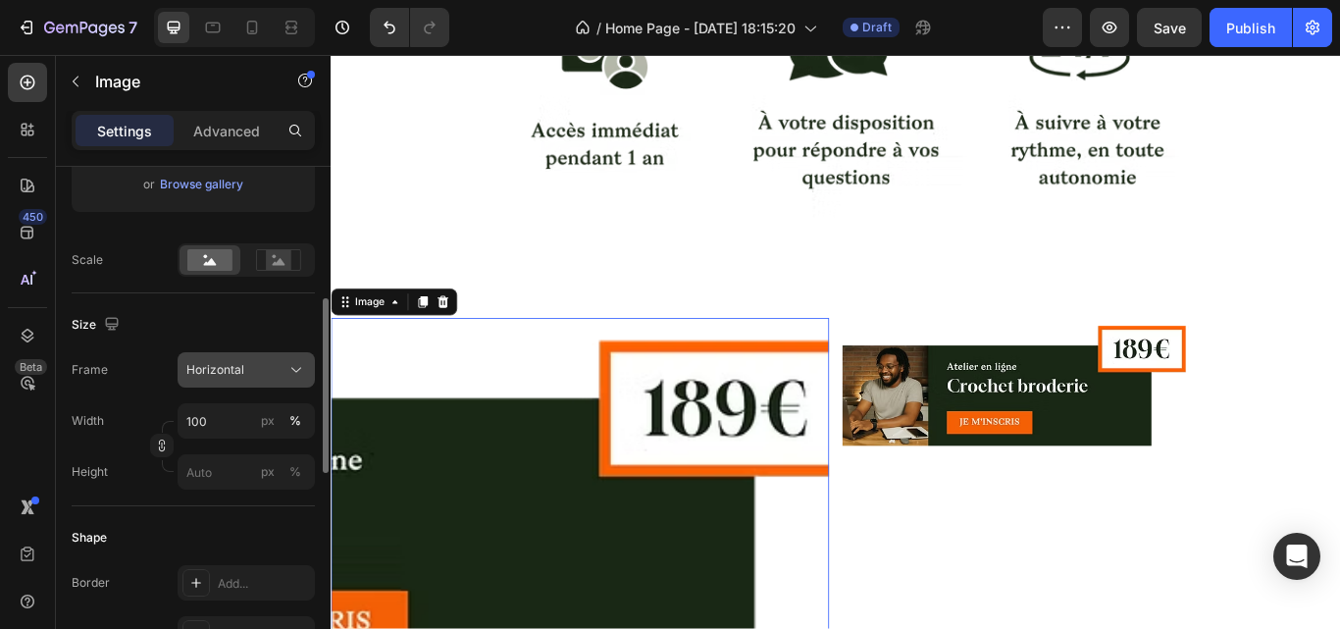
click at [236, 370] on span "Horizontal" at bounding box center [215, 370] width 58 height 18
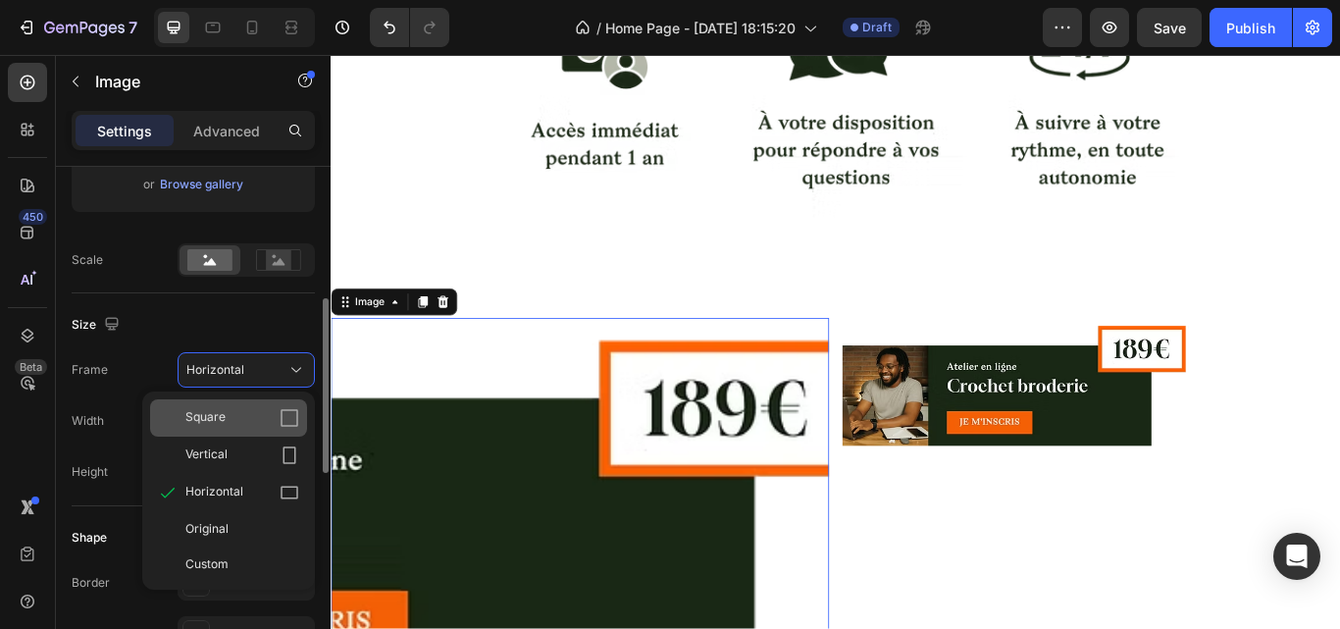
click at [239, 420] on div "Square" at bounding box center [242, 418] width 114 height 20
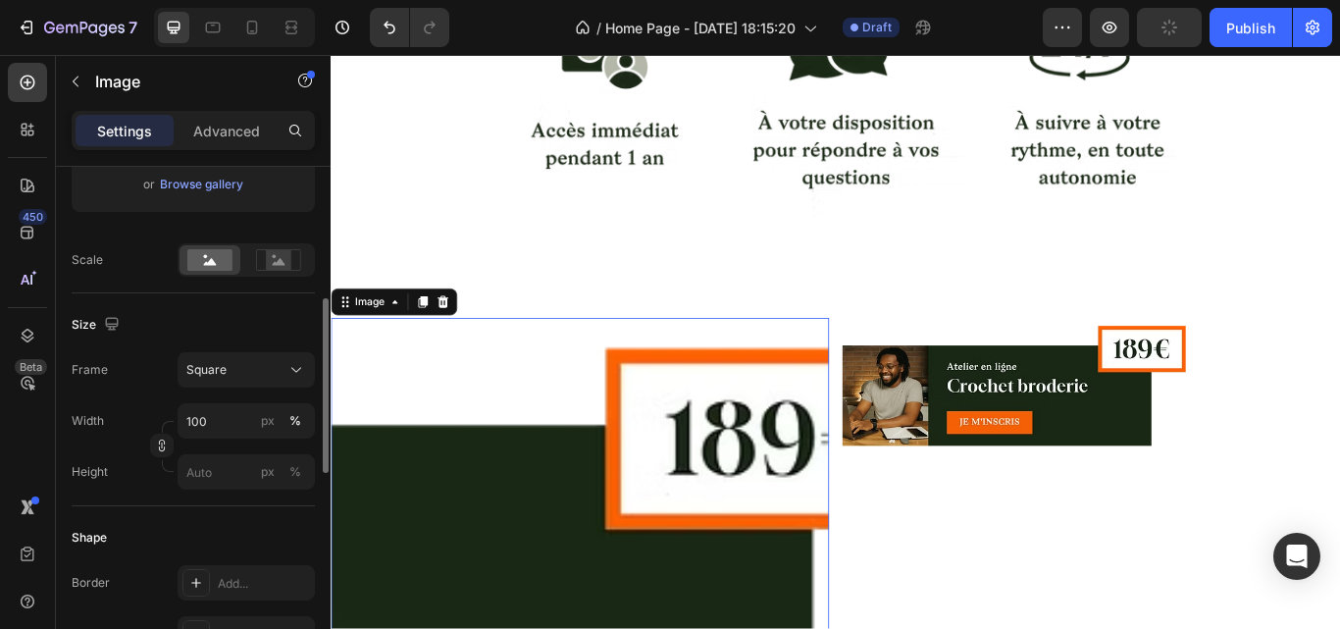
click at [280, 349] on div "Size Frame Square Width 100 px % Height px %" at bounding box center [193, 399] width 243 height 213
click at [274, 367] on div "Square" at bounding box center [234, 370] width 96 height 18
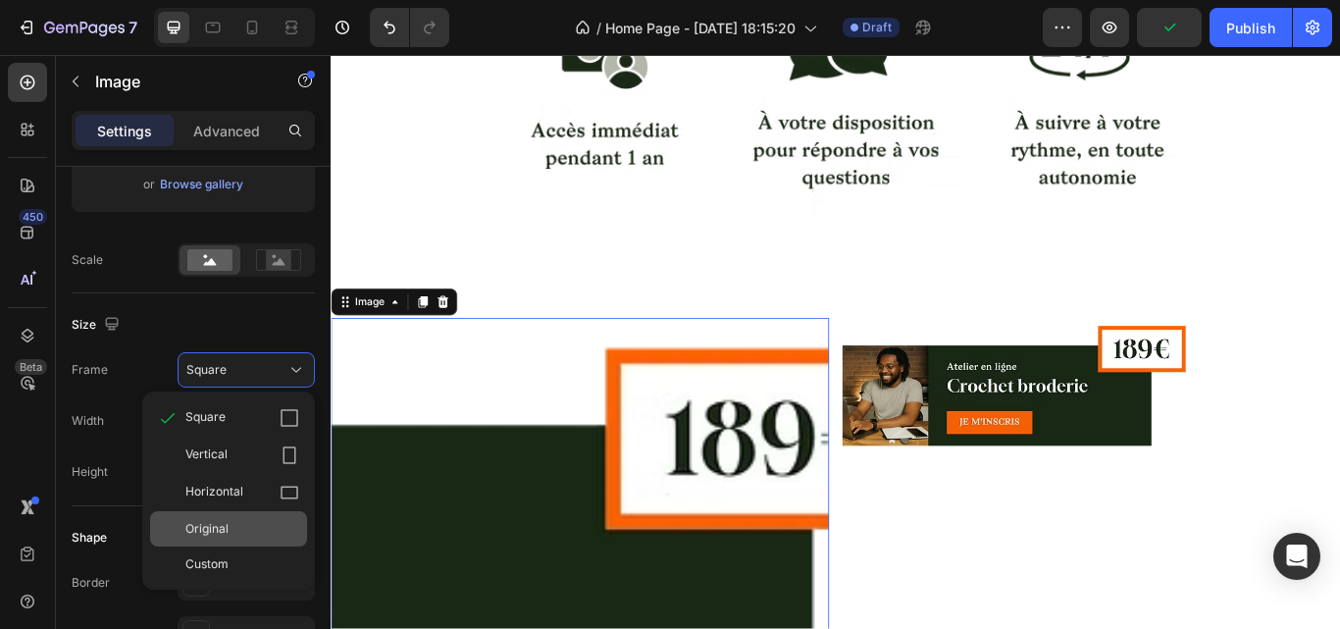
click at [251, 526] on div "Original" at bounding box center [242, 529] width 114 height 18
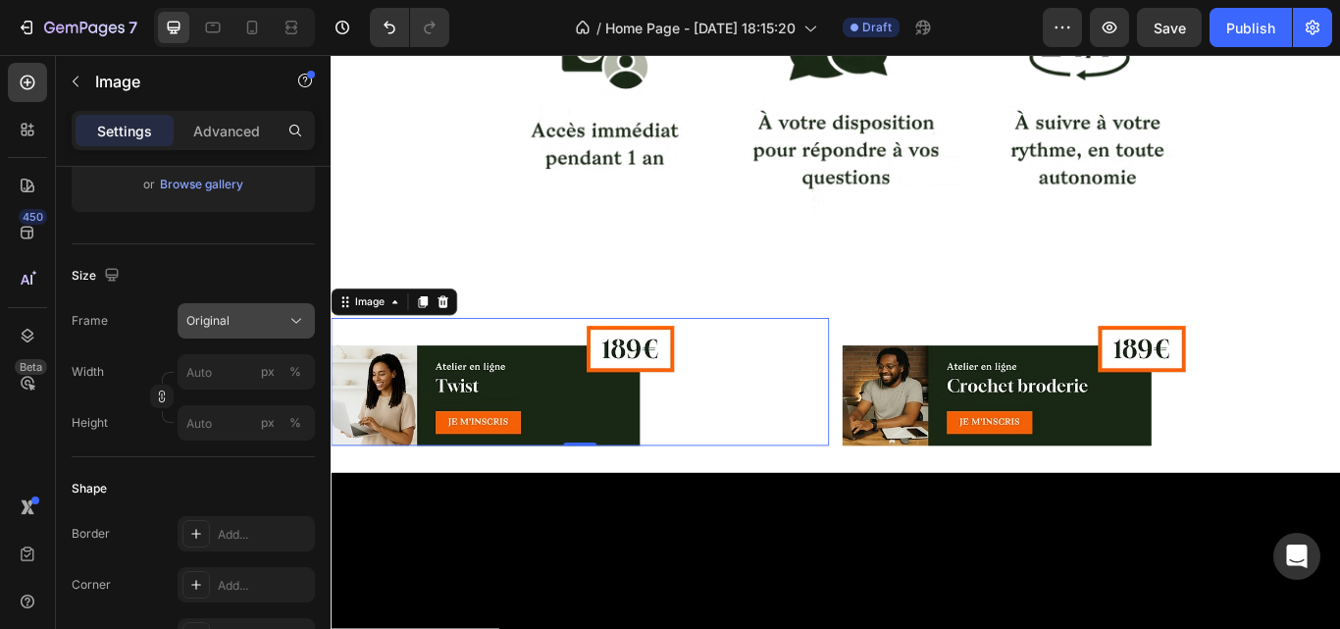
click at [275, 325] on div "Original" at bounding box center [234, 321] width 96 height 18
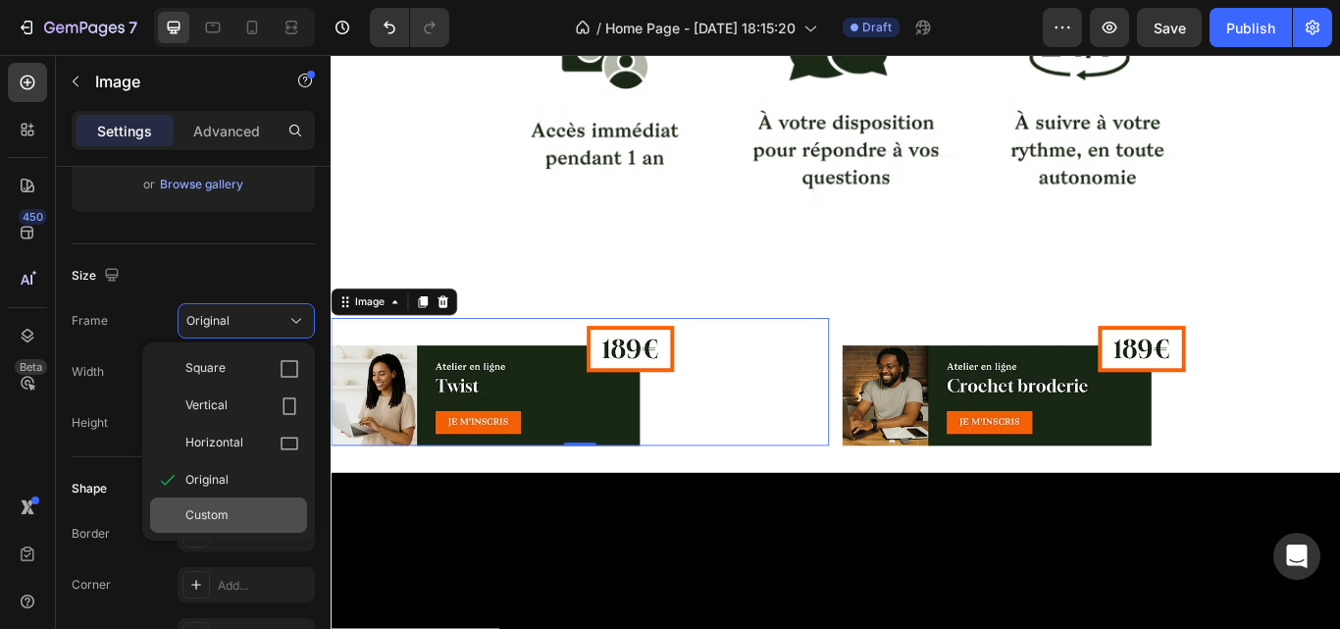
click at [248, 507] on div "Custom" at bounding box center [242, 515] width 114 height 18
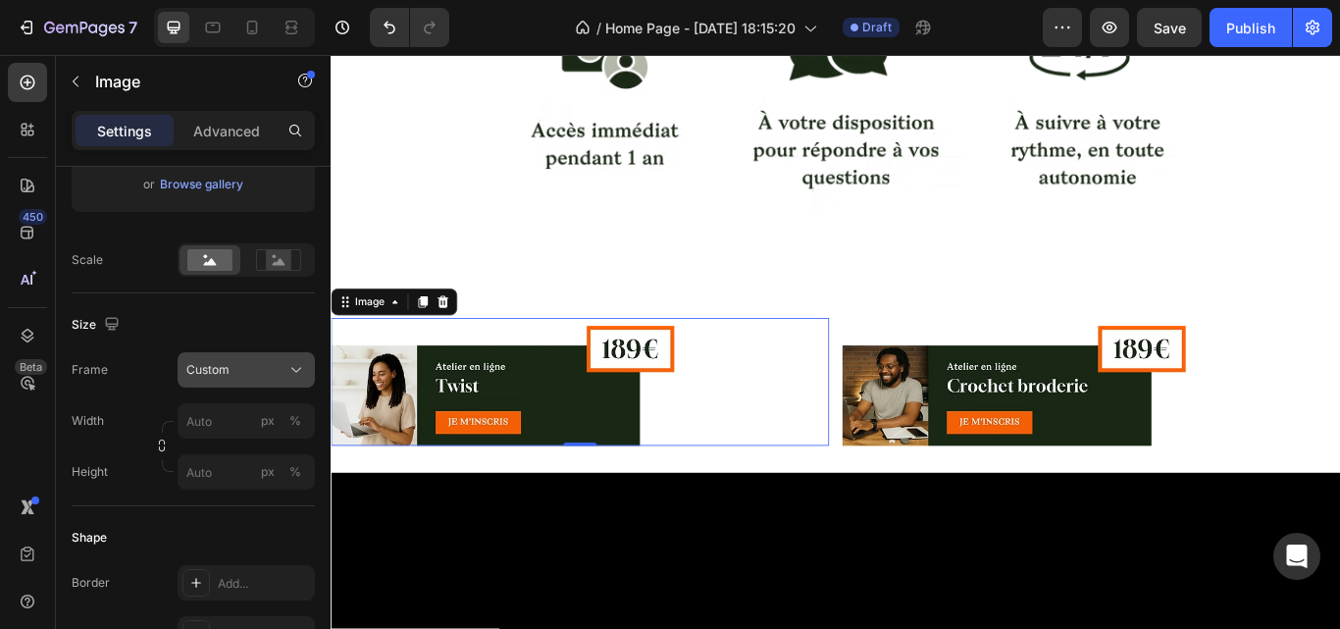
click at [261, 367] on div "Frame Custom Width px % Height px %" at bounding box center [193, 420] width 243 height 137
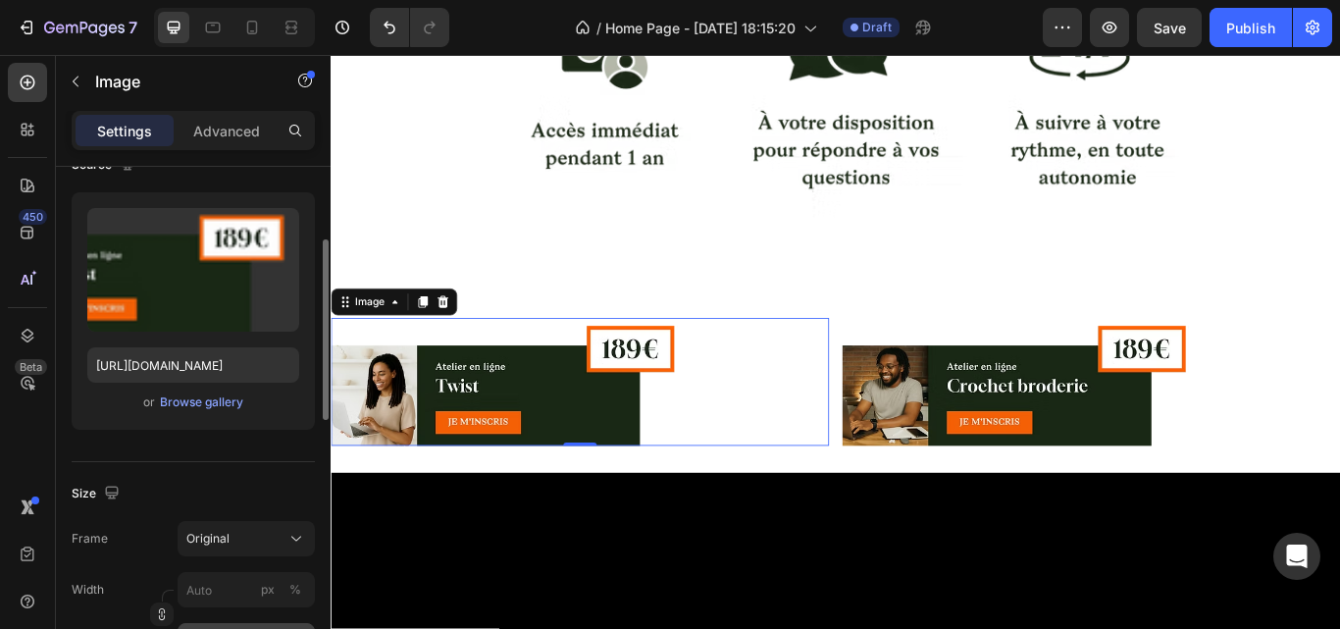
scroll to position [157, 0]
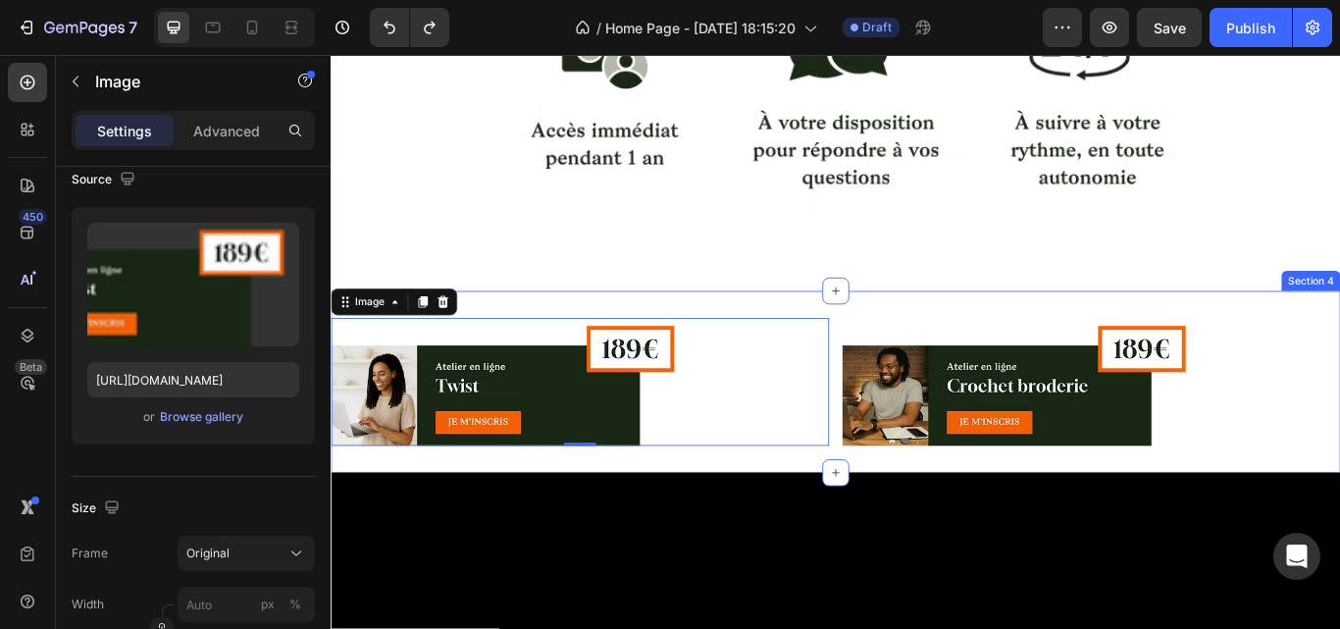
type input "100"
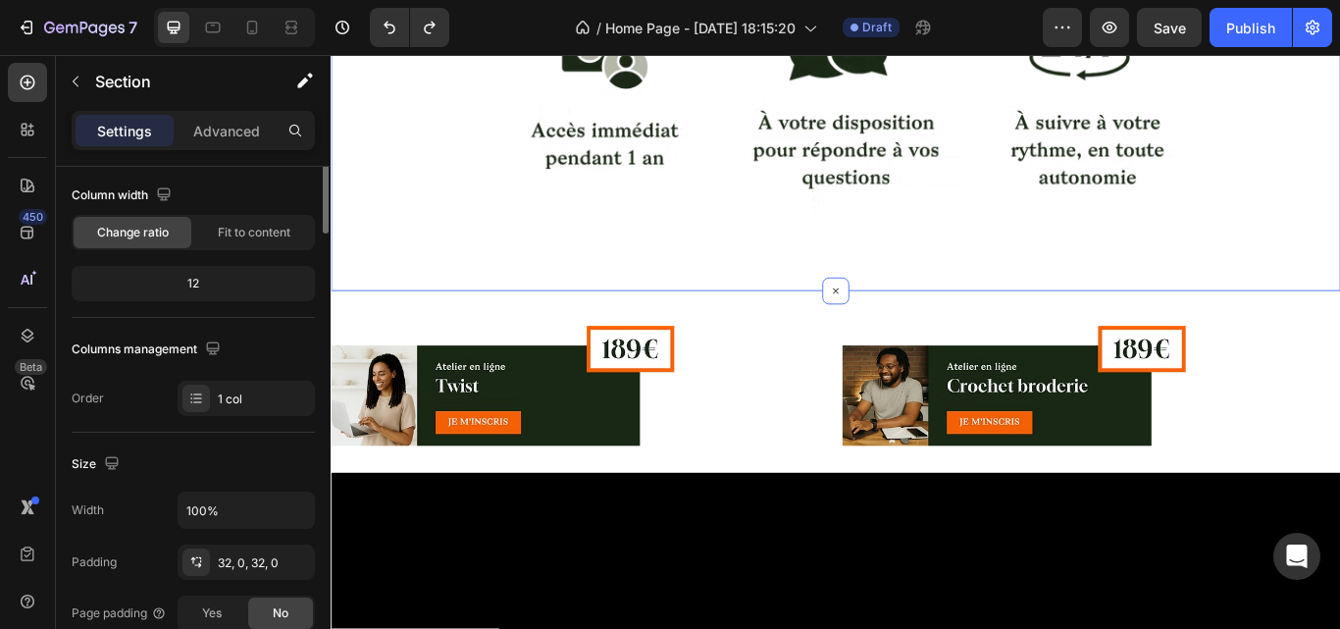
scroll to position [0, 0]
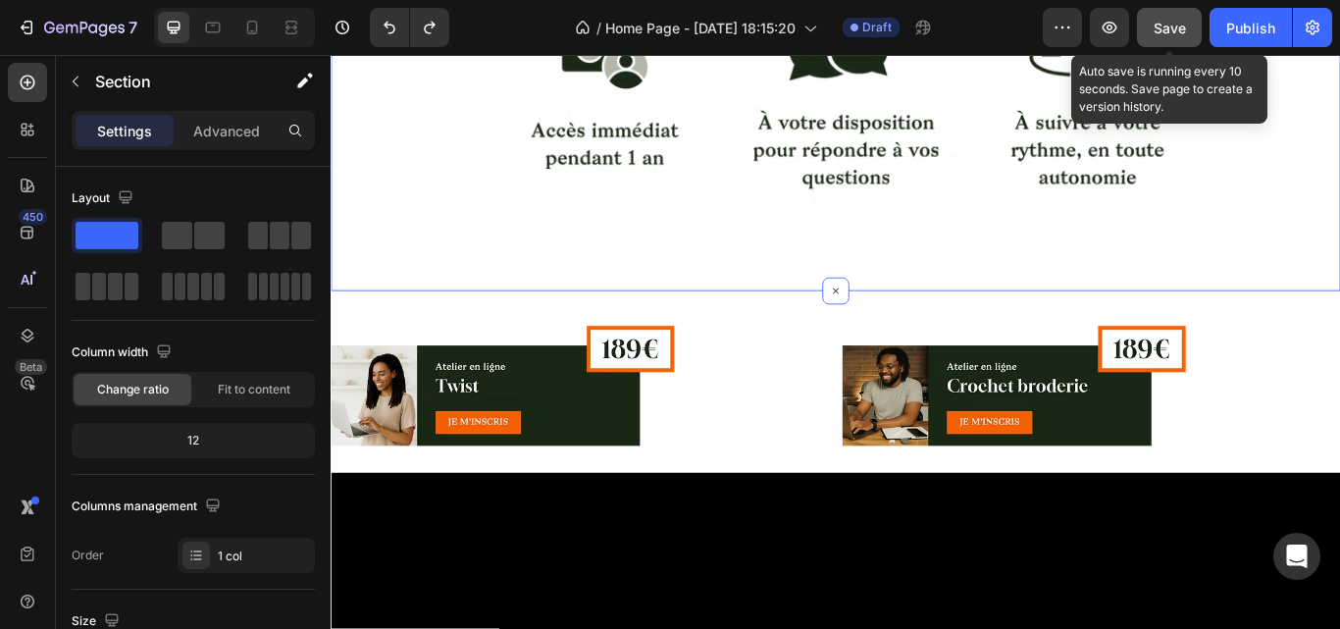
click at [1180, 12] on button "Save" at bounding box center [1169, 27] width 65 height 39
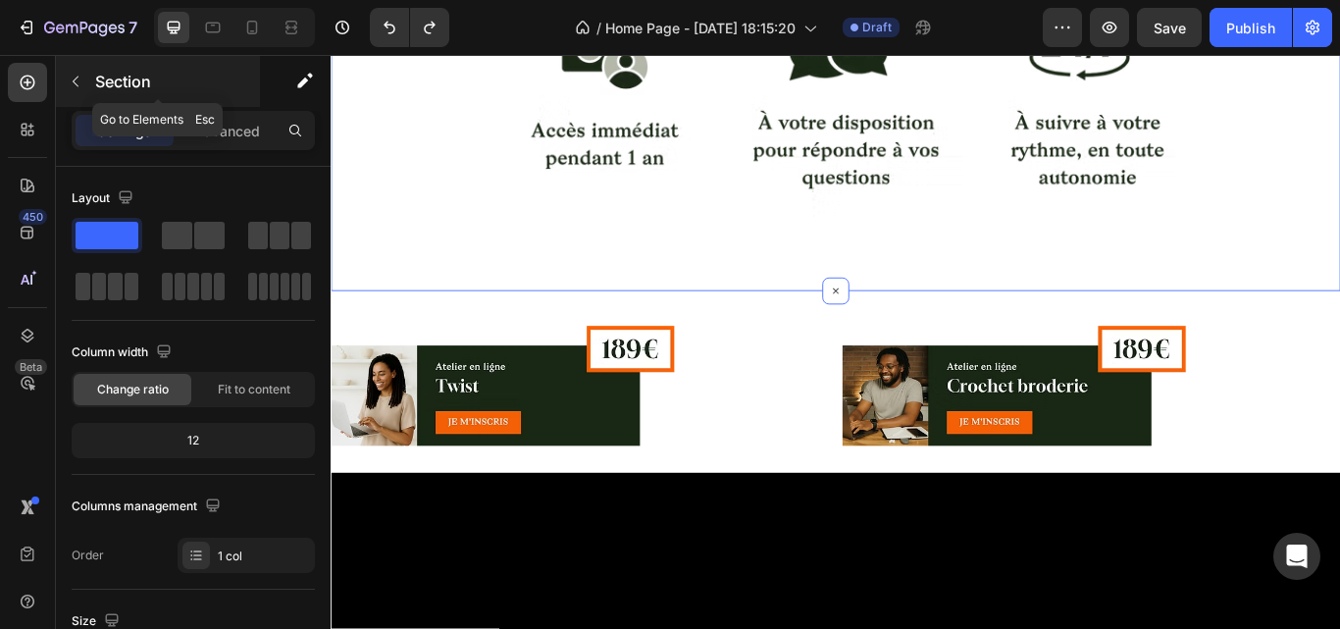
click at [69, 72] on button "button" at bounding box center [75, 81] width 31 height 31
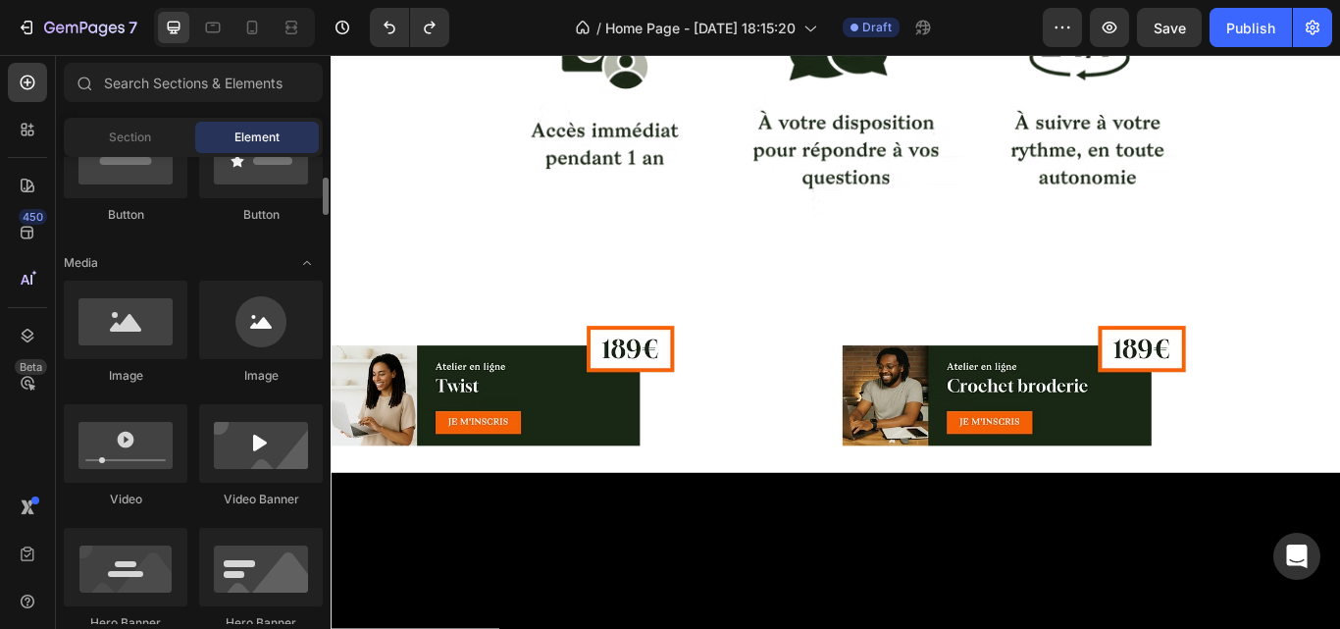
scroll to position [554, 0]
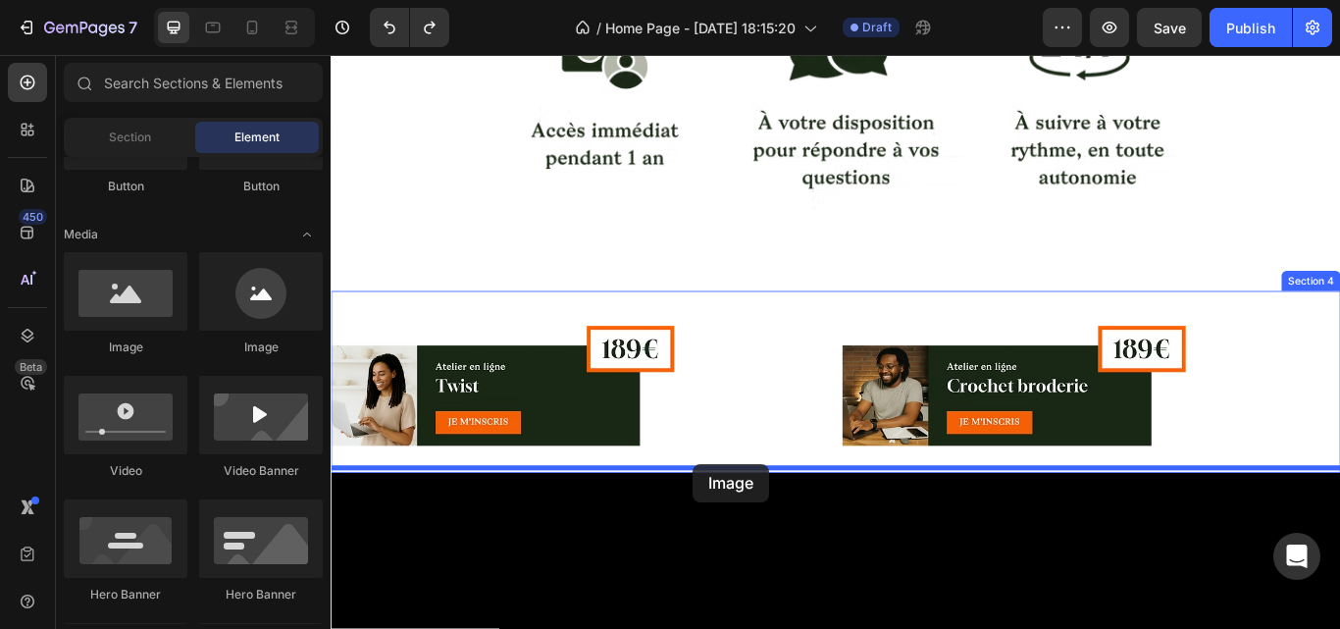
drag, startPoint x: 491, startPoint y: 372, endPoint x: 753, endPoint y: 532, distance: 306.9
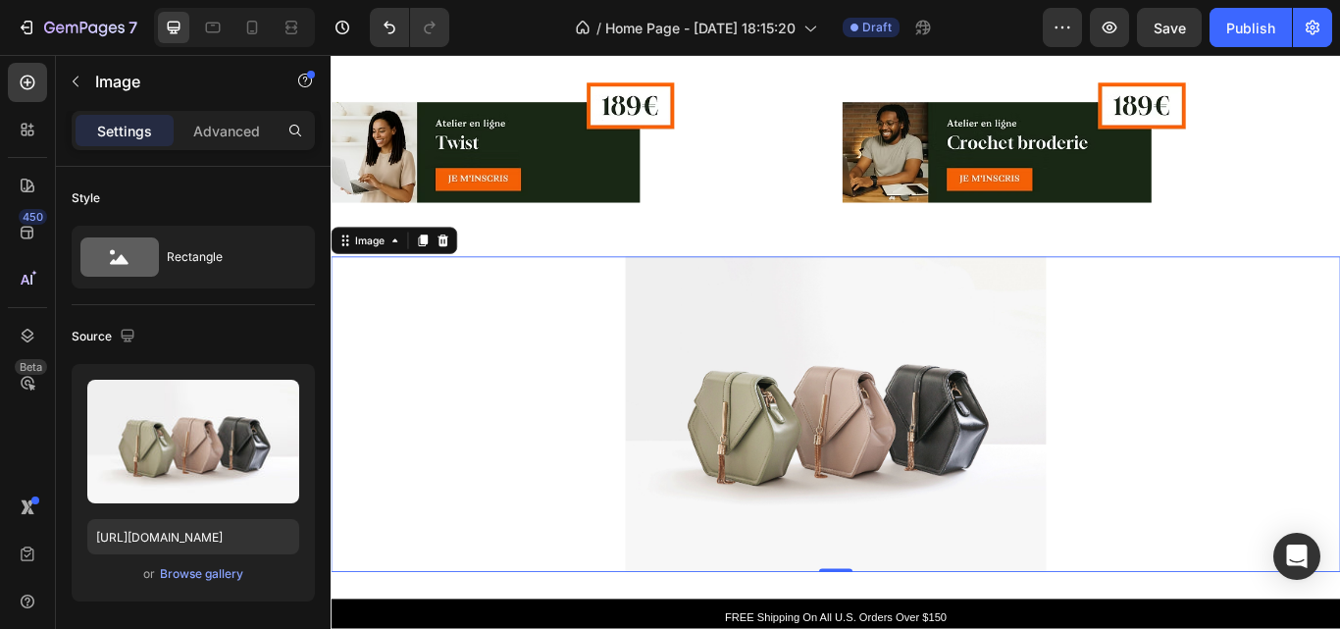
scroll to position [1258, 0]
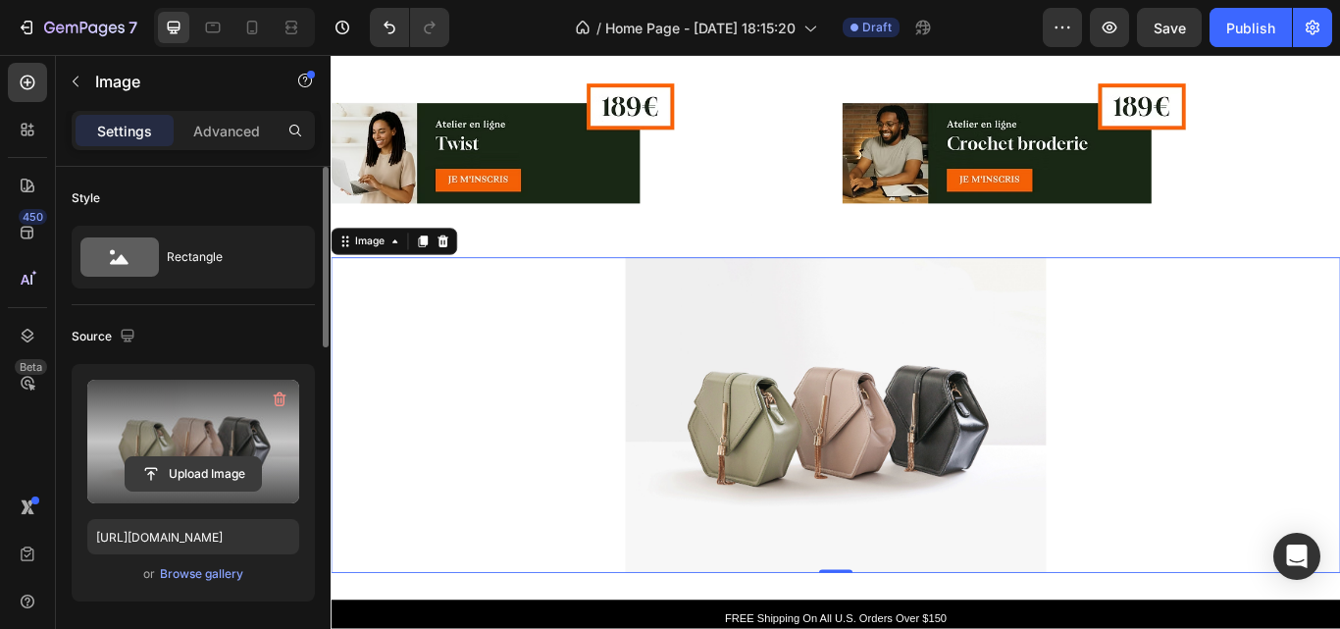
click at [196, 469] on input "file" at bounding box center [193, 473] width 135 height 33
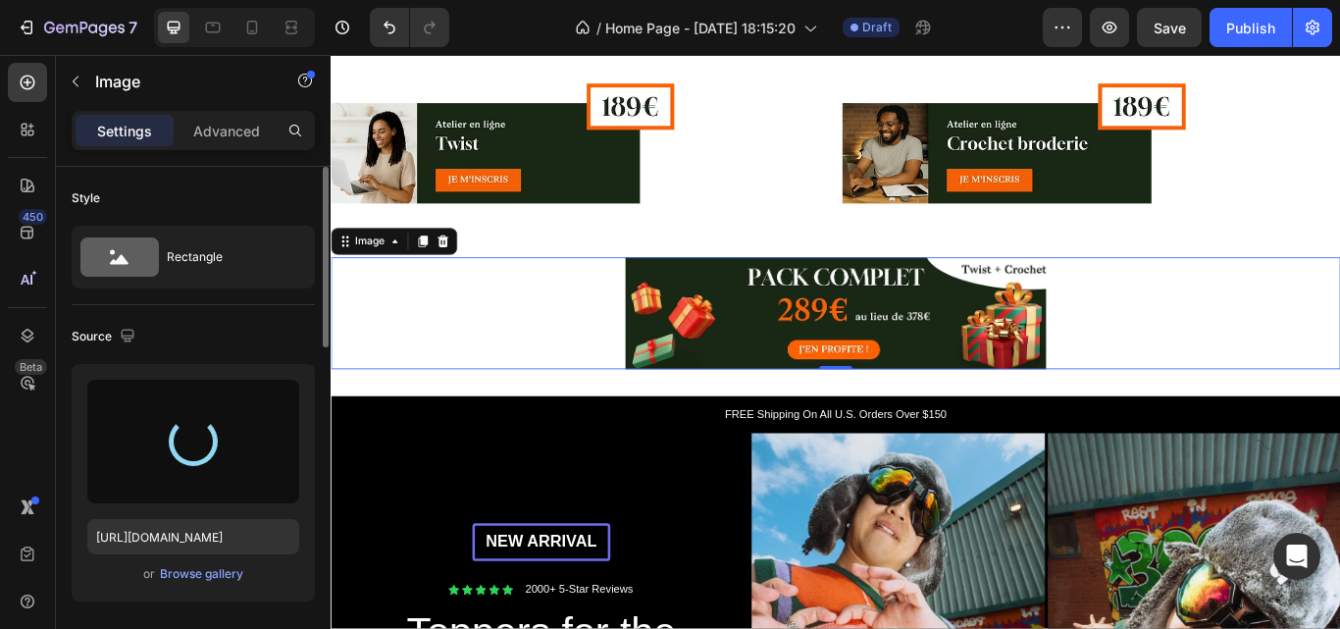
type input "https://cdn.shopify.com/s/files/1/0972/2432/7493/files/gempages_581844586352083…"
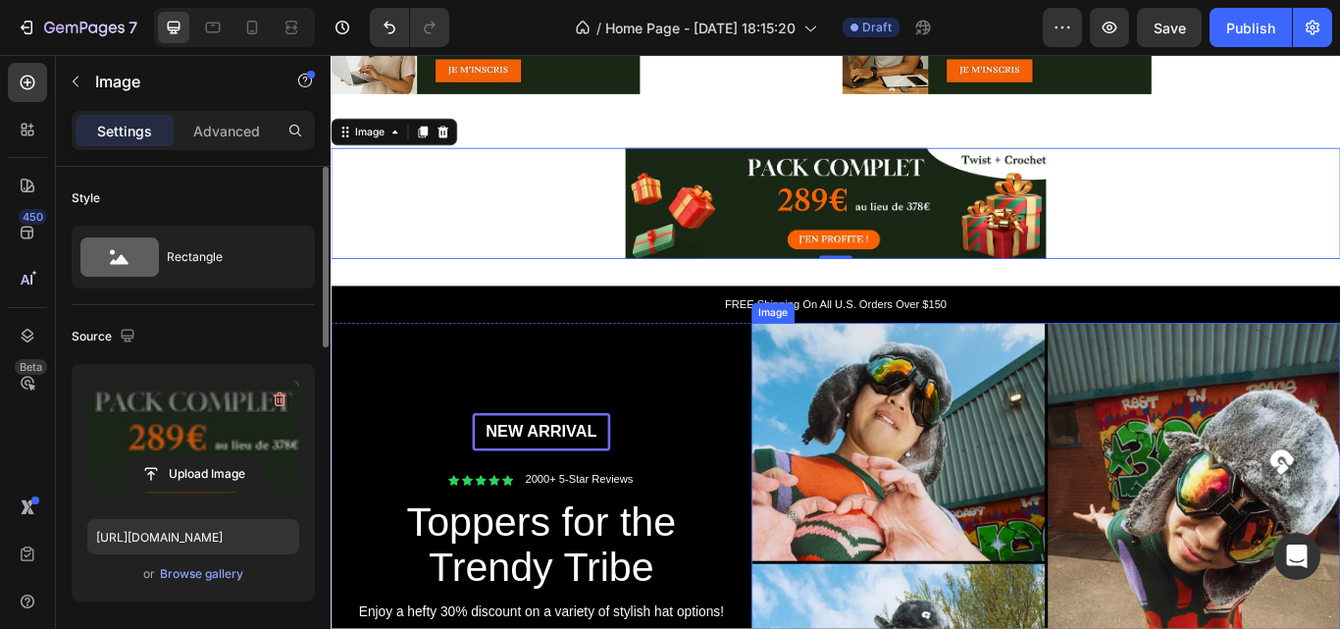
scroll to position [1088, 0]
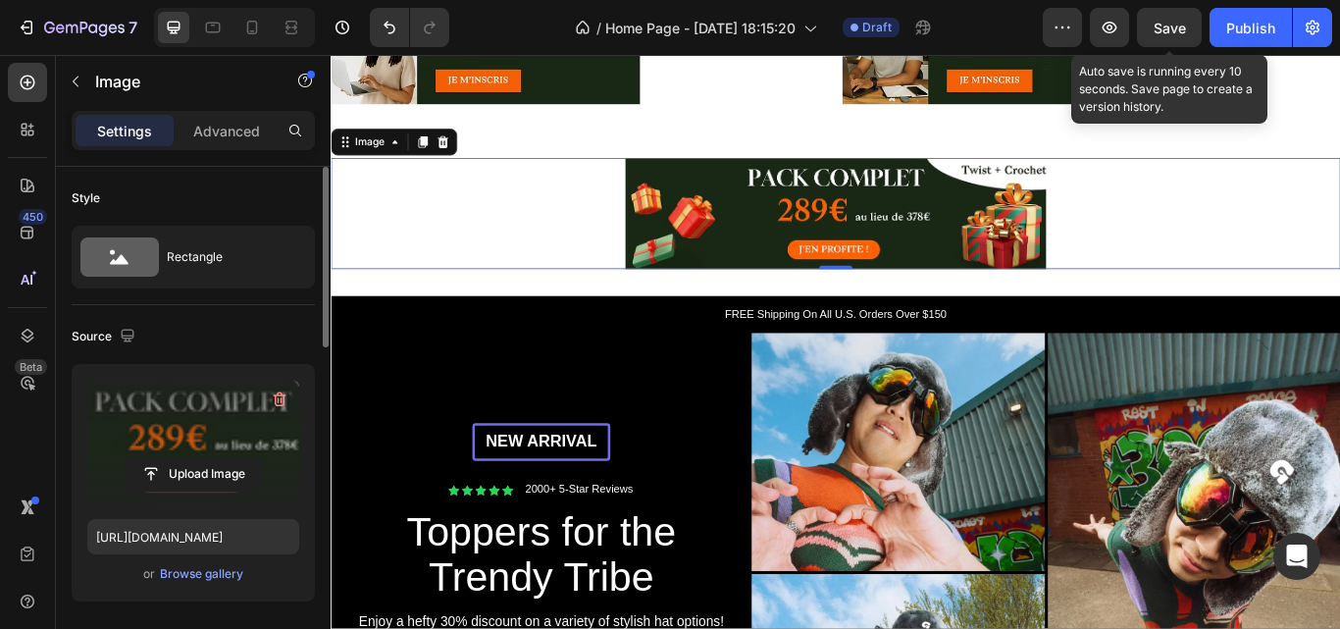
click at [1167, 33] on span "Save" at bounding box center [1170, 28] width 32 height 17
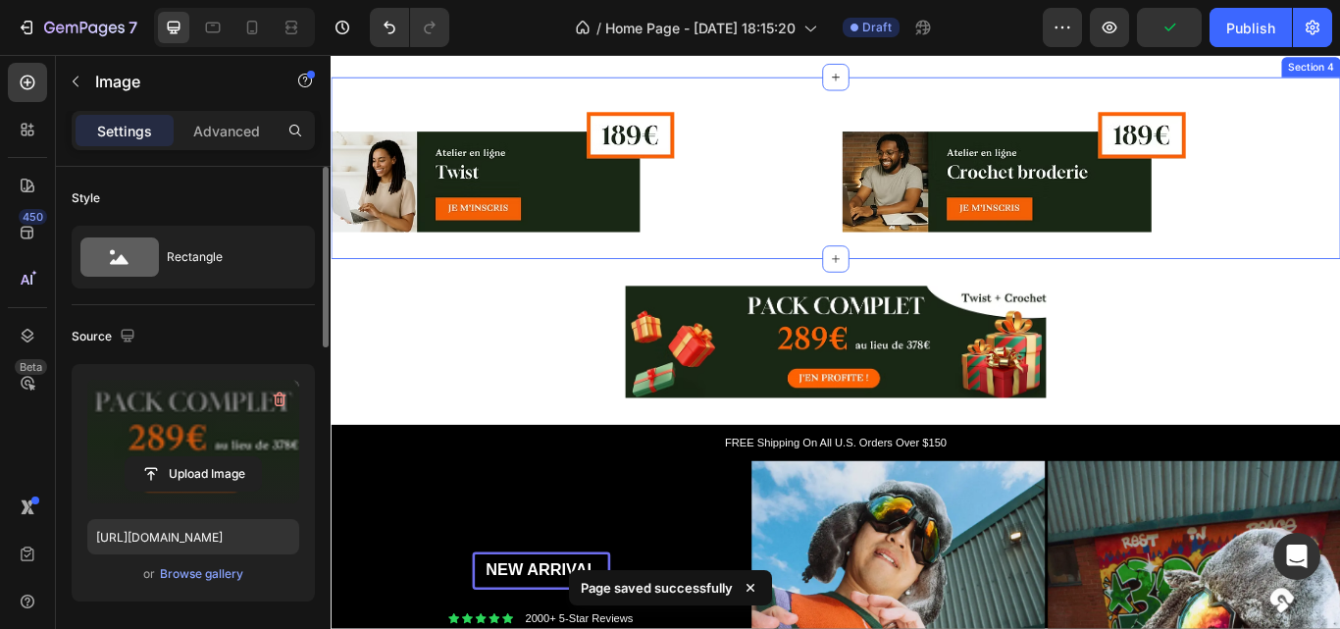
scroll to position [1250, 0]
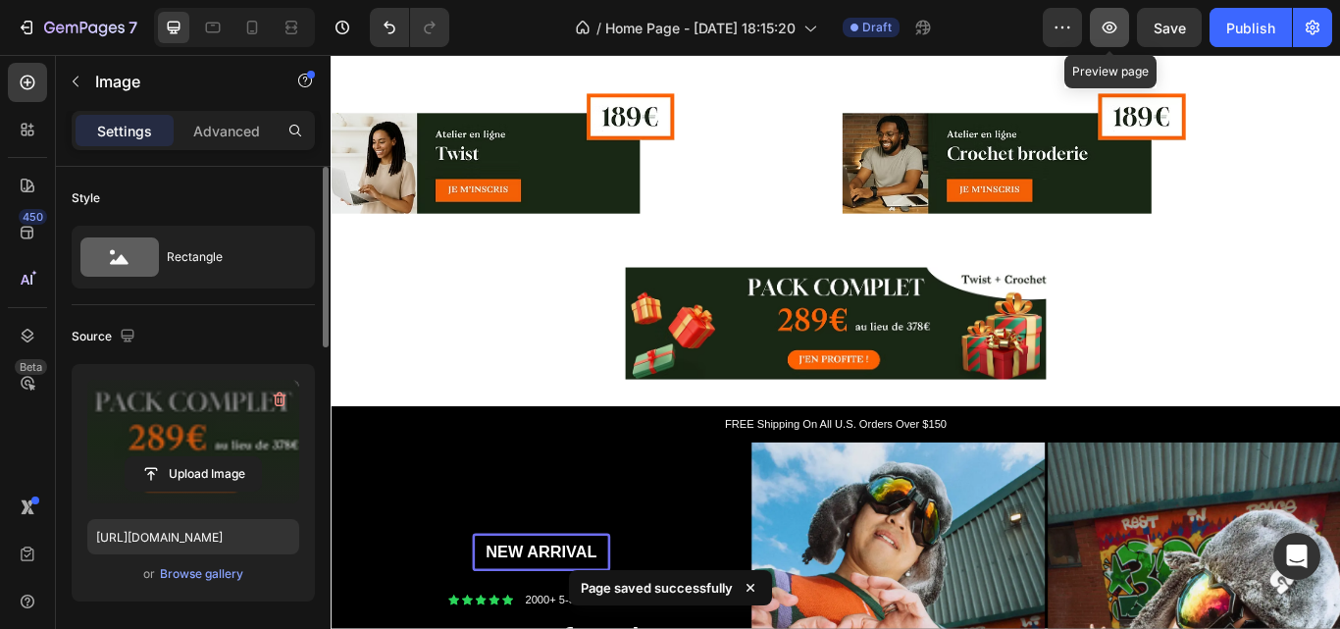
click at [1119, 25] on icon "button" at bounding box center [1110, 28] width 20 height 20
